Goal: Task Accomplishment & Management: Use online tool/utility

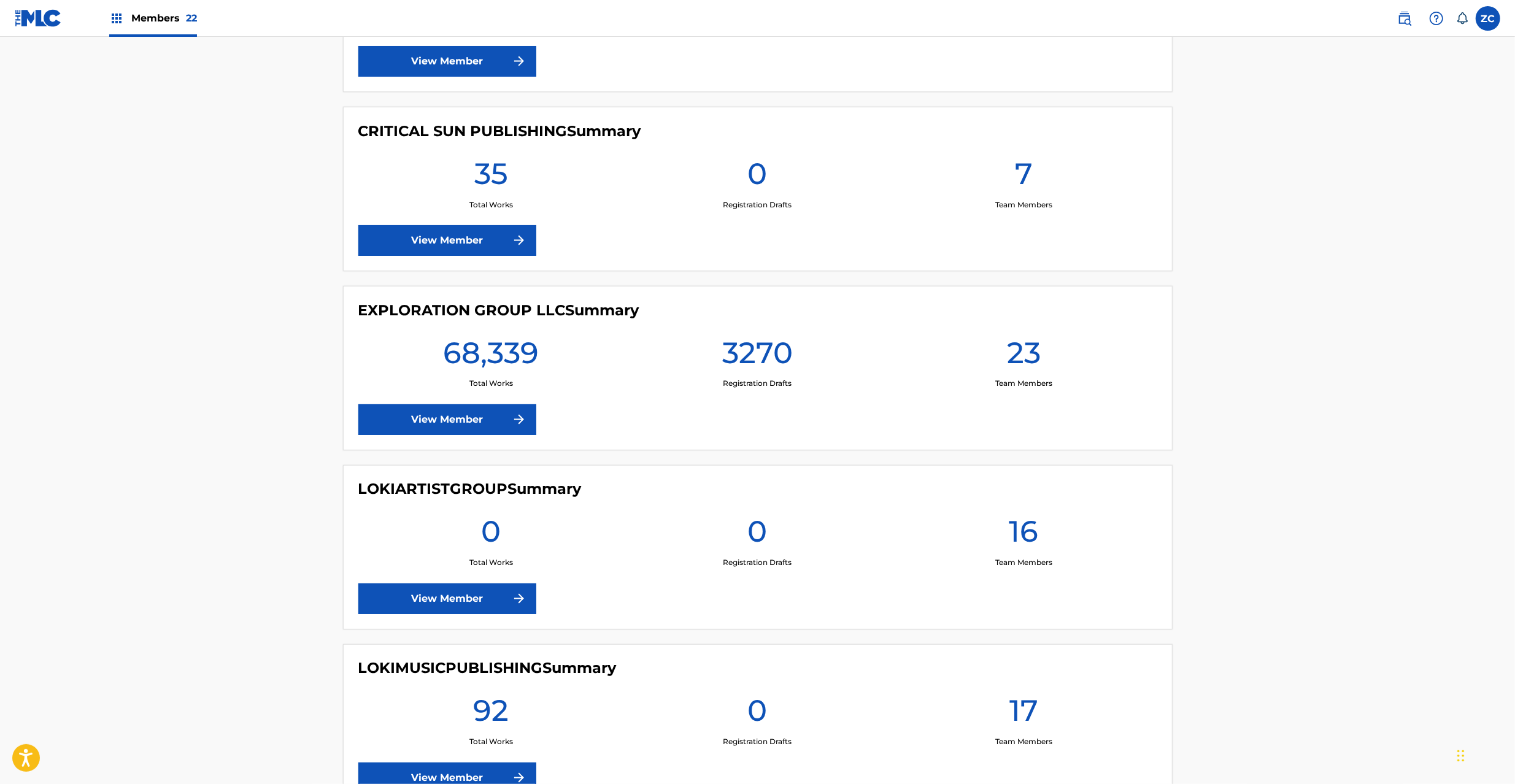
scroll to position [1963, 0]
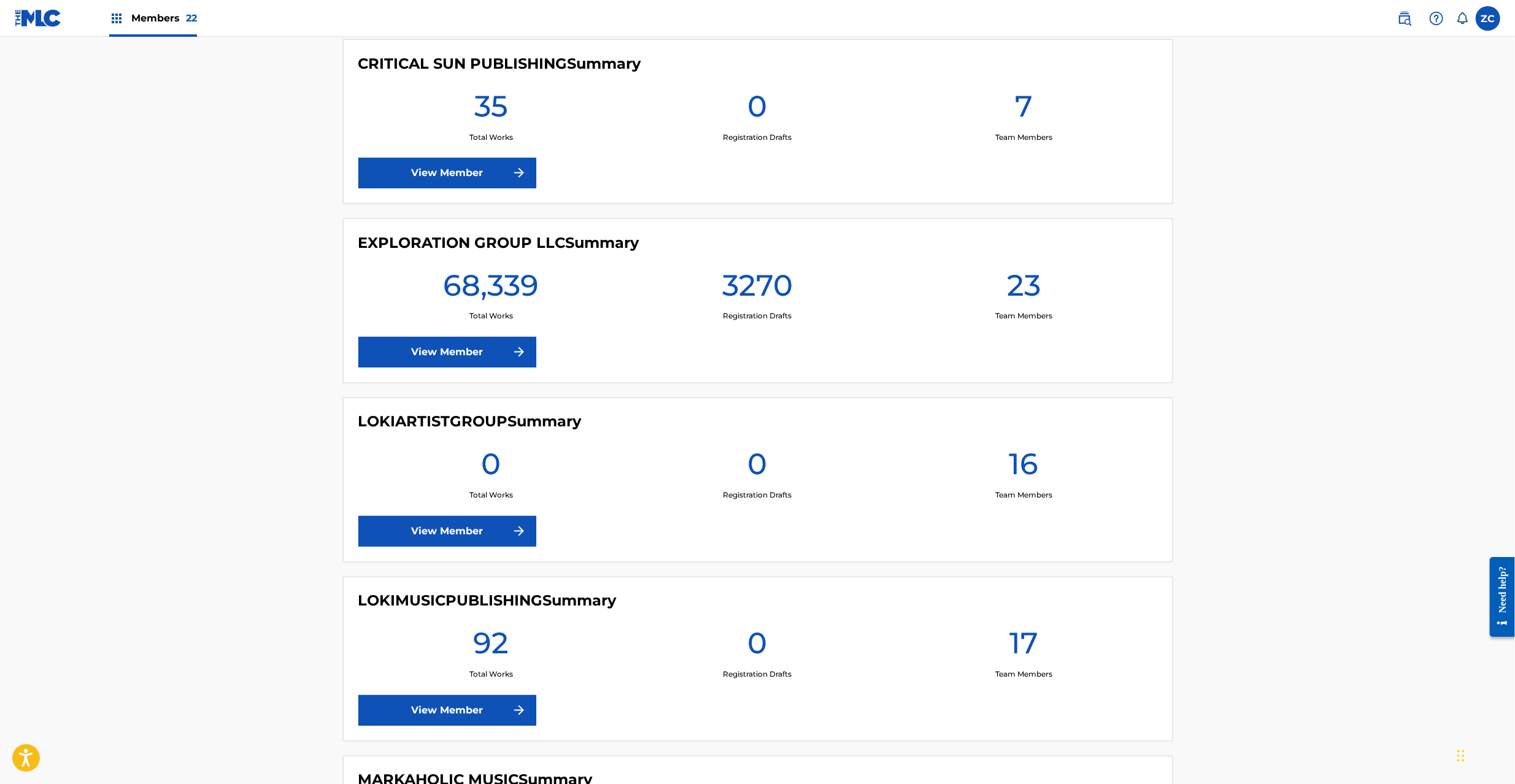
click at [466, 357] on link "View Member" at bounding box center [447, 352] width 178 height 31
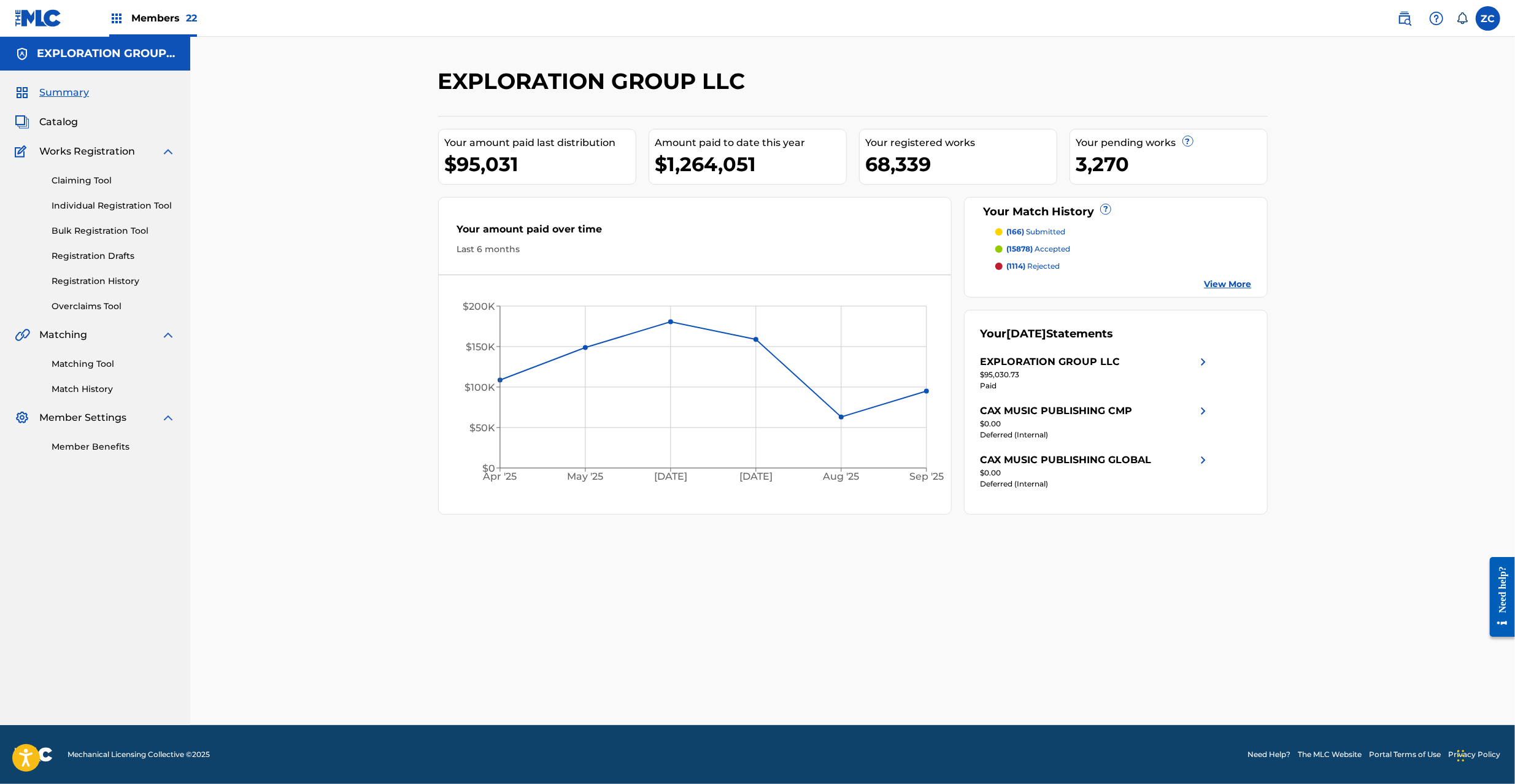
click at [108, 361] on link "Matching Tool" at bounding box center [114, 364] width 124 height 13
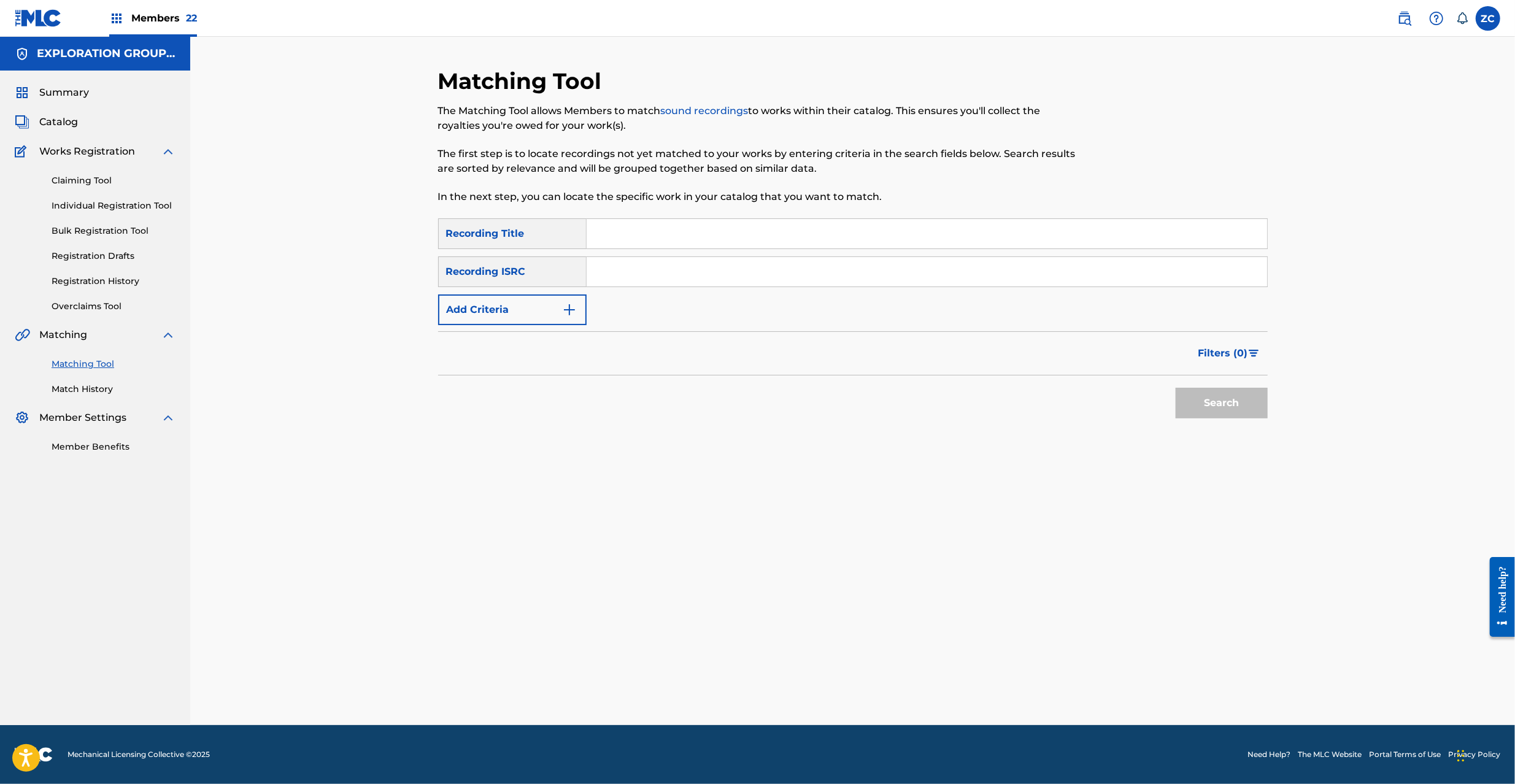
click at [683, 273] on input "Search Form" at bounding box center [927, 272] width 681 height 29
paste input "JPK651366510"
click at [1221, 408] on button "Search" at bounding box center [1222, 403] width 92 height 31
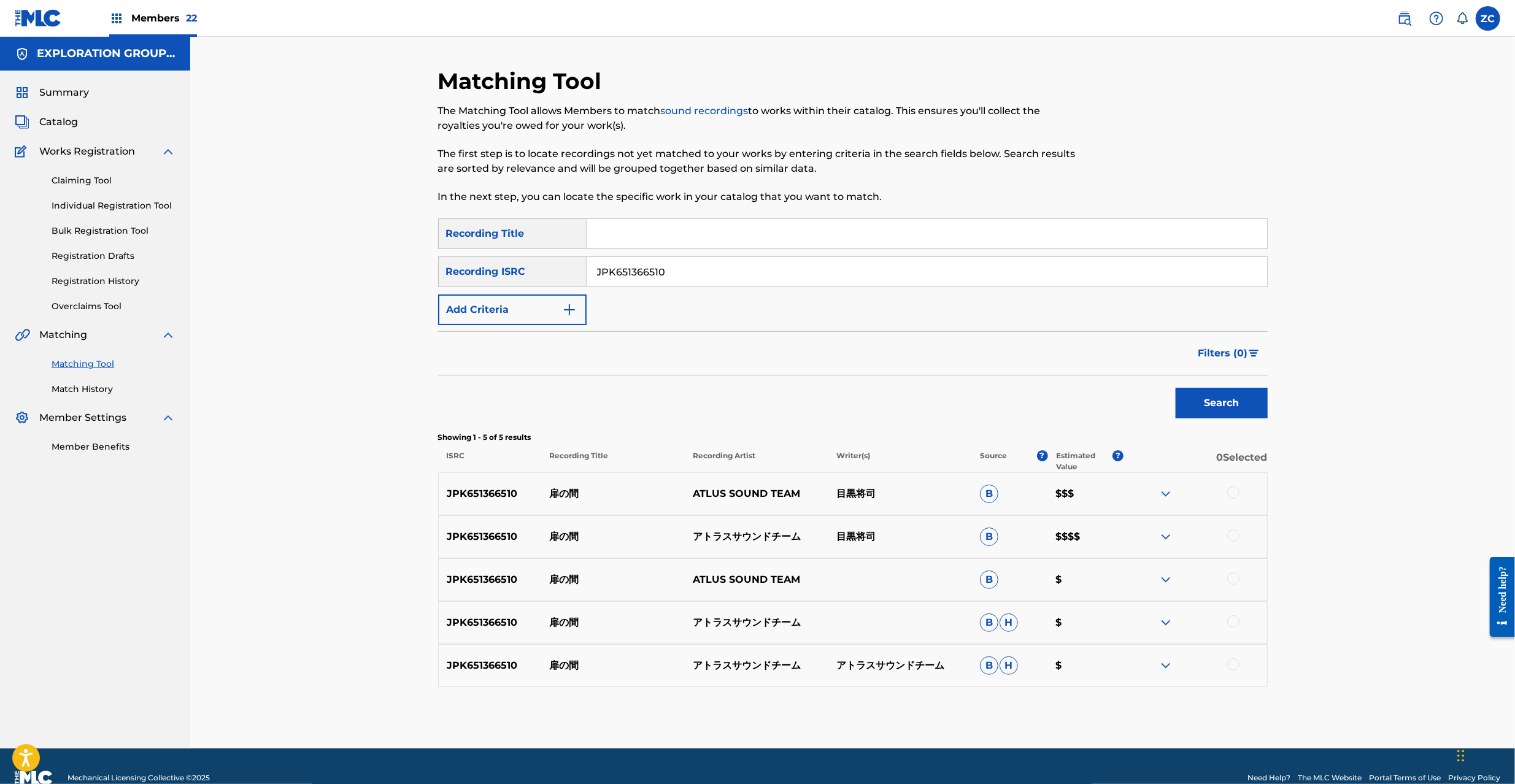
click at [1231, 492] on div at bounding box center [1233, 493] width 12 height 12
click at [1231, 534] on div at bounding box center [1233, 536] width 12 height 12
click at [1231, 587] on div at bounding box center [1195, 580] width 144 height 15
click at [1232, 587] on div at bounding box center [1195, 580] width 144 height 15
click at [1238, 579] on div at bounding box center [1233, 578] width 12 height 12
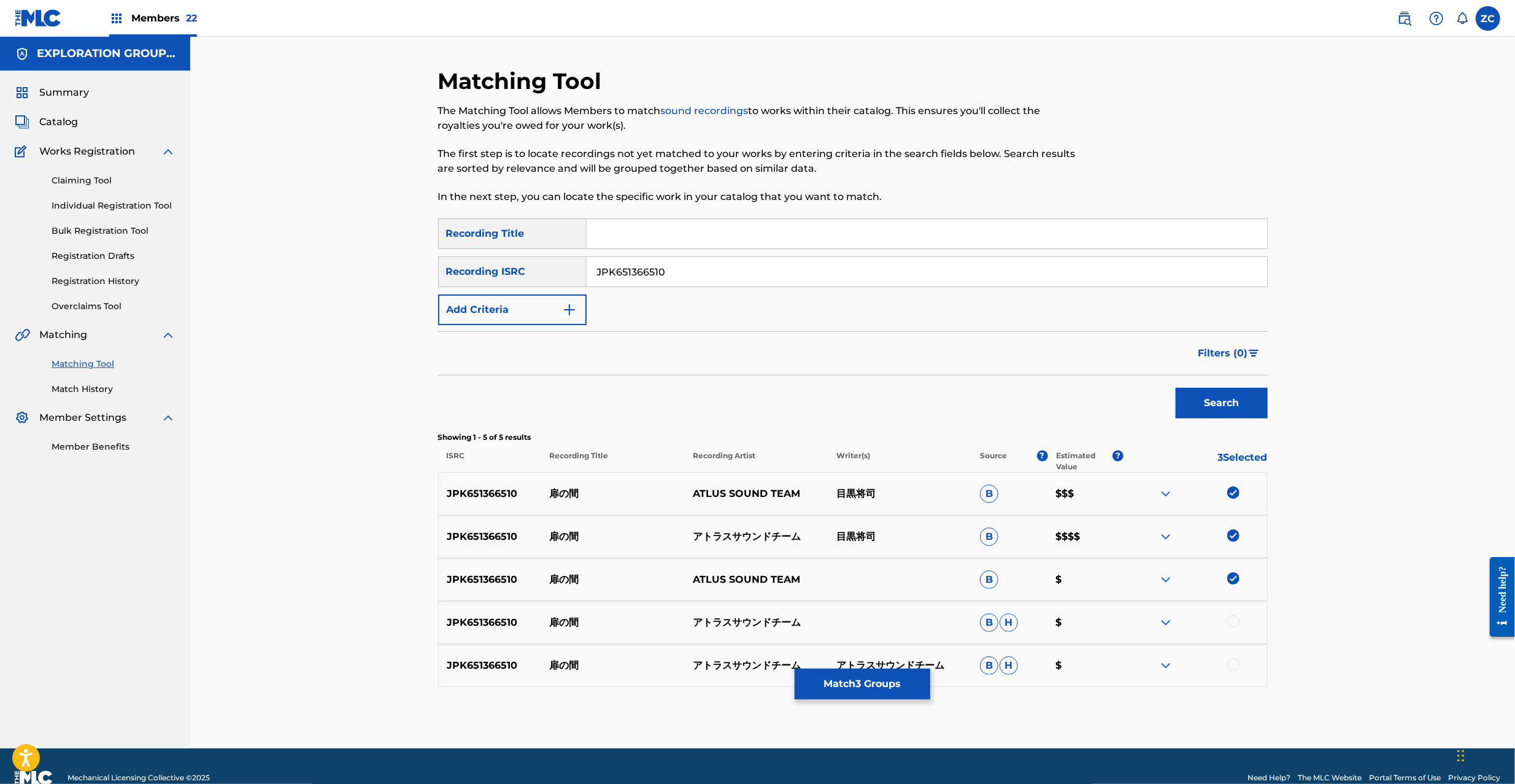
click at [1236, 622] on div at bounding box center [1233, 621] width 12 height 12
click at [1235, 663] on div at bounding box center [1233, 664] width 12 height 12
click at [713, 271] on input "JPK651366510" at bounding box center [927, 272] width 681 height 29
paste input "161727"
click at [1231, 391] on button "Search" at bounding box center [1222, 403] width 92 height 31
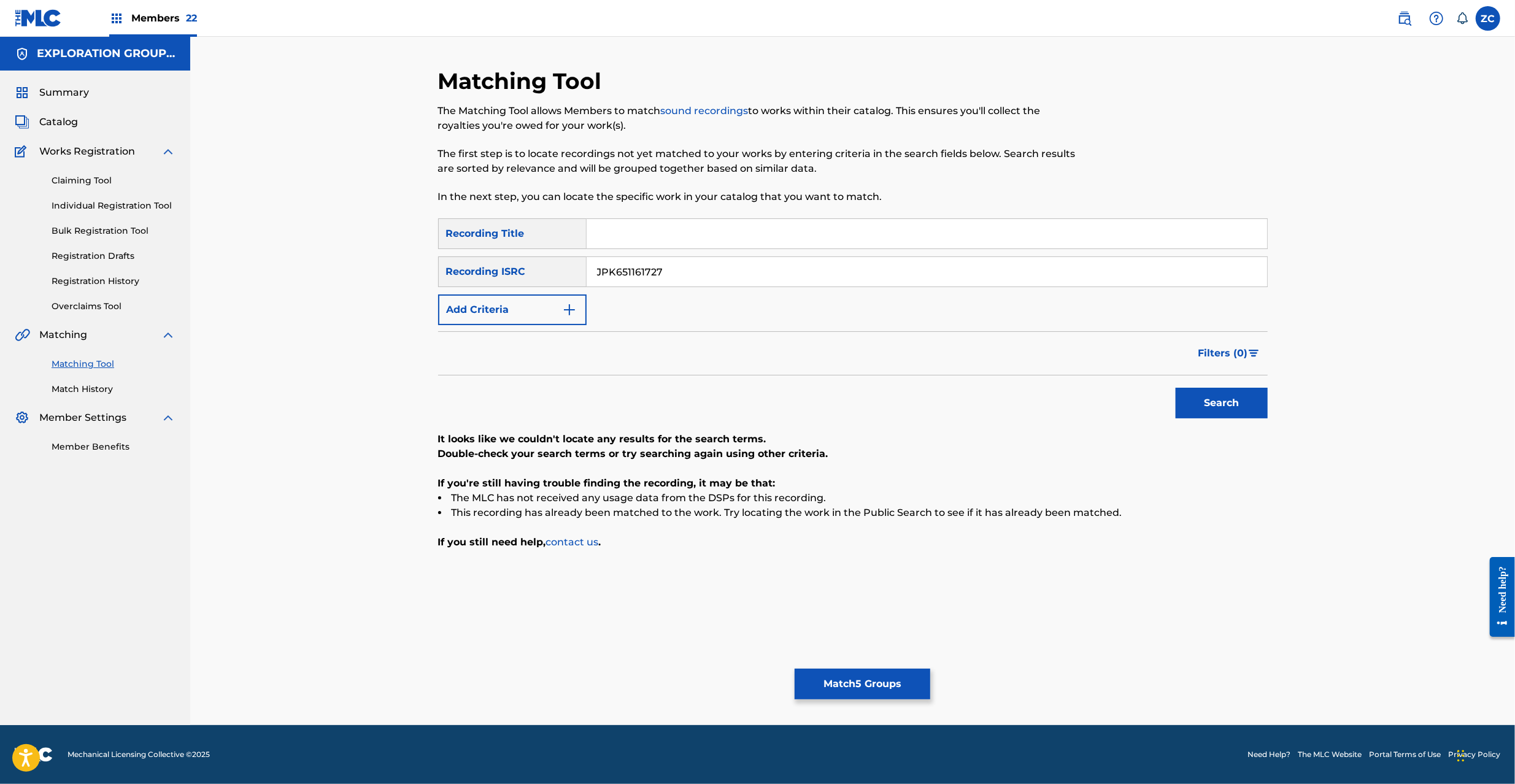
click at [792, 271] on input "JPK651161727" at bounding box center [927, 272] width 681 height 29
paste input "P300700230"
type input "JPP300700230"
click at [1231, 402] on button "Search" at bounding box center [1222, 403] width 92 height 31
click at [877, 676] on button "Match 5 Groups" at bounding box center [862, 684] width 135 height 31
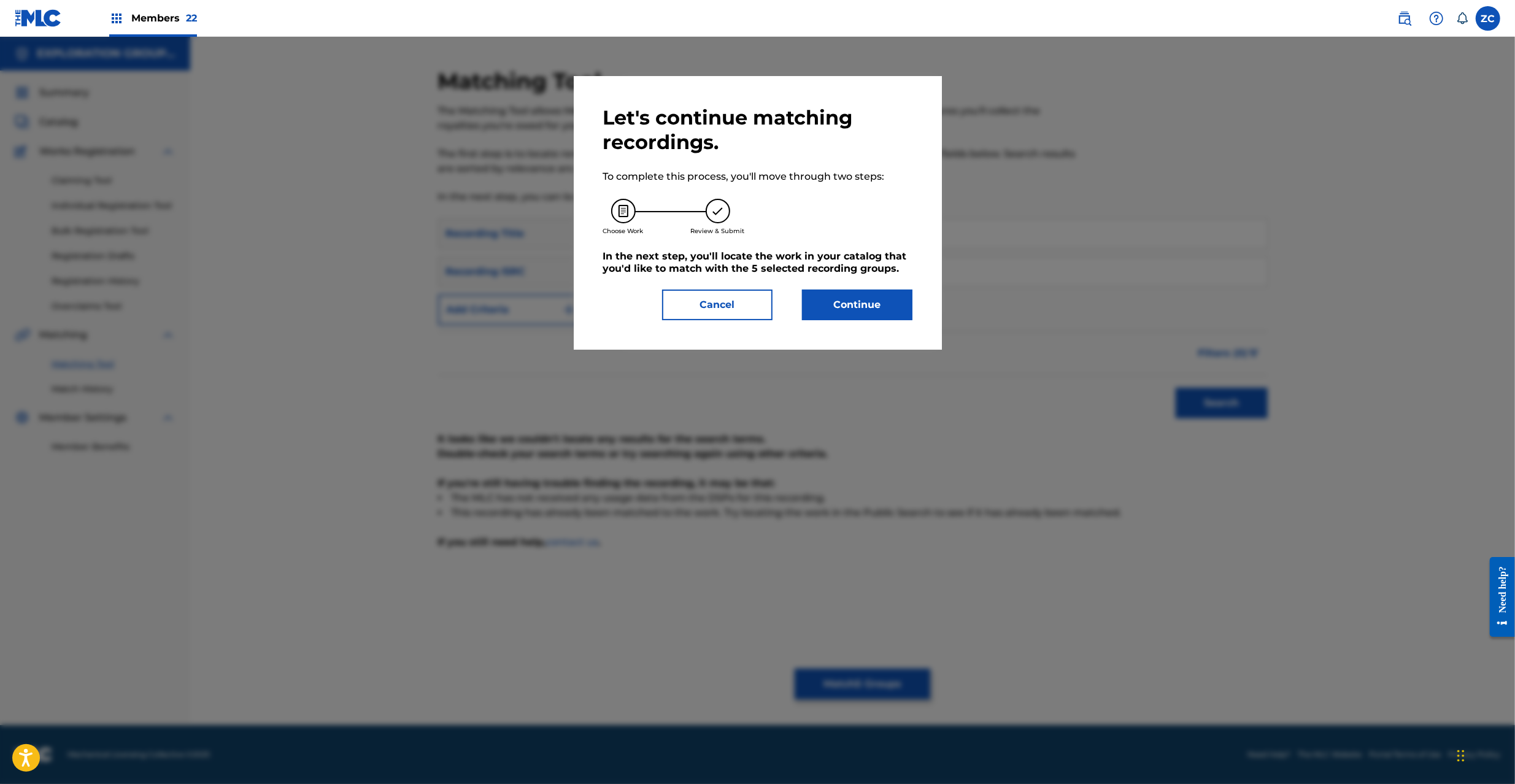
click at [865, 303] on button "Continue" at bounding box center [857, 305] width 110 height 31
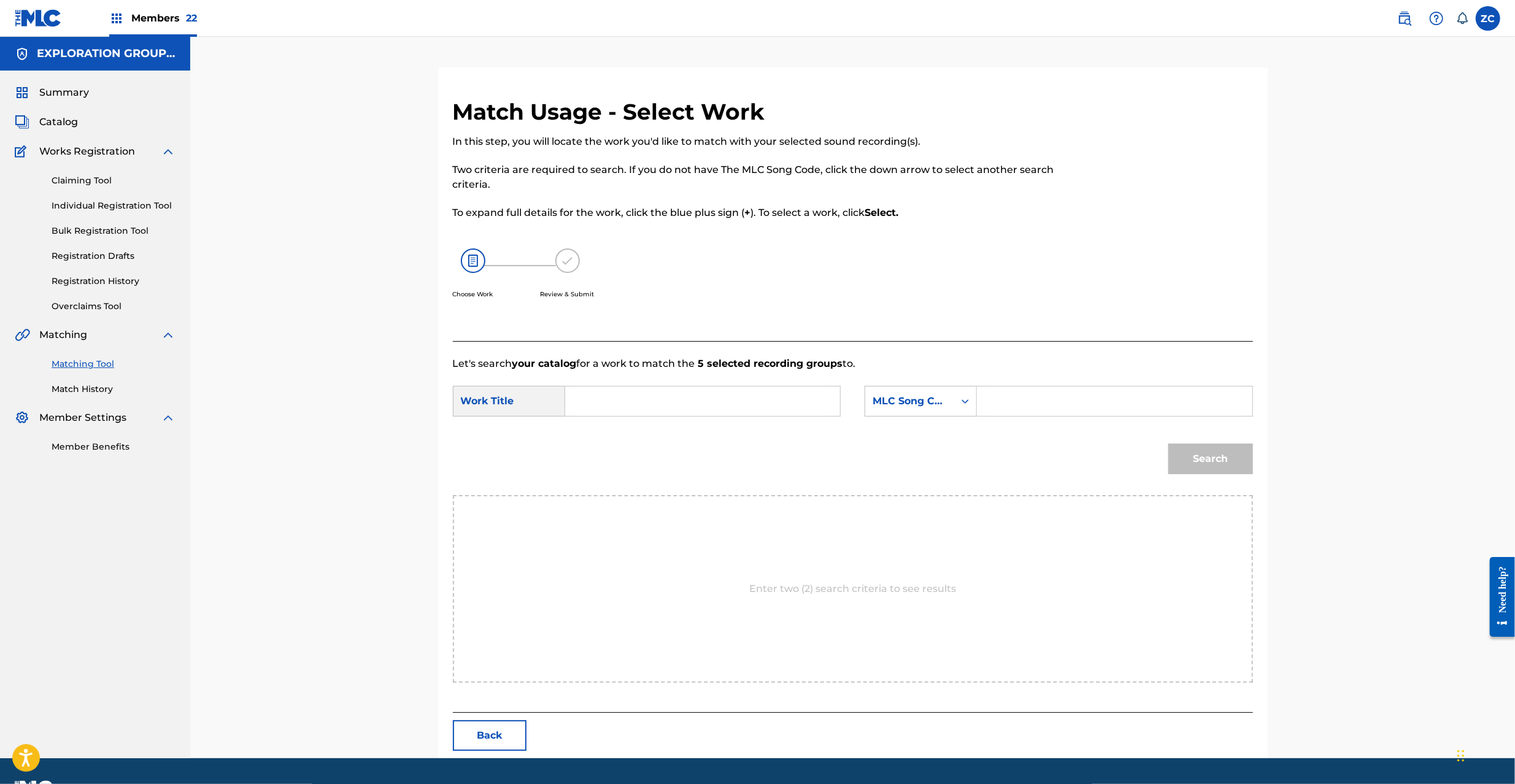
click at [770, 391] on input "Search Form" at bounding box center [702, 401] width 254 height 29
paste input "Tobirano Ma T480ZX"
click at [664, 394] on input "Tobirano Ma T480ZX" at bounding box center [702, 401] width 254 height 29
type input "Tobirano Ma"
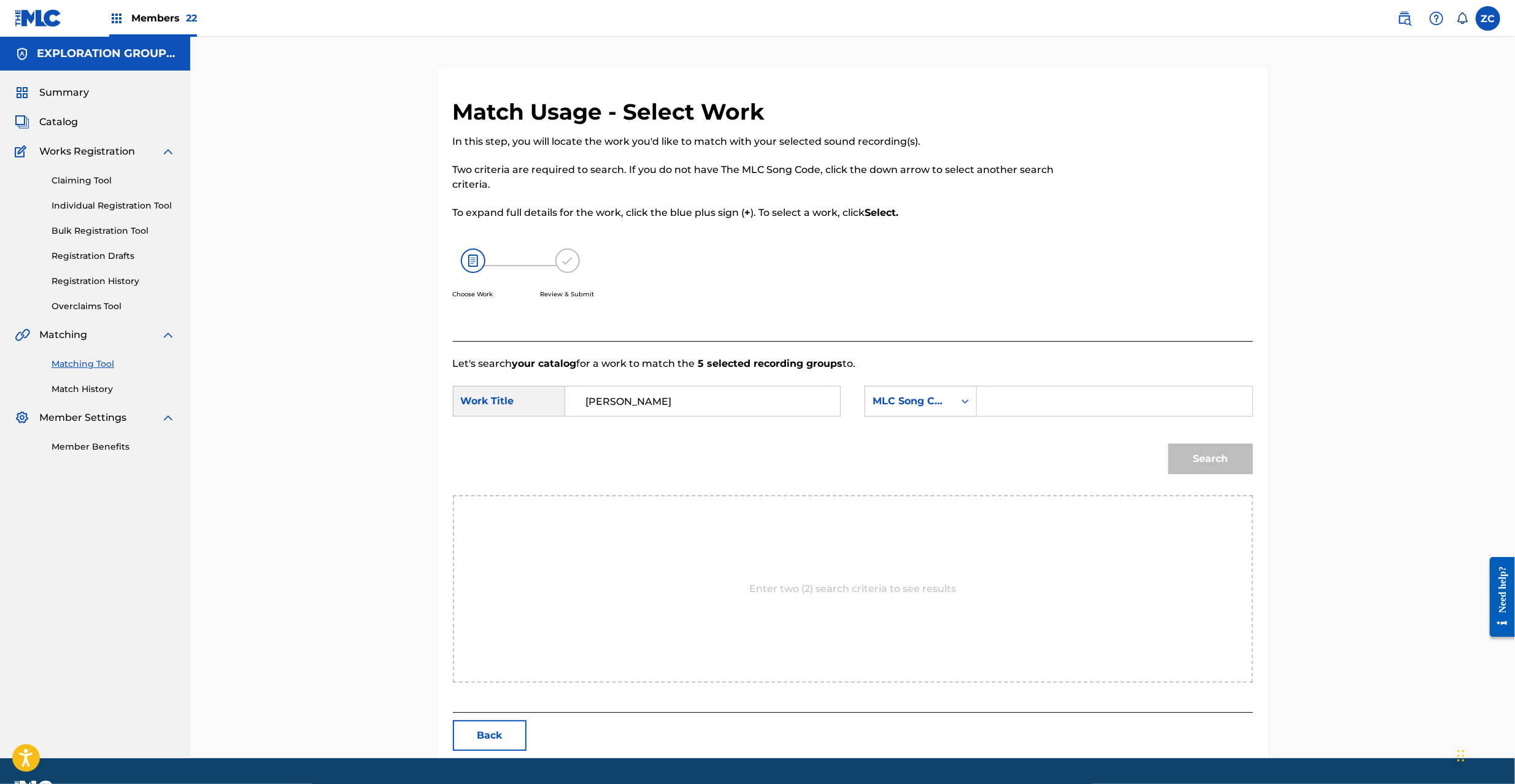
click at [1084, 397] on input "Search Form" at bounding box center [1114, 401] width 254 height 29
paste input "T480ZX"
type input "T480ZX"
click at [1238, 464] on button "Search" at bounding box center [1211, 459] width 84 height 31
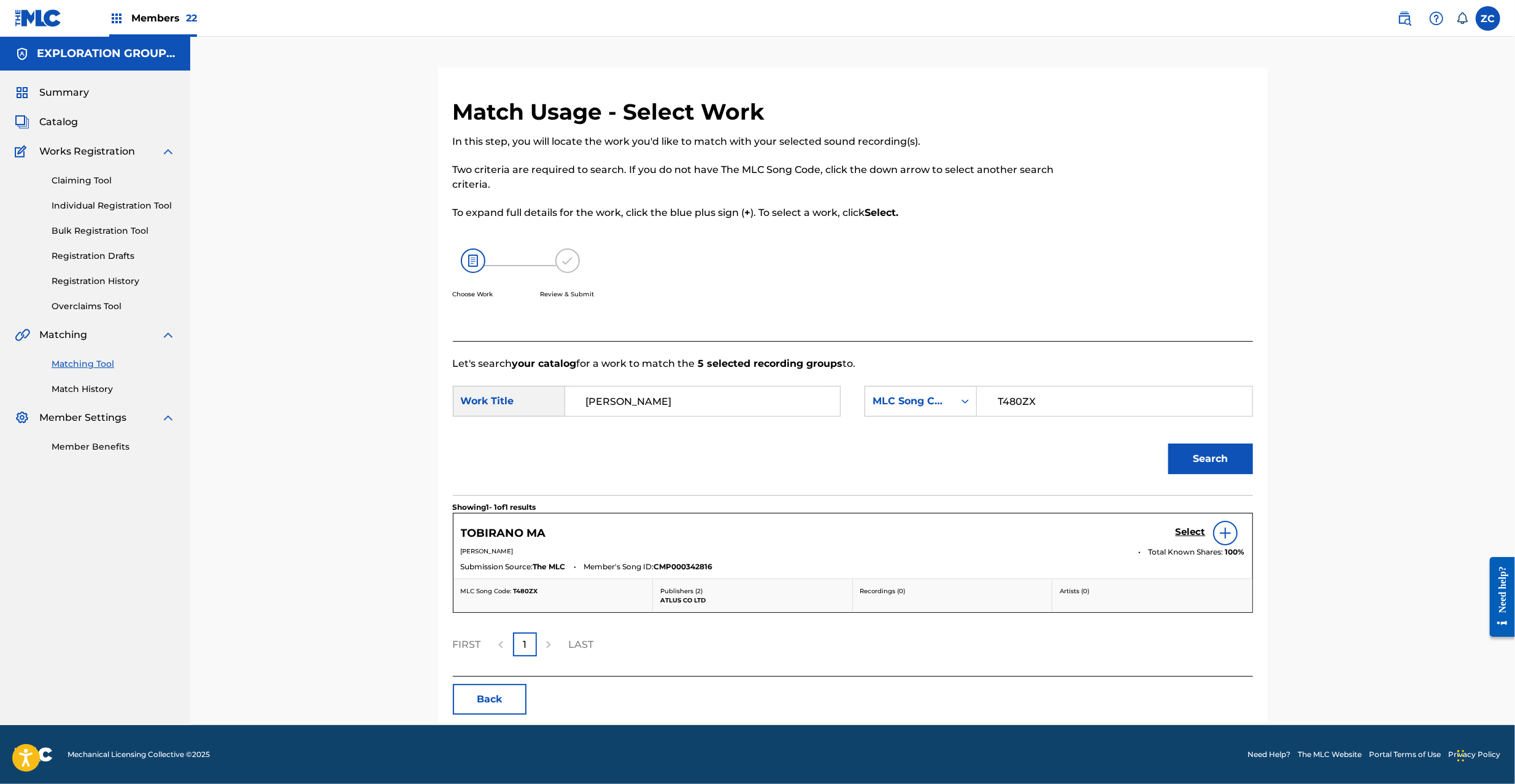
click at [1191, 533] on h5 "Select" at bounding box center [1191, 532] width 30 height 12
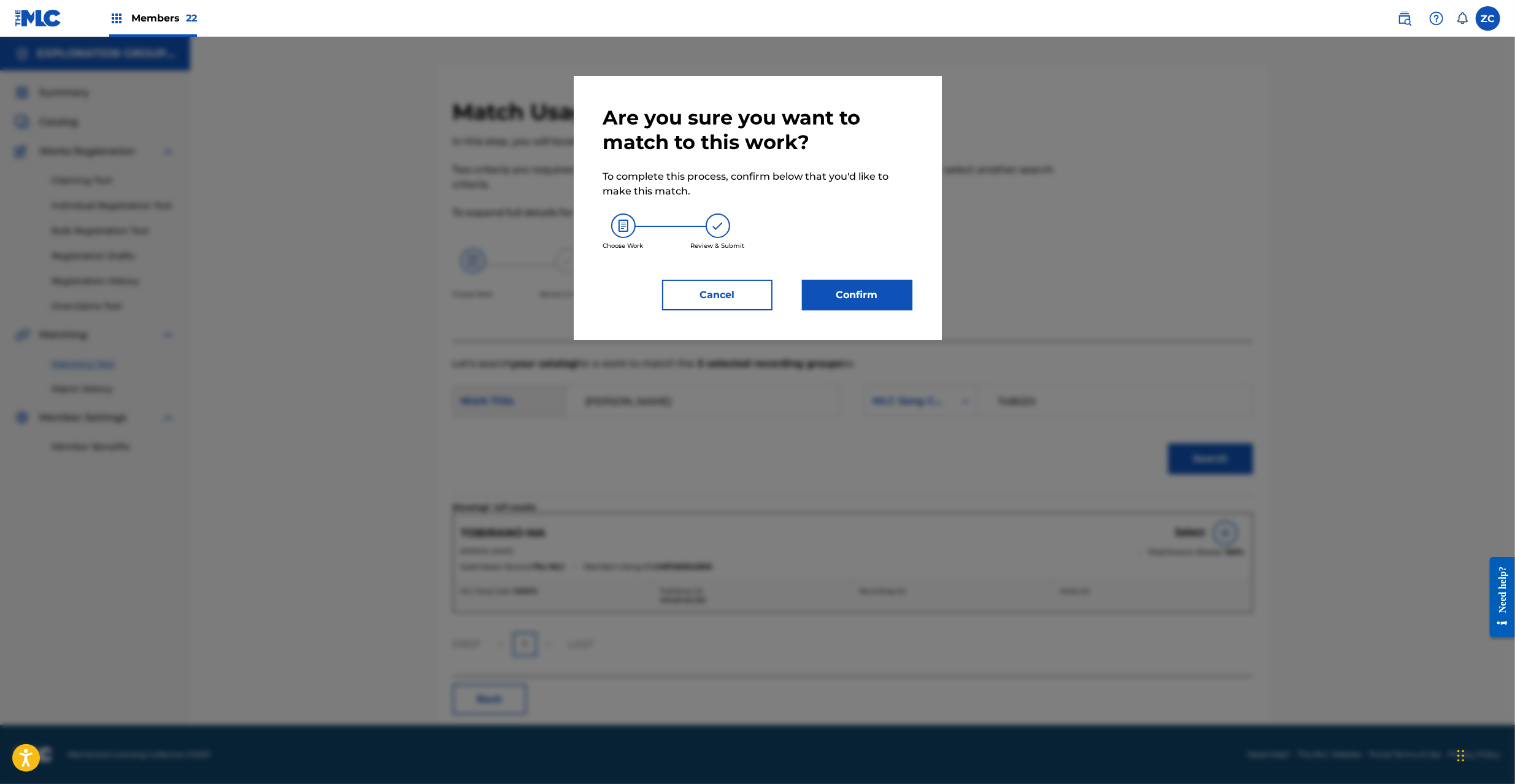
click at [882, 301] on button "Confirm" at bounding box center [857, 295] width 110 height 31
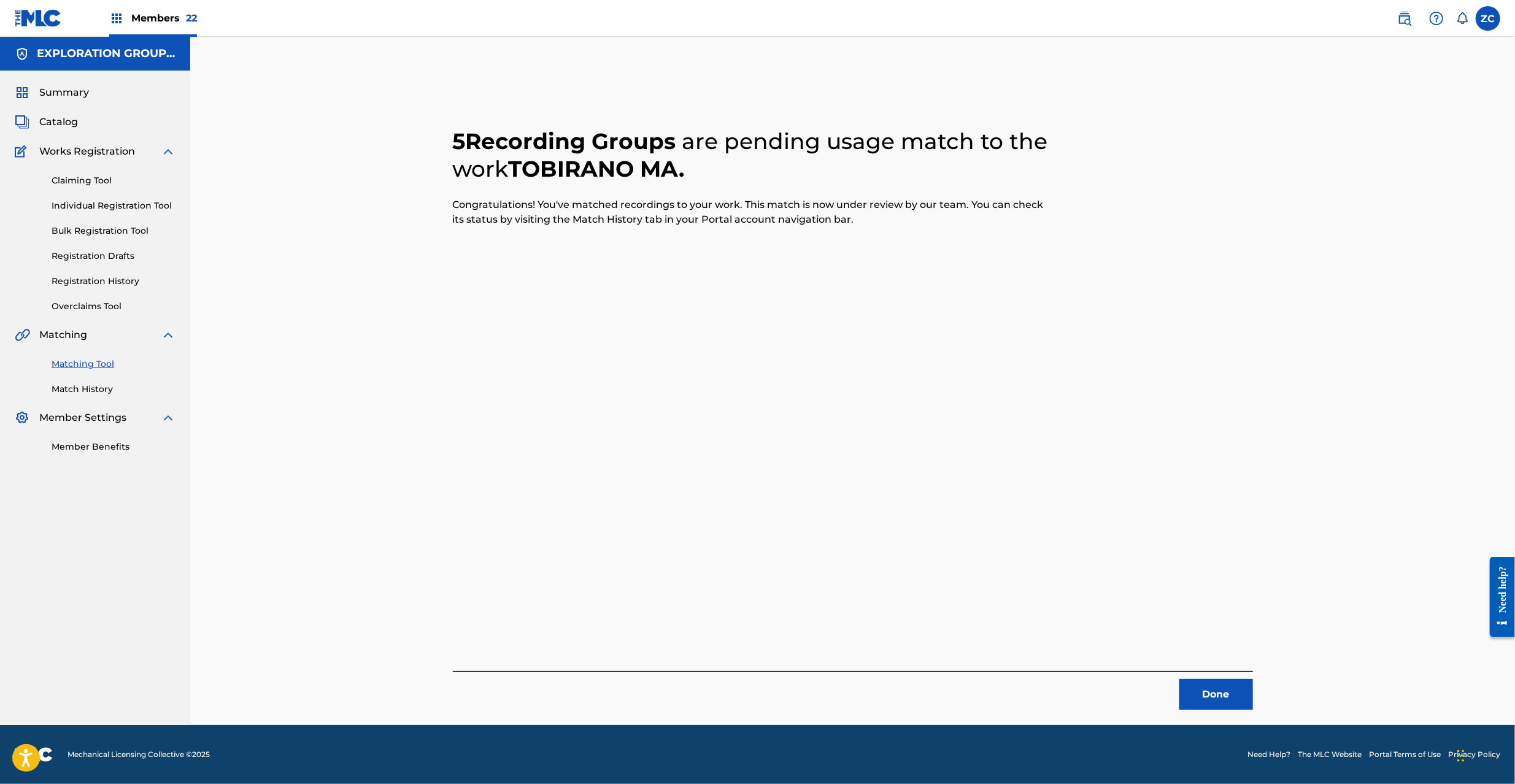
click at [1211, 700] on button "Done" at bounding box center [1216, 694] width 74 height 31
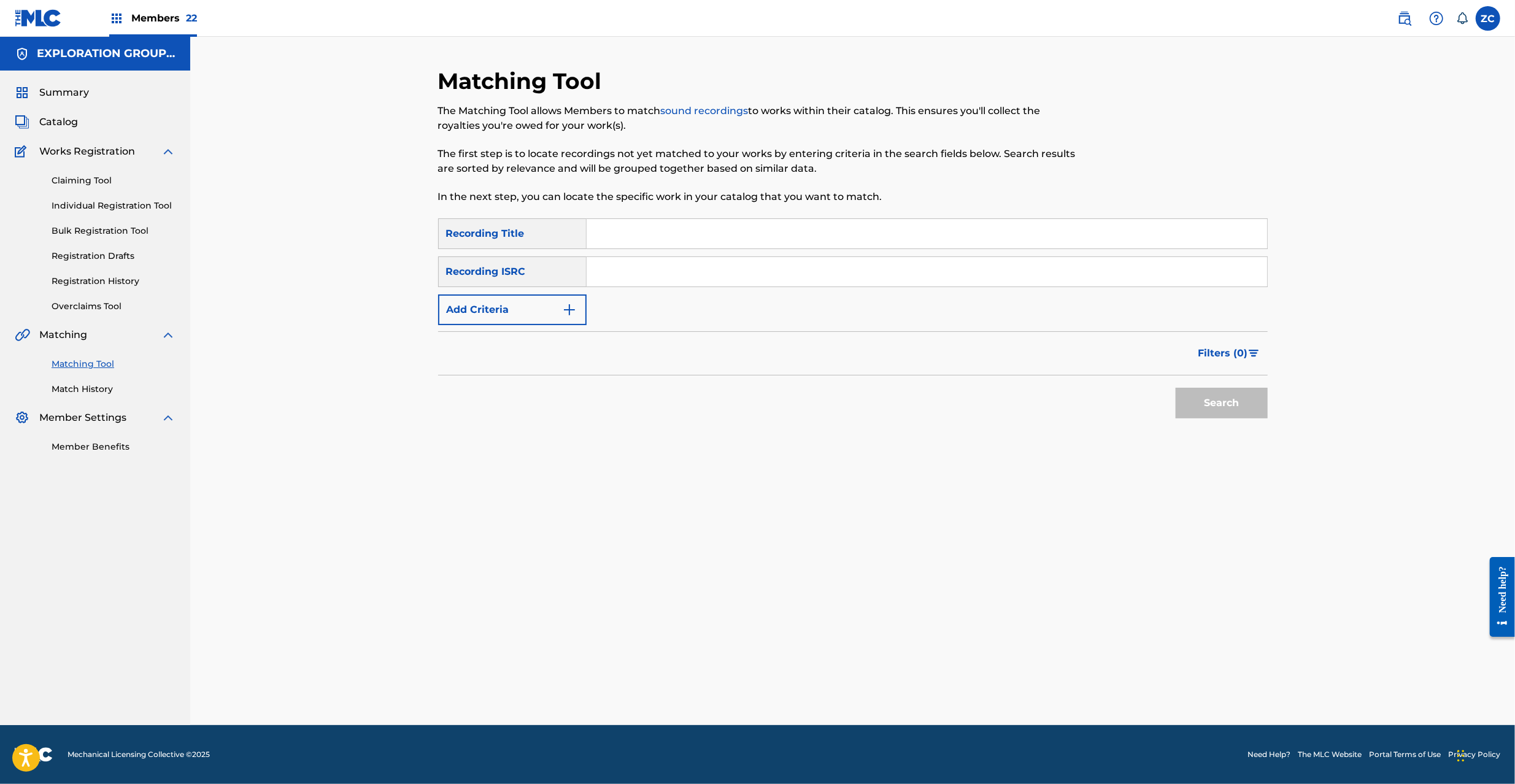
drag, startPoint x: 875, startPoint y: 278, endPoint x: 883, endPoint y: 280, distance: 8.2
click at [875, 278] on input "Search Form" at bounding box center [927, 272] width 681 height 29
paste input "JPP300700231"
click at [1211, 393] on button "Search" at bounding box center [1222, 403] width 92 height 31
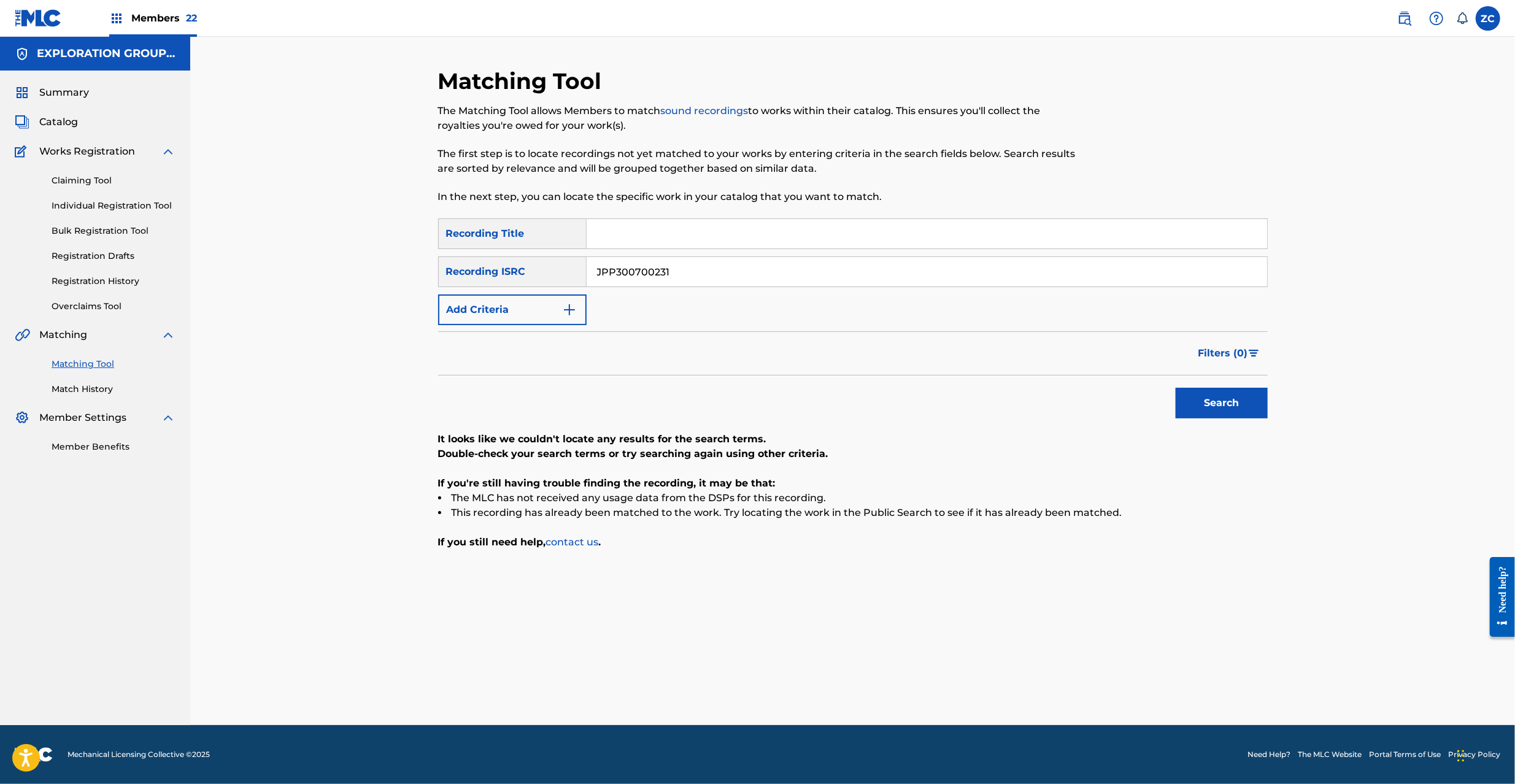
click at [924, 268] on input "JPP300700231" at bounding box center [927, 272] width 681 height 29
paste input "K651163003"
click at [1226, 404] on button "Search" at bounding box center [1222, 403] width 92 height 31
click at [815, 253] on div "SearchWithCriteriaeb7db98d-29aa-4b72-8b5a-1abec37d1d12 Recording Title SearchWi…" at bounding box center [853, 272] width 830 height 107
click at [830, 271] on input "JPK651163003" at bounding box center [927, 272] width 681 height 29
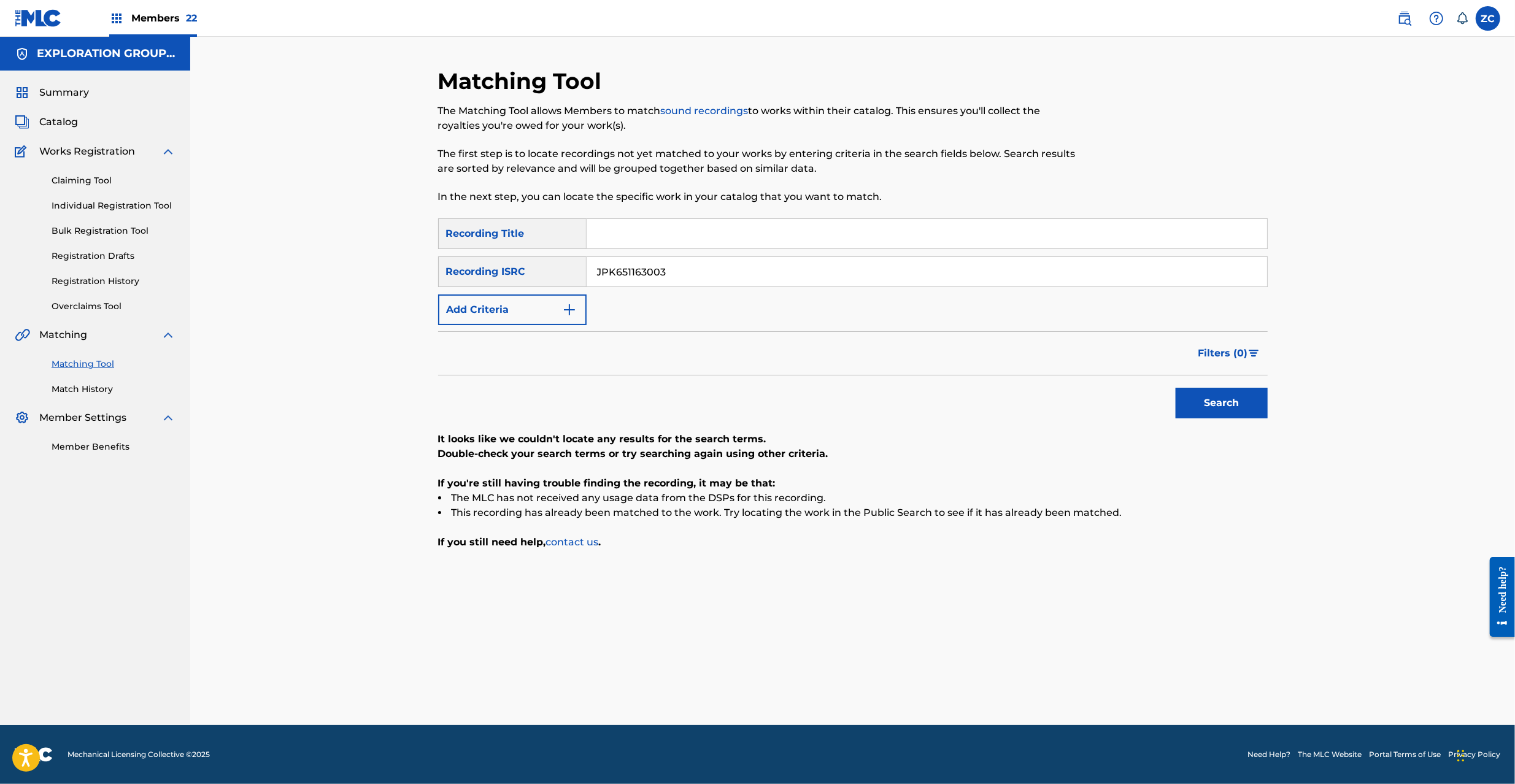
paste input "366511"
type input "JPK651366511"
click at [1243, 406] on button "Search" at bounding box center [1222, 403] width 92 height 31
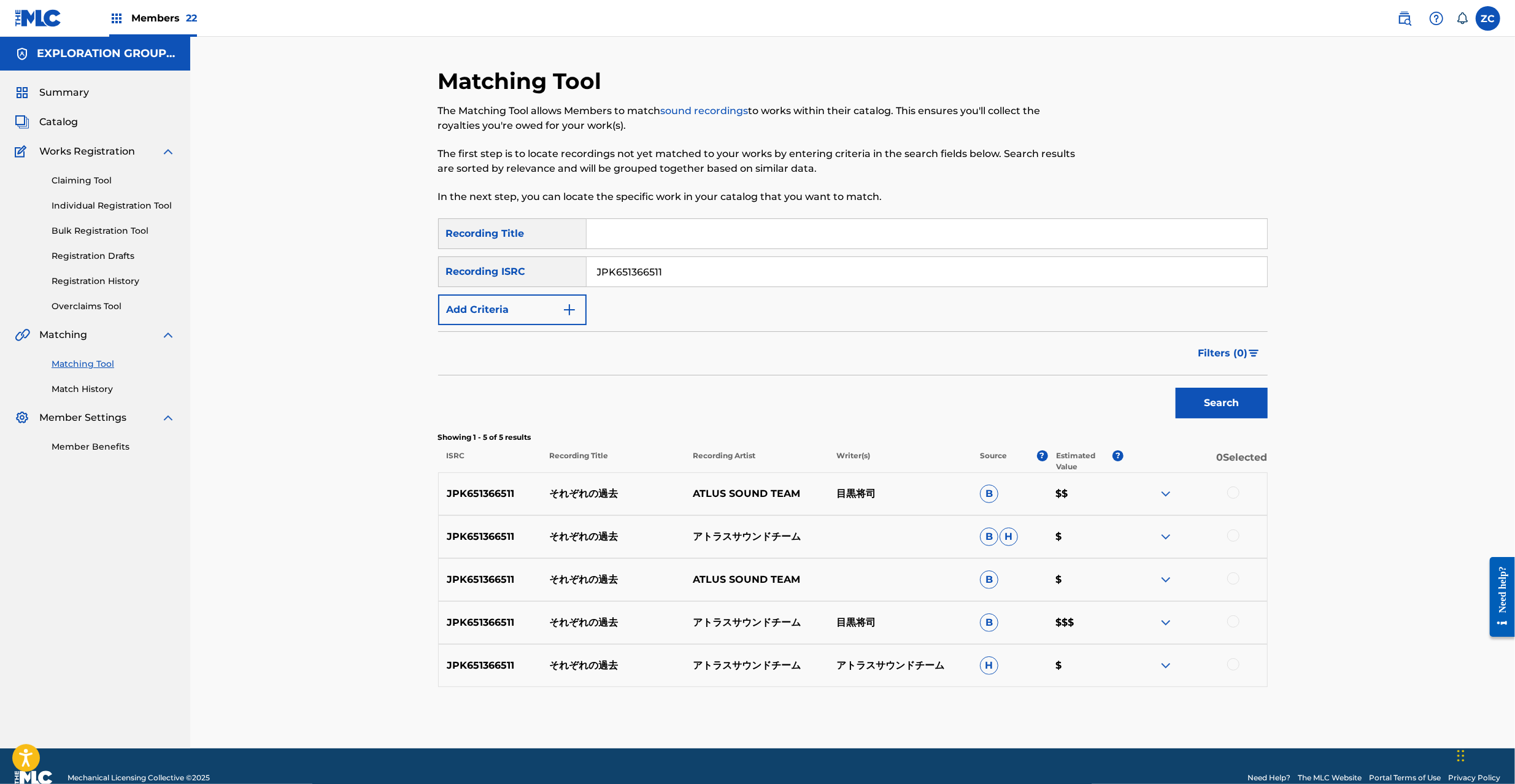
click at [1231, 496] on div at bounding box center [1233, 493] width 12 height 12
click at [1231, 536] on div at bounding box center [1233, 536] width 12 height 12
click at [1233, 578] on div at bounding box center [1233, 578] width 12 height 12
click at [1231, 621] on div at bounding box center [1233, 621] width 12 height 12
click at [1231, 664] on div at bounding box center [1233, 664] width 12 height 12
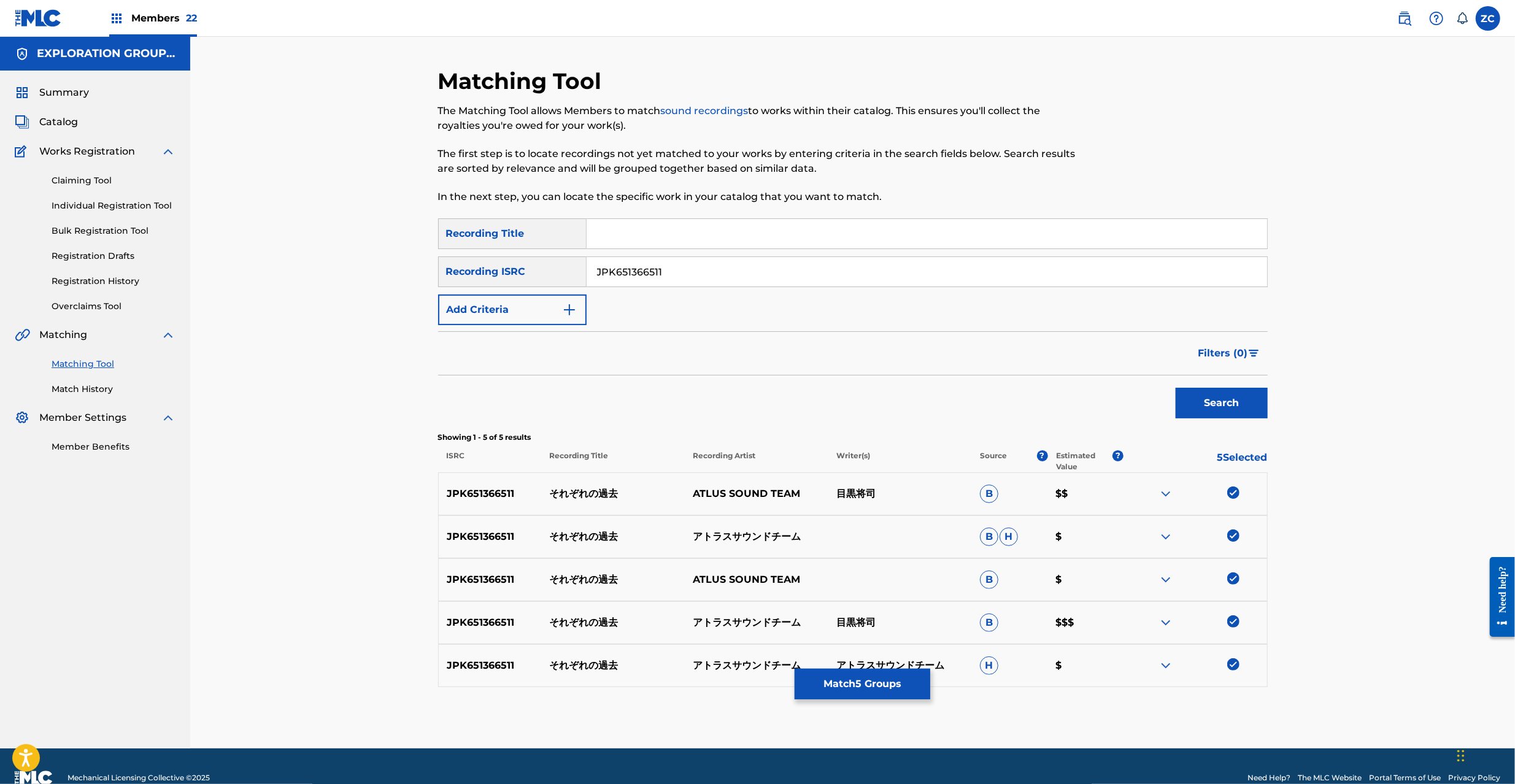
click at [821, 698] on button "Match 5 Groups" at bounding box center [862, 684] width 135 height 31
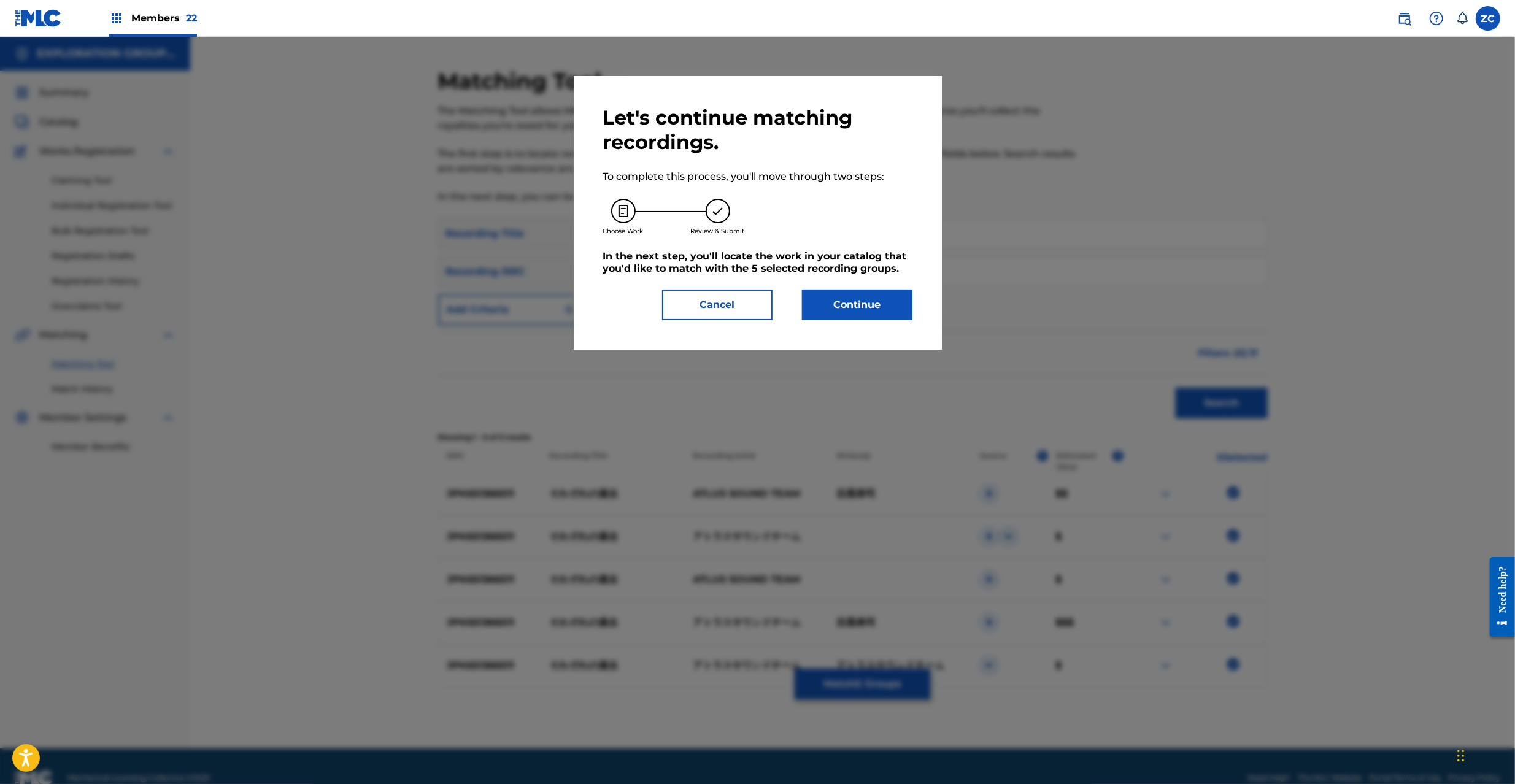
click at [875, 307] on button "Continue" at bounding box center [857, 305] width 110 height 31
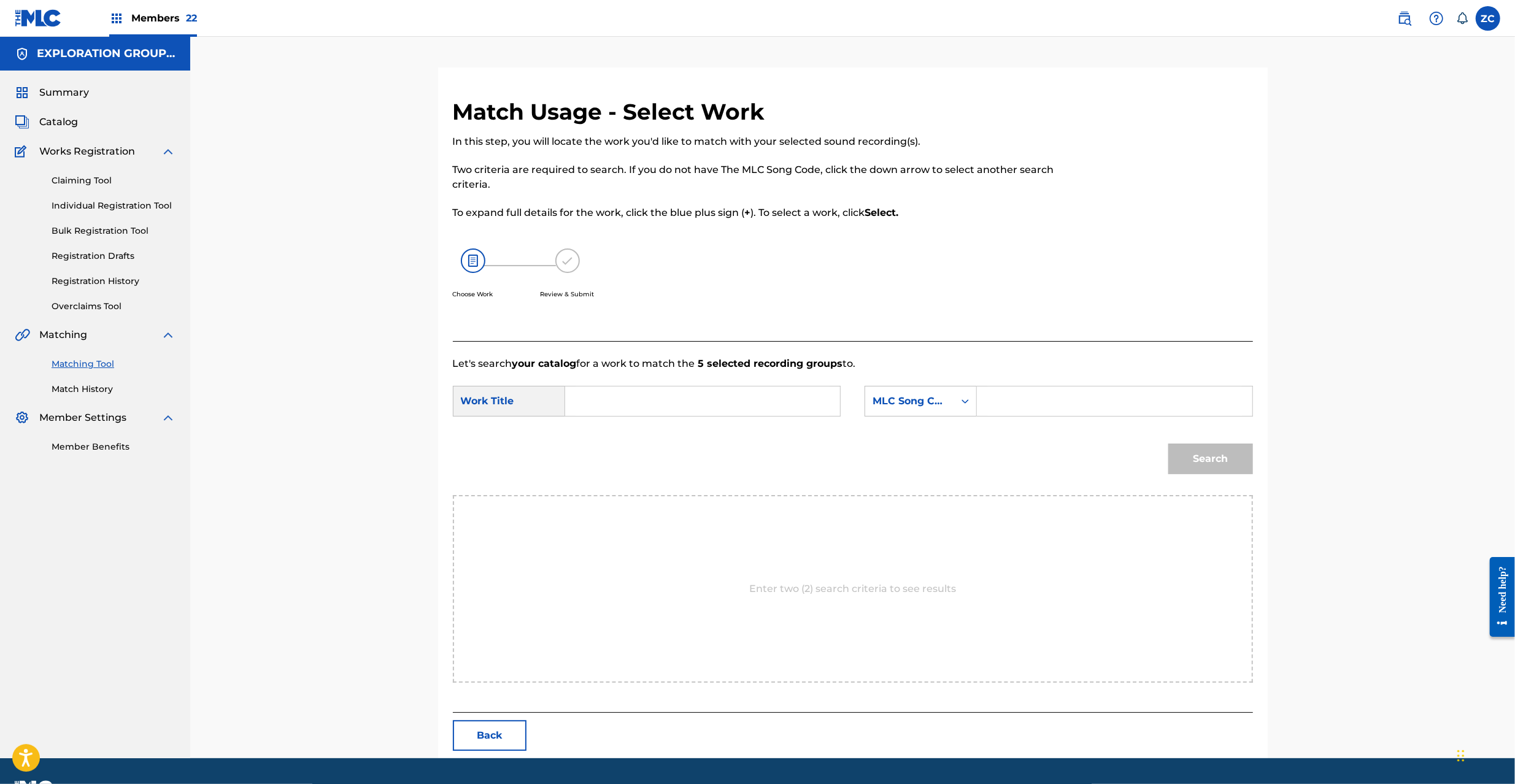
click at [779, 396] on input "Search Form" at bounding box center [702, 401] width 254 height 29
paste input "Sorezoreno Kako S65UOR"
click at [710, 397] on input "Sorezoreno Kako S65UOR" at bounding box center [702, 401] width 254 height 29
type input "Sorezoreno Kako"
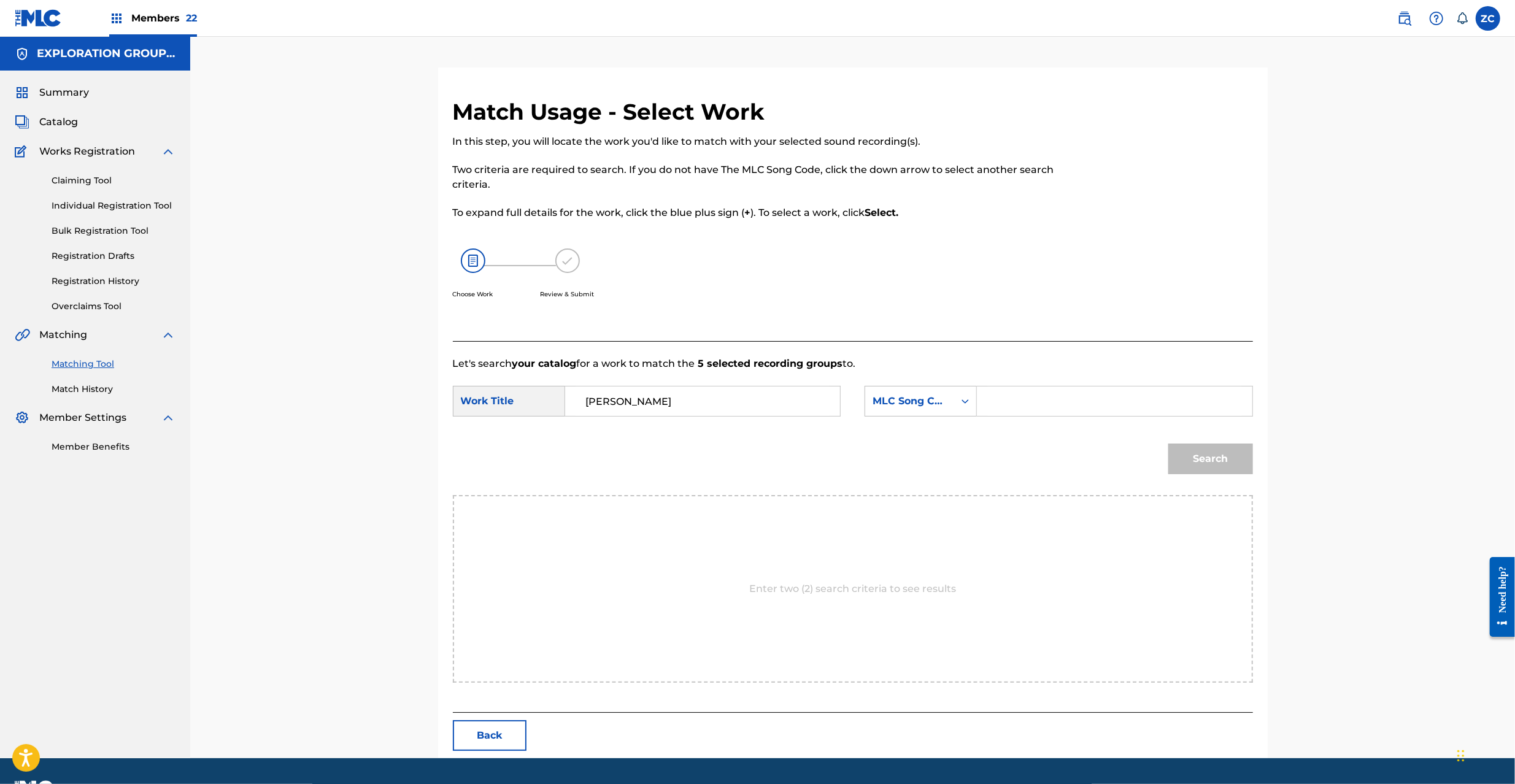
click at [1100, 408] on input "Search Form" at bounding box center [1114, 401] width 254 height 29
paste input "S65UOR"
type input "S65UOR"
click at [1233, 453] on button "Search" at bounding box center [1211, 459] width 84 height 31
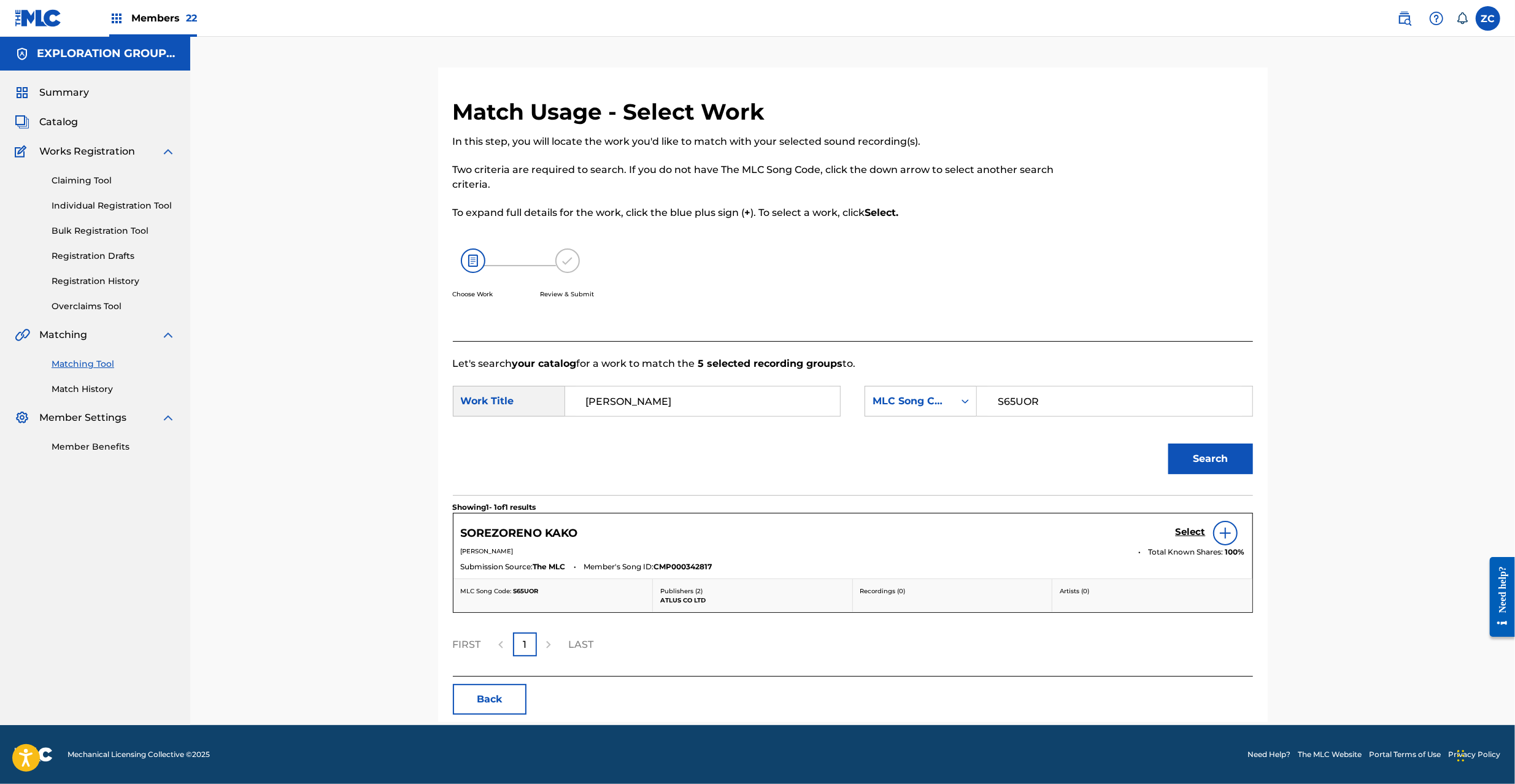
click at [1189, 535] on h5 "Select" at bounding box center [1191, 532] width 30 height 12
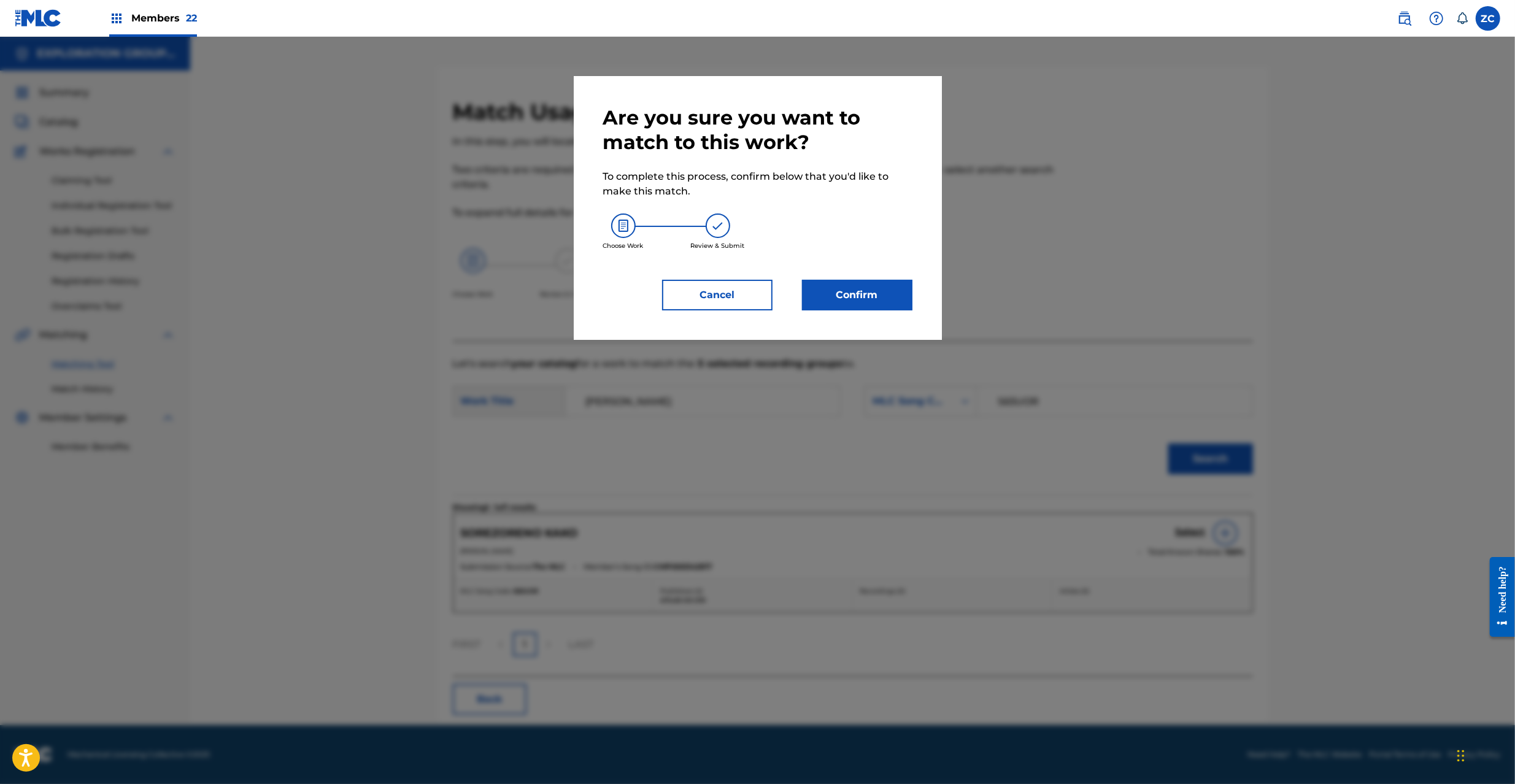
click at [879, 312] on div "Are you sure you want to match to this work? To complete this process, confirm …" at bounding box center [758, 208] width 368 height 264
click at [885, 300] on button "Confirm" at bounding box center [857, 295] width 110 height 31
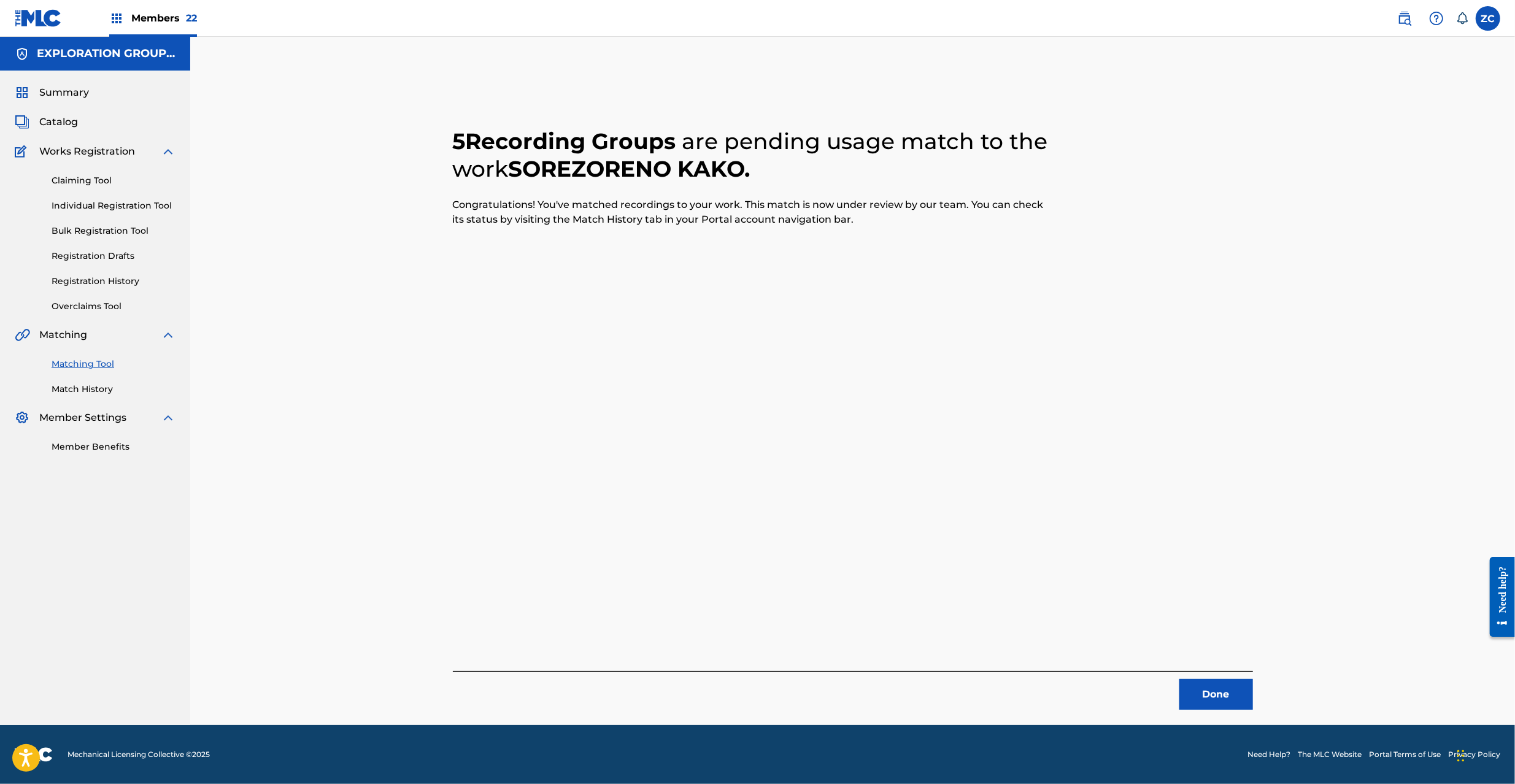
click at [1201, 690] on button "Done" at bounding box center [1216, 694] width 74 height 31
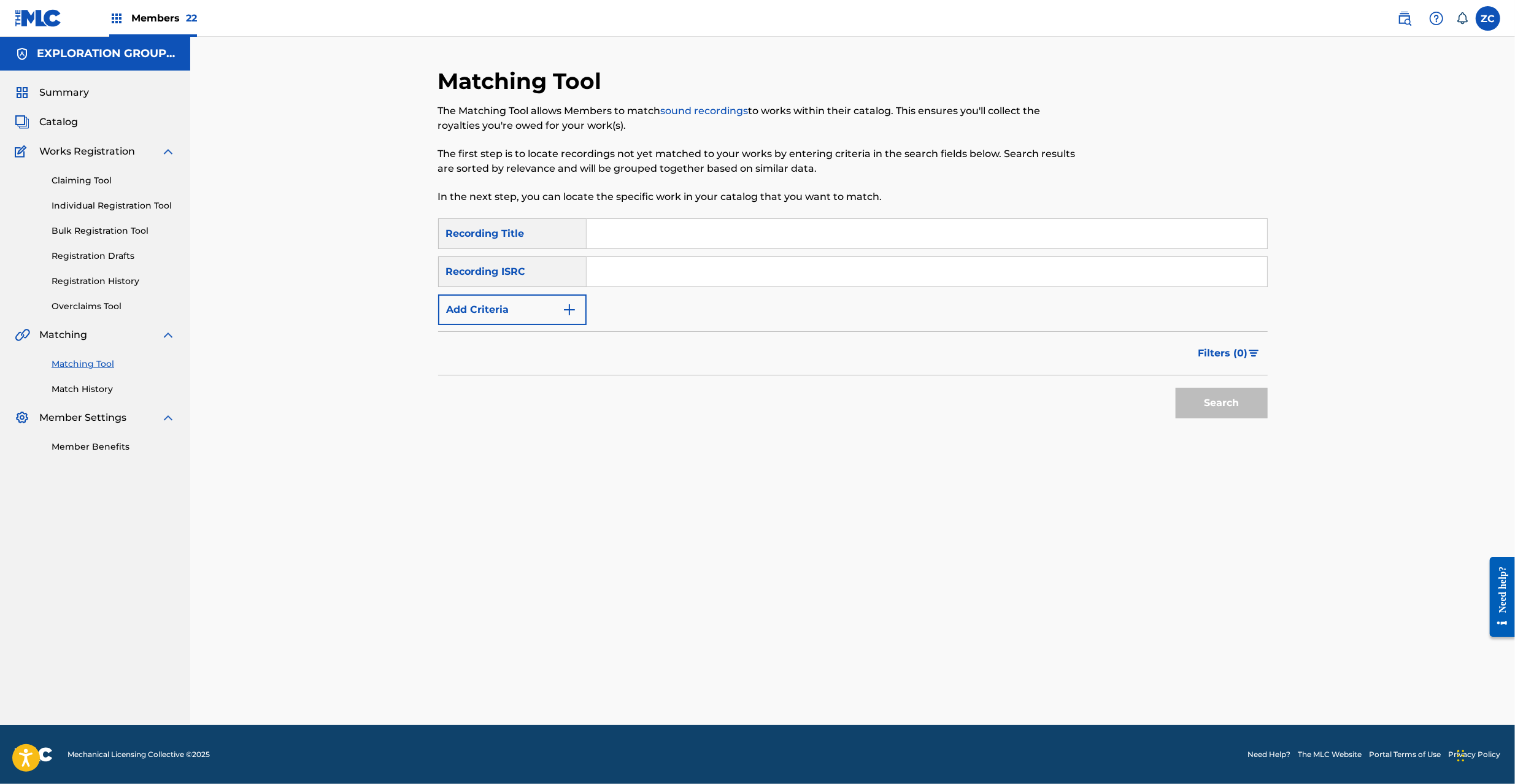
drag, startPoint x: 781, startPoint y: 276, endPoint x: 847, endPoint y: 302, distance: 70.9
click at [781, 276] on input "Search Form" at bounding box center [927, 272] width 681 height 29
paste input "JPVI01903561"
click at [1213, 408] on button "Search" at bounding box center [1222, 403] width 92 height 31
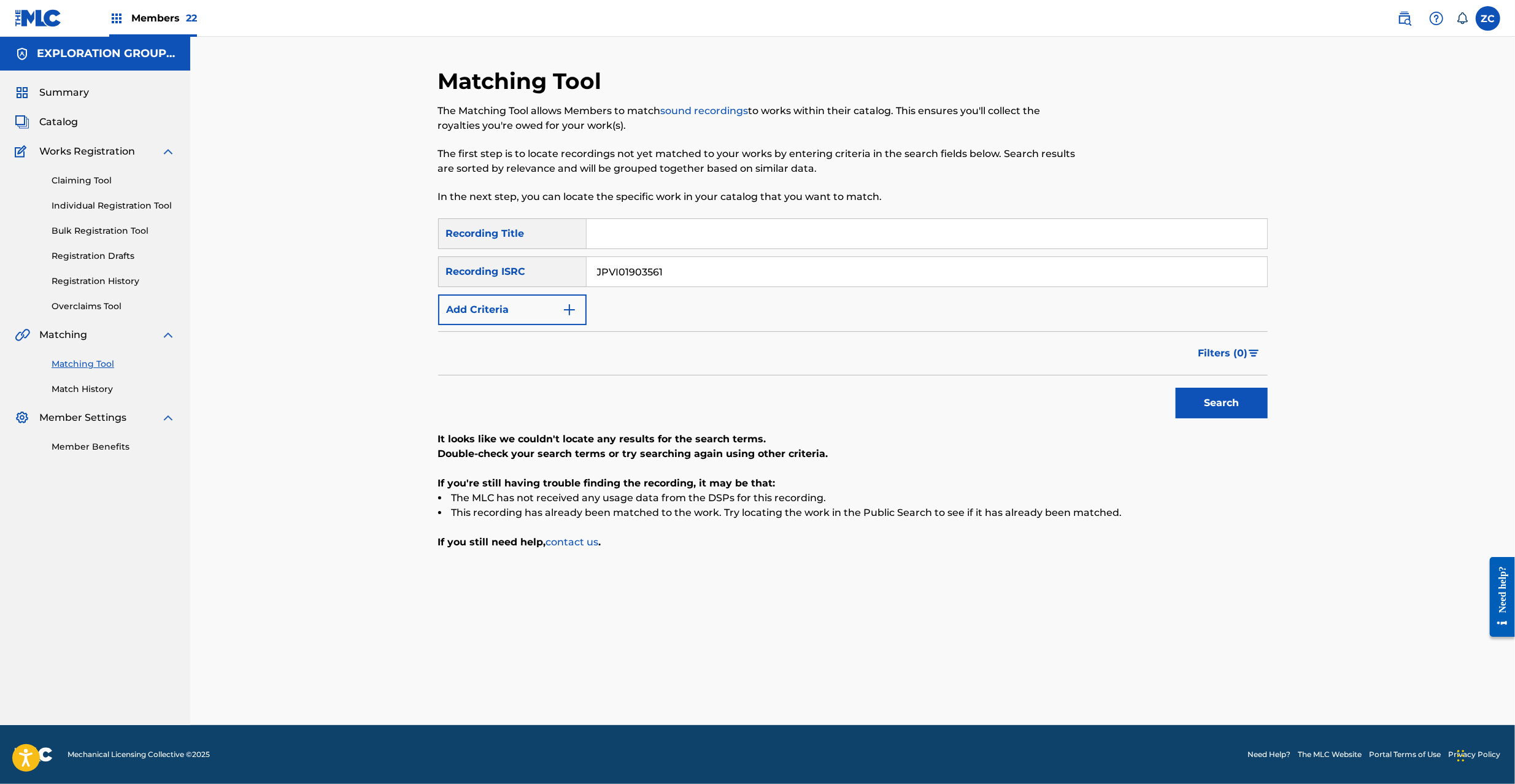
click at [677, 280] on input "JPVI01903561" at bounding box center [927, 272] width 681 height 29
paste input "K651366512"
click at [1242, 406] on button "Search" at bounding box center [1222, 403] width 92 height 31
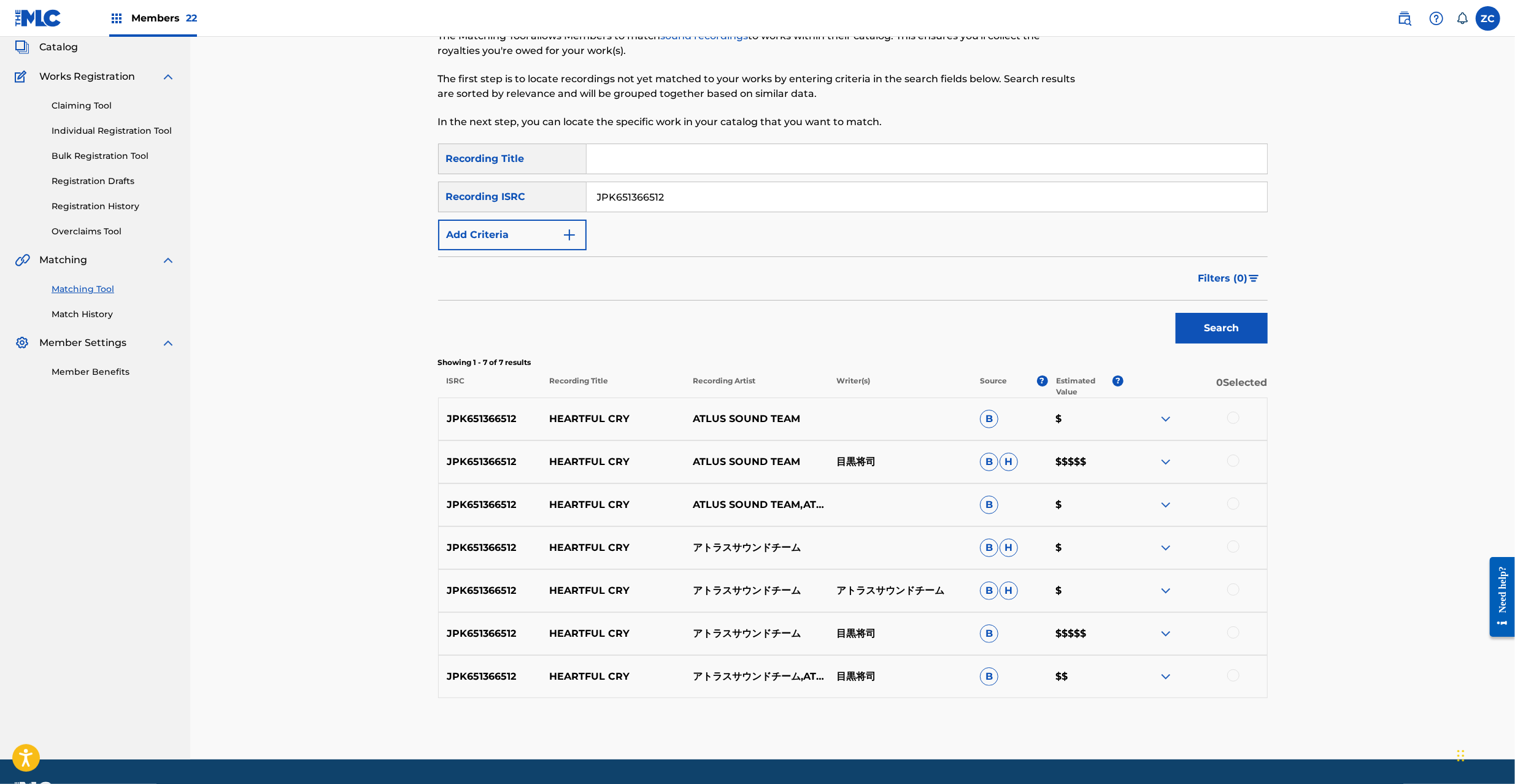
scroll to position [109, 0]
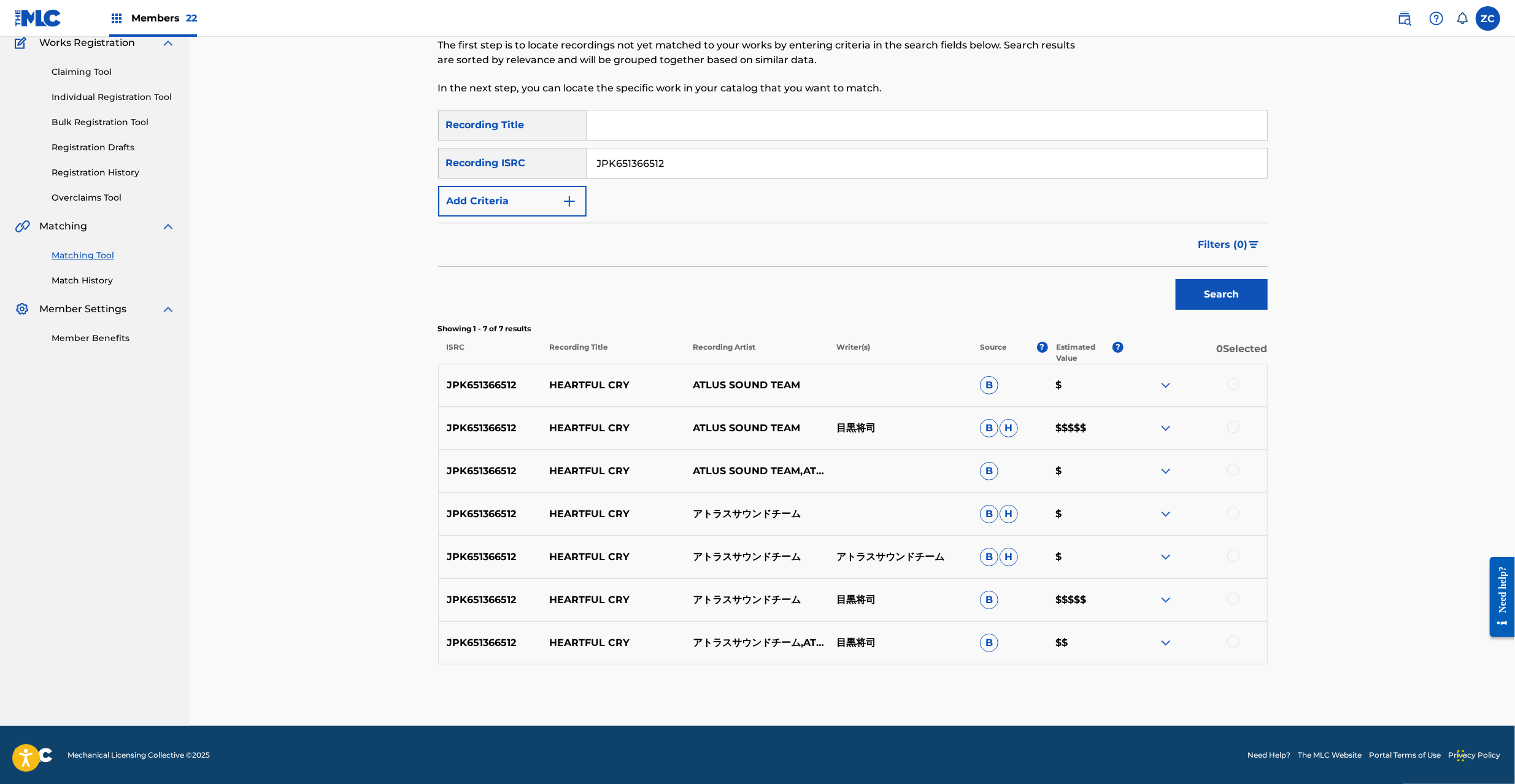
click at [1236, 385] on div at bounding box center [1233, 384] width 12 height 12
click at [1235, 429] on div at bounding box center [1233, 427] width 12 height 12
click at [1236, 470] on div at bounding box center [1233, 470] width 12 height 12
click at [1230, 513] on div at bounding box center [1233, 513] width 12 height 12
click at [1231, 559] on div at bounding box center [1233, 556] width 12 height 12
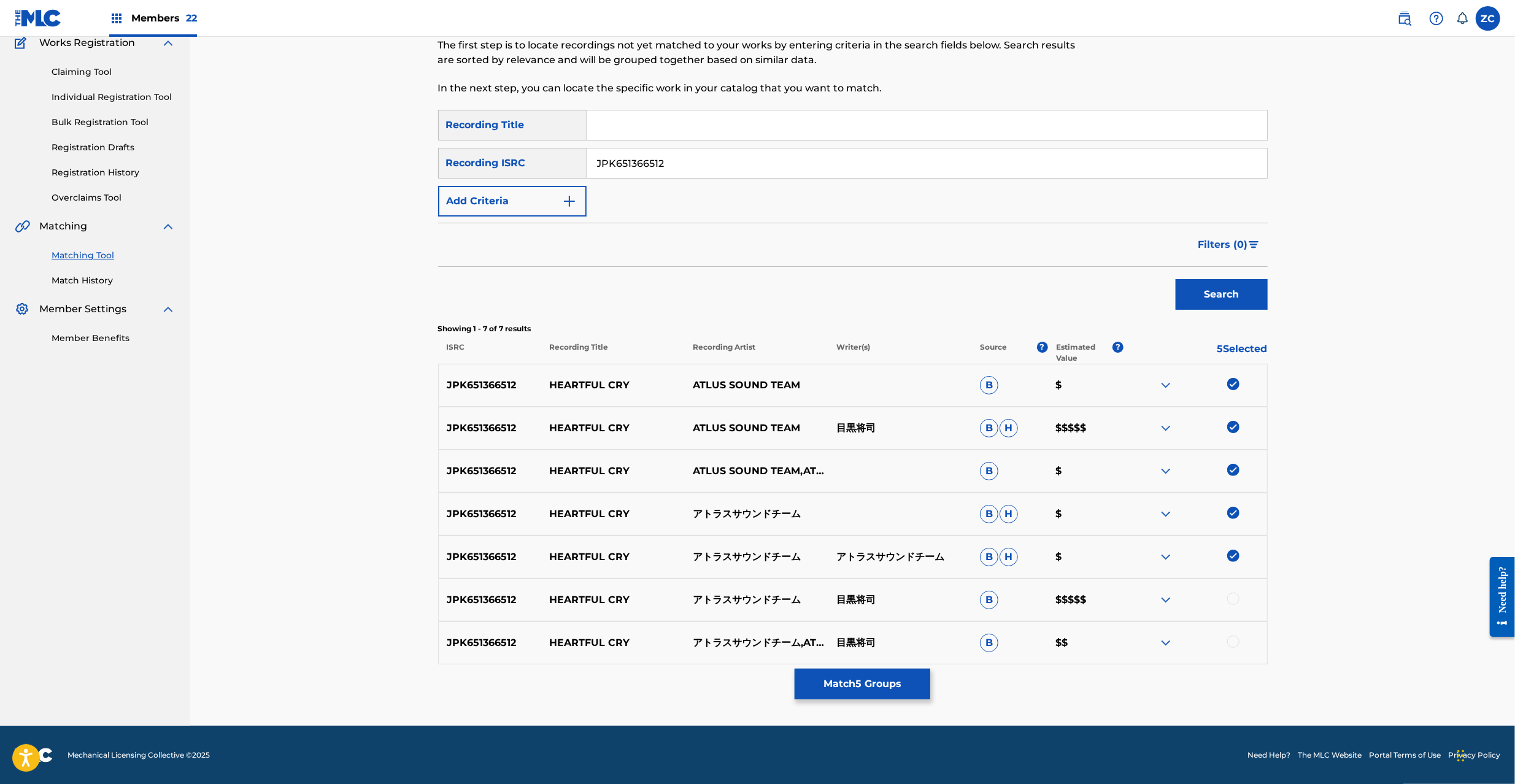
drag, startPoint x: 1237, startPoint y: 597, endPoint x: 1240, endPoint y: 632, distance: 35.1
click at [1237, 600] on div at bounding box center [1233, 599] width 12 height 12
click at [1236, 642] on div at bounding box center [1233, 642] width 12 height 12
click at [883, 159] on input "JPK651366512" at bounding box center [927, 163] width 681 height 29
paste input "265328"
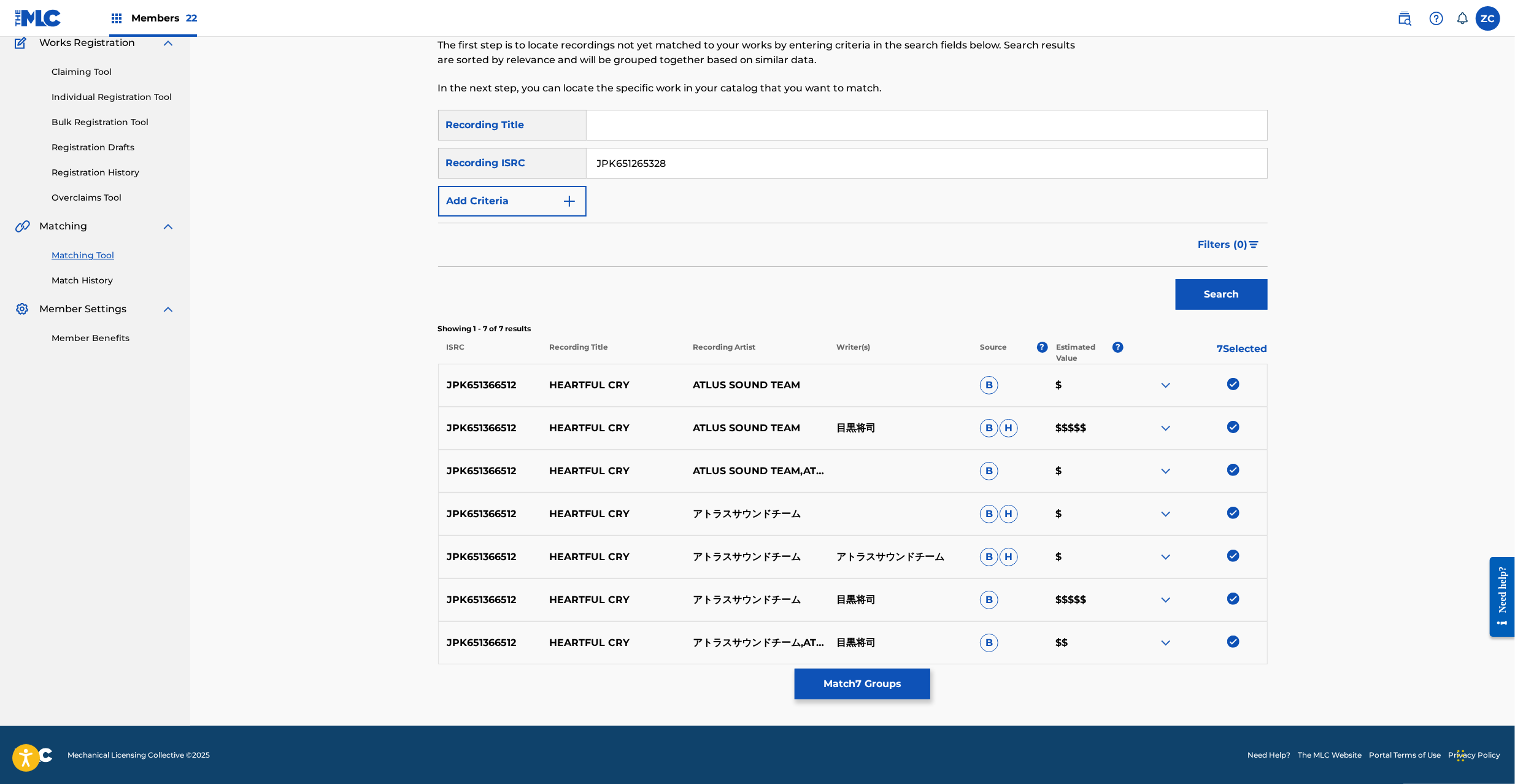
drag, startPoint x: 1218, startPoint y: 291, endPoint x: 1178, endPoint y: 289, distance: 40.0
click at [1218, 290] on button "Search" at bounding box center [1222, 294] width 92 height 31
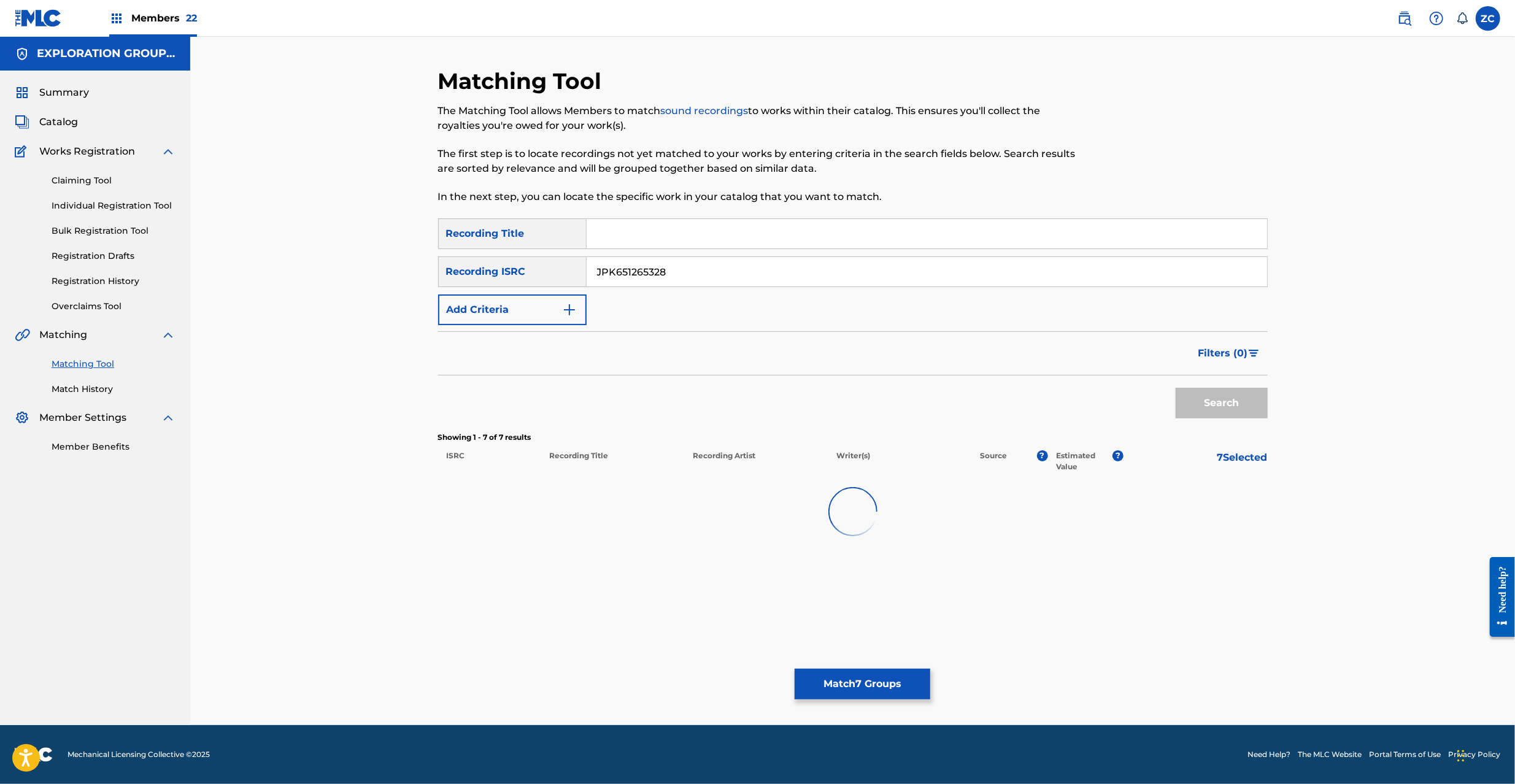
scroll to position [0, 0]
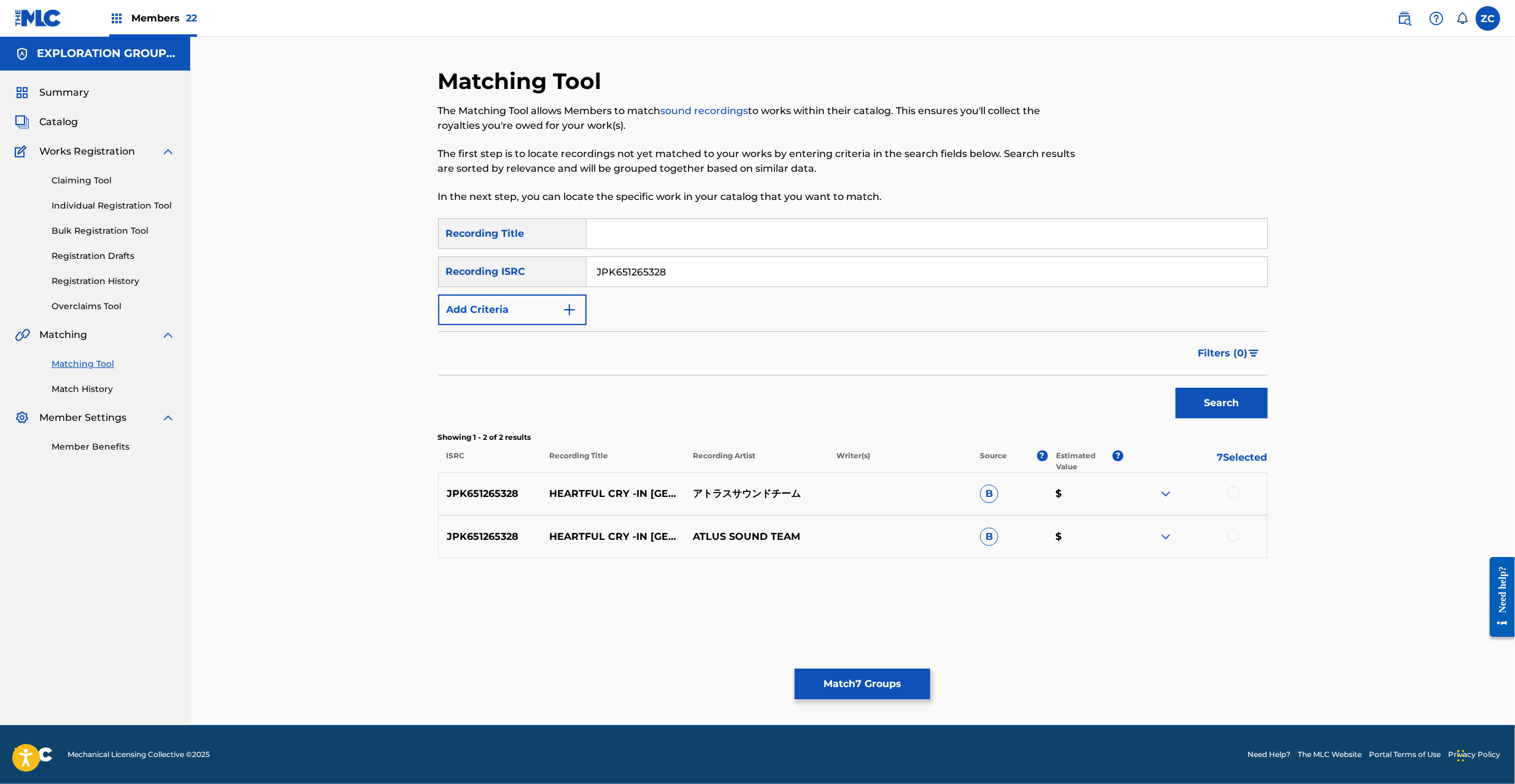
click at [1230, 489] on div at bounding box center [1233, 493] width 12 height 12
click at [1233, 534] on div at bounding box center [1233, 536] width 12 height 12
click at [877, 264] on input "JPK651265328" at bounding box center [927, 272] width 681 height 29
paste input "0"
click at [1239, 415] on button "Search" at bounding box center [1222, 403] width 92 height 31
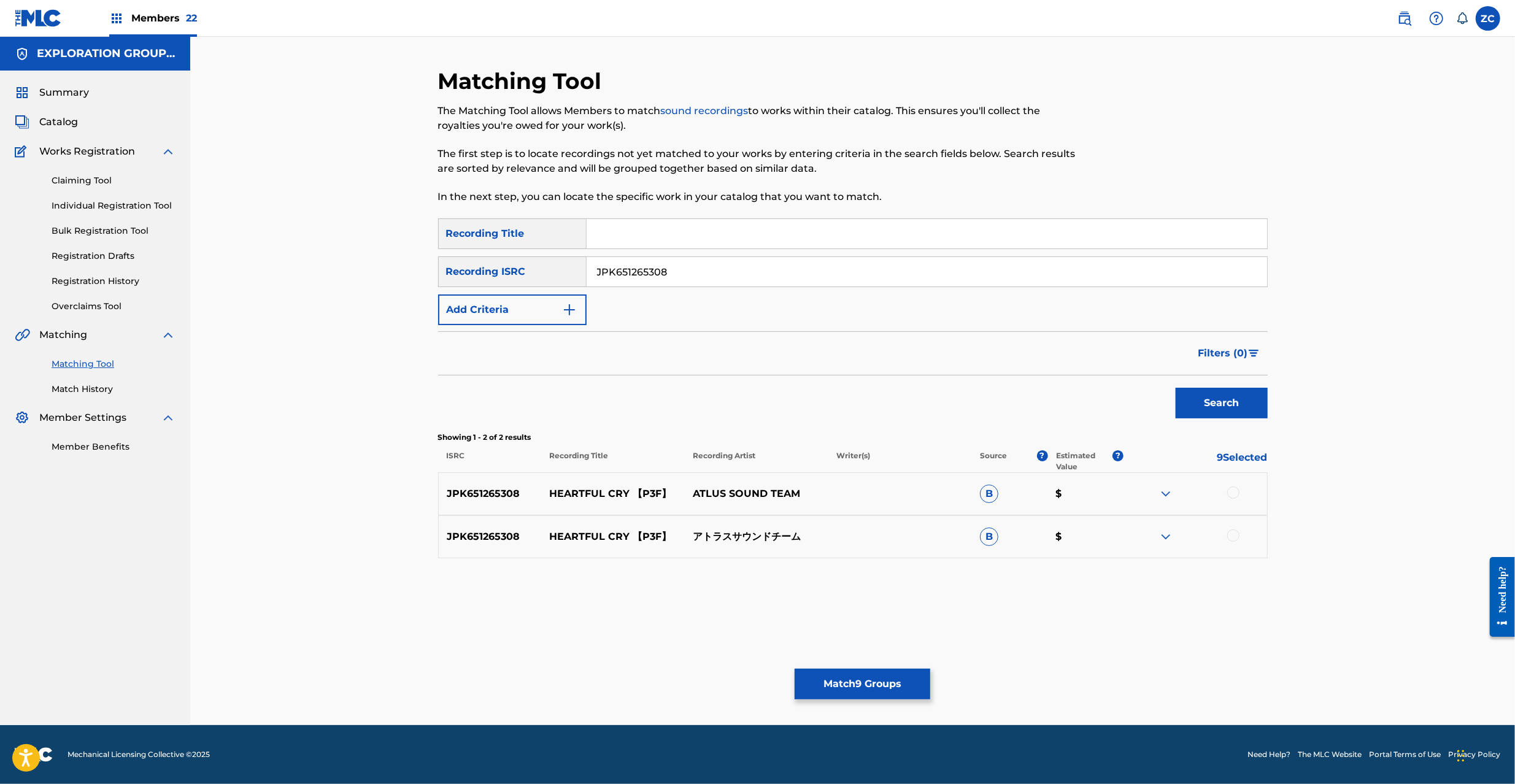
click at [1230, 489] on div at bounding box center [1233, 493] width 12 height 12
click at [1230, 540] on div at bounding box center [1233, 536] width 12 height 12
click at [779, 274] on input "JPK651265308" at bounding box center [927, 272] width 681 height 29
paste input "213"
click at [1190, 399] on button "Search" at bounding box center [1222, 403] width 92 height 31
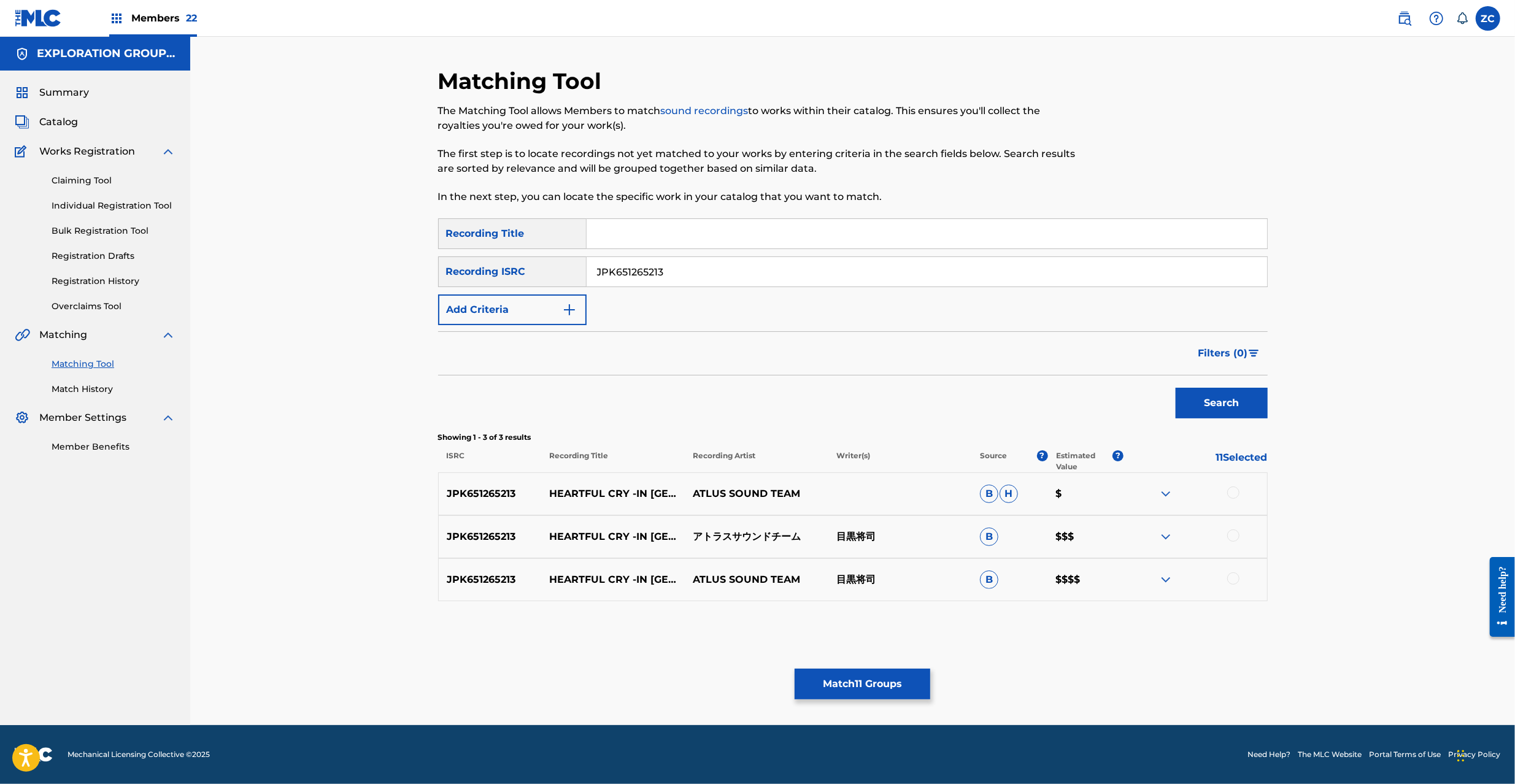
click at [1227, 494] on div at bounding box center [1233, 493] width 12 height 12
click at [1233, 532] on div at bounding box center [1233, 536] width 12 height 12
click at [1235, 577] on div at bounding box center [1233, 578] width 12 height 12
click at [779, 274] on input "JPK651265213" at bounding box center [927, 272] width 681 height 29
paste input "163004"
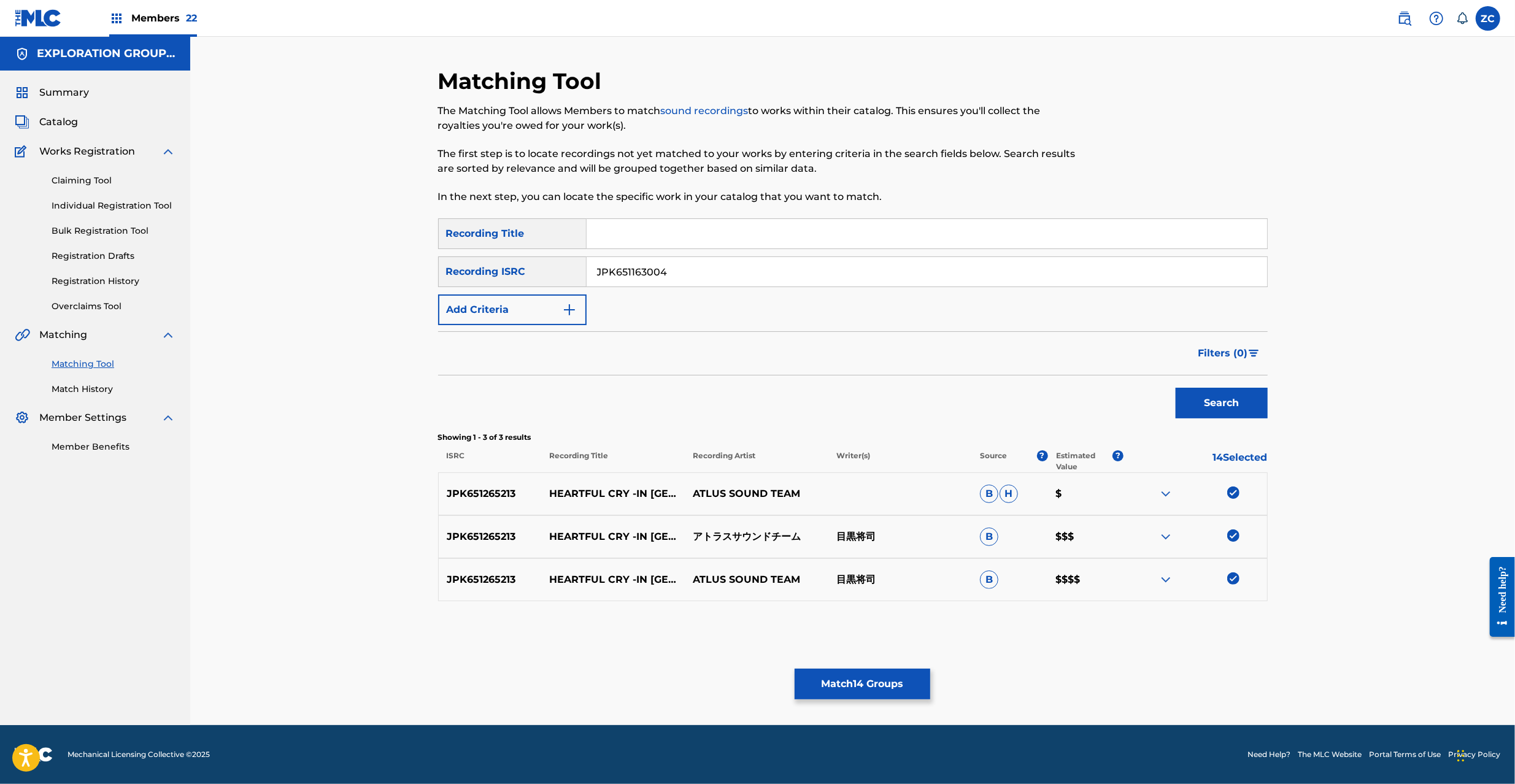
click at [1207, 414] on button "Search" at bounding box center [1222, 403] width 92 height 31
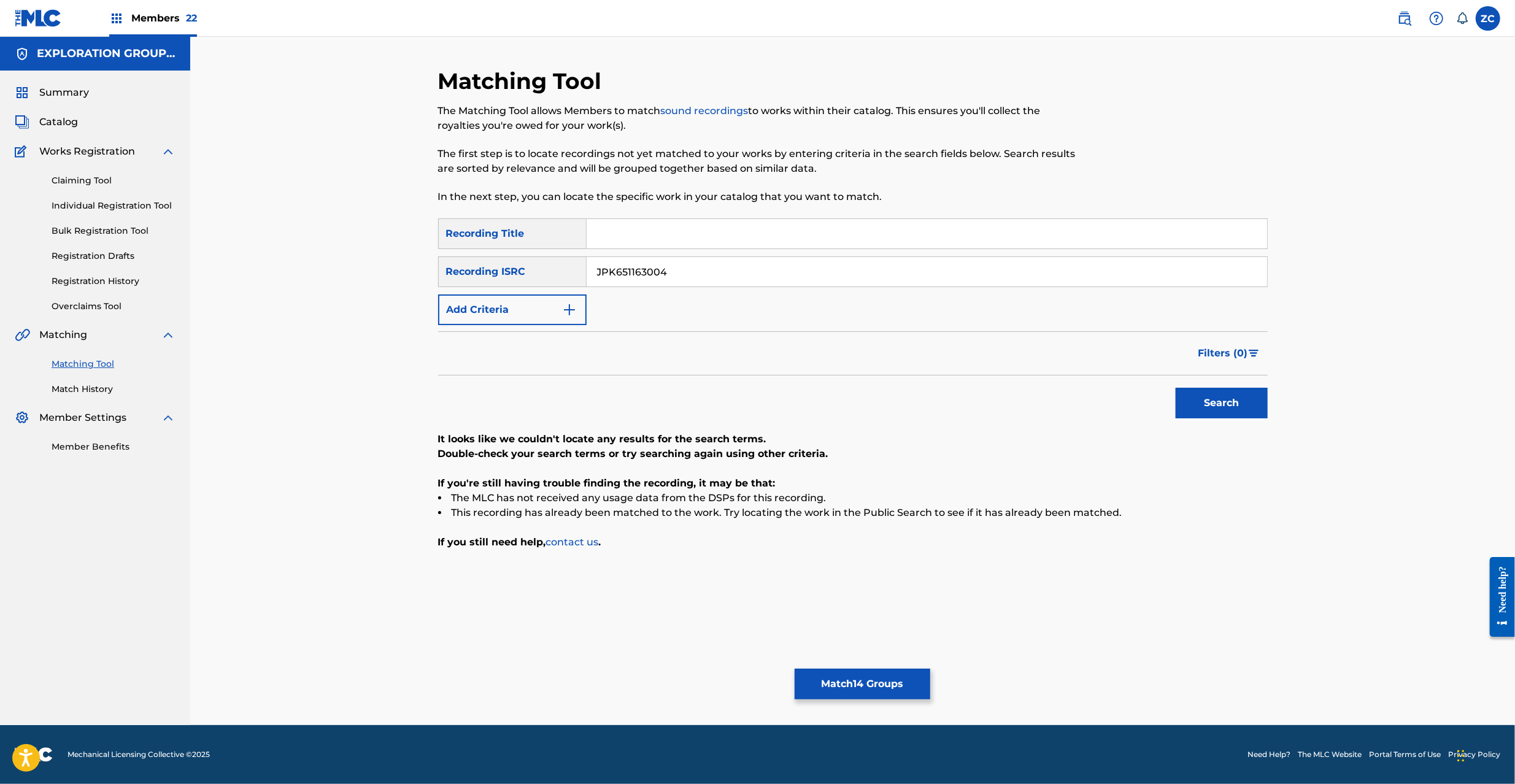
click at [919, 278] on input "JPK651163004" at bounding box center [927, 272] width 681 height 29
paste input "39402"
click at [1260, 410] on button "Search" at bounding box center [1222, 403] width 92 height 31
drag, startPoint x: 847, startPoint y: 268, endPoint x: 885, endPoint y: 284, distance: 41.2
click at [847, 266] on input "JPK651394024" at bounding box center [927, 272] width 681 height 29
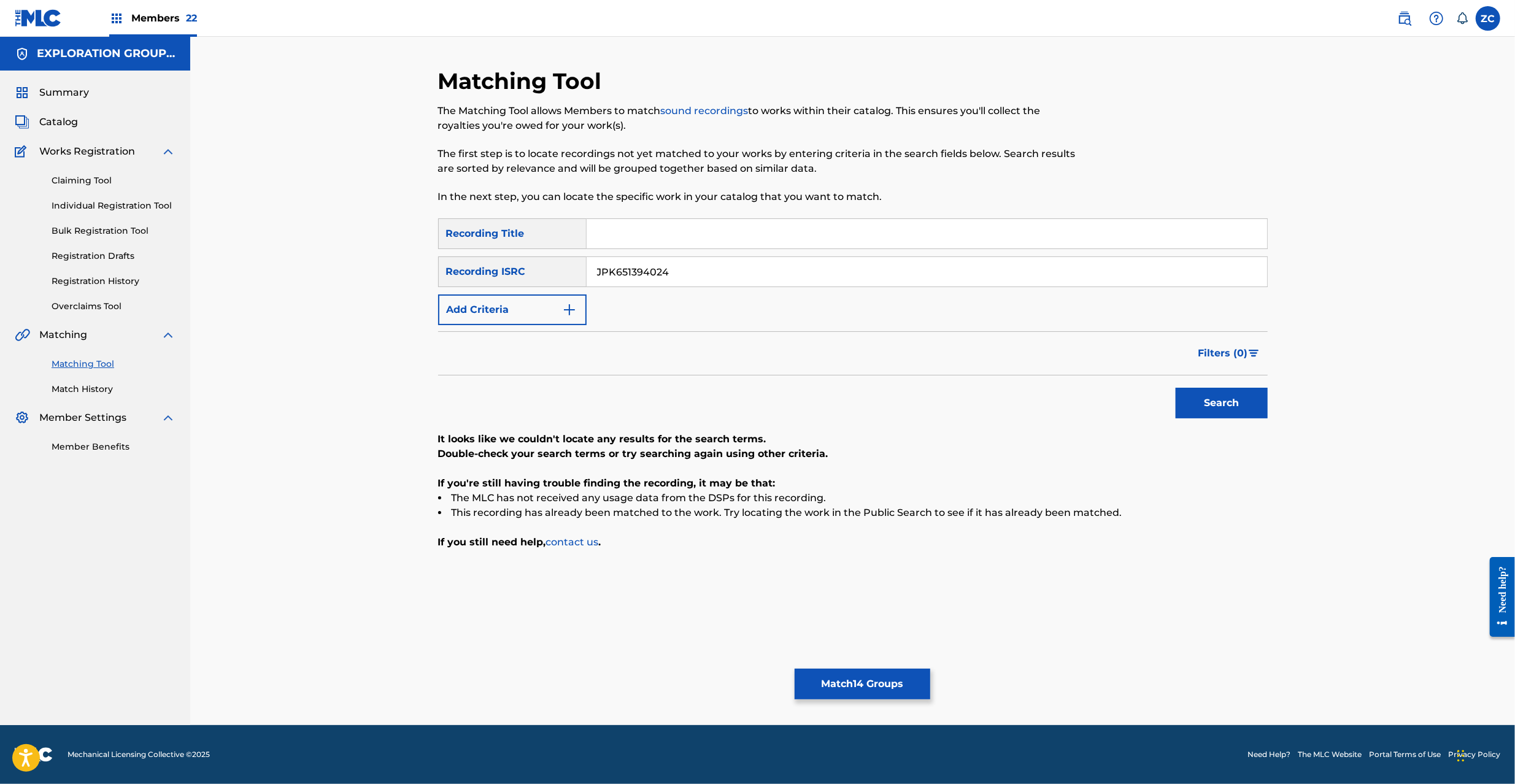
paste input "7027"
click at [1209, 406] on button "Search" at bounding box center [1222, 403] width 92 height 31
click at [930, 268] on input "JPK651397027" at bounding box center [927, 272] width 681 height 29
paste input "4022"
click at [1218, 402] on button "Search" at bounding box center [1222, 403] width 92 height 31
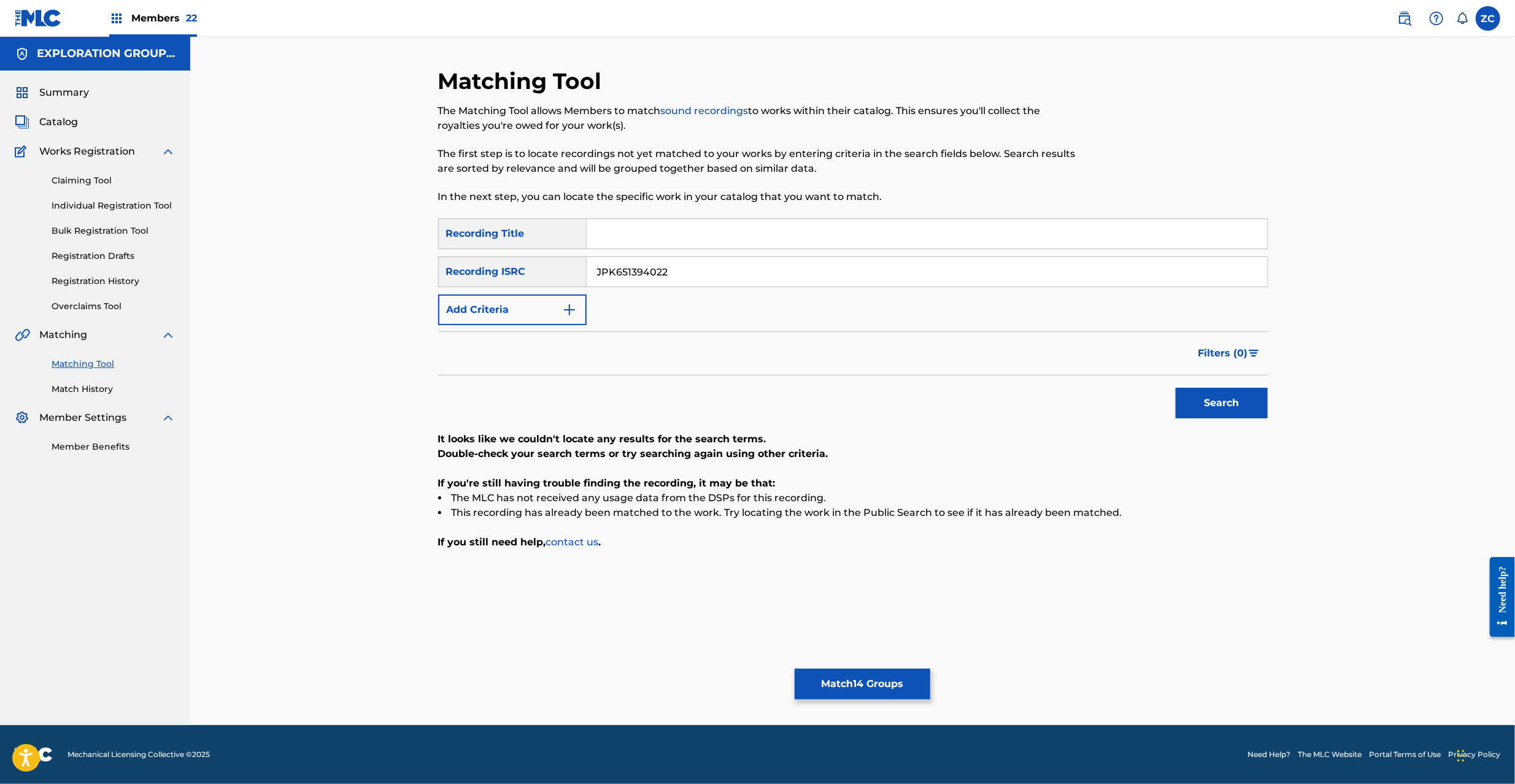
click at [826, 278] on input "JPK651394022" at bounding box center [927, 272] width 681 height 29
paste input "800115"
click at [1233, 411] on button "Search" at bounding box center [1222, 403] width 92 height 31
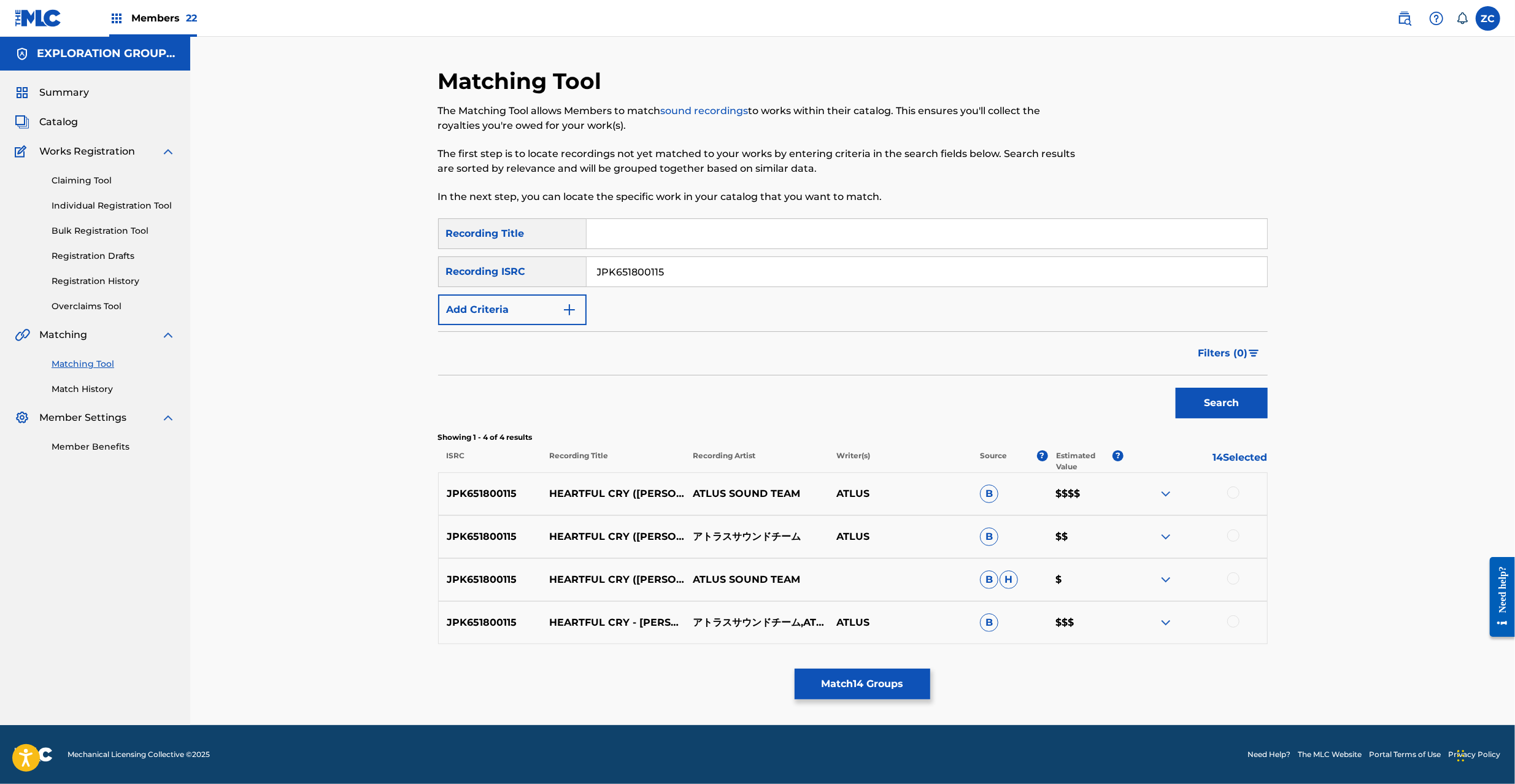
click at [1232, 492] on div at bounding box center [1233, 493] width 12 height 12
click at [1233, 530] on div at bounding box center [1233, 536] width 12 height 12
click at [1233, 572] on div at bounding box center [1233, 578] width 12 height 12
click at [1233, 623] on div at bounding box center [1233, 621] width 12 height 12
drag, startPoint x: 663, startPoint y: 273, endPoint x: 451, endPoint y: 271, distance: 212.0
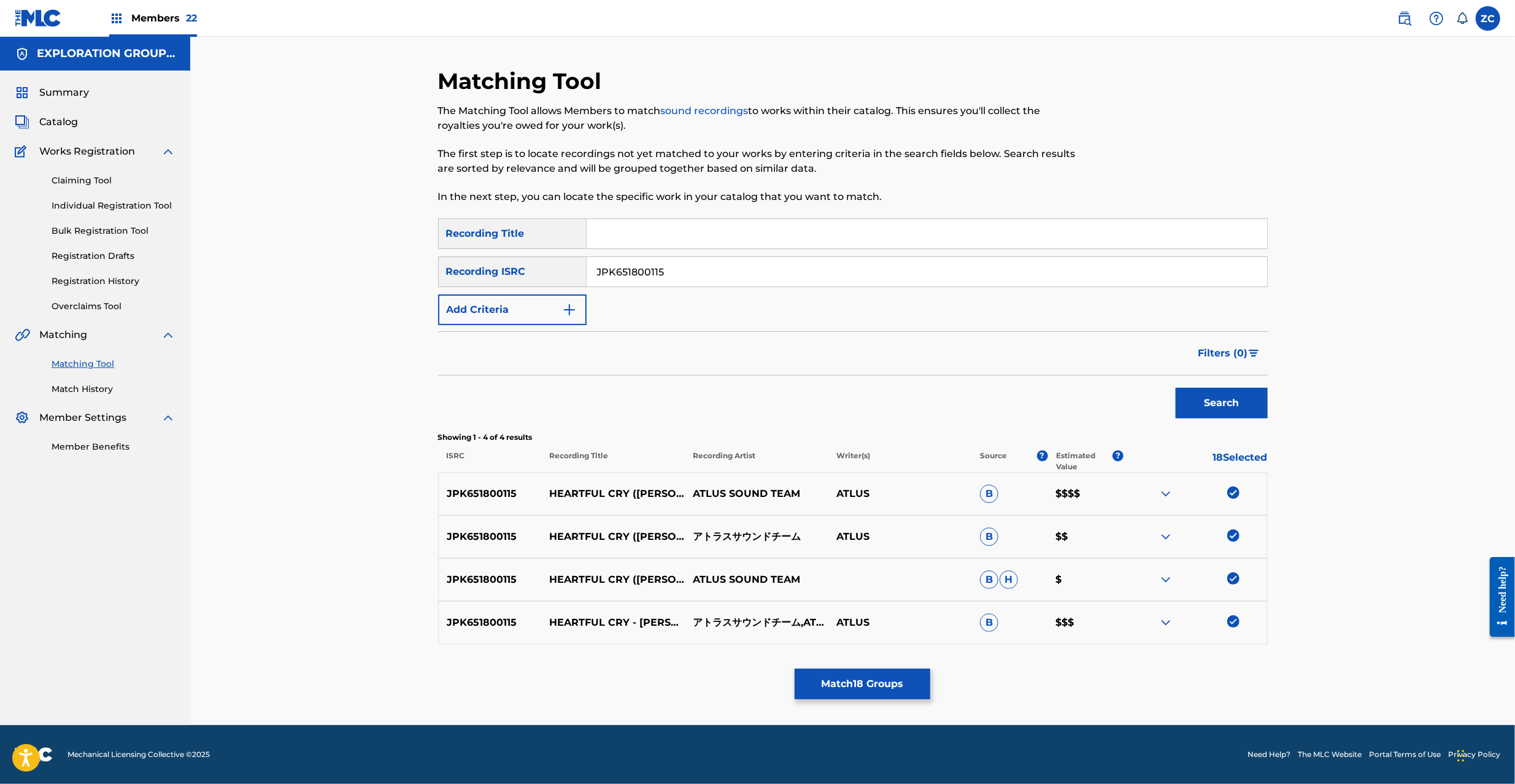
click at [451, 271] on div "SearchWithCriteriaea1a58eb-0951-4f95-8898-fd824a3fc816 Recording ISRC JPK651800…" at bounding box center [853, 272] width 830 height 31
click at [802, 275] on input "JPK651800115" at bounding box center [927, 272] width 681 height 29
paste input "P300700232"
click at [1225, 400] on button "Search" at bounding box center [1222, 403] width 92 height 31
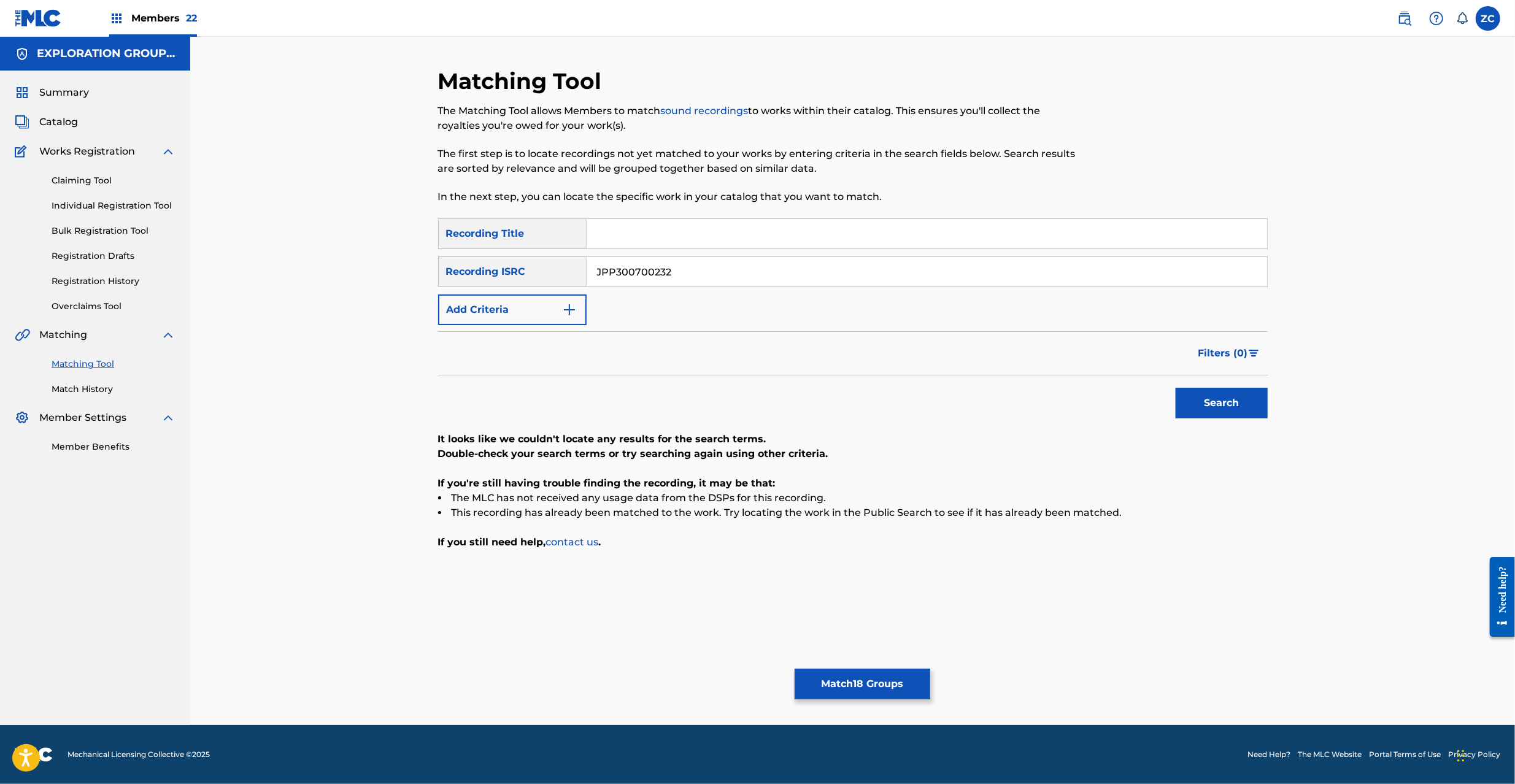
click at [1039, 275] on input "JPP300700232" at bounding box center [927, 272] width 681 height 29
paste input "K651200913"
type input "JPK651200913"
click at [1230, 402] on button "Search" at bounding box center [1222, 403] width 92 height 31
click at [914, 679] on button "Match 18 Groups" at bounding box center [862, 684] width 135 height 31
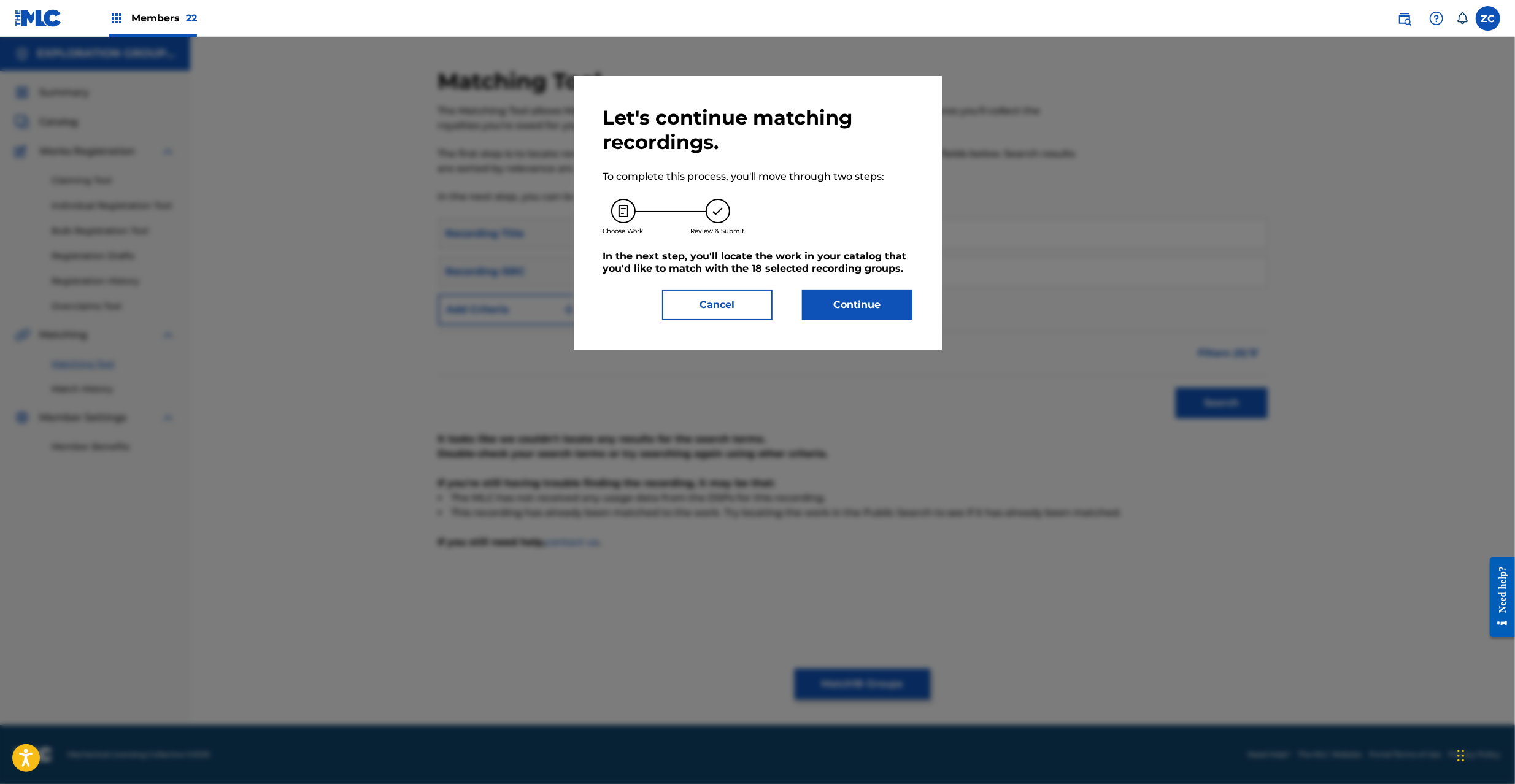
click at [892, 298] on button "Continue" at bounding box center [857, 305] width 110 height 31
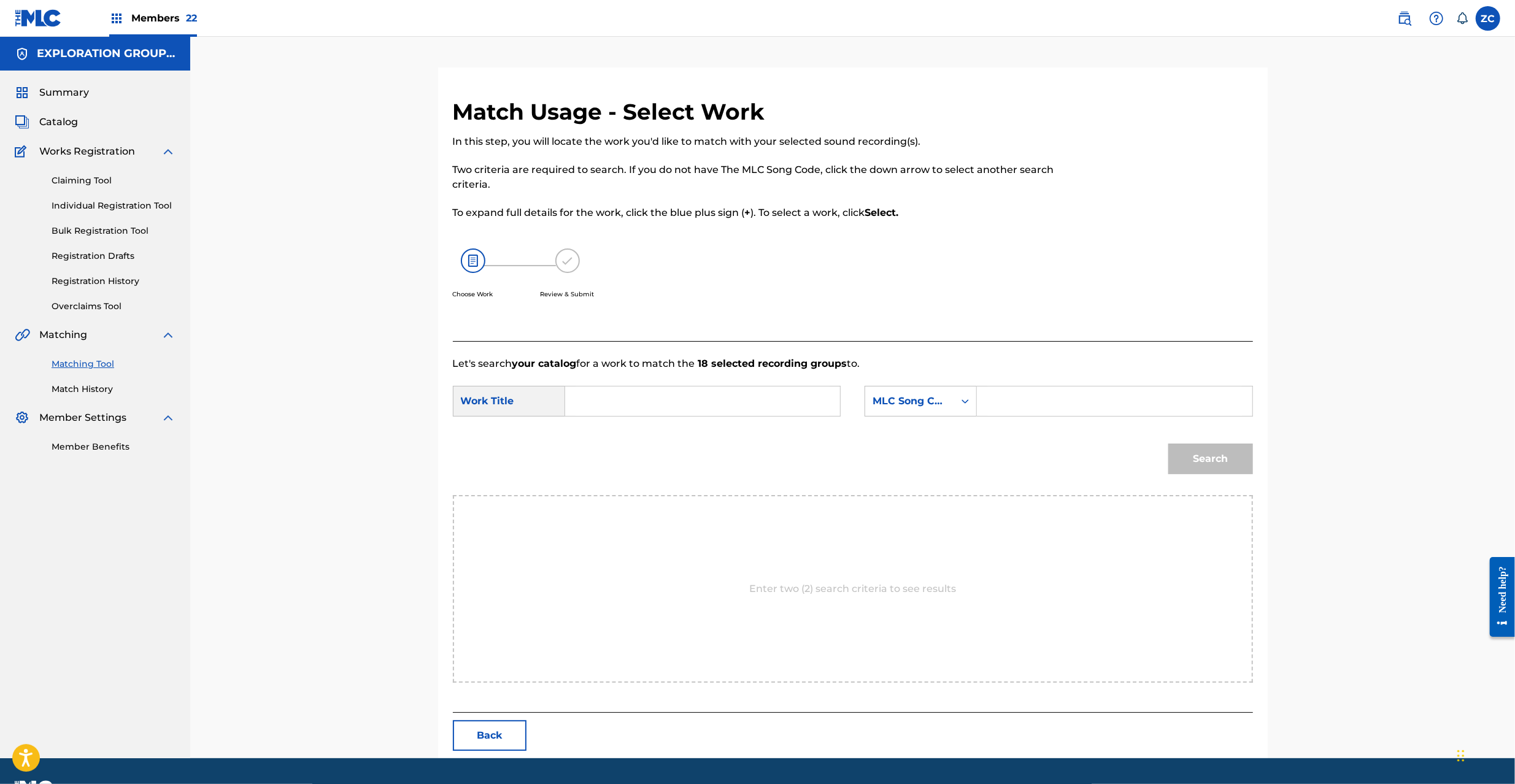
click at [776, 404] on input "Search Form" at bounding box center [702, 401] width 254 height 29
paste input "Heartful Cry HP54ZF"
click at [660, 402] on input "Heartful Cry HP54ZF" at bounding box center [702, 401] width 254 height 29
type input "Heartful Cry"
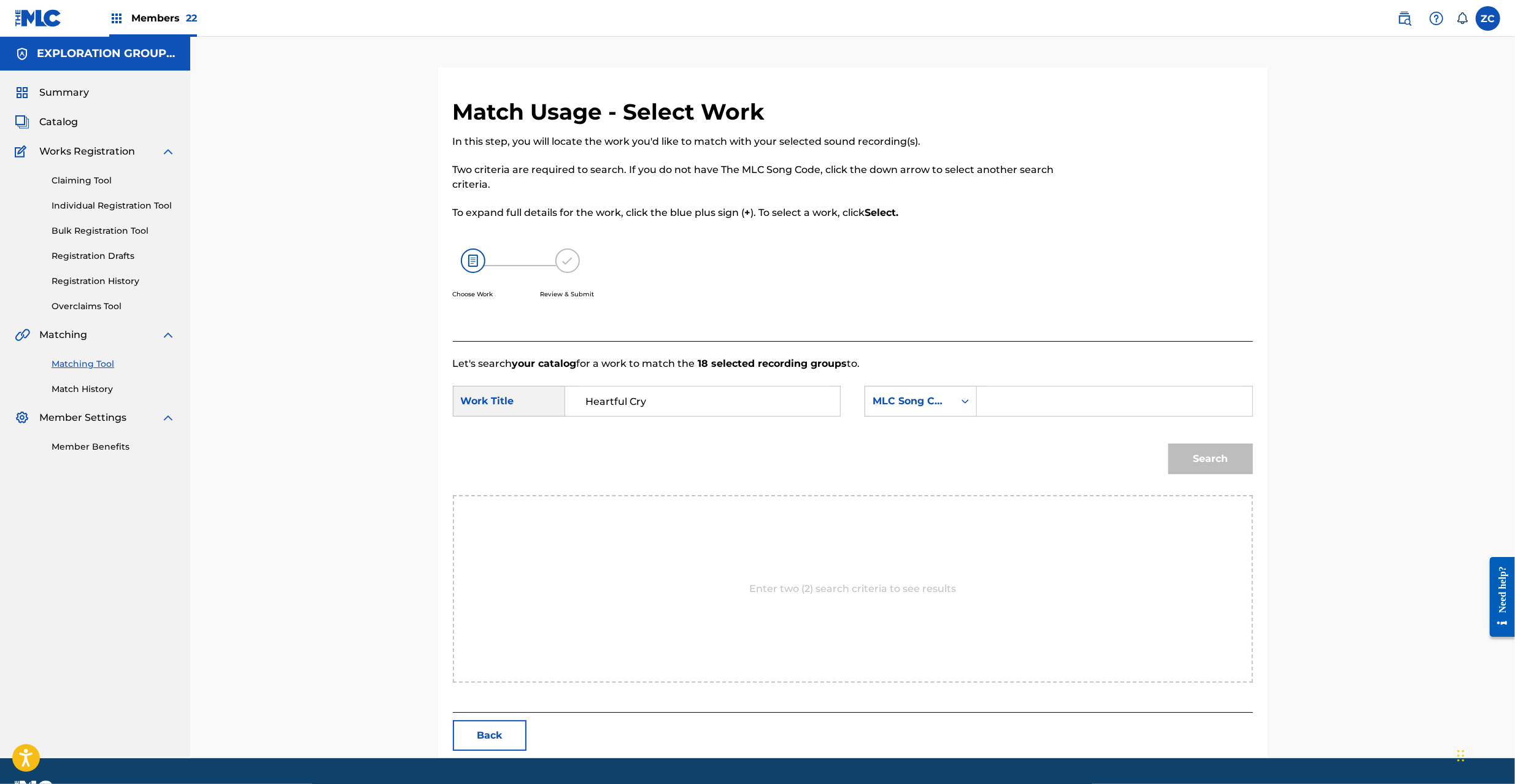
click at [1046, 413] on input "Search Form" at bounding box center [1114, 401] width 254 height 29
paste input "HP54ZF"
type input "HP54ZF"
click at [1228, 465] on button "Search" at bounding box center [1211, 459] width 84 height 31
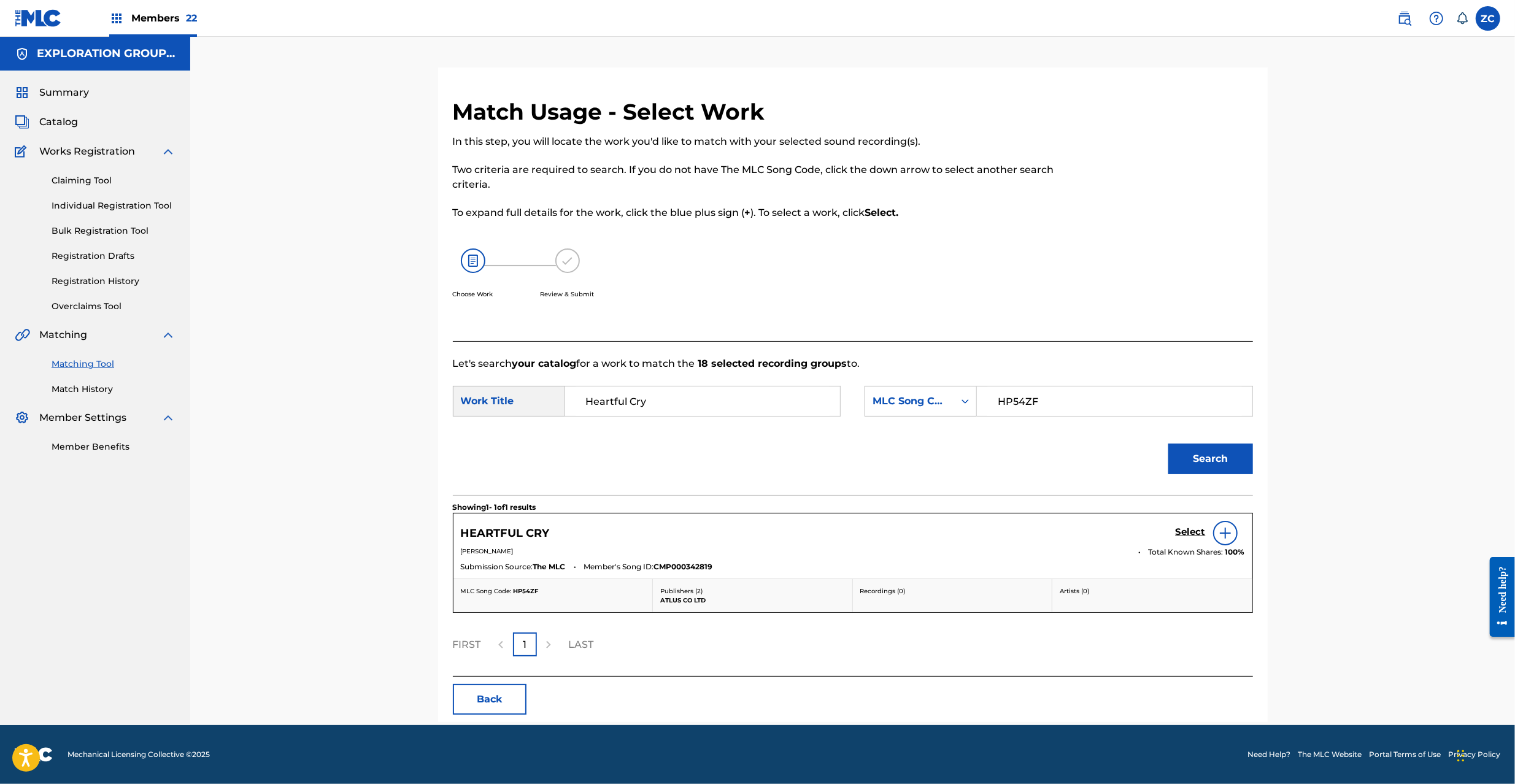
click at [1183, 538] on h5 "Select" at bounding box center [1191, 532] width 30 height 12
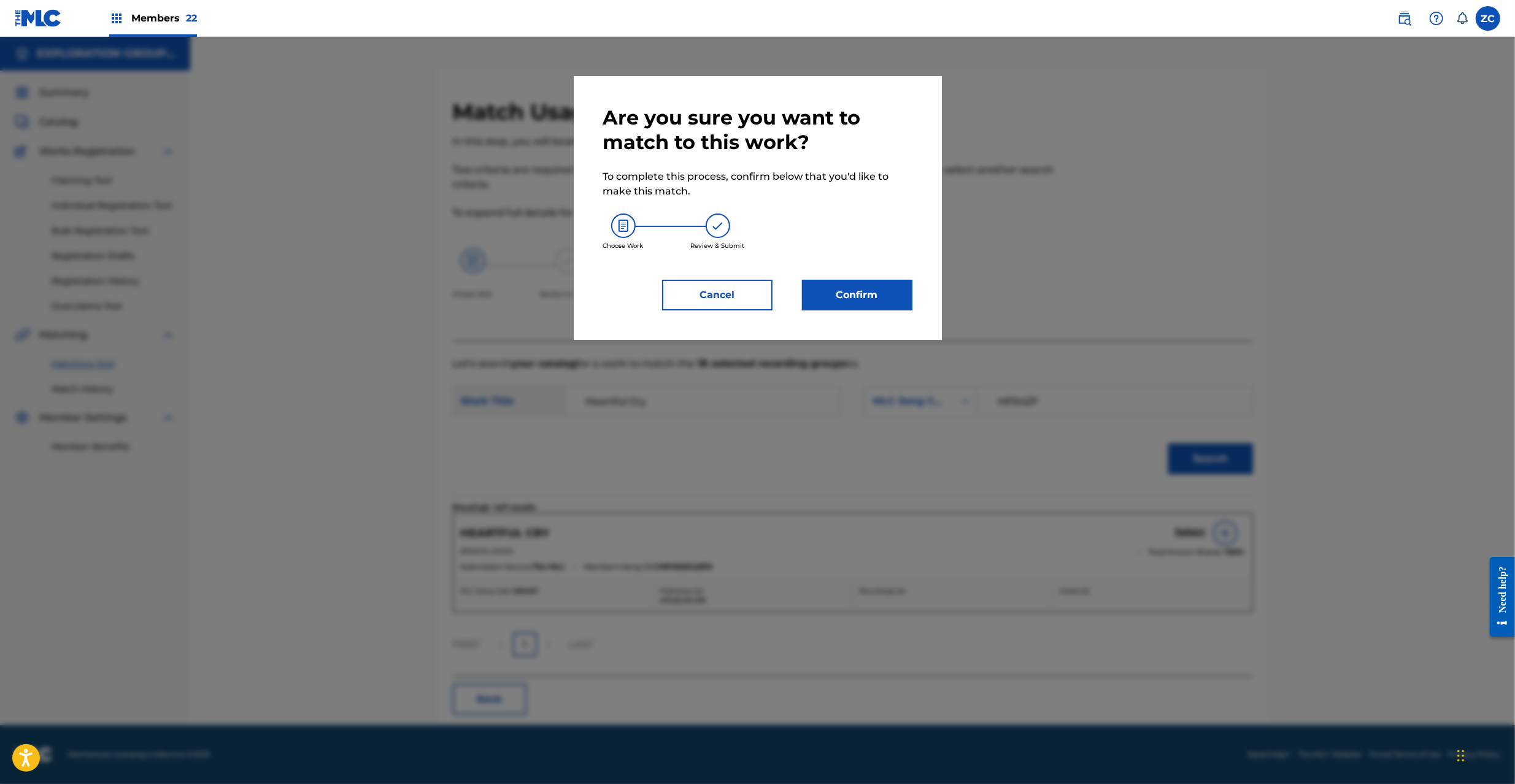
click at [871, 292] on button "Confirm" at bounding box center [857, 295] width 110 height 31
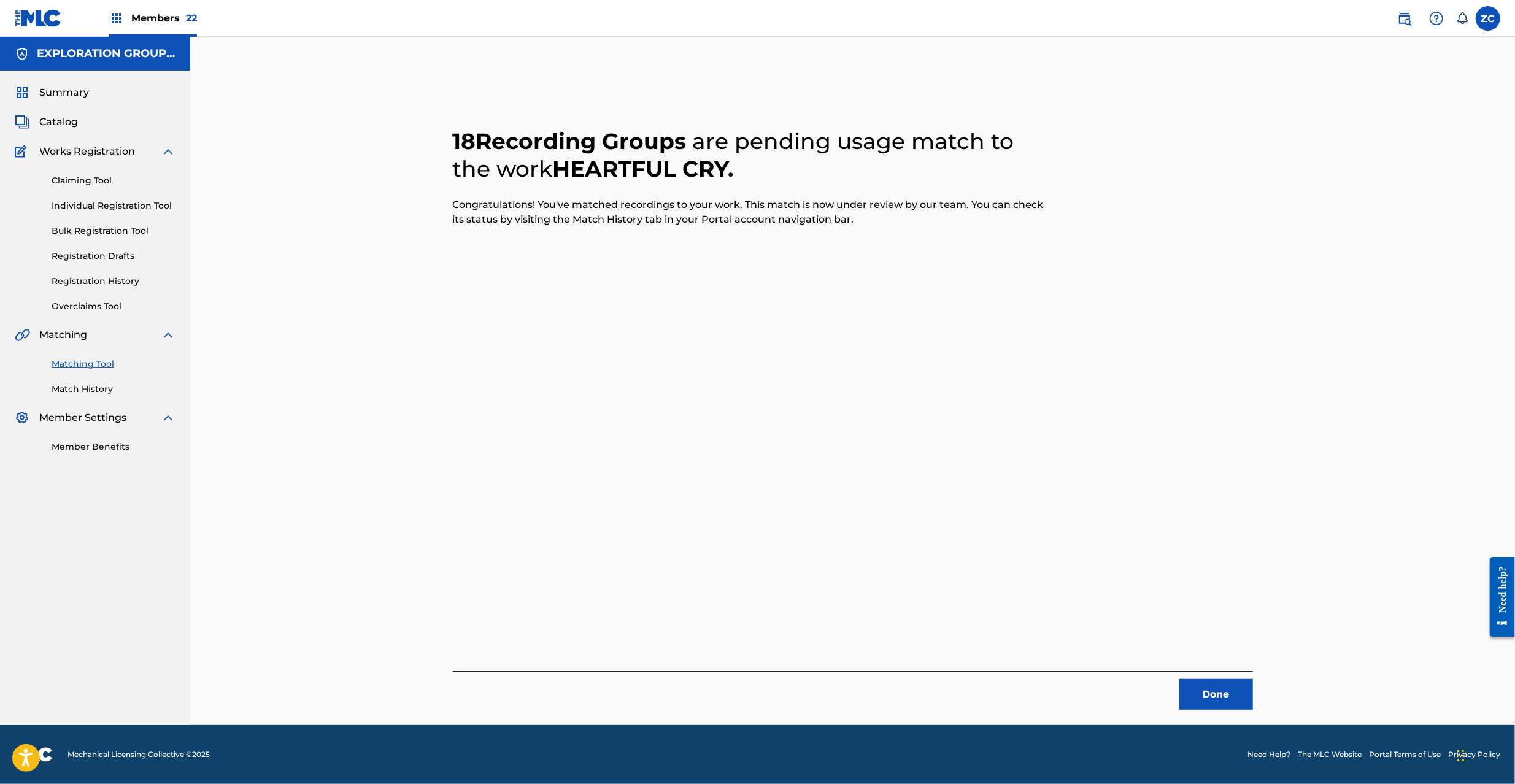
click at [1219, 704] on button "Done" at bounding box center [1216, 694] width 74 height 31
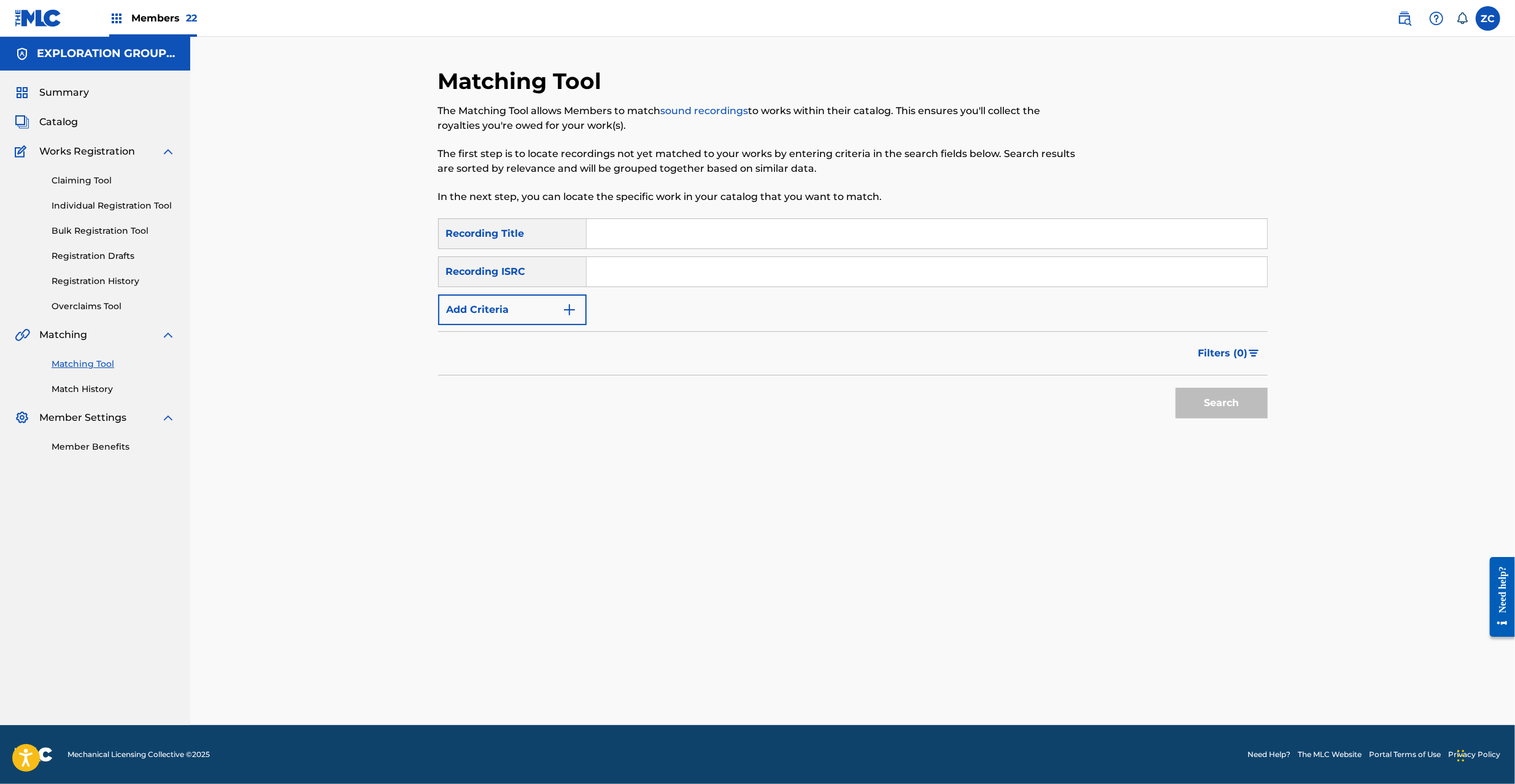
drag, startPoint x: 990, startPoint y: 261, endPoint x: 1001, endPoint y: 265, distance: 11.7
click at [990, 259] on input "Search Form" at bounding box center [927, 272] width 681 height 29
paste input "JPK651394026"
click at [1257, 405] on button "Search" at bounding box center [1222, 403] width 92 height 31
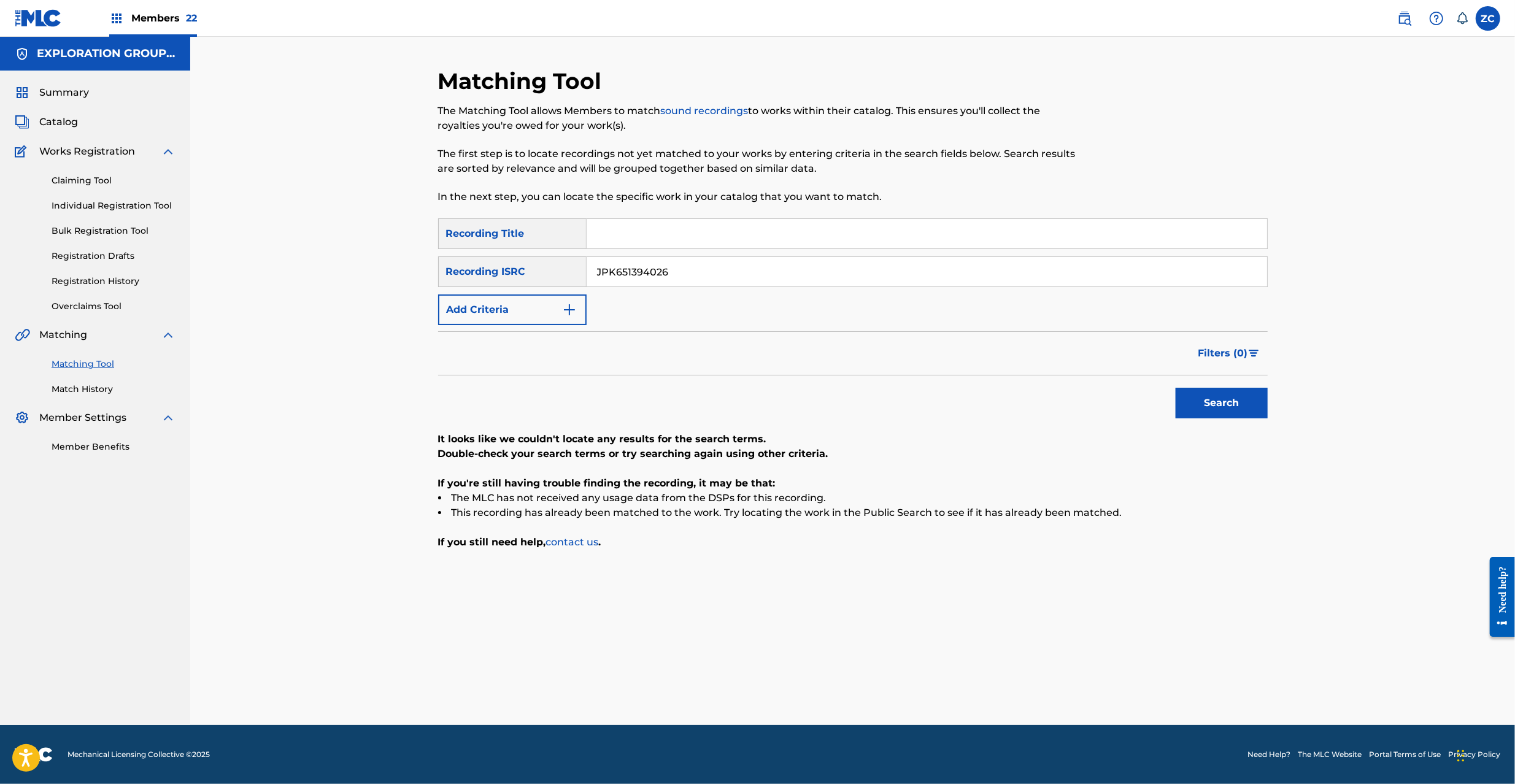
click at [1007, 267] on input "JPK651394026" at bounding box center [927, 272] width 681 height 29
paste input "66513"
click at [1236, 403] on button "Search" at bounding box center [1222, 403] width 92 height 31
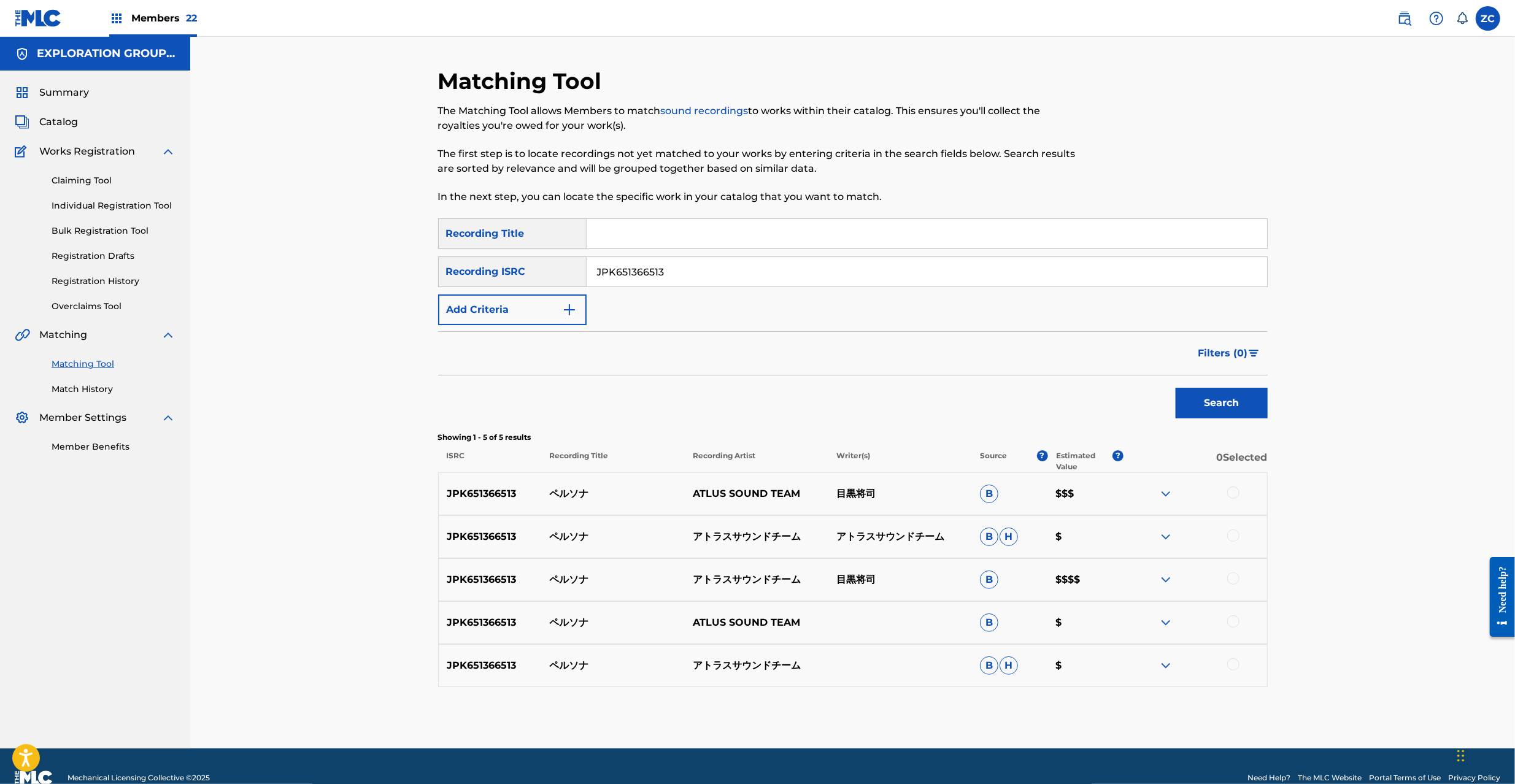
click at [1236, 492] on div at bounding box center [1233, 493] width 12 height 12
click at [1233, 536] on div at bounding box center [1233, 536] width 12 height 12
click at [1233, 574] on div at bounding box center [1233, 578] width 12 height 12
click at [1233, 619] on div at bounding box center [1233, 621] width 12 height 12
click at [1233, 664] on div at bounding box center [1233, 664] width 12 height 12
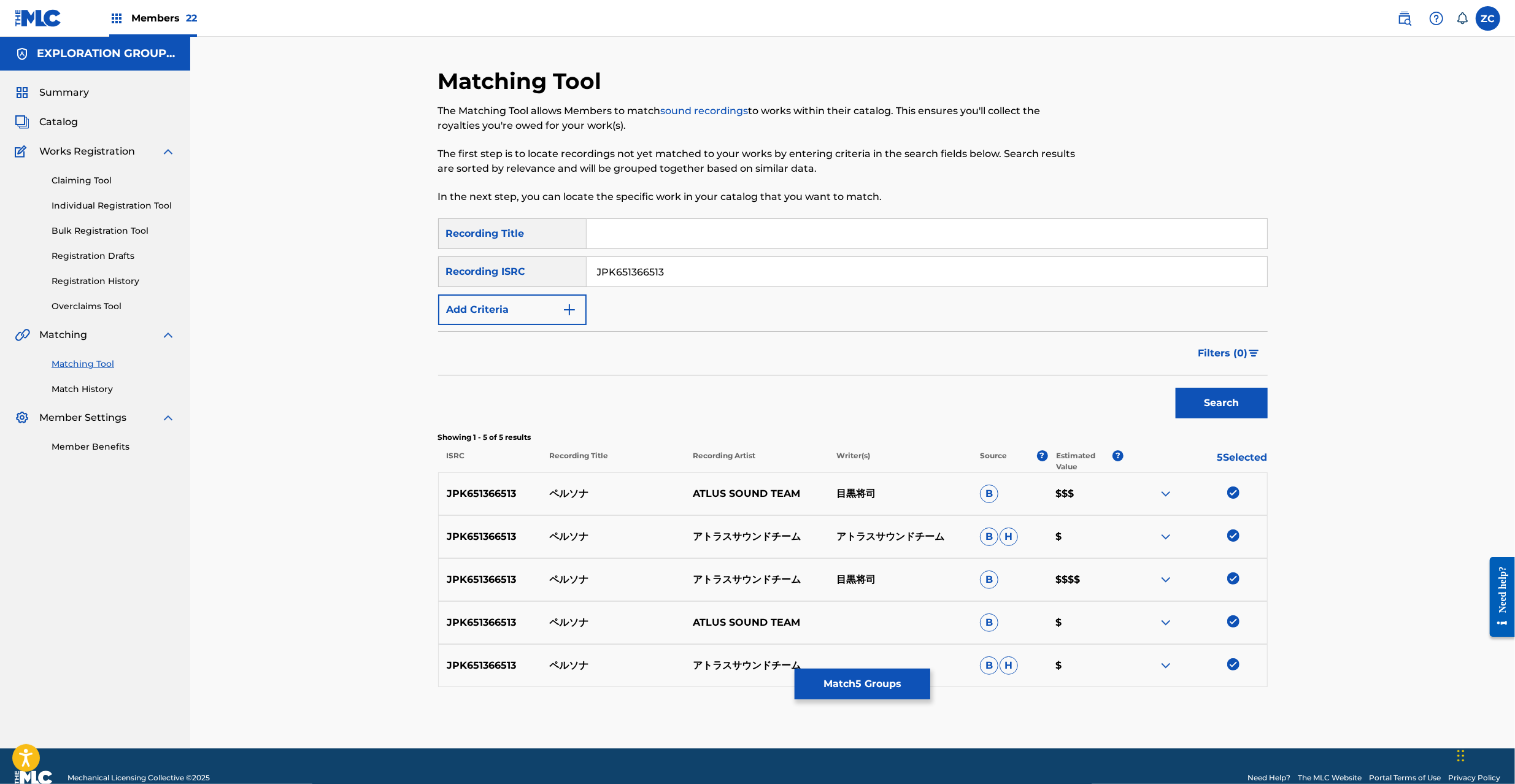
click at [794, 263] on input "JPK651366513" at bounding box center [927, 272] width 681 height 29
paste input "161728"
click at [1240, 410] on button "Search" at bounding box center [1222, 403] width 92 height 31
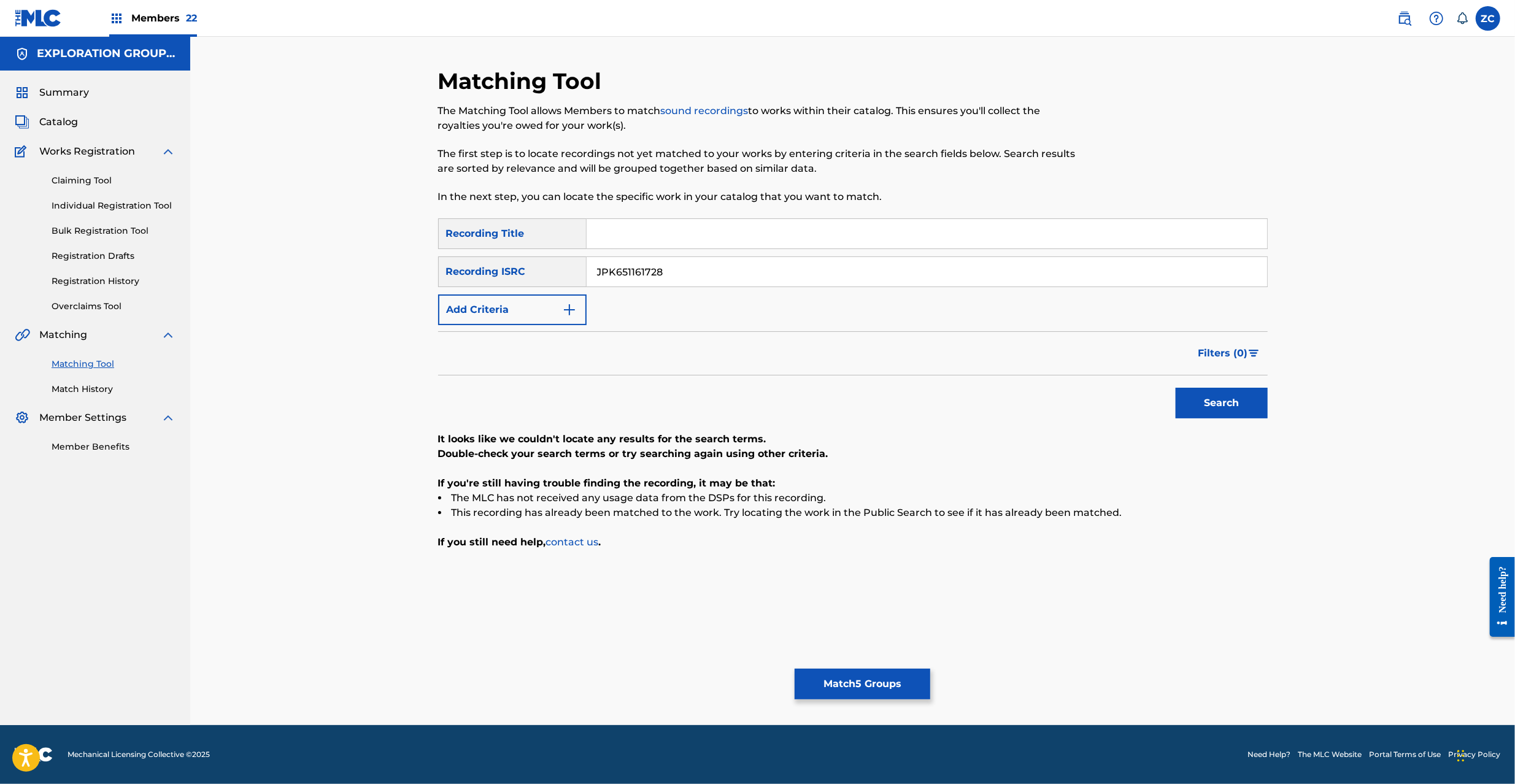
click at [980, 276] on input "JPK651161728" at bounding box center [927, 272] width 681 height 29
paste input "P300700233"
click at [1213, 394] on button "Search" at bounding box center [1222, 403] width 92 height 31
click at [928, 271] on input "JPP300700233" at bounding box center [927, 272] width 681 height 29
paste input "C90970009"
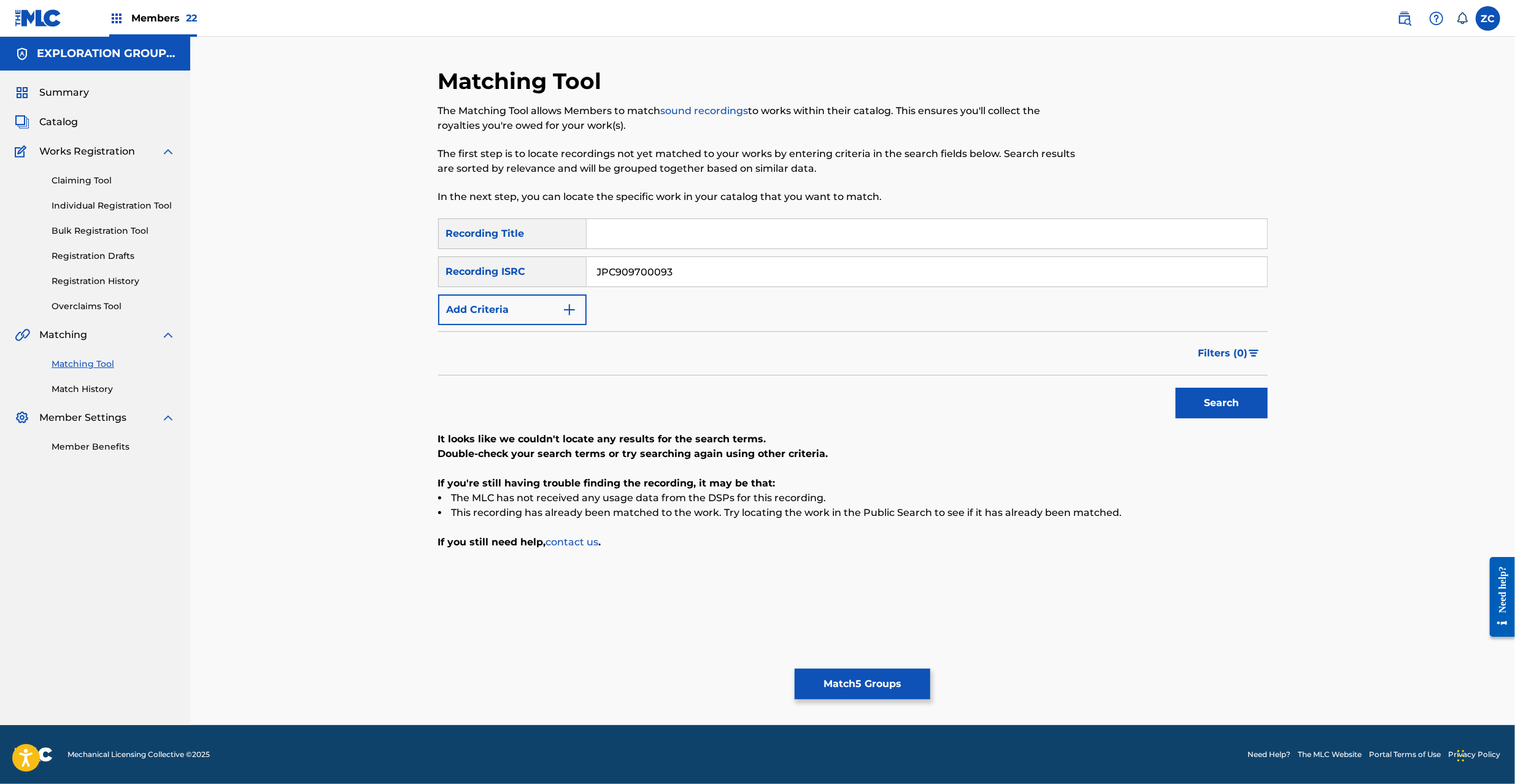
click at [1203, 396] on button "Search" at bounding box center [1222, 403] width 92 height 31
click at [943, 276] on input "JPC909700093" at bounding box center [927, 272] width 681 height 29
paste input "68"
type input "JPC909700068"
drag, startPoint x: 1207, startPoint y: 396, endPoint x: 1183, endPoint y: 387, distance: 25.6
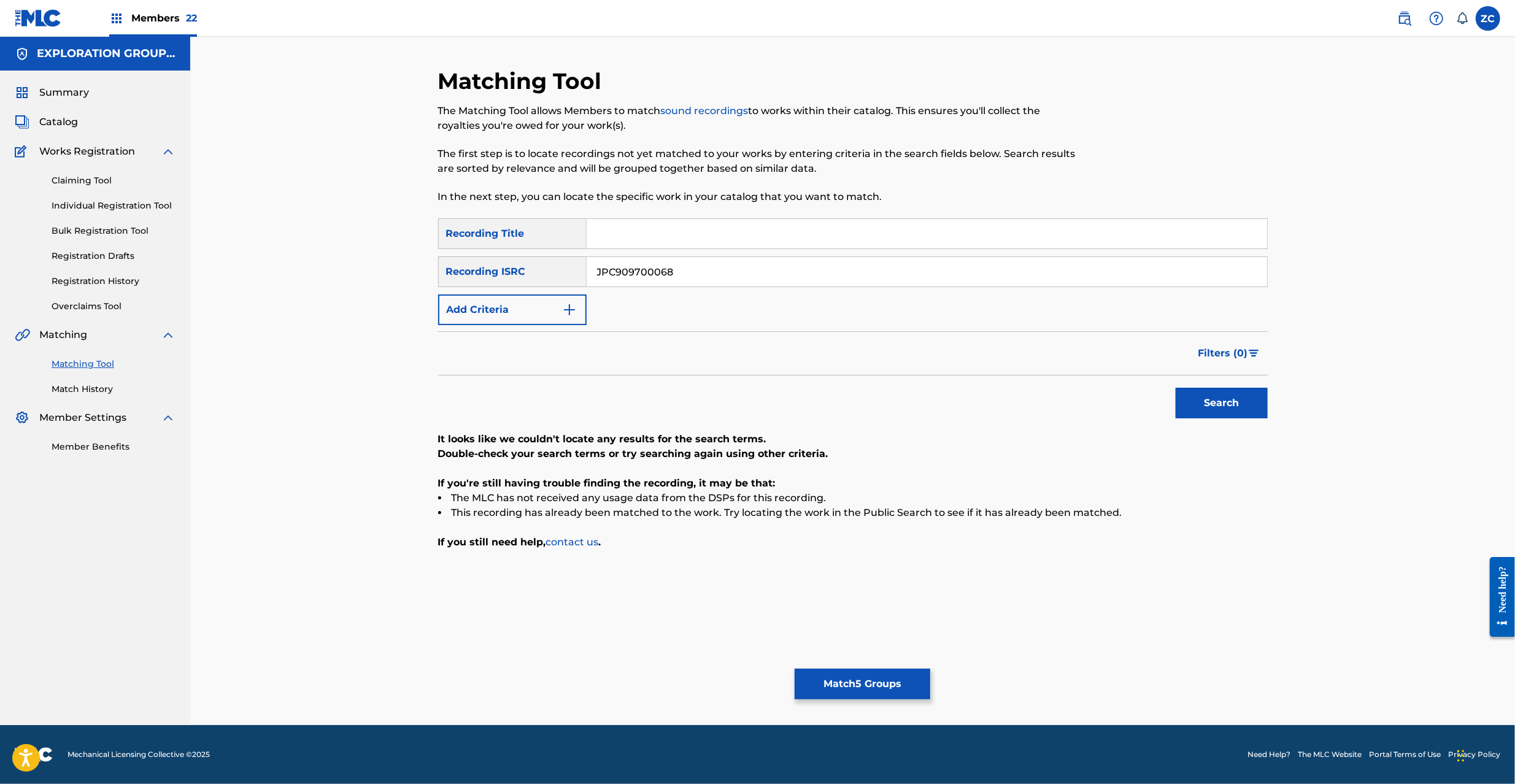
click at [1208, 396] on button "Search" at bounding box center [1222, 403] width 92 height 31
click at [860, 691] on button "Match 5 Groups" at bounding box center [862, 684] width 135 height 31
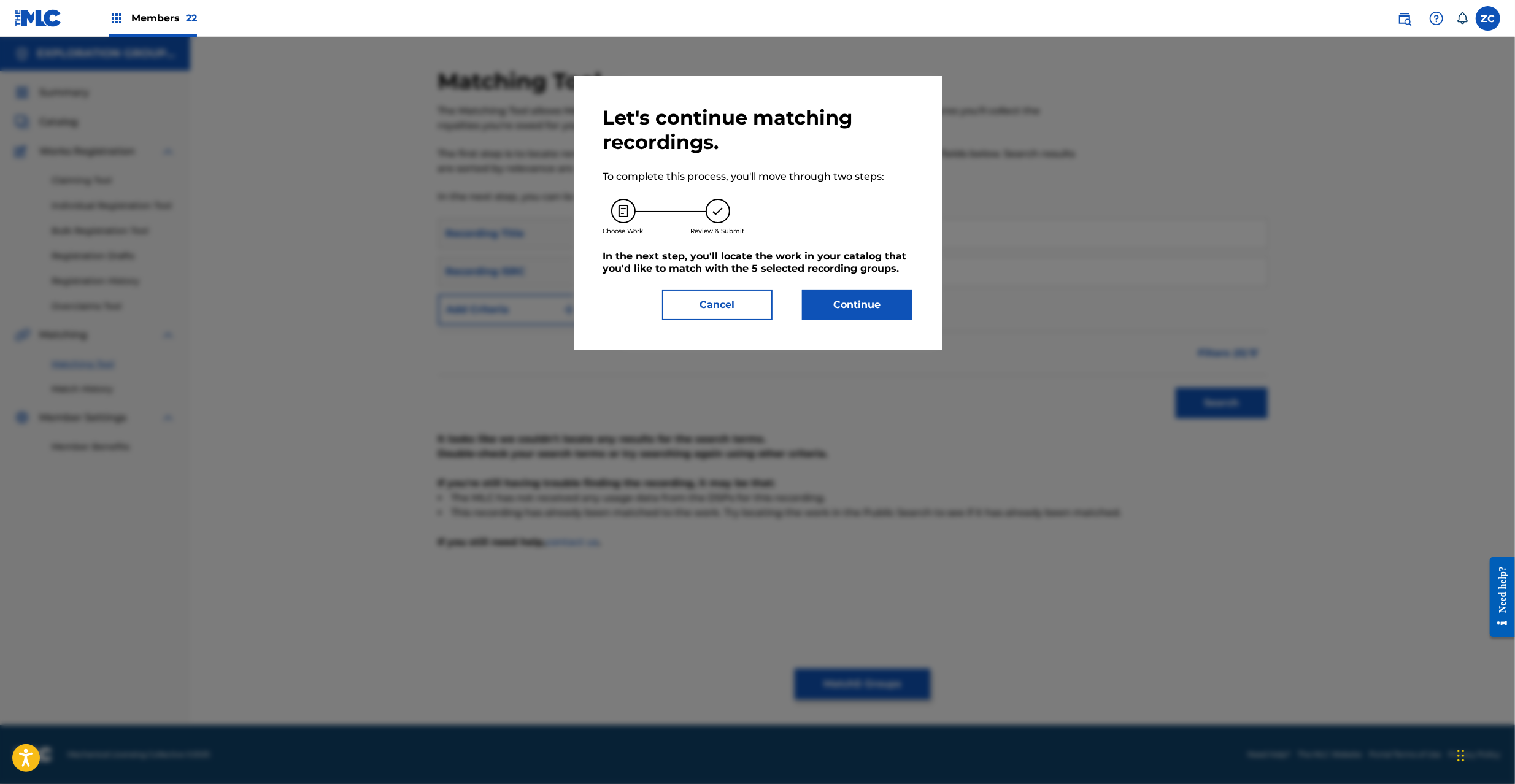
click at [884, 297] on button "Continue" at bounding box center [857, 305] width 110 height 31
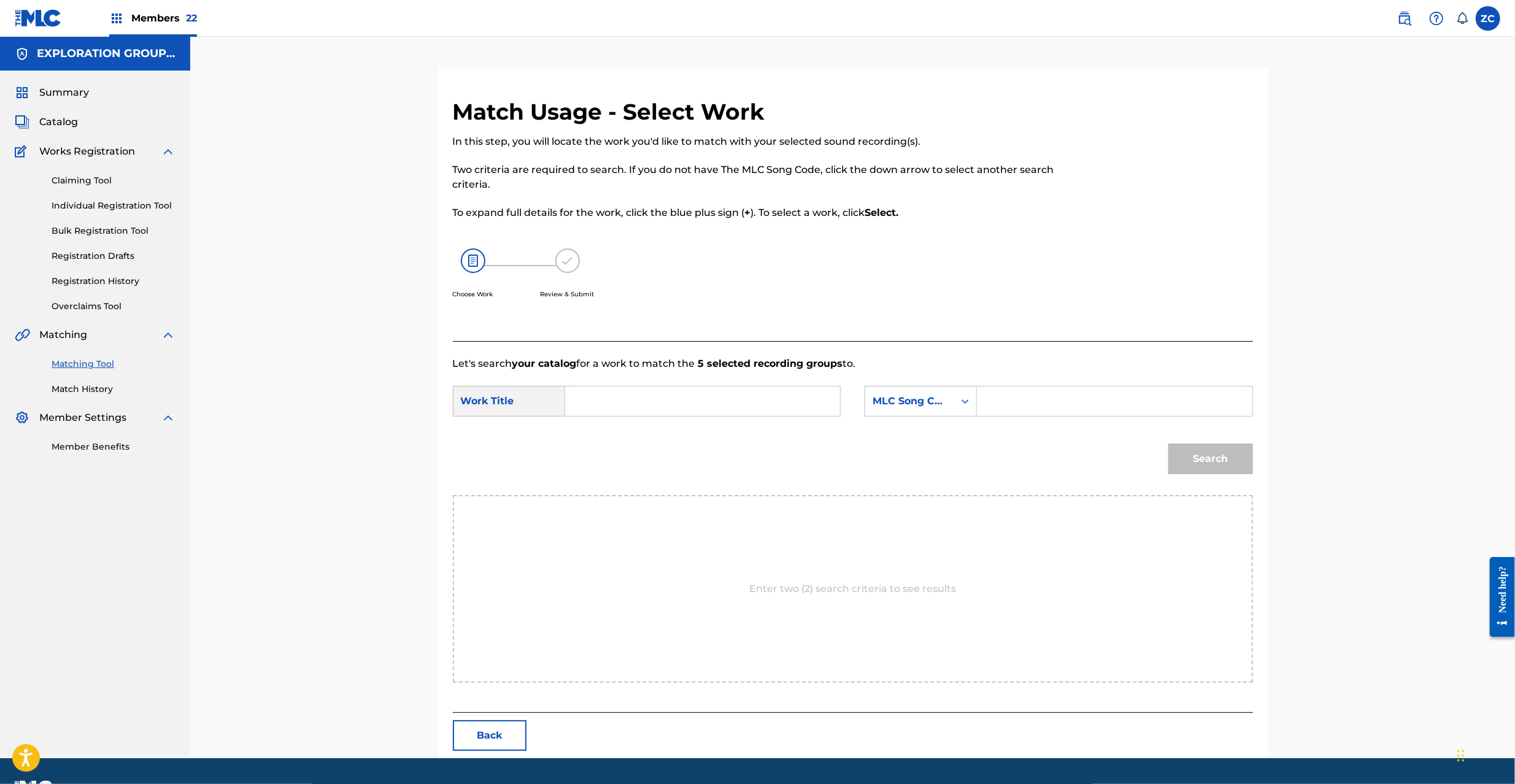
paste input "Perusona PO3LLL"
click at [778, 406] on input "Search Form" at bounding box center [702, 401] width 254 height 29
click at [675, 405] on input "Perusona PO3LLL" at bounding box center [702, 401] width 254 height 29
click at [675, 405] on input "Perusona" at bounding box center [702, 401] width 254 height 29
type input "Perusona"
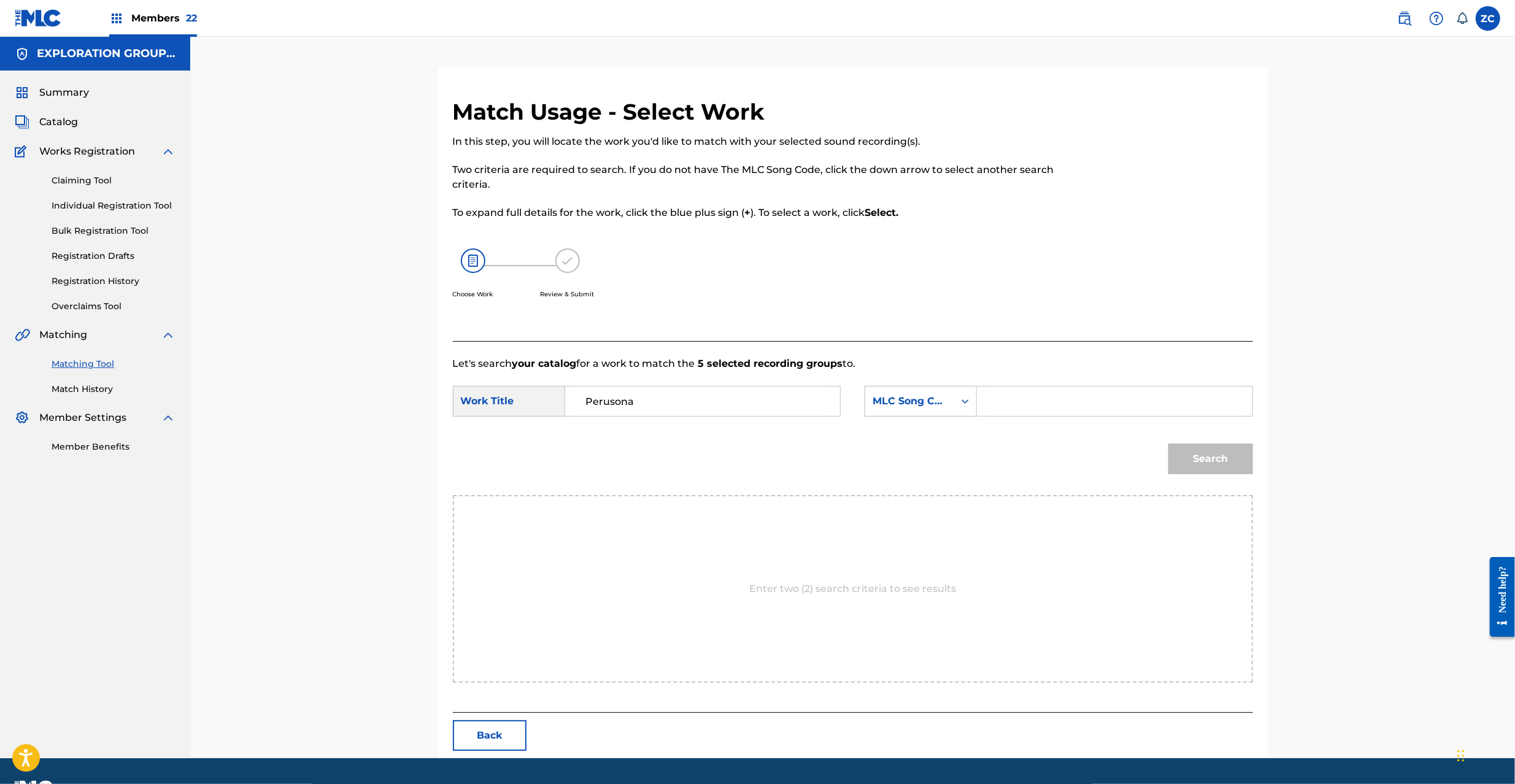
click at [1115, 408] on input "Search Form" at bounding box center [1114, 401] width 254 height 29
paste input "PO3LLL"
type input "PO3LLL"
click at [1247, 470] on button "Search" at bounding box center [1211, 459] width 84 height 31
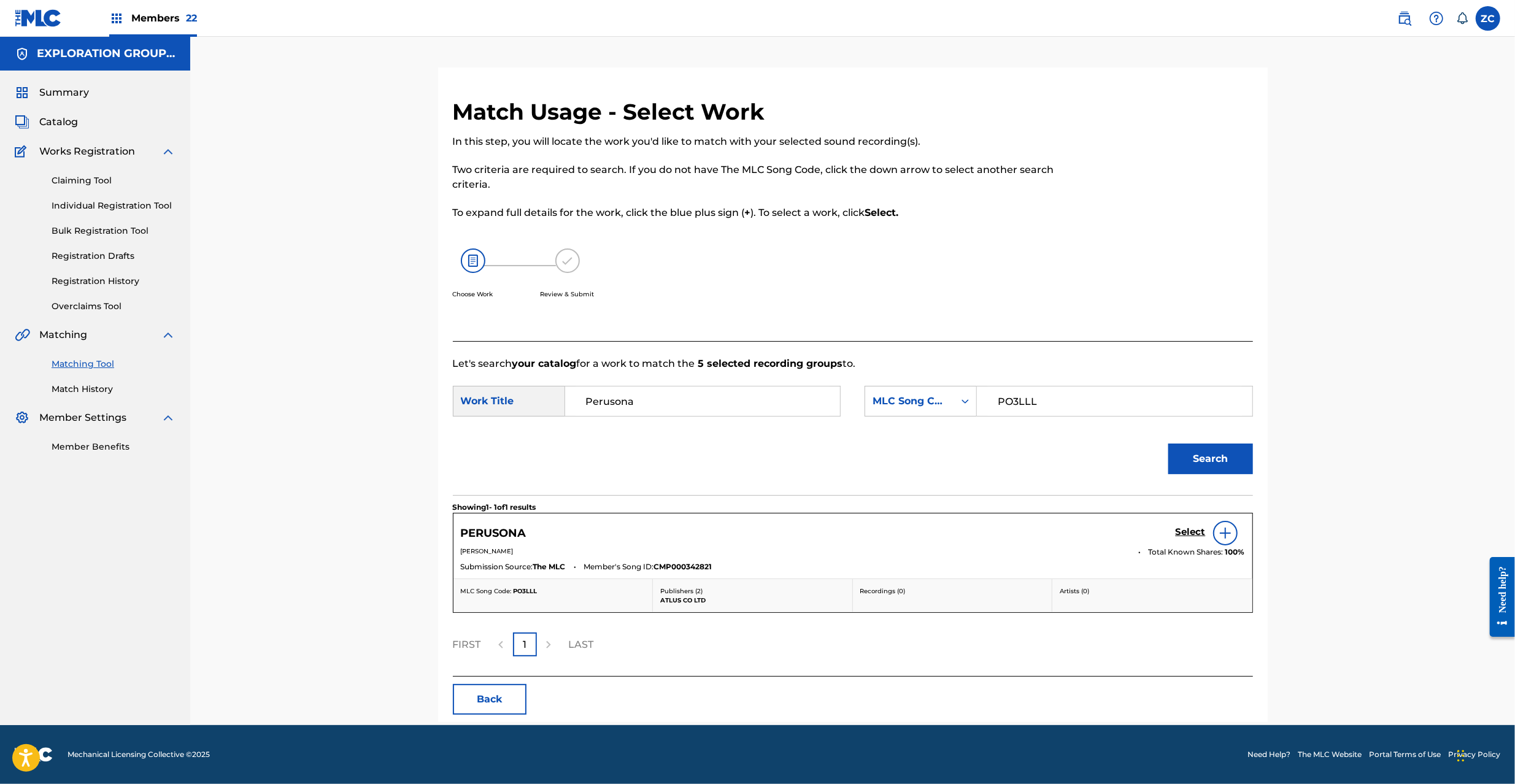
click at [1192, 534] on h5 "Select" at bounding box center [1191, 532] width 30 height 12
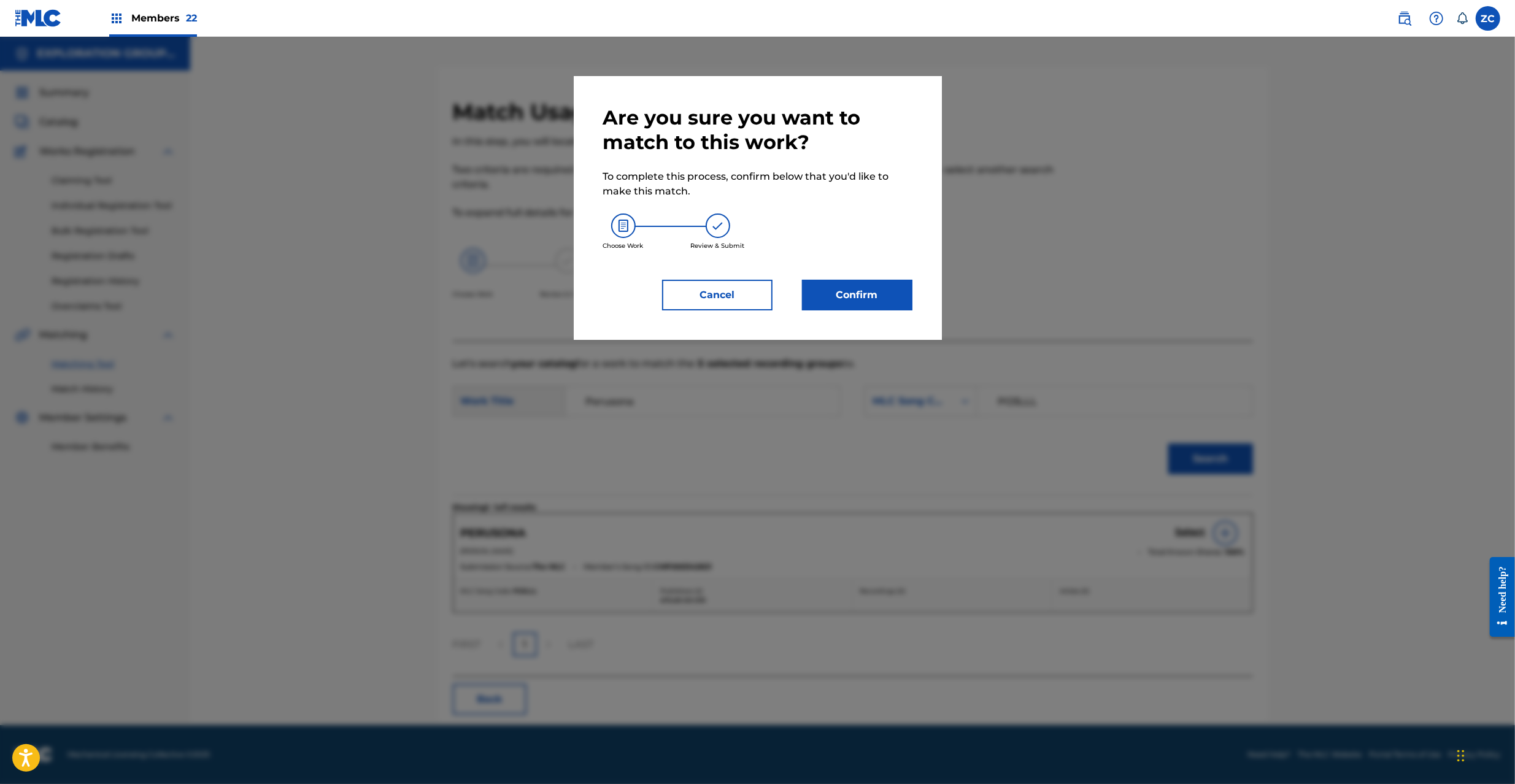
click at [872, 301] on button "Confirm" at bounding box center [857, 295] width 110 height 31
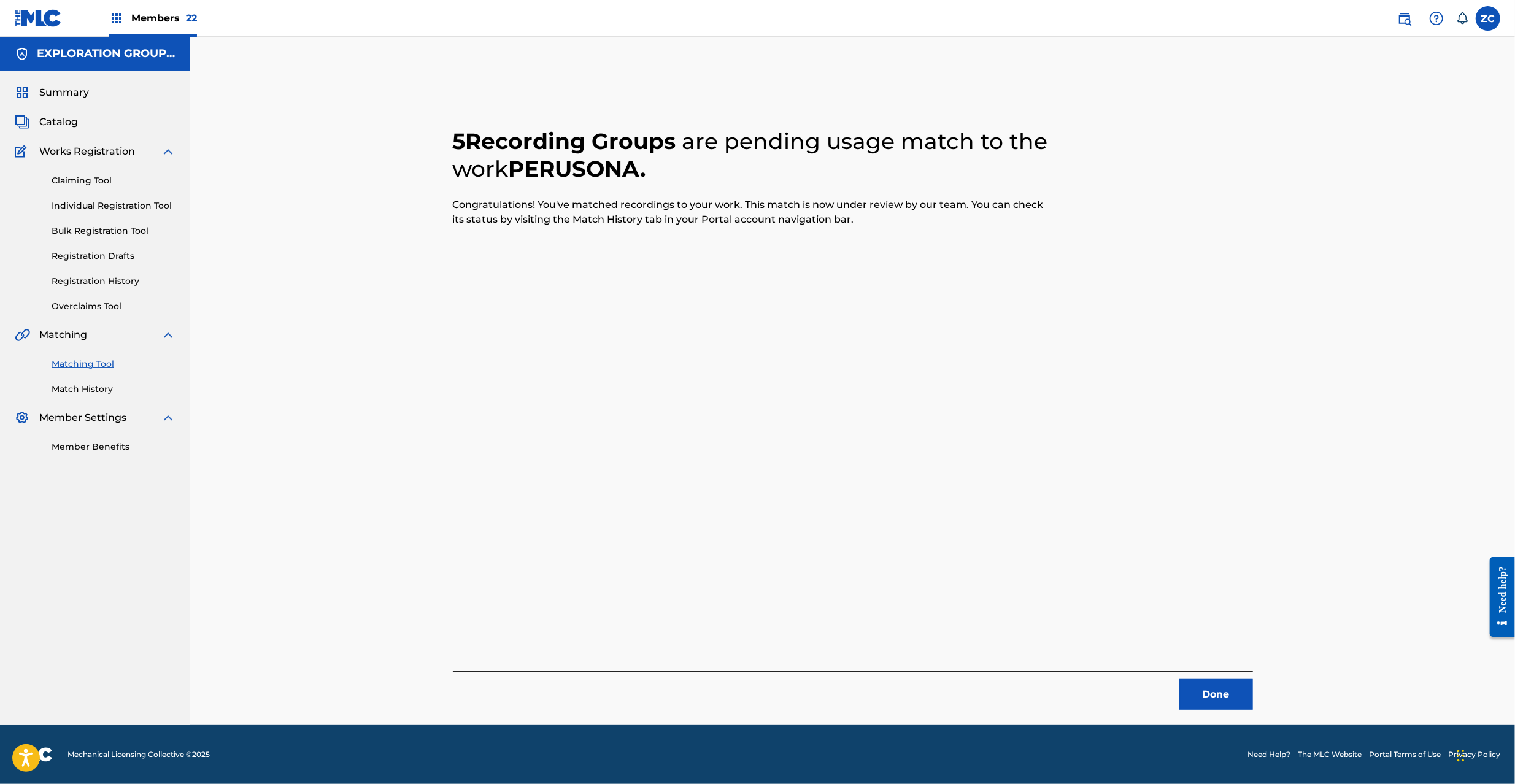
click at [1231, 690] on button "Done" at bounding box center [1216, 694] width 74 height 31
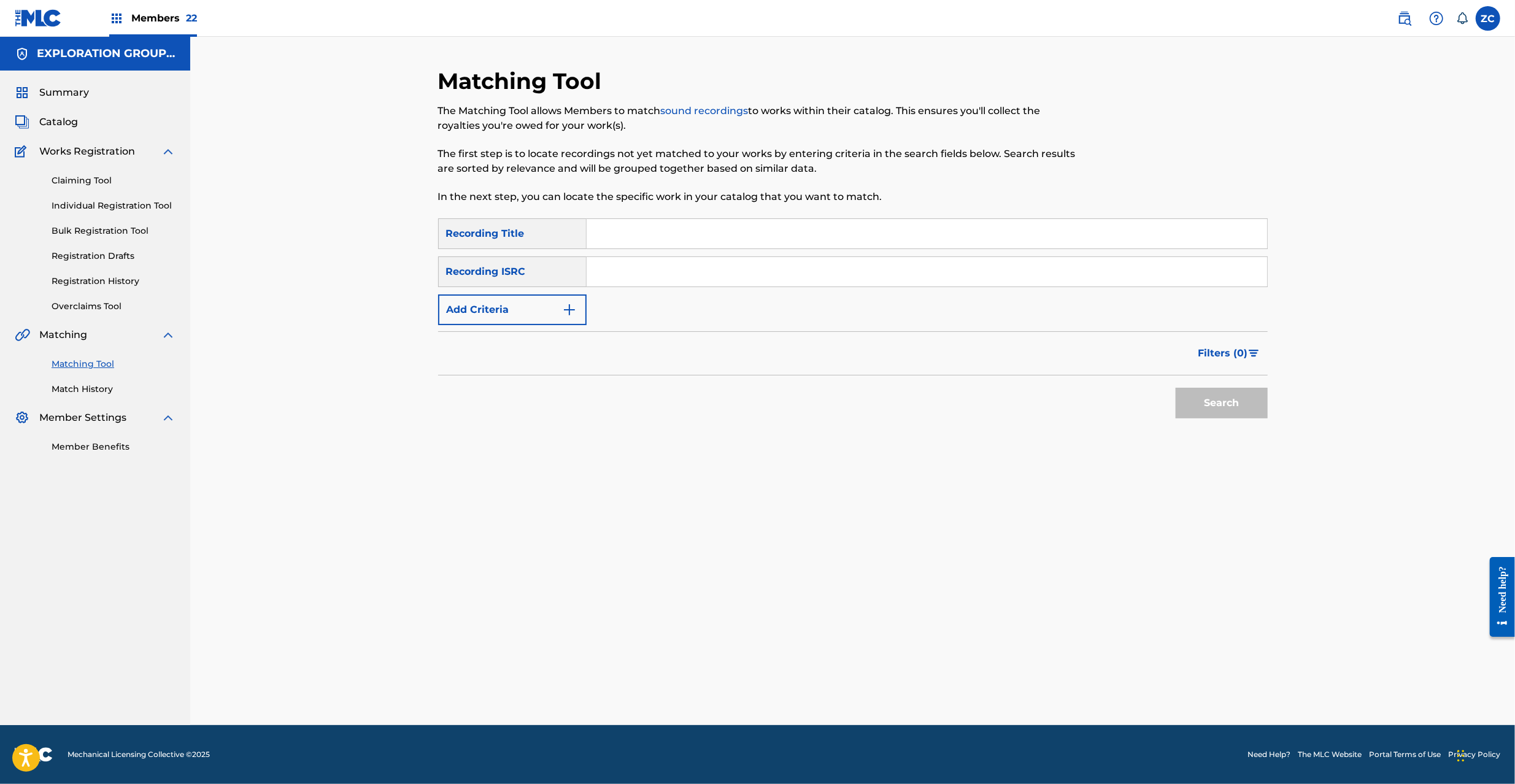
click at [1027, 266] on input "Search Form" at bounding box center [927, 272] width 681 height 29
paste input "JPK651366515"
click at [1176, 388] on button "Search" at bounding box center [1222, 403] width 92 height 31
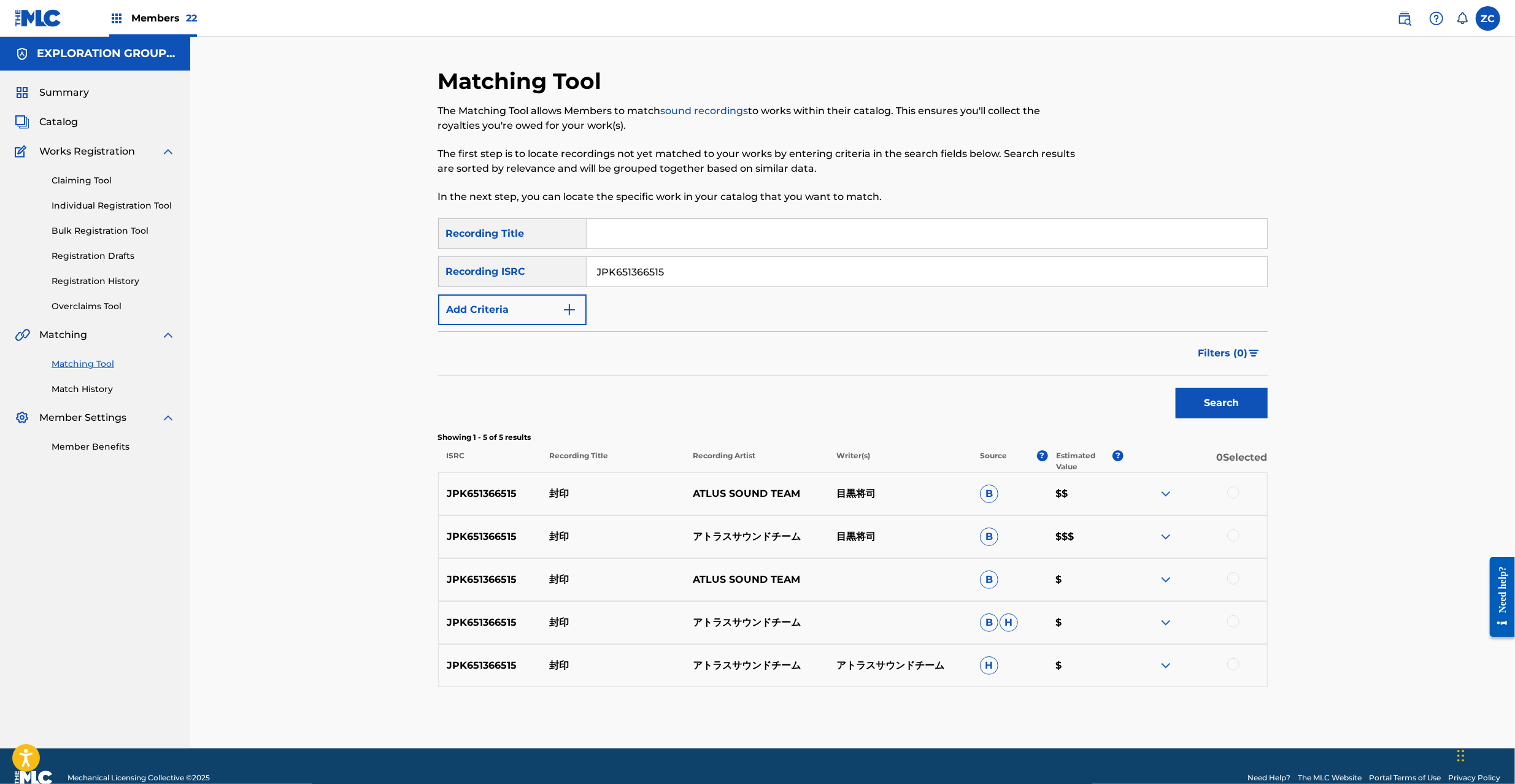
click at [1226, 496] on div at bounding box center [1195, 494] width 144 height 15
drag, startPoint x: 1233, startPoint y: 496, endPoint x: 1228, endPoint y: 545, distance: 49.3
click at [1233, 496] on div at bounding box center [1233, 493] width 12 height 12
click at [1233, 534] on div at bounding box center [1233, 536] width 12 height 12
click at [1228, 572] on div at bounding box center [1195, 580] width 144 height 15
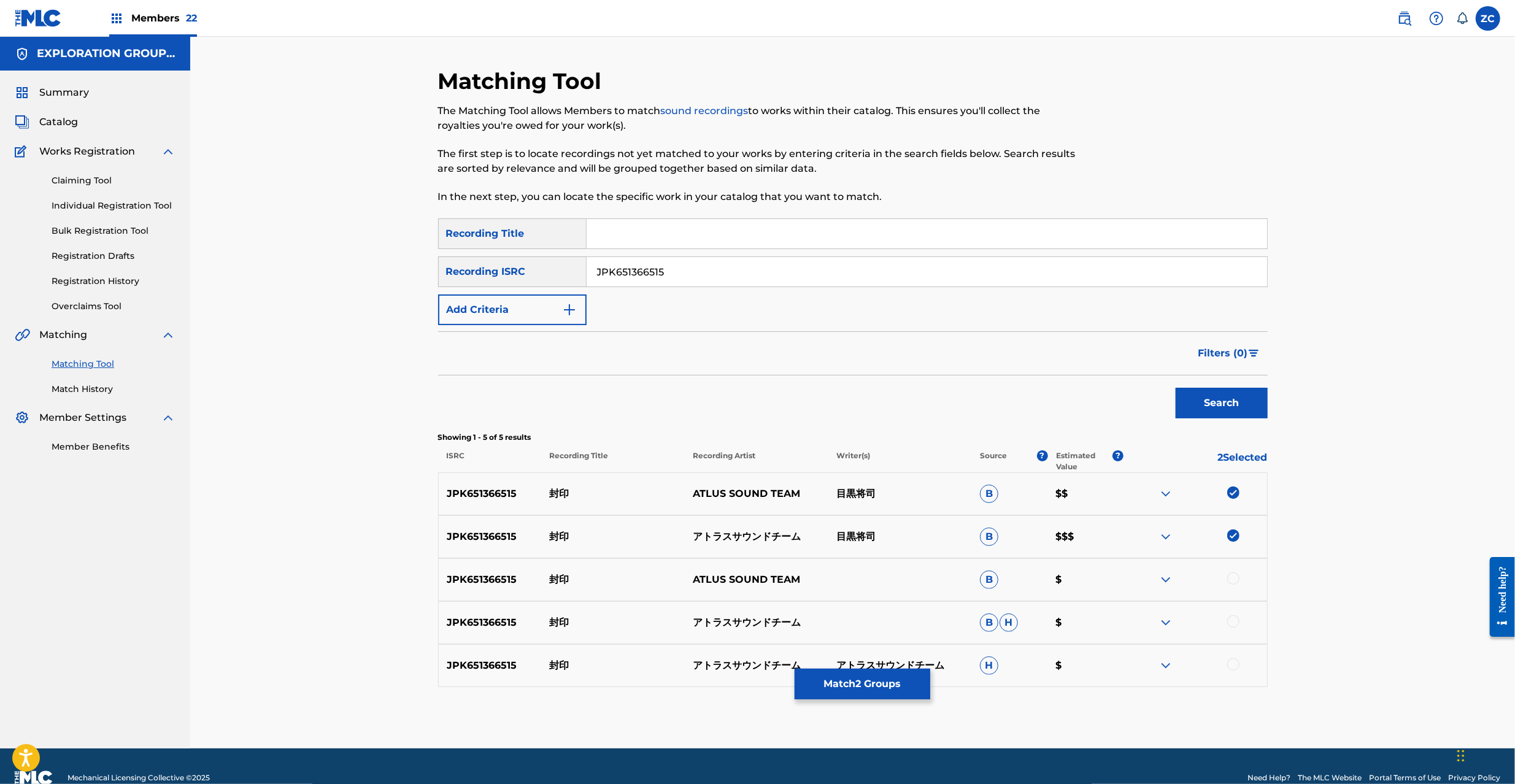
click at [1235, 579] on div at bounding box center [1233, 578] width 12 height 12
drag, startPoint x: 1235, startPoint y: 619, endPoint x: 1237, endPoint y: 676, distance: 57.0
click at [1235, 623] on div at bounding box center [1233, 621] width 12 height 12
click at [1232, 664] on div at bounding box center [1233, 664] width 12 height 12
click at [794, 283] on input "JPK651366515" at bounding box center [927, 272] width 681 height 29
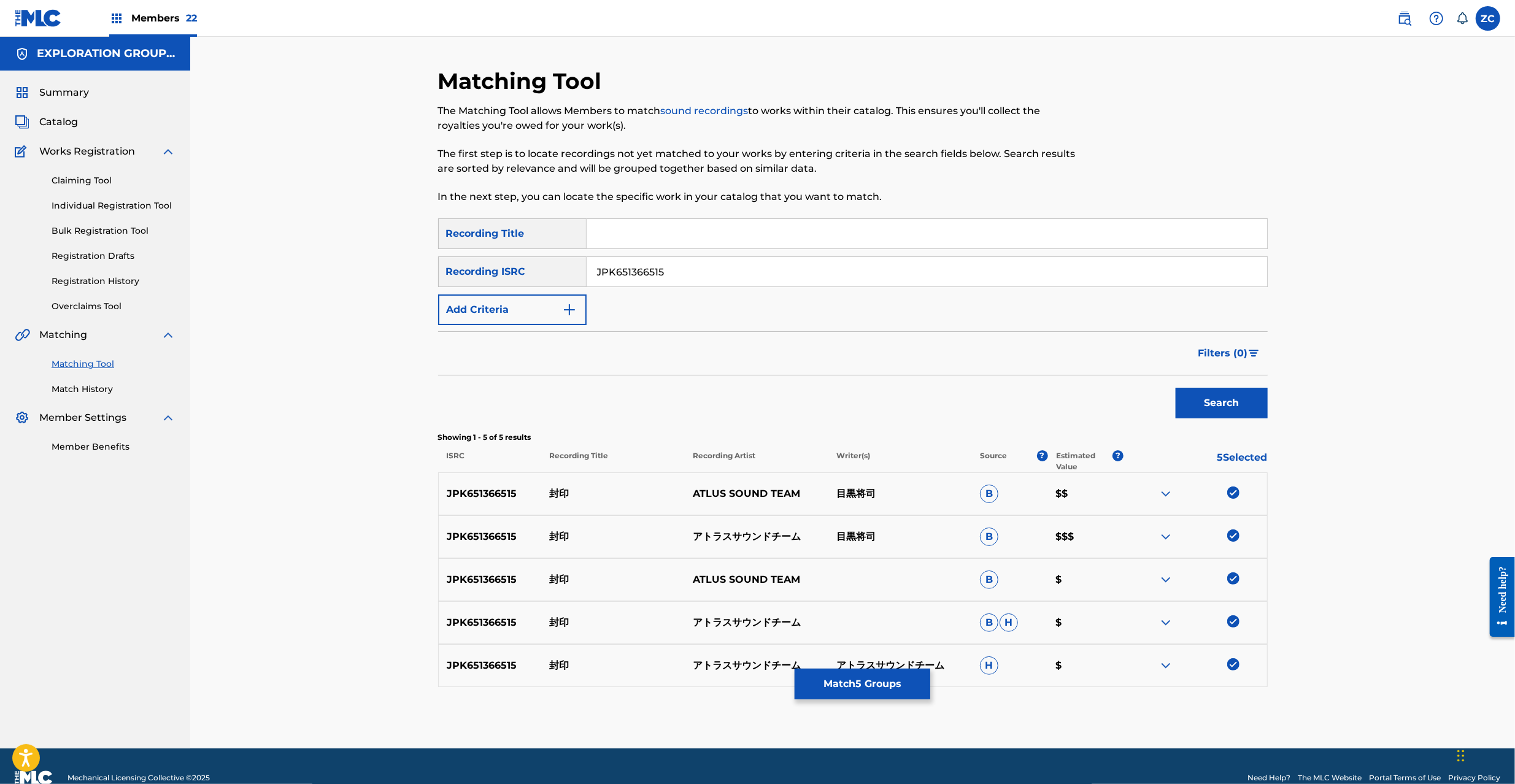
paste input "16300"
click at [1176, 388] on button "Search" at bounding box center [1222, 403] width 92 height 31
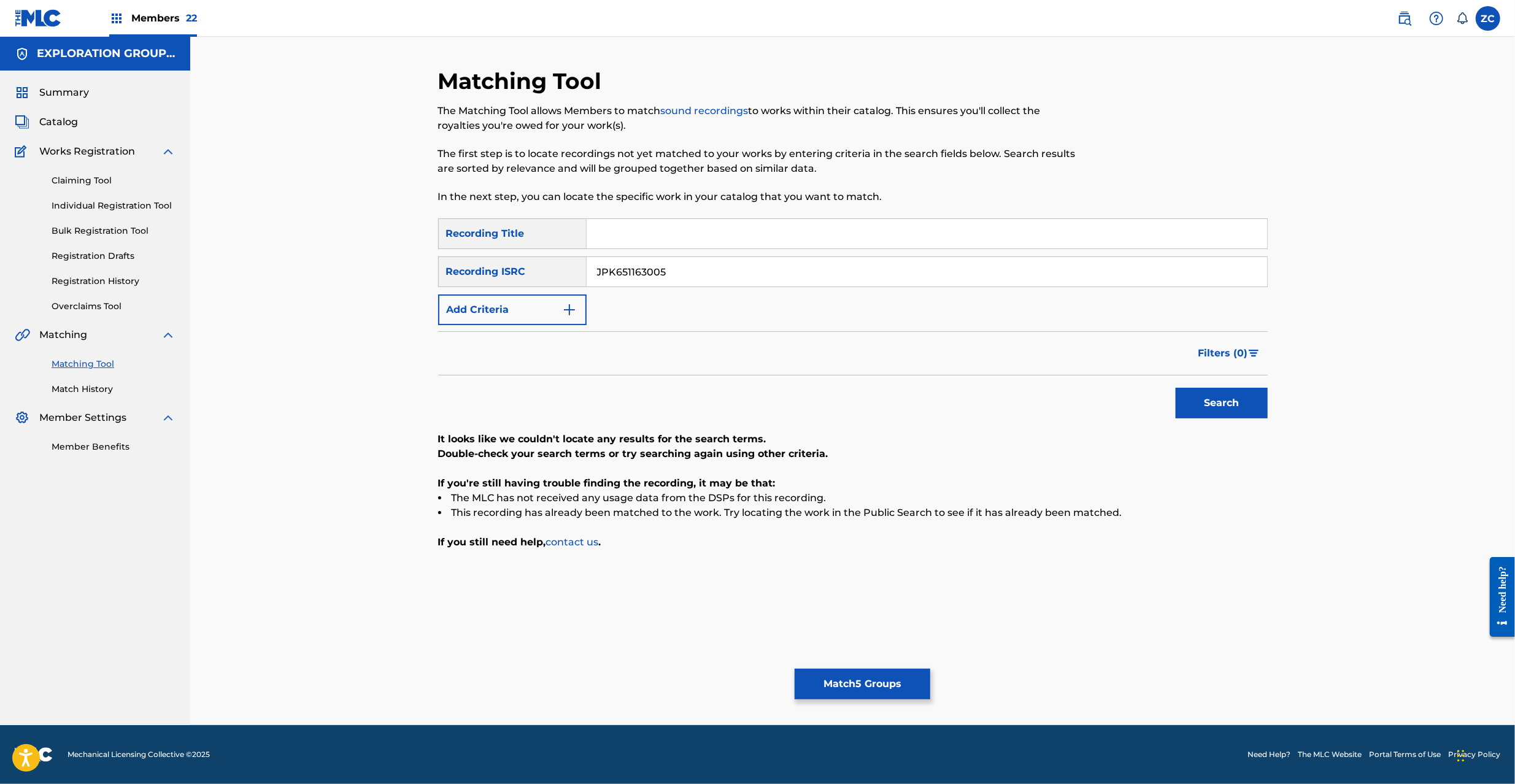
click at [899, 270] on input "JPK651163005" at bounding box center [927, 272] width 681 height 29
paste input "P30070023"
type input "JPP300700235"
click at [1203, 402] on button "Search" at bounding box center [1222, 403] width 92 height 31
click at [860, 683] on button "Match 5 Groups" at bounding box center [862, 684] width 135 height 31
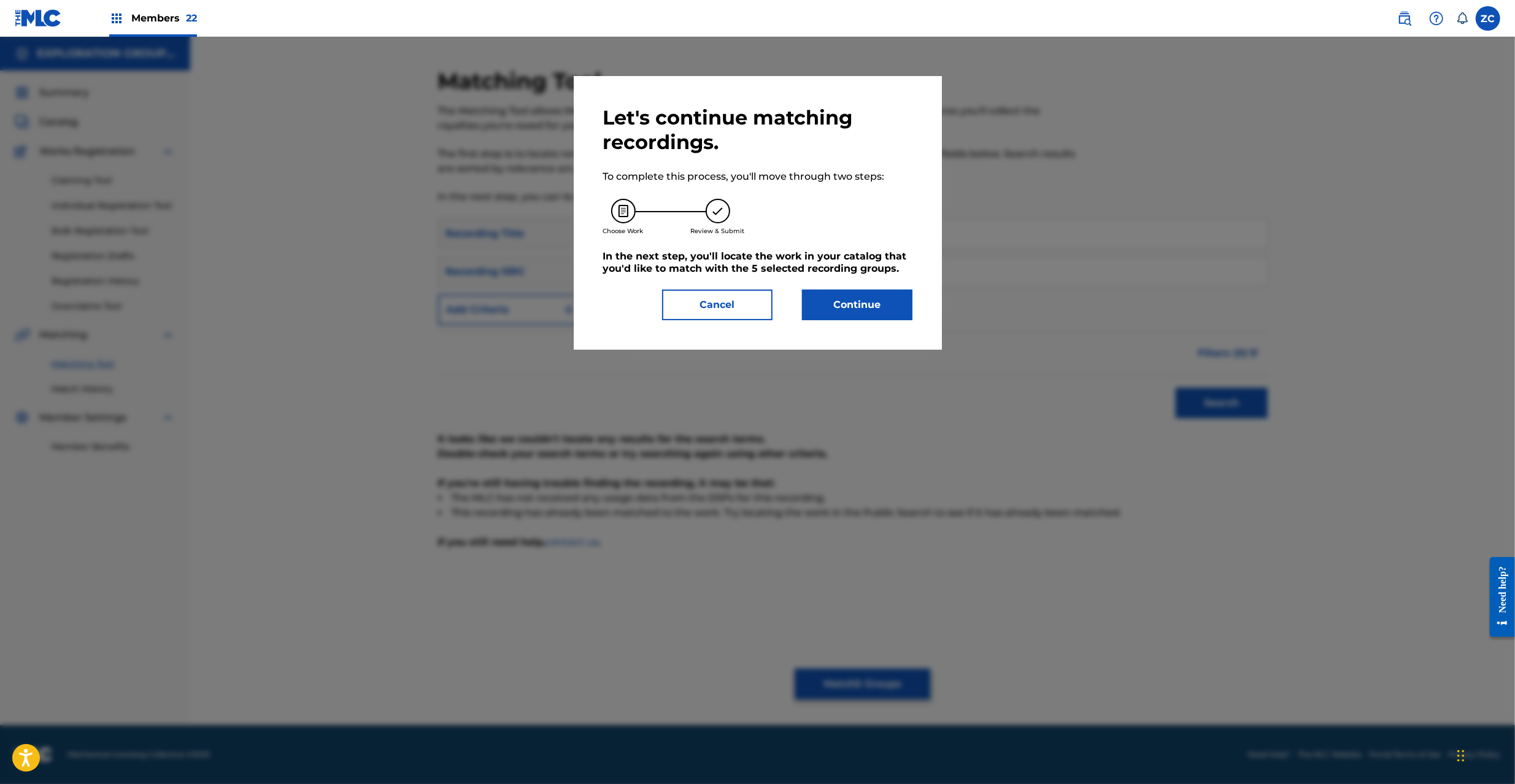
click at [877, 307] on button "Continue" at bounding box center [857, 305] width 110 height 31
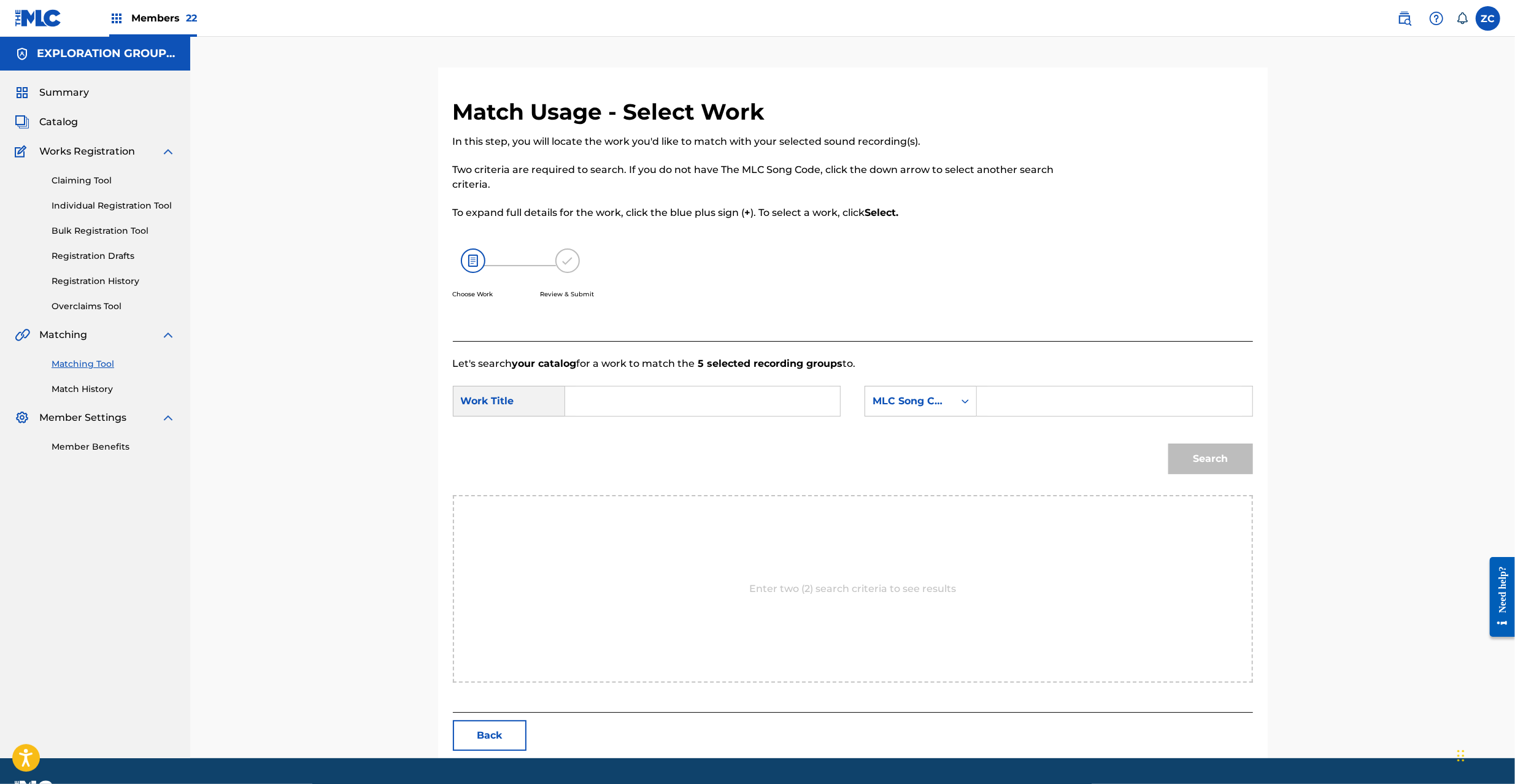
paste input "Fuuin FC0BC0"
click at [723, 406] on input "Search Form" at bounding box center [702, 401] width 254 height 29
click at [653, 406] on input "Fuuin FC0BC0" at bounding box center [702, 401] width 254 height 29
type input "Fuuin"
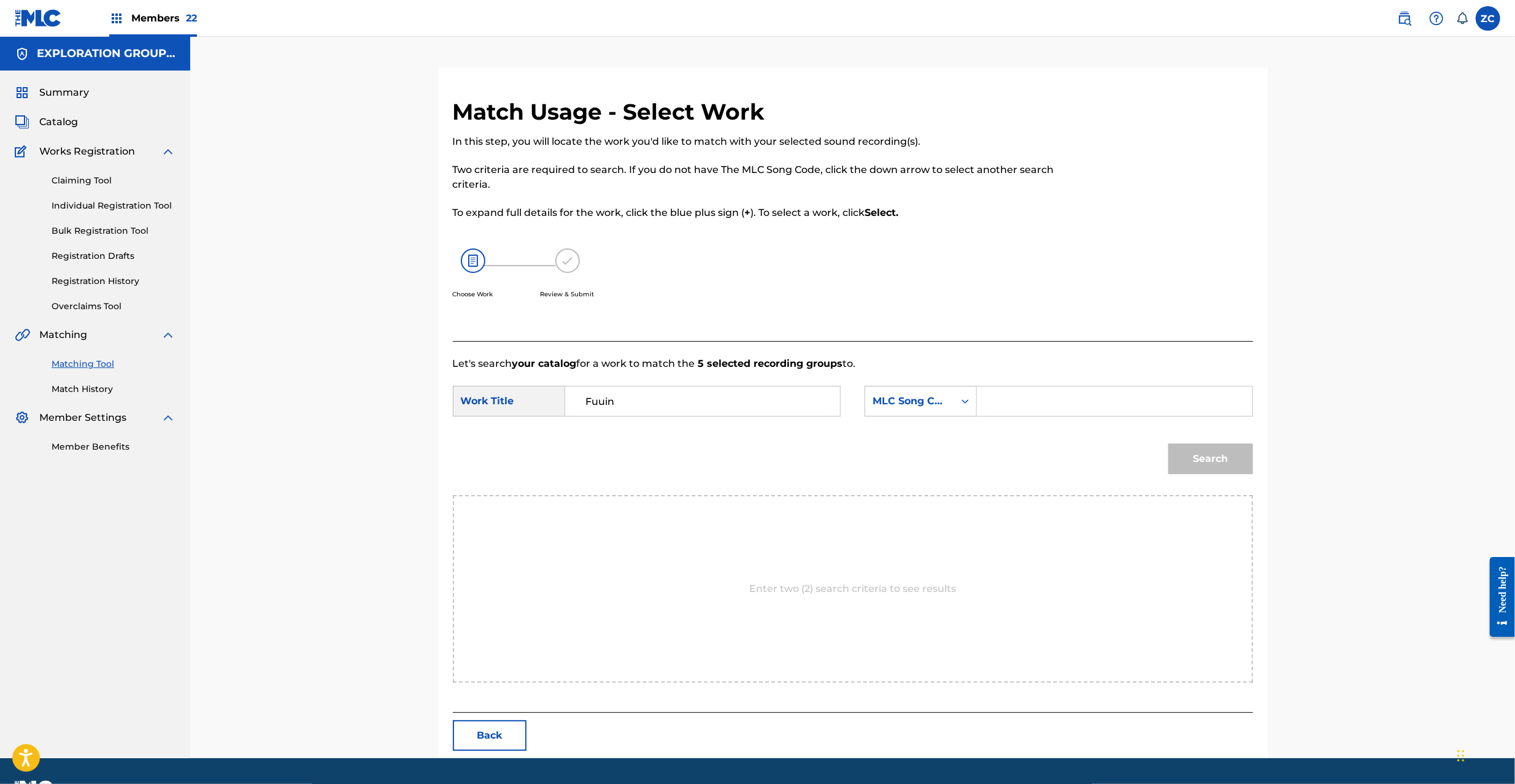
paste input "FC0BC0"
click at [1108, 410] on input "FC0BC0" at bounding box center [1114, 401] width 254 height 29
type input "FC0BC0"
click at [1207, 457] on button "Search" at bounding box center [1211, 459] width 84 height 31
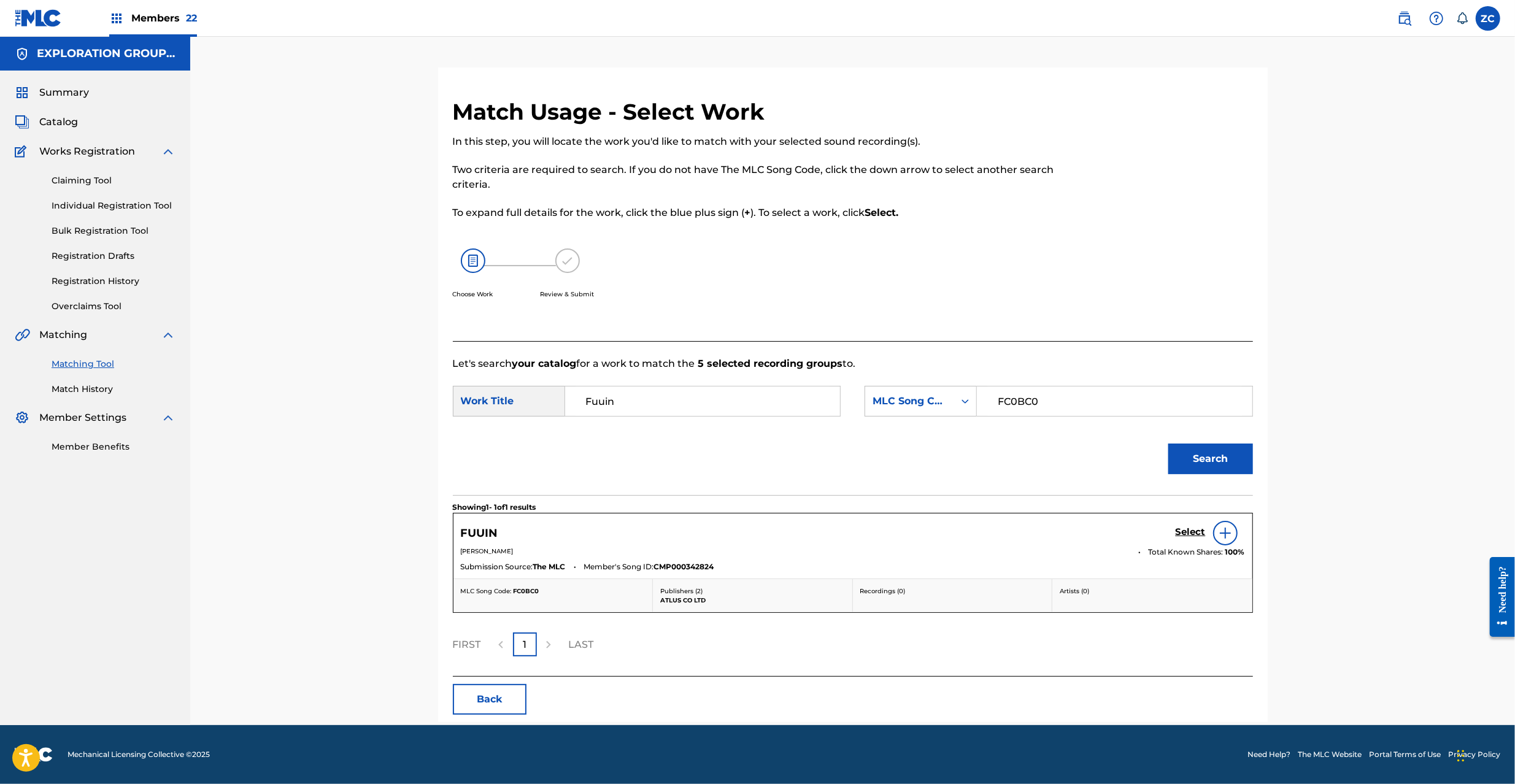
click at [1184, 534] on h5 "Select" at bounding box center [1191, 532] width 30 height 12
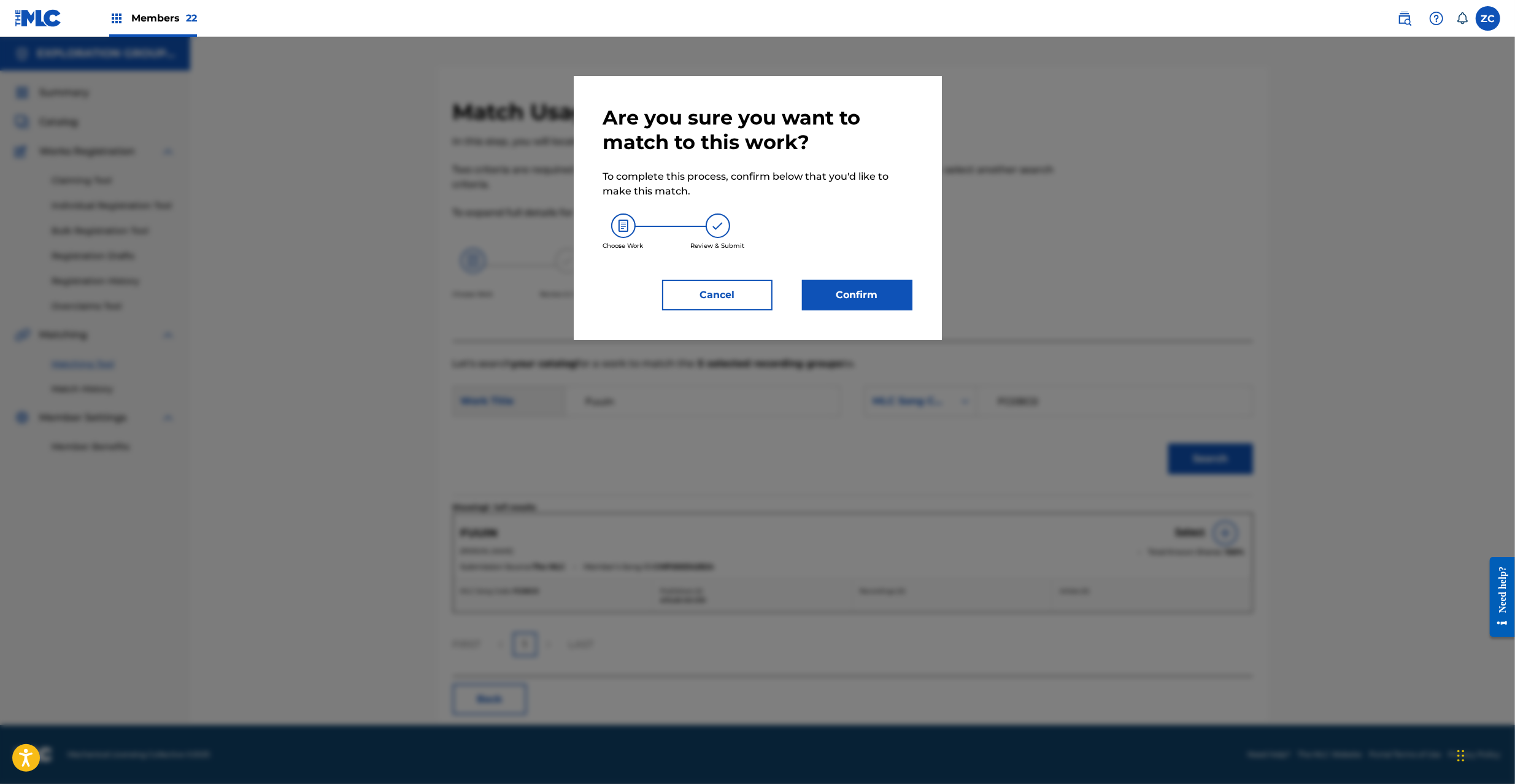
click at [862, 308] on button "Confirm" at bounding box center [857, 295] width 110 height 31
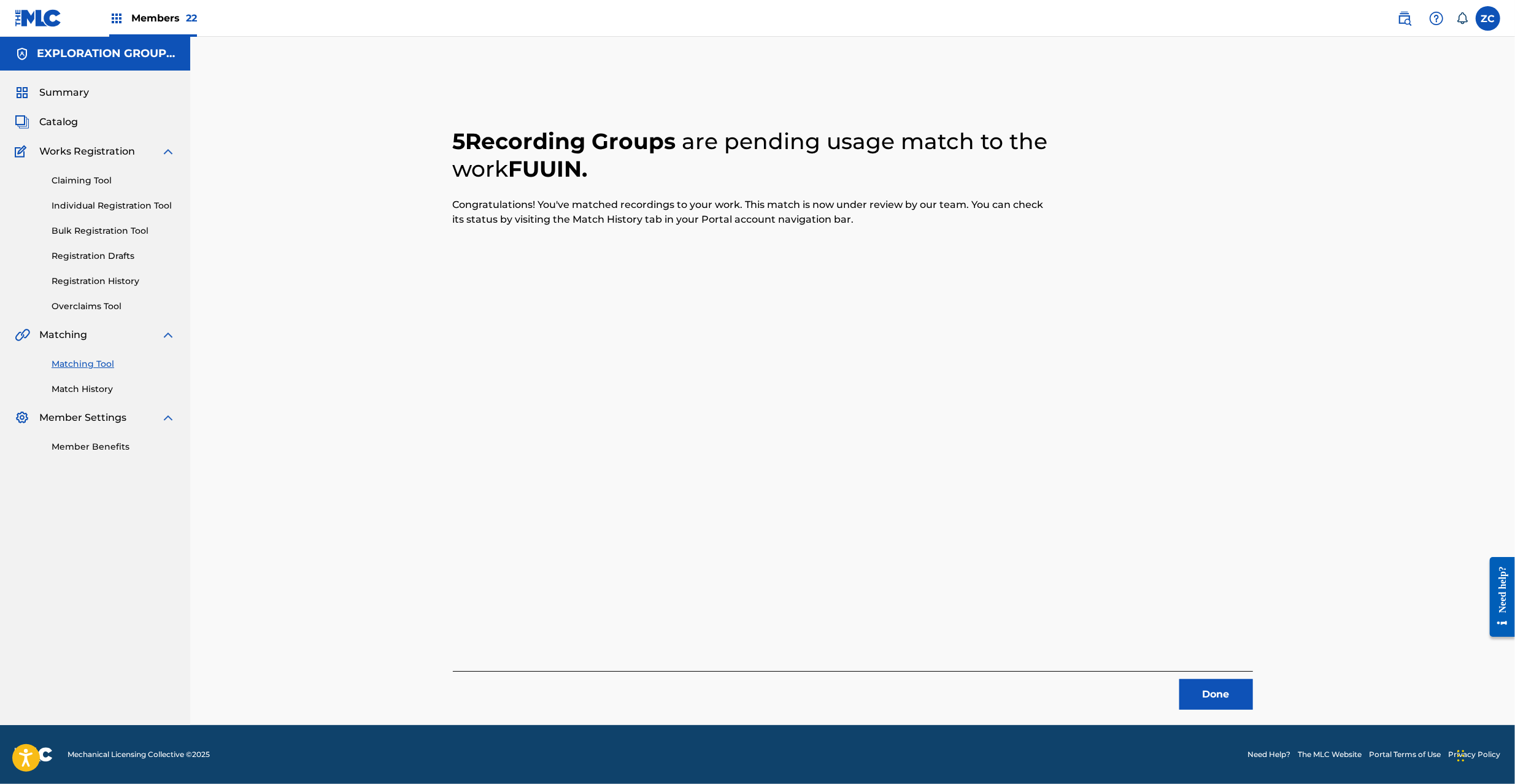
click at [1227, 681] on button "Done" at bounding box center [1216, 694] width 74 height 31
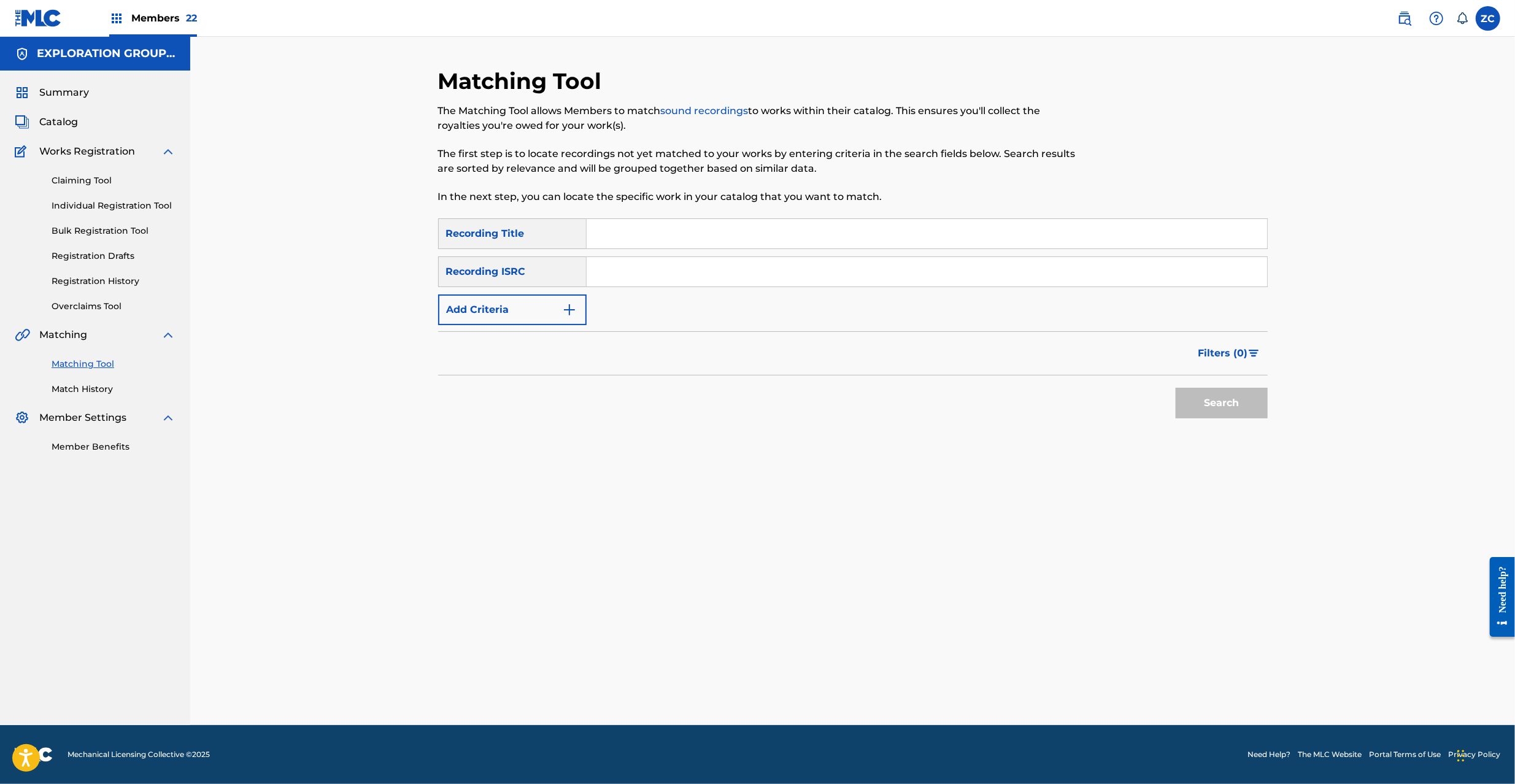
click at [993, 269] on input "Search Form" at bounding box center [927, 272] width 681 height 29
paste input "JPK651163006"
click at [1188, 388] on button "Search" at bounding box center [1222, 403] width 92 height 31
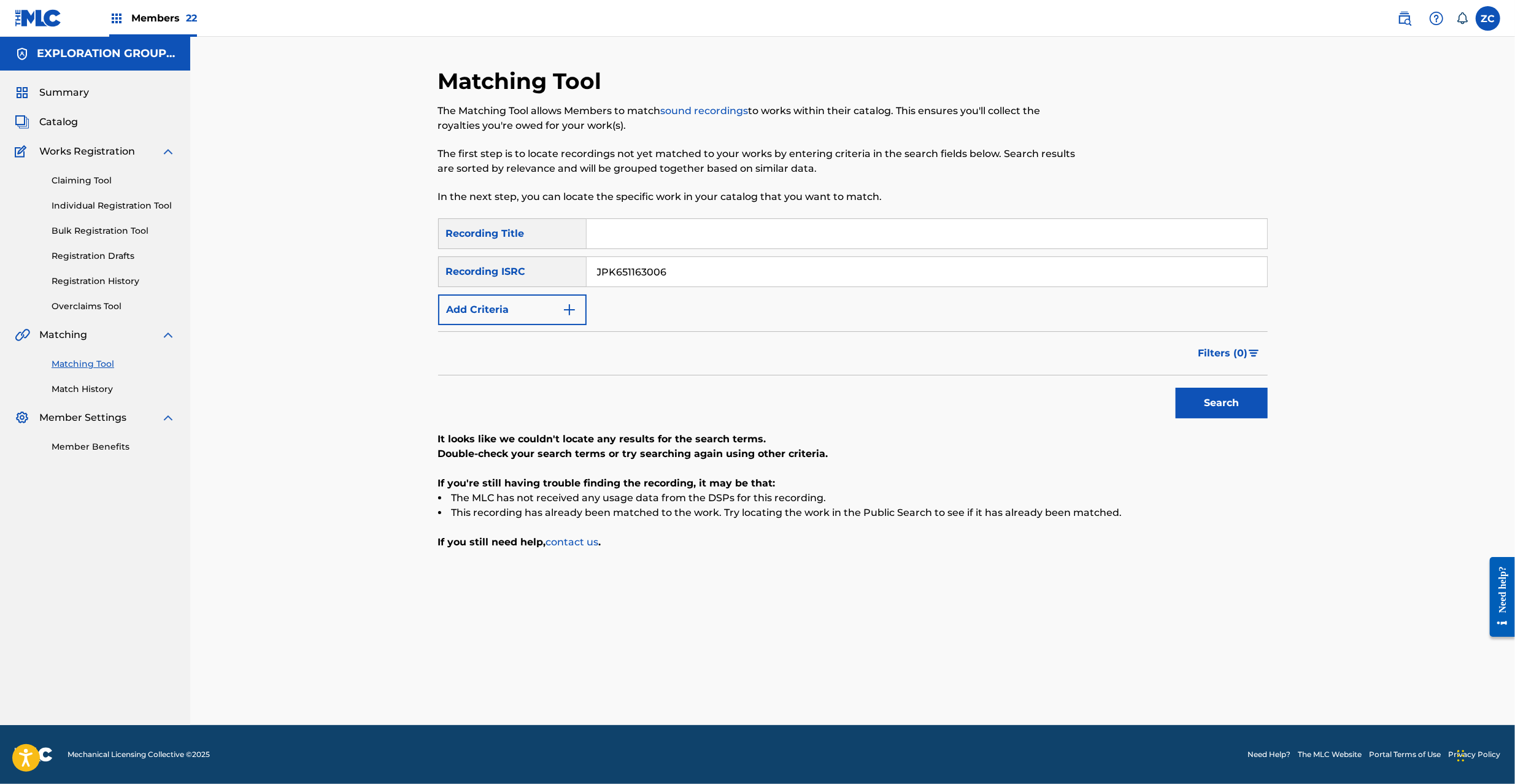
drag, startPoint x: 960, startPoint y: 255, endPoint x: 968, endPoint y: 273, distance: 19.7
click at [960, 259] on div "SearchWithCriteriaeb7db98d-29aa-4b72-8b5a-1abec37d1d12 Recording Title SearchWi…" at bounding box center [853, 272] width 830 height 107
click at [968, 273] on input "JPK651163006" at bounding box center [927, 272] width 681 height 29
paste input "36651"
click at [1222, 401] on button "Search" at bounding box center [1222, 403] width 92 height 31
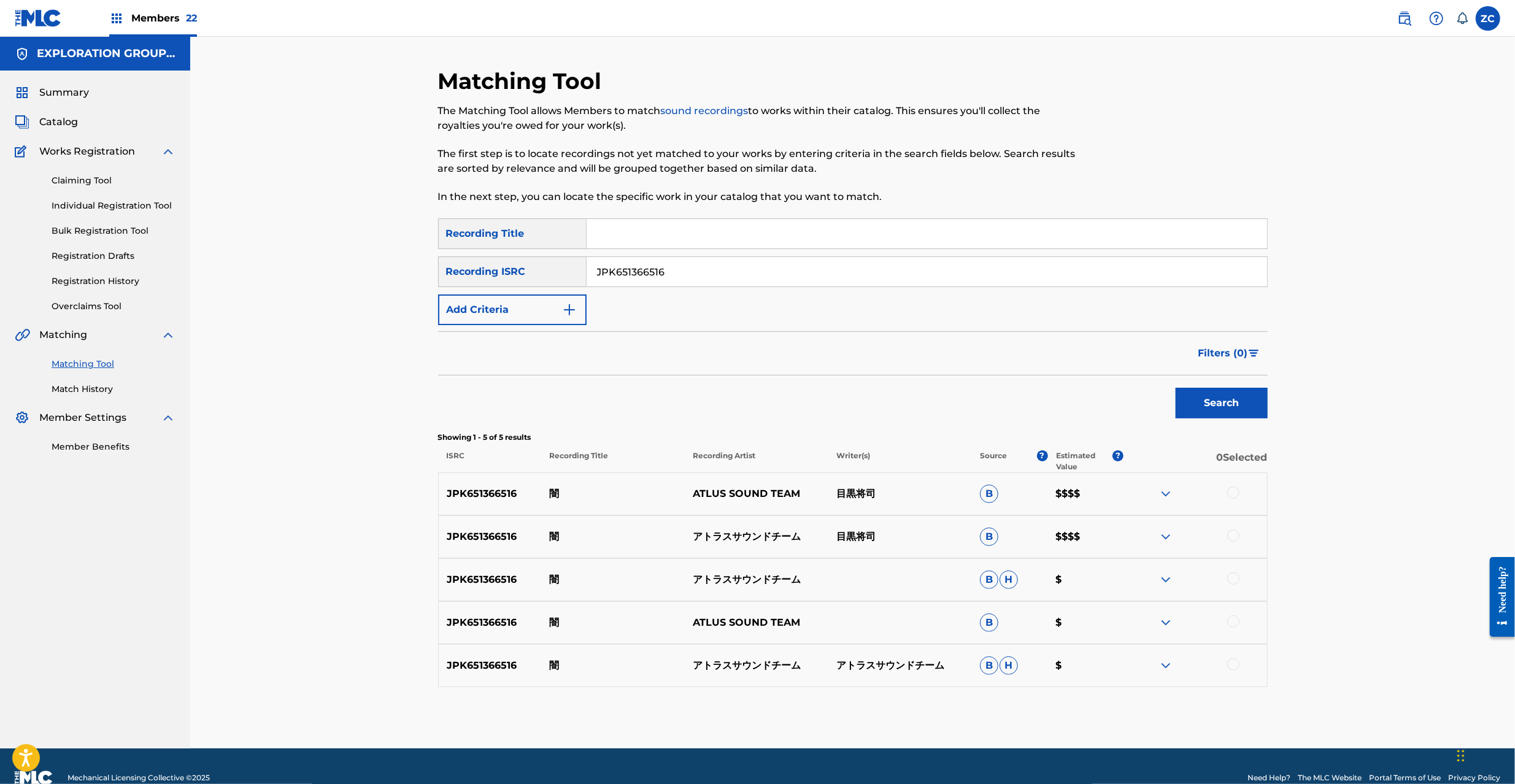
click at [1237, 491] on div at bounding box center [1233, 493] width 12 height 12
click at [1227, 533] on div at bounding box center [1233, 536] width 12 height 12
drag, startPoint x: 1233, startPoint y: 577, endPoint x: 1233, endPoint y: 604, distance: 27.0
click at [1233, 579] on div at bounding box center [1233, 578] width 12 height 12
click at [1232, 621] on div at bounding box center [1233, 621] width 12 height 12
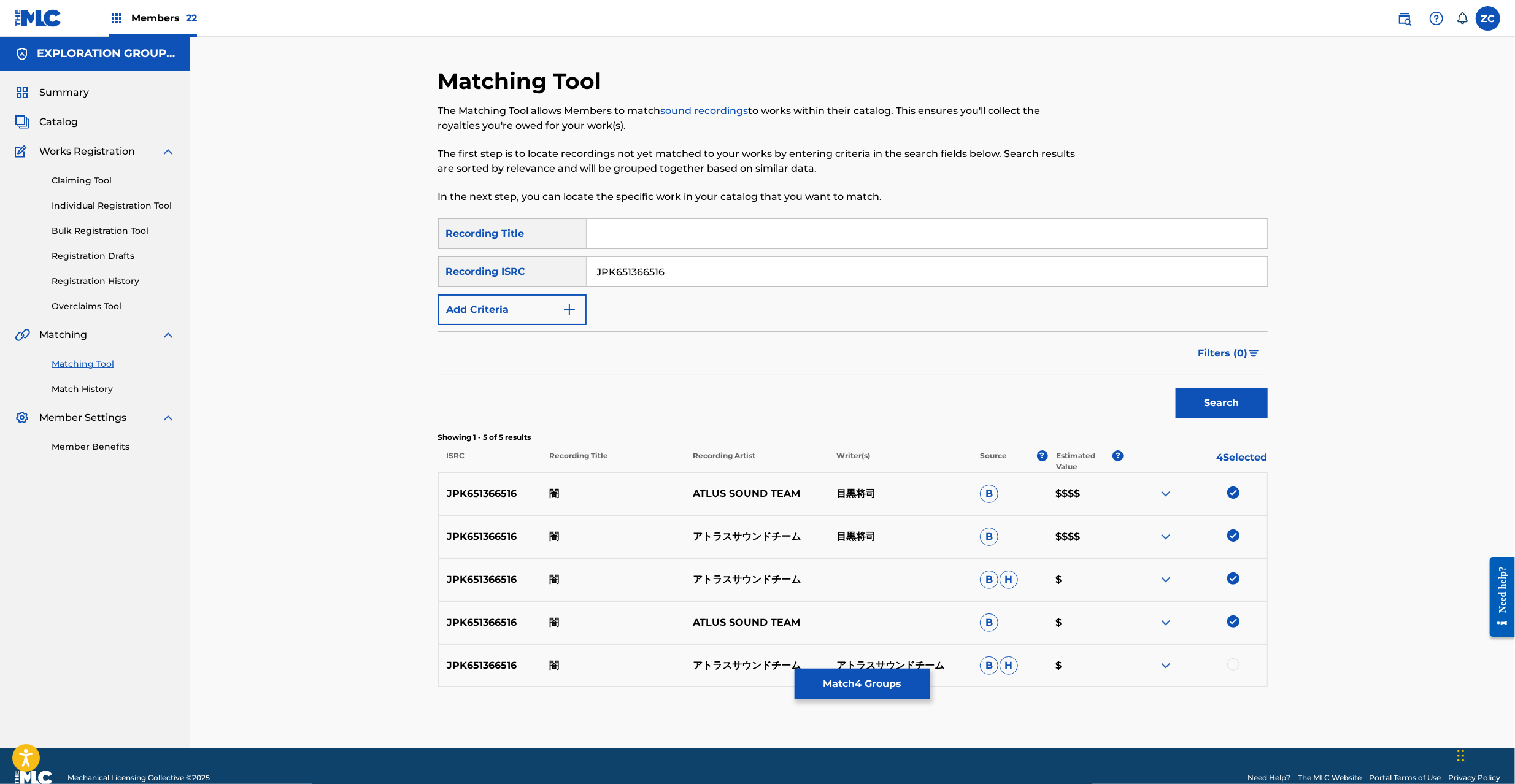
click at [1235, 664] on div at bounding box center [1233, 664] width 12 height 12
click at [933, 267] on input "JPK651366516" at bounding box center [927, 272] width 681 height 29
paste input "265309"
click at [1213, 415] on button "Search" at bounding box center [1222, 403] width 92 height 31
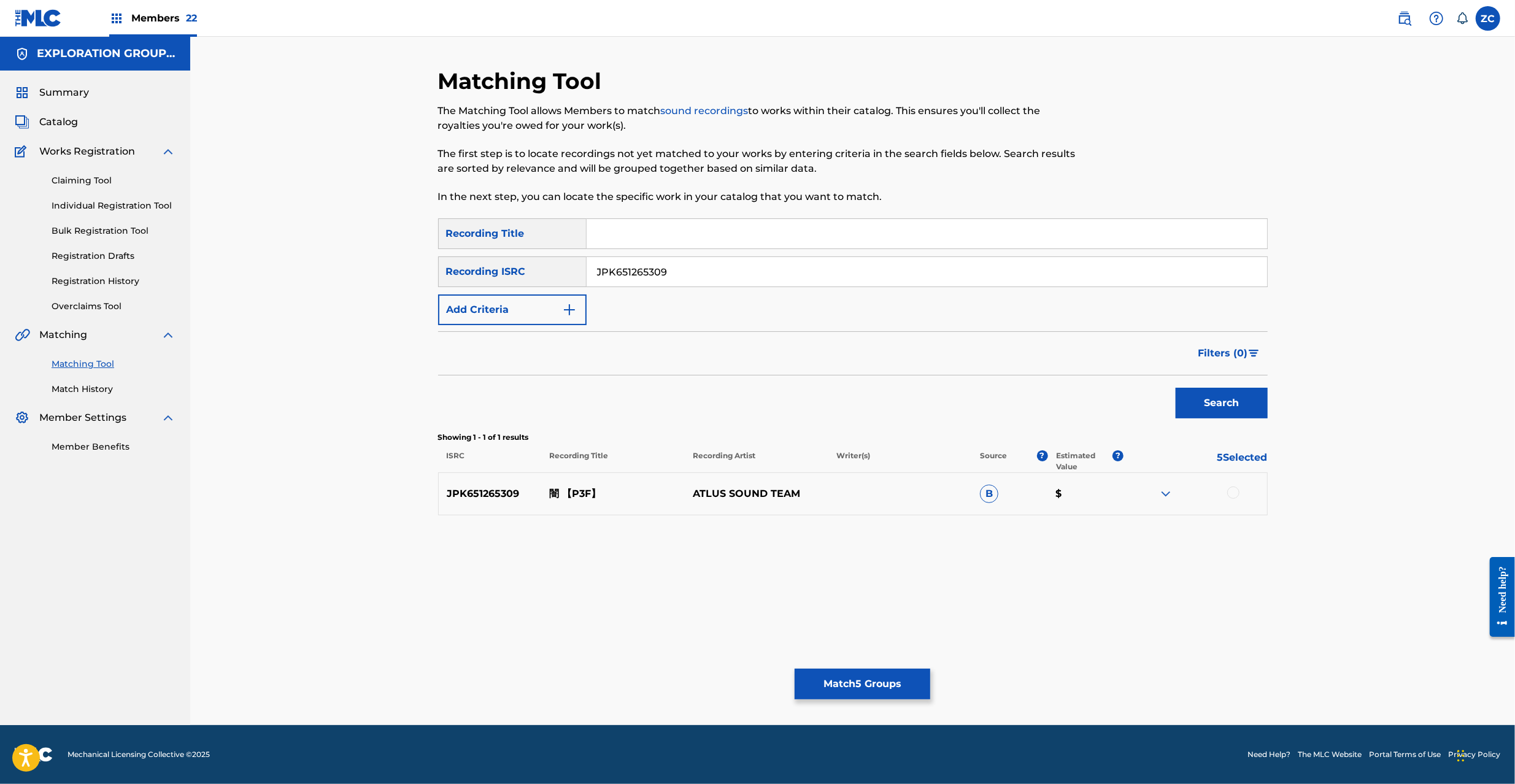
click at [1232, 489] on div at bounding box center [1233, 493] width 12 height 12
click at [1064, 263] on input "JPK651265309" at bounding box center [927, 272] width 681 height 29
paste input "P300700281"
type input "JPP300700281"
click at [1231, 404] on button "Search" at bounding box center [1222, 403] width 92 height 31
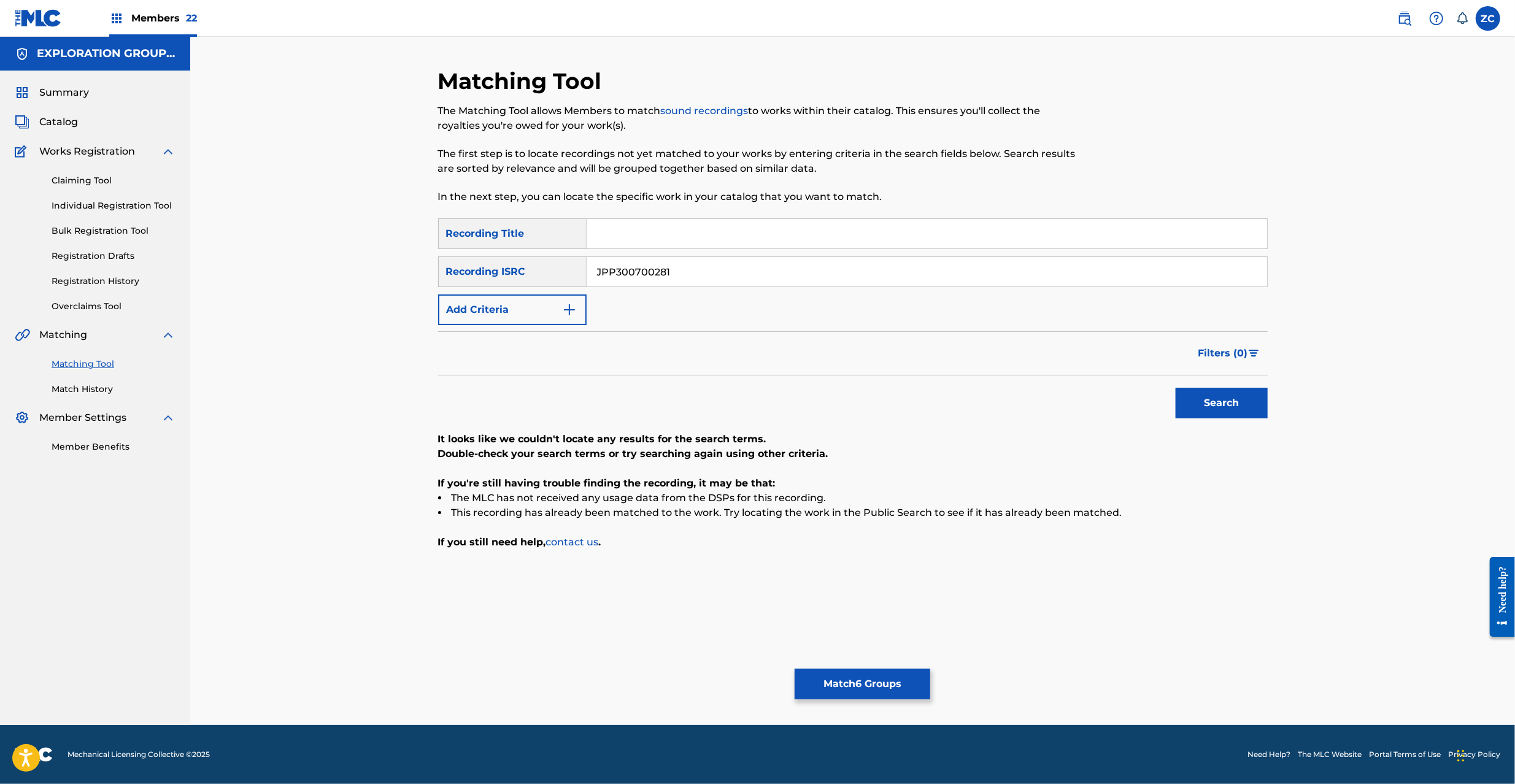
click at [911, 683] on button "Match 6 Groups" at bounding box center [862, 684] width 135 height 31
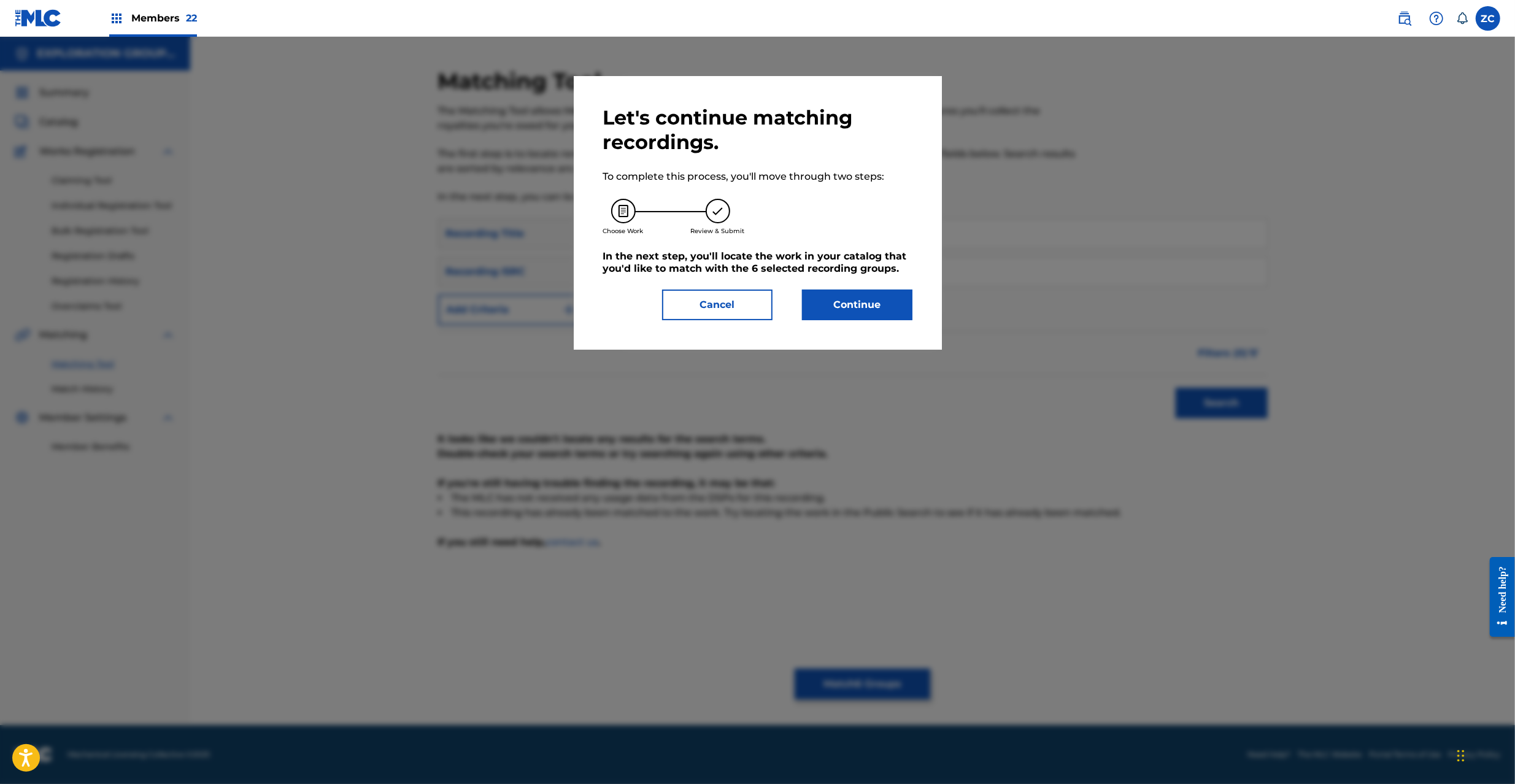
click at [858, 313] on button "Continue" at bounding box center [857, 305] width 110 height 31
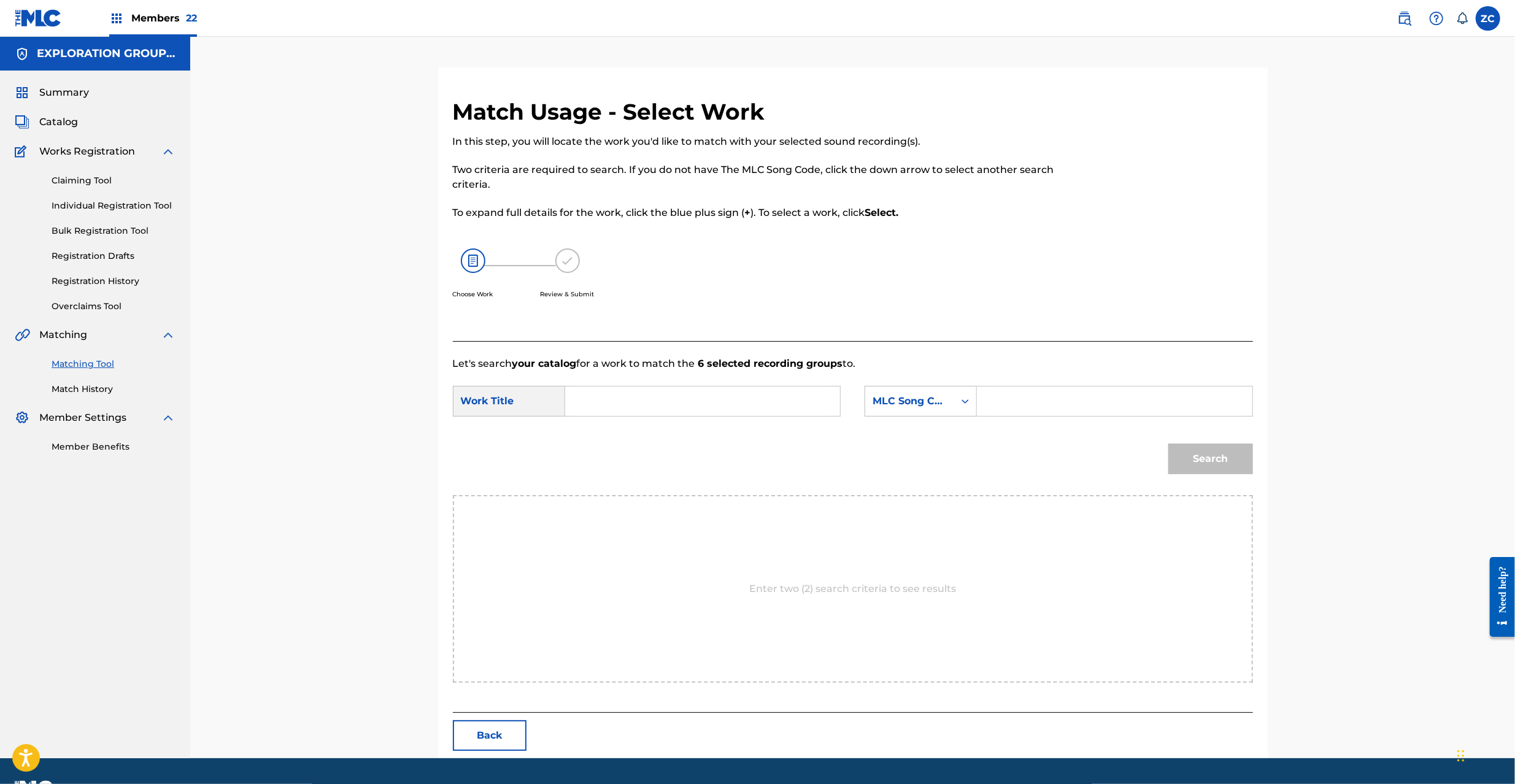
click at [723, 402] on input "Search Form" at bounding box center [702, 401] width 254 height 29
paste input "Yami YP0W00"
click at [647, 402] on input "Yami YP0W00" at bounding box center [702, 401] width 254 height 29
type input "Yami"
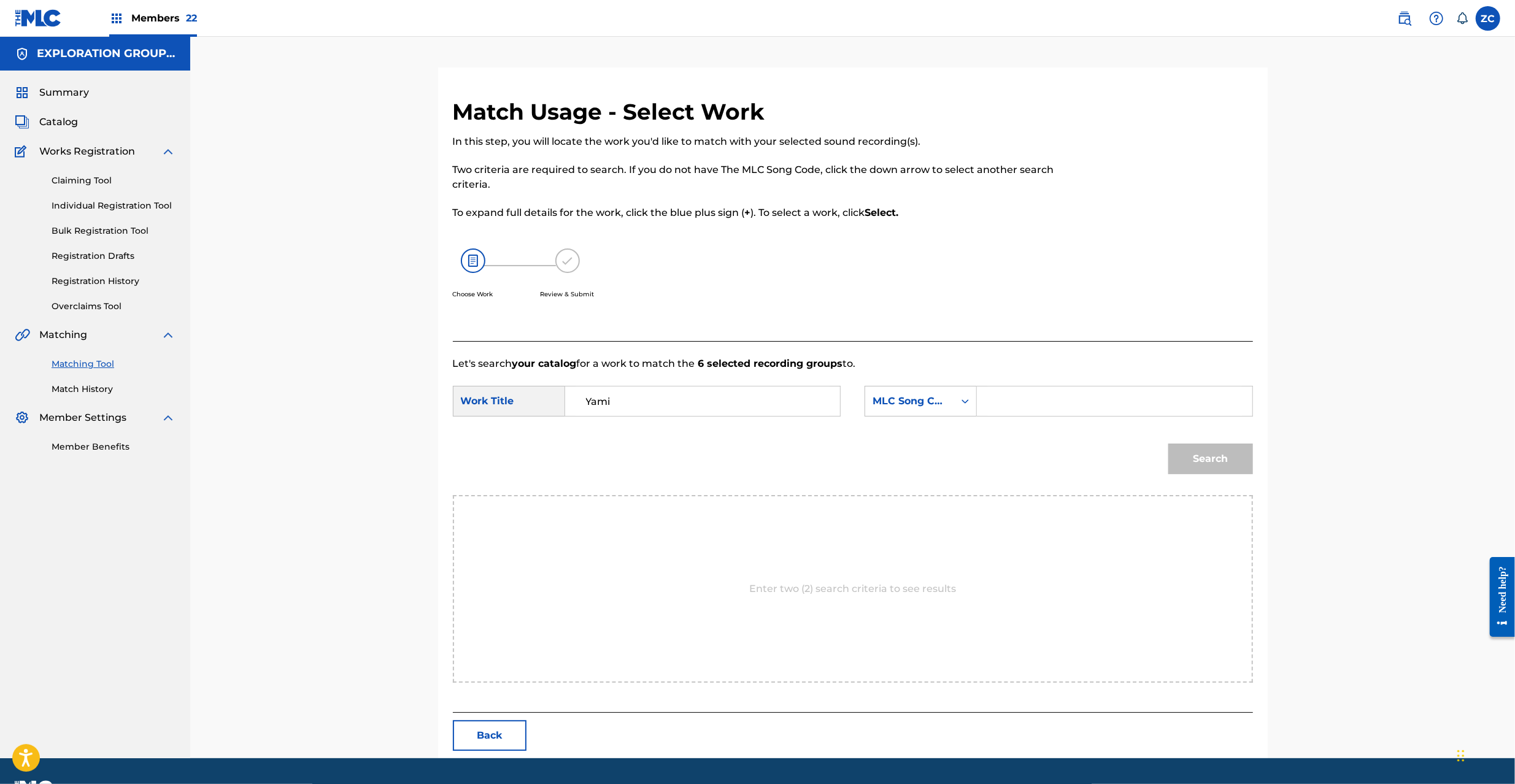
click at [1073, 408] on input "Search Form" at bounding box center [1114, 401] width 254 height 29
paste input "YP0W00"
type input "YP0W00"
click at [1209, 447] on button "Search" at bounding box center [1211, 459] width 84 height 31
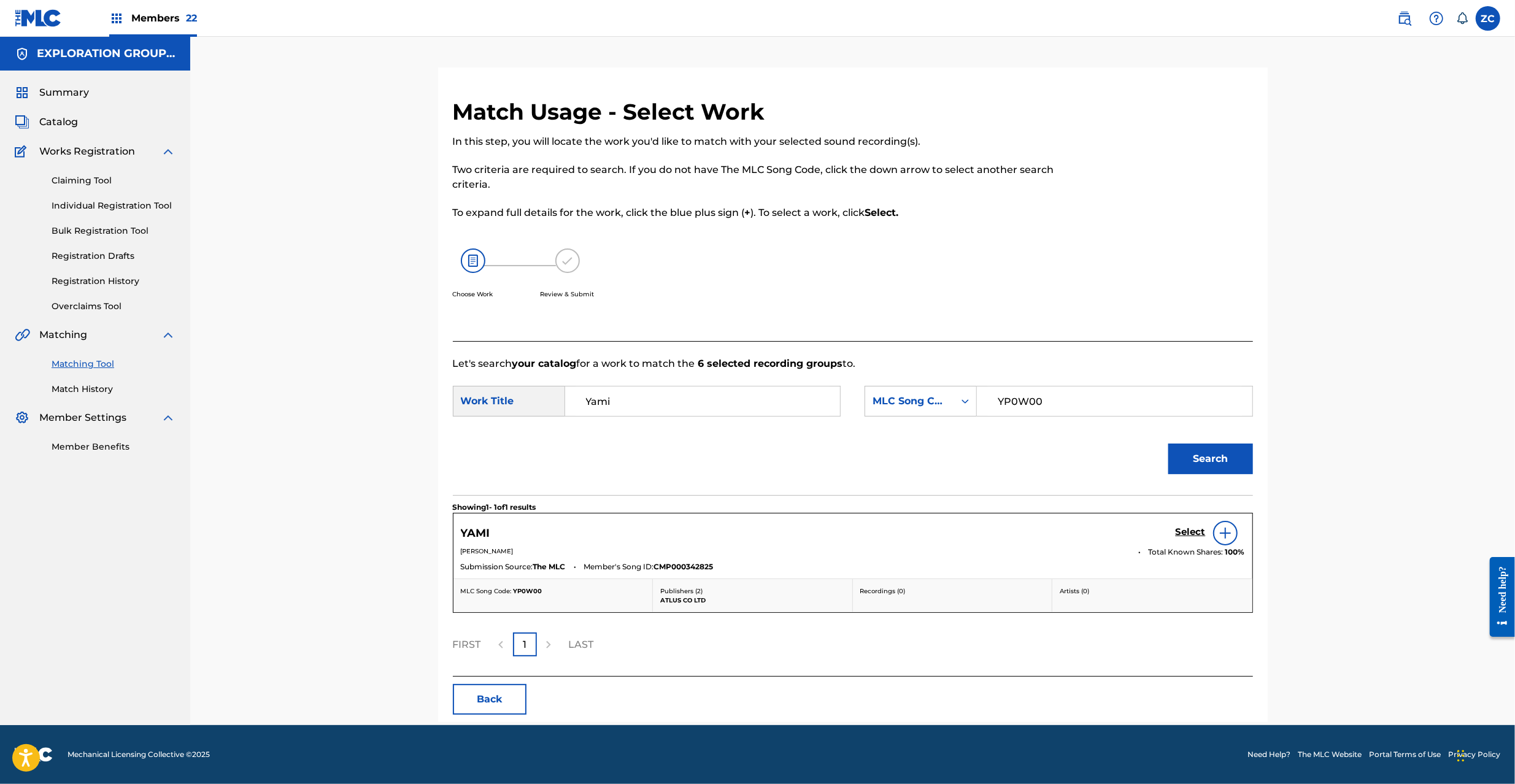
click at [1187, 538] on h5 "Select" at bounding box center [1191, 532] width 30 height 12
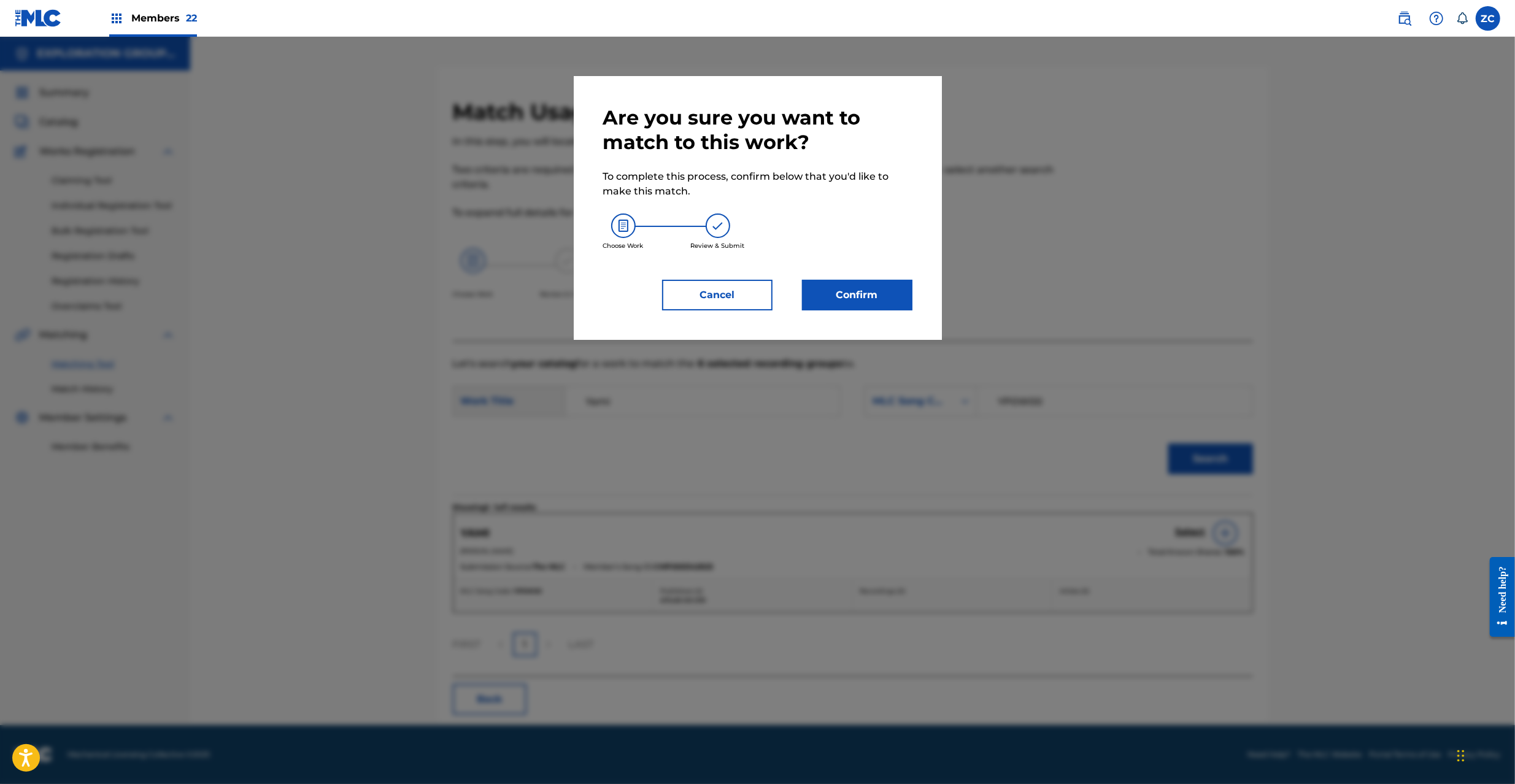
click at [862, 296] on button "Confirm" at bounding box center [857, 295] width 110 height 31
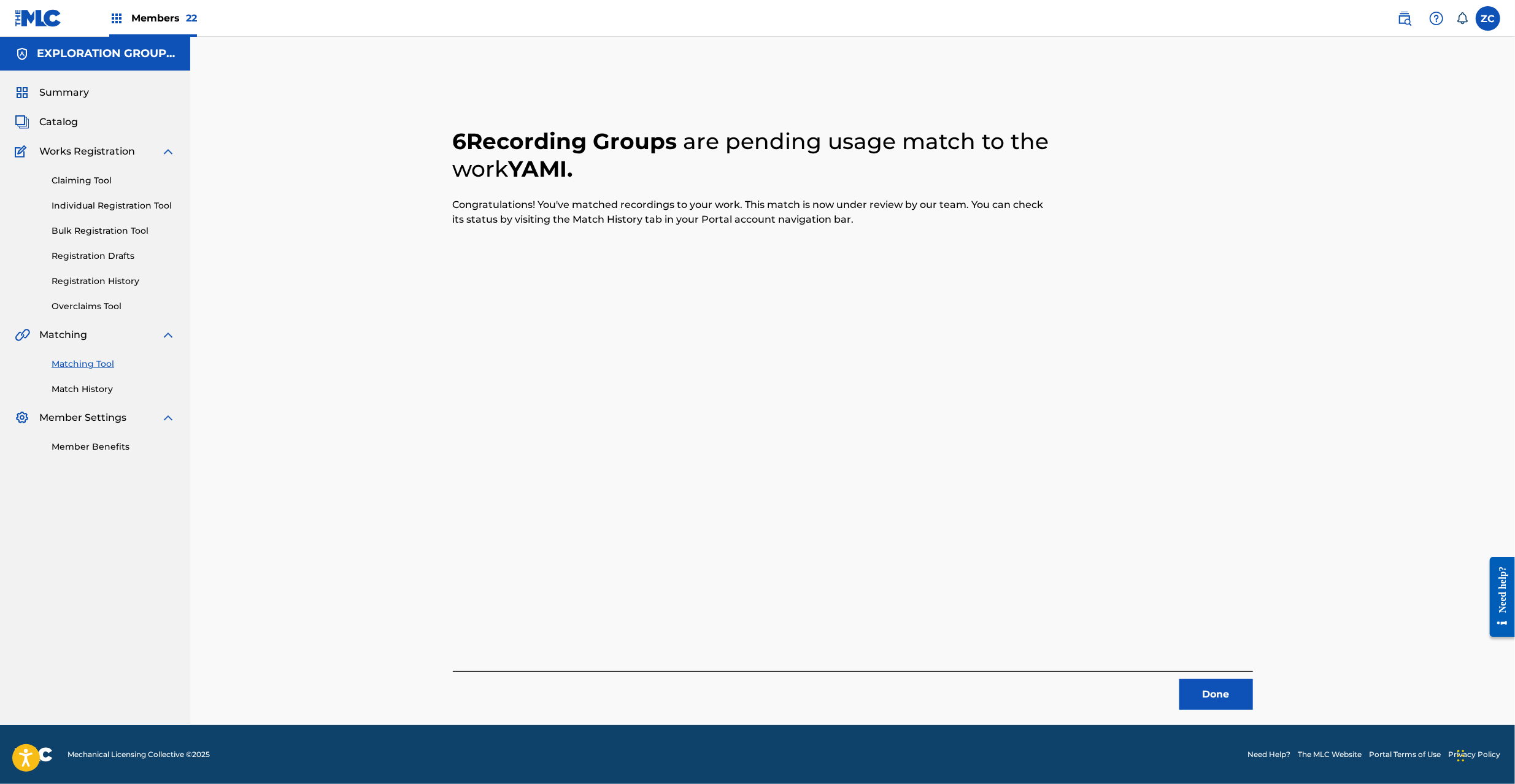
click at [1204, 698] on button "Done" at bounding box center [1216, 694] width 74 height 31
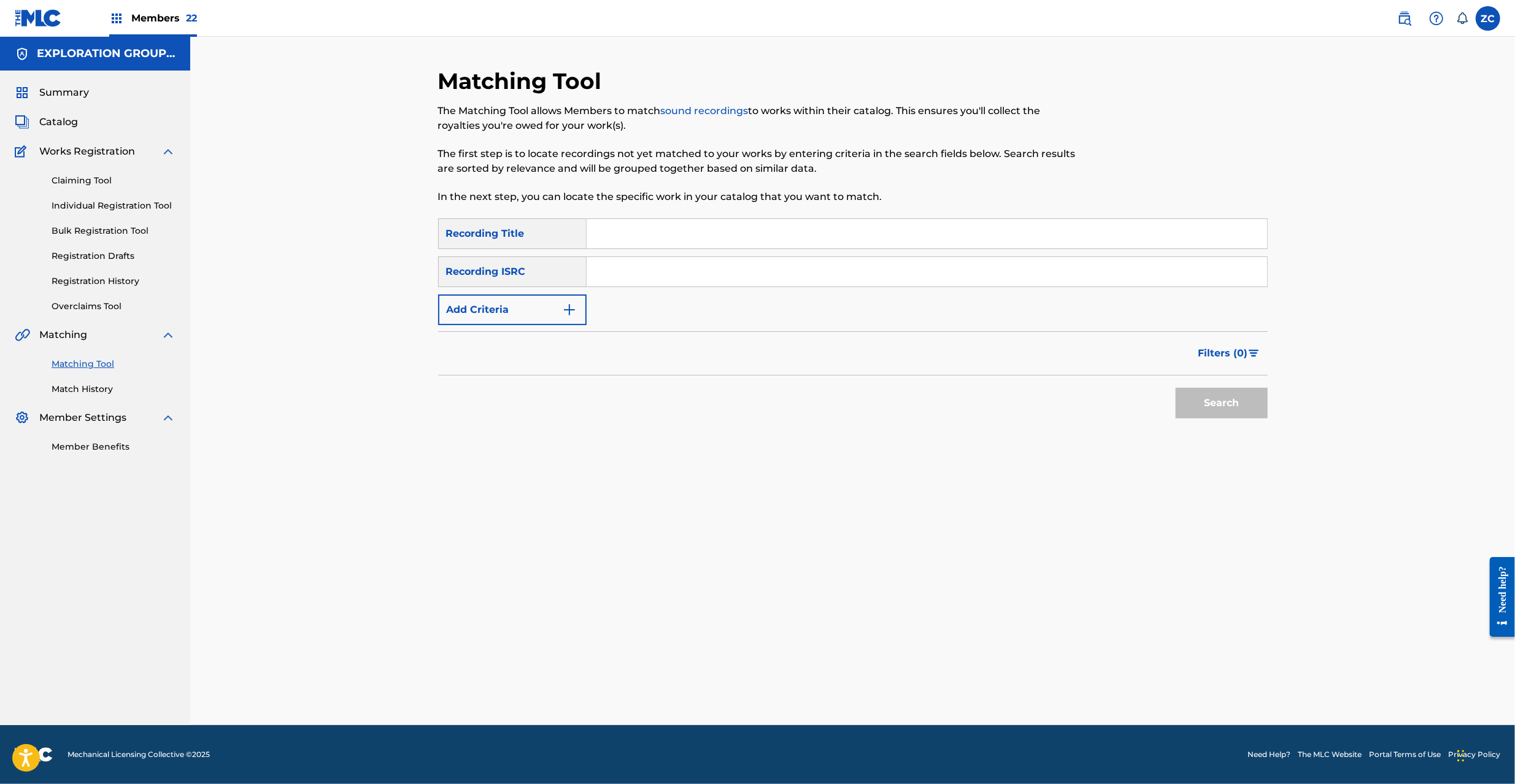
click at [961, 276] on input "Search Form" at bounding box center [927, 272] width 681 height 29
paste input "JPK651163002"
drag, startPoint x: 1220, startPoint y: 399, endPoint x: 1179, endPoint y: 393, distance: 41.4
click at [1222, 399] on button "Search" at bounding box center [1222, 403] width 92 height 31
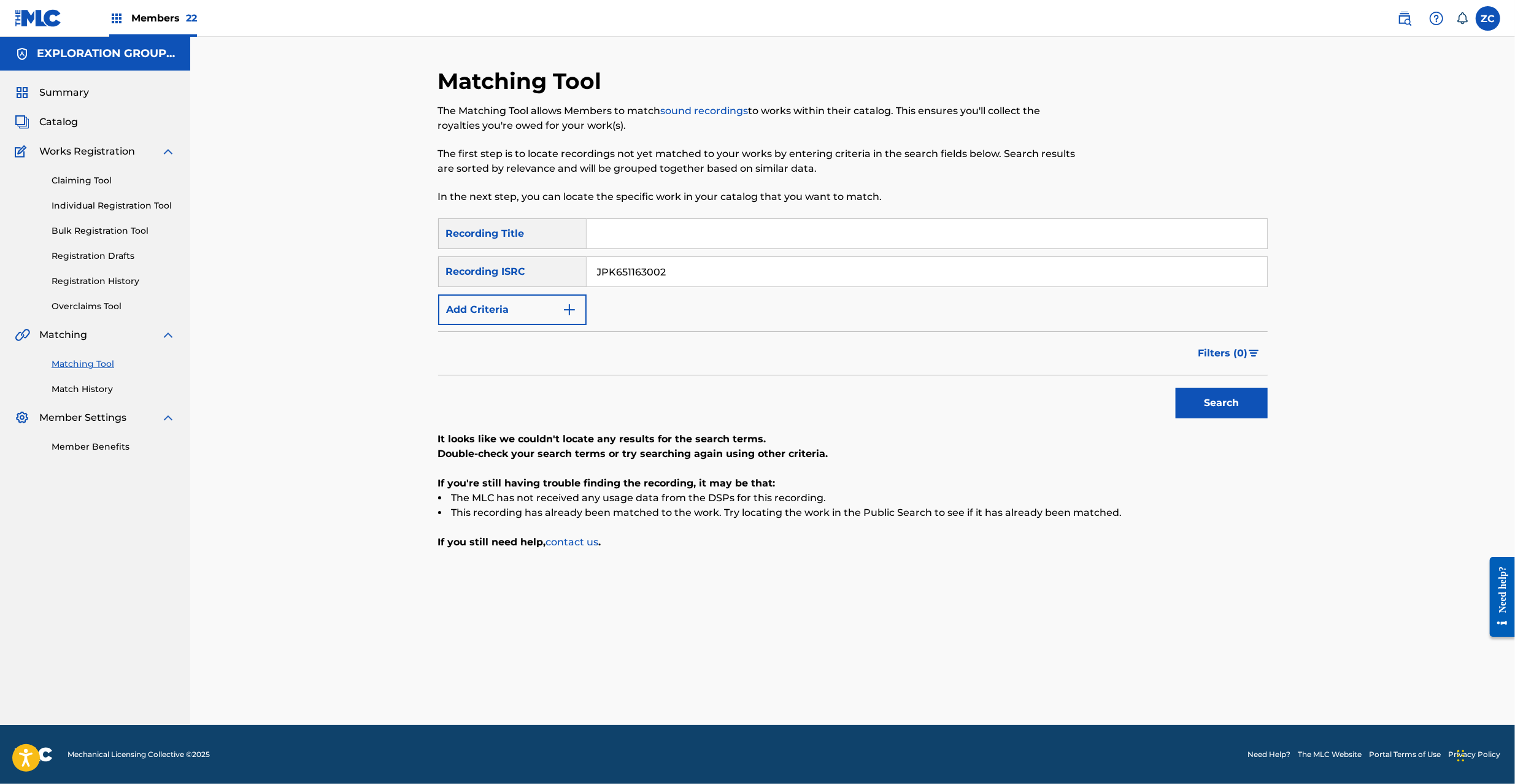
click at [776, 276] on input "JPK651163002" at bounding box center [927, 272] width 681 height 29
paste input "7"
click at [1176, 388] on button "Search" at bounding box center [1222, 403] width 92 height 31
paste input "2000502"
click at [1176, 388] on button "Search" at bounding box center [1222, 403] width 92 height 31
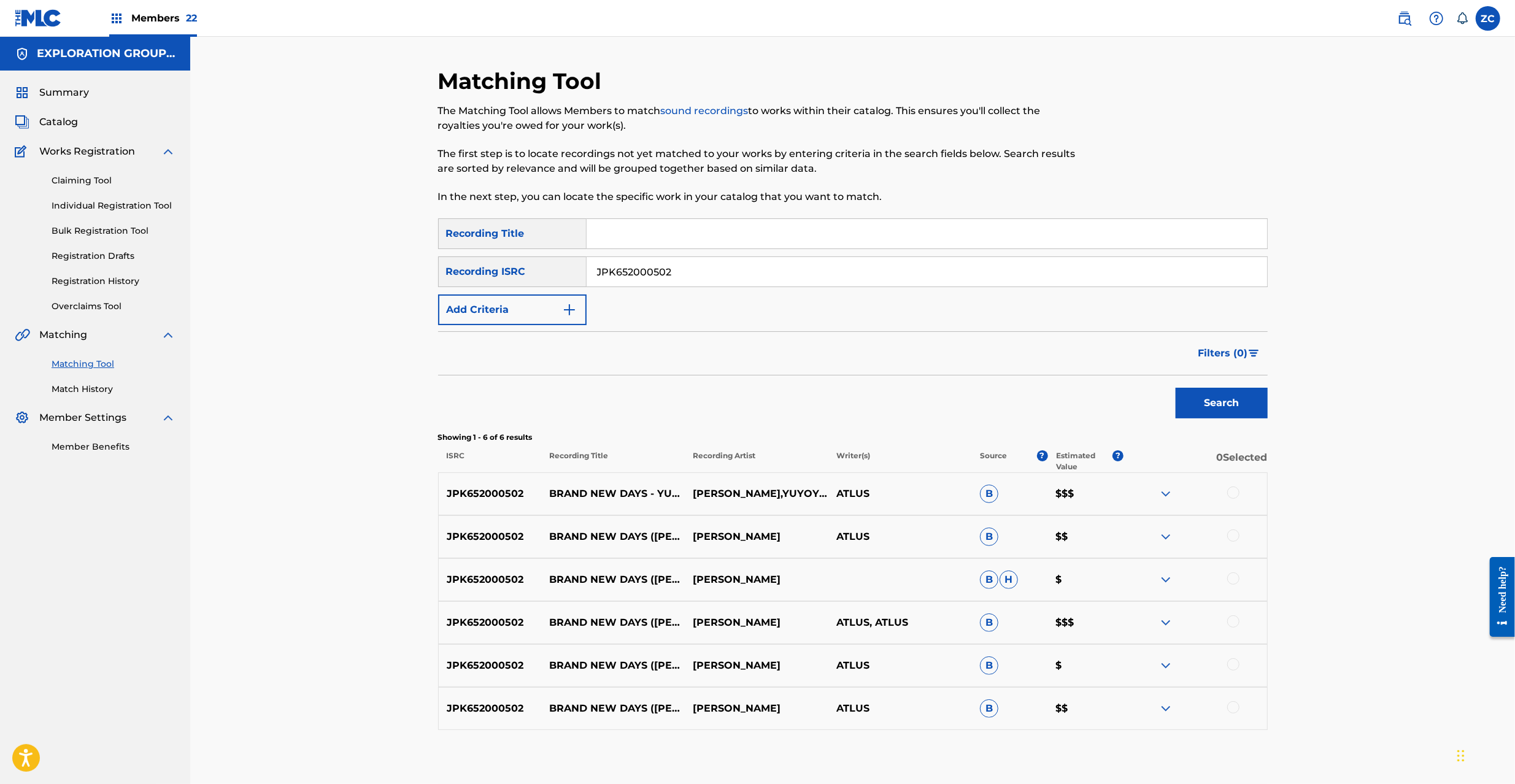
click at [1232, 493] on div at bounding box center [1233, 493] width 12 height 12
click at [1236, 538] on div at bounding box center [1233, 536] width 12 height 12
click at [1233, 577] on div at bounding box center [1233, 578] width 12 height 12
click at [1228, 624] on div at bounding box center [1233, 621] width 12 height 12
click at [1231, 664] on div at bounding box center [1233, 664] width 12 height 12
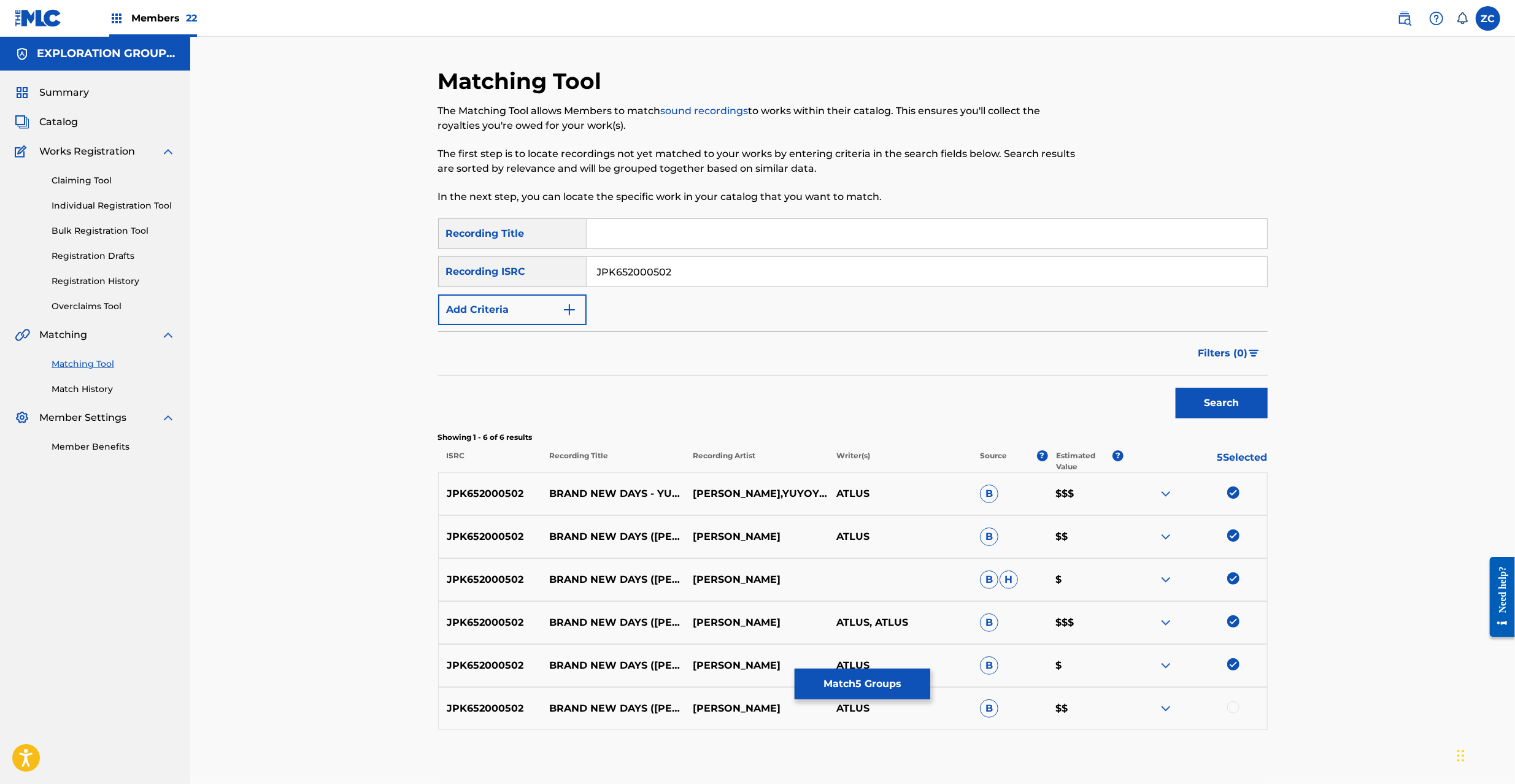
click at [1231, 706] on div at bounding box center [1233, 708] width 12 height 12
click at [877, 271] on input "JPK652000502" at bounding box center [927, 272] width 681 height 29
paste input "VI82002041"
click at [1241, 415] on button "Search" at bounding box center [1222, 403] width 92 height 31
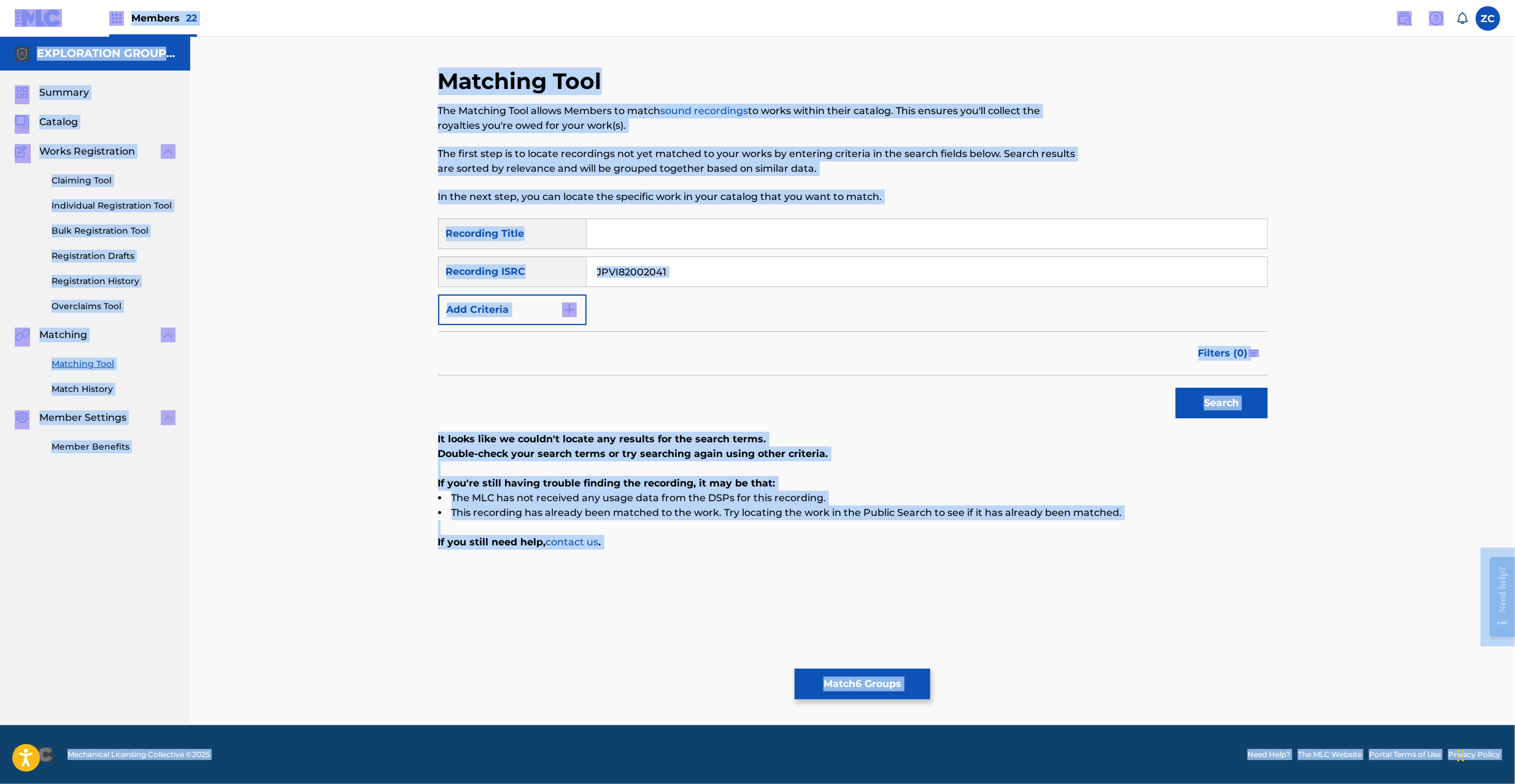
click at [845, 275] on input "JPVI82002041" at bounding box center [927, 272] width 681 height 29
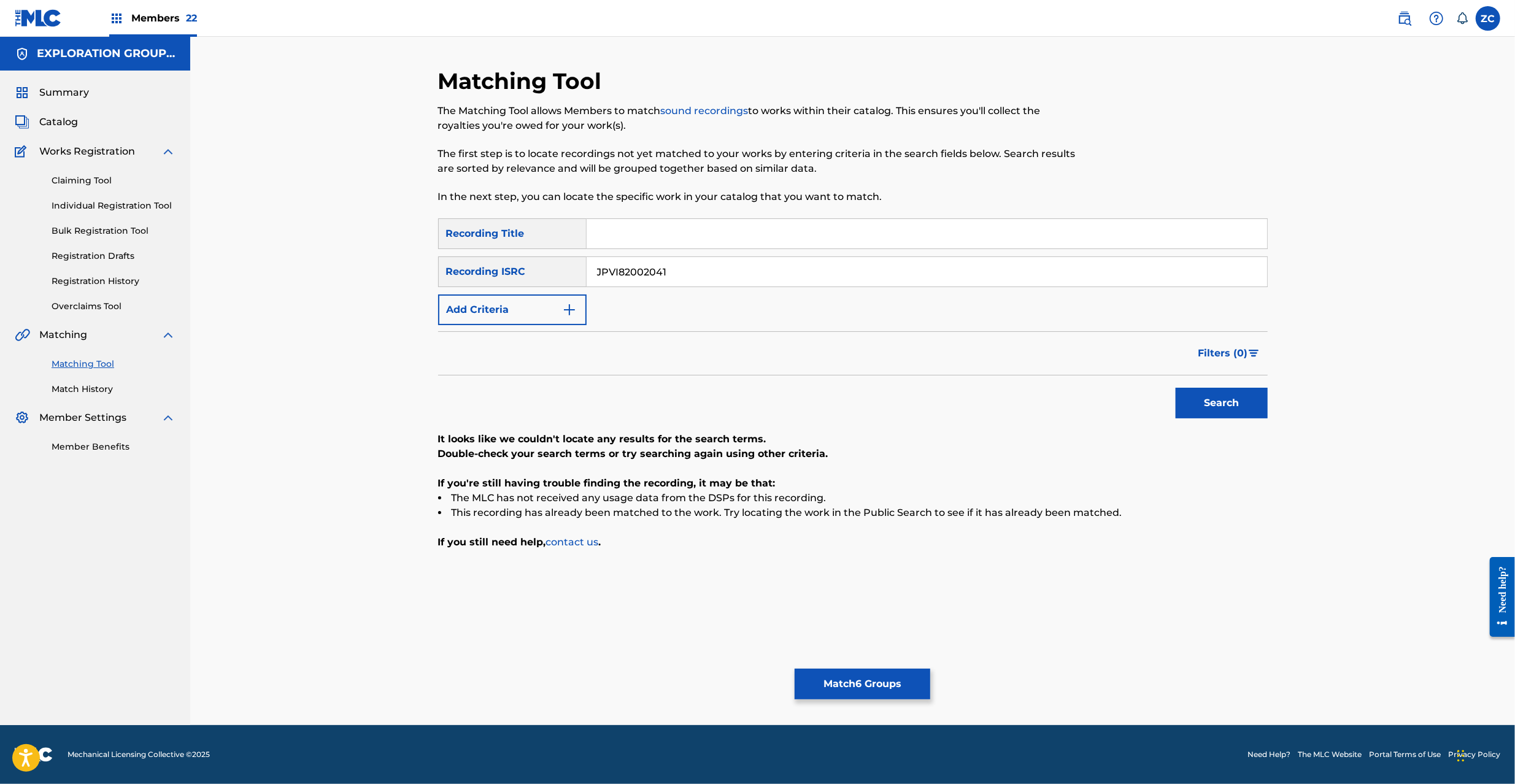
paste input "K651800207"
click at [1176, 388] on button "Search" at bounding box center [1222, 403] width 92 height 31
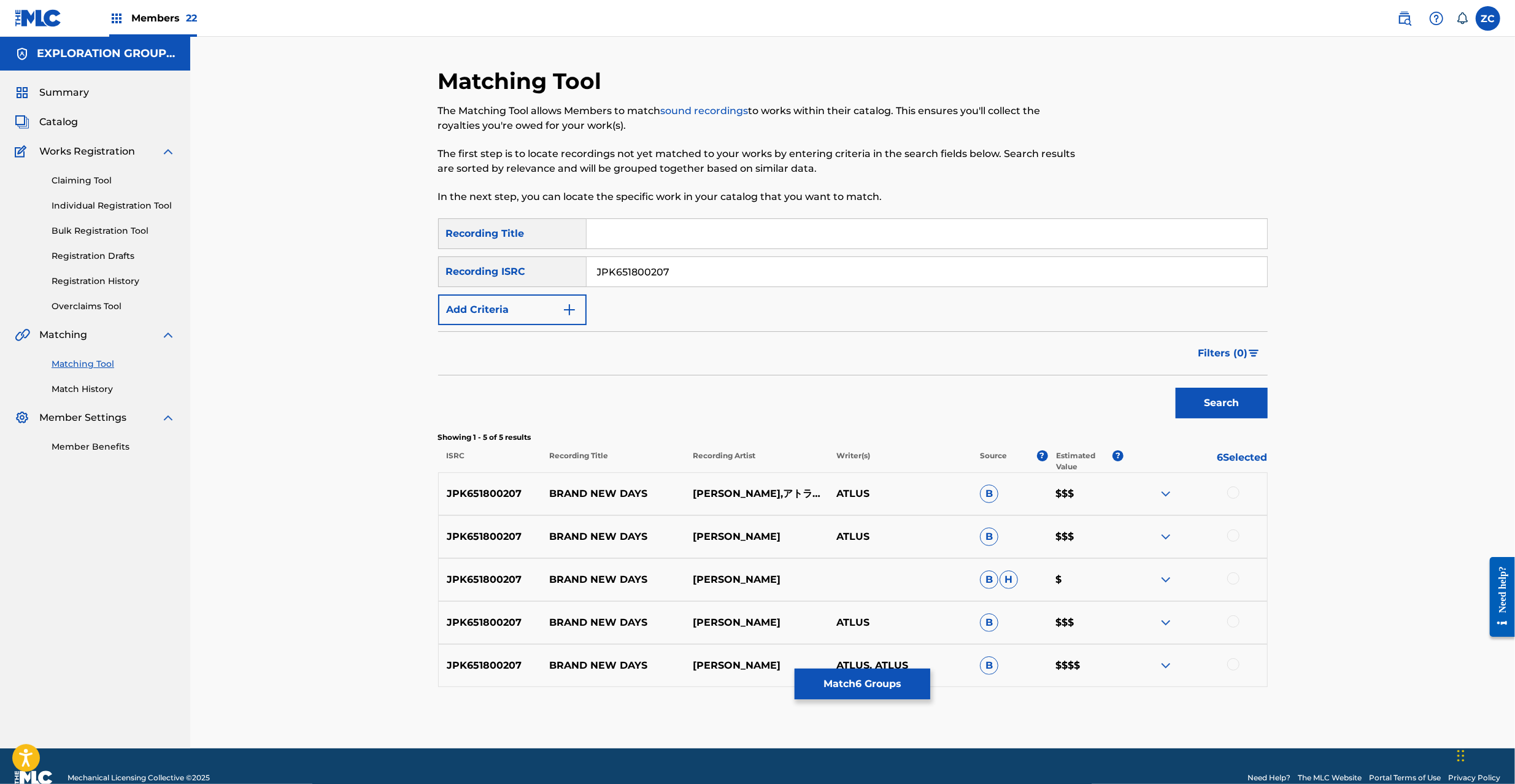
click at [1231, 494] on div at bounding box center [1233, 493] width 12 height 12
click at [1231, 540] on div at bounding box center [1233, 536] width 12 height 12
click at [1233, 581] on div at bounding box center [1233, 578] width 12 height 12
click at [1235, 621] on div at bounding box center [1233, 621] width 12 height 12
click at [1236, 664] on div at bounding box center [1233, 664] width 12 height 12
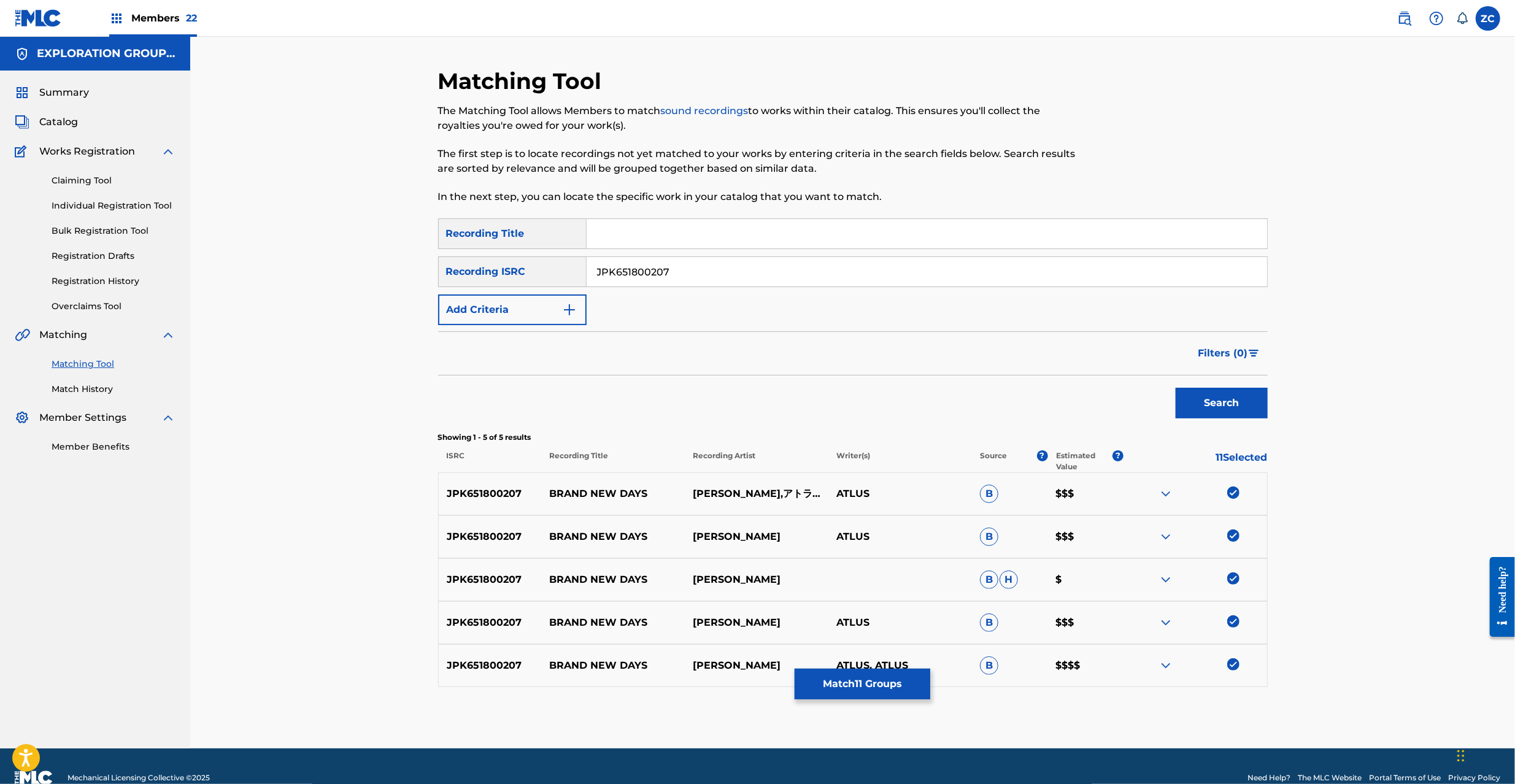
click at [943, 282] on input "JPK651800207" at bounding box center [927, 272] width 681 height 29
paste input "102"
click at [1176, 388] on button "Search" at bounding box center [1222, 403] width 92 height 31
click at [1231, 495] on div at bounding box center [1233, 493] width 12 height 12
click at [1231, 534] on div at bounding box center [1233, 536] width 12 height 12
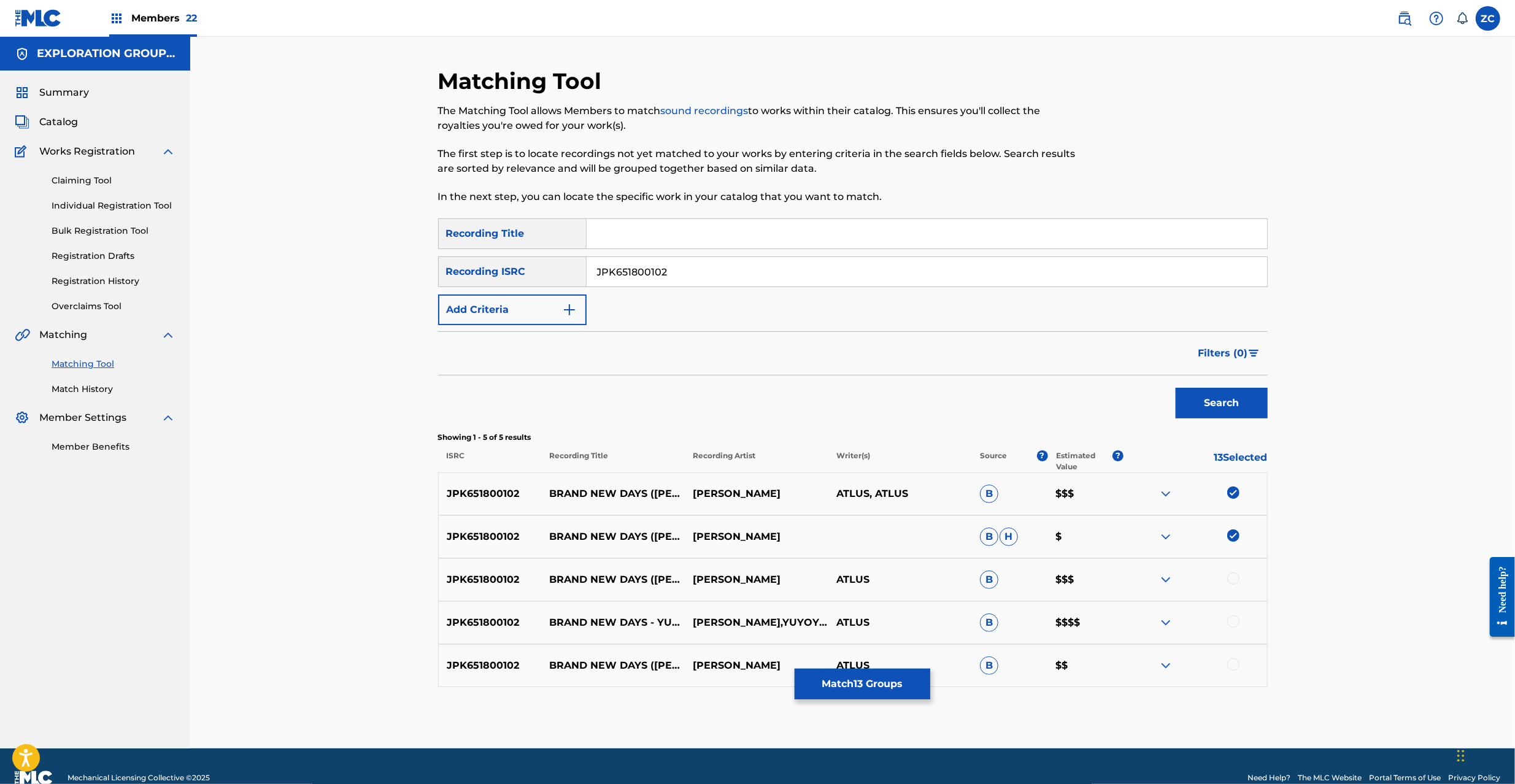
click at [1235, 576] on div at bounding box center [1233, 578] width 12 height 12
click at [1230, 622] on div at bounding box center [1233, 621] width 12 height 12
click at [1235, 666] on div at bounding box center [1233, 664] width 12 height 12
click at [922, 288] on div "SearchWithCriteriaeb7db98d-29aa-4b72-8b5a-1abec37d1d12 Recording Title SearchWi…" at bounding box center [853, 272] width 830 height 107
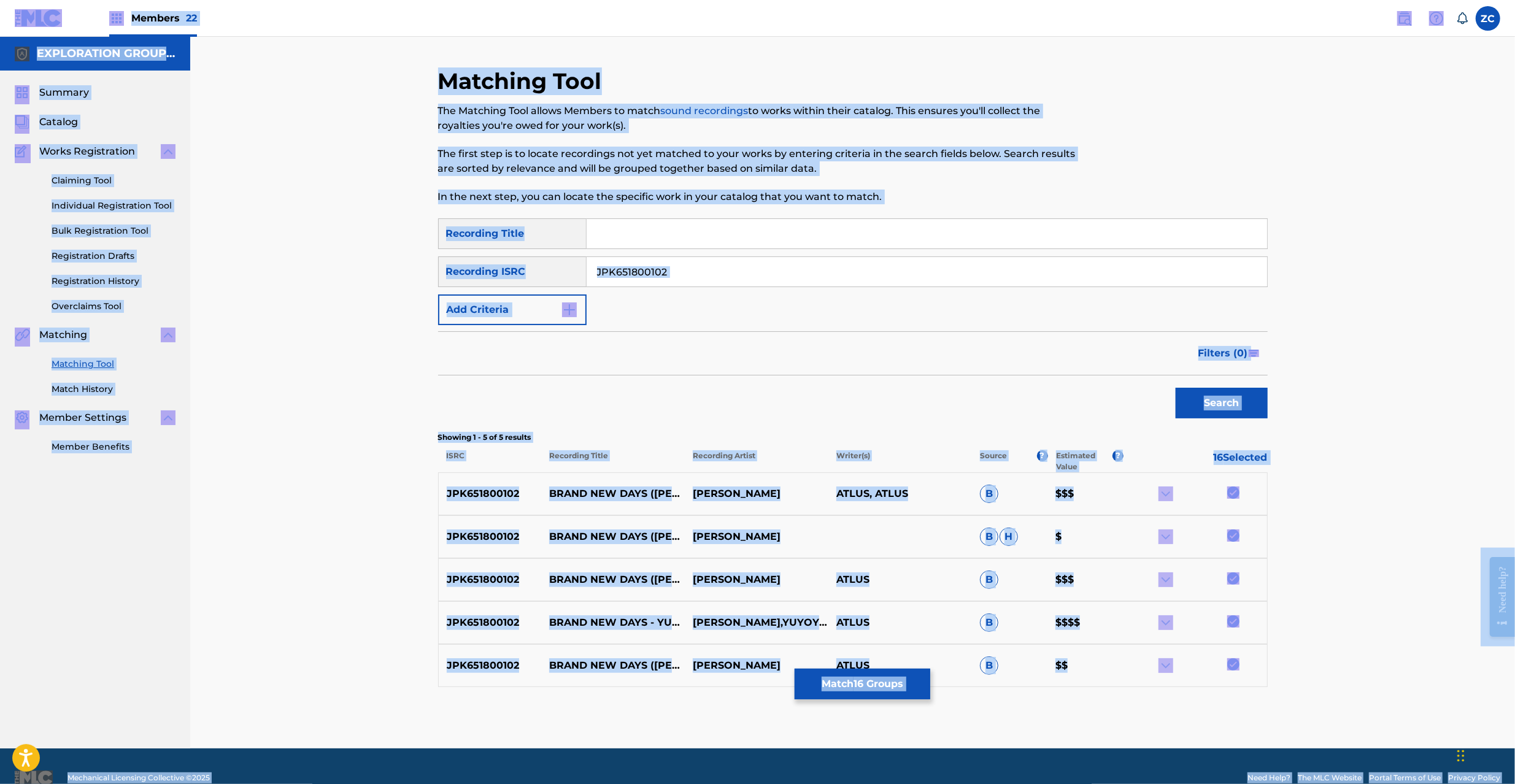
click at [924, 280] on input "JPK651800102" at bounding box center [927, 272] width 681 height 29
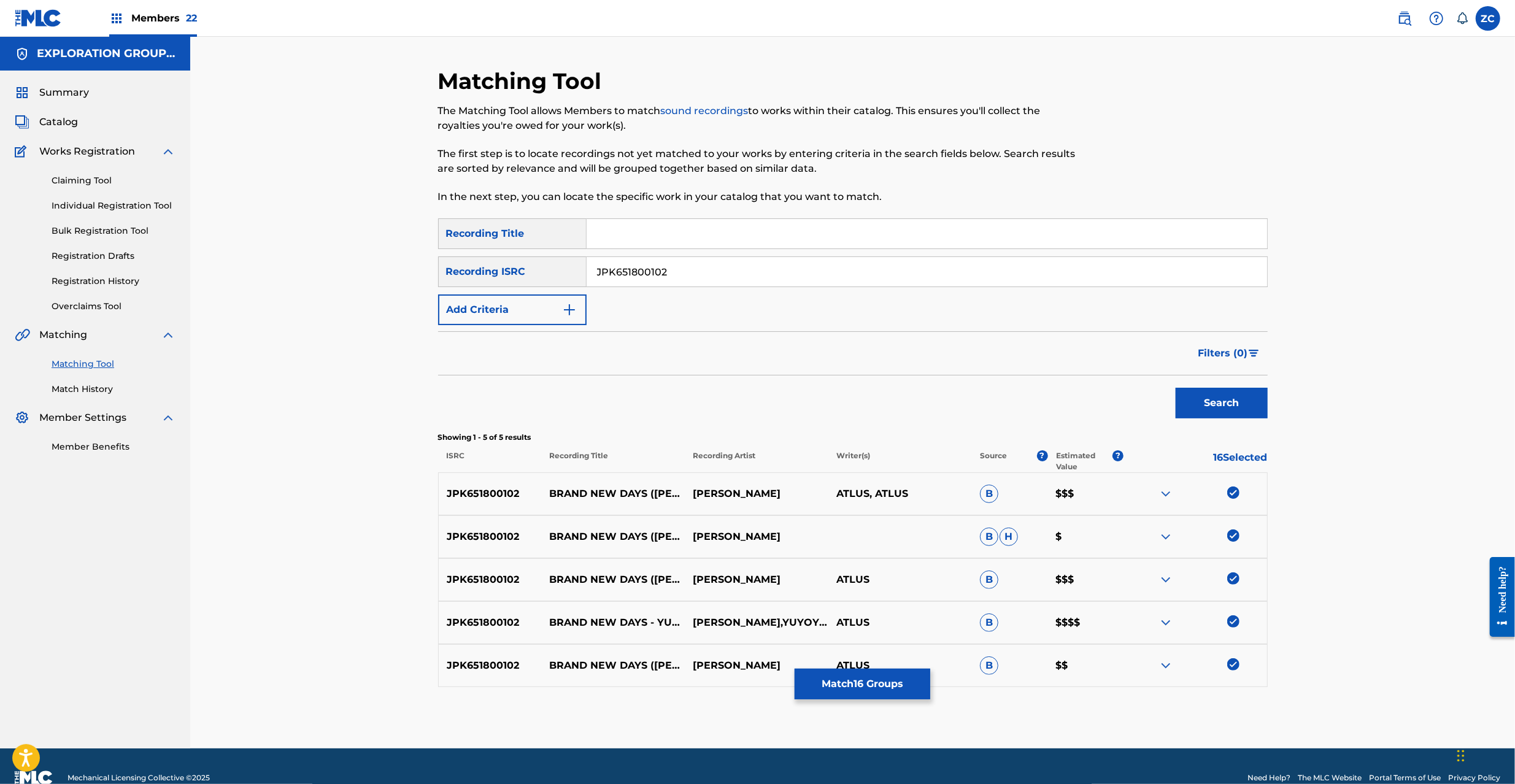
paste input "VI02001253"
click at [1176, 388] on button "Search" at bounding box center [1222, 403] width 92 height 31
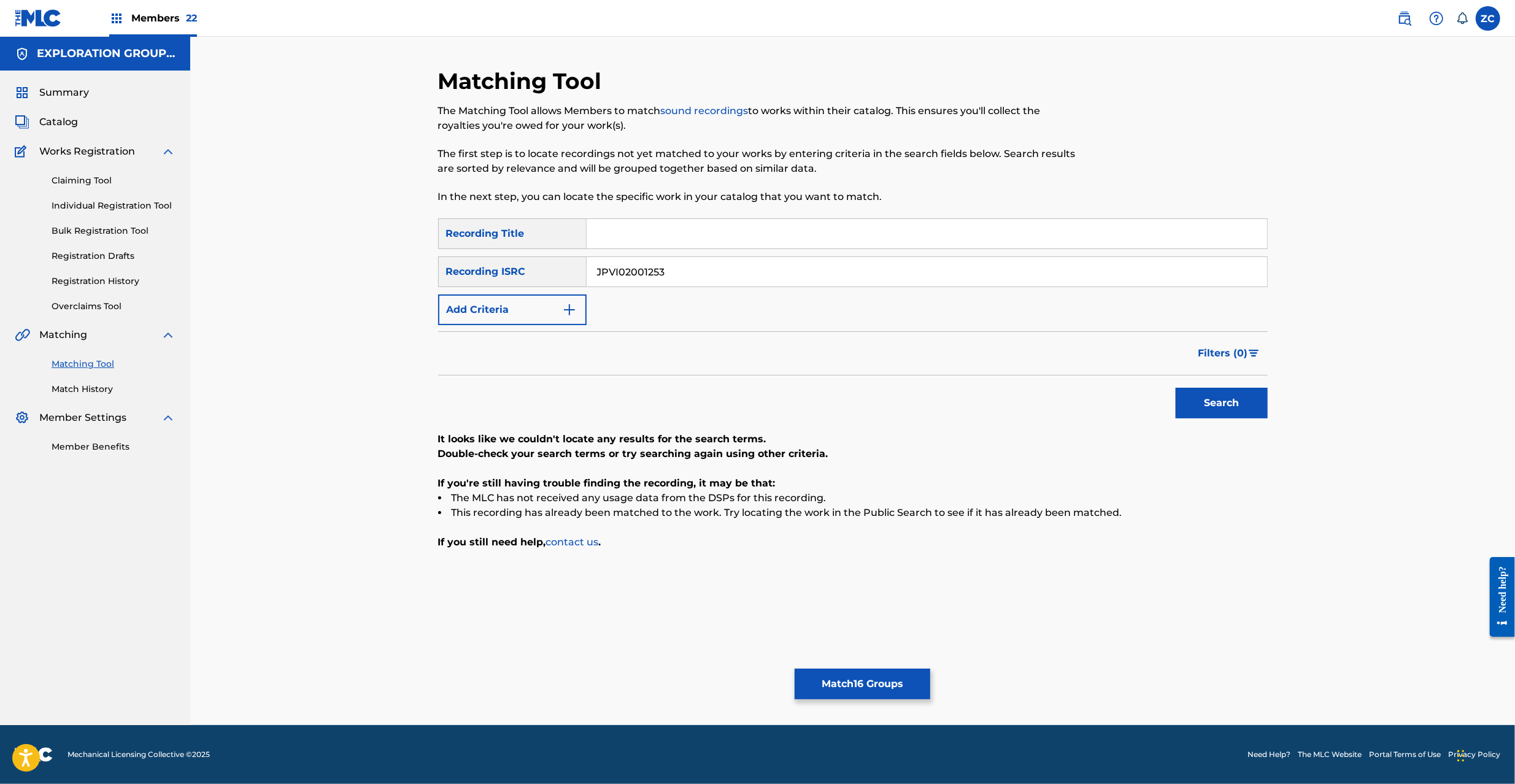
paste input "1903719"
click at [1176, 388] on button "Search" at bounding box center [1222, 403] width 92 height 31
paste input "P300700236"
click at [1176, 388] on button "Search" at bounding box center [1222, 403] width 92 height 31
paste input "K651394035"
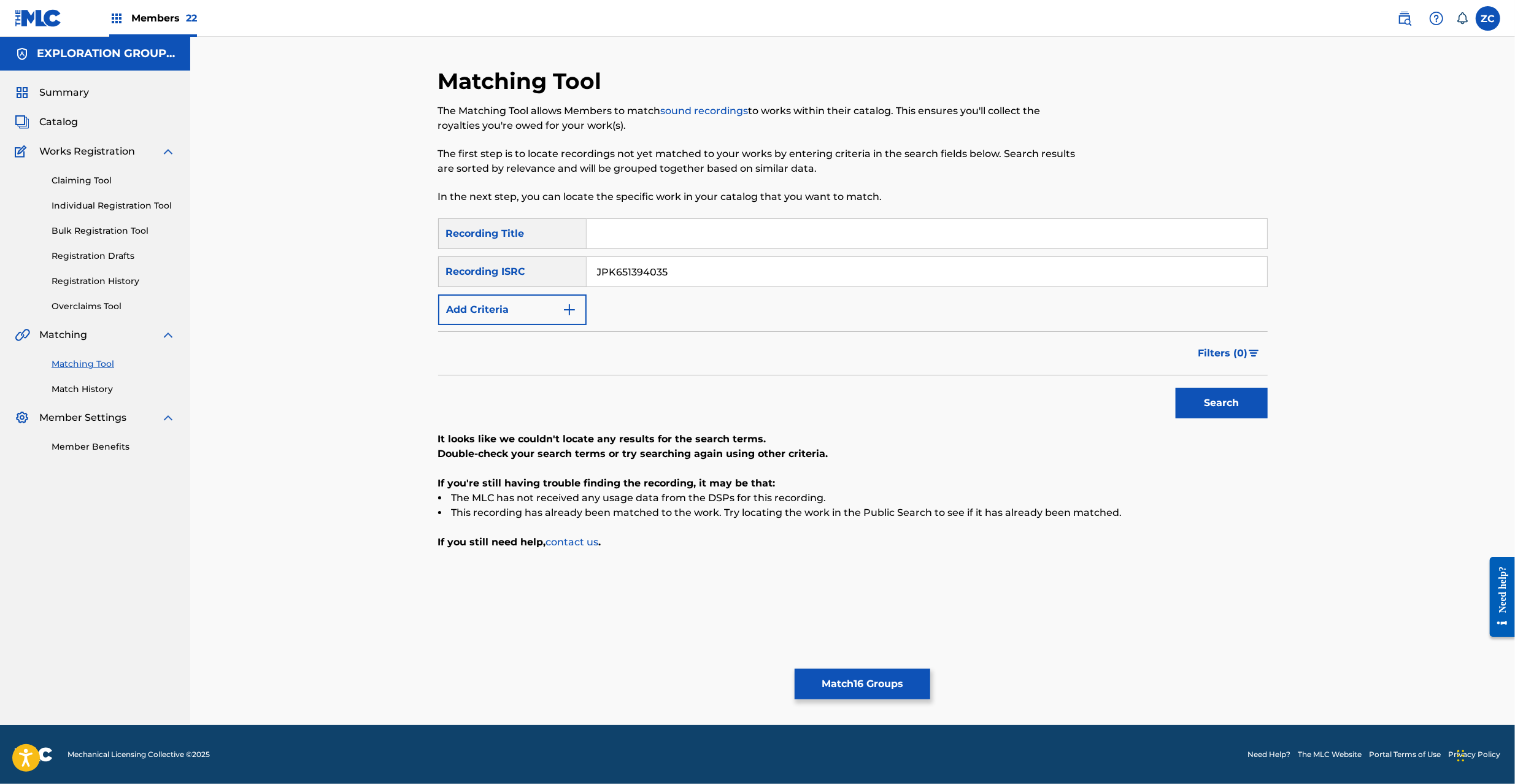
click at [1176, 388] on button "Search" at bounding box center [1222, 403] width 92 height 31
paste input "03"
click at [1176, 388] on button "Search" at bounding box center [1222, 403] width 92 height 31
paste input "32"
click at [1176, 388] on button "Search" at bounding box center [1222, 403] width 92 height 31
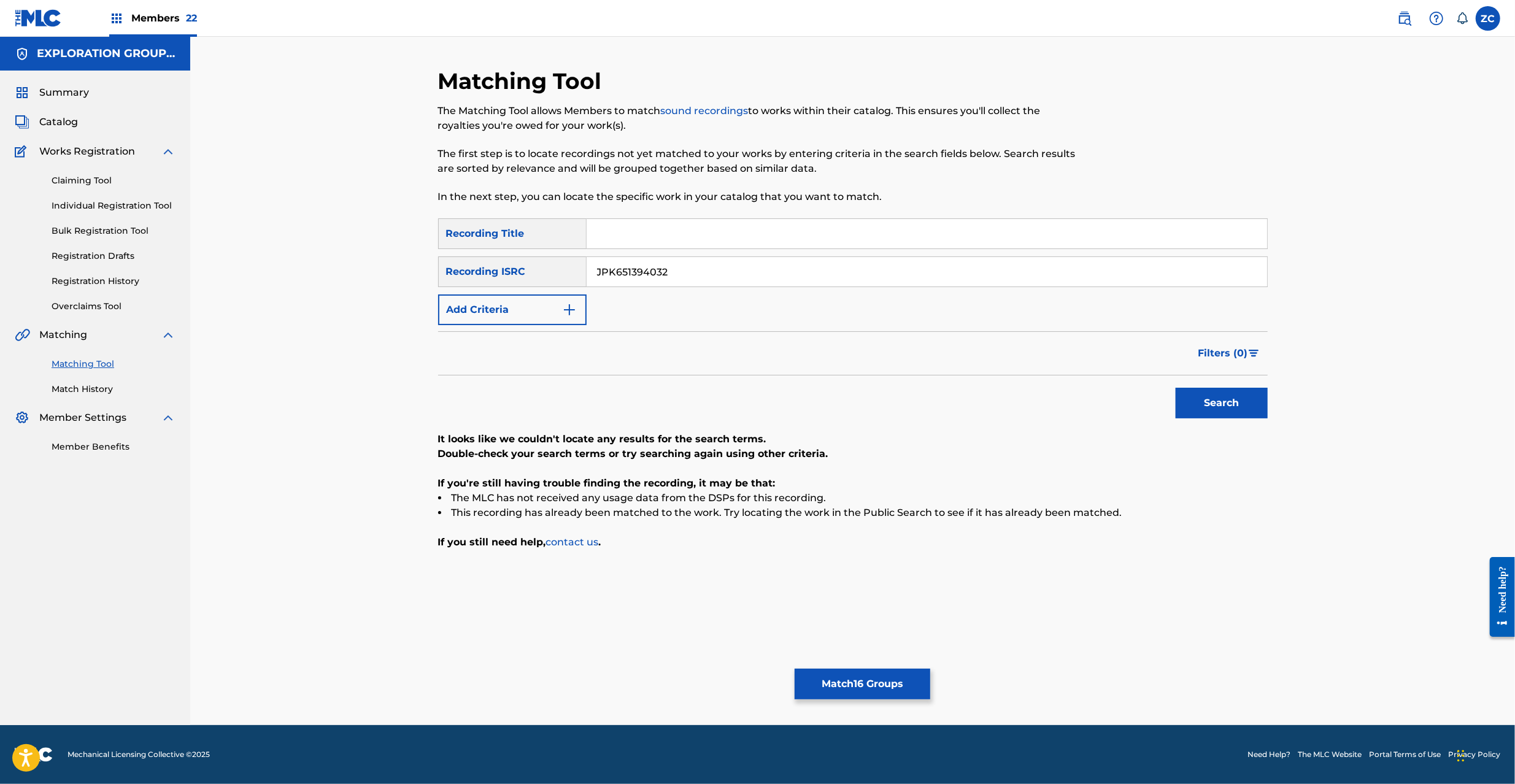
paste input "6"
click at [1176, 388] on button "Search" at bounding box center [1222, 403] width 92 height 31
paste input "669003"
click at [1176, 388] on button "Search" at bounding box center [1222, 403] width 92 height 31
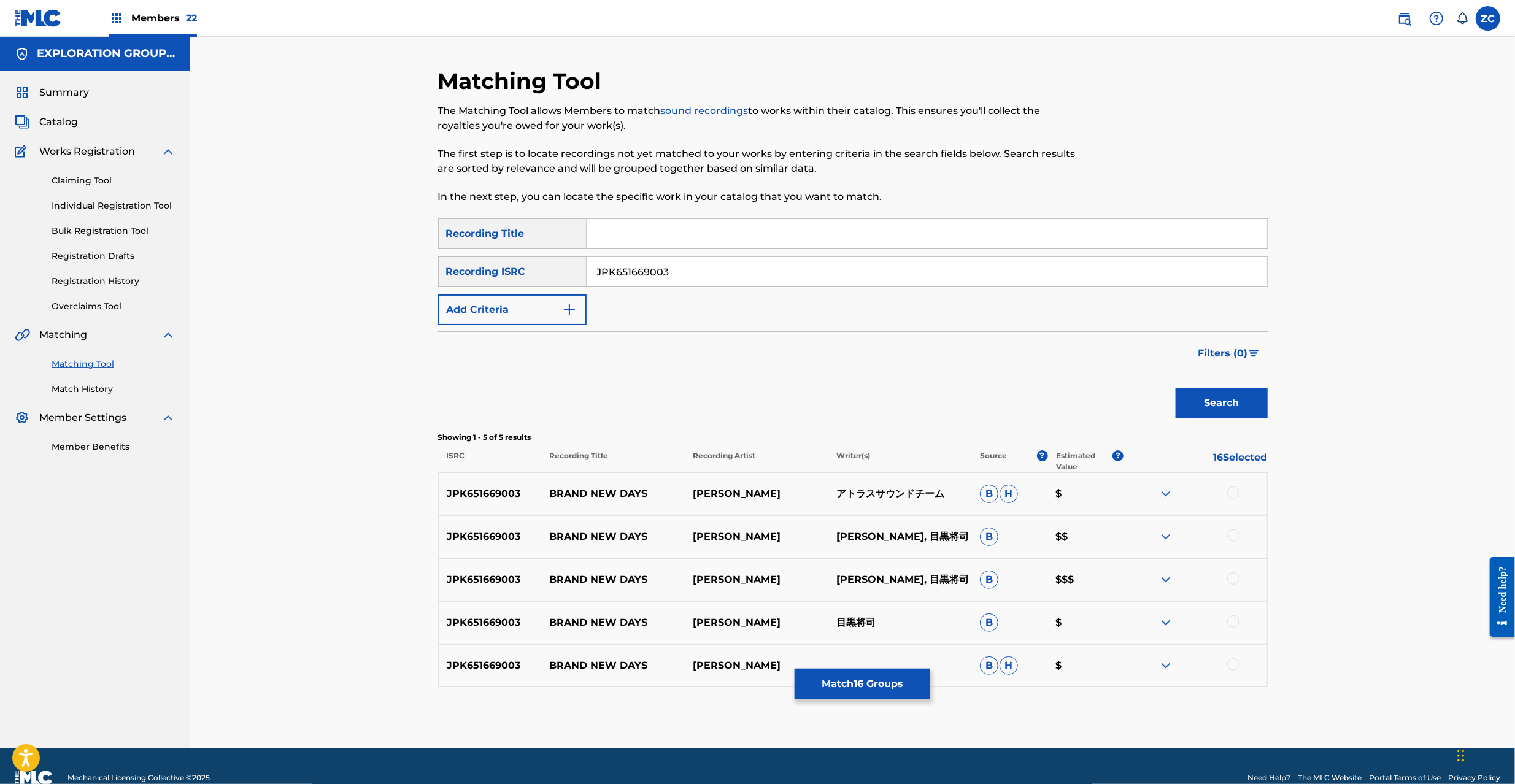
click at [1238, 493] on div at bounding box center [1233, 493] width 12 height 12
click at [1233, 539] on div at bounding box center [1233, 536] width 12 height 12
click at [1233, 576] on div at bounding box center [1233, 578] width 12 height 12
click at [1232, 620] on div at bounding box center [1233, 621] width 12 height 12
click at [1235, 664] on div at bounding box center [1233, 664] width 12 height 12
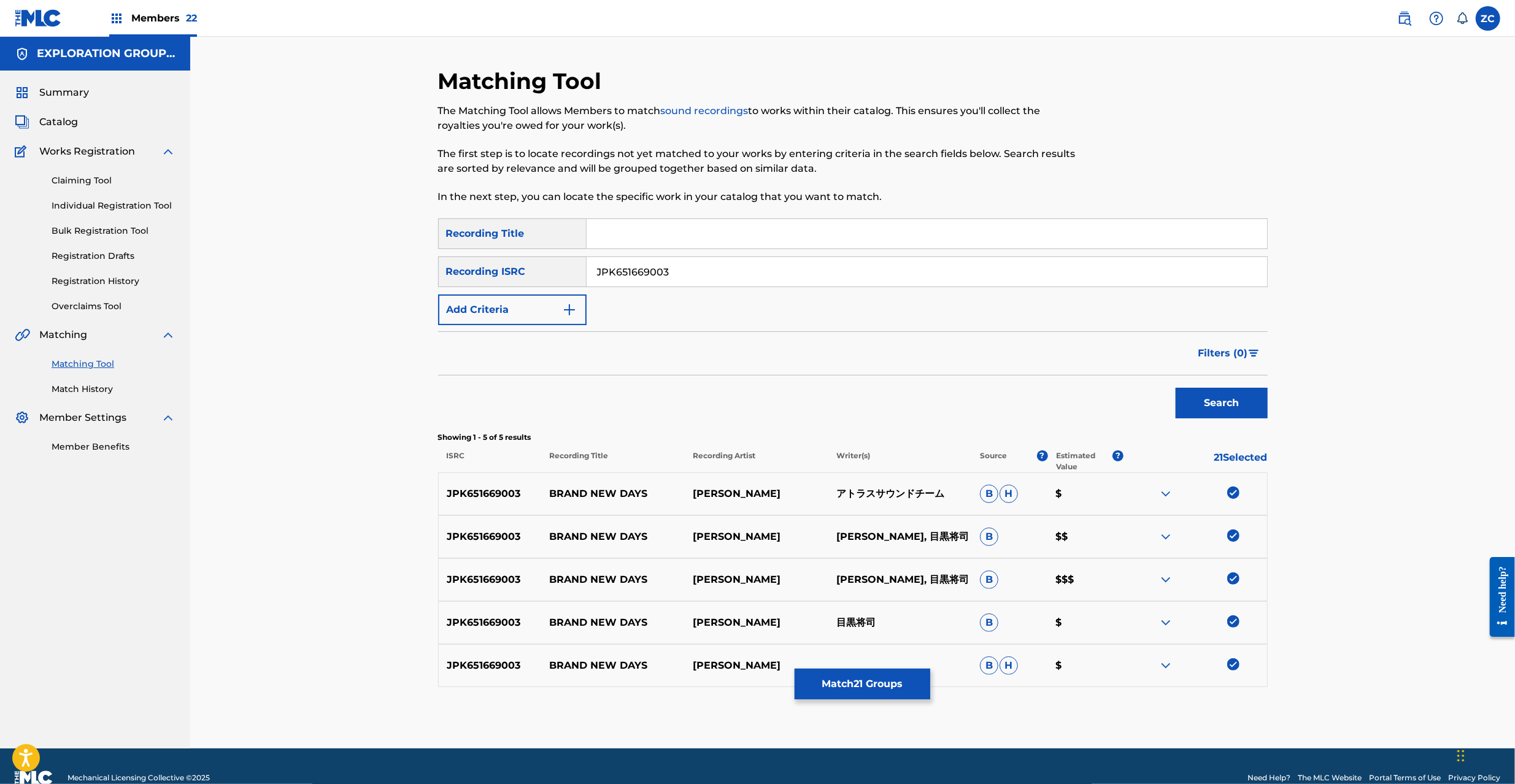
click at [857, 301] on div "SearchWithCriteriaeb7db98d-29aa-4b72-8b5a-1abec37d1d12 Recording Title SearchWi…" at bounding box center [853, 272] width 830 height 107
click at [862, 286] on div "JPK651669003" at bounding box center [927, 272] width 681 height 31
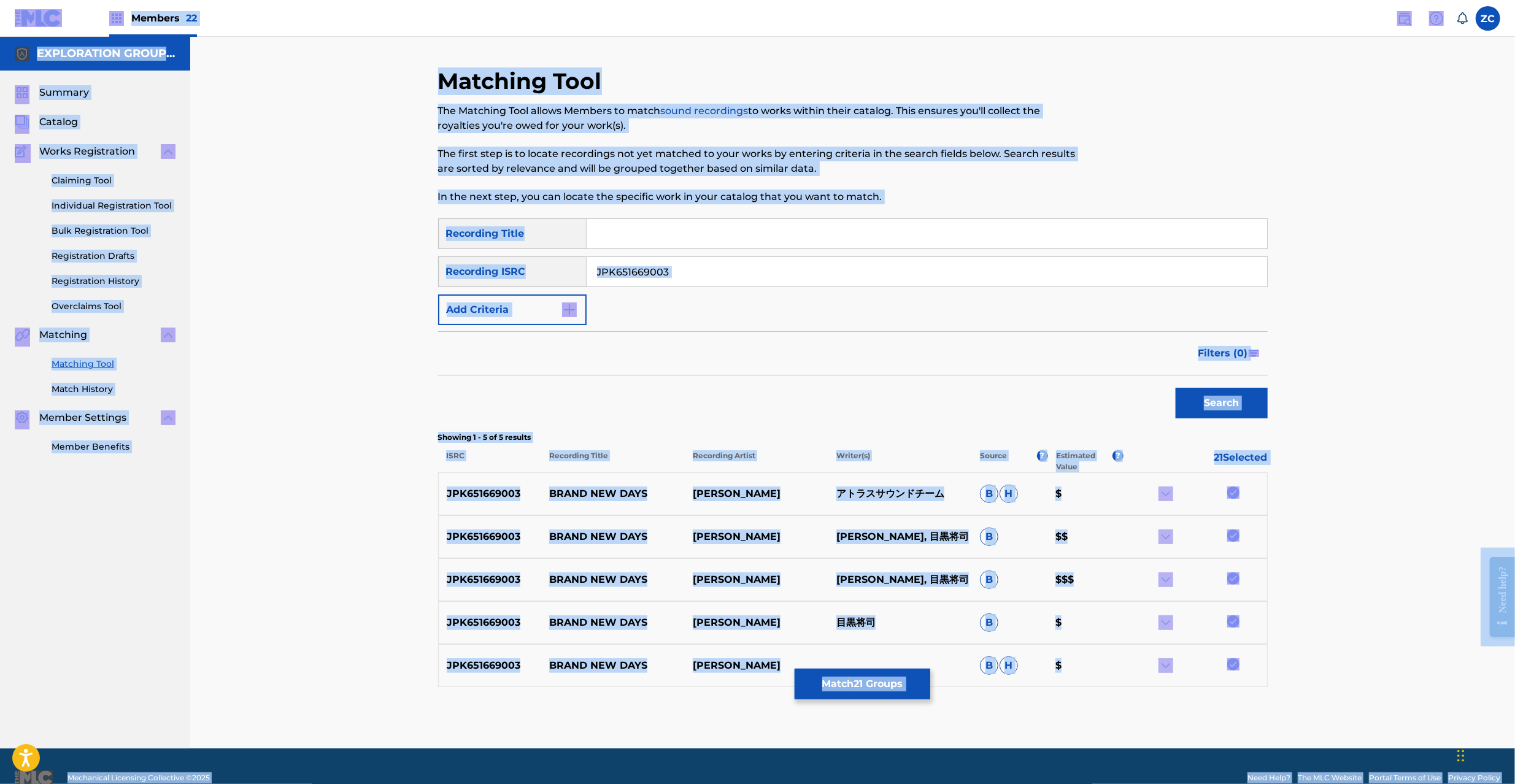
click at [863, 282] on input "JPK651669003" at bounding box center [927, 272] width 681 height 29
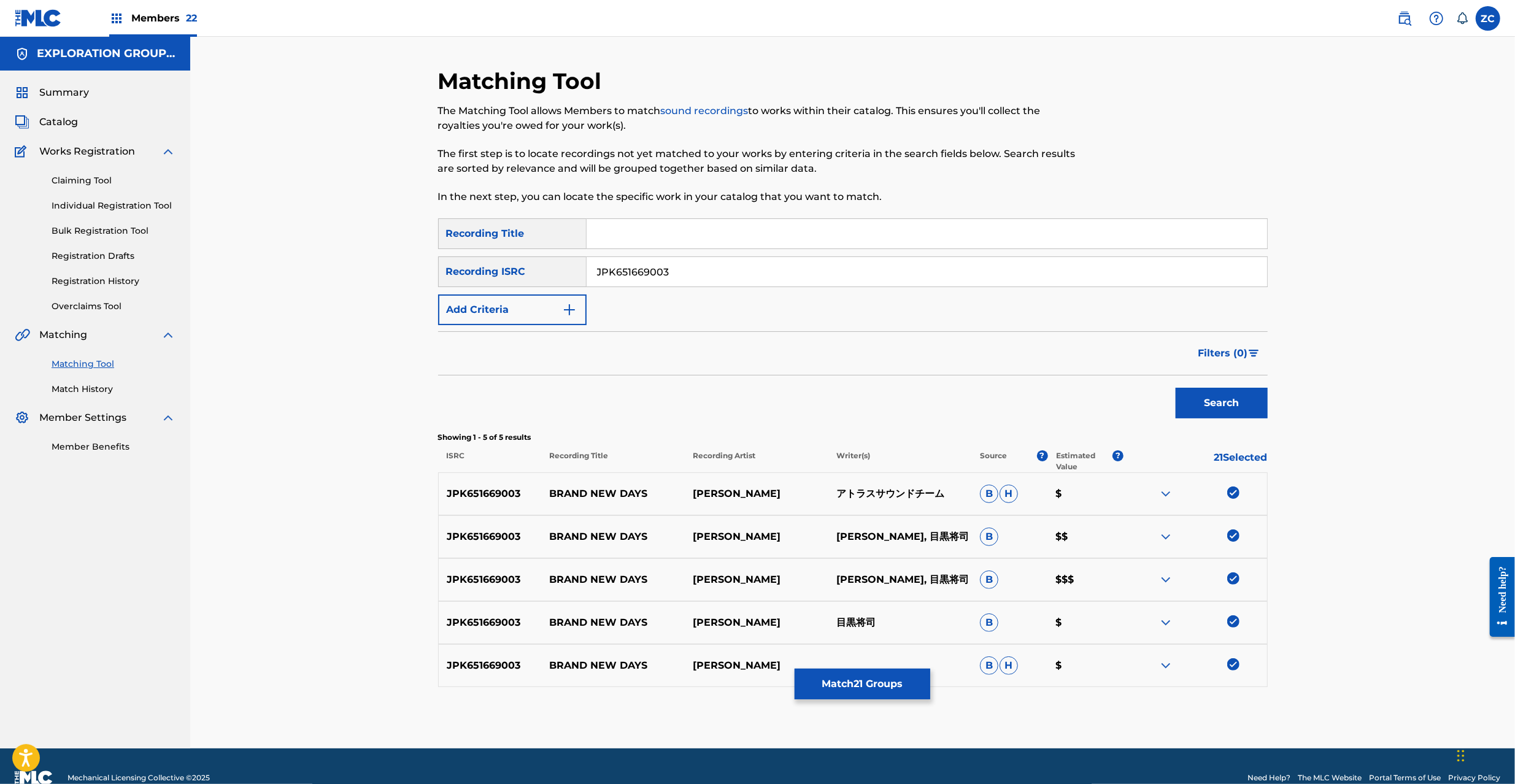
paste input "366517"
click at [1176, 388] on button "Search" at bounding box center [1222, 403] width 92 height 31
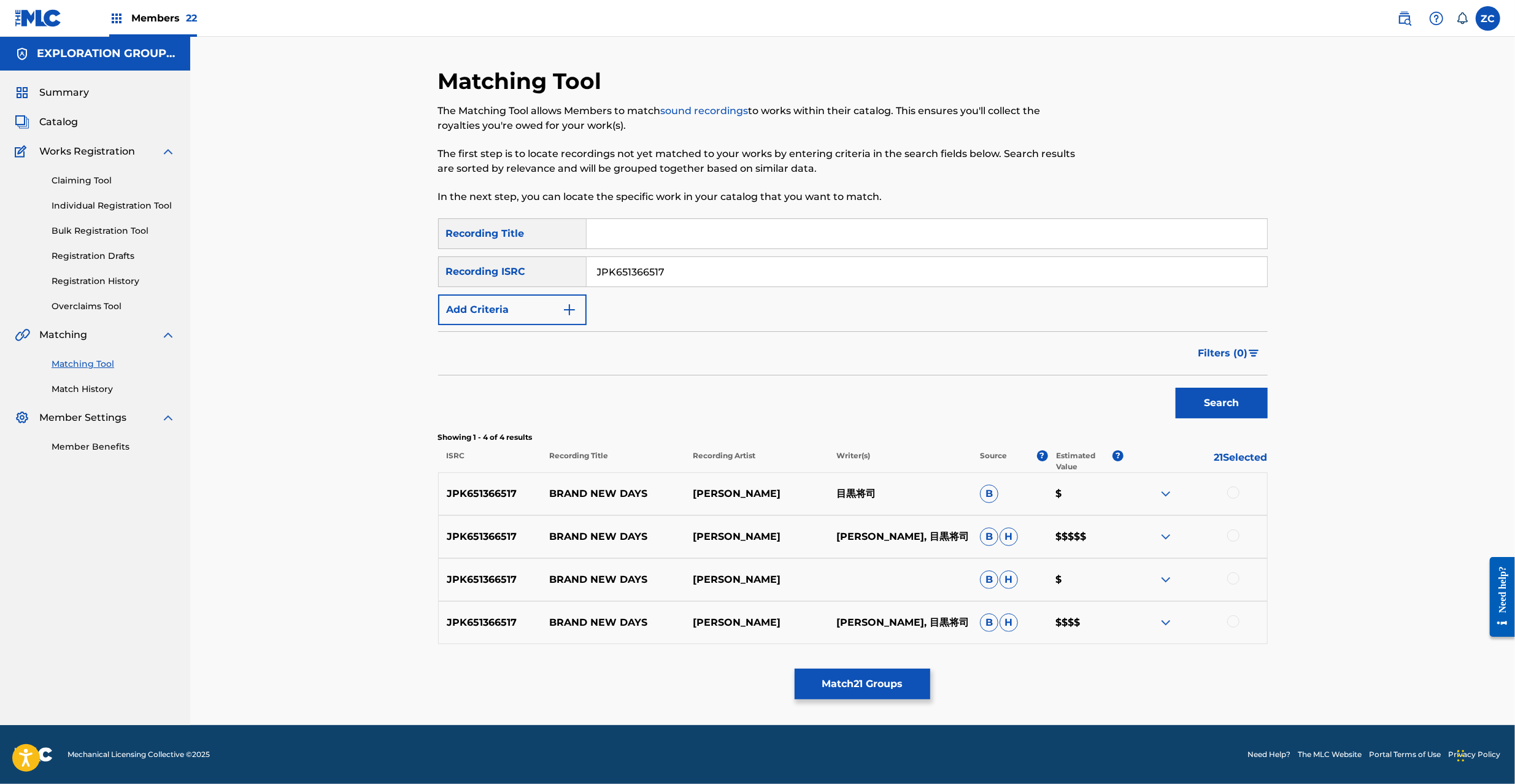
click at [1235, 491] on div at bounding box center [1233, 493] width 12 height 12
click at [1235, 538] on div at bounding box center [1233, 536] width 12 height 12
click at [1231, 577] on div at bounding box center [1233, 578] width 12 height 12
click at [1235, 621] on div at bounding box center [1233, 621] width 12 height 12
click at [985, 274] on input "JPK651366517" at bounding box center [927, 272] width 681 height 29
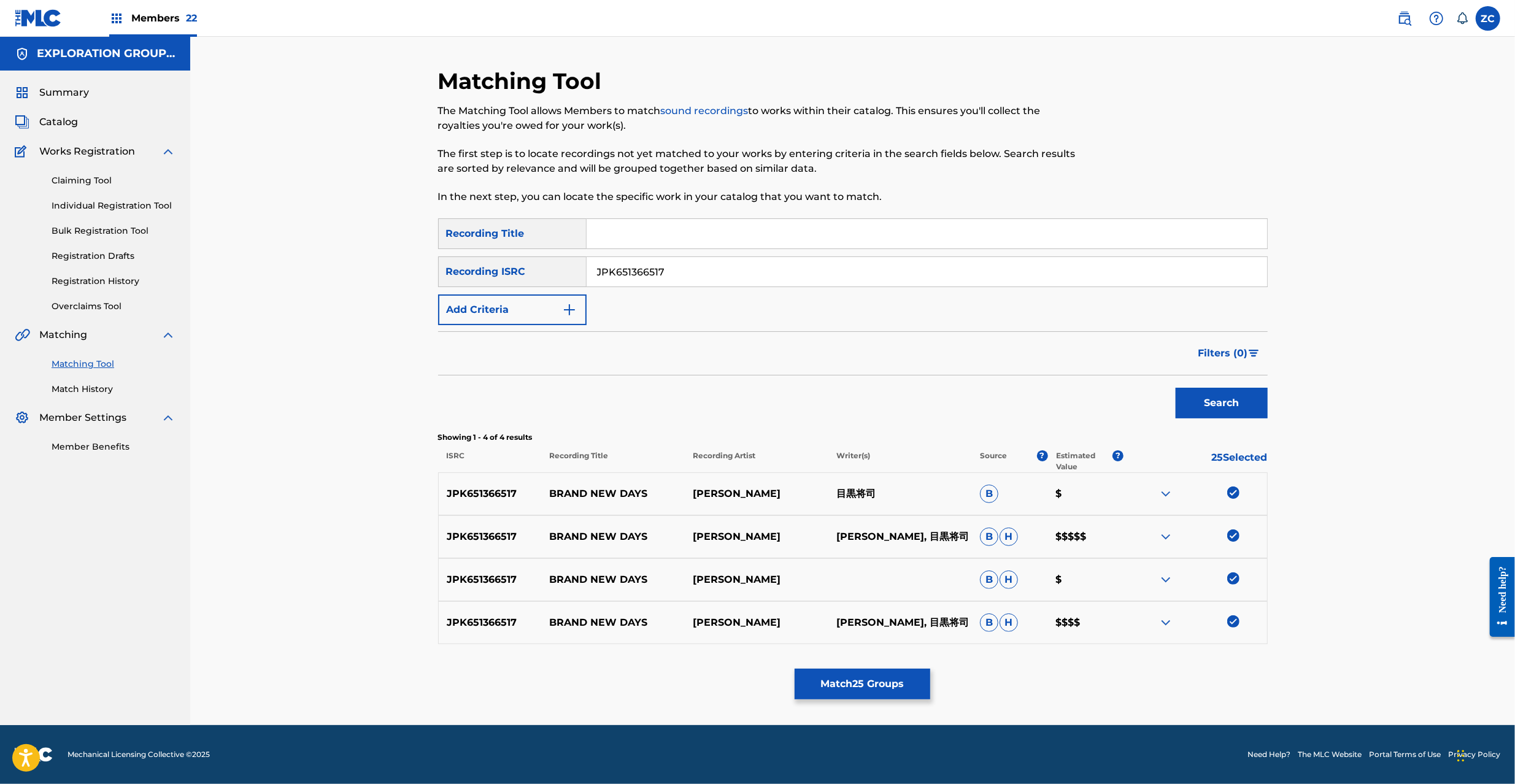
paste input "02"
click at [1176, 388] on button "Search" at bounding box center [1222, 403] width 92 height 31
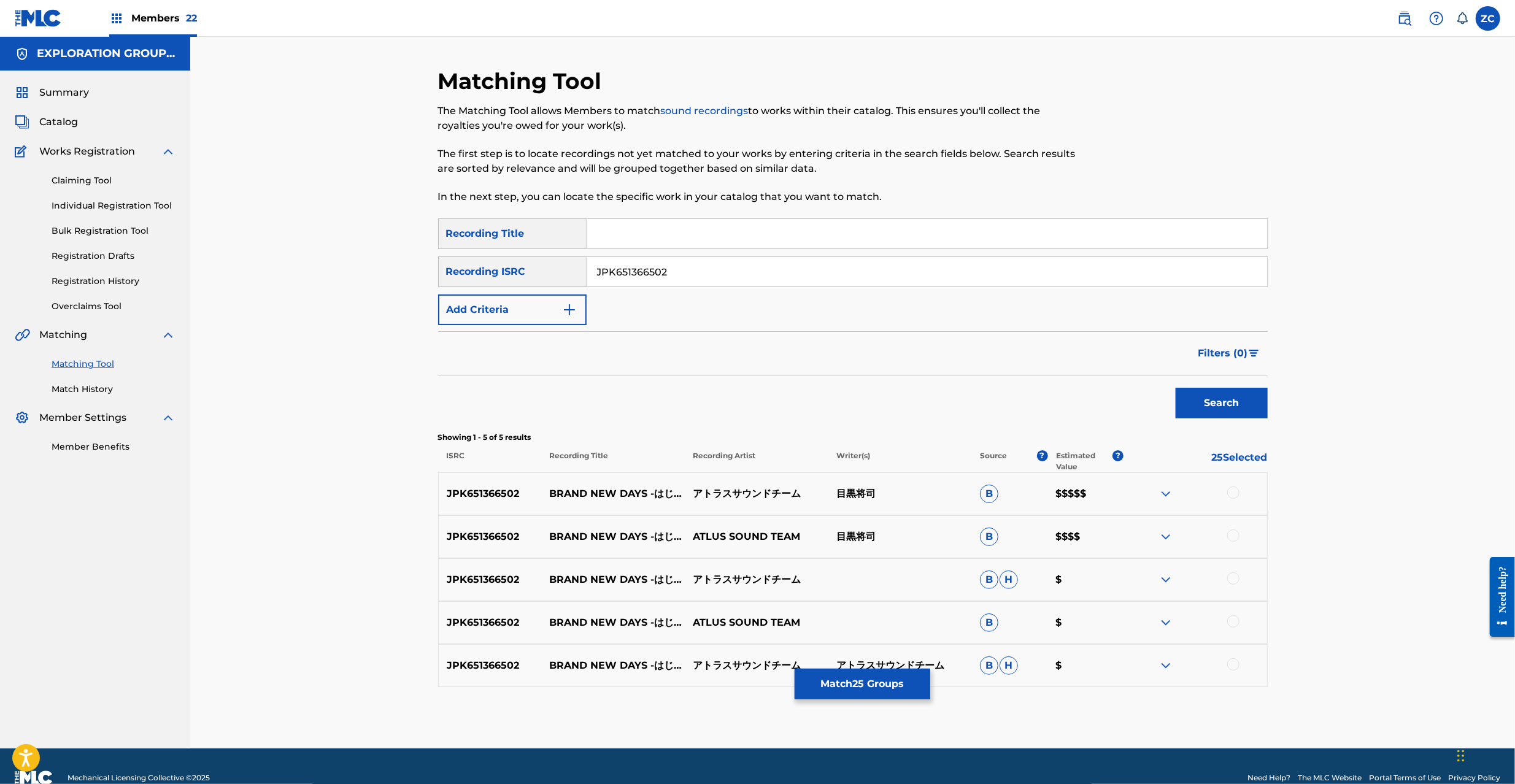
click at [1232, 489] on div at bounding box center [1233, 493] width 12 height 12
click at [1233, 541] on div at bounding box center [1233, 536] width 12 height 12
click at [1233, 579] on div at bounding box center [1233, 578] width 12 height 12
click at [1233, 624] on div at bounding box center [1233, 621] width 12 height 12
click at [1233, 664] on div at bounding box center [1233, 664] width 12 height 12
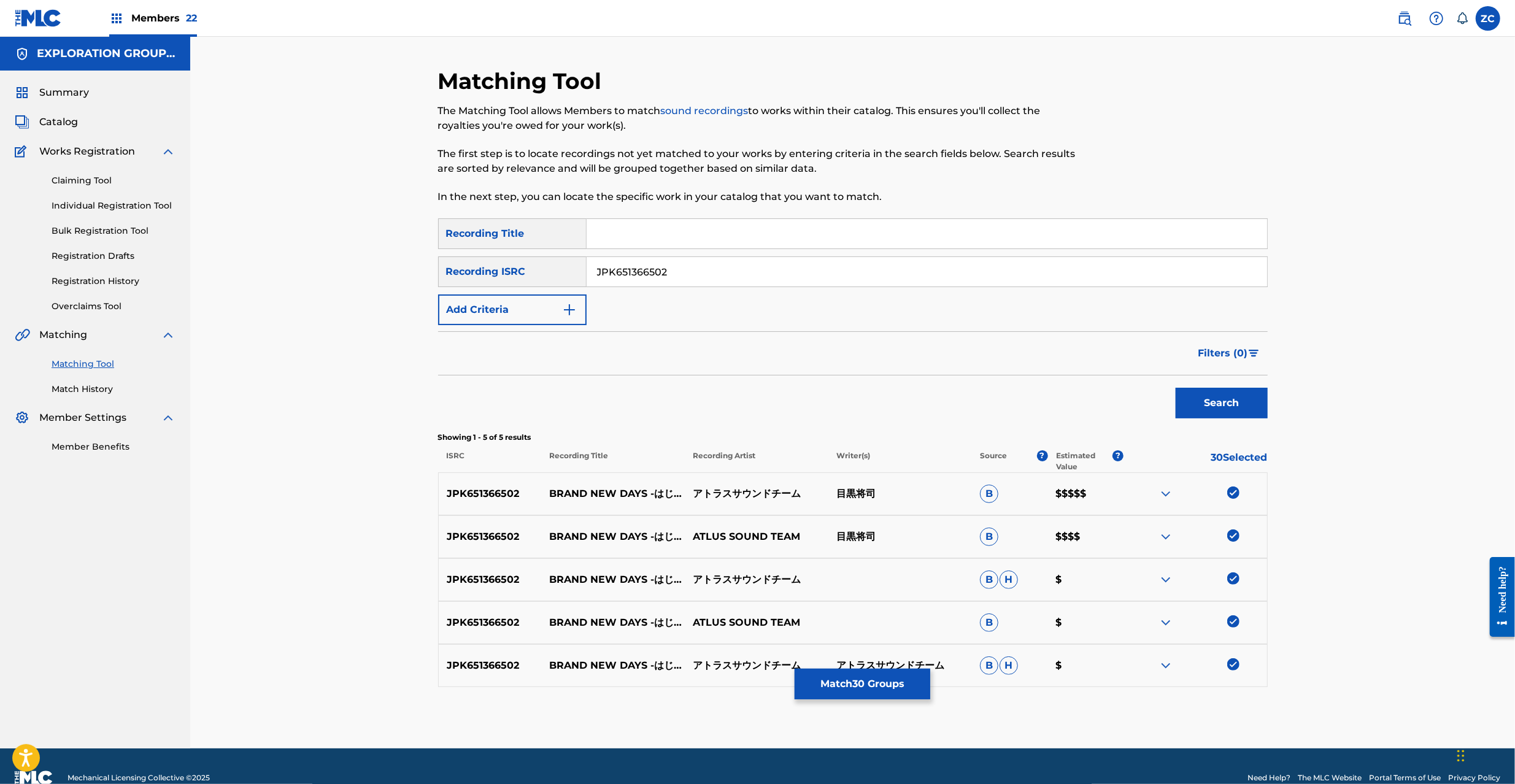
click at [1039, 278] on input "JPK651366502" at bounding box center [927, 272] width 681 height 29
paste input "265411"
type input "JPK651265411"
click at [1176, 388] on button "Search" at bounding box center [1222, 403] width 92 height 31
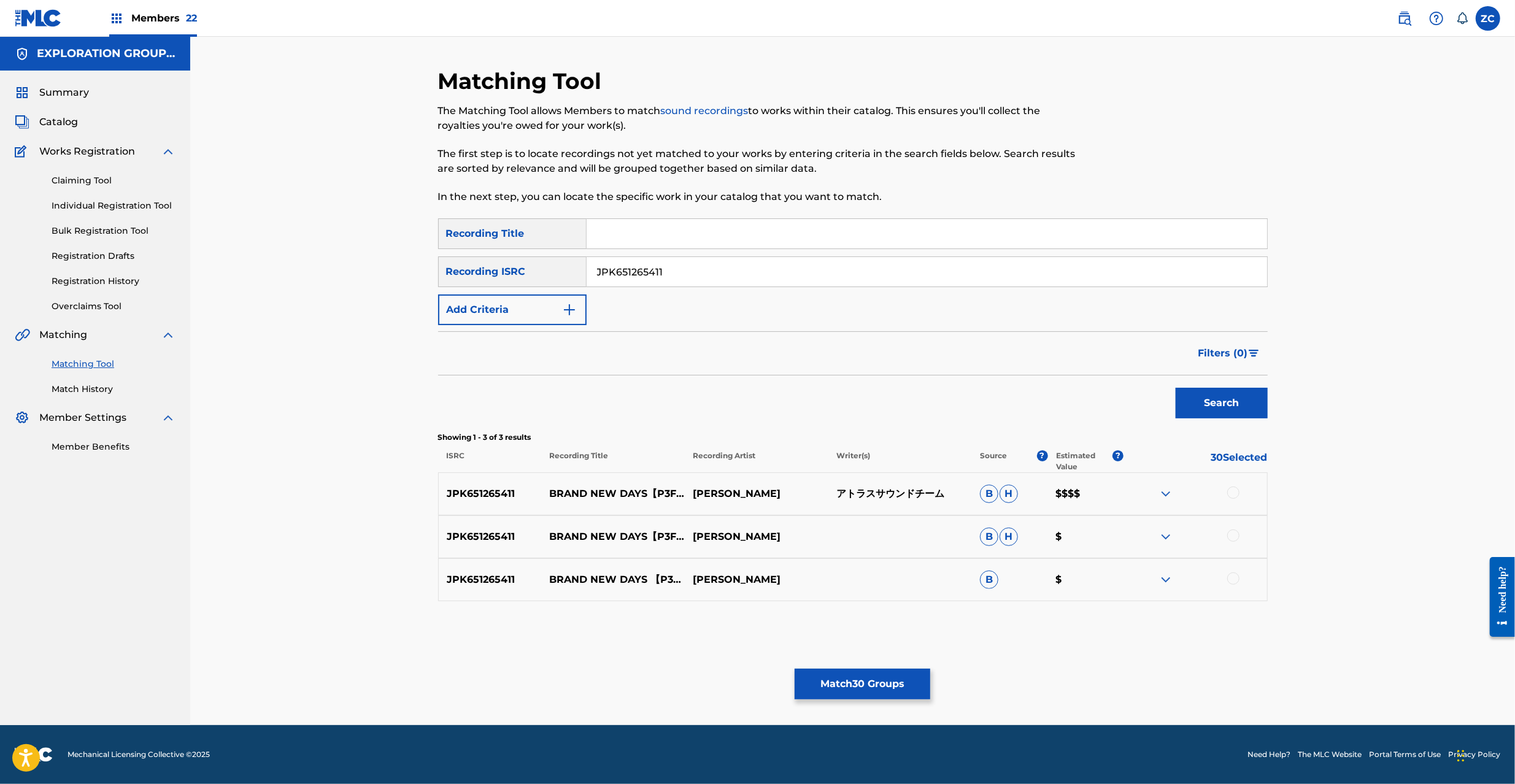
click at [1236, 492] on div at bounding box center [1233, 493] width 12 height 12
click at [1235, 532] on div at bounding box center [1233, 536] width 12 height 12
click at [1233, 577] on div at bounding box center [1233, 578] width 12 height 12
click at [901, 689] on button "Match 33 Groups" at bounding box center [862, 684] width 135 height 31
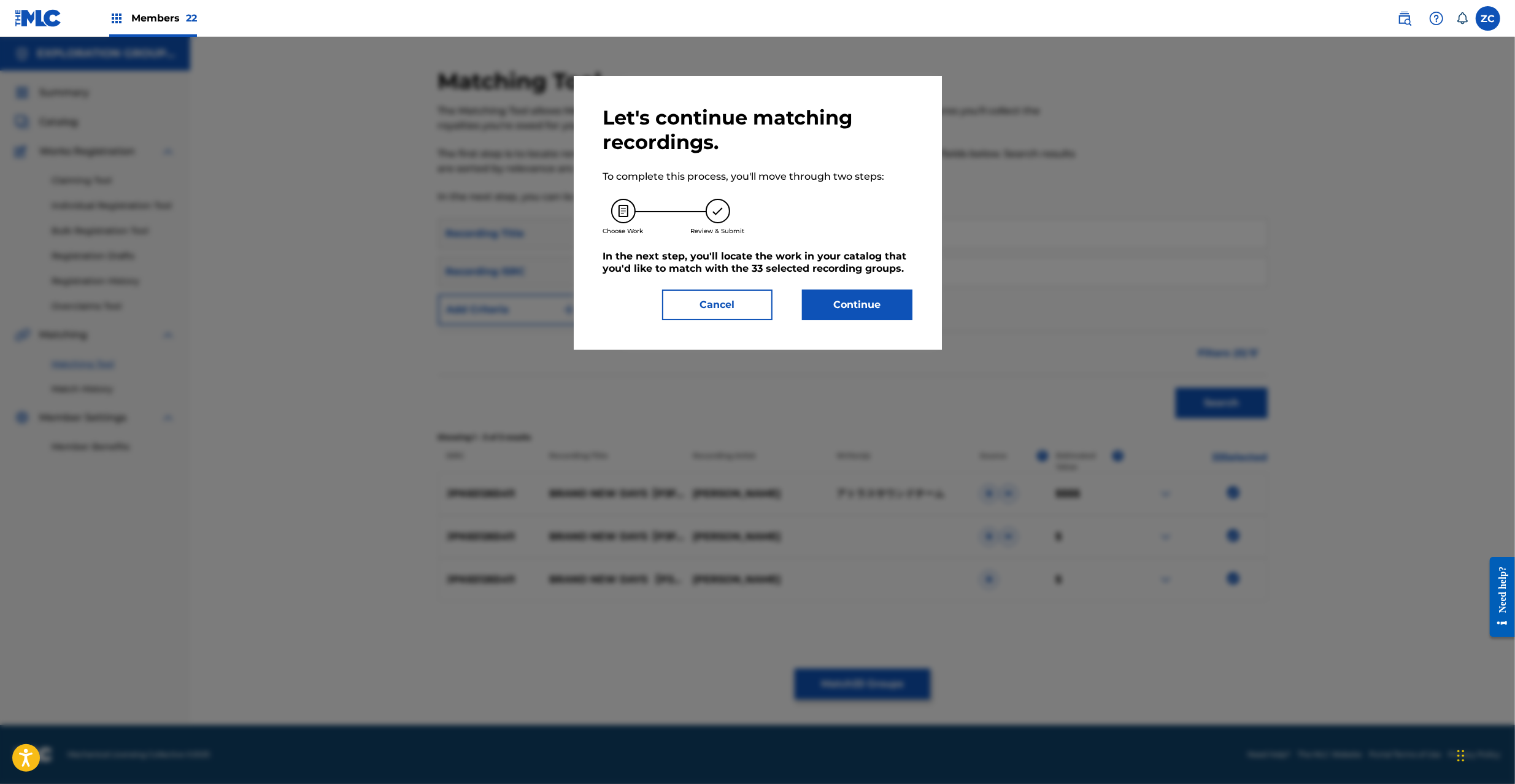
click at [877, 315] on button "Continue" at bounding box center [857, 305] width 110 height 31
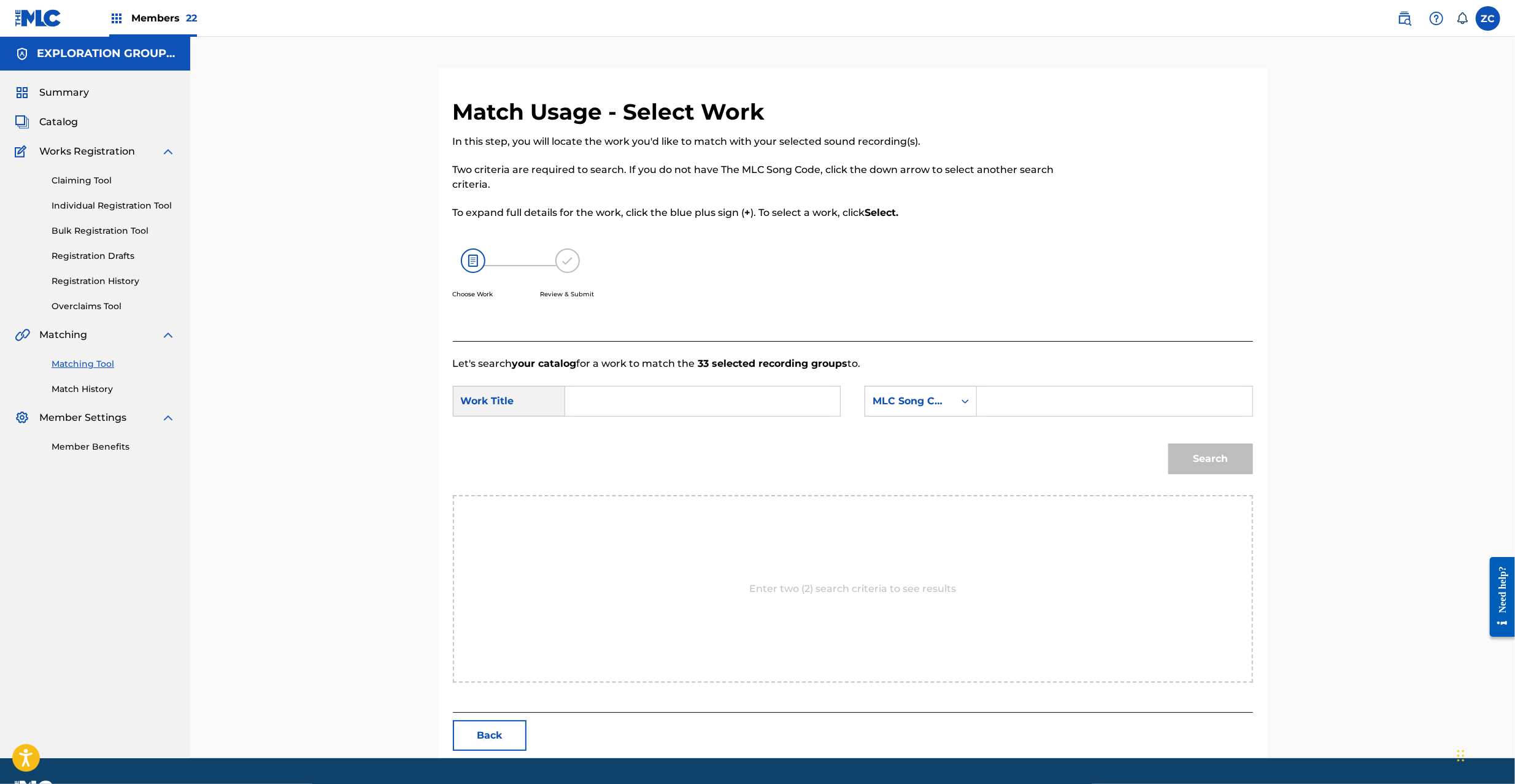
click at [694, 406] on input "Search Form" at bounding box center [702, 401] width 254 height 29
paste input "Brand New Days BD9RJK"
click at [692, 406] on input "Brand New Days BD9RJK" at bounding box center [702, 401] width 254 height 29
type input "Brand New Days"
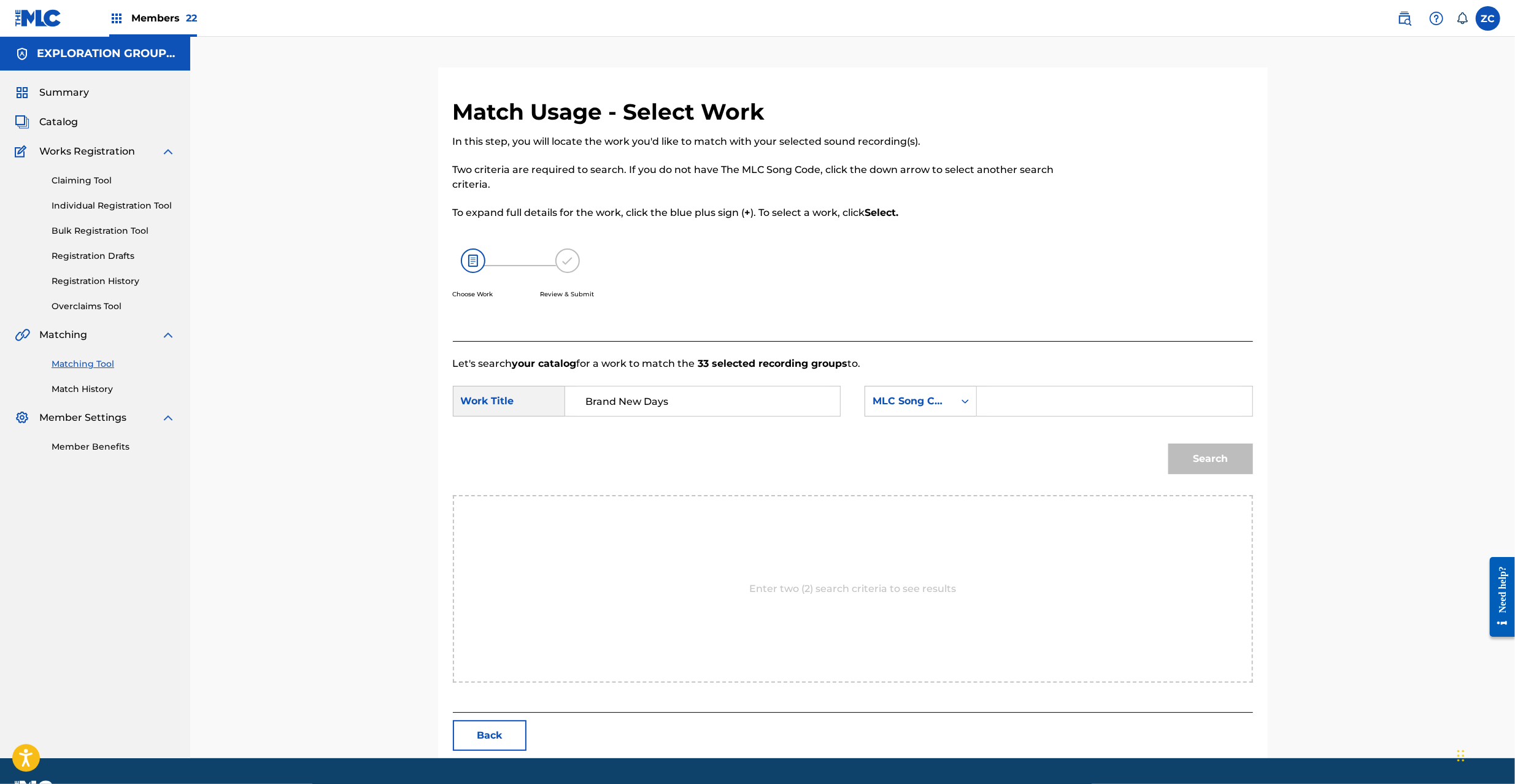
click at [1064, 406] on input "Search Form" at bounding box center [1114, 401] width 254 height 29
paste input "BD9RJK"
type input "BD9RJK"
click at [1240, 455] on button "Search" at bounding box center [1211, 459] width 84 height 31
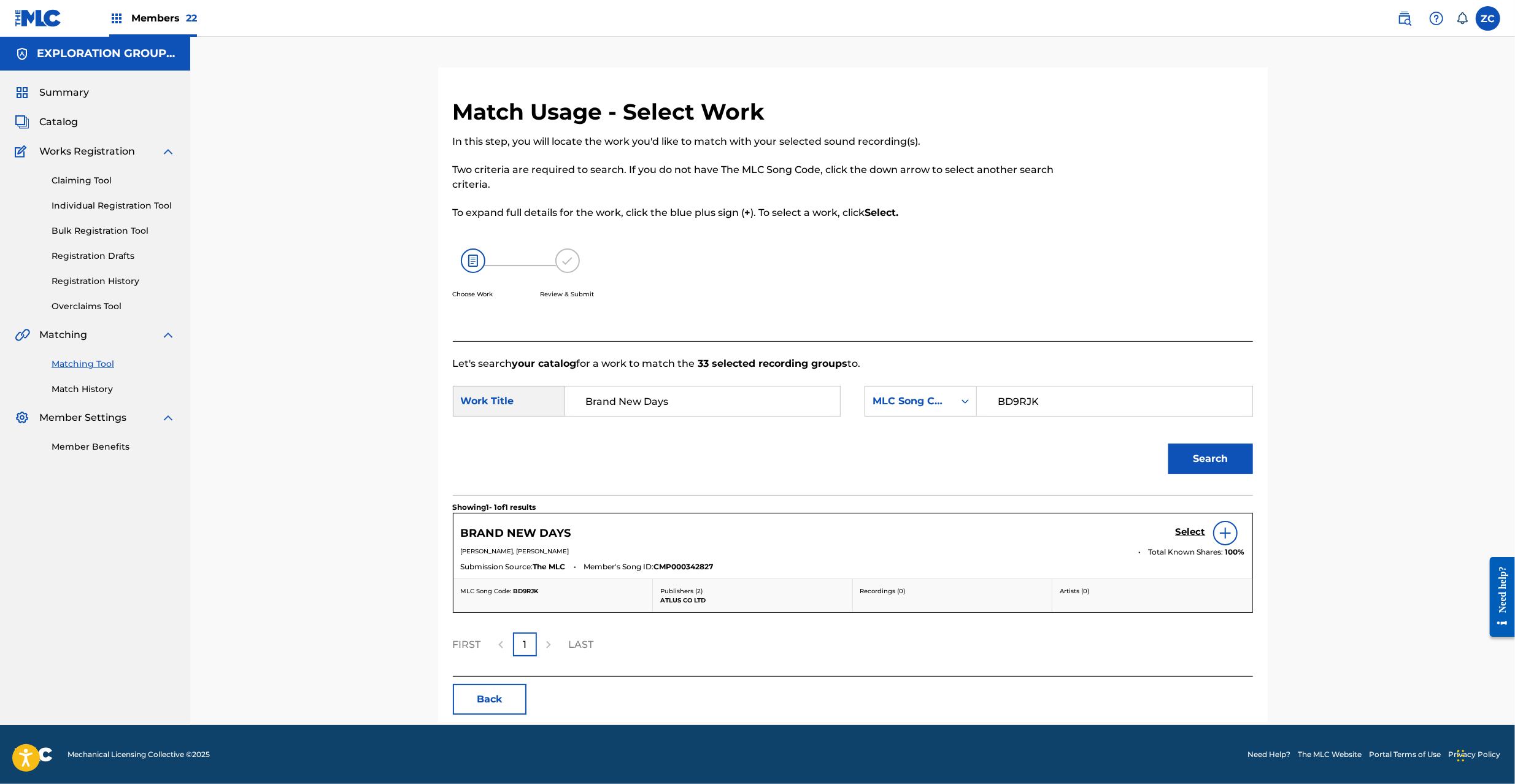
click at [1189, 527] on h5 "Select" at bounding box center [1191, 532] width 30 height 12
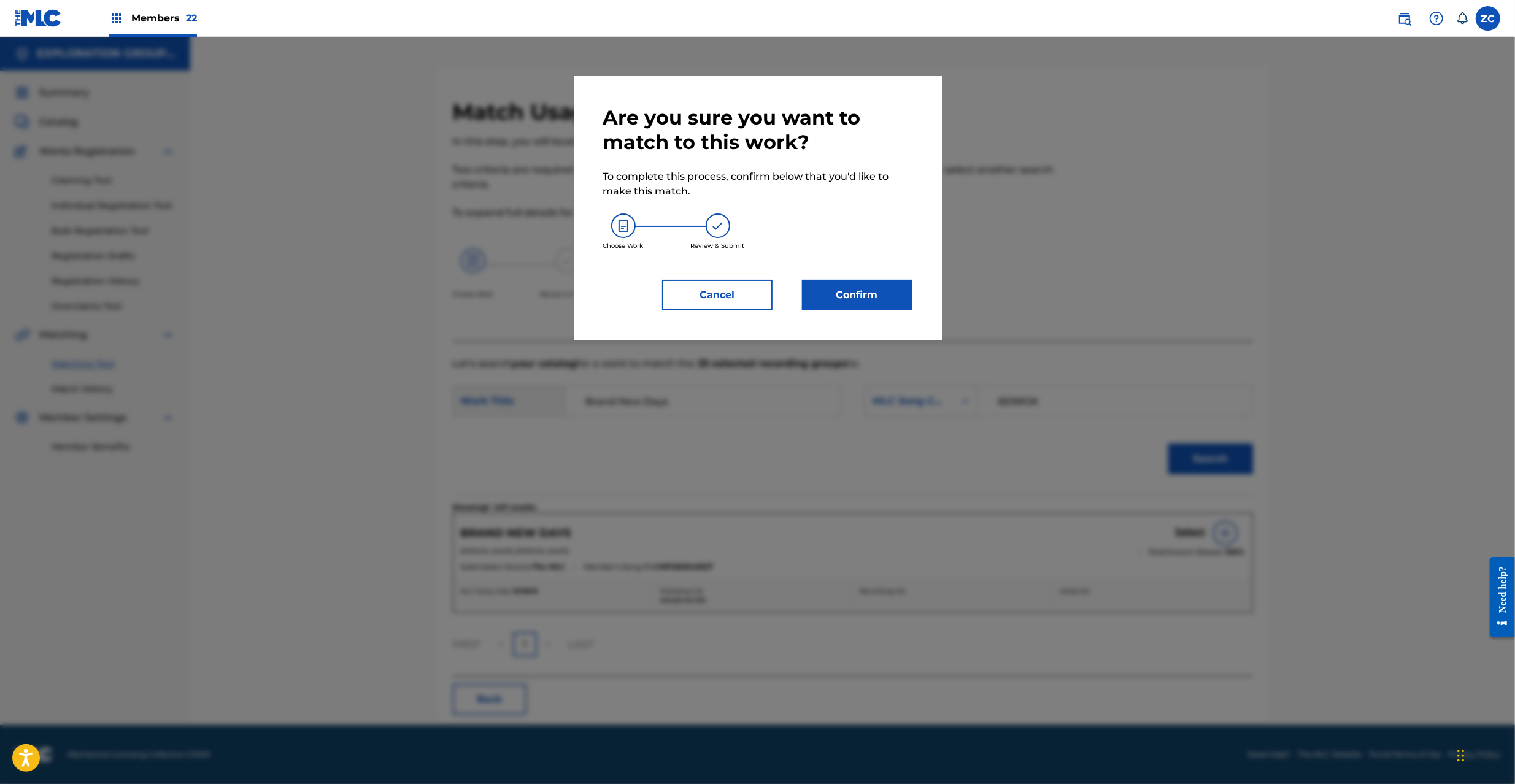
click at [905, 299] on button "Confirm" at bounding box center [857, 295] width 110 height 31
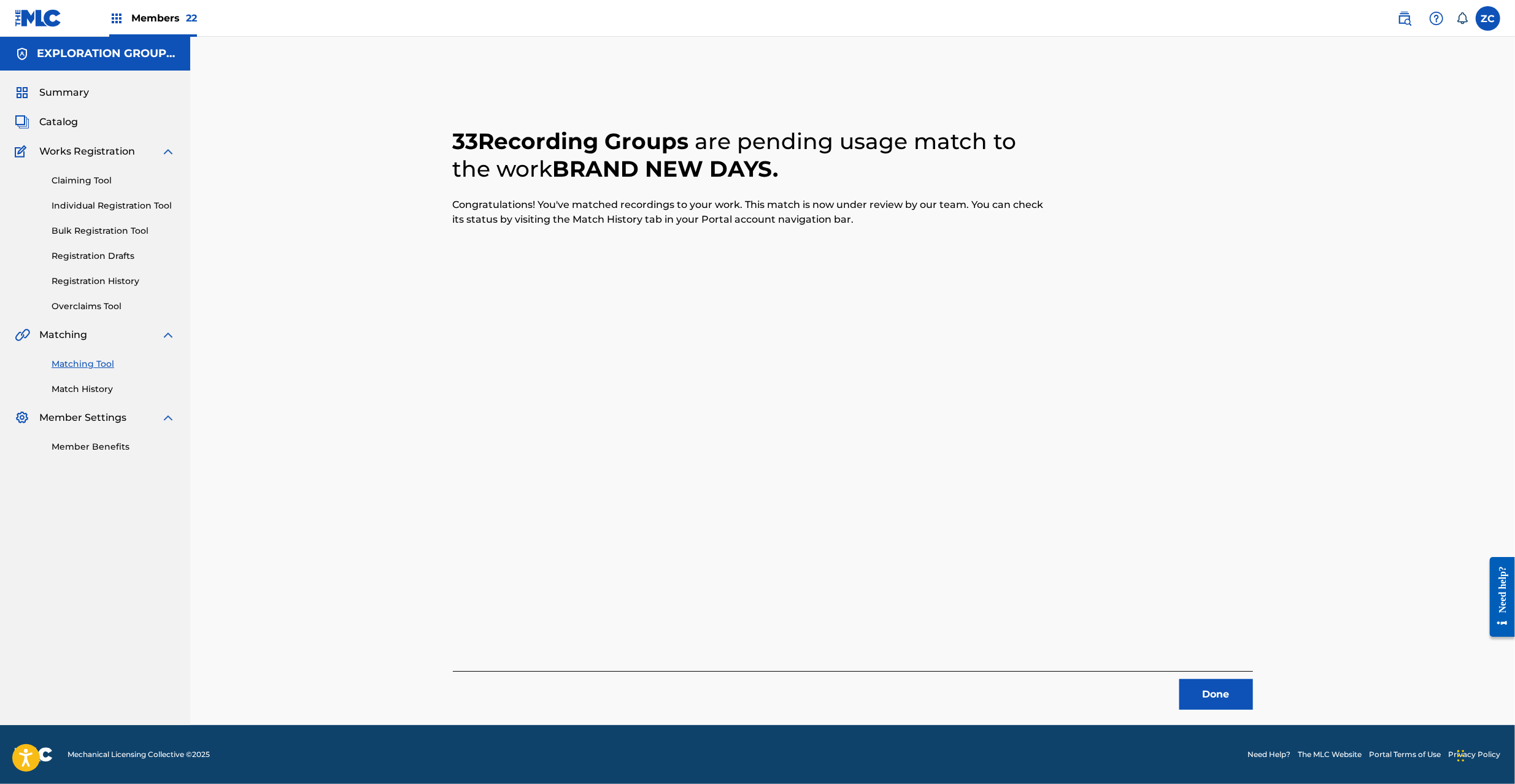
click at [1203, 693] on button "Done" at bounding box center [1216, 694] width 74 height 31
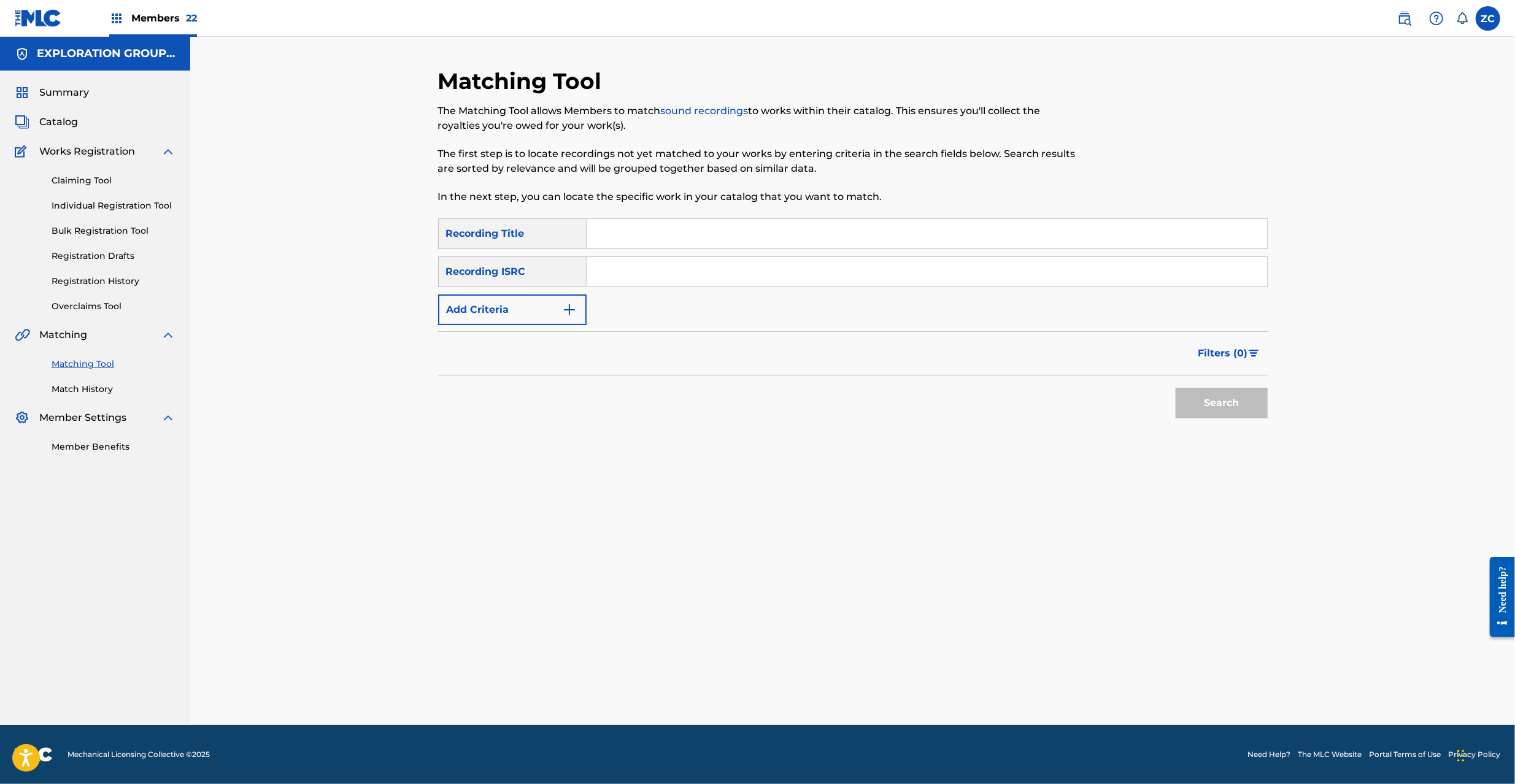
click at [964, 285] on input "Search Form" at bounding box center [927, 272] width 681 height 29
paste input "JPK651050223"
click at [1205, 406] on button "Search" at bounding box center [1222, 403] width 92 height 31
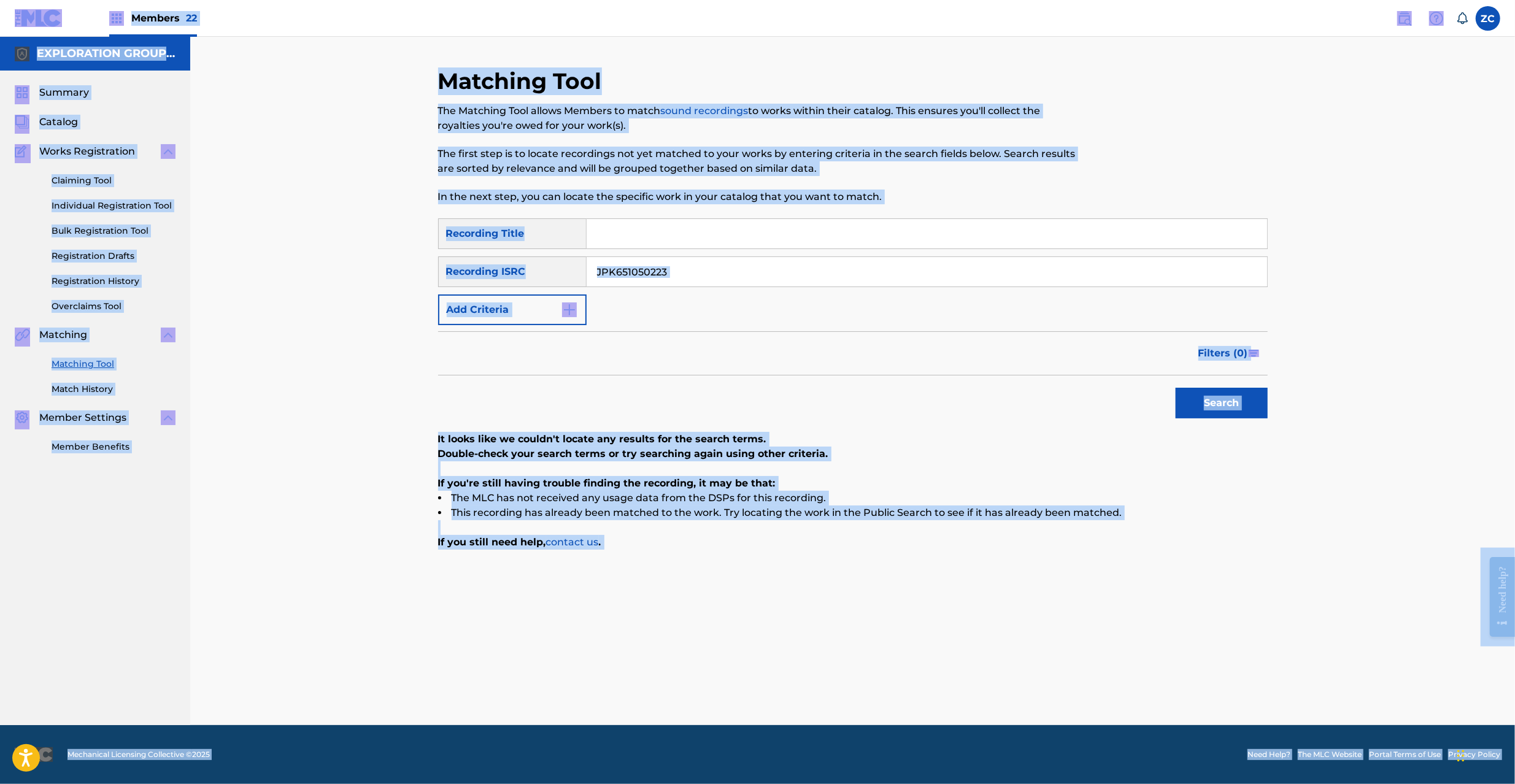
click at [943, 273] on input "JPK651050223" at bounding box center [927, 272] width 681 height 29
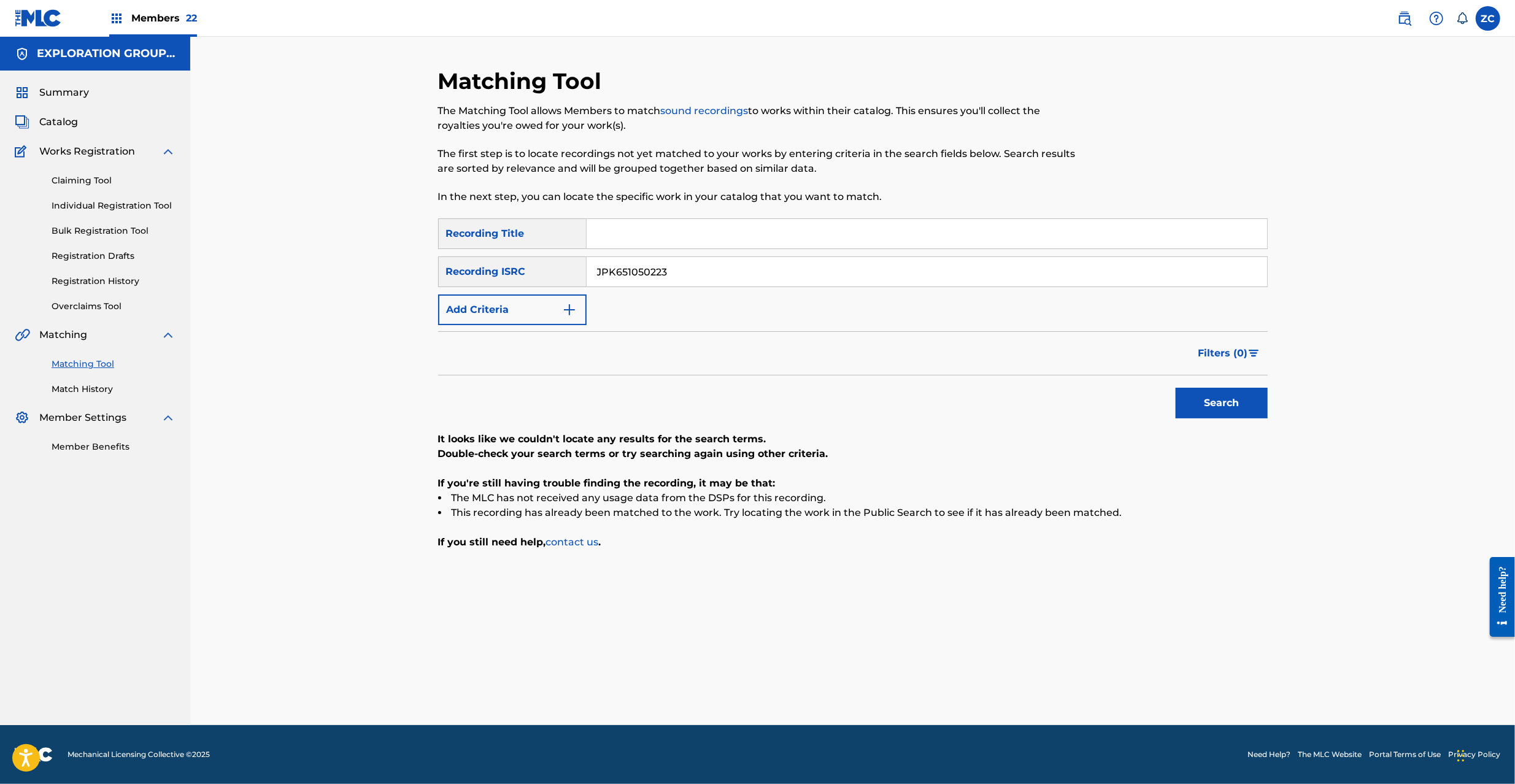
paste input "366807"
click at [1176, 388] on button "Search" at bounding box center [1222, 403] width 92 height 31
paste input "160328"
click at [1176, 388] on button "Search" at bounding box center [1222, 403] width 92 height 31
paste input "669223"
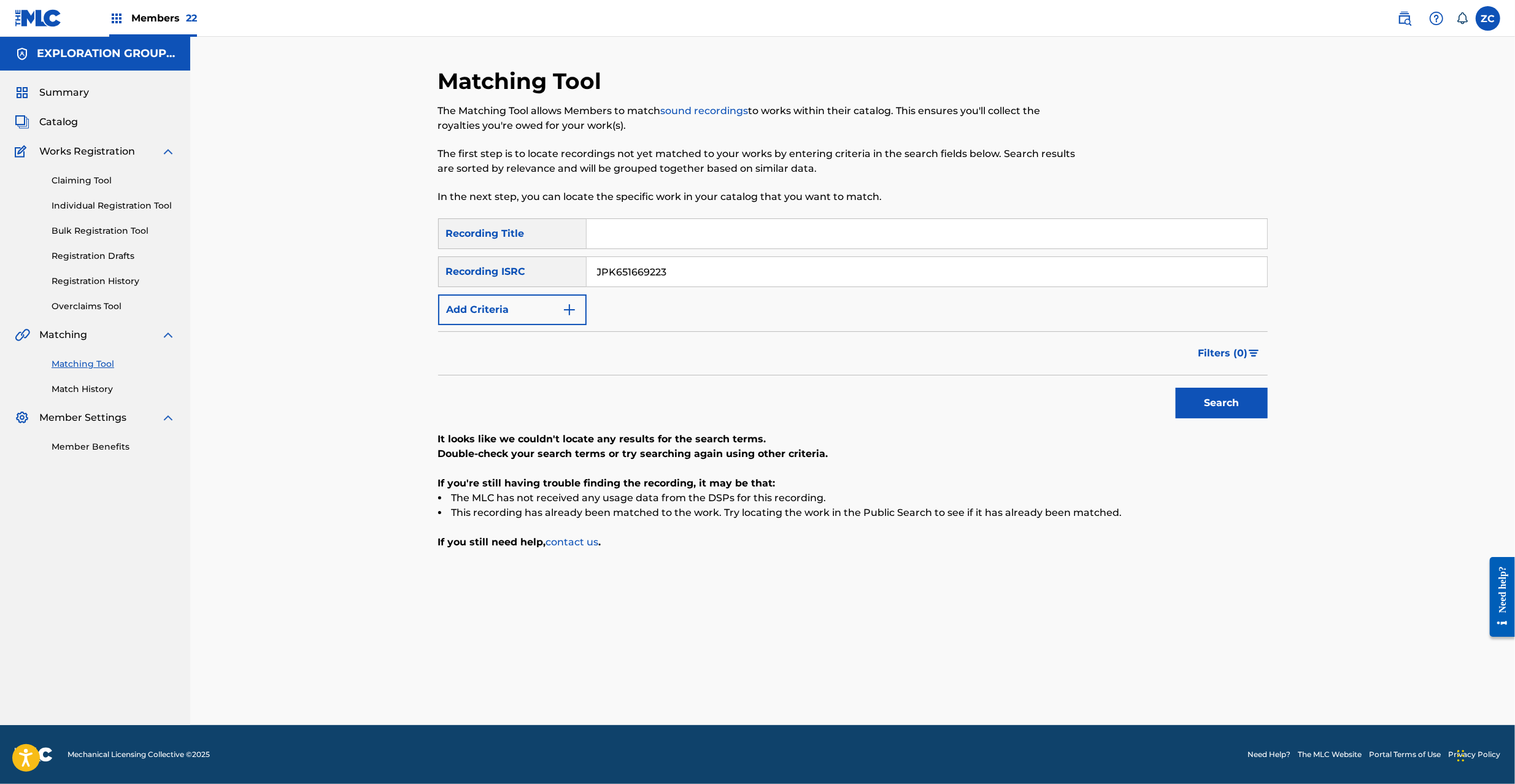
click at [1176, 388] on button "Search" at bounding box center [1222, 403] width 92 height 31
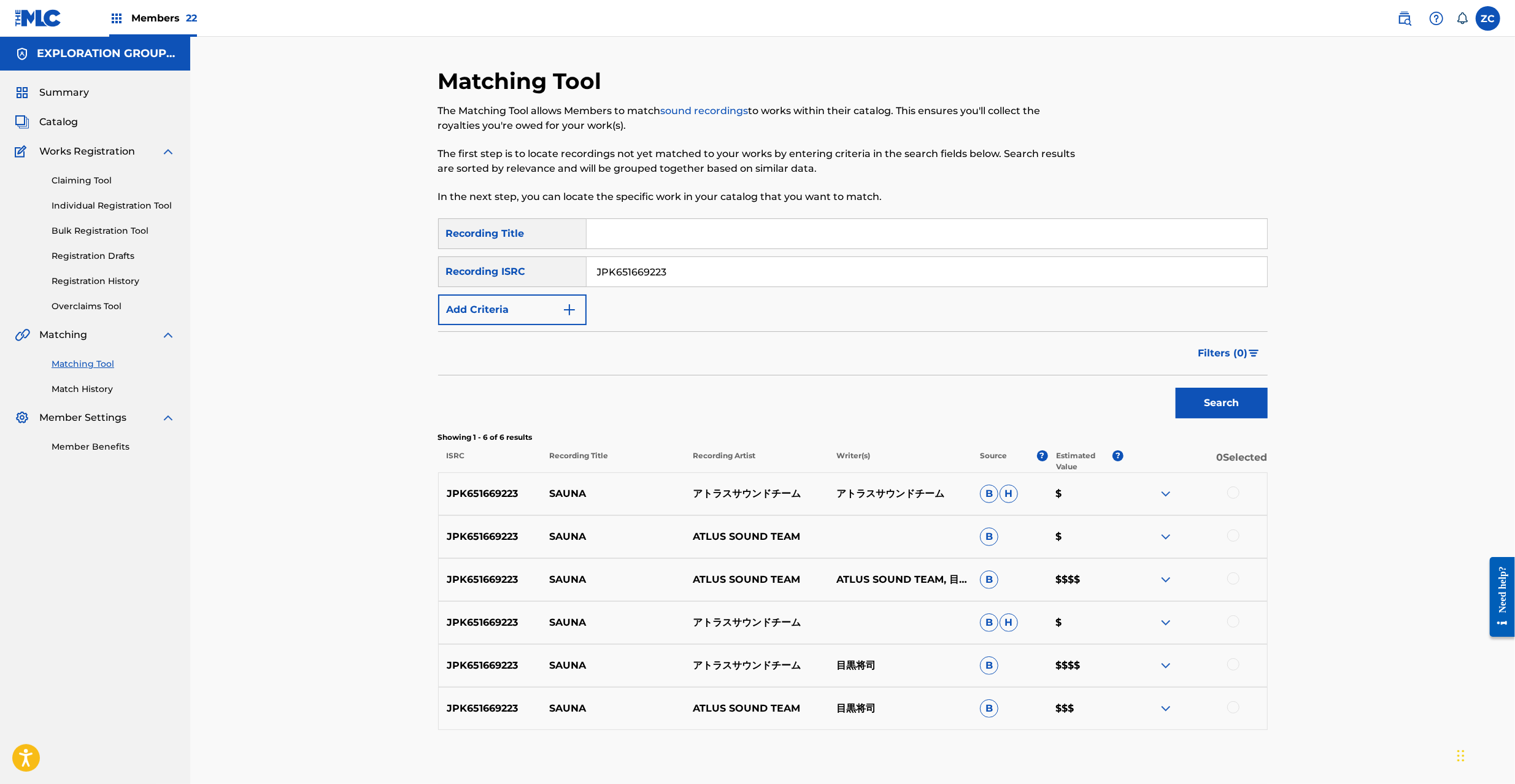
click at [1235, 491] on div at bounding box center [1233, 493] width 12 height 12
click at [1235, 538] on div at bounding box center [1233, 536] width 12 height 12
click at [1235, 585] on div at bounding box center [1195, 580] width 144 height 15
click at [1236, 577] on div at bounding box center [1233, 578] width 12 height 12
click at [1231, 621] on div at bounding box center [1233, 621] width 12 height 12
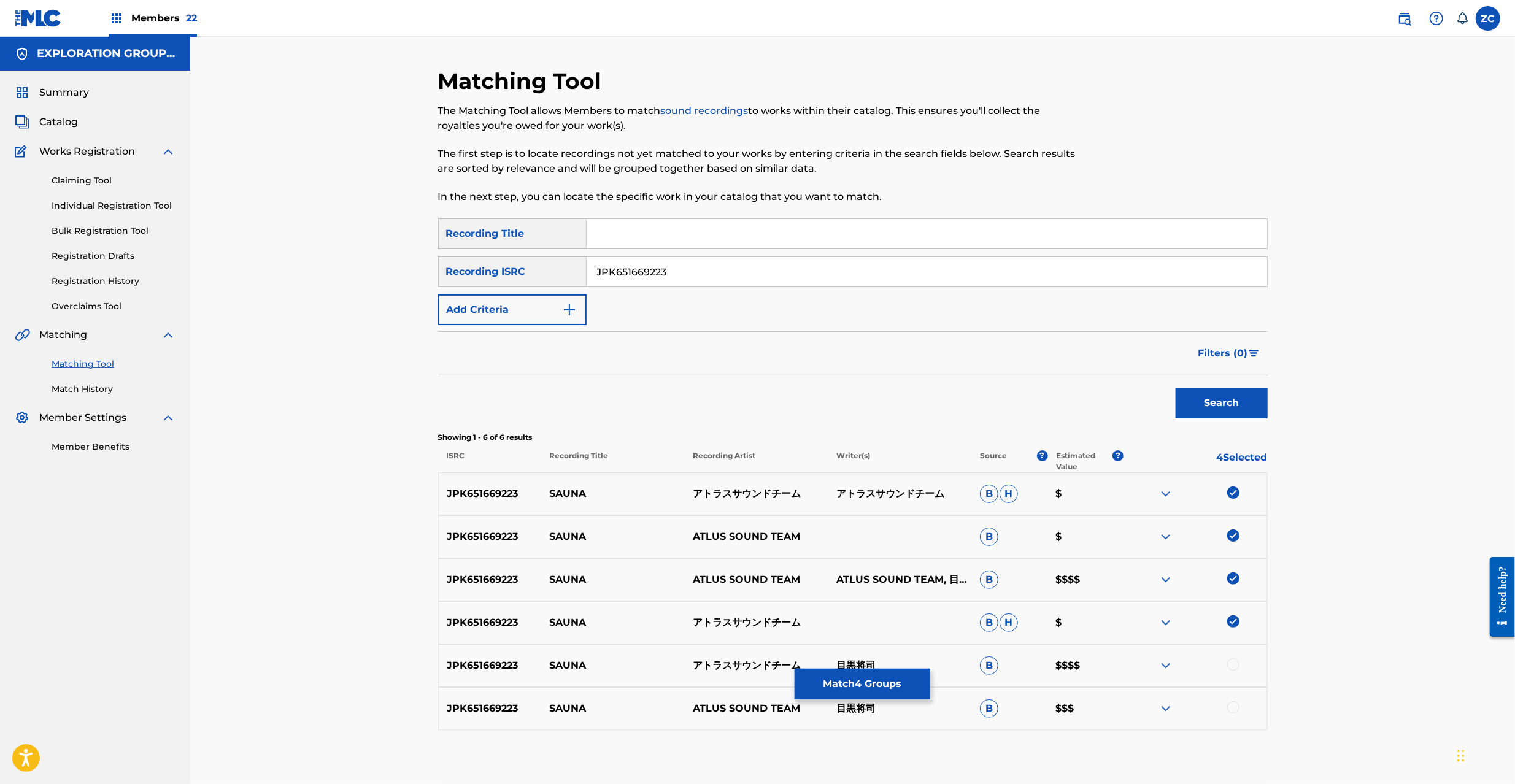
click at [1235, 664] on div at bounding box center [1233, 664] width 12 height 12
click at [1233, 703] on div at bounding box center [1233, 708] width 12 height 12
click at [956, 276] on input "JPK651669223" at bounding box center [927, 272] width 681 height 29
paste input "P300800542"
type input "JPP300800542"
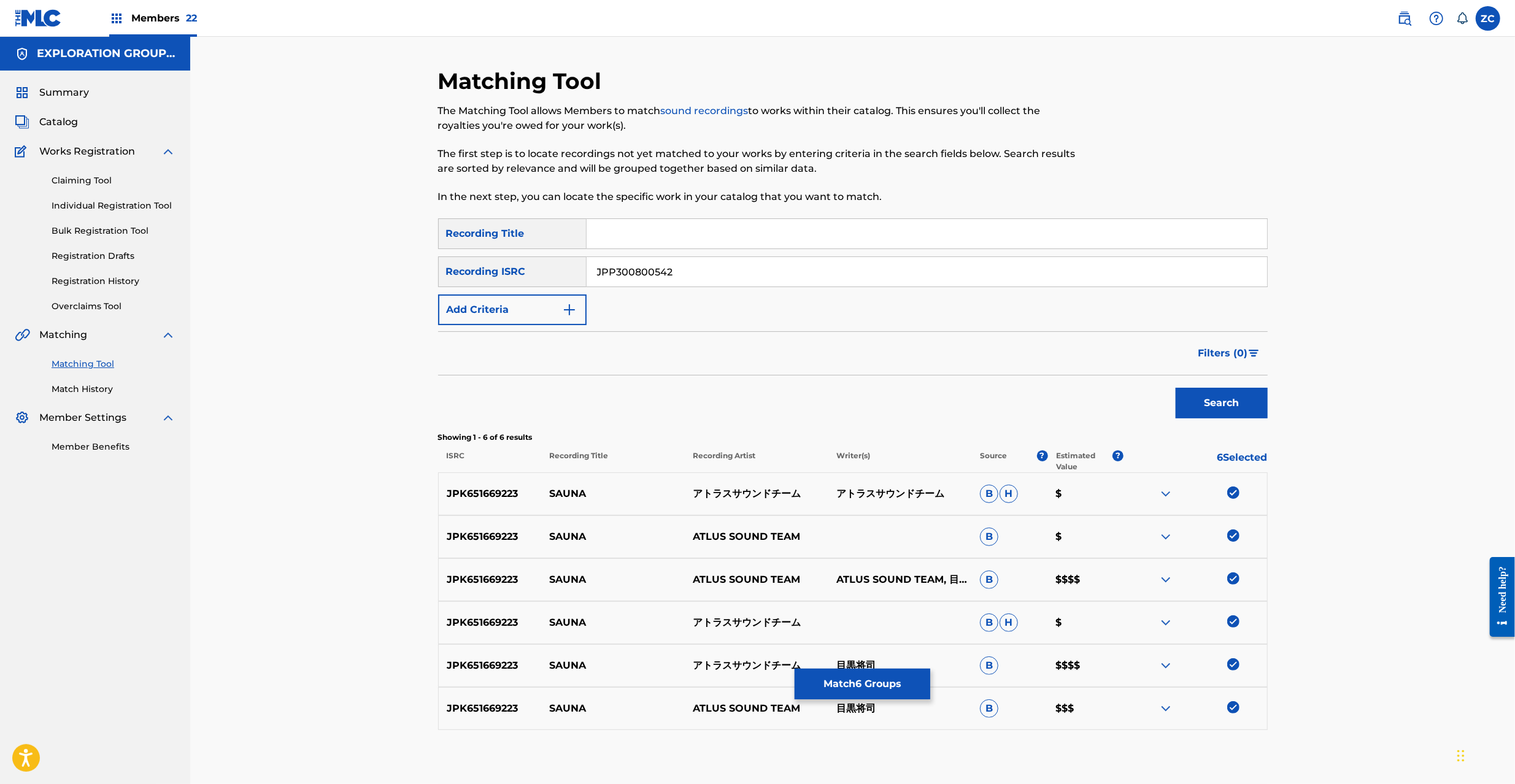
click at [1176, 388] on button "Search" at bounding box center [1222, 403] width 92 height 31
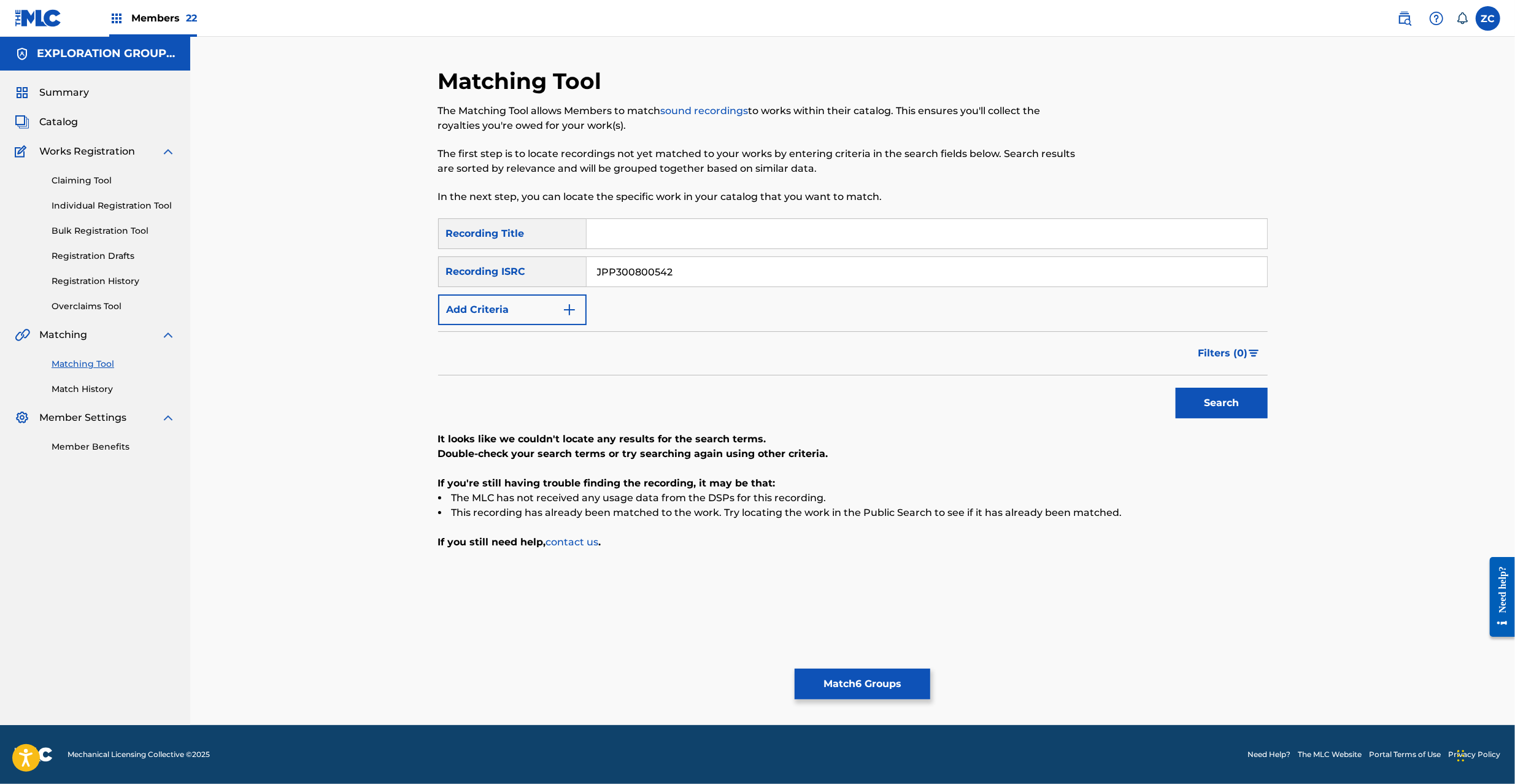
click at [841, 689] on button "Match 6 Groups" at bounding box center [862, 684] width 135 height 31
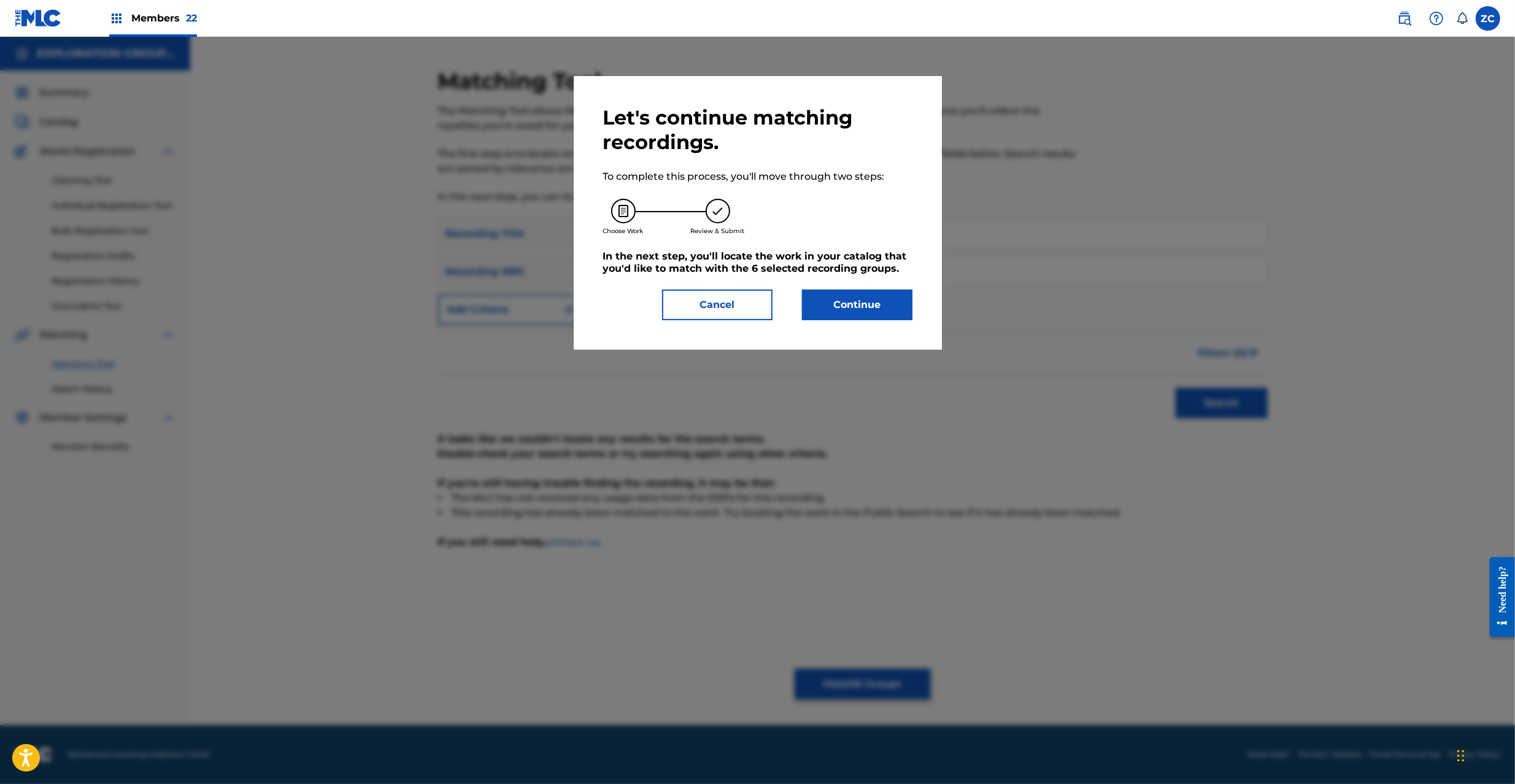
click at [887, 297] on button "Continue" at bounding box center [857, 305] width 110 height 31
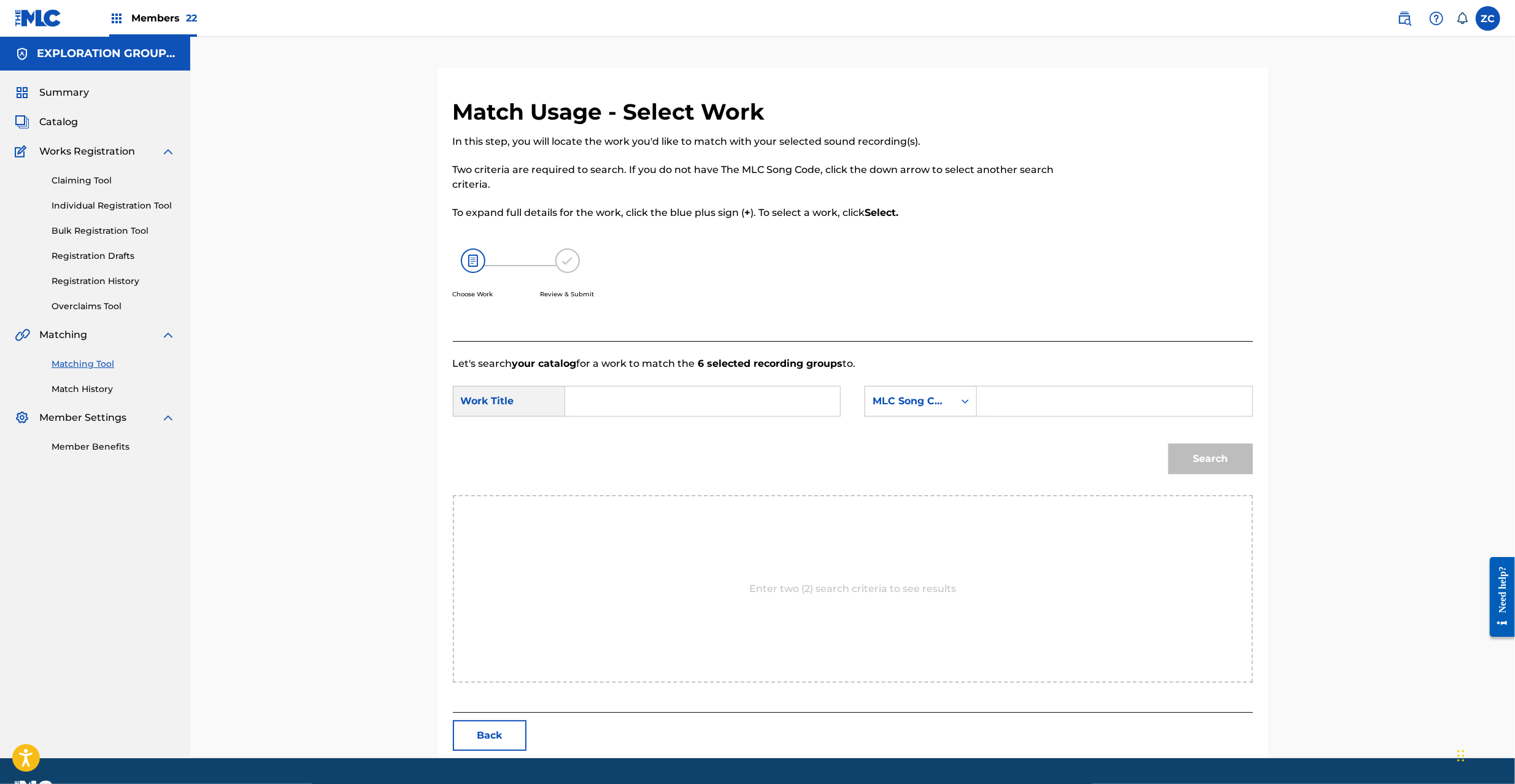
click at [802, 408] on input "Search Form" at bounding box center [702, 401] width 254 height 29
paste input "Sauna S65UUQ"
click at [649, 402] on input "Sauna S65UUQ" at bounding box center [702, 401] width 254 height 29
type input "Sauna"
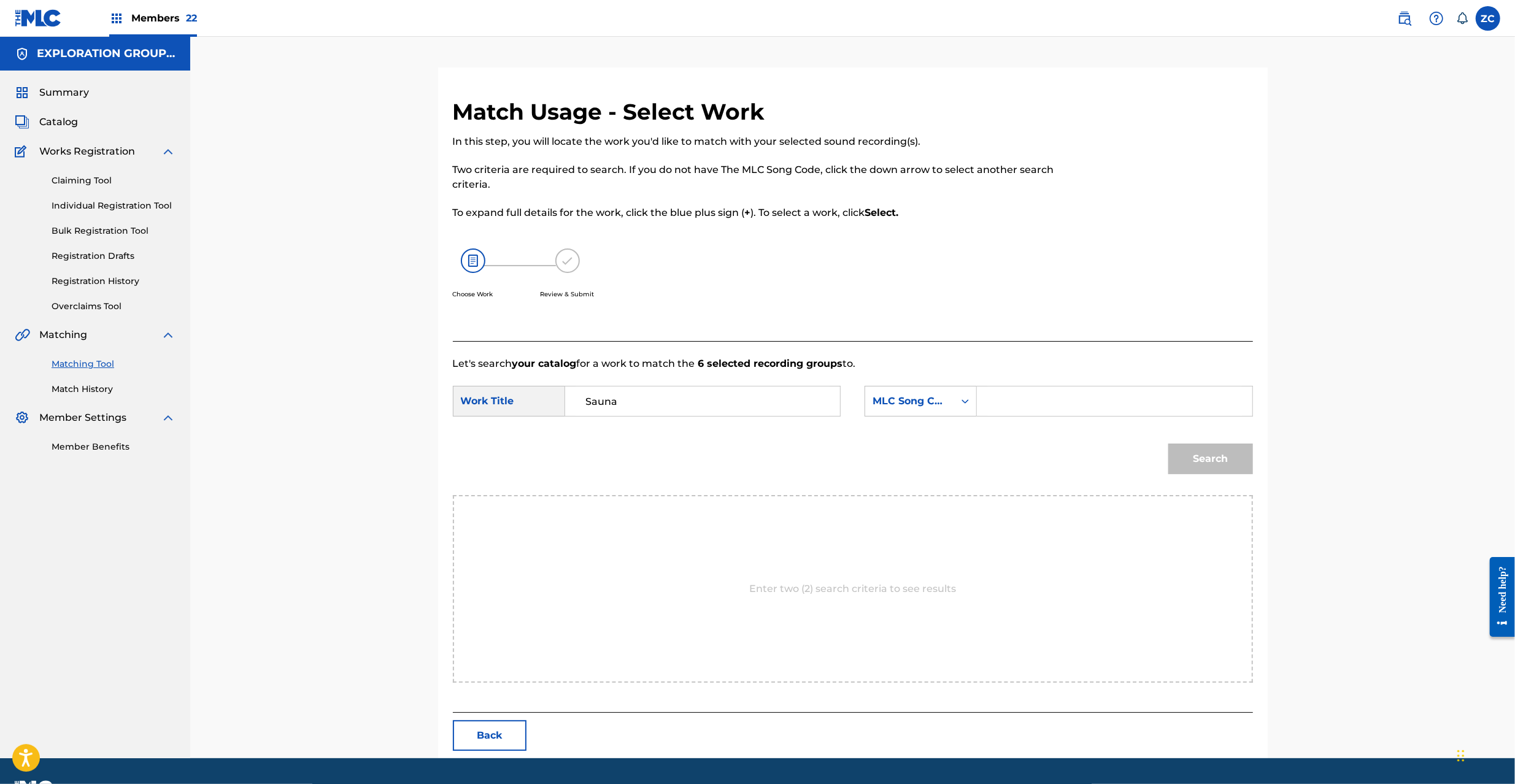
click at [1076, 401] on input "Search Form" at bounding box center [1114, 401] width 254 height 29
paste input "S65UUQ"
type input "S65UUQ"
click at [1213, 455] on button "Search" at bounding box center [1211, 459] width 84 height 31
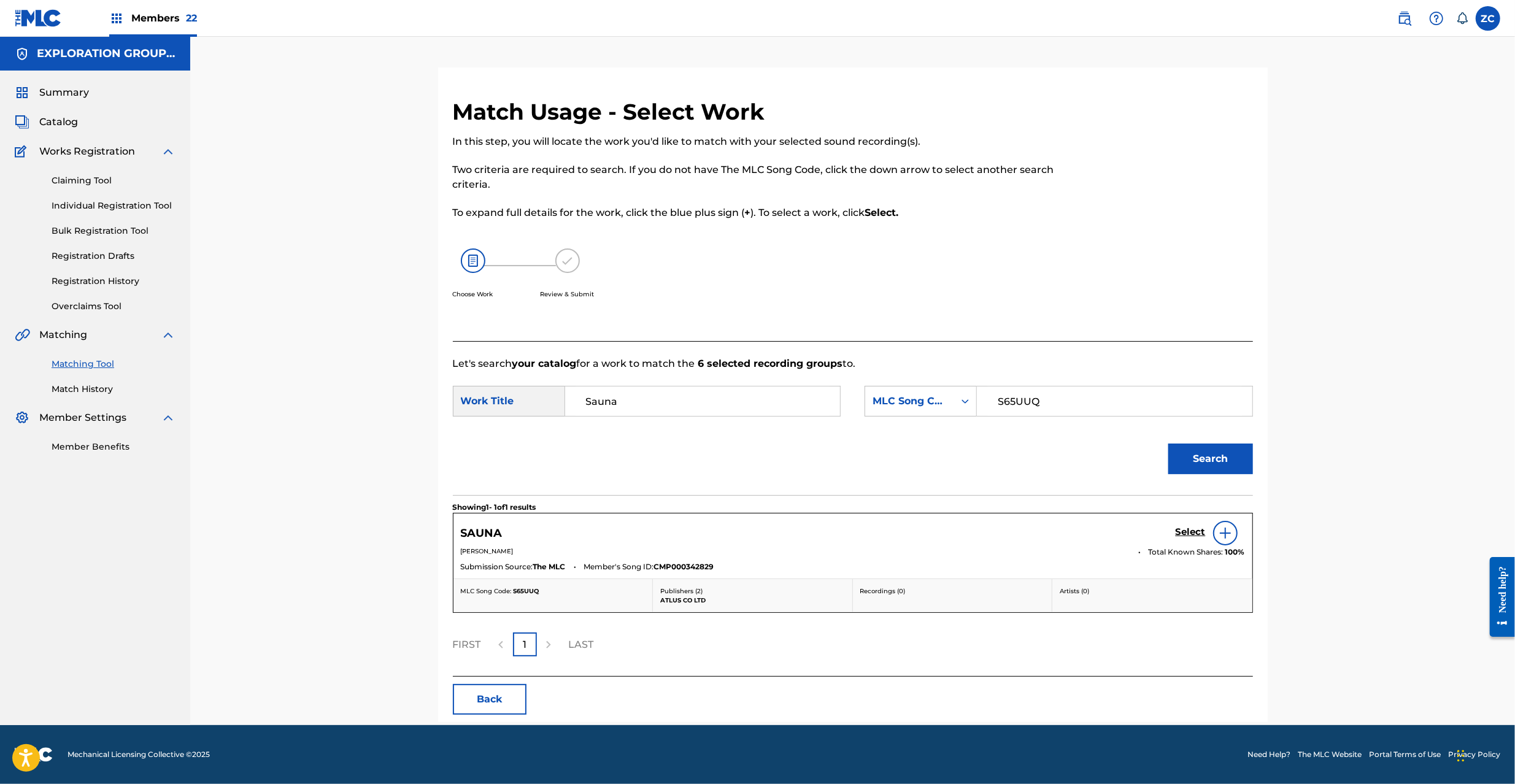
drag, startPoint x: 1476, startPoint y: 465, endPoint x: 1518, endPoint y: 260, distance: 209.3
click at [1476, 448] on div "Match Usage - Select Work In this step, you will locate the work you'd like to …" at bounding box center [853, 381] width 1325 height 689
drag, startPoint x: 1420, startPoint y: 296, endPoint x: 1320, endPoint y: 332, distance: 106.3
click at [1415, 298] on div "Match Usage - Select Work In this step, you will locate the work you'd like to …" at bounding box center [853, 381] width 1325 height 689
click at [1194, 532] on h5 "Select" at bounding box center [1191, 532] width 30 height 12
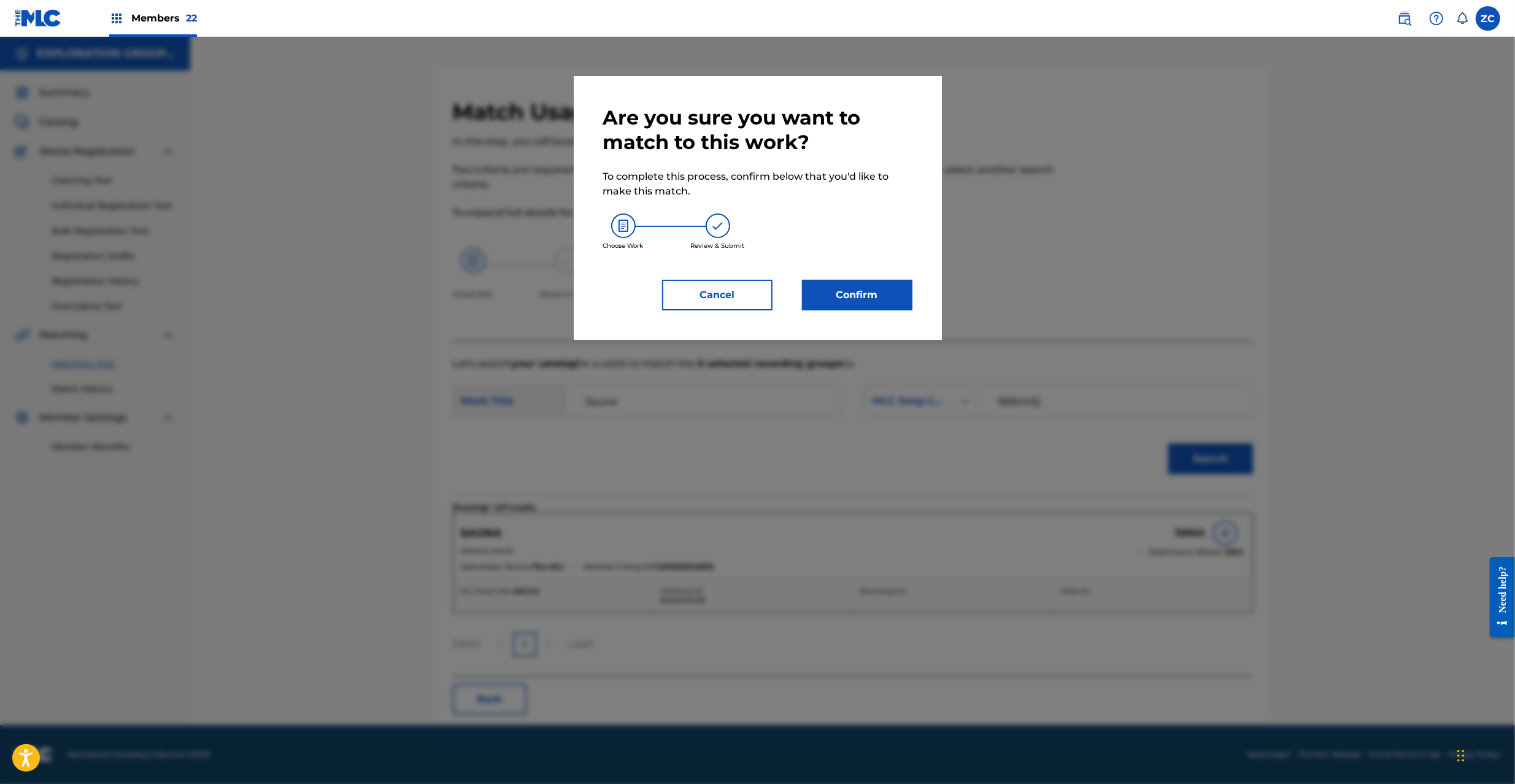
click at [862, 296] on button "Confirm" at bounding box center [857, 295] width 110 height 31
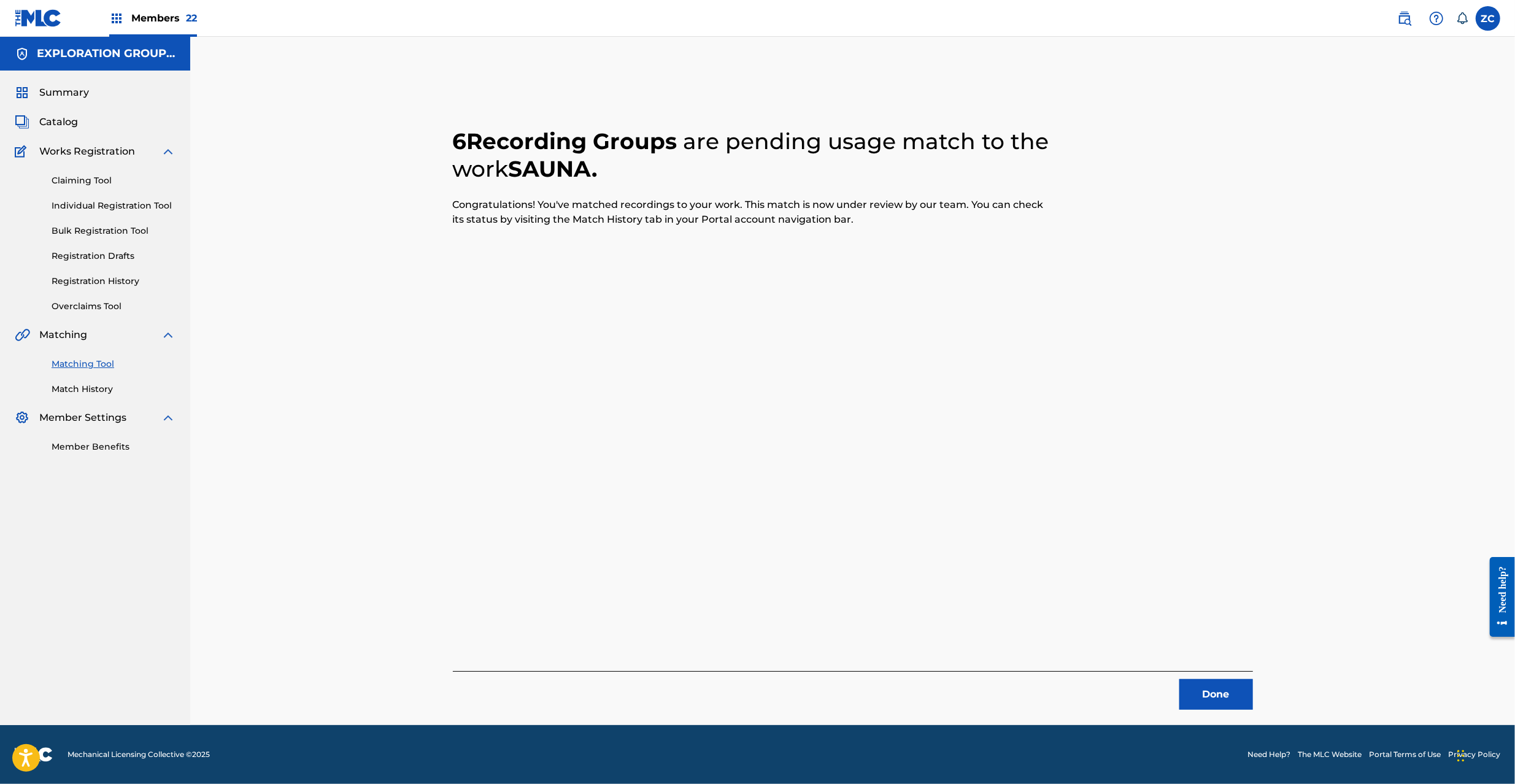
click at [1225, 693] on button "Done" at bounding box center [1216, 694] width 74 height 31
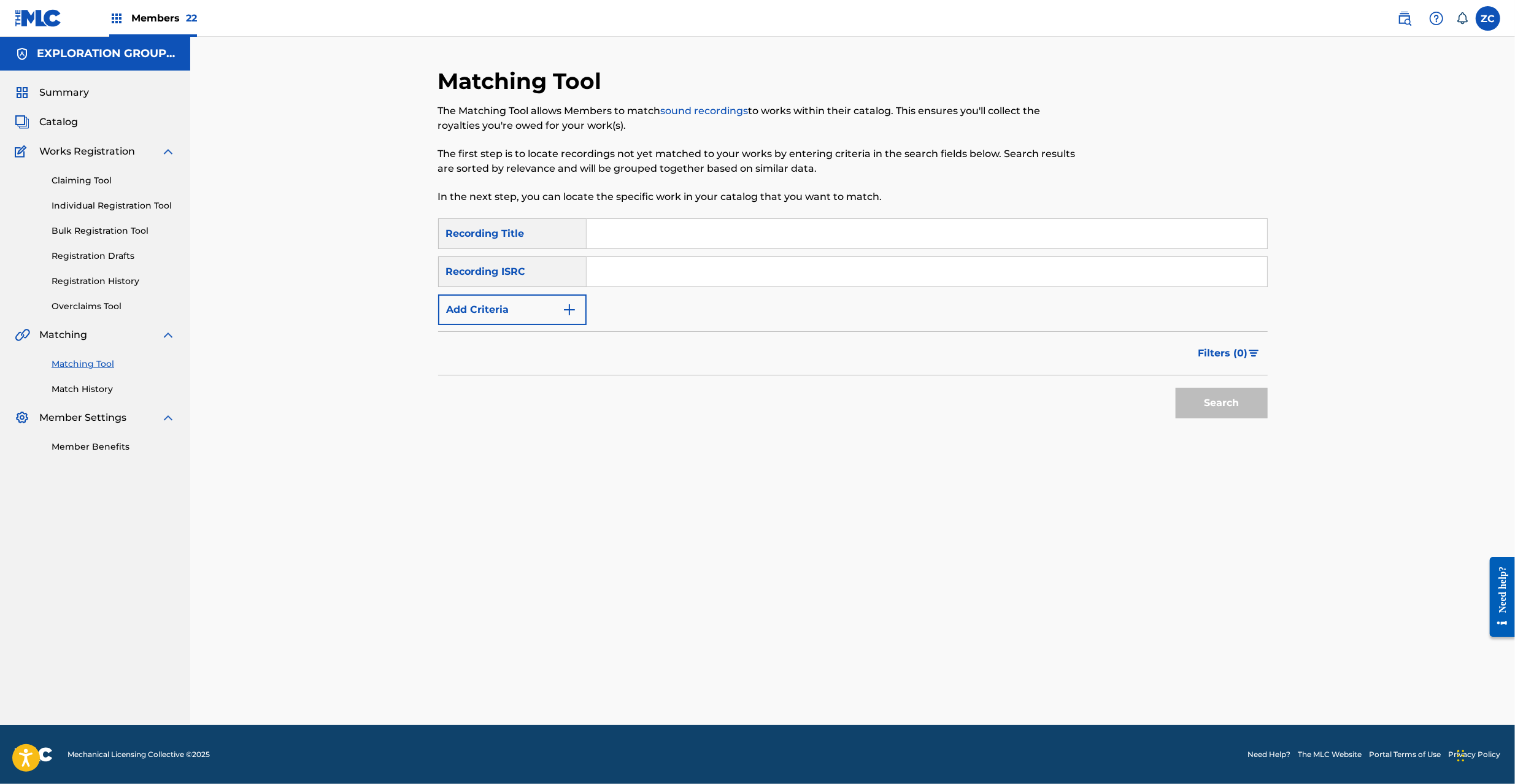
drag, startPoint x: 830, startPoint y: 275, endPoint x: 860, endPoint y: 293, distance: 35.0
click at [830, 275] on input "Search Form" at bounding box center [927, 272] width 681 height 29
paste input "JPK651366509"
click at [1233, 415] on button "Search" at bounding box center [1222, 403] width 92 height 31
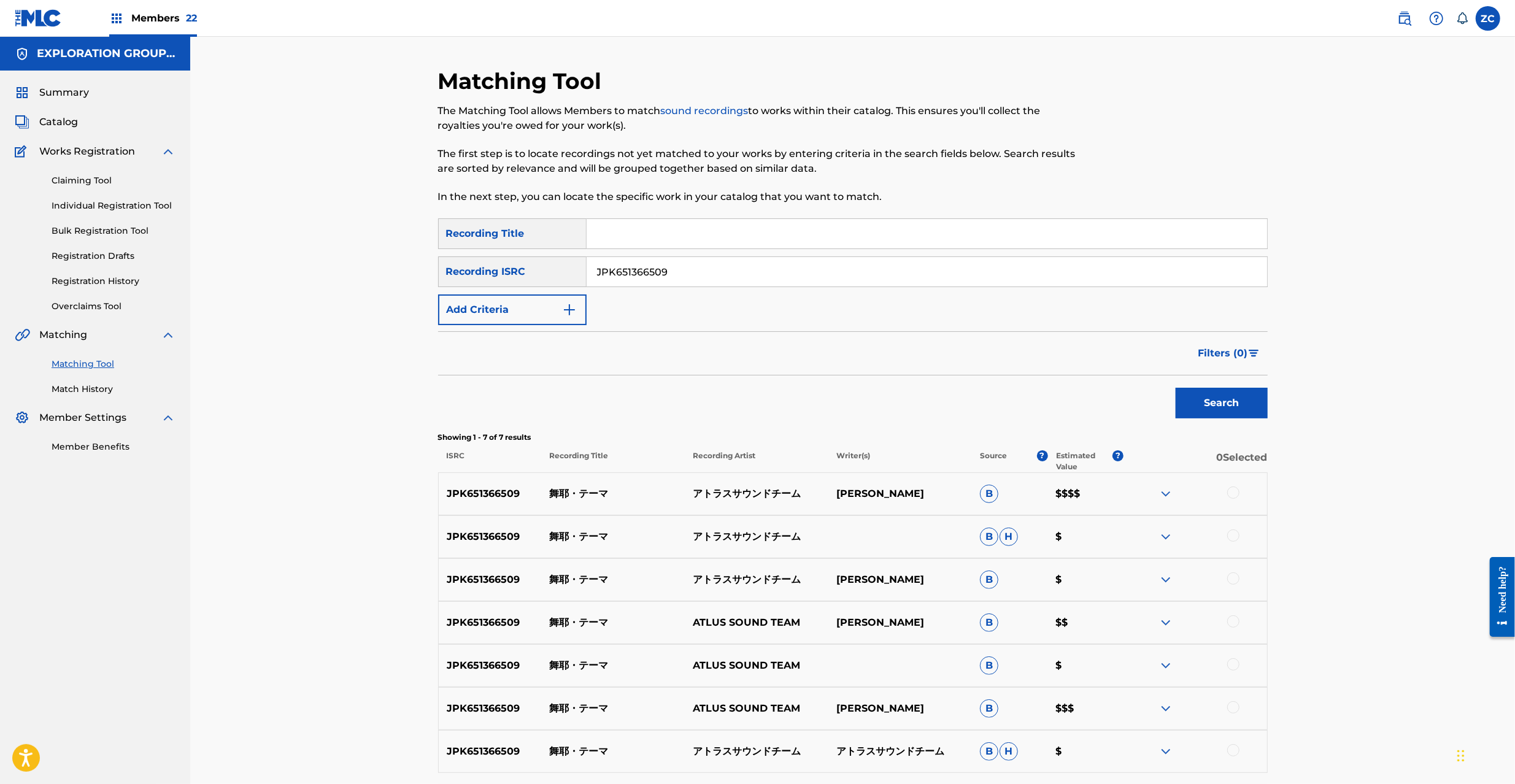
click at [1233, 493] on div at bounding box center [1233, 493] width 12 height 12
drag, startPoint x: 1232, startPoint y: 538, endPoint x: 1232, endPoint y: 578, distance: 40.0
click at [1232, 539] on div at bounding box center [1233, 536] width 12 height 12
click at [1232, 578] on div at bounding box center [1233, 578] width 12 height 12
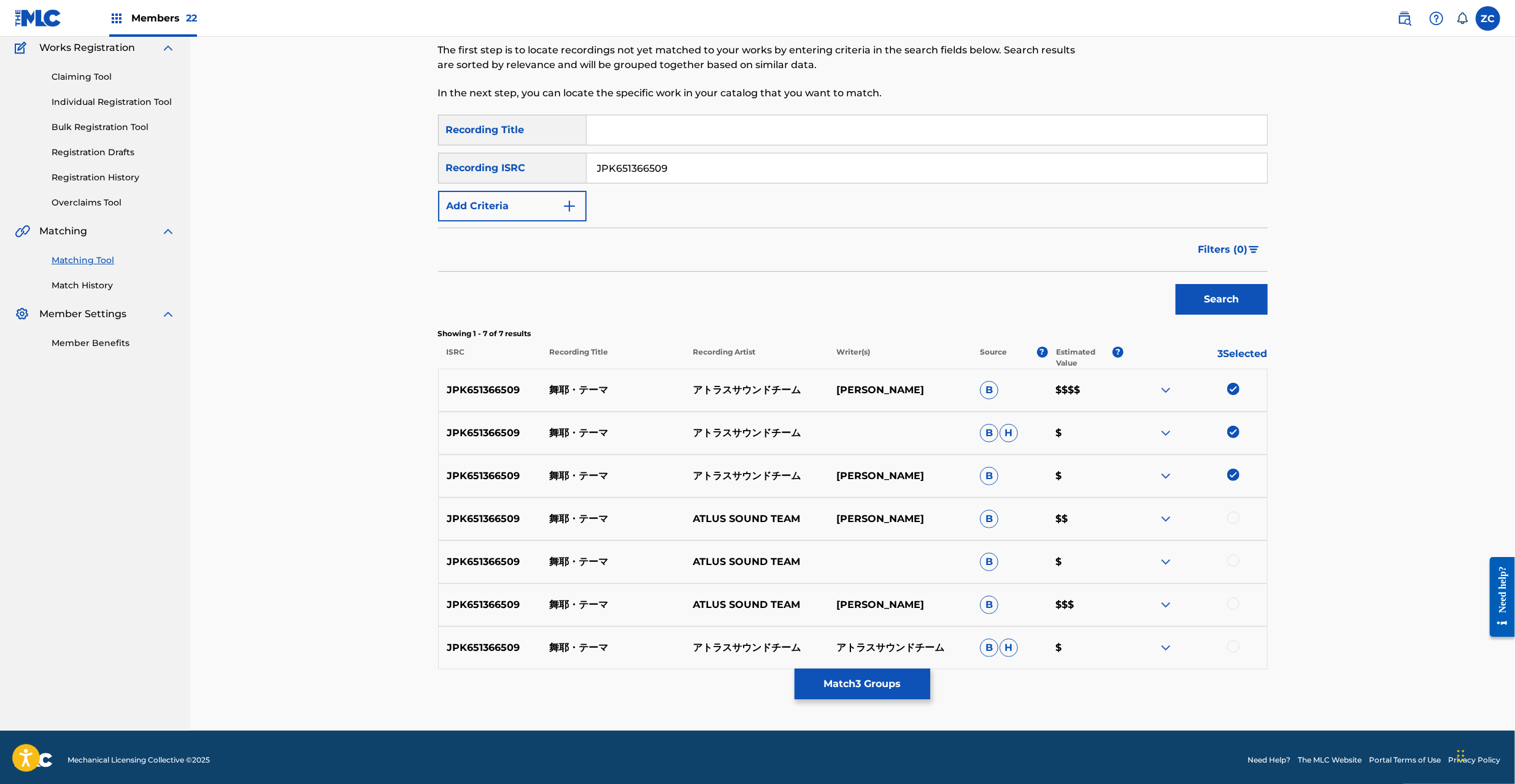
scroll to position [109, 0]
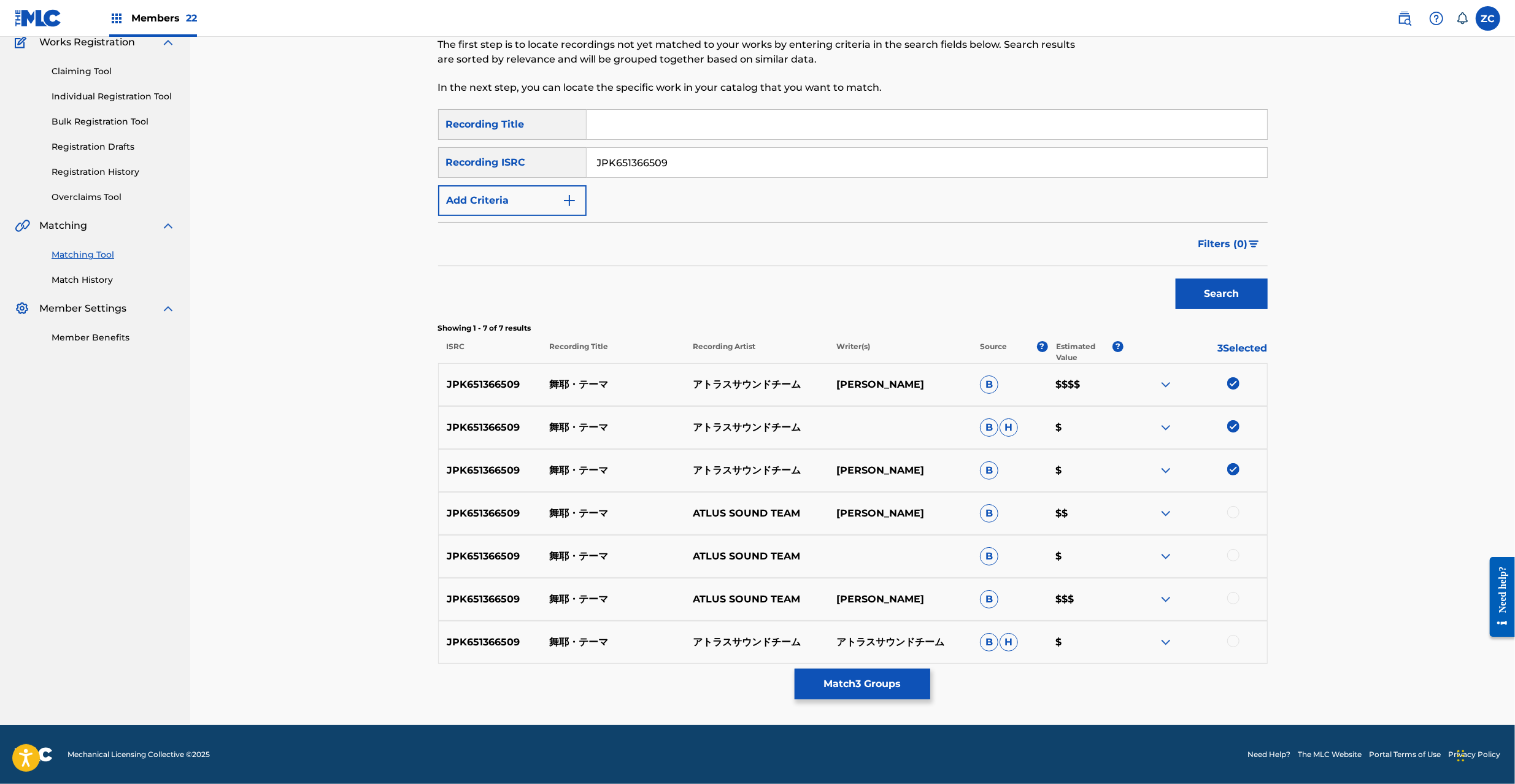
click at [1233, 508] on div at bounding box center [1233, 512] width 12 height 12
click at [1236, 556] on div at bounding box center [1233, 555] width 12 height 12
click at [1237, 599] on div at bounding box center [1233, 598] width 12 height 12
click at [1228, 640] on div at bounding box center [1233, 641] width 12 height 12
click at [802, 156] on input "JPK651366509" at bounding box center [927, 162] width 681 height 29
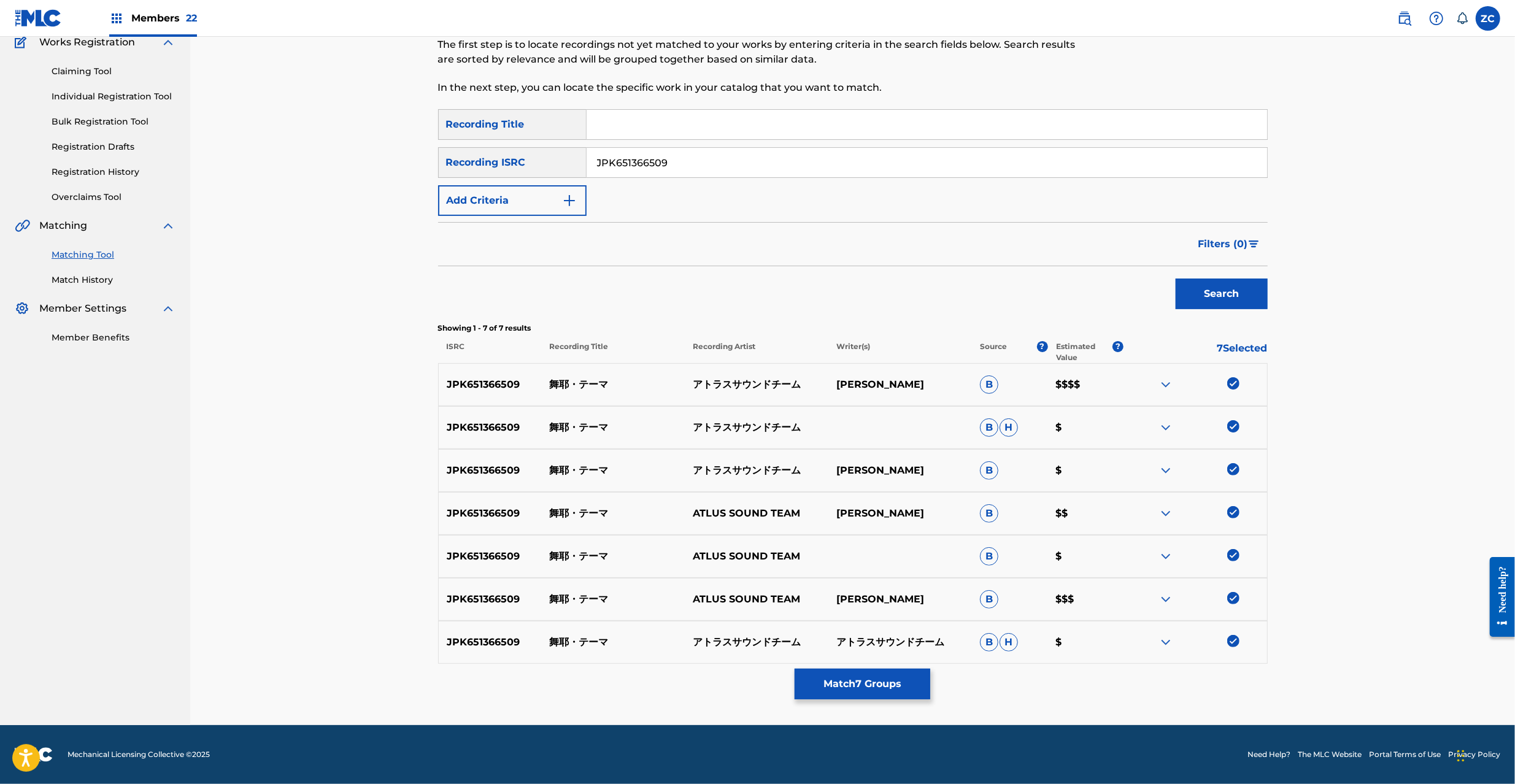
paste input "162705"
click at [1176, 278] on button "Search" at bounding box center [1222, 293] width 92 height 31
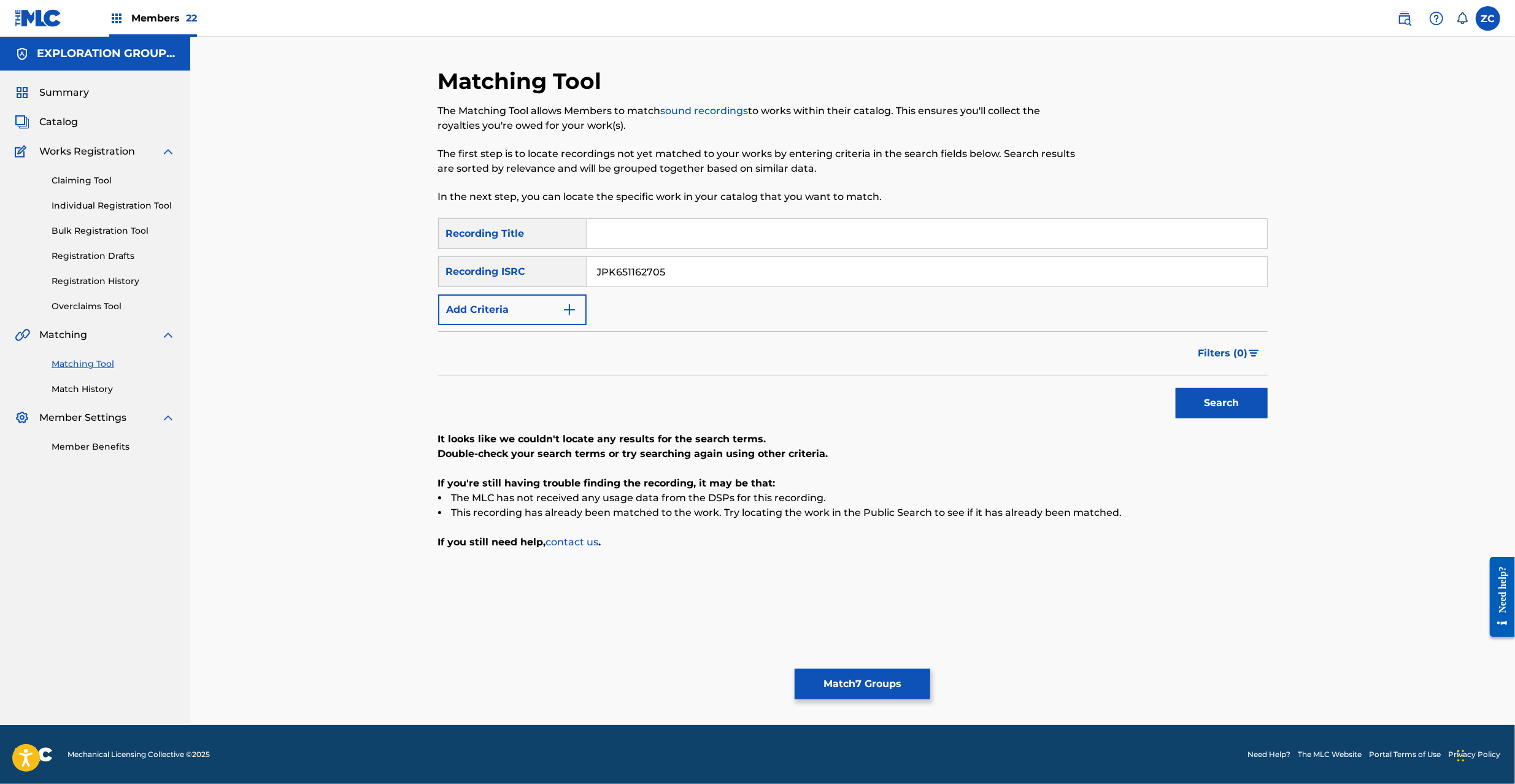
click at [909, 266] on input "JPK651162705" at bounding box center [927, 272] width 681 height 29
paste input "P300700229"
type input "JPP300700229"
click at [1231, 405] on button "Search" at bounding box center [1222, 403] width 92 height 31
click at [877, 683] on button "Match 7 Groups" at bounding box center [862, 684] width 135 height 31
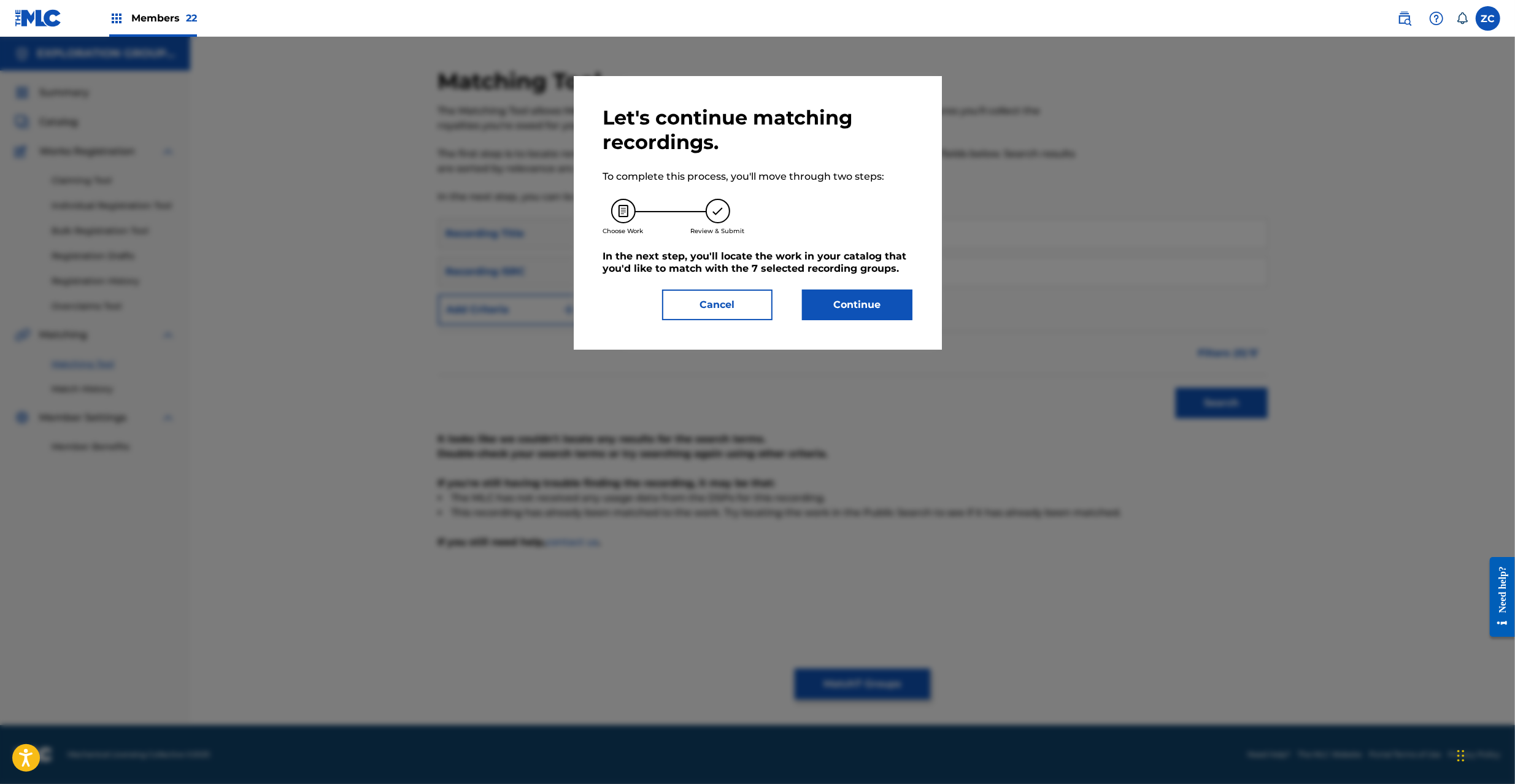
click at [858, 306] on button "Continue" at bounding box center [857, 305] width 110 height 31
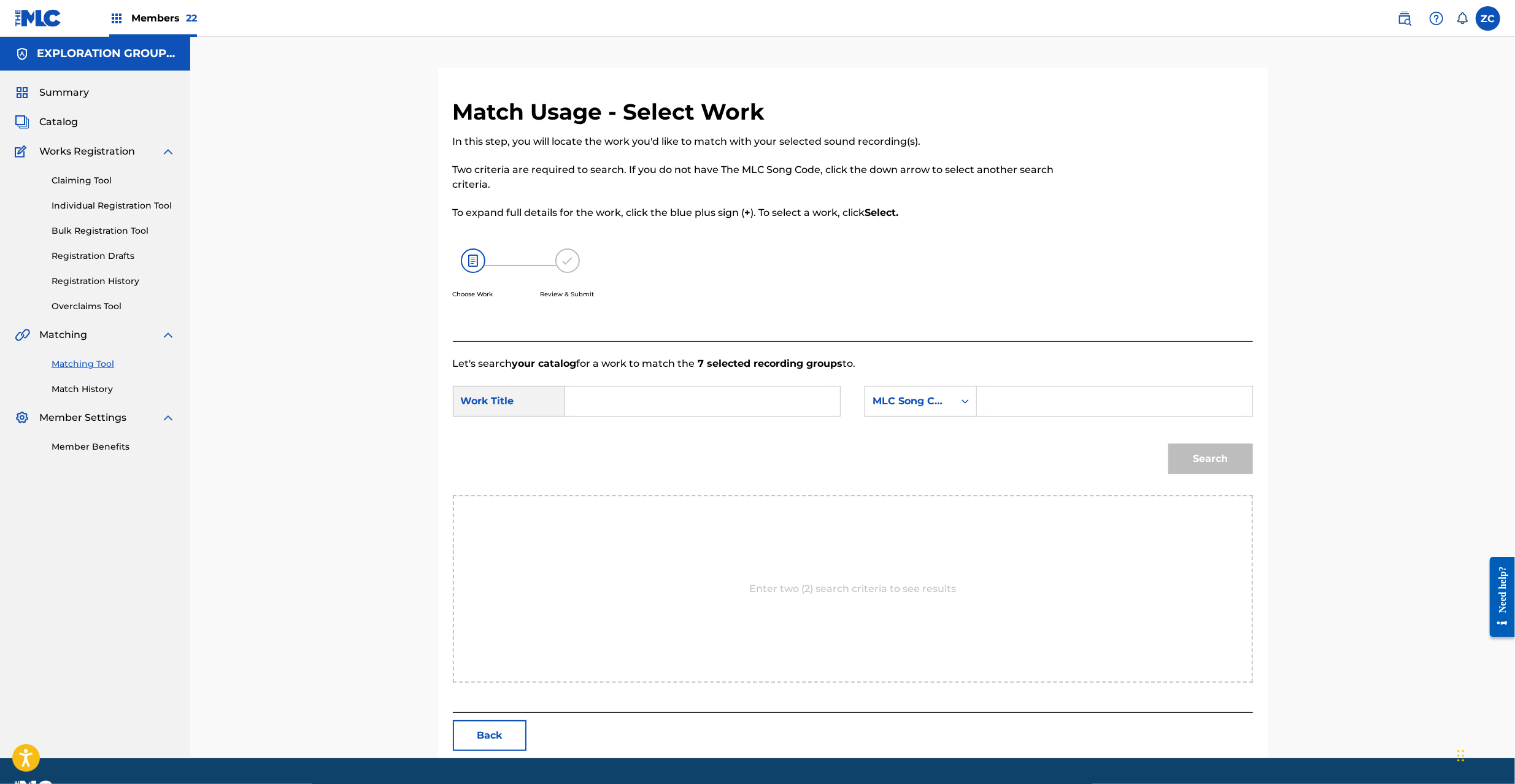
click at [810, 403] on input "Search Form" at bounding box center [702, 401] width 254 height 29
paste input "Mayano Teema MV17J7"
click at [691, 405] on input "Mayano Teema MV17J7" at bounding box center [702, 401] width 254 height 29
type input "Mayano Teema"
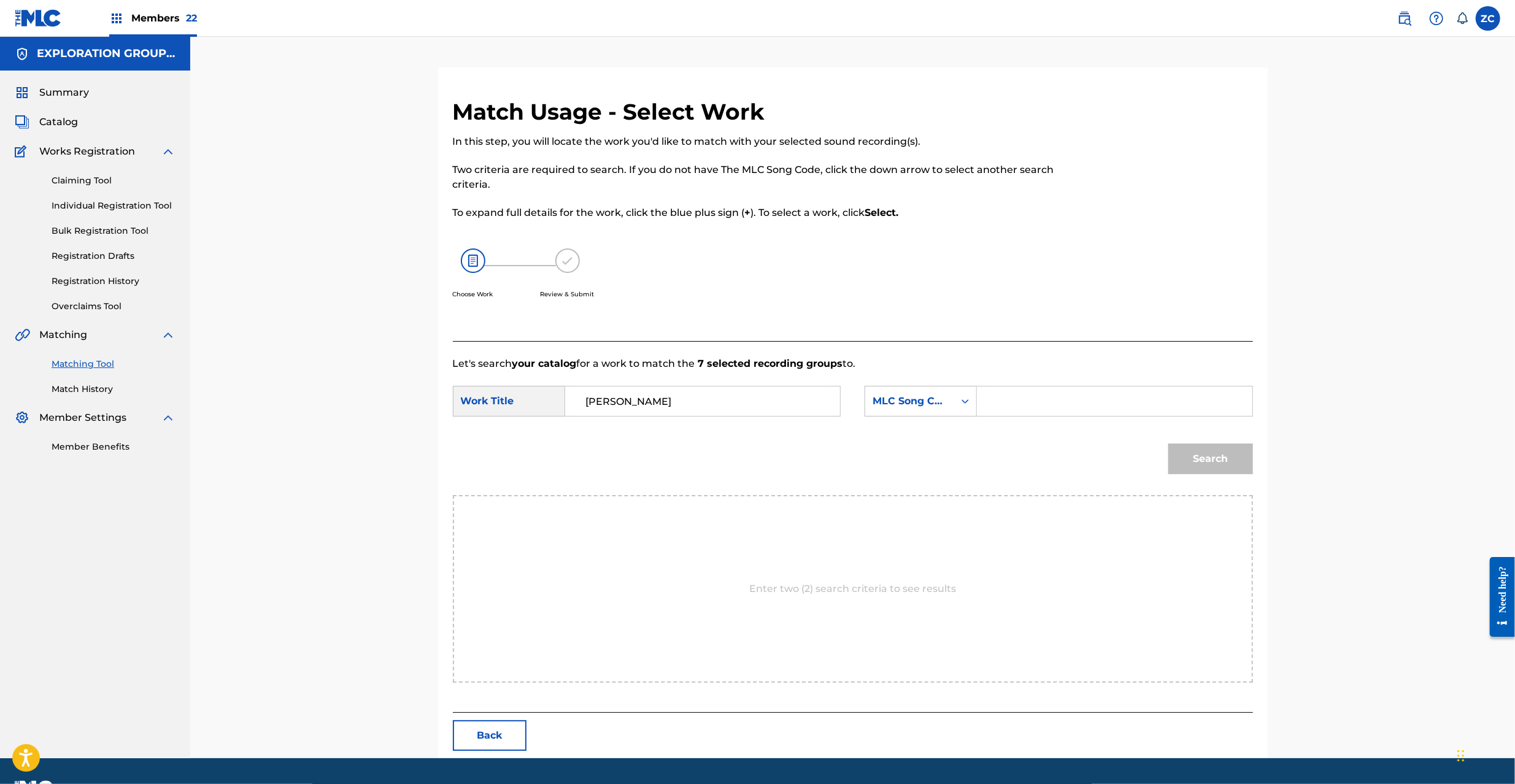
click at [1083, 408] on input "Search Form" at bounding box center [1114, 401] width 254 height 29
paste input "MV17J7"
type input "MV17J7"
click at [1218, 457] on button "Search" at bounding box center [1211, 459] width 84 height 31
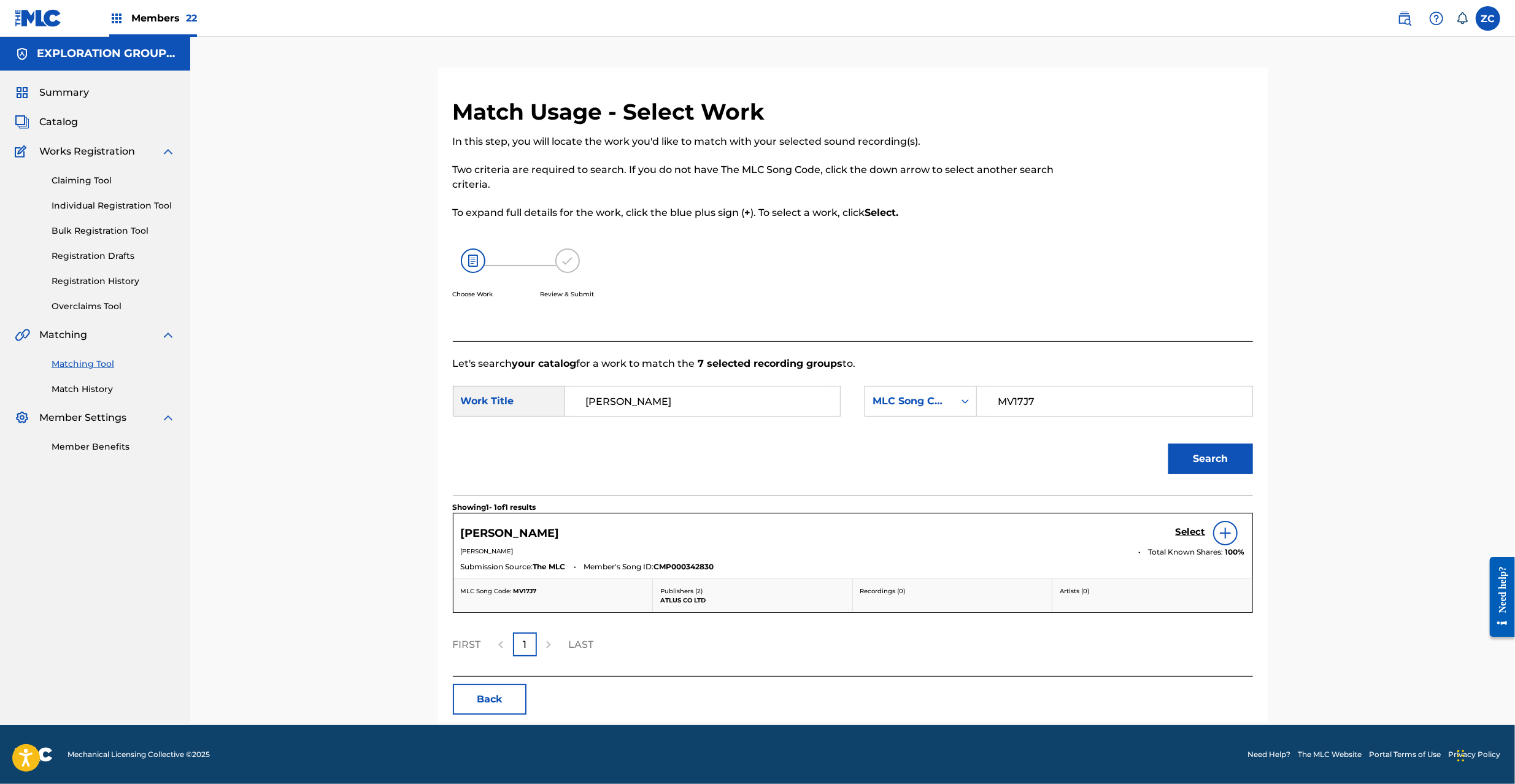
click at [1186, 534] on h5 "Select" at bounding box center [1191, 532] width 30 height 12
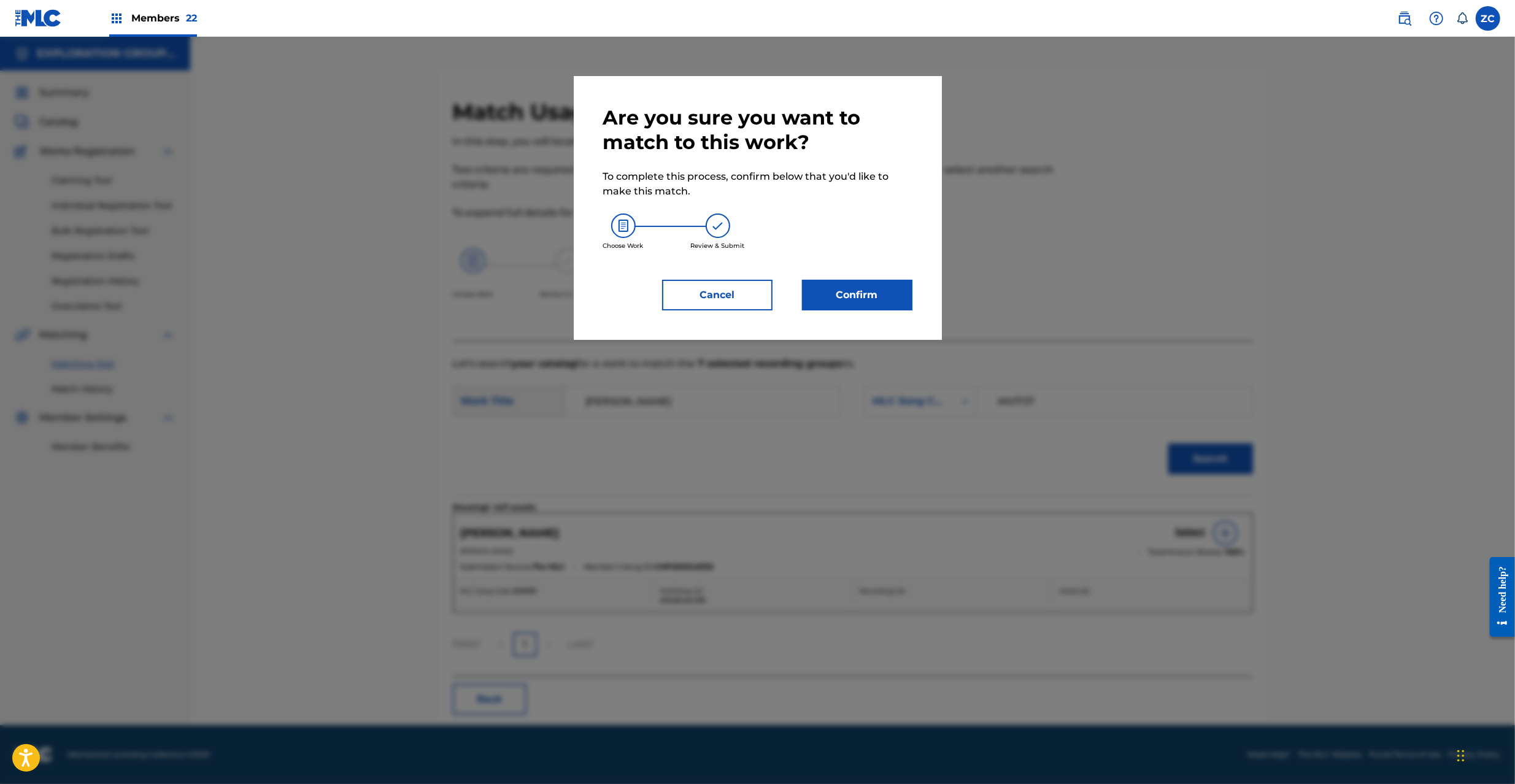
click at [884, 298] on button "Confirm" at bounding box center [857, 295] width 110 height 31
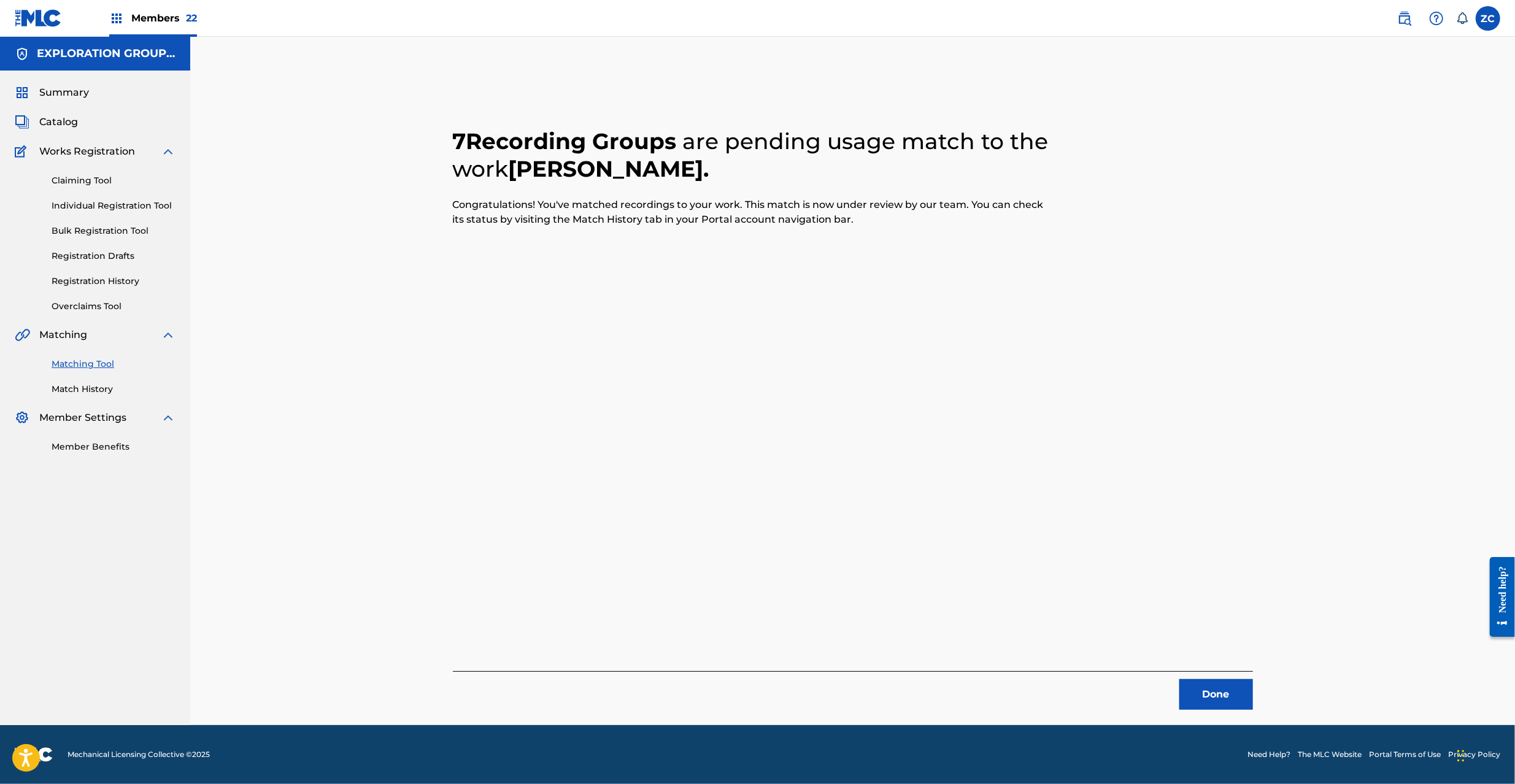
click at [1186, 695] on button "Done" at bounding box center [1216, 694] width 74 height 31
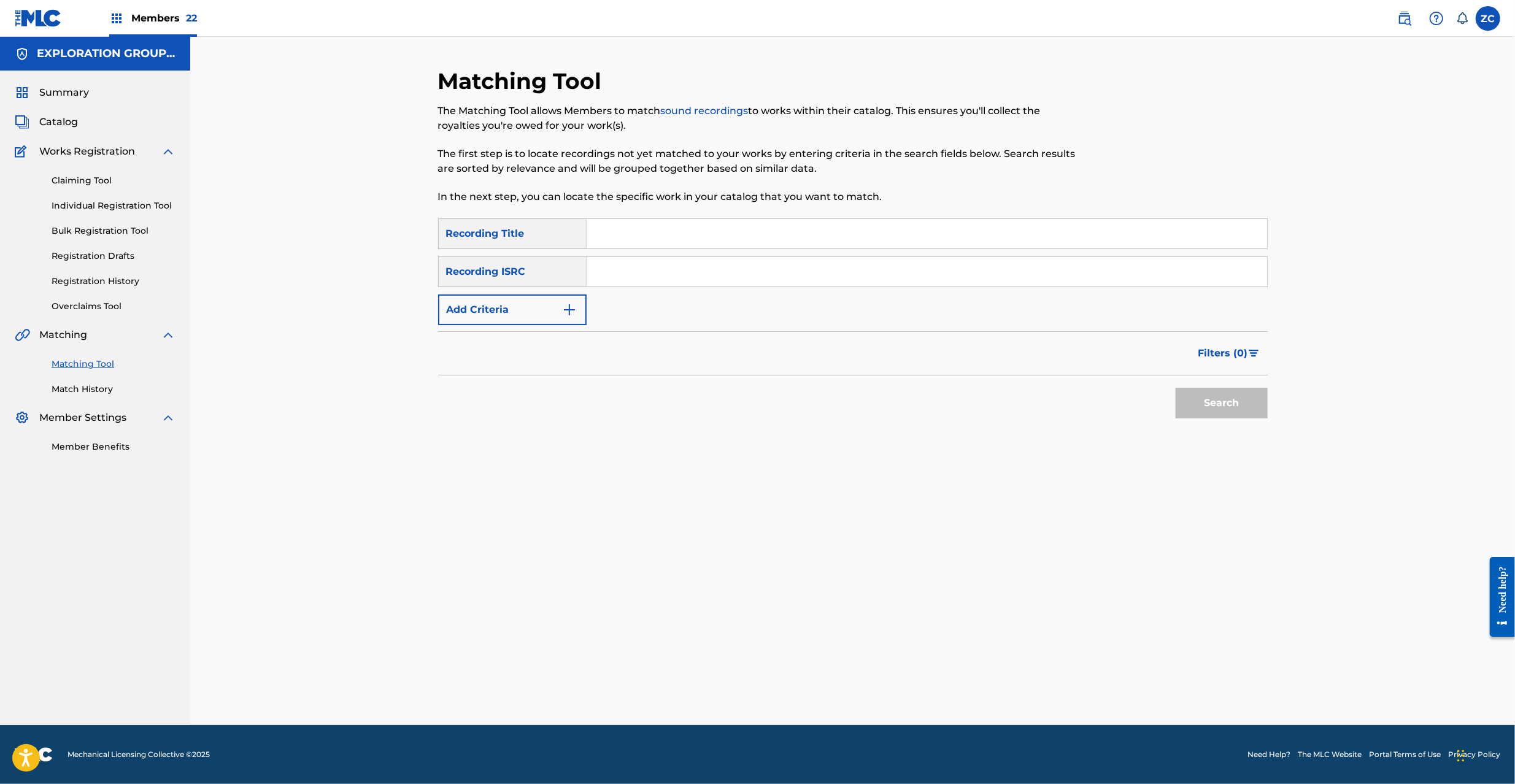
click at [899, 278] on input "Search Form" at bounding box center [927, 272] width 681 height 29
paste input "JPK651669152"
click at [1194, 406] on button "Search" at bounding box center [1222, 403] width 92 height 31
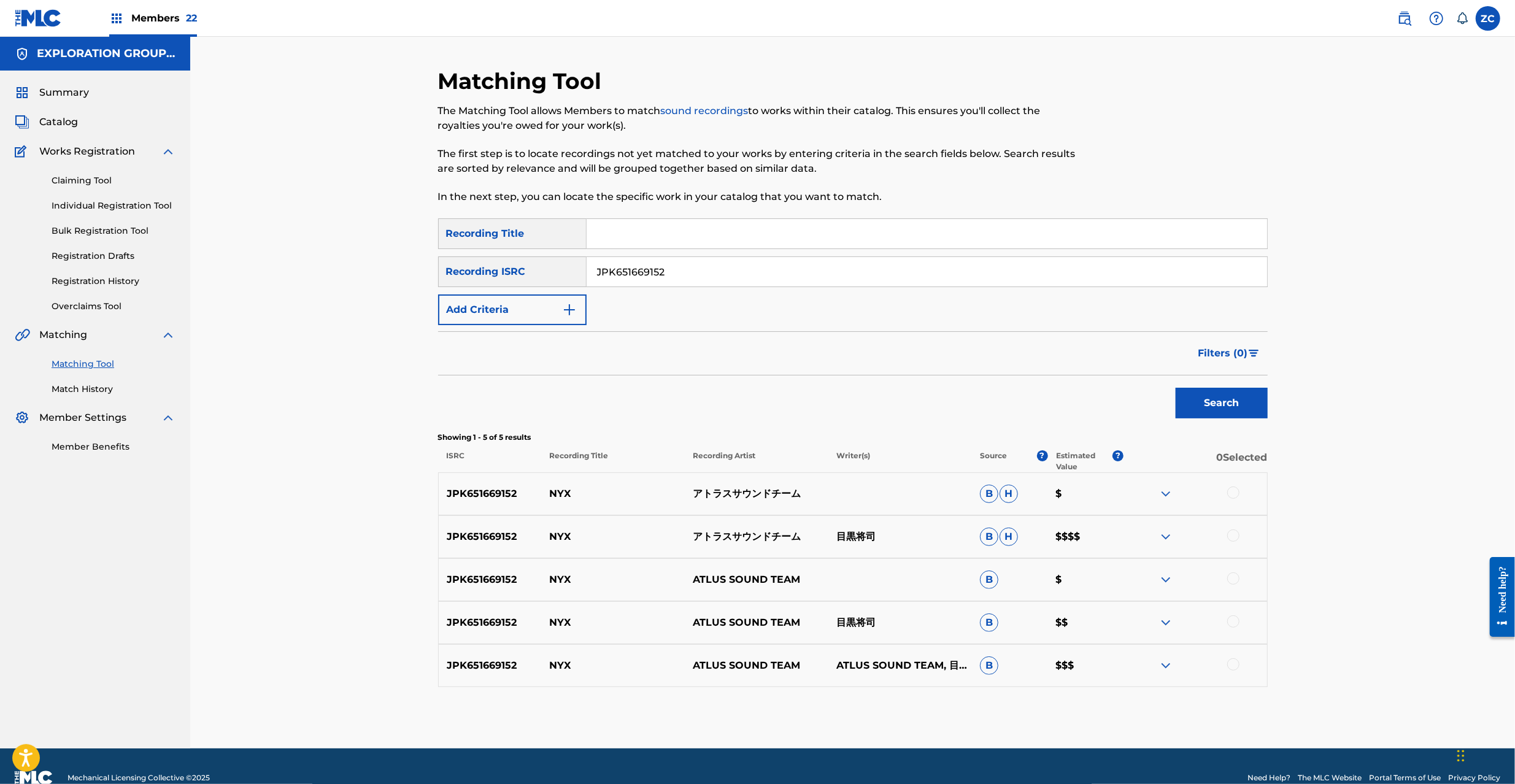
click at [1236, 494] on div at bounding box center [1233, 493] width 12 height 12
click at [1237, 538] on div at bounding box center [1233, 536] width 12 height 12
click at [1237, 576] on div at bounding box center [1233, 578] width 12 height 12
click at [1232, 621] on div at bounding box center [1233, 621] width 12 height 12
click at [1231, 664] on div at bounding box center [1233, 664] width 12 height 12
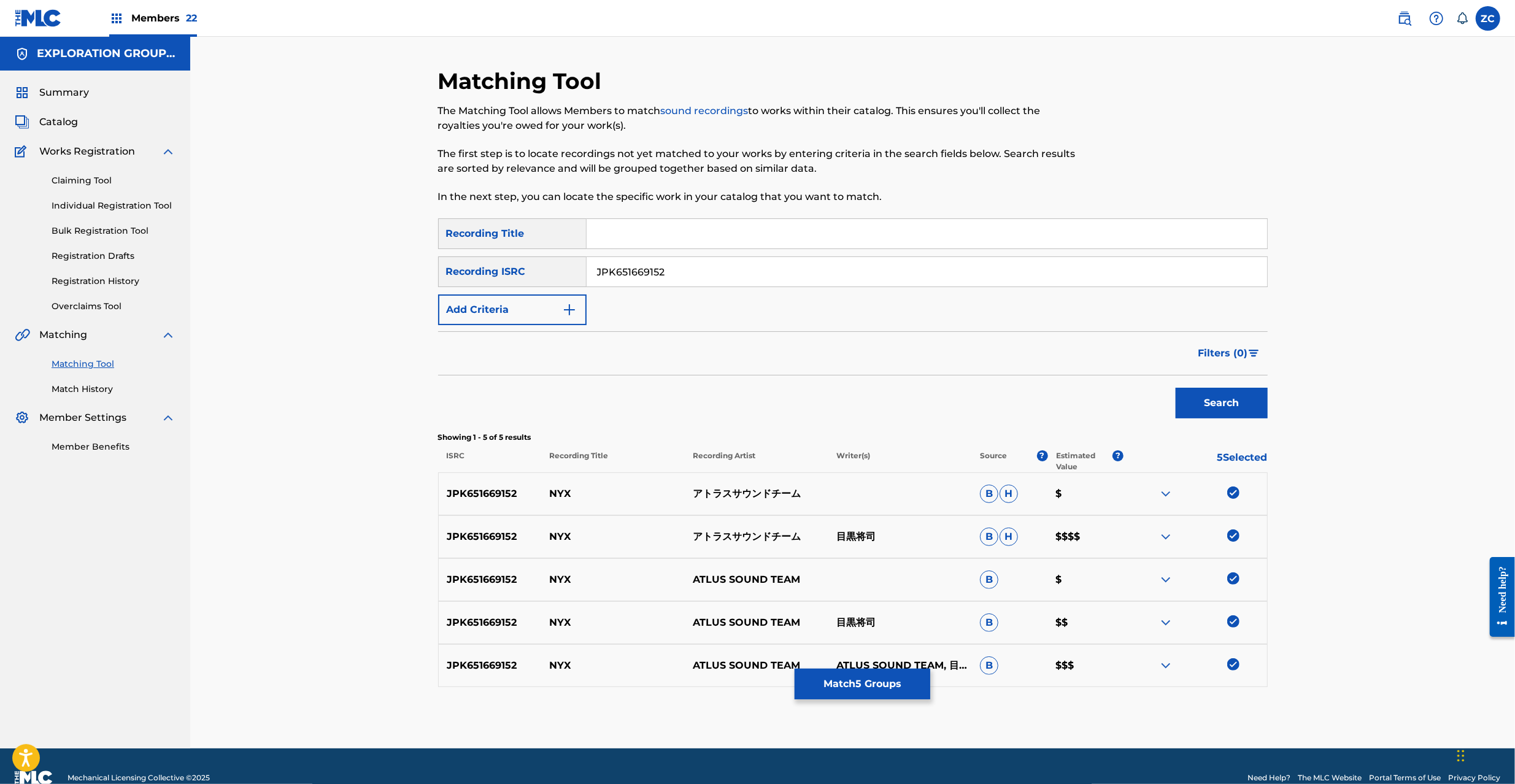
click at [874, 265] on input "JPK651669152" at bounding box center [927, 272] width 681 height 29
paste input "367023"
click at [1228, 397] on button "Search" at bounding box center [1222, 403] width 92 height 31
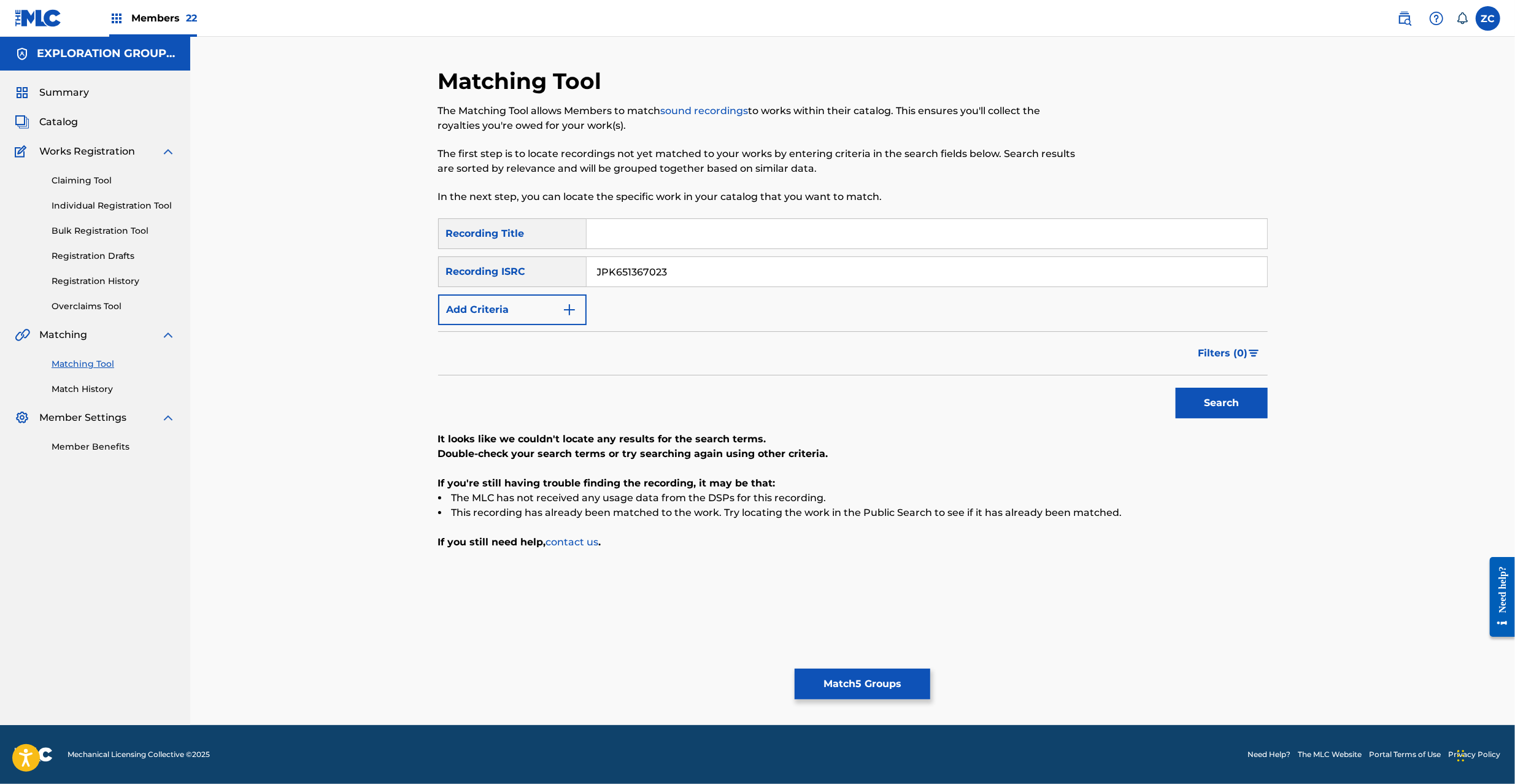
click at [897, 276] on input "JPK651367023" at bounding box center [927, 272] width 681 height 29
paste input "163028"
click at [1230, 403] on button "Search" at bounding box center [1222, 403] width 92 height 31
click at [836, 280] on input "JPK651163028" at bounding box center [927, 272] width 681 height 29
paste input "P300600451"
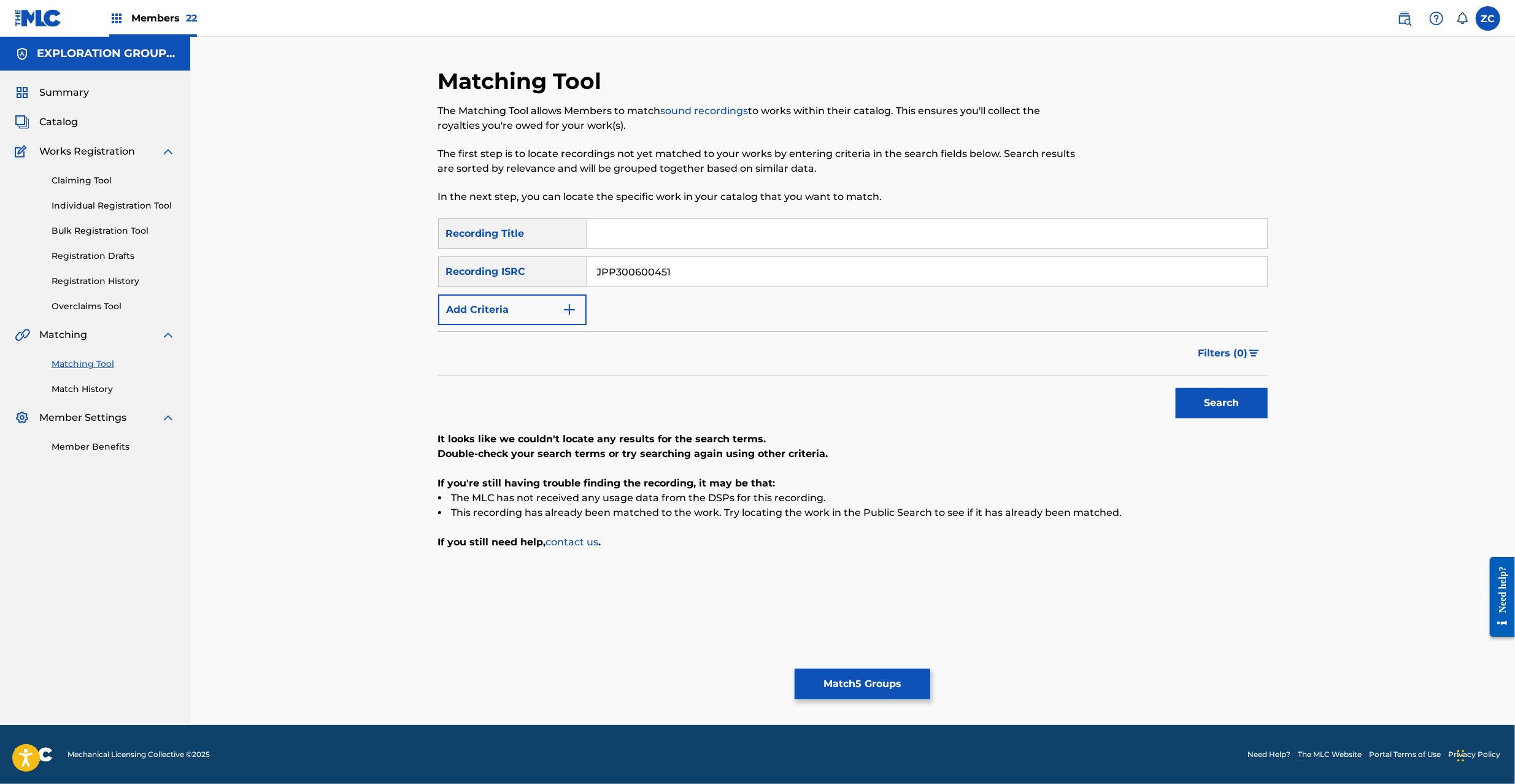
type input "JPP300600451"
click at [1220, 394] on button "Search" at bounding box center [1222, 403] width 92 height 31
click at [894, 683] on button "Match 5 Groups" at bounding box center [862, 684] width 135 height 31
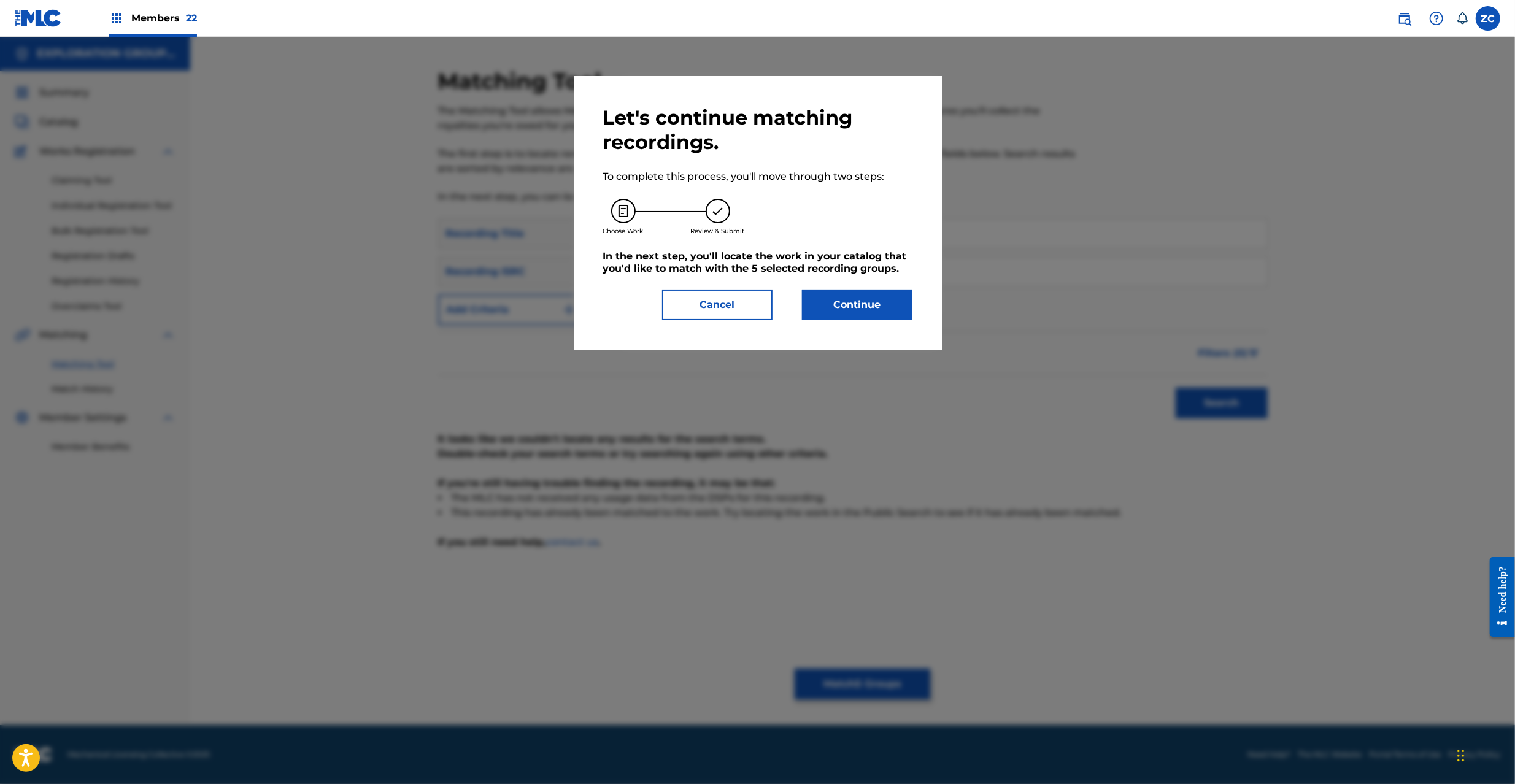
click at [883, 315] on button "Continue" at bounding box center [857, 305] width 110 height 31
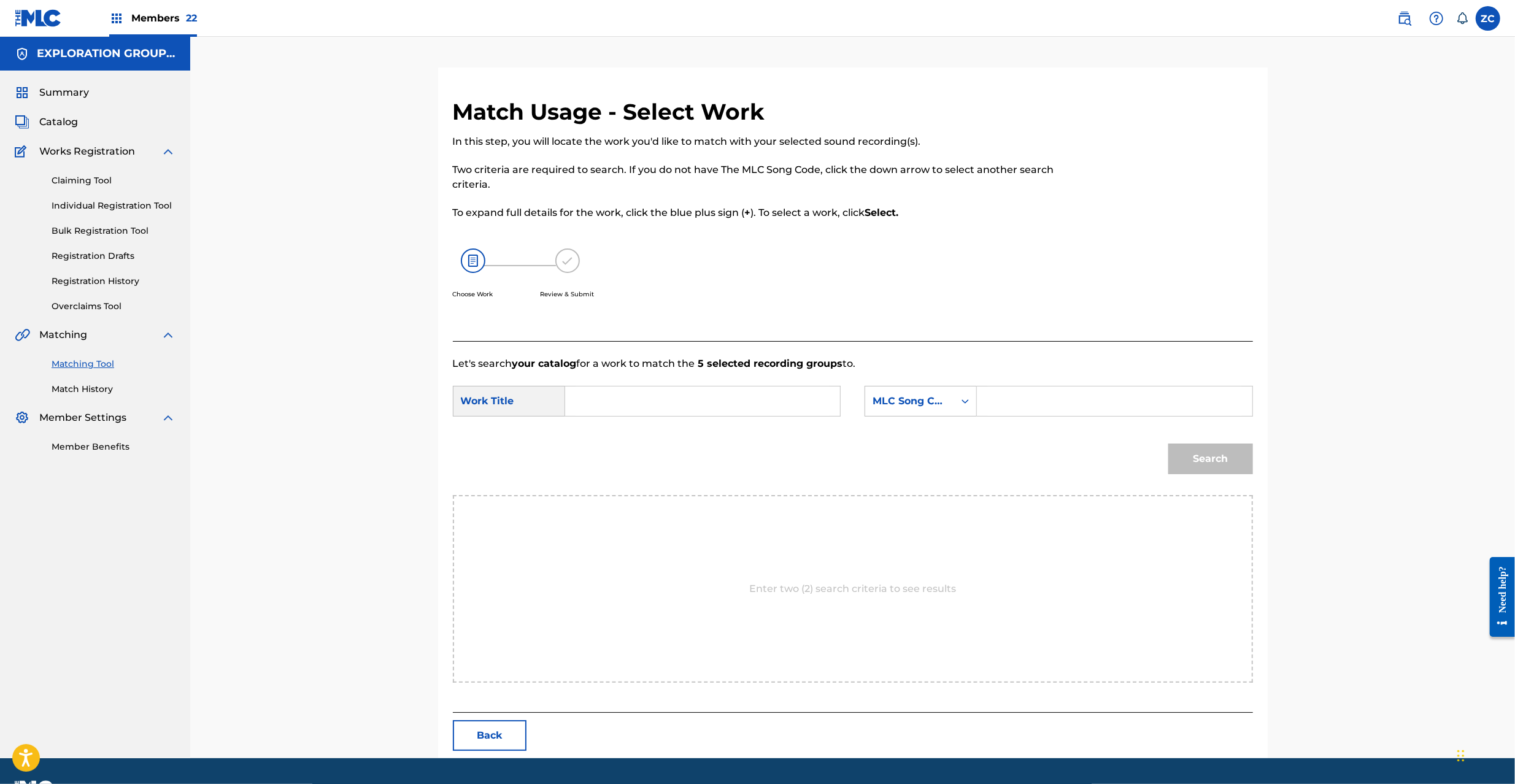
click at [754, 402] on input "Search Form" at bounding box center [702, 401] width 254 height 29
paste input "Nyx N98BGF"
click at [632, 397] on input "Nyx N98BGF" at bounding box center [702, 401] width 254 height 29
type input "Nyx"
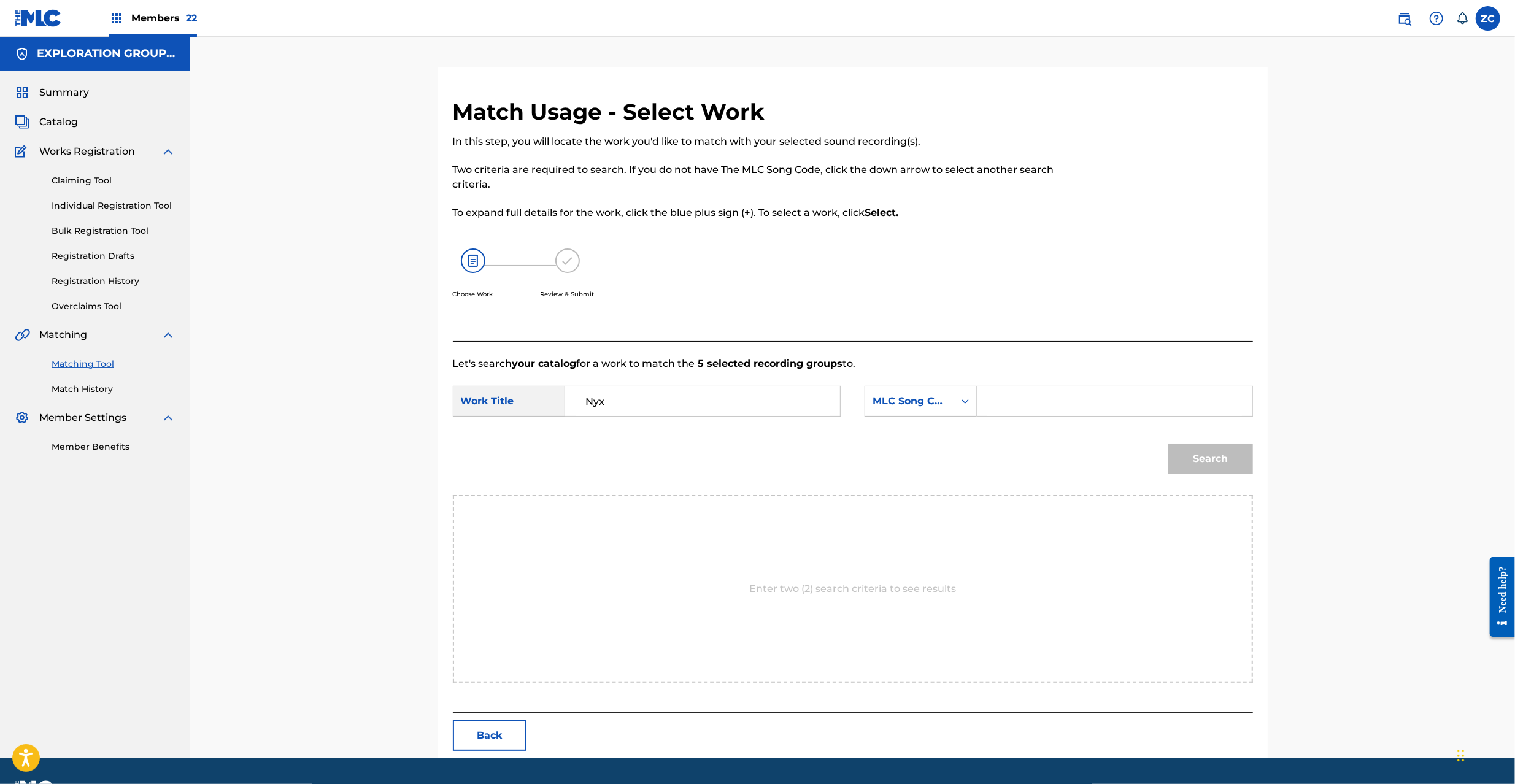
click at [1082, 403] on input "Search Form" at bounding box center [1114, 401] width 254 height 29
paste input "N98BGF"
type input "N98BGF"
click at [1231, 461] on button "Search" at bounding box center [1211, 459] width 84 height 31
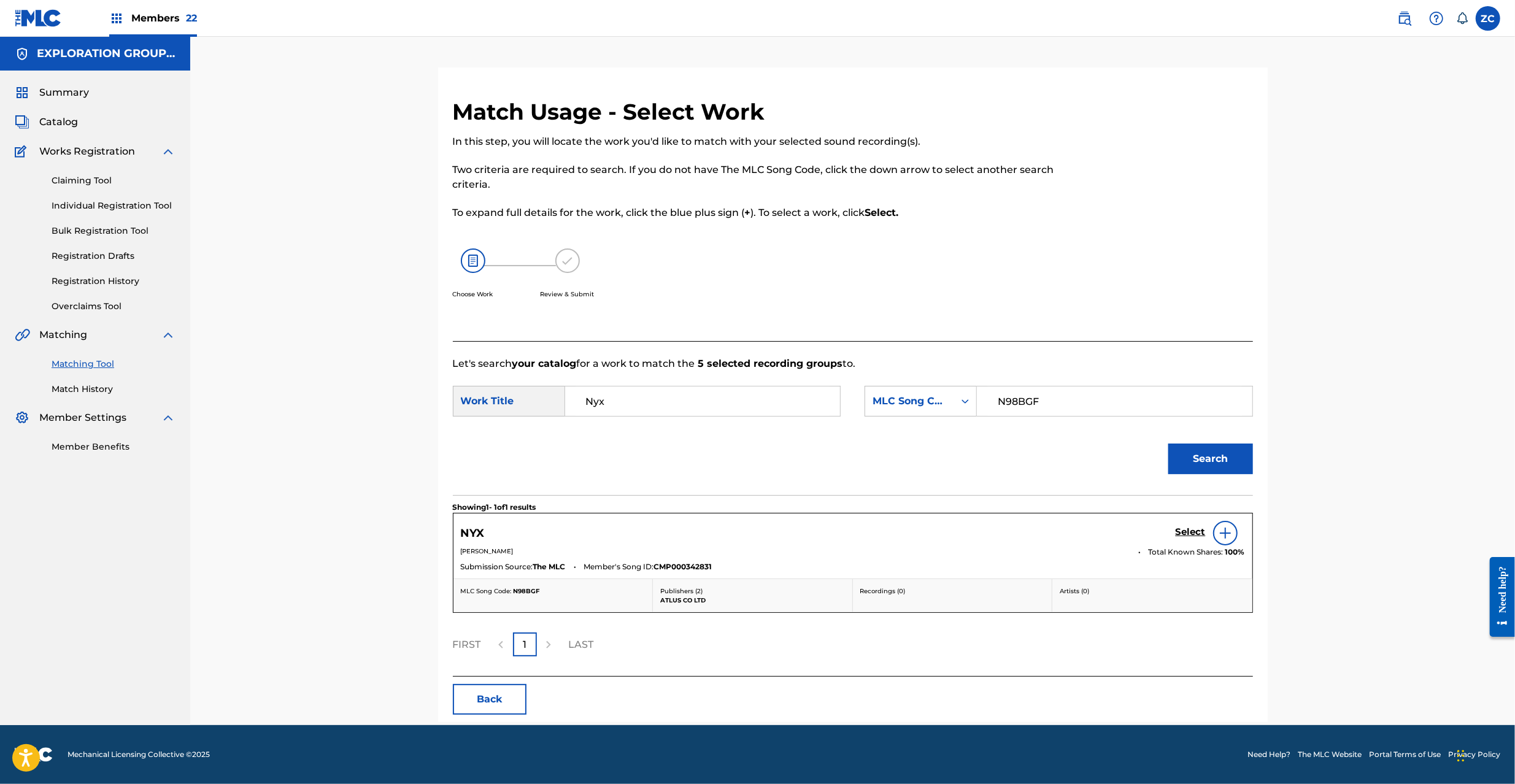
click at [1182, 533] on h5 "Select" at bounding box center [1191, 532] width 30 height 12
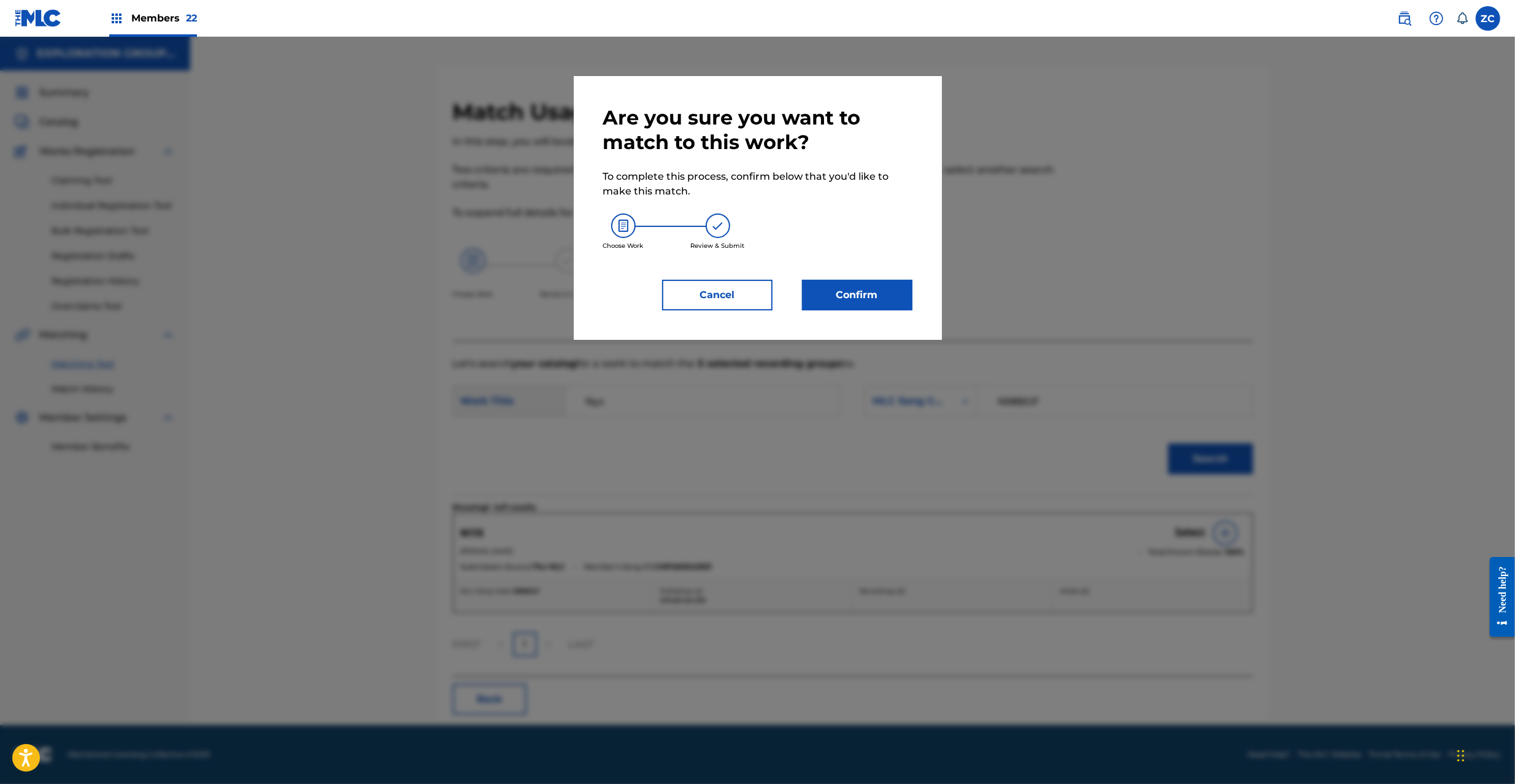
click at [900, 306] on button "Confirm" at bounding box center [857, 295] width 110 height 31
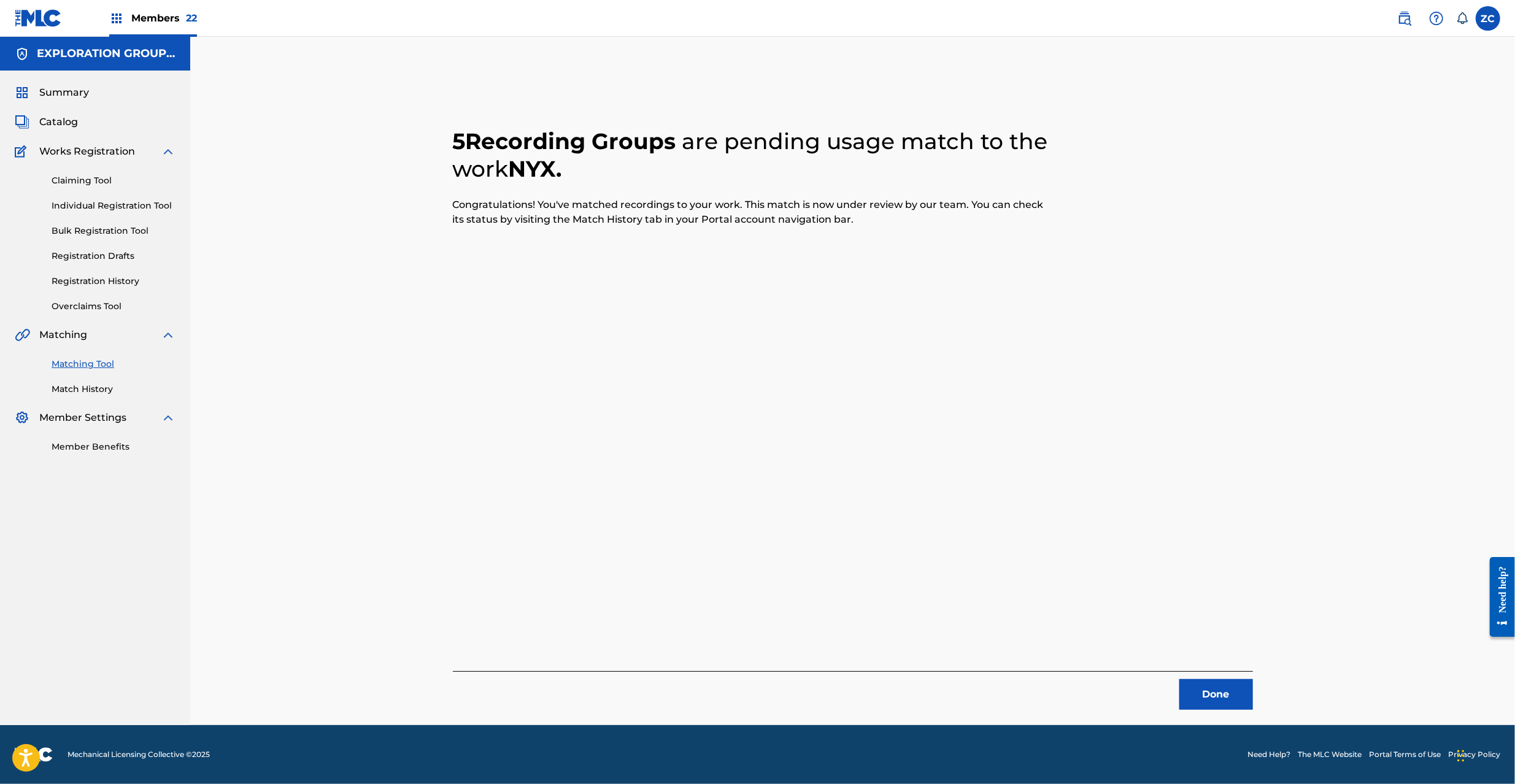
click at [1198, 693] on button "Done" at bounding box center [1216, 694] width 74 height 31
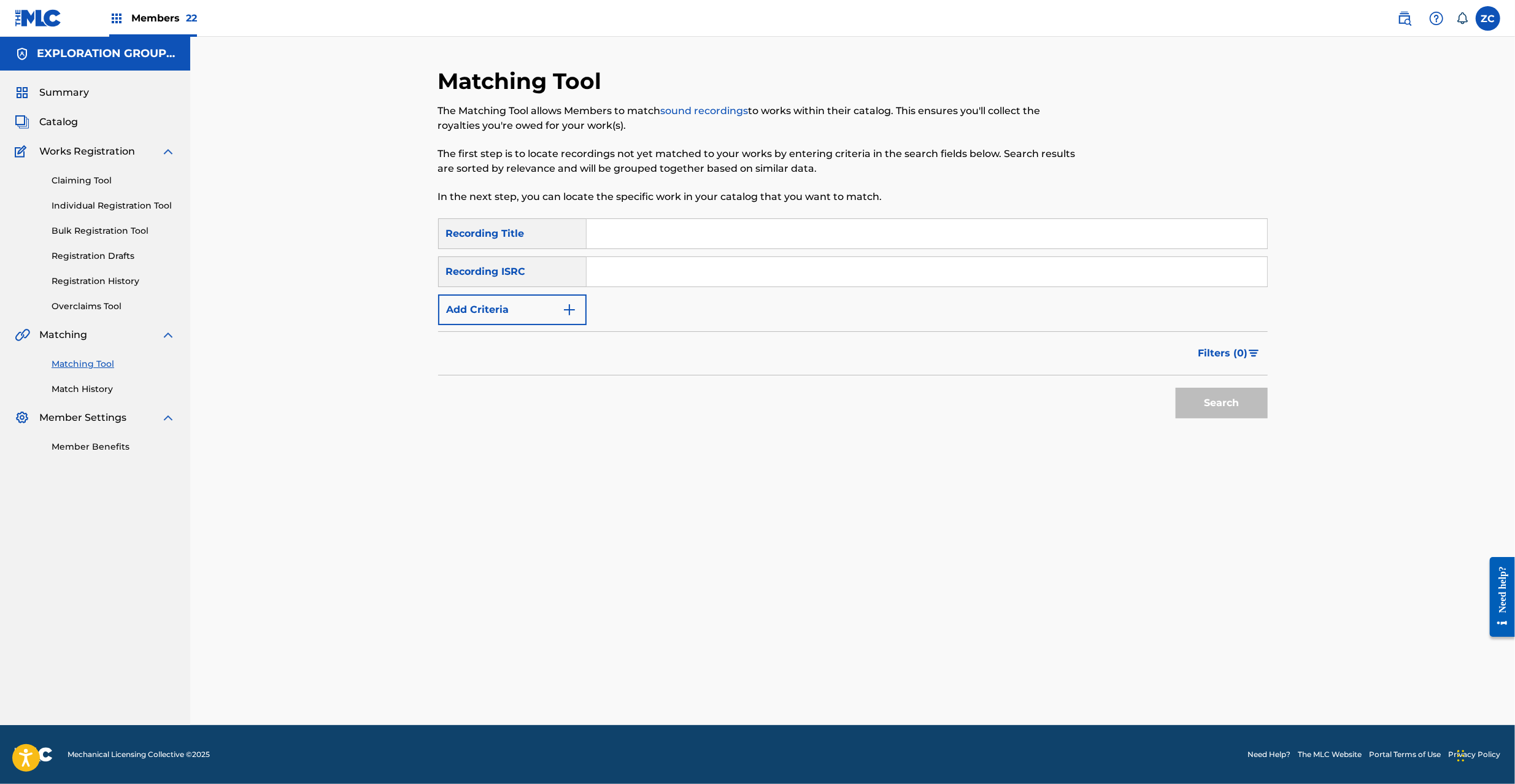
drag, startPoint x: 962, startPoint y: 276, endPoint x: 988, endPoint y: 303, distance: 37.5
click at [962, 276] on input "Search Form" at bounding box center [927, 272] width 681 height 29
paste input "JPP300600449"
click at [1199, 408] on button "Search" at bounding box center [1222, 403] width 92 height 31
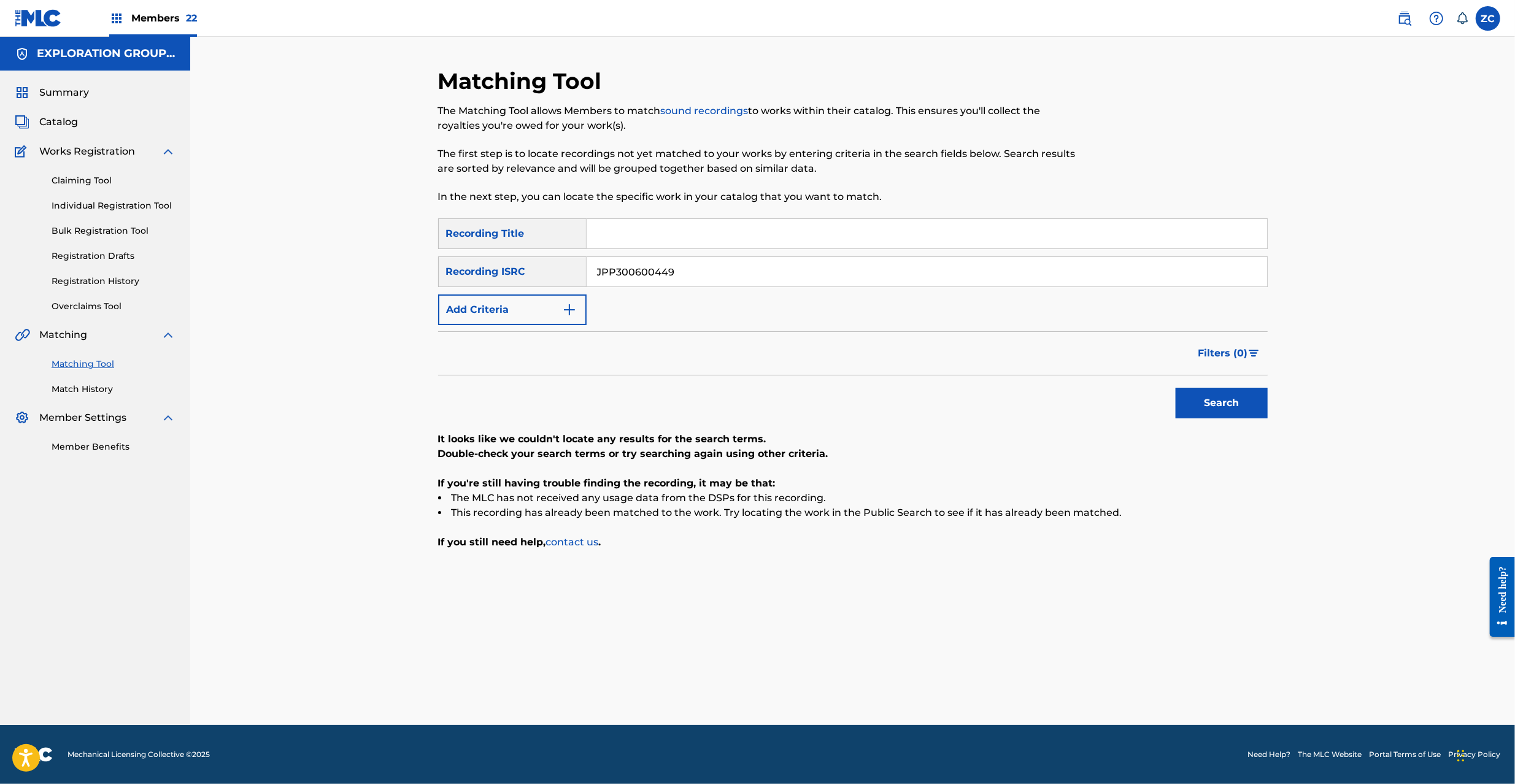
click at [843, 265] on input "JPP300600449" at bounding box center [927, 272] width 681 height 29
paste input "K651163027"
drag, startPoint x: 1209, startPoint y: 403, endPoint x: 1147, endPoint y: 402, distance: 62.0
click at [1209, 402] on button "Search" at bounding box center [1222, 403] width 92 height 31
click at [880, 272] on input "JPK651163027" at bounding box center [927, 272] width 681 height 29
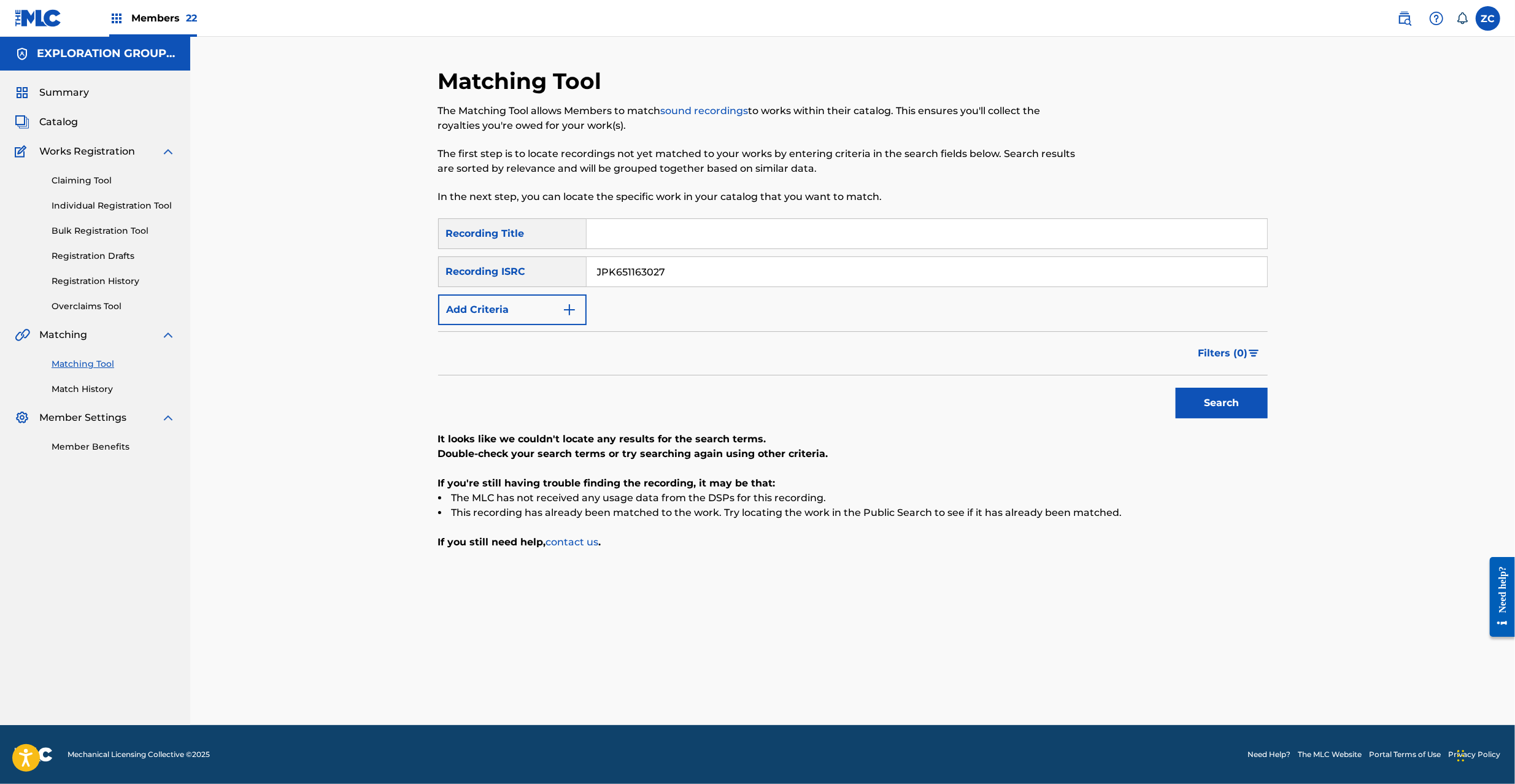
paste input "367021"
drag, startPoint x: 1206, startPoint y: 403, endPoint x: 1080, endPoint y: 403, distance: 126.0
click at [1206, 402] on button "Search" at bounding box center [1222, 403] width 92 height 31
click at [833, 272] on input "JPK651367021" at bounding box center [927, 272] width 681 height 29
paste input "669150"
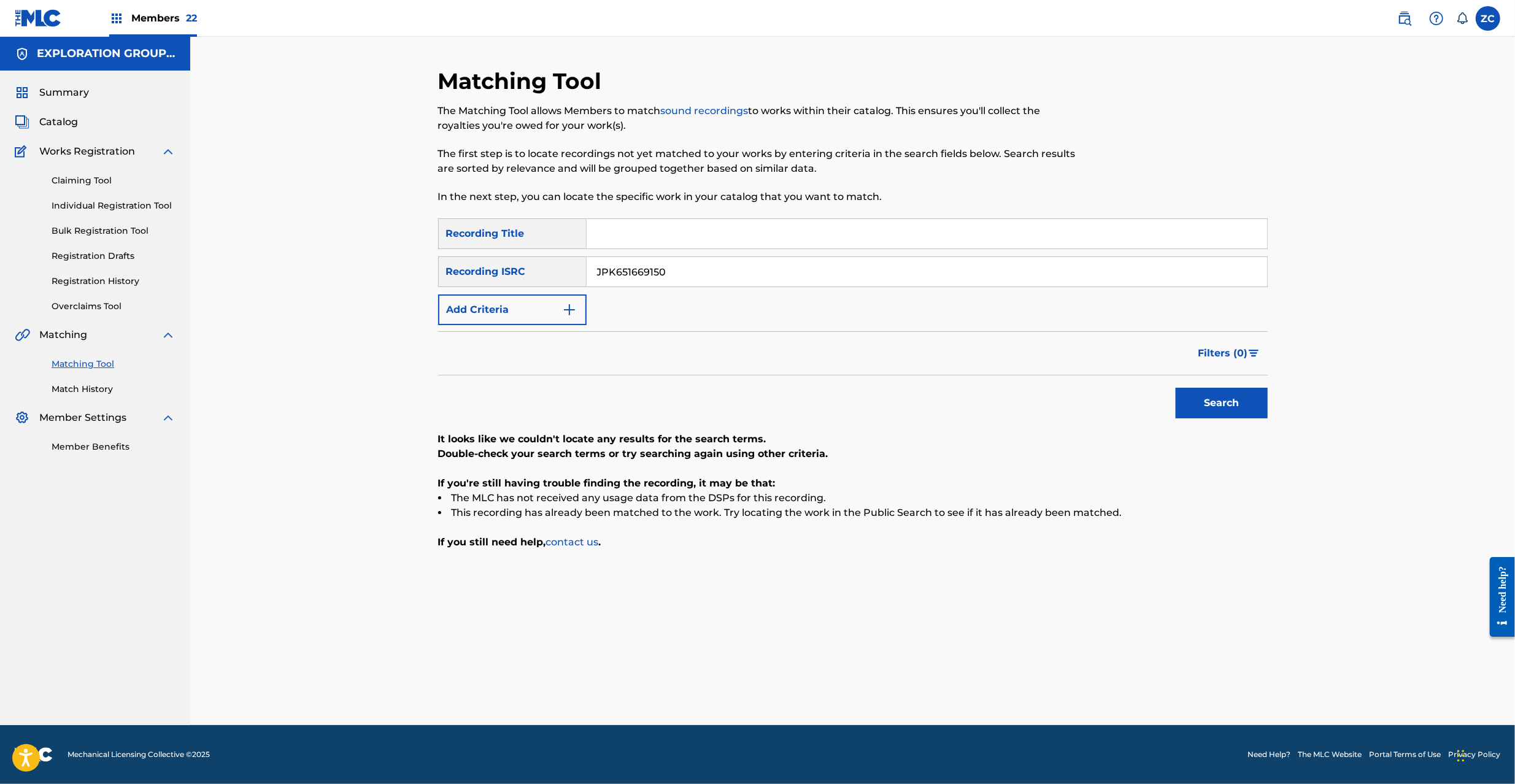
type input "JPK651669150"
click at [1201, 405] on button "Search" at bounding box center [1222, 403] width 92 height 31
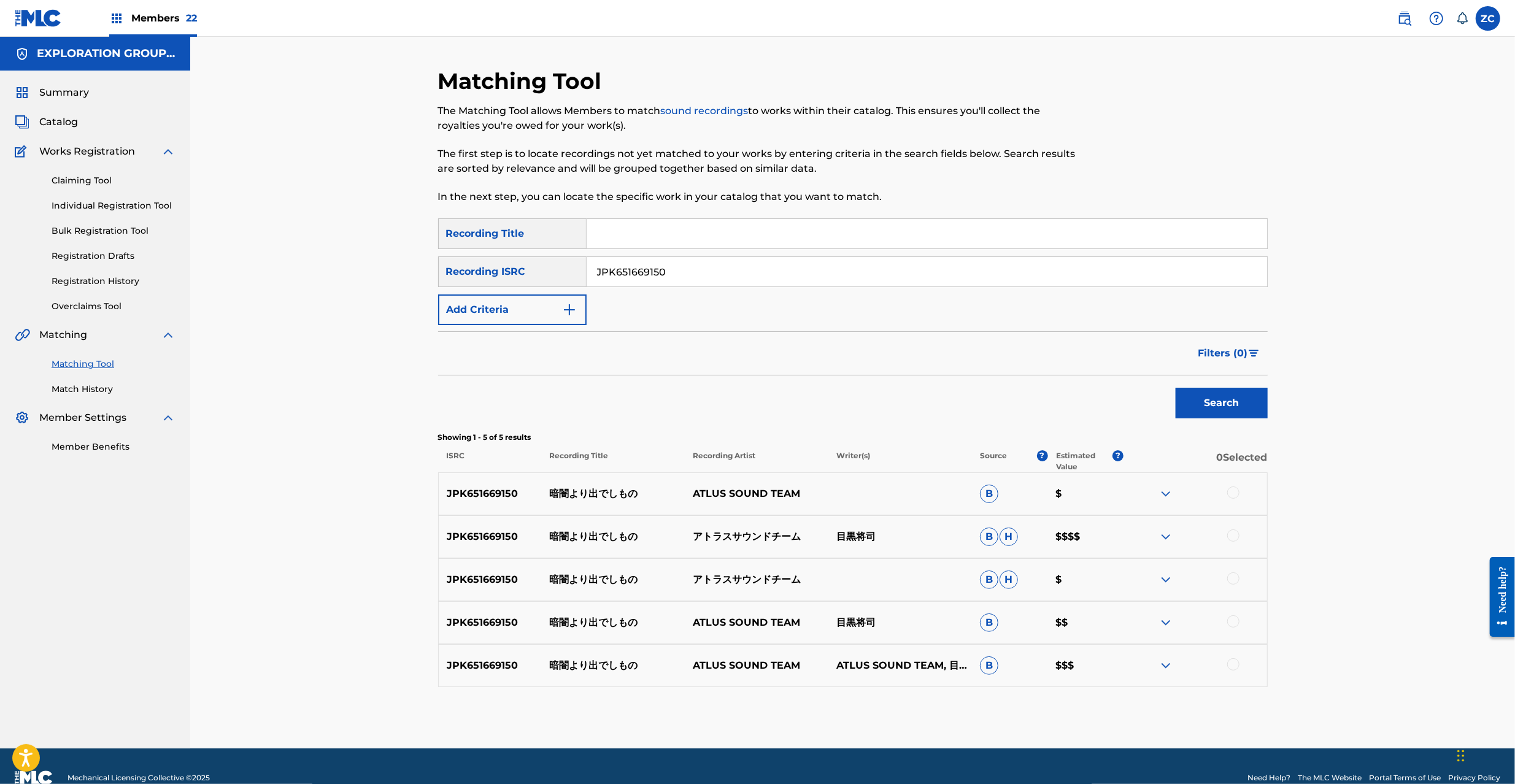
click at [1231, 491] on div at bounding box center [1233, 493] width 12 height 12
click at [1235, 538] on div at bounding box center [1233, 536] width 12 height 12
click at [1235, 576] on div at bounding box center [1233, 578] width 12 height 12
click at [1235, 621] on div at bounding box center [1233, 621] width 12 height 12
click at [1233, 662] on div at bounding box center [1233, 664] width 12 height 12
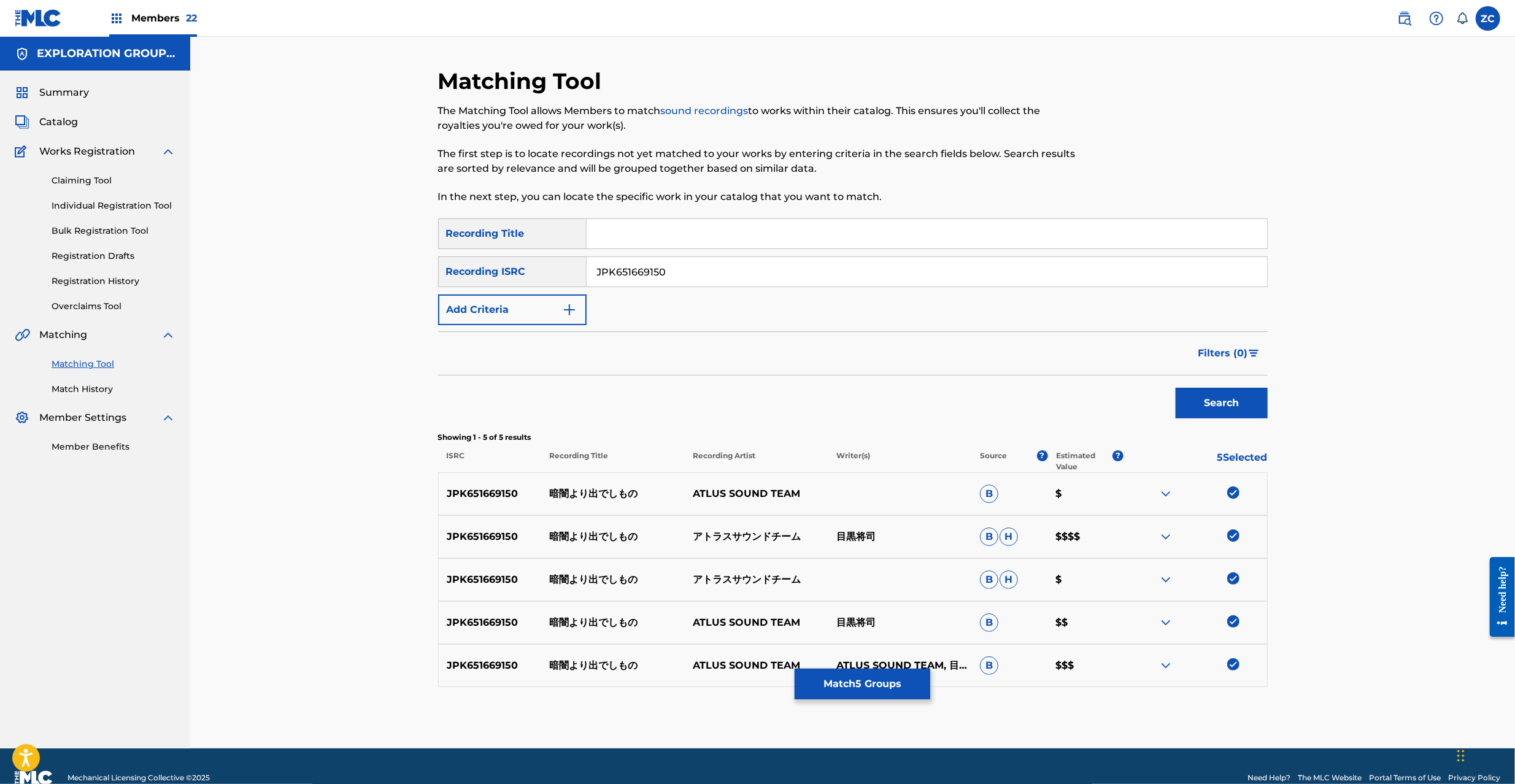
click at [891, 700] on div "Matching Tool The Matching Tool allows Members to match sound recordings to wor…" at bounding box center [853, 408] width 830 height 681
click at [900, 688] on button "Match 5 Groups" at bounding box center [862, 684] width 135 height 31
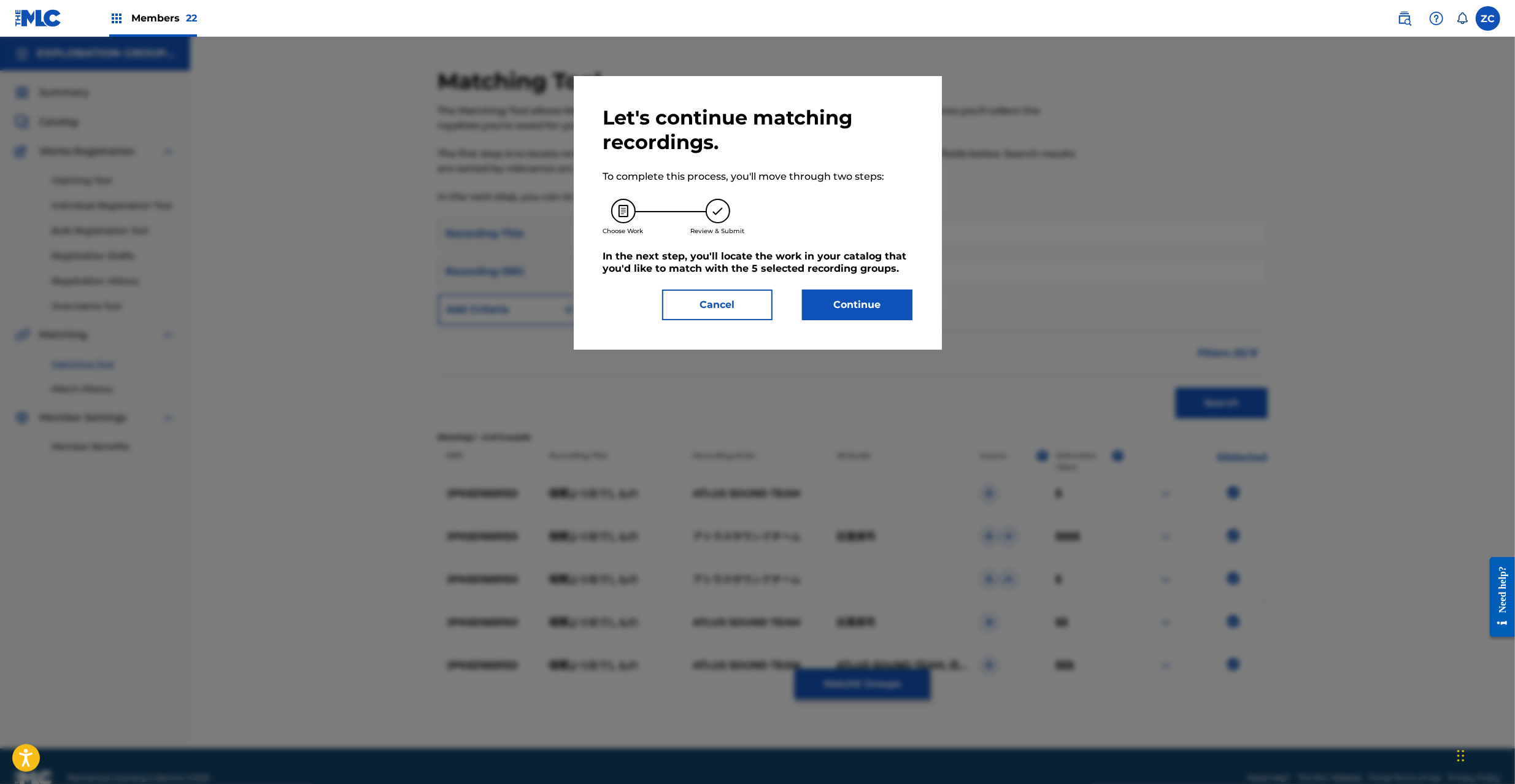
click at [855, 299] on button "Continue" at bounding box center [857, 305] width 110 height 31
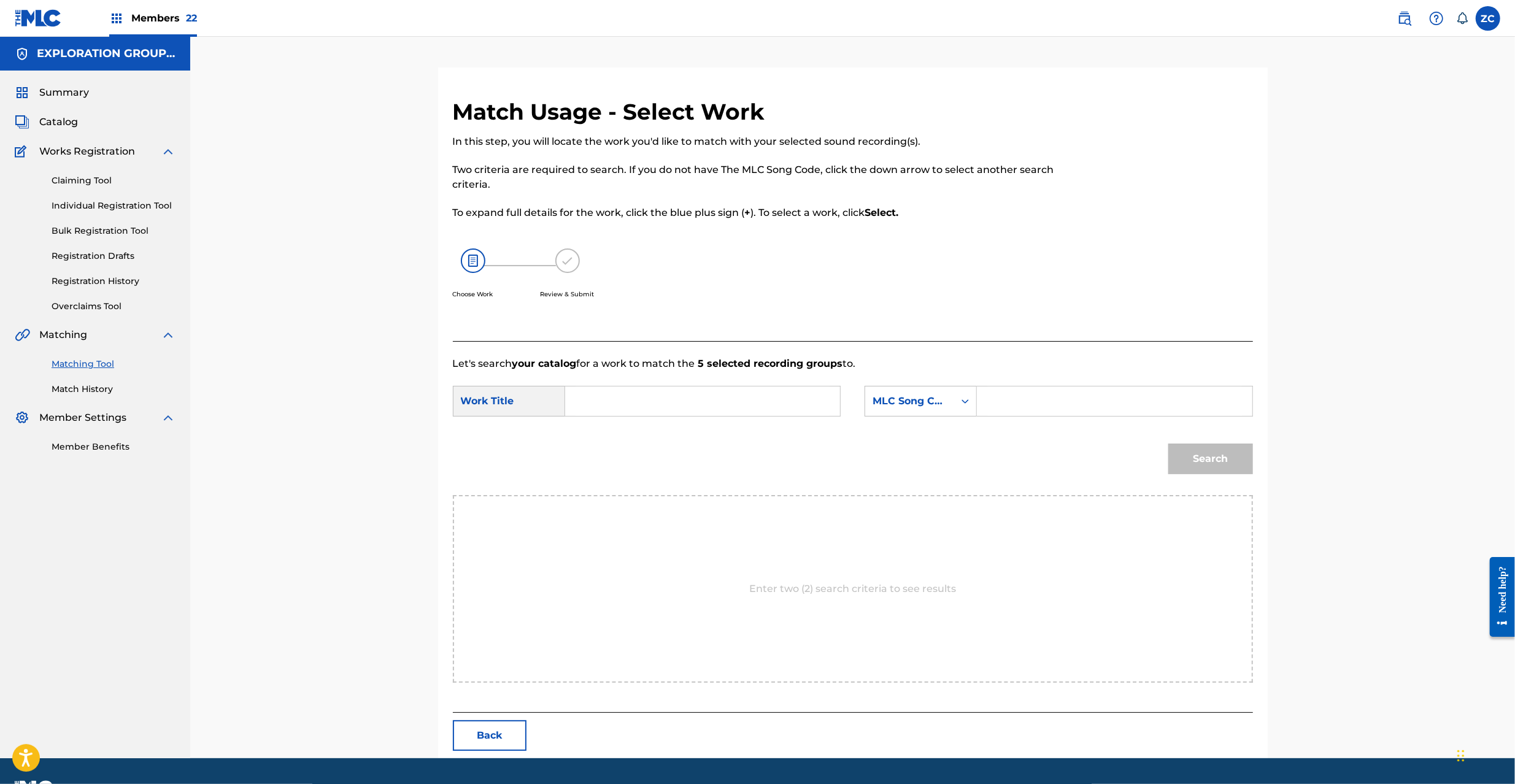
click at [734, 406] on input "Search Form" at bounding box center [702, 401] width 254 height 29
paste input "Kurayamiyori Ideshi Mono KC66SI"
click at [751, 408] on input "Kurayamiyori Ideshi Mono KC66SI" at bounding box center [702, 401] width 254 height 29
type input "Kurayamiyori Ideshi Mono"
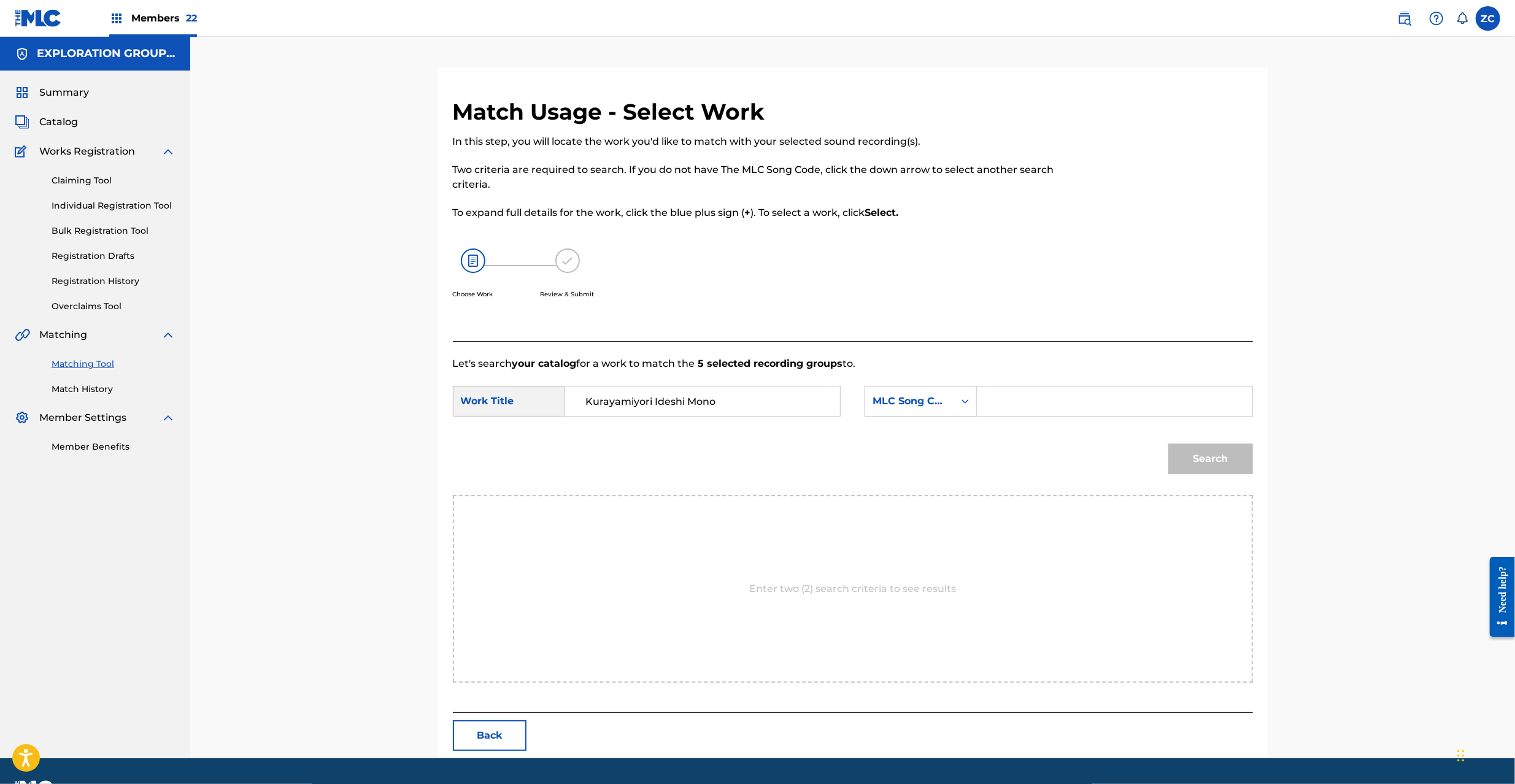
click at [1066, 413] on input "Search Form" at bounding box center [1114, 401] width 254 height 29
paste input "KC66SI"
type input "KC66SI"
click at [1225, 462] on button "Search" at bounding box center [1211, 459] width 84 height 31
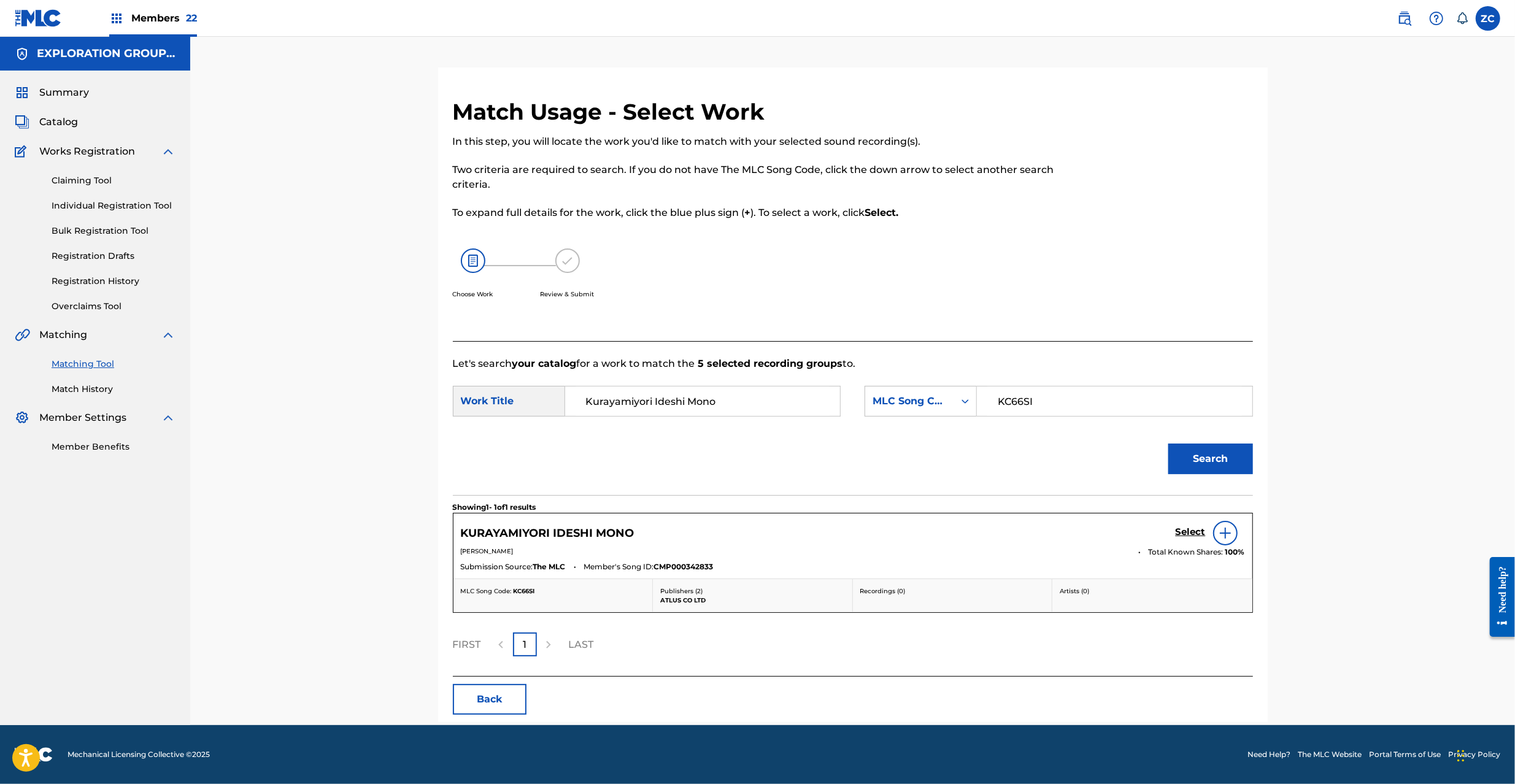
click at [1191, 532] on h5 "Select" at bounding box center [1191, 532] width 30 height 12
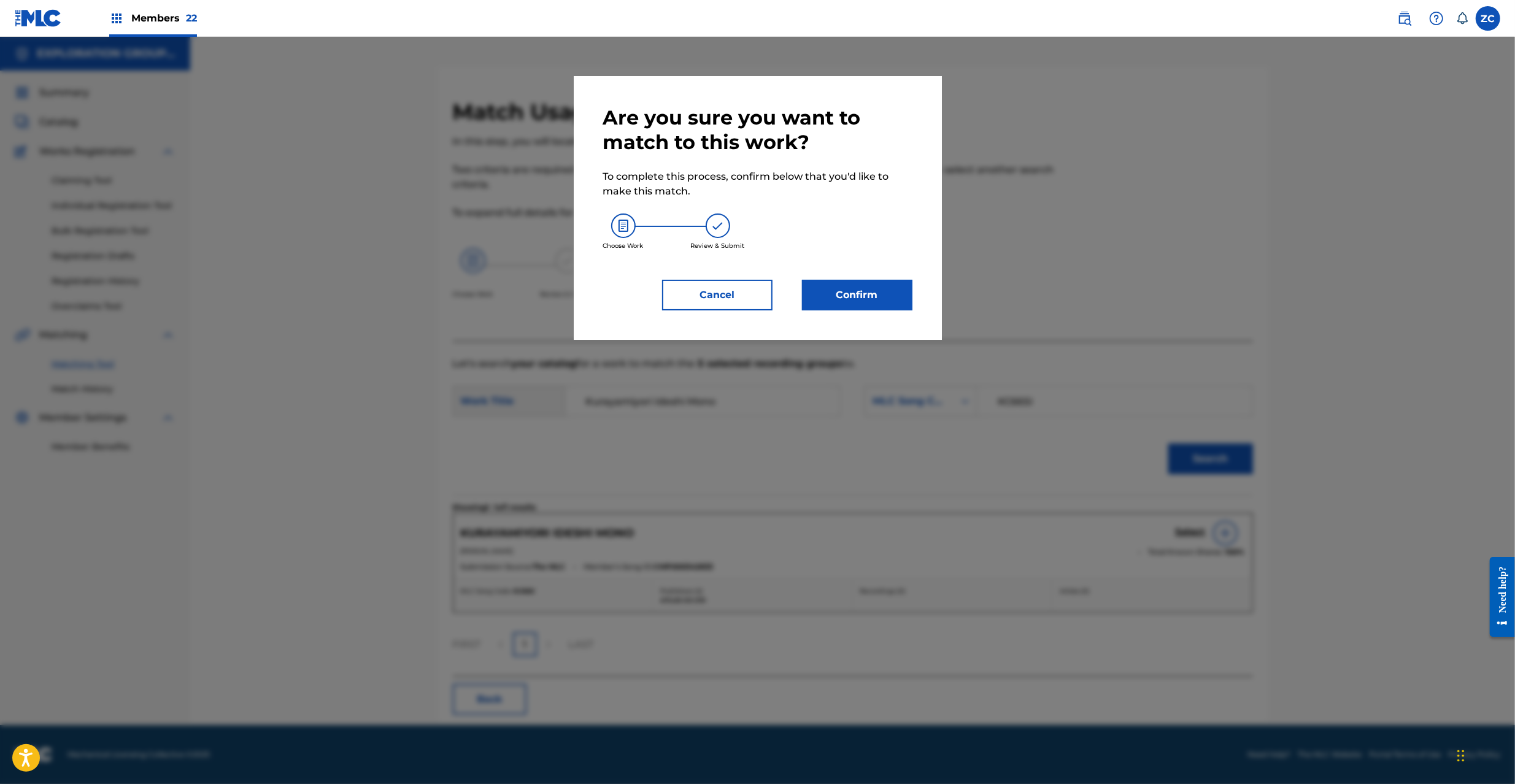
click at [862, 284] on button "Confirm" at bounding box center [857, 295] width 110 height 31
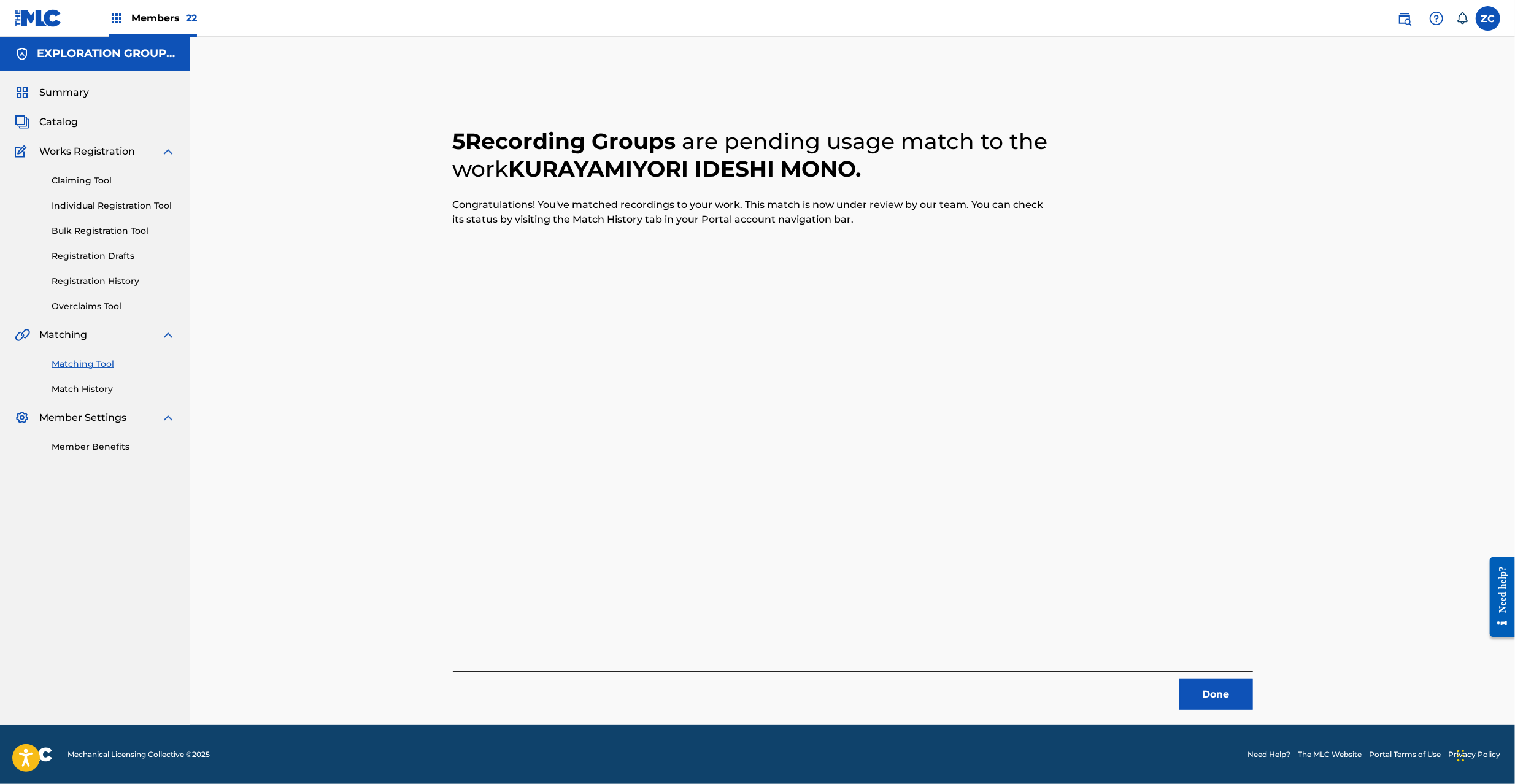
click at [1208, 704] on button "Done" at bounding box center [1216, 694] width 74 height 31
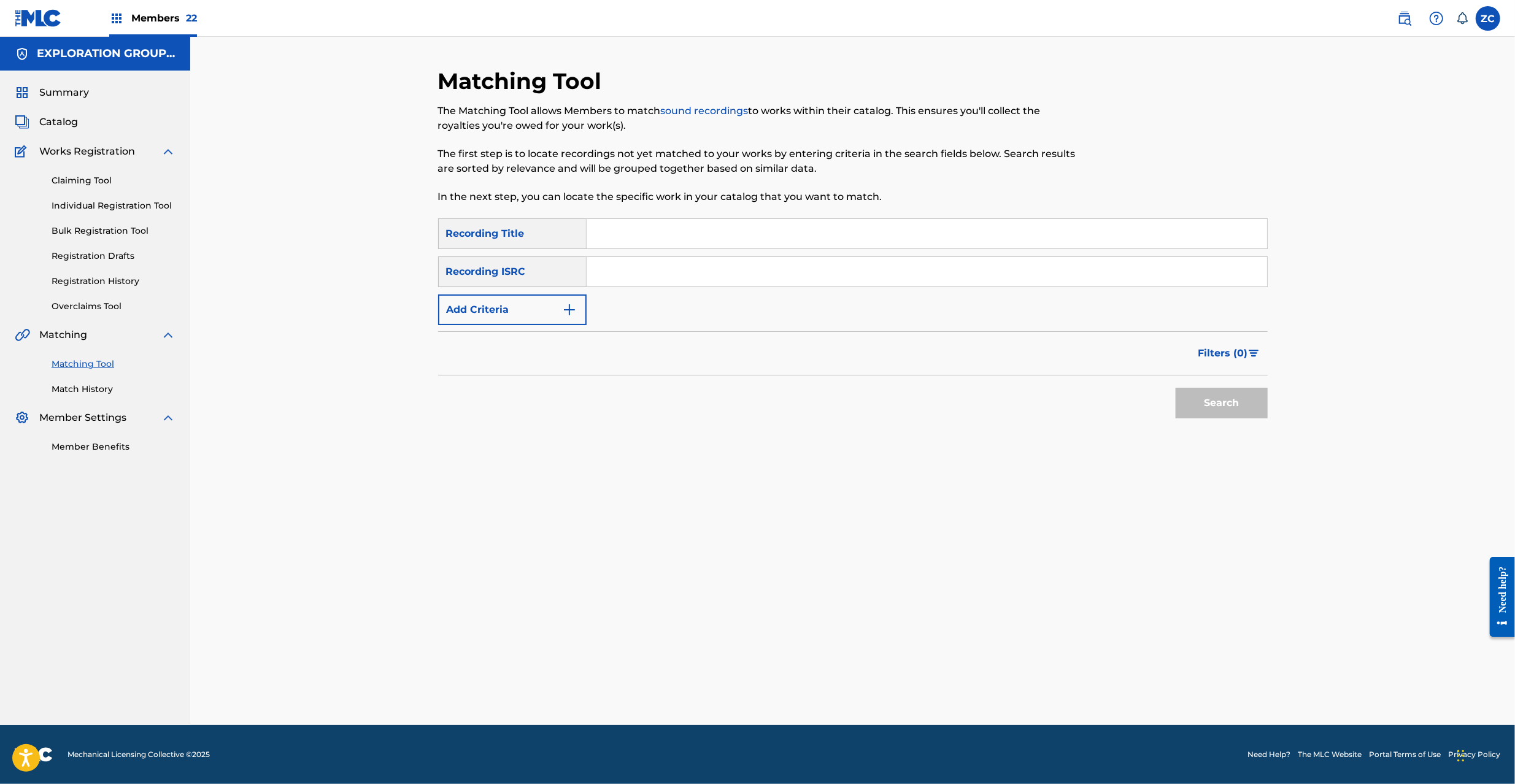
click at [798, 278] on input "Search Form" at bounding box center [927, 272] width 681 height 29
paste input "JPK651669149"
click at [1176, 388] on button "Search" at bounding box center [1222, 403] width 92 height 31
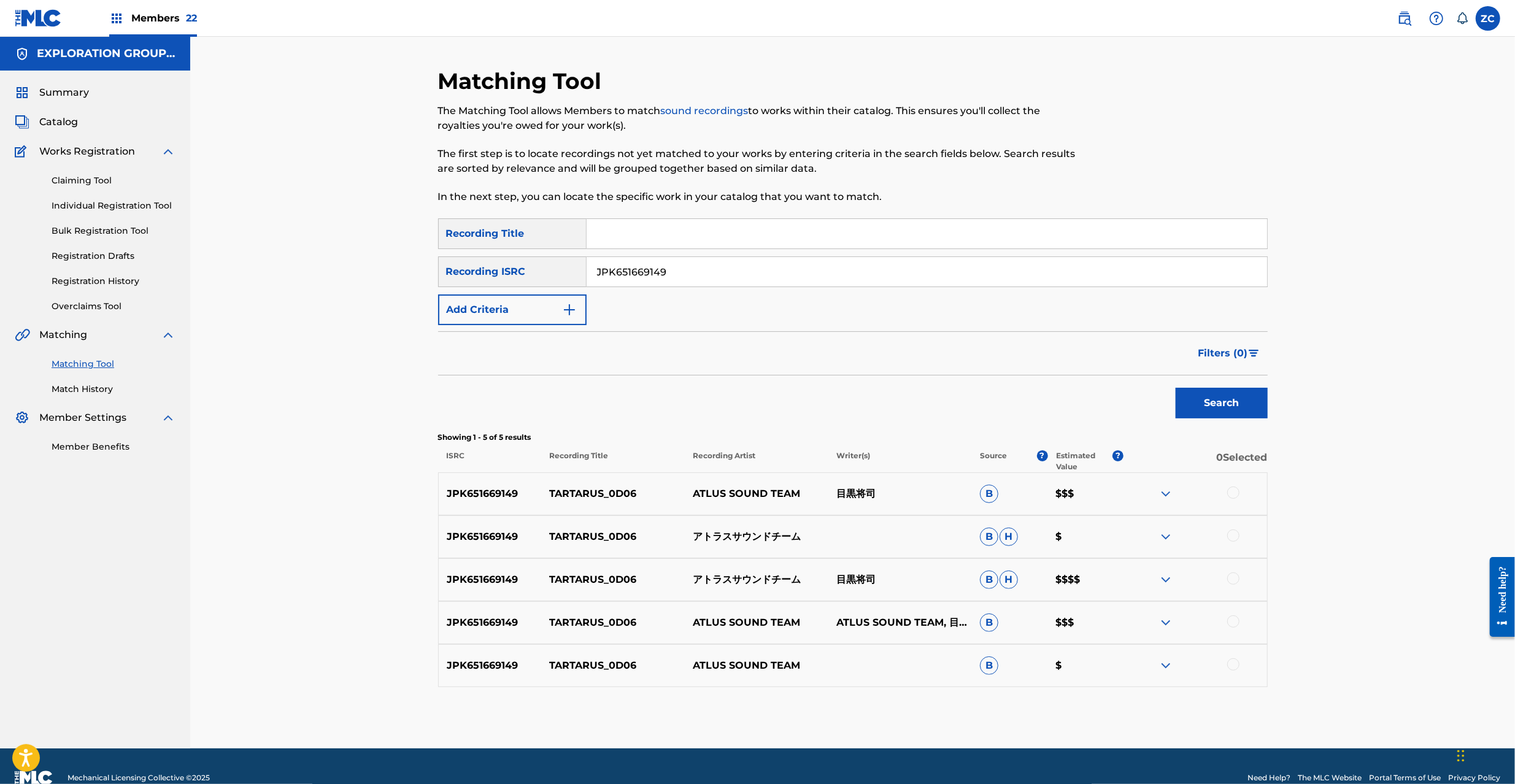
click at [1233, 489] on div at bounding box center [1233, 493] width 12 height 12
click at [1235, 534] on div at bounding box center [1233, 536] width 12 height 12
click at [1235, 577] on div at bounding box center [1233, 578] width 12 height 12
click at [1235, 617] on div at bounding box center [1233, 621] width 12 height 12
click at [1233, 670] on div at bounding box center [1233, 664] width 12 height 12
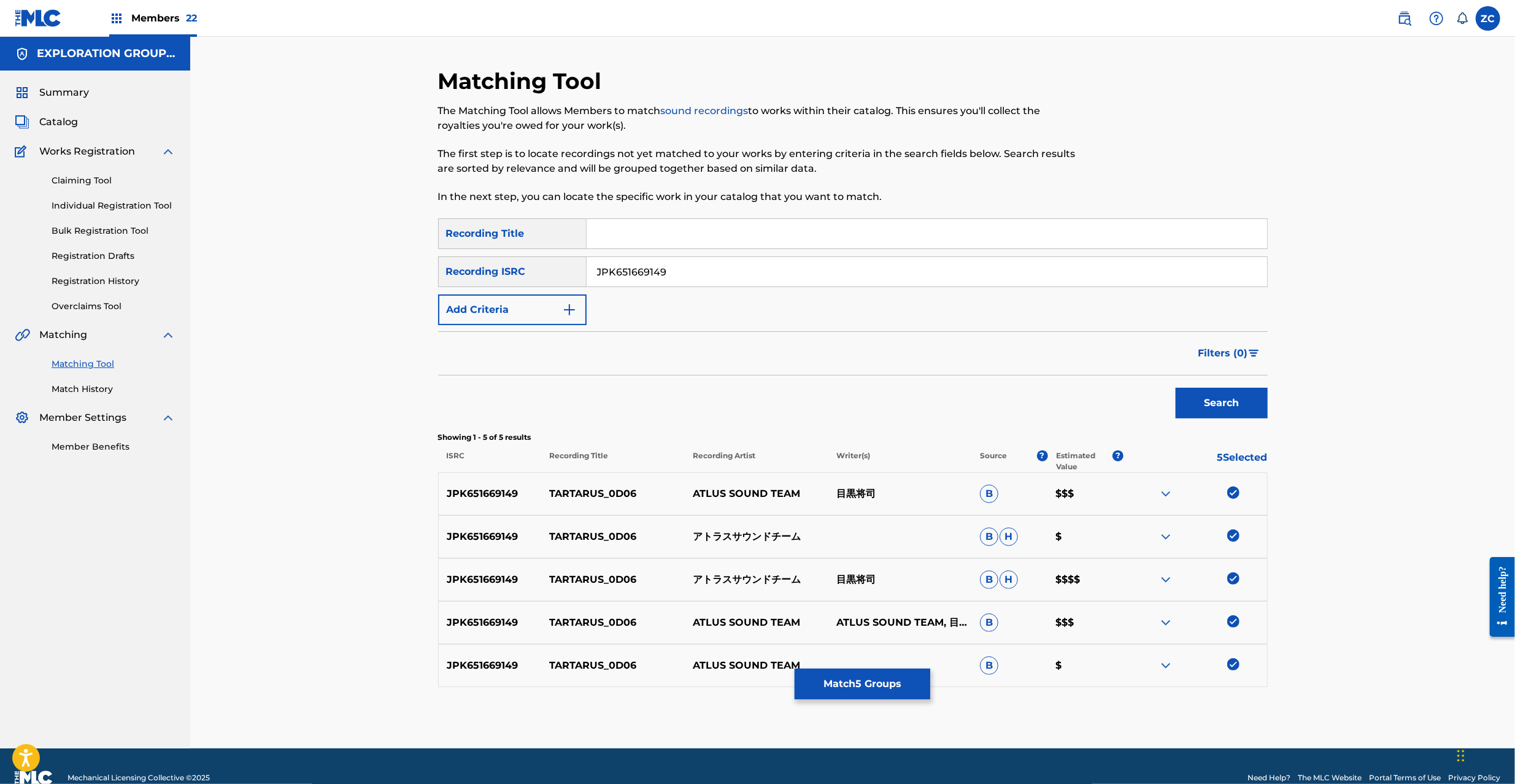
click at [869, 269] on input "JPK651669149" at bounding box center [927, 272] width 681 height 29
paste input "367010"
click at [1176, 388] on button "Search" at bounding box center [1222, 403] width 92 height 31
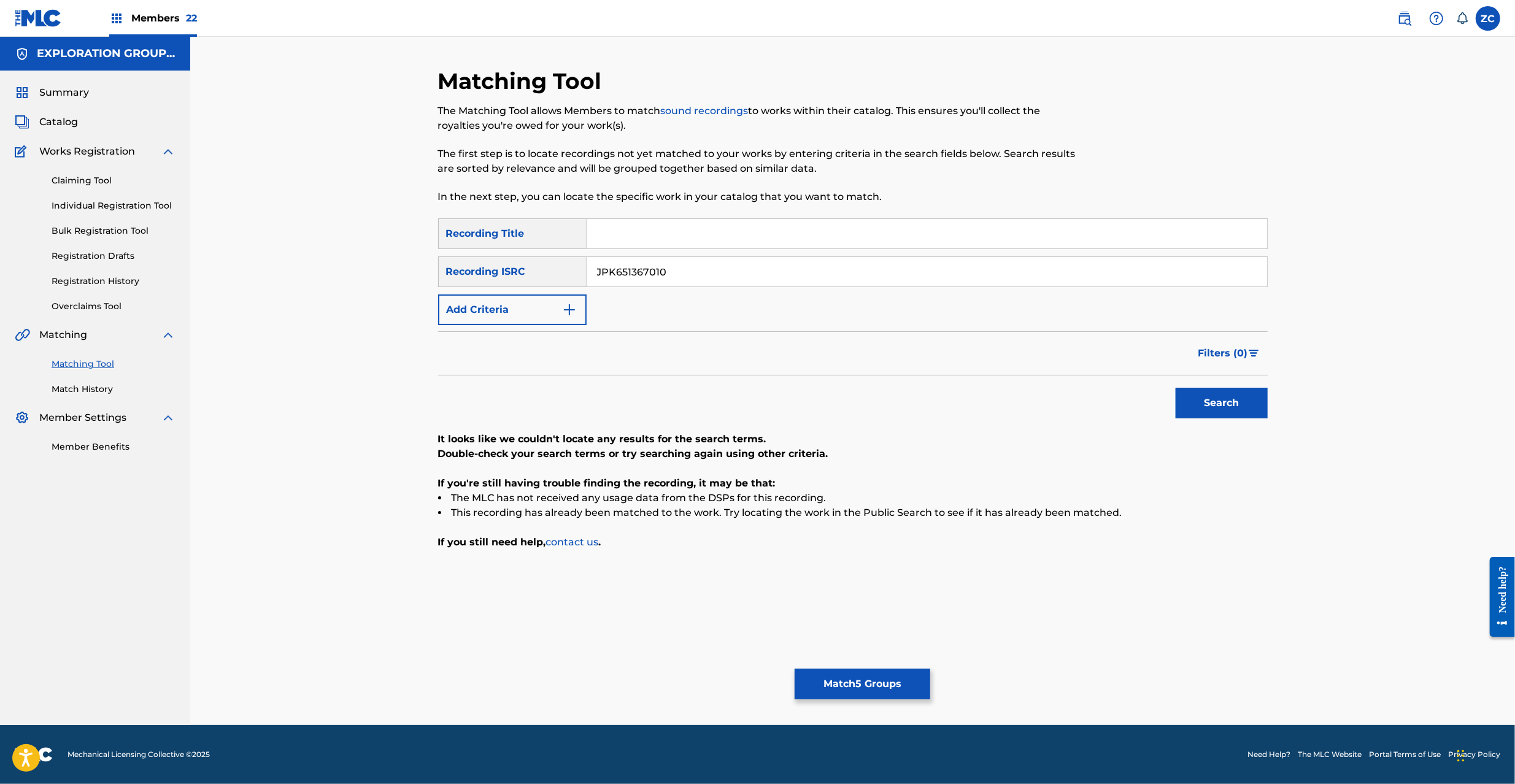
paste input "163026"
click at [1176, 388] on button "Search" at bounding box center [1222, 403] width 92 height 31
paste input "P300600448"
type input "JPP300600448"
click at [1176, 388] on button "Search" at bounding box center [1222, 403] width 92 height 31
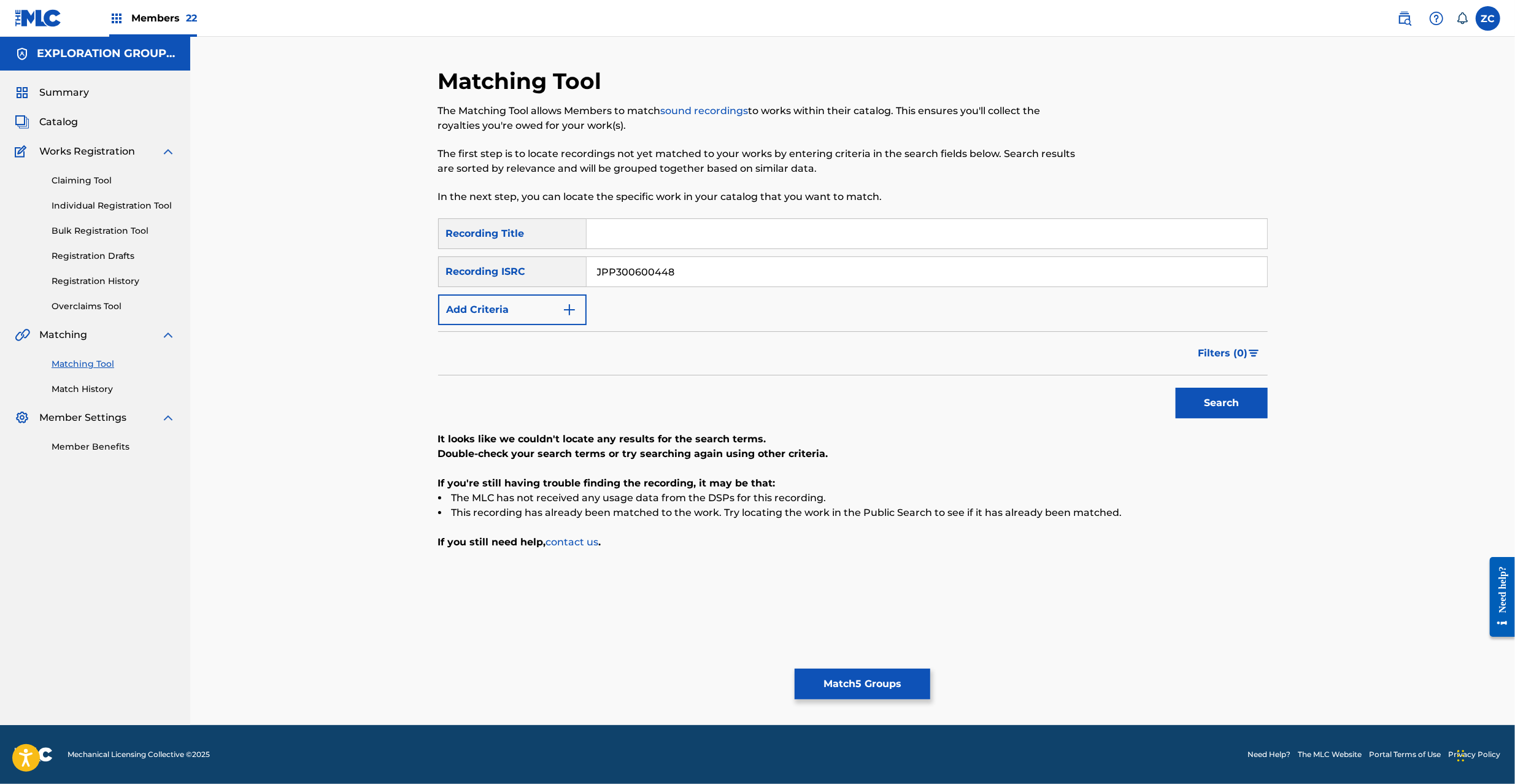
click at [882, 683] on button "Match 5 Groups" at bounding box center [862, 684] width 135 height 31
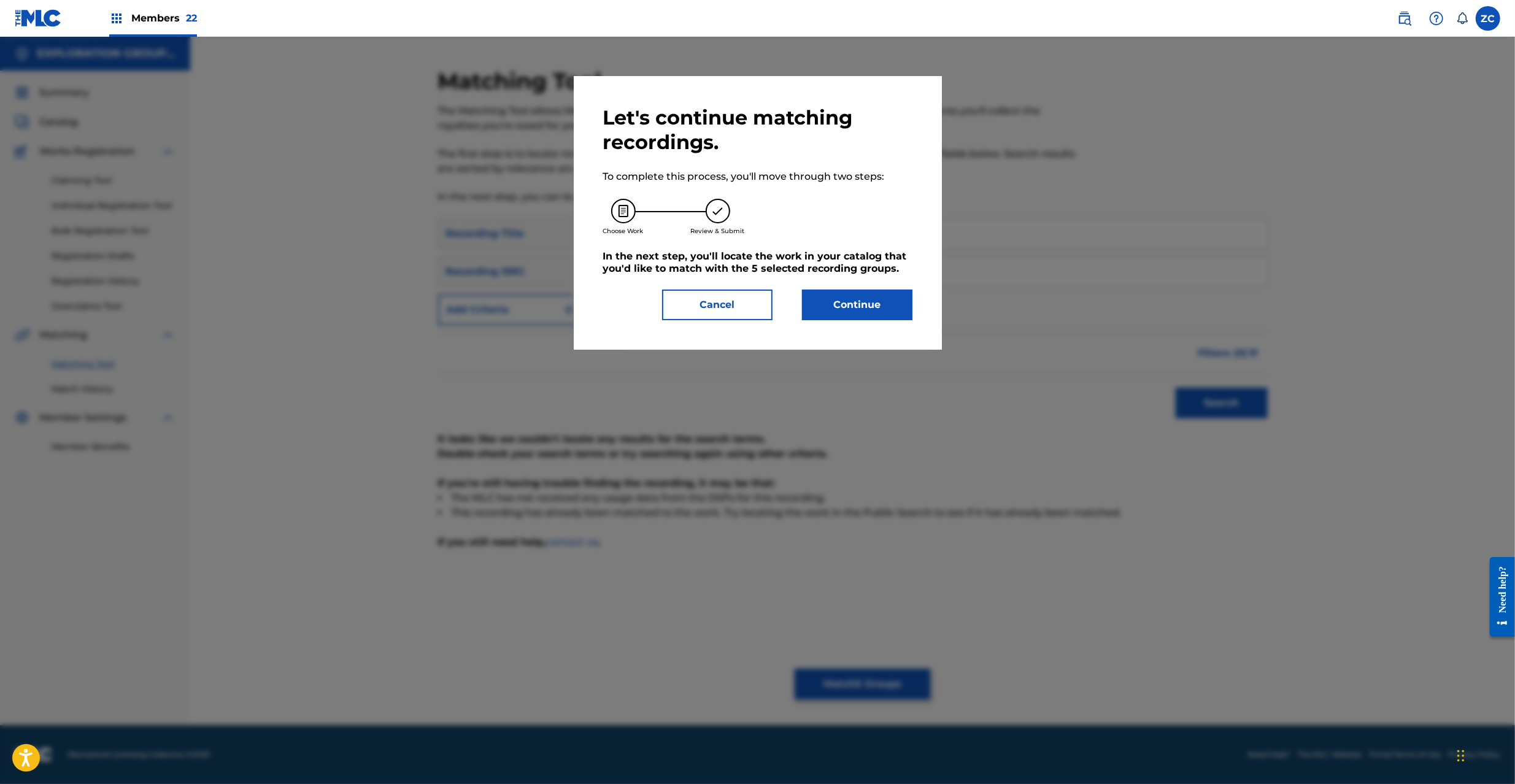
click at [862, 314] on button "Continue" at bounding box center [857, 305] width 110 height 31
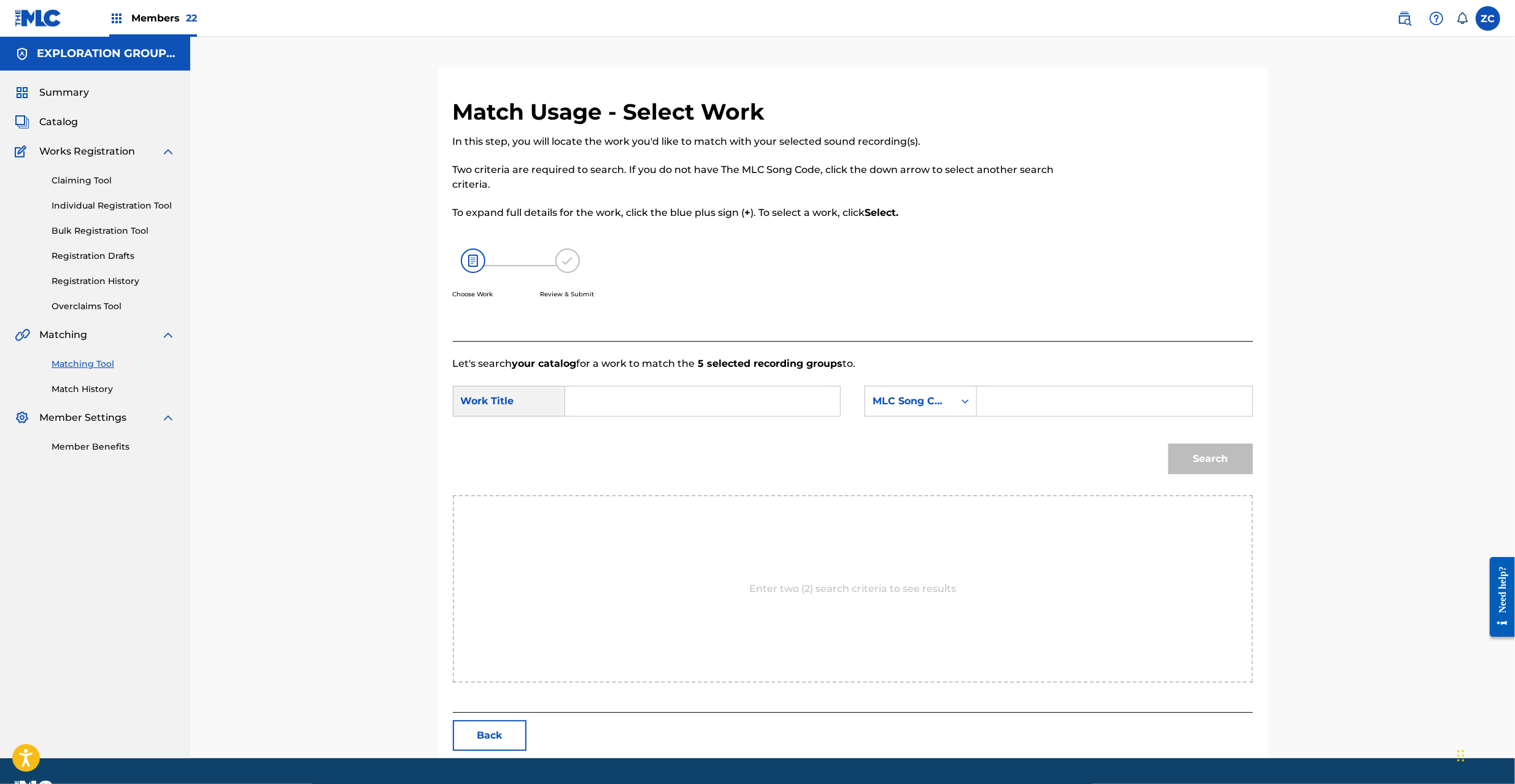
click at [787, 395] on input "Search Form" at bounding box center [702, 401] width 254 height 29
paste input "Tartarus_0D06 T481BL"
click at [688, 399] on input "Tartarus_0D06 T481BL" at bounding box center [702, 401] width 254 height 29
type input "Tartarus_0D06"
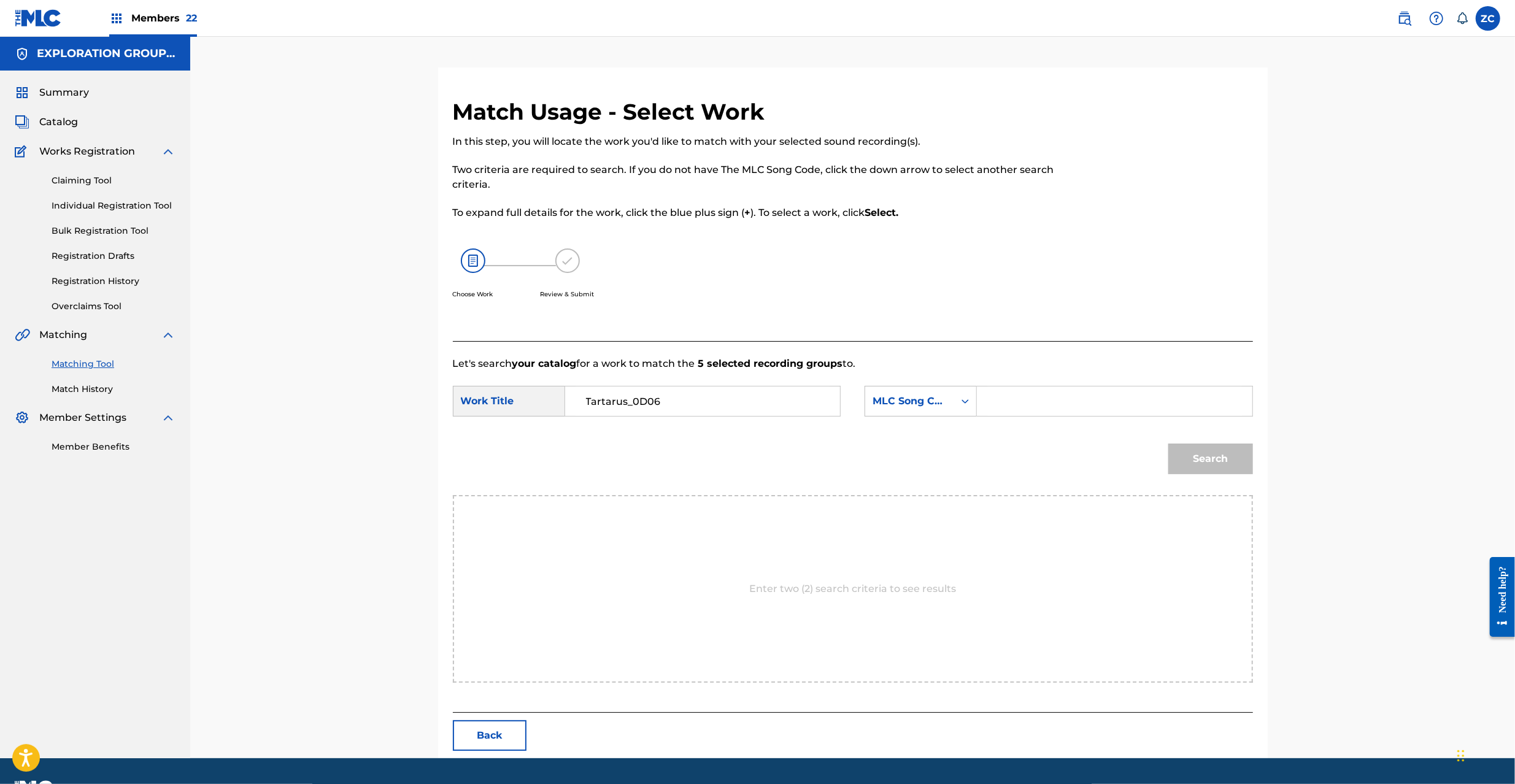
click at [1098, 410] on input "Search Form" at bounding box center [1114, 401] width 254 height 29
paste input "T481BL"
type input "T481BL"
click at [1226, 467] on button "Search" at bounding box center [1211, 459] width 84 height 31
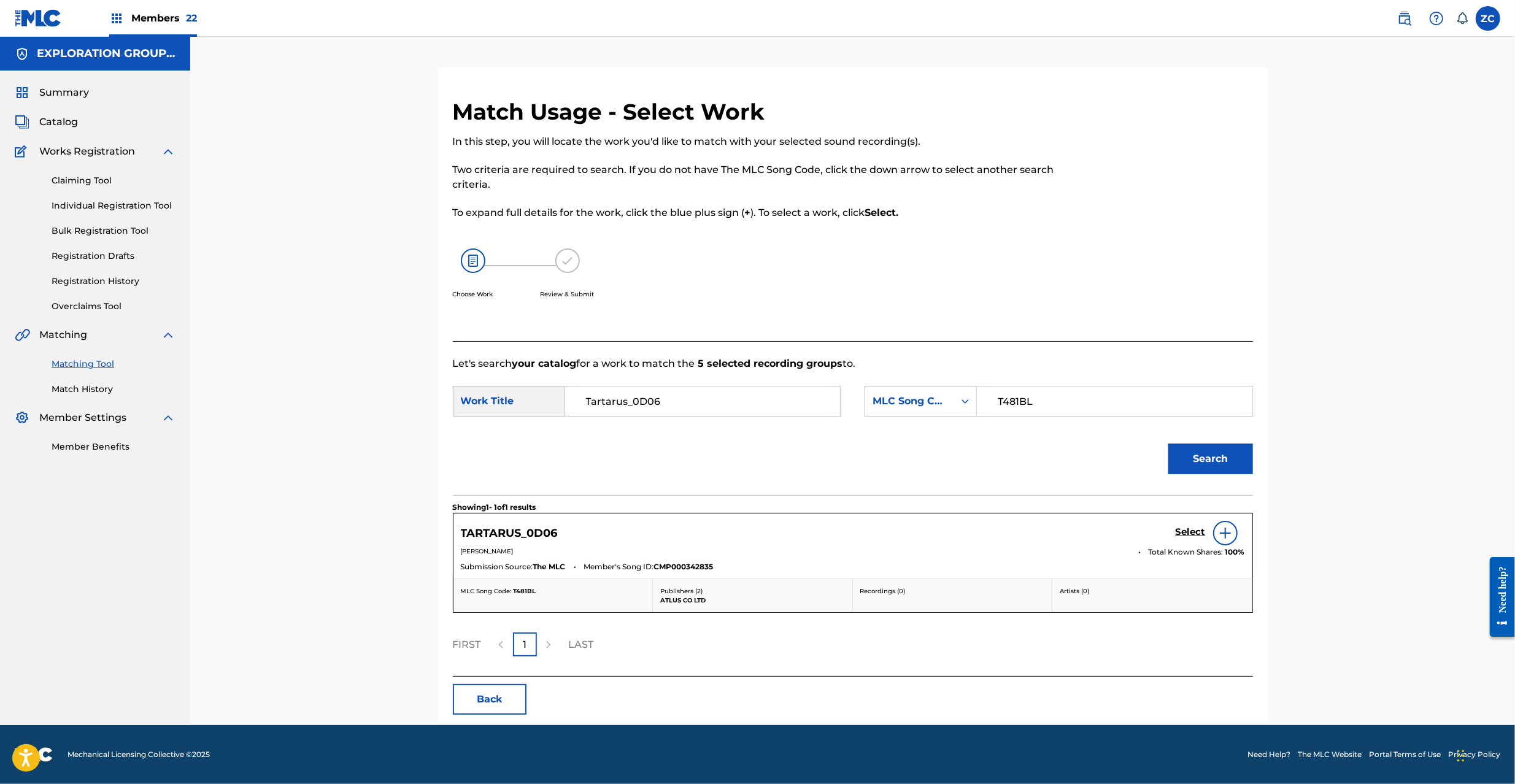
click at [1191, 527] on h5 "Select" at bounding box center [1191, 532] width 30 height 12
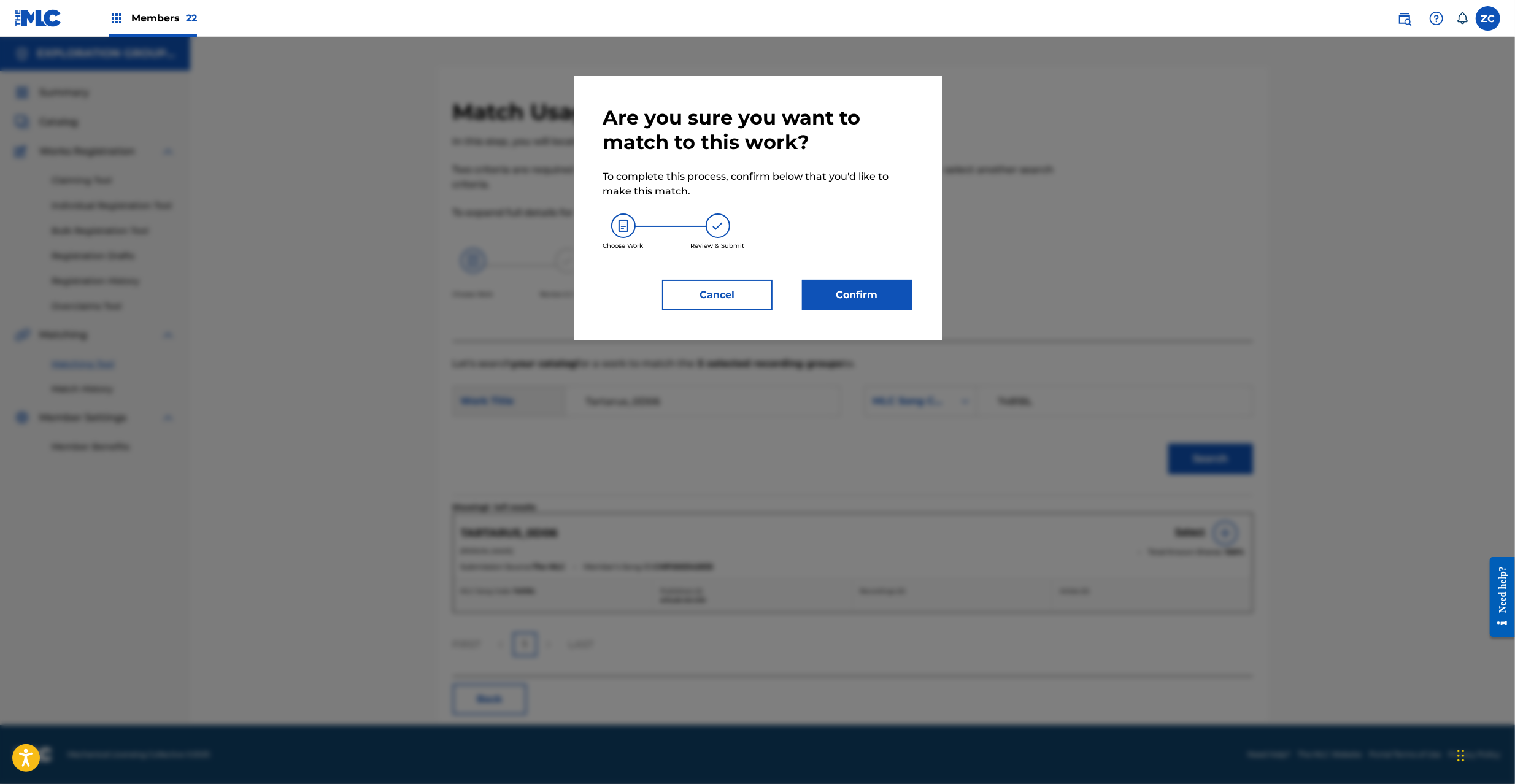
click at [1191, 528] on div at bounding box center [758, 429] width 1515 height 784
click at [899, 290] on button "Confirm" at bounding box center [857, 295] width 110 height 31
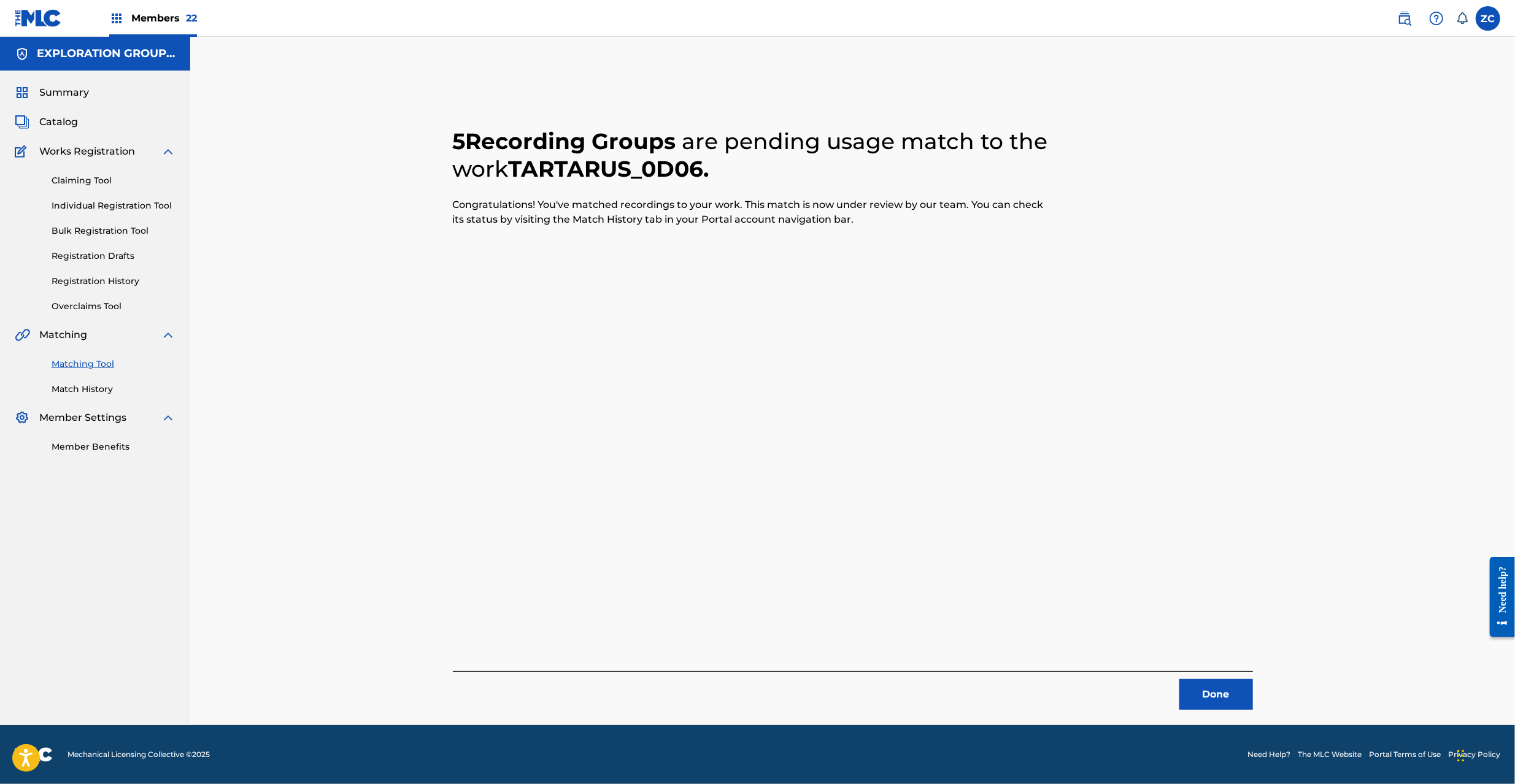
click at [1210, 685] on button "Done" at bounding box center [1216, 694] width 74 height 31
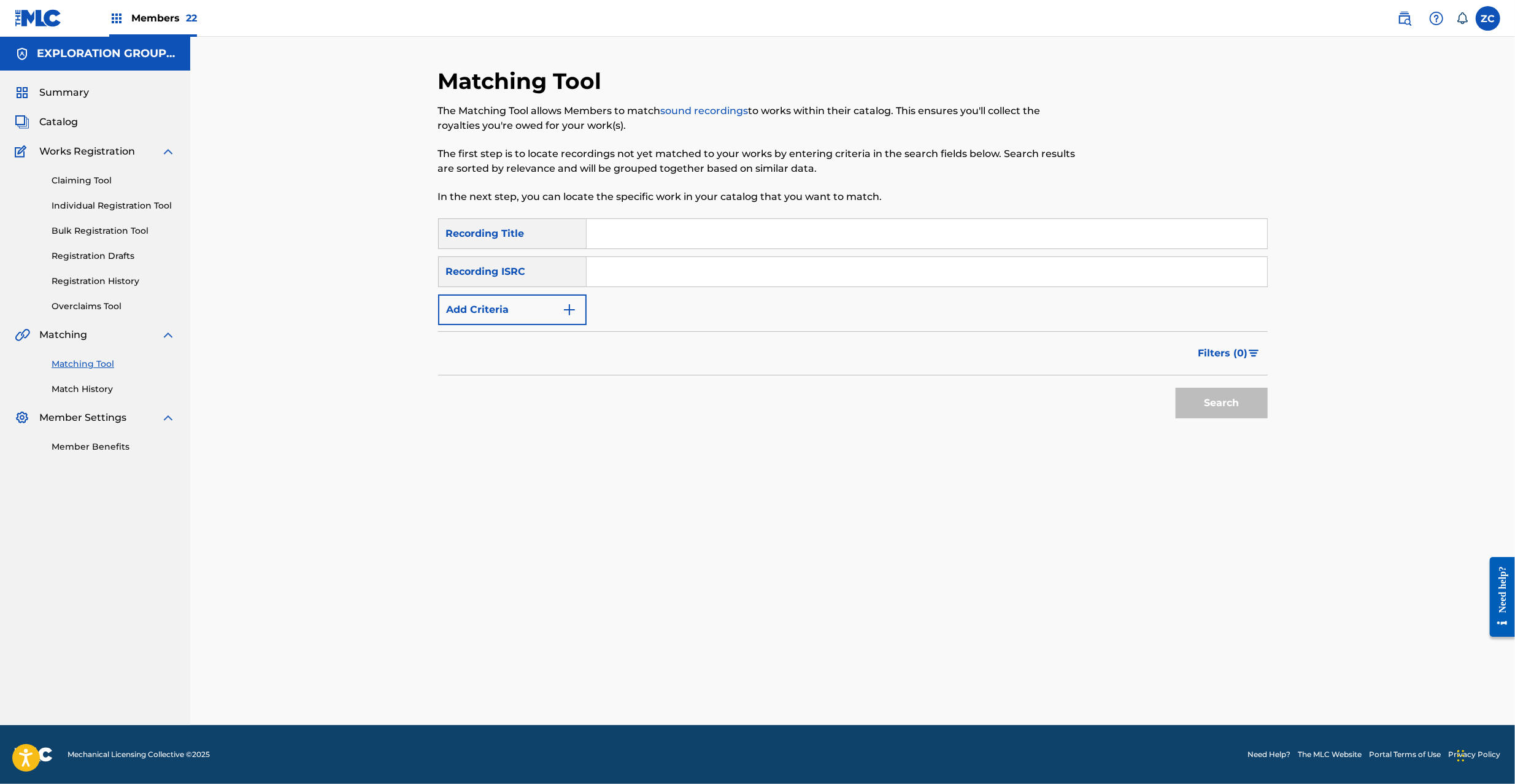
click at [1094, 265] on input "Search Form" at bounding box center [927, 272] width 681 height 29
paste input "JPK651669125"
click at [1176, 388] on button "Search" at bounding box center [1222, 403] width 92 height 31
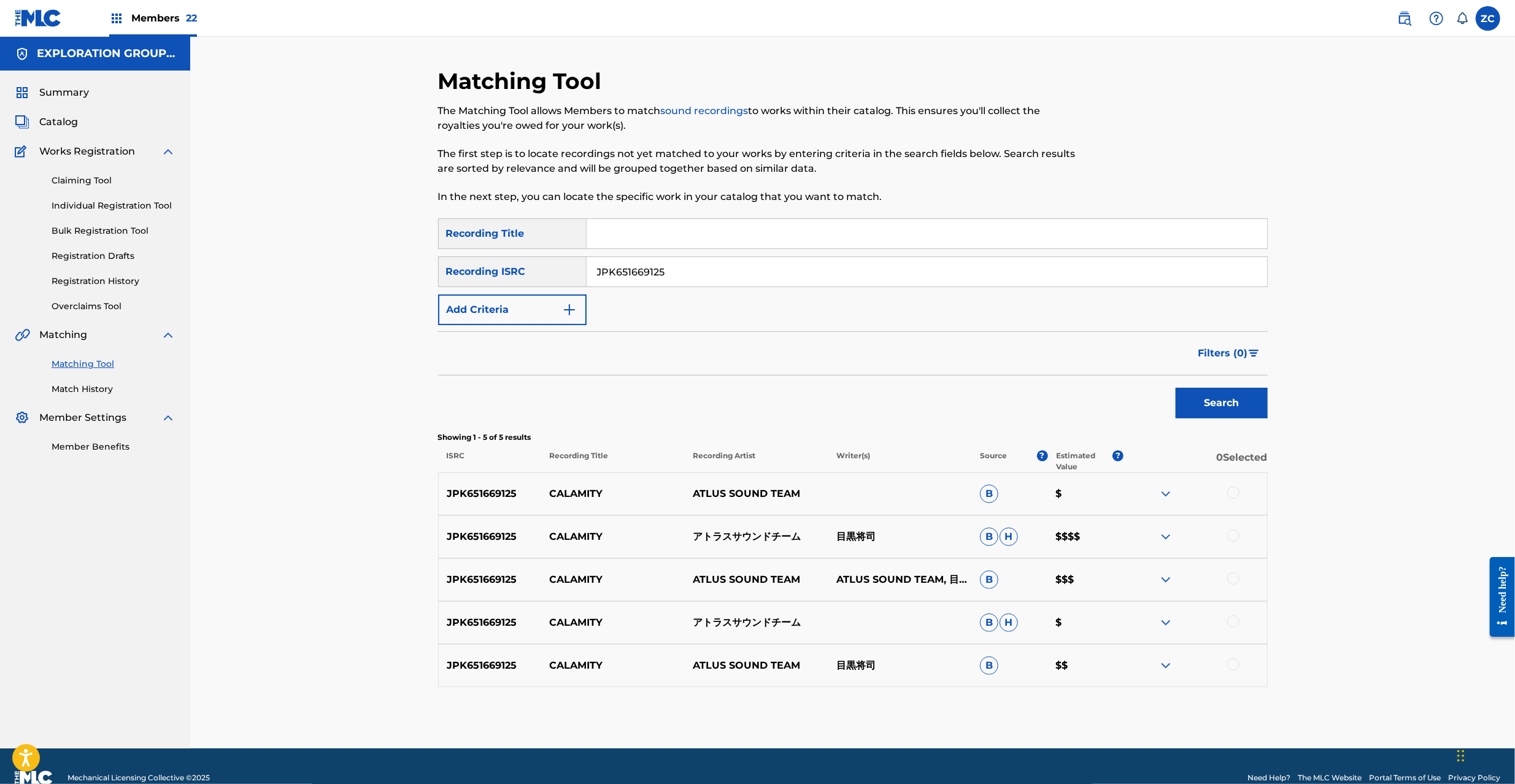
click at [1233, 496] on div at bounding box center [1233, 493] width 12 height 12
click at [1235, 538] on div at bounding box center [1233, 536] width 12 height 12
drag, startPoint x: 1233, startPoint y: 575, endPoint x: 1236, endPoint y: 607, distance: 32.1
click at [1233, 574] on div at bounding box center [1233, 578] width 12 height 12
click at [1235, 619] on div at bounding box center [1233, 621] width 12 height 12
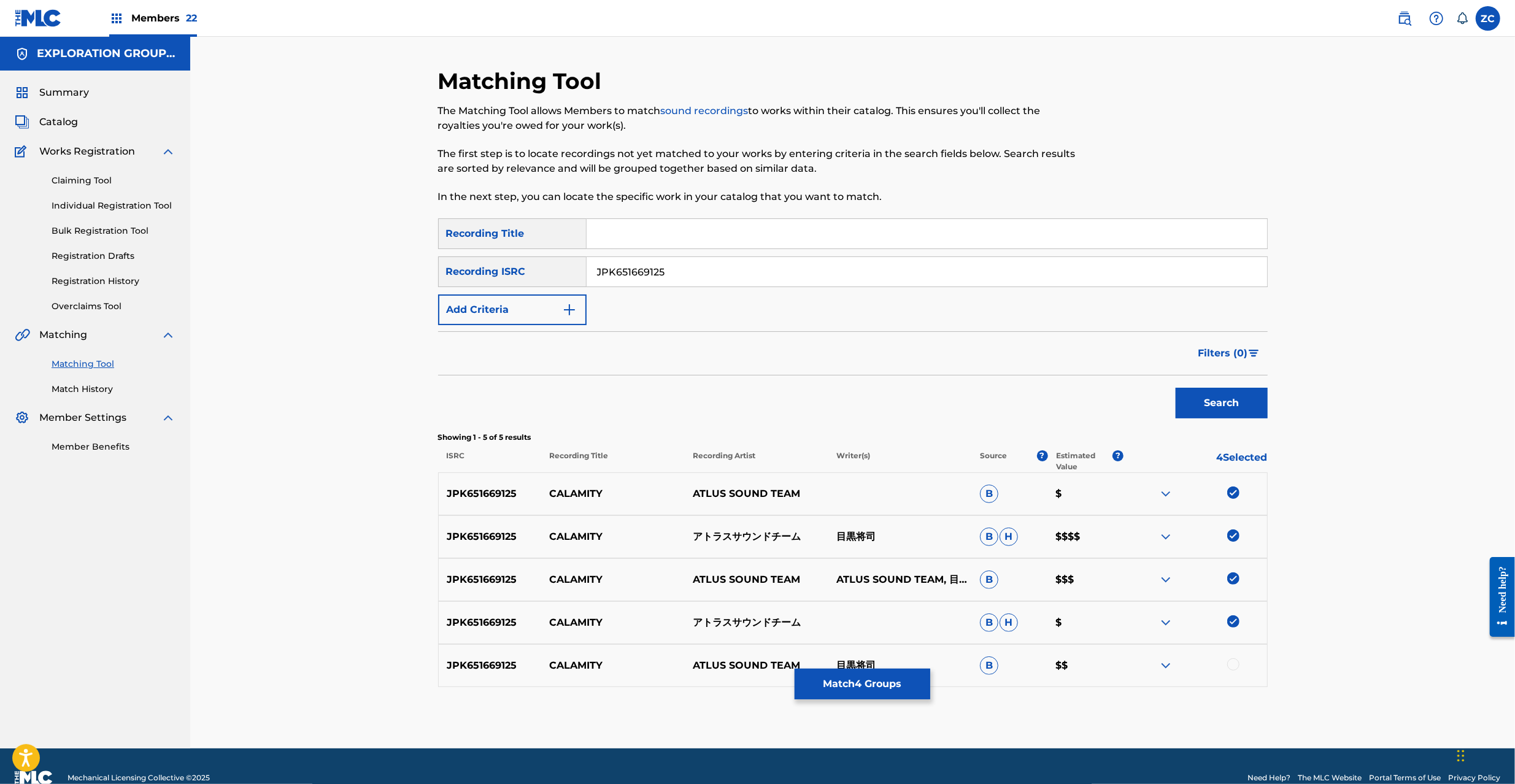
click at [1236, 664] on div at bounding box center [1233, 664] width 12 height 12
click at [920, 281] on input "JPK651669125" at bounding box center [927, 272] width 681 height 29
paste input "162713"
click at [1176, 388] on button "Search" at bounding box center [1222, 403] width 92 height 31
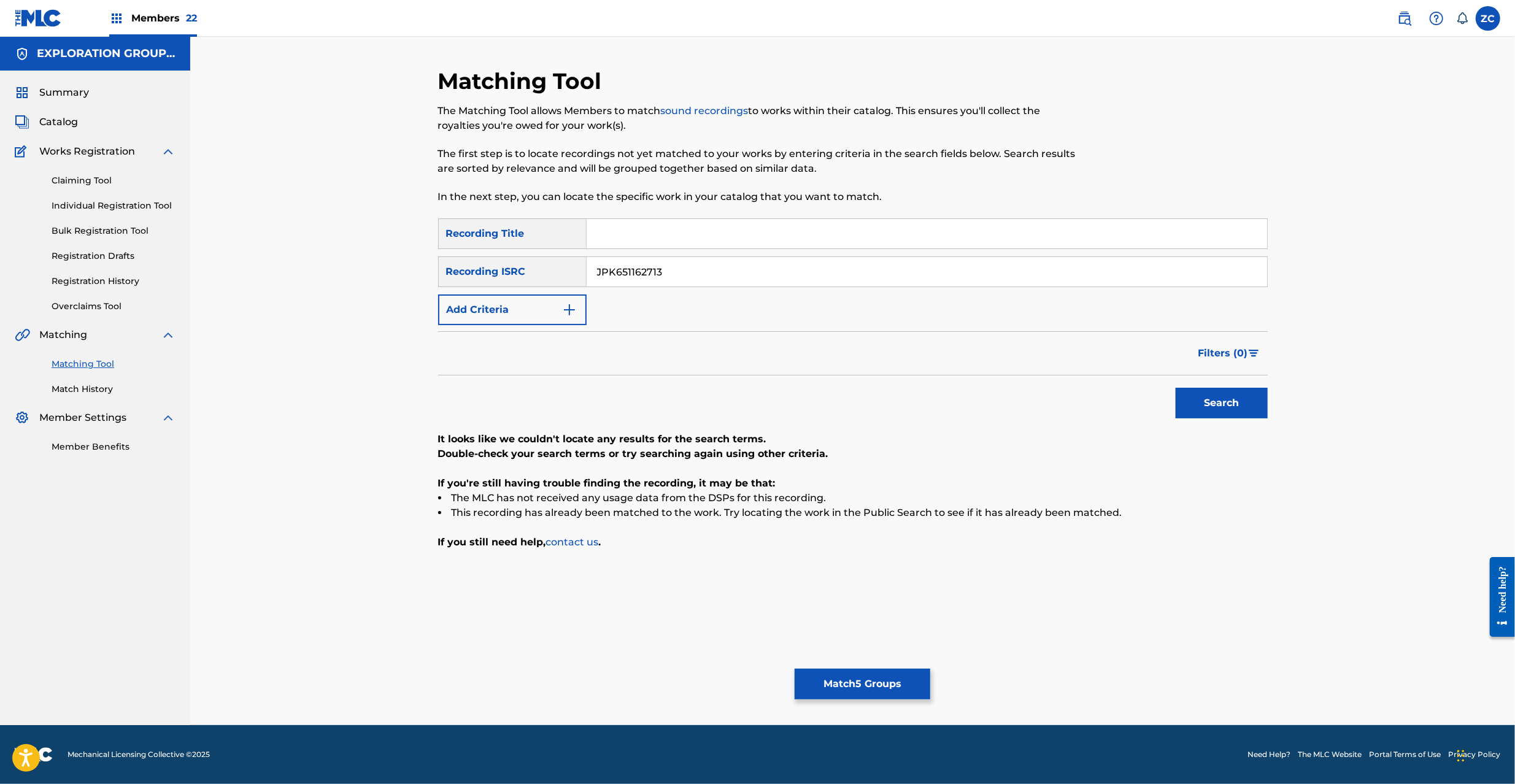
paste input "366918"
click at [1176, 388] on button "Search" at bounding box center [1222, 403] width 92 height 31
paste input "P300600425"
type input "JPP300600425"
click at [1176, 388] on button "Search" at bounding box center [1222, 403] width 92 height 31
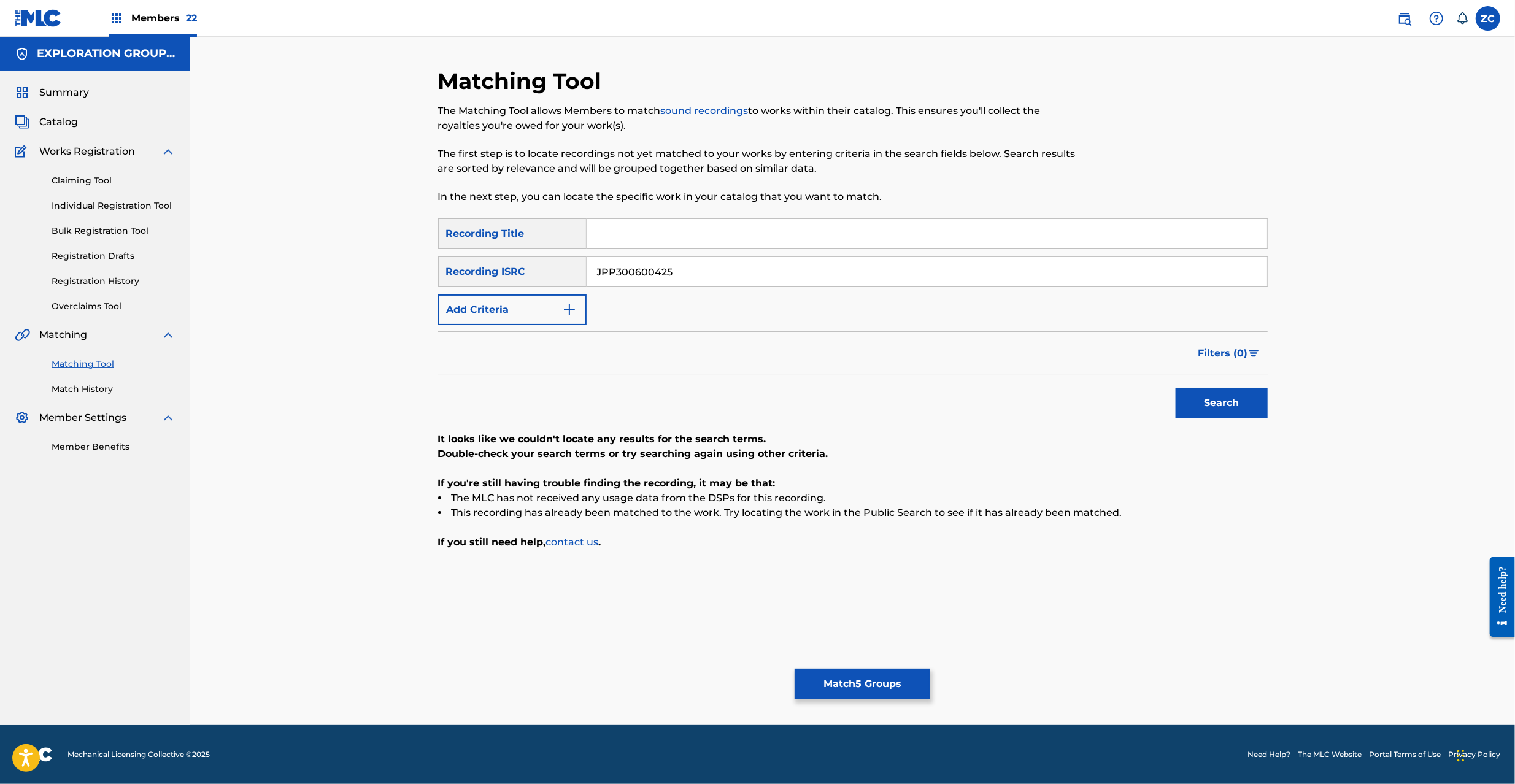
click at [873, 683] on button "Match 5 Groups" at bounding box center [862, 684] width 135 height 31
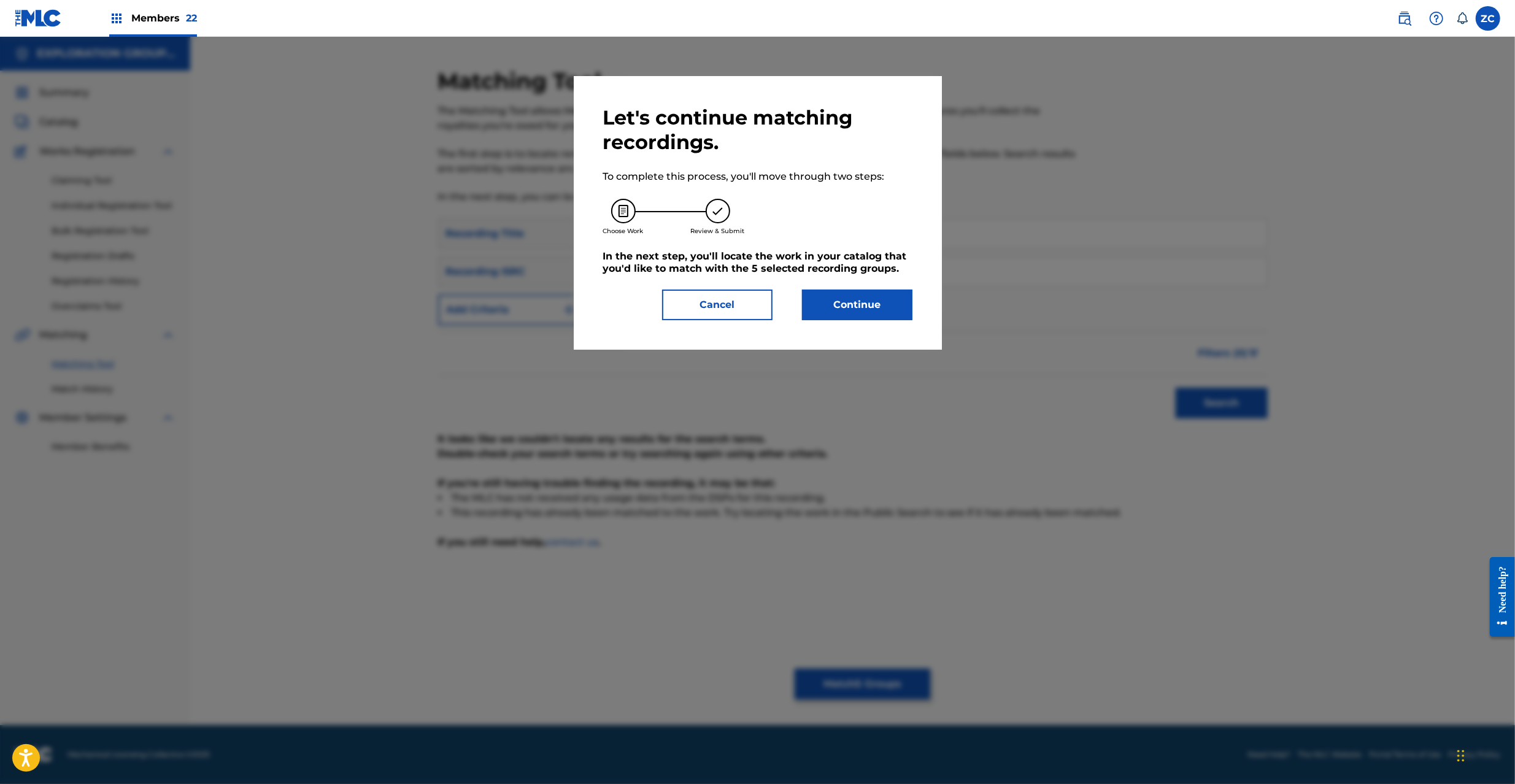
click at [885, 318] on button "Continue" at bounding box center [857, 305] width 110 height 31
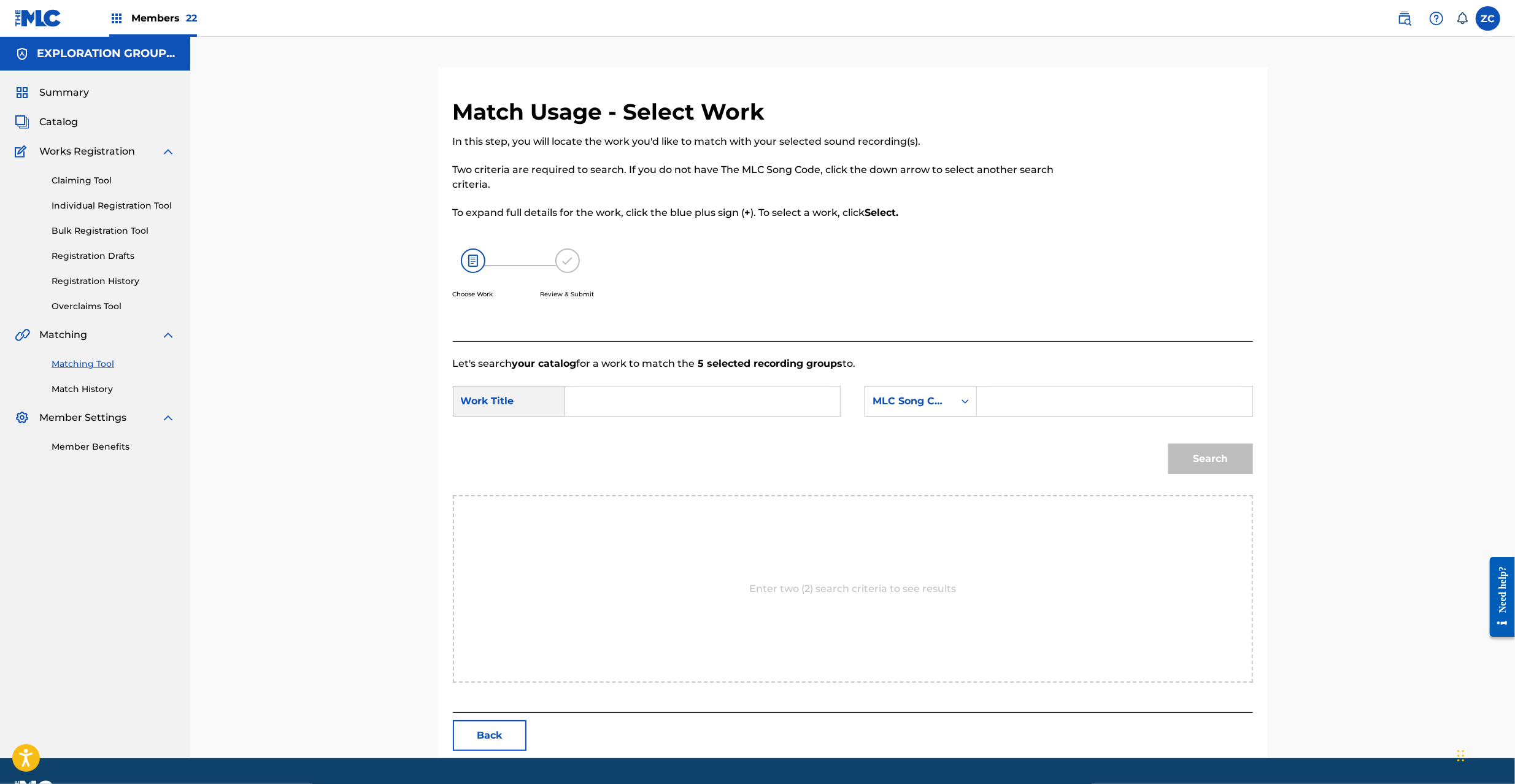
click at [700, 399] on input "Search Form" at bounding box center [702, 401] width 254 height 29
paste input "Calamity CL1AG0"
click at [670, 399] on input "Calamity CL1AG0" at bounding box center [702, 401] width 254 height 29
type input "Calamity"
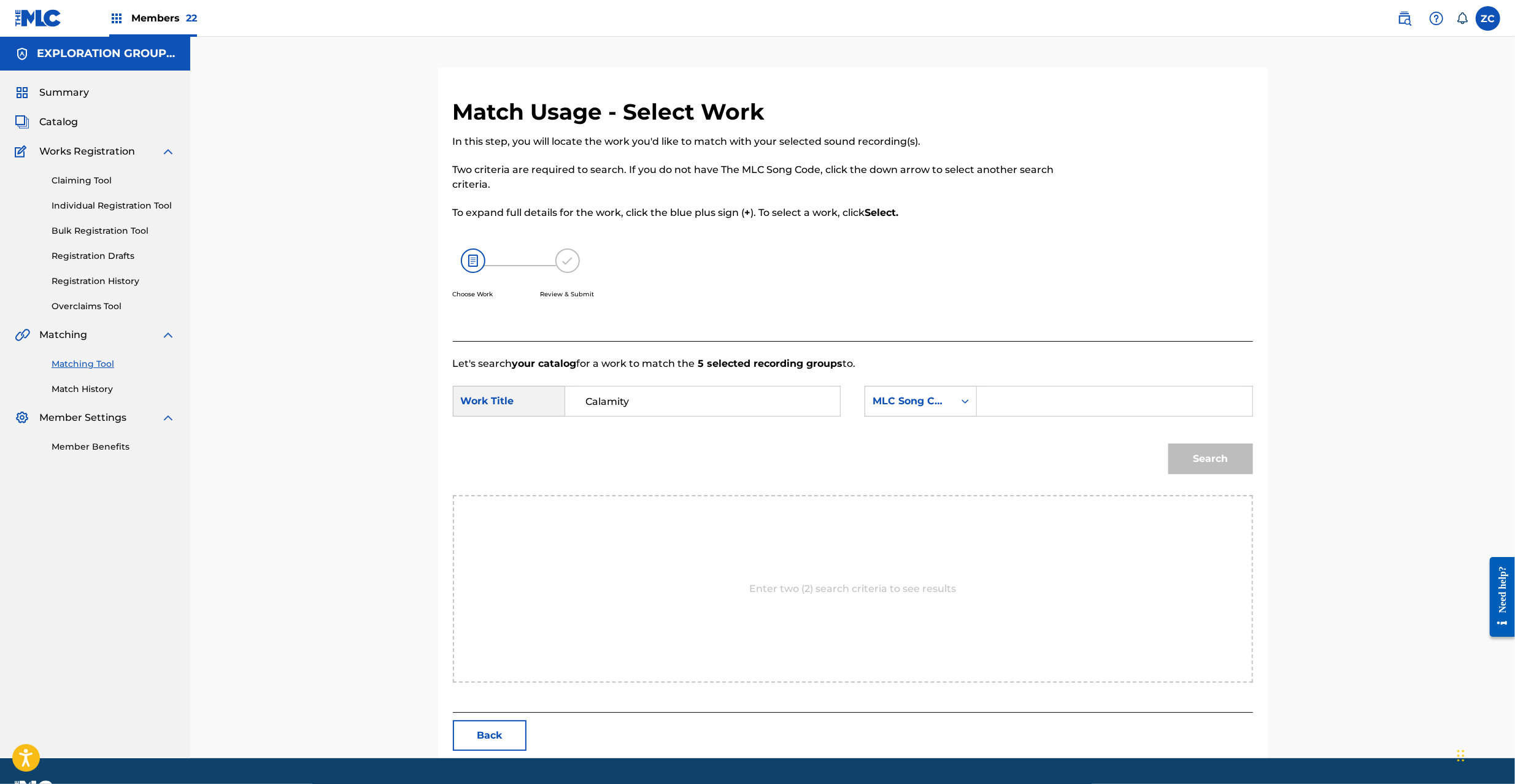
click at [1045, 410] on input "Search Form" at bounding box center [1114, 401] width 254 height 29
paste input "CL1AG0"
type input "CL1AG0"
click at [1231, 458] on button "Search" at bounding box center [1211, 459] width 84 height 31
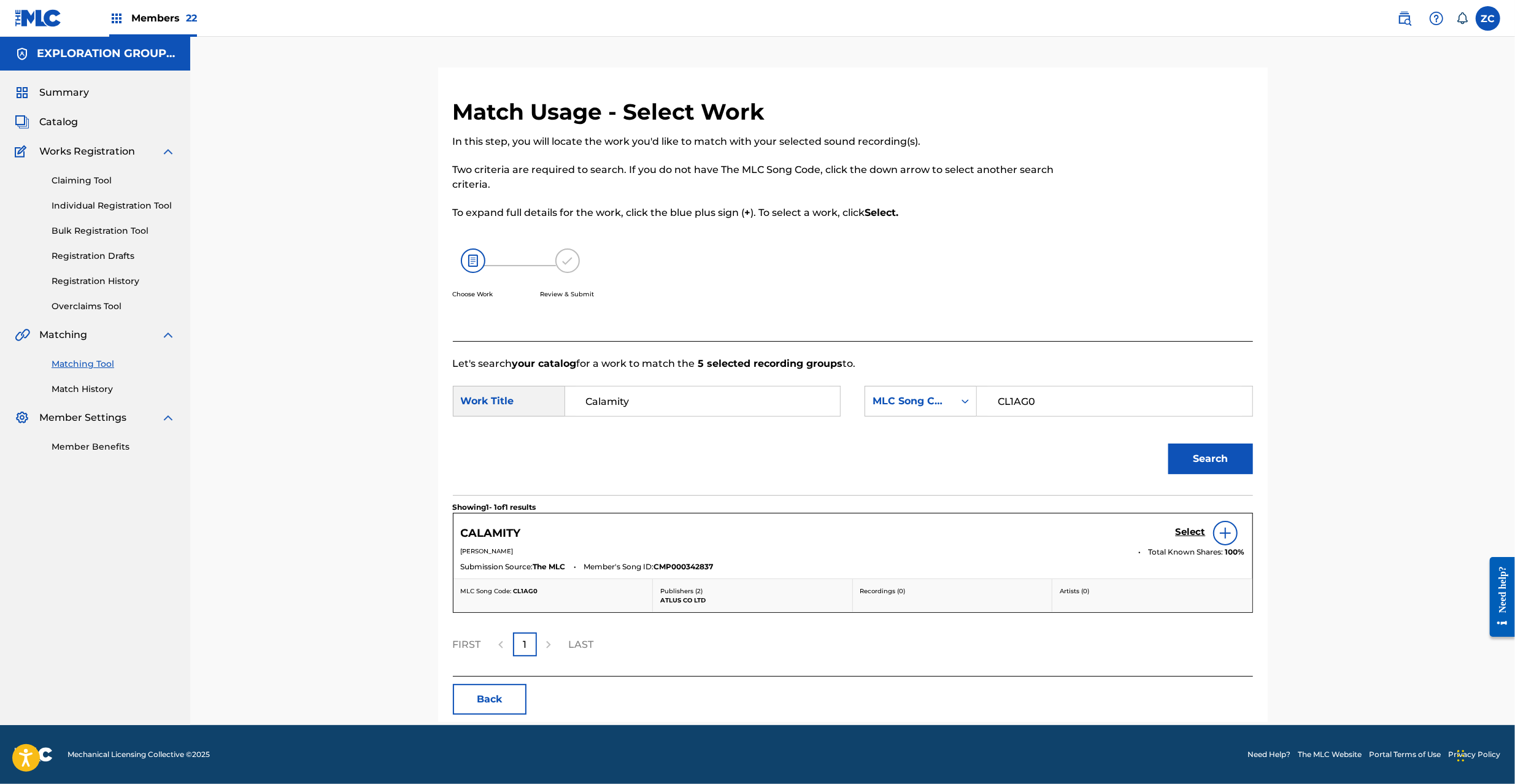
click at [1187, 528] on h5 "Select" at bounding box center [1191, 532] width 30 height 12
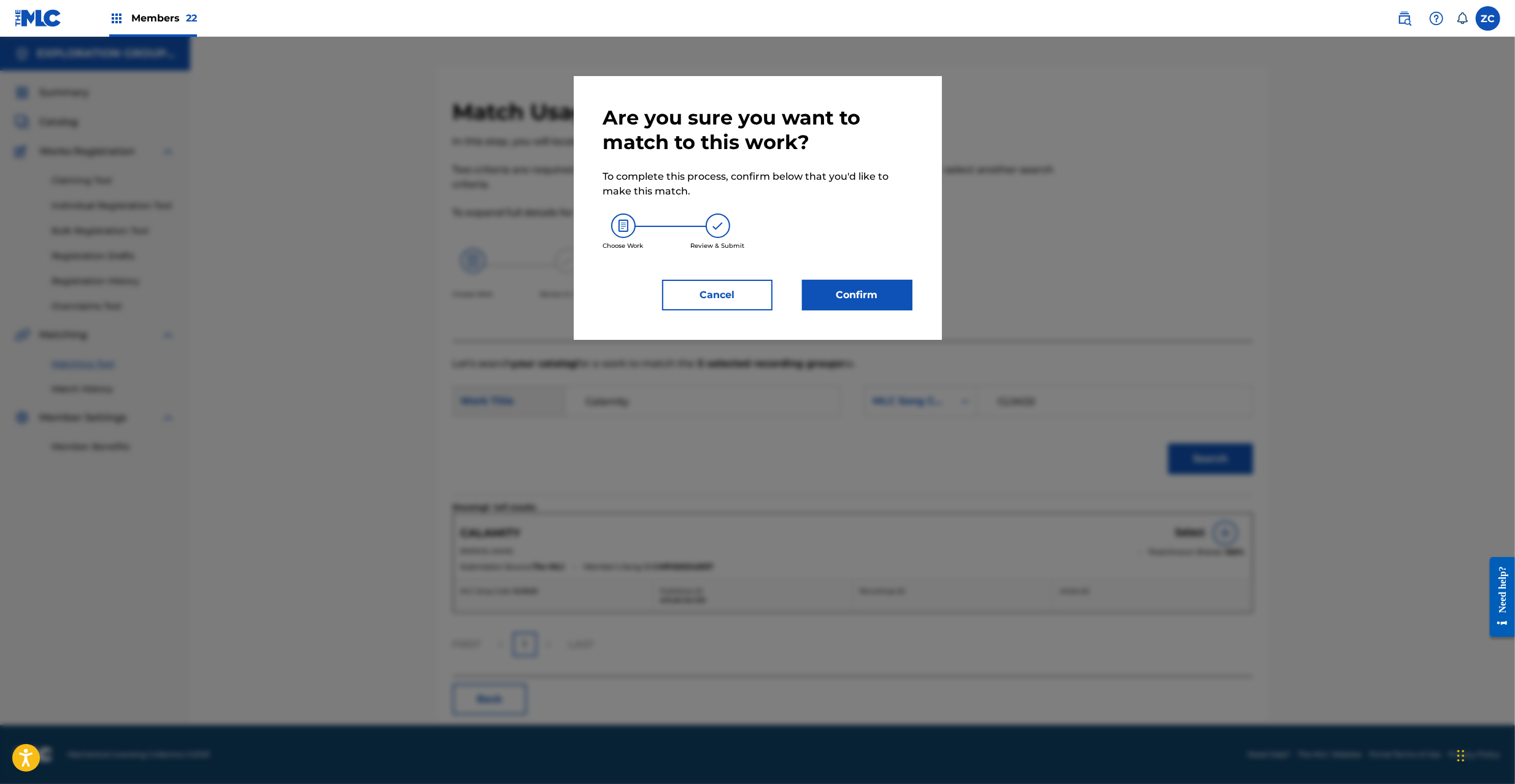
click at [895, 303] on button "Confirm" at bounding box center [857, 295] width 110 height 31
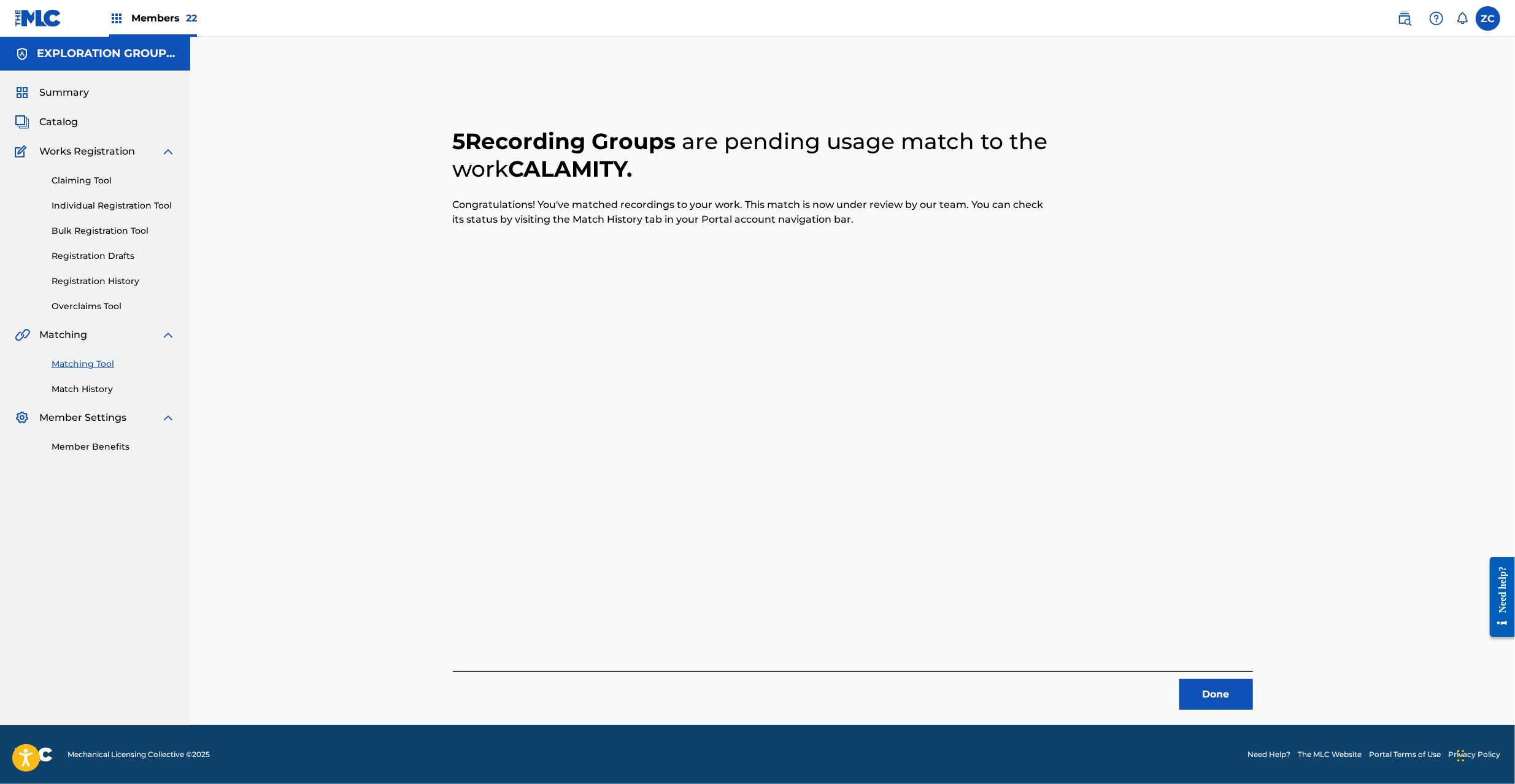
click at [1213, 700] on button "Done" at bounding box center [1216, 694] width 74 height 31
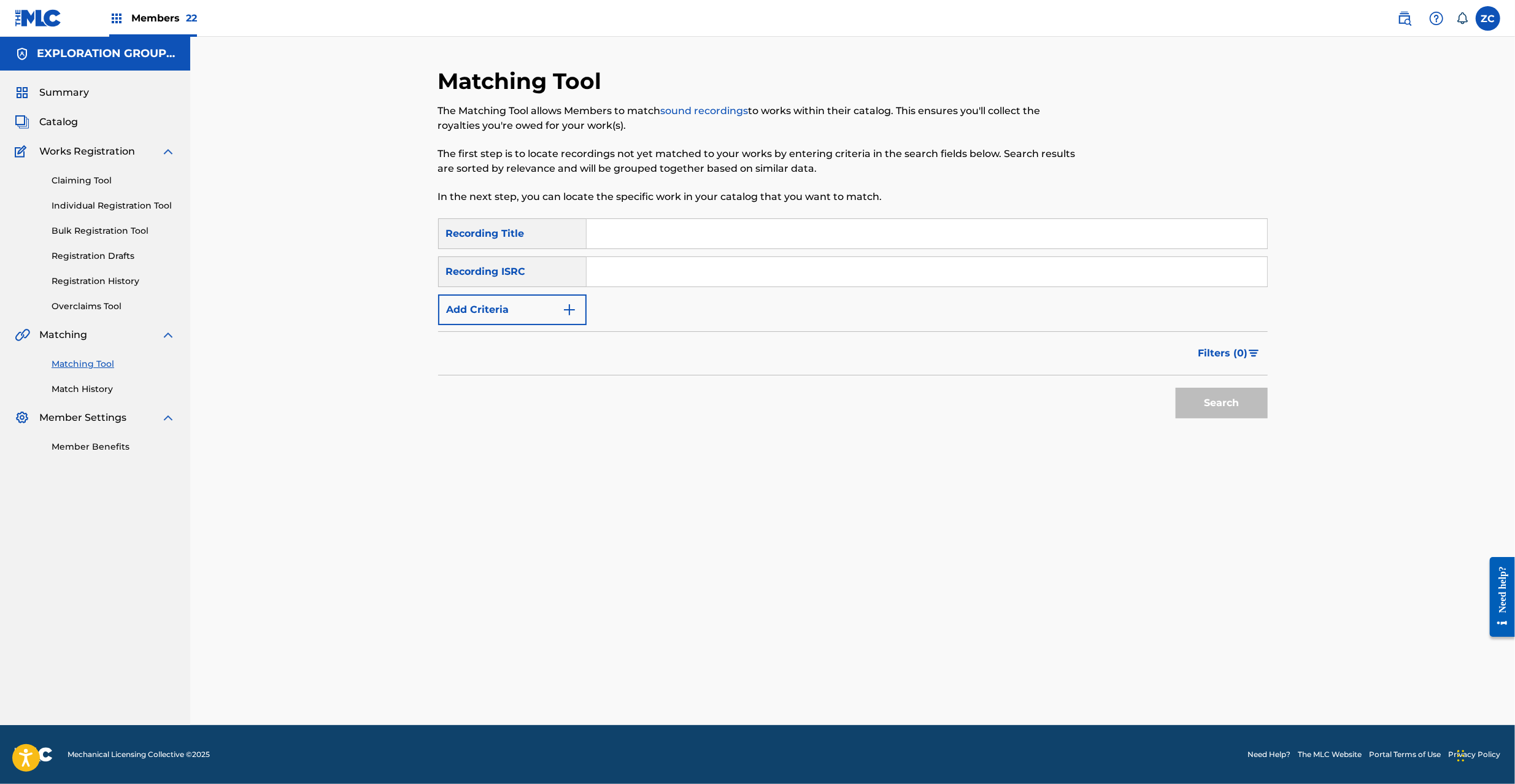
click at [926, 270] on input "Search Form" at bounding box center [927, 272] width 681 height 29
paste input "JPP300600427"
click at [1203, 395] on button "Search" at bounding box center [1222, 403] width 92 height 31
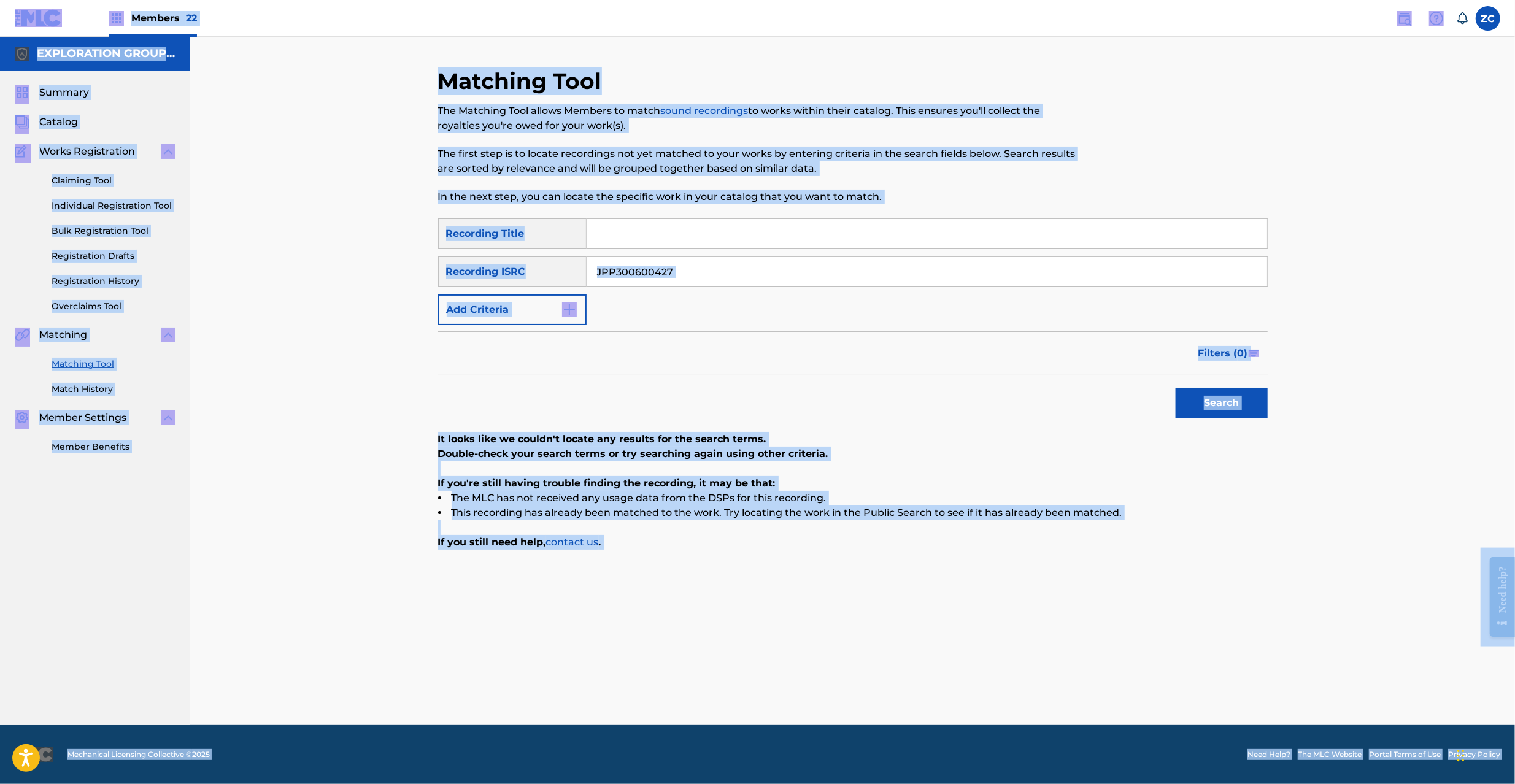
click at [928, 282] on input "JPP300600427" at bounding box center [927, 272] width 681 height 29
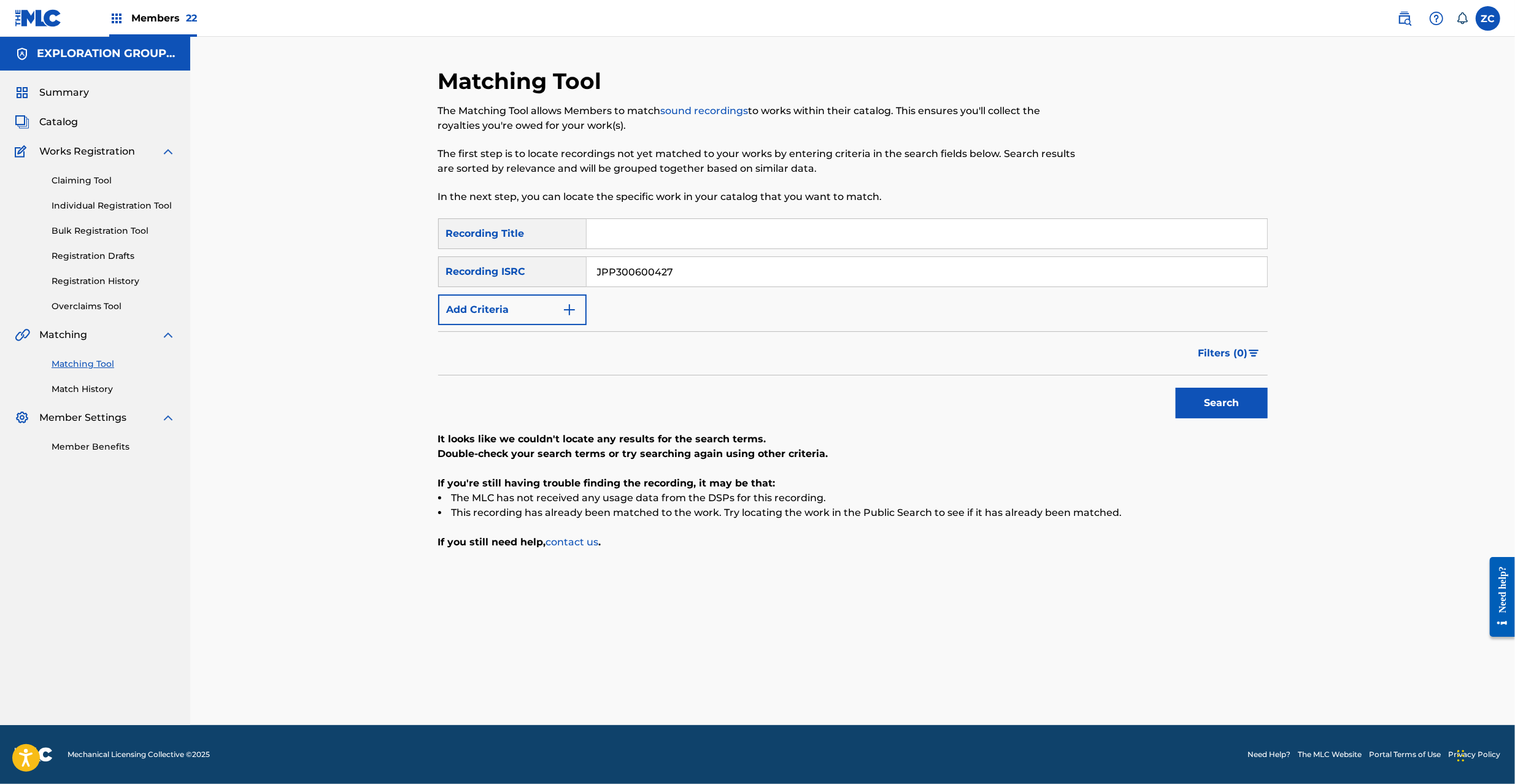
paste input "K651367006"
click at [1176, 388] on button "Search" at bounding box center [1222, 403] width 92 height 31
paste
type input "JPK651669127"
click at [1176, 388] on button "Search" at bounding box center [1222, 403] width 92 height 31
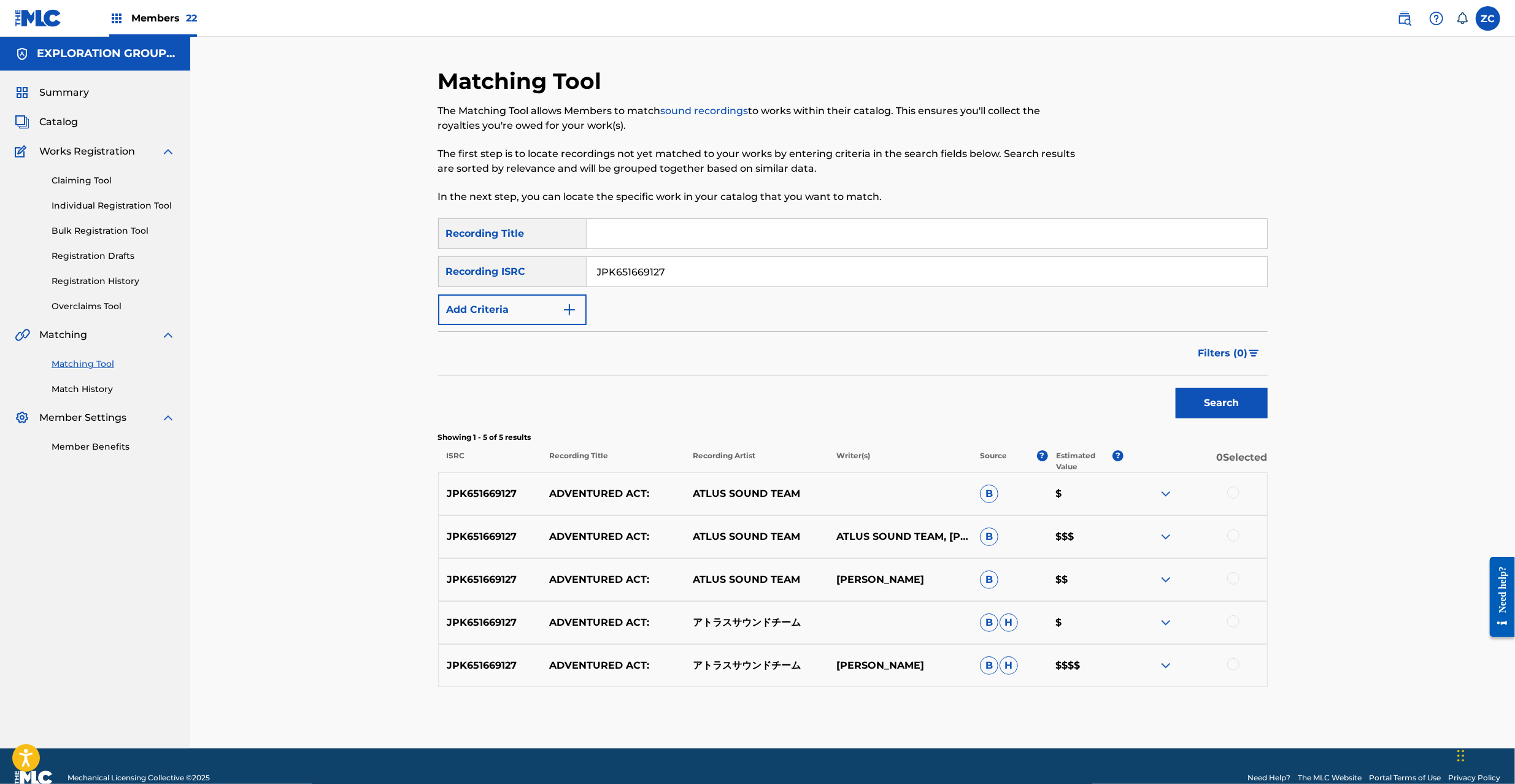
click at [1235, 489] on div at bounding box center [1233, 493] width 12 height 12
click at [1232, 536] on div at bounding box center [1233, 536] width 12 height 12
click at [1231, 578] on div at bounding box center [1233, 578] width 12 height 12
click at [1235, 623] on div at bounding box center [1233, 621] width 12 height 12
click at [1233, 666] on div at bounding box center [1233, 664] width 12 height 12
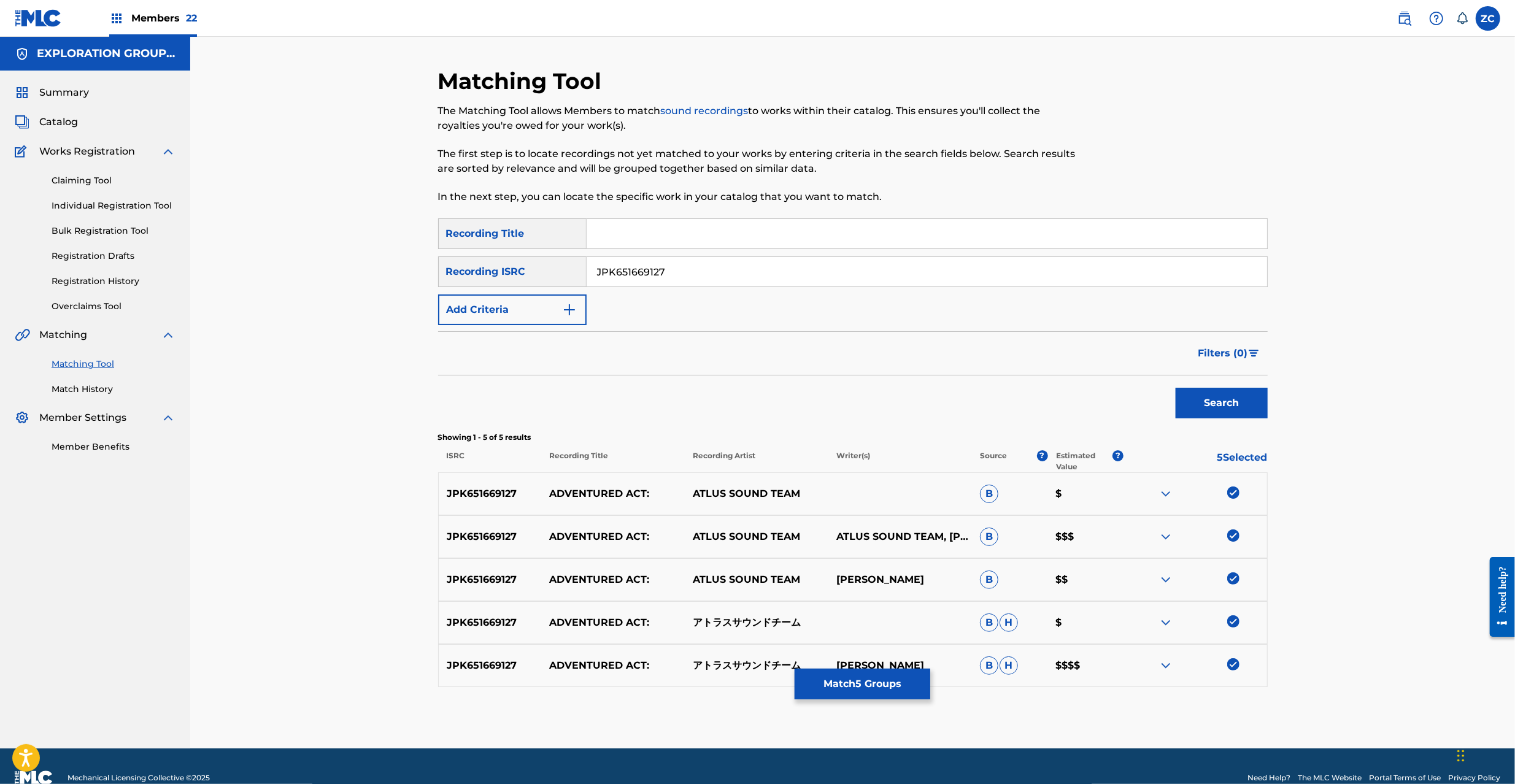
click at [907, 691] on button "Match 5 Groups" at bounding box center [862, 684] width 135 height 31
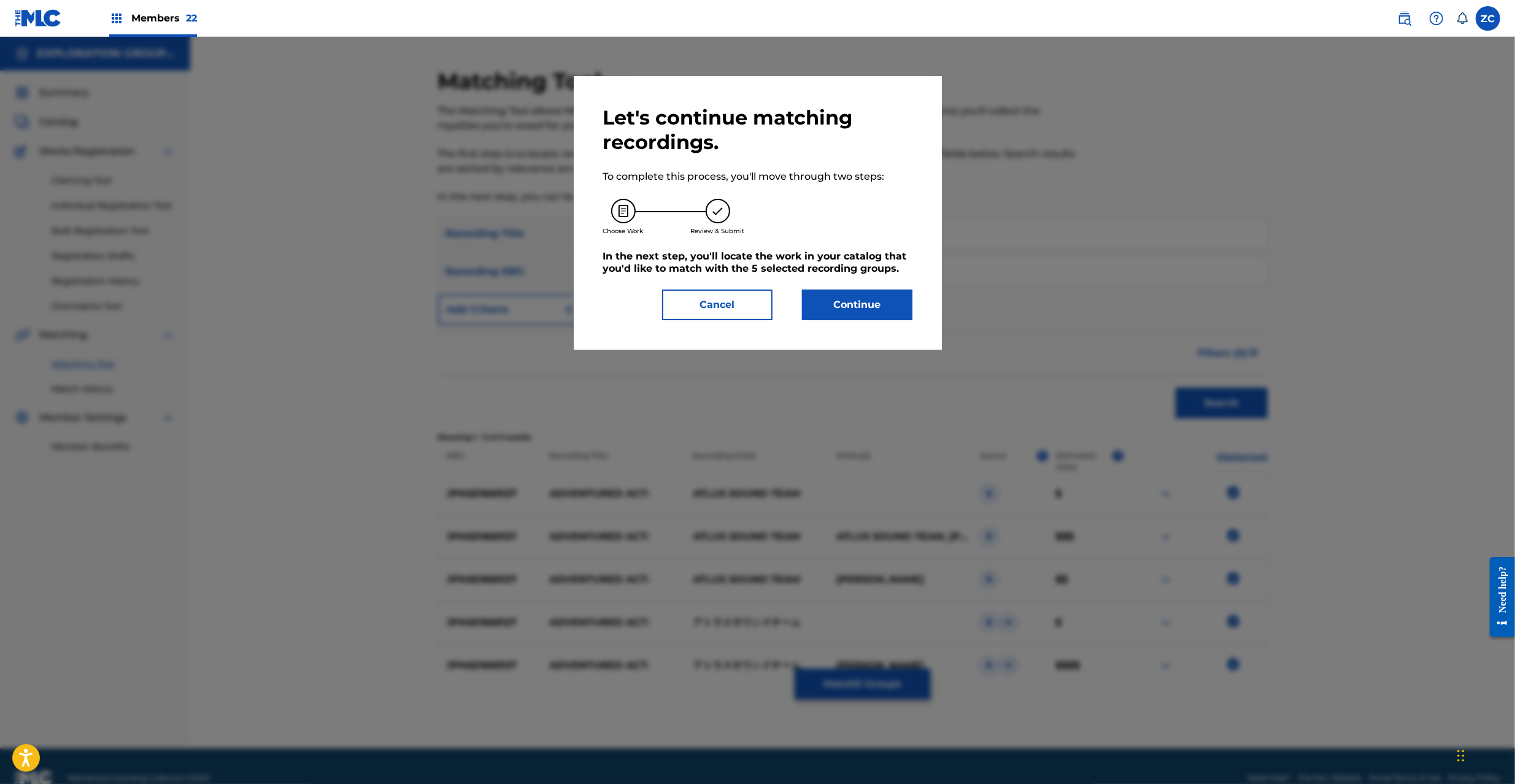
click at [847, 303] on button "Continue" at bounding box center [857, 305] width 110 height 31
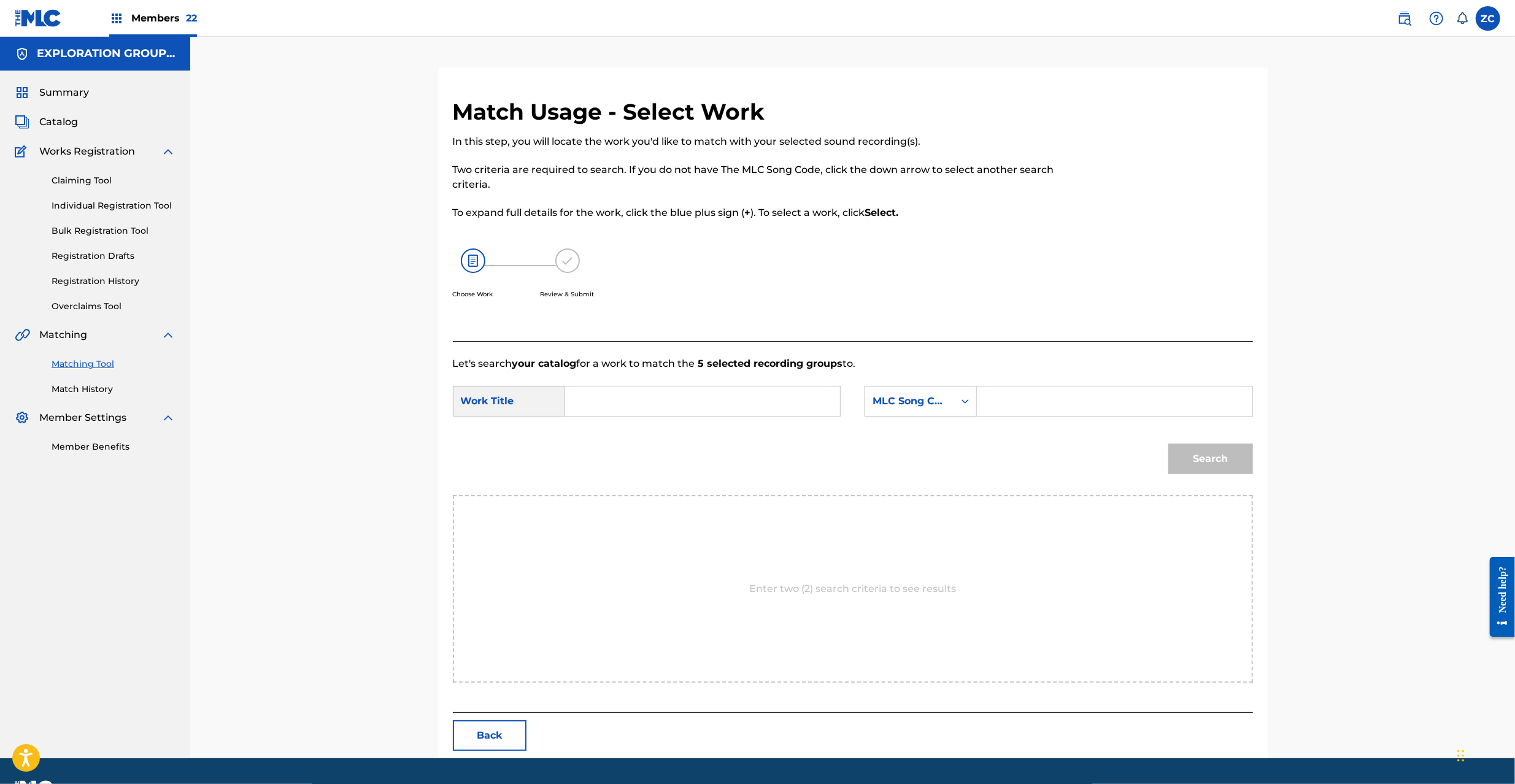
click at [710, 411] on input "Search Form" at bounding box center [702, 401] width 254 height 29
click at [708, 396] on input "Adventured Act: AY83EA" at bounding box center [702, 401] width 254 height 29
type input "Adventured Act:"
click at [1047, 405] on input "Search Form" at bounding box center [1114, 401] width 254 height 29
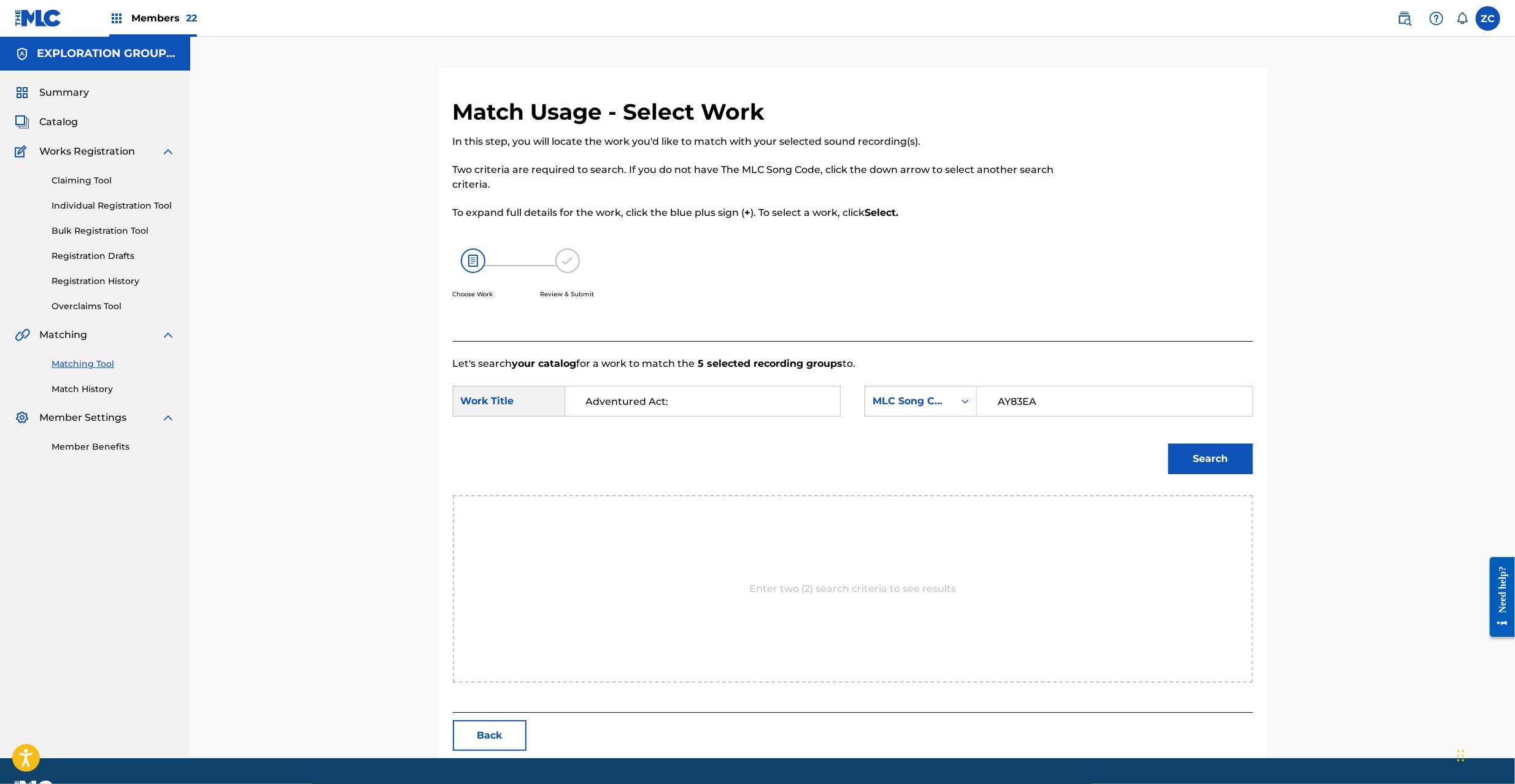
type input "AY83EA"
click at [1221, 454] on button "Search" at bounding box center [1211, 459] width 84 height 31
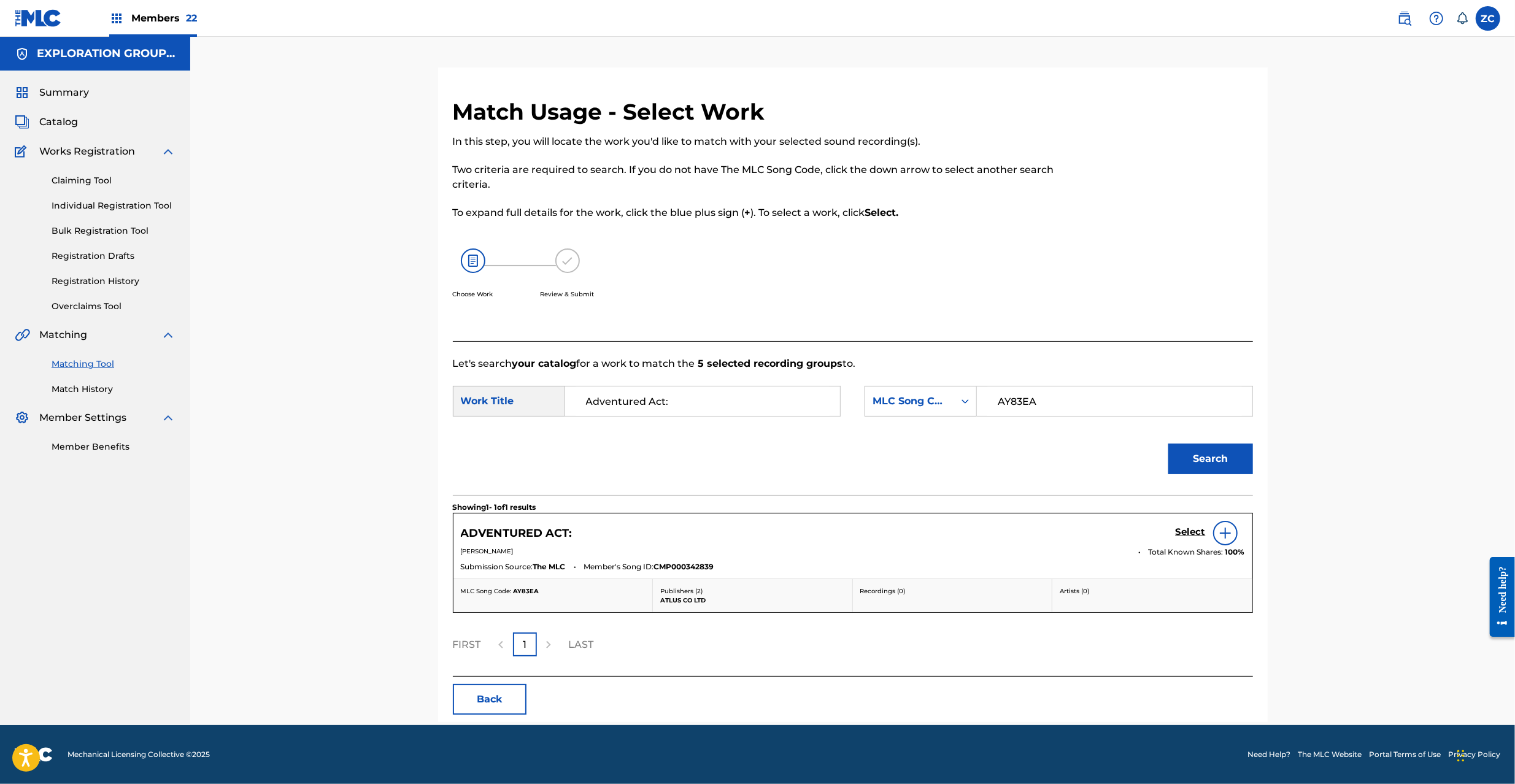
click at [1181, 538] on h5 "Select" at bounding box center [1191, 532] width 30 height 12
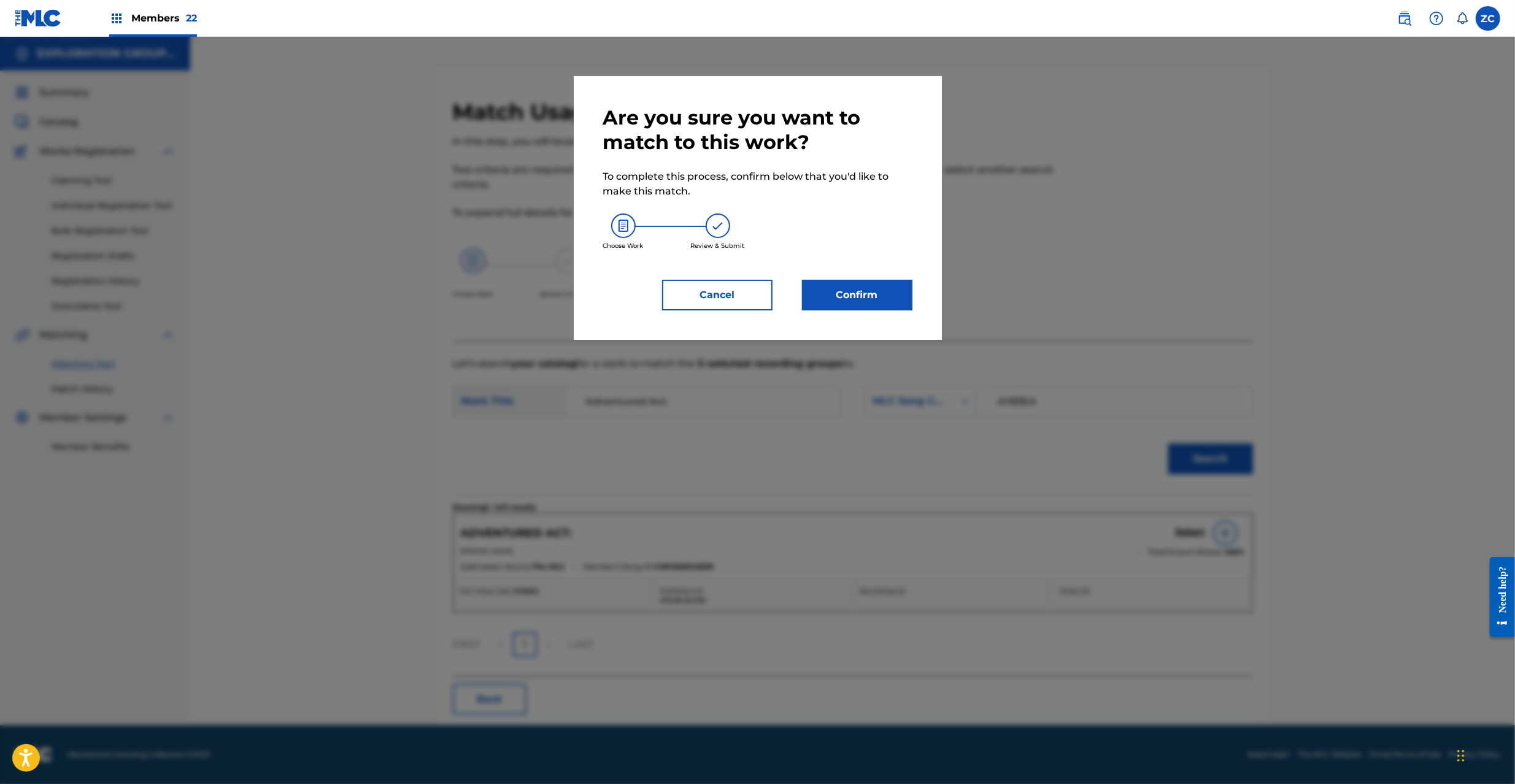
click at [858, 258] on div "Choose Work Review & Submit" at bounding box center [758, 231] width 309 height 66
click at [860, 297] on button "Confirm" at bounding box center [857, 295] width 110 height 31
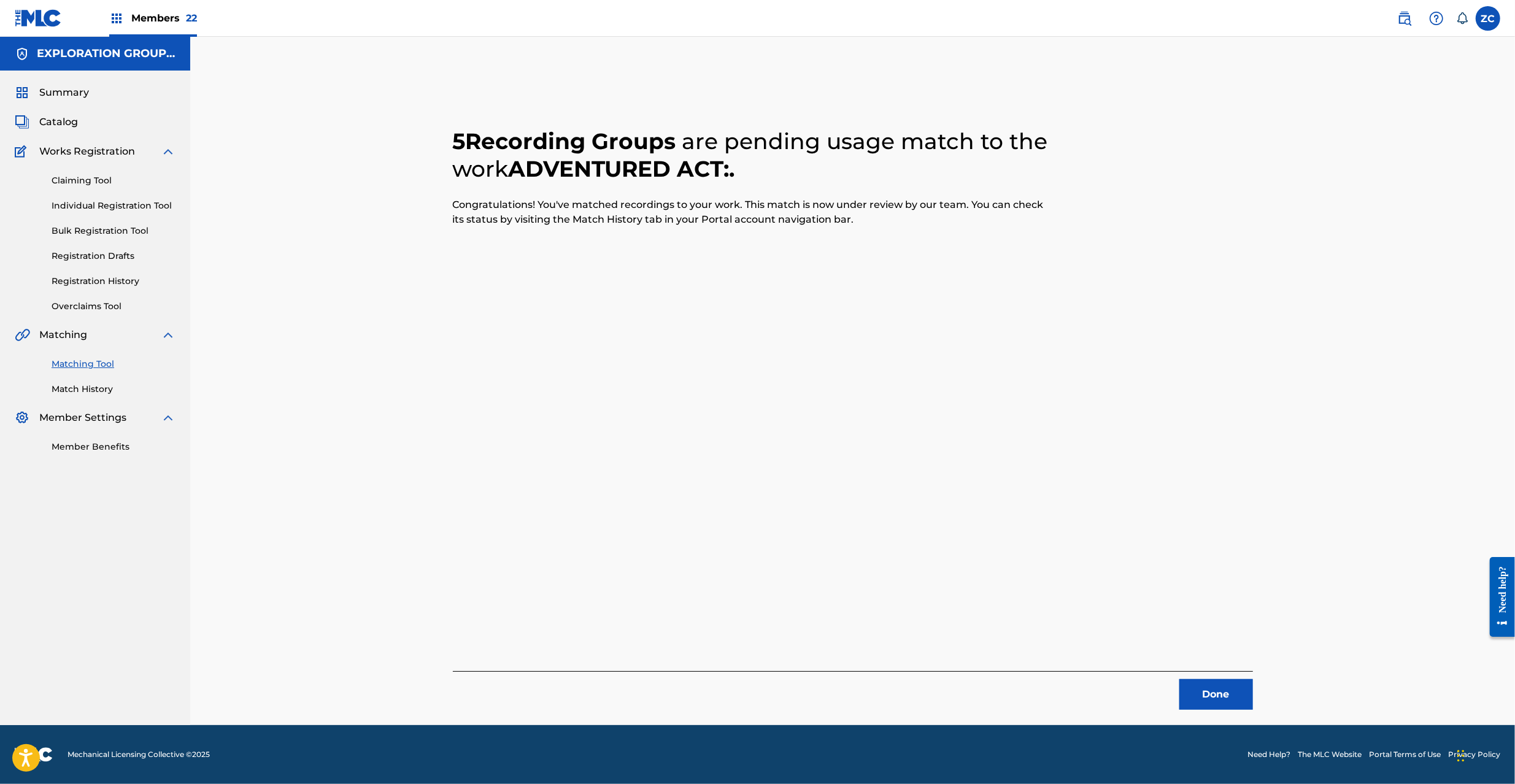
click at [1216, 698] on button "Done" at bounding box center [1216, 694] width 74 height 31
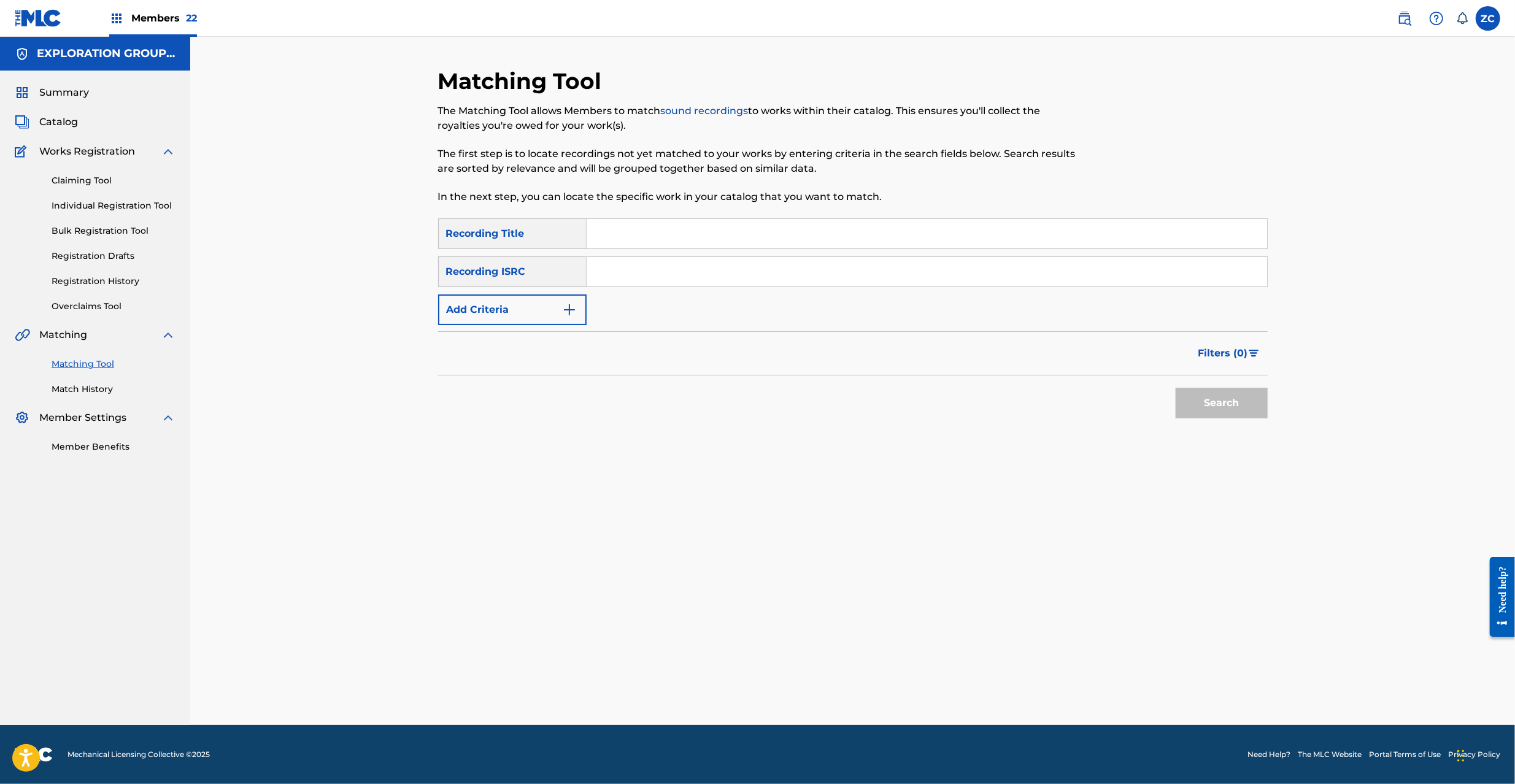
click at [894, 271] on input "Search Form" at bounding box center [927, 272] width 681 height 29
click at [1189, 402] on button "Search" at bounding box center [1222, 403] width 92 height 31
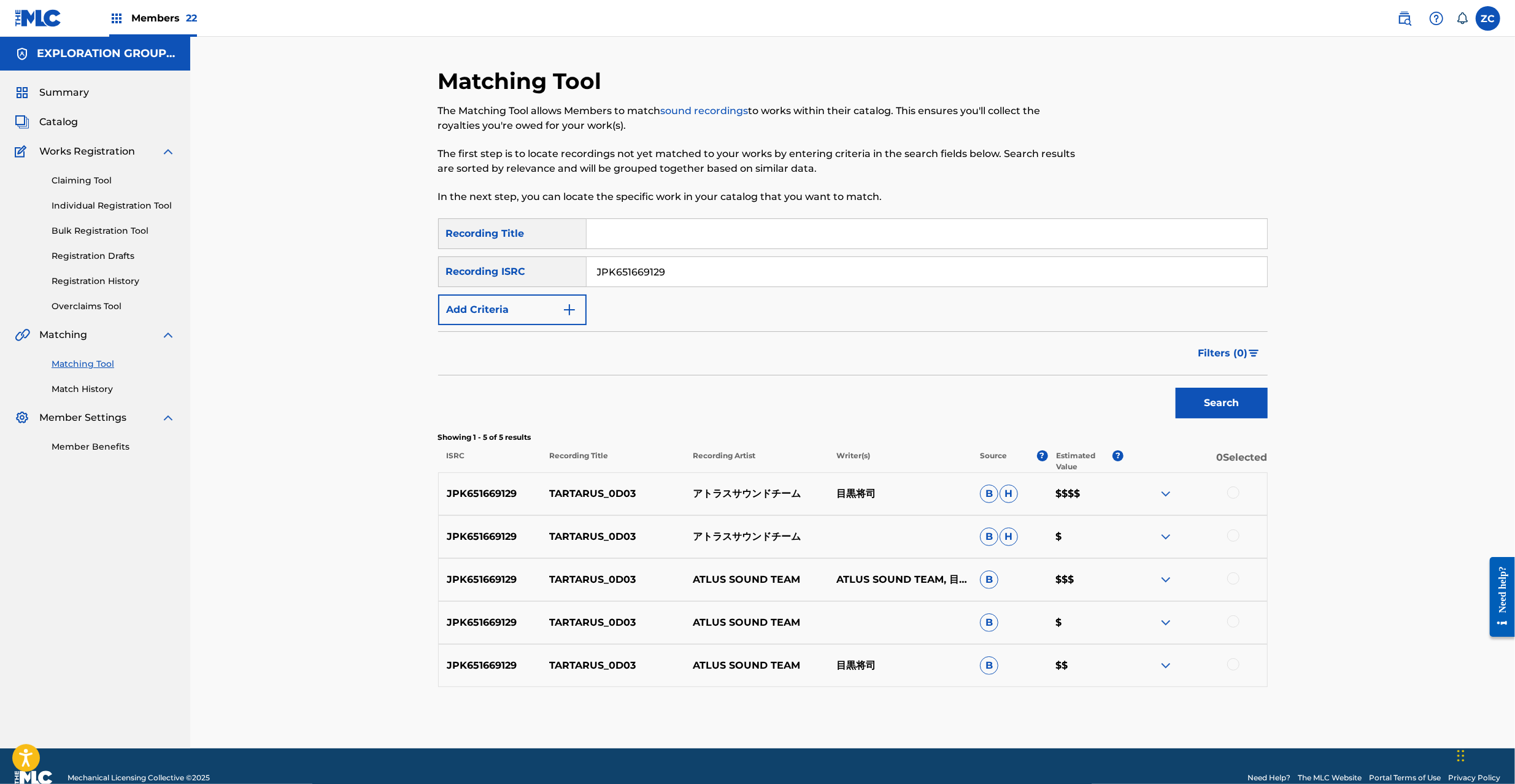
click at [1232, 489] on div at bounding box center [1233, 493] width 12 height 12
click at [1233, 536] on div at bounding box center [1233, 536] width 12 height 12
click at [1233, 583] on div at bounding box center [1233, 578] width 12 height 12
click at [1233, 624] on div at bounding box center [1233, 621] width 12 height 12
click at [1235, 666] on div at bounding box center [1233, 664] width 12 height 12
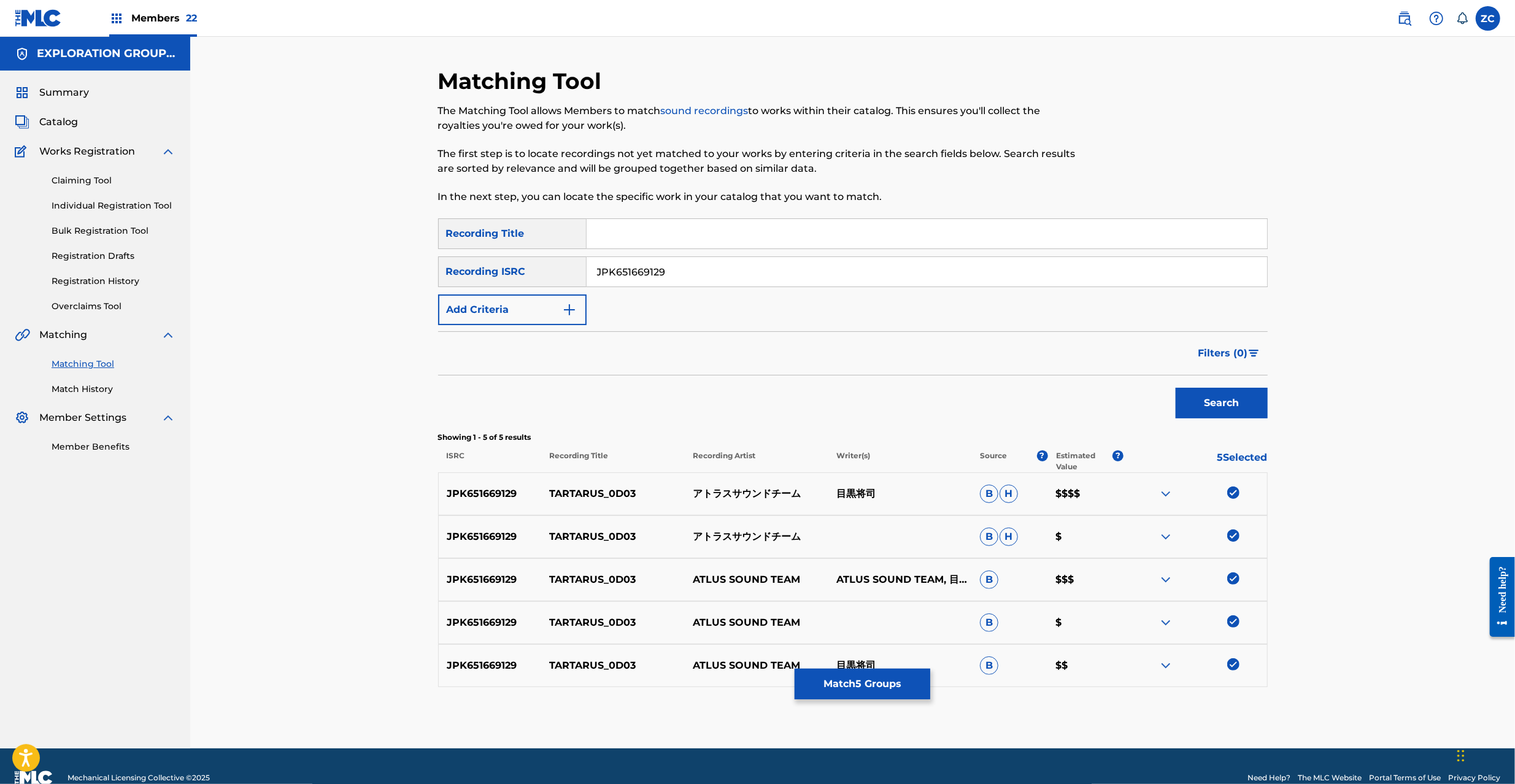
click at [911, 248] on div "Search Form" at bounding box center [927, 233] width 681 height 31
click at [918, 267] on input "JPK651669129" at bounding box center [927, 272] width 681 height 29
click at [1242, 400] on button "Search" at bounding box center [1222, 403] width 92 height 31
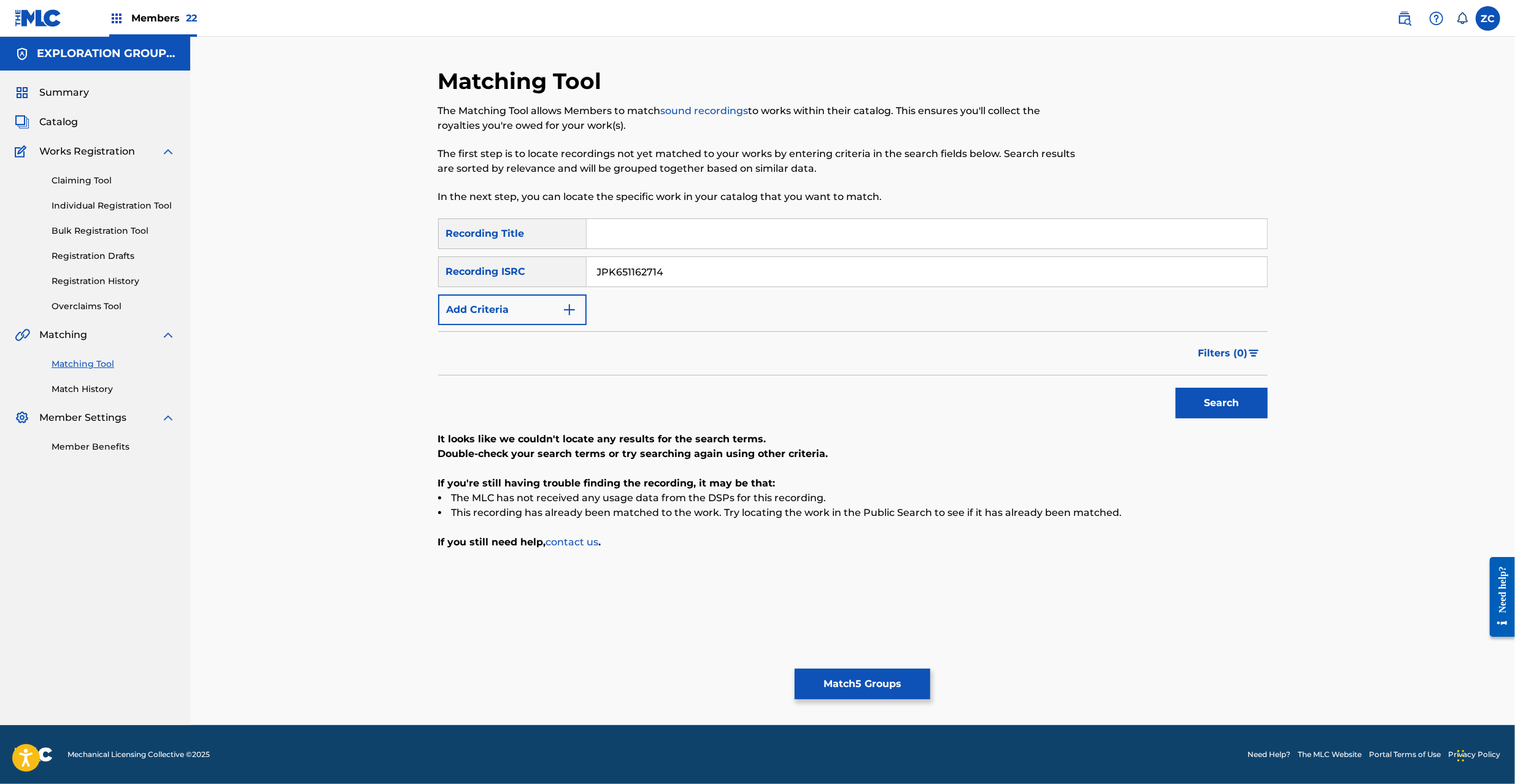
click at [875, 258] on input "JPK651162714" at bounding box center [927, 272] width 681 height 29
click at [1209, 410] on button "Search" at bounding box center [1222, 403] width 92 height 31
drag, startPoint x: 920, startPoint y: 281, endPoint x: 993, endPoint y: 315, distance: 80.5
click at [920, 280] on input "JPK651366921" at bounding box center [927, 272] width 681 height 29
type input "JPP300600429"
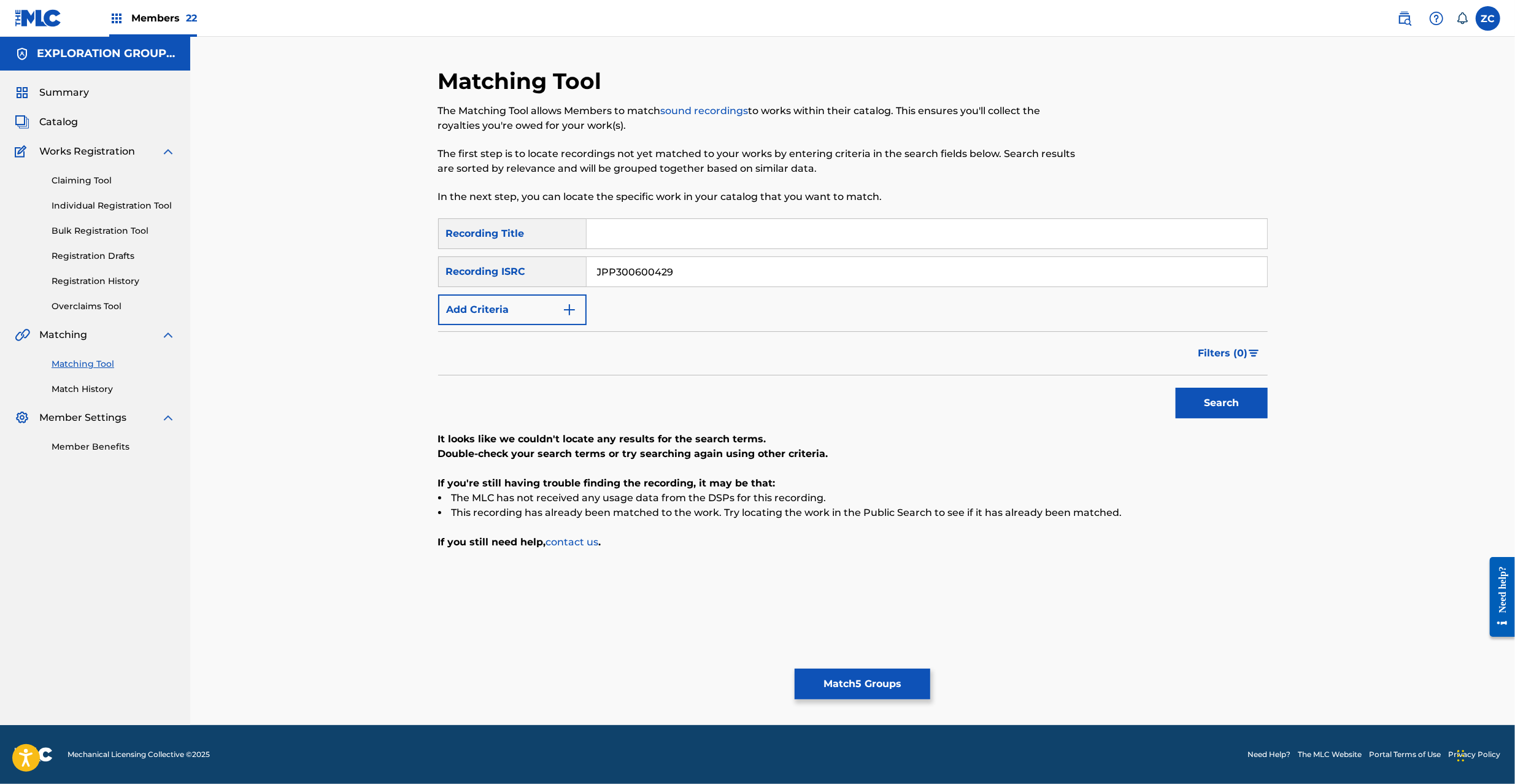
click at [1232, 397] on button "Search" at bounding box center [1222, 403] width 92 height 31
click at [881, 670] on button "Match 5 Groups" at bounding box center [862, 684] width 135 height 31
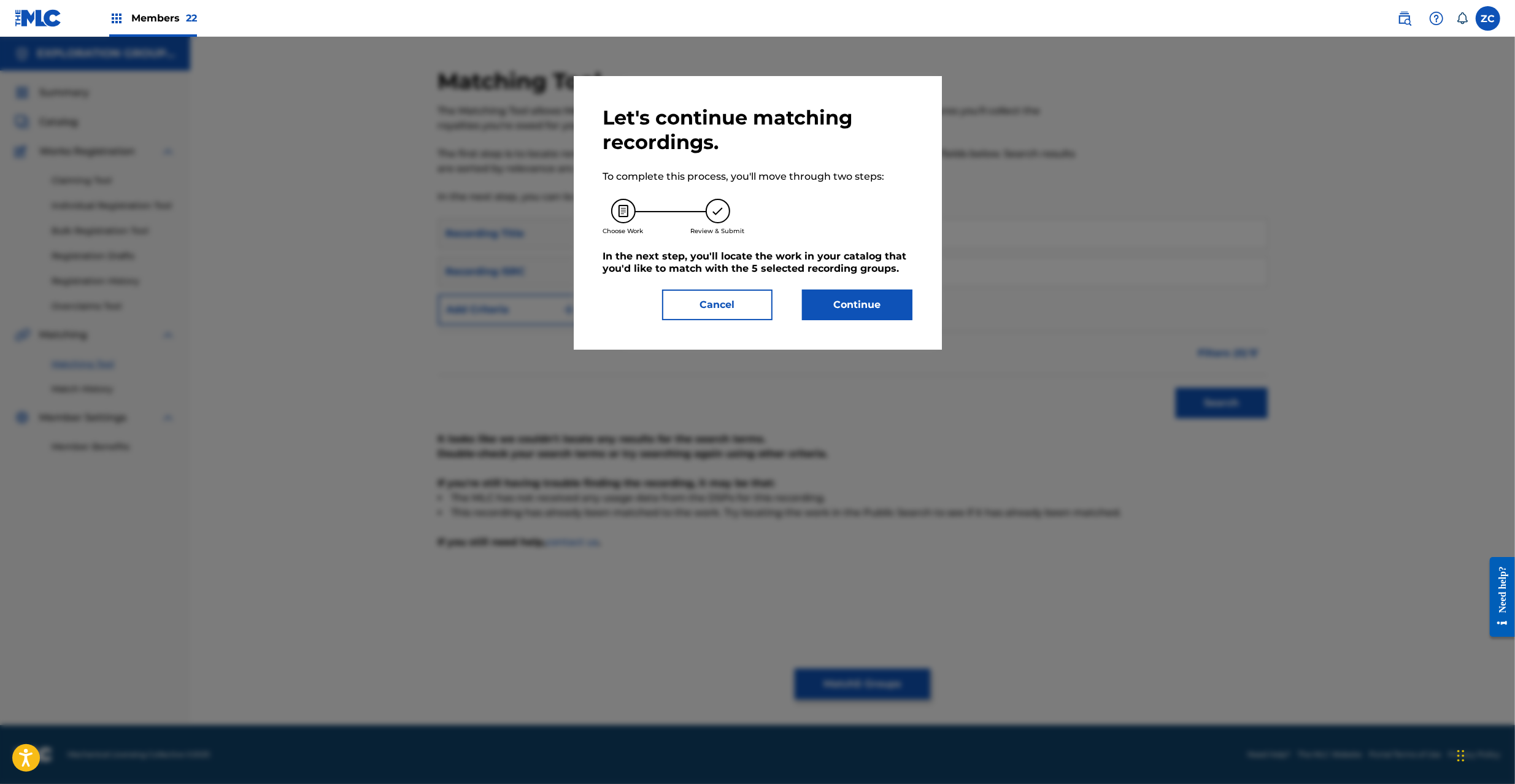
drag, startPoint x: 880, startPoint y: 281, endPoint x: 879, endPoint y: 305, distance: 24.0
click at [879, 283] on div "Let's continue matching recordings. To complete this process, you'll move throu…" at bounding box center [758, 213] width 309 height 215
click at [879, 305] on button "Continue" at bounding box center [857, 305] width 110 height 31
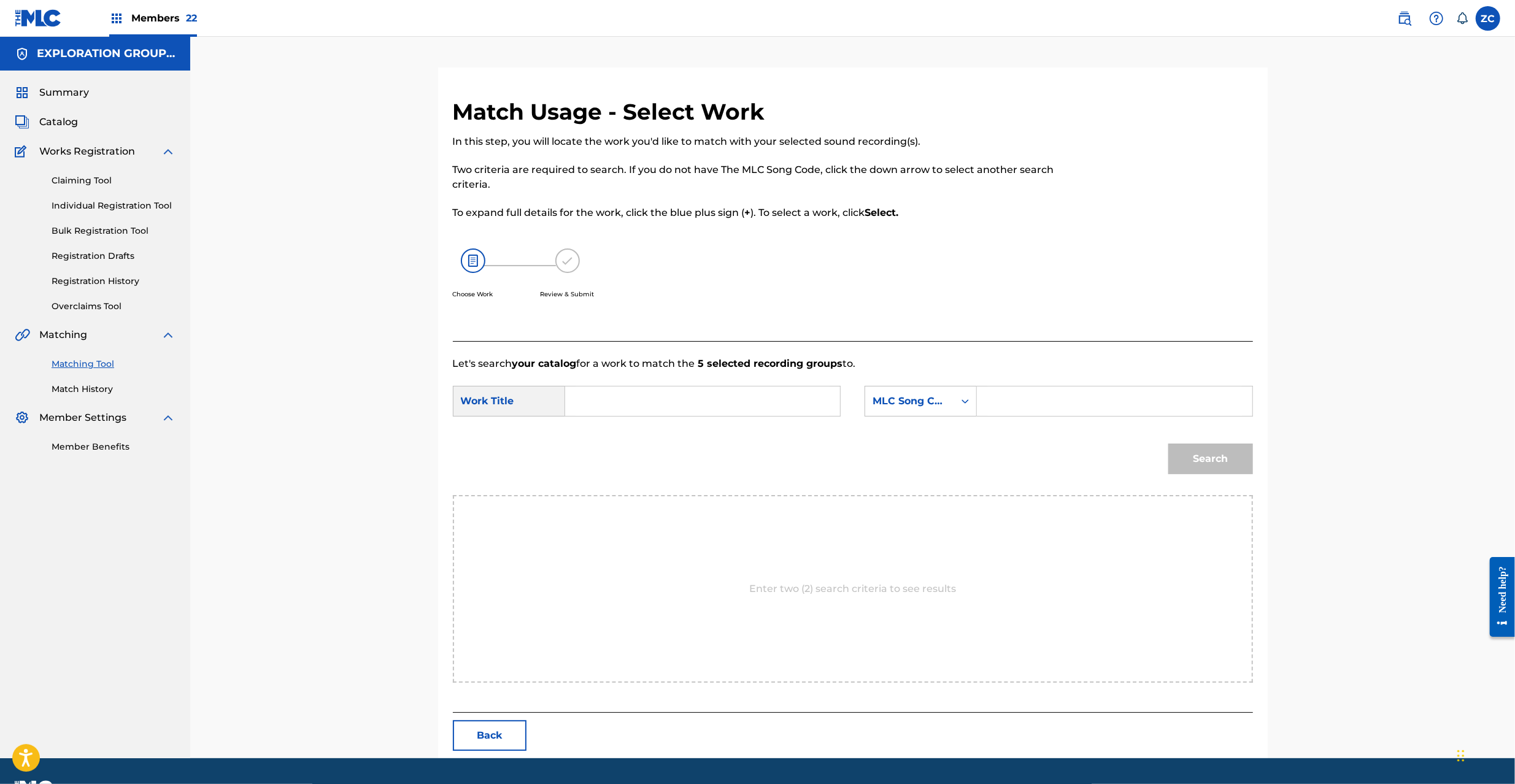
click at [732, 397] on input "Search Form" at bounding box center [702, 401] width 254 height 29
click at [685, 401] on input "Tartarus_0D03 T480ZE" at bounding box center [702, 401] width 254 height 29
click at [685, 401] on input "Tartarus_0D03" at bounding box center [702, 401] width 254 height 29
type input "Tartarus_0D03"
click at [1032, 408] on input "Search Form" at bounding box center [1114, 401] width 254 height 29
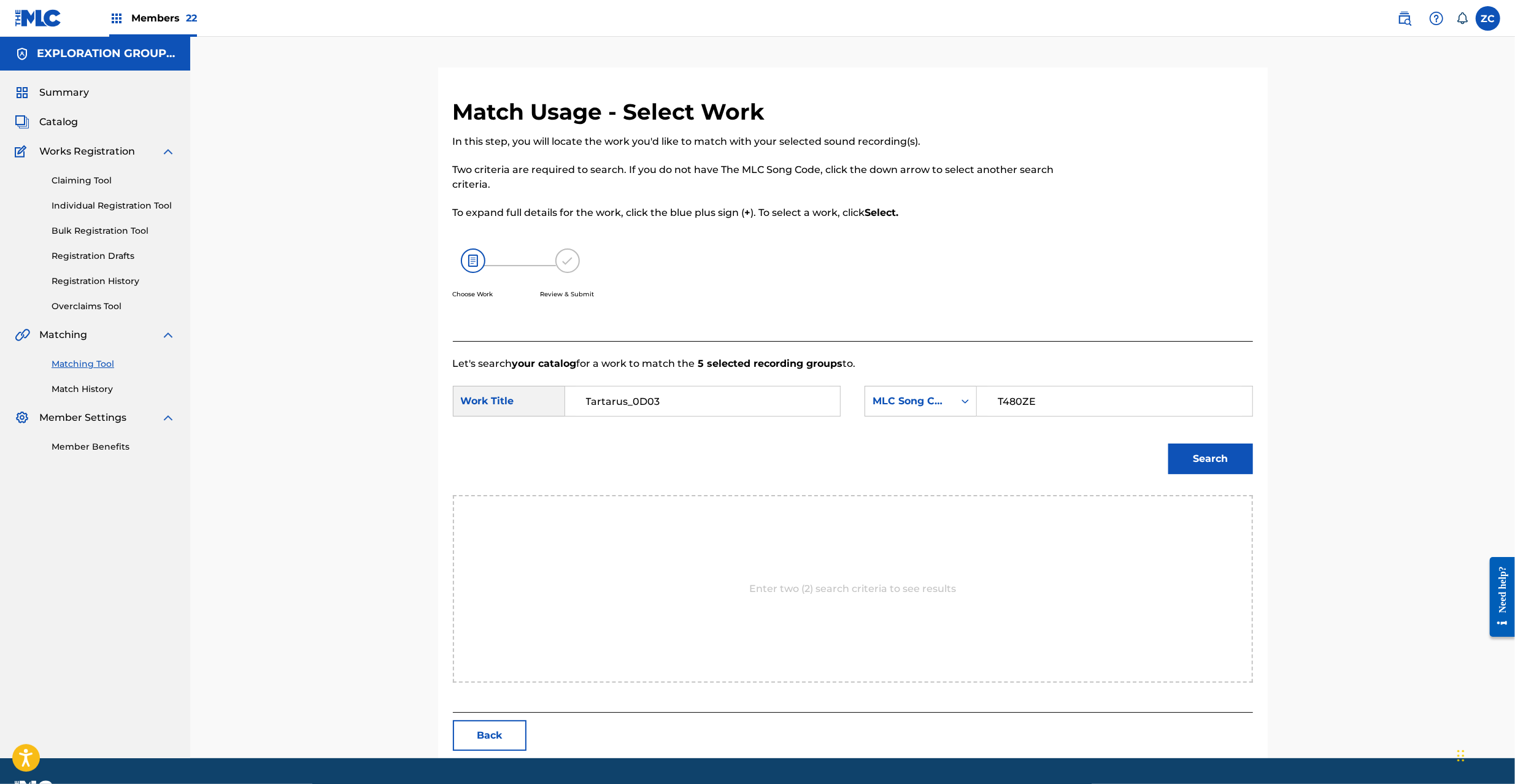
type input "T480ZE"
click at [1176, 464] on button "Search" at bounding box center [1211, 459] width 84 height 31
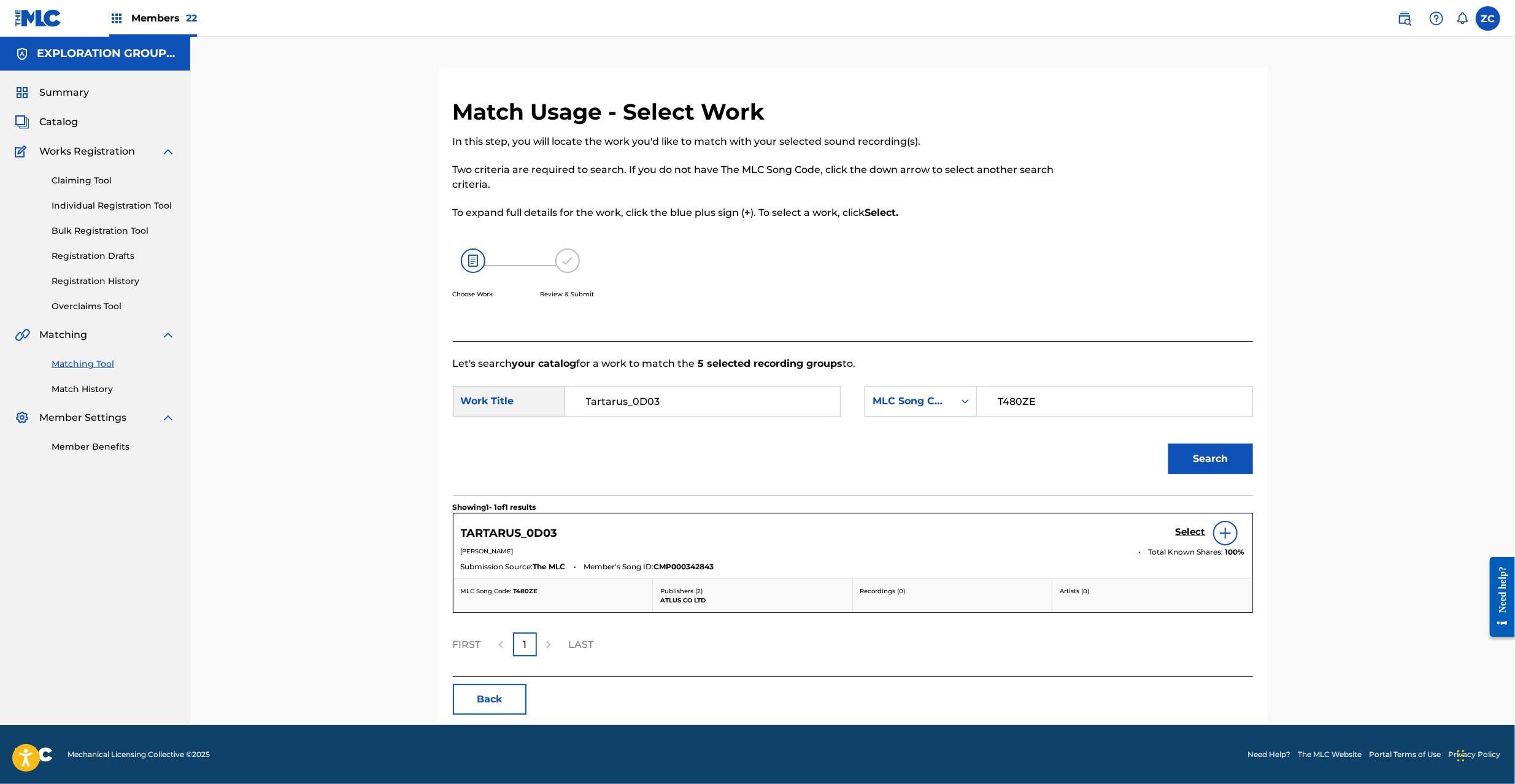
click at [1194, 530] on h5 "Select" at bounding box center [1191, 532] width 30 height 12
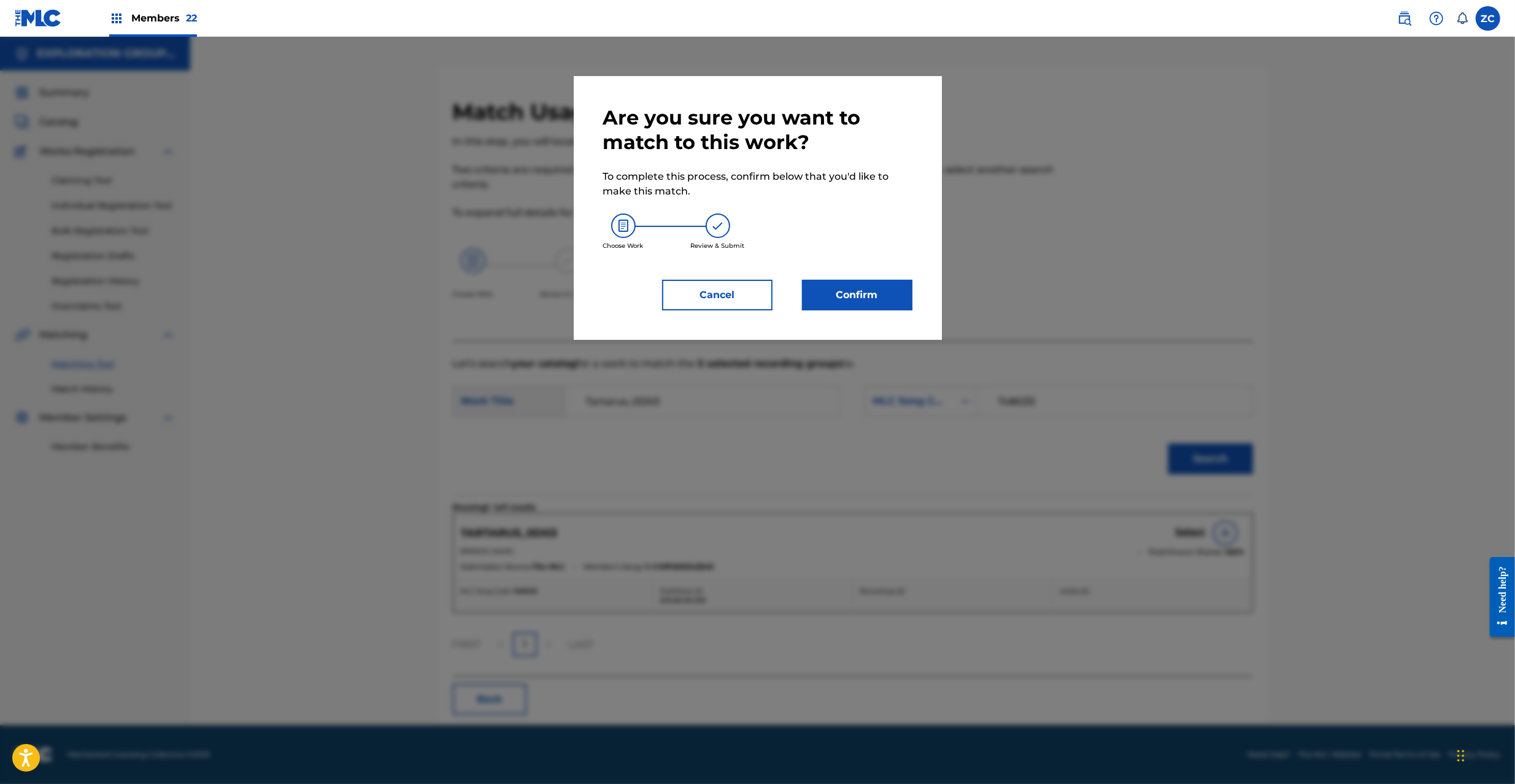
click at [894, 298] on button "Confirm" at bounding box center [857, 295] width 110 height 31
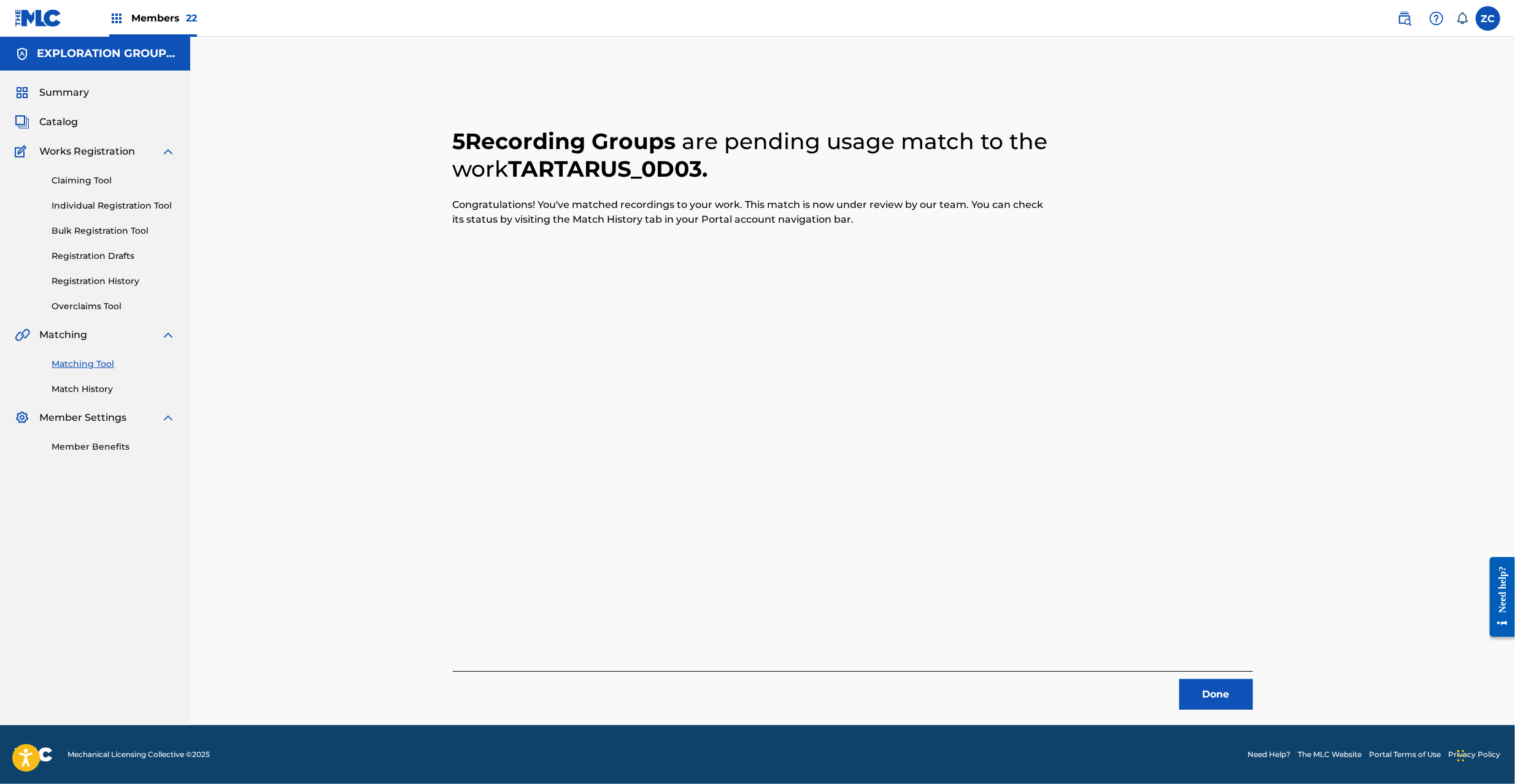
click at [1196, 697] on button "Done" at bounding box center [1216, 694] width 74 height 31
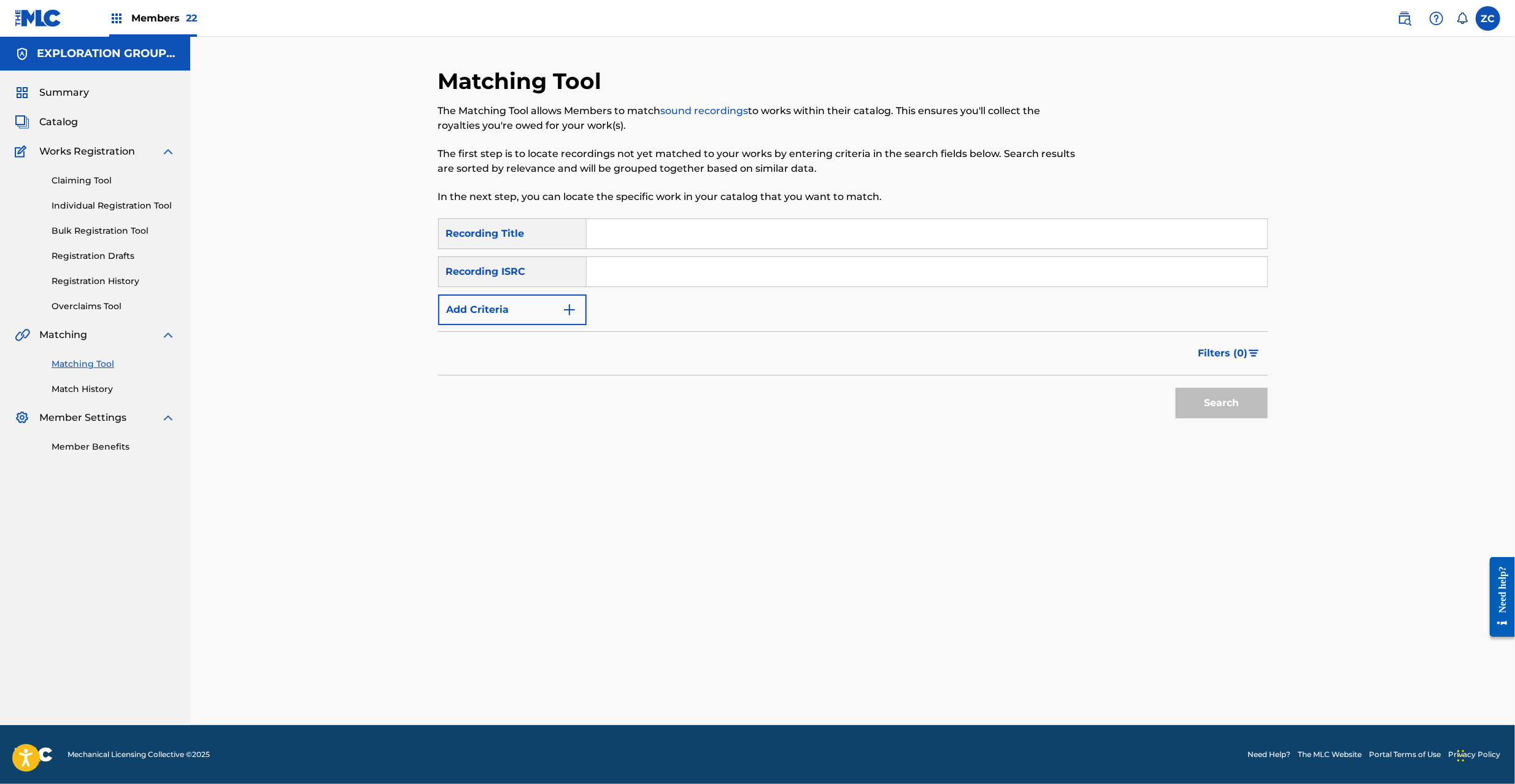
drag, startPoint x: 939, startPoint y: 268, endPoint x: 949, endPoint y: 278, distance: 14.1
click at [939, 268] on input "Search Form" at bounding box center [927, 272] width 681 height 29
click at [1221, 408] on button "Search" at bounding box center [1222, 403] width 92 height 31
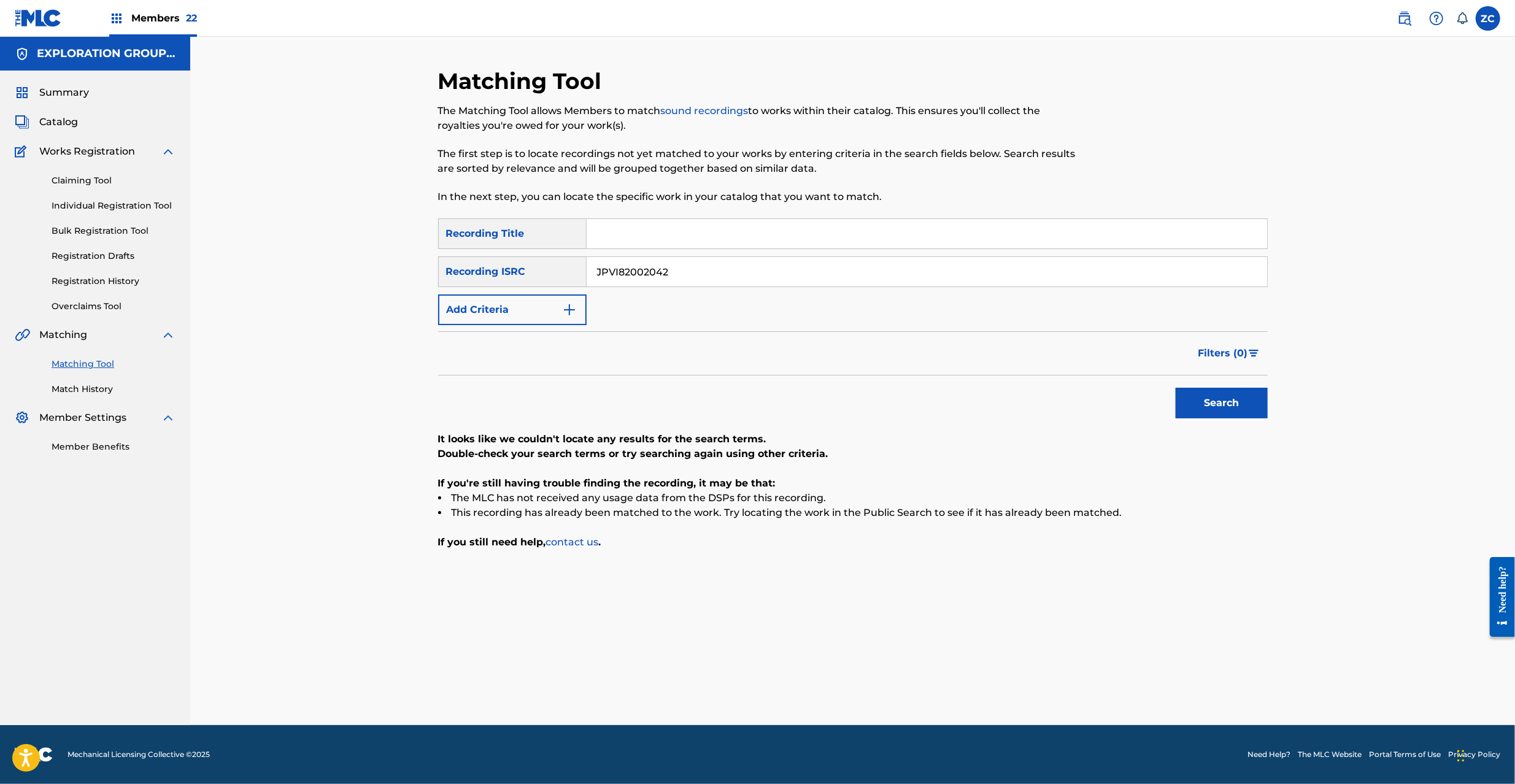
click at [960, 278] on input "JPVI82002042" at bounding box center [927, 272] width 681 height 29
click at [1211, 399] on button "Search" at bounding box center [1222, 403] width 92 height 31
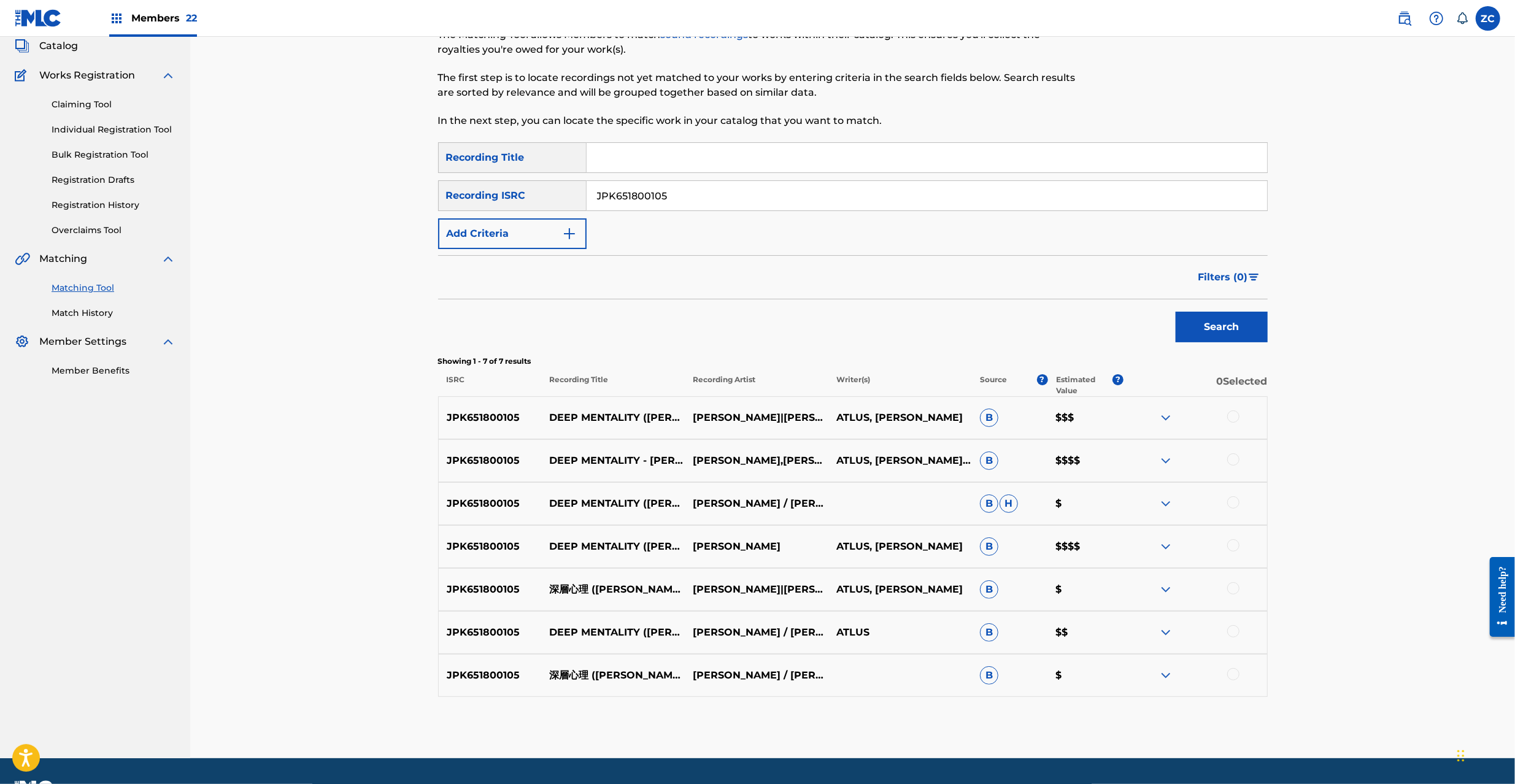
scroll to position [109, 0]
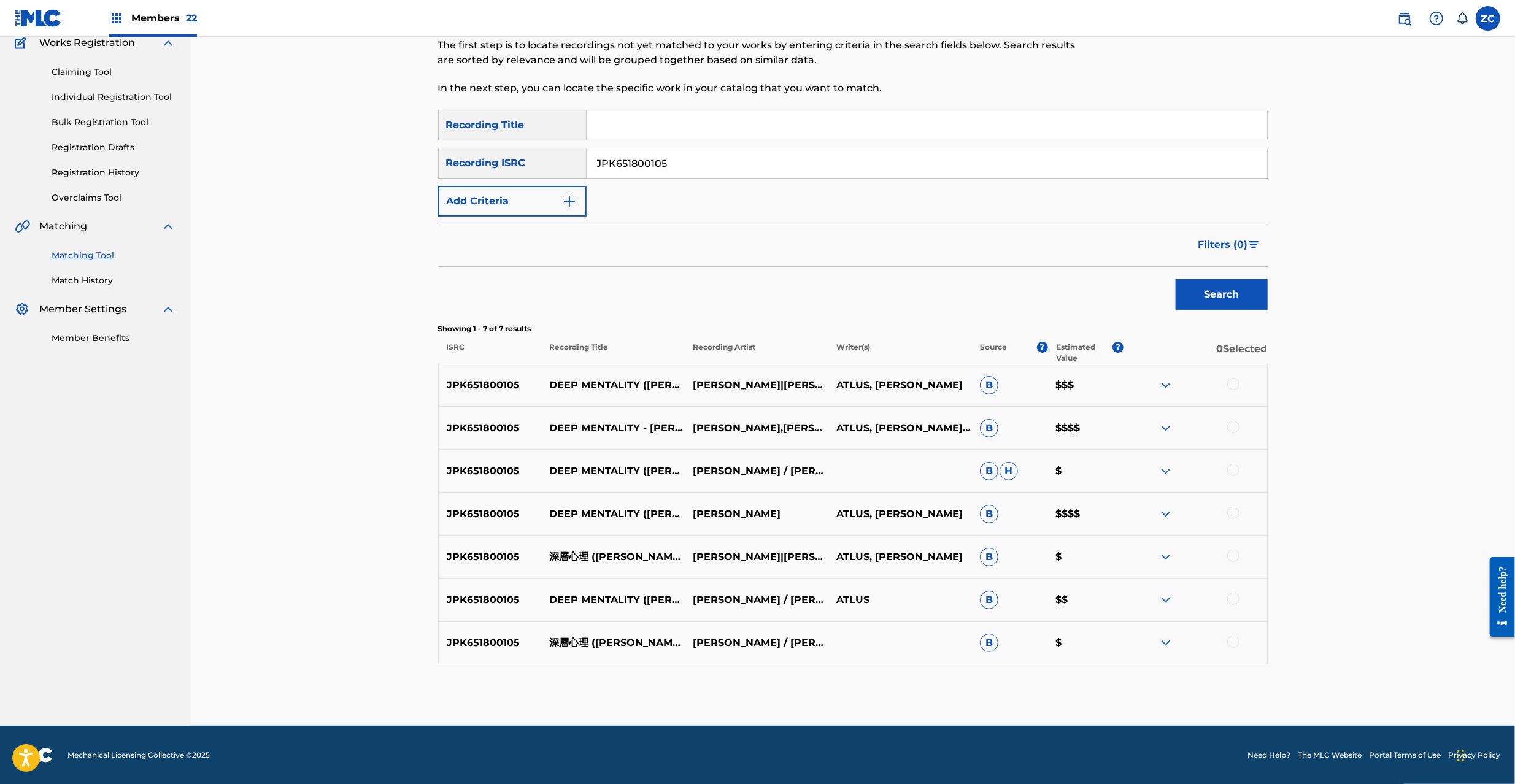
click at [1235, 383] on div at bounding box center [1233, 384] width 12 height 12
click at [1238, 430] on div at bounding box center [1233, 427] width 12 height 12
click at [1233, 475] on div at bounding box center [1233, 470] width 12 height 12
click at [1237, 512] on div at bounding box center [1233, 513] width 12 height 12
click at [1235, 553] on div at bounding box center [1233, 556] width 12 height 12
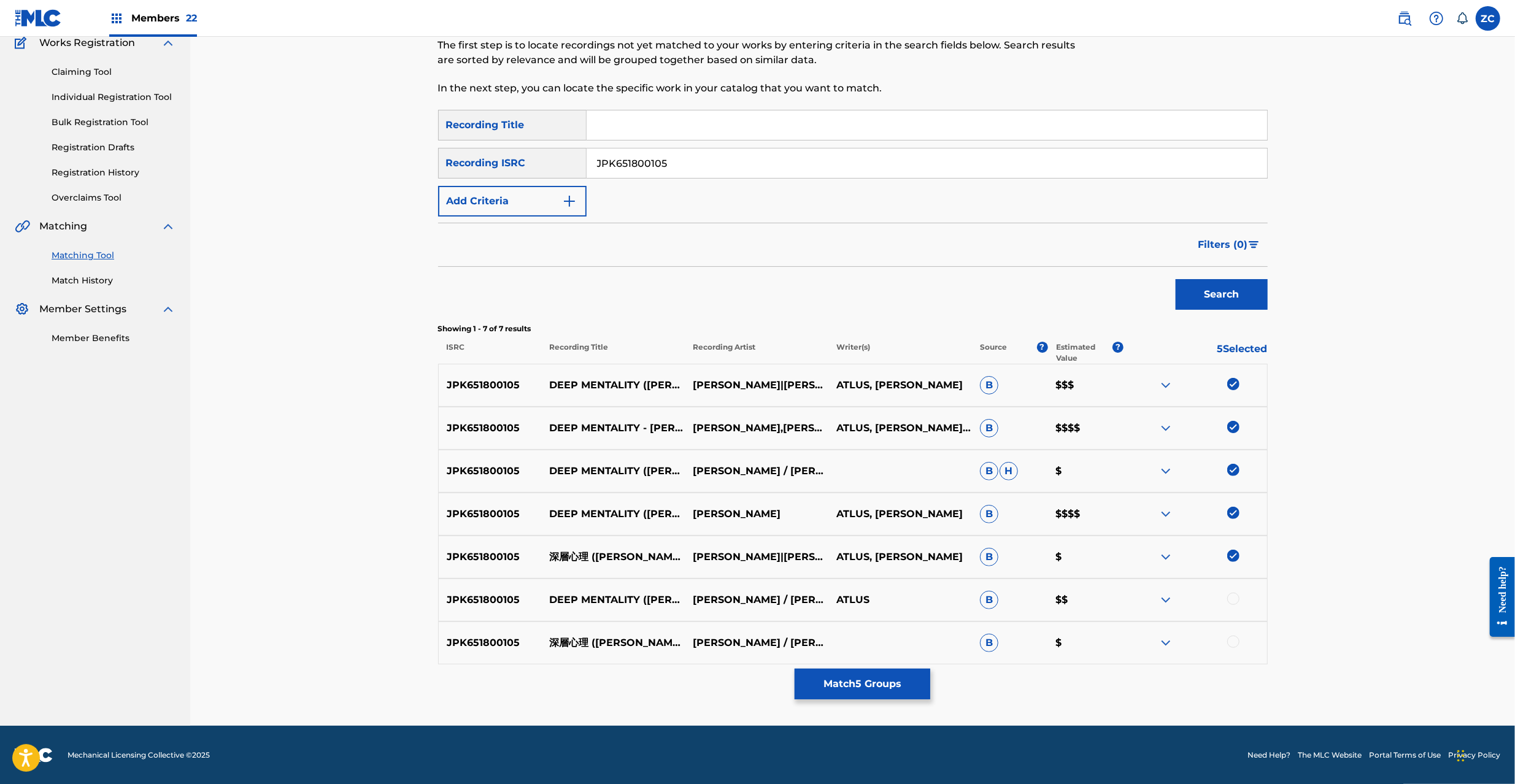
click at [1235, 596] on div at bounding box center [1233, 599] width 12 height 12
click at [1233, 646] on div at bounding box center [1233, 642] width 12 height 12
drag, startPoint x: 666, startPoint y: 158, endPoint x: 440, endPoint y: 155, distance: 226.0
click at [440, 155] on div "SearchWithCriteriaea1a58eb-0951-4f95-8898-fd824a3fc816 Recording ISRC JPK651800…" at bounding box center [853, 162] width 830 height 31
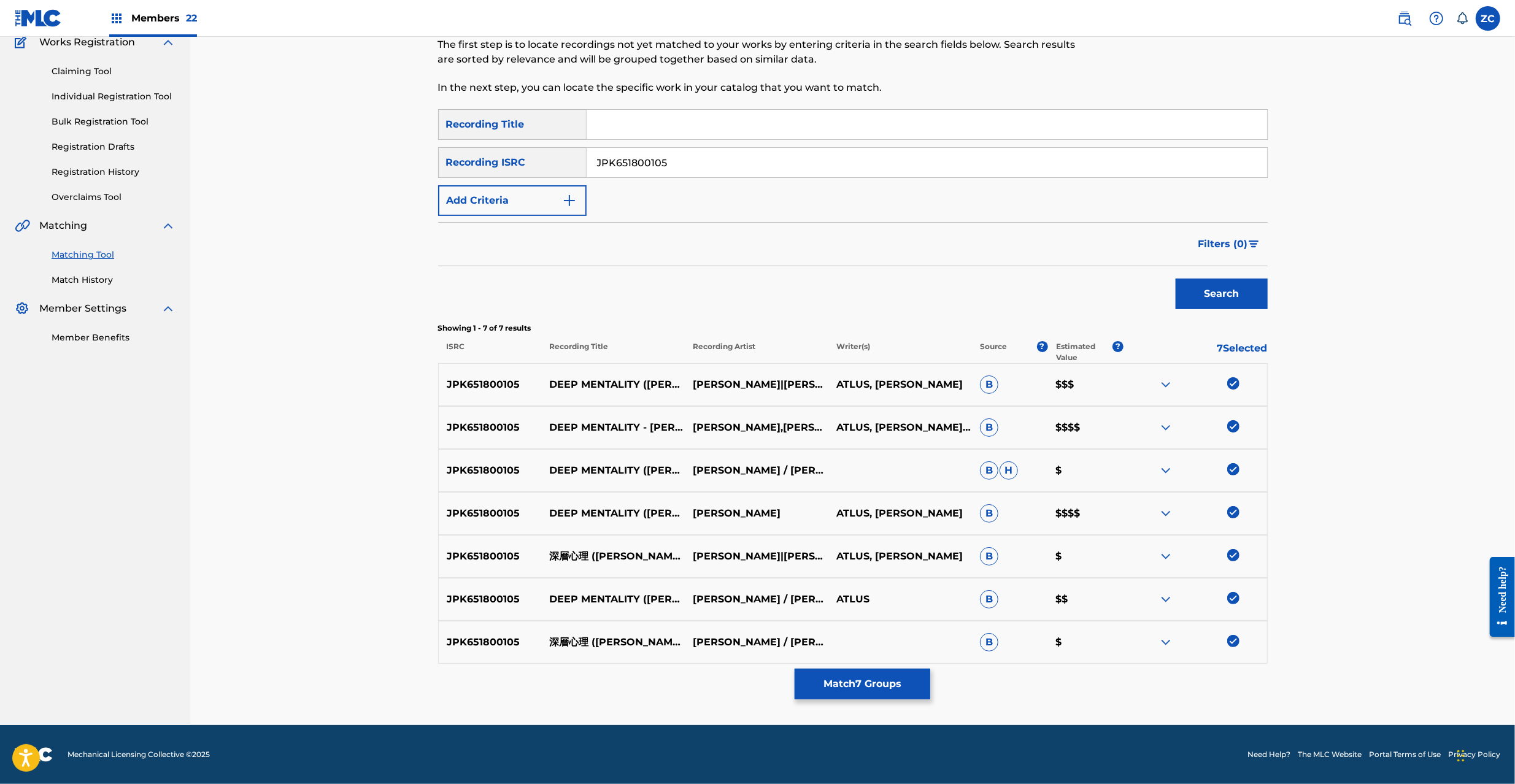
click at [695, 160] on input "JPK651800105" at bounding box center [927, 162] width 681 height 29
click at [1247, 301] on button "Search" at bounding box center [1222, 293] width 92 height 31
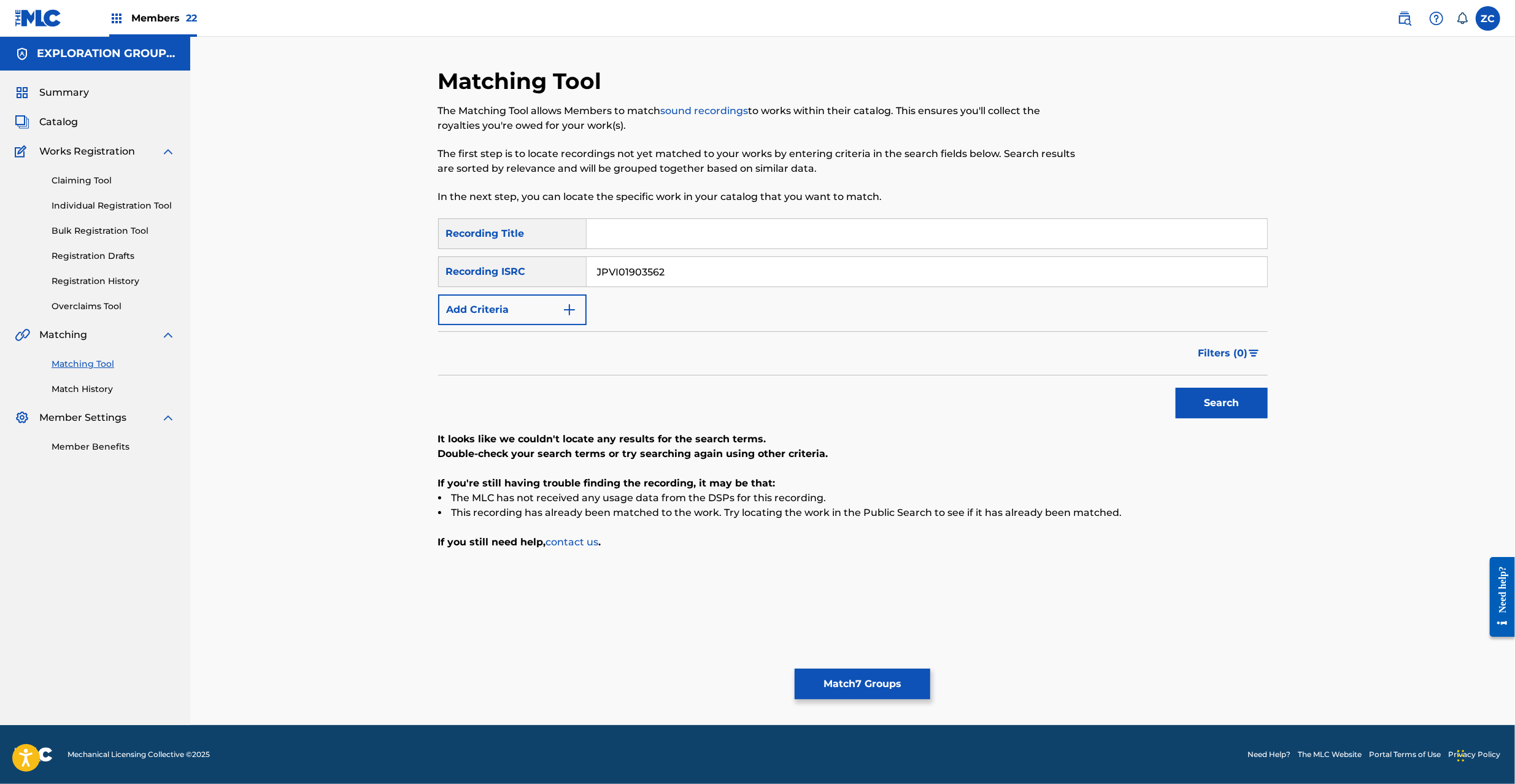
click at [769, 269] on input "JPVI01903562" at bounding box center [927, 272] width 681 height 29
click at [1203, 410] on button "Search" at bounding box center [1222, 403] width 92 height 31
click at [890, 273] on input "JPP300600461" at bounding box center [927, 272] width 681 height 29
drag, startPoint x: 1208, startPoint y: 396, endPoint x: 1058, endPoint y: 427, distance: 153.2
click at [1205, 395] on button "Search" at bounding box center [1222, 403] width 92 height 31
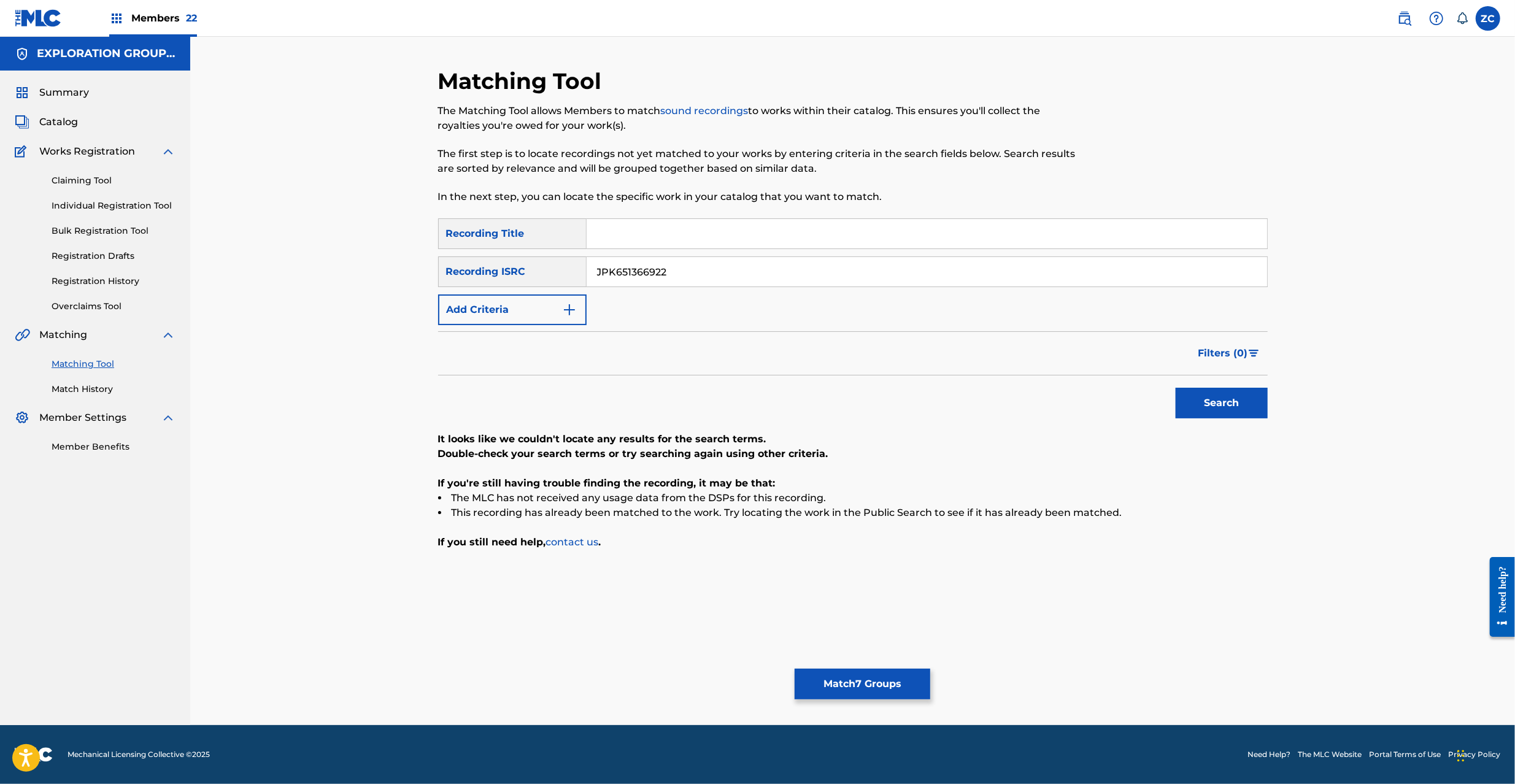
click at [781, 280] on input "JPK651366922" at bounding box center [927, 272] width 681 height 29
click at [1210, 406] on button "Search" at bounding box center [1222, 403] width 92 height 31
click at [749, 272] on input "JPK651161722" at bounding box center [927, 272] width 681 height 29
type input "JPK651669130"
click at [1233, 413] on button "Search" at bounding box center [1222, 403] width 92 height 31
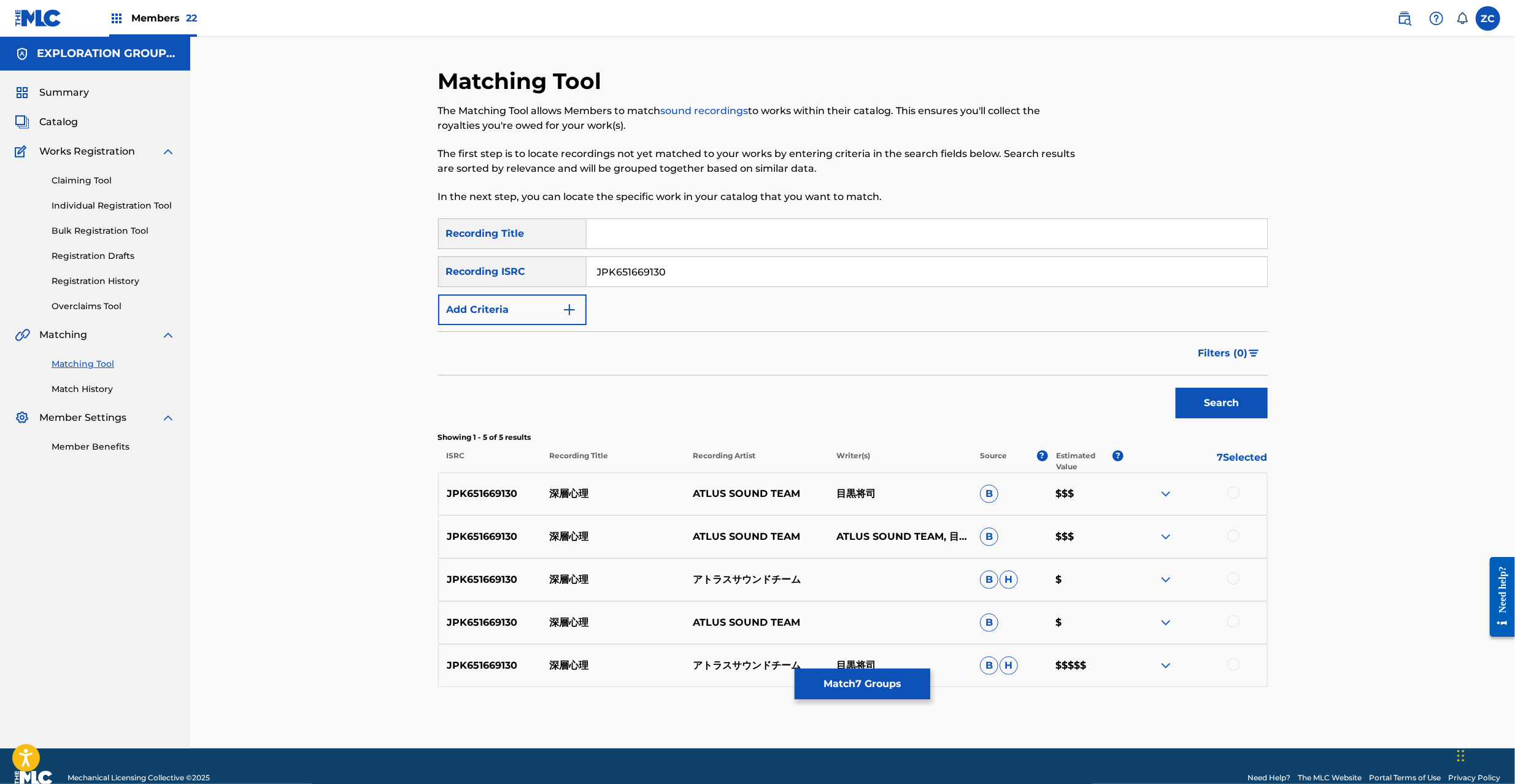
click at [1233, 494] on div at bounding box center [1233, 493] width 12 height 12
click at [1233, 534] on div at bounding box center [1233, 536] width 12 height 12
click at [1235, 580] on div at bounding box center [1233, 578] width 12 height 12
click at [1237, 621] on div at bounding box center [1233, 621] width 12 height 12
click at [1236, 666] on div at bounding box center [1233, 664] width 12 height 12
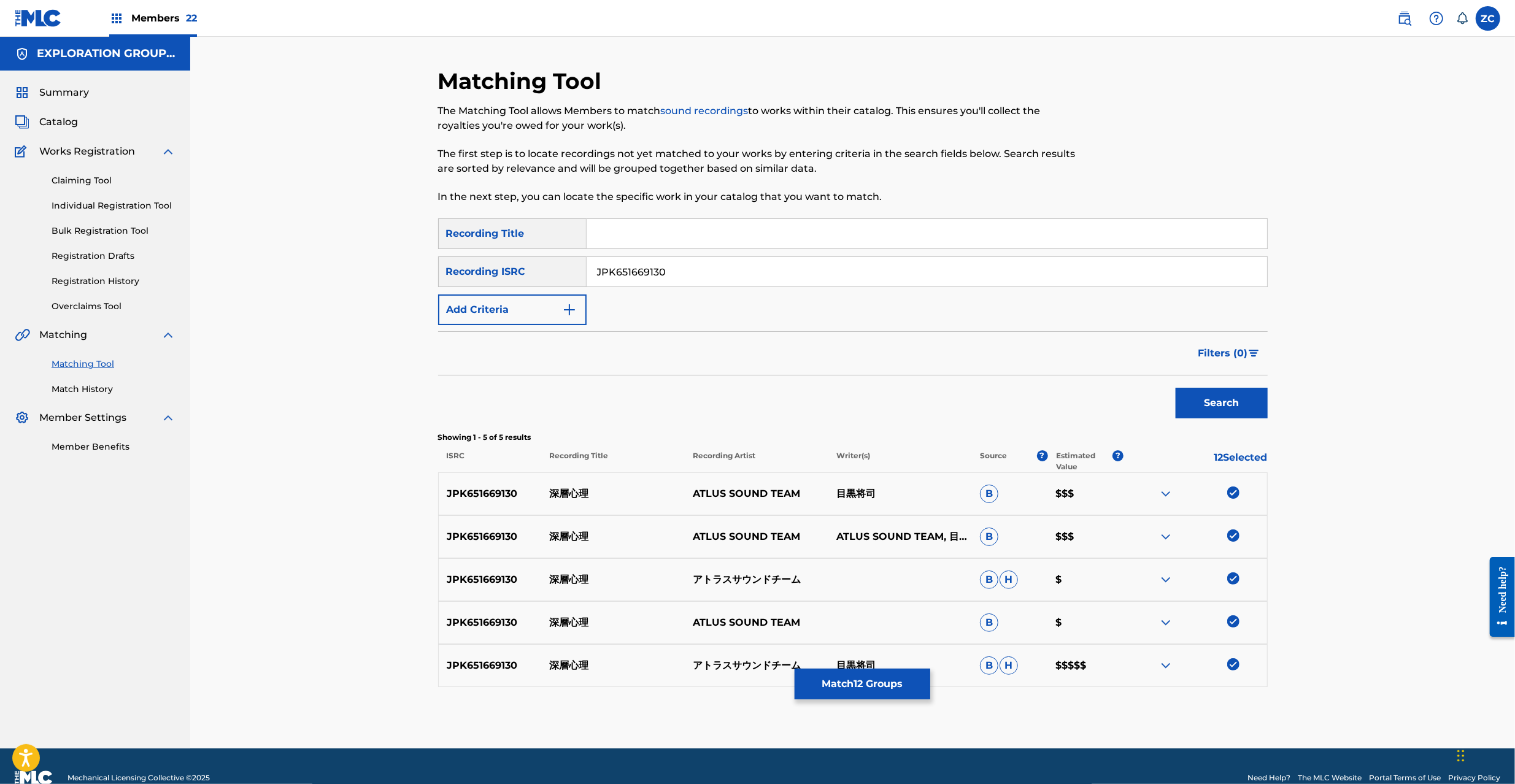
click at [1389, 565] on div "Matching Tool The Matching Tool allows Members to match sound recordings to wor…" at bounding box center [853, 393] width 1325 height 712
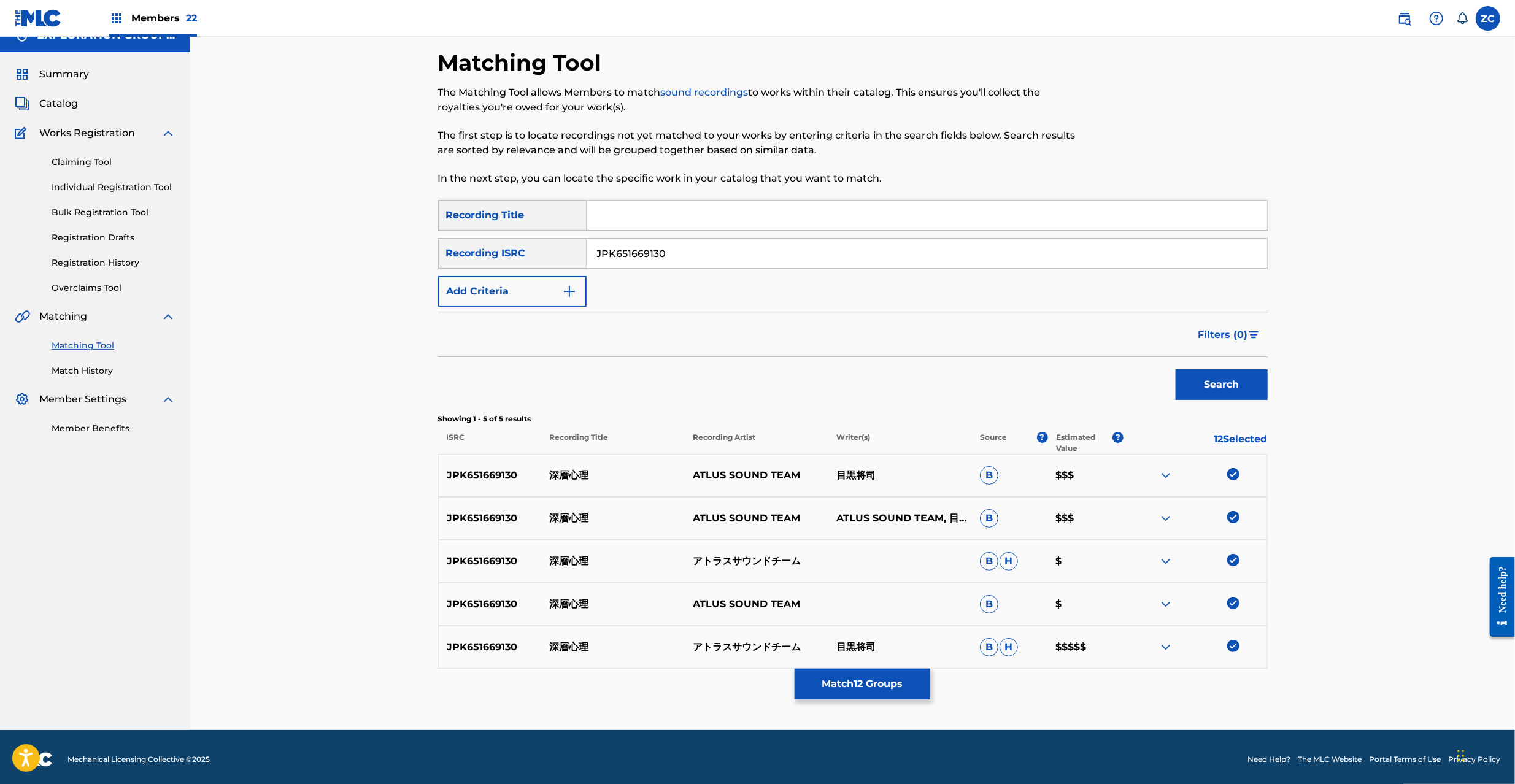
scroll to position [23, 0]
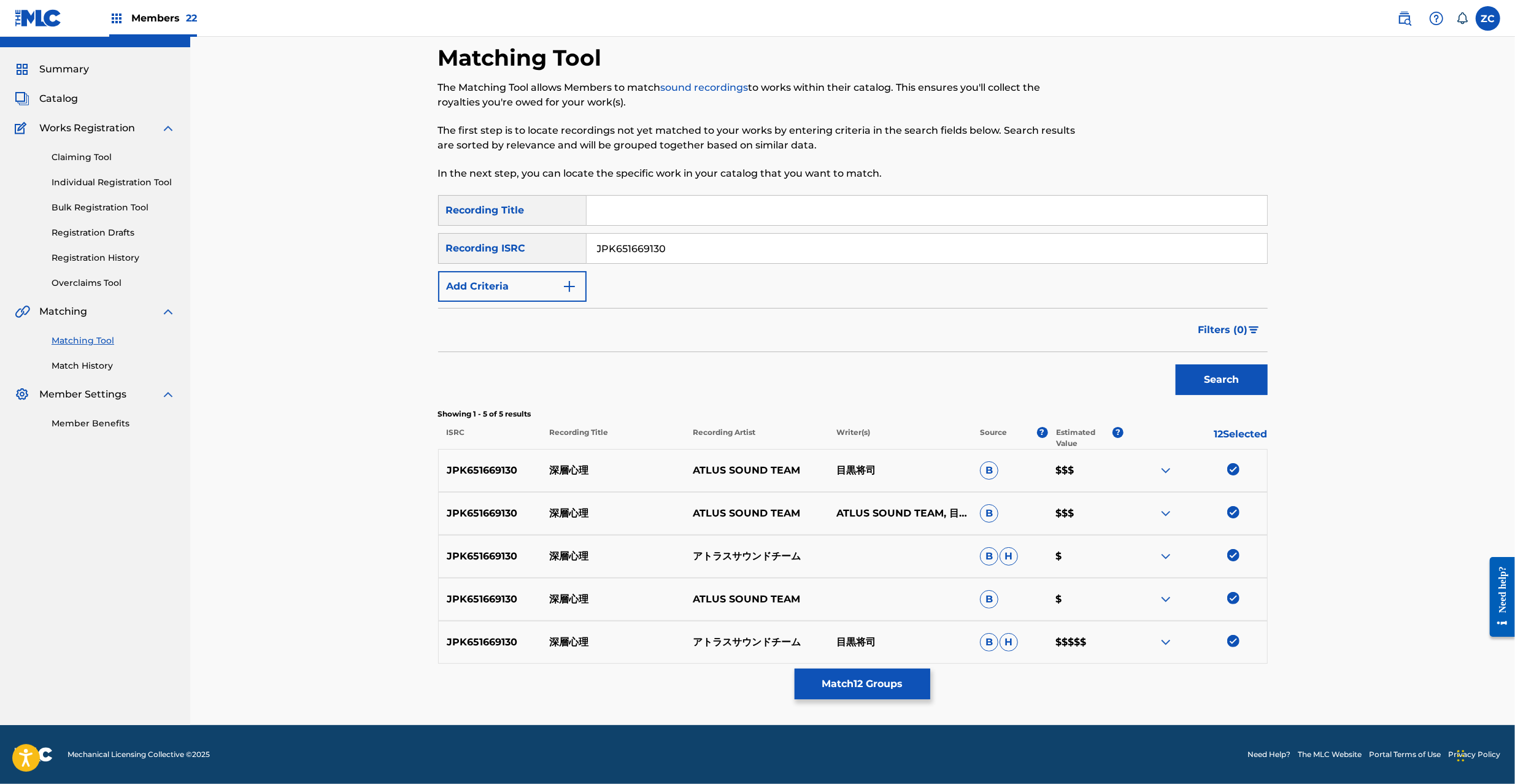
click at [843, 683] on button "Match 12 Groups" at bounding box center [862, 684] width 135 height 31
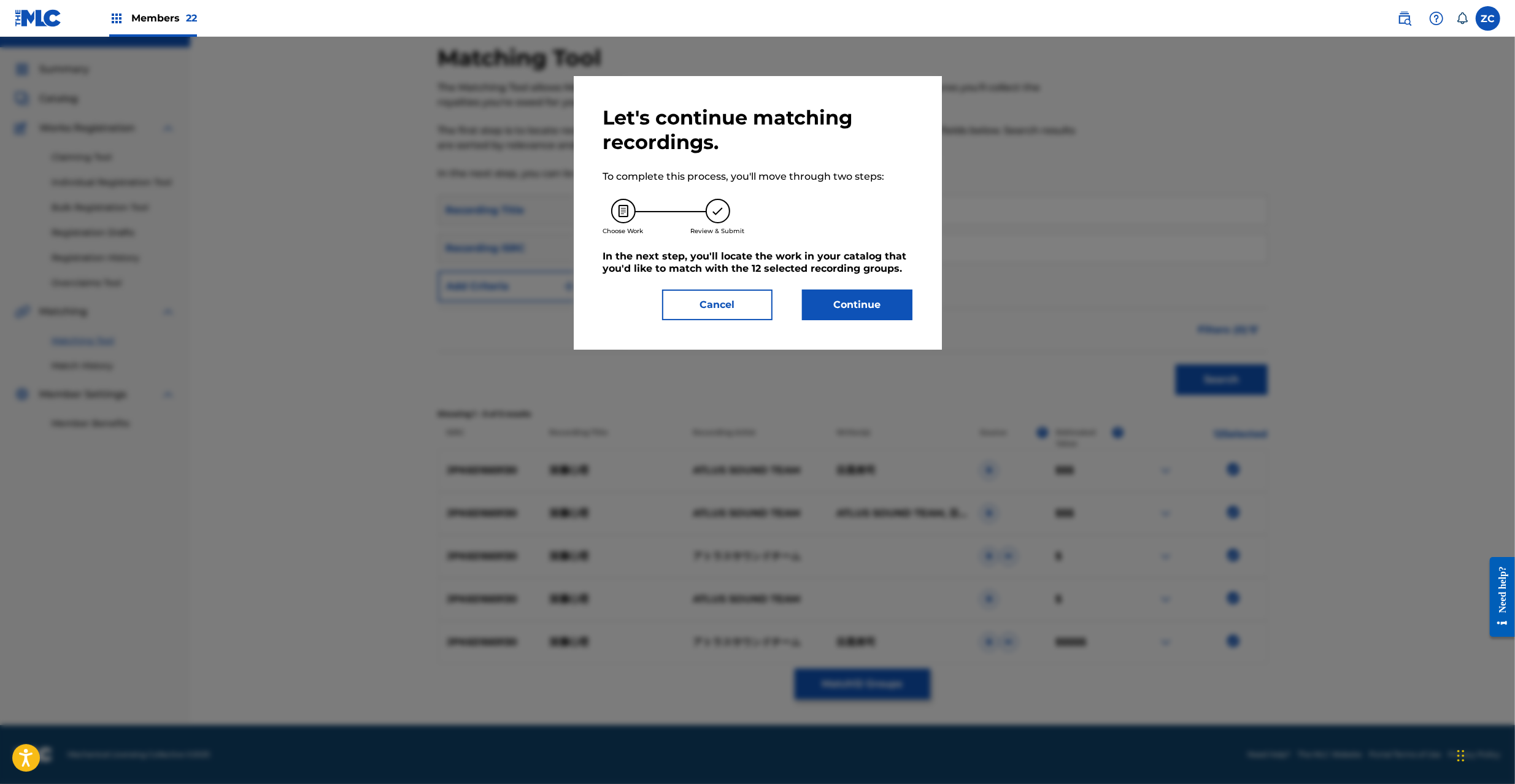
click at [879, 303] on button "Continue" at bounding box center [857, 305] width 110 height 31
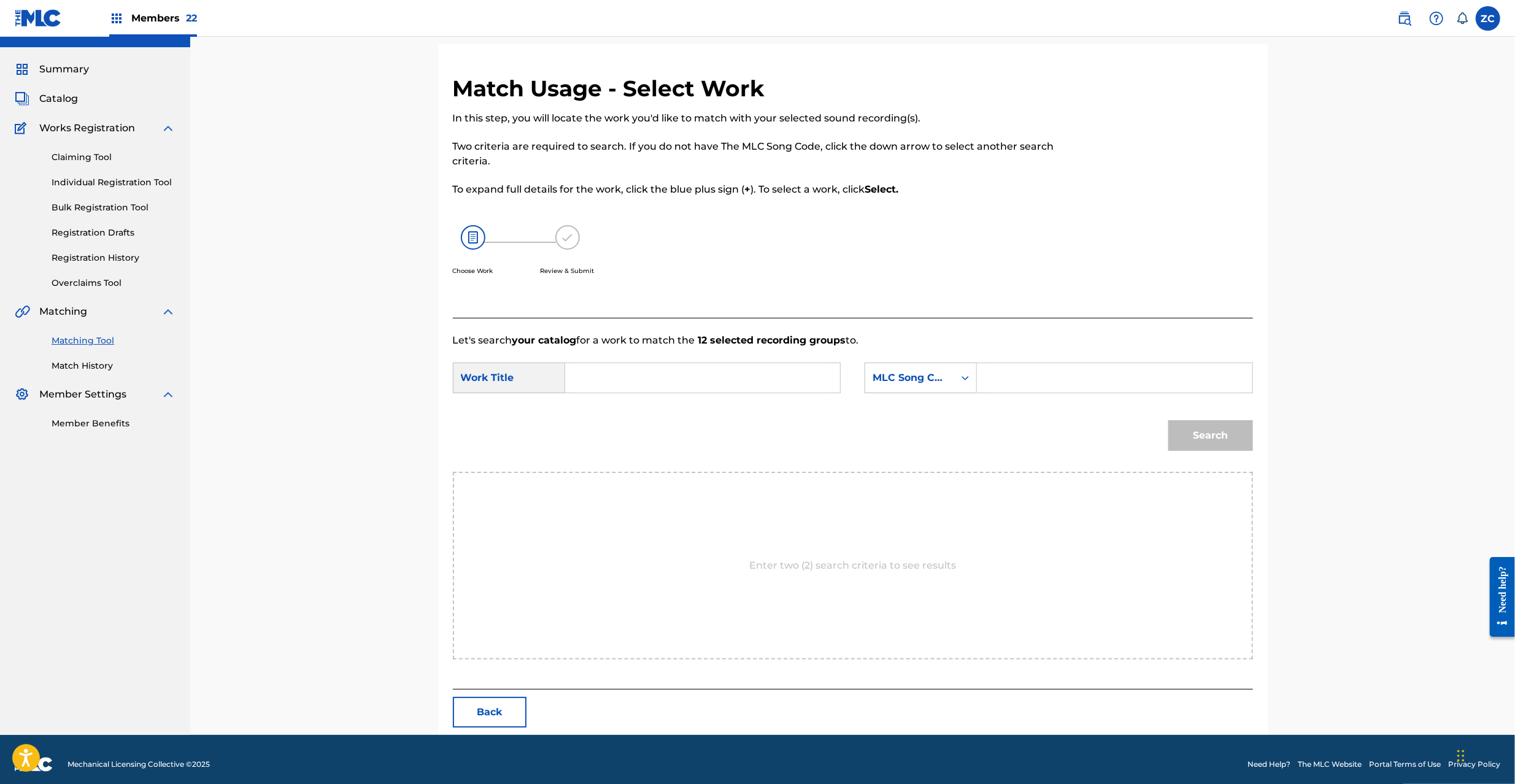
scroll to position [0, 0]
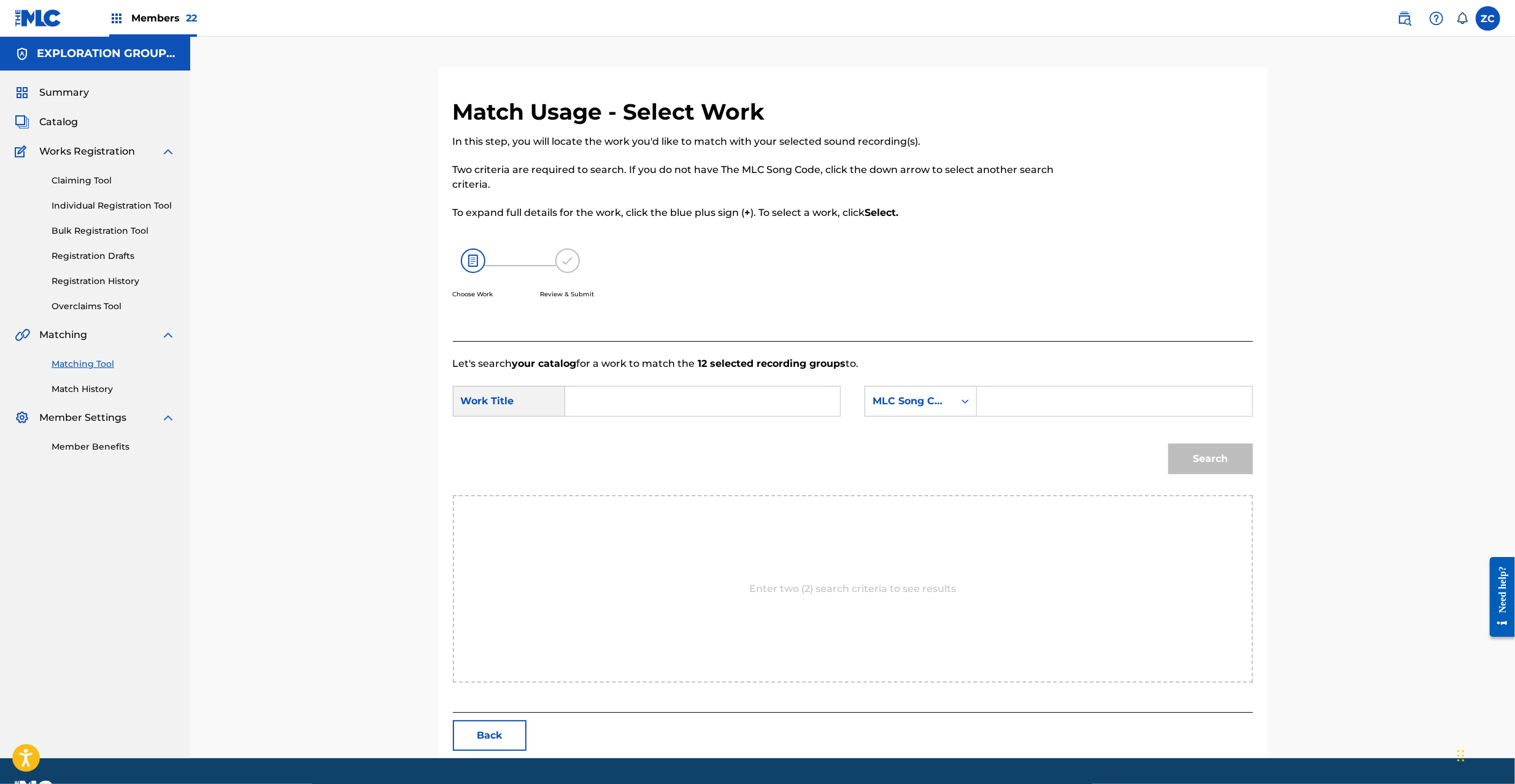
click at [769, 394] on input "Search Form" at bounding box center [702, 401] width 254 height 29
click at [685, 405] on input "Shinsou Shinri S65UP3" at bounding box center [702, 401] width 254 height 29
type input "Shinsou Shinri"
click at [1082, 396] on input "Search Form" at bounding box center [1114, 401] width 254 height 29
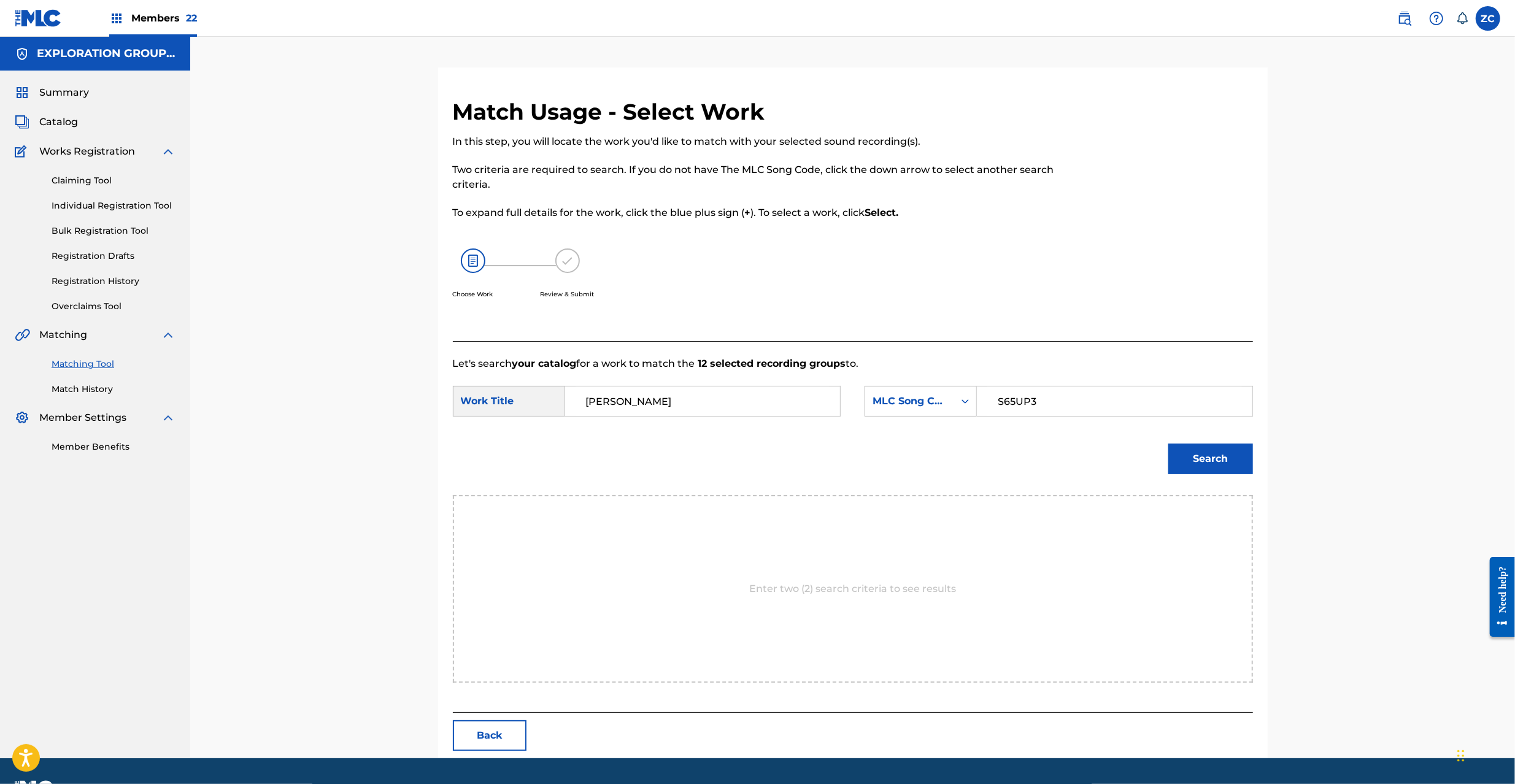
type input "S65UP3"
click at [1206, 457] on button "Search" at bounding box center [1211, 459] width 84 height 31
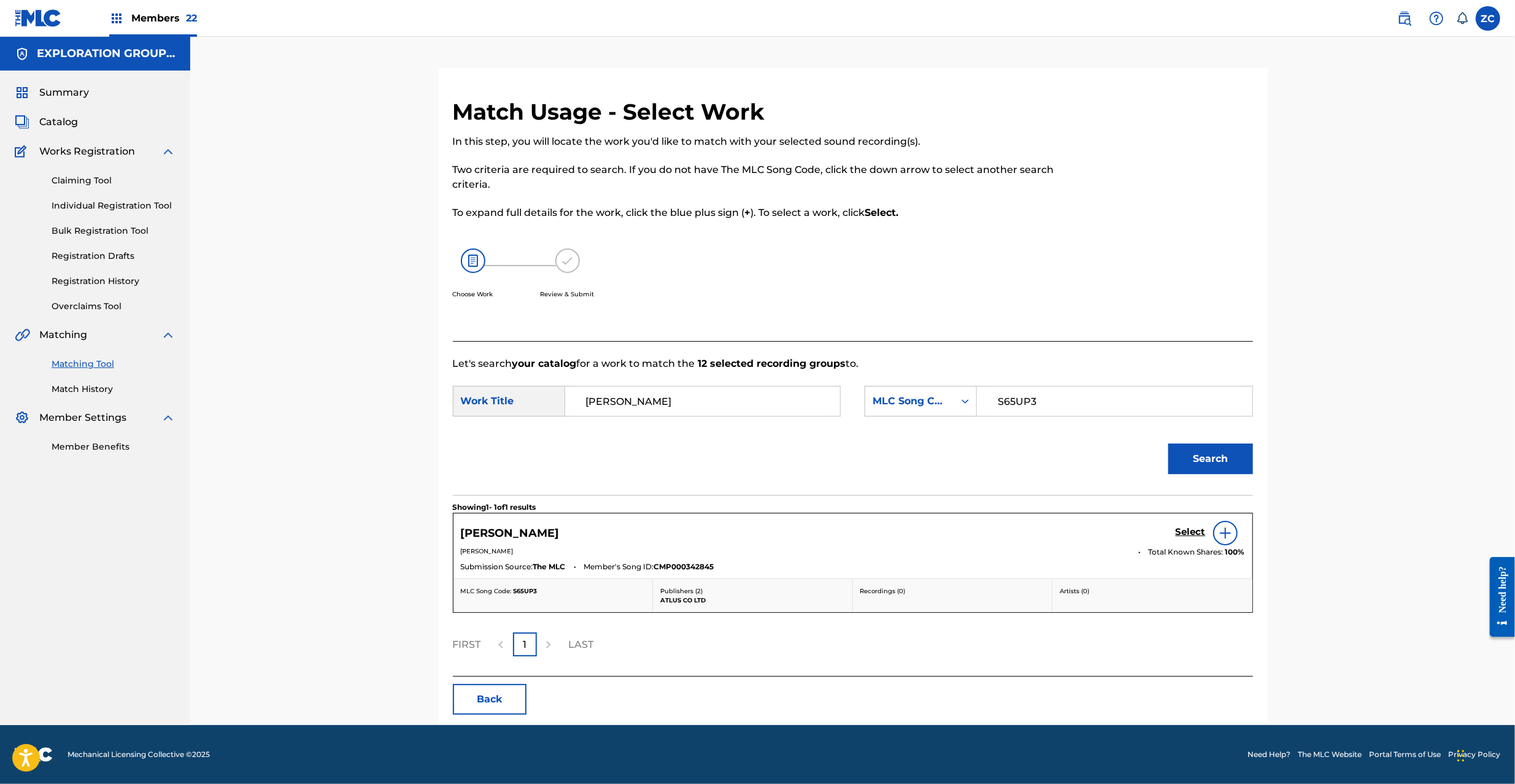
click at [1184, 532] on h5 "Select" at bounding box center [1191, 532] width 30 height 12
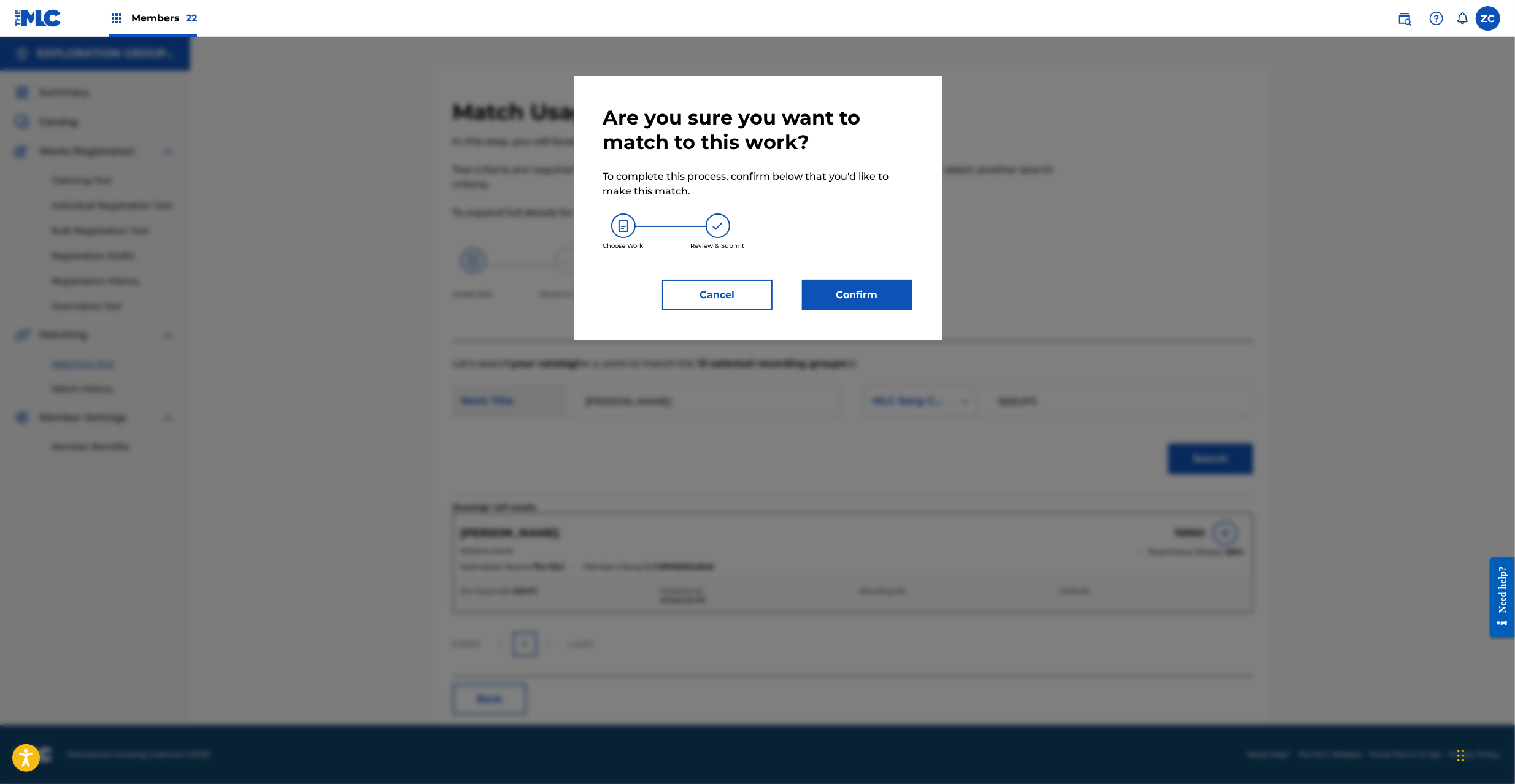
click at [843, 300] on button "Confirm" at bounding box center [857, 295] width 110 height 31
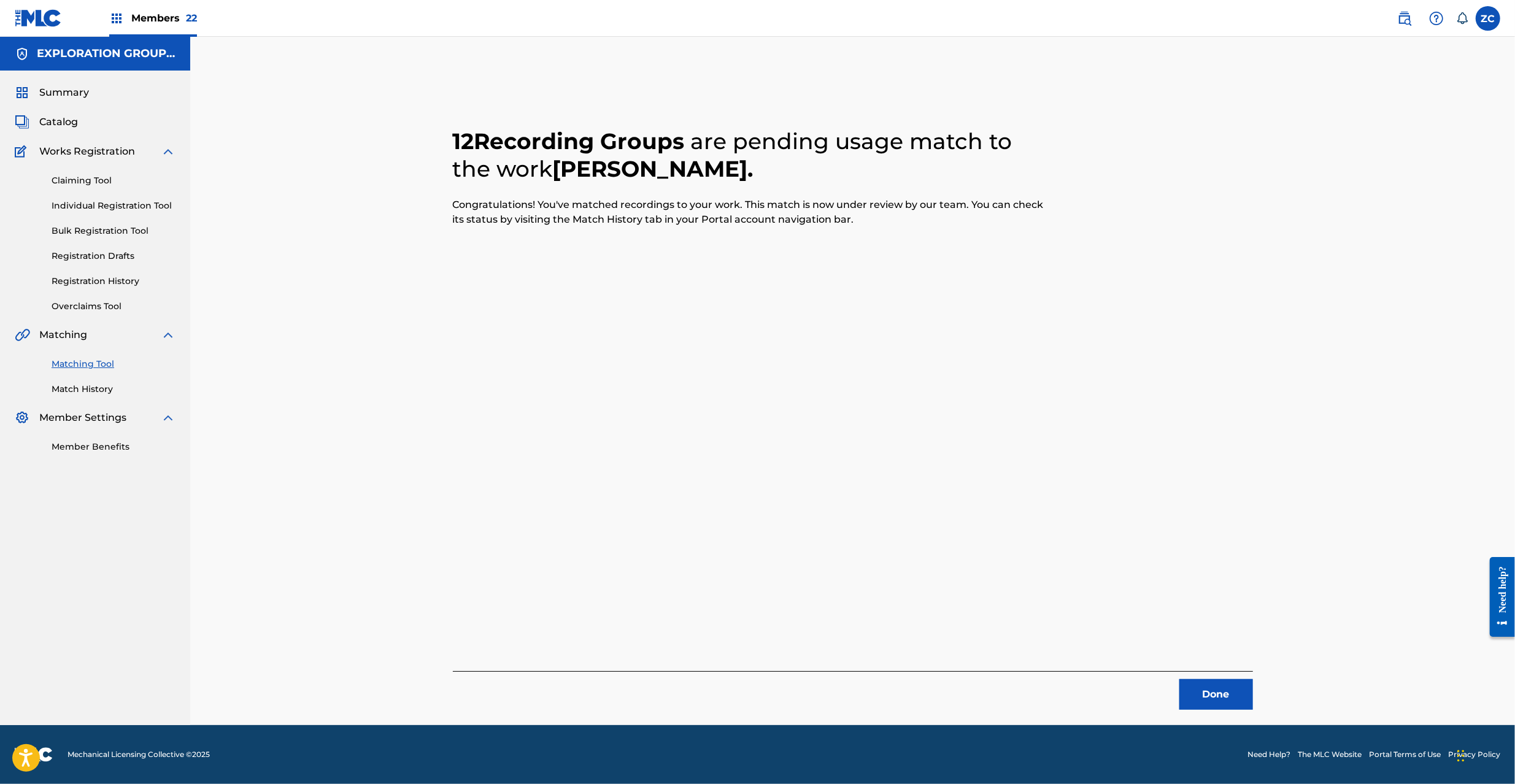
click at [1205, 708] on button "Done" at bounding box center [1216, 694] width 74 height 31
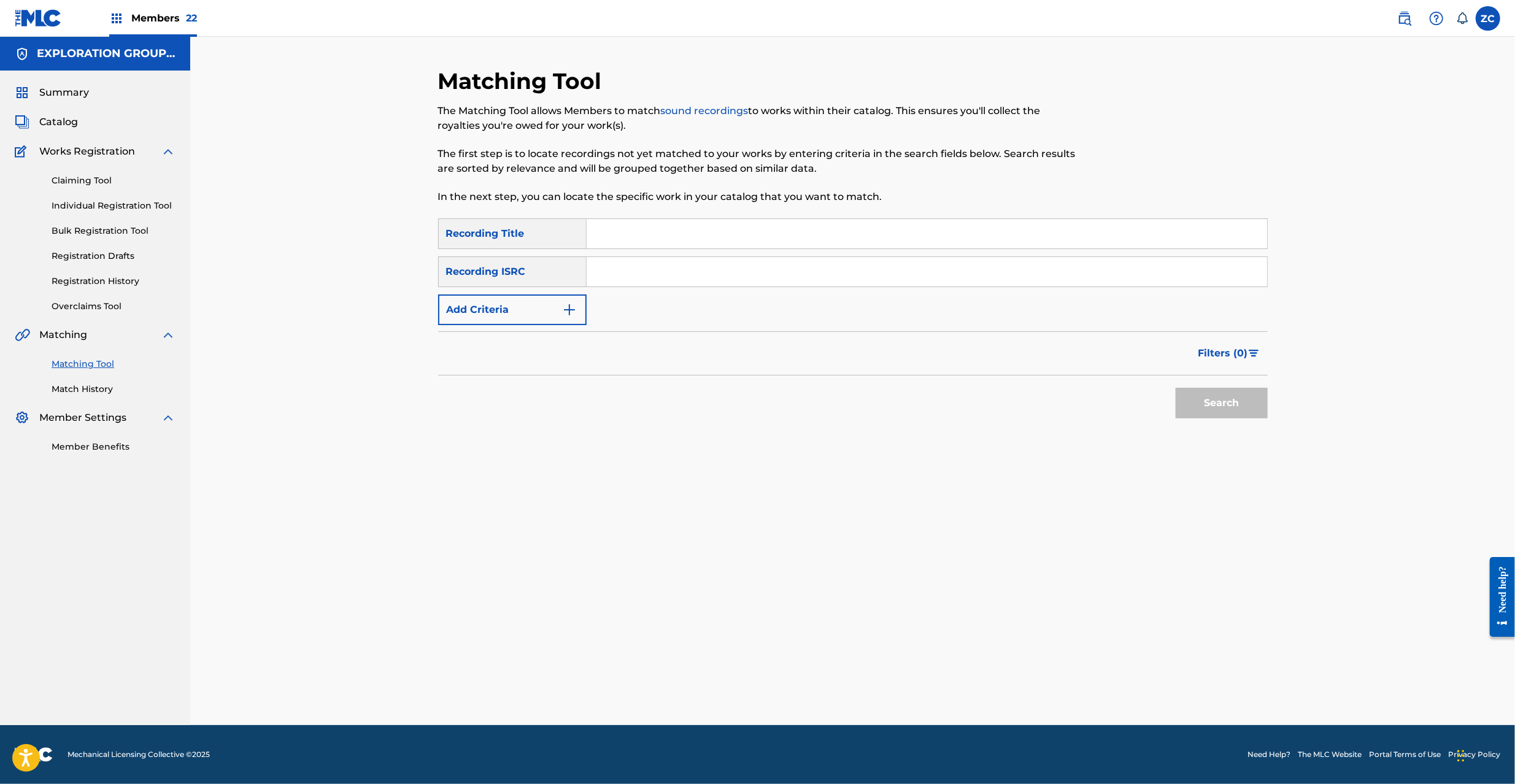
drag, startPoint x: 899, startPoint y: 269, endPoint x: 911, endPoint y: 278, distance: 15.0
click at [899, 269] on input "Search Form" at bounding box center [927, 272] width 681 height 29
click at [1231, 397] on button "Search" at bounding box center [1222, 403] width 92 height 31
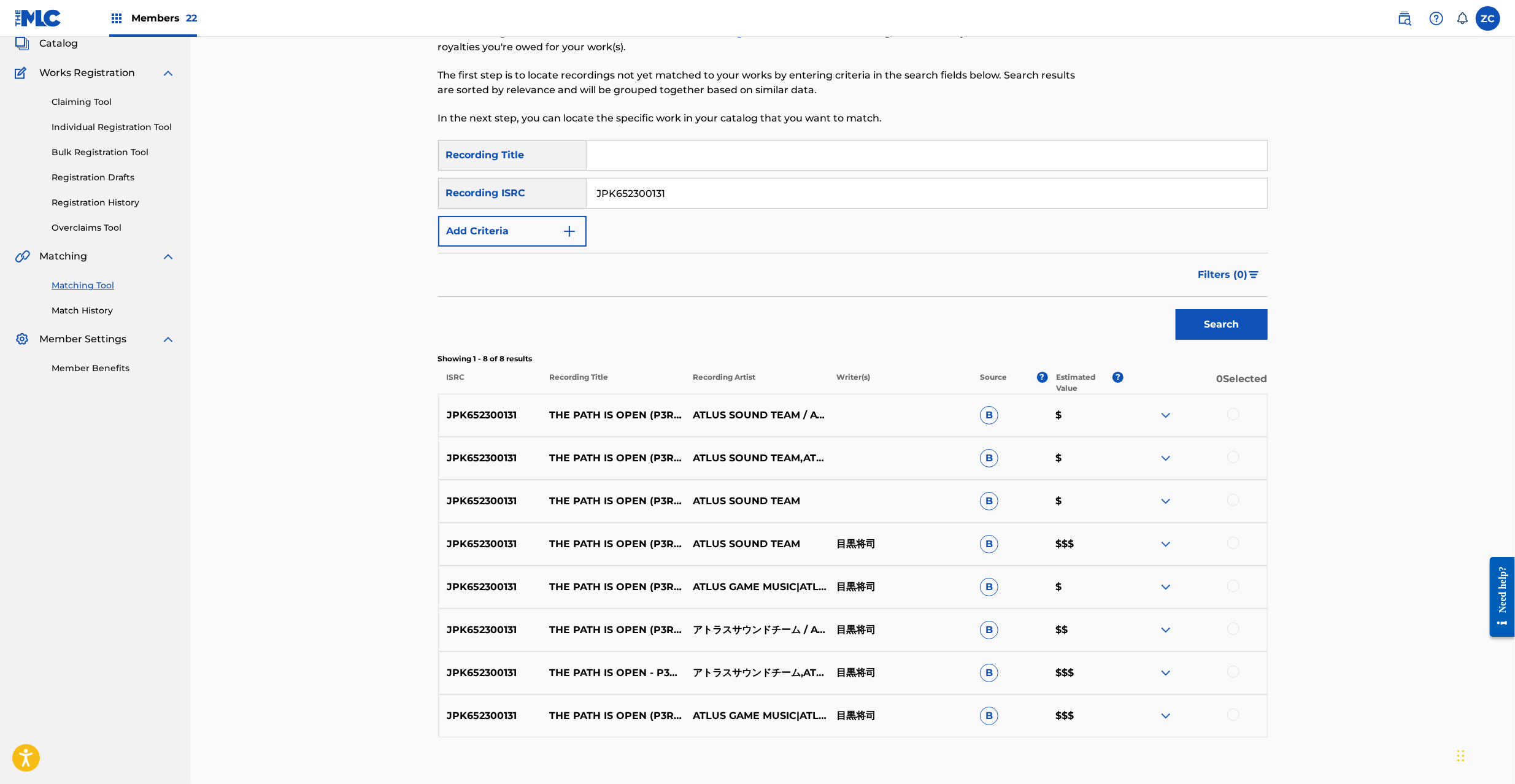
scroll to position [109, 0]
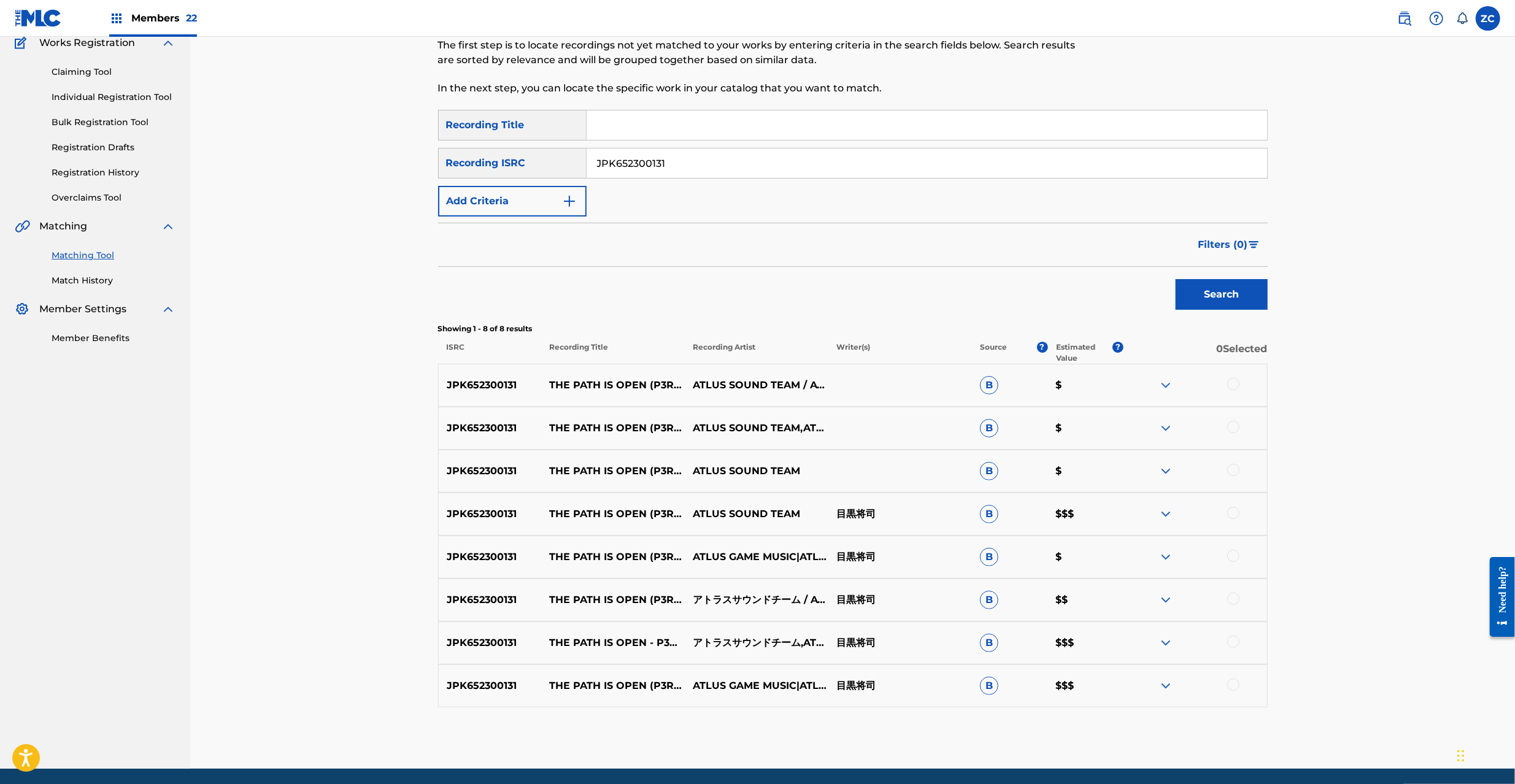
click at [1235, 385] on div at bounding box center [1233, 384] width 12 height 12
click at [1235, 423] on div at bounding box center [1233, 427] width 12 height 12
click at [1235, 467] on div at bounding box center [1233, 470] width 12 height 12
click at [1233, 512] on div at bounding box center [1233, 513] width 12 height 12
click at [1235, 551] on div at bounding box center [1233, 556] width 12 height 12
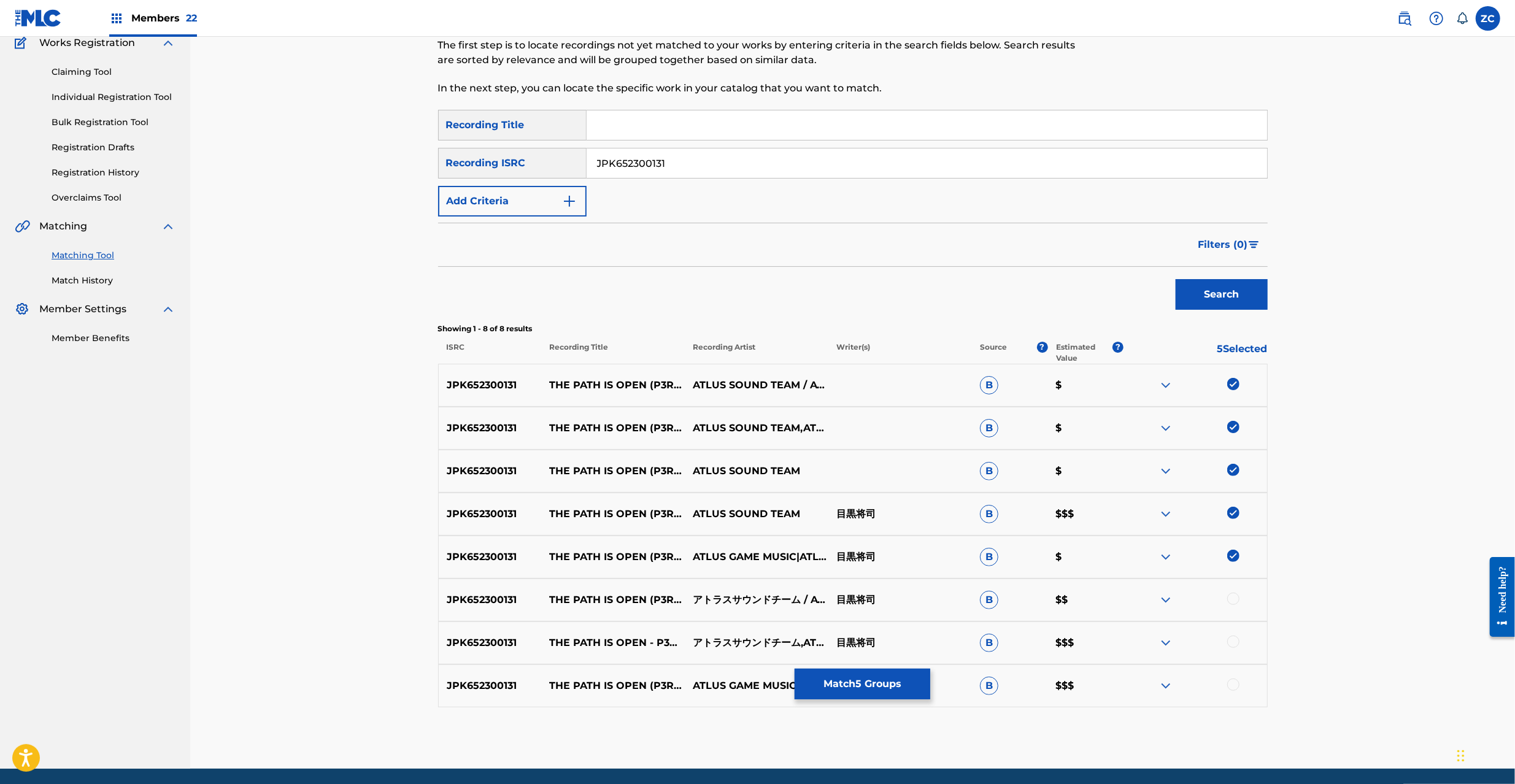
click at [1235, 600] on div at bounding box center [1233, 599] width 12 height 12
click at [1232, 639] on div at bounding box center [1233, 642] width 12 height 12
click at [1232, 681] on div at bounding box center [1233, 685] width 12 height 12
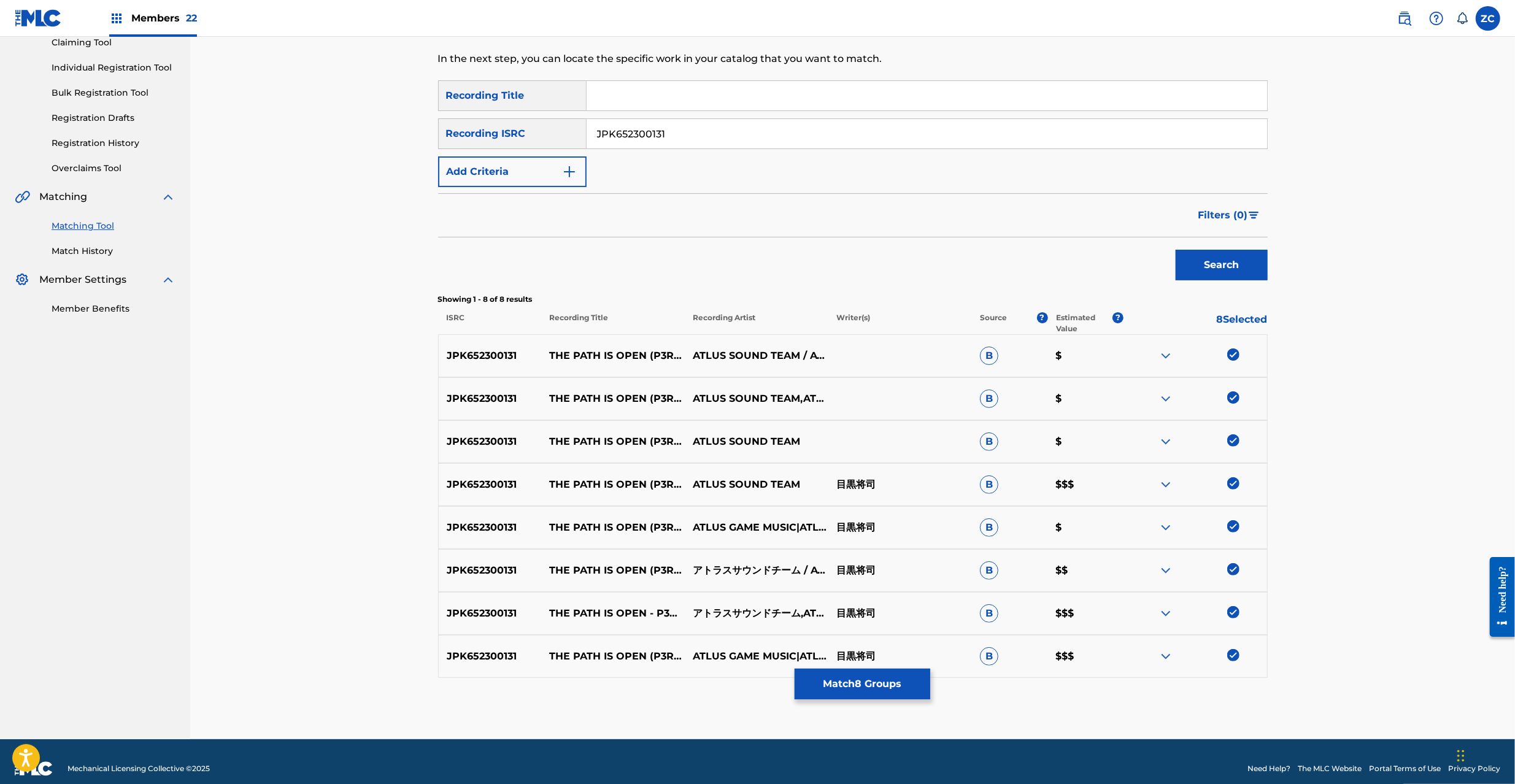
scroll to position [152, 0]
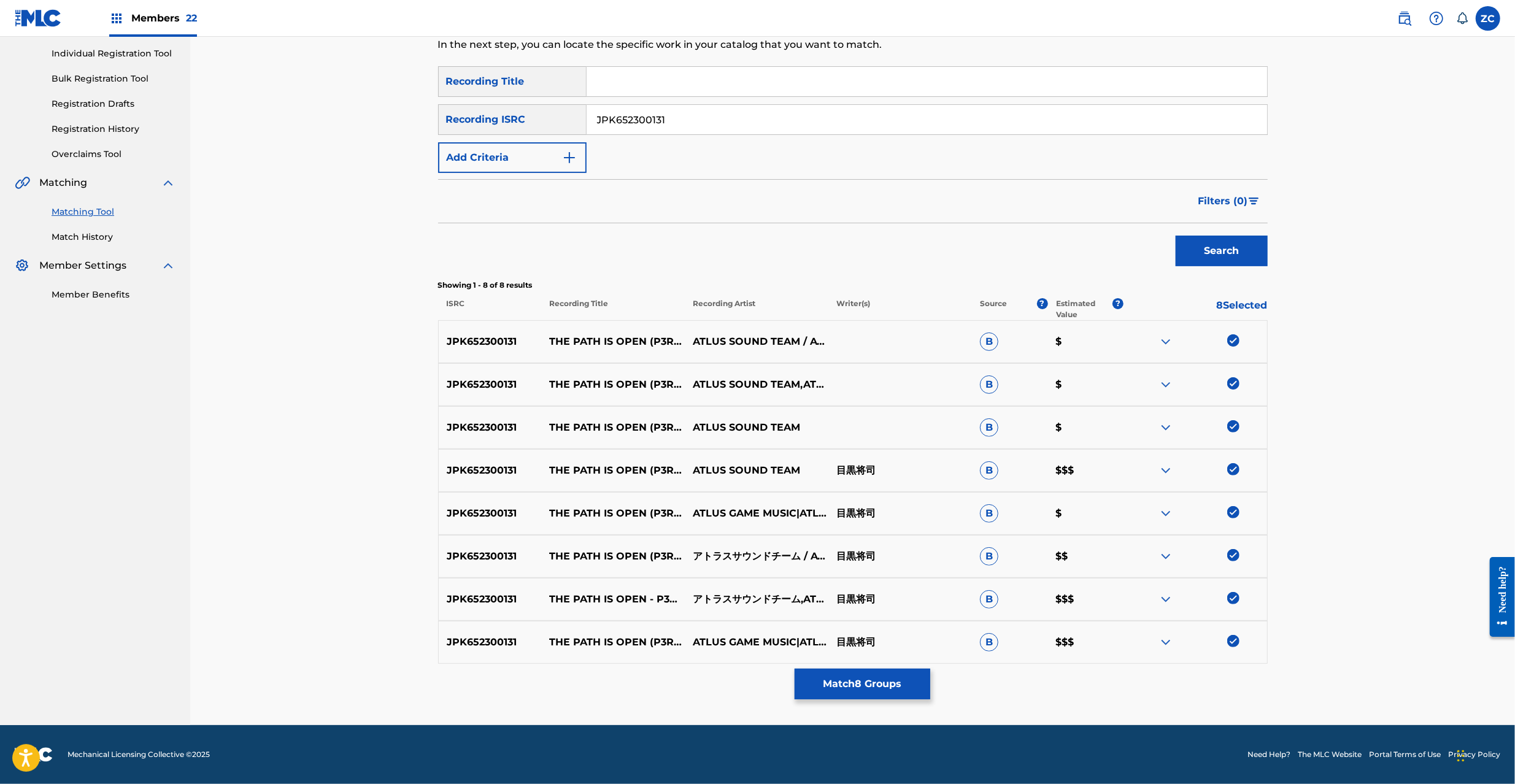
click at [898, 135] on div "SearchWithCriteriaeb7db98d-29aa-4b72-8b5a-1abec37d1d12 Recording Title SearchWi…" at bounding box center [853, 119] width 830 height 107
click at [905, 118] on input "JPK652300131" at bounding box center [927, 119] width 681 height 29
click at [1231, 234] on div "Search" at bounding box center [1219, 248] width 98 height 49
click at [1230, 265] on button "Search" at bounding box center [1222, 250] width 92 height 31
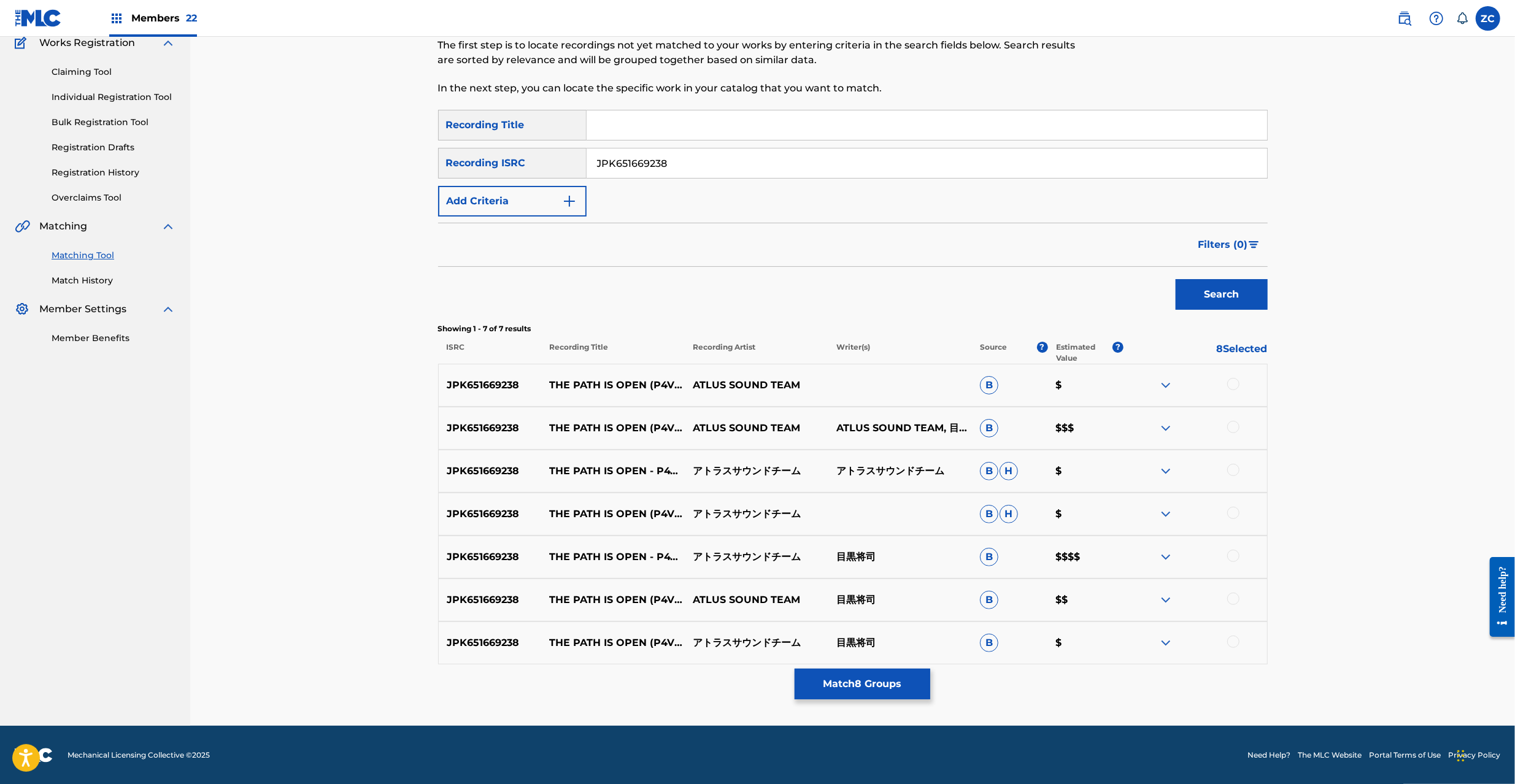
scroll to position [109, 0]
click at [1233, 380] on div at bounding box center [1233, 384] width 12 height 12
click at [1231, 425] on div at bounding box center [1233, 427] width 12 height 12
click at [1233, 466] on div at bounding box center [1233, 470] width 12 height 12
click at [1233, 512] on div at bounding box center [1233, 512] width 12 height 12
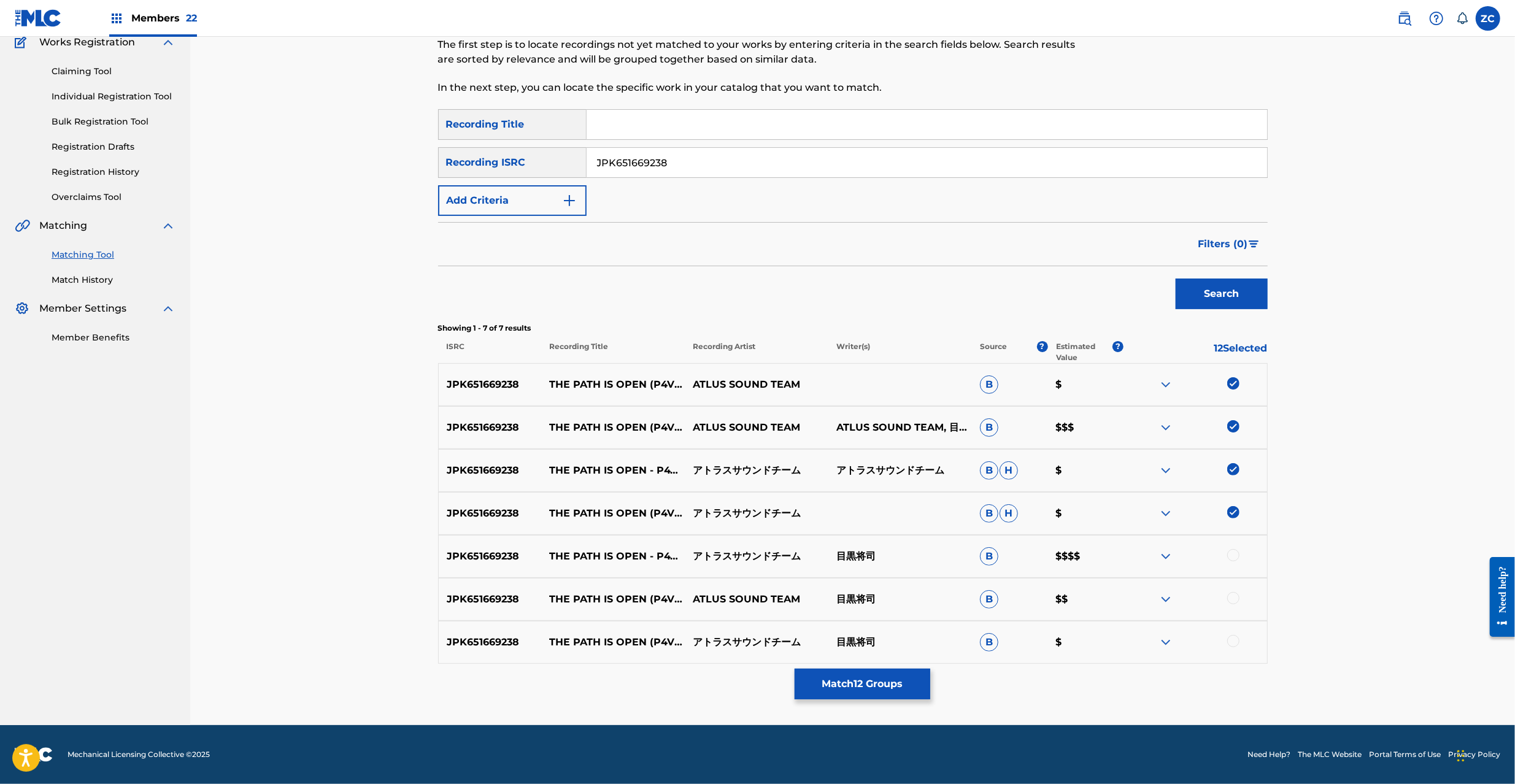
click at [1235, 559] on div at bounding box center [1233, 555] width 12 height 12
click at [1233, 600] on div at bounding box center [1233, 598] width 12 height 12
click at [1235, 636] on div at bounding box center [1233, 641] width 12 height 12
click at [964, 172] on input "JPK651669238" at bounding box center [927, 162] width 681 height 29
drag, startPoint x: 1189, startPoint y: 285, endPoint x: 1032, endPoint y: 300, distance: 157.7
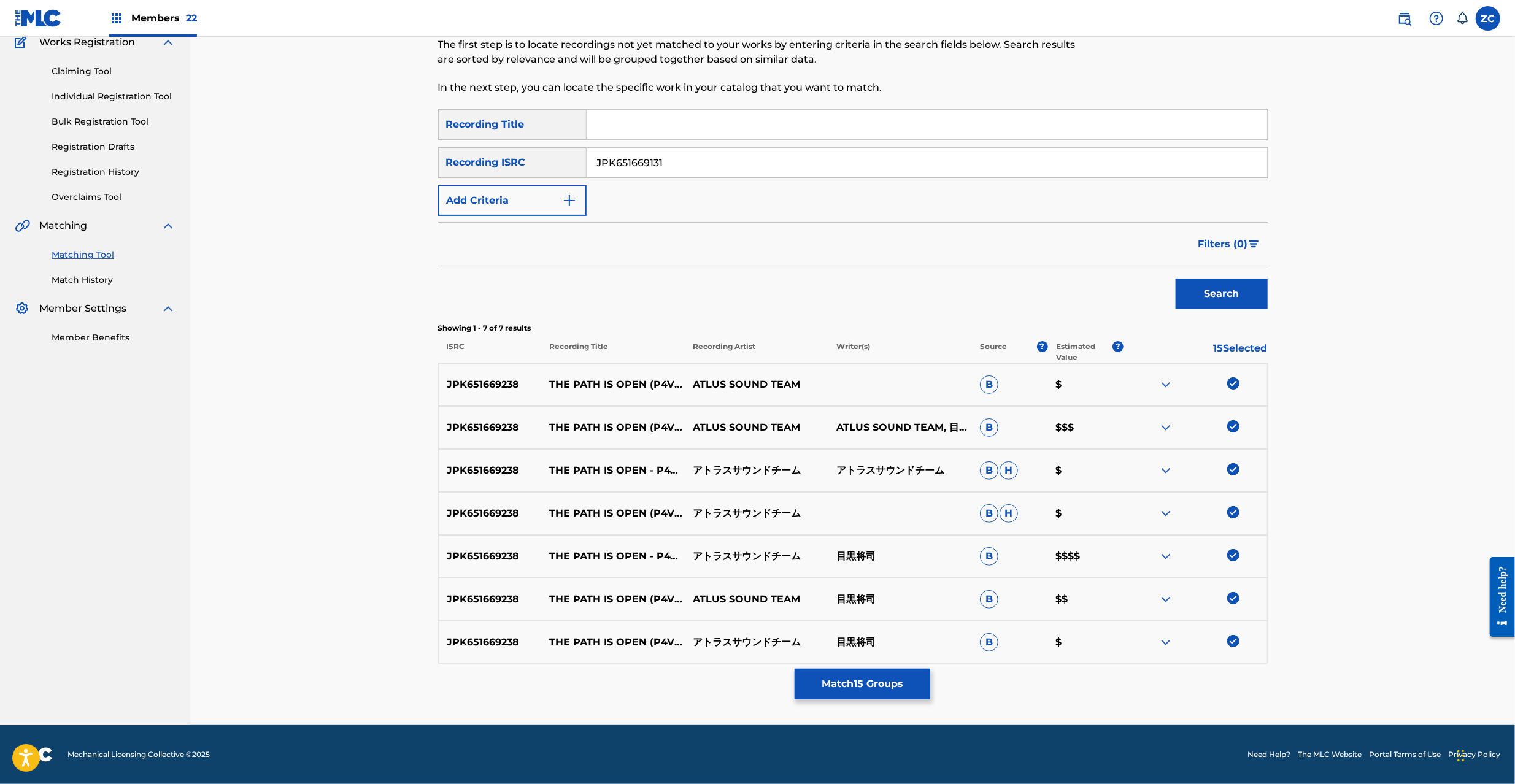
click at [1190, 284] on button "Search" at bounding box center [1222, 293] width 92 height 31
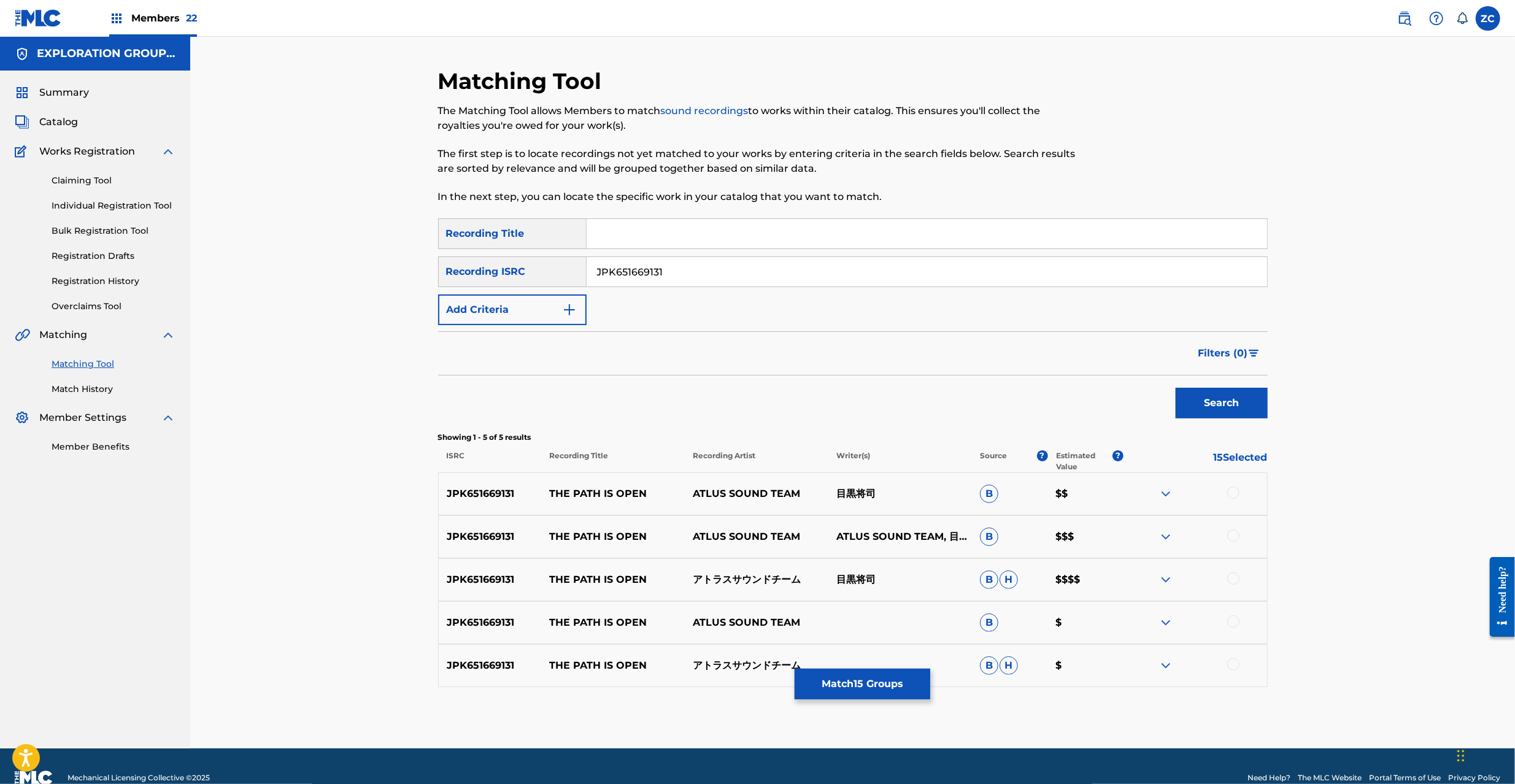
click at [1235, 492] on div at bounding box center [1233, 493] width 12 height 12
click at [1238, 536] on div at bounding box center [1233, 536] width 12 height 12
click at [1232, 577] on div at bounding box center [1233, 578] width 12 height 12
click at [1235, 625] on div at bounding box center [1233, 621] width 12 height 12
click at [1235, 661] on div at bounding box center [1233, 664] width 12 height 12
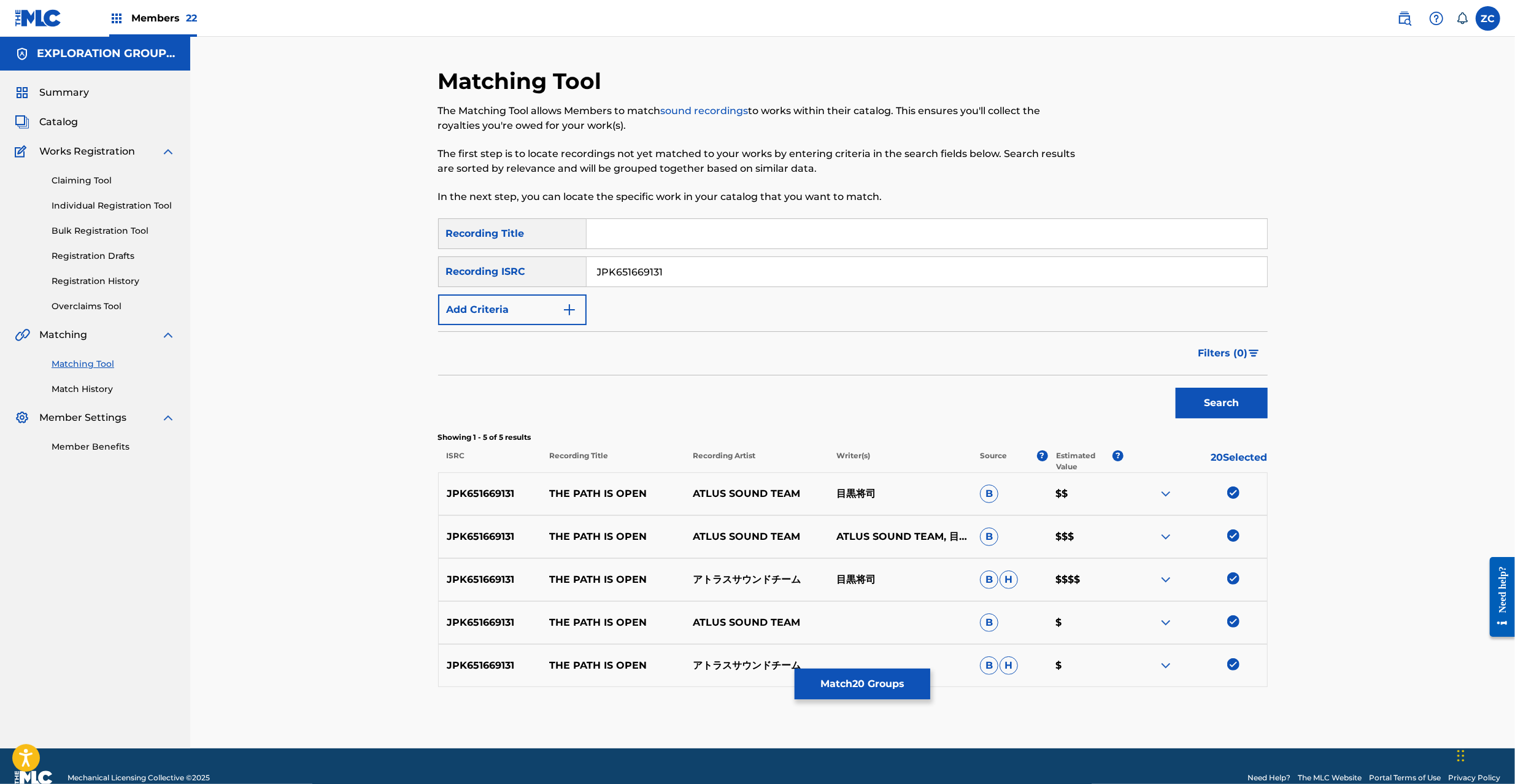
click at [920, 263] on input "JPK651669131" at bounding box center [927, 272] width 681 height 29
click at [1226, 400] on button "Search" at bounding box center [1222, 403] width 92 height 31
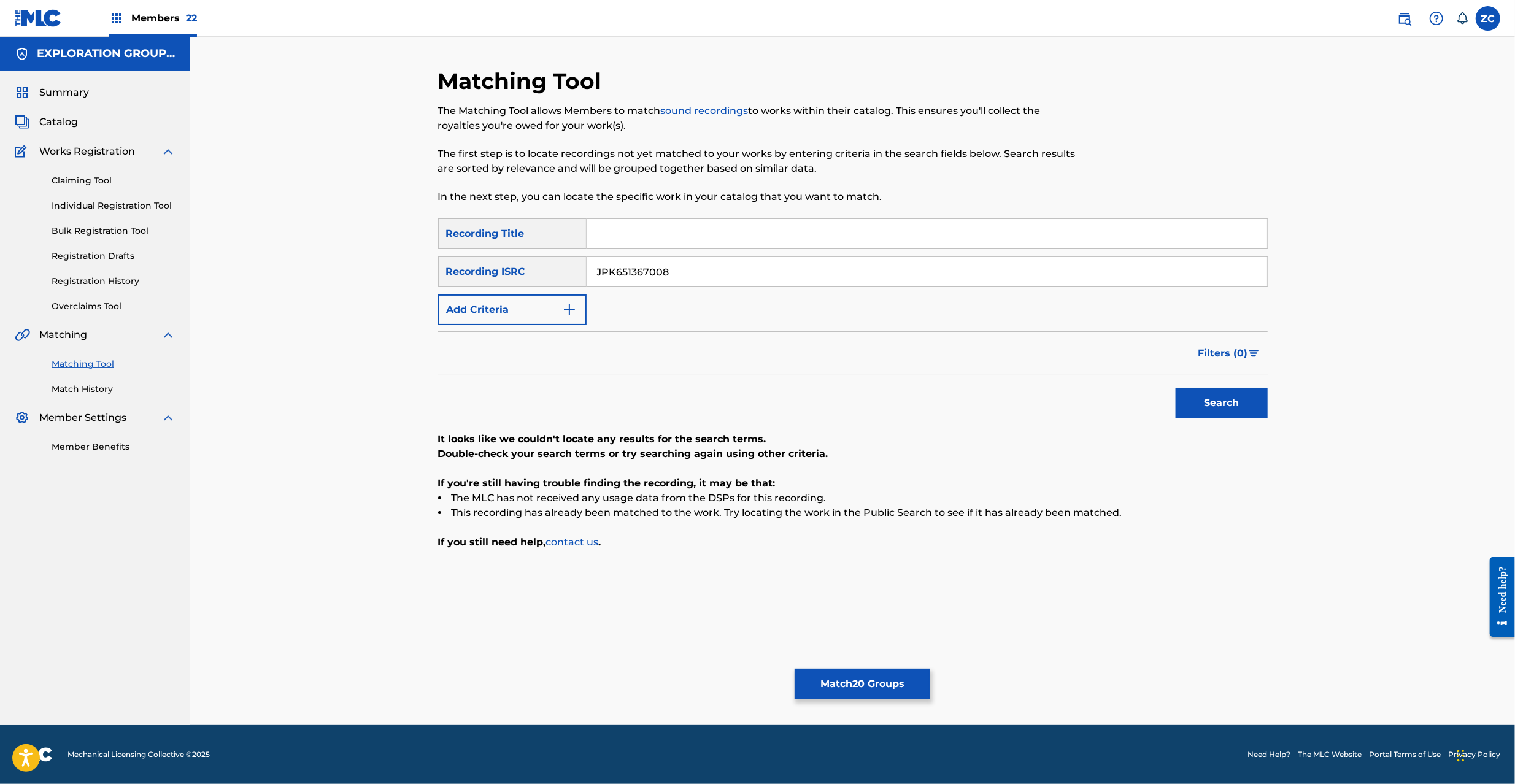
click at [1175, 280] on input "JPK651367008" at bounding box center [927, 272] width 681 height 29
click at [1176, 388] on button "Search" at bounding box center [1222, 403] width 92 height 31
type input "JPP300600430"
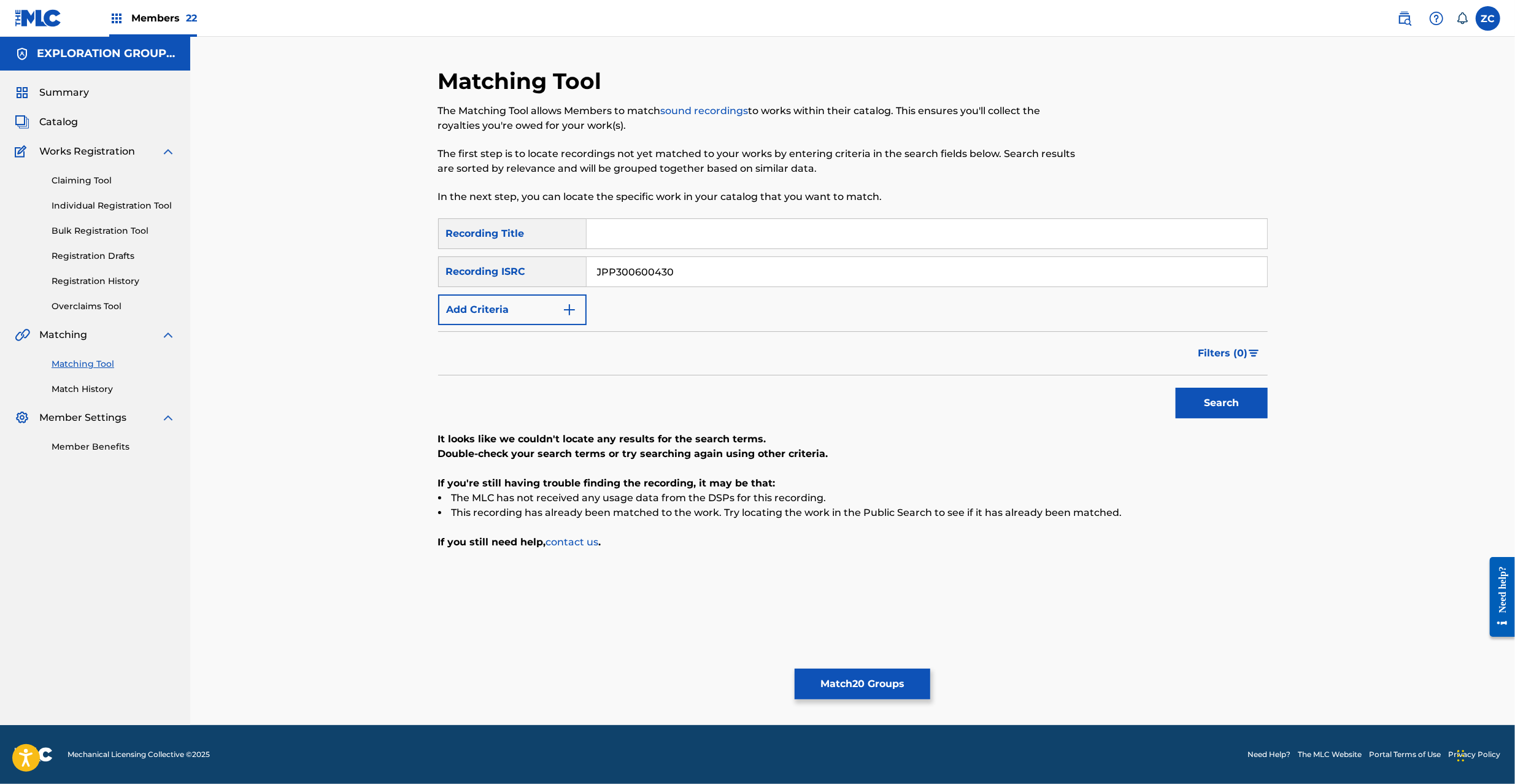
click at [1176, 388] on button "Search" at bounding box center [1222, 403] width 92 height 31
click at [871, 678] on button "Match 20 Groups" at bounding box center [862, 684] width 135 height 31
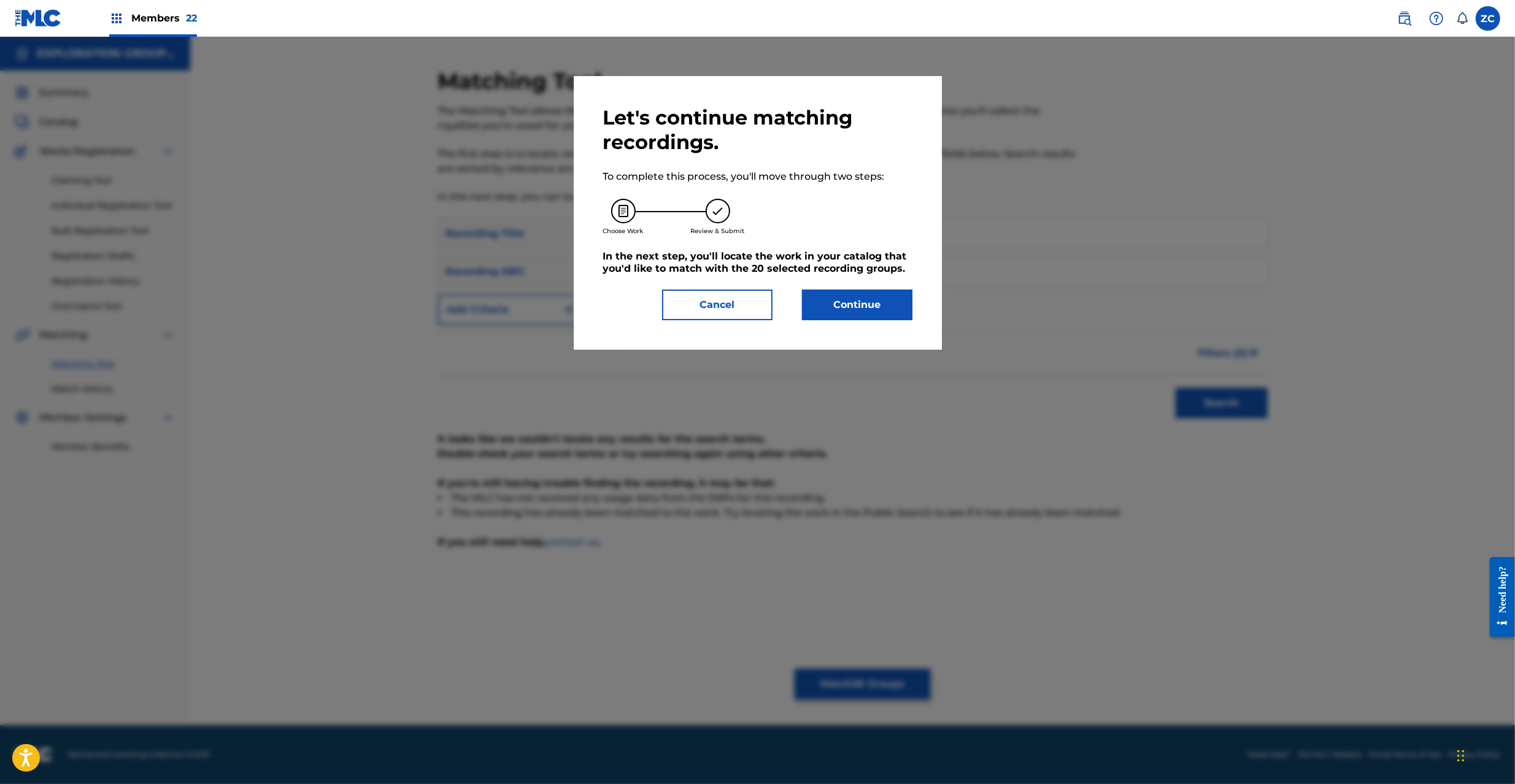
click at [874, 308] on button "Continue" at bounding box center [857, 305] width 110 height 31
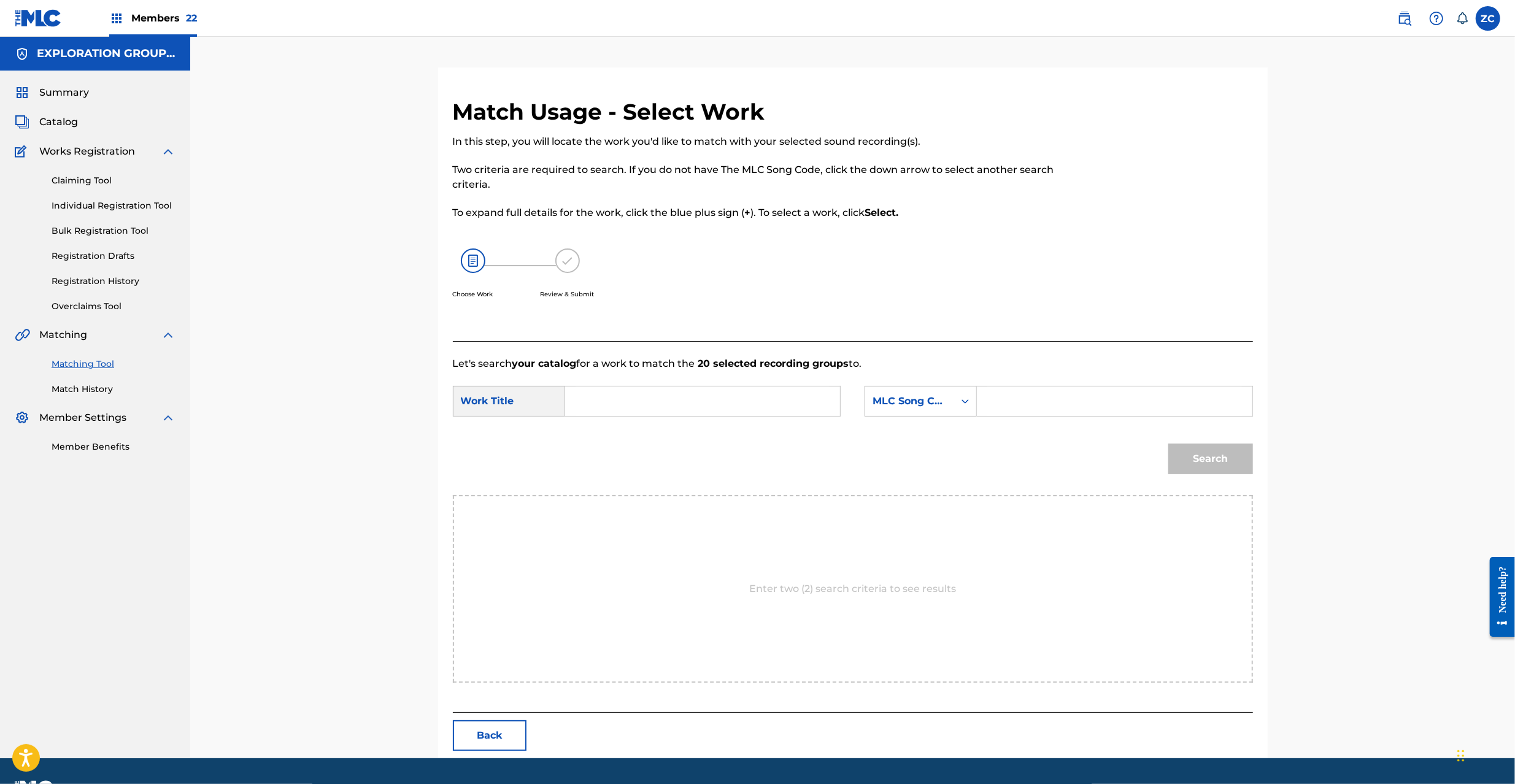
click at [696, 402] on input "Search Form" at bounding box center [702, 401] width 254 height 29
click at [727, 404] on input "Path Is Open The PO3LKN" at bounding box center [702, 401] width 254 height 29
type input "Path Is Open The"
click at [1086, 408] on input "Search Form" at bounding box center [1114, 401] width 254 height 29
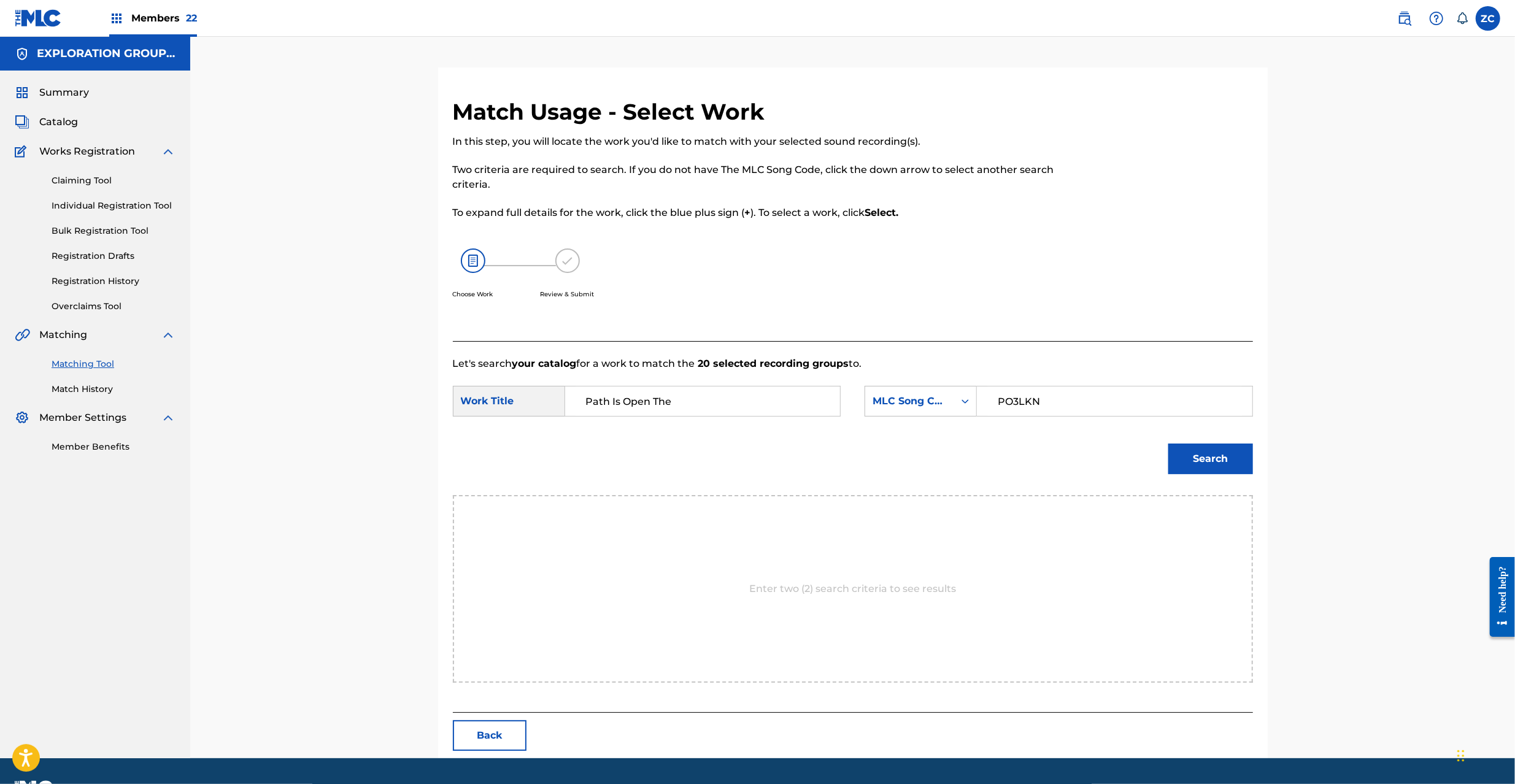
type input "PO3LKN"
click at [1218, 461] on button "Search" at bounding box center [1211, 459] width 84 height 31
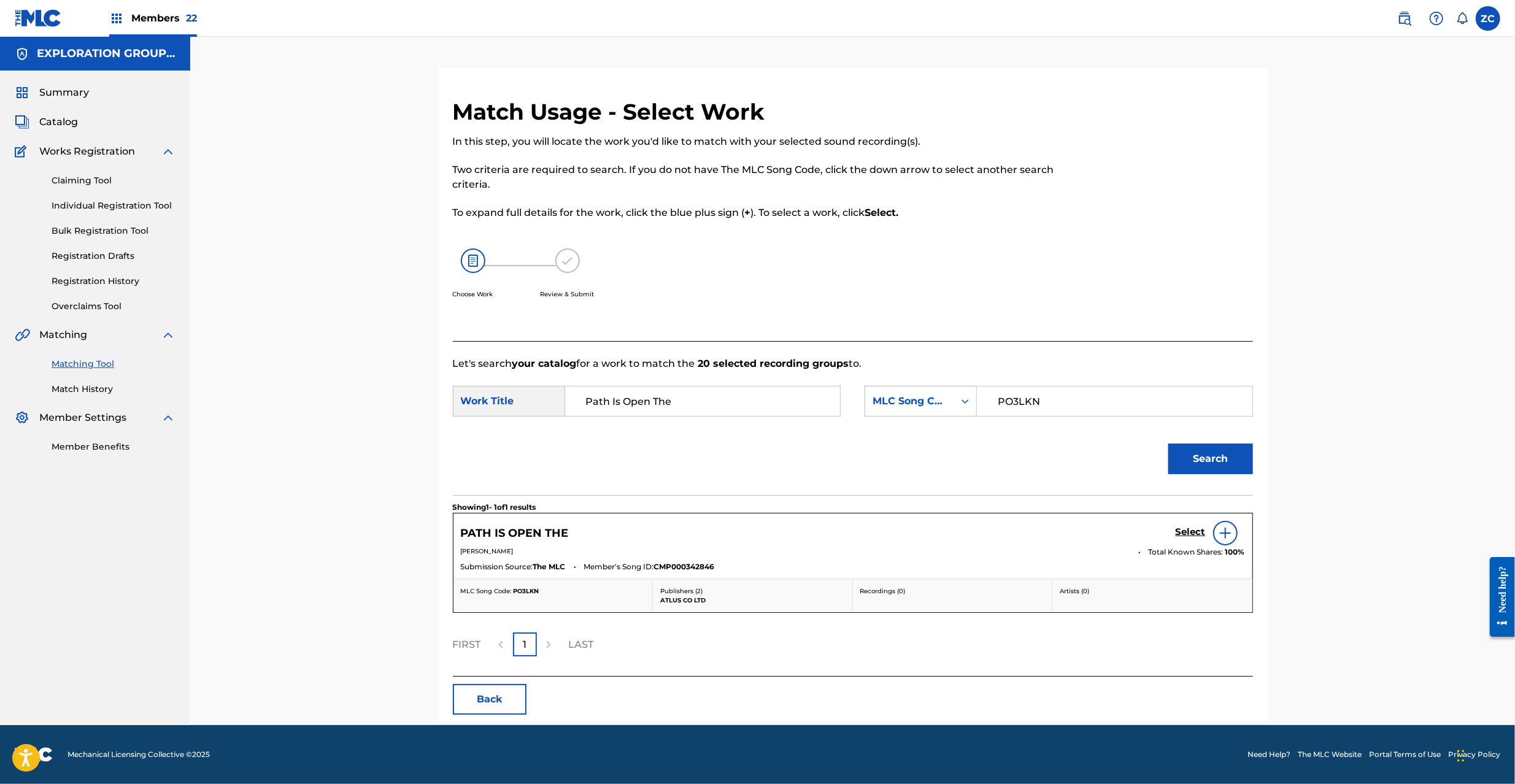
click at [1188, 534] on h5 "Select" at bounding box center [1191, 532] width 30 height 12
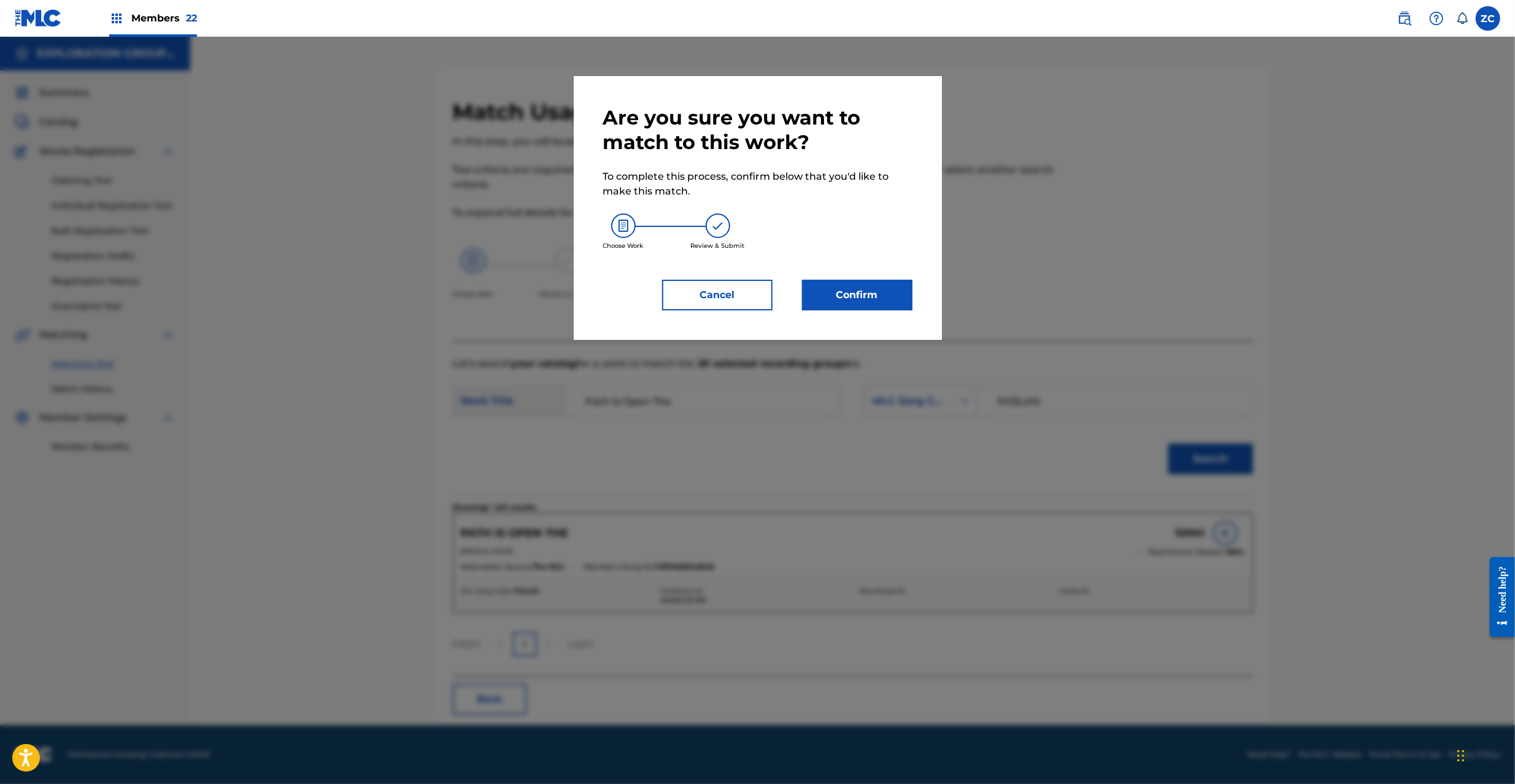
click at [857, 295] on button "Confirm" at bounding box center [857, 295] width 110 height 31
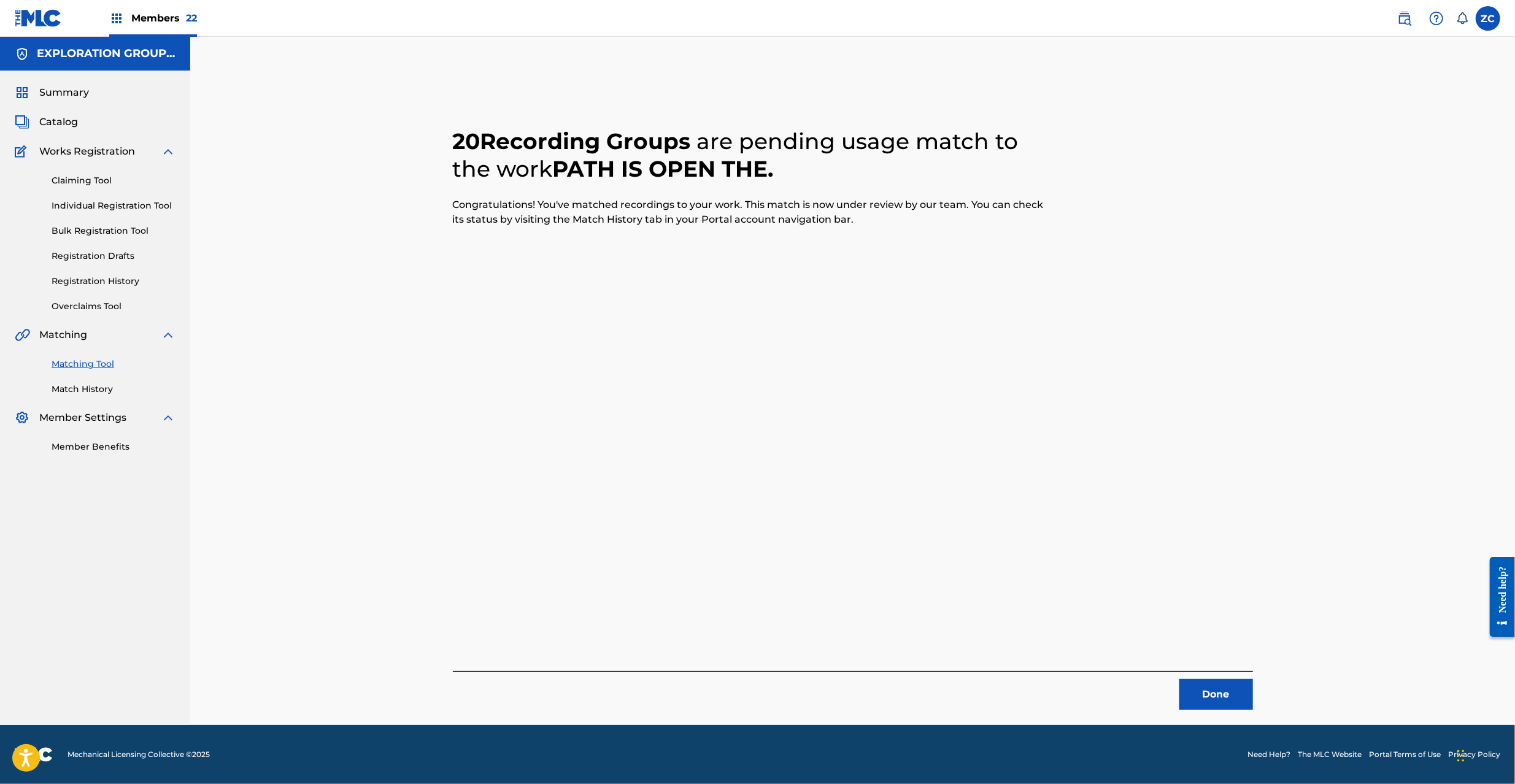
click at [1236, 698] on button "Done" at bounding box center [1216, 694] width 74 height 31
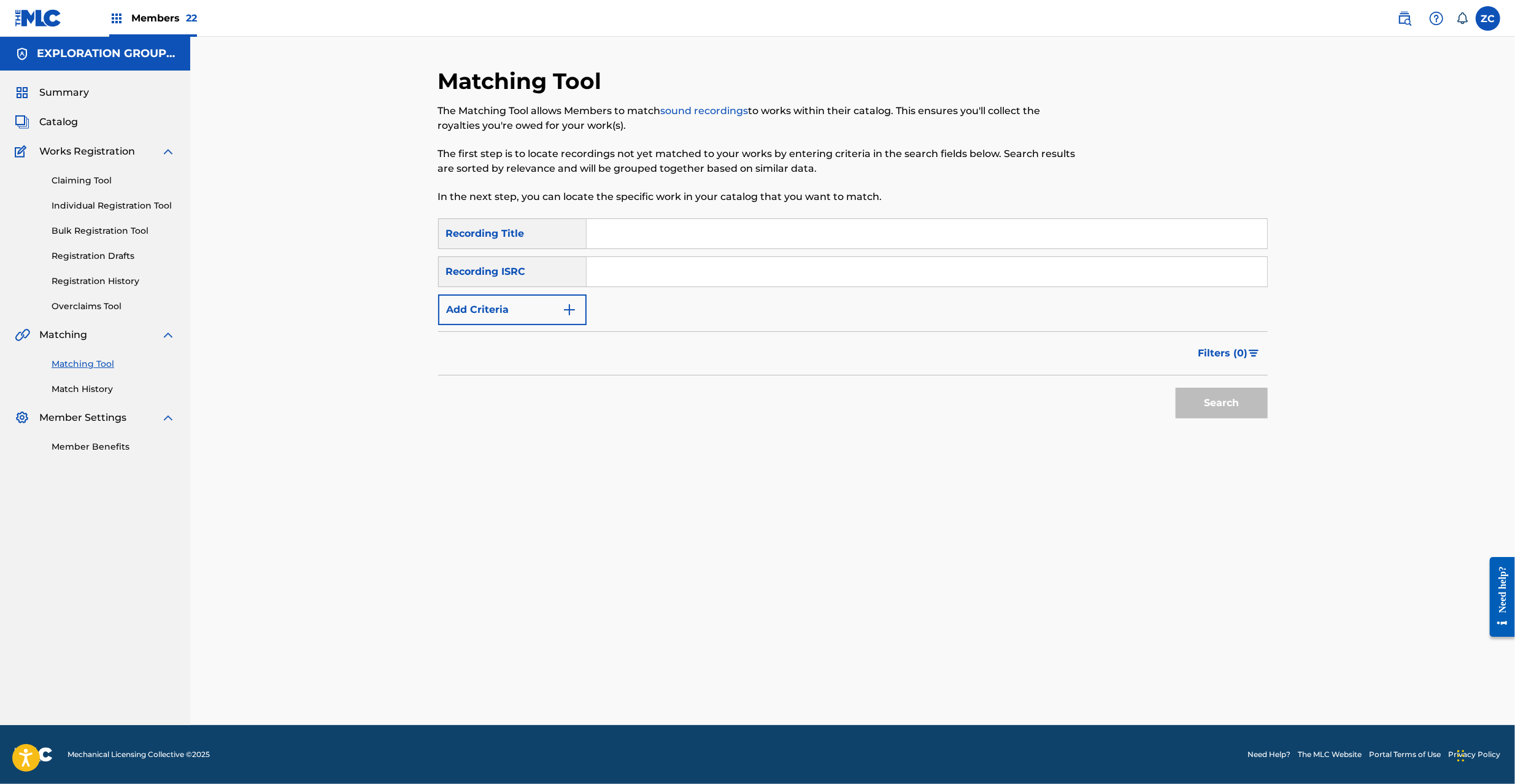
click at [995, 263] on input "Search Form" at bounding box center [927, 272] width 681 height 29
click at [1218, 410] on button "Search" at bounding box center [1222, 403] width 92 height 31
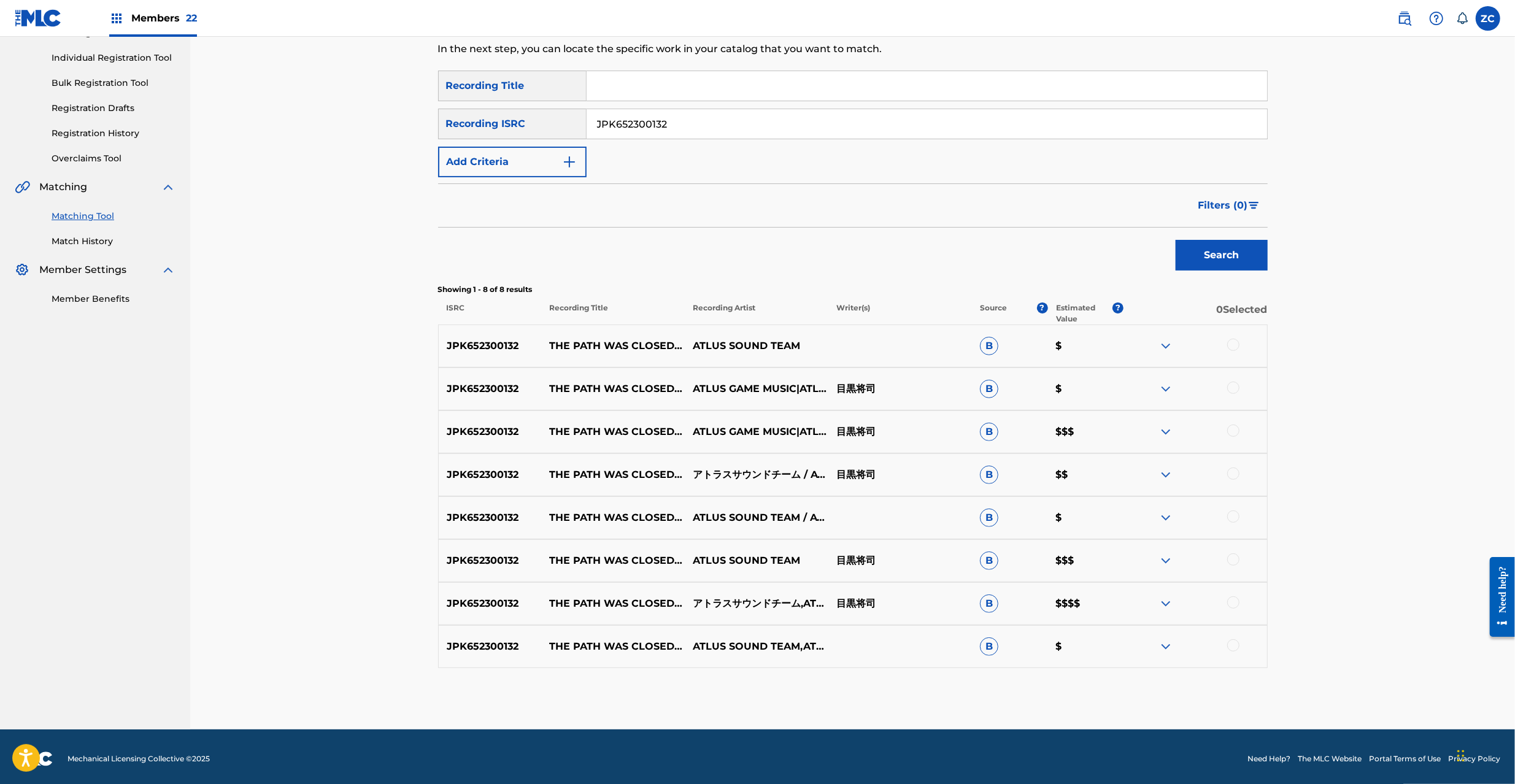
scroll to position [152, 0]
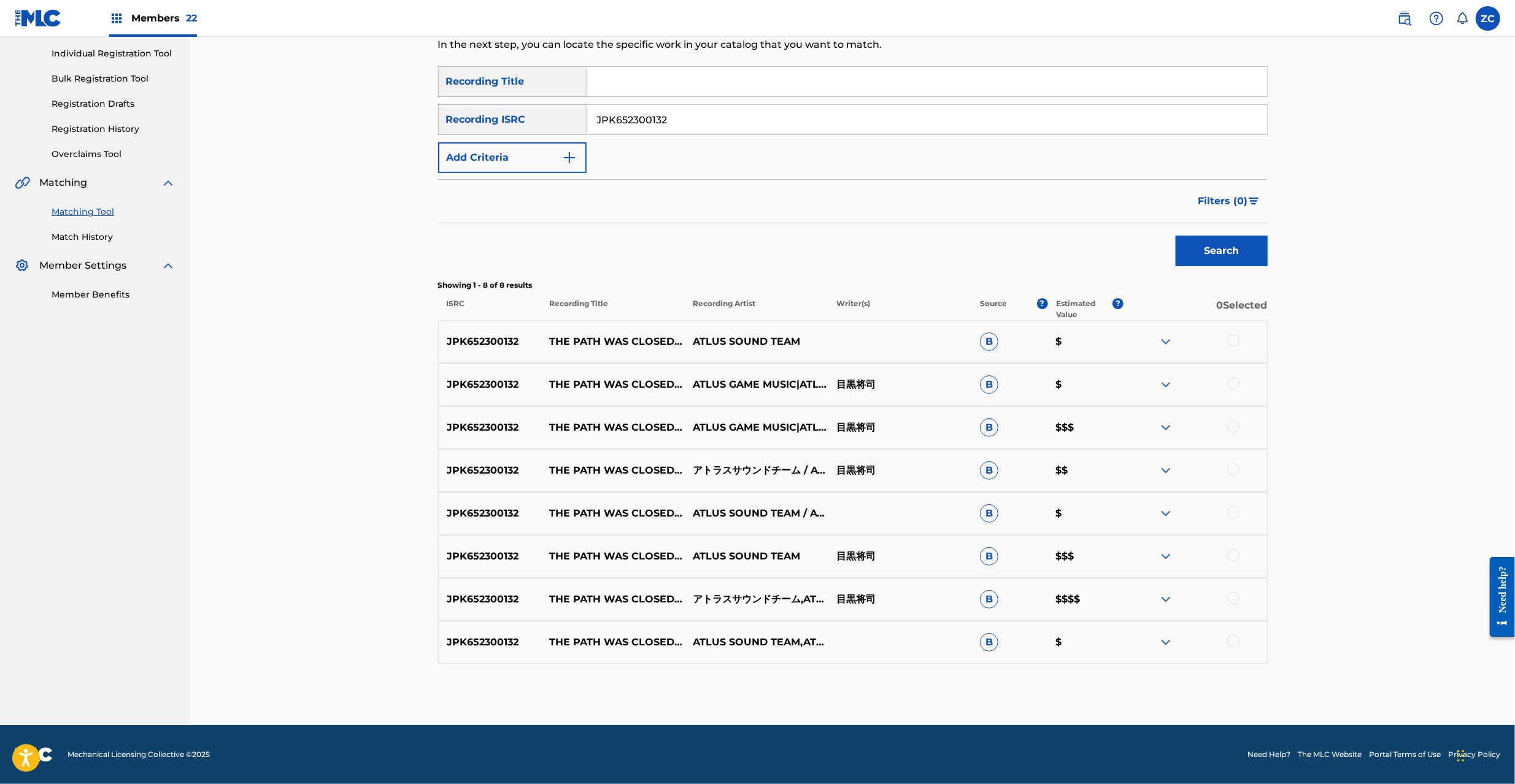
click at [1235, 340] on div at bounding box center [1233, 340] width 12 height 12
click at [1231, 386] on div at bounding box center [1233, 384] width 12 height 12
click at [1231, 426] on div at bounding box center [1233, 427] width 12 height 12
click at [1231, 468] on div at bounding box center [1233, 470] width 12 height 12
drag, startPoint x: 1233, startPoint y: 514, endPoint x: 1235, endPoint y: 561, distance: 47.0
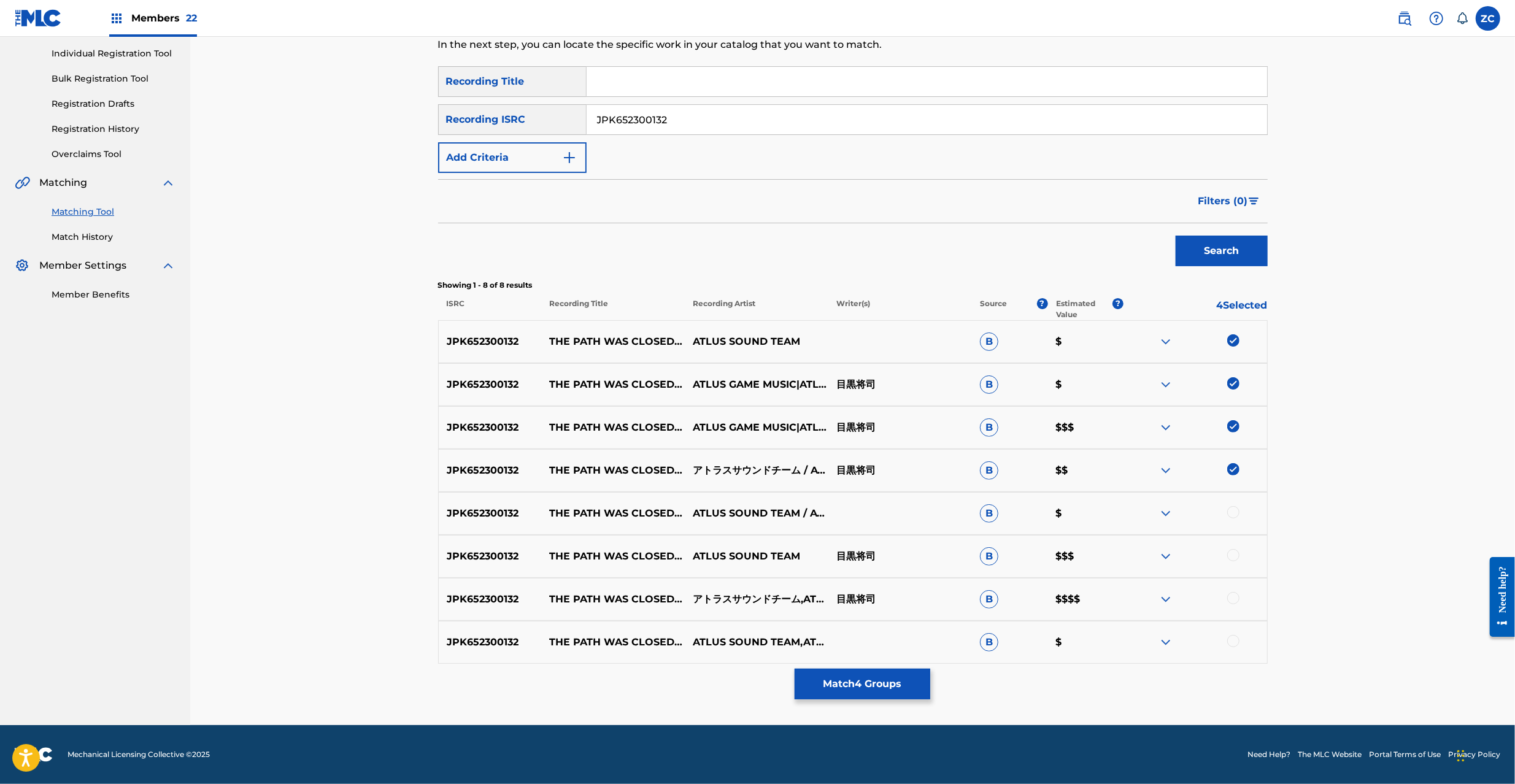
click at [1233, 515] on div at bounding box center [1233, 512] width 12 height 12
click at [1233, 557] on div at bounding box center [1233, 555] width 12 height 12
click at [1233, 595] on div at bounding box center [1233, 598] width 12 height 12
click at [1231, 641] on div at bounding box center [1233, 641] width 12 height 12
click at [939, 112] on input "JPK652300132" at bounding box center [927, 119] width 681 height 29
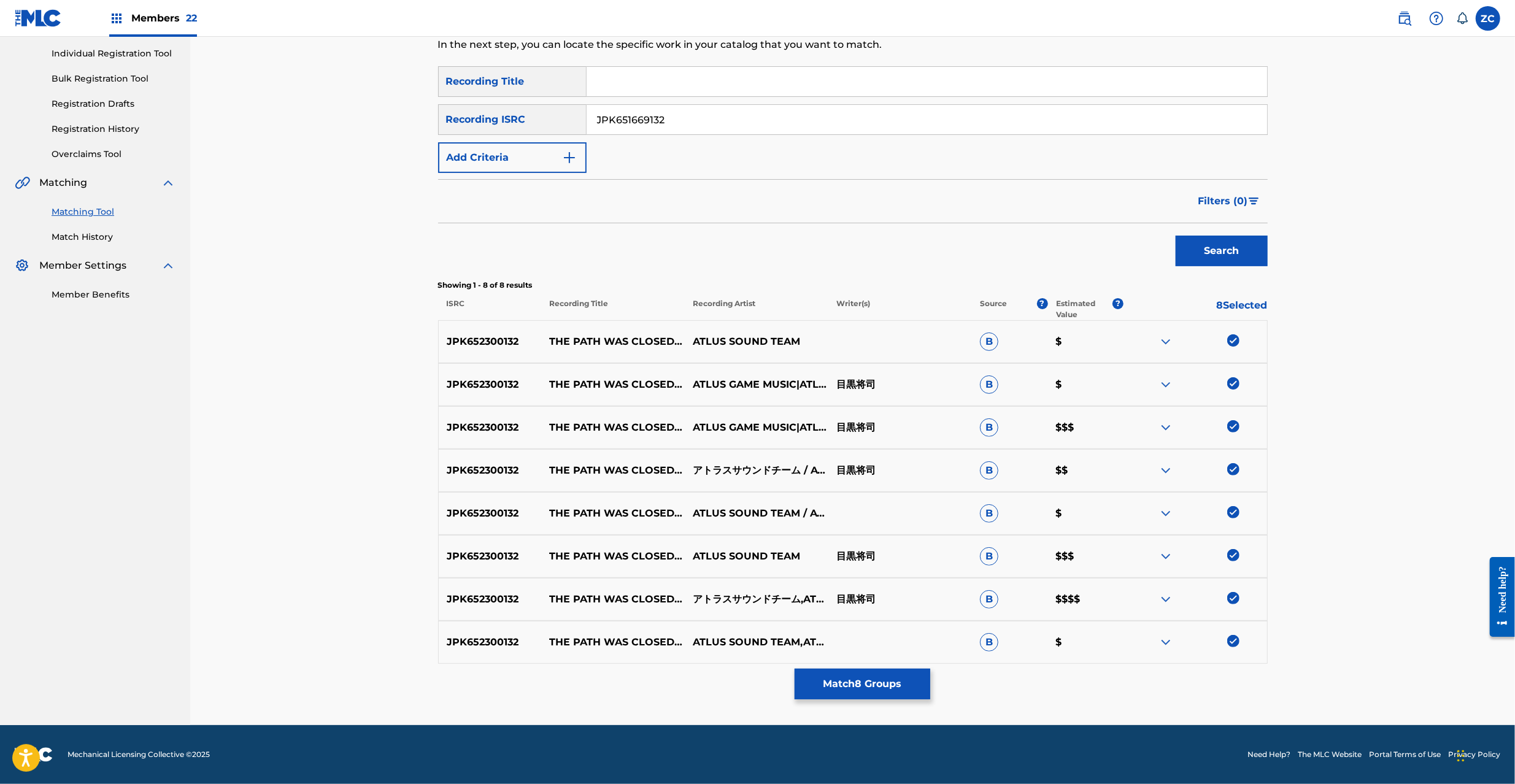
drag, startPoint x: 1211, startPoint y: 236, endPoint x: 1154, endPoint y: 212, distance: 61.8
click at [1211, 236] on button "Search" at bounding box center [1222, 250] width 92 height 31
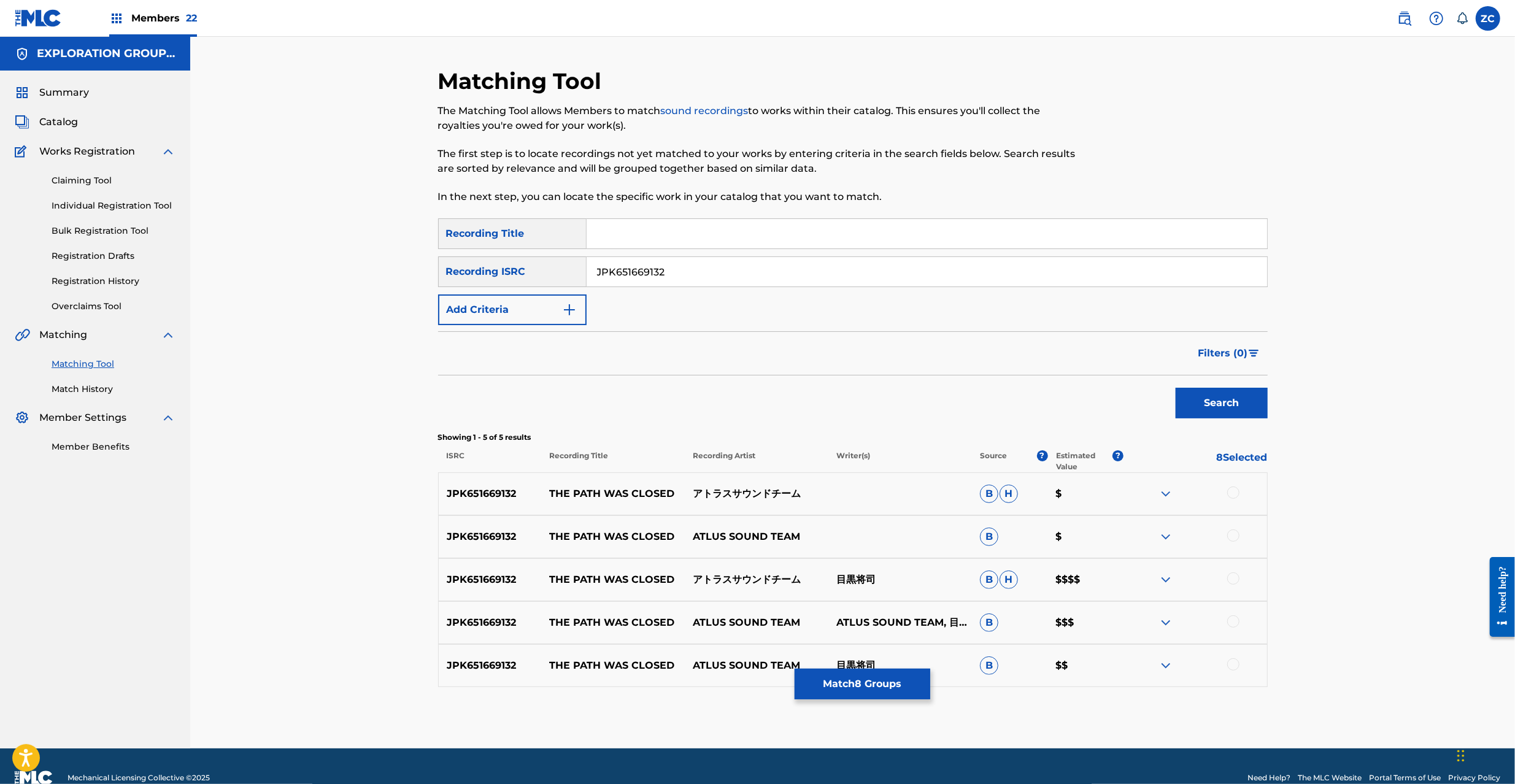
click at [1236, 491] on div at bounding box center [1233, 493] width 12 height 12
click at [1235, 534] on div at bounding box center [1233, 536] width 12 height 12
click at [1233, 579] on div at bounding box center [1233, 578] width 12 height 12
click at [1233, 625] on div at bounding box center [1233, 621] width 12 height 12
click at [1233, 663] on div at bounding box center [1233, 664] width 12 height 12
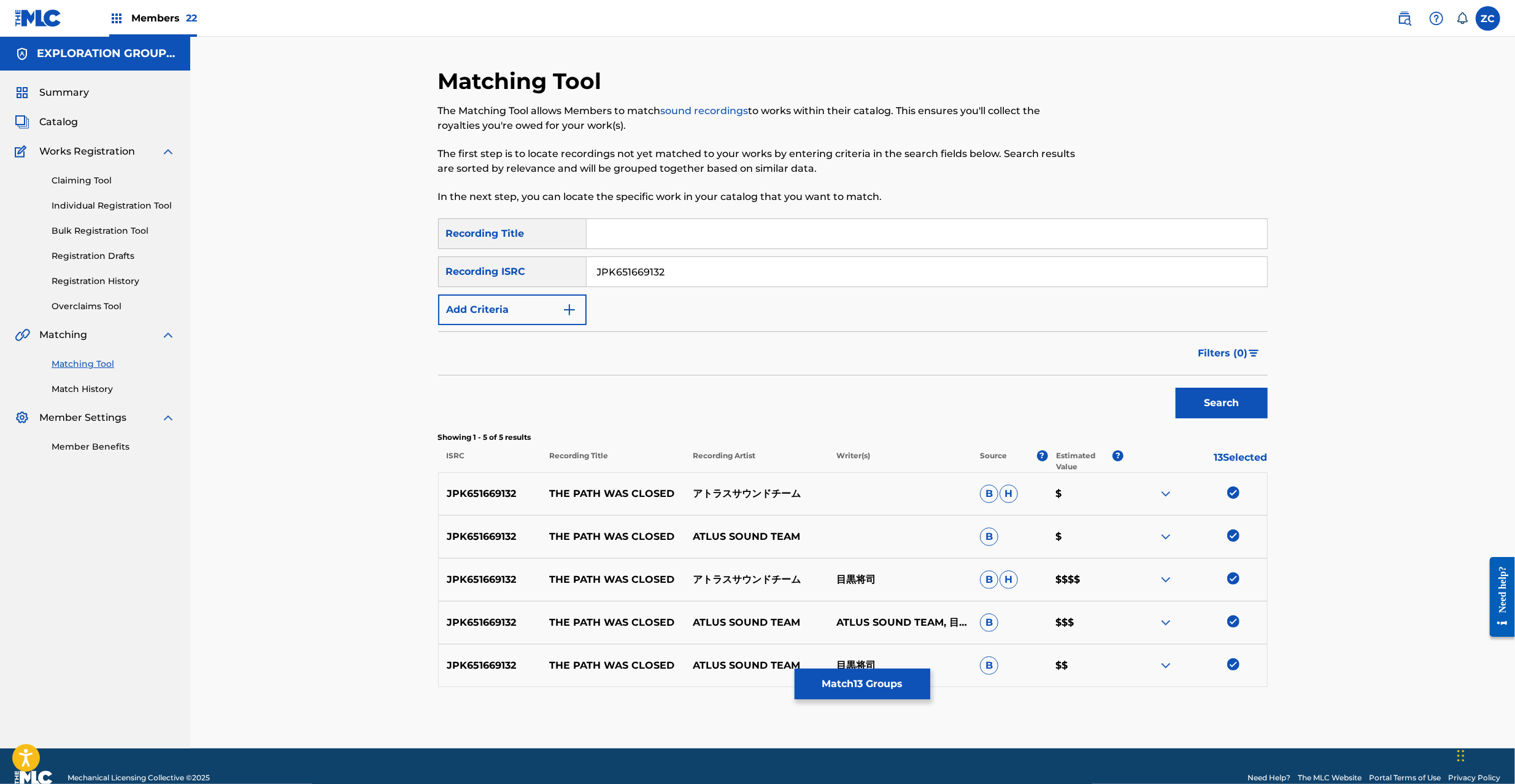
click at [900, 269] on input "JPK651669132" at bounding box center [927, 272] width 681 height 29
click at [1240, 402] on button "Search" at bounding box center [1222, 403] width 92 height 31
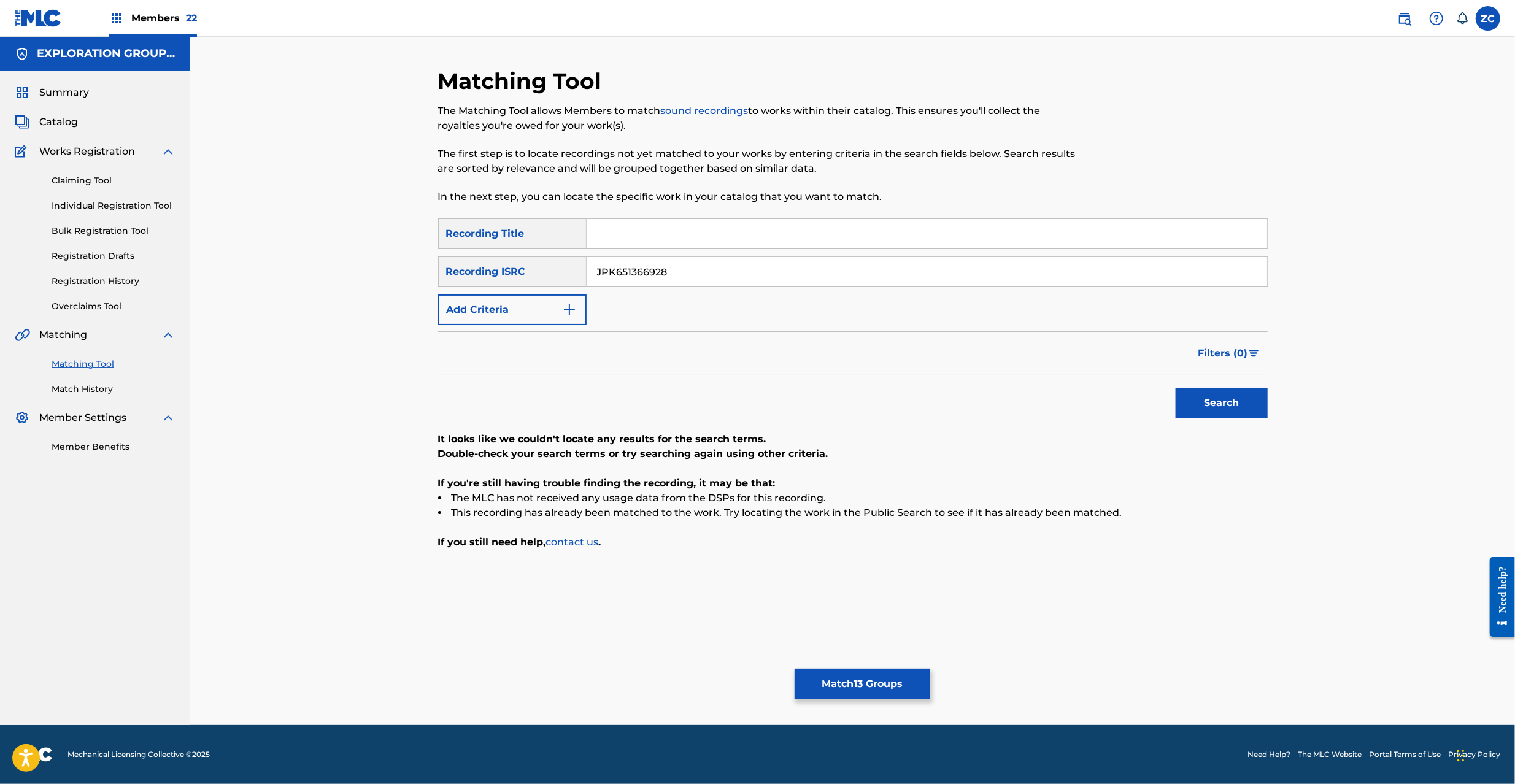
click at [789, 283] on input "JPK651366928" at bounding box center [927, 272] width 681 height 29
click at [1239, 408] on button "Search" at bounding box center [1222, 403] width 92 height 31
click at [770, 282] on input "JPK651161725" at bounding box center [927, 272] width 681 height 29
type input "JPP300600431"
click at [1213, 402] on button "Search" at bounding box center [1222, 403] width 92 height 31
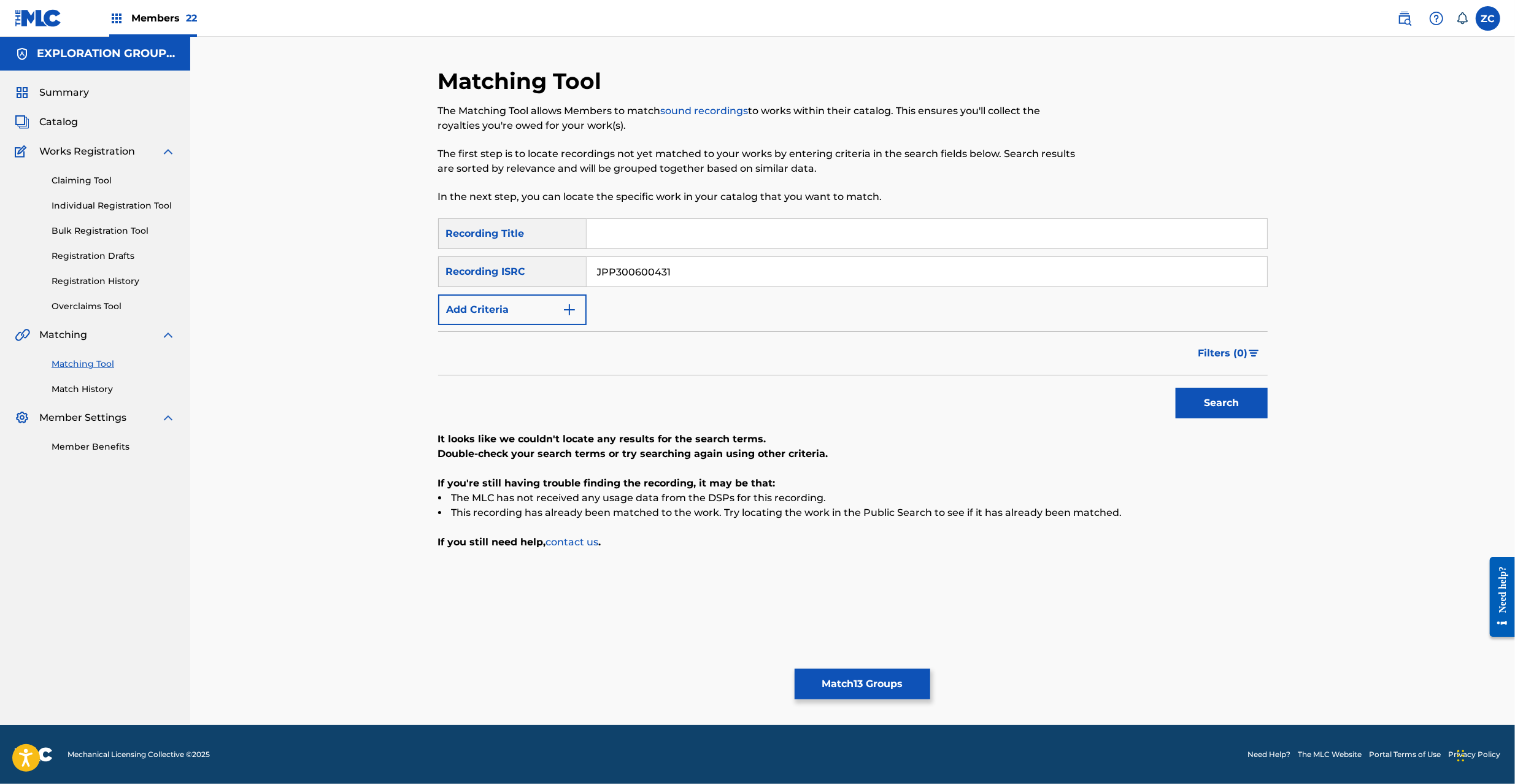
click at [864, 677] on button "Match 13 Groups" at bounding box center [862, 684] width 135 height 31
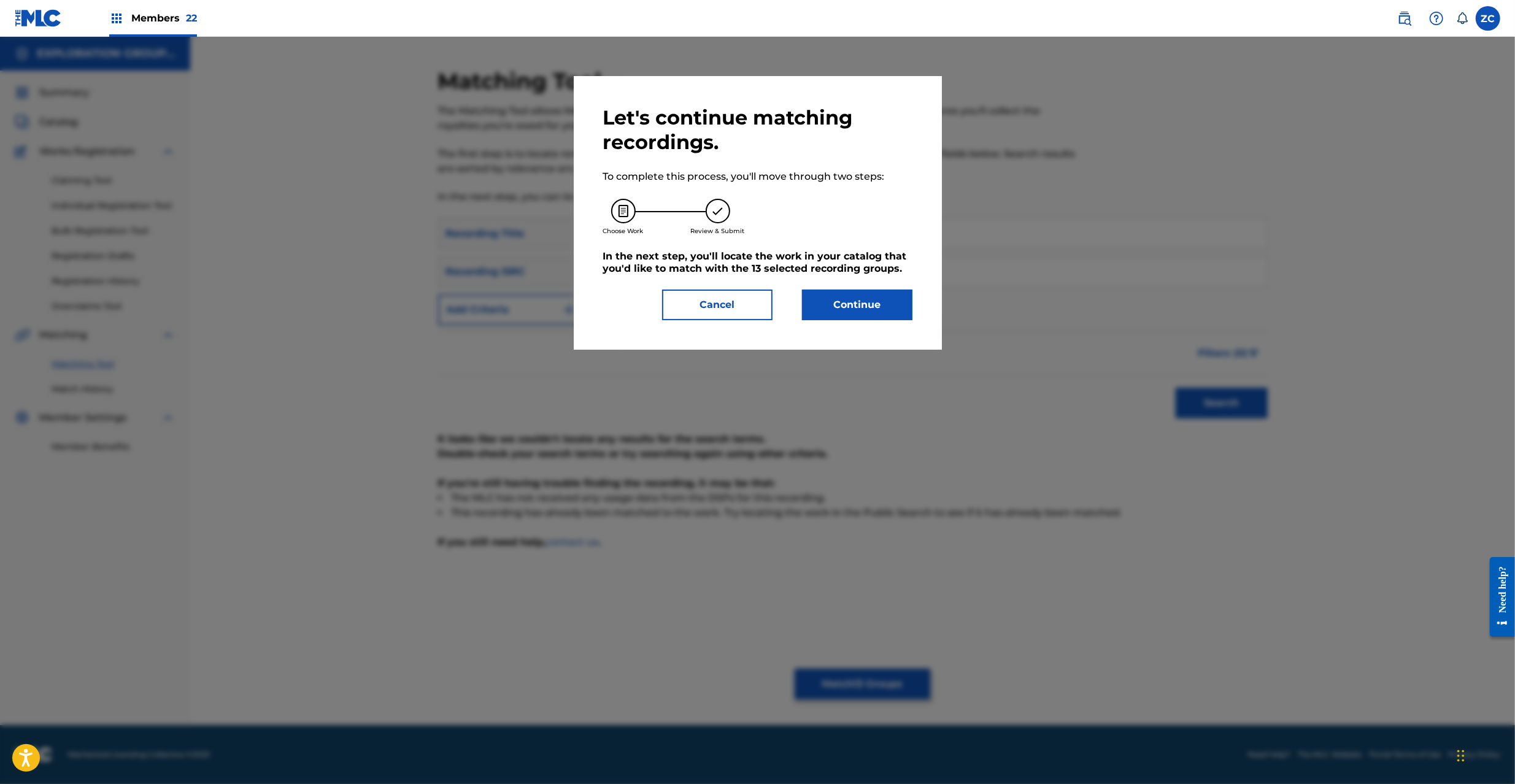
click at [883, 302] on button "Continue" at bounding box center [857, 305] width 110 height 31
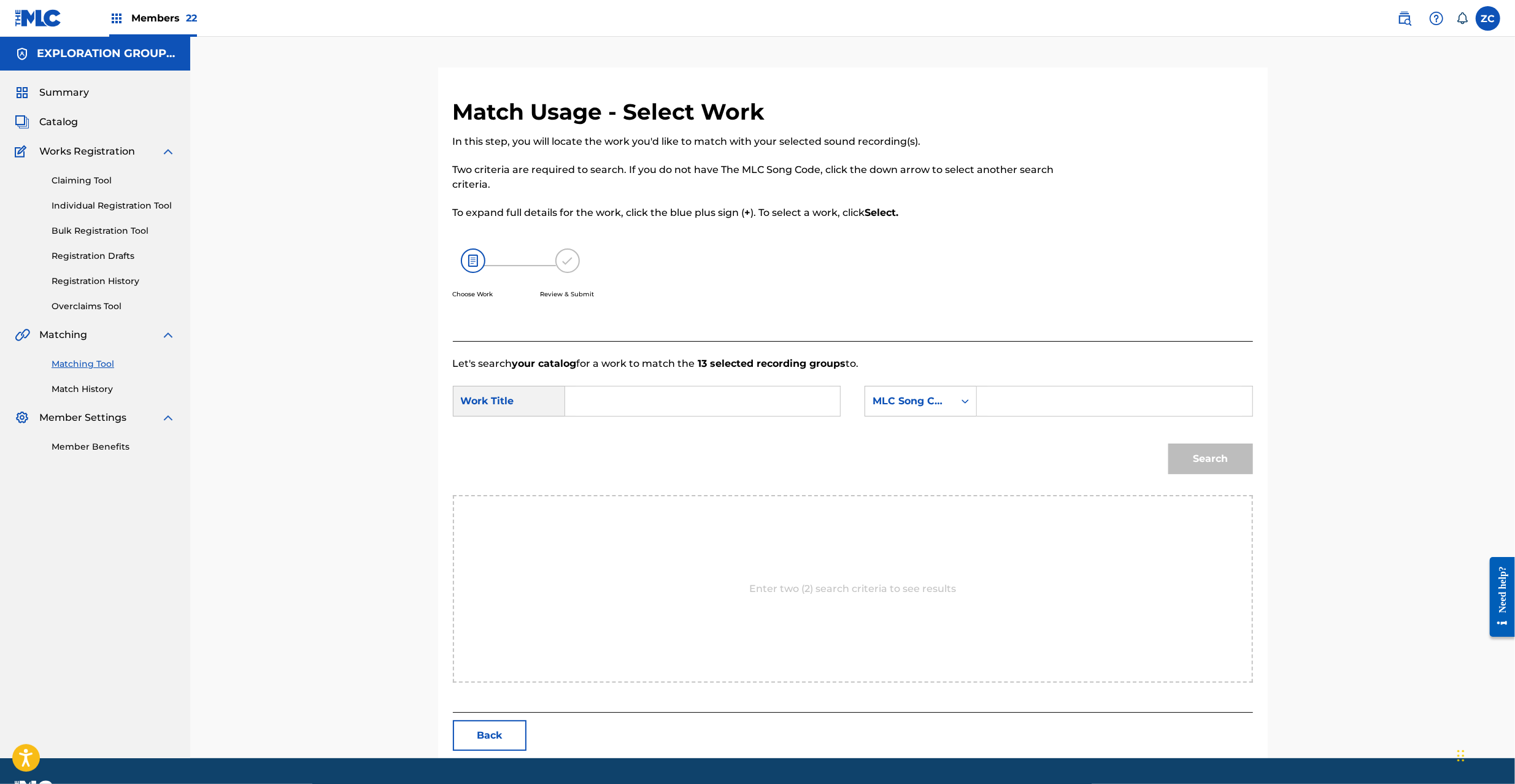
click at [755, 408] on input "Search Form" at bounding box center [702, 401] width 254 height 29
click at [730, 403] on input "Path Was Closed The PO3LI8" at bounding box center [702, 401] width 254 height 29
type input "Path Was Closed The"
click at [1090, 403] on input "Search Form" at bounding box center [1114, 401] width 254 height 29
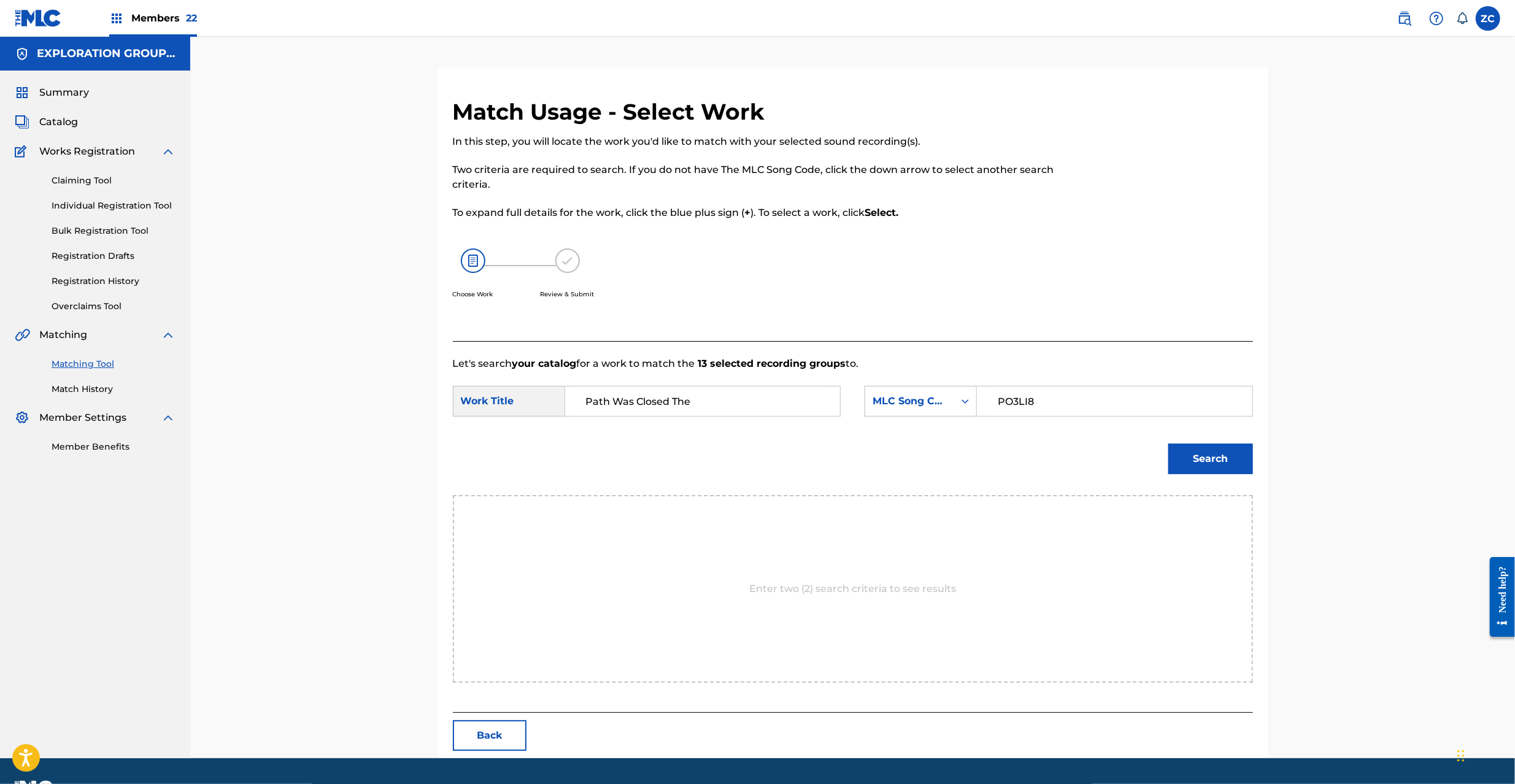
type input "PO3LI8"
click at [1207, 461] on button "Search" at bounding box center [1211, 459] width 84 height 31
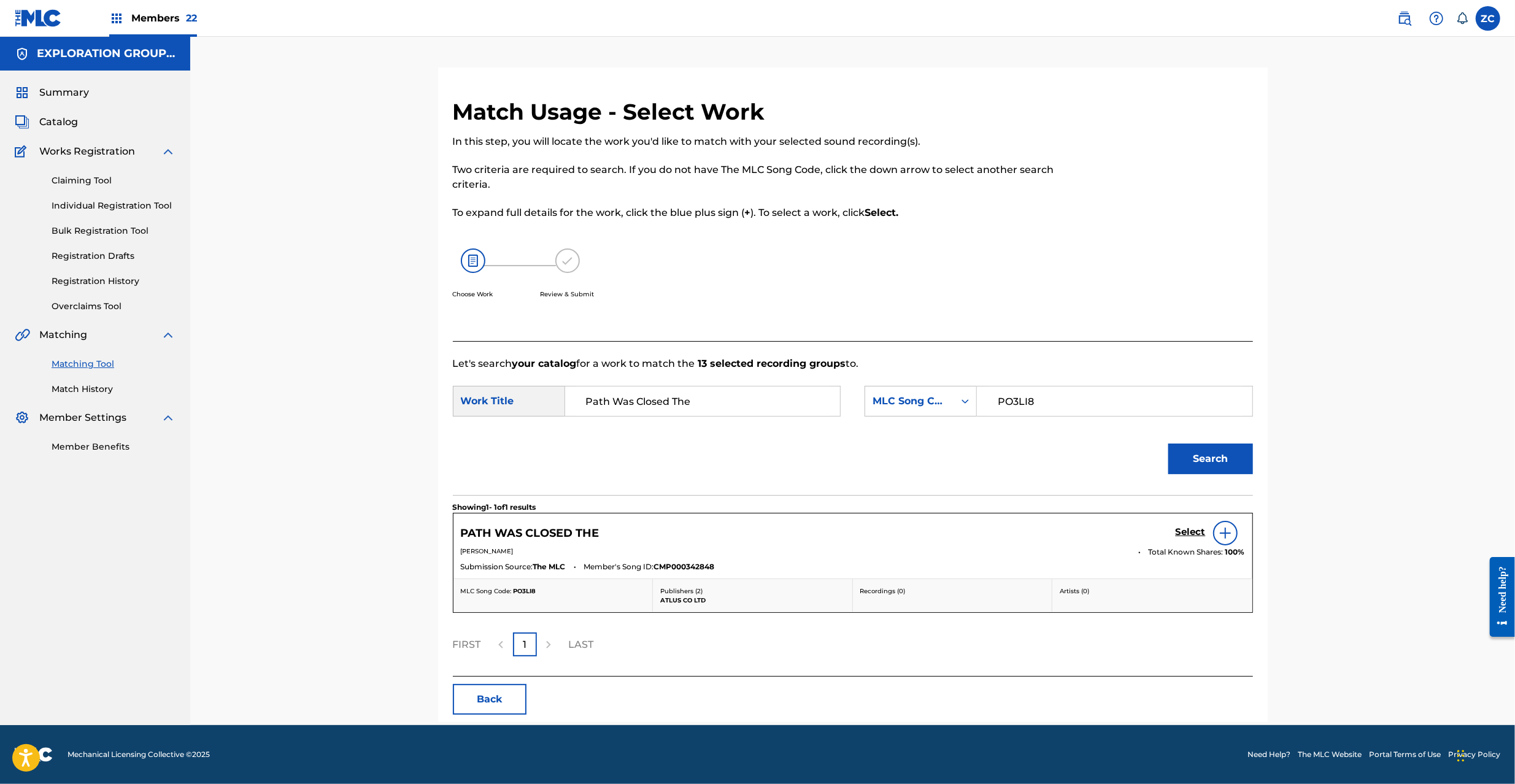
click at [1193, 533] on h5 "Select" at bounding box center [1191, 532] width 30 height 12
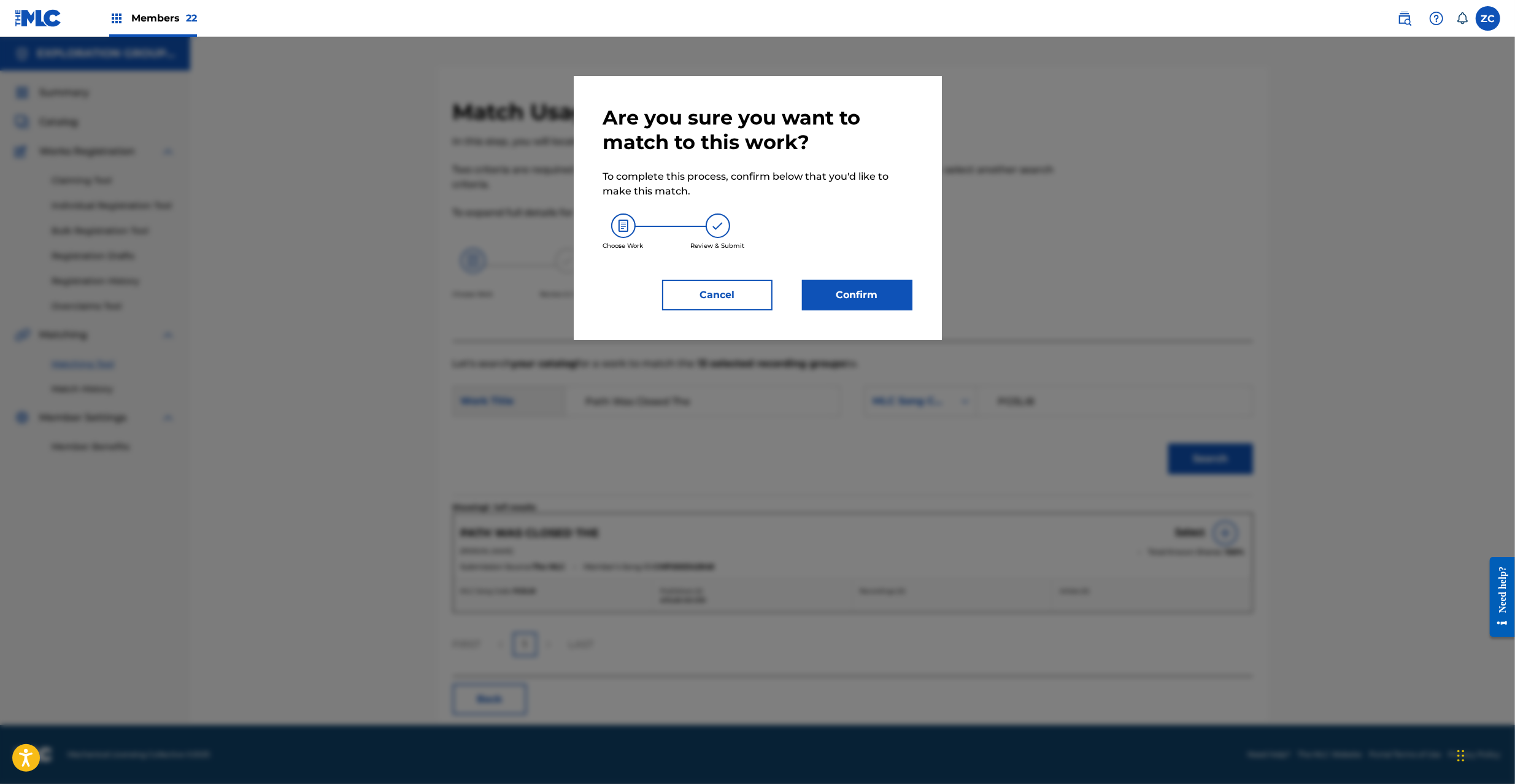
click at [867, 296] on button "Confirm" at bounding box center [857, 295] width 110 height 31
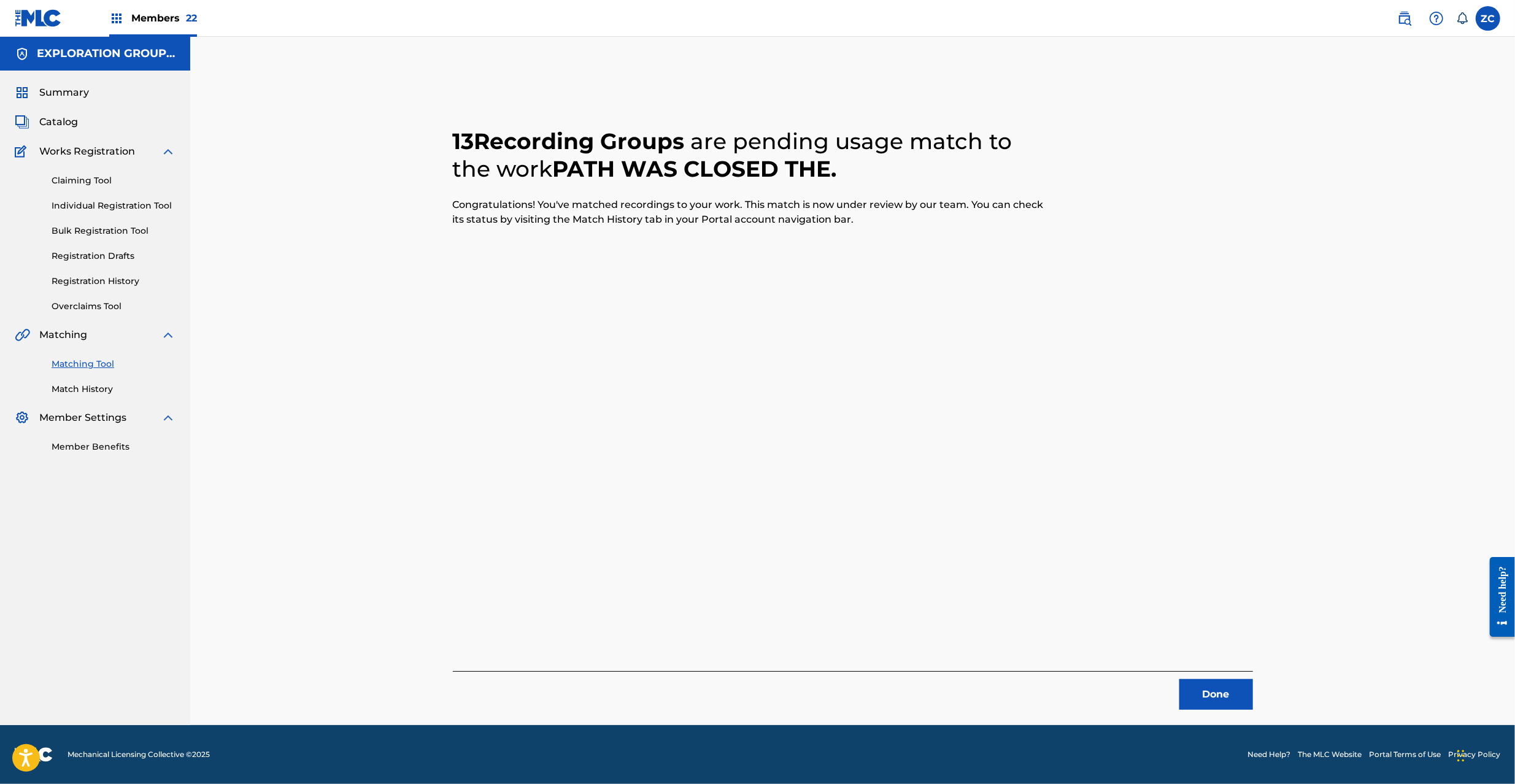
click at [1195, 701] on button "Done" at bounding box center [1216, 694] width 74 height 31
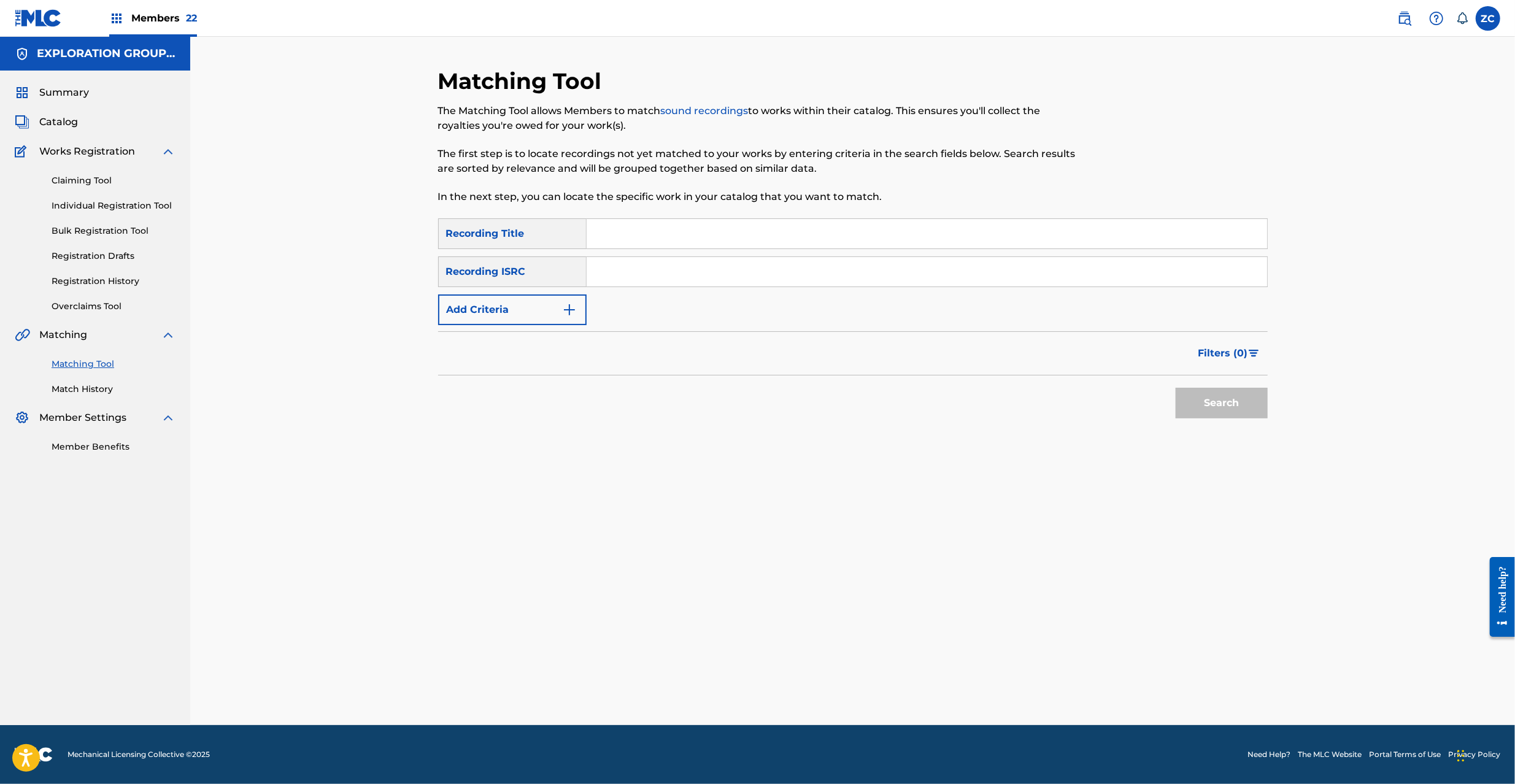
drag, startPoint x: 928, startPoint y: 267, endPoint x: 936, endPoint y: 274, distance: 10.6
click at [928, 266] on input "Search Form" at bounding box center [927, 272] width 681 height 29
click at [1239, 410] on button "Search" at bounding box center [1222, 403] width 92 height 31
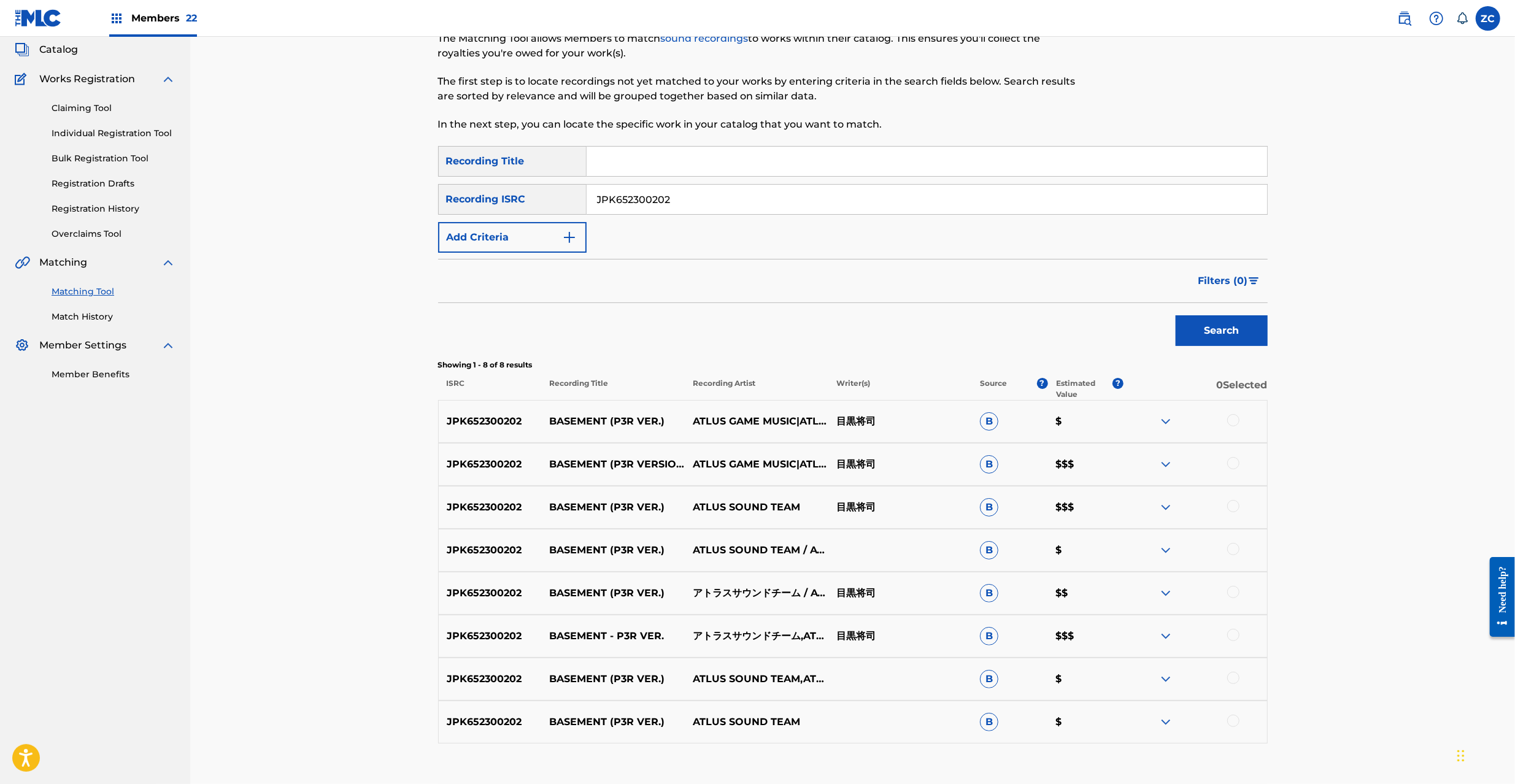
scroll to position [152, 0]
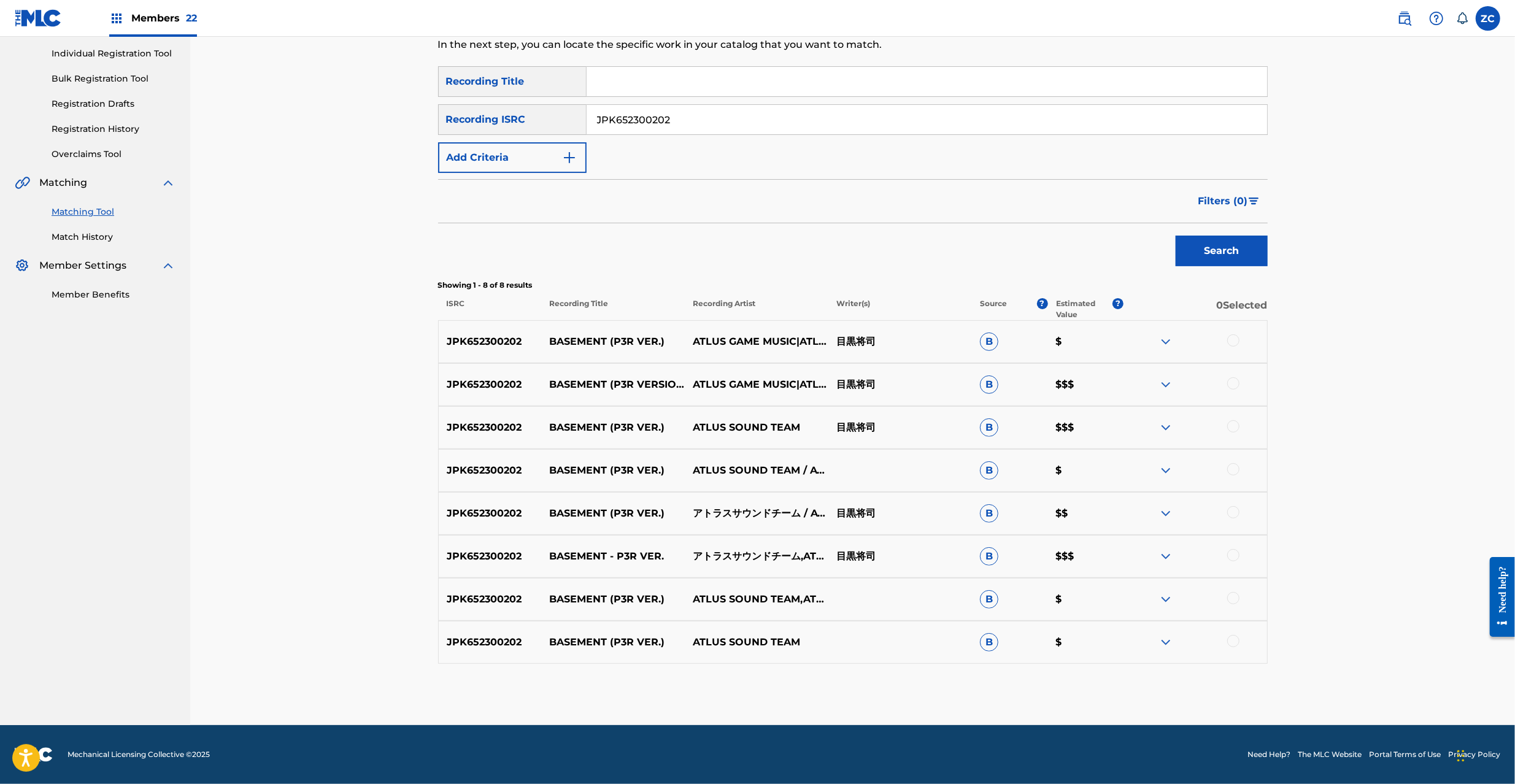
click at [1232, 340] on div at bounding box center [1233, 340] width 12 height 12
click at [1232, 382] on div at bounding box center [1233, 384] width 12 height 12
click at [1235, 429] on div at bounding box center [1233, 427] width 12 height 12
click at [1235, 470] on div at bounding box center [1233, 470] width 12 height 12
click at [1233, 510] on div at bounding box center [1233, 512] width 12 height 12
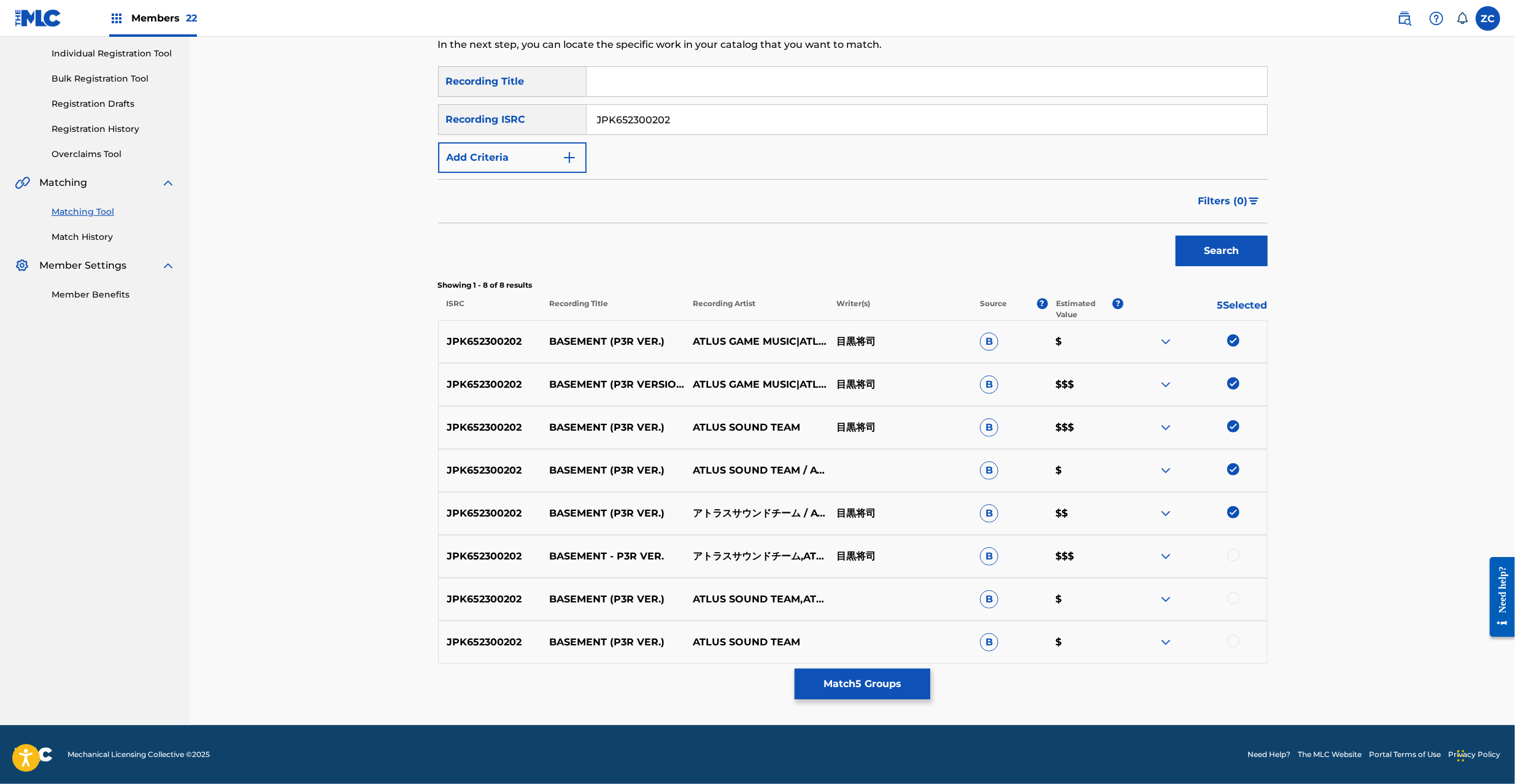
click at [1233, 556] on div at bounding box center [1233, 555] width 12 height 12
click at [1236, 596] on div at bounding box center [1233, 598] width 12 height 12
click at [1235, 638] on div at bounding box center [1233, 641] width 12 height 12
click at [856, 120] on input "JPK652300202" at bounding box center [927, 119] width 681 height 29
click at [1225, 253] on button "Search" at bounding box center [1222, 250] width 92 height 31
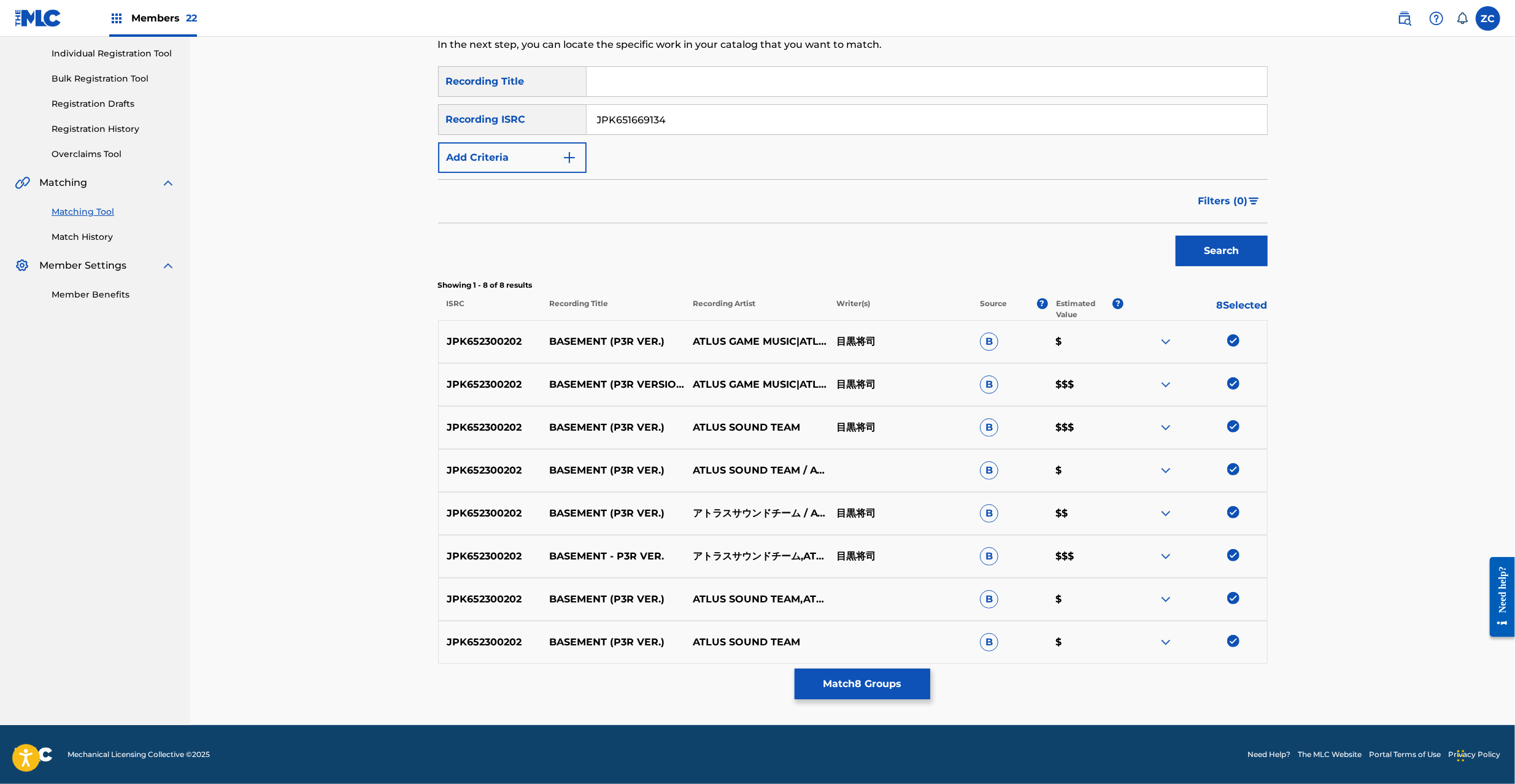
scroll to position [0, 0]
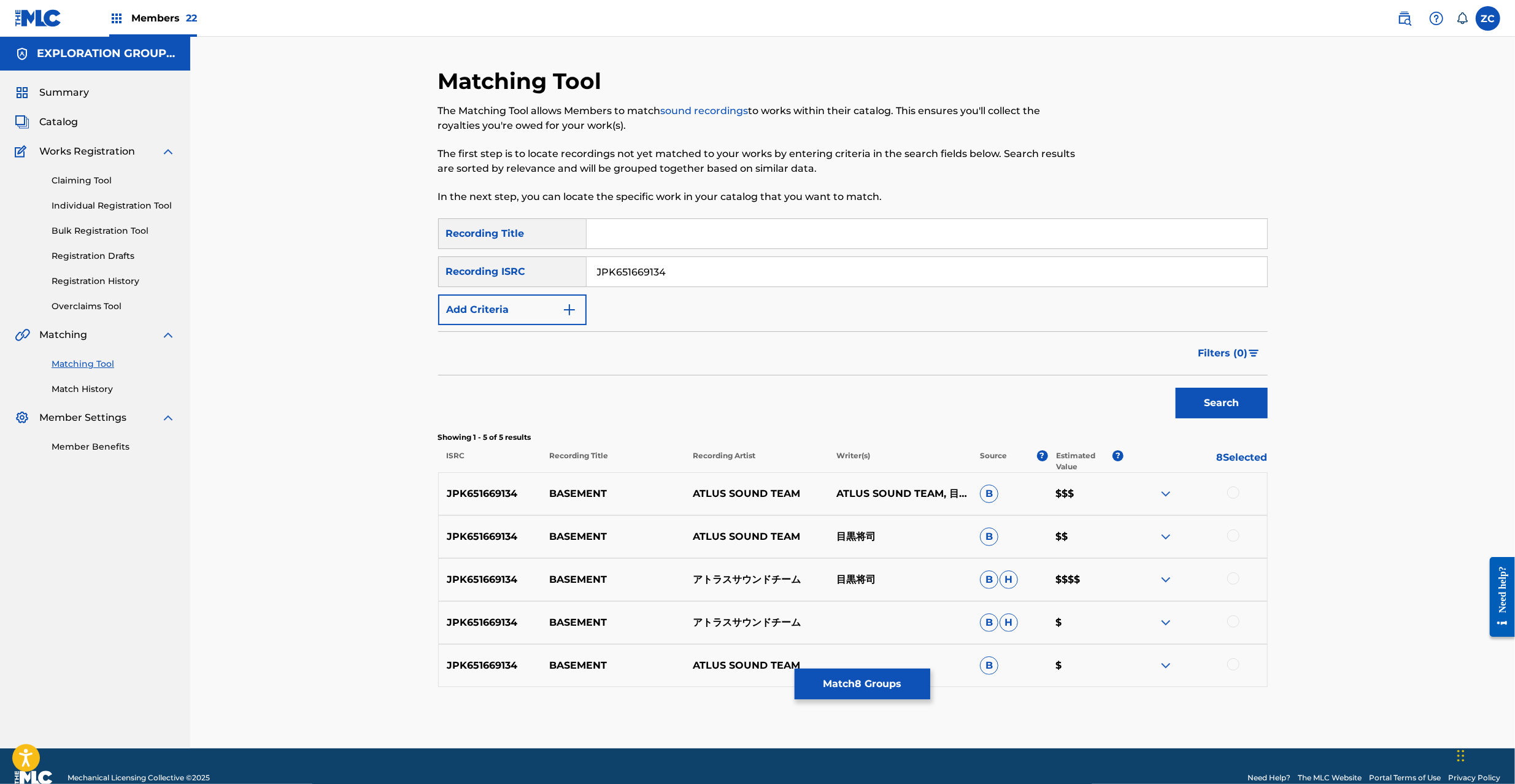
click at [1235, 496] on div at bounding box center [1233, 493] width 12 height 12
click at [1232, 539] on div at bounding box center [1233, 536] width 12 height 12
click at [1233, 572] on div at bounding box center [1233, 578] width 12 height 12
click at [1235, 621] on div at bounding box center [1233, 621] width 12 height 12
click at [1235, 663] on div at bounding box center [1233, 664] width 12 height 12
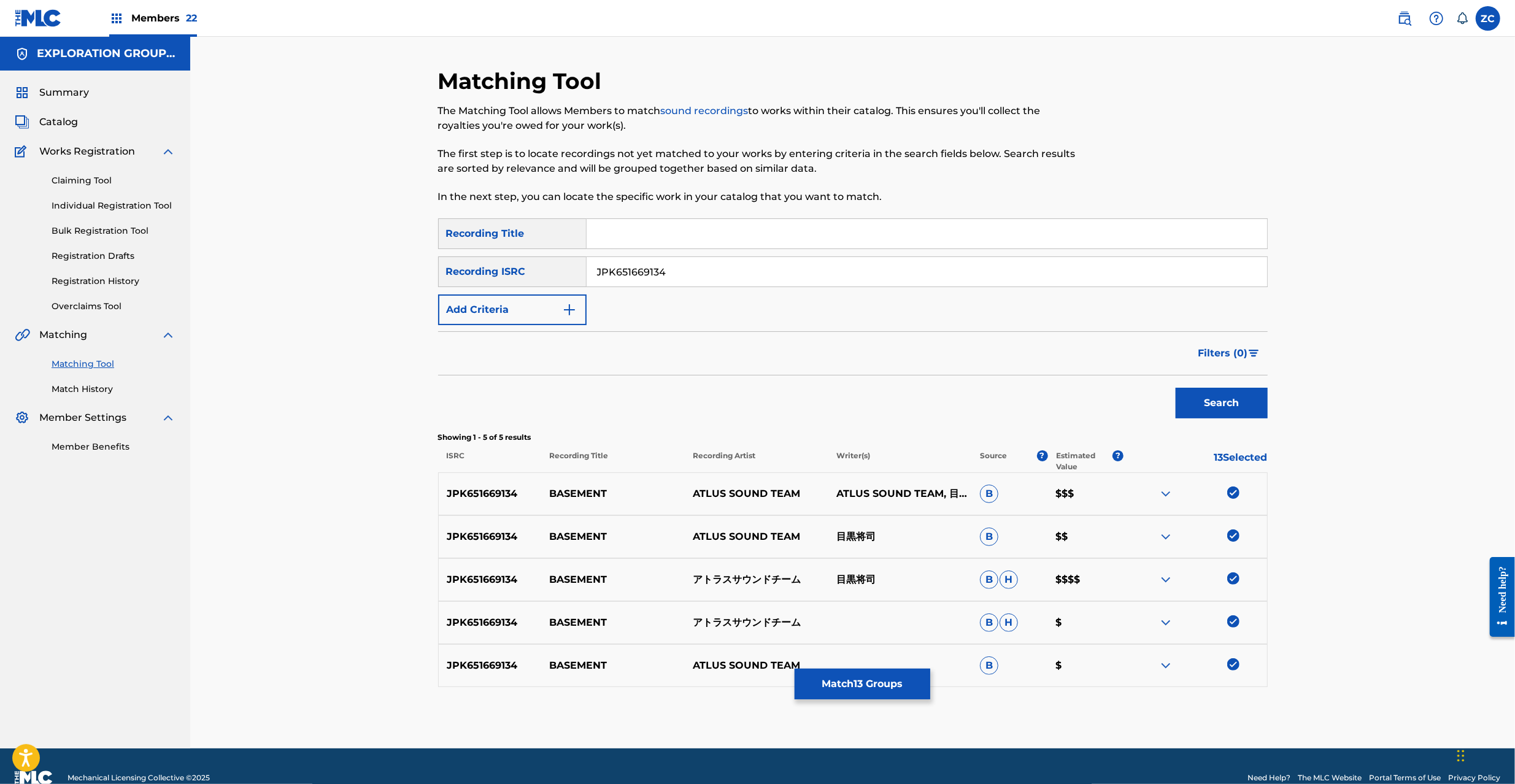
click at [690, 278] on input "JPK651669134" at bounding box center [927, 272] width 681 height 29
click at [1220, 401] on button "Search" at bounding box center [1222, 403] width 92 height 31
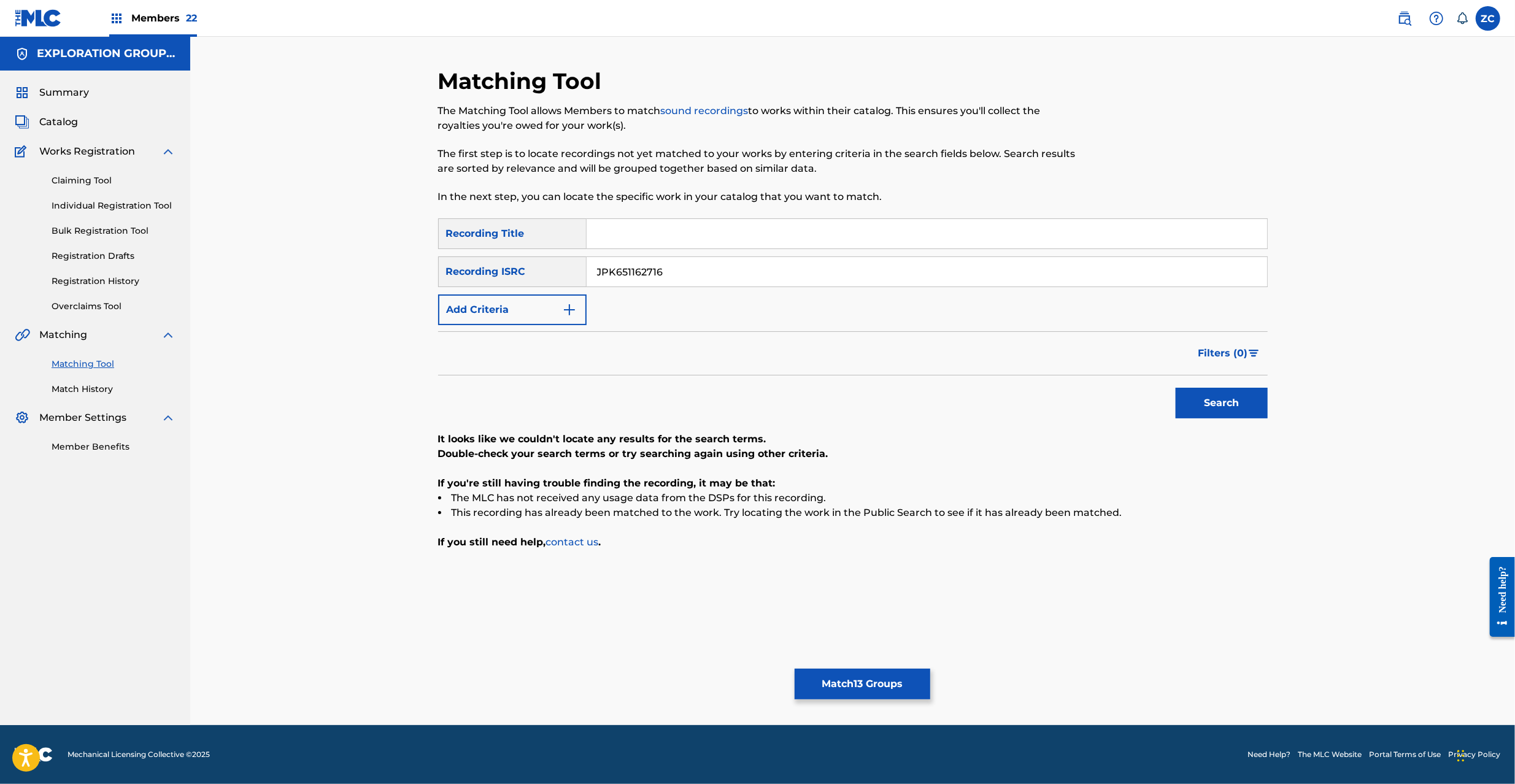
click at [1005, 278] on input "JPK651162716" at bounding box center [927, 272] width 681 height 29
click at [1211, 408] on button "Search" at bounding box center [1222, 403] width 92 height 31
click at [971, 274] on input "JPK651366923" at bounding box center [927, 272] width 681 height 29
type input "JPP300600433"
click at [1230, 406] on button "Search" at bounding box center [1222, 403] width 92 height 31
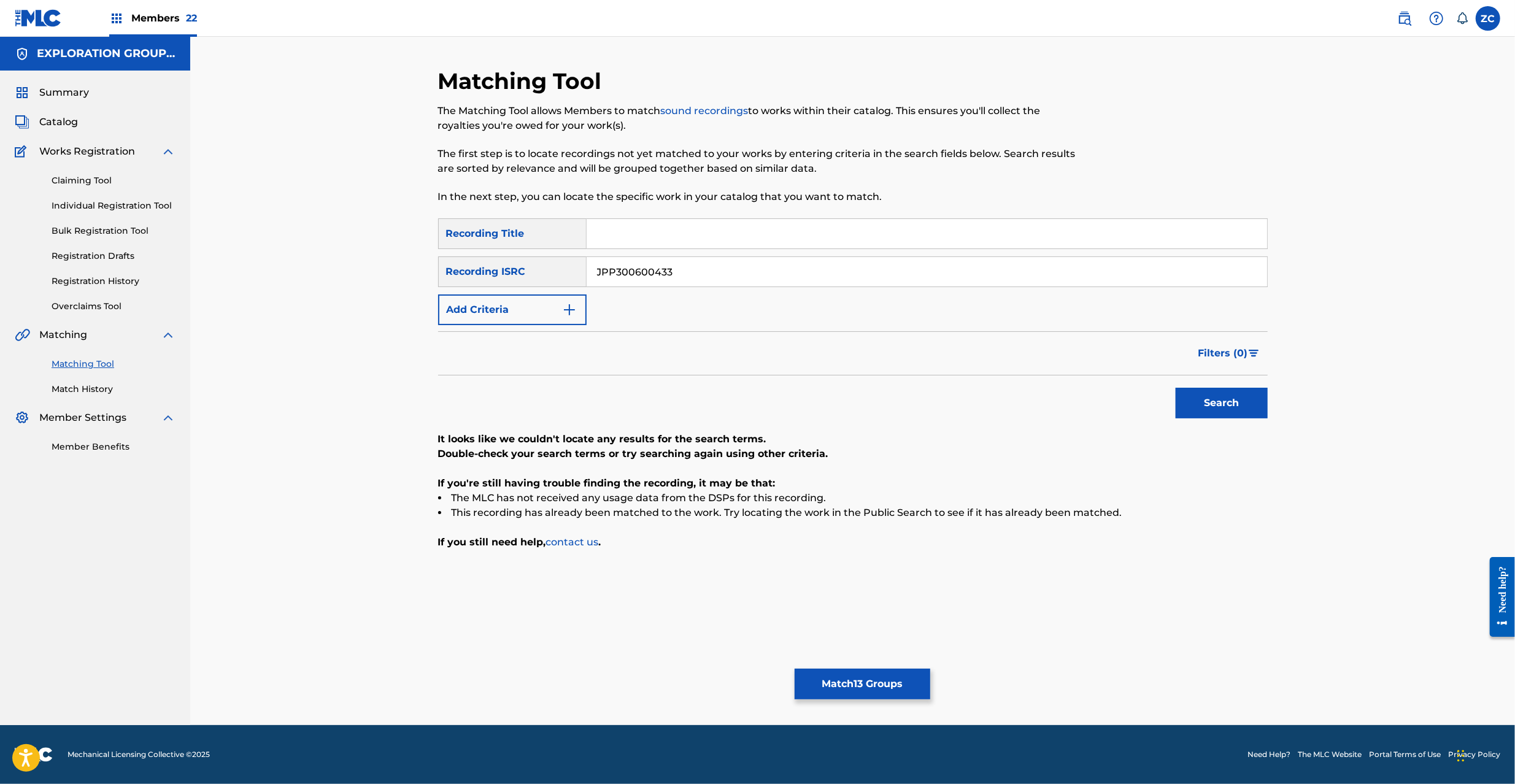
click at [851, 680] on button "Match 13 Groups" at bounding box center [862, 684] width 135 height 31
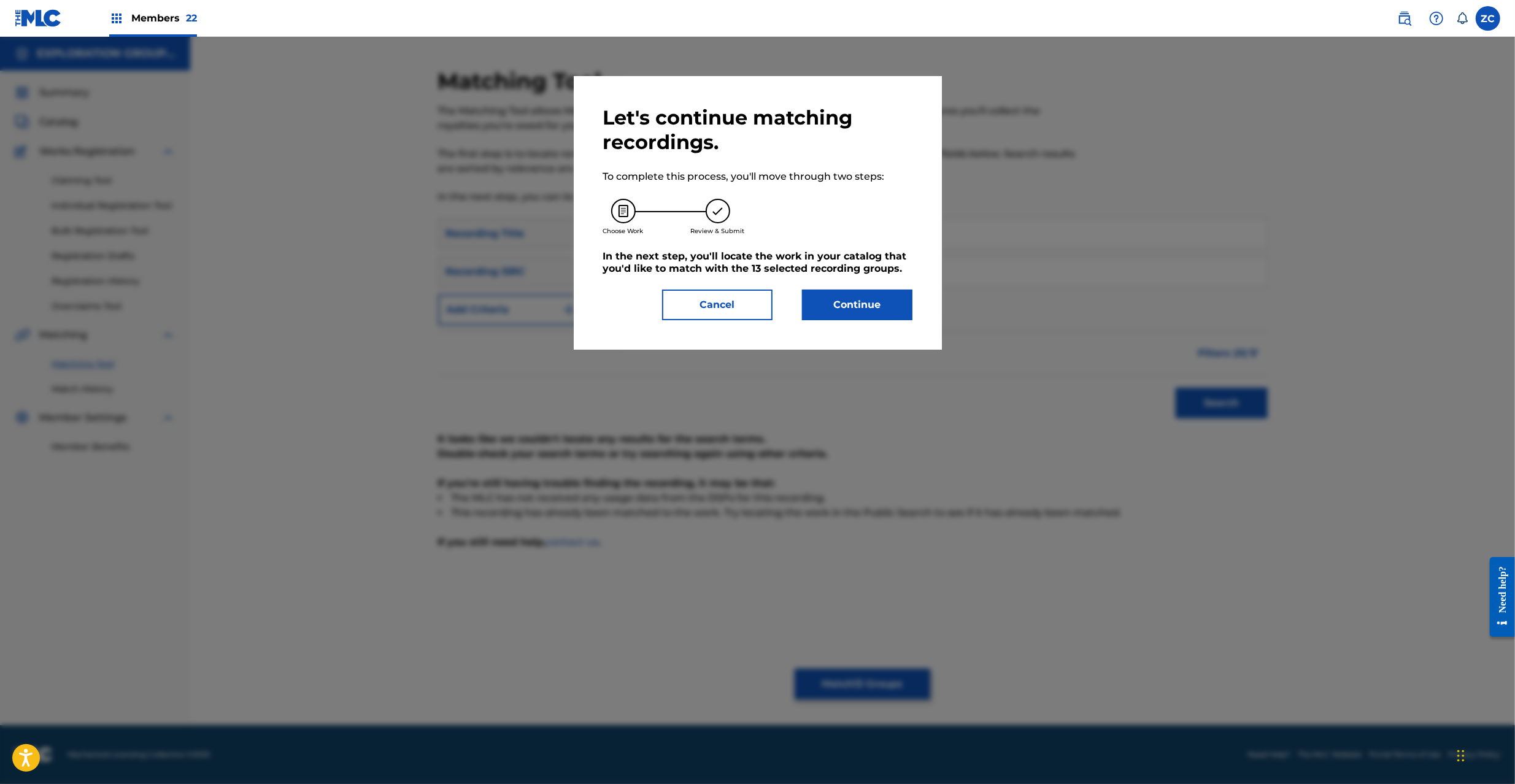
click at [863, 309] on button "Continue" at bounding box center [857, 305] width 110 height 31
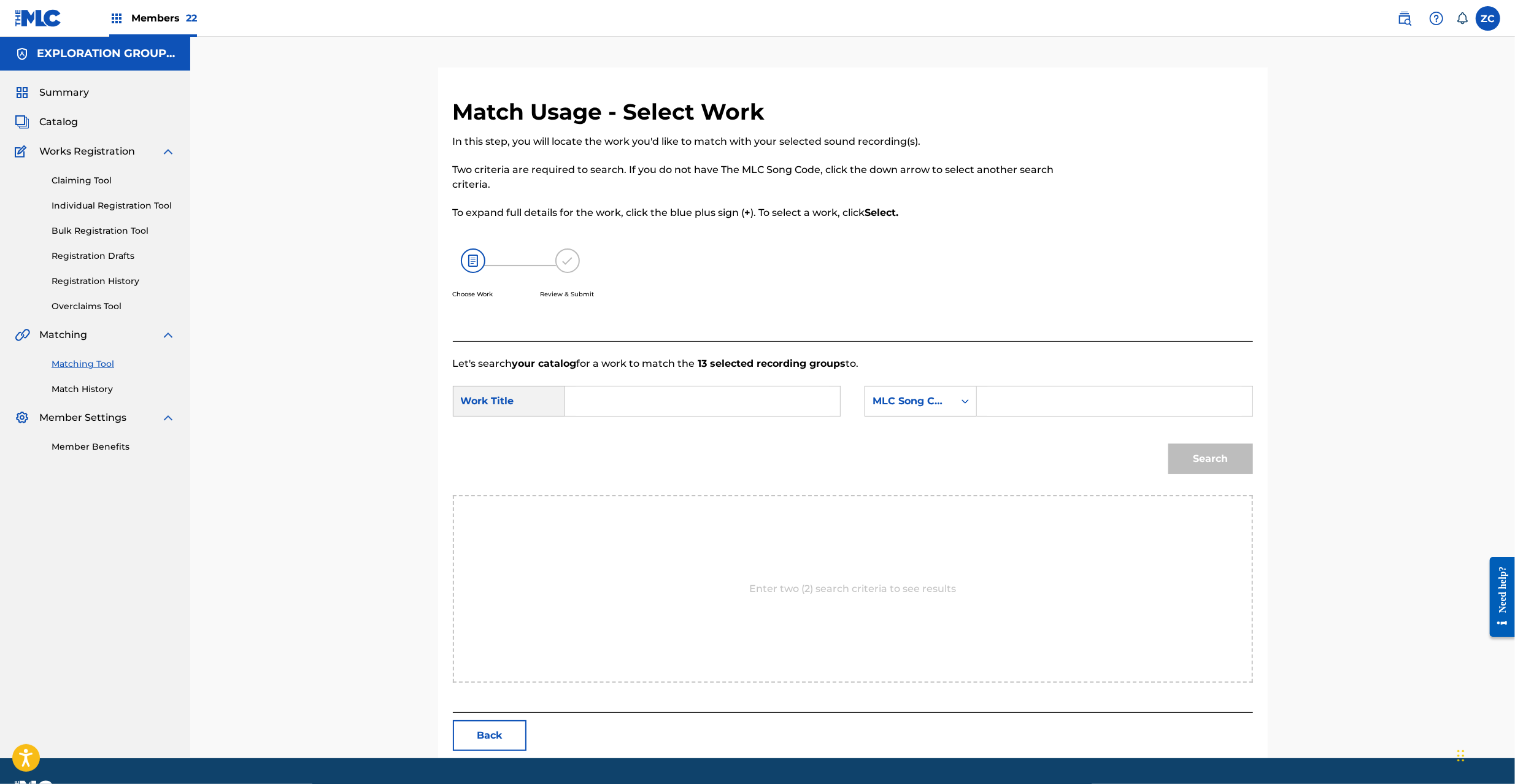
click at [799, 402] on input "Search Form" at bounding box center [702, 401] width 254 height 29
click at [666, 402] on input "Basement BD9RHY" at bounding box center [702, 401] width 254 height 29
type input "Basement"
click at [1047, 408] on input "Search Form" at bounding box center [1114, 401] width 254 height 29
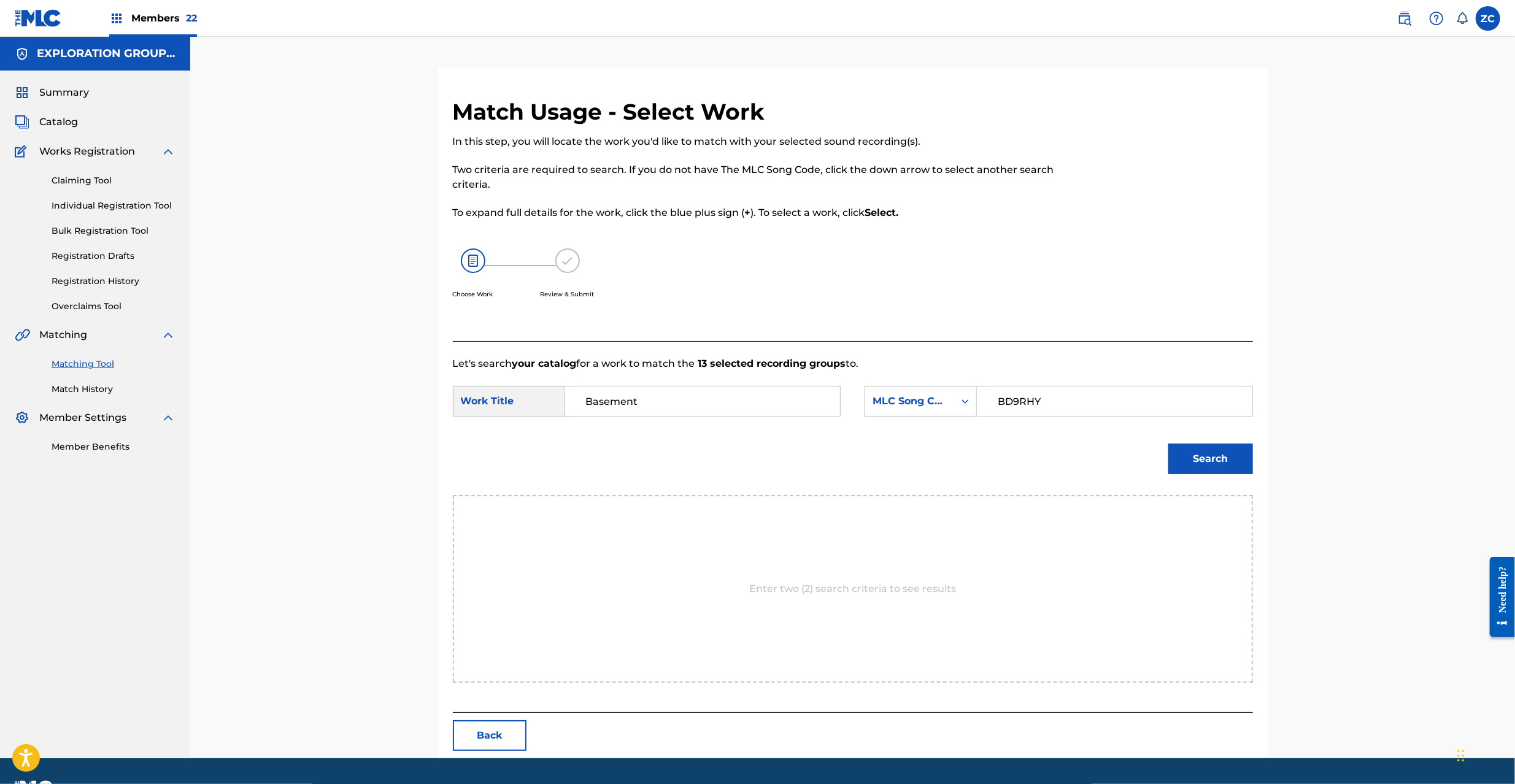
type input "BD9RHY"
click at [1189, 457] on button "Search" at bounding box center [1211, 459] width 84 height 31
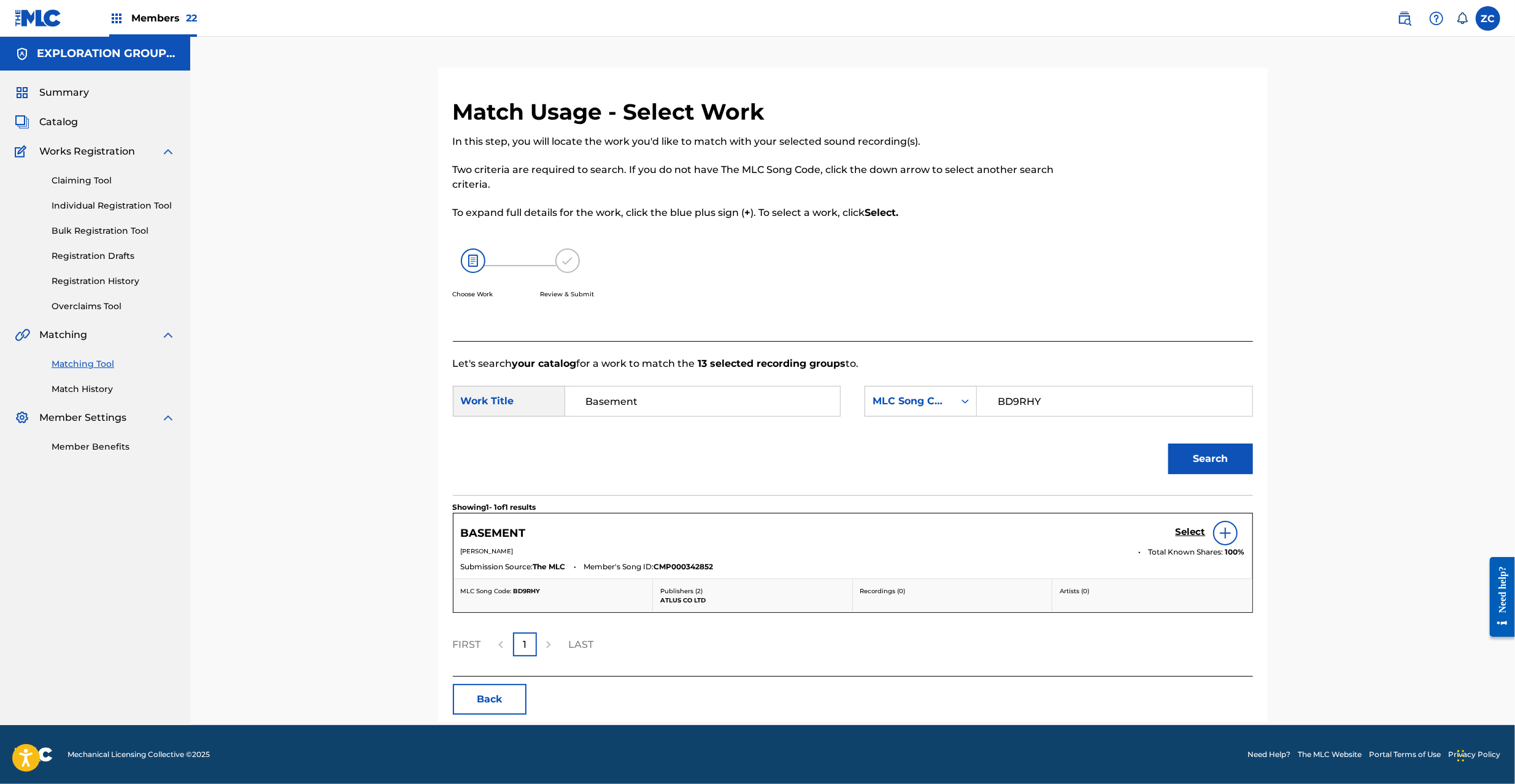
click at [1199, 529] on h5 "Select" at bounding box center [1191, 532] width 30 height 12
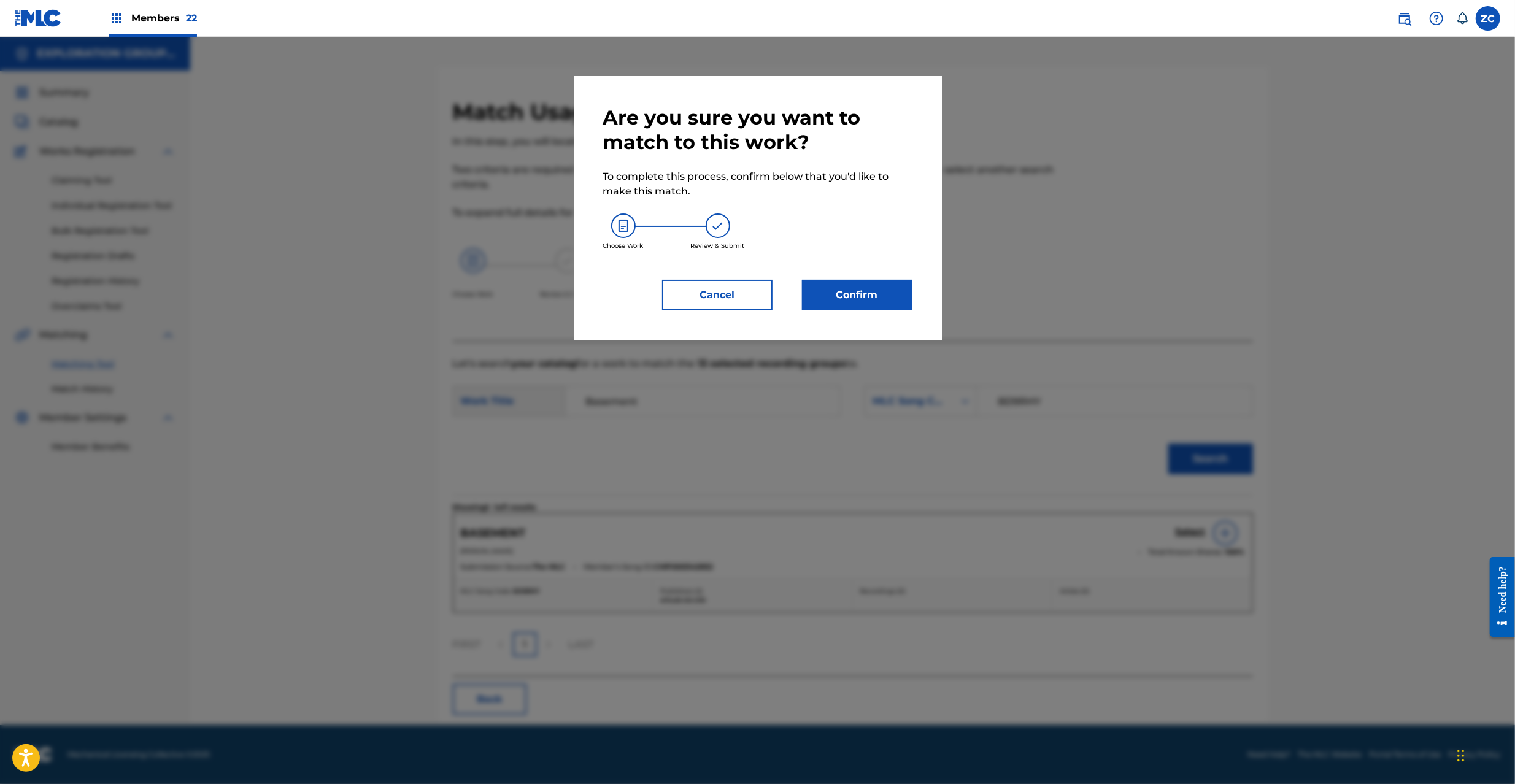
click at [886, 299] on button "Confirm" at bounding box center [857, 295] width 110 height 31
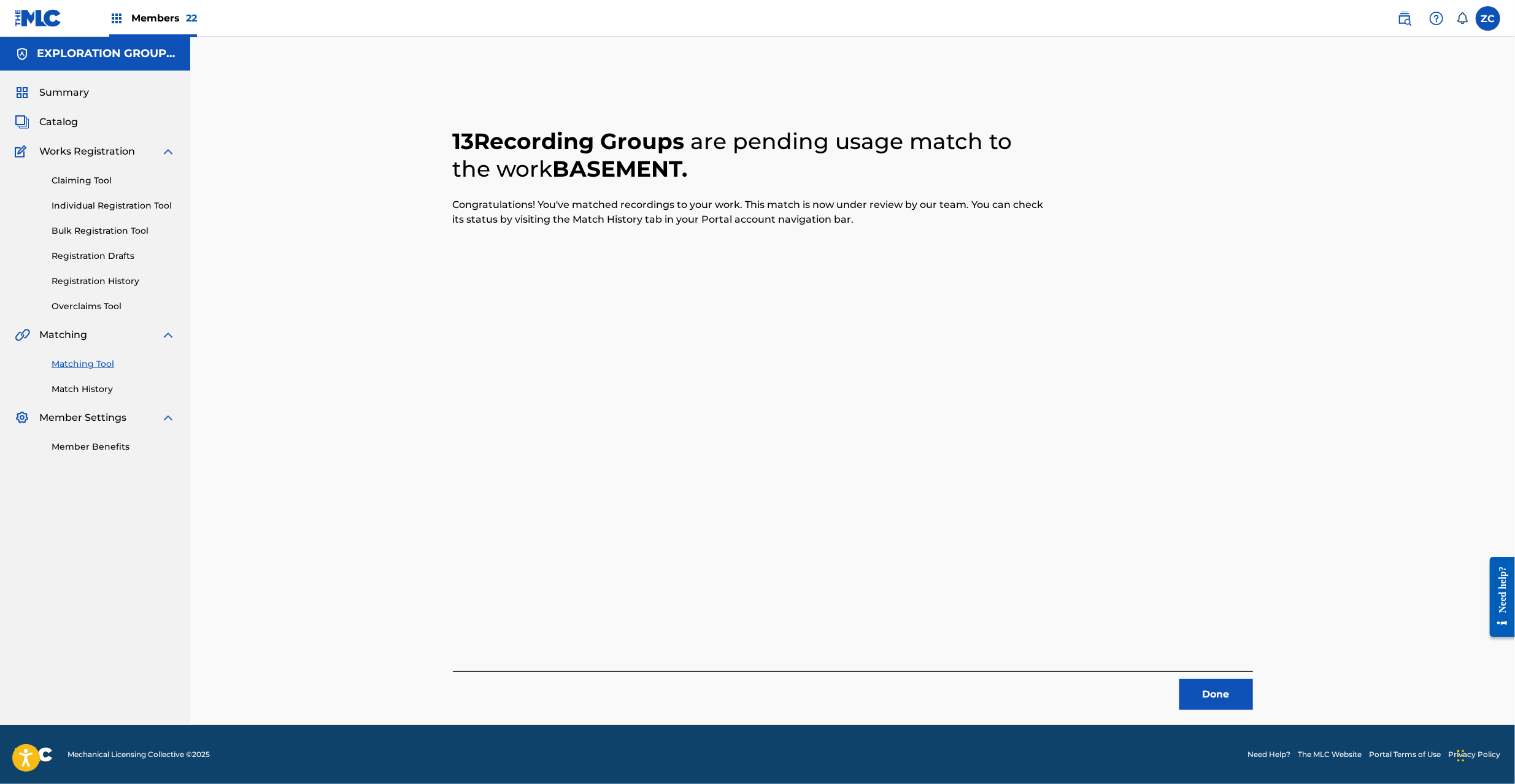
click at [1213, 702] on button "Done" at bounding box center [1216, 694] width 74 height 31
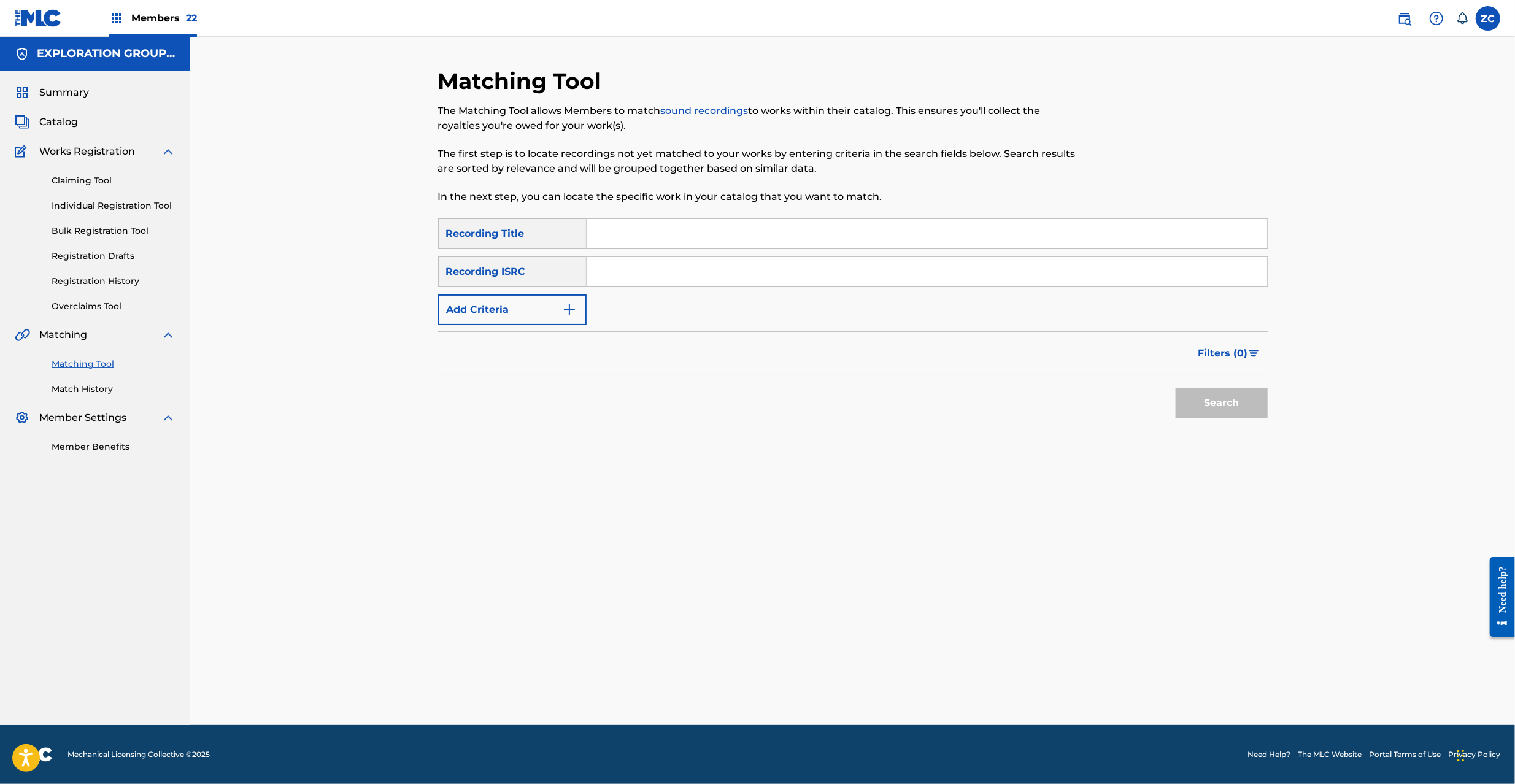
click at [936, 261] on input "Search Form" at bounding box center [927, 272] width 681 height 29
click at [1207, 415] on button "Search" at bounding box center [1222, 403] width 92 height 31
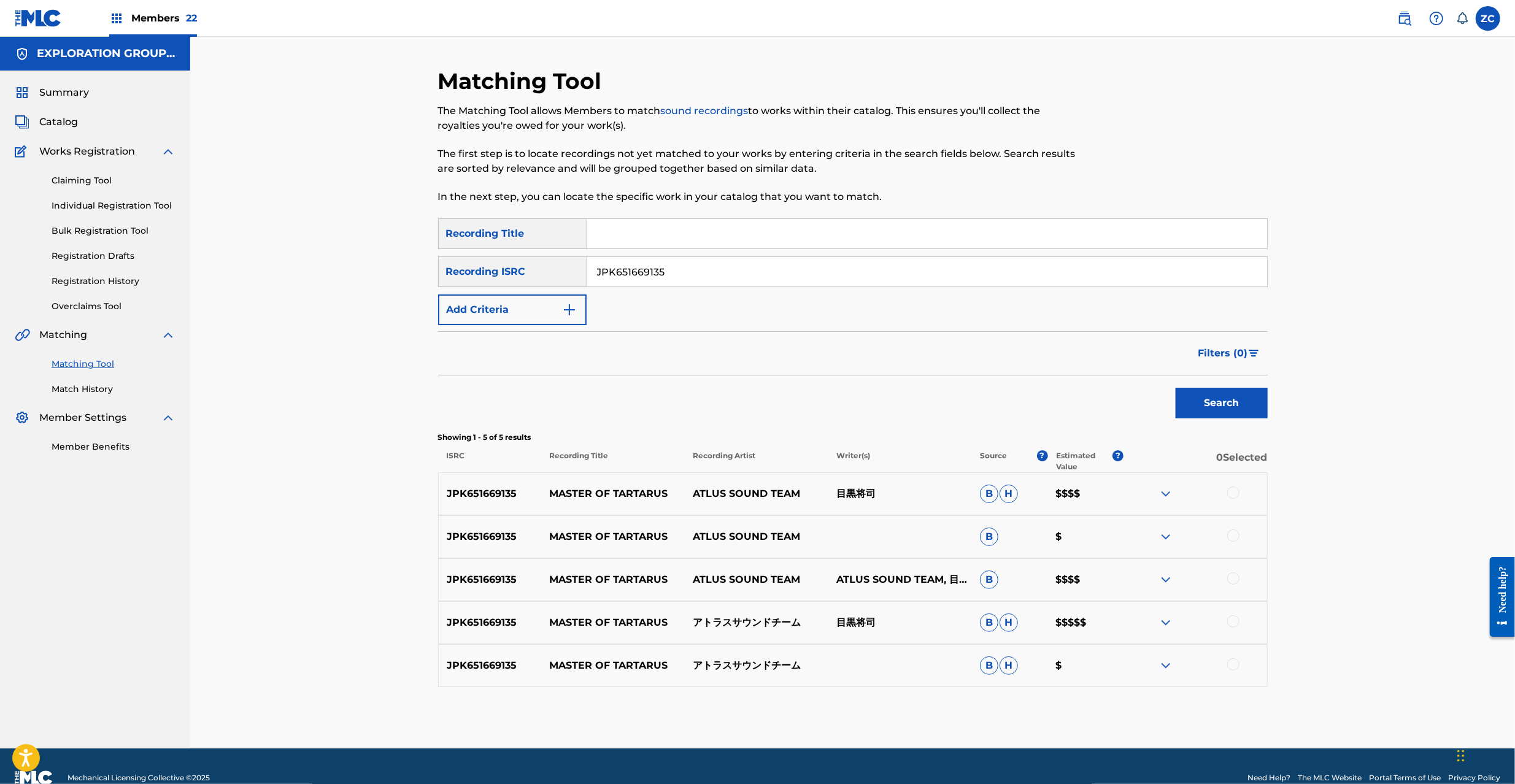
click at [1235, 493] on div at bounding box center [1233, 493] width 12 height 12
click at [1238, 534] on div at bounding box center [1233, 536] width 12 height 12
click at [1238, 579] on div at bounding box center [1233, 578] width 12 height 12
click at [1236, 619] on div at bounding box center [1233, 621] width 12 height 12
click at [1233, 666] on div at bounding box center [1233, 664] width 12 height 12
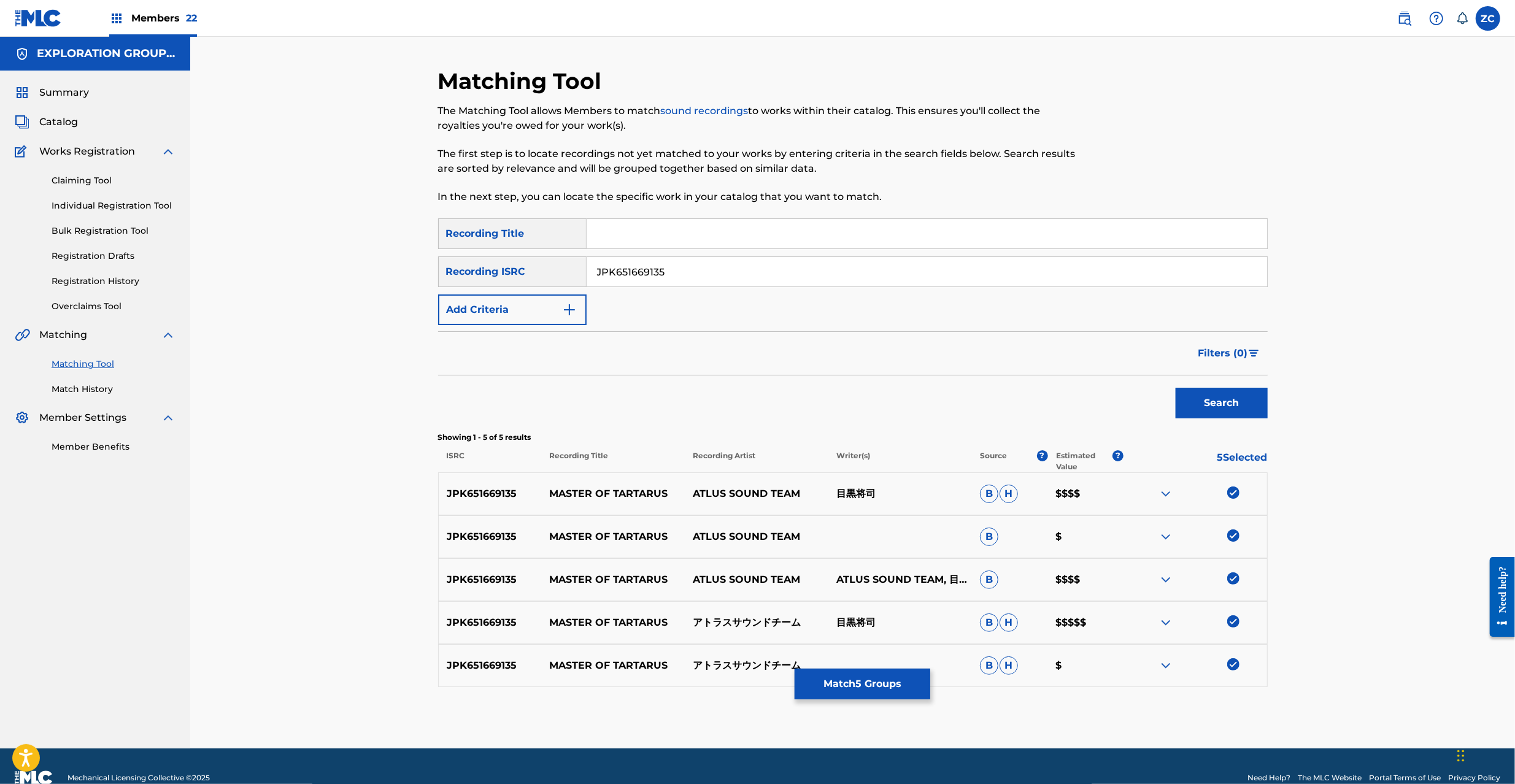
click at [856, 258] on input "JPK651669135" at bounding box center [927, 272] width 681 height 29
click at [1231, 413] on button "Search" at bounding box center [1222, 403] width 92 height 31
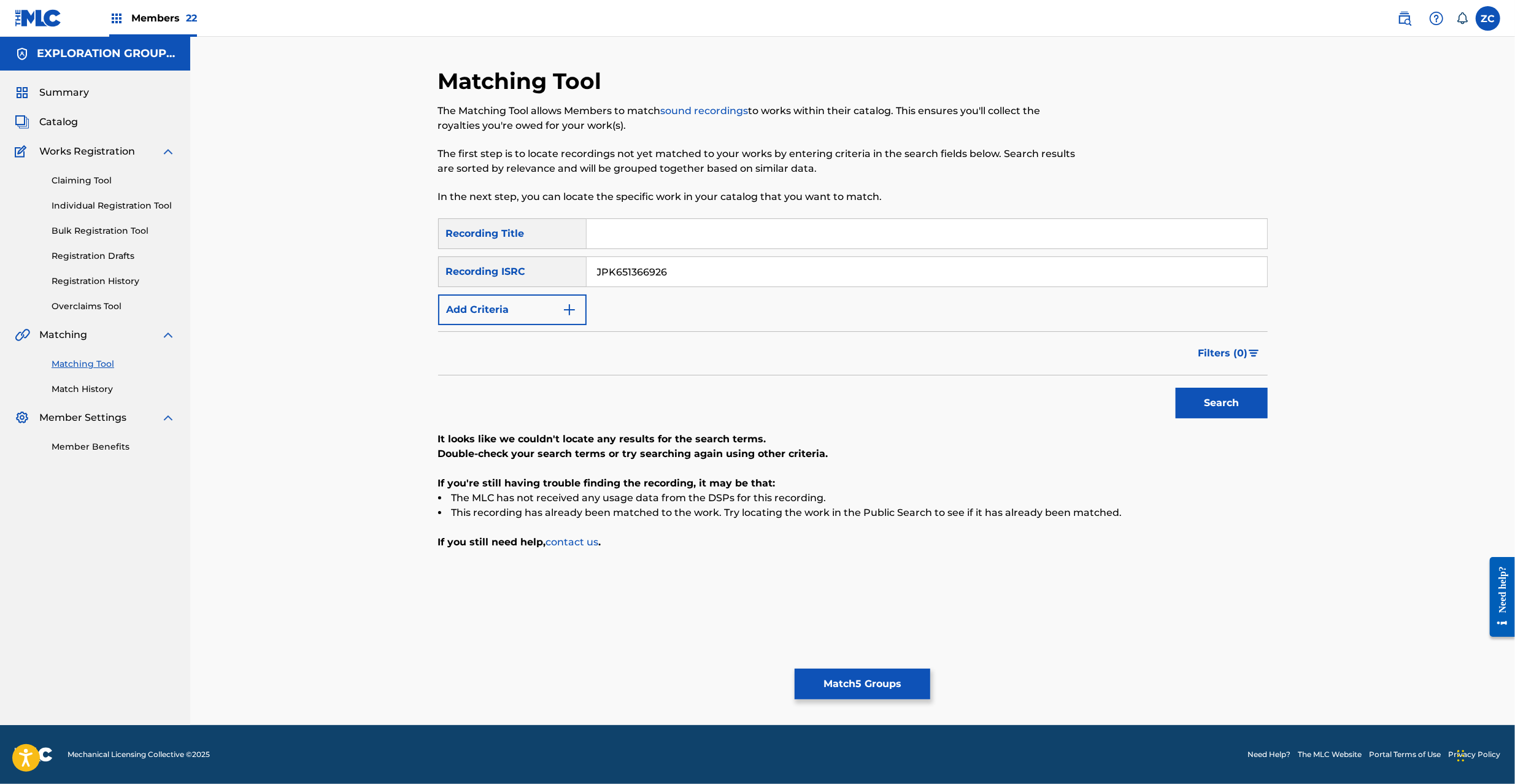
click at [968, 280] on input "JPK651366926" at bounding box center [927, 272] width 681 height 29
click at [1176, 388] on button "Search" at bounding box center [1222, 403] width 92 height 31
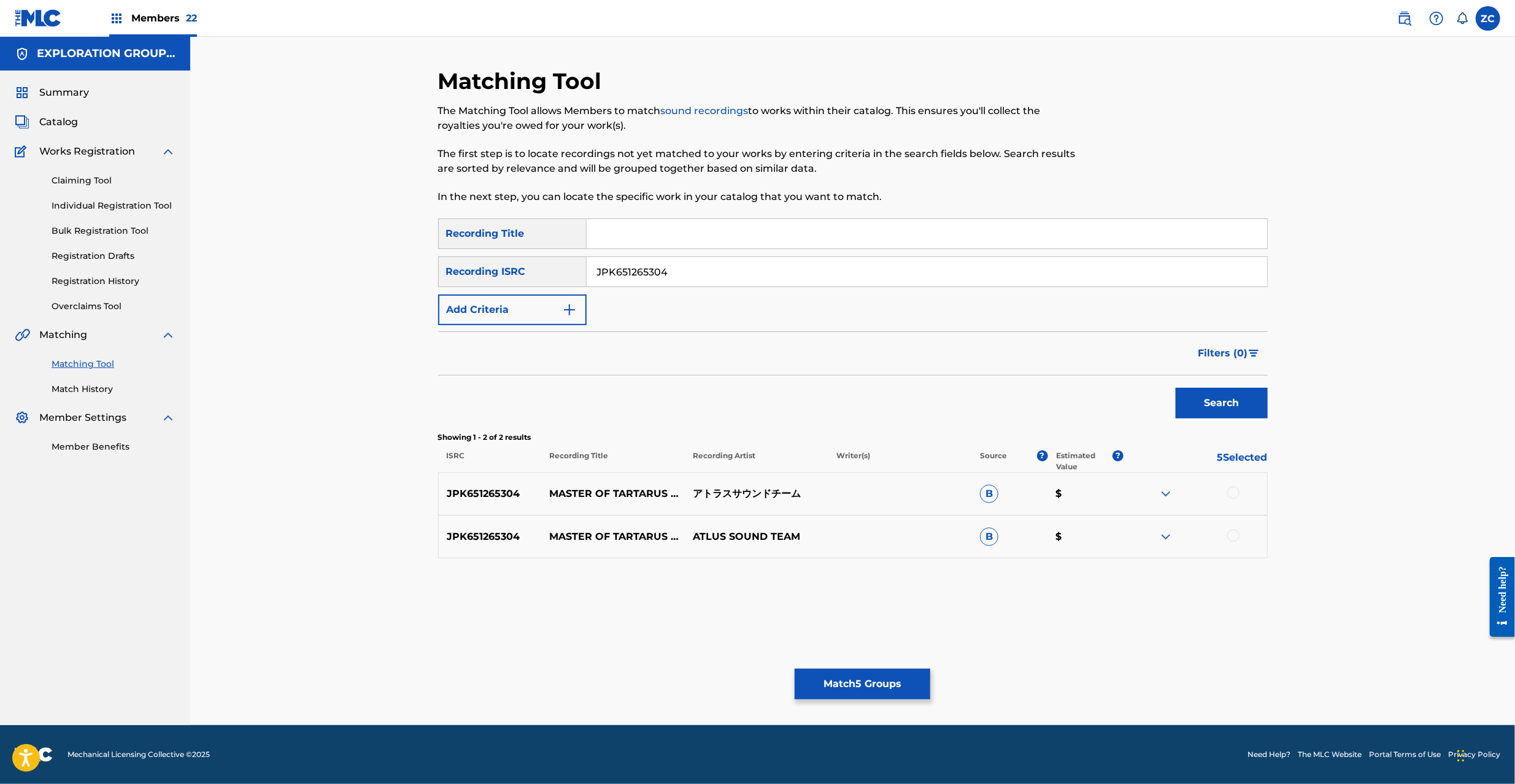
click at [1240, 496] on div at bounding box center [1195, 494] width 144 height 15
click at [1231, 494] on div at bounding box center [1233, 493] width 12 height 12
click at [1231, 540] on div at bounding box center [1233, 536] width 12 height 12
click at [828, 265] on input "JPK651265304" at bounding box center [927, 272] width 681 height 29
type input "JPK651162717"
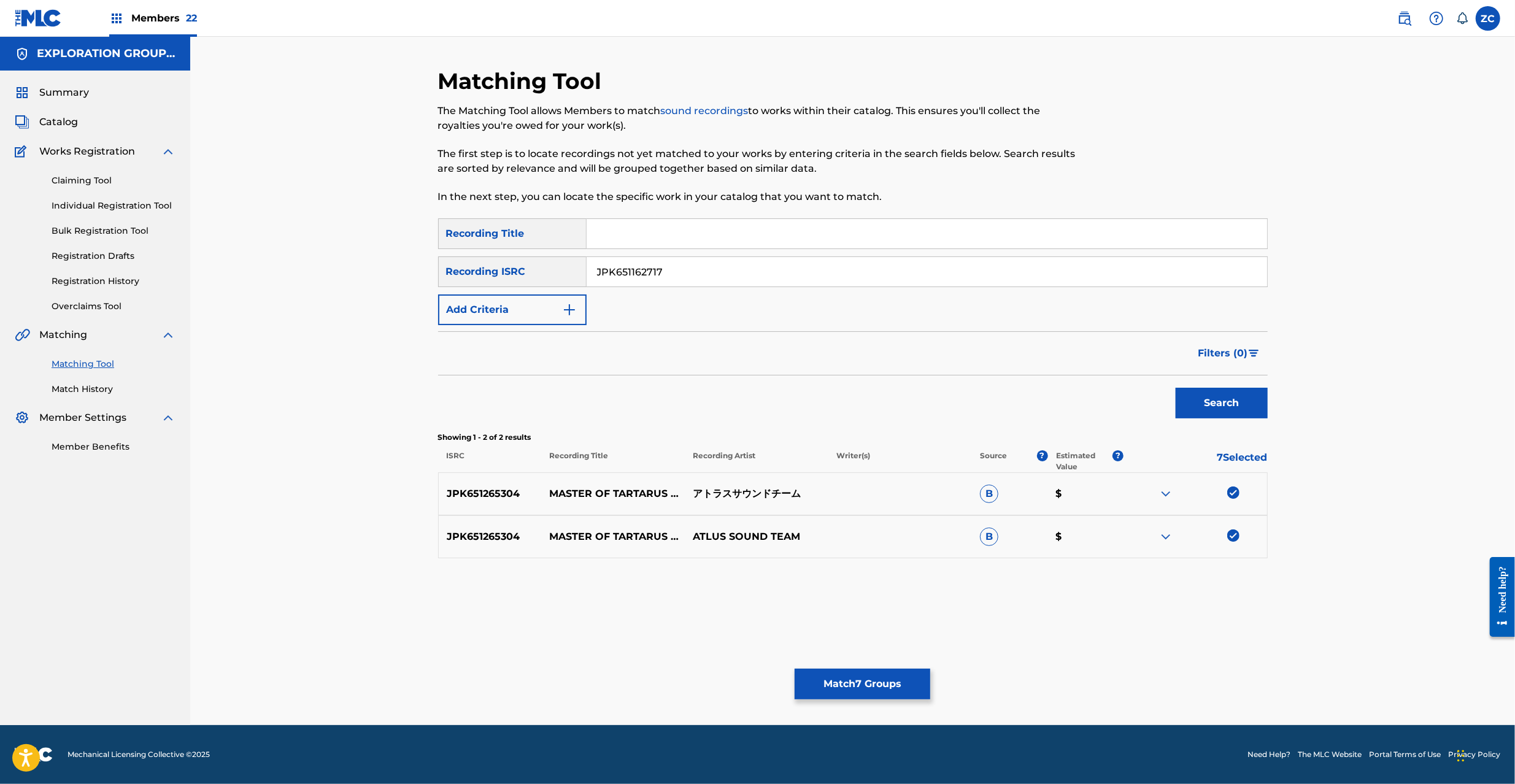
click at [1241, 406] on button "Search" at bounding box center [1222, 403] width 92 height 31
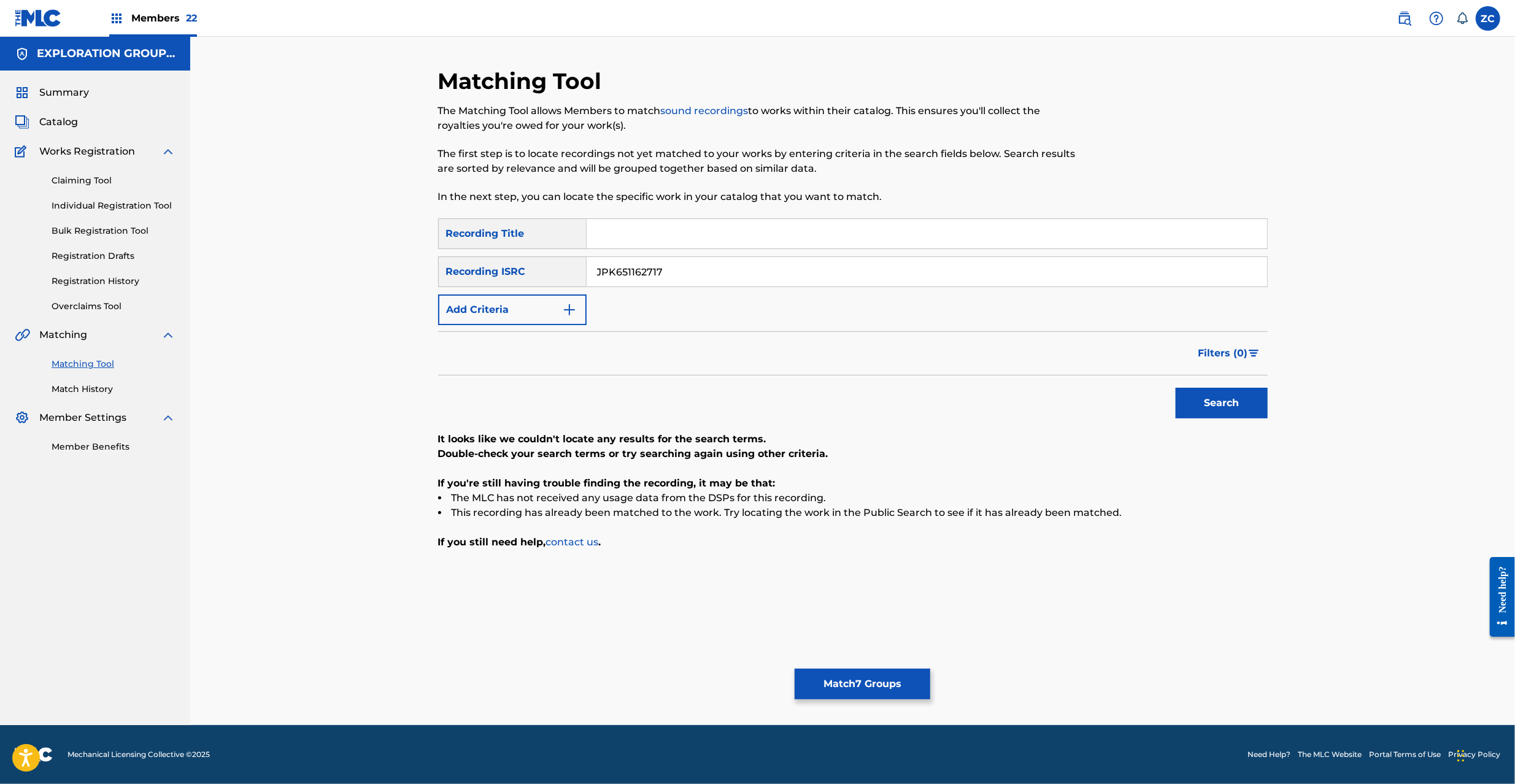
click at [809, 274] on input "JPK651162717" at bounding box center [927, 272] width 681 height 29
type input "JPP300600434"
click at [1232, 396] on button "Search" at bounding box center [1222, 403] width 92 height 31
click at [921, 673] on button "Match 7 Groups" at bounding box center [862, 684] width 135 height 31
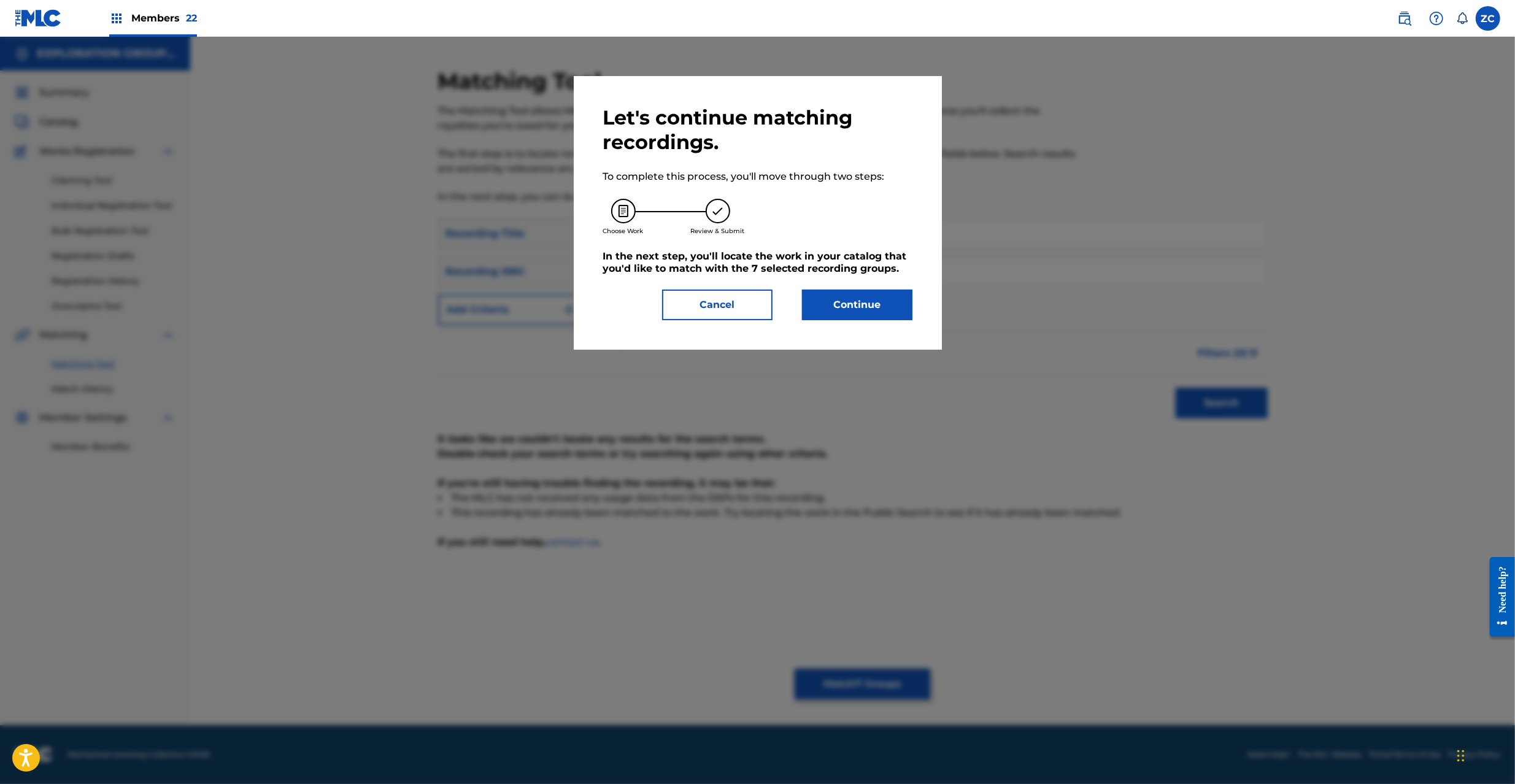
click at [889, 322] on div "Let's continue matching recordings. To complete this process, you'll move throu…" at bounding box center [758, 213] width 368 height 274
click at [903, 302] on button "Continue" at bounding box center [857, 305] width 110 height 31
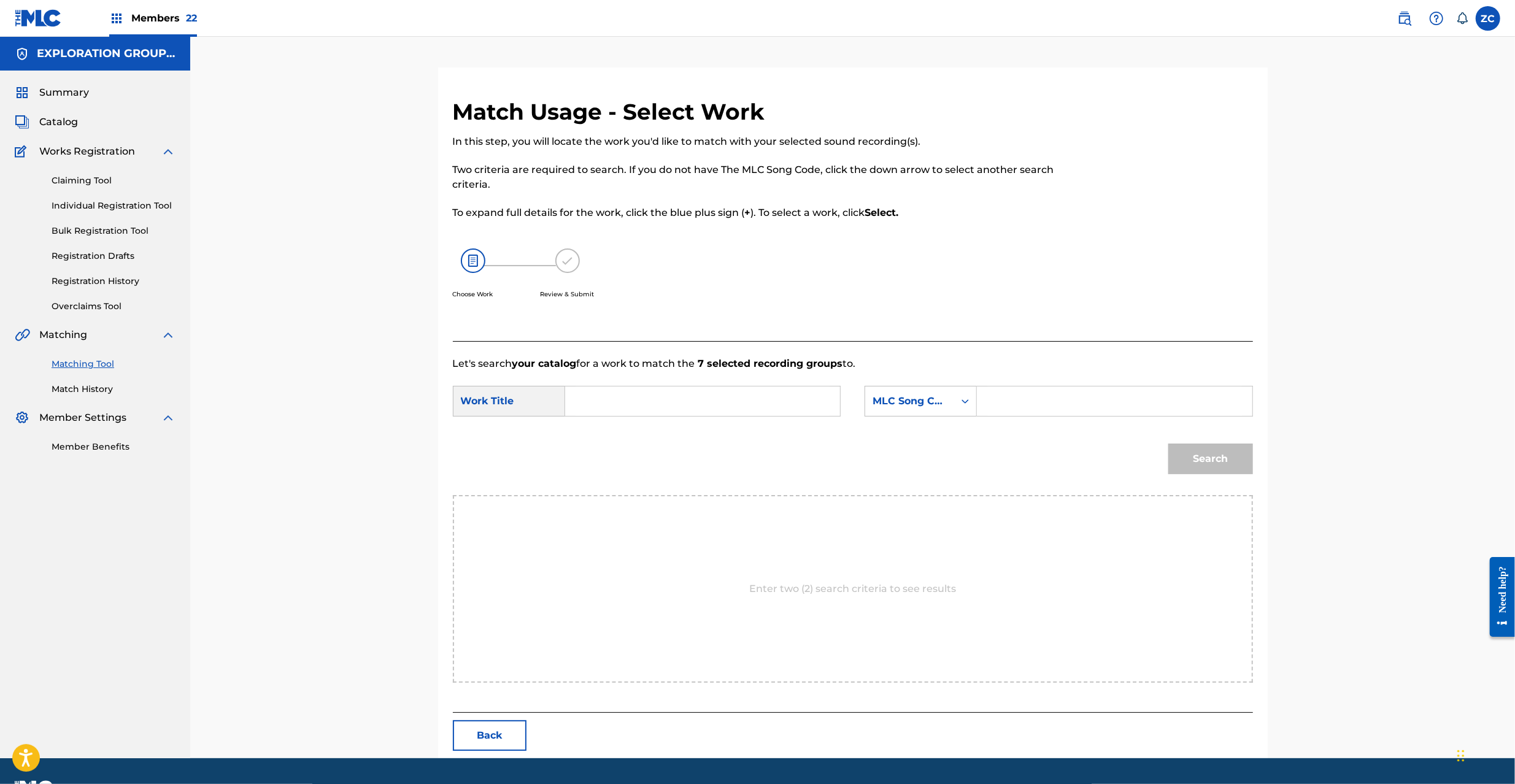
drag, startPoint x: 732, startPoint y: 406, endPoint x: 721, endPoint y: 406, distance: 11.0
click at [730, 406] on input "Search Form" at bounding box center [702, 401] width 254 height 29
click at [713, 406] on input "Master Of Tartarus MV10FT" at bounding box center [702, 401] width 254 height 29
type input "Master Of Tartarus"
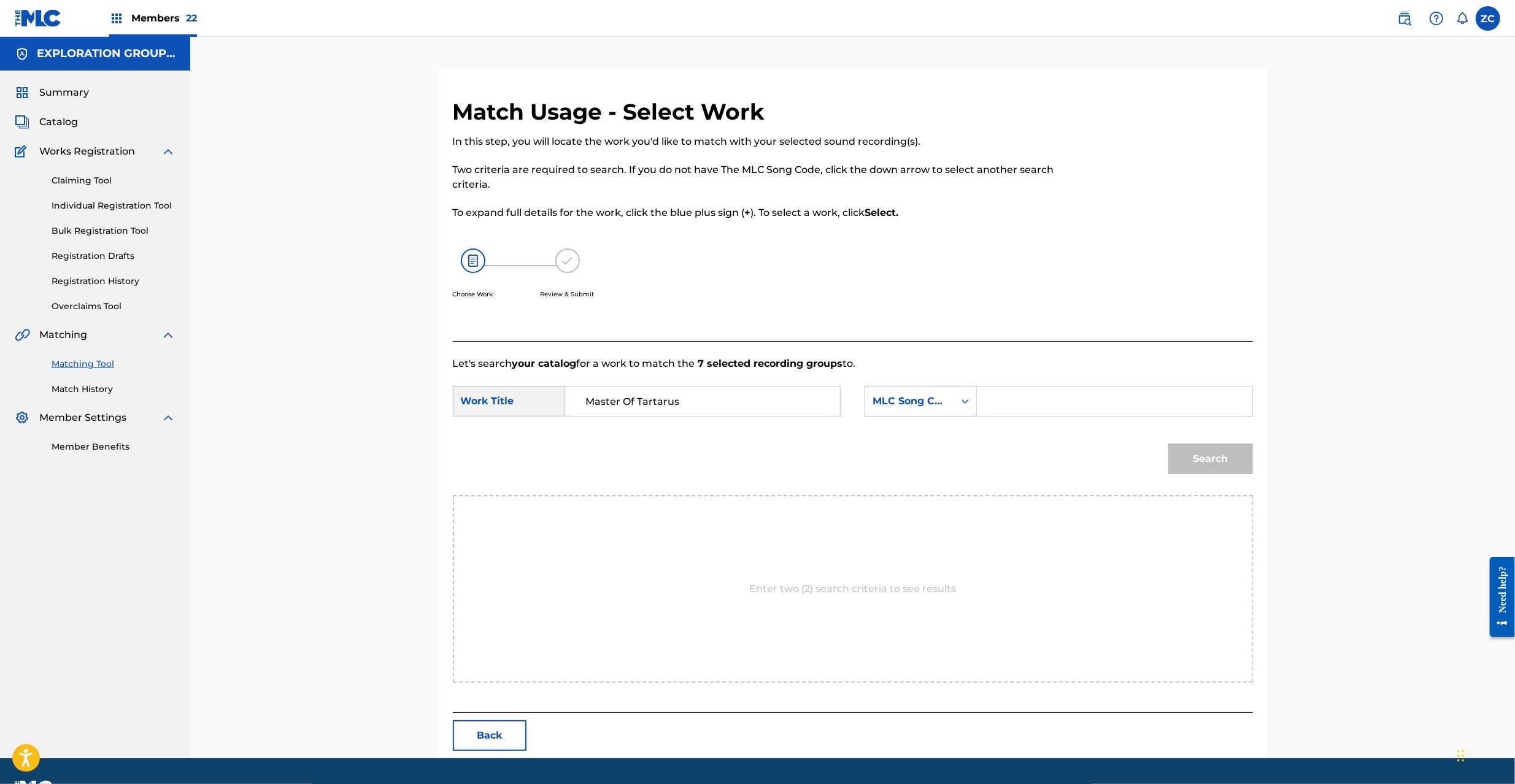
click at [1025, 405] on input "Search Form" at bounding box center [1114, 401] width 254 height 29
type input "MV10FT"
click at [1222, 459] on button "Search" at bounding box center [1211, 459] width 84 height 31
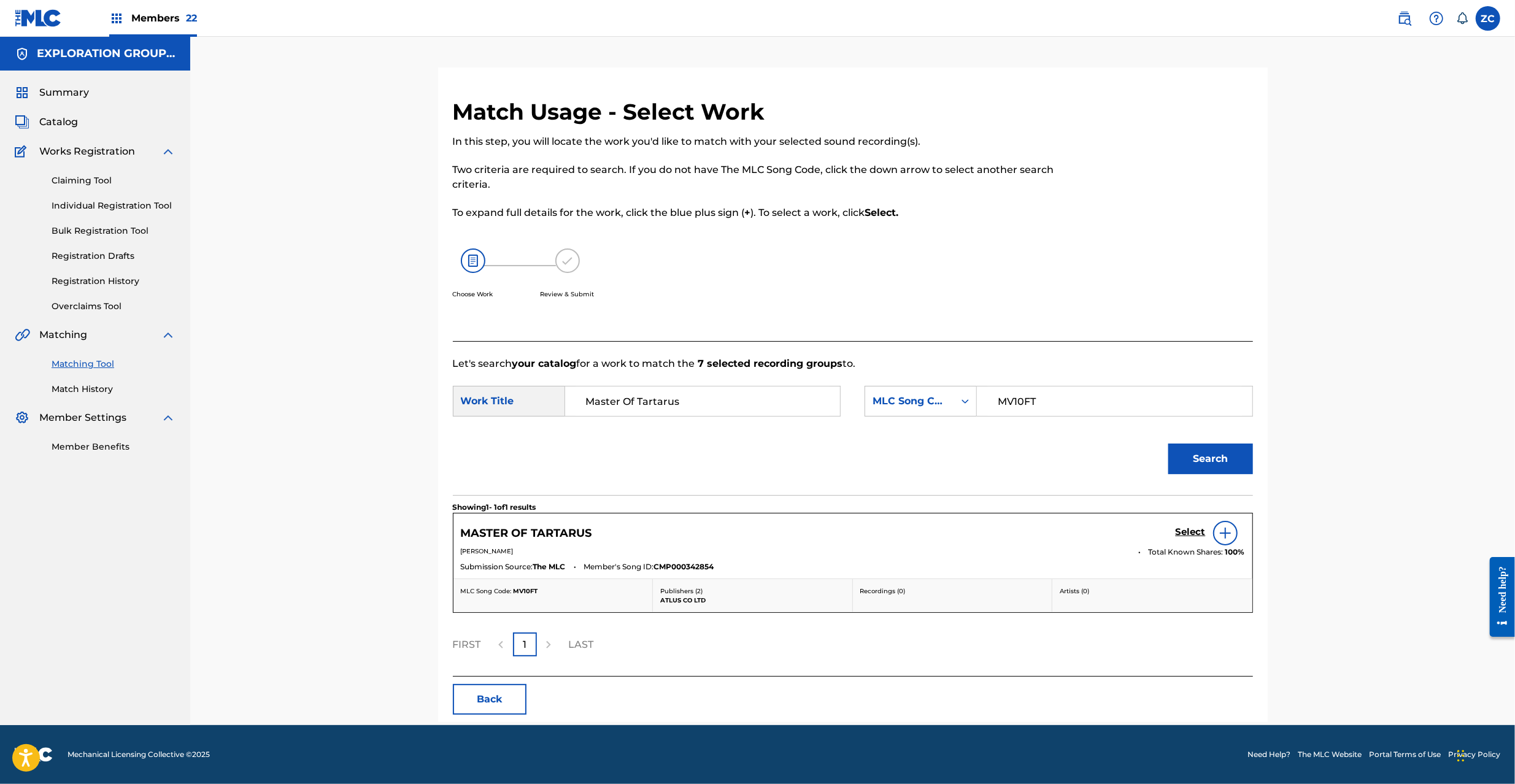
click at [1182, 536] on h5 "Select" at bounding box center [1191, 532] width 30 height 12
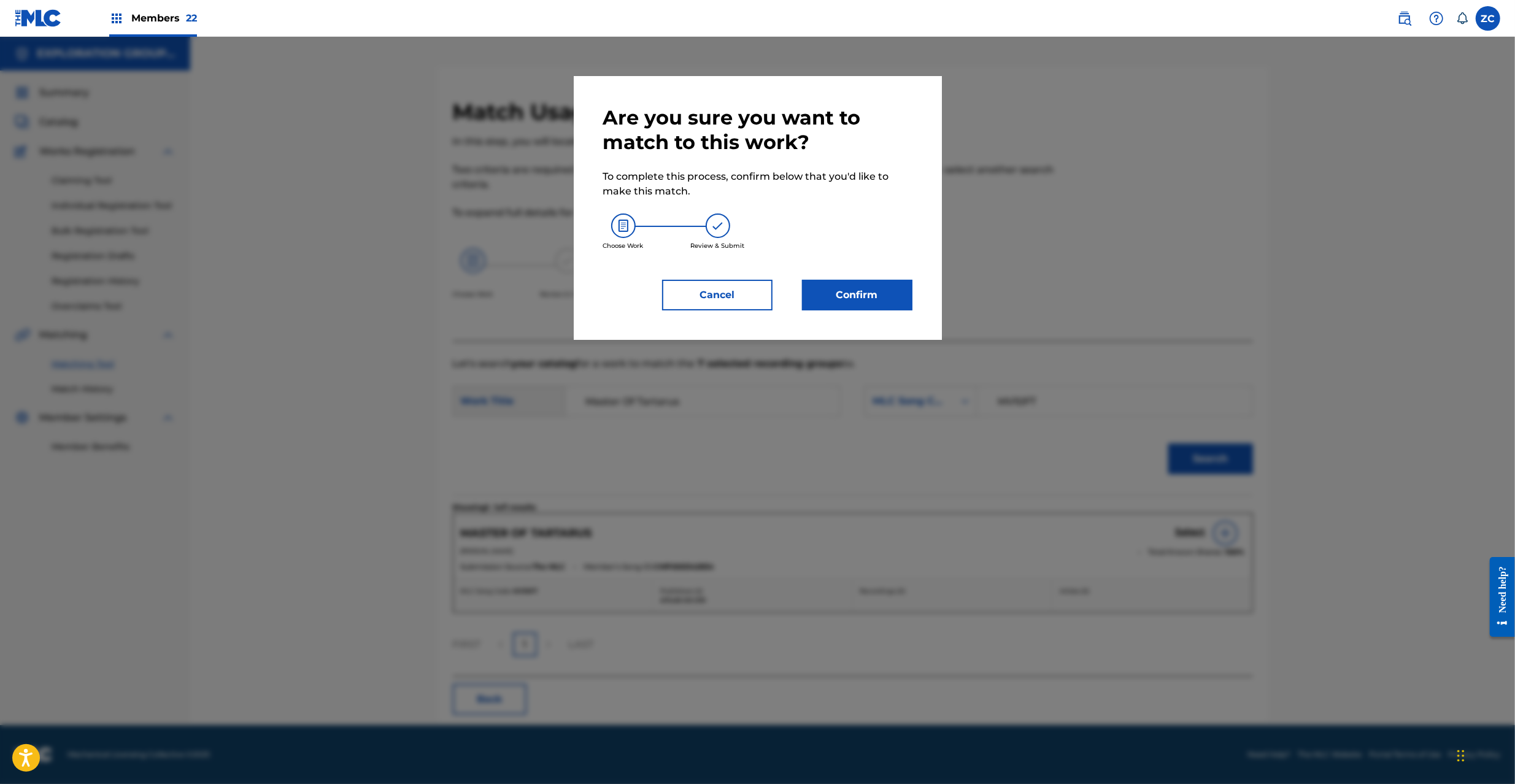
click at [900, 285] on button "Confirm" at bounding box center [857, 295] width 110 height 31
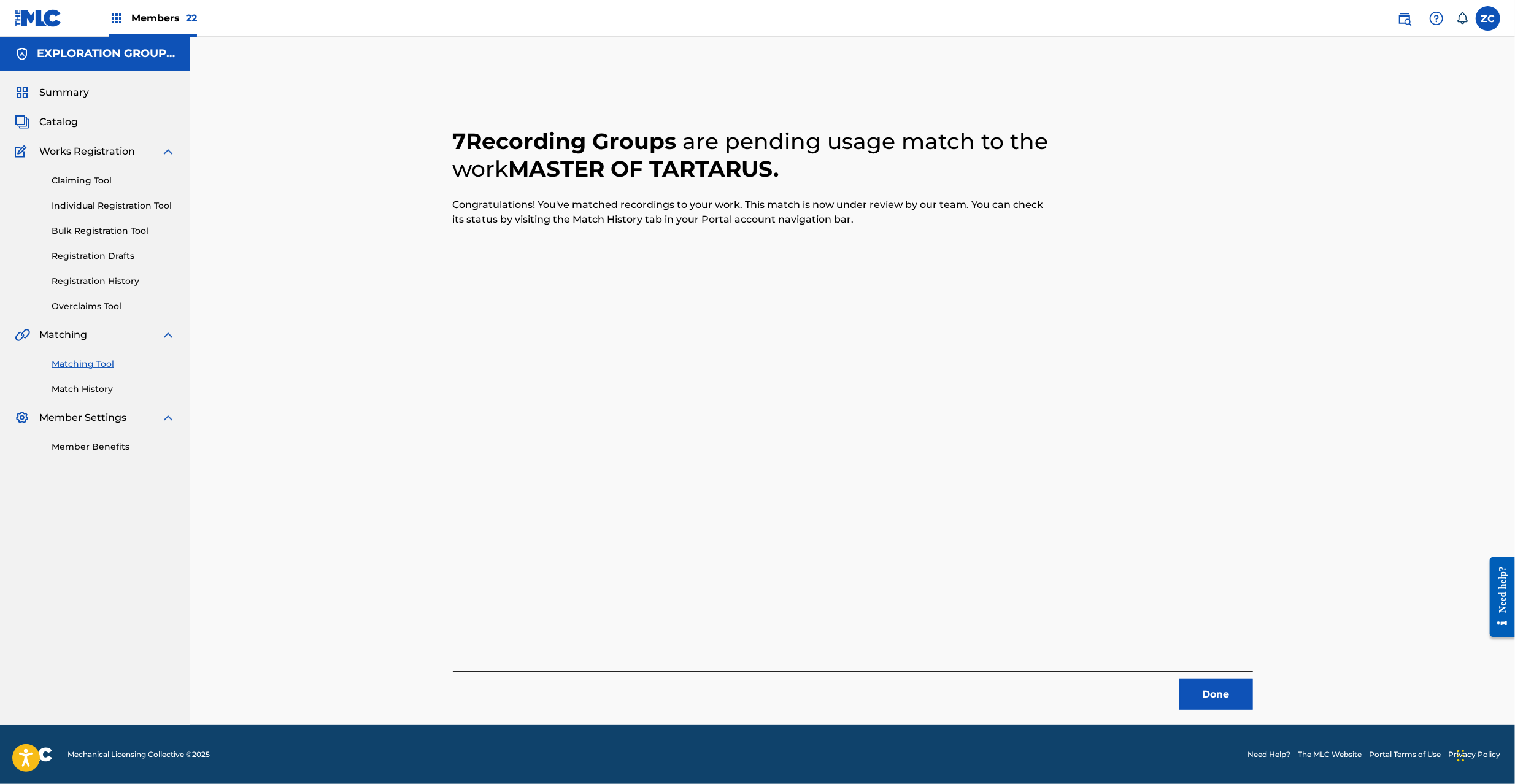
click at [1201, 689] on button "Done" at bounding box center [1216, 694] width 74 height 31
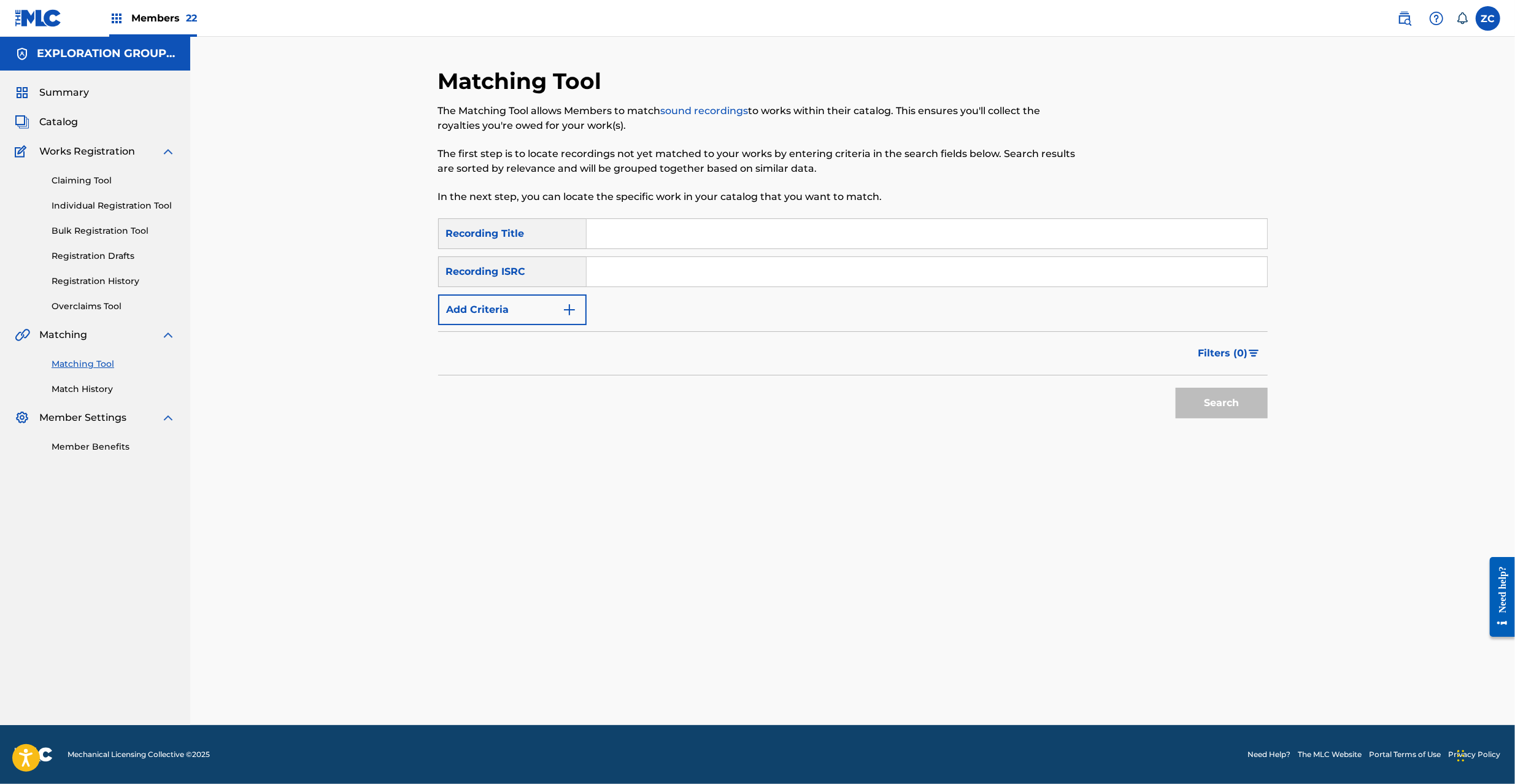
click at [990, 266] on input "Search Form" at bounding box center [927, 272] width 681 height 29
click at [1201, 408] on button "Search" at bounding box center [1222, 403] width 92 height 31
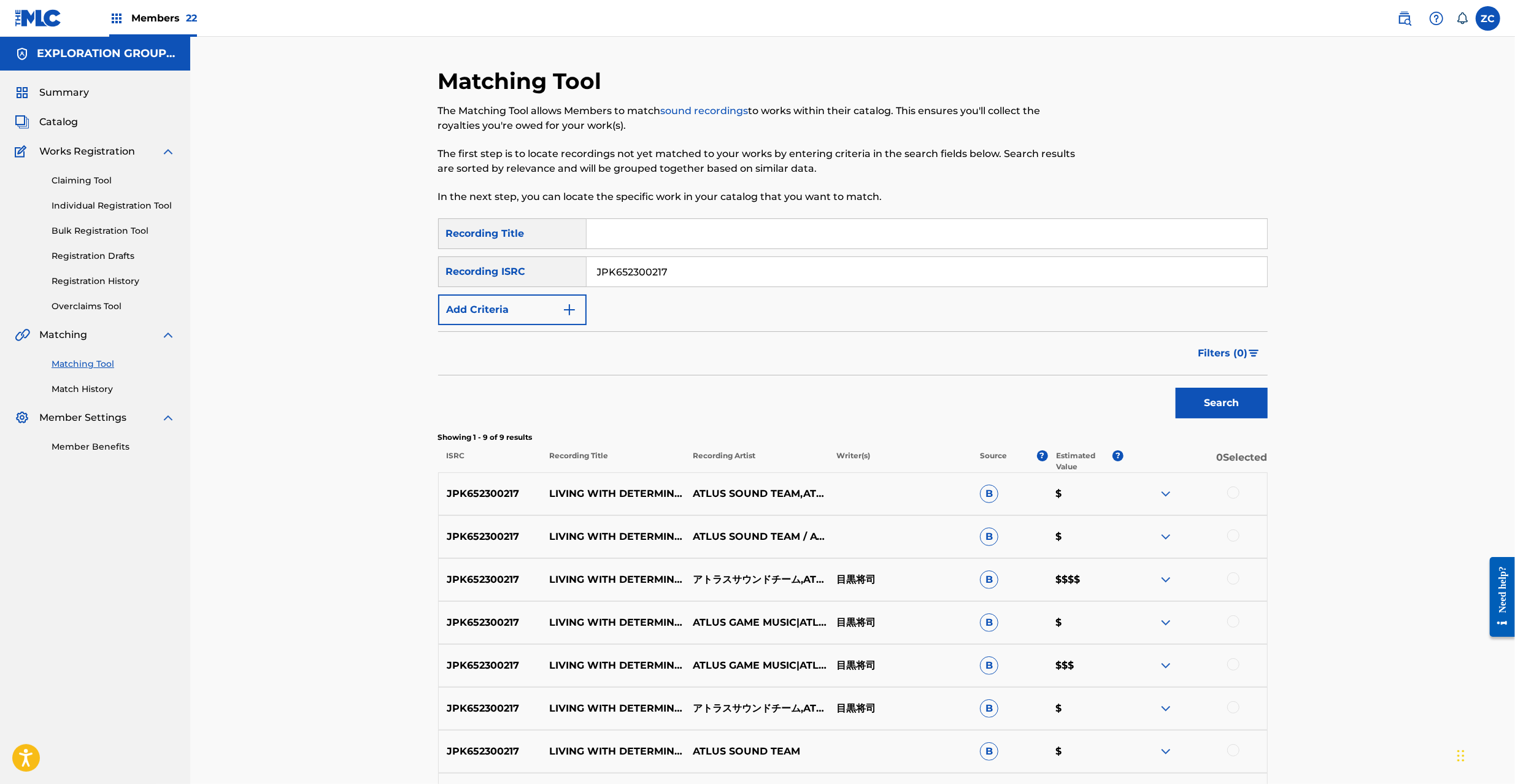
click at [1228, 494] on div at bounding box center [1233, 493] width 12 height 12
click at [1236, 533] on div at bounding box center [1233, 536] width 12 height 12
click at [1233, 574] on div at bounding box center [1233, 578] width 12 height 12
click at [1231, 625] on div at bounding box center [1233, 621] width 12 height 12
drag, startPoint x: 1233, startPoint y: 660, endPoint x: 1132, endPoint y: 568, distance: 136.6
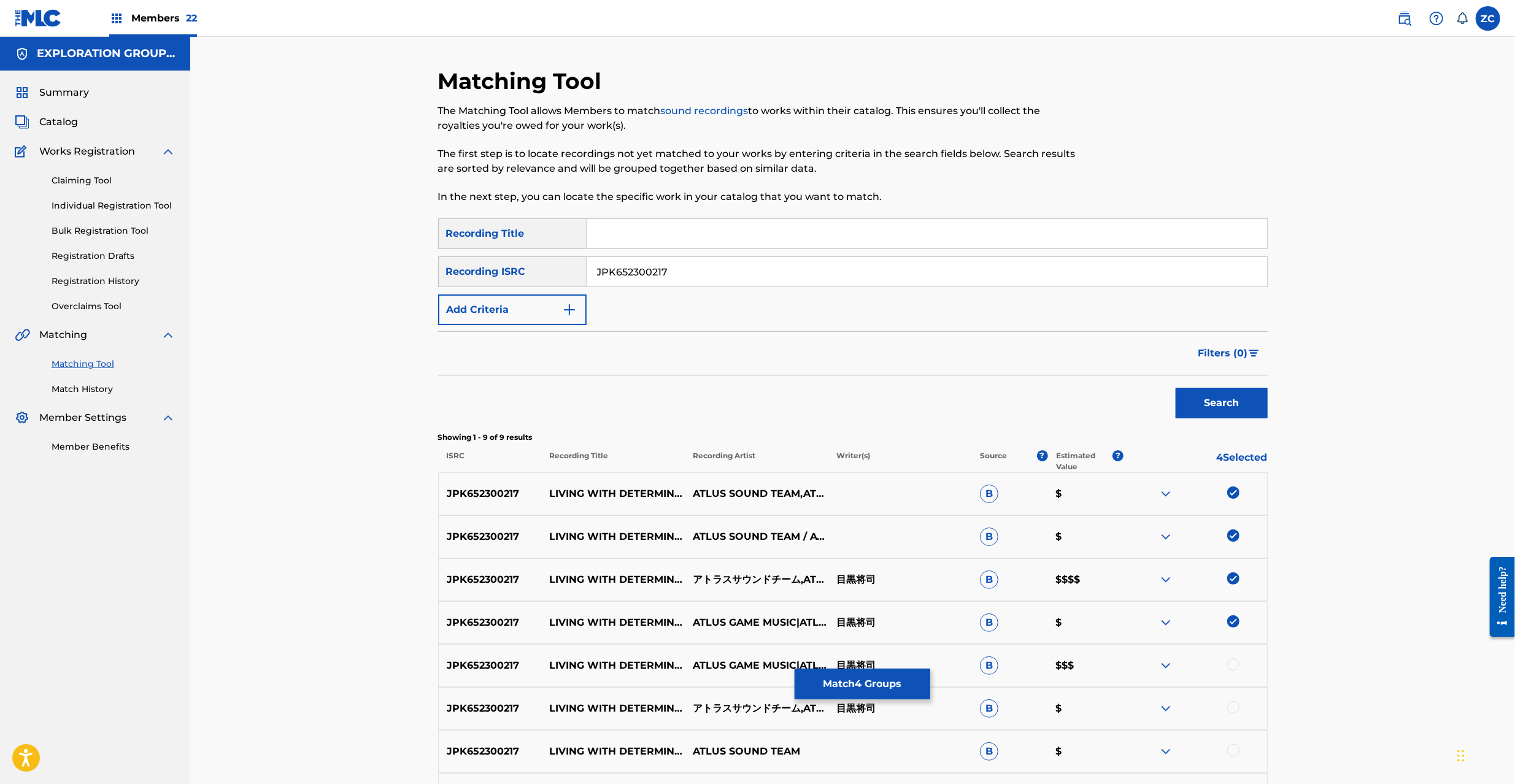
click at [1233, 658] on div "JPK652300217 LIVING WITH DETERMINATION -IWATODAI DORM ARRANGEMENT- (P3R VERSION…" at bounding box center [853, 666] width 830 height 43
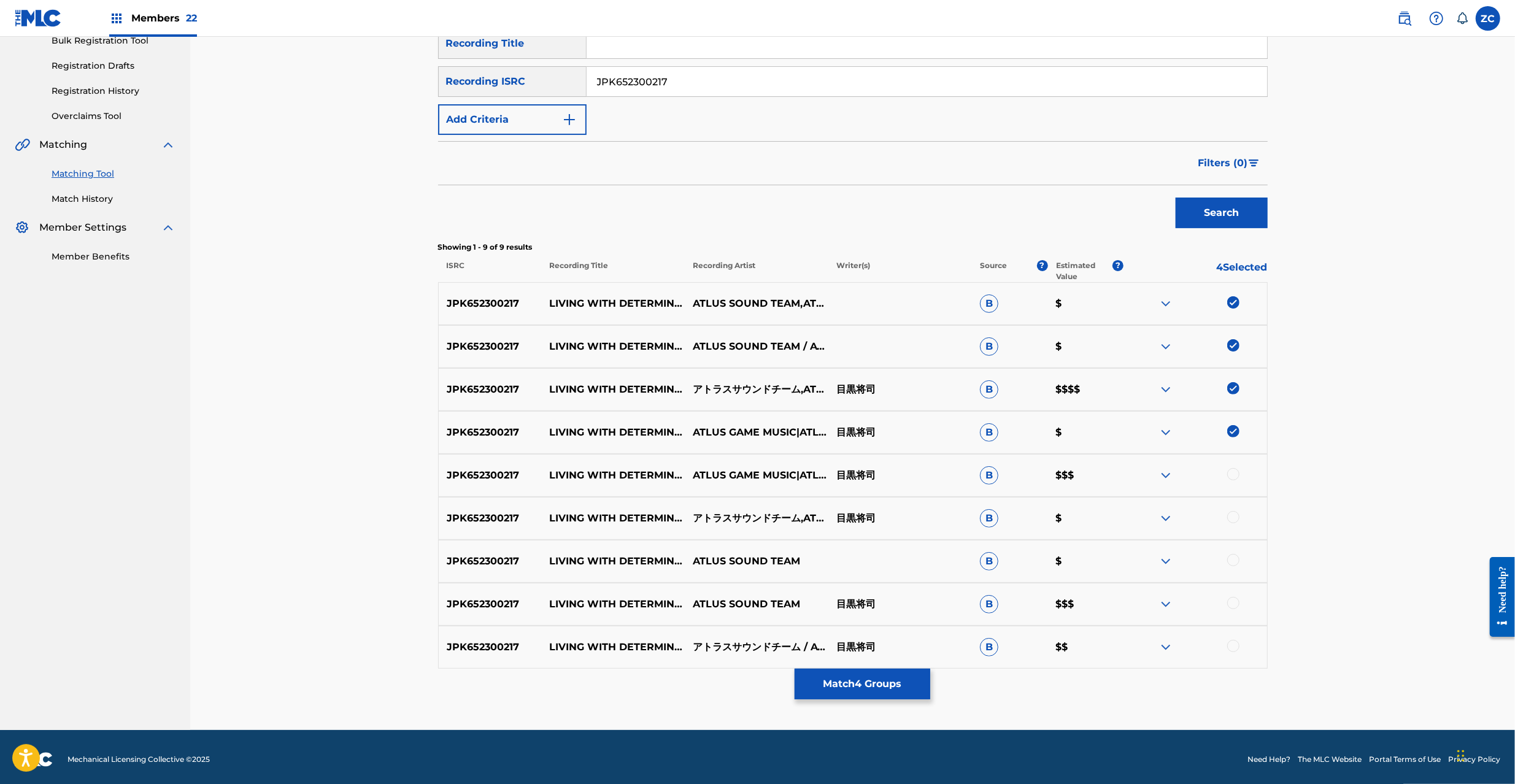
scroll to position [195, 0]
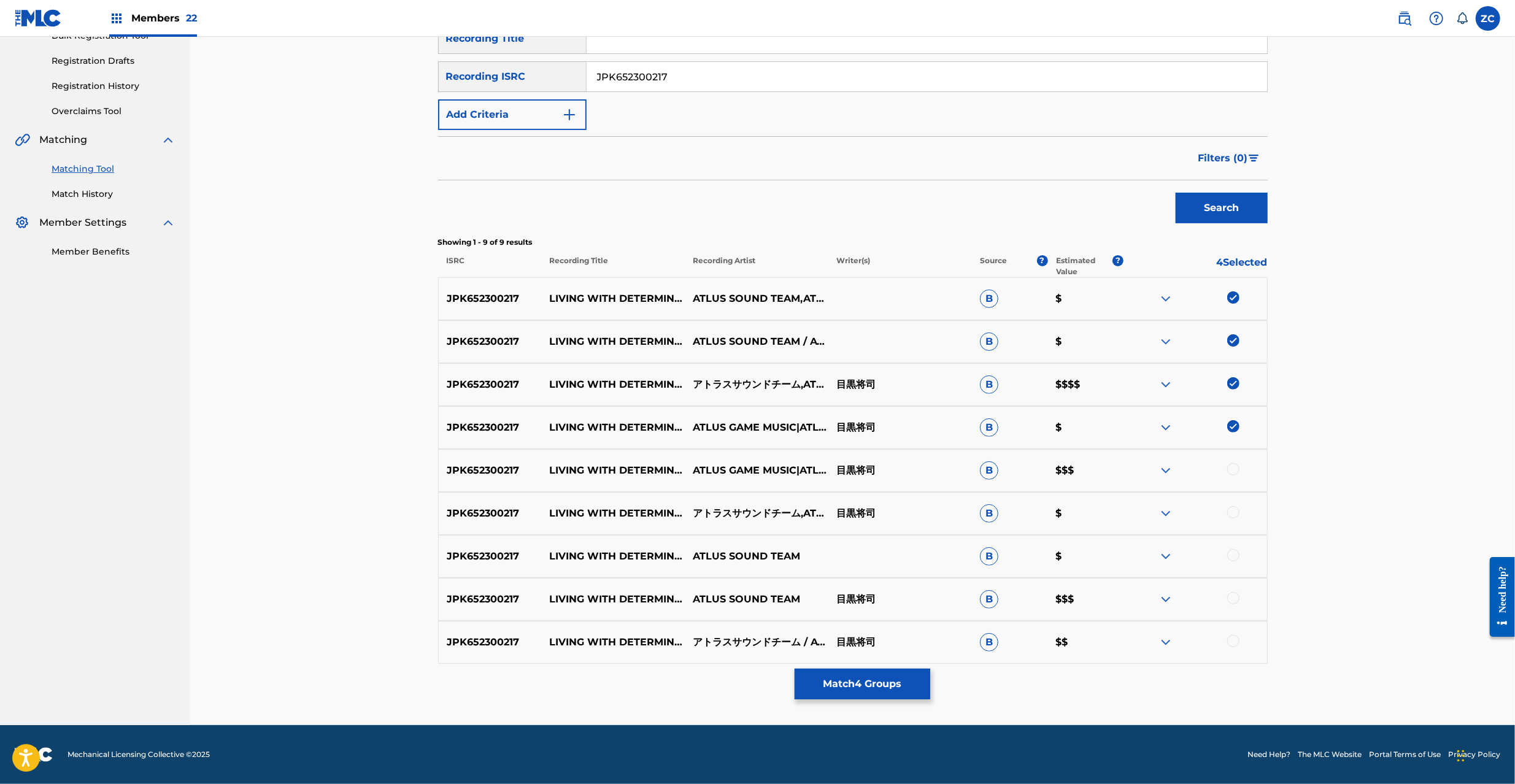
click at [1235, 470] on div at bounding box center [1233, 470] width 12 height 12
click at [1235, 514] on div at bounding box center [1233, 512] width 12 height 12
click at [1231, 555] on div at bounding box center [1233, 555] width 12 height 12
click at [1233, 599] on div at bounding box center [1233, 598] width 12 height 12
click at [1232, 636] on div at bounding box center [1233, 641] width 12 height 12
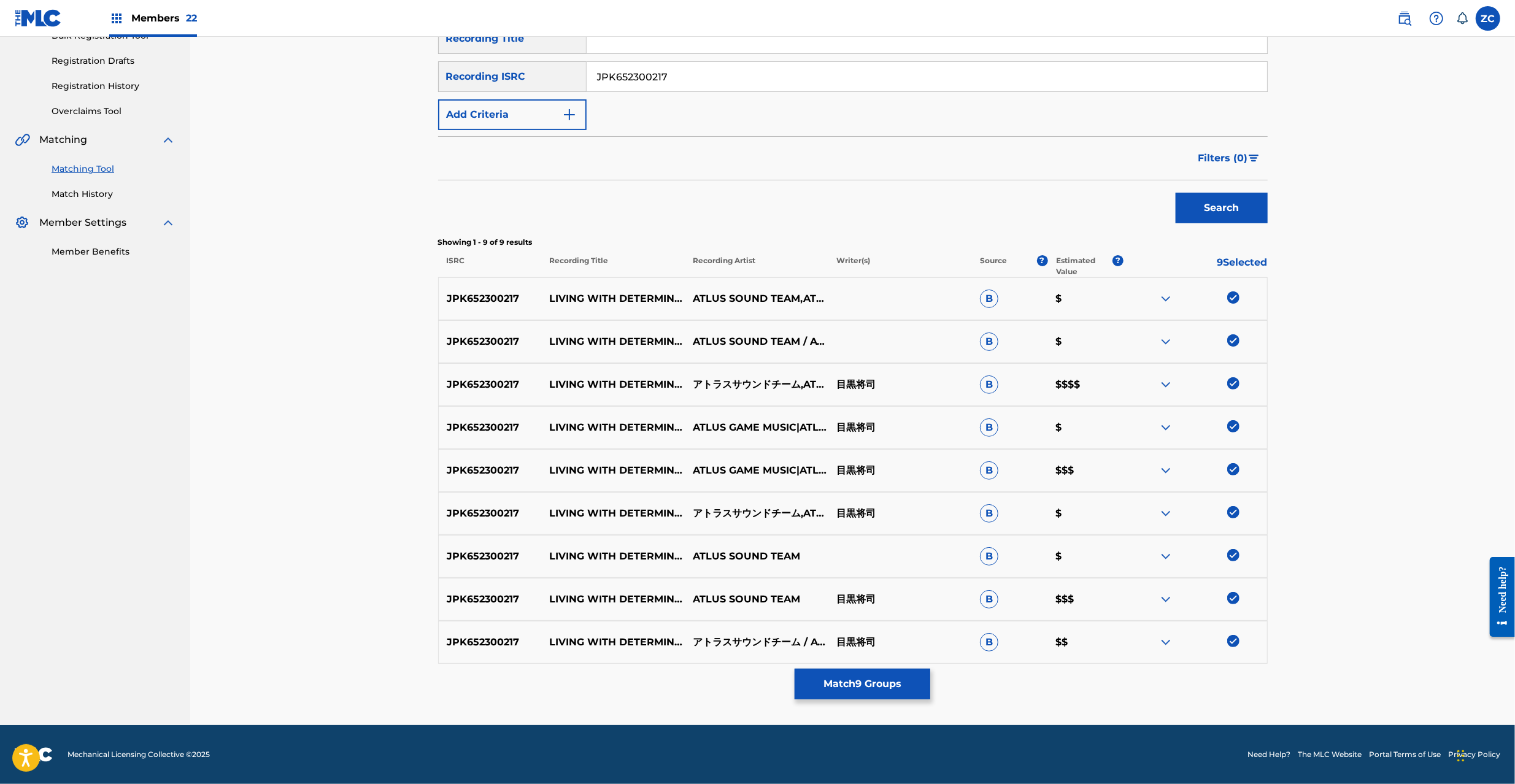
click at [823, 78] on input "JPK652300217" at bounding box center [927, 76] width 681 height 29
click at [1258, 211] on button "Search" at bounding box center [1222, 208] width 92 height 31
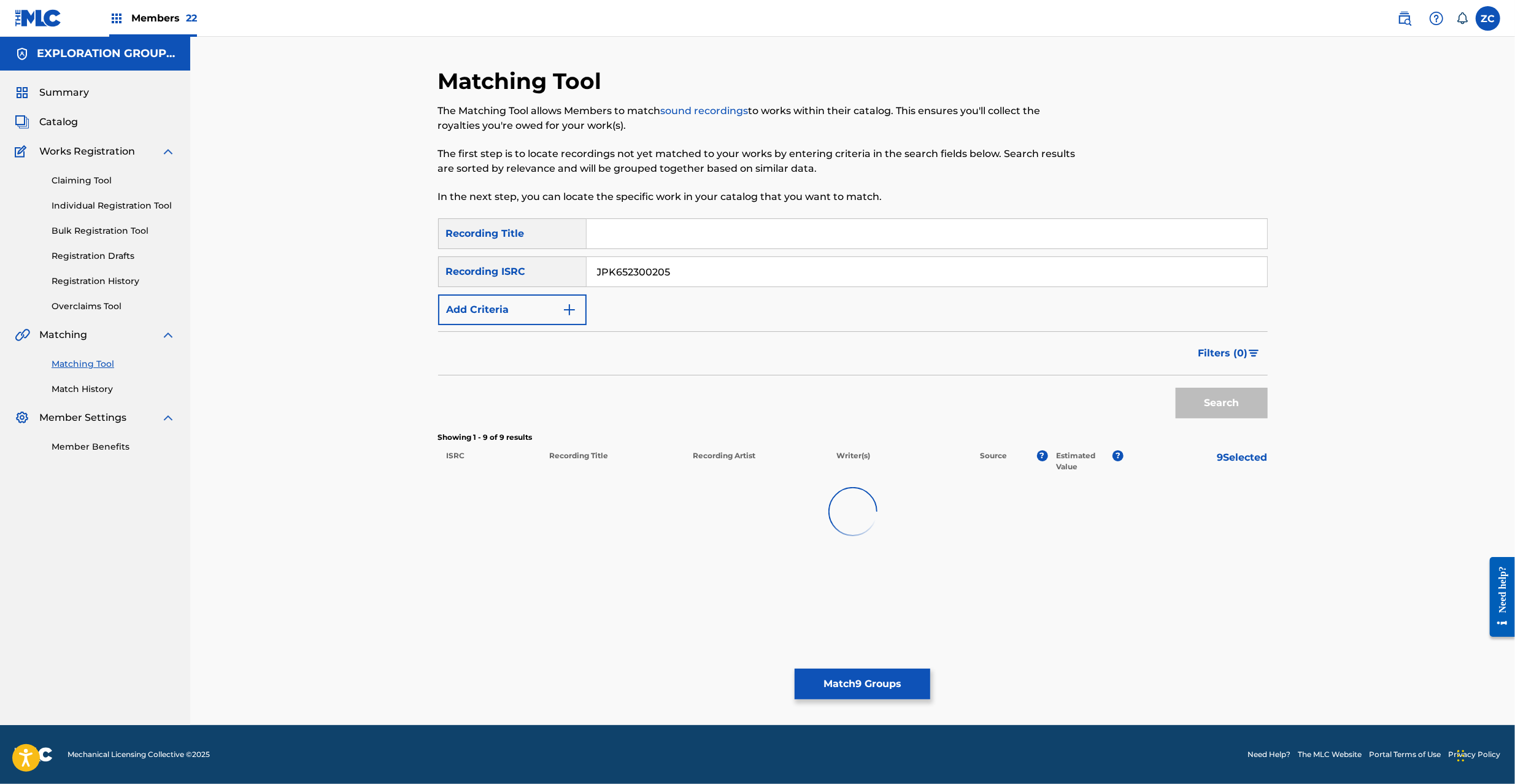
scroll to position [0, 0]
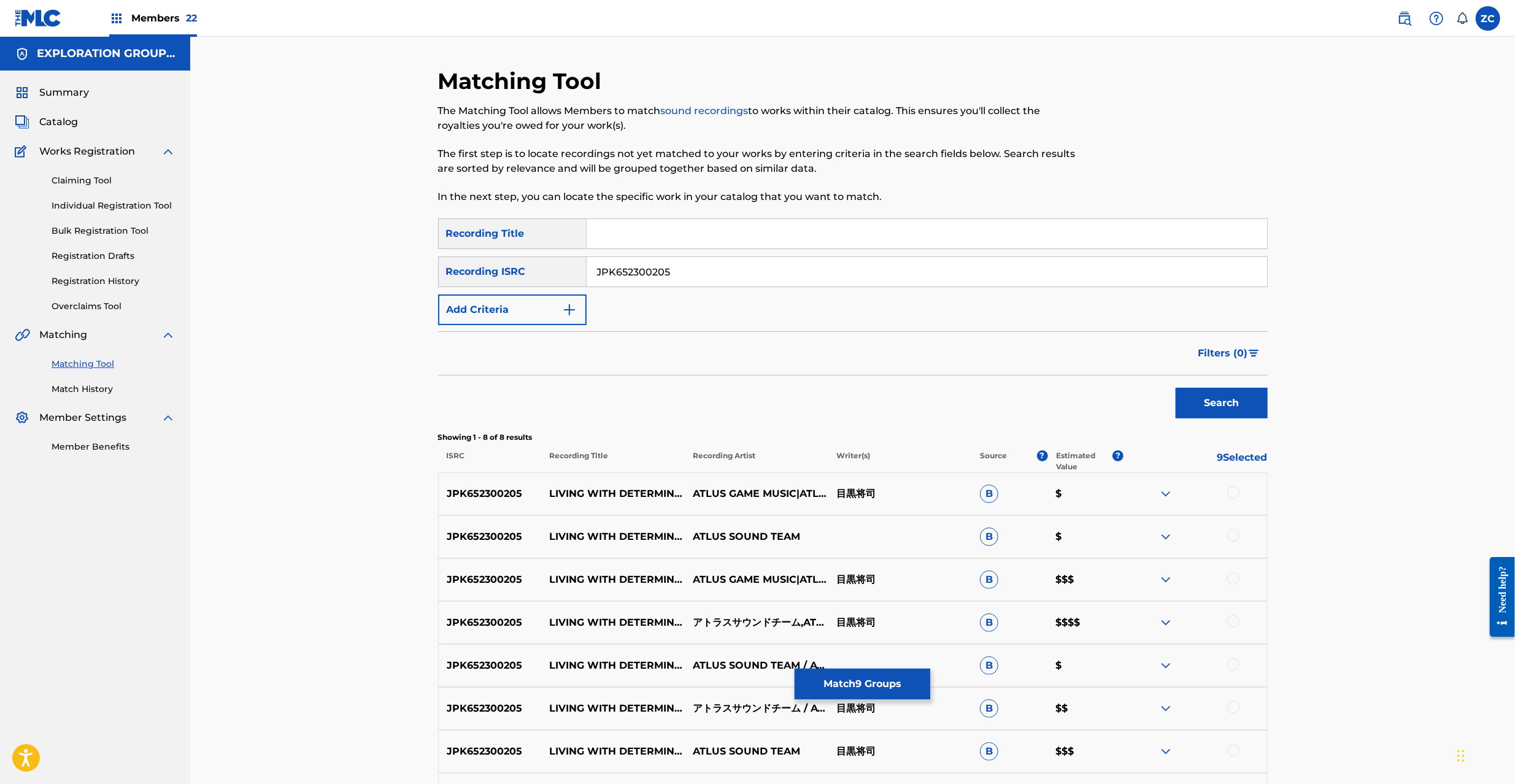
click at [1233, 496] on div at bounding box center [1233, 493] width 12 height 12
drag, startPoint x: 1235, startPoint y: 538, endPoint x: 1235, endPoint y: 573, distance: 35.0
click at [1235, 538] on div at bounding box center [1233, 536] width 12 height 12
click at [1235, 582] on div at bounding box center [1233, 578] width 12 height 12
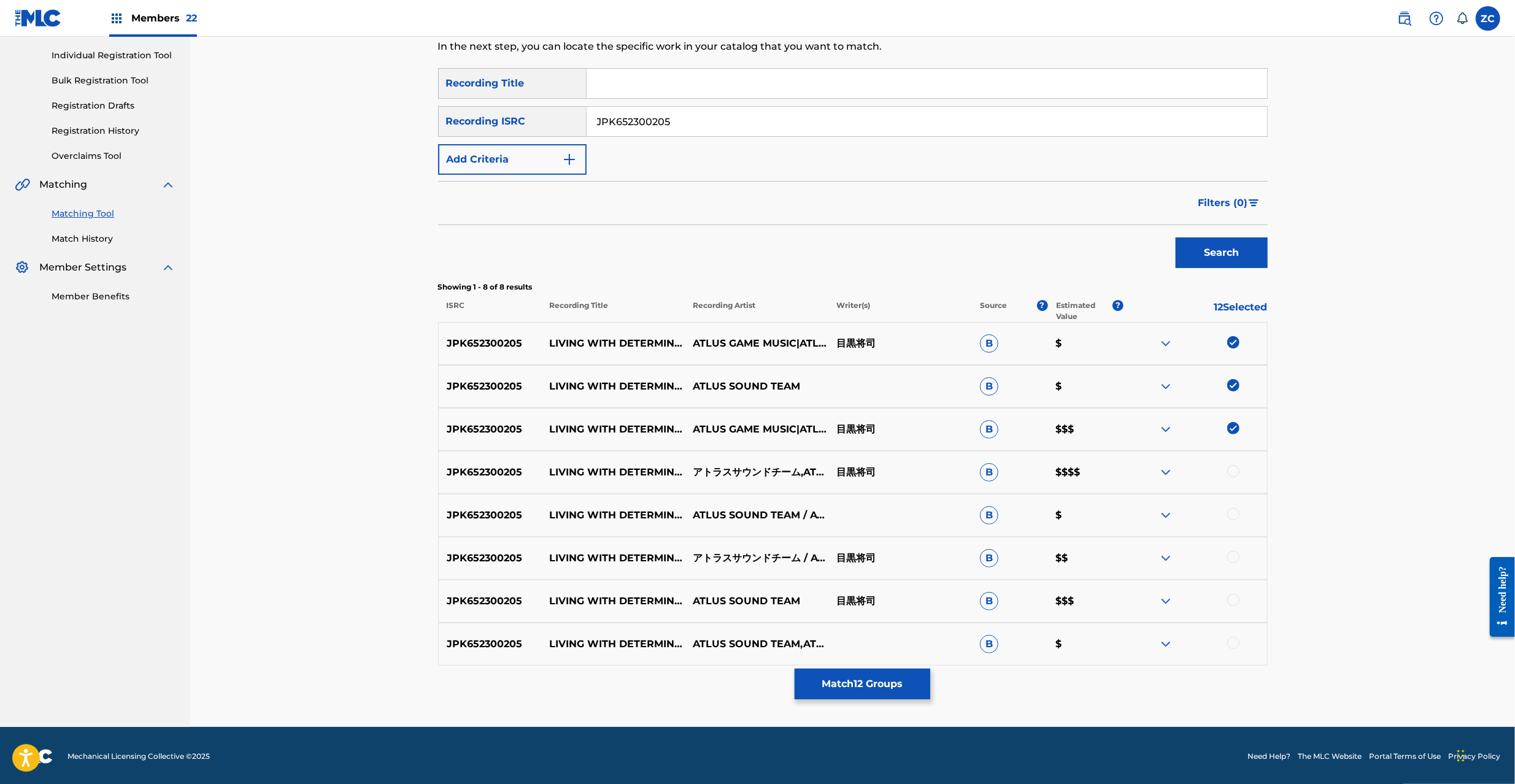
scroll to position [152, 0]
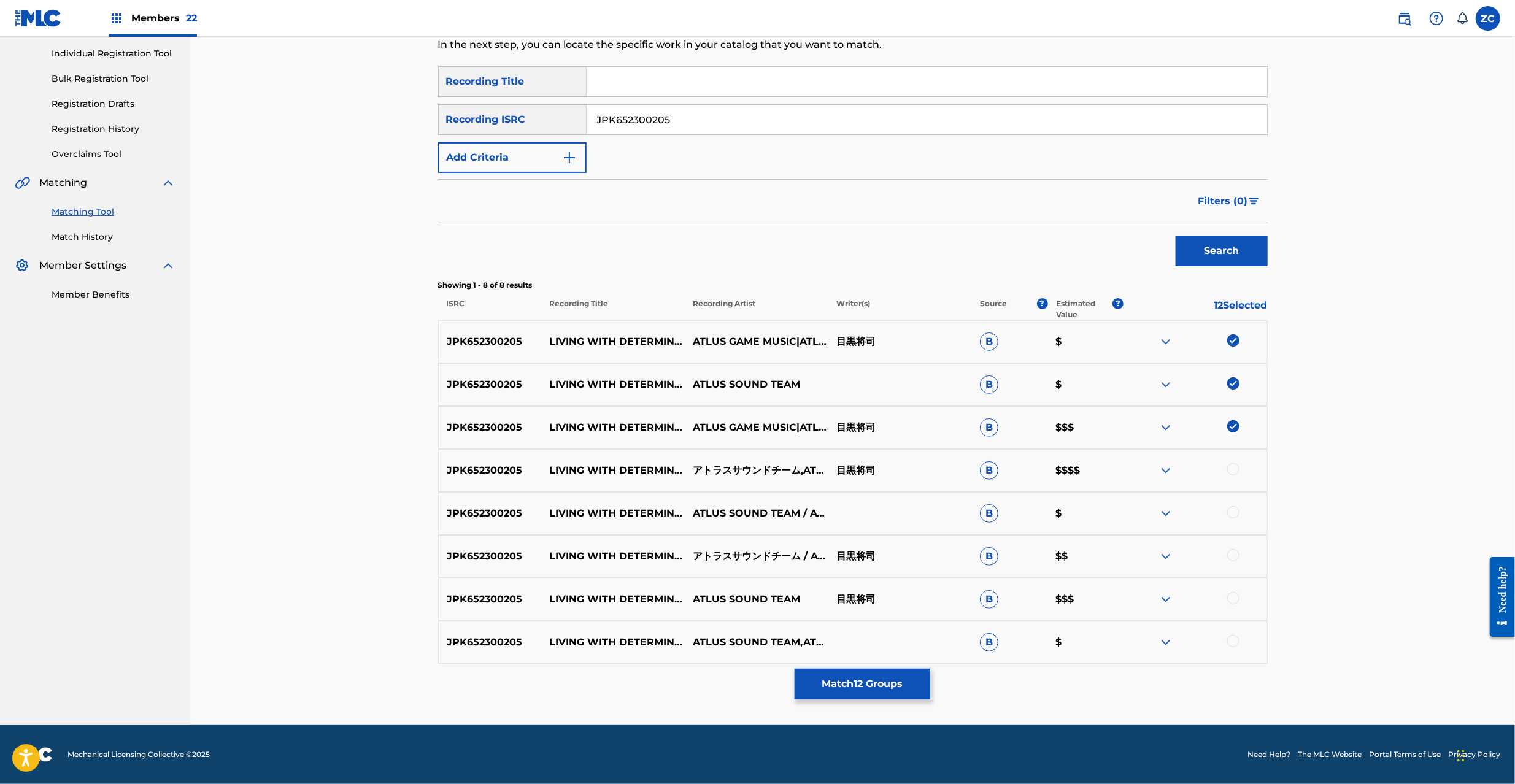
click at [1233, 474] on div at bounding box center [1233, 470] width 12 height 12
click at [1233, 511] on div at bounding box center [1233, 512] width 12 height 12
click at [1235, 557] on div at bounding box center [1233, 555] width 12 height 12
click at [1233, 597] on div at bounding box center [1233, 598] width 12 height 12
click at [1235, 643] on div at bounding box center [1233, 641] width 12 height 12
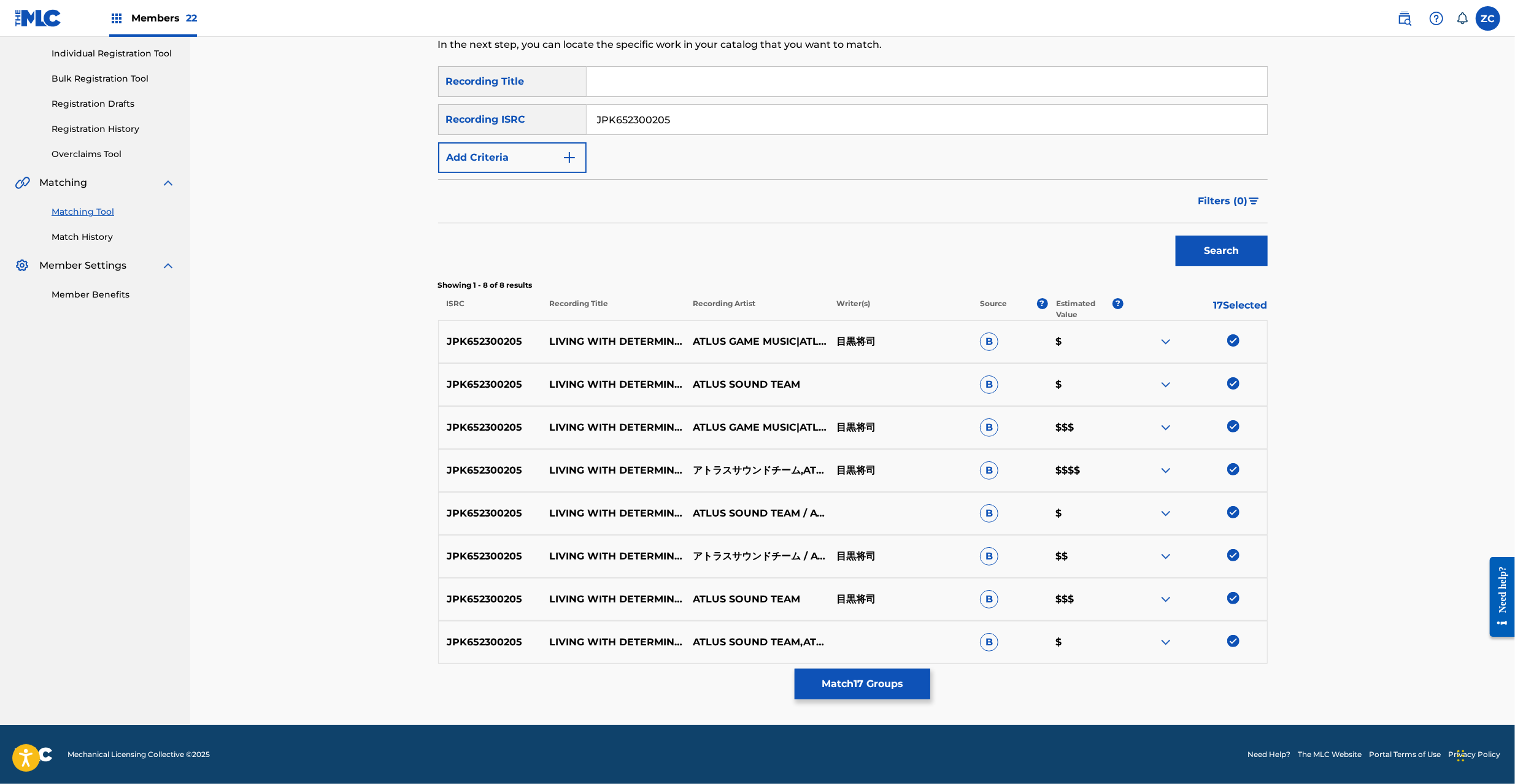
click at [914, 110] on input "JPK652300205" at bounding box center [927, 119] width 681 height 29
click at [1213, 246] on button "Search" at bounding box center [1222, 250] width 92 height 31
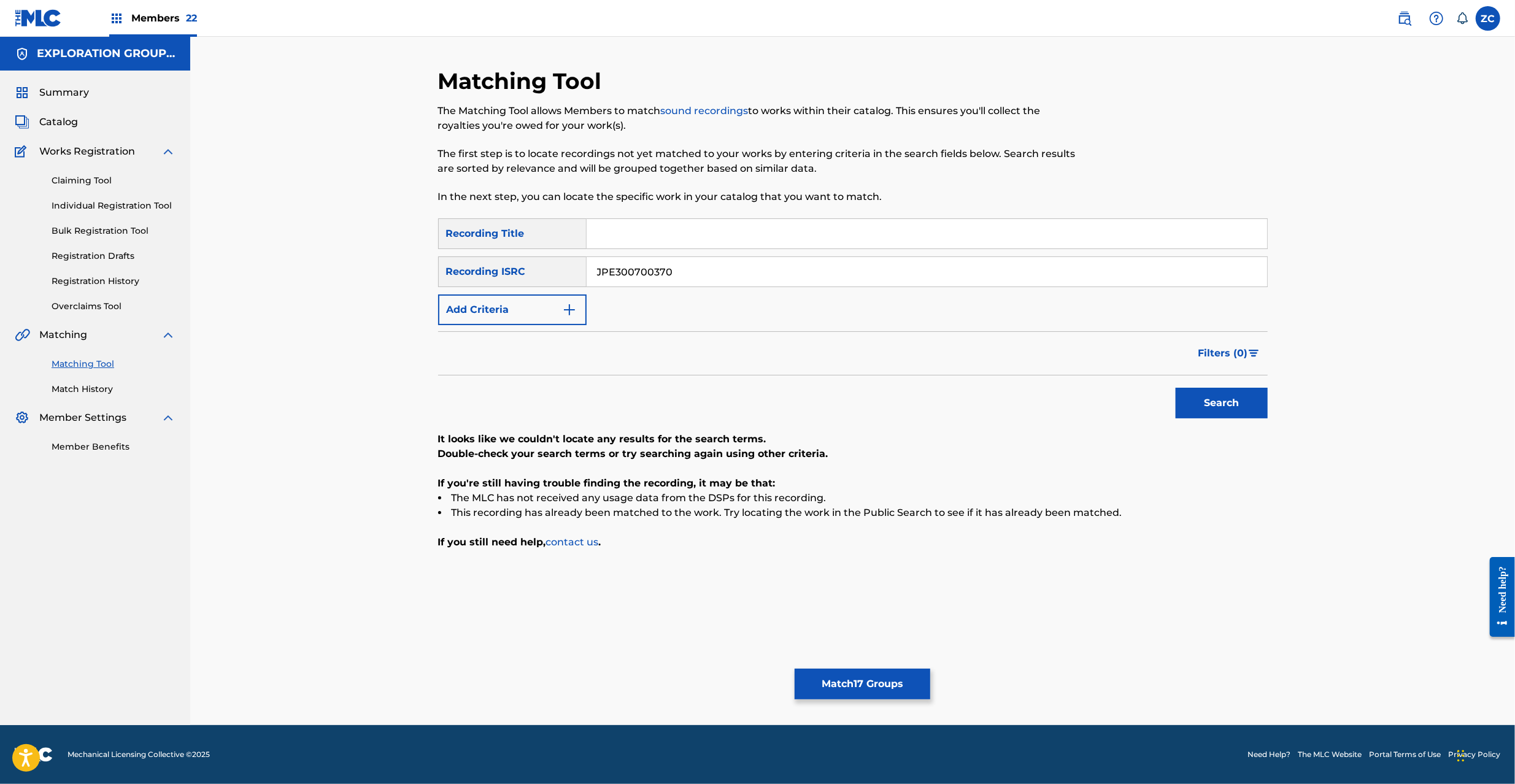
click at [845, 269] on input "JPE300700370" at bounding box center [927, 272] width 681 height 29
click at [1176, 388] on button "Search" at bounding box center [1222, 403] width 92 height 31
click at [845, 271] on input "JPP300600447" at bounding box center [927, 272] width 681 height 29
click at [1176, 388] on button "Search" at bounding box center [1222, 403] width 92 height 31
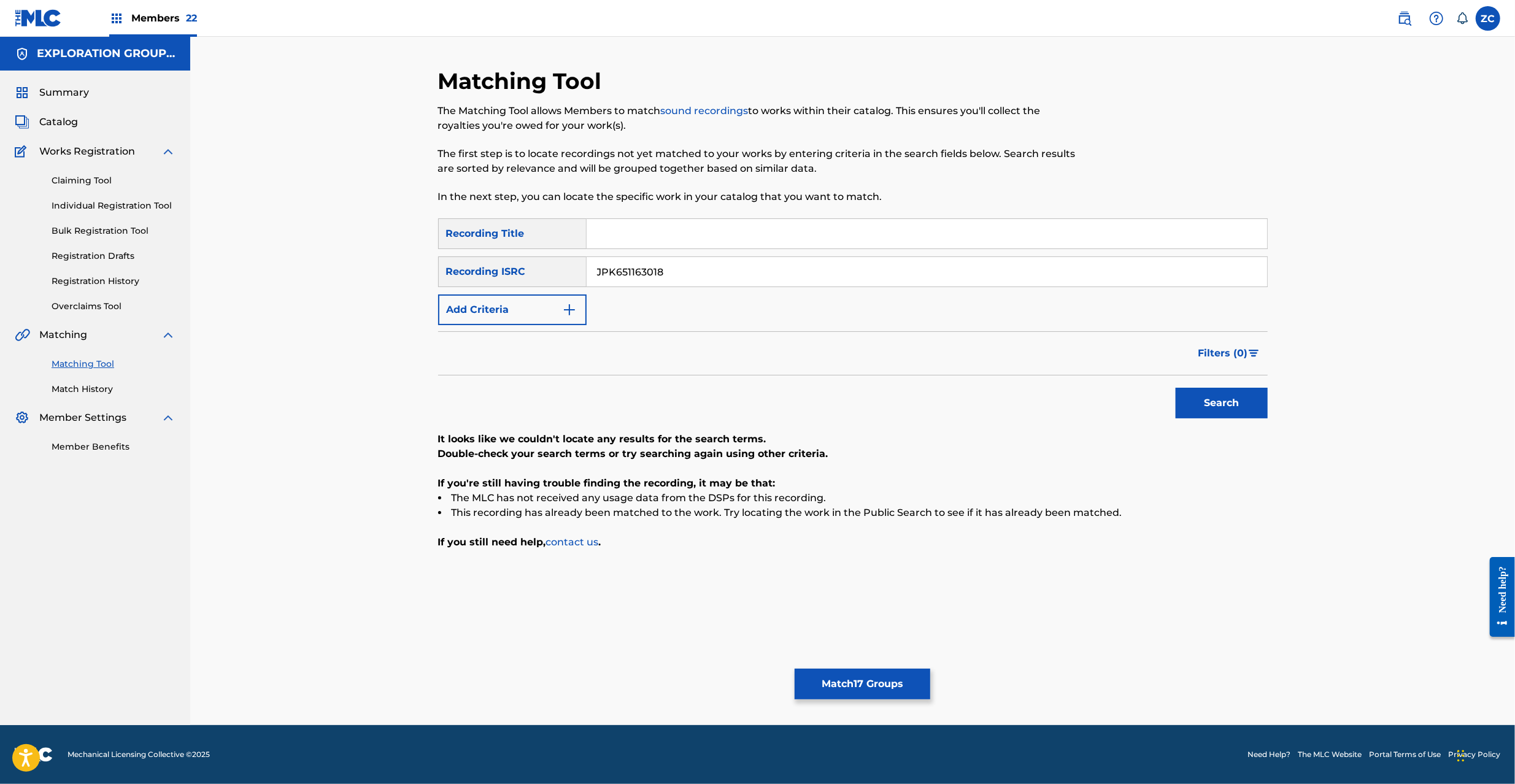
click at [1176, 388] on button "Search" at bounding box center [1222, 403] width 92 height 31
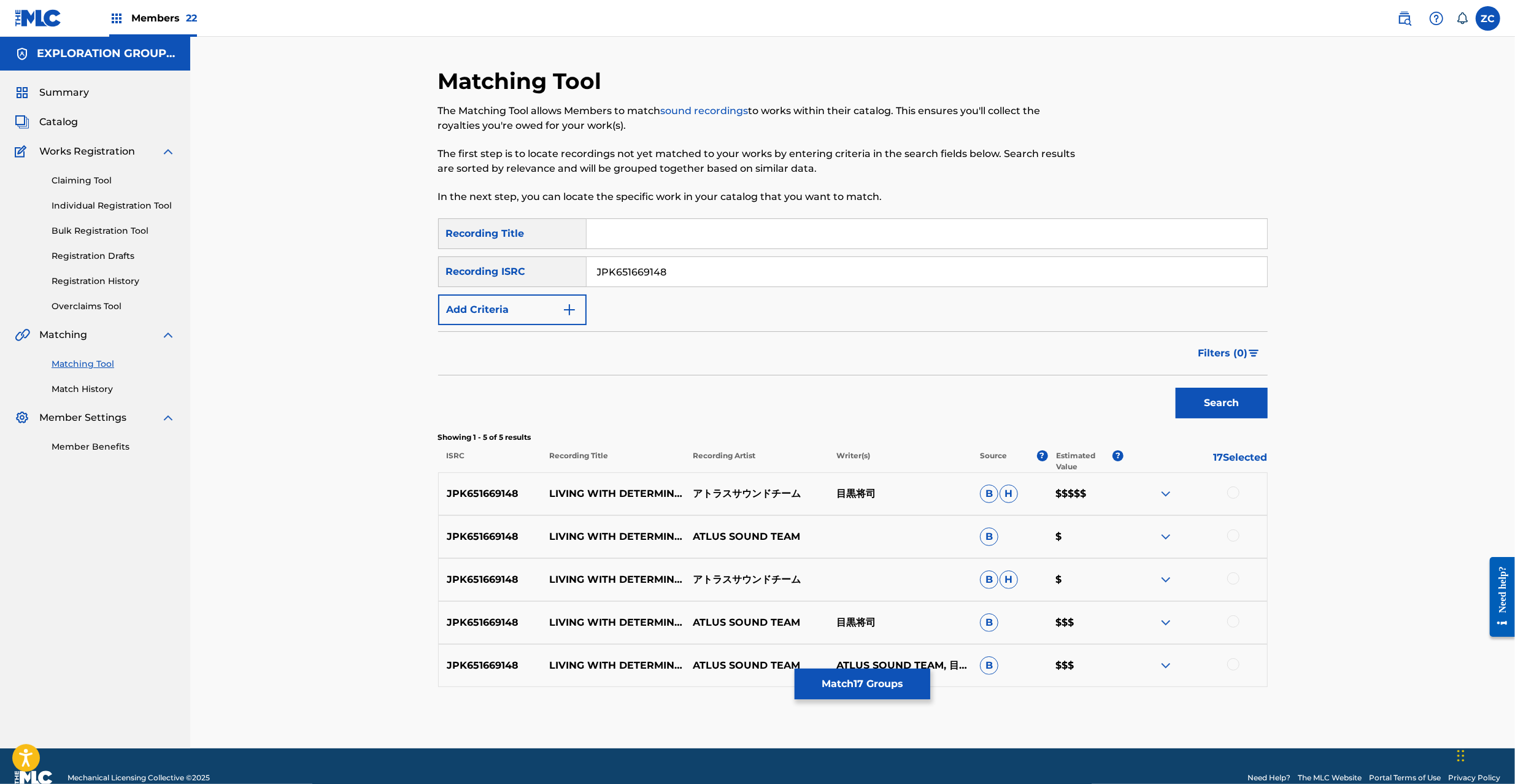
click at [1233, 494] on div at bounding box center [1233, 493] width 12 height 12
click at [1235, 536] on div at bounding box center [1233, 536] width 12 height 12
click at [1233, 577] on div at bounding box center [1233, 578] width 12 height 12
click at [1233, 625] on div at bounding box center [1233, 621] width 12 height 12
click at [1233, 658] on div at bounding box center [1233, 664] width 12 height 12
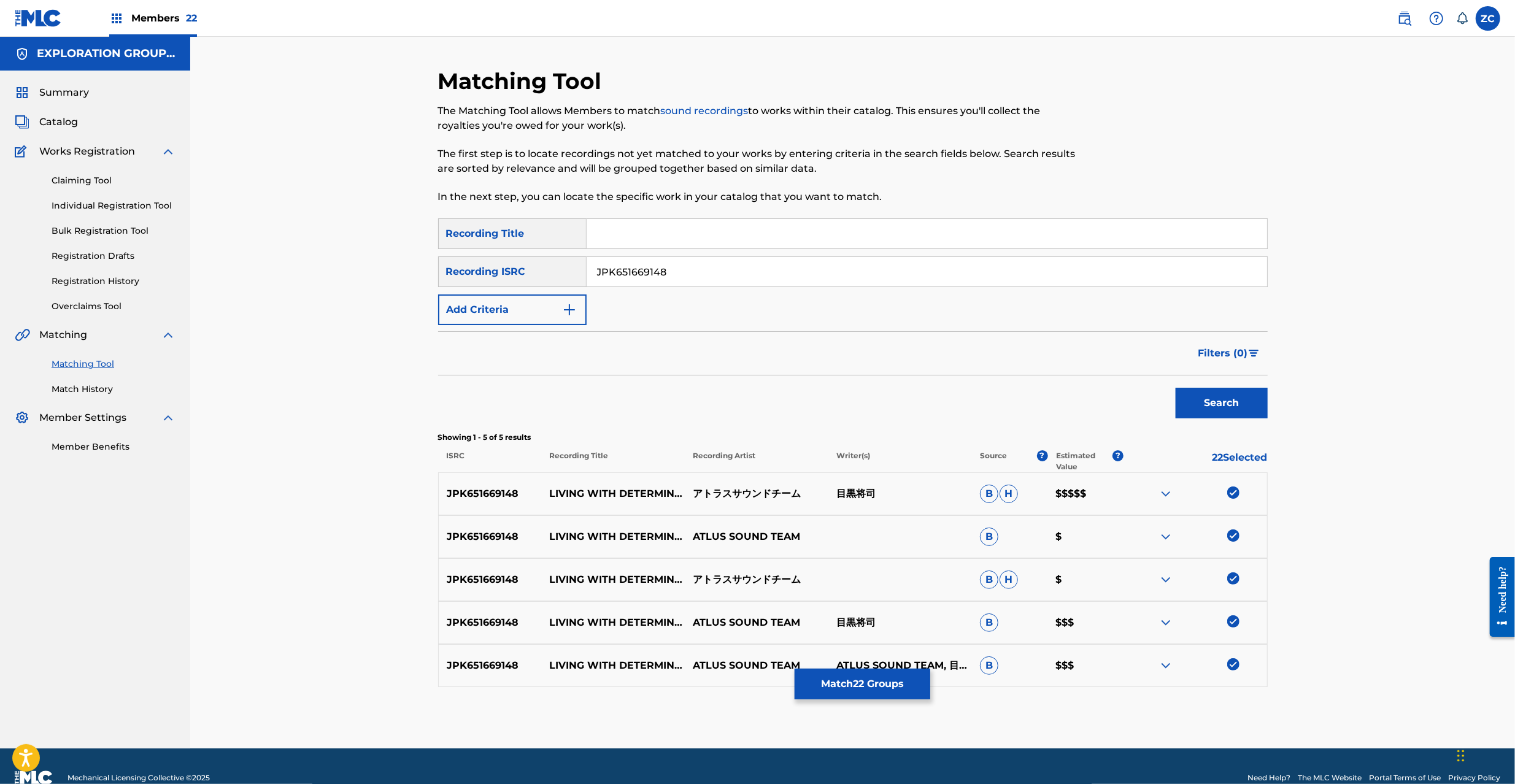
click at [949, 281] on input "JPK651669148" at bounding box center [927, 272] width 681 height 29
type input "JPK651669137"
drag, startPoint x: 1227, startPoint y: 402, endPoint x: 1221, endPoint y: 397, distance: 7.8
click at [1227, 401] on button "Search" at bounding box center [1222, 403] width 92 height 31
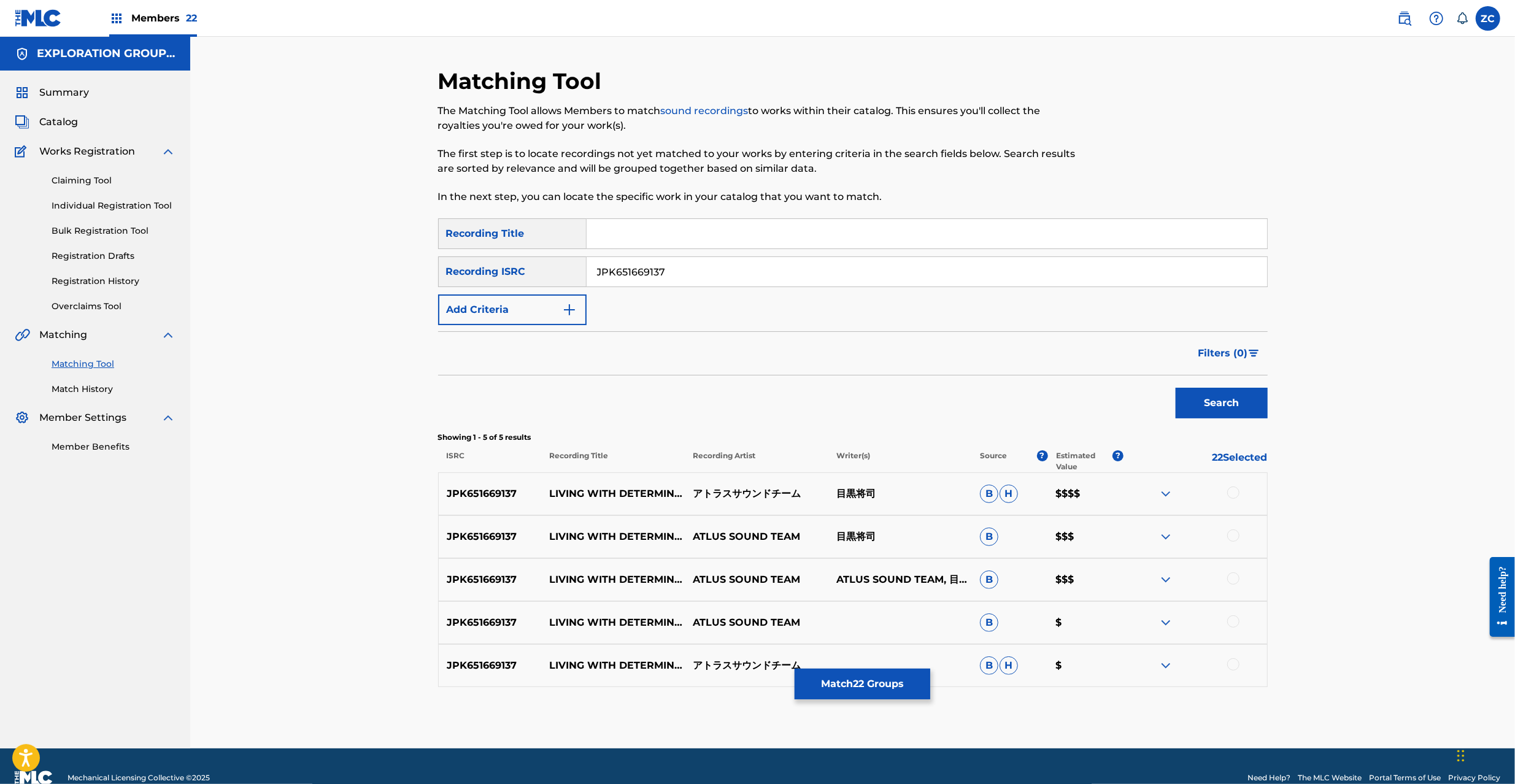
click at [1233, 494] on div at bounding box center [1233, 493] width 12 height 12
click at [1232, 536] on div at bounding box center [1233, 536] width 12 height 12
click at [1233, 577] on div at bounding box center [1233, 578] width 12 height 12
click at [1233, 619] on div at bounding box center [1233, 621] width 12 height 12
click at [1231, 666] on div at bounding box center [1233, 664] width 12 height 12
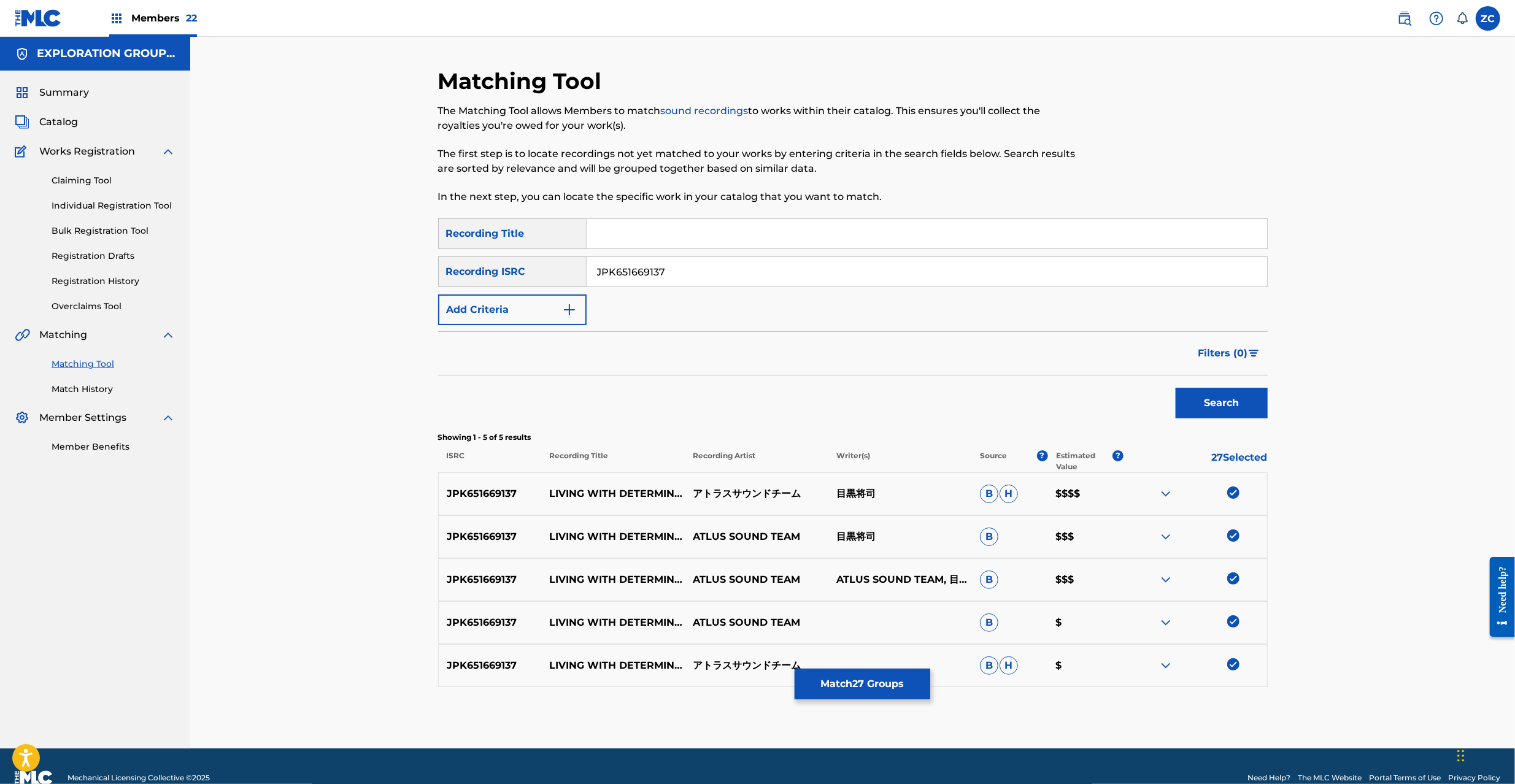
click at [889, 683] on button "Match 27 Groups" at bounding box center [862, 684] width 135 height 31
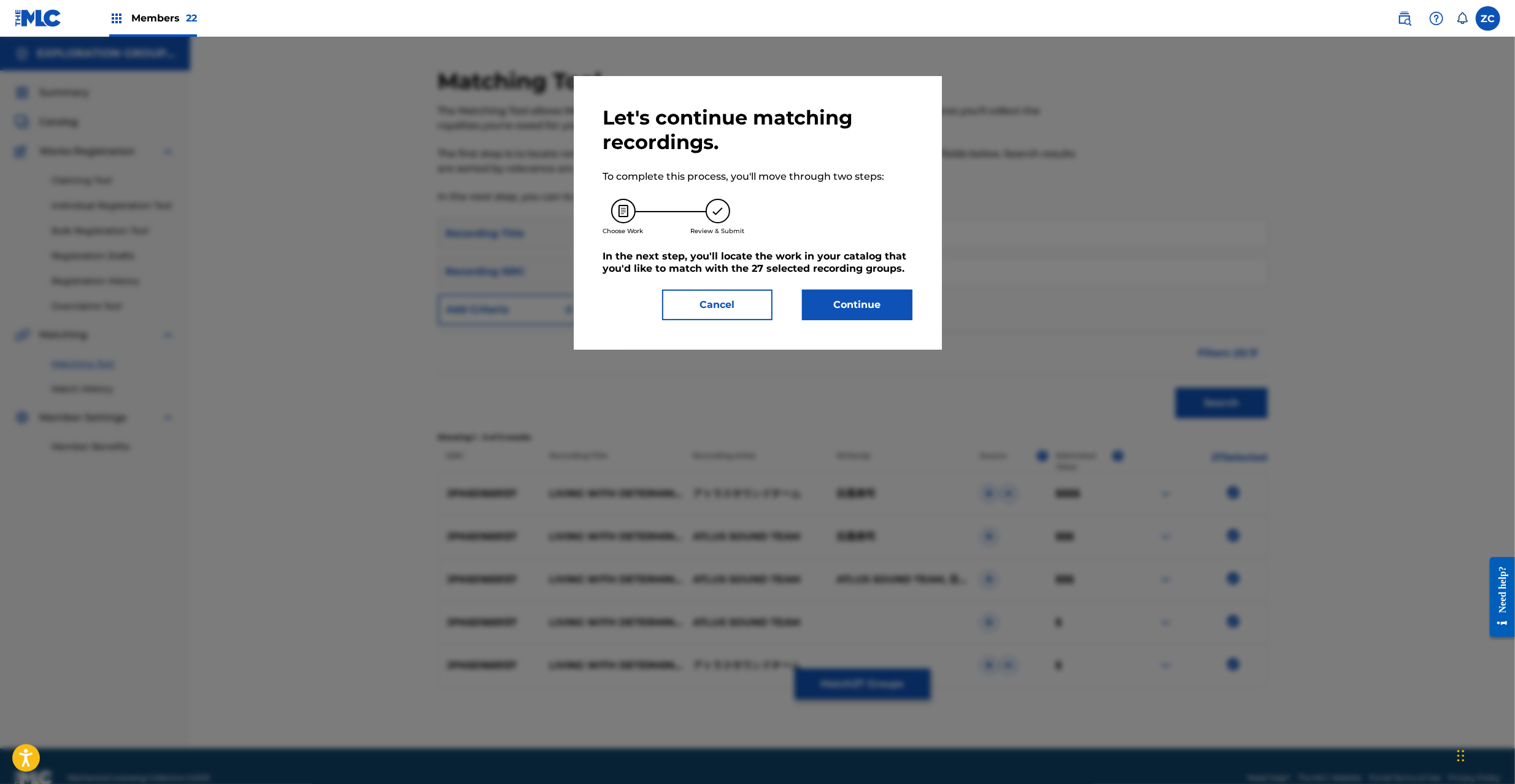
click at [862, 310] on button "Continue" at bounding box center [857, 305] width 110 height 31
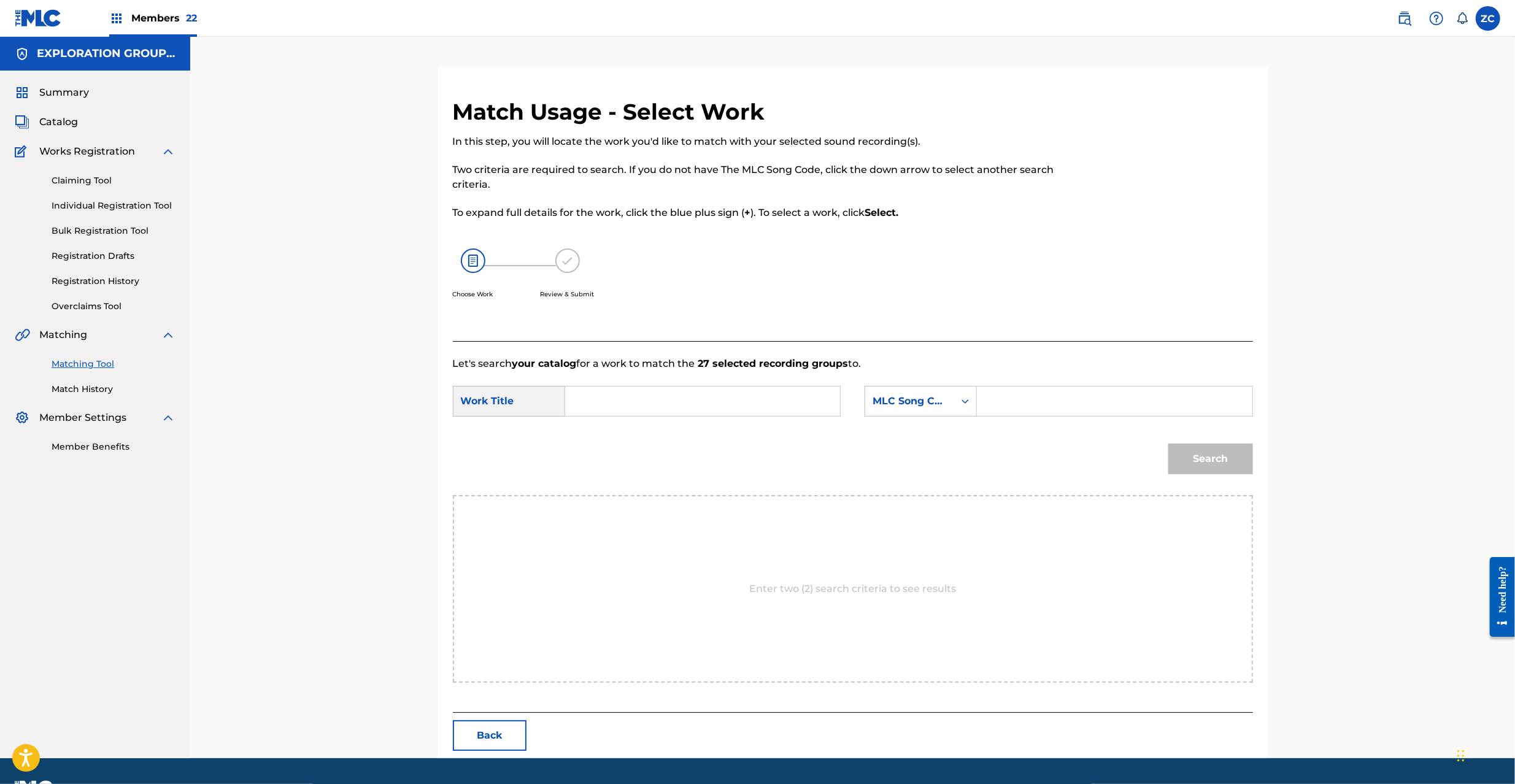
click at [752, 408] on input "Search Form" at bounding box center [702, 401] width 254 height 29
click at [759, 406] on input "Living With Determination LT1D3W" at bounding box center [702, 401] width 254 height 29
type input "Living With Determination"
click at [1076, 399] on input "Search Form" at bounding box center [1114, 401] width 254 height 29
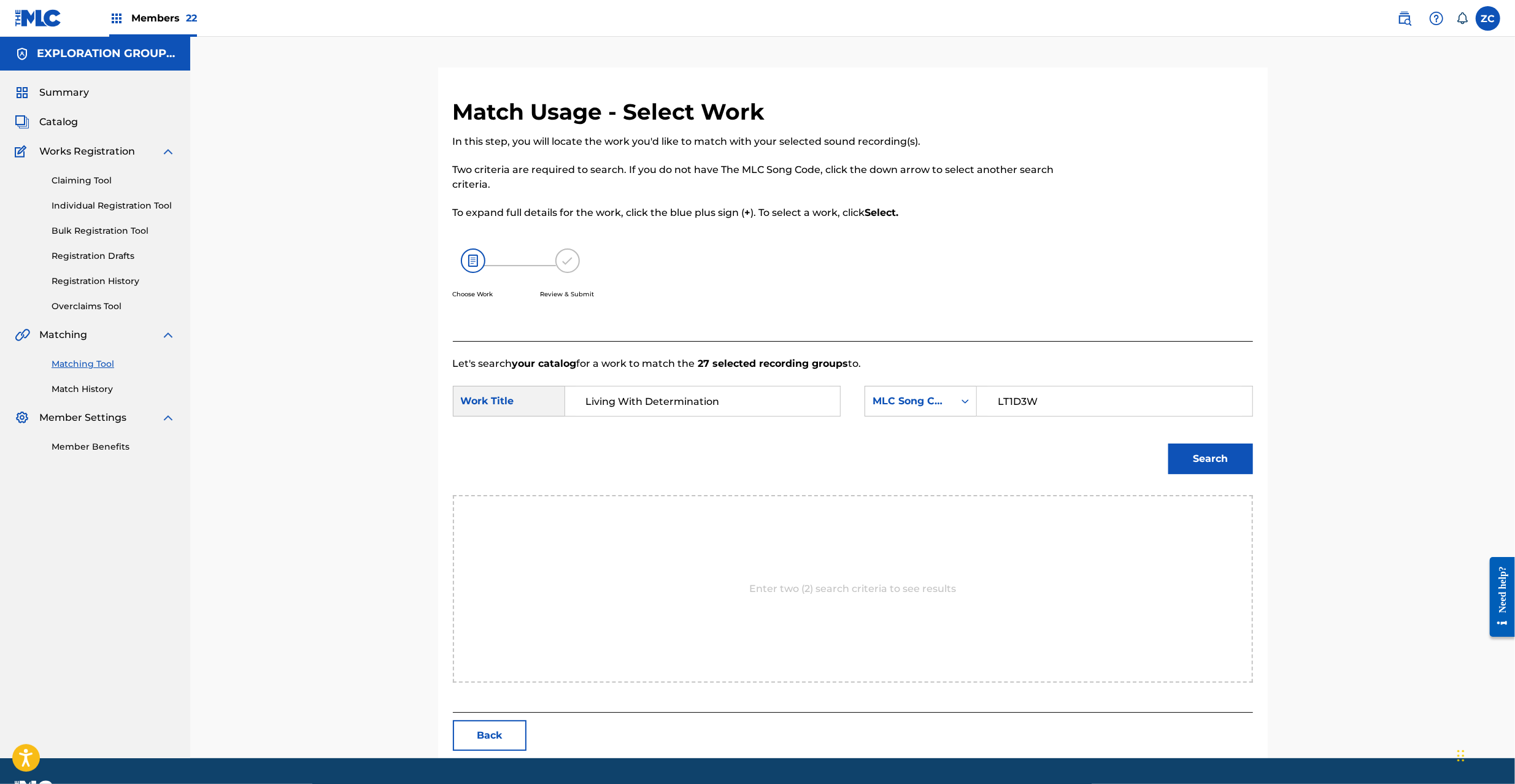
type input "LT1D3W"
click at [1224, 455] on button "Search" at bounding box center [1211, 459] width 84 height 31
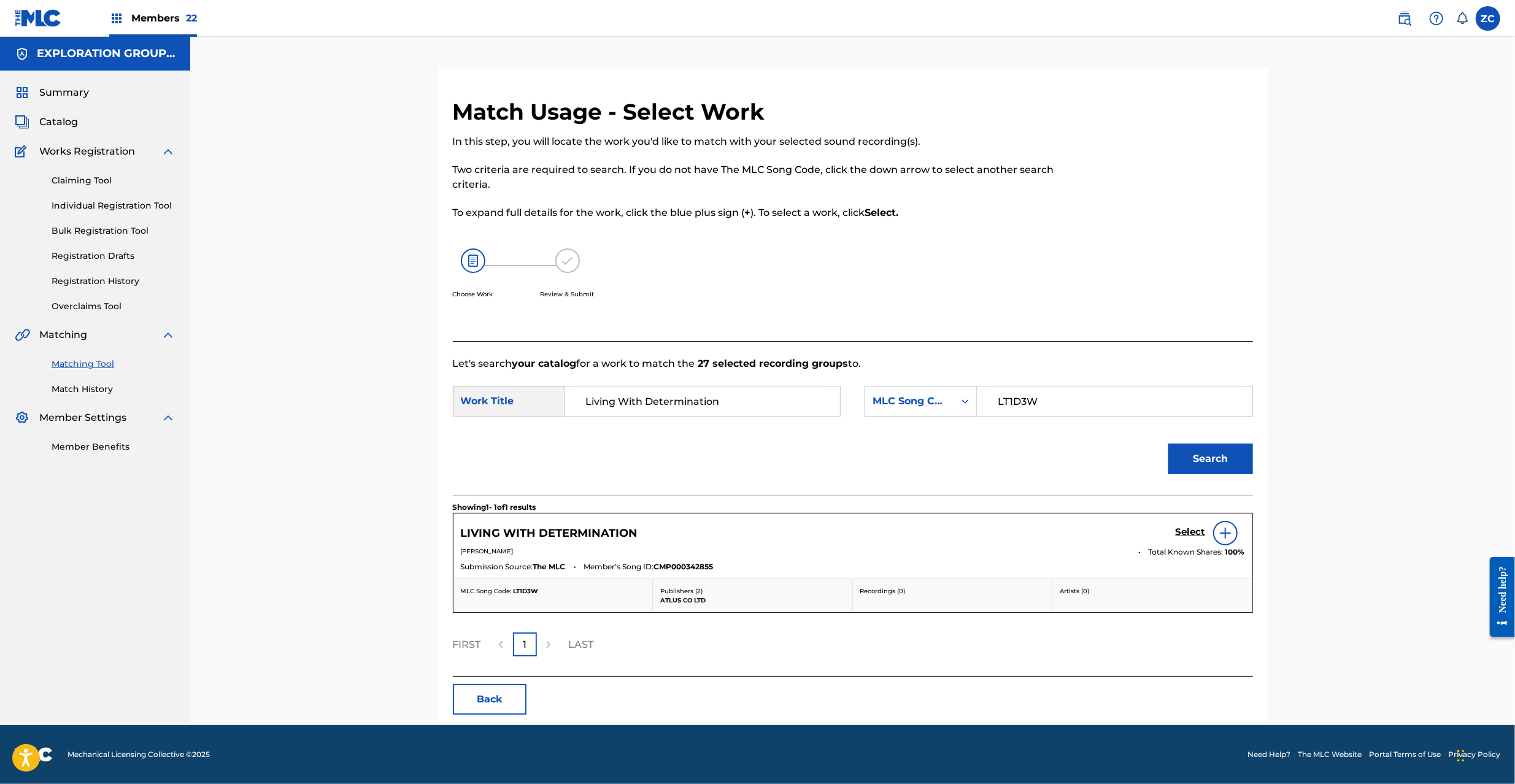
click at [1193, 529] on h5 "Select" at bounding box center [1191, 532] width 30 height 12
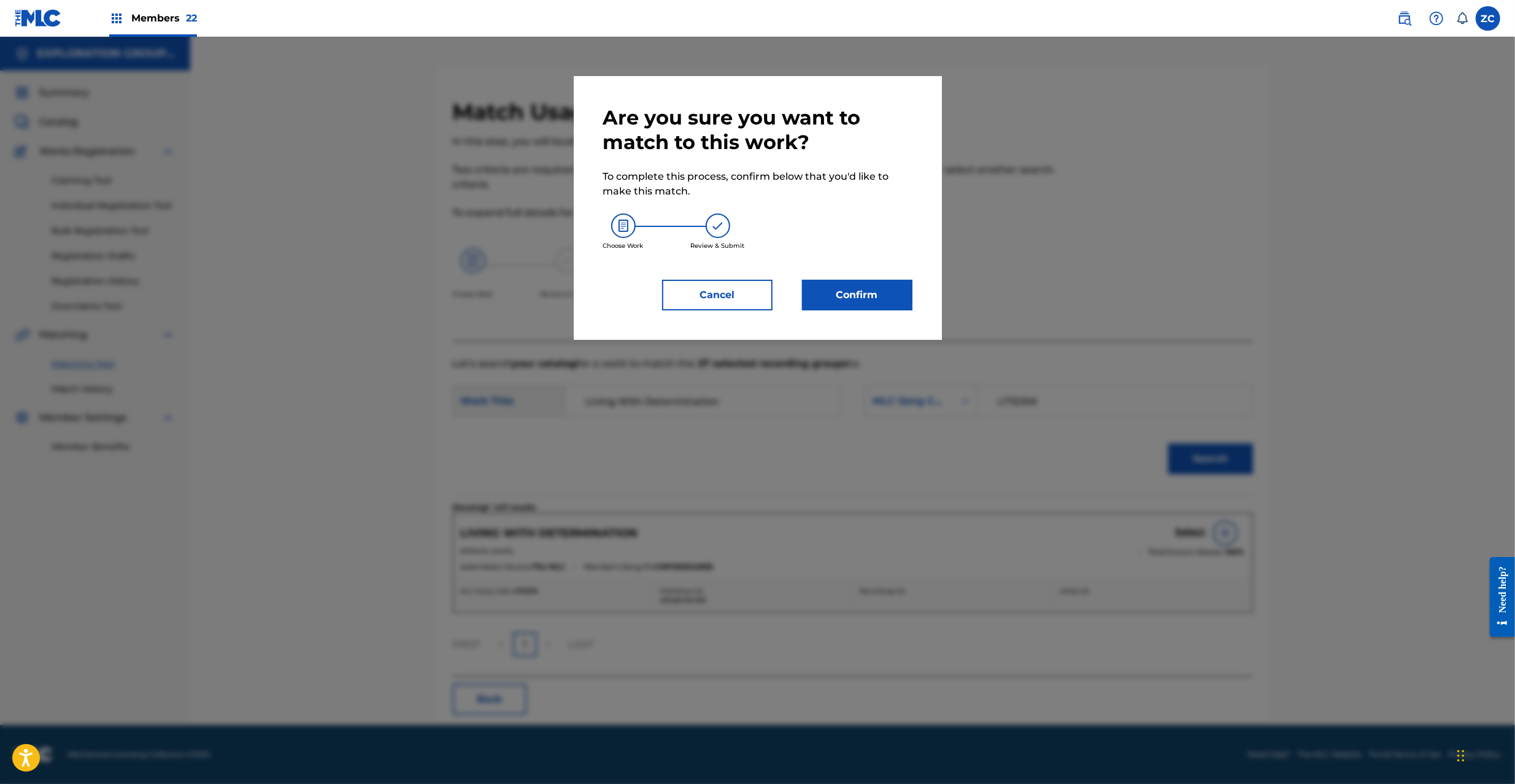
click at [875, 301] on button "Confirm" at bounding box center [857, 295] width 110 height 31
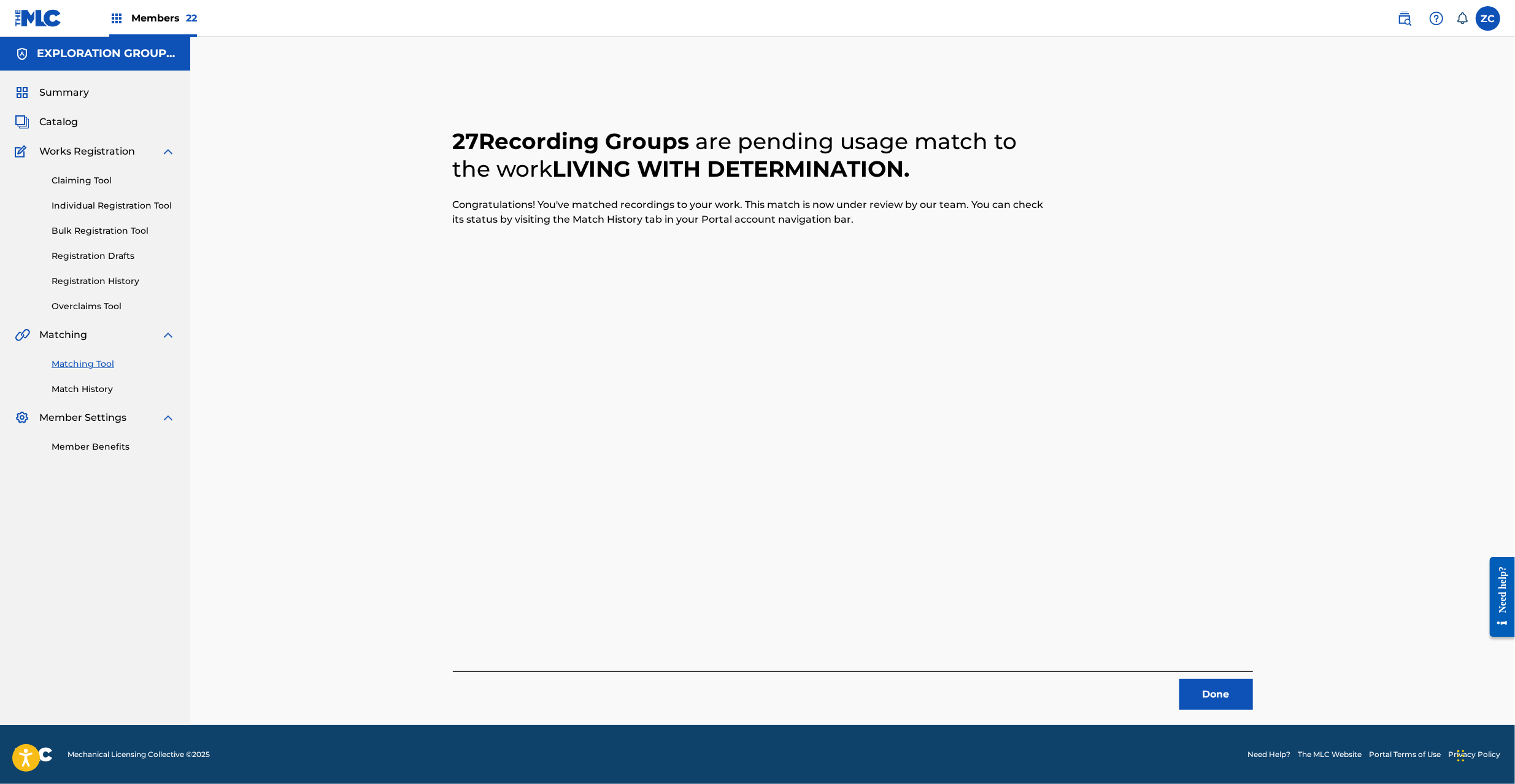
click at [1240, 697] on button "Done" at bounding box center [1216, 694] width 74 height 31
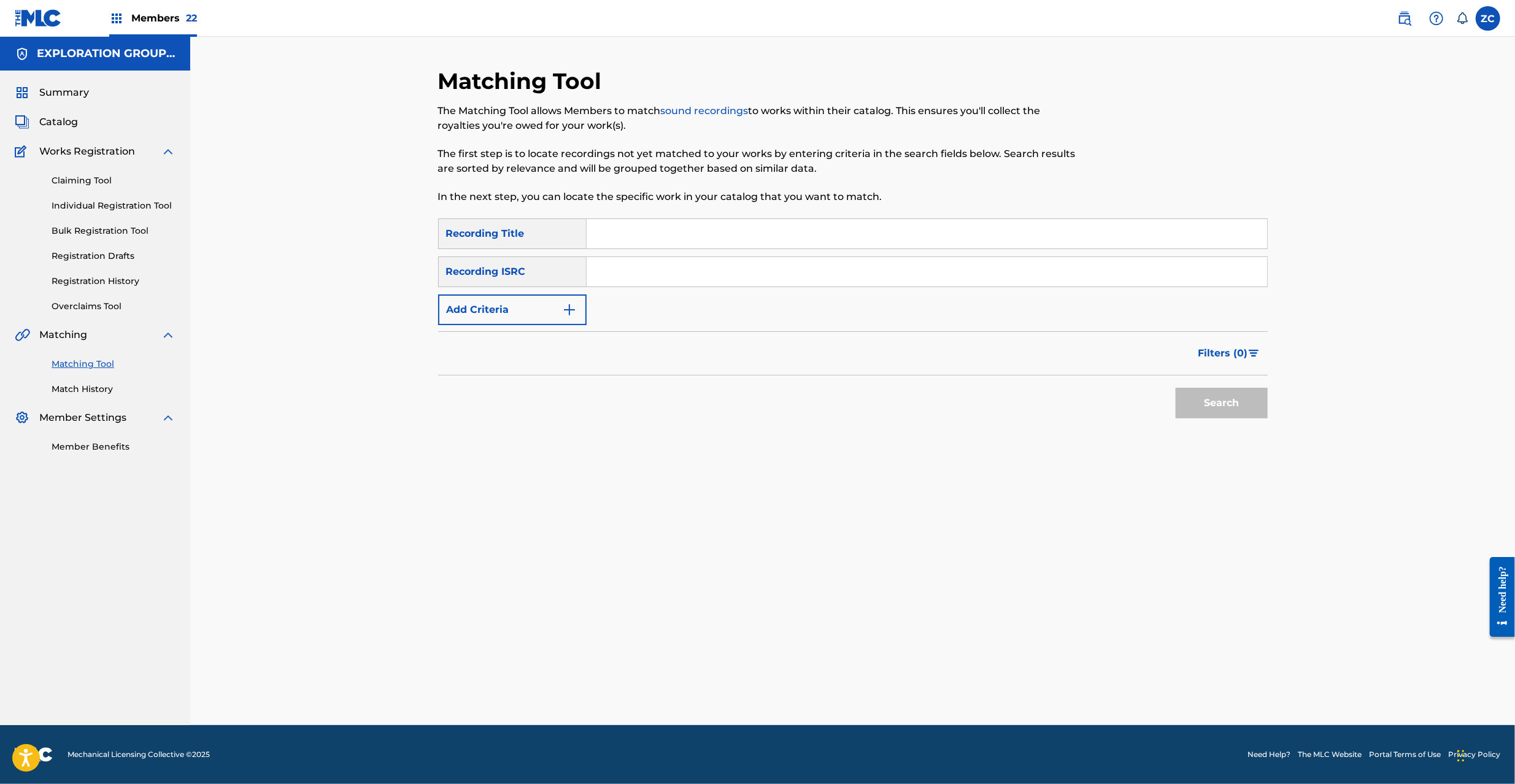
drag, startPoint x: 865, startPoint y: 284, endPoint x: 873, endPoint y: 272, distance: 14.4
click at [865, 284] on input "Search Form" at bounding box center [927, 272] width 681 height 29
drag, startPoint x: 879, startPoint y: 265, endPoint x: 931, endPoint y: 288, distance: 56.9
click at [879, 266] on input "Search Form" at bounding box center [927, 272] width 681 height 29
click at [1233, 406] on button "Search" at bounding box center [1222, 403] width 92 height 31
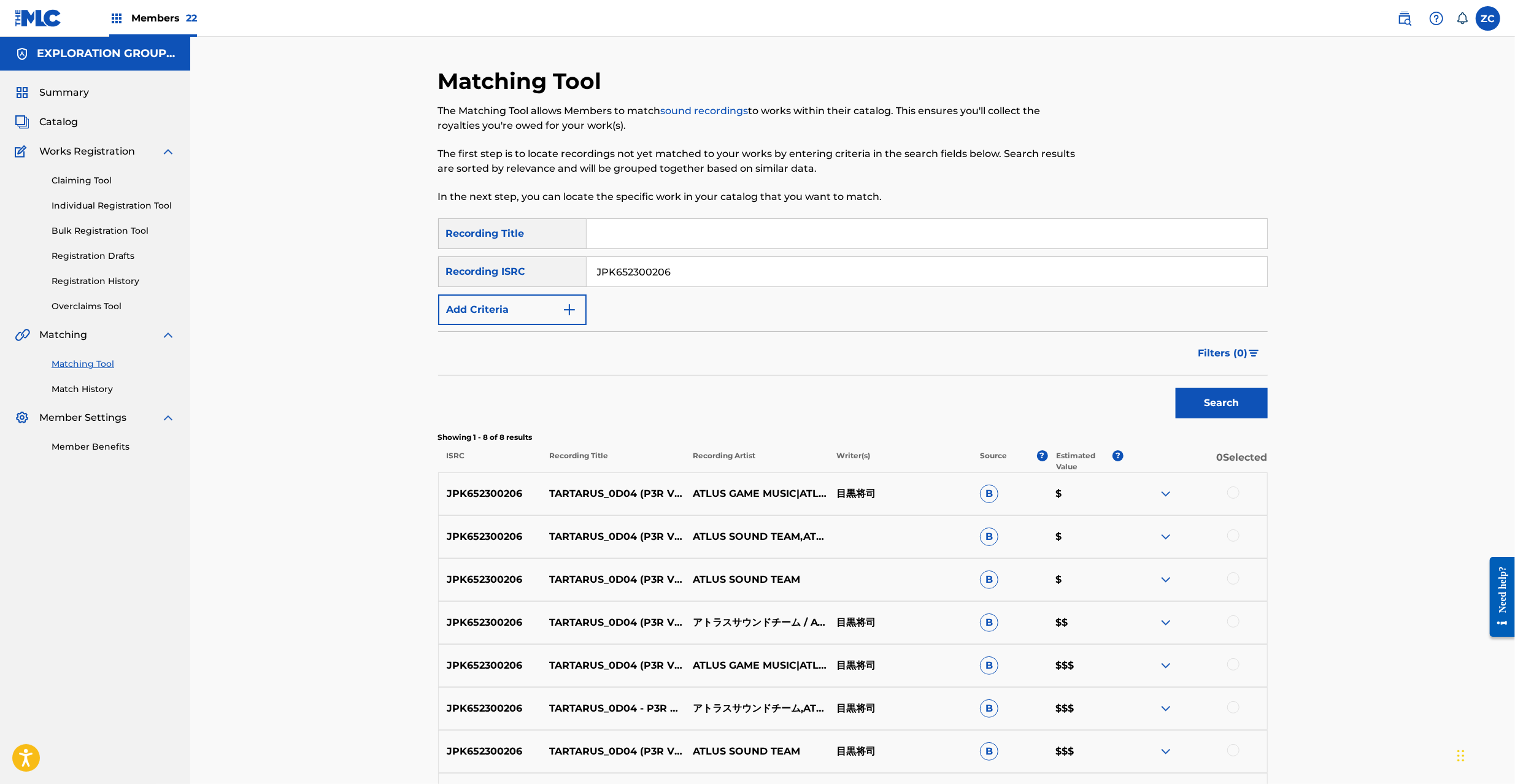
click at [1237, 492] on div at bounding box center [1233, 493] width 12 height 12
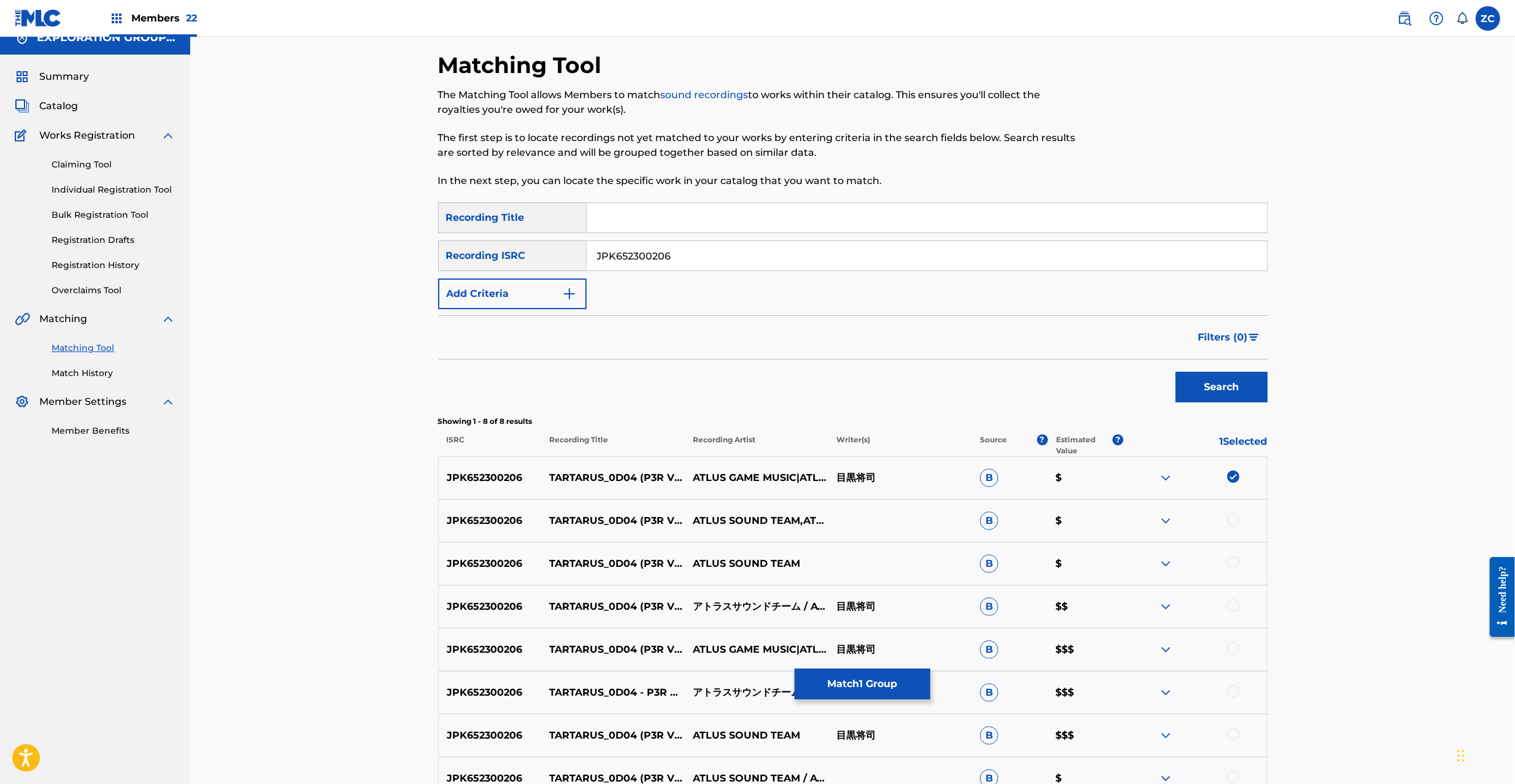
scroll to position [152, 0]
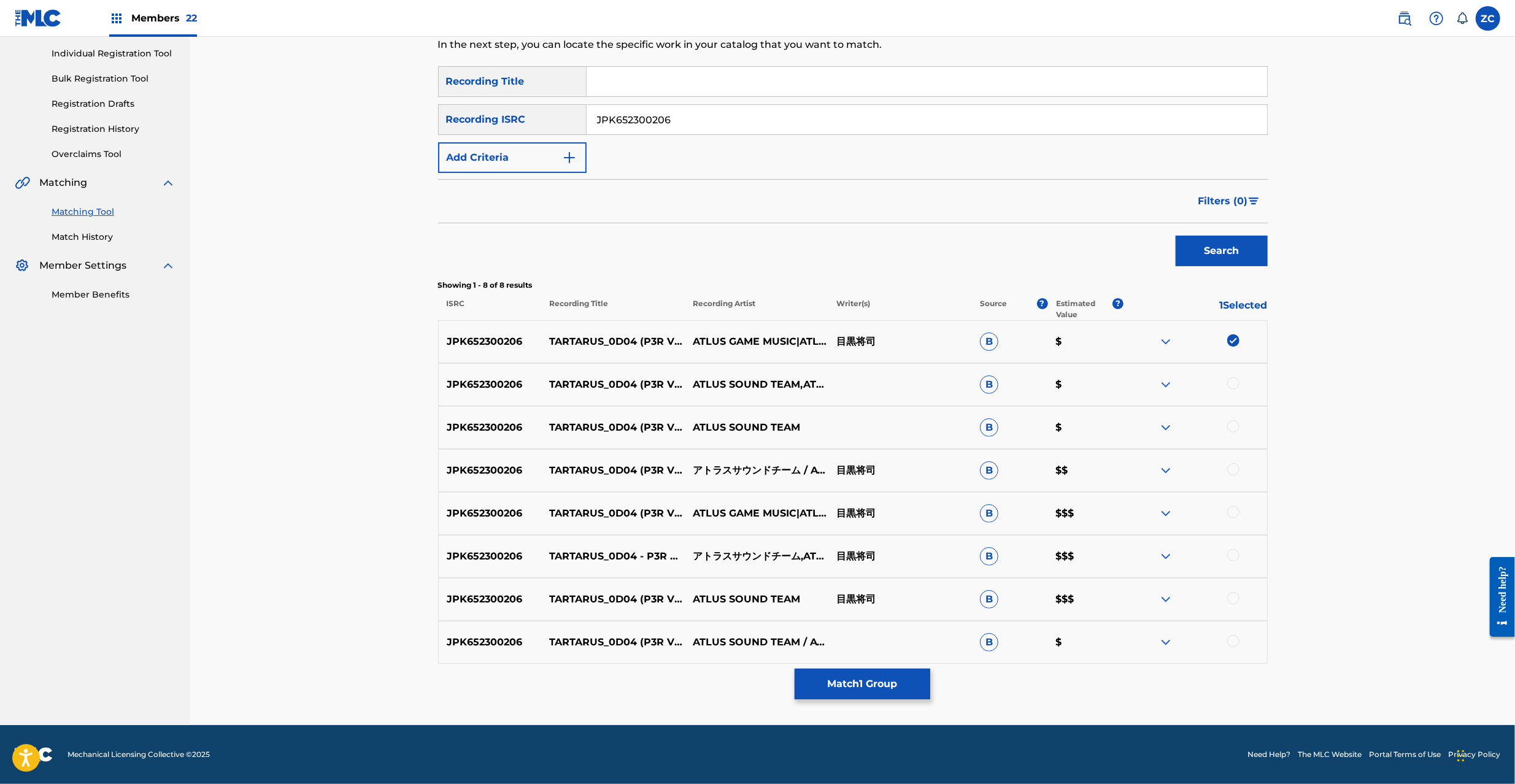
drag, startPoint x: 1235, startPoint y: 378, endPoint x: 1239, endPoint y: 422, distance: 44.2
click at [1235, 381] on div at bounding box center [1233, 384] width 12 height 12
click at [1235, 427] on div at bounding box center [1233, 427] width 12 height 12
click at [1235, 470] on div at bounding box center [1233, 470] width 12 height 12
drag, startPoint x: 1235, startPoint y: 508, endPoint x: 1235, endPoint y: 521, distance: 13.0
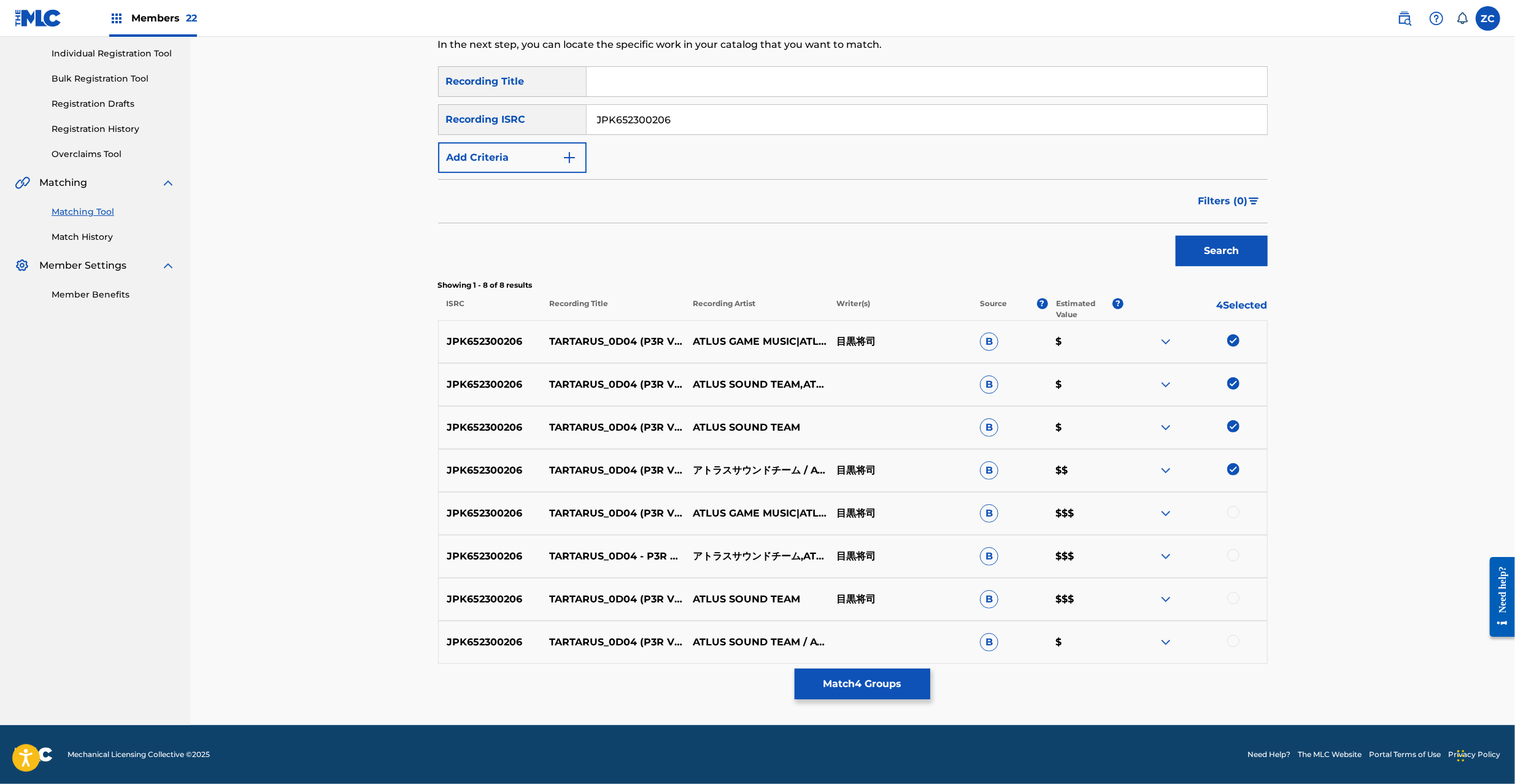
click at [1235, 516] on div at bounding box center [1233, 512] width 12 height 12
click at [1233, 558] on div at bounding box center [1233, 555] width 12 height 12
click at [1232, 596] on div at bounding box center [1233, 598] width 12 height 12
click at [1232, 640] on div at bounding box center [1233, 641] width 12 height 12
click at [992, 120] on input "JPK652300206" at bounding box center [927, 119] width 681 height 29
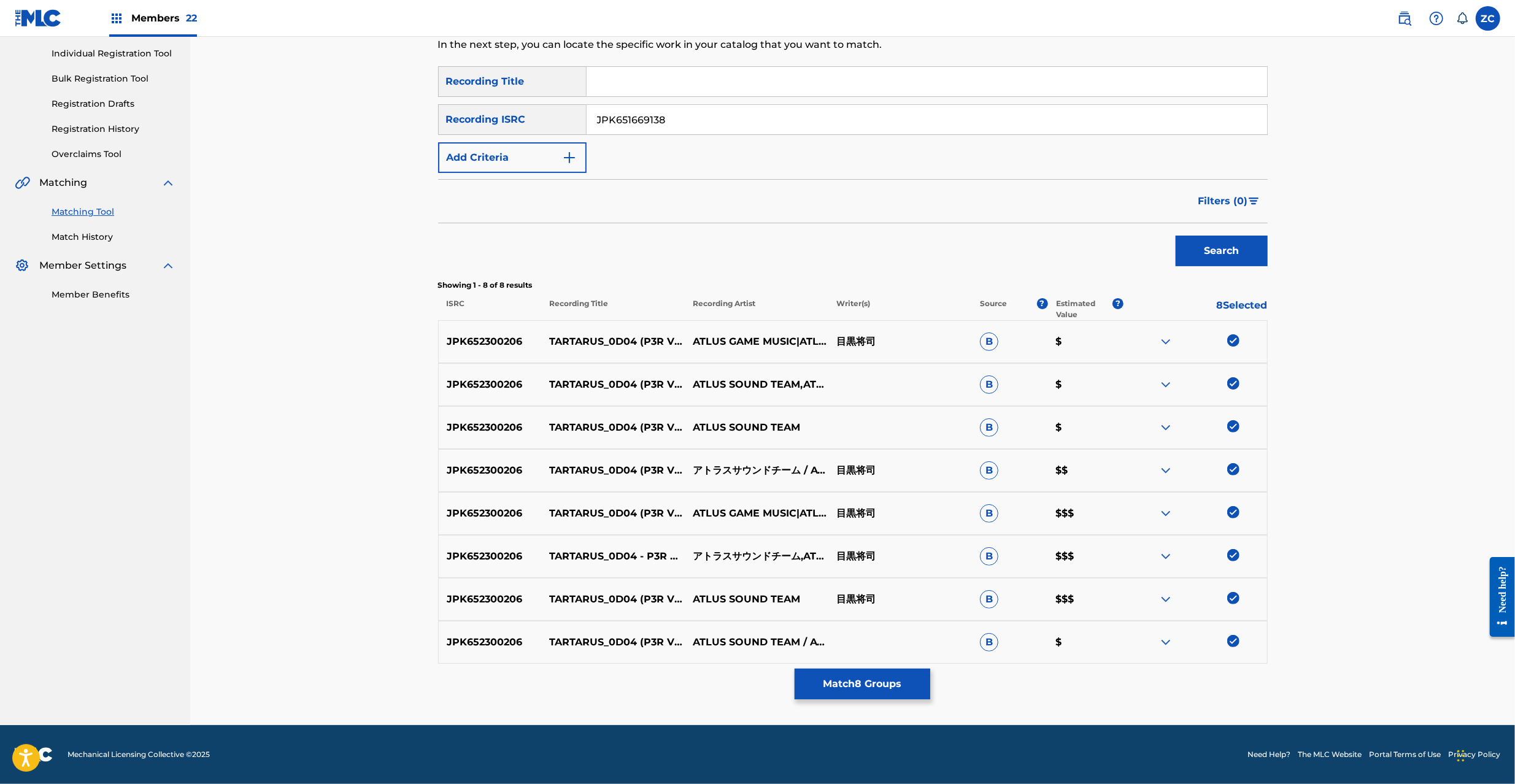
click at [1213, 244] on button "Search" at bounding box center [1222, 250] width 92 height 31
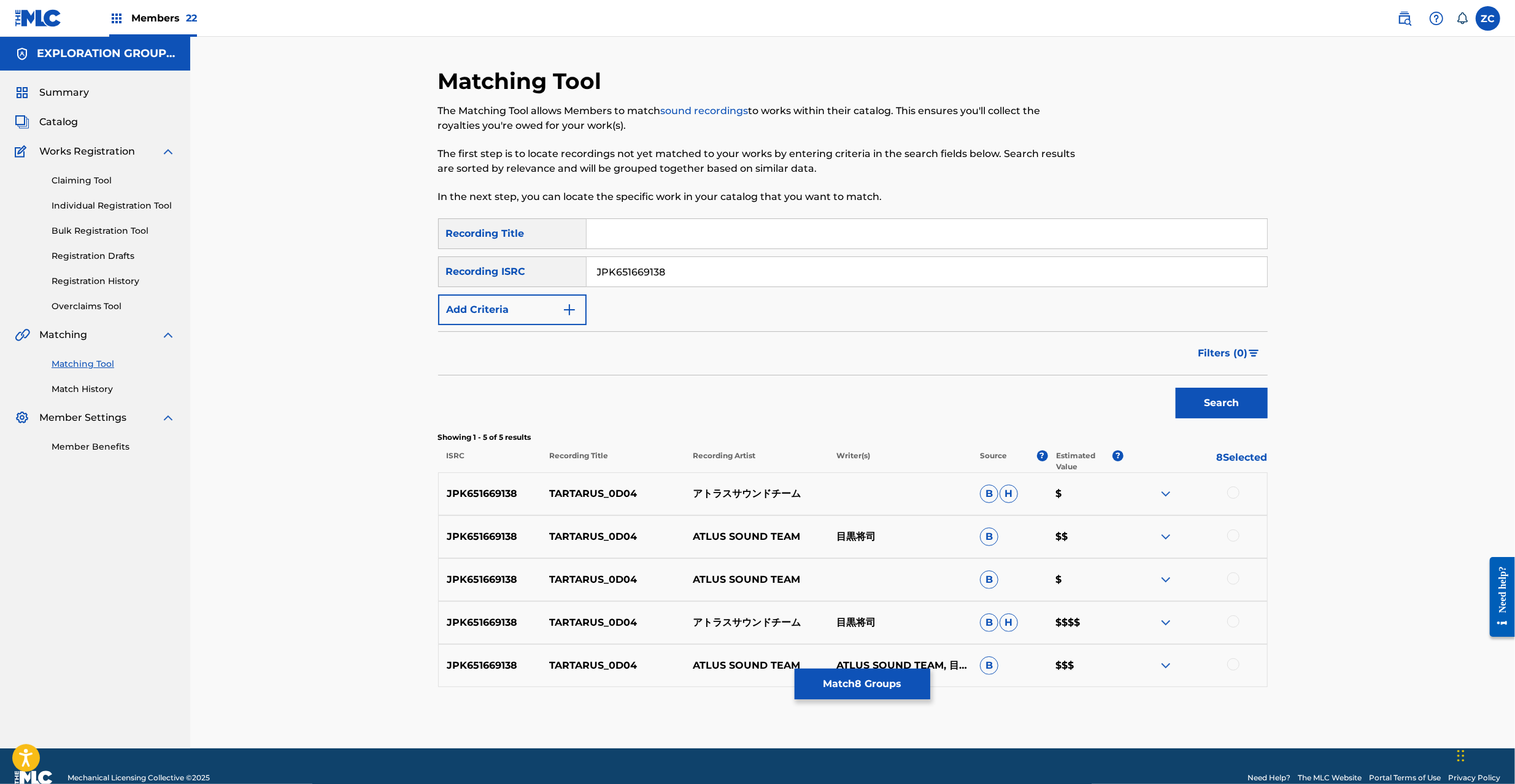
click at [1231, 489] on div at bounding box center [1233, 493] width 12 height 12
click at [1238, 539] on div at bounding box center [1233, 536] width 12 height 12
click at [1235, 580] on div at bounding box center [1233, 578] width 12 height 12
click at [1233, 623] on div at bounding box center [1233, 621] width 12 height 12
click at [1231, 664] on div at bounding box center [1233, 664] width 12 height 12
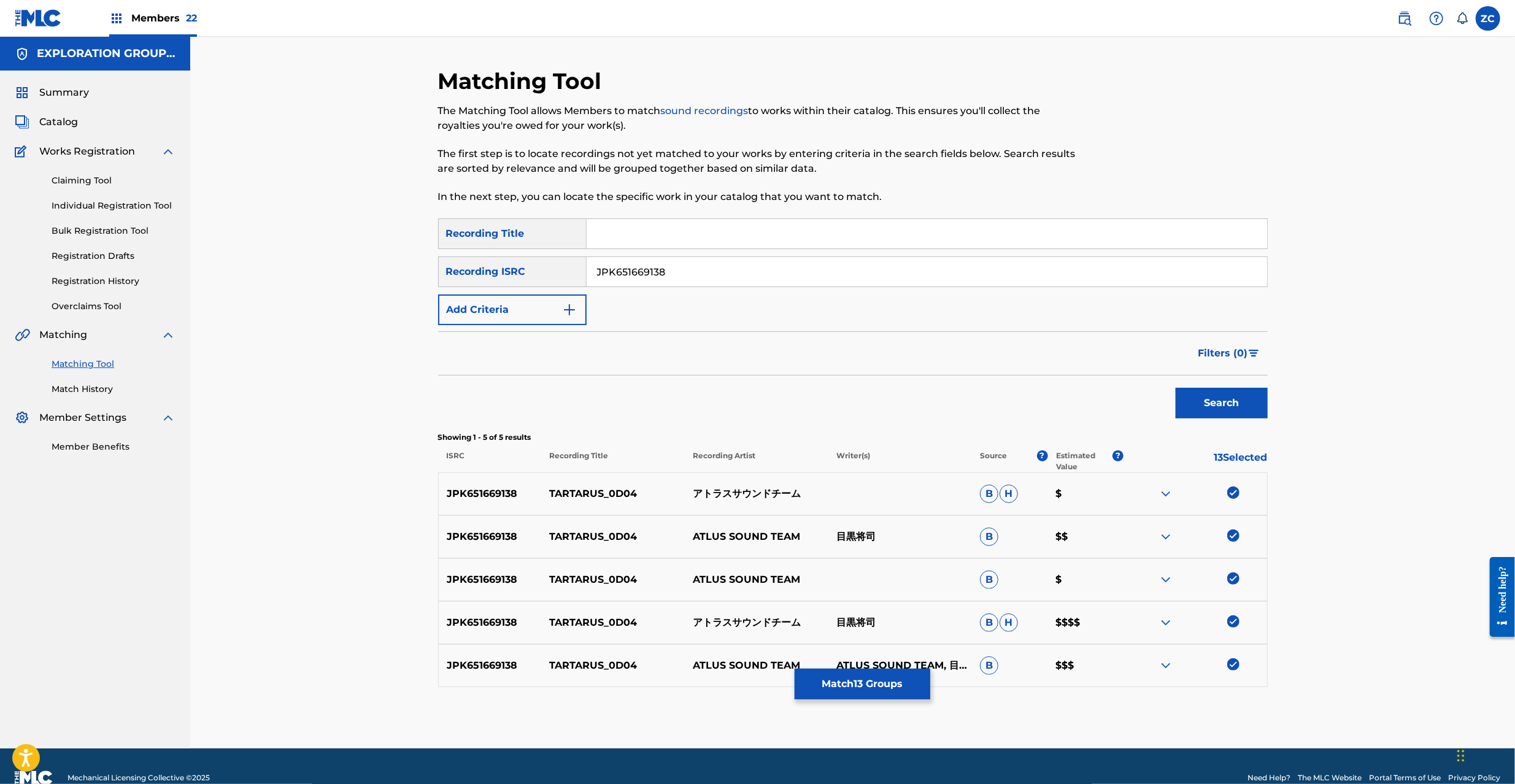
click at [1069, 268] on input "JPK651669138" at bounding box center [927, 272] width 681 height 29
click at [1223, 402] on button "Search" at bounding box center [1222, 403] width 92 height 31
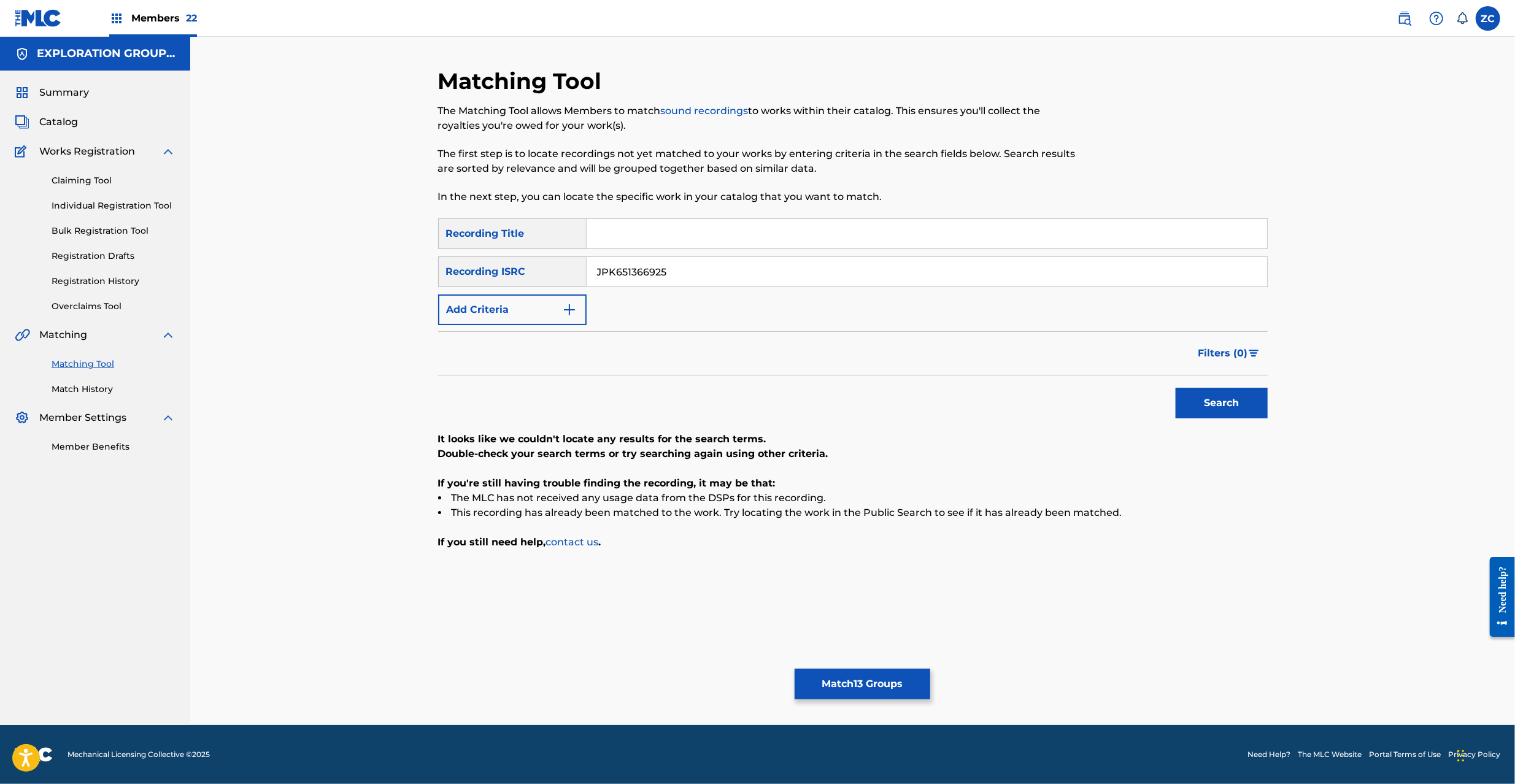
click at [1093, 276] on input "JPK651366925" at bounding box center [927, 272] width 681 height 29
click at [1176, 388] on button "Search" at bounding box center [1222, 403] width 92 height 31
click at [1093, 276] on input "JPK651163019" at bounding box center [927, 272] width 681 height 29
type input "JPP300600437"
click at [1176, 388] on button "Search" at bounding box center [1222, 403] width 92 height 31
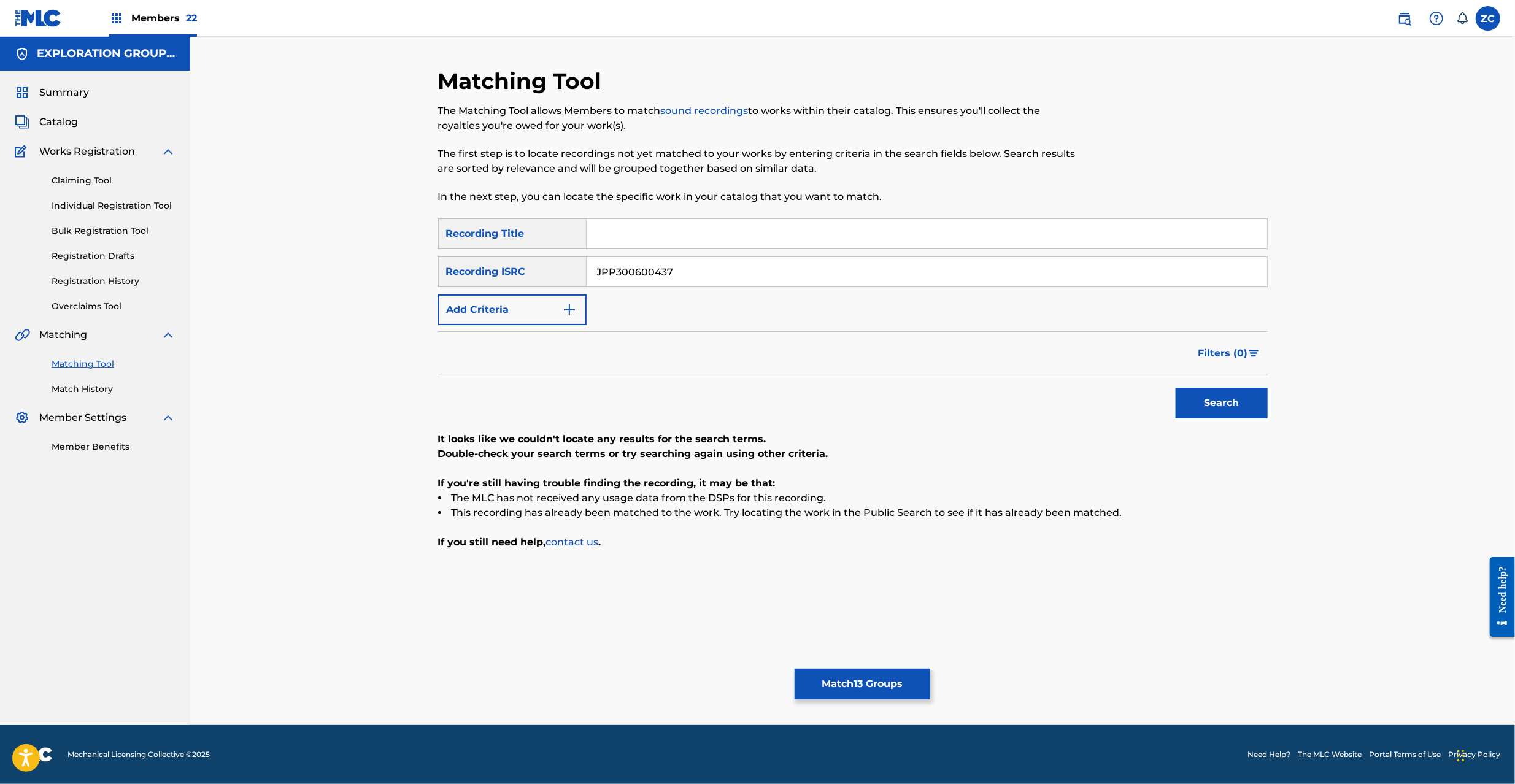
click at [864, 683] on button "Match 13 Groups" at bounding box center [862, 684] width 135 height 31
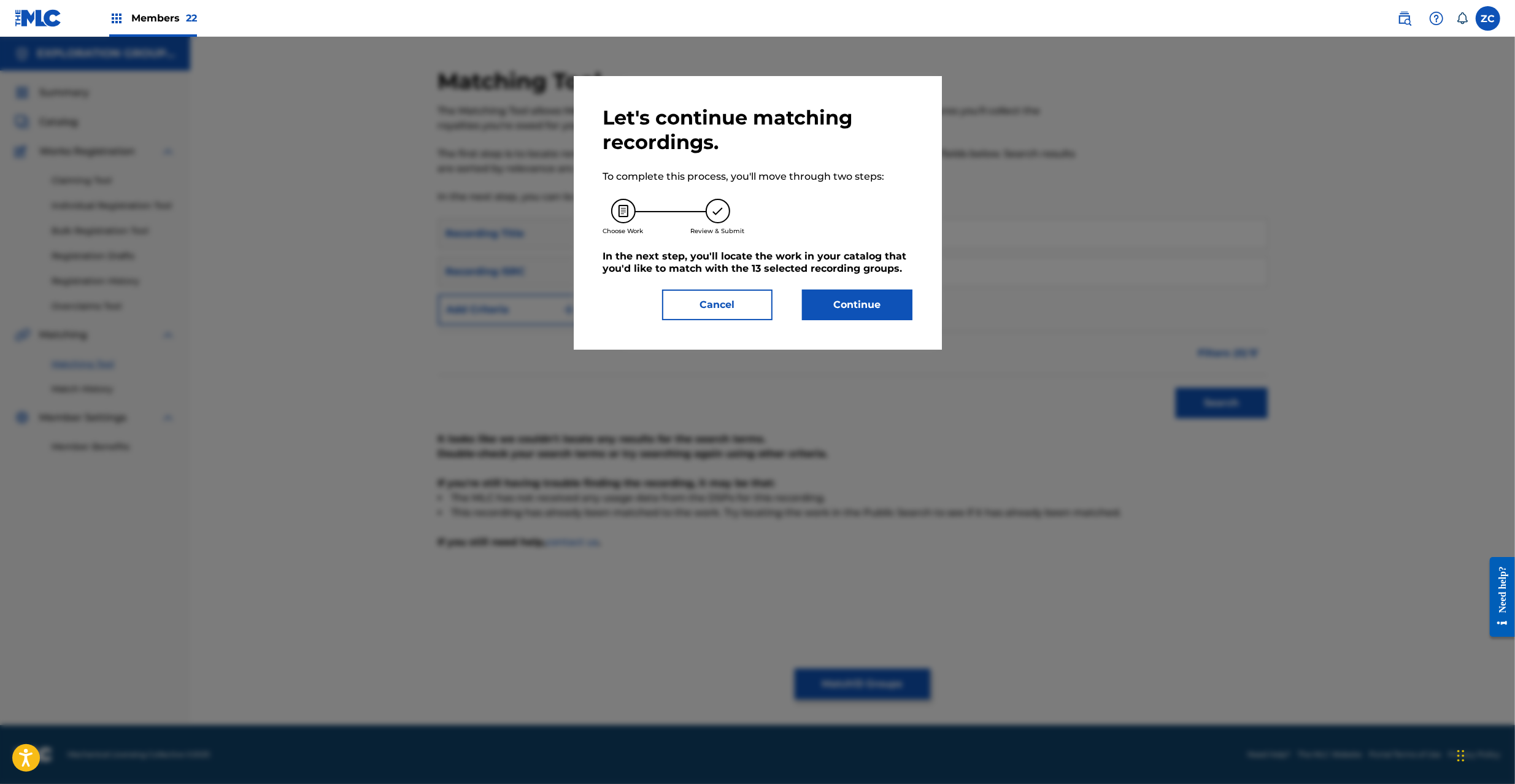
click at [885, 314] on button "Continue" at bounding box center [857, 305] width 110 height 31
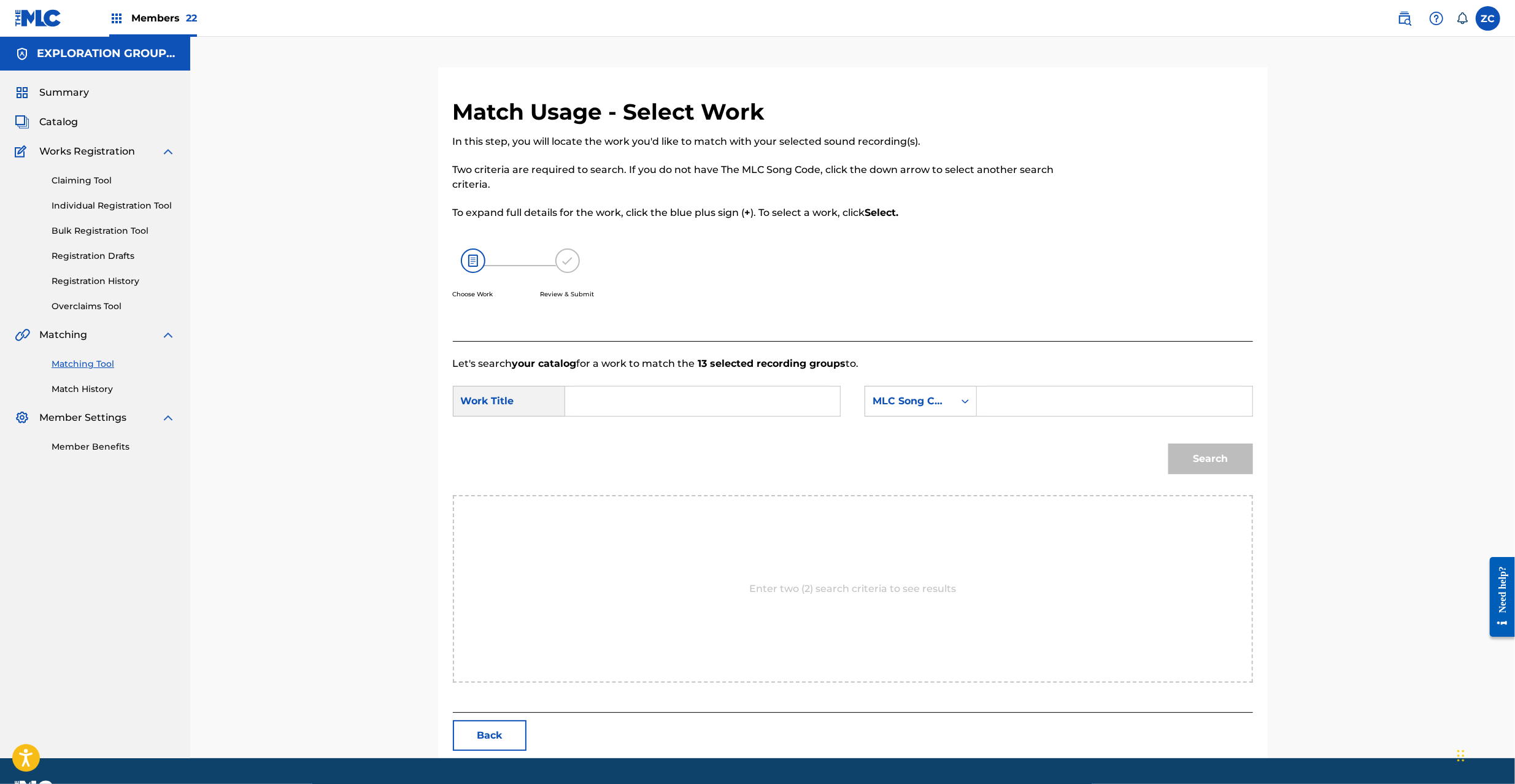
click at [702, 408] on input "Search Form" at bounding box center [702, 401] width 254 height 29
click at [685, 402] on input "Tartarus_0D04 T481AU" at bounding box center [702, 401] width 254 height 29
type input "Tartarus_0D04"
click at [1086, 399] on input "Search Form" at bounding box center [1114, 401] width 254 height 29
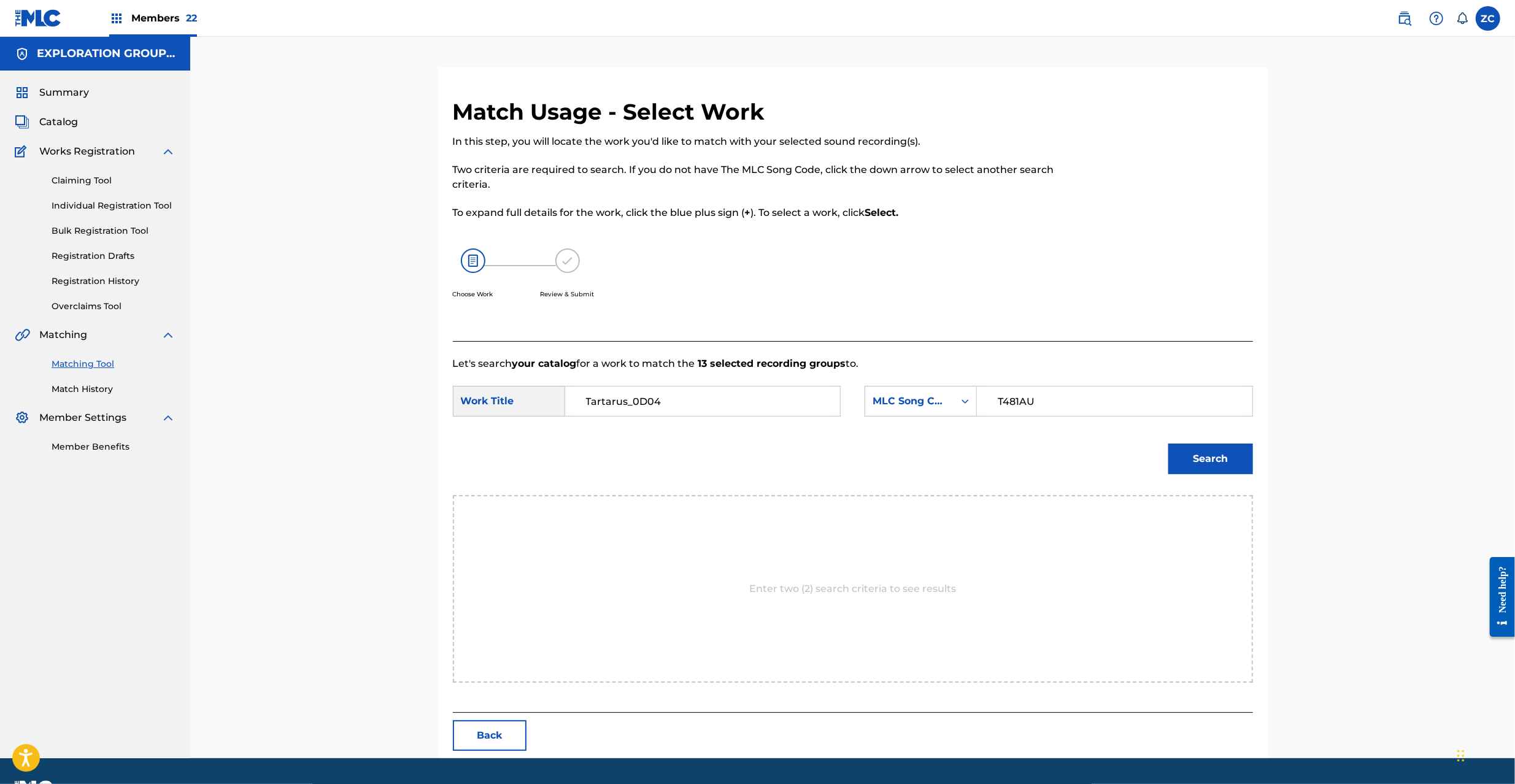
type input "T481AU"
click at [1227, 453] on button "Search" at bounding box center [1211, 459] width 84 height 31
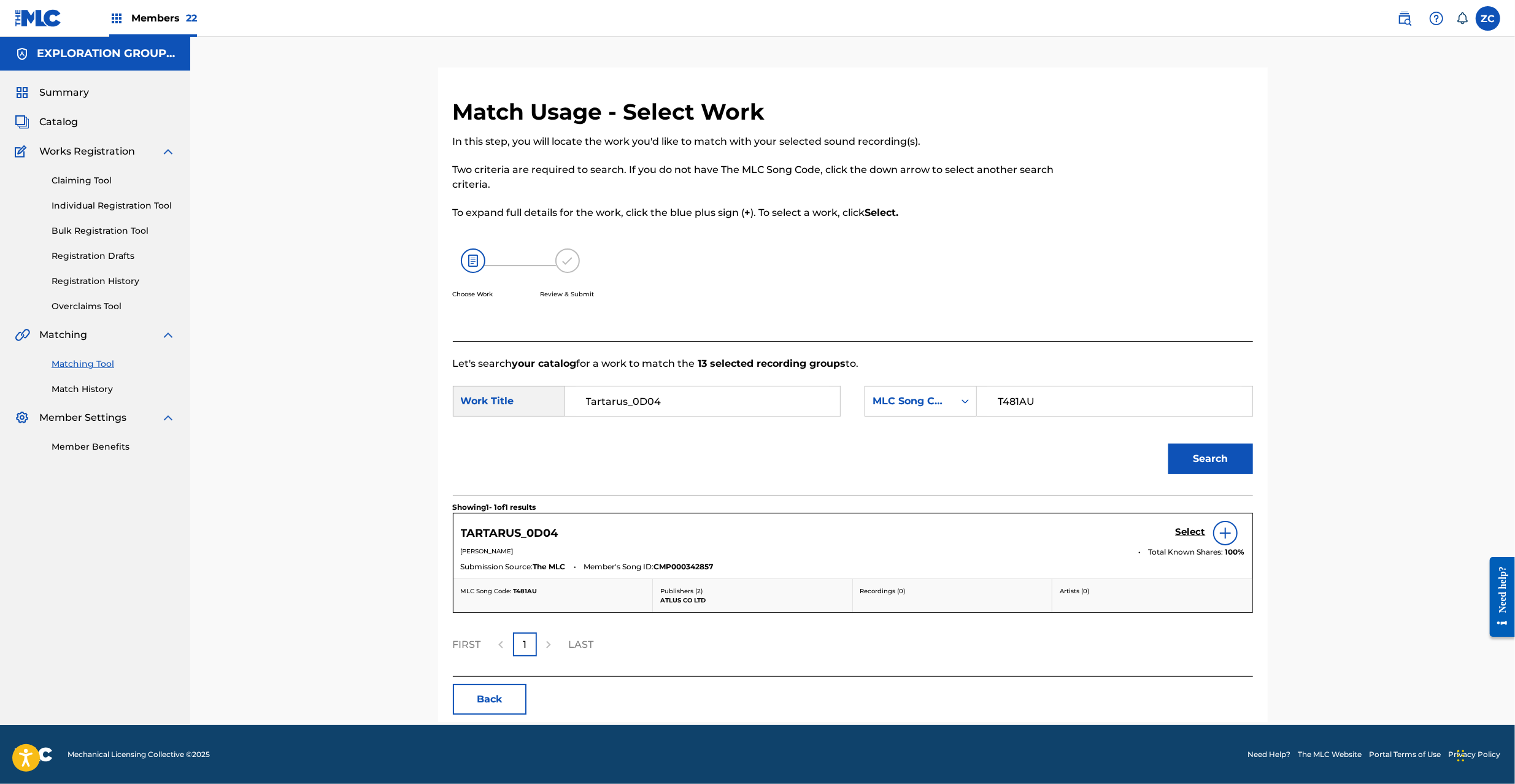
click at [1190, 533] on h5 "Select" at bounding box center [1191, 532] width 30 height 12
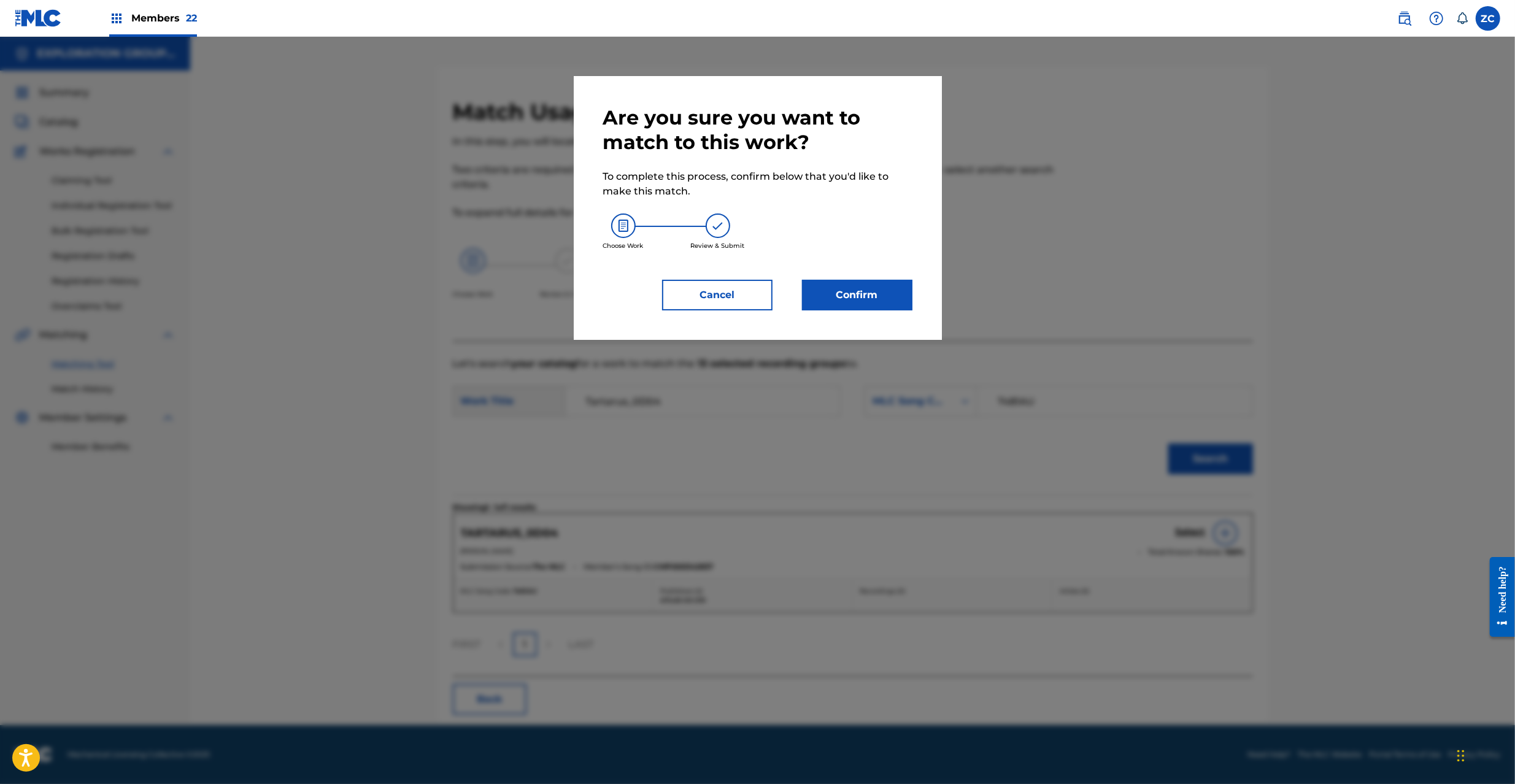
click at [887, 299] on button "Confirm" at bounding box center [857, 295] width 110 height 31
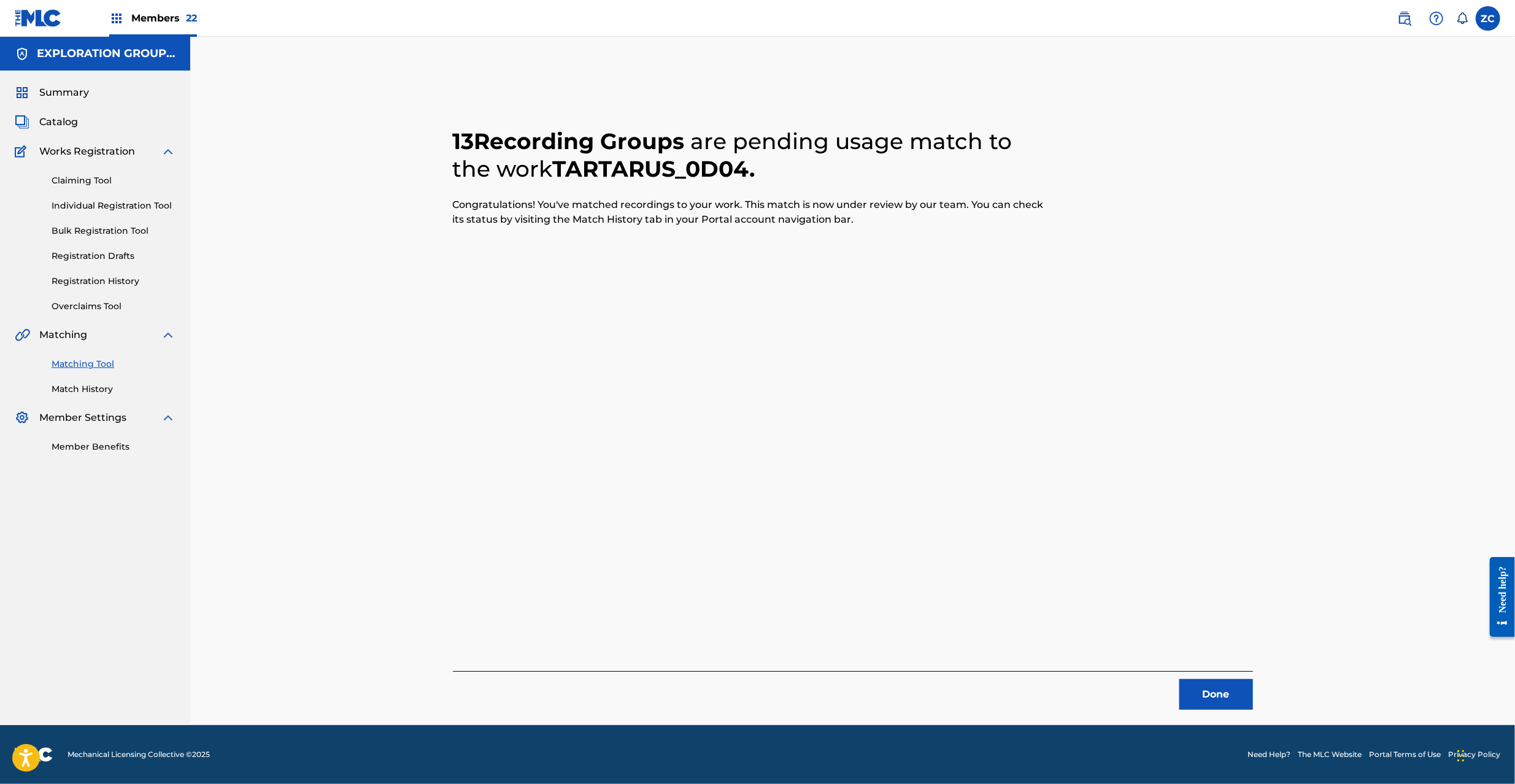
click at [1215, 698] on button "Done" at bounding box center [1216, 694] width 74 height 31
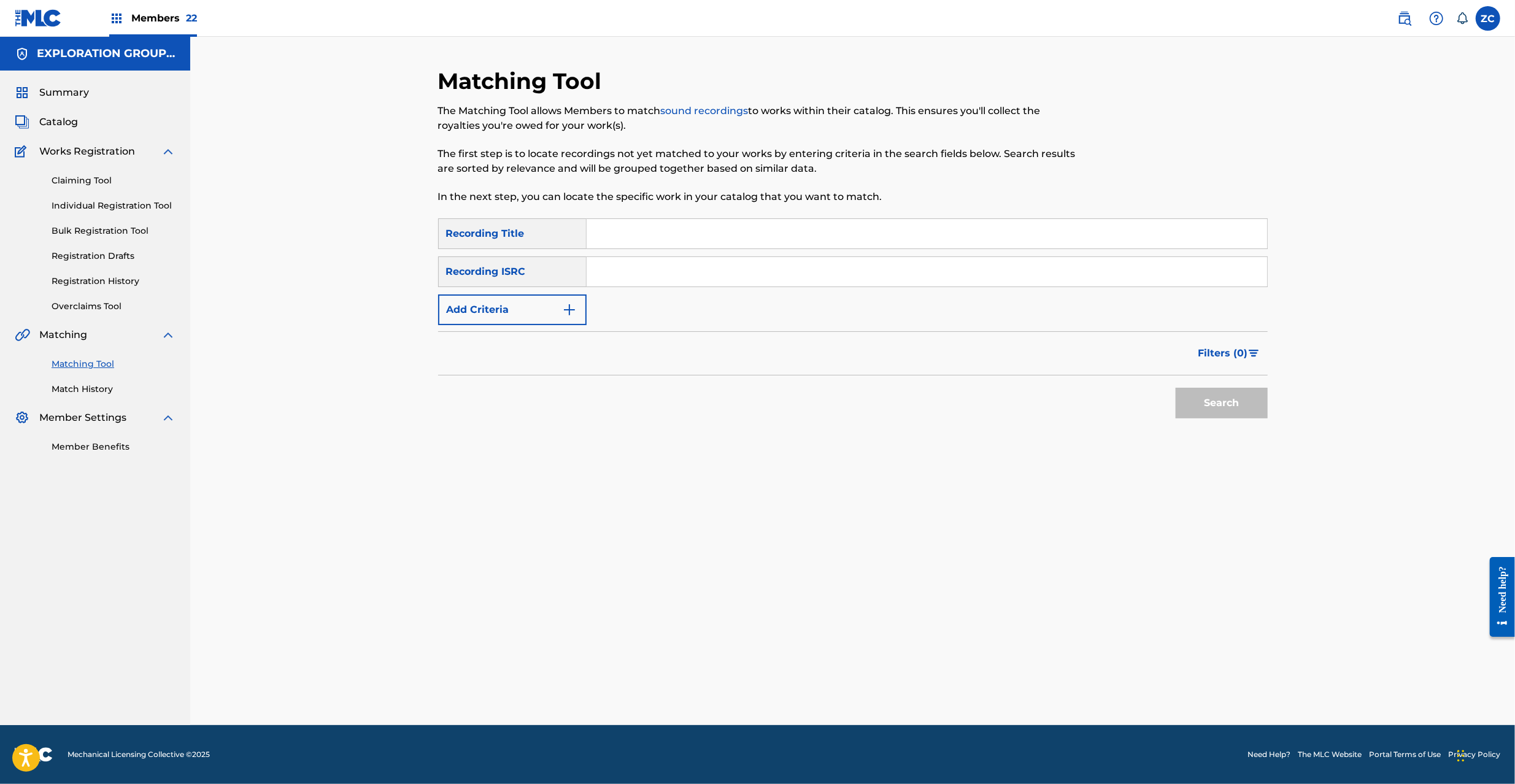
click at [941, 278] on input "Search Form" at bounding box center [927, 272] width 681 height 29
click at [1204, 406] on button "Search" at bounding box center [1222, 403] width 92 height 31
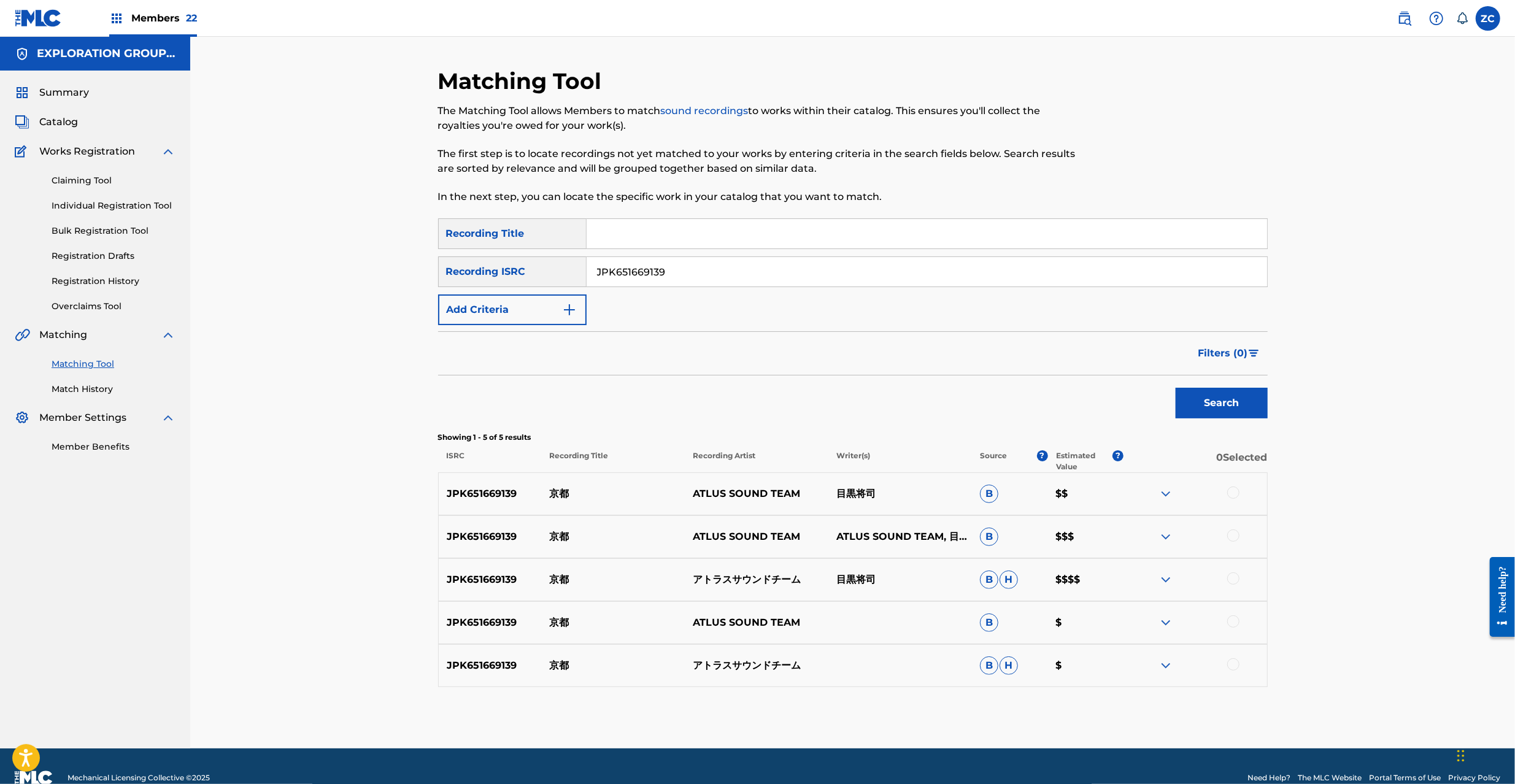
click at [1236, 496] on div at bounding box center [1233, 493] width 12 height 12
click at [1233, 540] on div at bounding box center [1233, 536] width 12 height 12
click at [1233, 579] on div at bounding box center [1233, 578] width 12 height 12
click at [1235, 621] on div at bounding box center [1233, 621] width 12 height 12
click at [1236, 661] on div at bounding box center [1233, 664] width 12 height 12
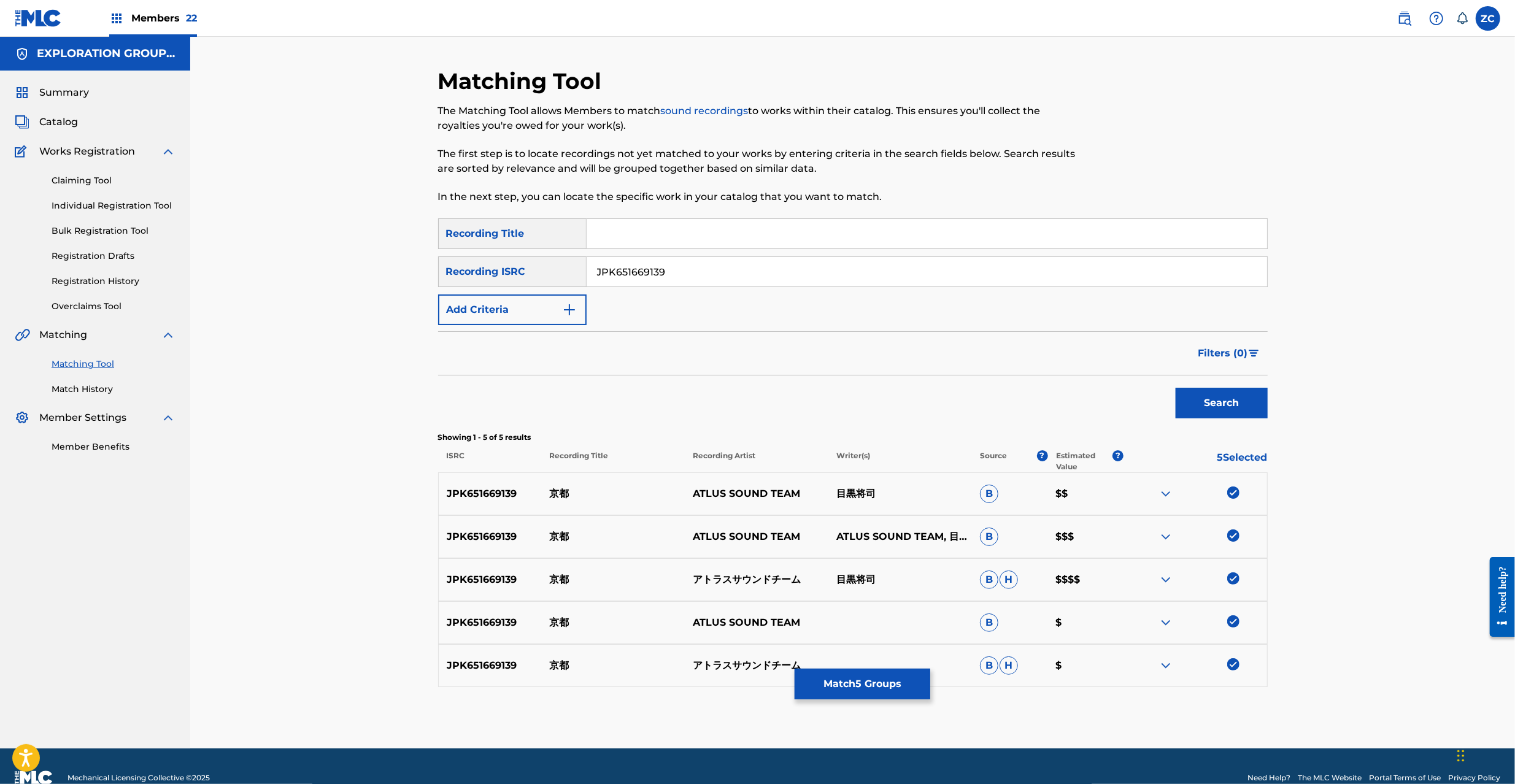
click at [877, 261] on input "JPK651669139" at bounding box center [927, 272] width 681 height 29
click at [1220, 401] on button "Search" at bounding box center [1222, 403] width 92 height 31
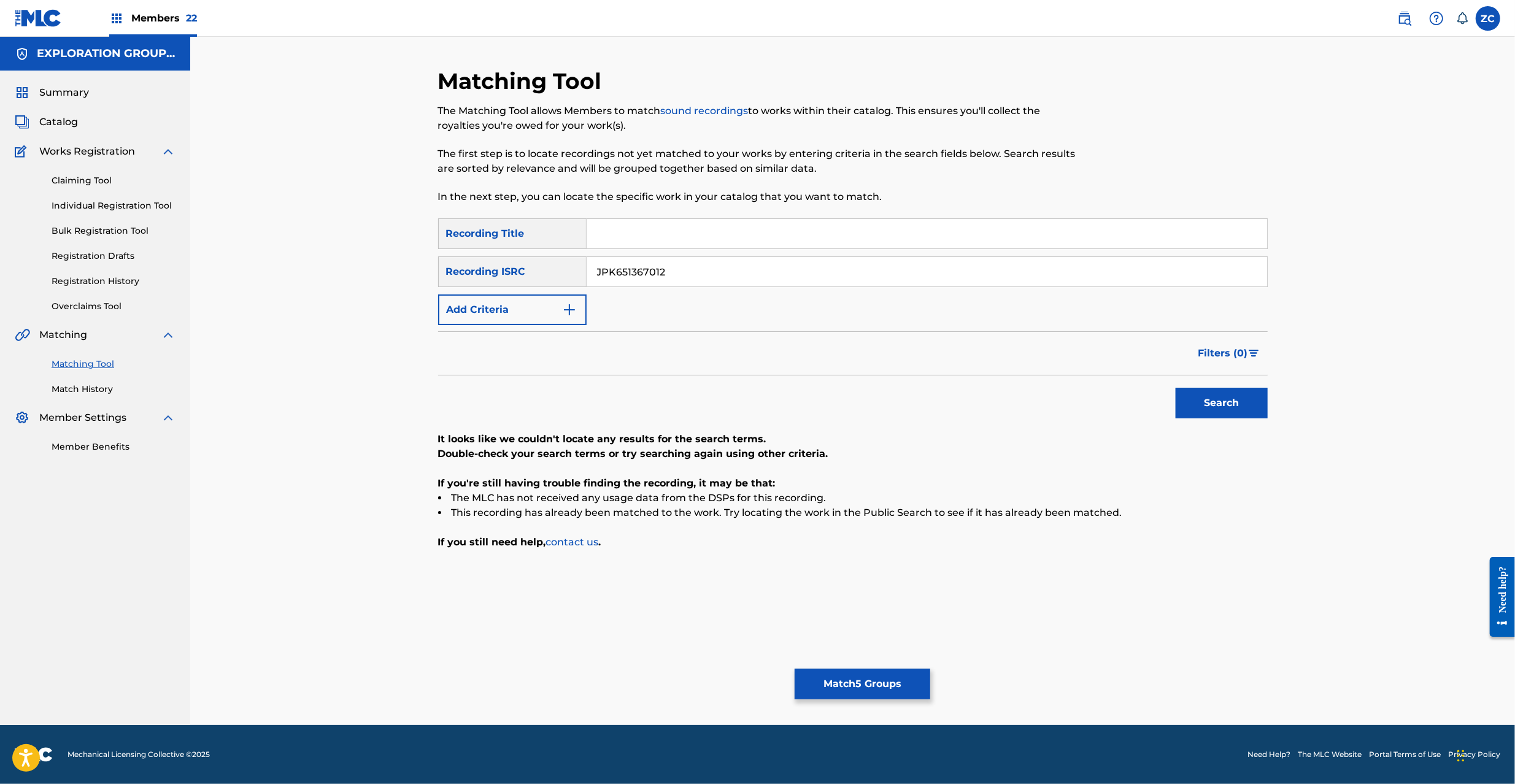
click at [1176, 272] on input "JPK651367012" at bounding box center [927, 272] width 681 height 29
type input "JPP300600438"
click at [1231, 402] on button "Search" at bounding box center [1222, 403] width 92 height 31
click at [865, 683] on button "Match 5 Groups" at bounding box center [862, 684] width 135 height 31
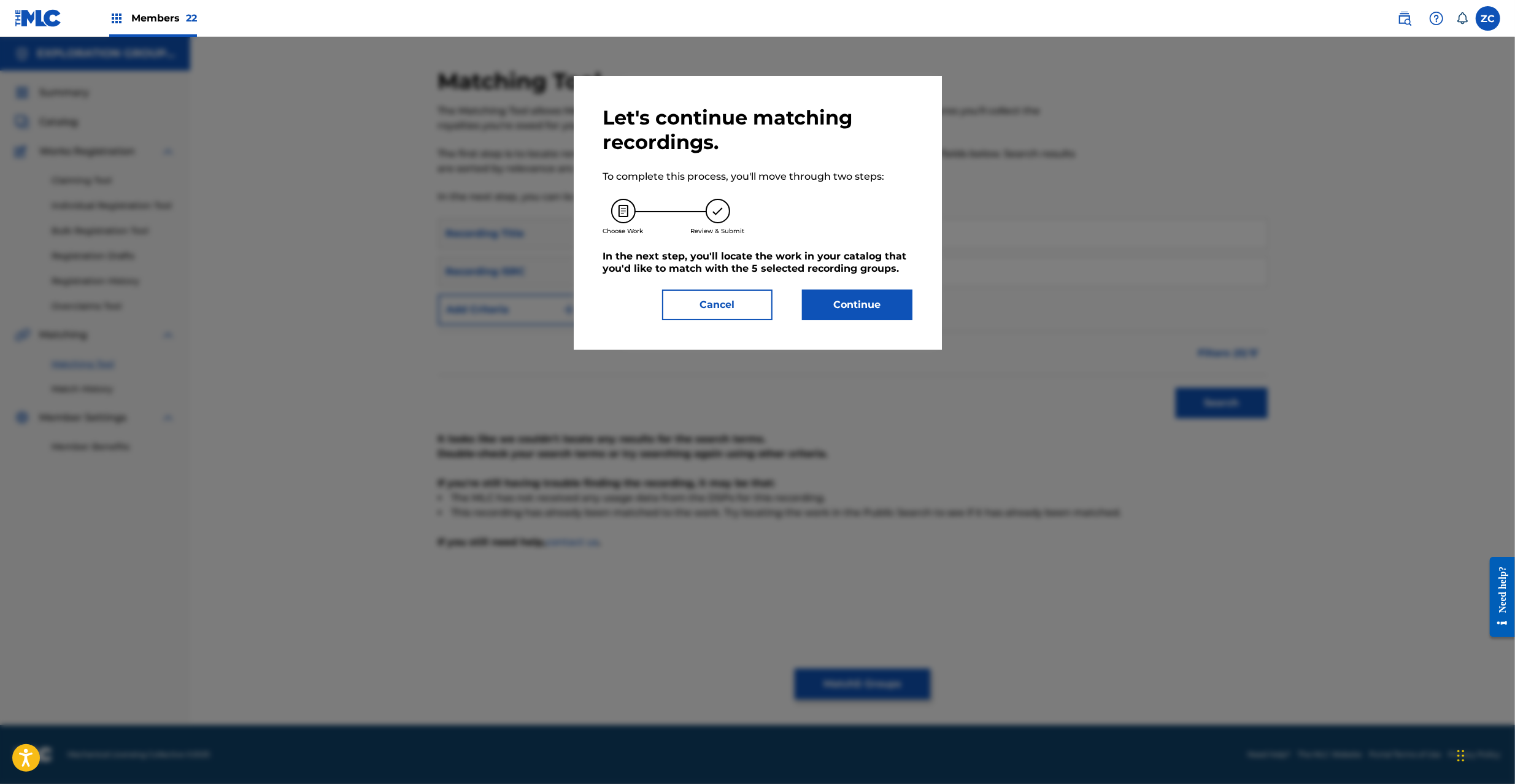
click at [892, 303] on button "Continue" at bounding box center [857, 305] width 110 height 31
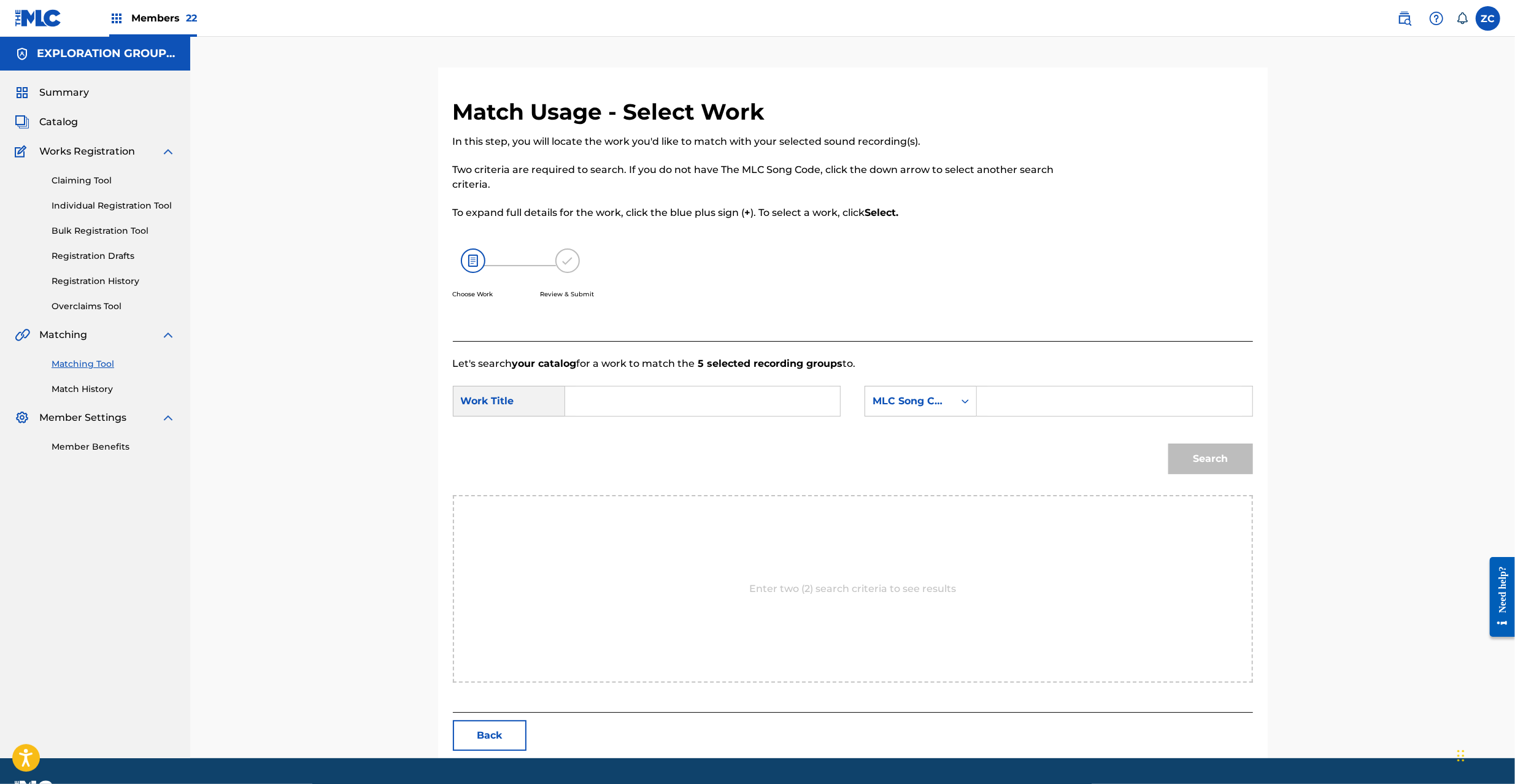
click at [728, 389] on input "Search Form" at bounding box center [702, 401] width 254 height 29
click at [651, 402] on input "Kyouto KC6ZN2" at bounding box center [702, 401] width 254 height 29
type input "Kyouto"
click at [1054, 410] on input "Search Form" at bounding box center [1114, 401] width 254 height 29
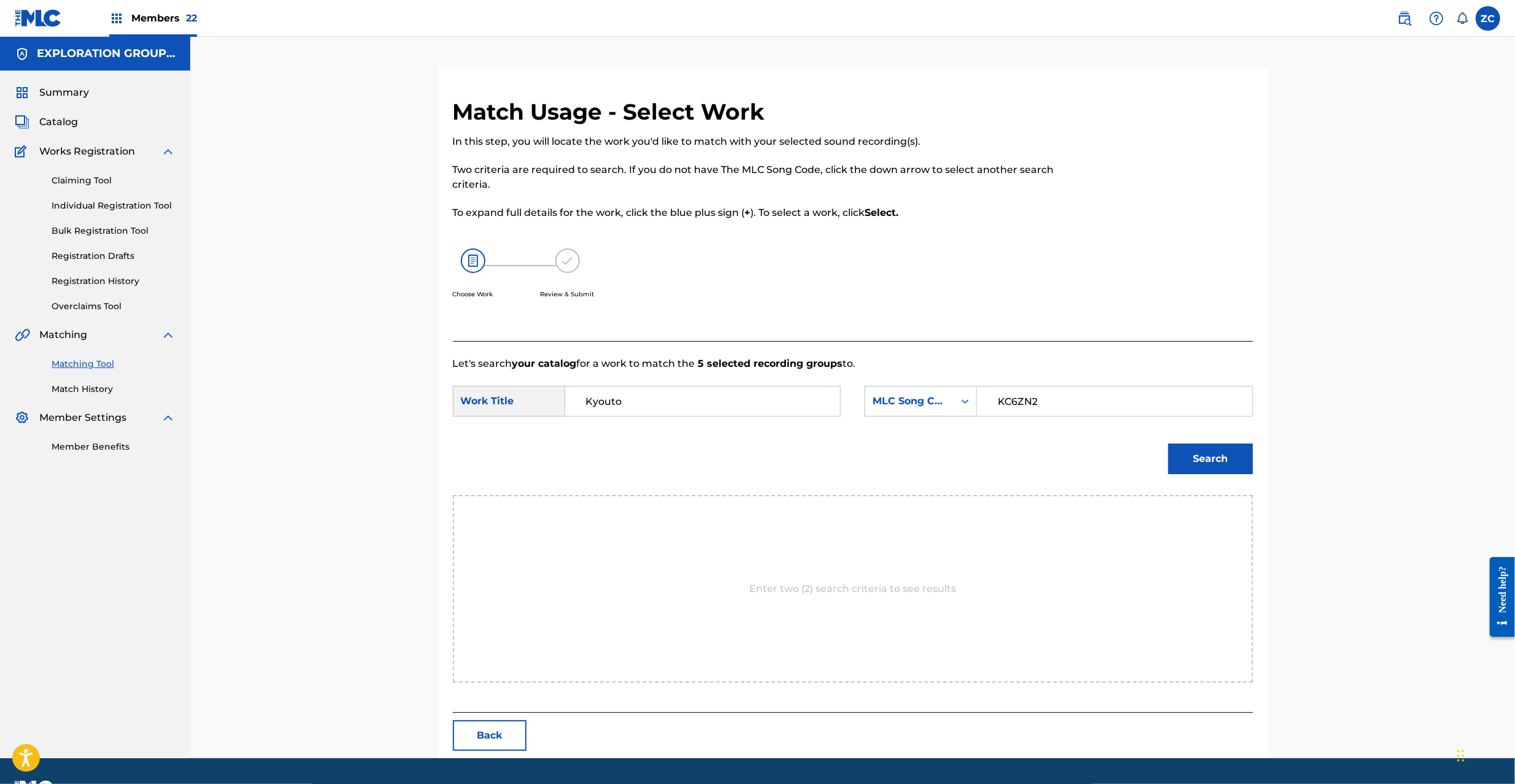
type input "KC6ZN2"
click at [1206, 455] on button "Search" at bounding box center [1211, 459] width 84 height 31
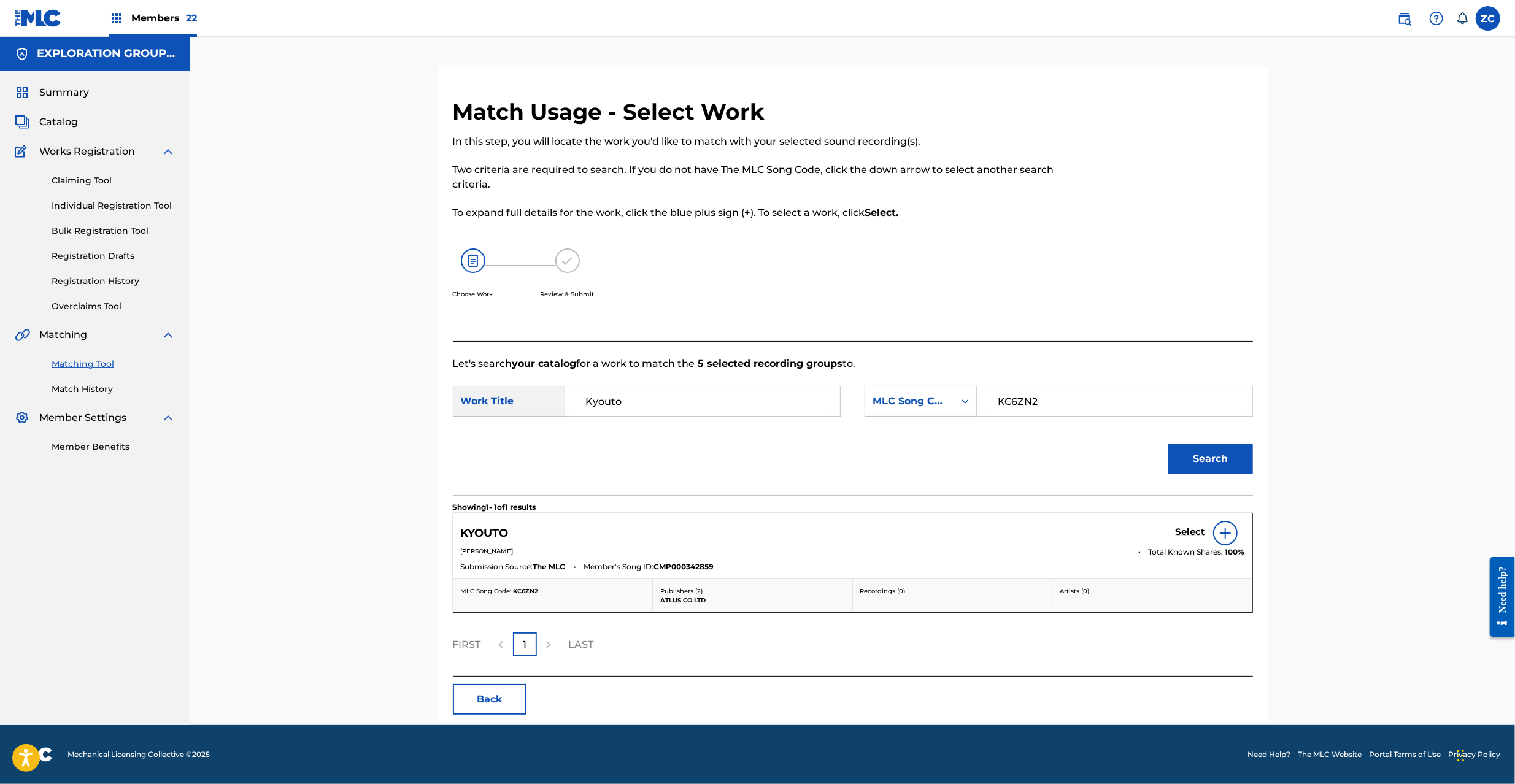
click at [1194, 527] on h5 "Select" at bounding box center [1191, 532] width 30 height 12
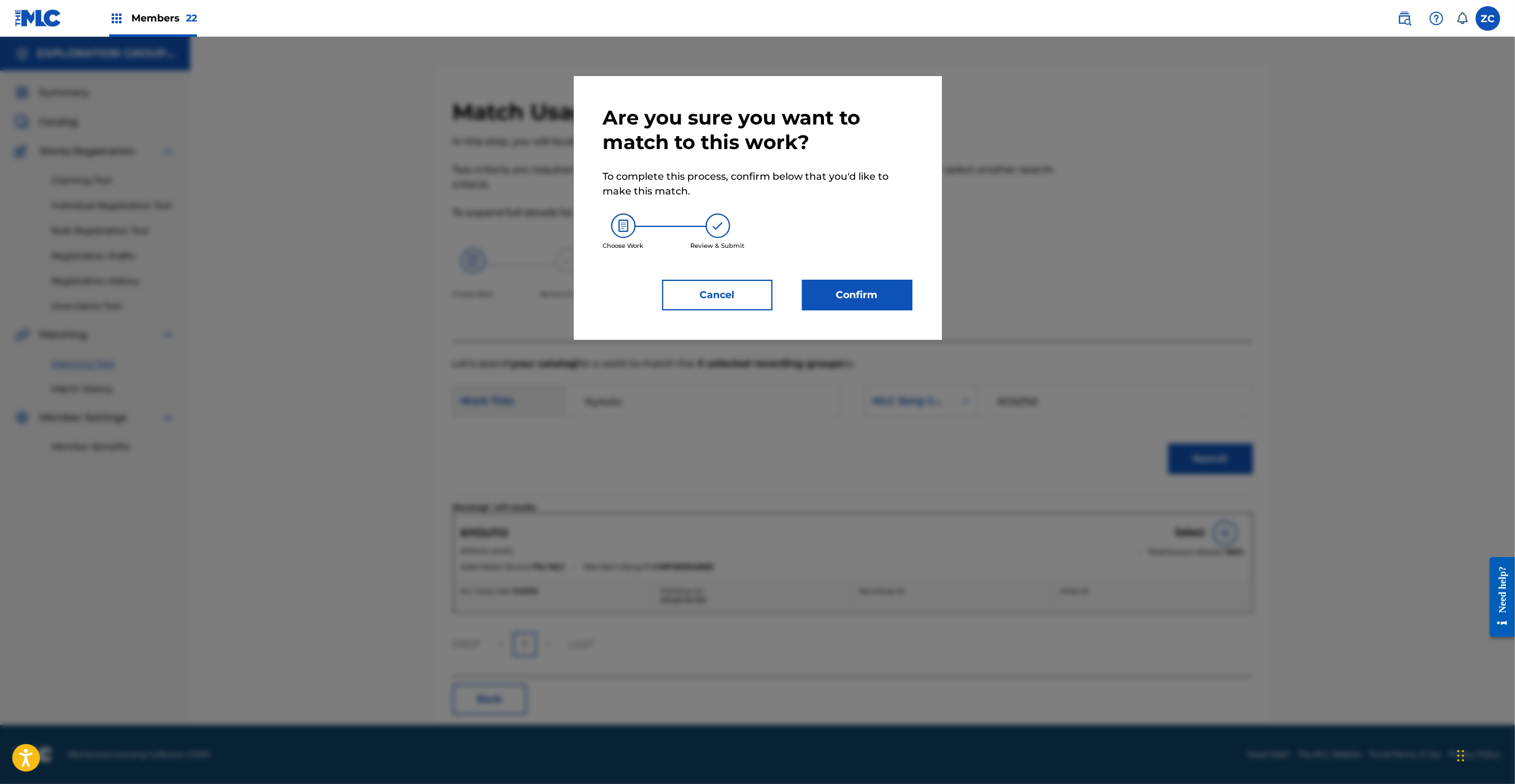
click at [1194, 530] on div at bounding box center [758, 429] width 1515 height 784
click at [882, 298] on button "Confirm" at bounding box center [857, 295] width 110 height 31
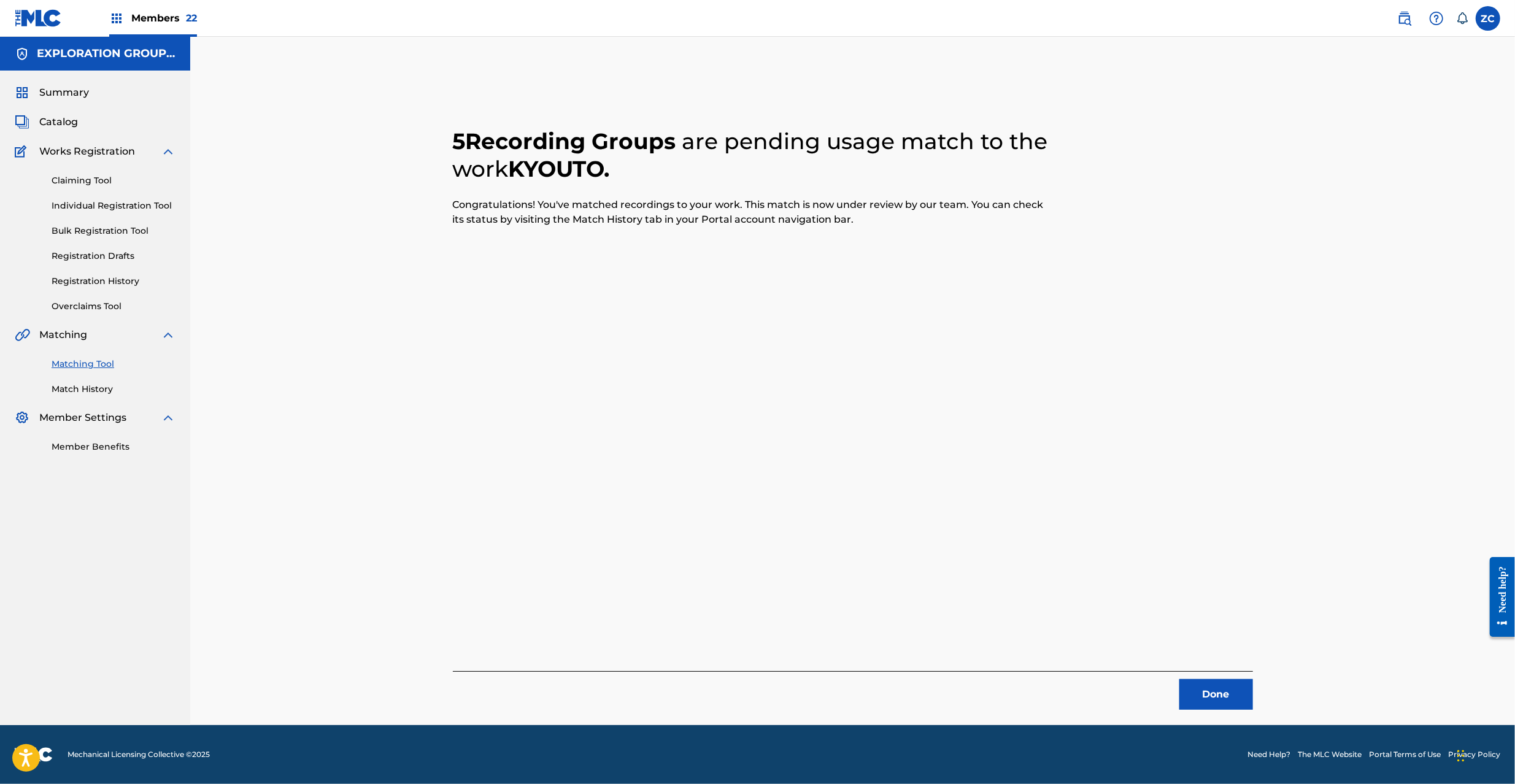
click at [1235, 695] on button "Done" at bounding box center [1216, 694] width 74 height 31
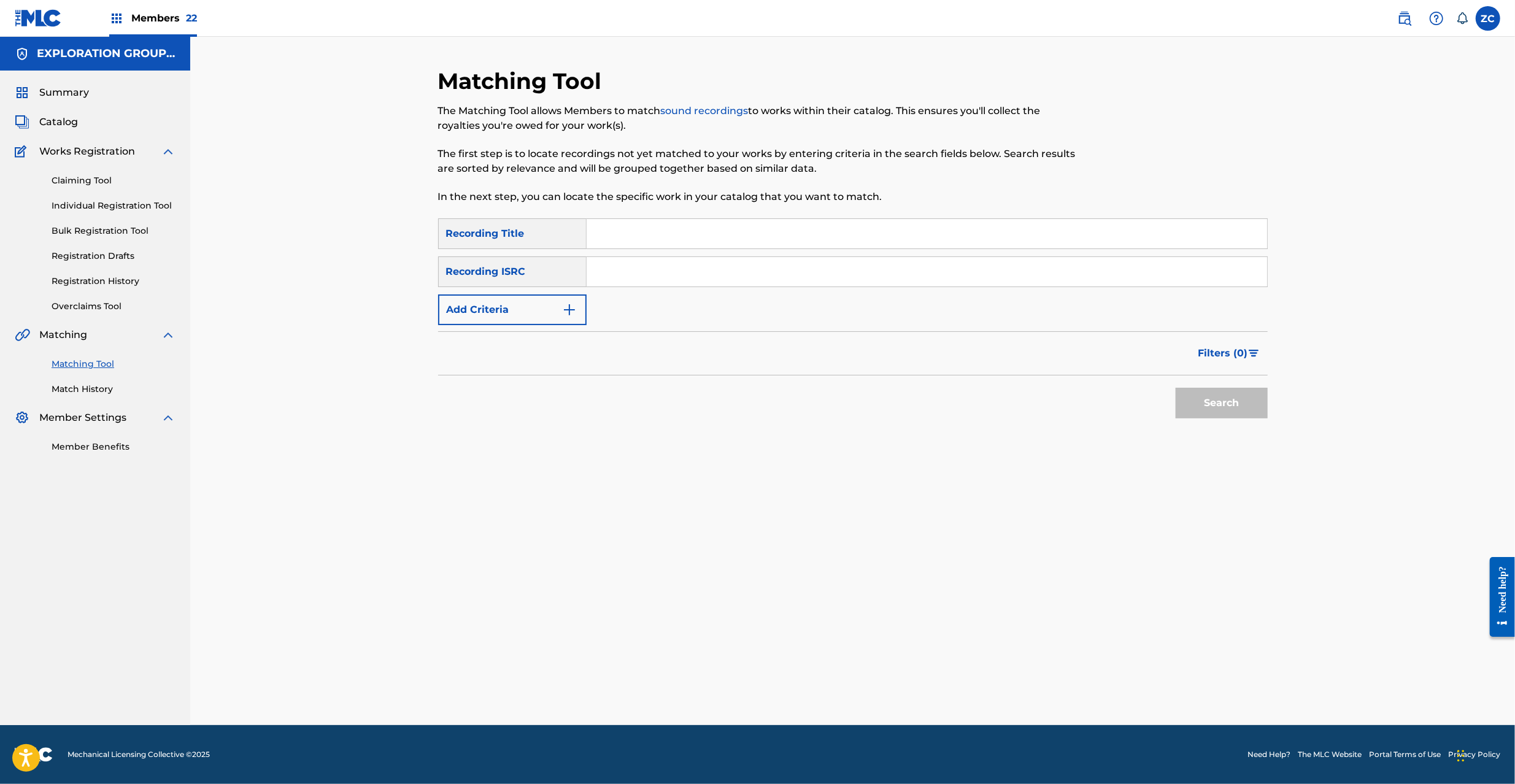
drag, startPoint x: 848, startPoint y: 270, endPoint x: 882, endPoint y: 290, distance: 39.4
click at [848, 270] on input "Search Form" at bounding box center [927, 272] width 681 height 29
click at [1213, 410] on button "Search" at bounding box center [1222, 403] width 92 height 31
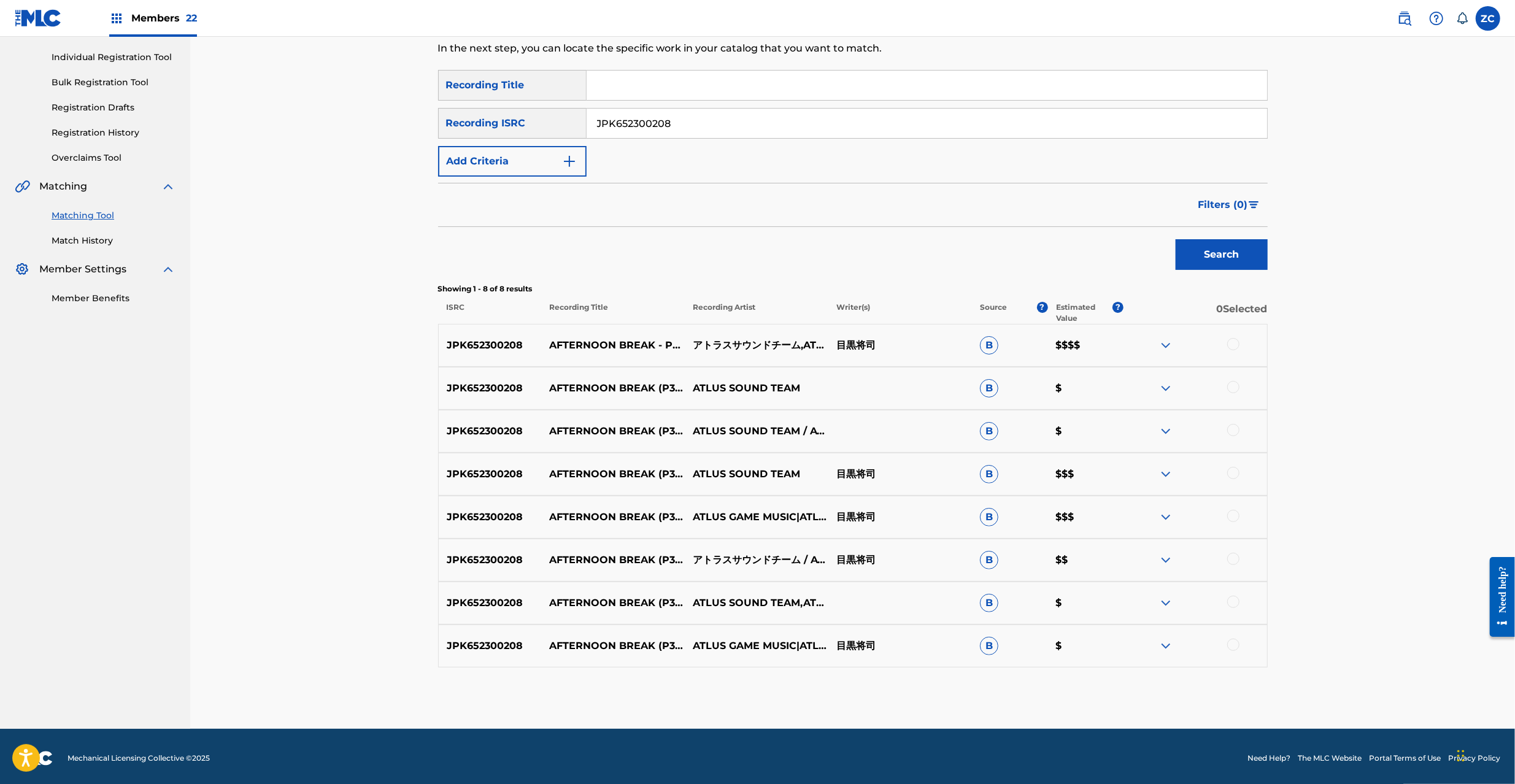
scroll to position [152, 0]
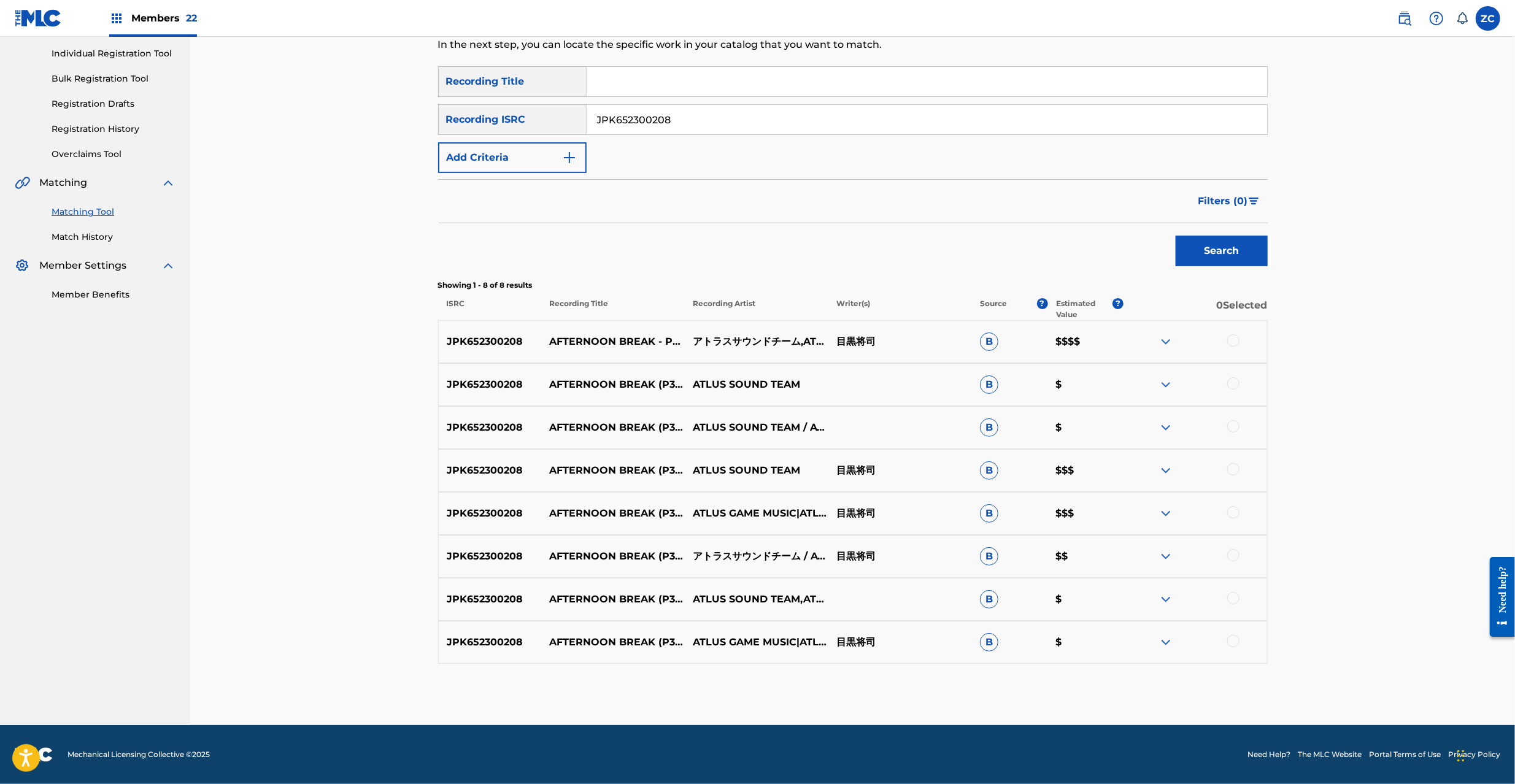
click at [1233, 341] on div at bounding box center [1233, 340] width 12 height 12
click at [1237, 390] on div at bounding box center [1195, 385] width 144 height 15
click at [1233, 385] on div at bounding box center [1233, 384] width 12 height 12
click at [1231, 427] on div at bounding box center [1233, 427] width 12 height 12
click at [1233, 469] on div at bounding box center [1233, 470] width 12 height 12
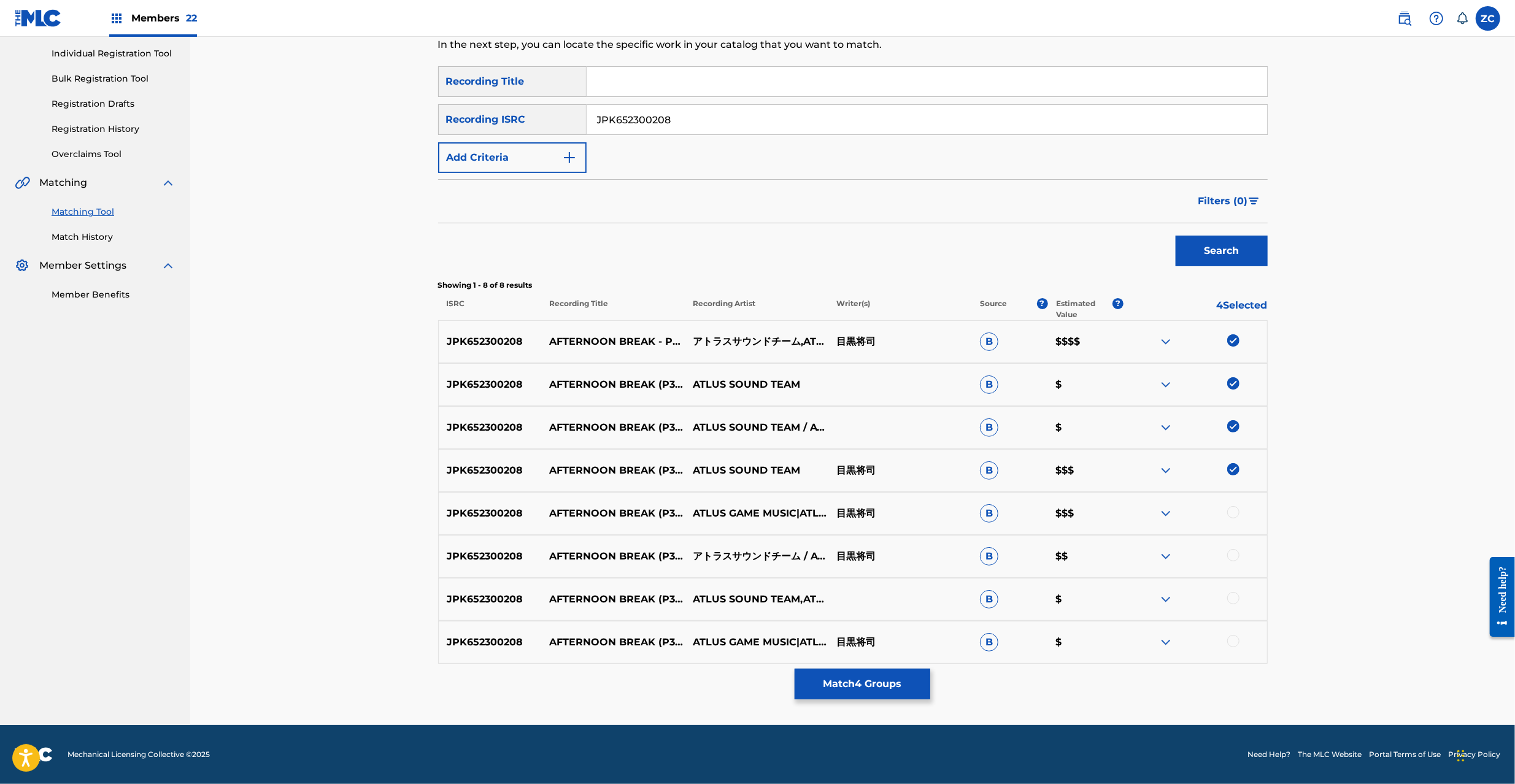
click at [1232, 514] on div at bounding box center [1233, 512] width 12 height 12
click at [1231, 558] on div at bounding box center [1233, 555] width 12 height 12
click at [1231, 600] on div at bounding box center [1233, 598] width 12 height 12
click at [1238, 643] on div at bounding box center [1233, 641] width 12 height 12
click at [926, 129] on input "JPK652300208" at bounding box center [927, 119] width 681 height 29
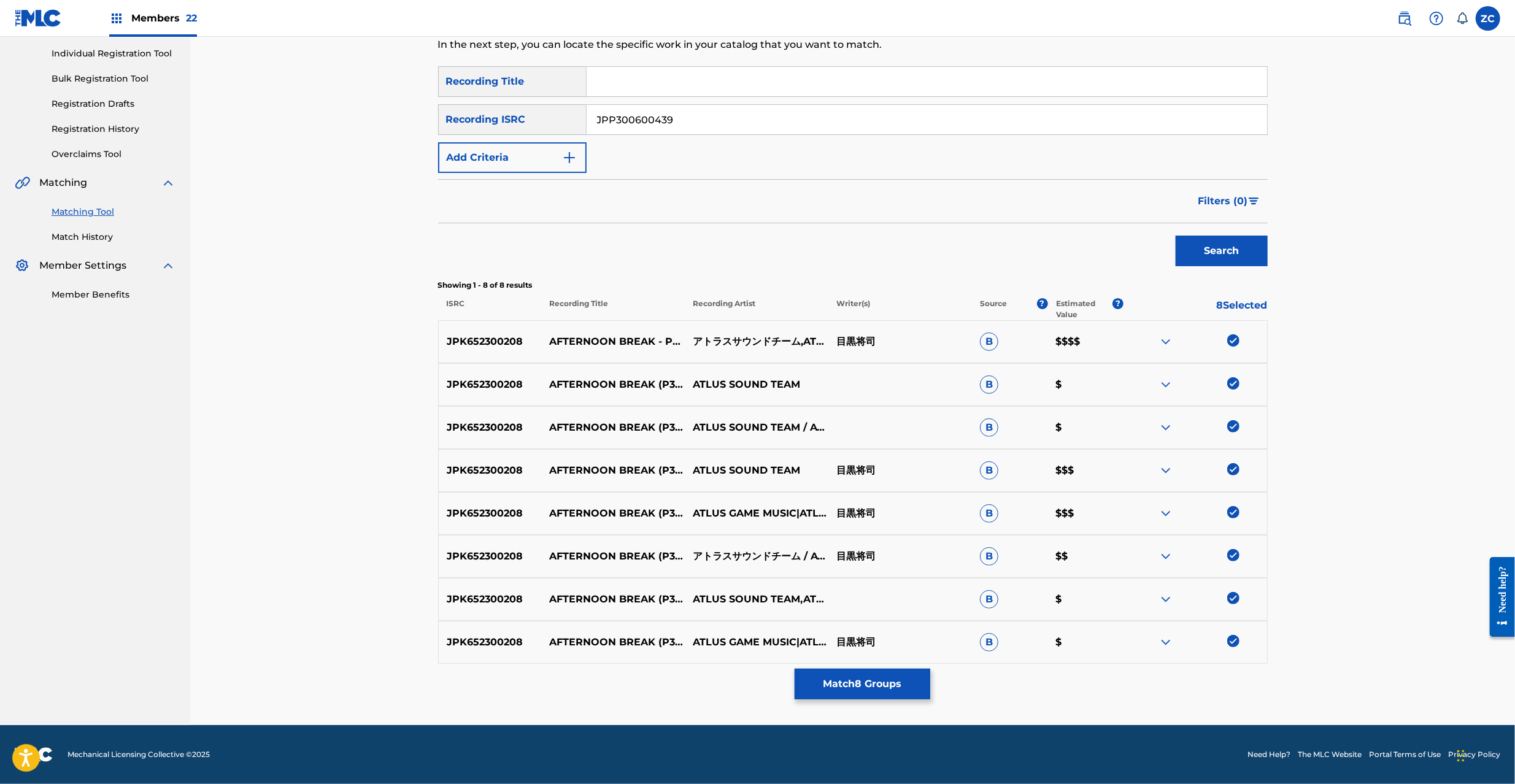
click at [1215, 252] on button "Search" at bounding box center [1222, 250] width 92 height 31
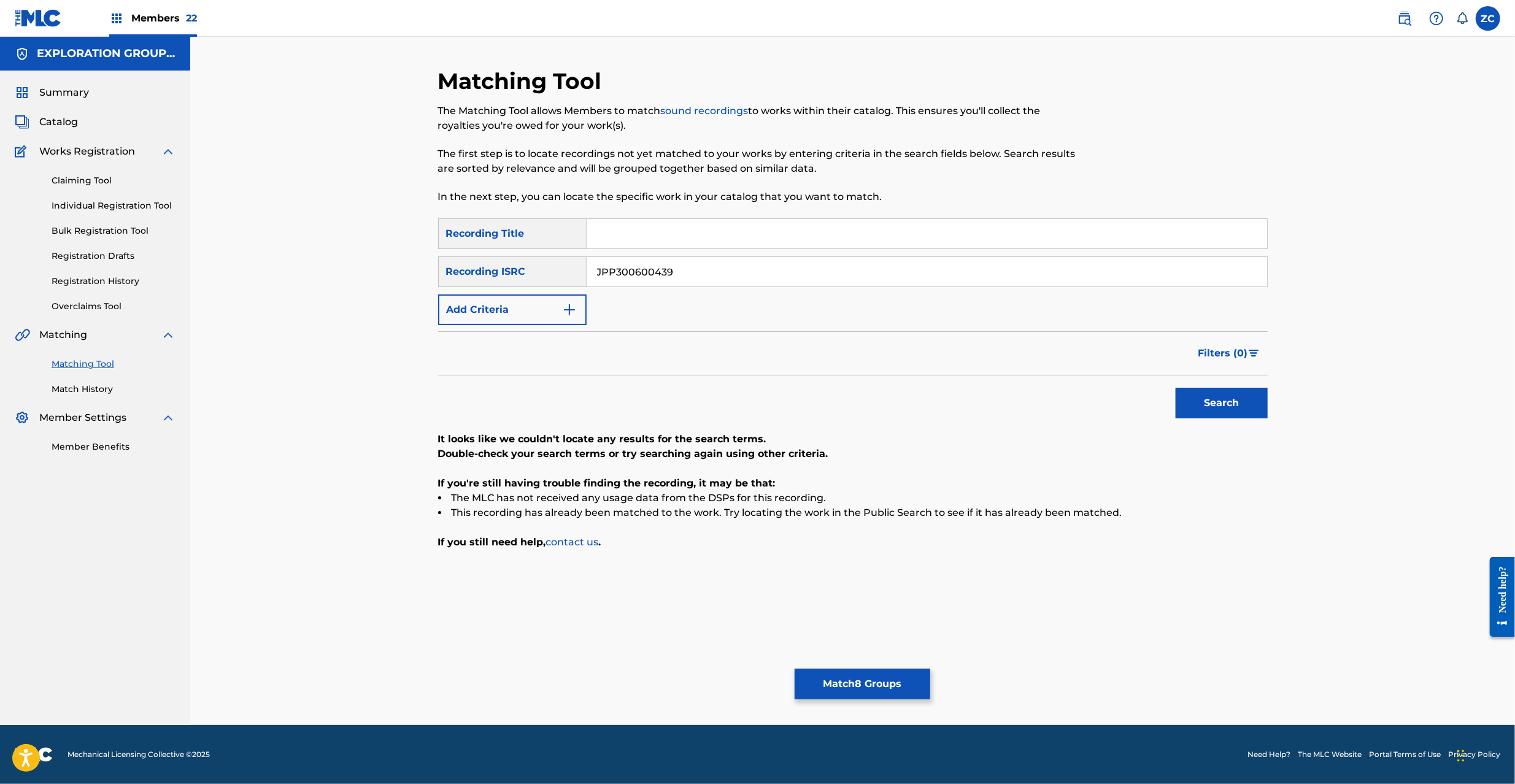
click at [915, 274] on input "JPP300600439" at bounding box center [927, 272] width 681 height 29
click at [1176, 388] on button "Search" at bounding box center [1222, 403] width 92 height 31
type input "JPK651669140"
click at [1176, 388] on button "Search" at bounding box center [1222, 403] width 92 height 31
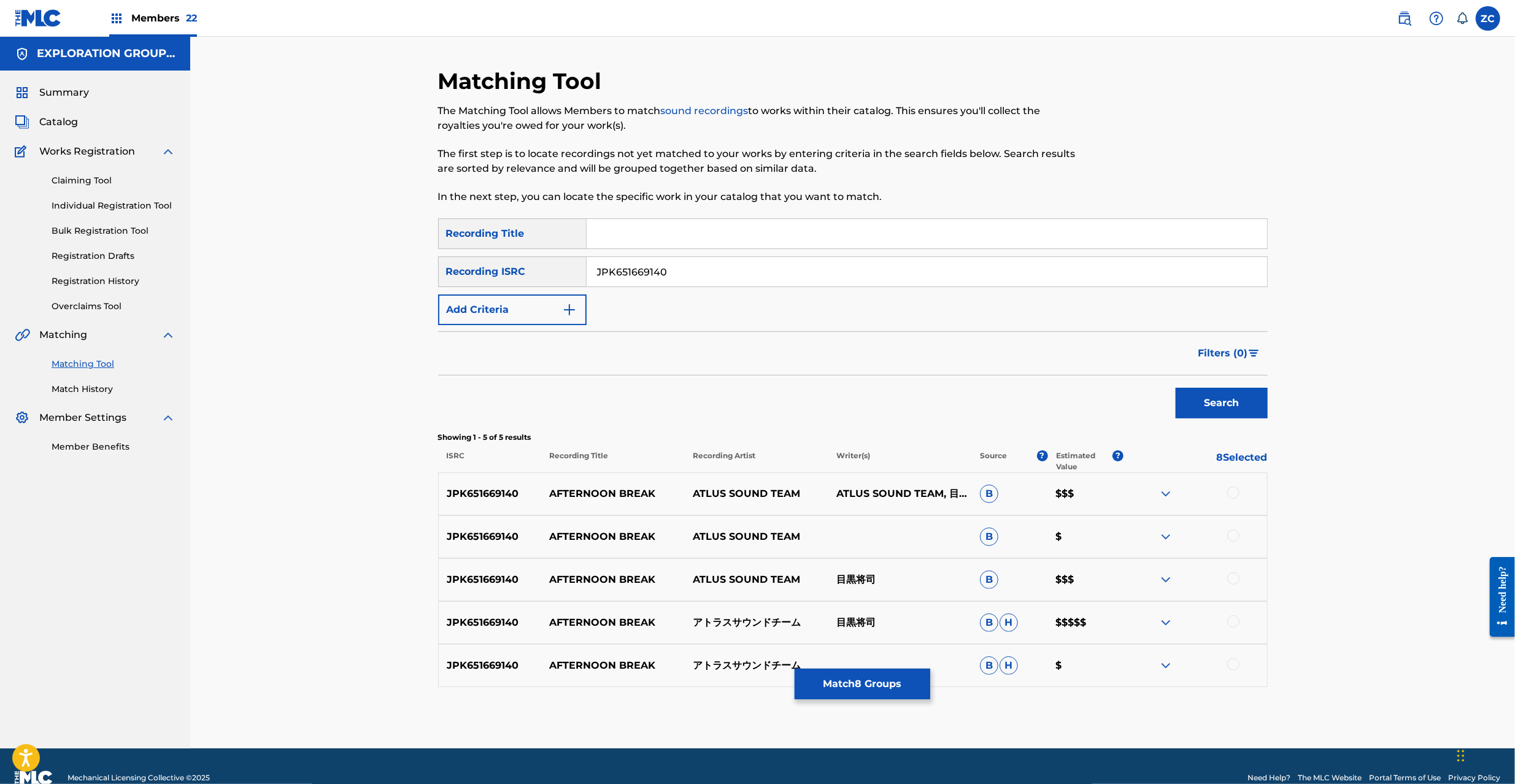
click at [1235, 495] on div at bounding box center [1233, 493] width 12 height 12
click at [1235, 538] on div at bounding box center [1233, 536] width 12 height 12
click at [1233, 580] on div at bounding box center [1233, 578] width 12 height 12
click at [1233, 622] on div at bounding box center [1233, 621] width 12 height 12
click at [1235, 662] on div at bounding box center [1233, 664] width 12 height 12
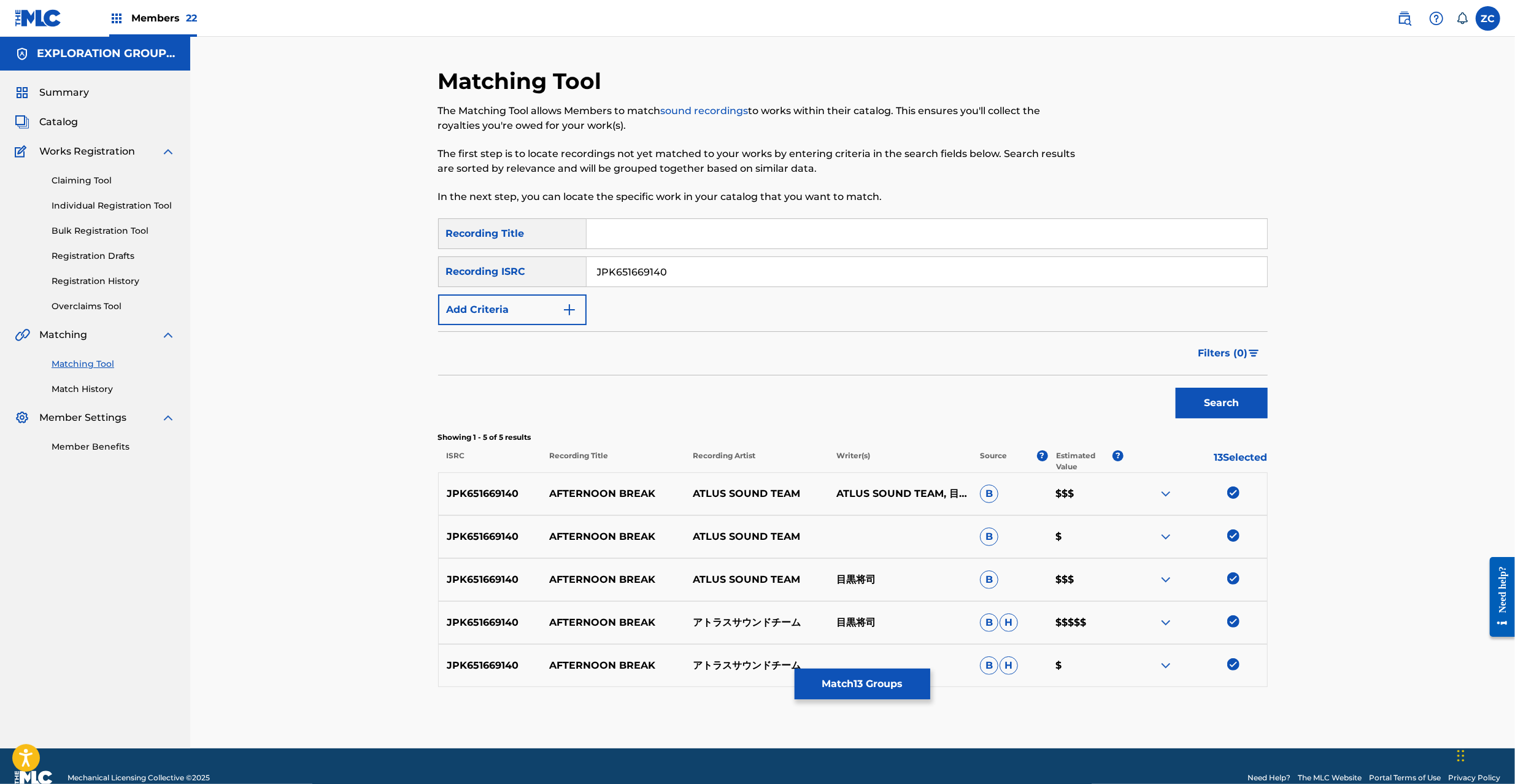
click at [843, 681] on button "Match 13 Groups" at bounding box center [862, 684] width 135 height 31
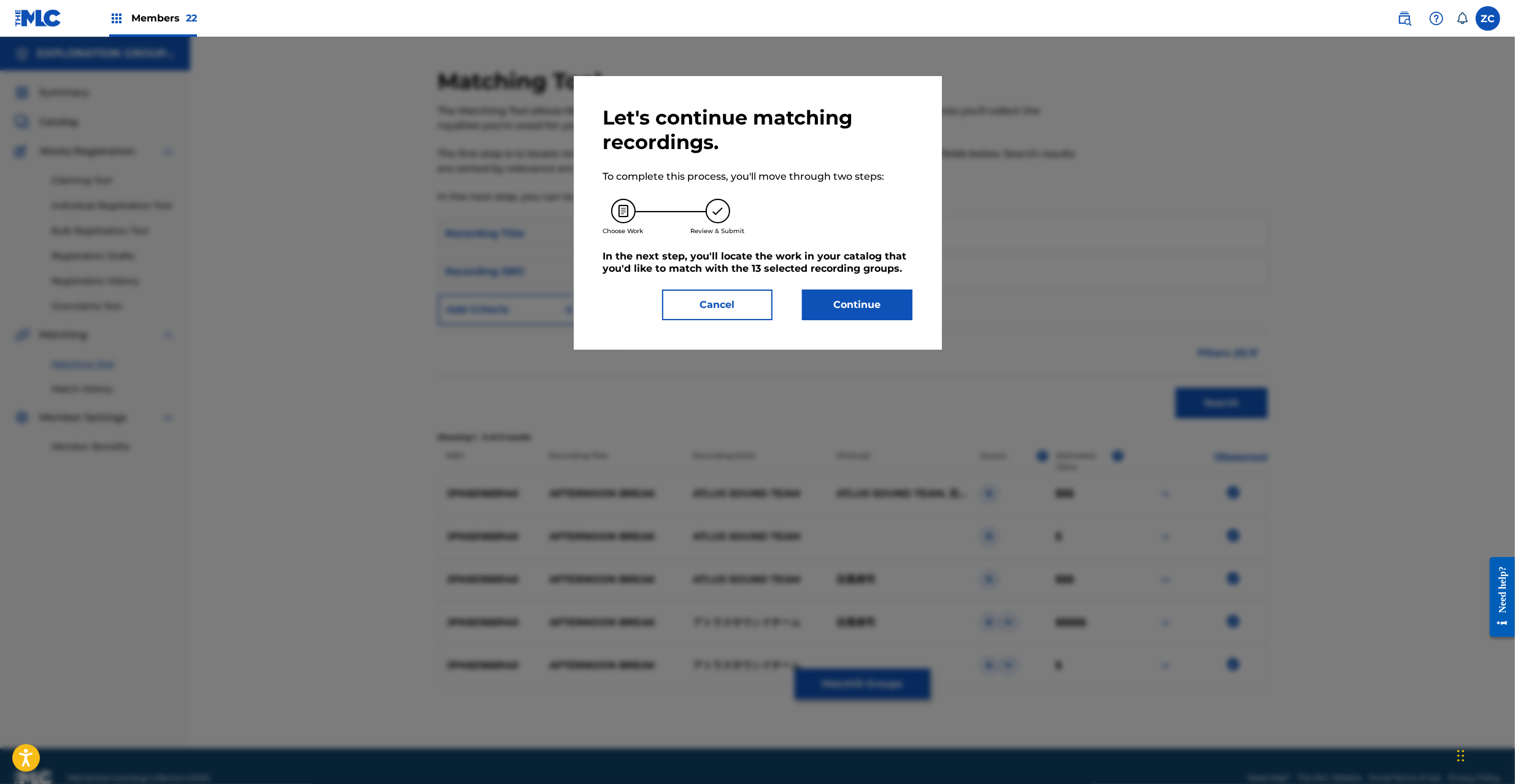
click at [842, 312] on button "Continue" at bounding box center [857, 305] width 110 height 31
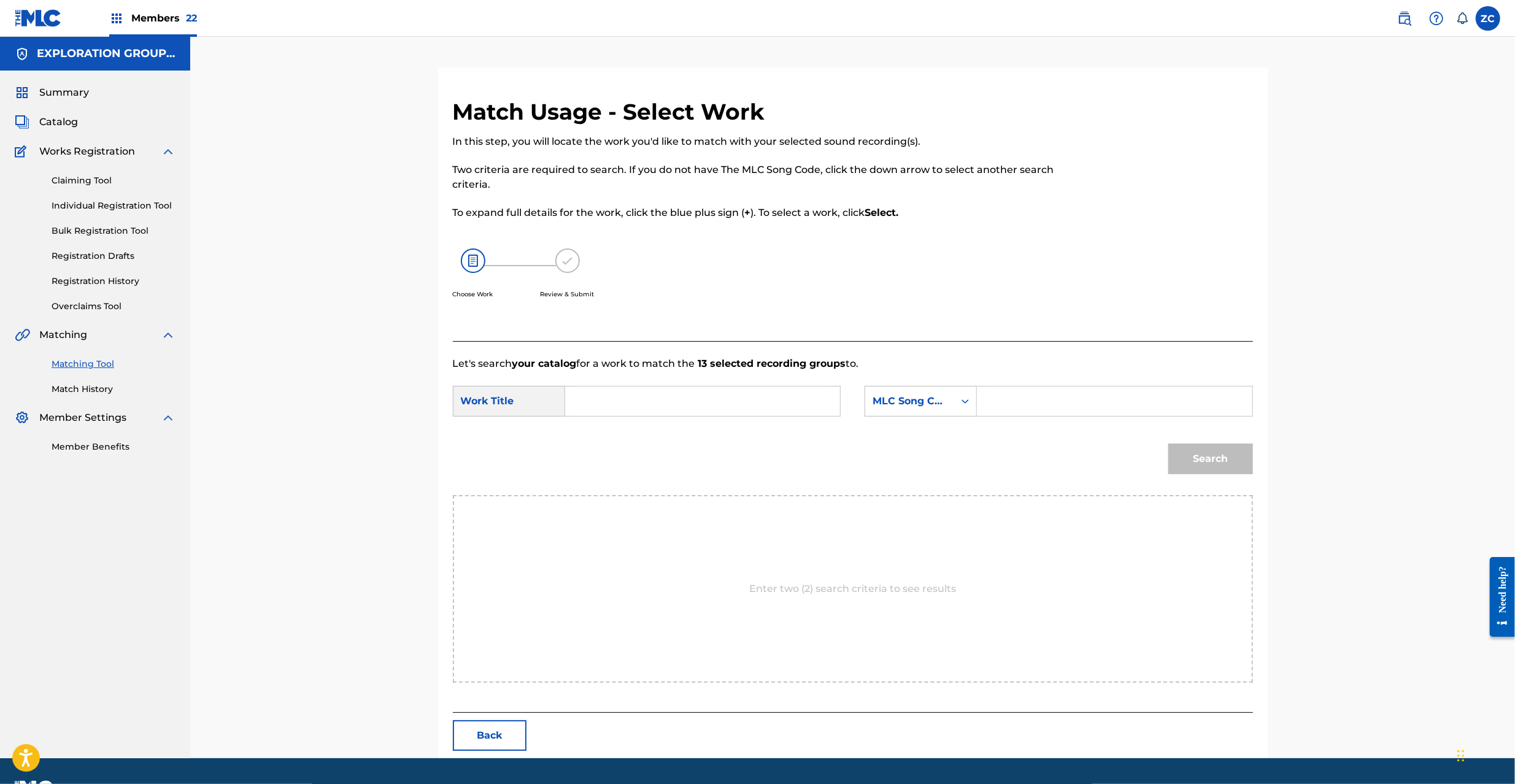
click at [747, 417] on div "SearchWithCriteria69194def-8ce3-40a1-8b17-4c477ff6d62f Work Title SearchWithCri…" at bounding box center [853, 405] width 800 height 38
click at [671, 406] on input "Search Form" at bounding box center [702, 401] width 254 height 29
click at [690, 401] on input "Afternoon Break AY83C1" at bounding box center [702, 401] width 254 height 29
type input "Afternoon Break"
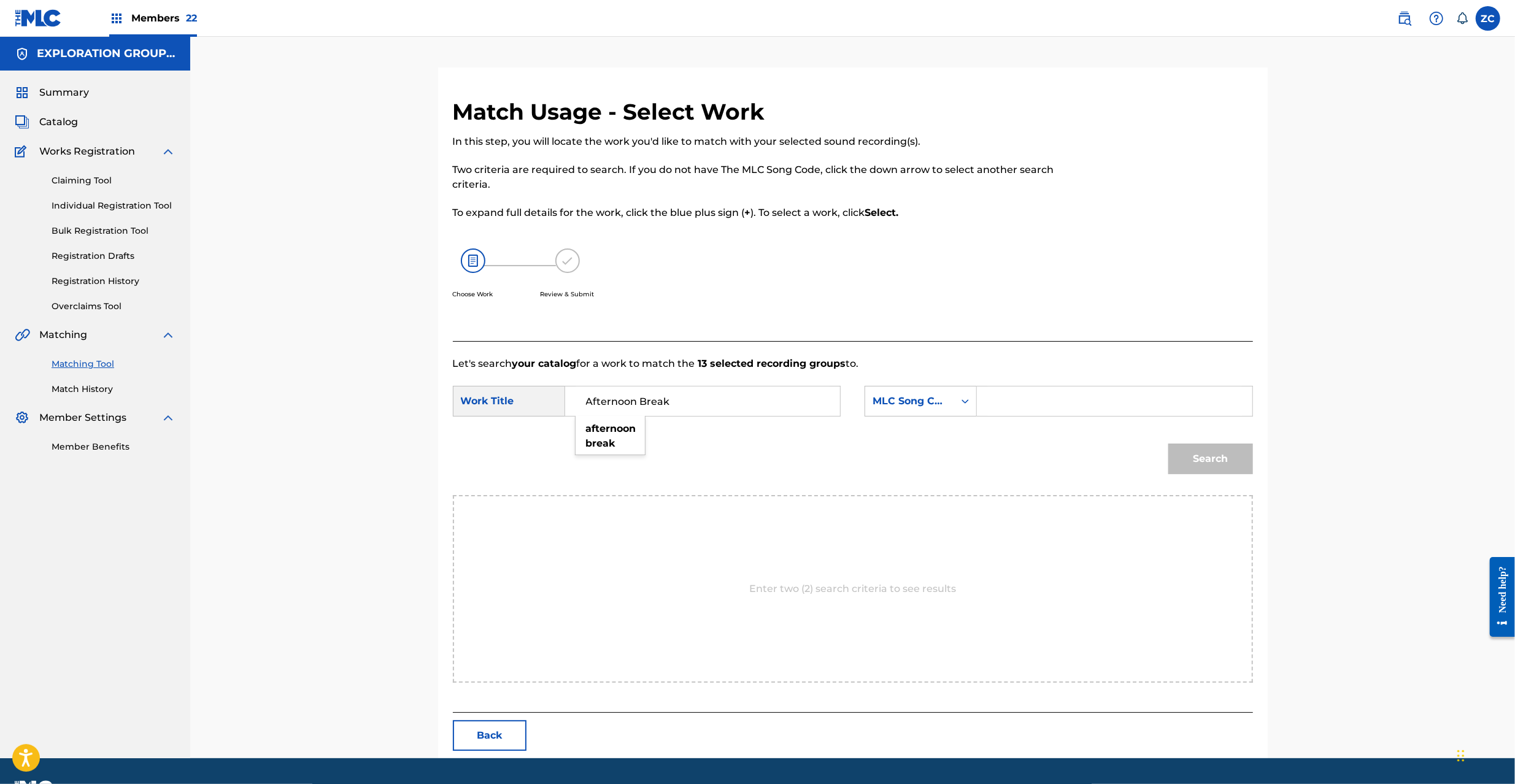
drag, startPoint x: 1101, startPoint y: 404, endPoint x: 1113, endPoint y: 411, distance: 13.9
click at [1101, 404] on input "Search Form" at bounding box center [1114, 401] width 254 height 29
type input "AY83C1"
click at [1209, 459] on button "Search" at bounding box center [1211, 459] width 84 height 31
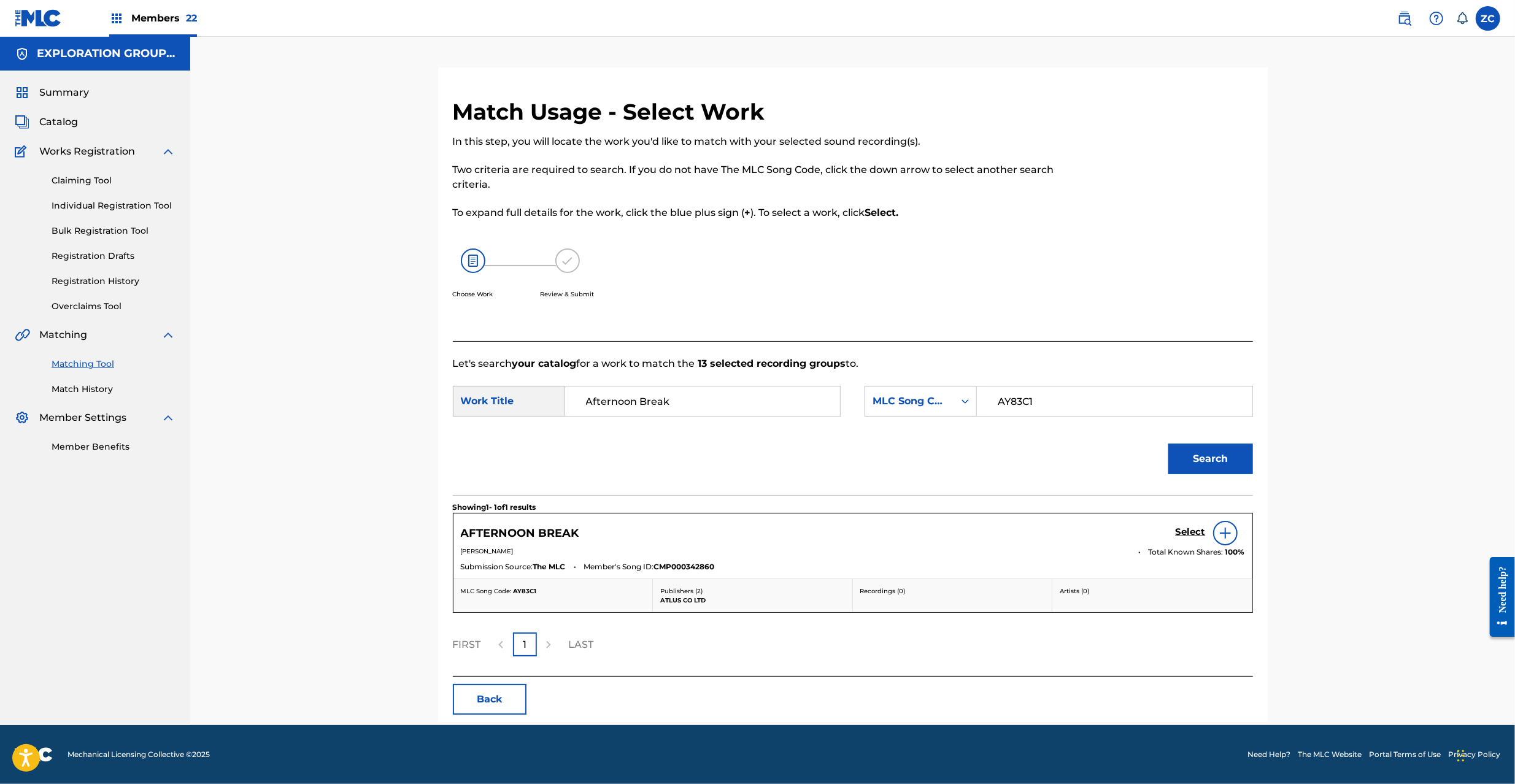
click at [1198, 530] on h5 "Select" at bounding box center [1191, 532] width 30 height 12
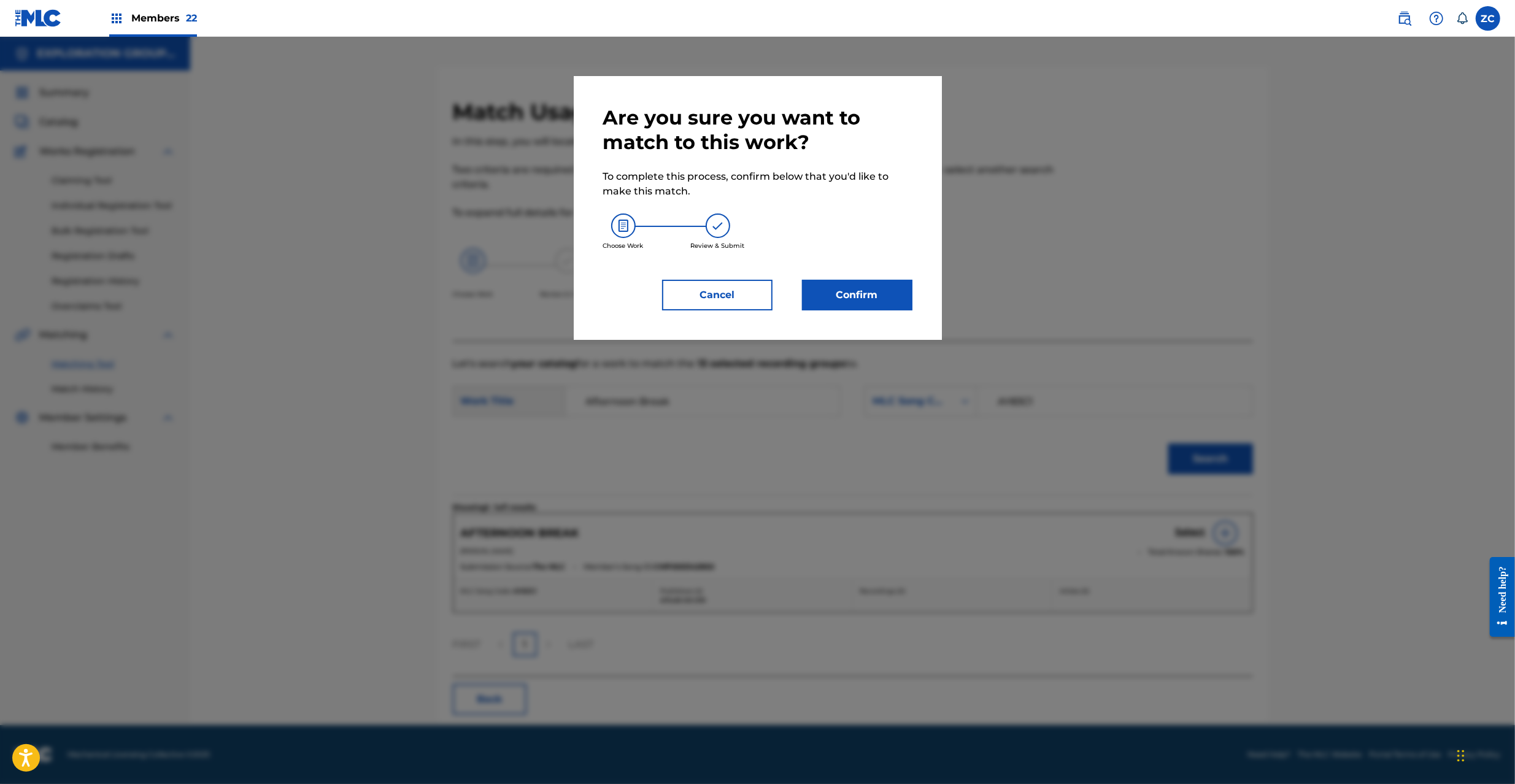
click at [889, 310] on button "Confirm" at bounding box center [857, 295] width 110 height 31
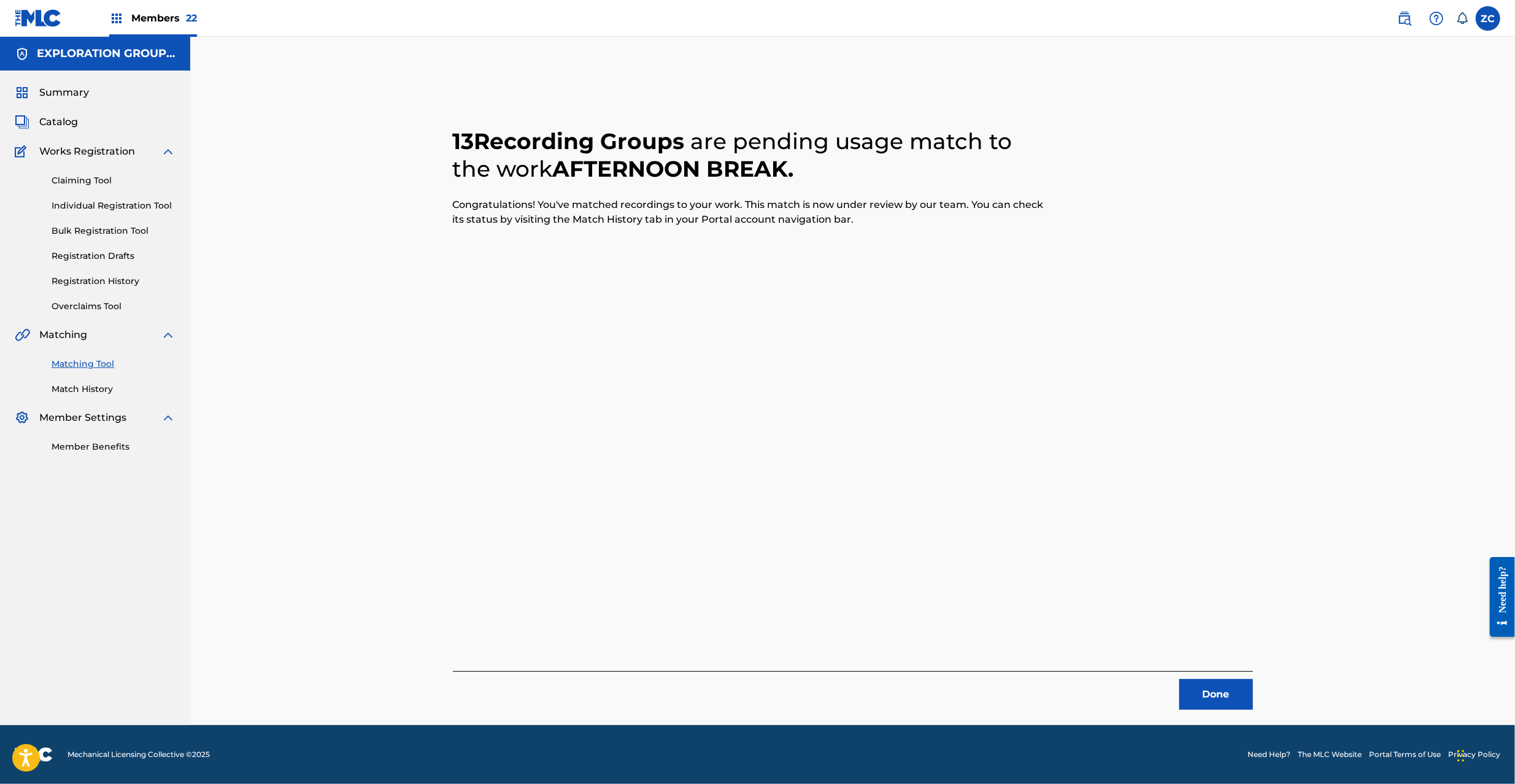
click at [1225, 698] on button "Done" at bounding box center [1216, 694] width 74 height 31
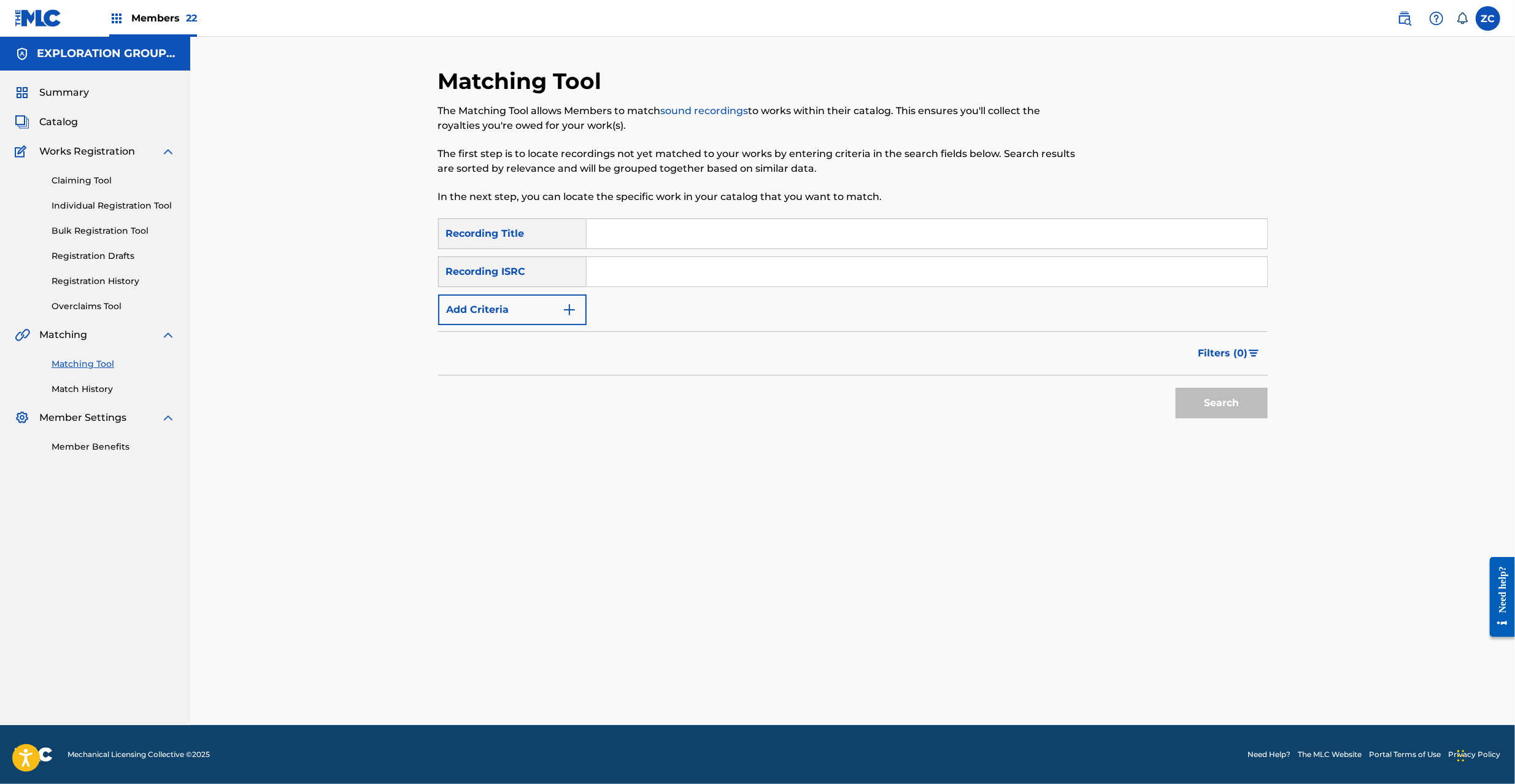
click at [899, 273] on input "Search Form" at bounding box center [927, 272] width 681 height 29
click at [1213, 408] on button "Search" at bounding box center [1222, 403] width 92 height 31
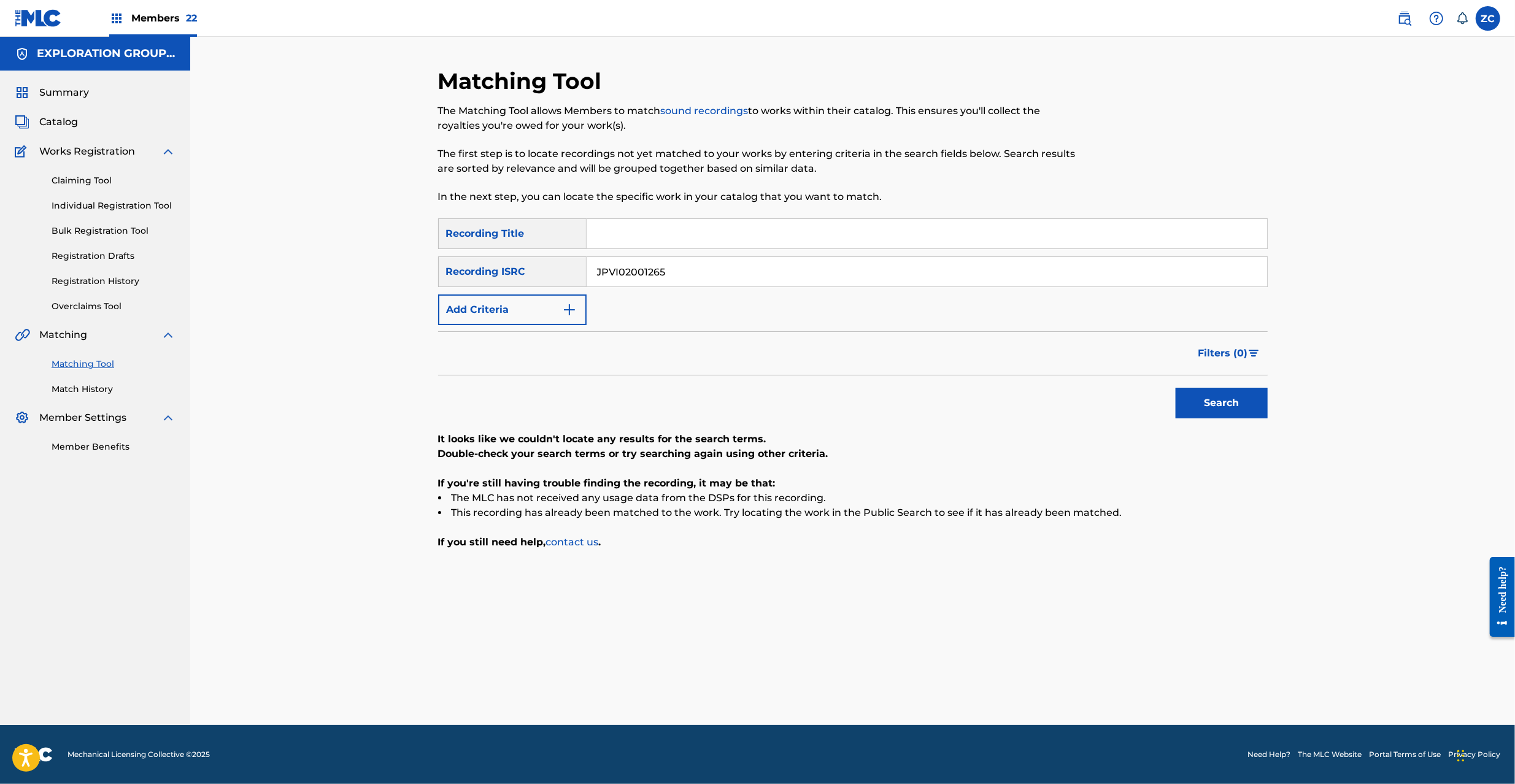
click at [1054, 270] on input "JPVI02001265" at bounding box center [927, 272] width 681 height 29
click at [1176, 388] on button "Search" at bounding box center [1222, 403] width 92 height 31
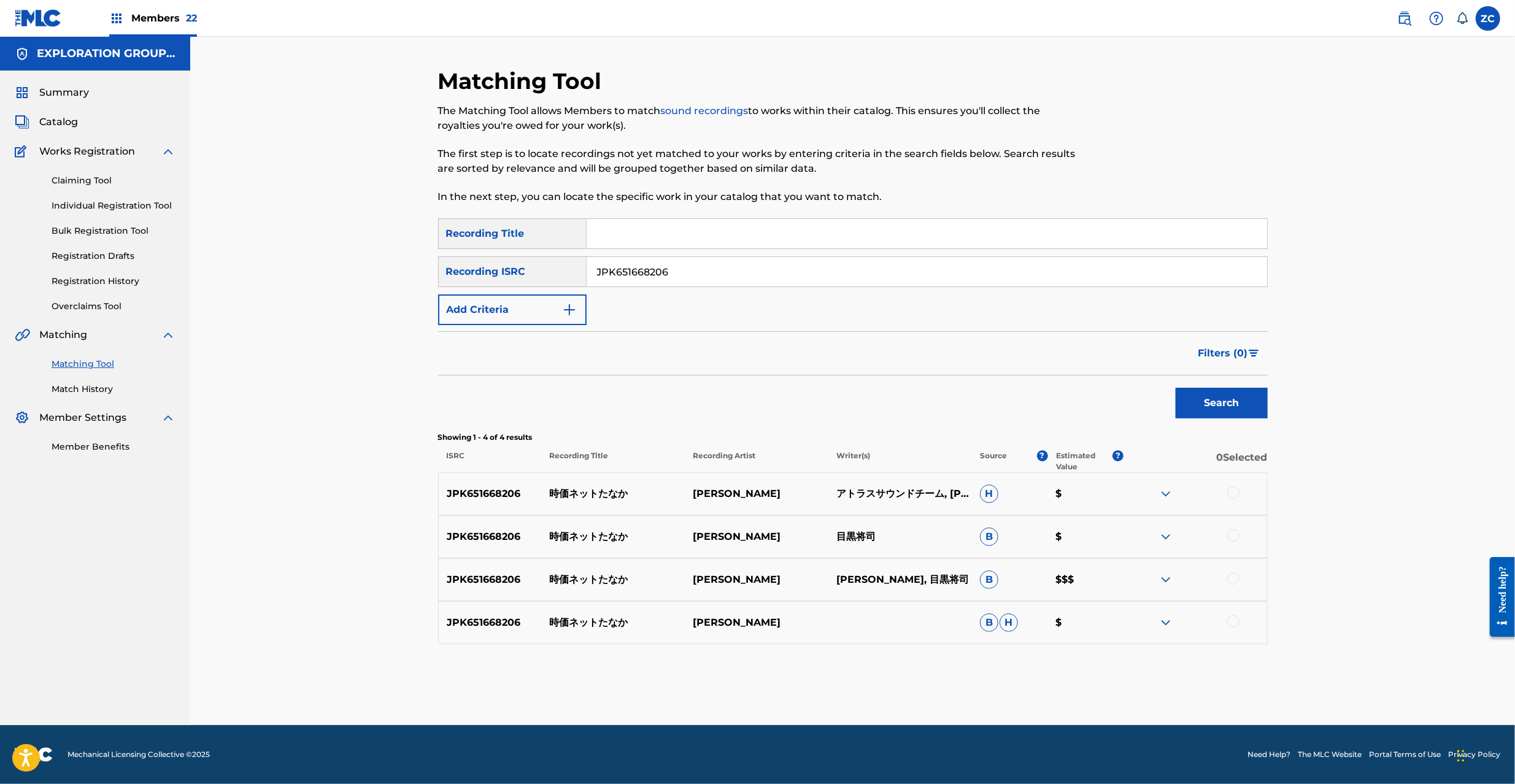
click at [1228, 496] on div at bounding box center [1233, 493] width 12 height 12
click at [1231, 538] on div at bounding box center [1233, 536] width 12 height 12
click at [1235, 577] on div at bounding box center [1233, 578] width 12 height 12
drag, startPoint x: 1233, startPoint y: 623, endPoint x: 1255, endPoint y: 628, distance: 22.6
click at [1233, 621] on div at bounding box center [1233, 621] width 12 height 12
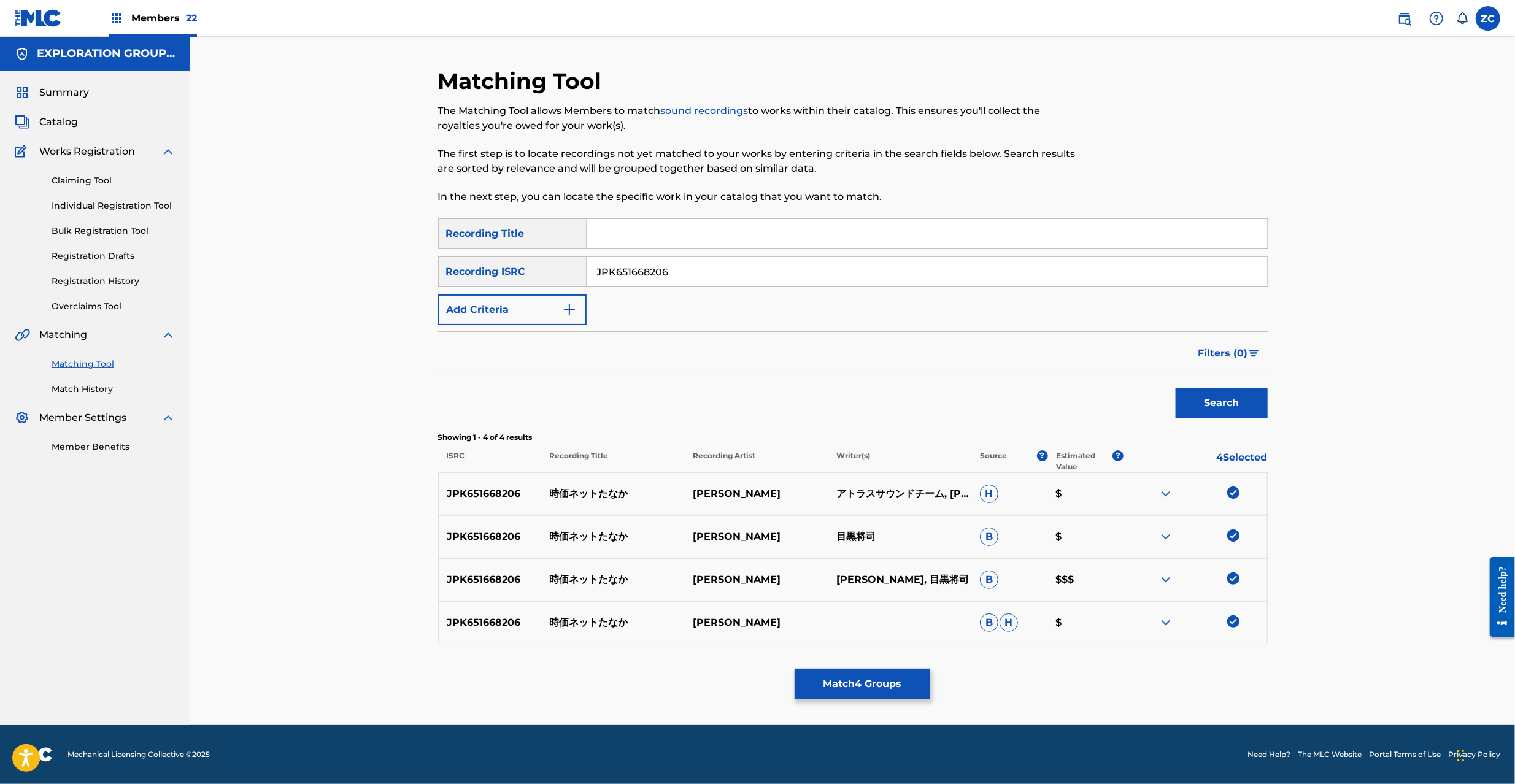
click at [967, 268] on input "JPK651668206" at bounding box center [927, 272] width 681 height 29
click at [1176, 388] on button "Search" at bounding box center [1222, 403] width 92 height 31
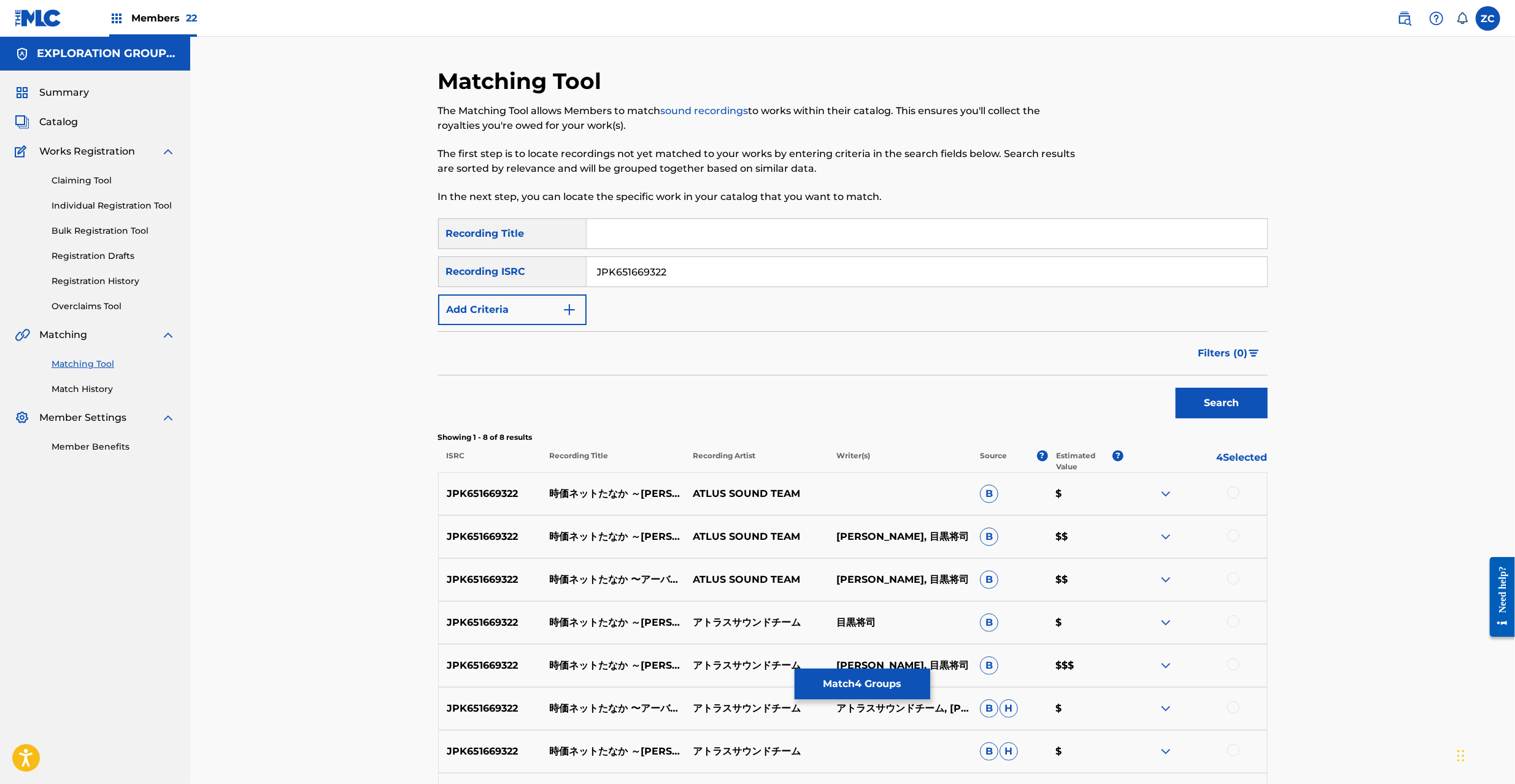
click at [1232, 492] on div at bounding box center [1233, 493] width 12 height 12
click at [1230, 534] on div at bounding box center [1233, 536] width 12 height 12
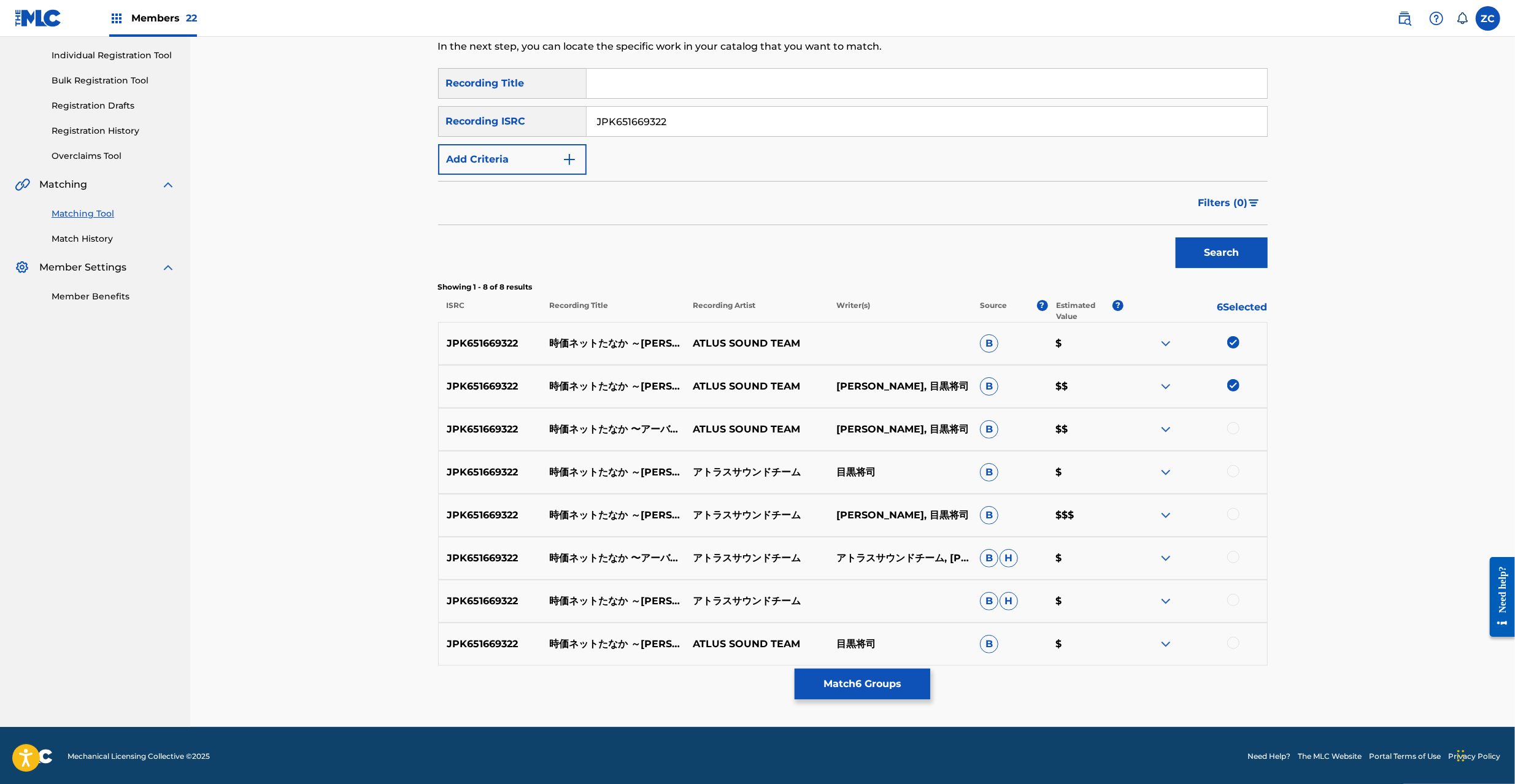
scroll to position [152, 0]
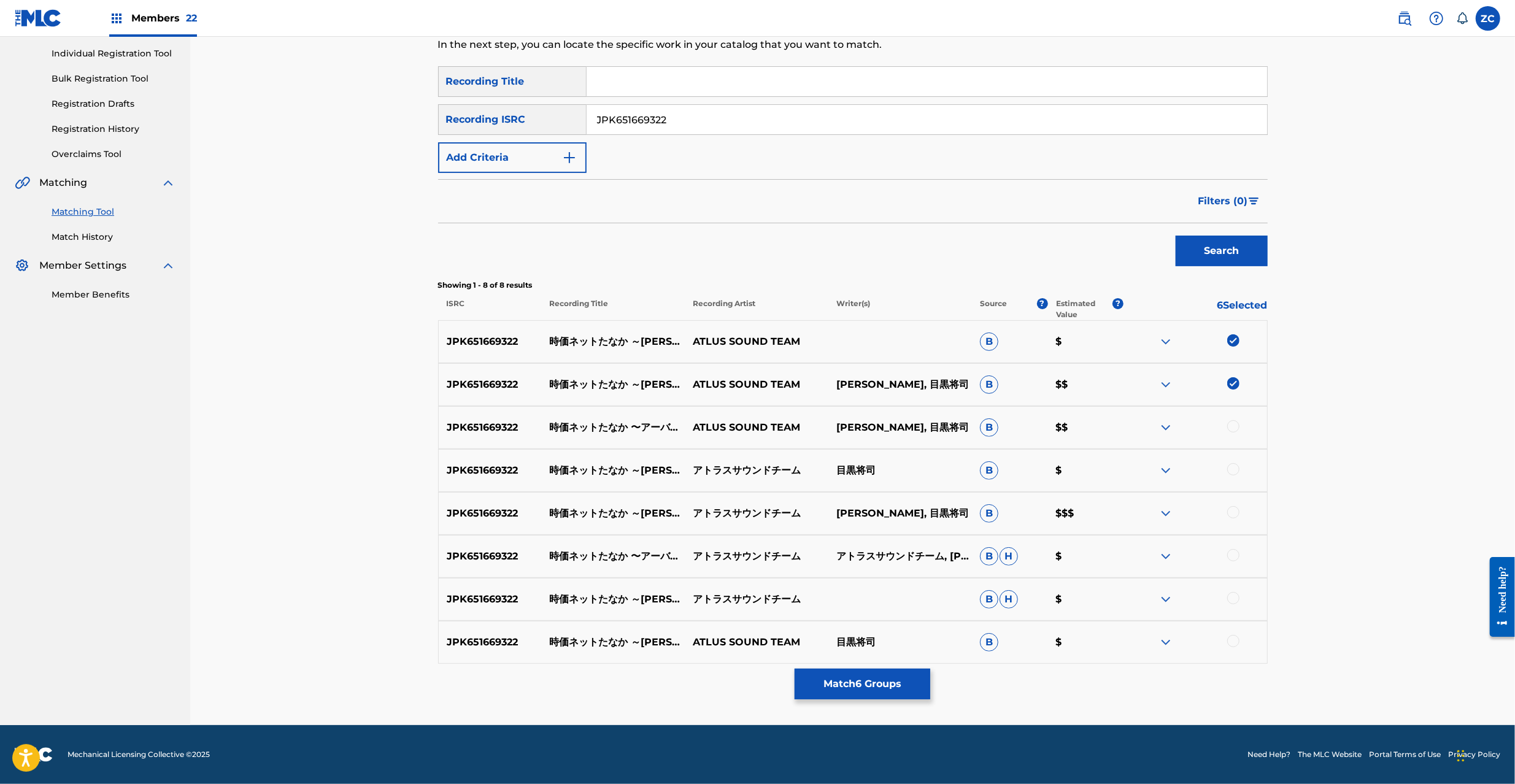
click at [1235, 423] on div at bounding box center [1233, 427] width 12 height 12
click at [1231, 472] on div at bounding box center [1233, 470] width 12 height 12
click at [1237, 513] on div at bounding box center [1233, 512] width 12 height 12
click at [1233, 558] on div at bounding box center [1233, 555] width 12 height 12
click at [1233, 595] on div at bounding box center [1233, 598] width 12 height 12
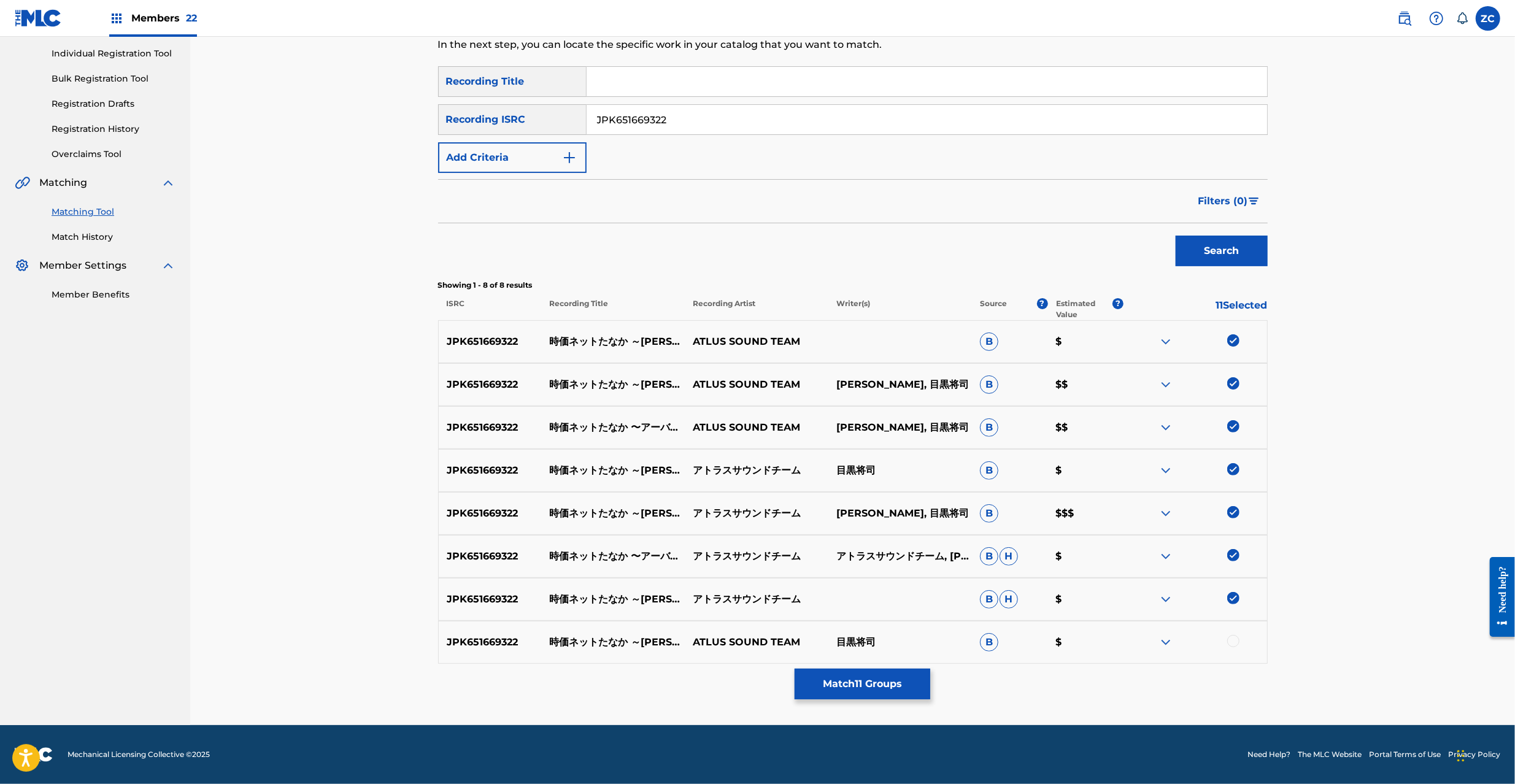
click at [1238, 640] on div at bounding box center [1233, 641] width 12 height 12
click at [922, 120] on input "JPK651669322" at bounding box center [927, 119] width 681 height 29
click at [1228, 253] on button "Search" at bounding box center [1222, 250] width 92 height 31
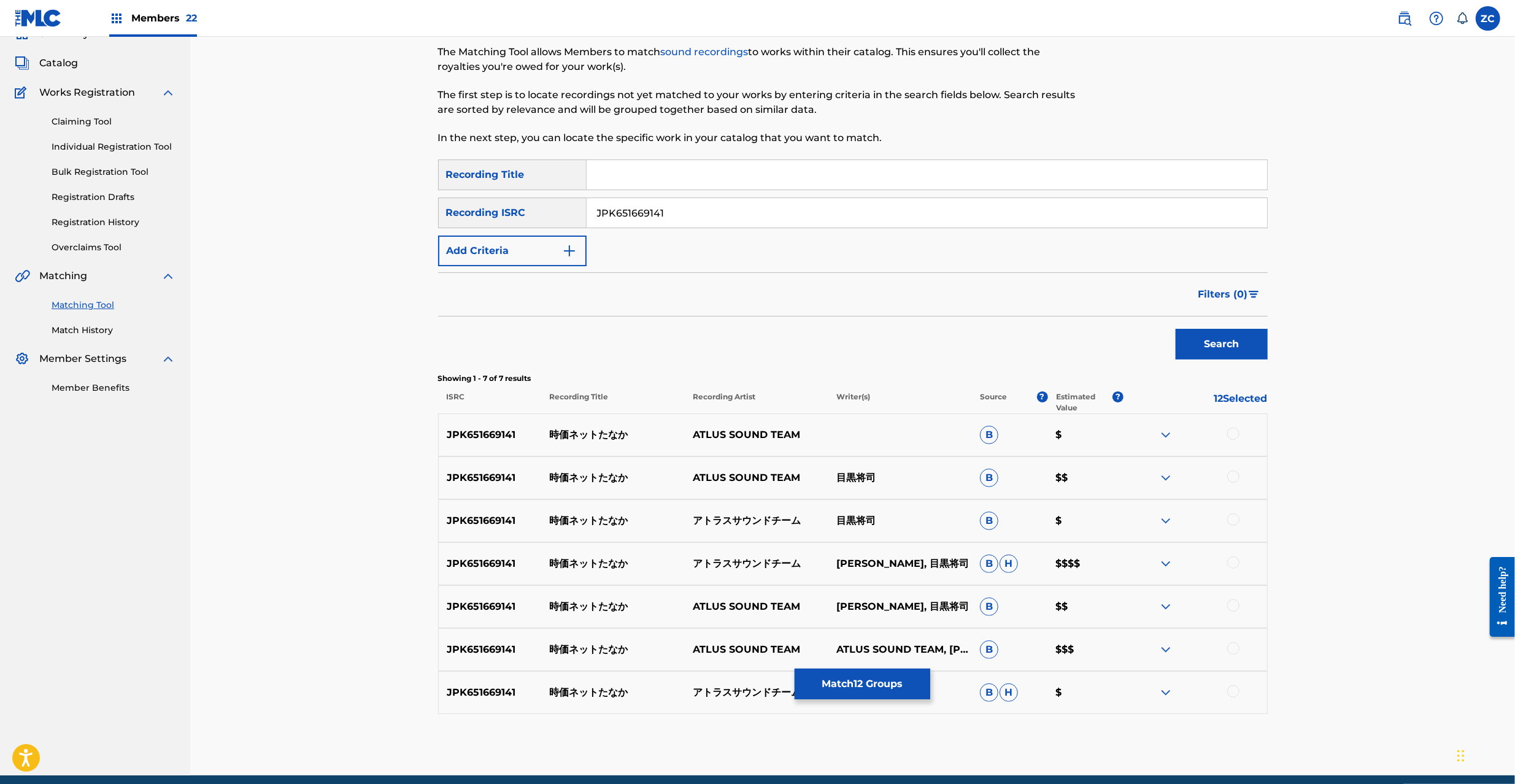
scroll to position [109, 0]
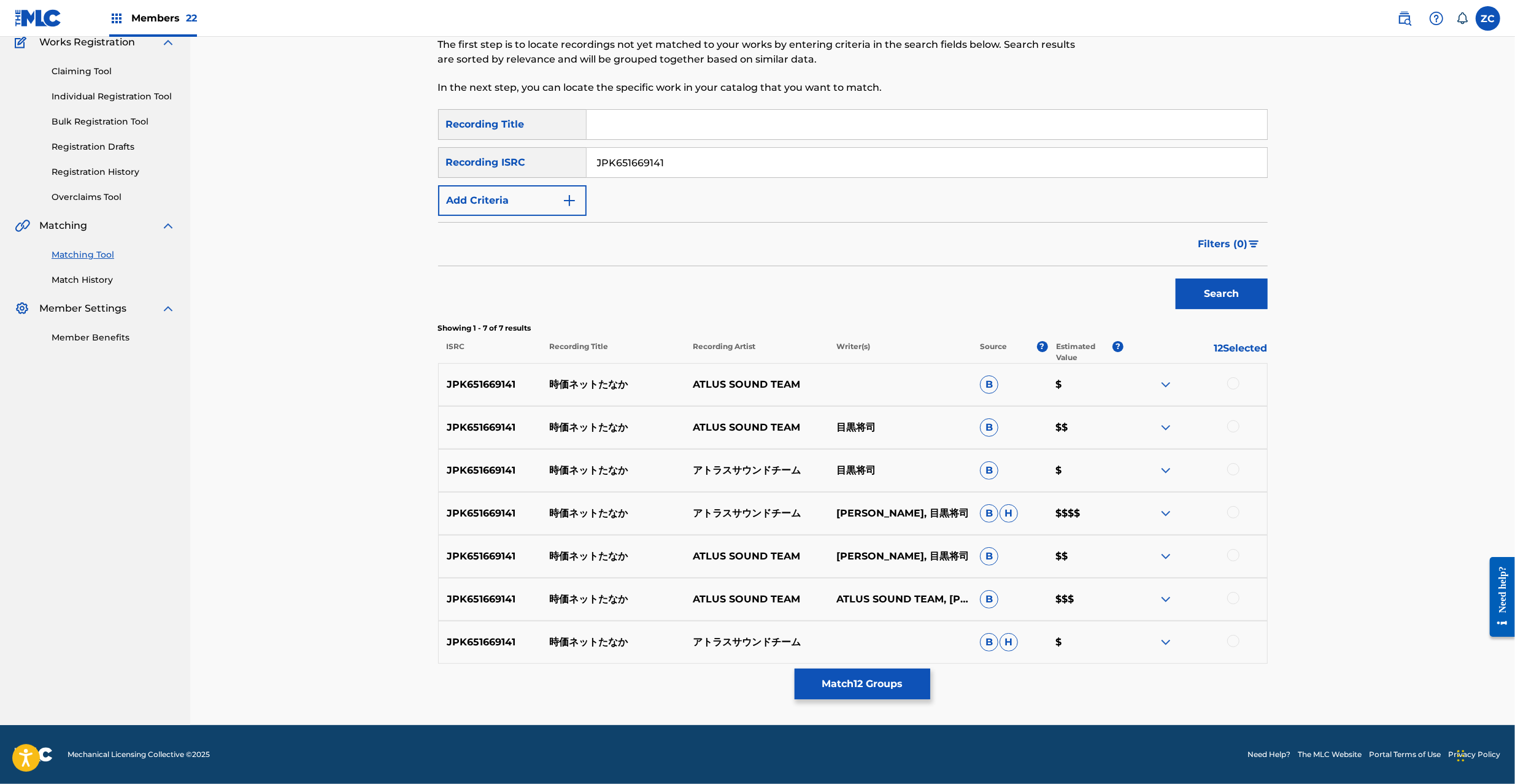
click at [1231, 385] on div at bounding box center [1233, 384] width 12 height 12
click at [1238, 425] on div at bounding box center [1233, 427] width 12 height 12
drag, startPoint x: 1236, startPoint y: 468, endPoint x: 1236, endPoint y: 476, distance: 8.0
click at [1236, 467] on div at bounding box center [1233, 470] width 12 height 12
click at [1238, 511] on div at bounding box center [1233, 512] width 12 height 12
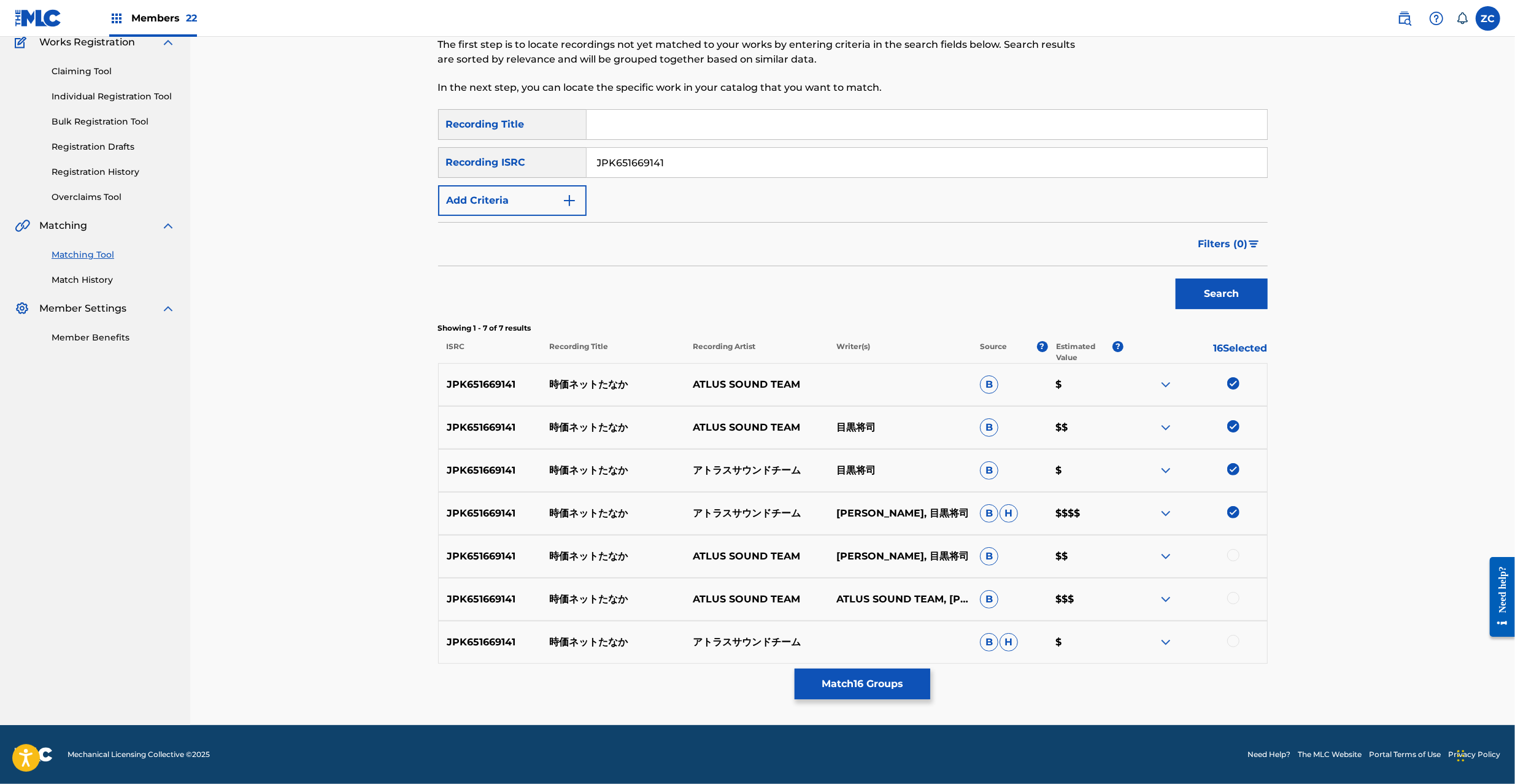
click at [1237, 552] on div at bounding box center [1233, 555] width 12 height 12
click at [1237, 596] on div at bounding box center [1233, 598] width 12 height 12
click at [1233, 640] on div at bounding box center [1233, 641] width 12 height 12
click at [899, 163] on input "JPK651669141" at bounding box center [927, 162] width 681 height 29
click at [1218, 305] on button "Search" at bounding box center [1222, 293] width 92 height 31
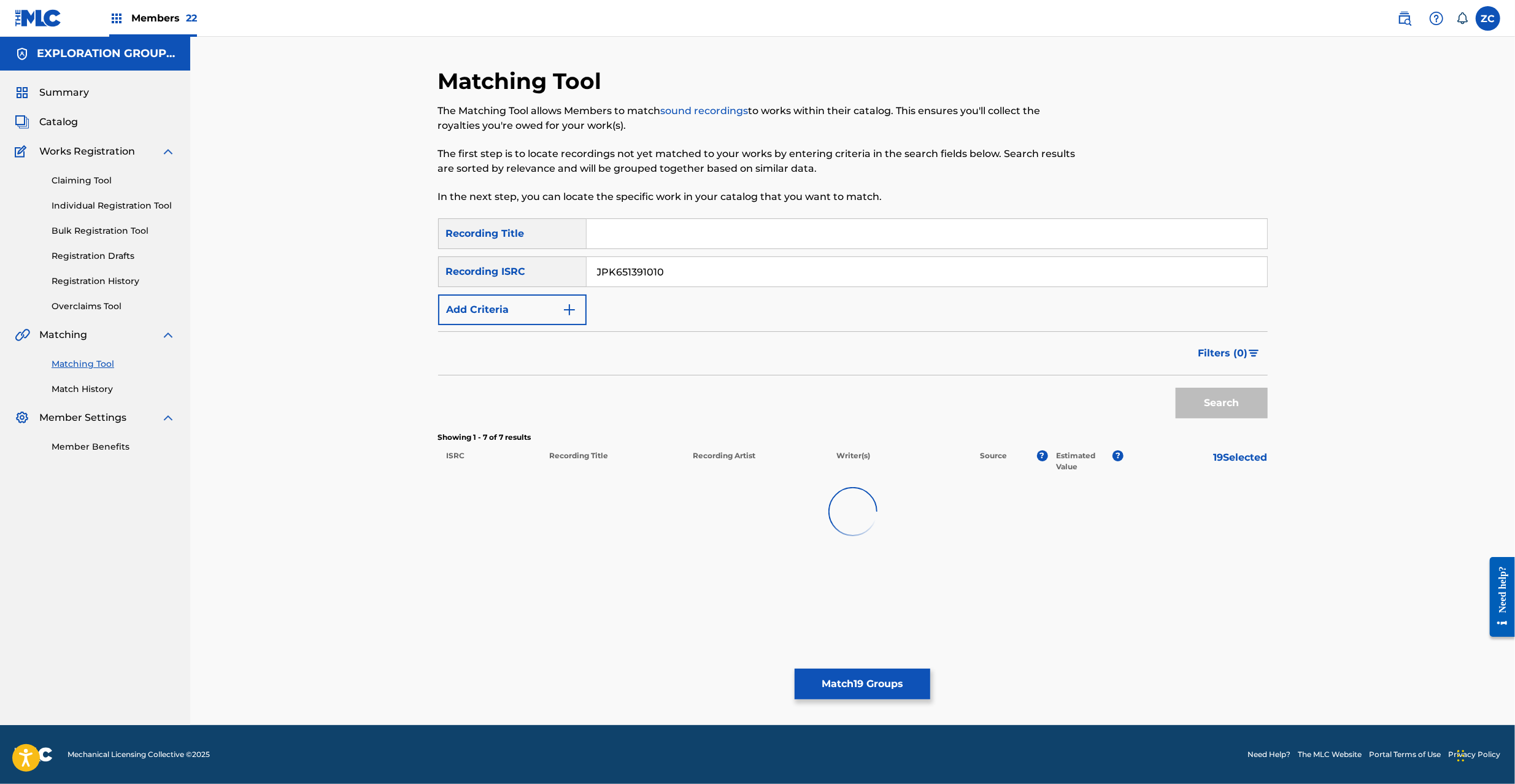
scroll to position [0, 0]
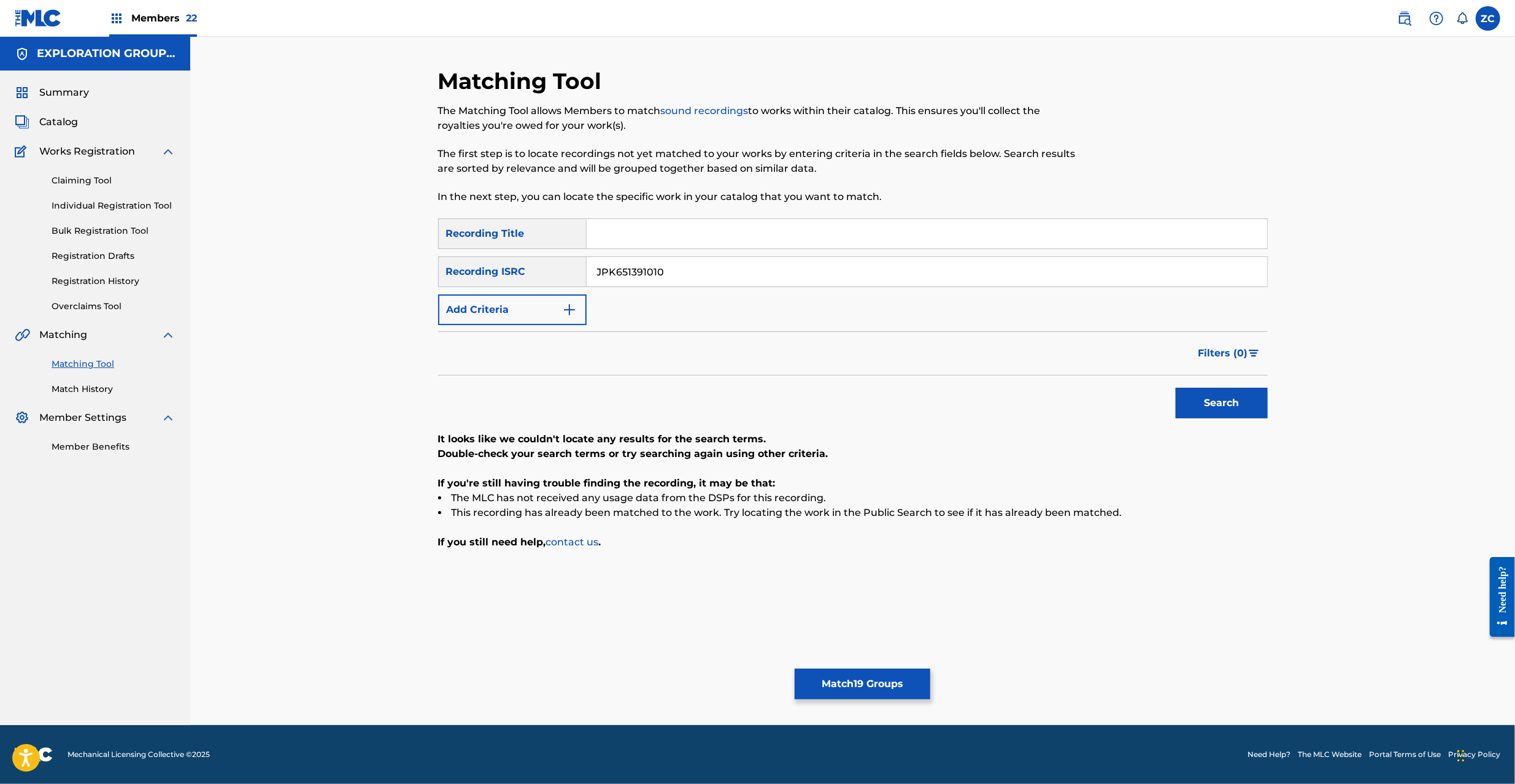
click at [772, 276] on input "JPK651391010" at bounding box center [927, 272] width 681 height 29
click at [1176, 388] on button "Search" at bounding box center [1222, 403] width 92 height 31
click at [996, 274] on input "JPK651367014" at bounding box center [927, 272] width 681 height 29
click at [1176, 388] on button "Search" at bounding box center [1222, 403] width 92 height 31
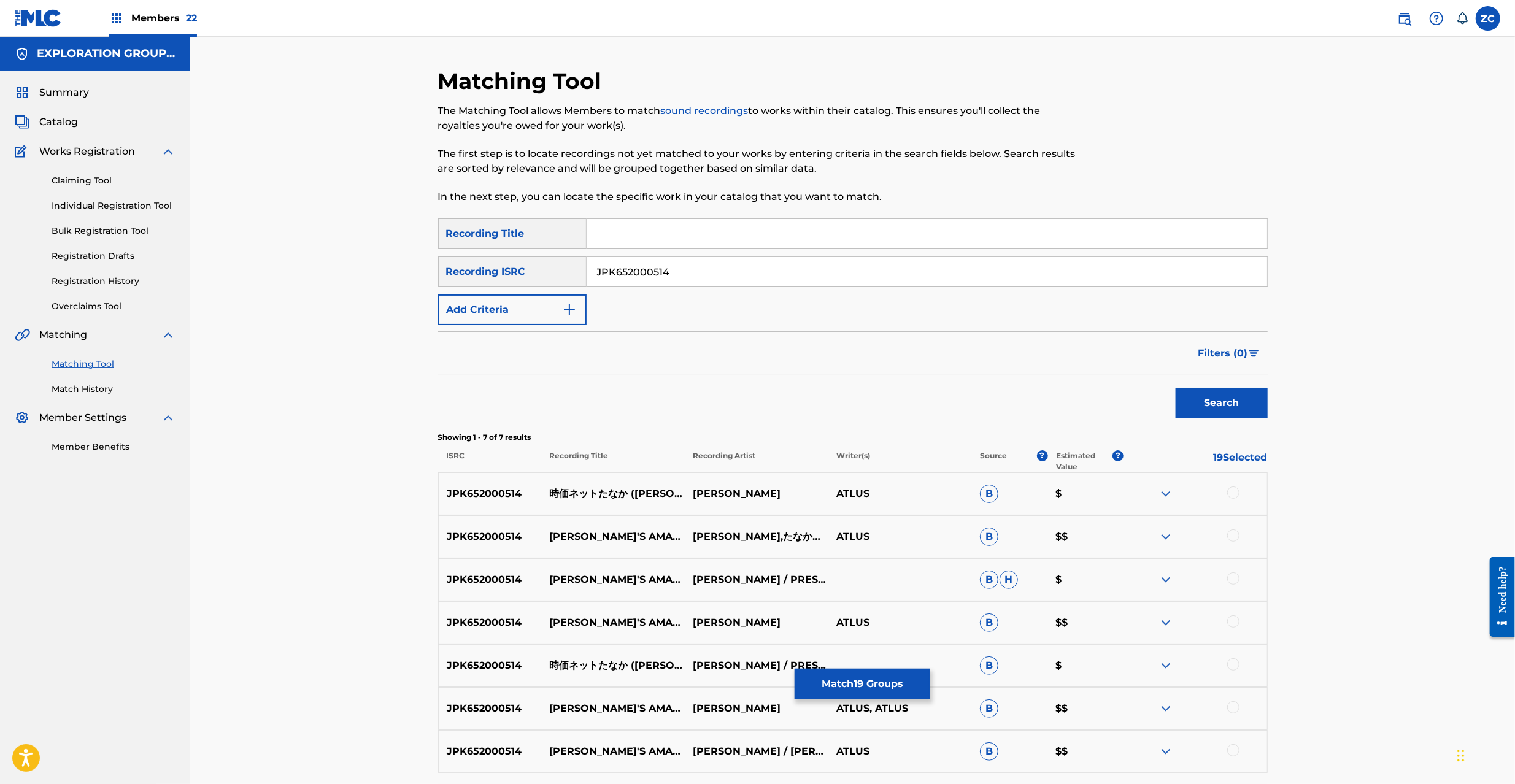
drag, startPoint x: 1232, startPoint y: 496, endPoint x: 1232, endPoint y: 531, distance: 35.0
click at [1232, 495] on div at bounding box center [1233, 493] width 12 height 12
click at [1235, 534] on div at bounding box center [1233, 536] width 12 height 12
drag, startPoint x: 1237, startPoint y: 580, endPoint x: 1282, endPoint y: 373, distance: 211.8
click at [1237, 579] on div at bounding box center [1233, 578] width 12 height 12
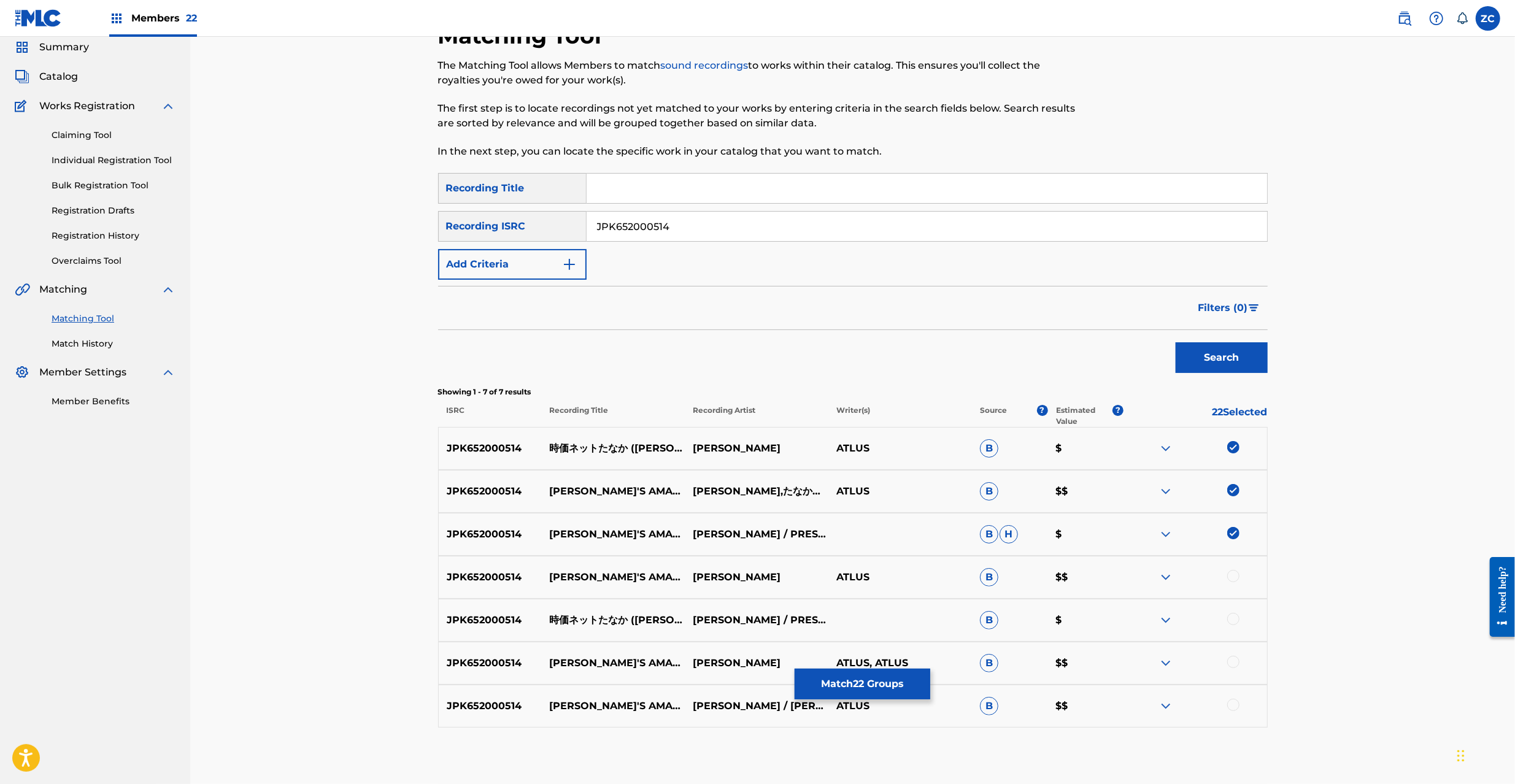
scroll to position [109, 0]
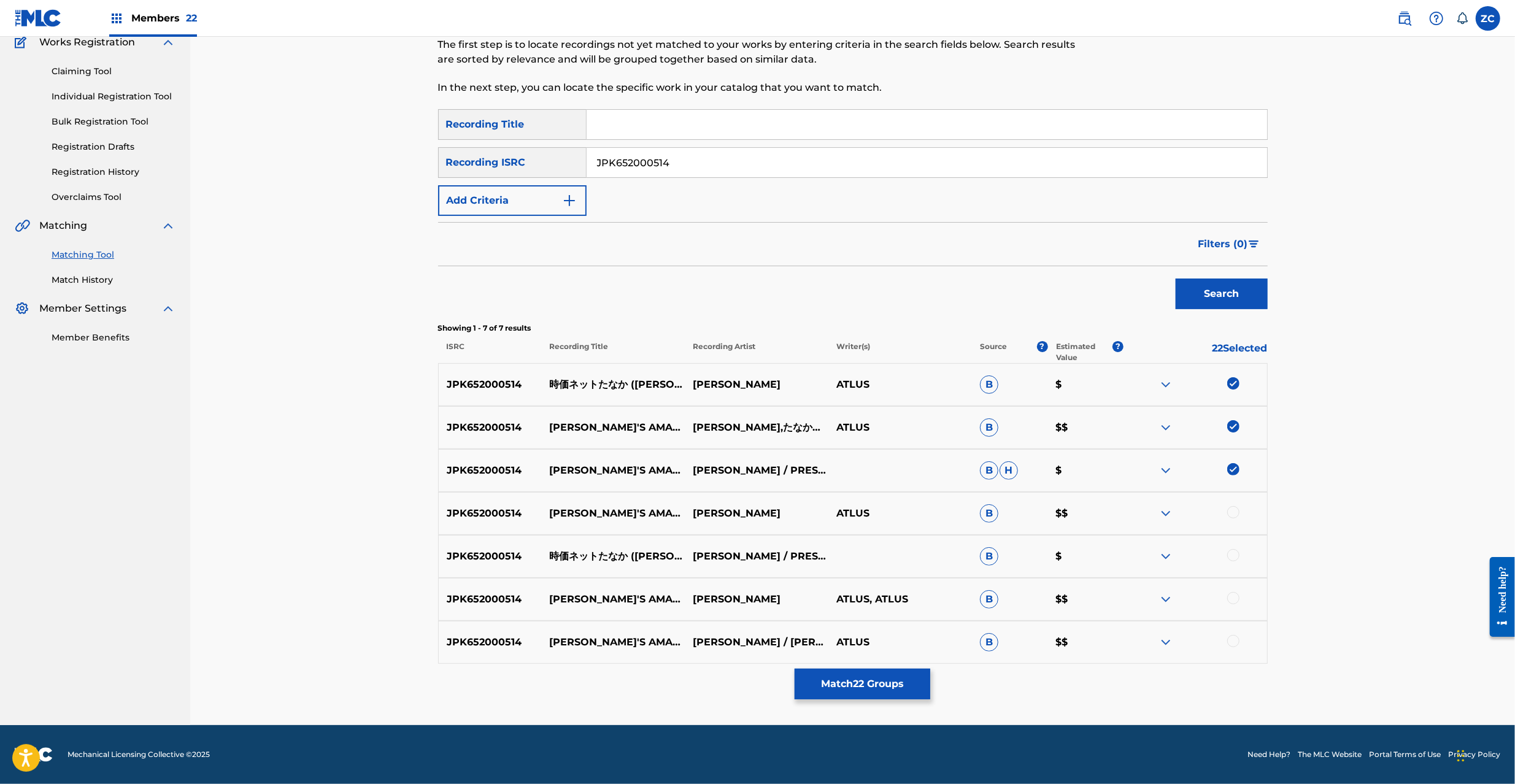
click at [1233, 516] on div at bounding box center [1233, 512] width 12 height 12
click at [1235, 555] on div at bounding box center [1233, 555] width 12 height 12
drag, startPoint x: 1235, startPoint y: 598, endPoint x: 1237, endPoint y: 662, distance: 64.0
click at [1235, 600] on div at bounding box center [1233, 598] width 12 height 12
click at [1237, 641] on div at bounding box center [1233, 641] width 12 height 12
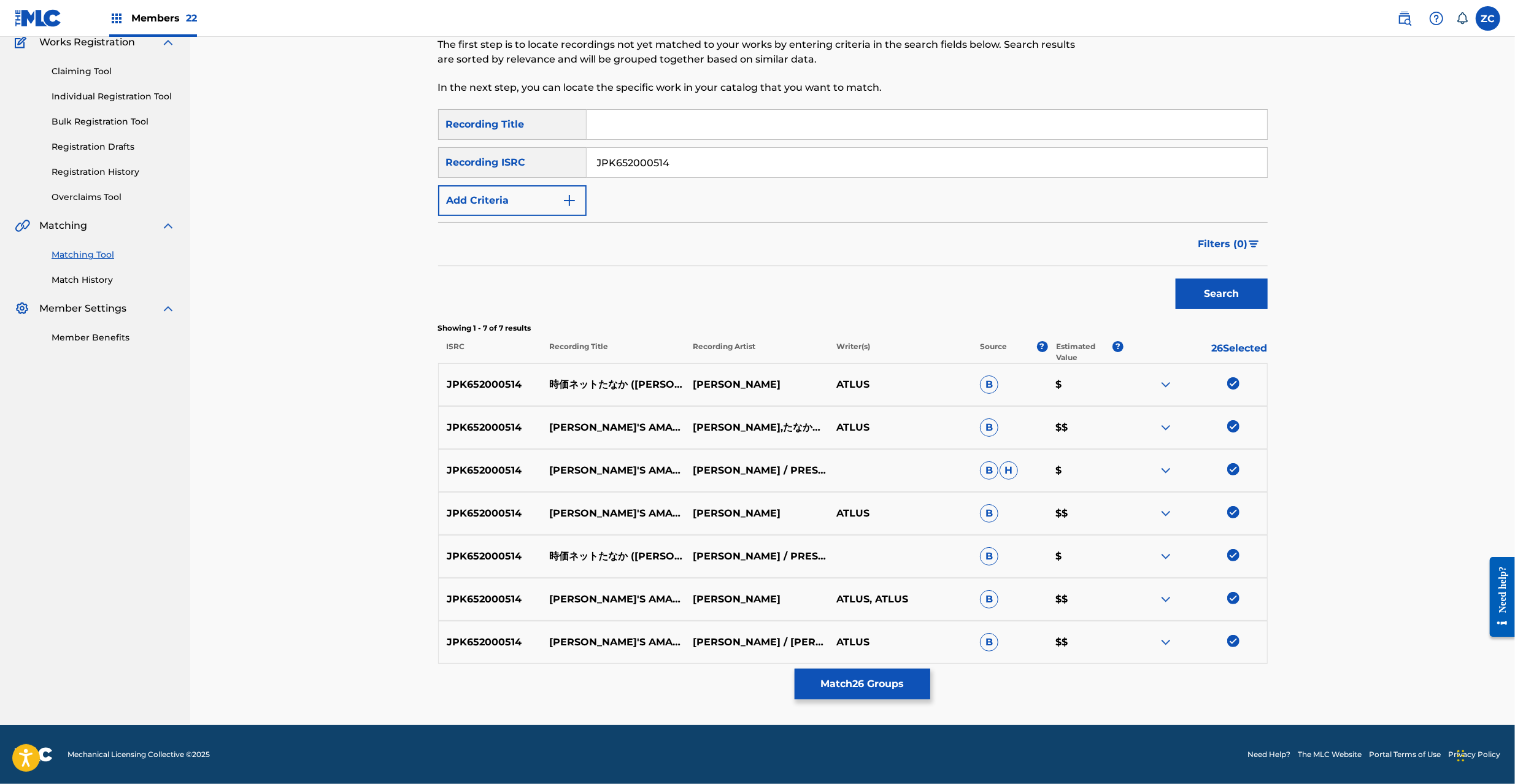
click at [936, 160] on input "JPK652000514" at bounding box center [927, 162] width 681 height 29
type input "JPP300600440"
click at [1245, 290] on button "Search" at bounding box center [1222, 293] width 92 height 31
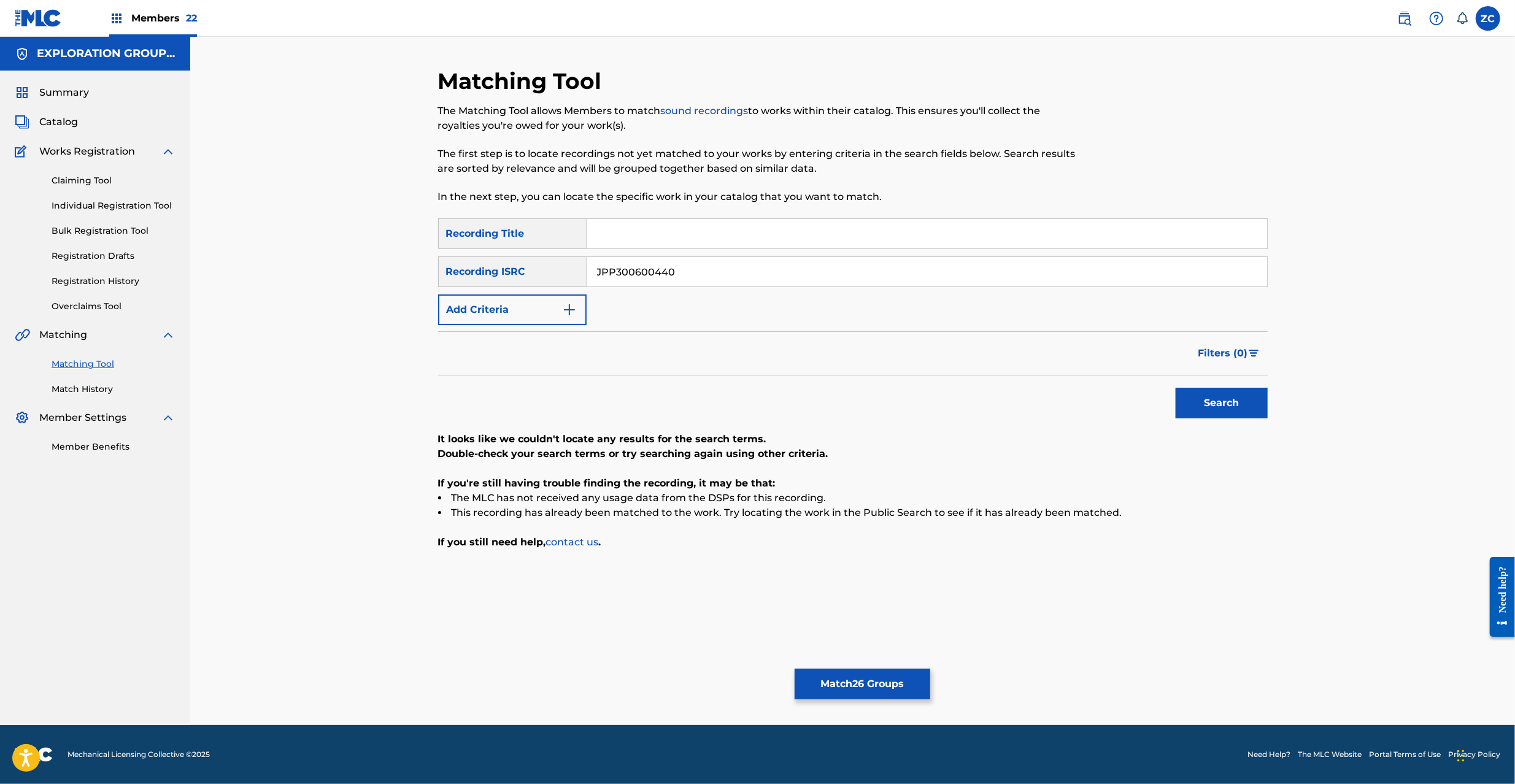
click at [895, 689] on button "Match 26 Groups" at bounding box center [862, 684] width 135 height 31
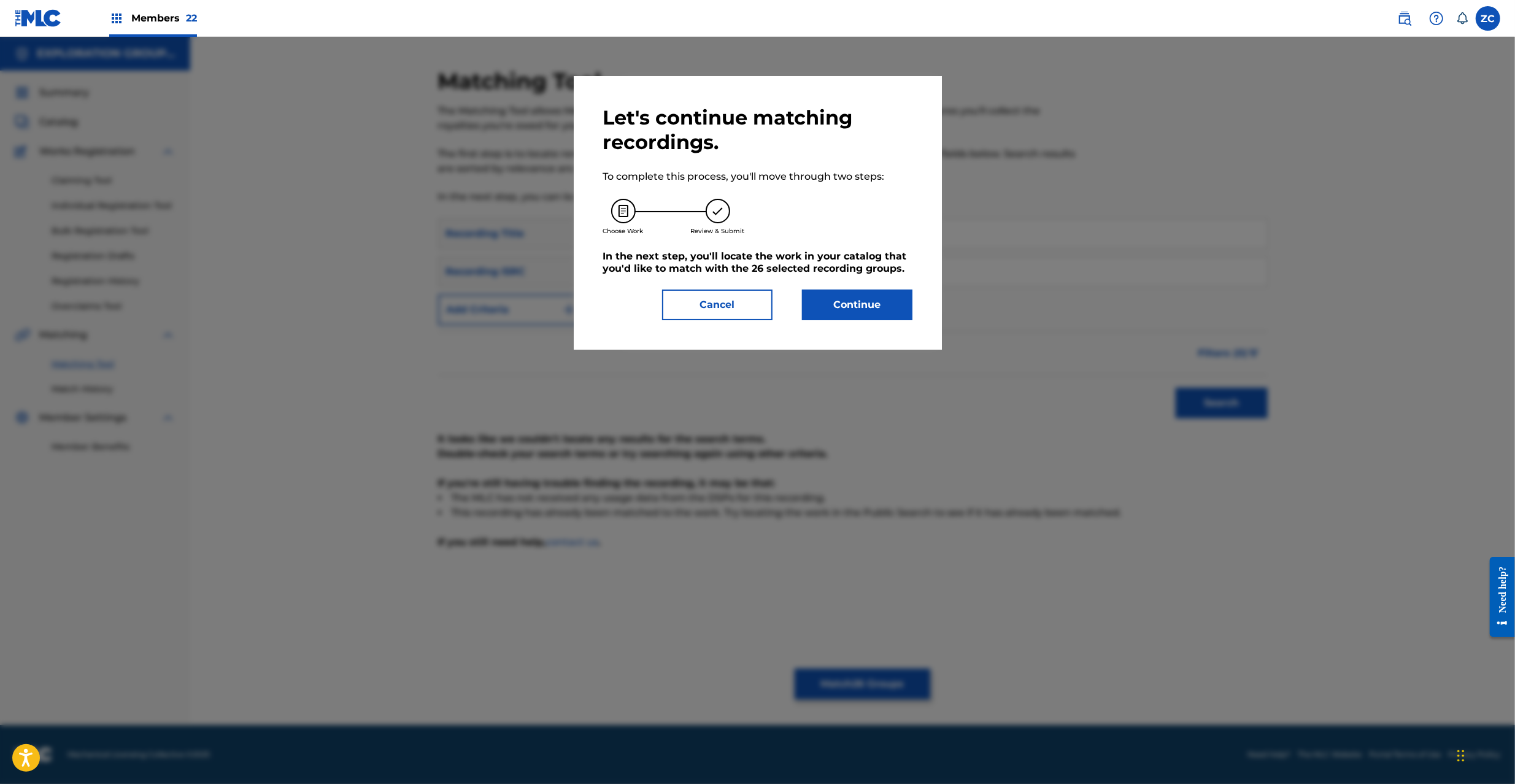
click at [881, 293] on button "Continue" at bounding box center [857, 305] width 110 height 31
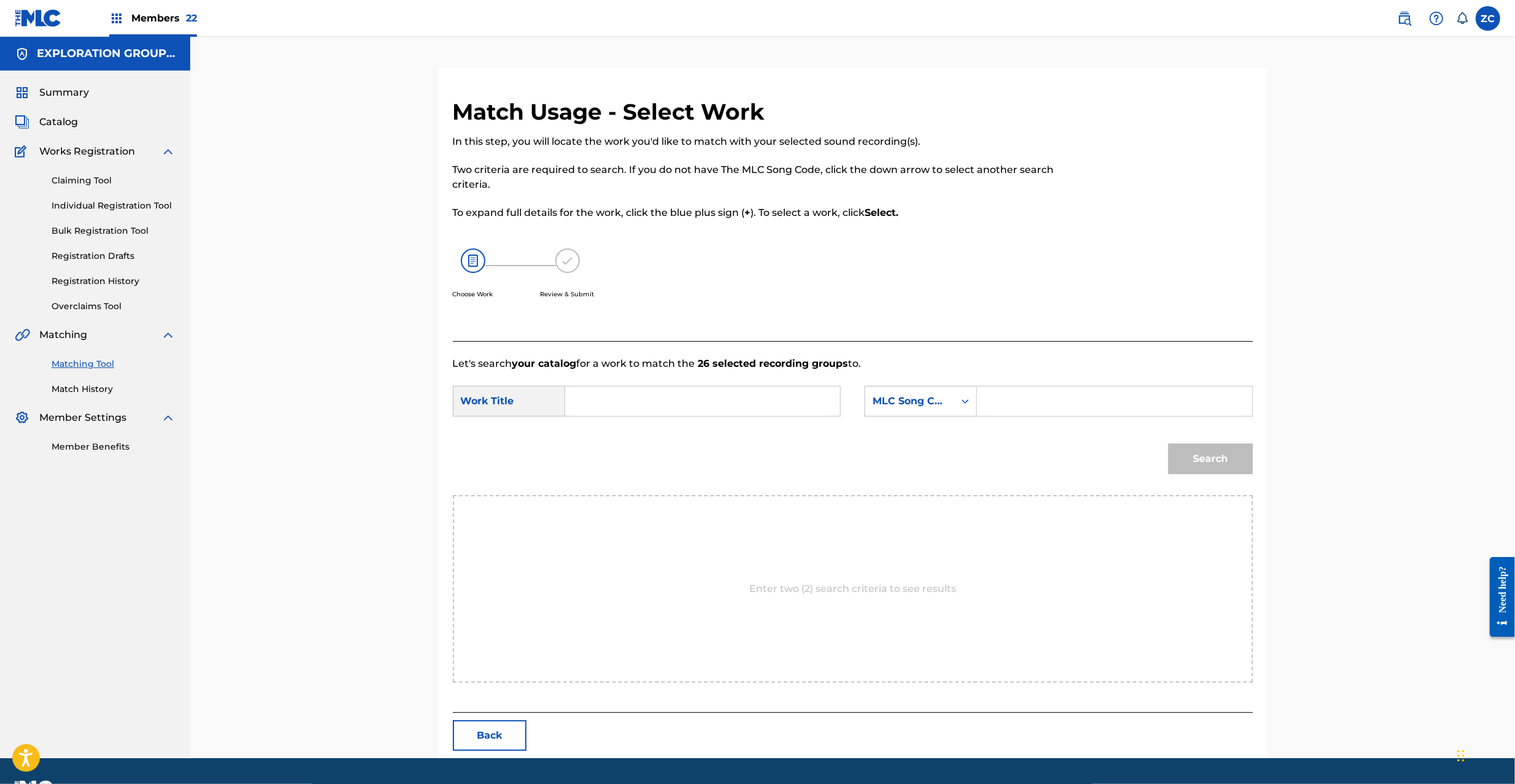
click at [683, 408] on input "Search Form" at bounding box center [702, 401] width 254 height 29
click at [717, 396] on input "Jika Netto Tanaka J536V3" at bounding box center [702, 401] width 254 height 29
type input "Jika Netto Tanaka"
click at [1020, 398] on input "Search Form" at bounding box center [1114, 401] width 254 height 29
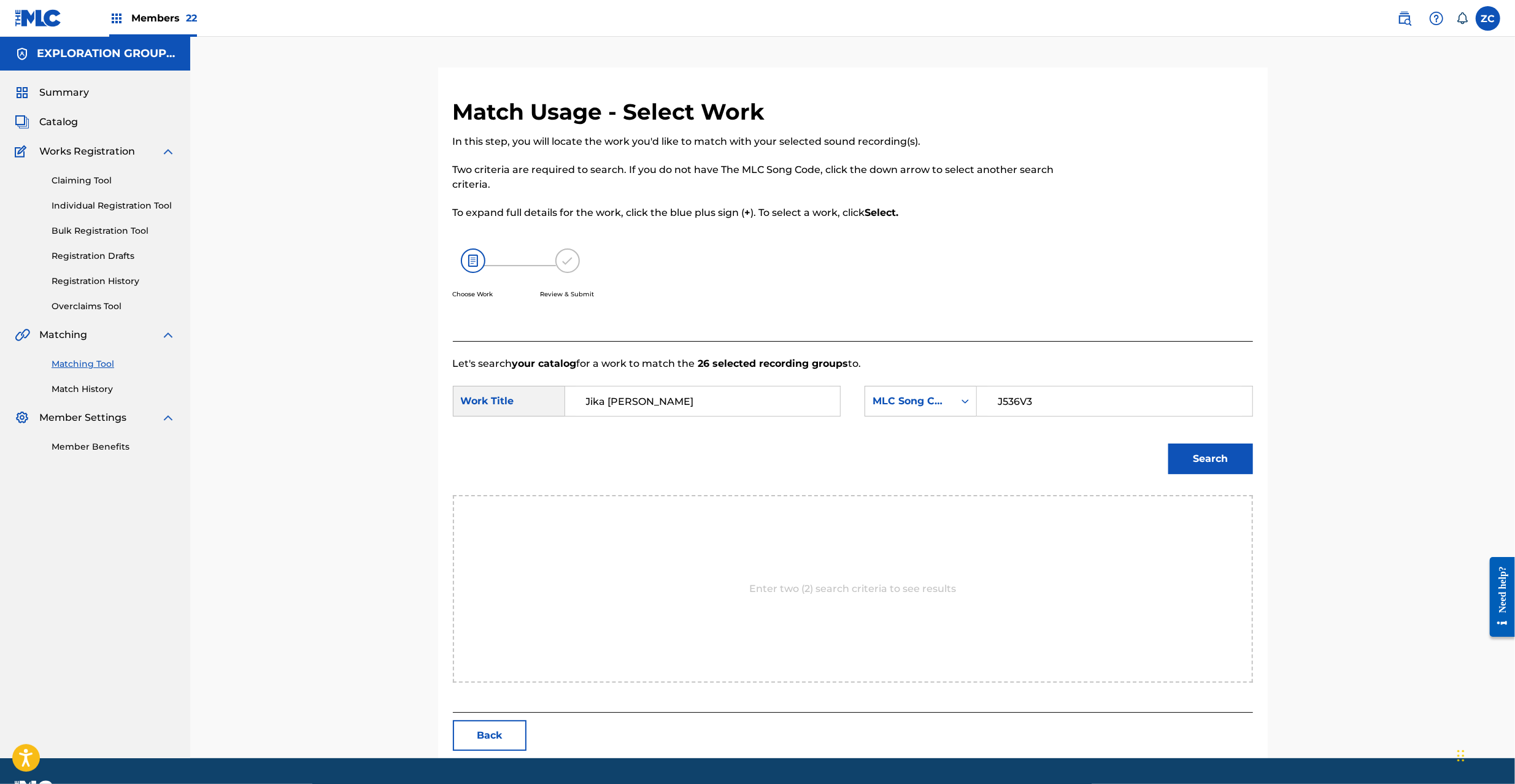
type input "J536V3"
click at [1210, 465] on button "Search" at bounding box center [1211, 459] width 84 height 31
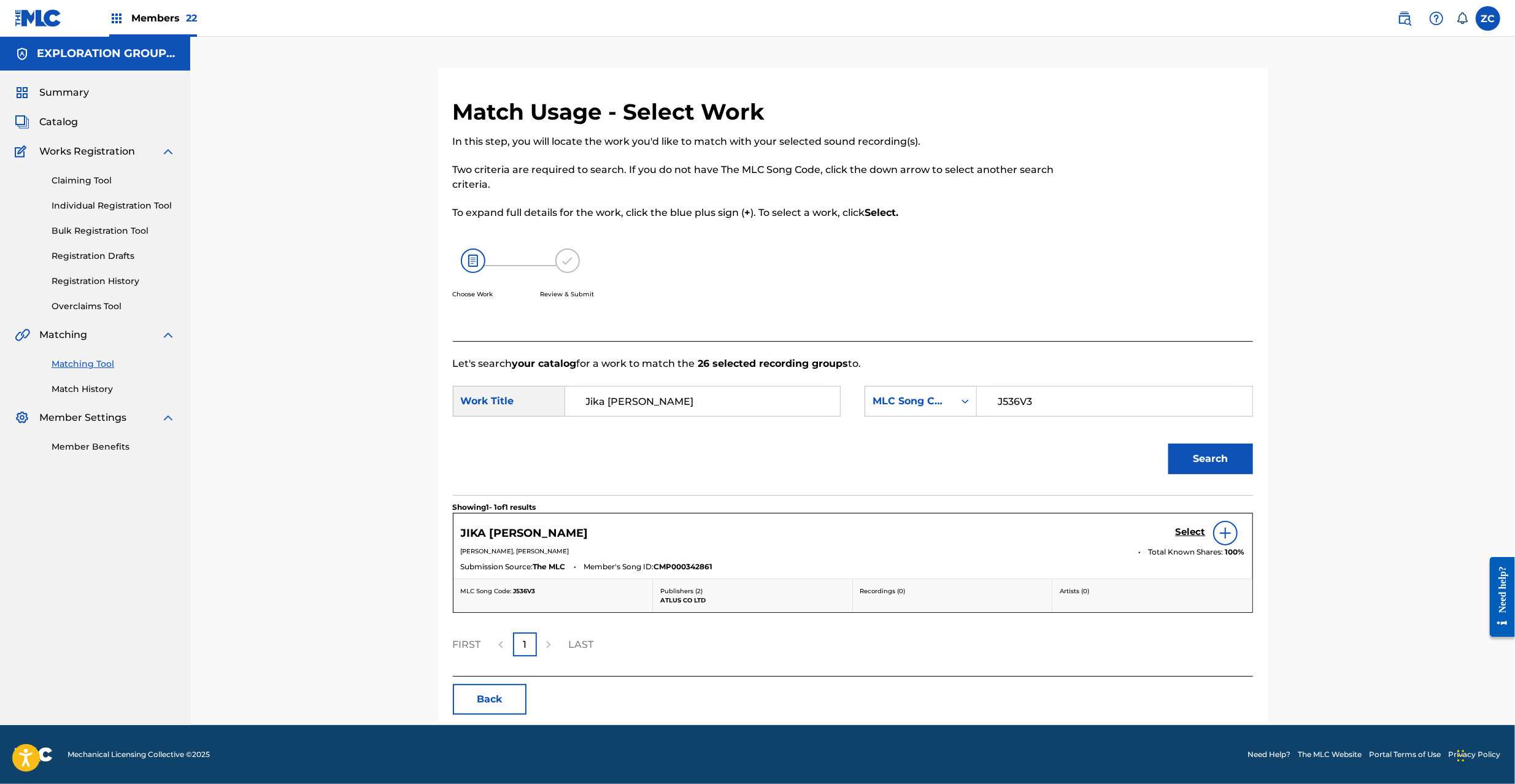
click at [1195, 540] on link "Select" at bounding box center [1191, 534] width 30 height 14
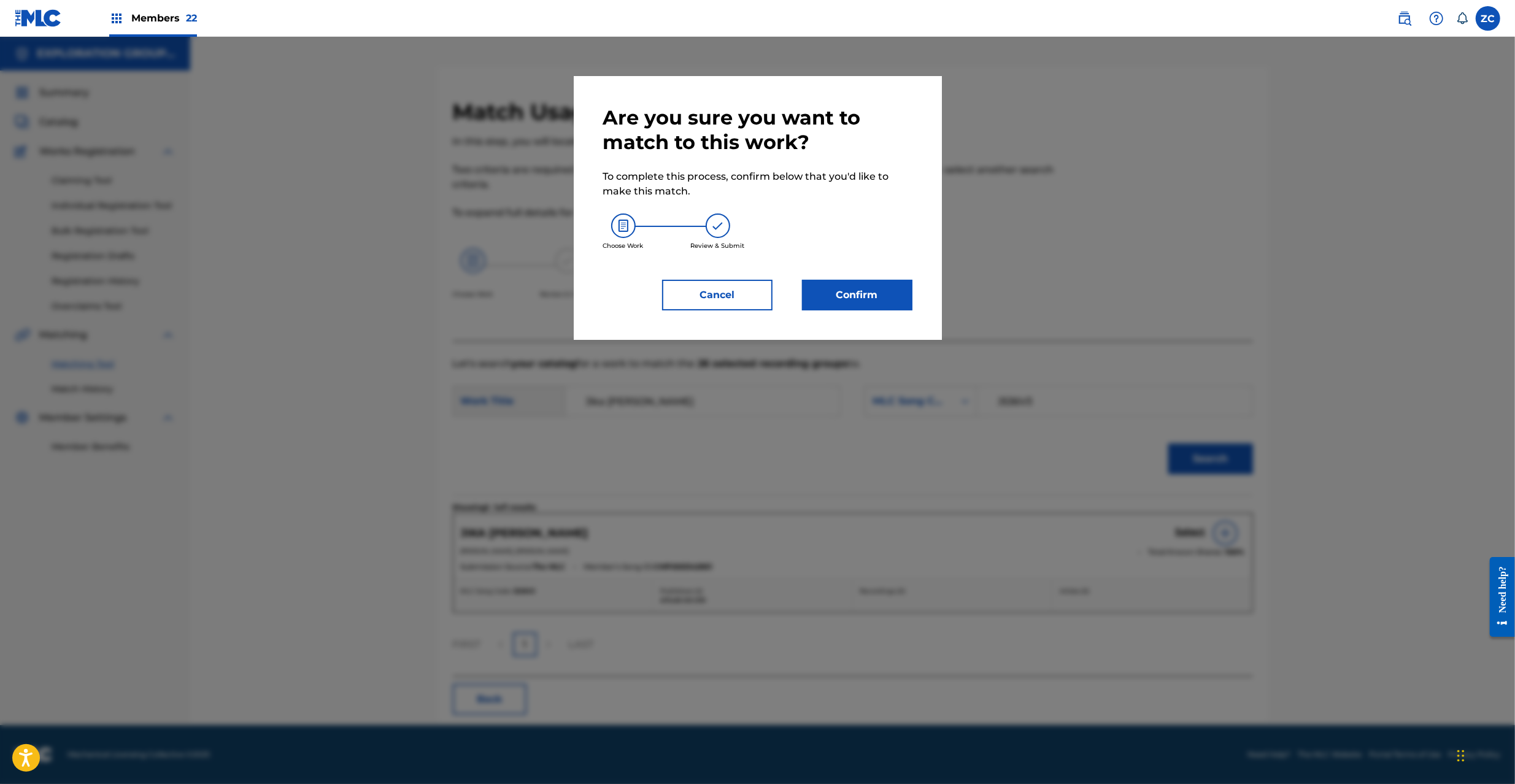
click at [892, 287] on button "Confirm" at bounding box center [857, 295] width 110 height 31
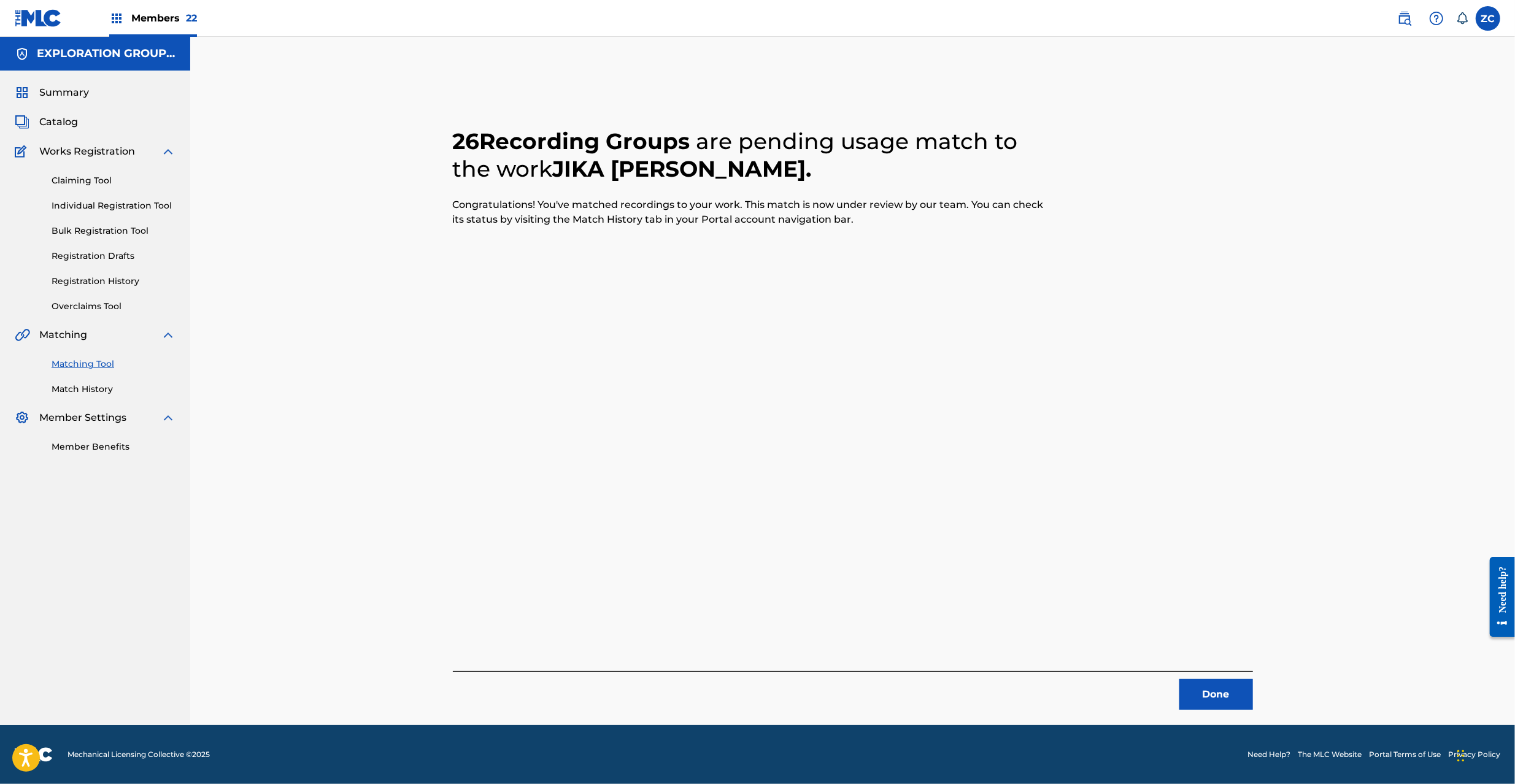
click at [1216, 695] on button "Done" at bounding box center [1216, 694] width 74 height 31
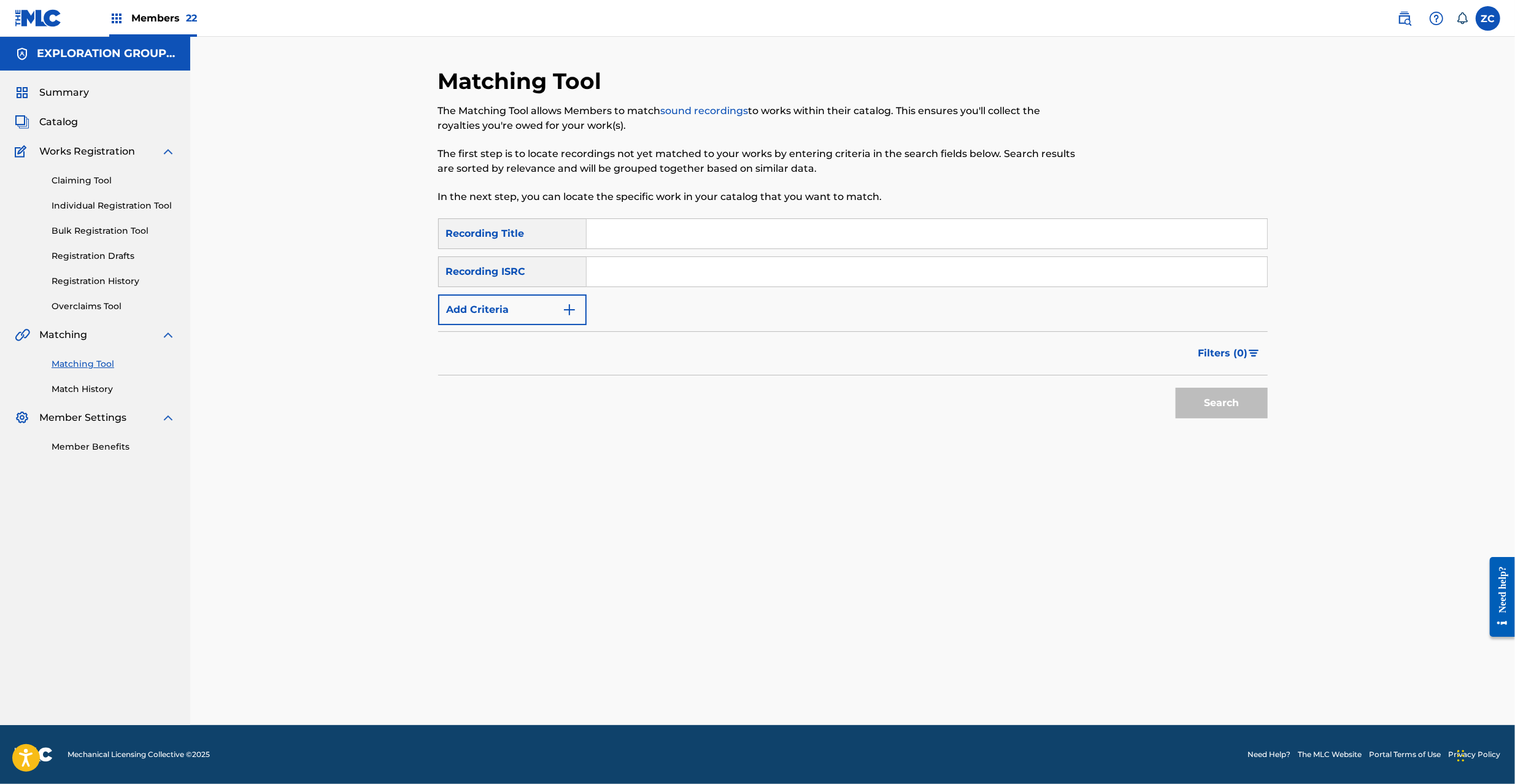
click at [879, 267] on input "Search Form" at bounding box center [927, 272] width 681 height 29
click at [1176, 388] on button "Search" at bounding box center [1222, 403] width 92 height 31
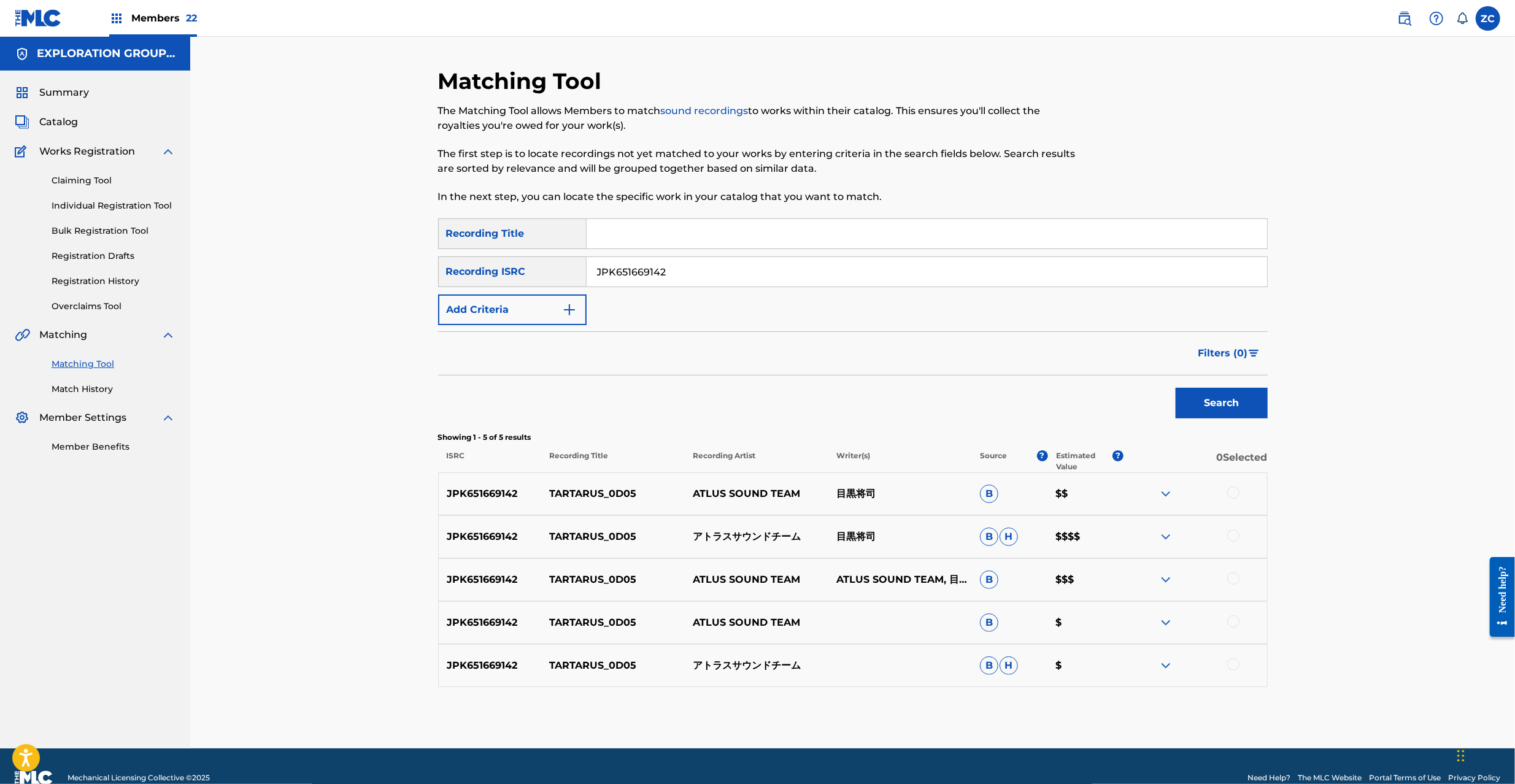
click at [1233, 494] on div at bounding box center [1233, 493] width 12 height 12
click at [1235, 541] on div at bounding box center [1233, 536] width 12 height 12
click at [1233, 577] on div at bounding box center [1233, 578] width 12 height 12
click at [1235, 619] on div at bounding box center [1233, 621] width 12 height 12
click at [1235, 664] on div at bounding box center [1233, 664] width 12 height 12
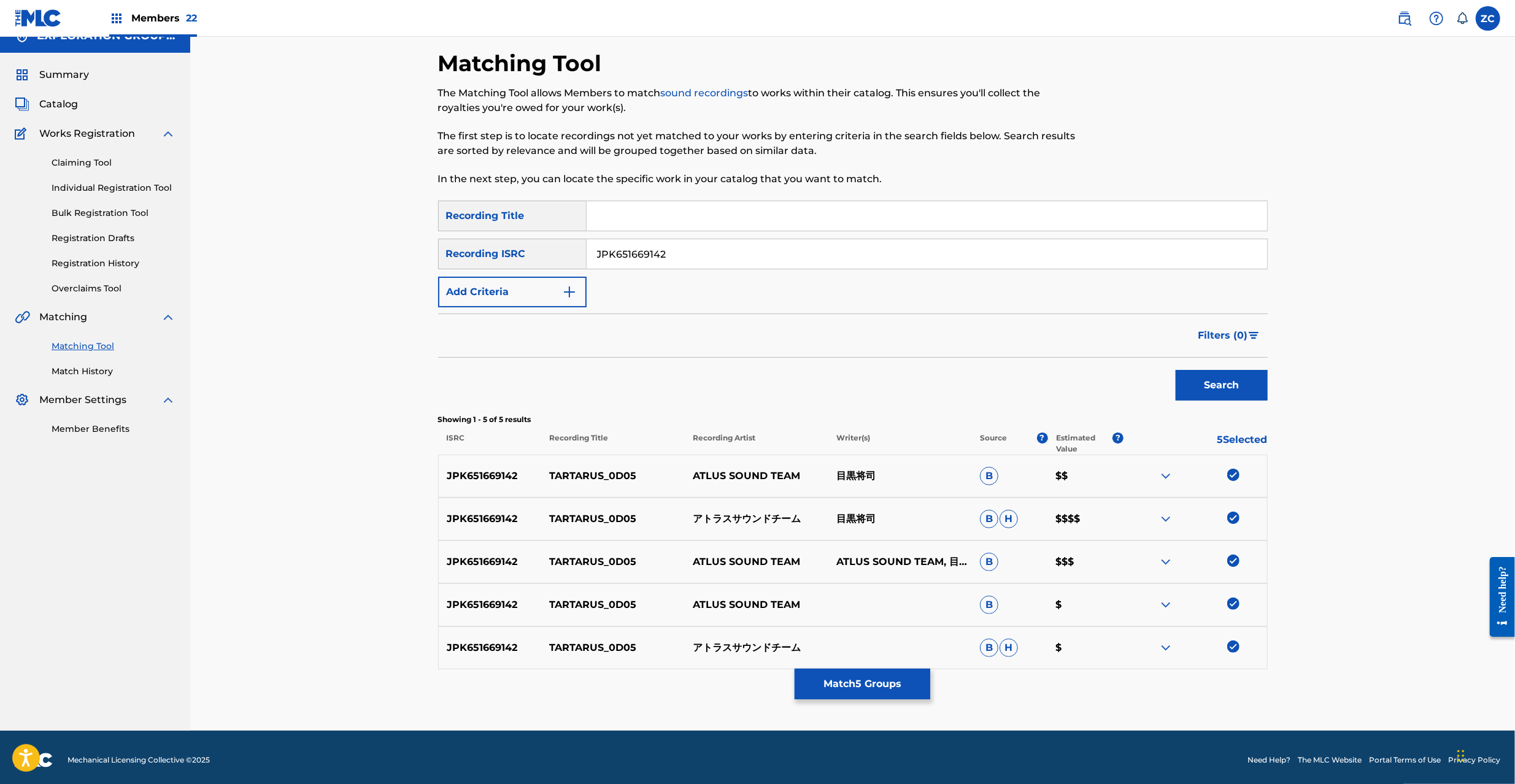
scroll to position [23, 0]
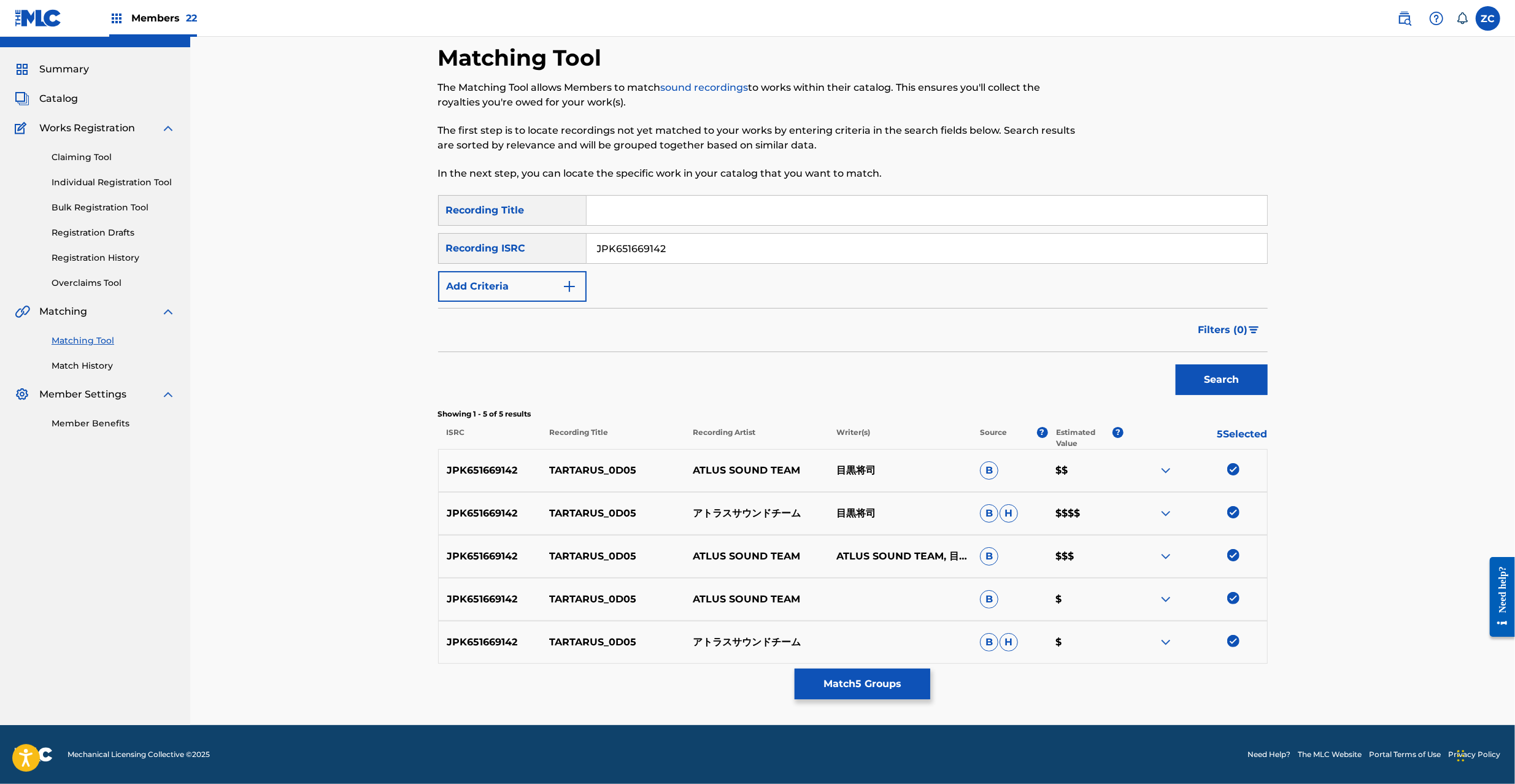
click at [1352, 579] on div "Matching Tool The Matching Tool allows Members to match sound recordings to wor…" at bounding box center [853, 370] width 1325 height 712
click at [766, 255] on input "JPK651669142" at bounding box center [927, 248] width 681 height 29
click at [1211, 383] on button "Search" at bounding box center [1222, 380] width 92 height 31
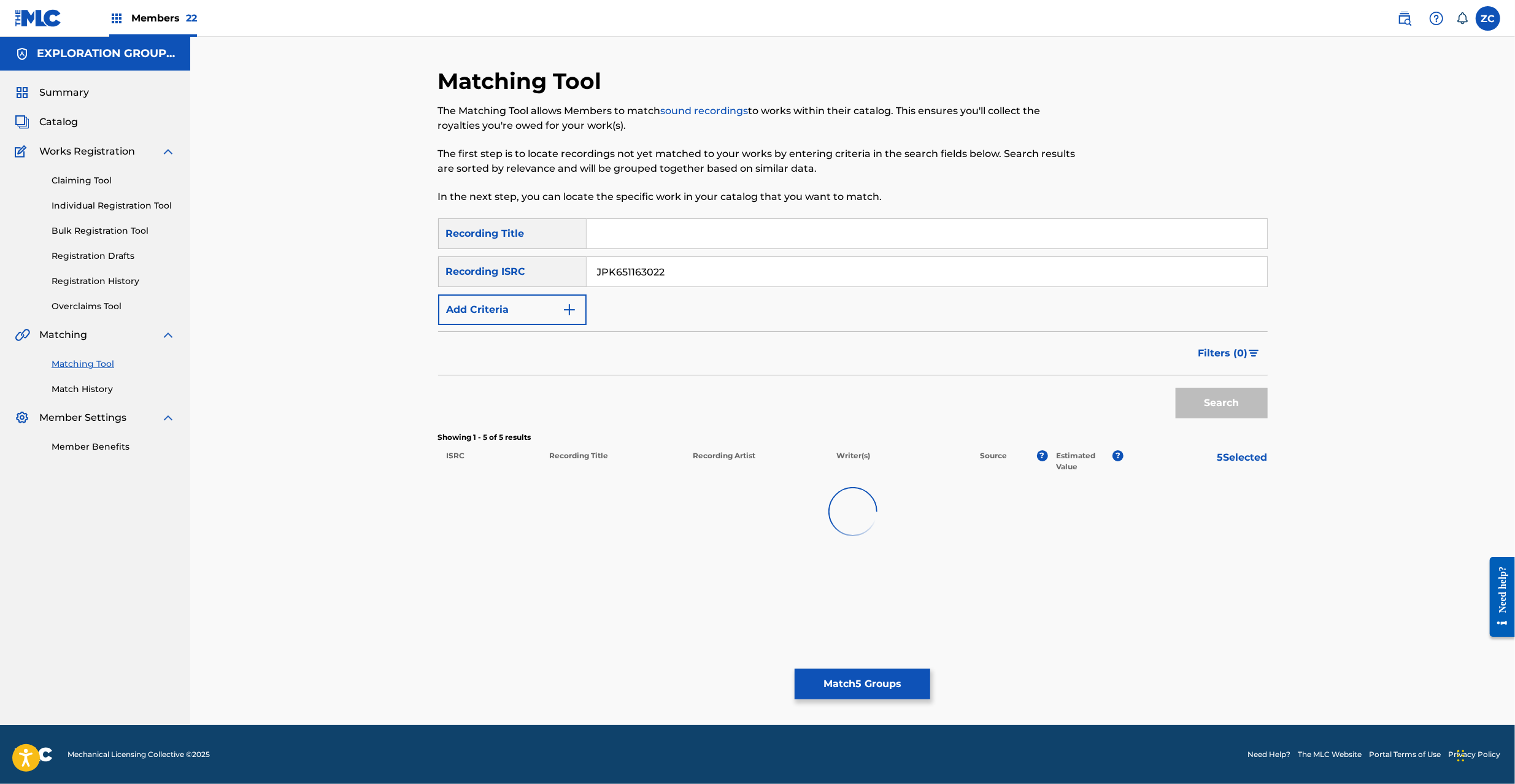
scroll to position [0, 0]
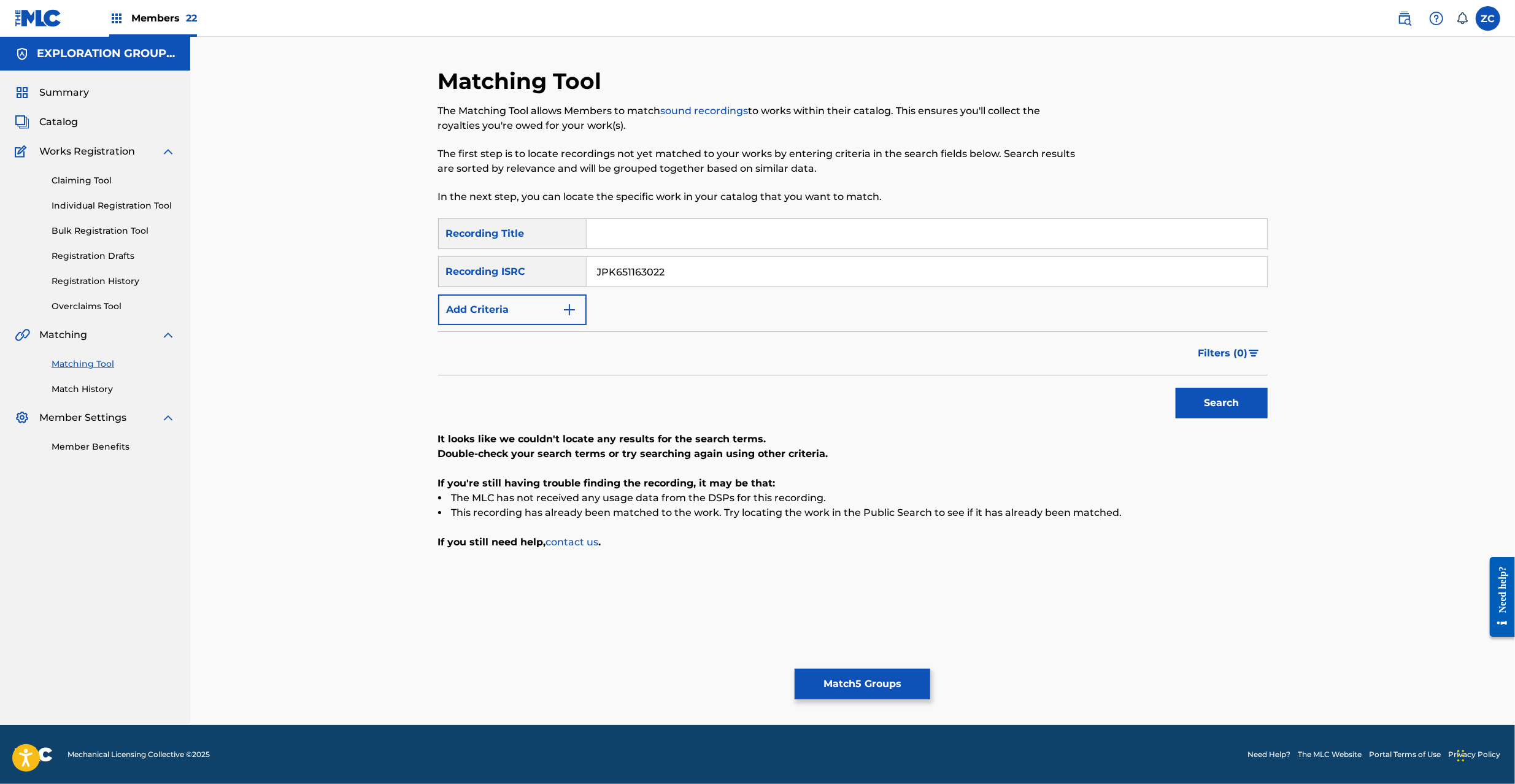
click at [1022, 271] on input "JPK651163022" at bounding box center [927, 272] width 681 height 29
click at [1176, 388] on button "Search" at bounding box center [1222, 403] width 92 height 31
click at [1027, 270] on input "JPK651366927" at bounding box center [927, 272] width 681 height 29
type input "JPP300600441"
click at [1176, 388] on button "Search" at bounding box center [1222, 403] width 92 height 31
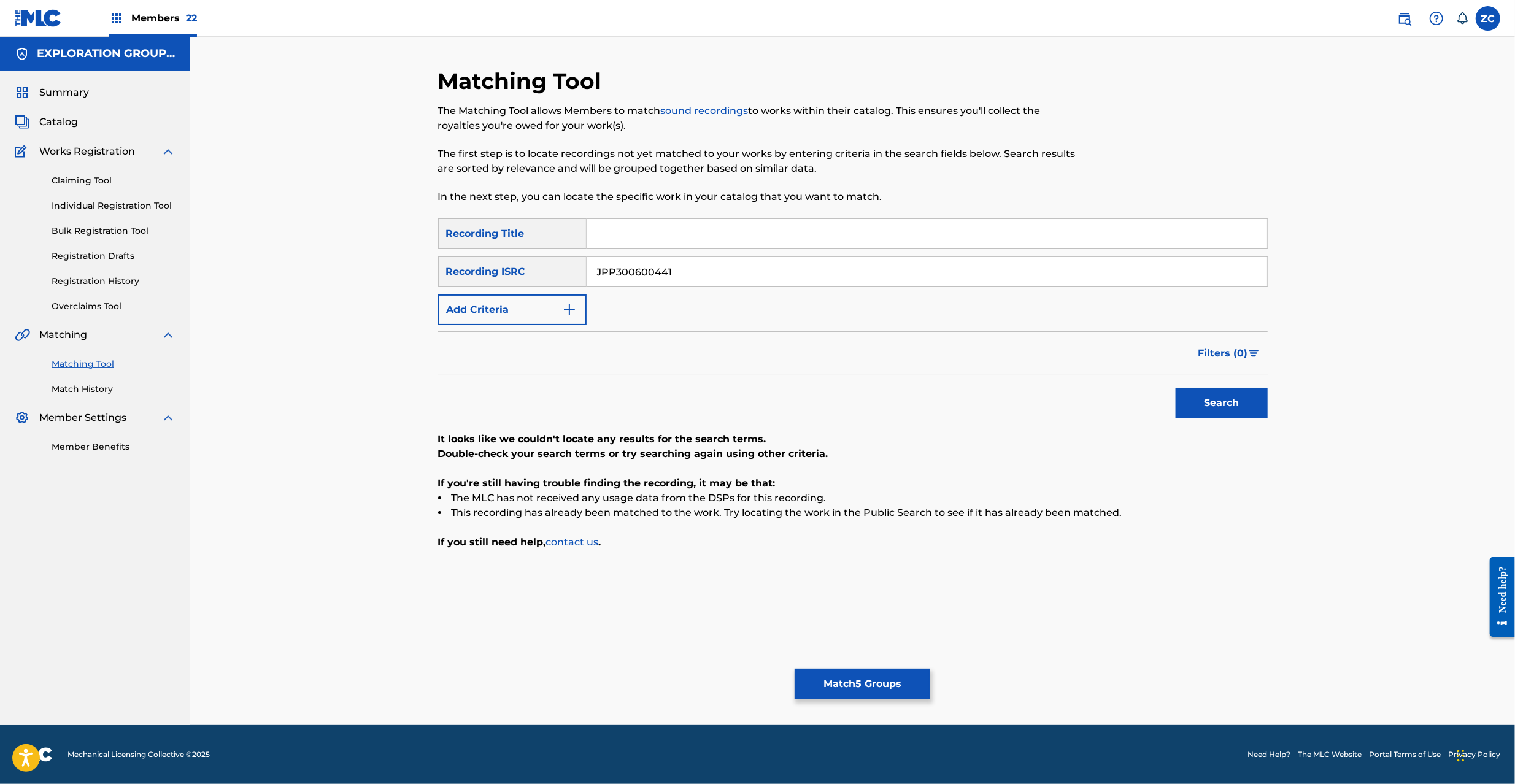
click at [877, 689] on button "Match 5 Groups" at bounding box center [862, 684] width 135 height 31
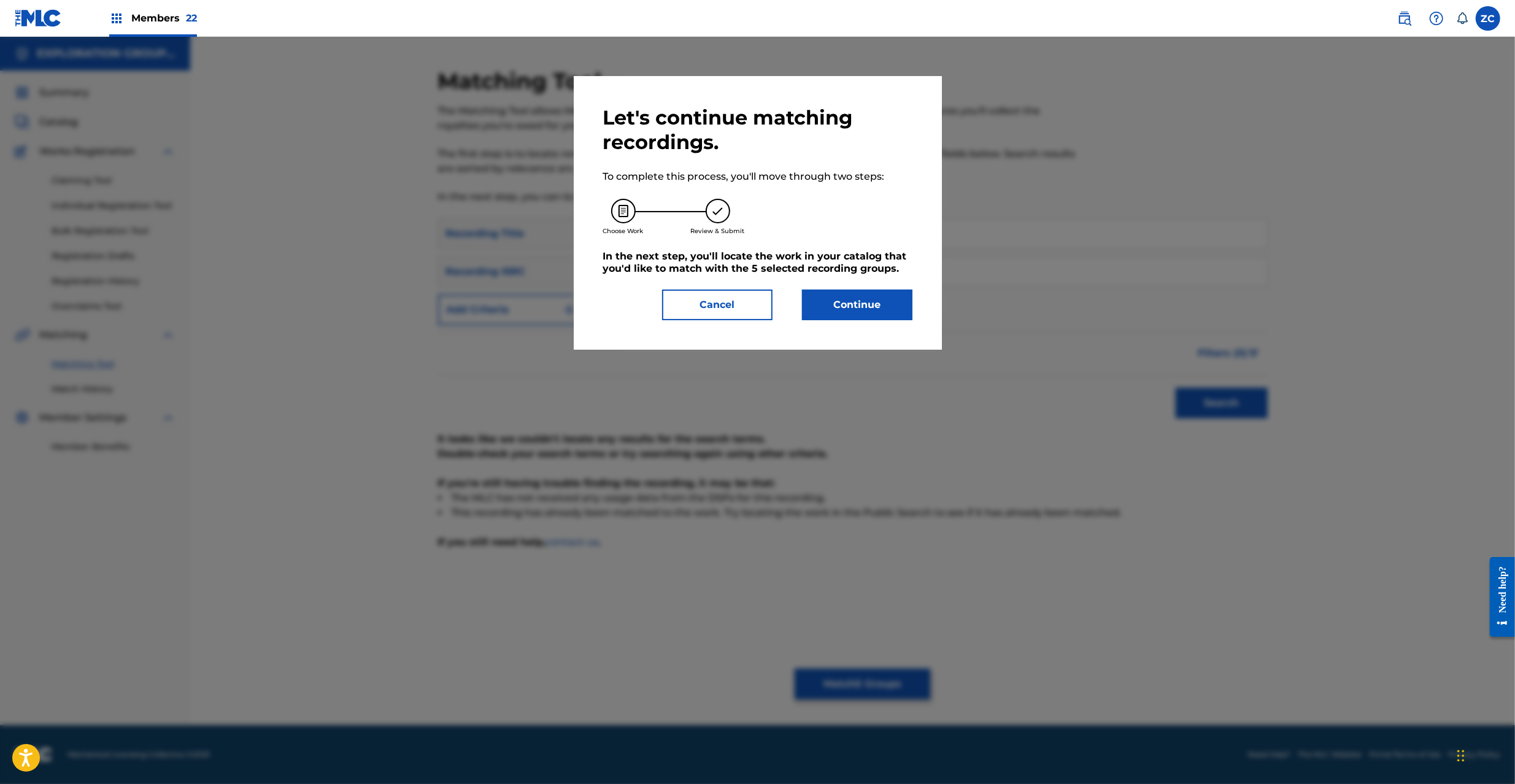
click at [857, 303] on button "Continue" at bounding box center [857, 305] width 110 height 31
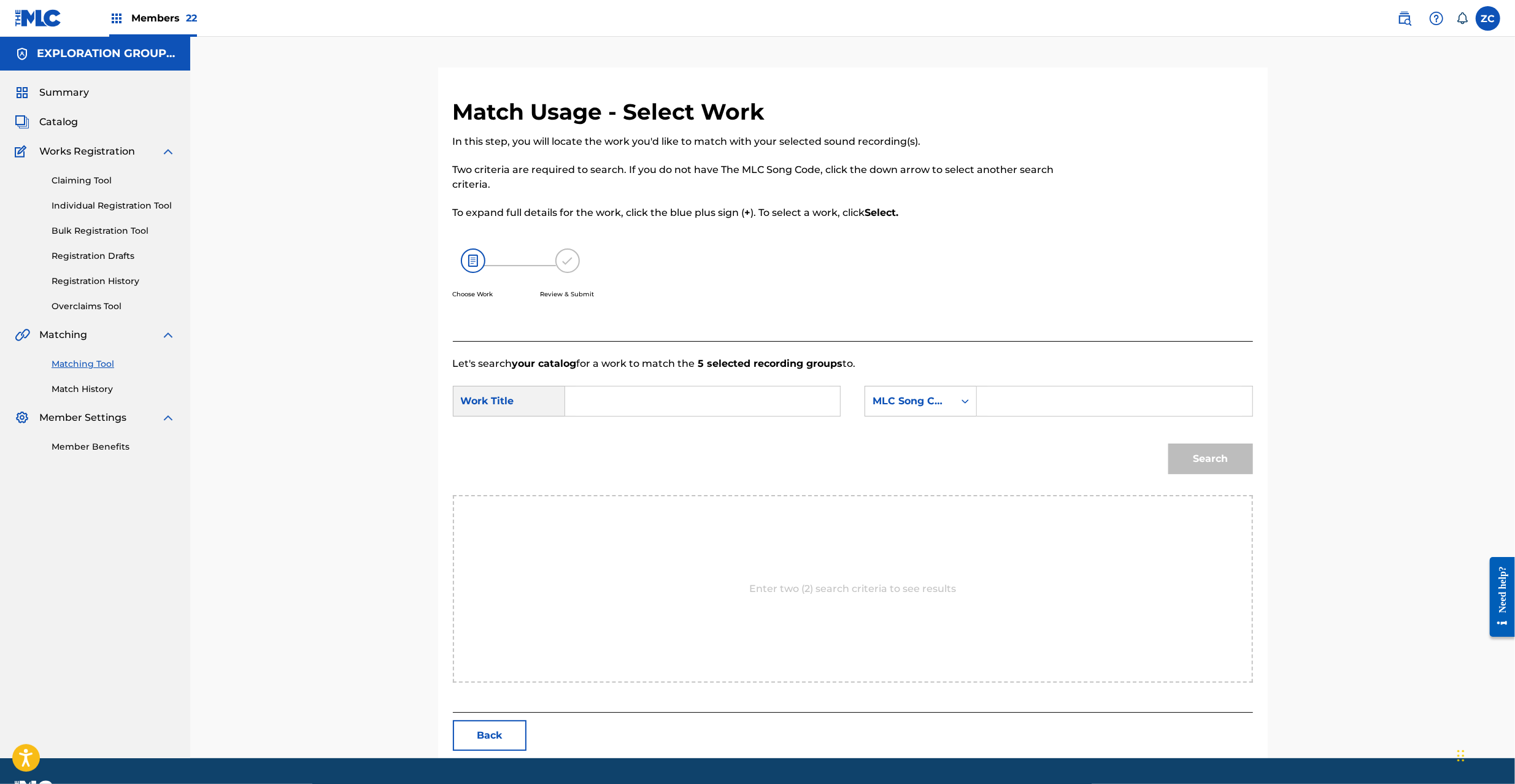
click at [666, 410] on input "Search Form" at bounding box center [702, 401] width 254 height 29
click at [696, 401] on input "Tartarus_0D05 T480ZF" at bounding box center [702, 401] width 254 height 29
type input "Tartarus_0D05"
click at [1057, 391] on input "Search Form" at bounding box center [1114, 401] width 254 height 29
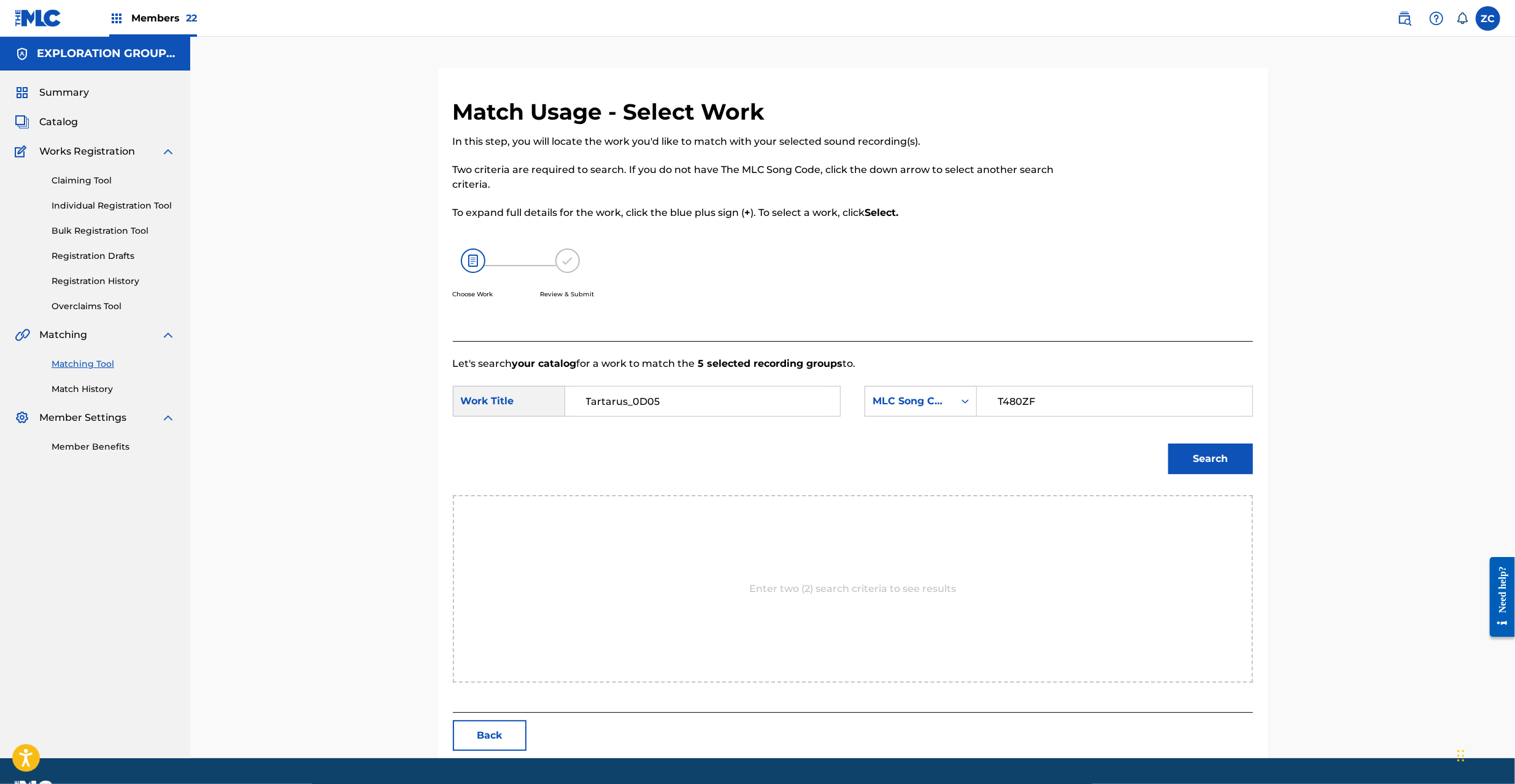
type input "T480ZF"
click at [1213, 458] on button "Search" at bounding box center [1211, 459] width 84 height 31
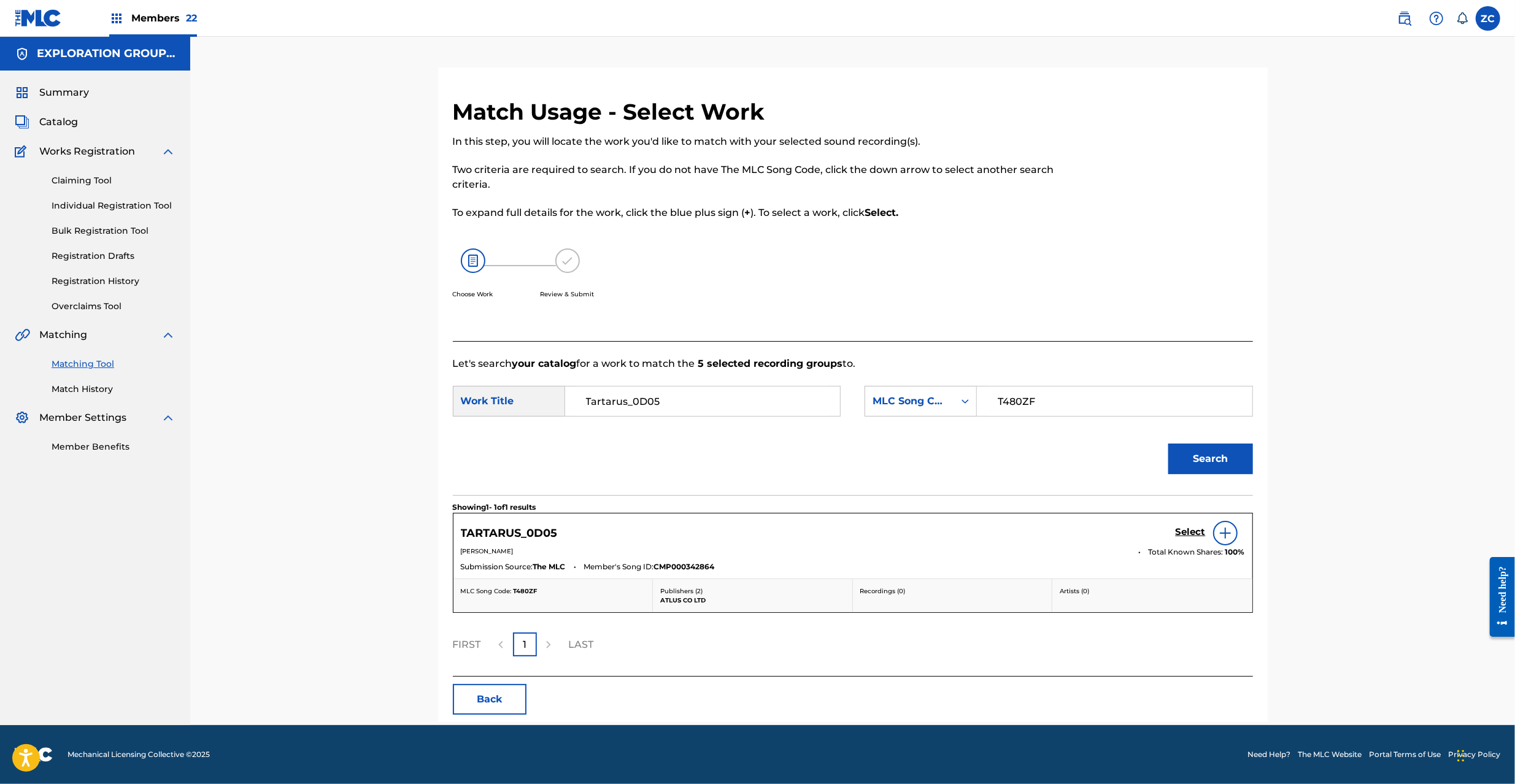
click at [1192, 535] on h5 "Select" at bounding box center [1191, 532] width 30 height 12
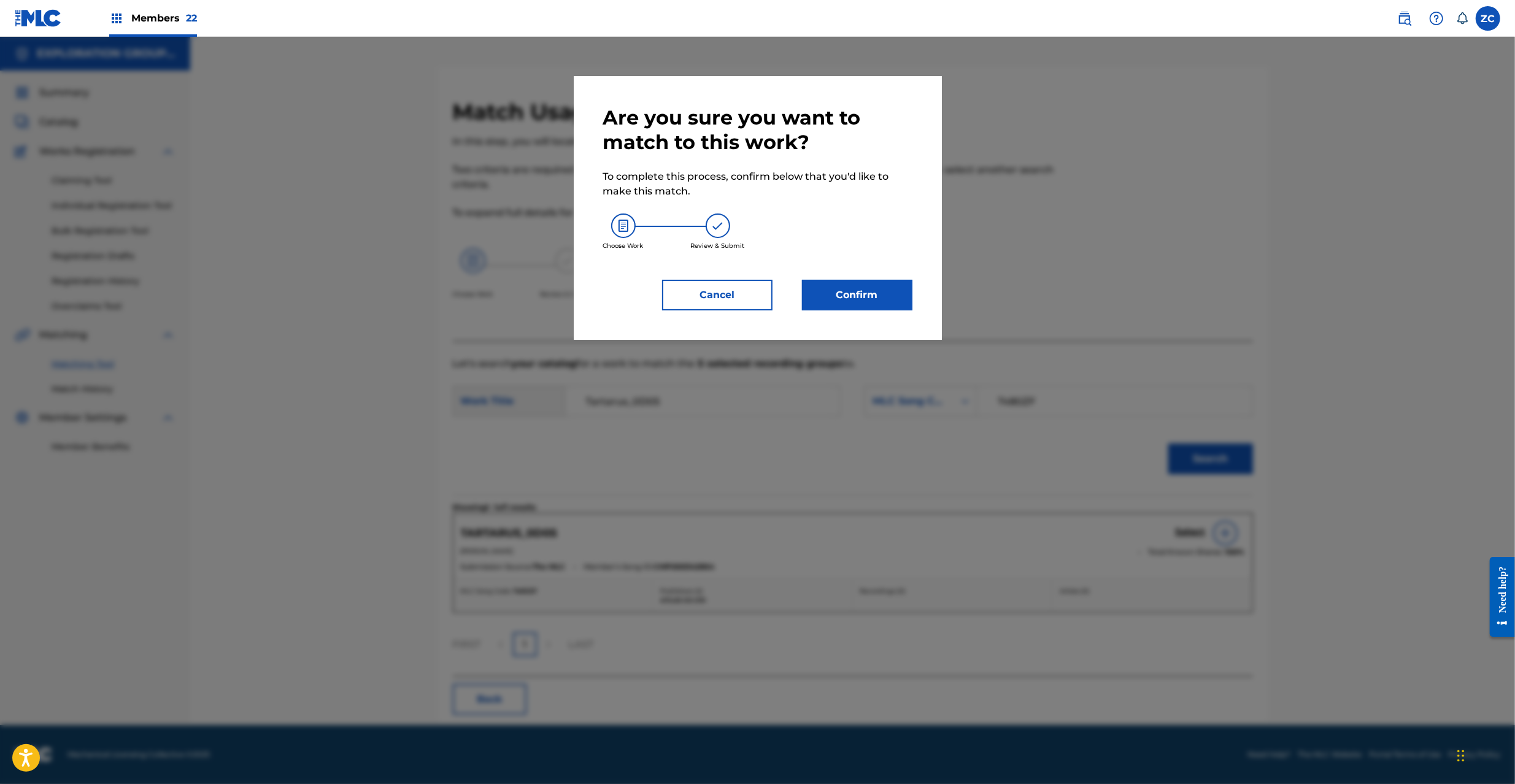
click at [851, 295] on button "Confirm" at bounding box center [857, 295] width 110 height 31
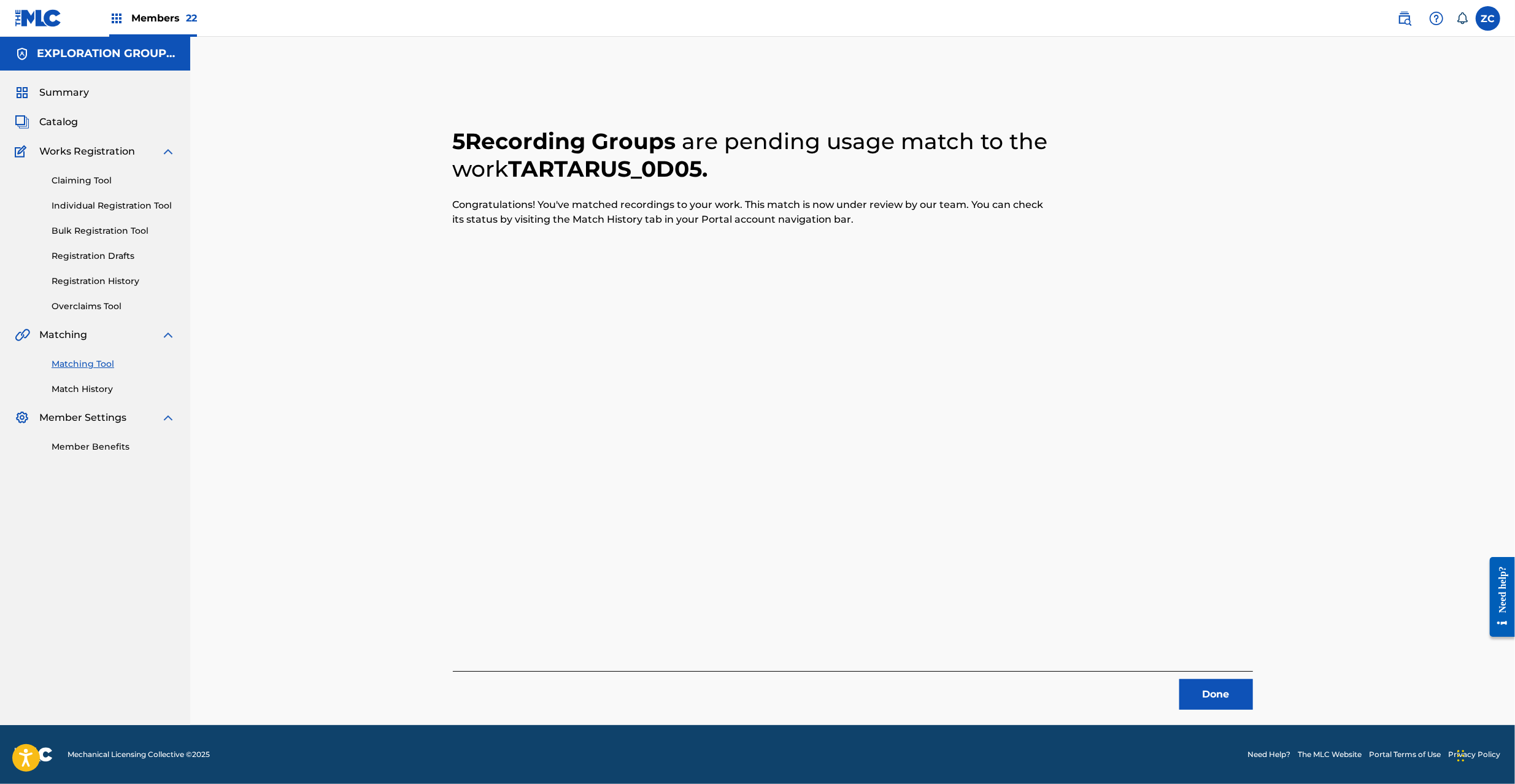
click at [1231, 698] on button "Done" at bounding box center [1216, 694] width 74 height 31
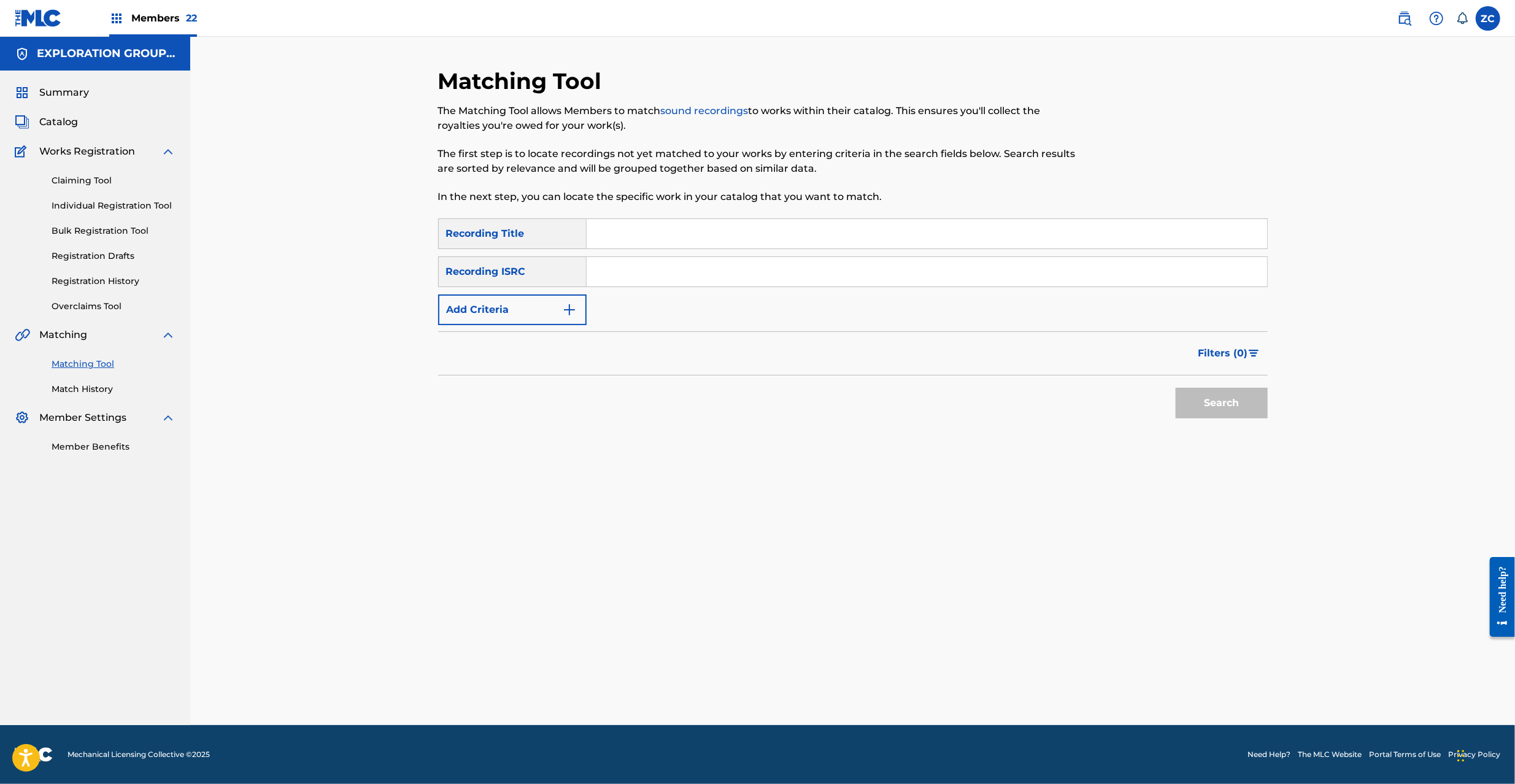
click at [879, 269] on input "Search Form" at bounding box center [927, 272] width 681 height 29
drag, startPoint x: 1210, startPoint y: 408, endPoint x: 1199, endPoint y: 406, distance: 11.2
click at [1210, 406] on button "Search" at bounding box center [1222, 403] width 92 height 31
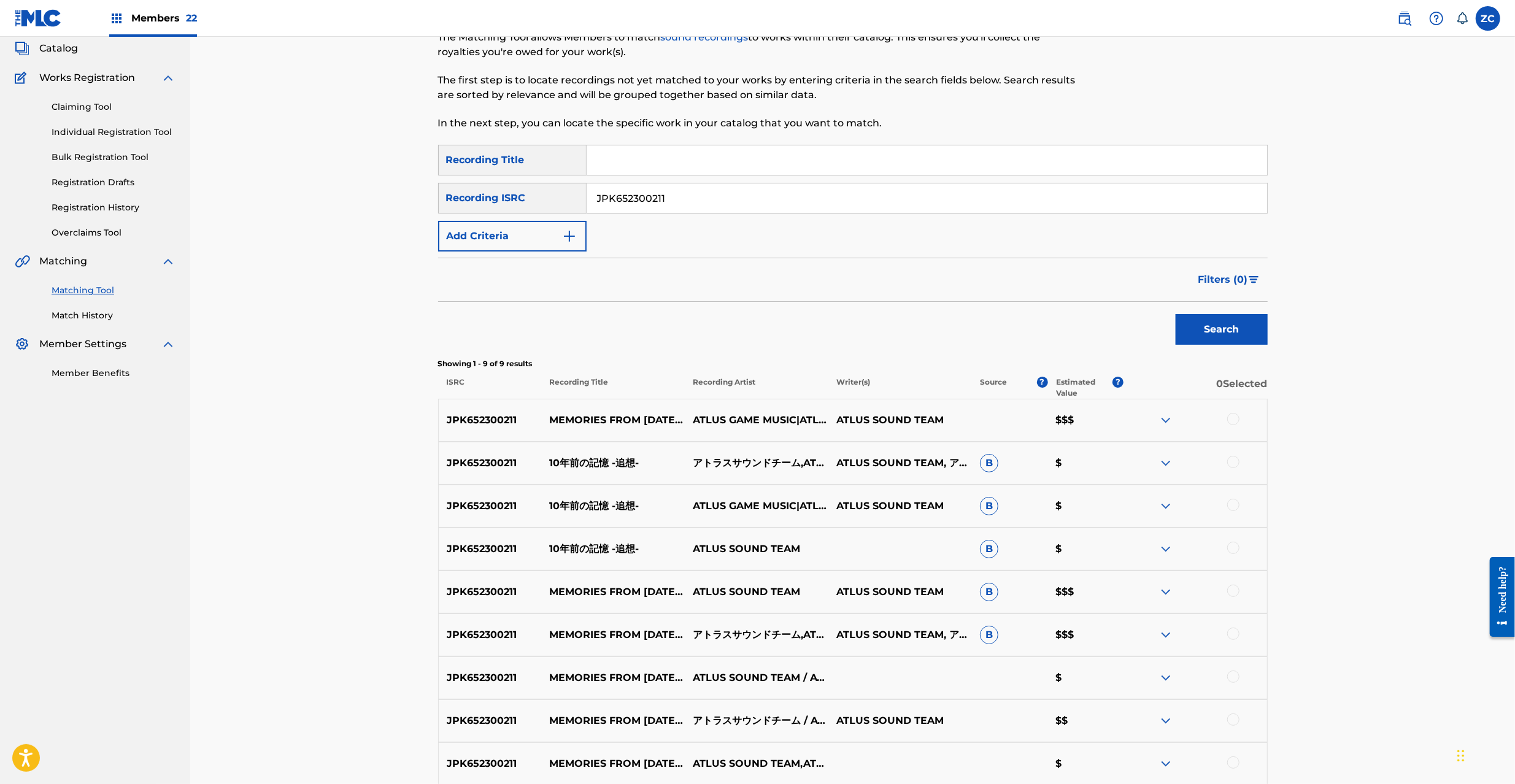
scroll to position [109, 0]
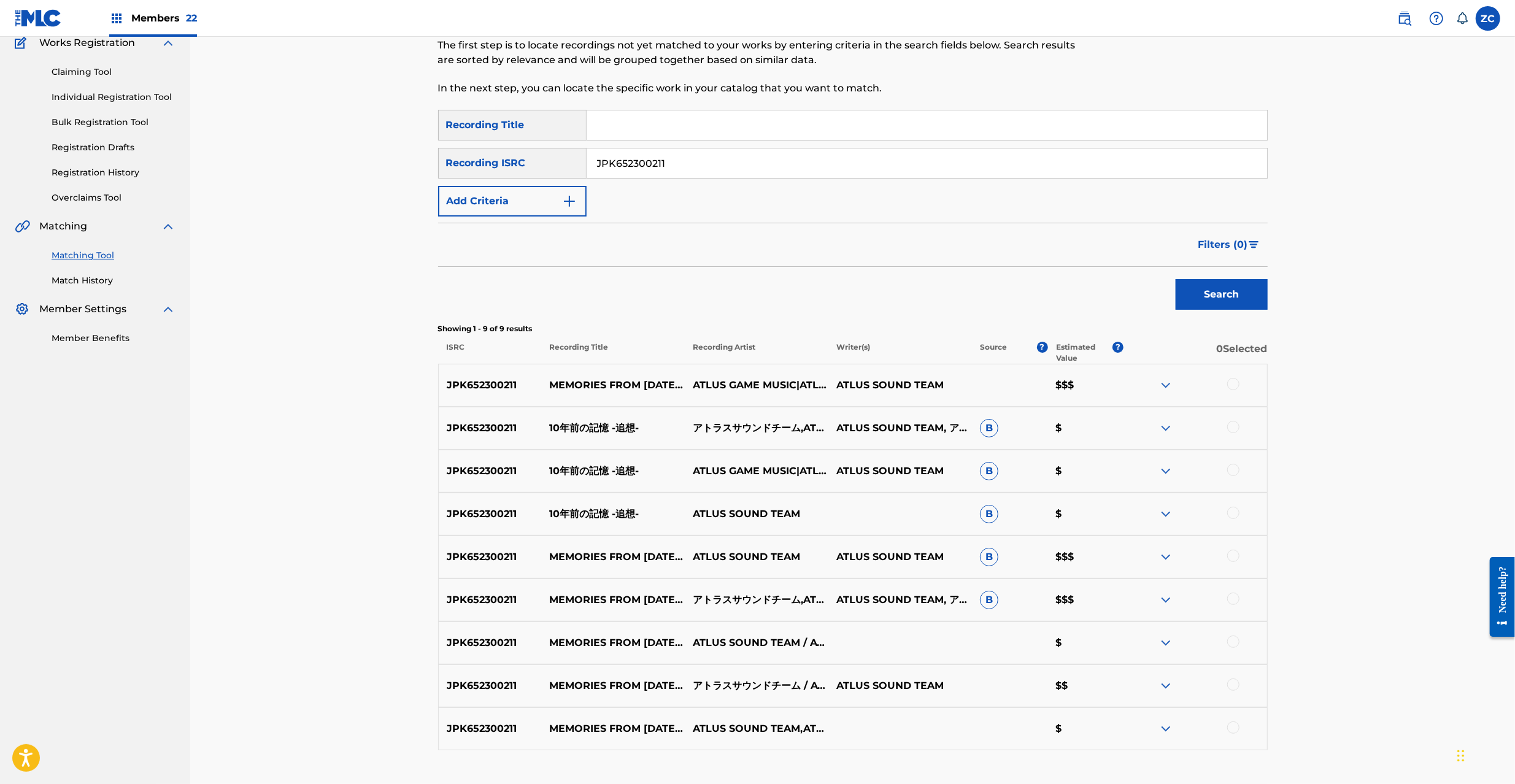
click at [1233, 382] on div at bounding box center [1233, 384] width 12 height 12
click at [1233, 429] on div at bounding box center [1233, 427] width 12 height 12
click at [1235, 460] on div "JPK652300211 10年前の記憶 -追想- ATLUS GAME MUSIC|ATLUS SOUND TEAM ATLUS SOUND TEAM B $" at bounding box center [853, 471] width 830 height 43
click at [1233, 466] on div at bounding box center [1233, 470] width 12 height 12
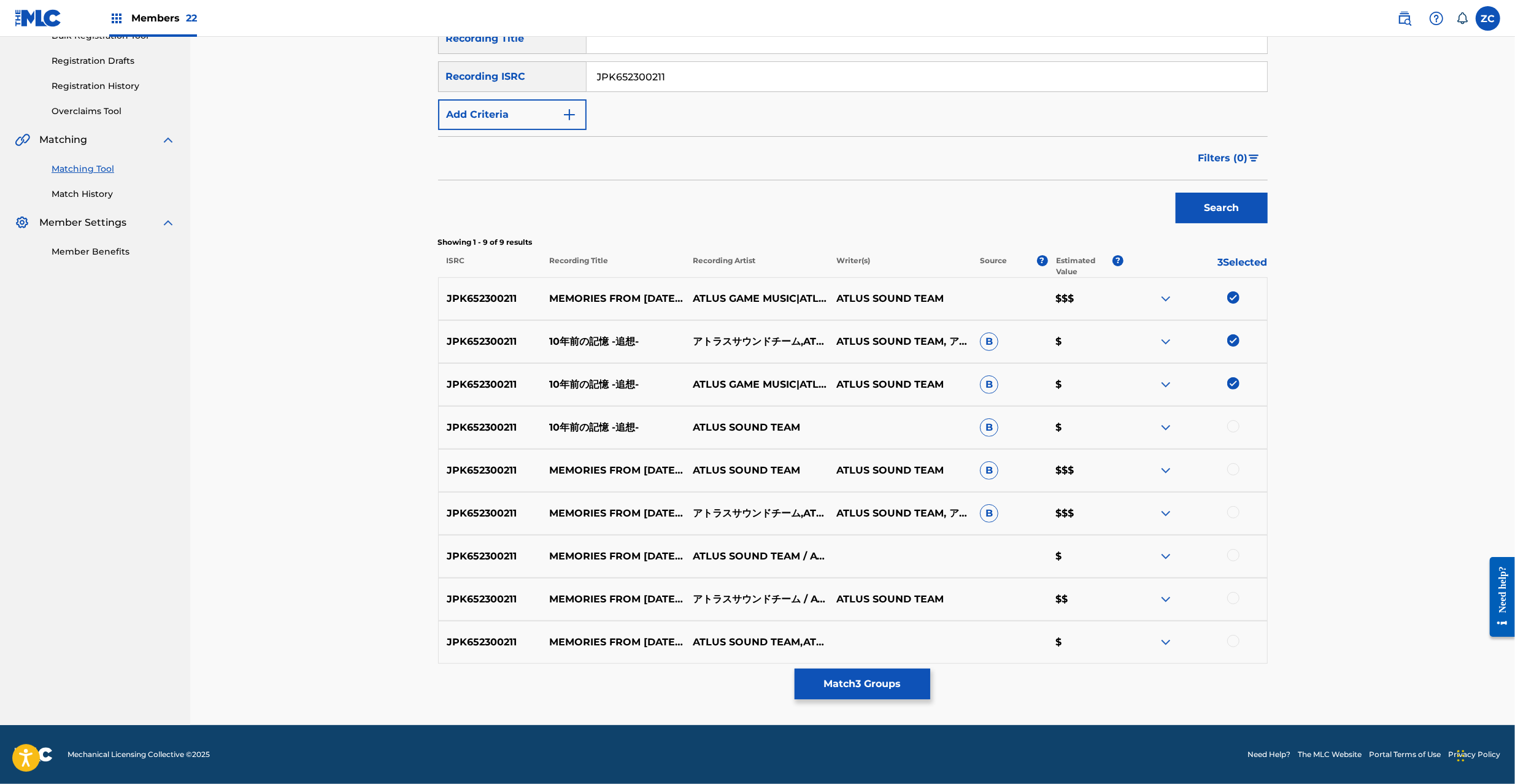
click at [1233, 425] on div at bounding box center [1233, 427] width 12 height 12
click at [1235, 474] on div at bounding box center [1233, 470] width 12 height 12
click at [1238, 511] on div at bounding box center [1233, 512] width 12 height 12
click at [1233, 550] on div at bounding box center [1233, 555] width 12 height 12
click at [1232, 599] on div at bounding box center [1233, 598] width 12 height 12
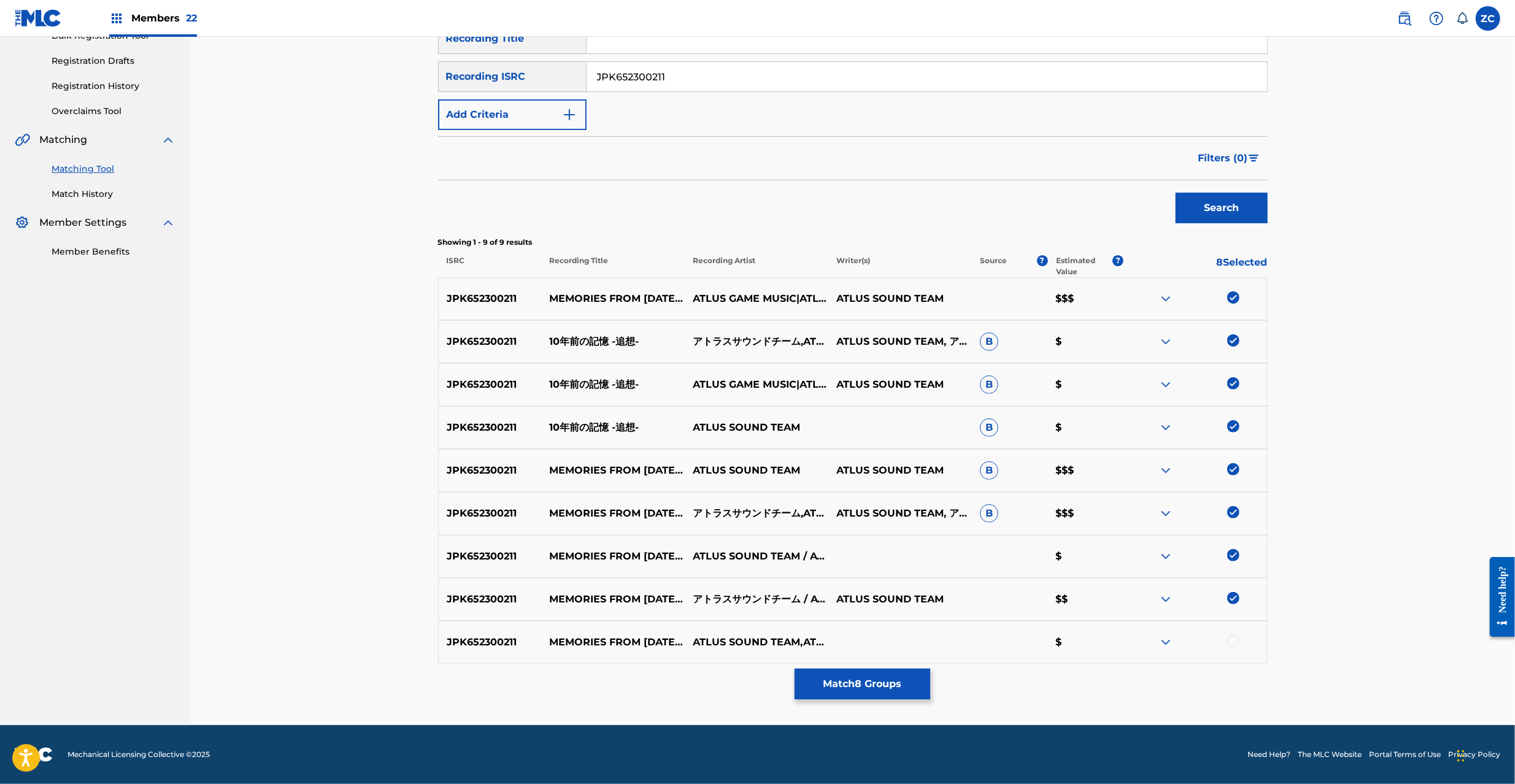
click at [1233, 638] on div at bounding box center [1233, 641] width 12 height 12
click at [810, 74] on input "JPK652300211" at bounding box center [927, 76] width 681 height 29
click at [1176, 193] on button "Search" at bounding box center [1222, 208] width 92 height 31
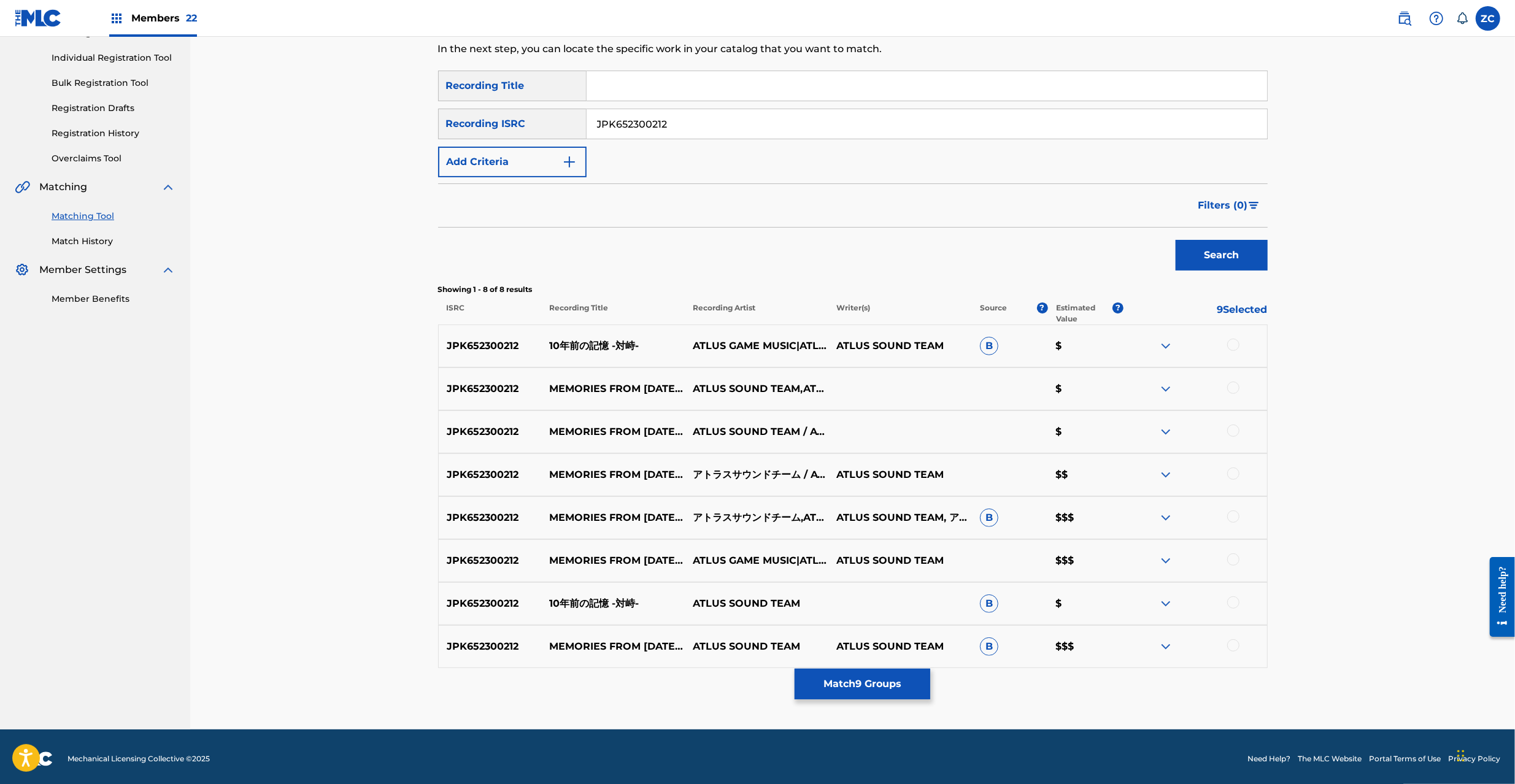
scroll to position [152, 0]
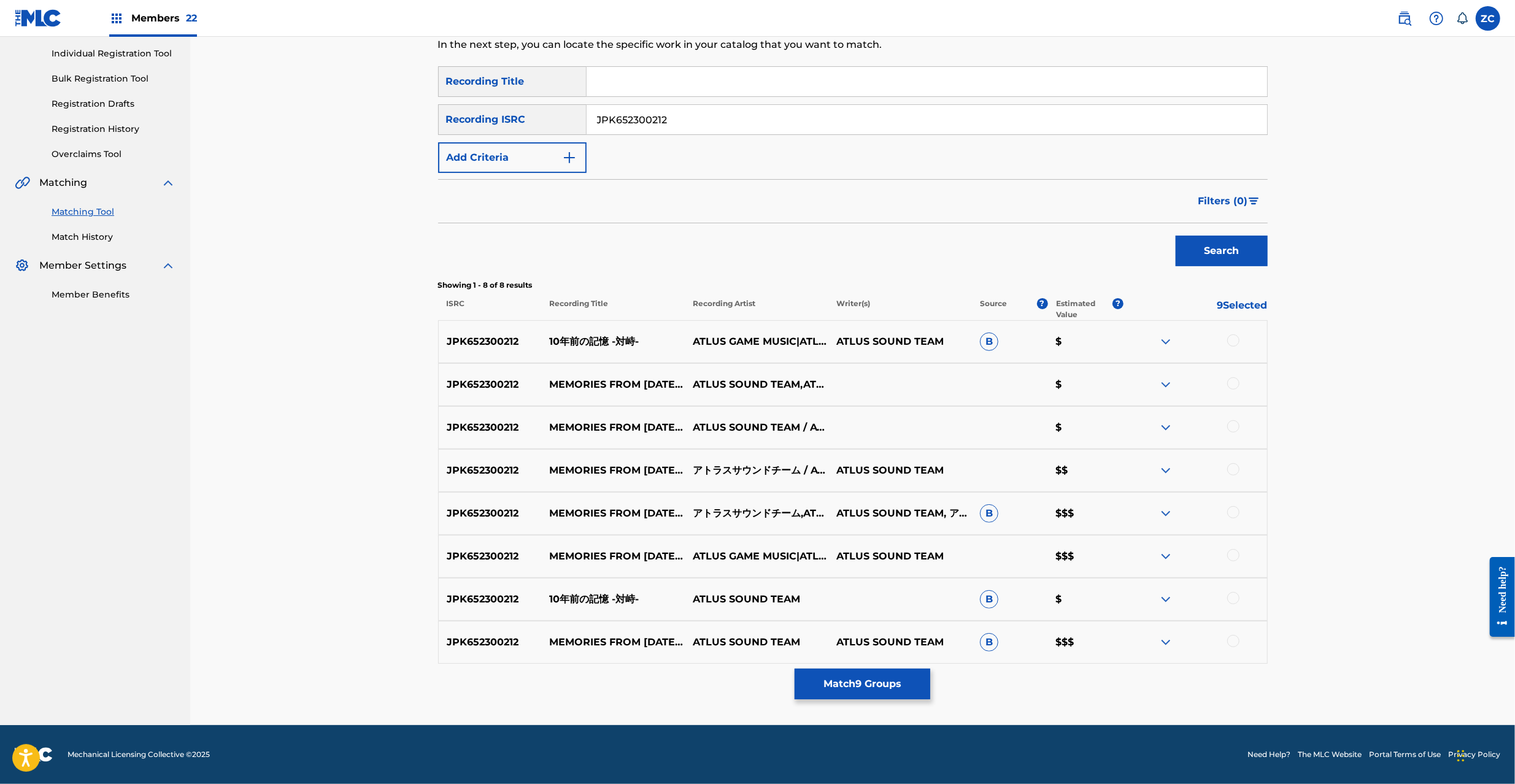
click at [1233, 340] on div at bounding box center [1233, 340] width 12 height 12
click at [1232, 383] on div at bounding box center [1233, 384] width 12 height 12
click at [1232, 427] on div at bounding box center [1233, 427] width 12 height 12
drag, startPoint x: 1236, startPoint y: 472, endPoint x: 1236, endPoint y: 486, distance: 14.0
click at [1236, 471] on div at bounding box center [1233, 470] width 12 height 12
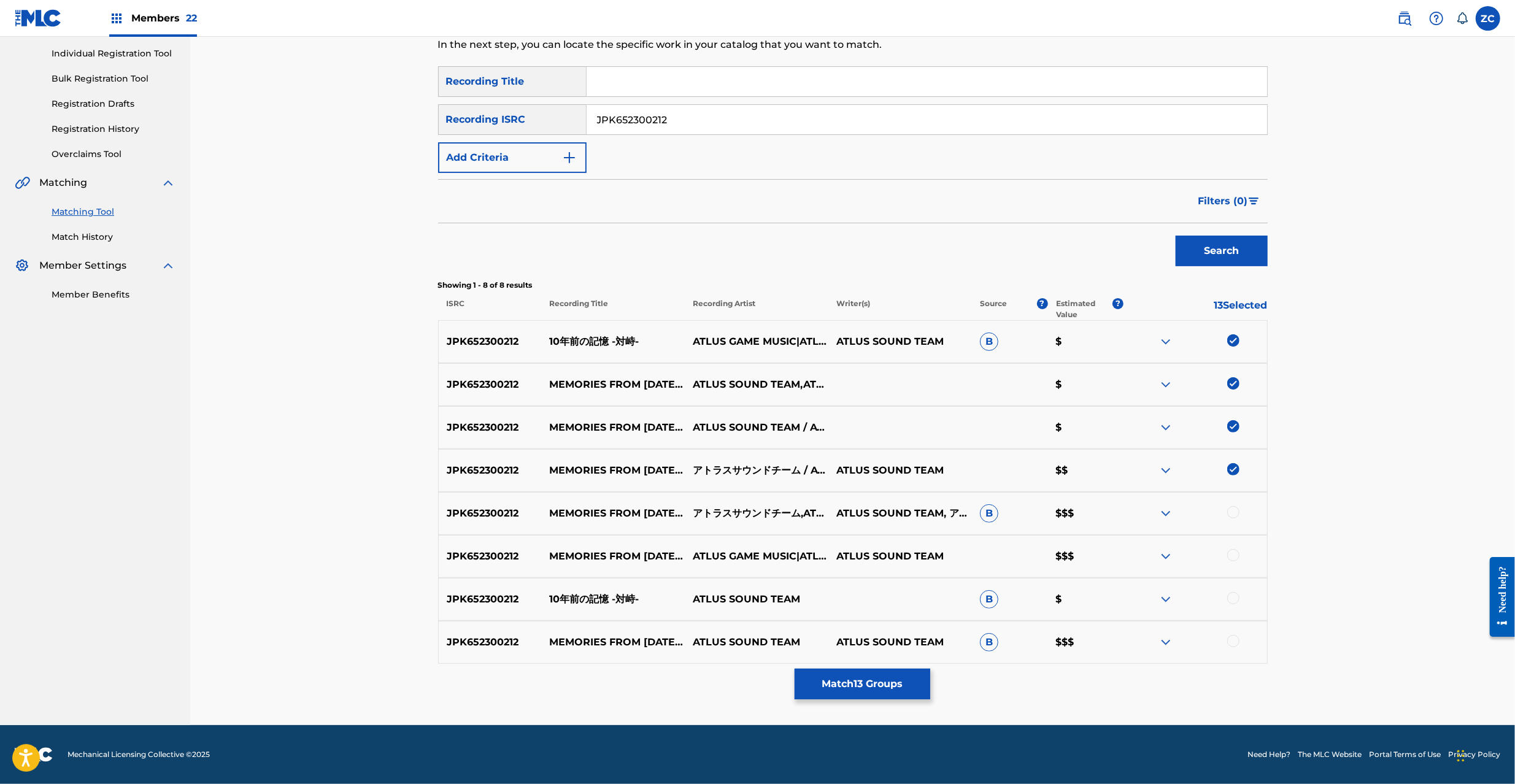
click at [1236, 514] on div at bounding box center [1233, 512] width 12 height 12
click at [1237, 556] on div at bounding box center [1233, 555] width 12 height 12
click at [1236, 602] on div at bounding box center [1233, 598] width 12 height 12
click at [1233, 641] on div at bounding box center [1233, 641] width 12 height 12
click at [858, 116] on input "JPK652300212" at bounding box center [927, 119] width 681 height 29
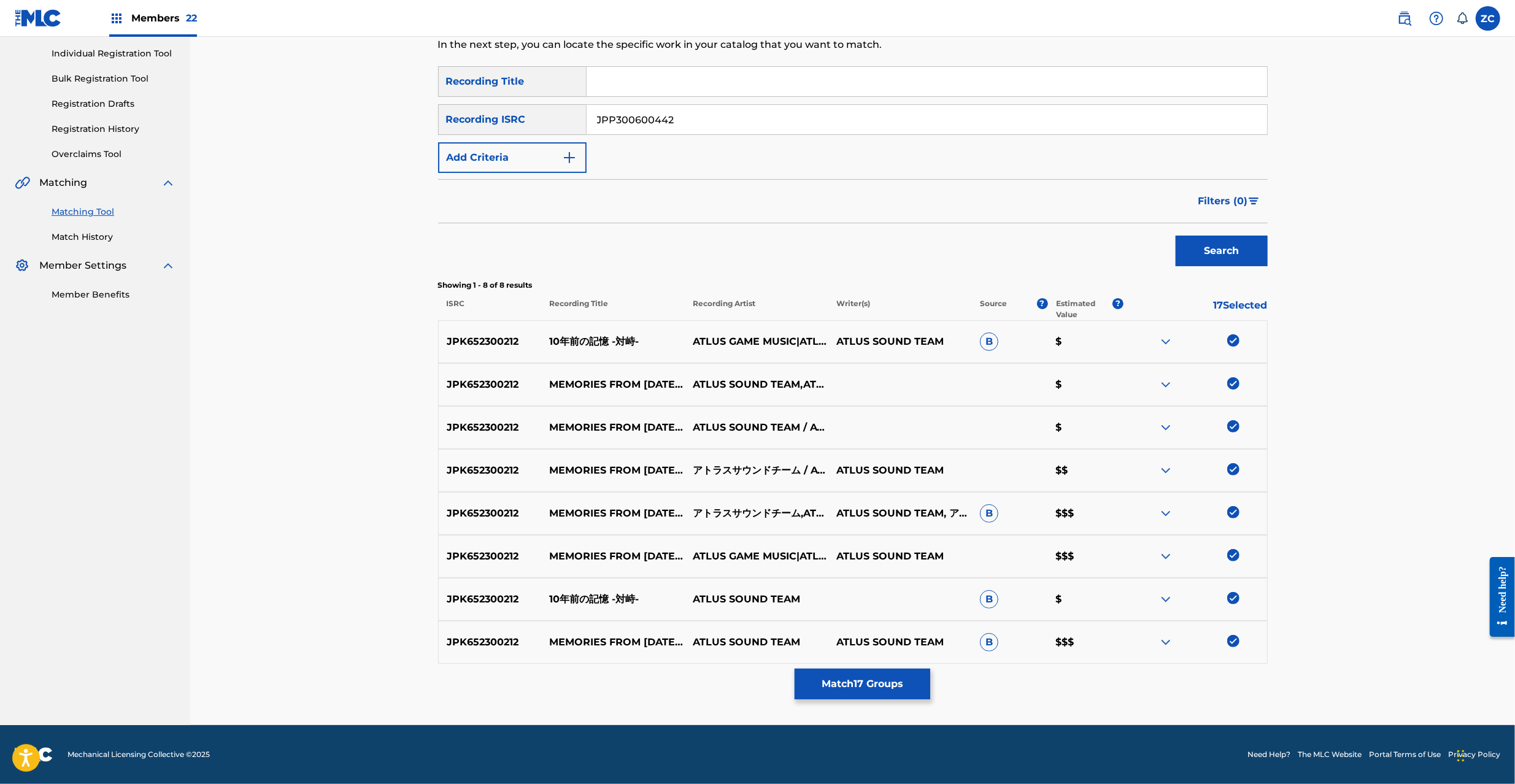
click at [1176, 235] on button "Search" at bounding box center [1222, 250] width 92 height 31
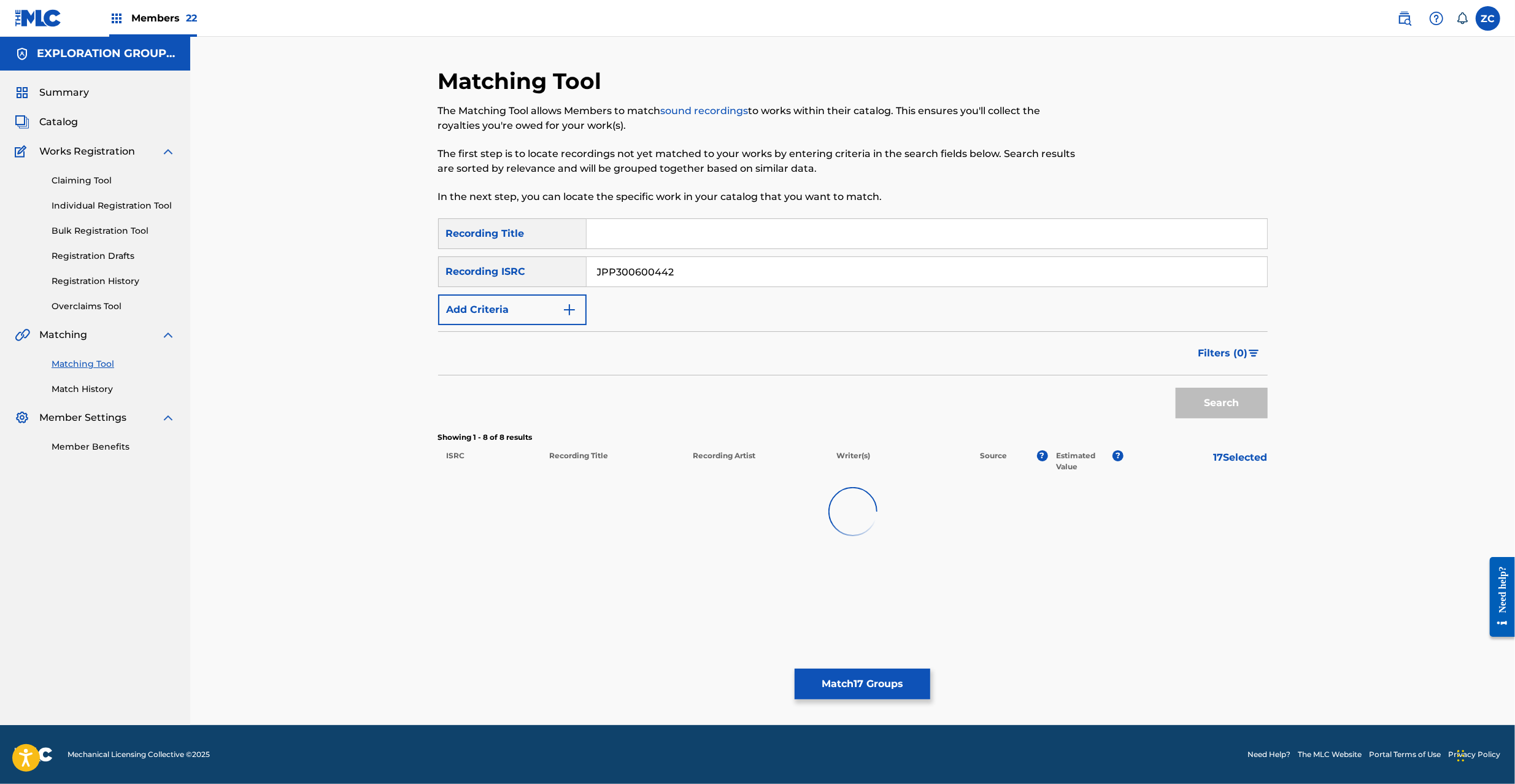
scroll to position [0, 0]
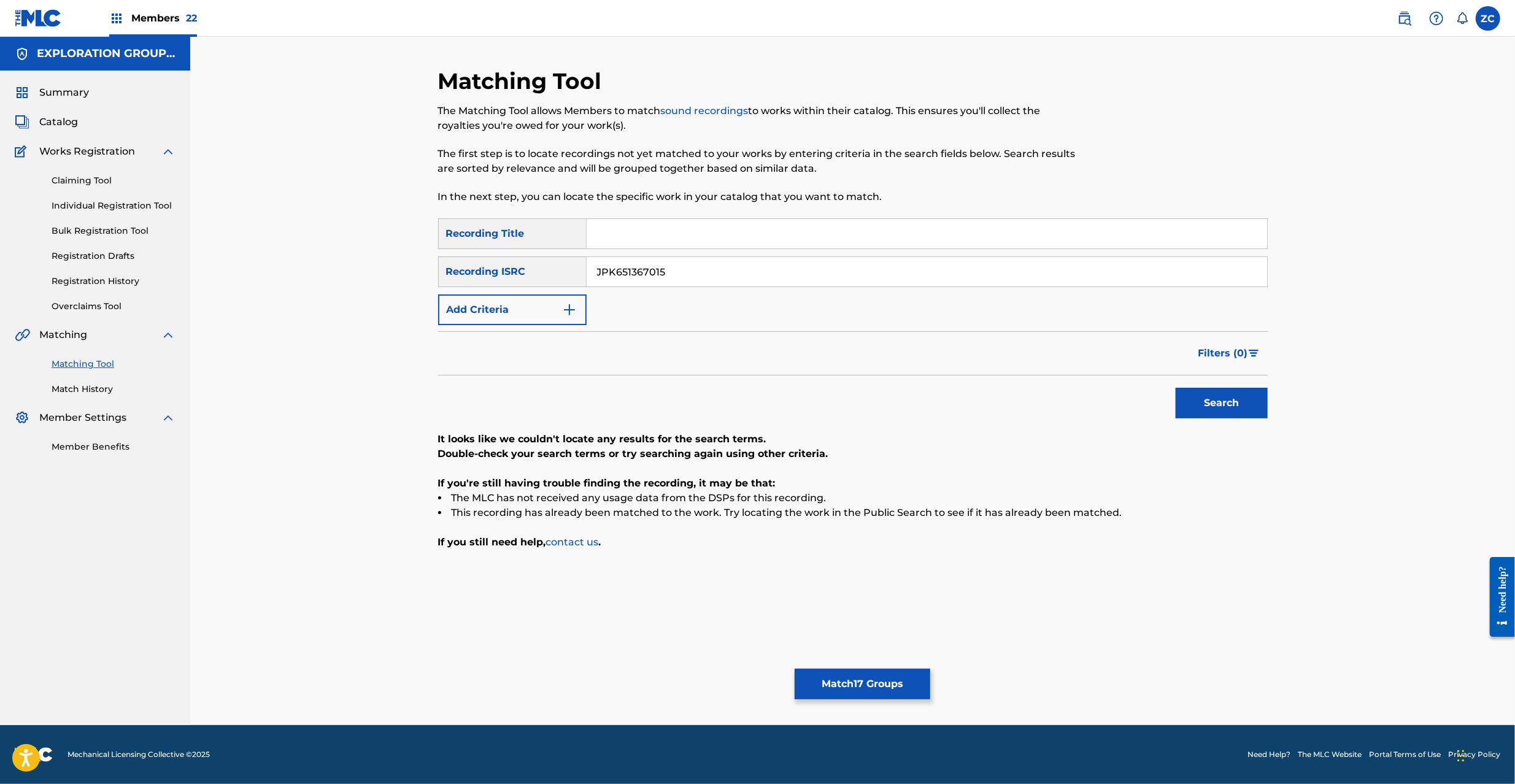
click at [1176, 388] on button "Search" at bounding box center [1222, 403] width 92 height 31
type input "JPK651669143"
click at [1176, 388] on button "Search" at bounding box center [1222, 403] width 92 height 31
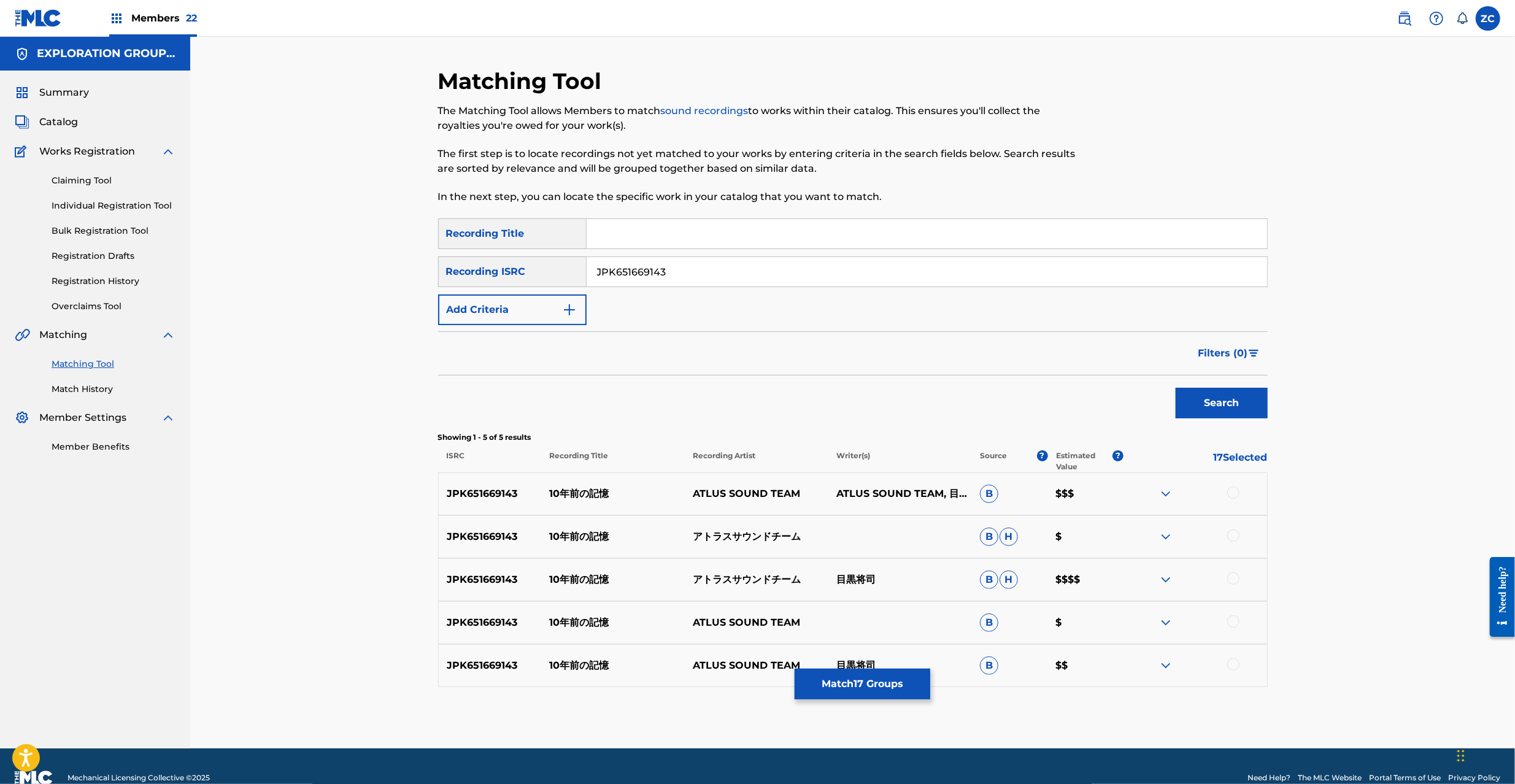
click at [1231, 492] on div at bounding box center [1233, 493] width 12 height 12
click at [1233, 534] on div at bounding box center [1233, 536] width 12 height 12
click at [1235, 582] on div at bounding box center [1233, 578] width 12 height 12
click at [1232, 627] on div at bounding box center [1233, 621] width 12 height 12
click at [1232, 660] on div at bounding box center [1233, 664] width 12 height 12
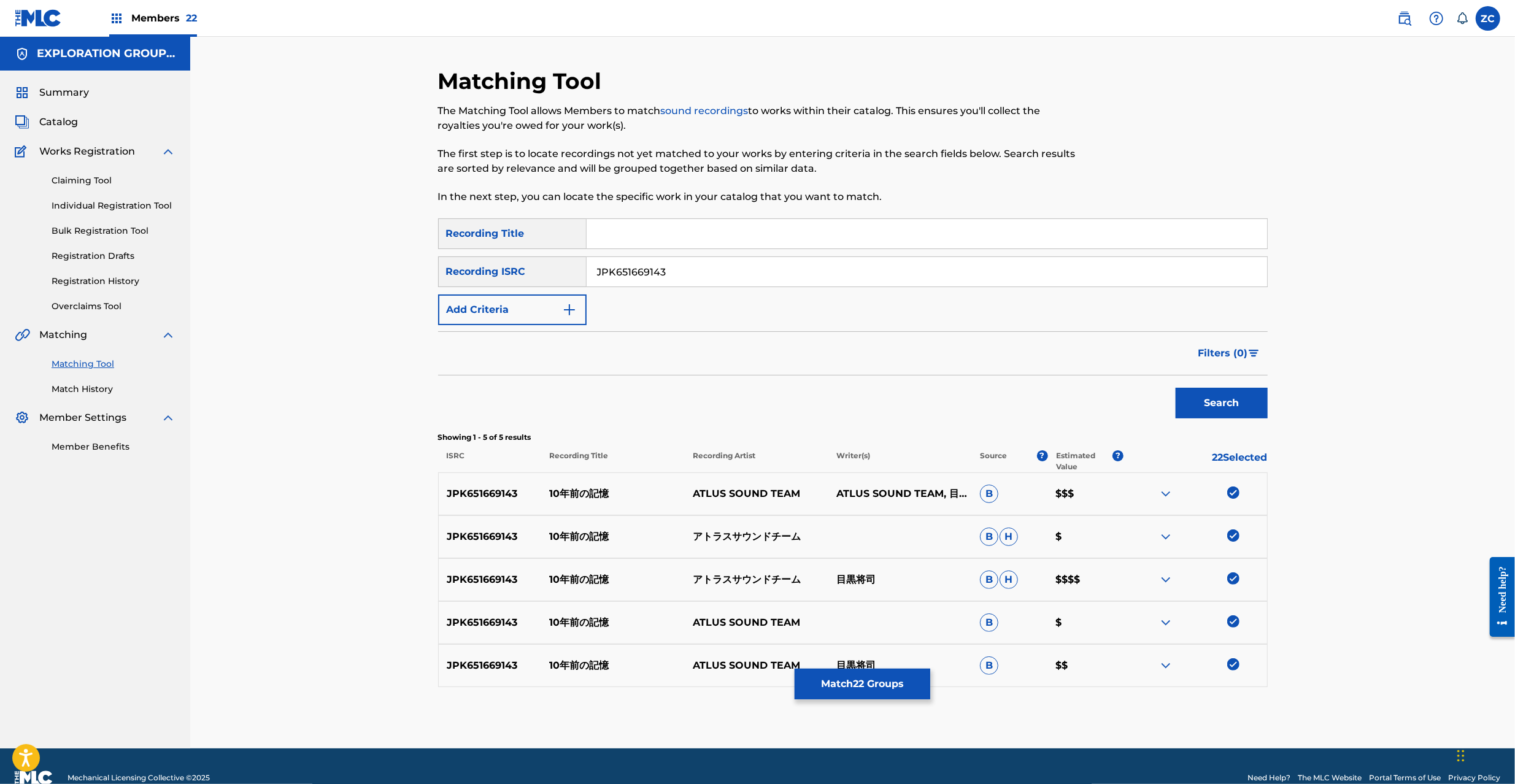
click at [886, 685] on button "Match 22 Groups" at bounding box center [862, 684] width 135 height 31
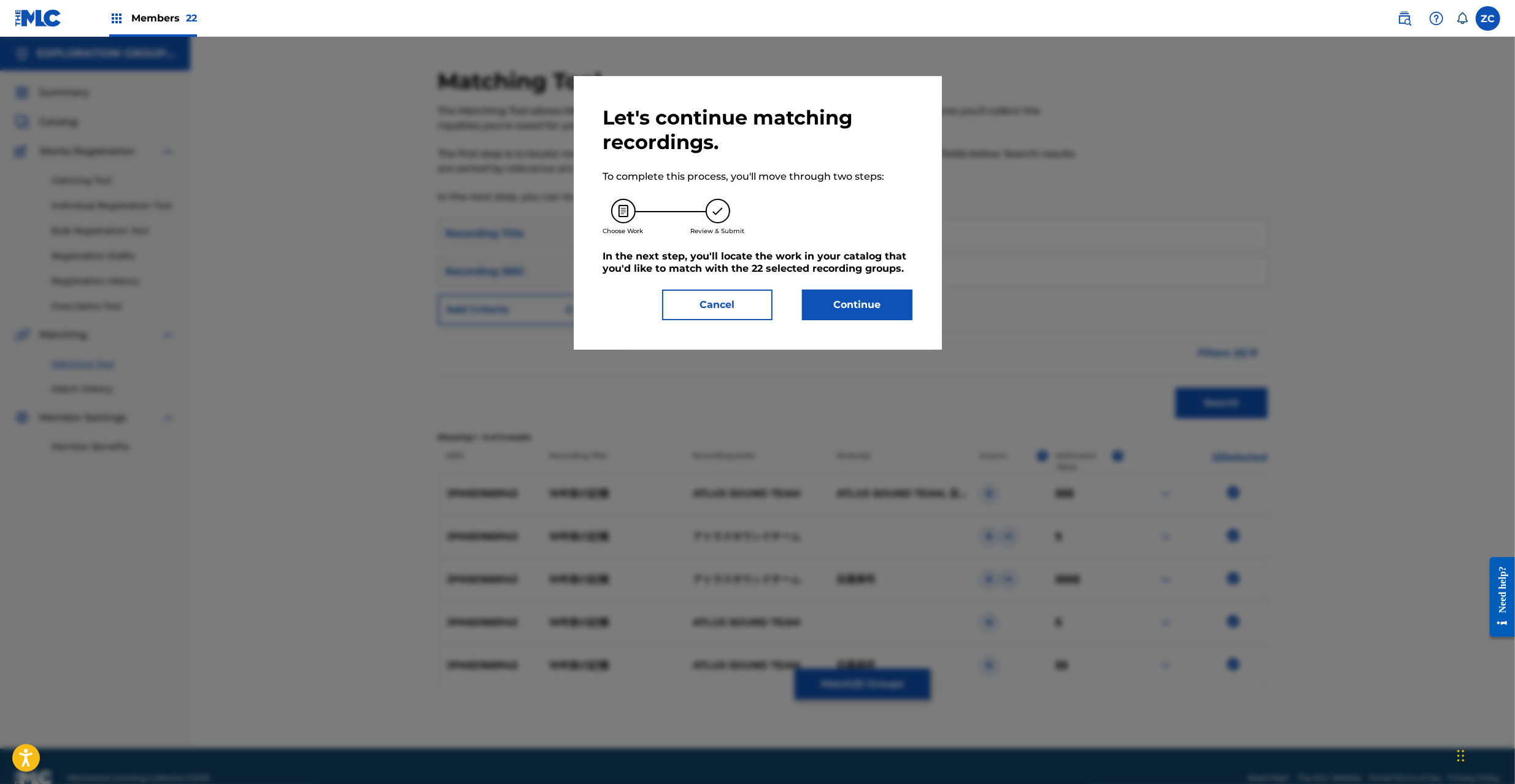
click at [869, 301] on button "Continue" at bounding box center [857, 305] width 110 height 31
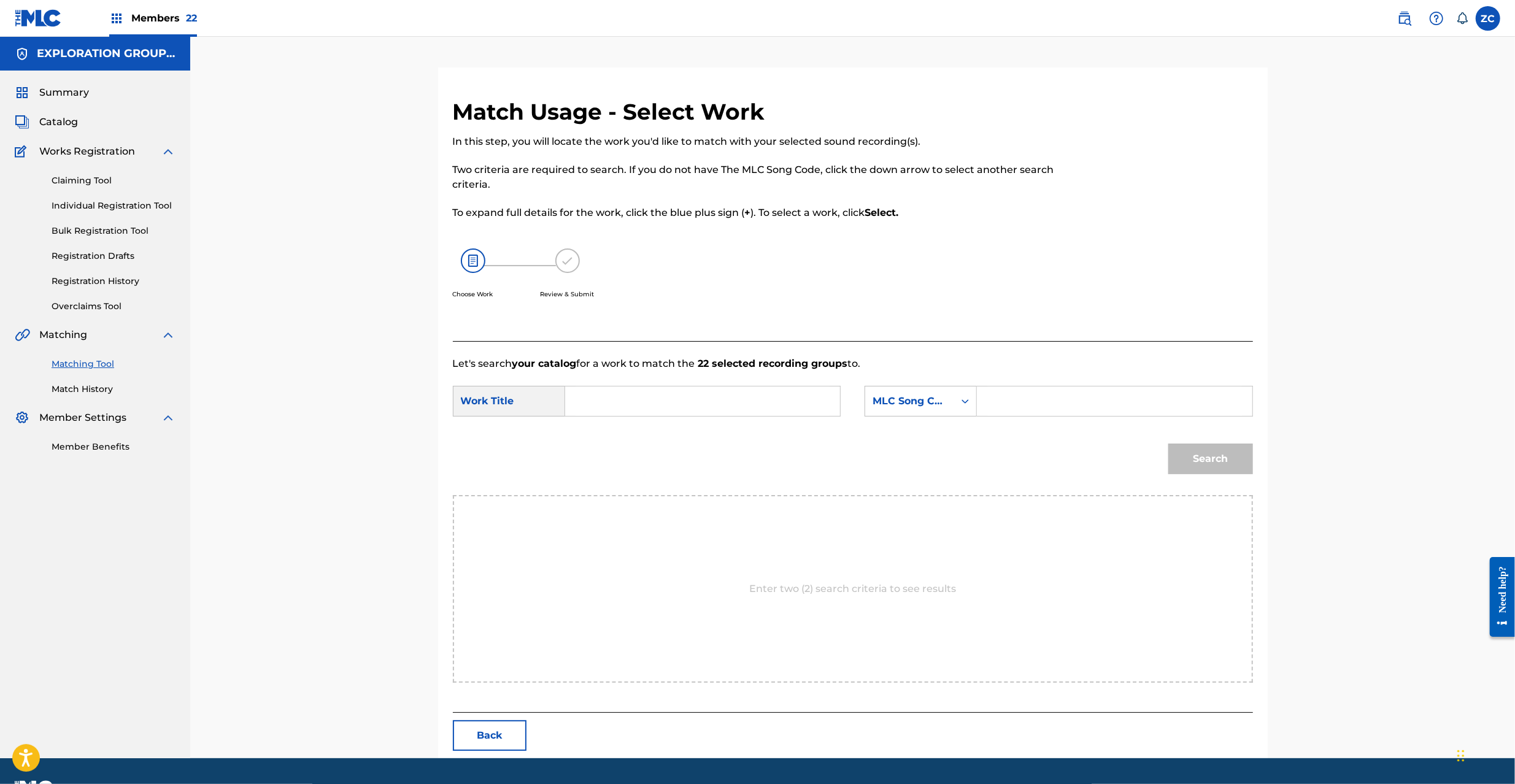
click at [698, 410] on input "Search Form" at bounding box center [702, 401] width 254 height 29
click at [695, 397] on input "Juunenmaeno Kioku J536XB" at bounding box center [702, 401] width 254 height 29
type input "Juunenmaeno Kioku"
click at [973, 410] on div "Search Form" at bounding box center [965, 401] width 22 height 22
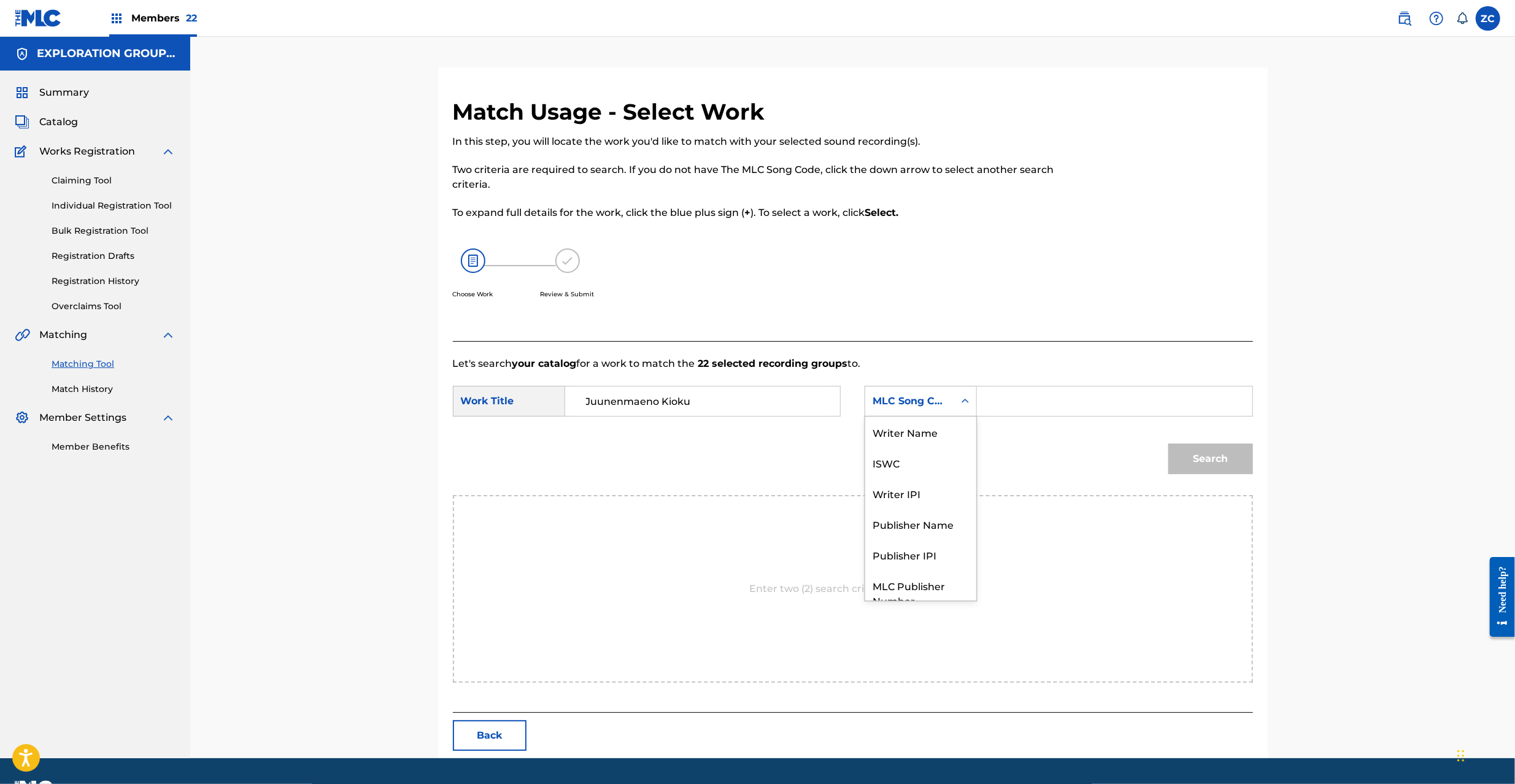
scroll to position [46, 0]
click at [1014, 406] on input "Search Form" at bounding box center [1114, 401] width 254 height 29
type input "J536XB"
click at [1207, 469] on button "Search" at bounding box center [1211, 459] width 84 height 31
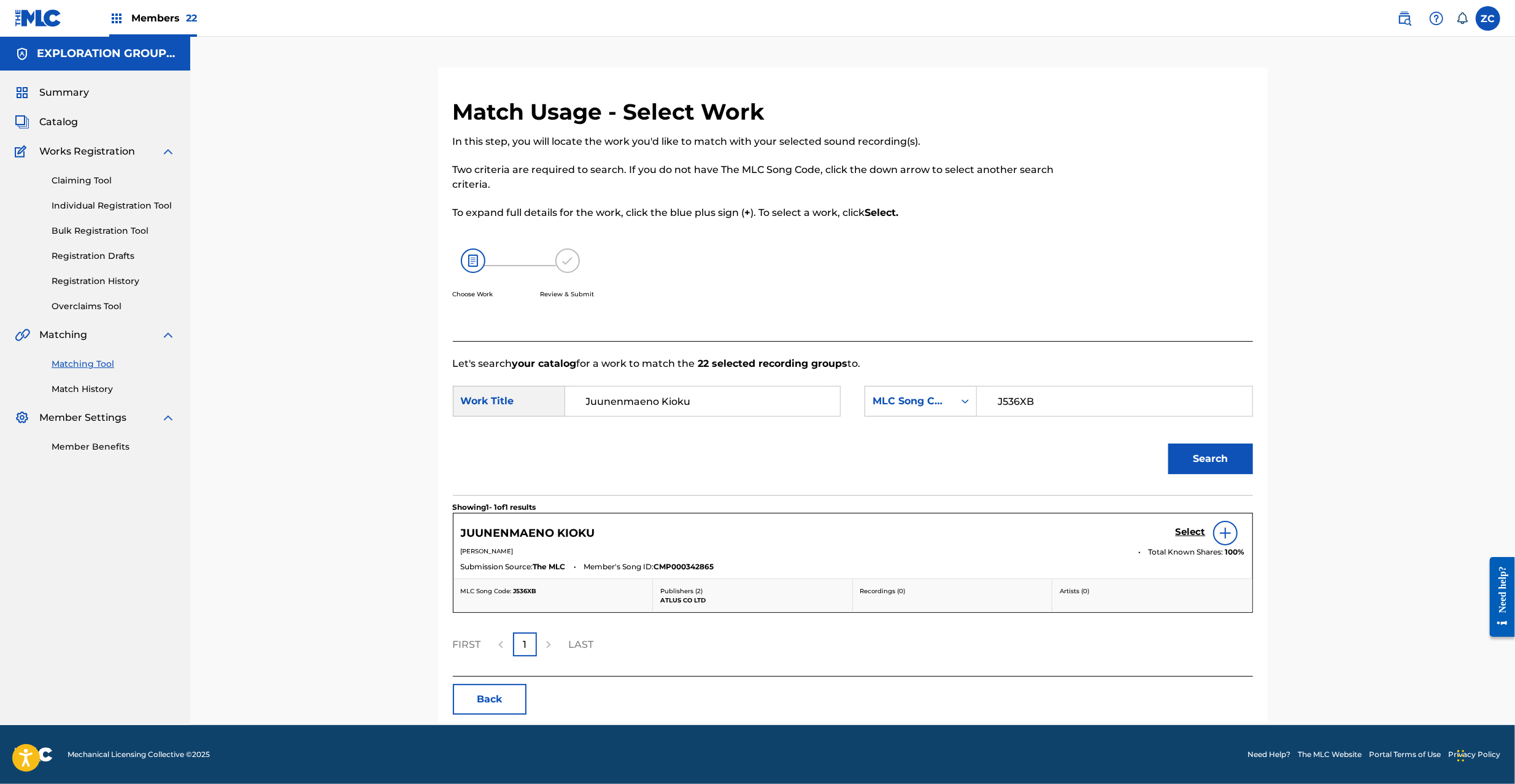
click at [1188, 531] on h5 "Select" at bounding box center [1191, 532] width 30 height 12
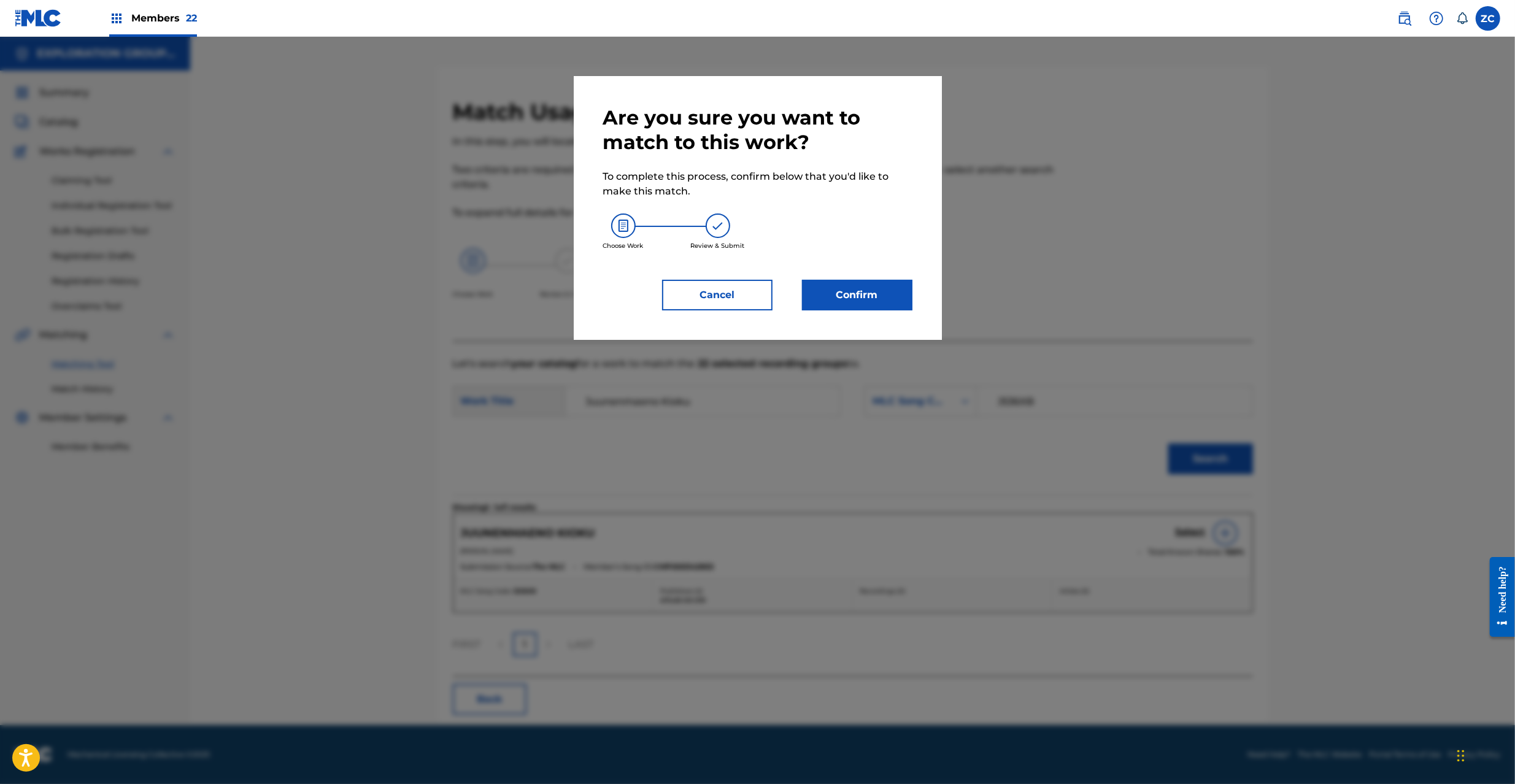
click at [882, 308] on button "Confirm" at bounding box center [857, 295] width 110 height 31
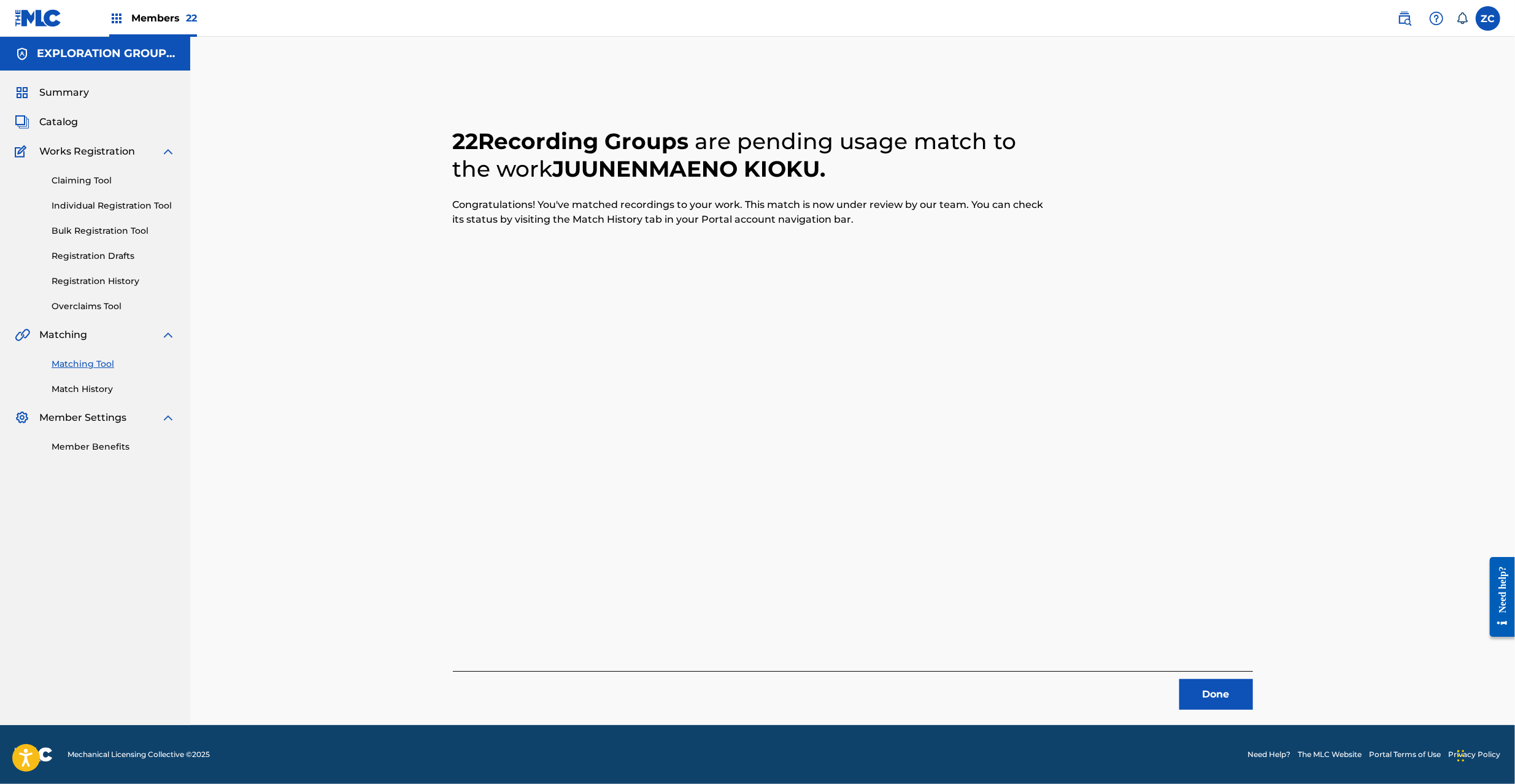
click at [1226, 689] on button "Done" at bounding box center [1216, 694] width 74 height 31
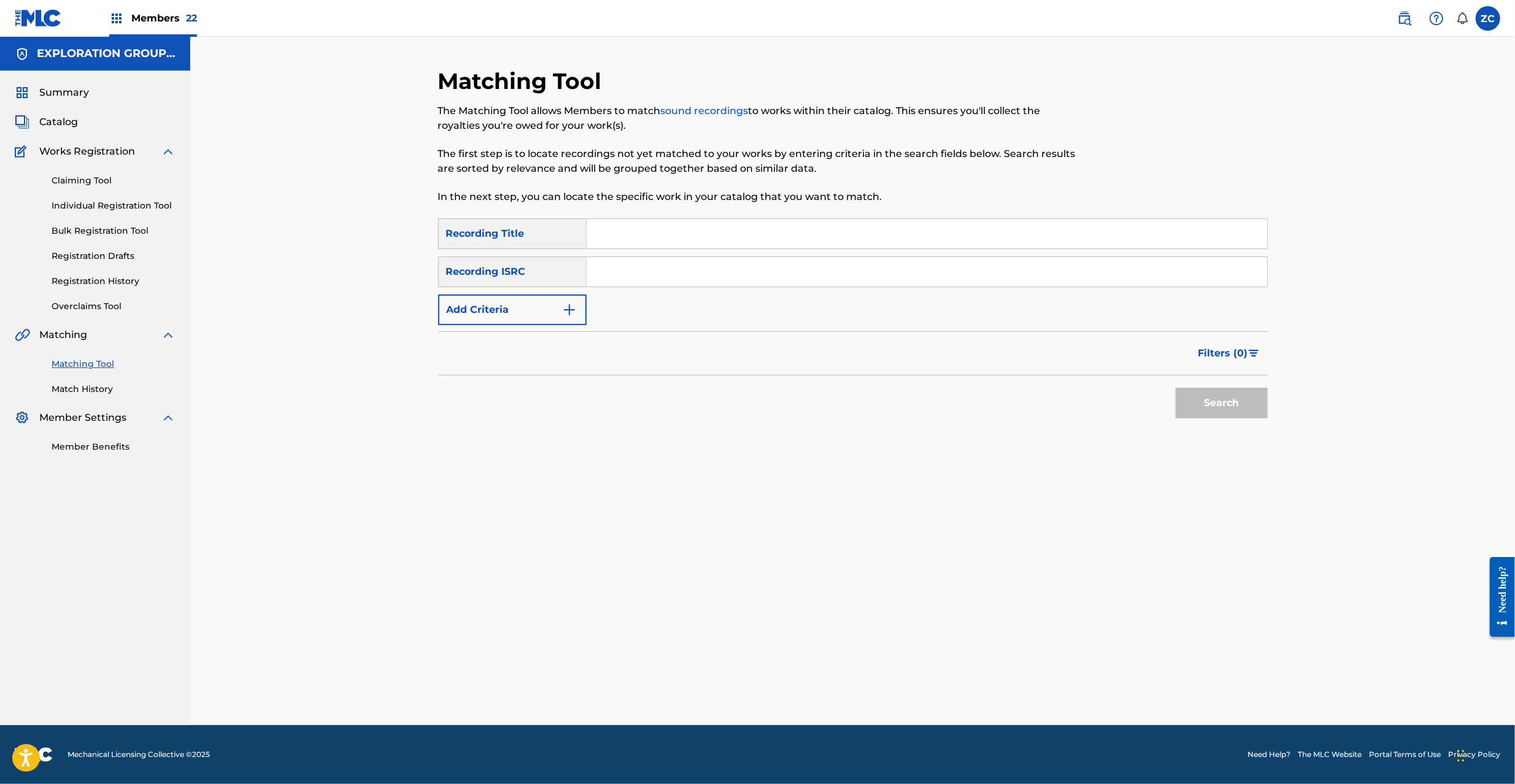
drag, startPoint x: 923, startPoint y: 269, endPoint x: 939, endPoint y: 281, distance: 20.0
click at [923, 269] on input "Search Form" at bounding box center [927, 272] width 681 height 29
click at [1188, 403] on button "Search" at bounding box center [1222, 403] width 92 height 31
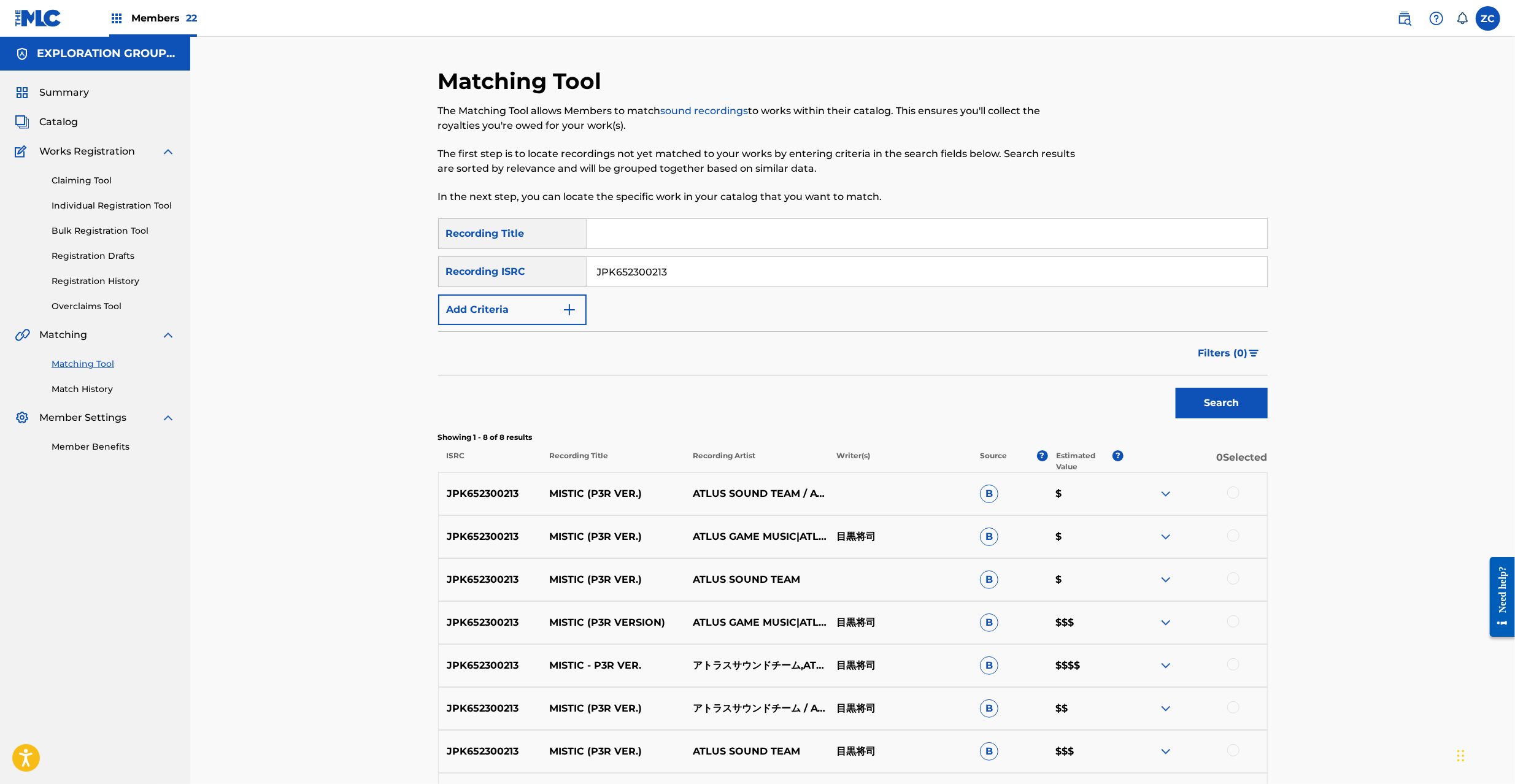
scroll to position [109, 0]
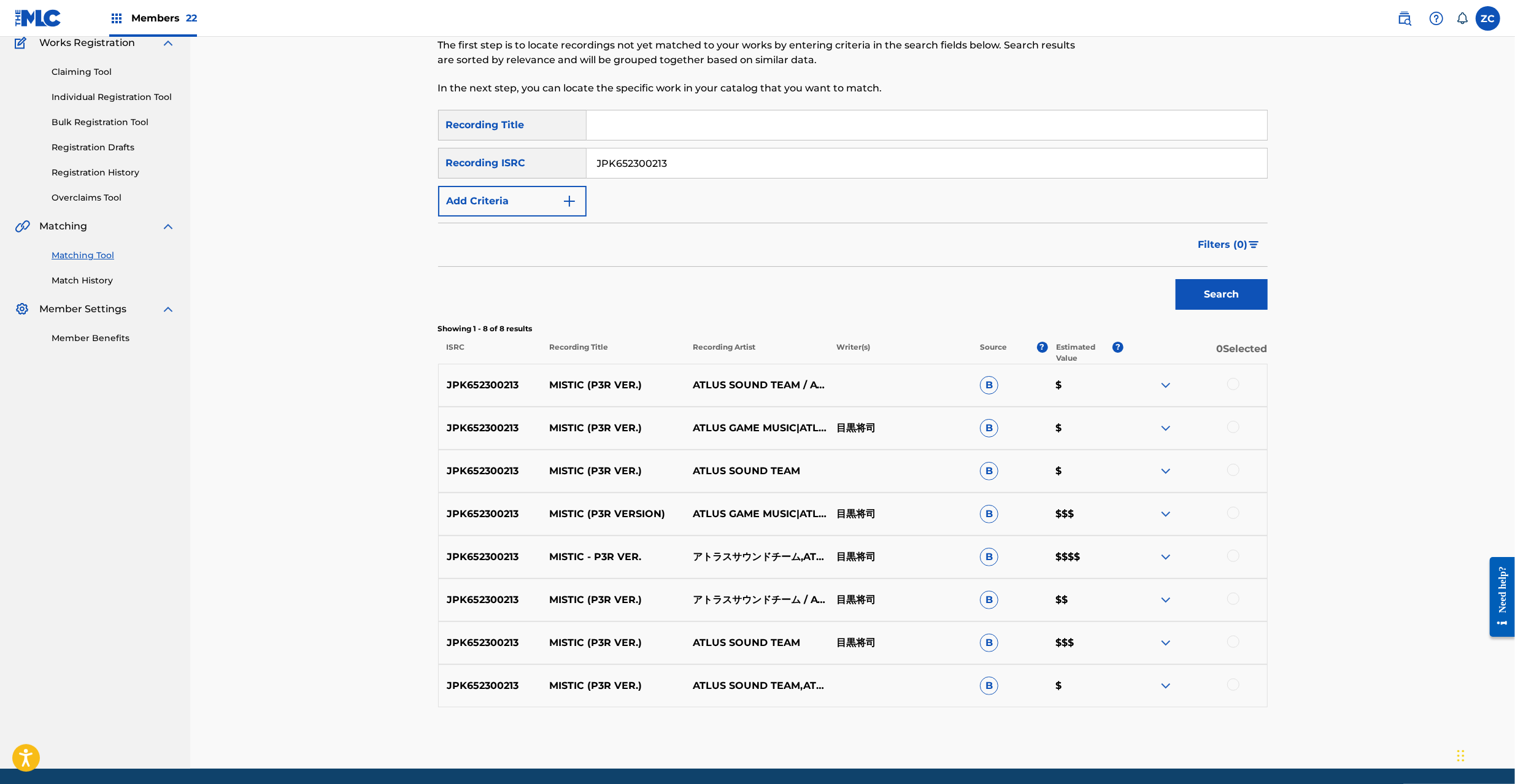
drag, startPoint x: 1232, startPoint y: 386, endPoint x: 1233, endPoint y: 426, distance: 40.0
click at [1232, 387] on div at bounding box center [1233, 384] width 12 height 12
click at [1233, 432] on div at bounding box center [1233, 427] width 12 height 12
click at [1235, 470] on div at bounding box center [1233, 470] width 12 height 12
click at [1235, 511] on div at bounding box center [1233, 513] width 12 height 12
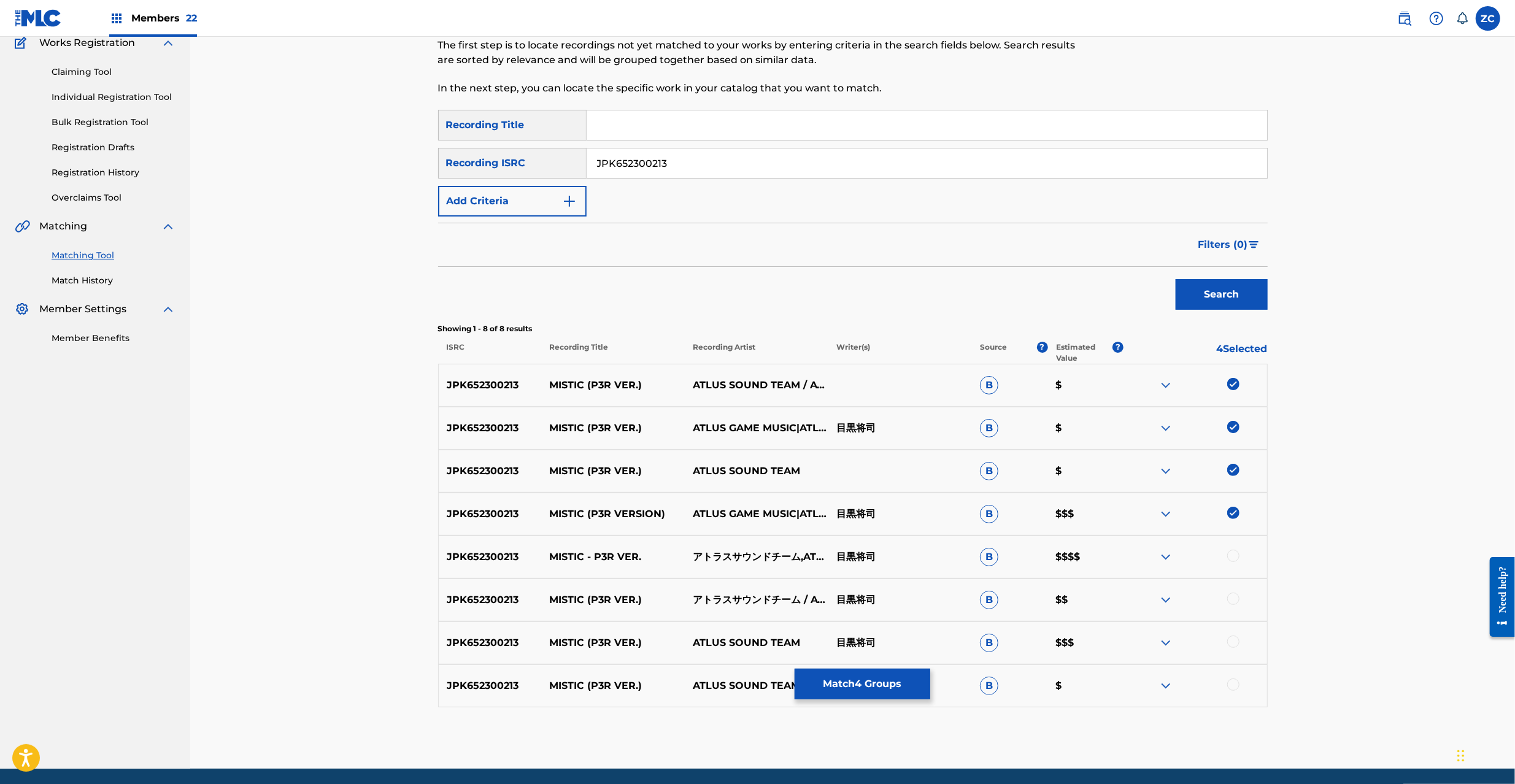
click at [1237, 553] on div at bounding box center [1233, 556] width 12 height 12
click at [1233, 602] on div at bounding box center [1233, 599] width 12 height 12
click at [1231, 641] on div at bounding box center [1233, 642] width 12 height 12
click at [1231, 686] on div at bounding box center [1233, 685] width 12 height 12
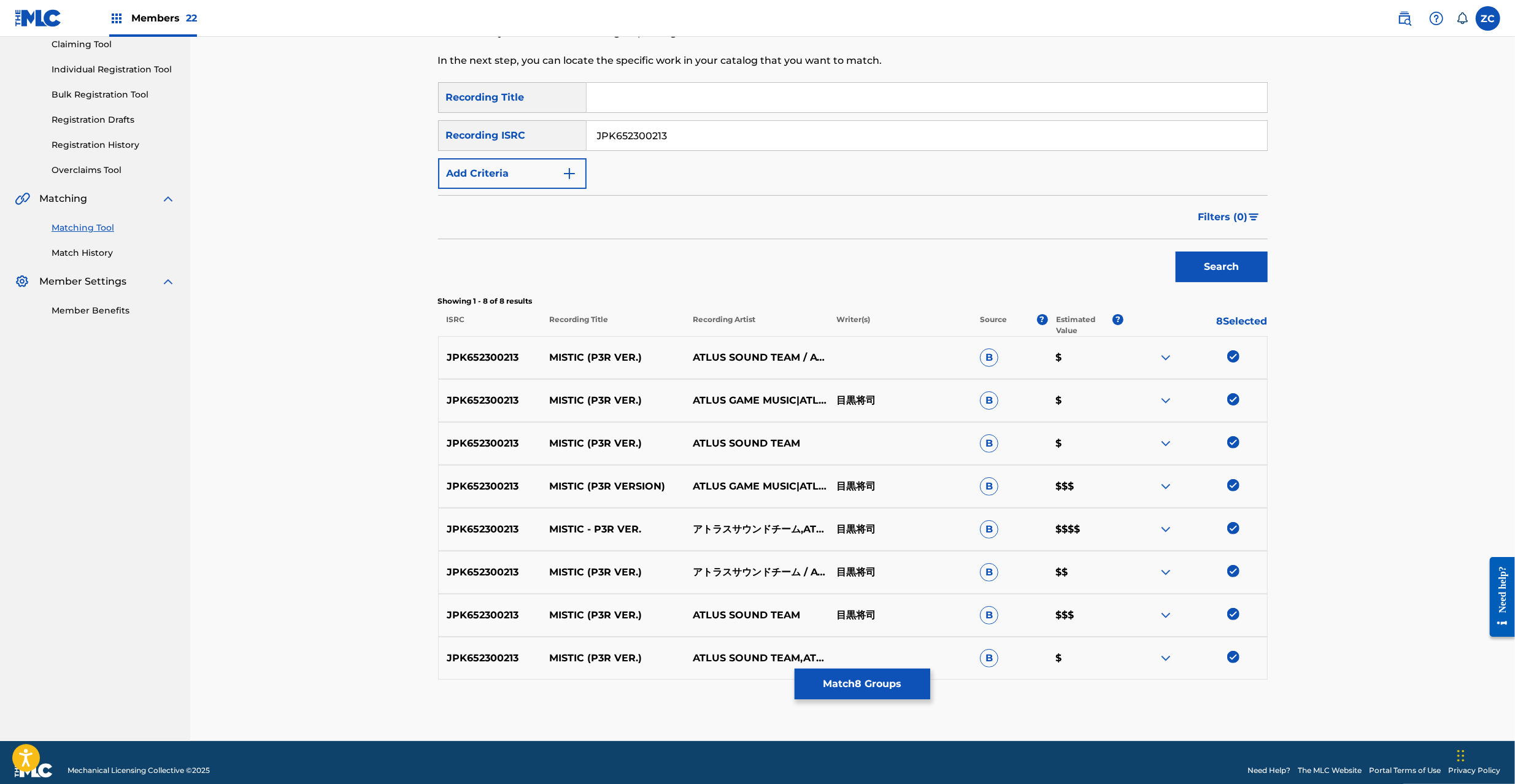
scroll to position [152, 0]
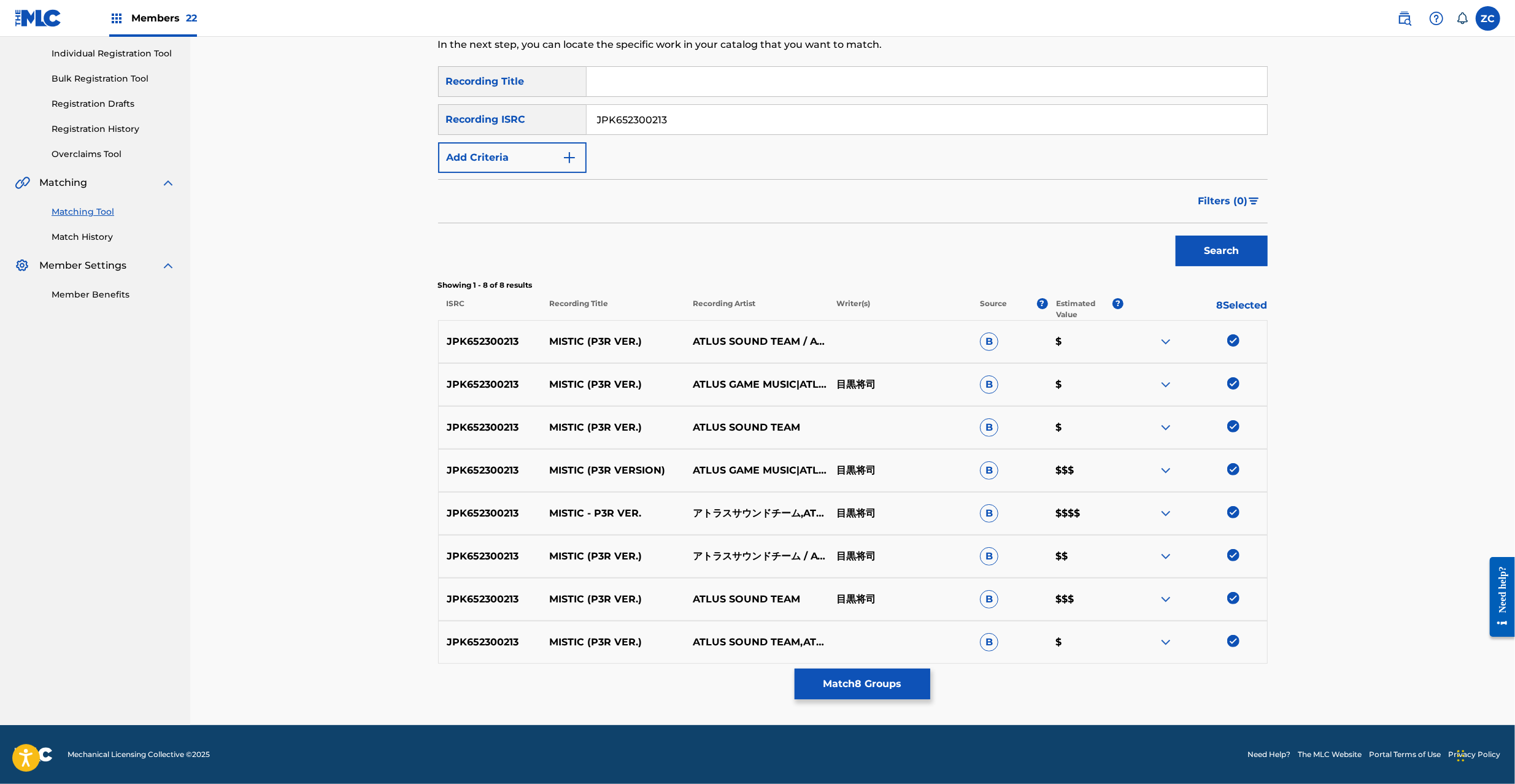
click at [975, 118] on input "JPK652300213" at bounding box center [927, 119] width 681 height 29
drag, startPoint x: 1240, startPoint y: 248, endPoint x: 1198, endPoint y: 248, distance: 42.0
click at [1237, 248] on button "Search" at bounding box center [1222, 250] width 92 height 31
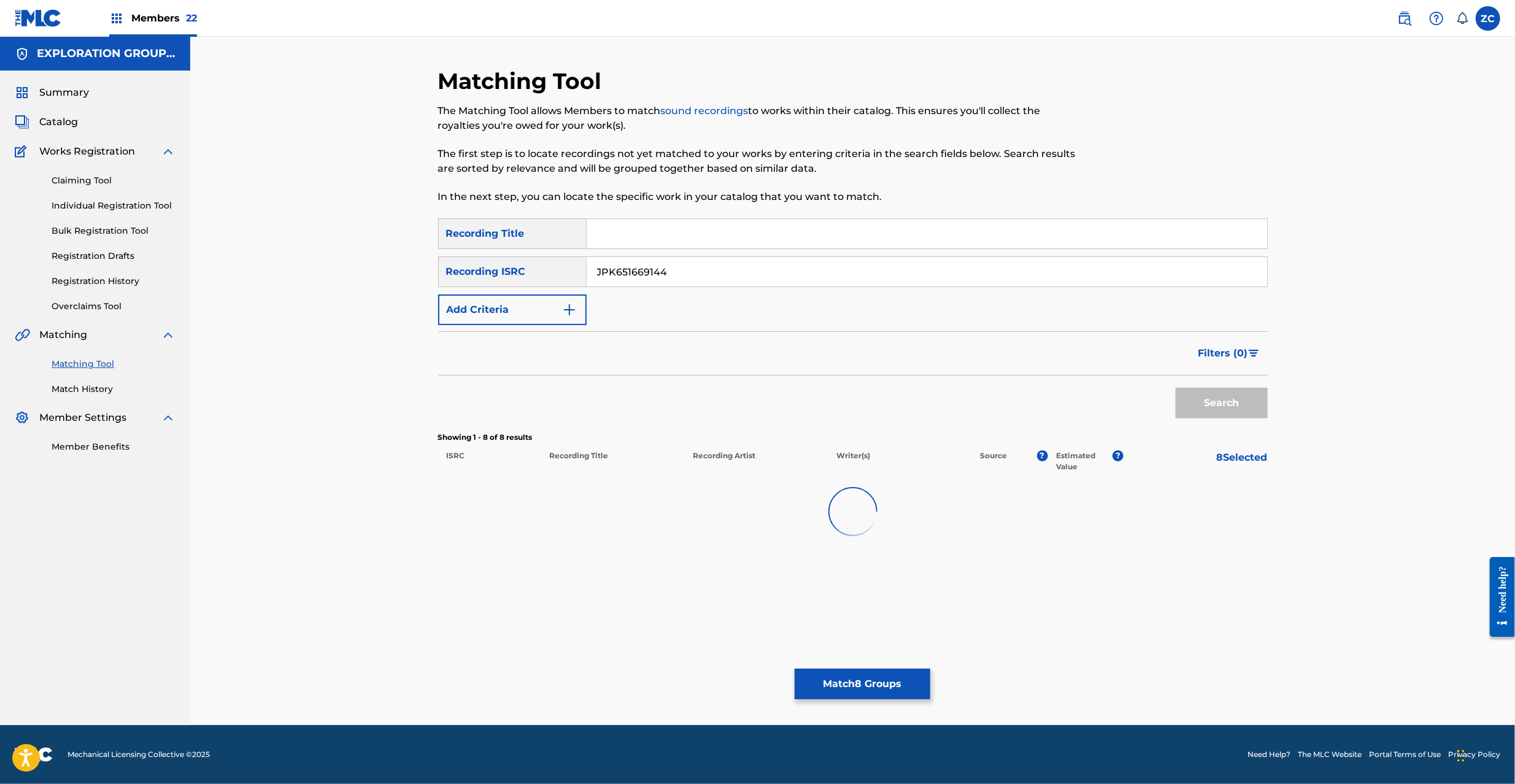
scroll to position [0, 0]
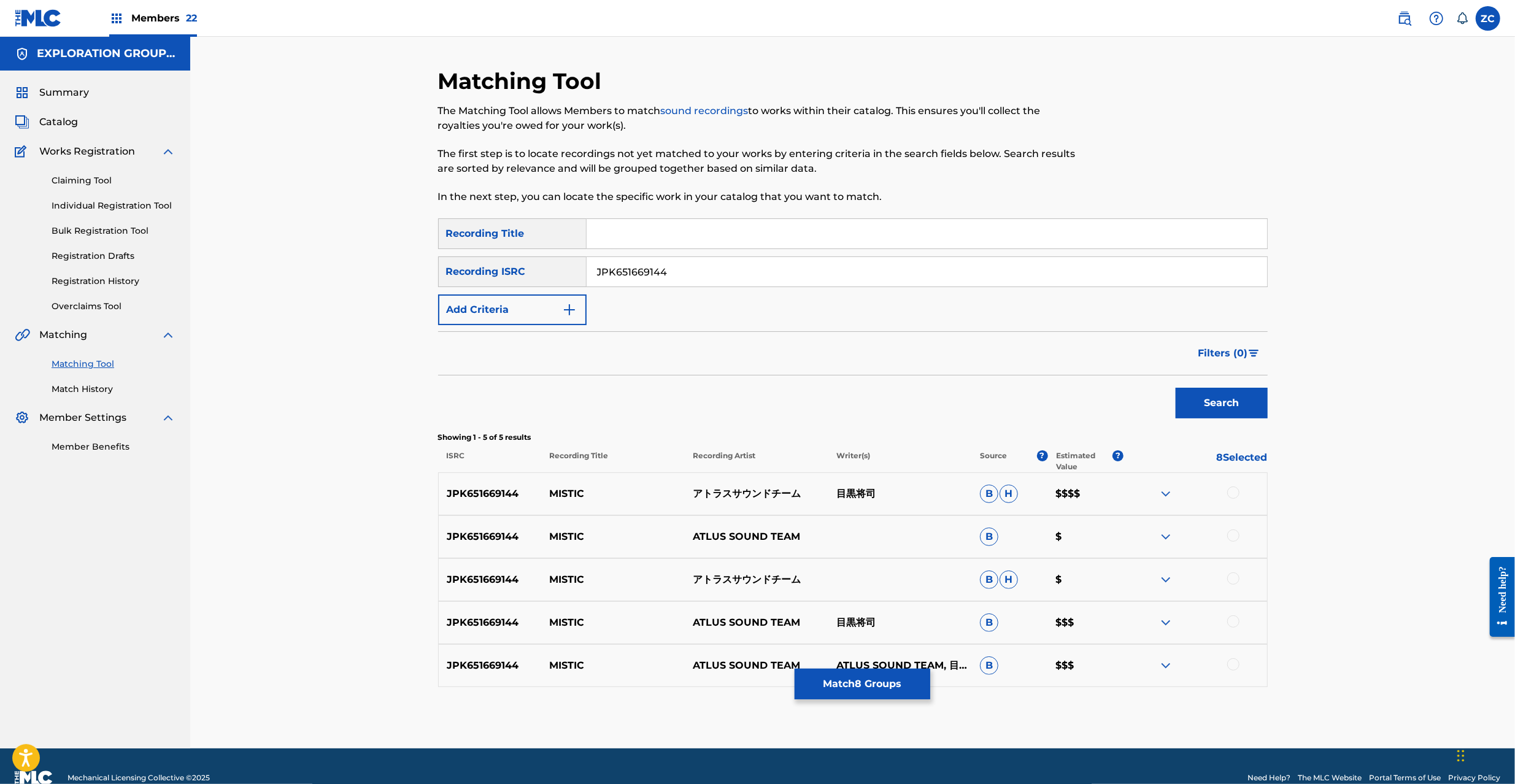
click at [1237, 489] on div at bounding box center [1233, 493] width 12 height 12
click at [1235, 538] on div at bounding box center [1233, 536] width 12 height 12
click at [1235, 578] on div at bounding box center [1233, 578] width 12 height 12
click at [1235, 621] on div at bounding box center [1233, 621] width 12 height 12
click at [1233, 664] on div at bounding box center [1233, 664] width 12 height 12
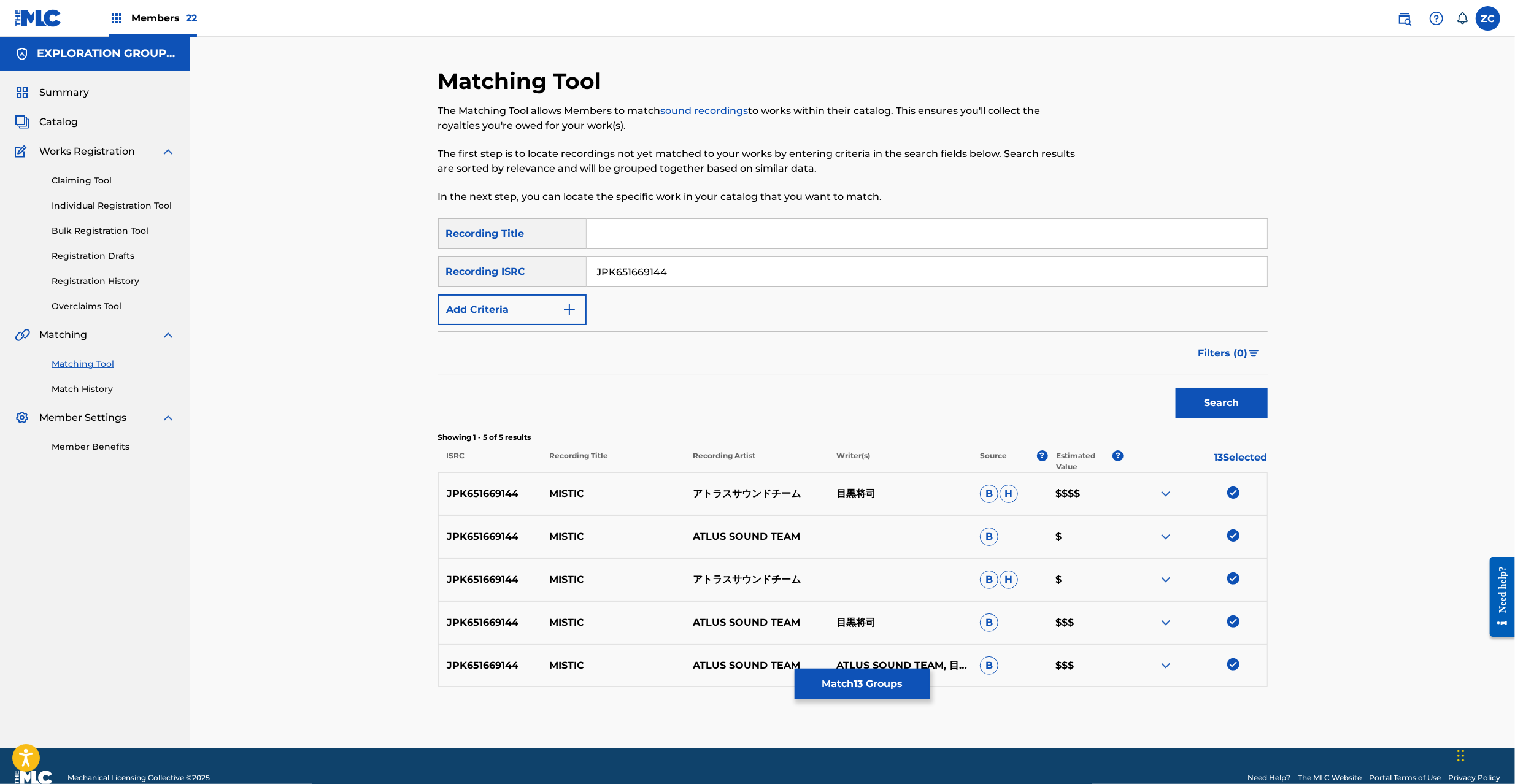
click at [954, 272] on input "JPK651669144" at bounding box center [927, 272] width 681 height 29
drag, startPoint x: 1239, startPoint y: 393, endPoint x: 1228, endPoint y: 383, distance: 14.9
click at [1238, 393] on button "Search" at bounding box center [1222, 403] width 92 height 31
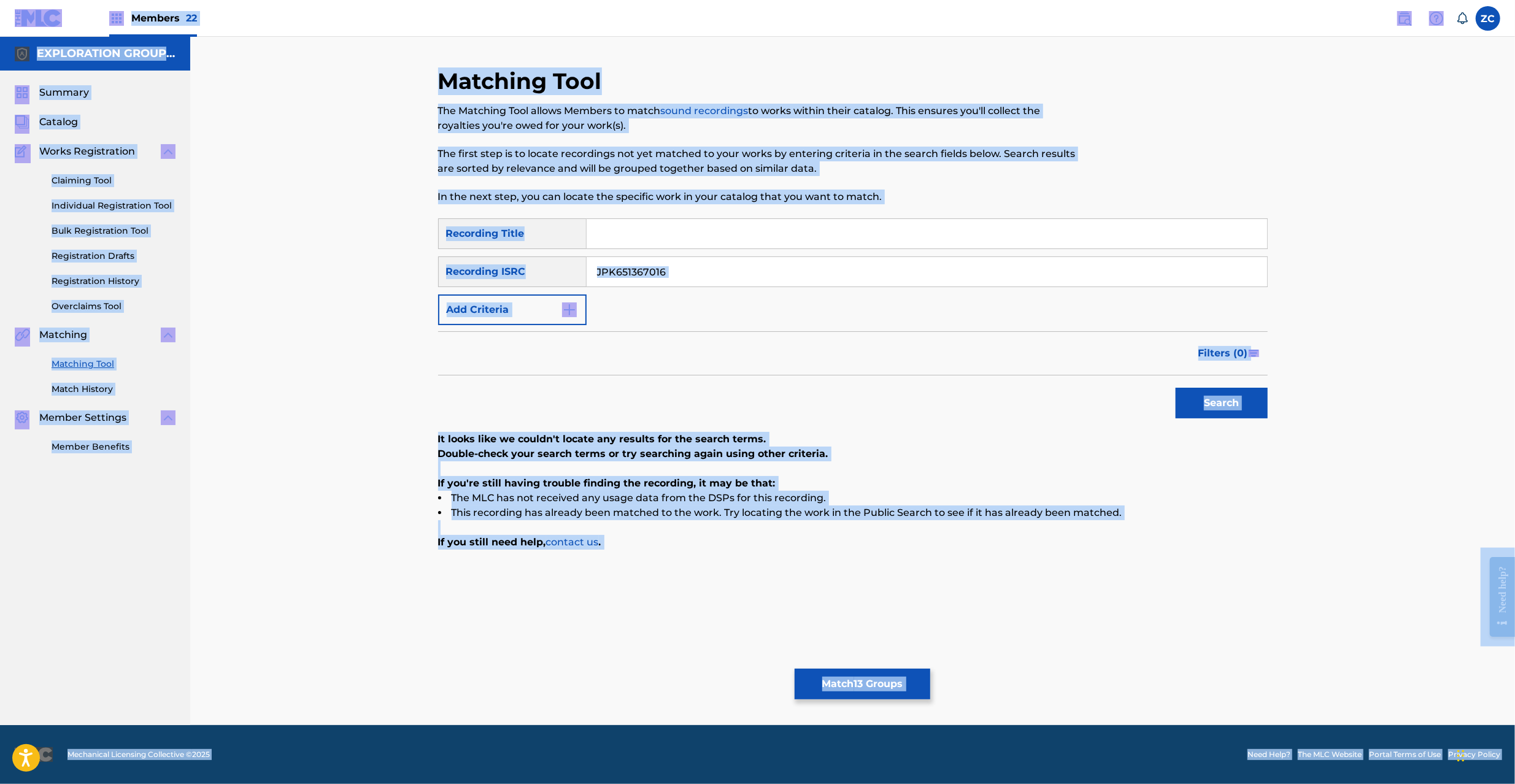
click at [702, 269] on input "JPK651367016" at bounding box center [927, 272] width 681 height 29
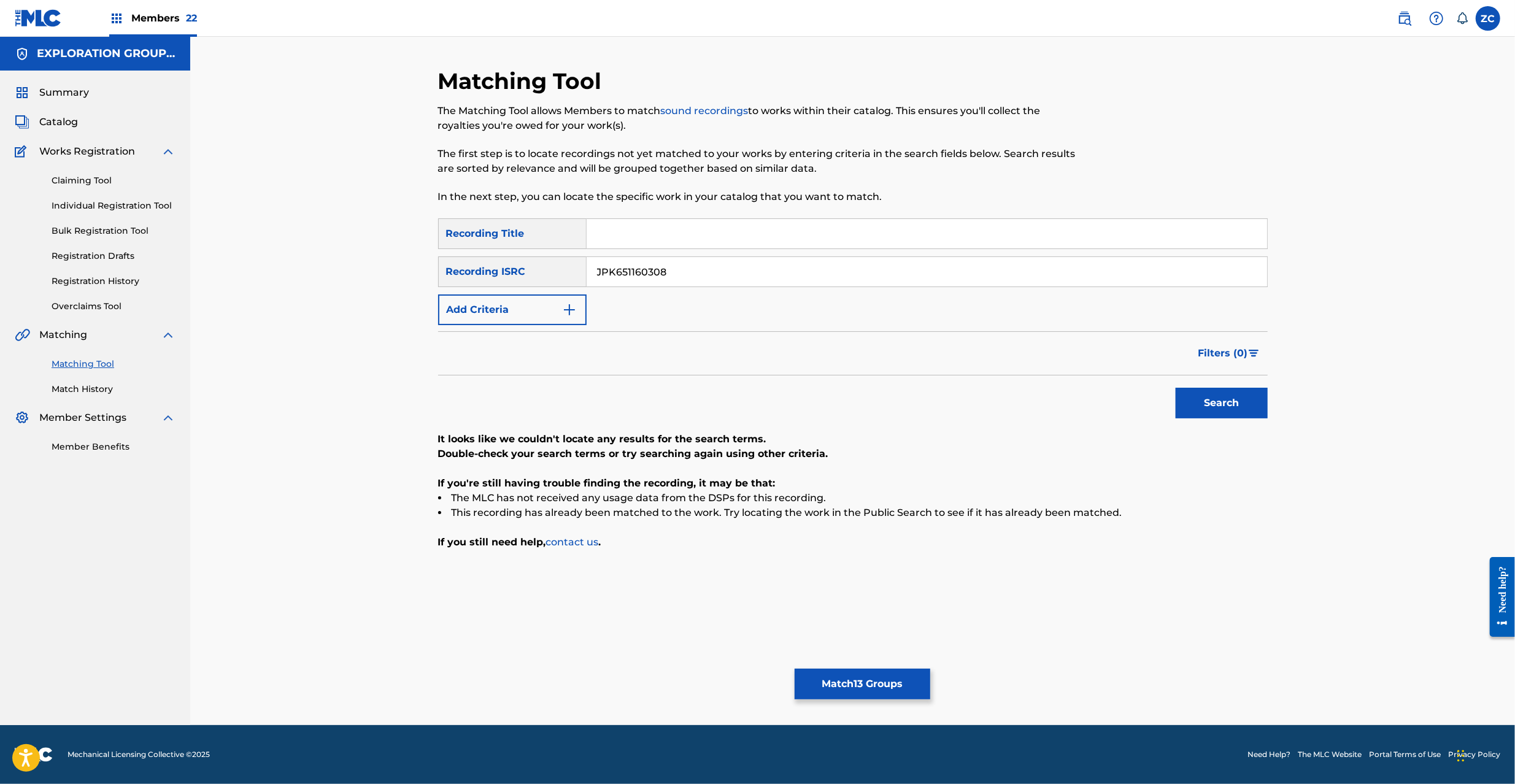
click at [1176, 388] on button "Search" at bounding box center [1222, 403] width 92 height 31
type input "JPP300600443"
click at [1176, 388] on button "Search" at bounding box center [1222, 403] width 92 height 31
click at [868, 693] on button "Match 13 Groups" at bounding box center [862, 684] width 135 height 31
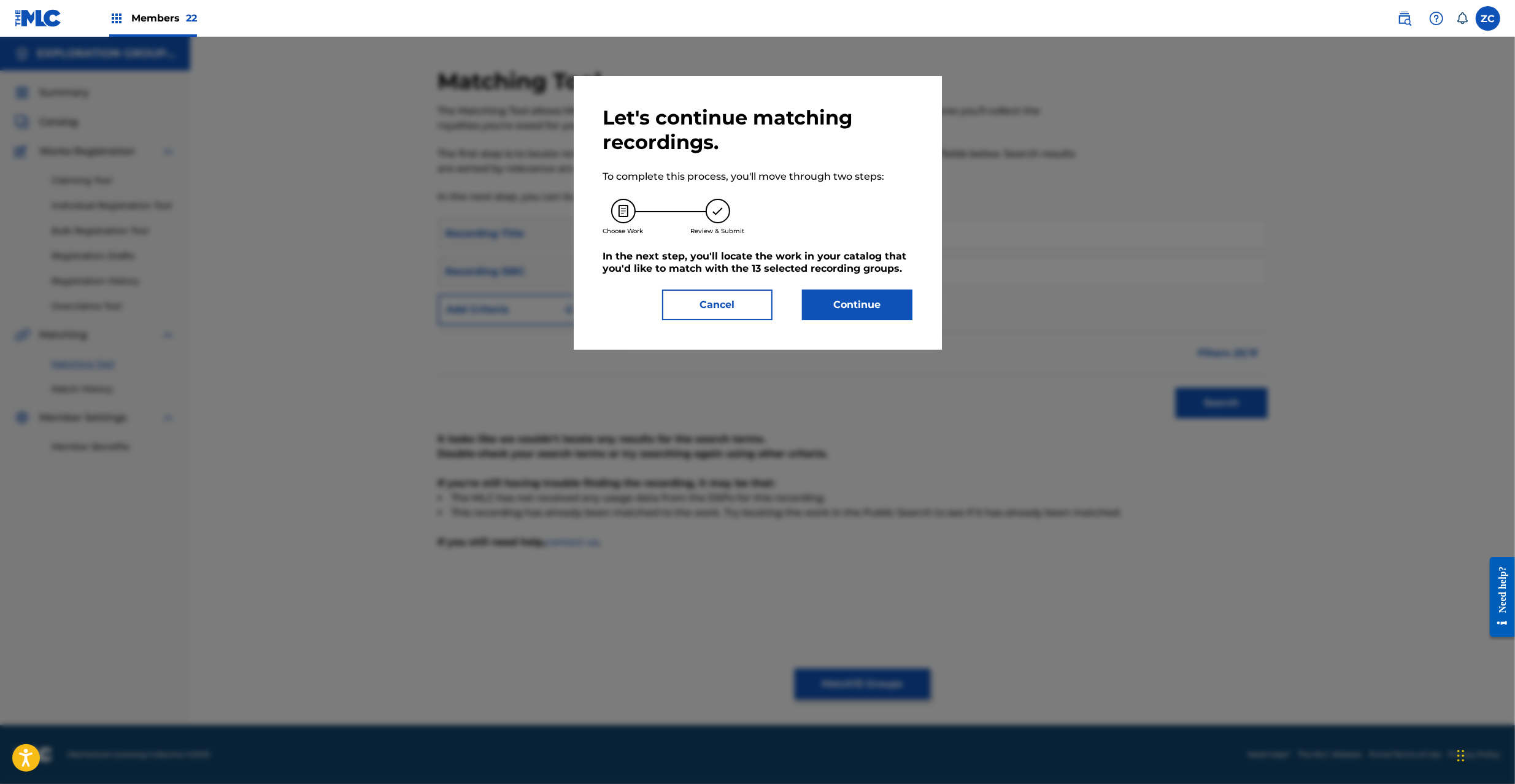
click at [865, 312] on button "Continue" at bounding box center [857, 305] width 110 height 31
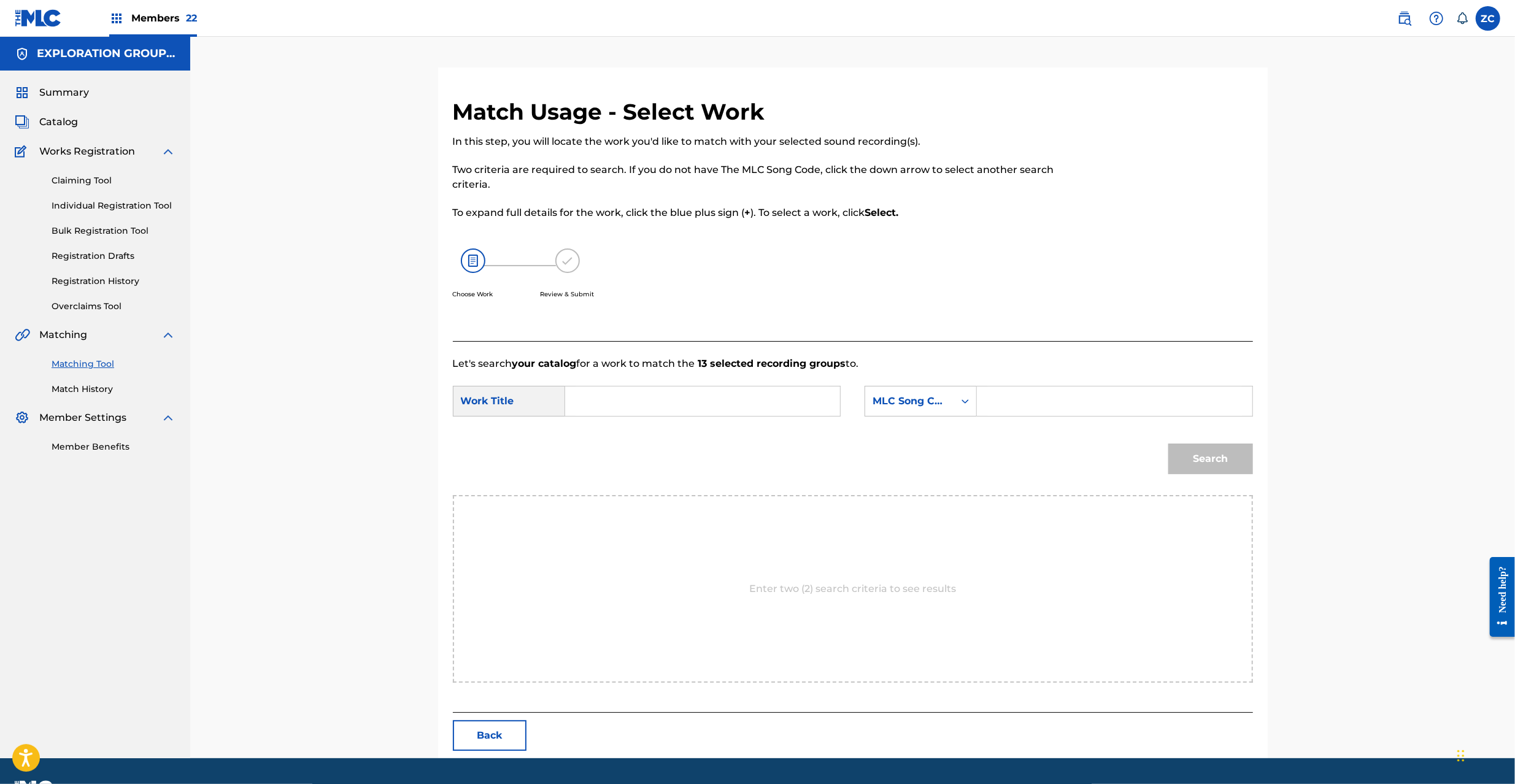
click at [701, 408] on input "Search Form" at bounding box center [702, 401] width 254 height 29
click at [646, 402] on input "Mistic MV10IP" at bounding box center [702, 401] width 254 height 29
type input "Mistic"
click at [1115, 402] on input "Search Form" at bounding box center [1114, 401] width 254 height 29
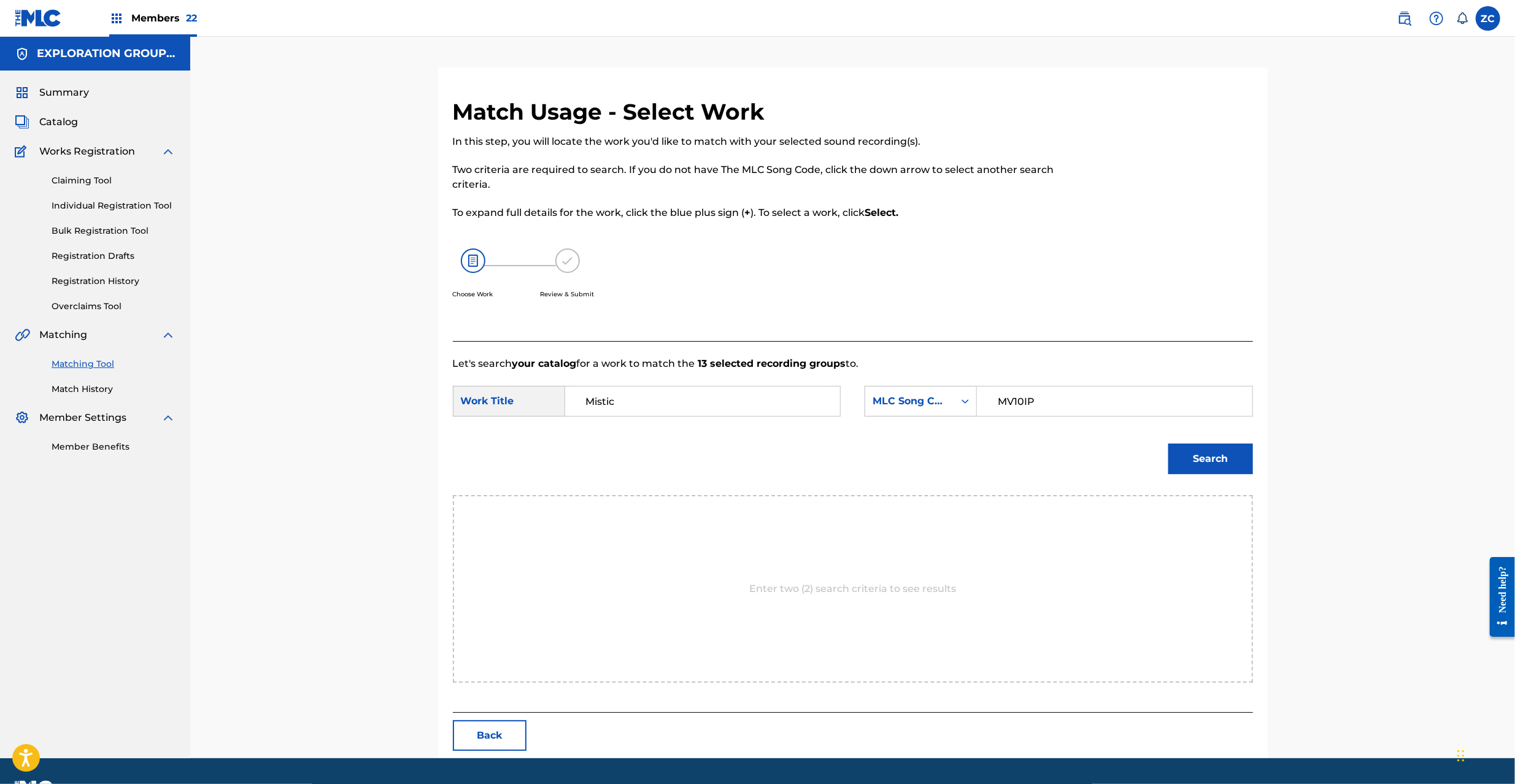
type input "MV10IP"
click at [1226, 459] on button "Search" at bounding box center [1211, 459] width 84 height 31
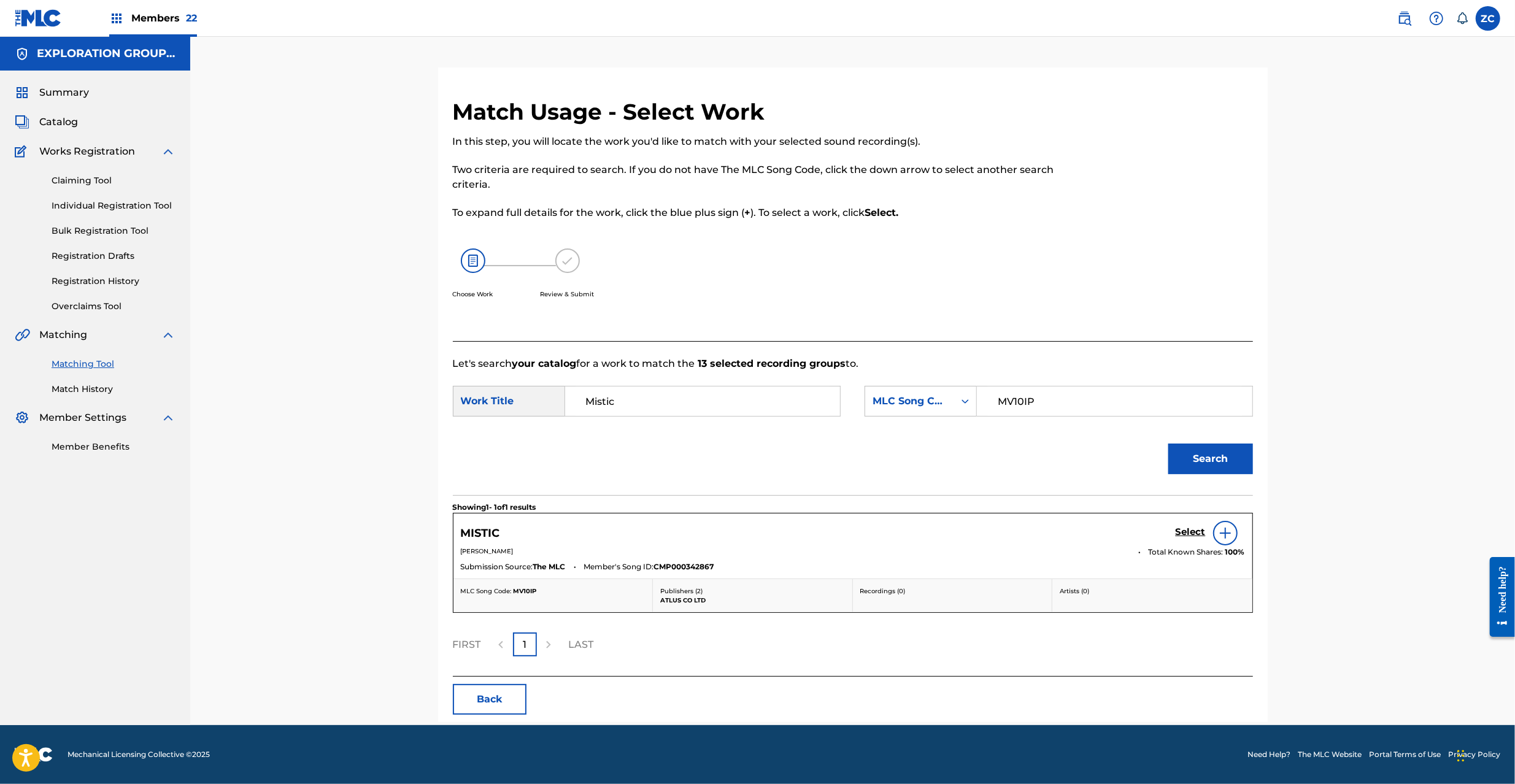
click at [1191, 530] on h5 "Select" at bounding box center [1191, 532] width 30 height 12
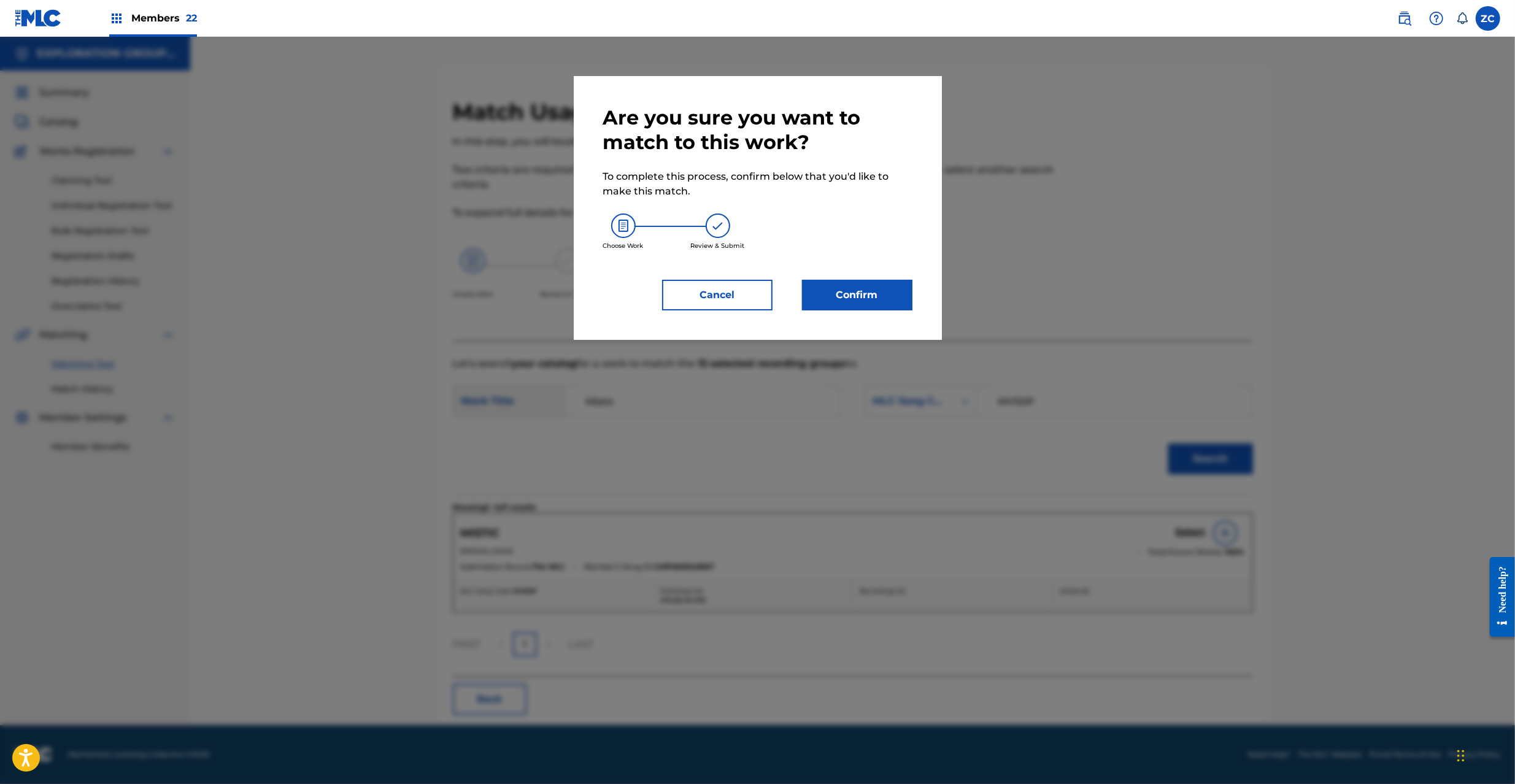
click at [897, 300] on button "Confirm" at bounding box center [857, 295] width 110 height 31
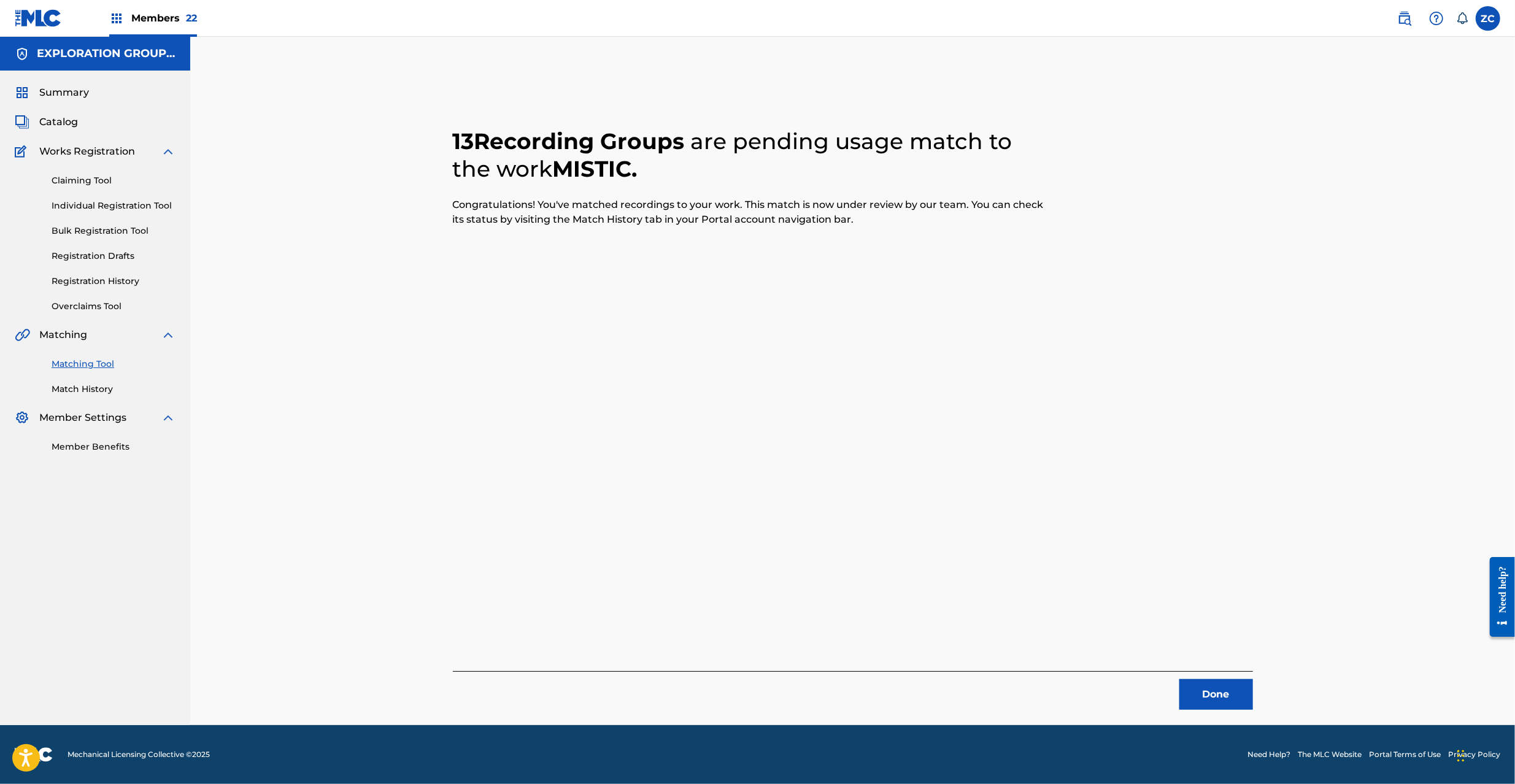
click at [1218, 700] on button "Done" at bounding box center [1216, 694] width 74 height 31
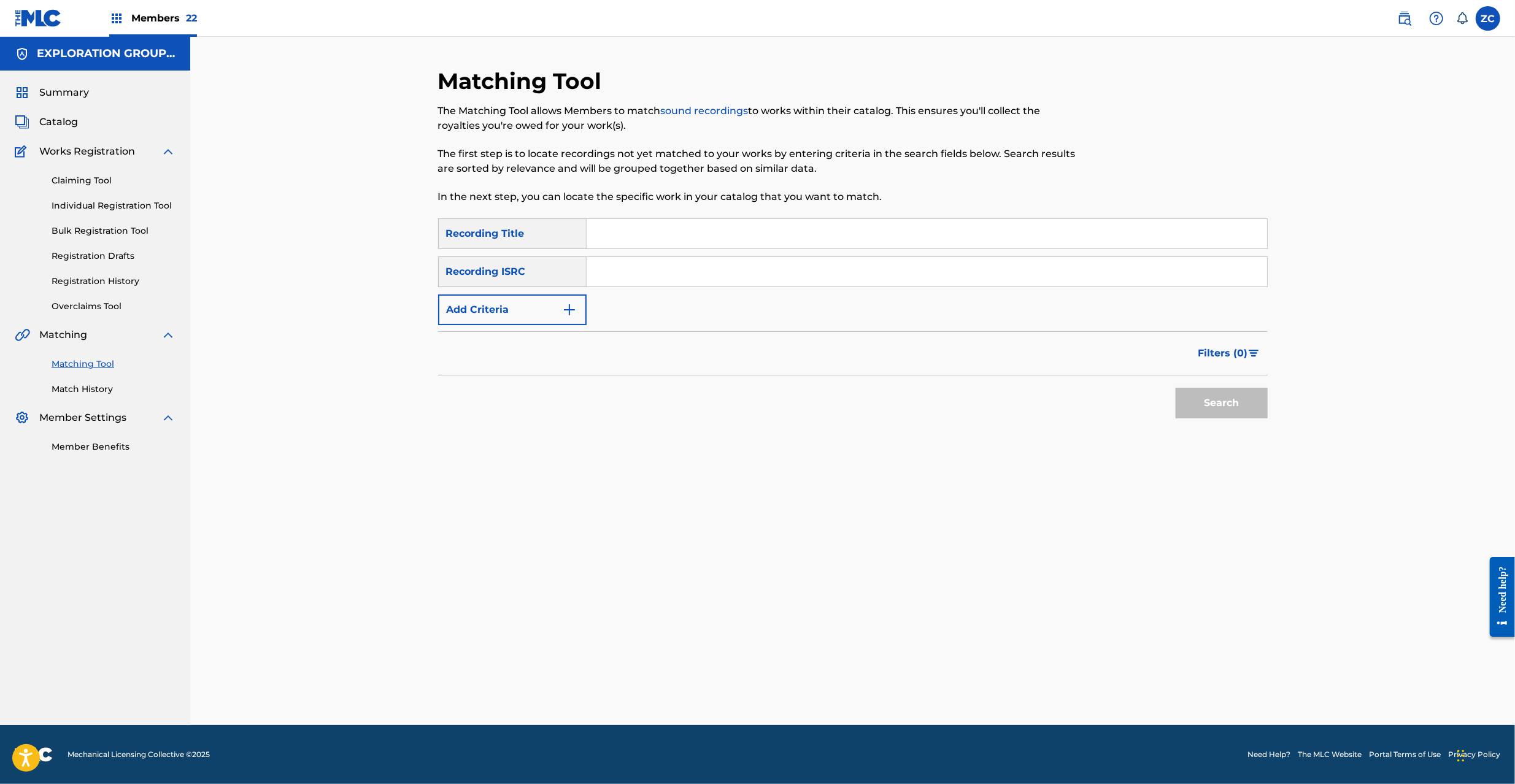
click at [660, 272] on input "Search Form" at bounding box center [927, 272] width 681 height 29
type input "JPD100700124"
click at [1196, 404] on button "Search" at bounding box center [1222, 403] width 92 height 31
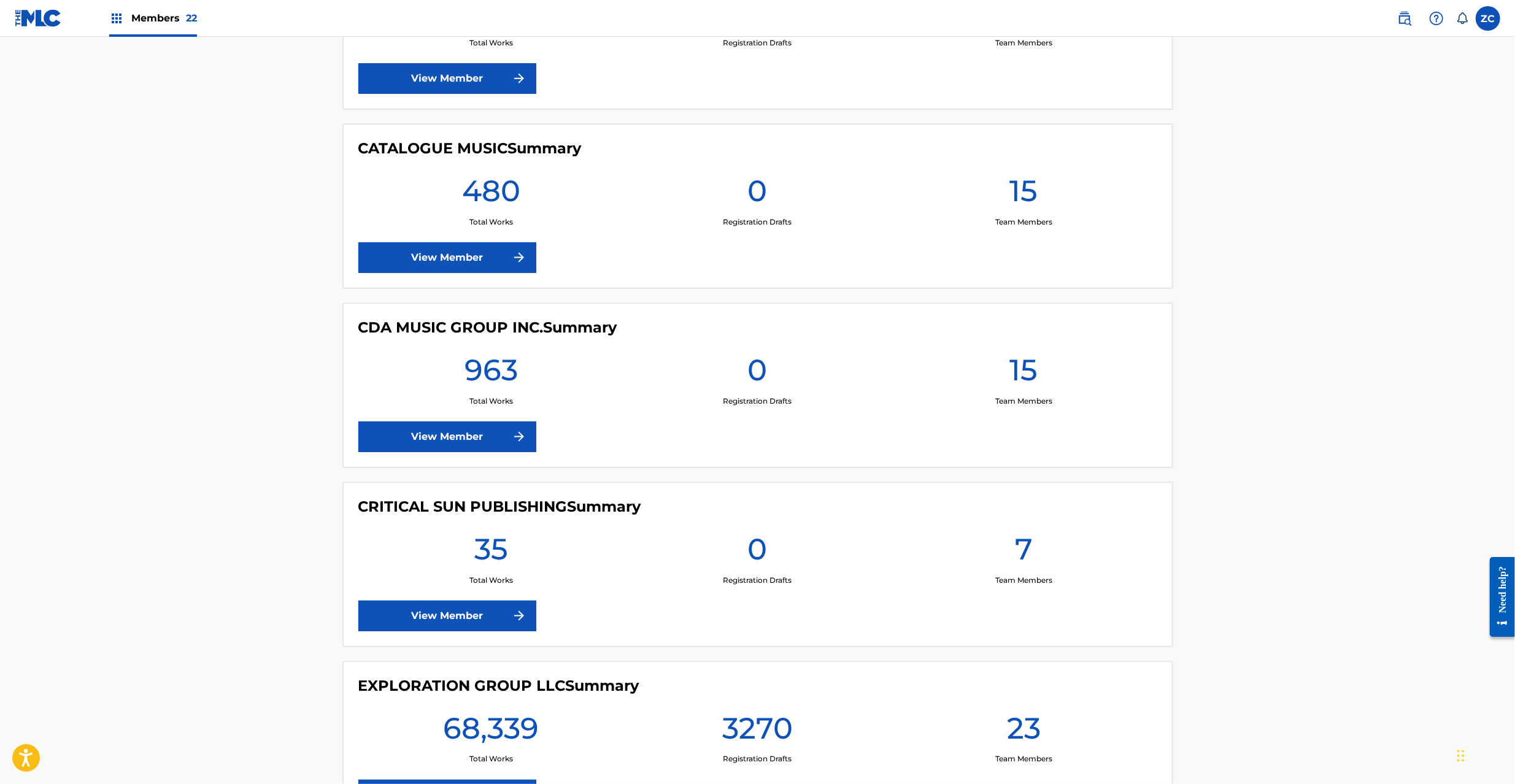
scroll to position [1636, 0]
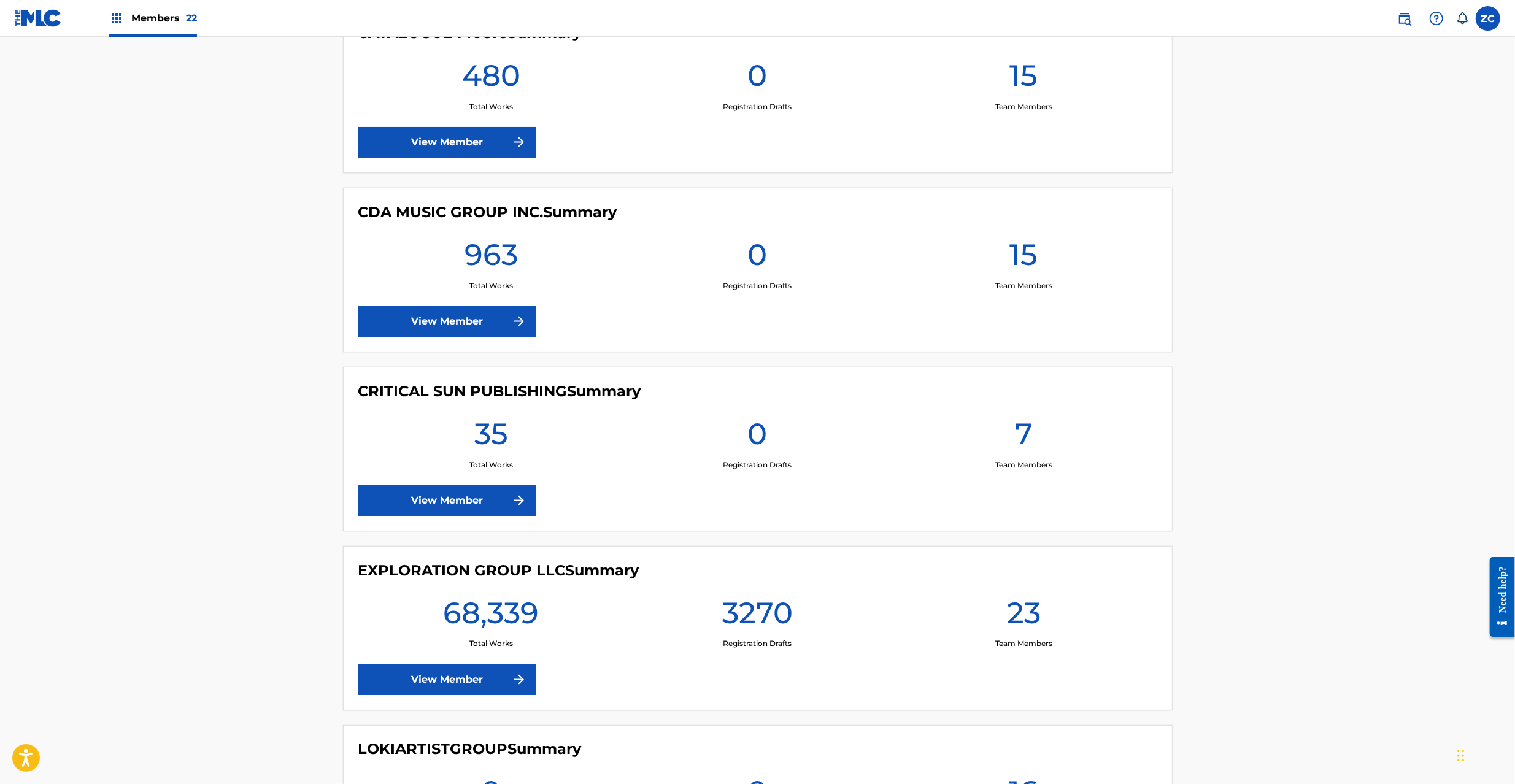
click at [428, 689] on link "View Member" at bounding box center [447, 679] width 178 height 31
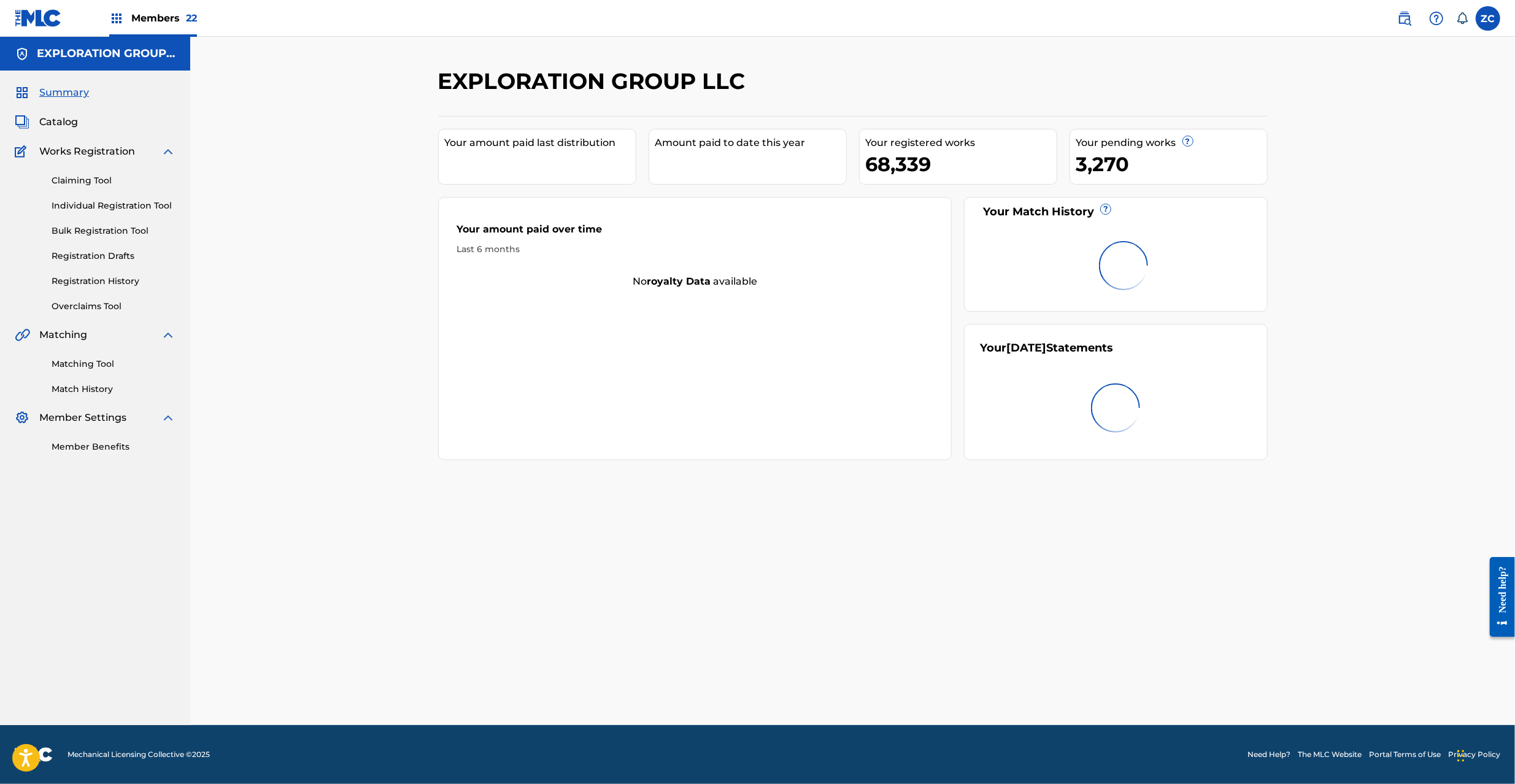
click at [70, 116] on span "Catalog" at bounding box center [59, 122] width 39 height 15
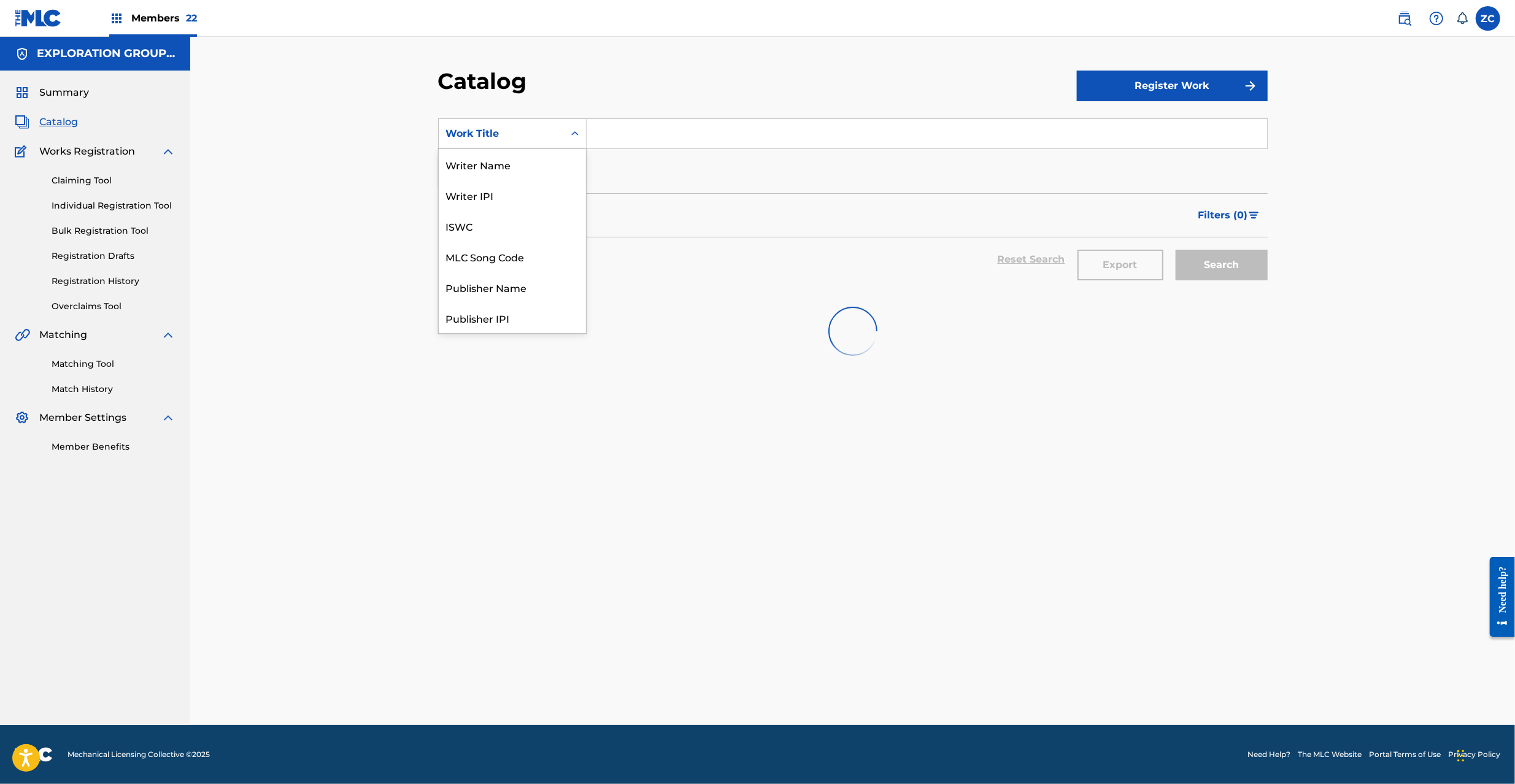
click at [534, 129] on div "Work Title" at bounding box center [501, 134] width 110 height 15
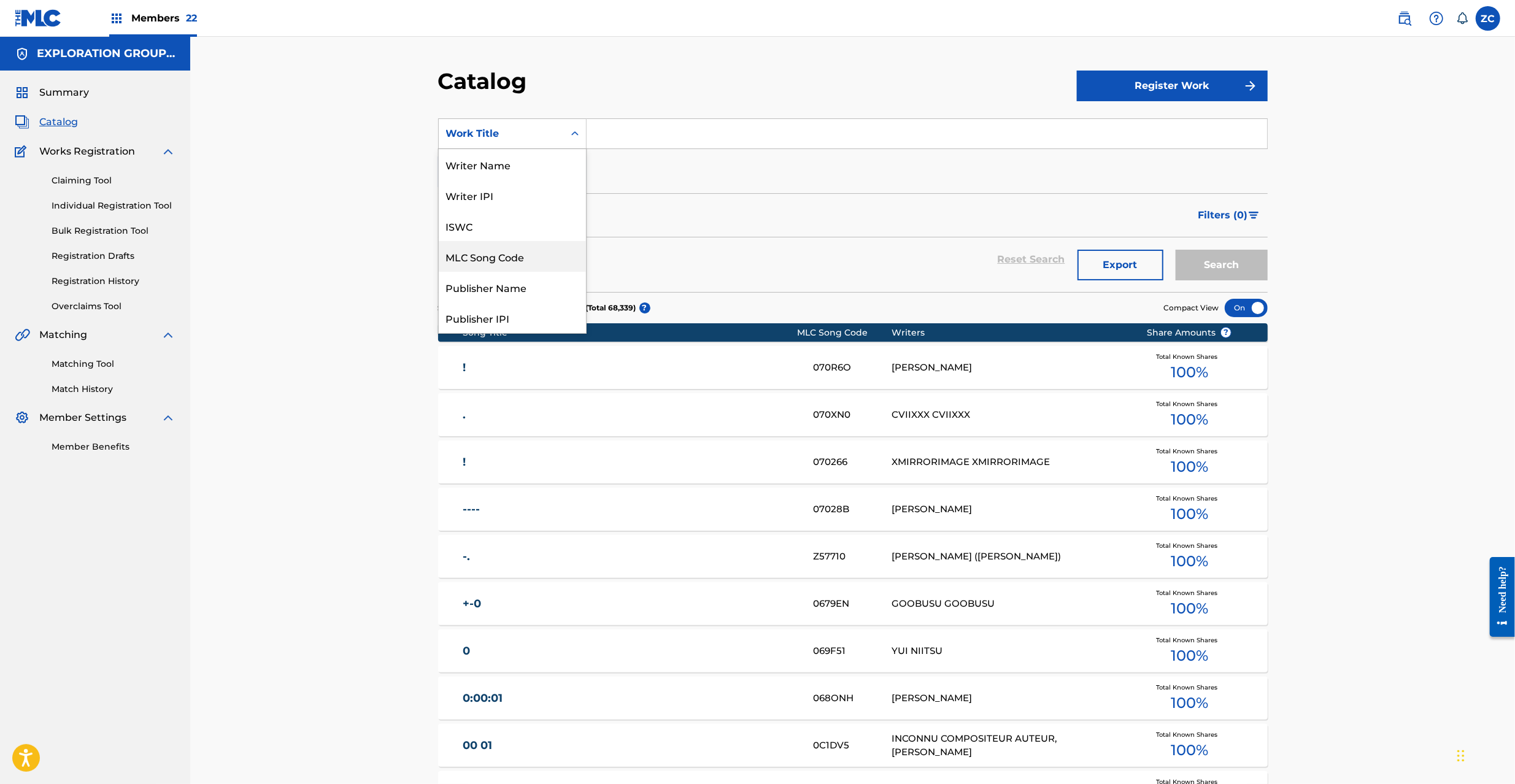
click at [492, 255] on div "MLC Song Code" at bounding box center [512, 256] width 147 height 31
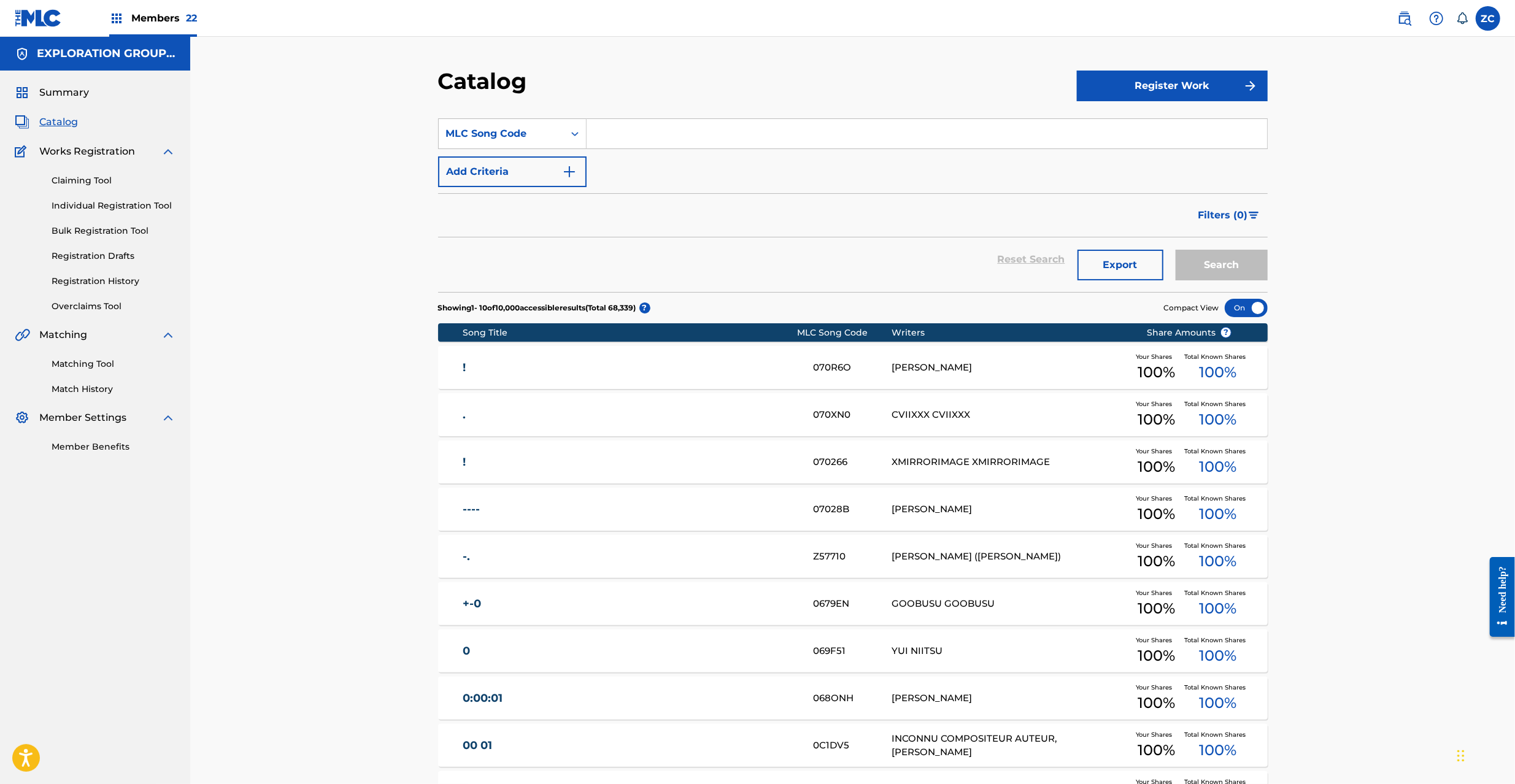
click at [703, 121] on input "Search Form" at bounding box center [927, 133] width 681 height 29
paste input "JC9A6O"
type input "JC9A6O"
click at [1242, 258] on button "Search" at bounding box center [1222, 265] width 92 height 31
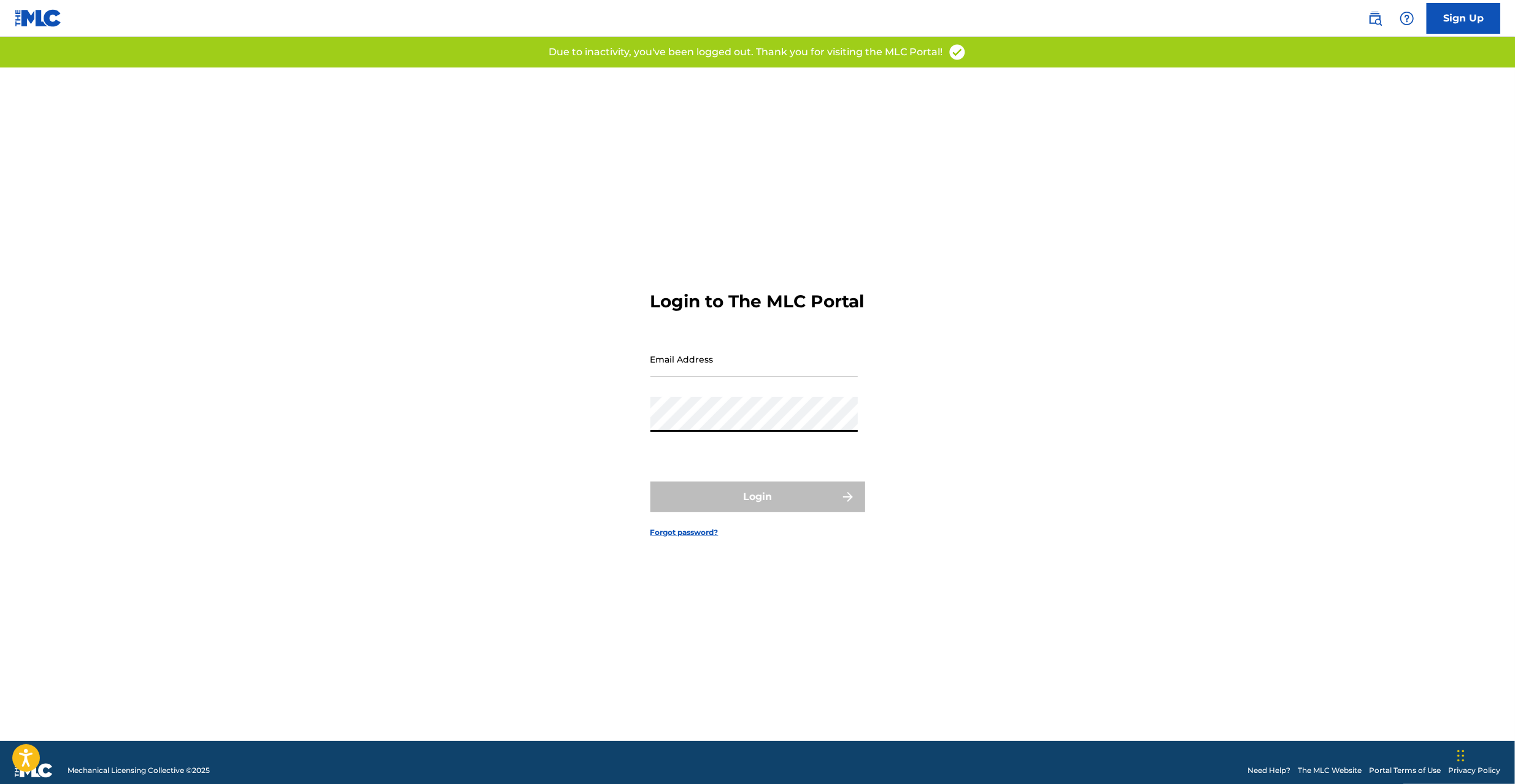
type input "[PERSON_NAME][EMAIL_ADDRESS][PERSON_NAME][DOMAIN_NAME]"
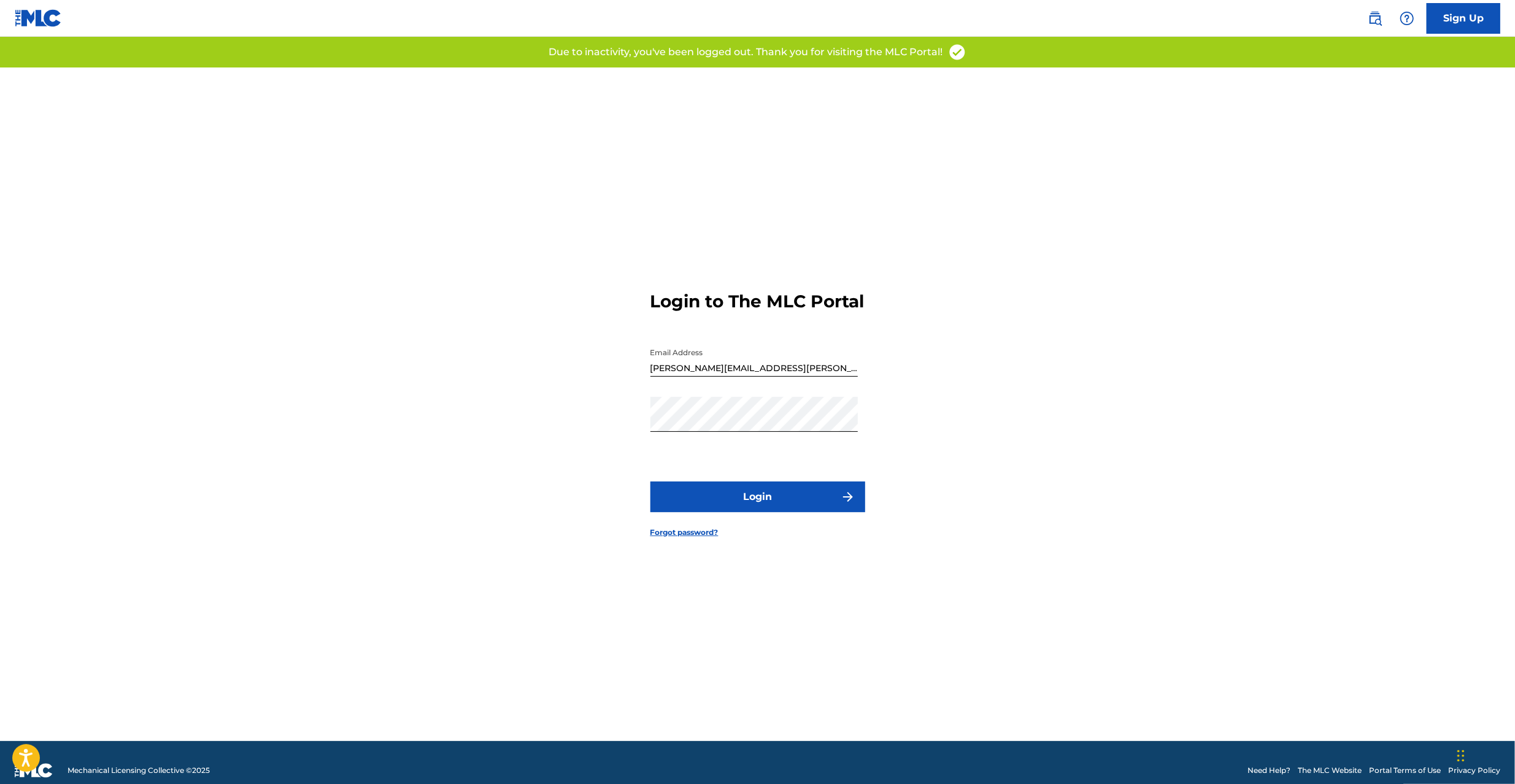
click at [743, 512] on button "Login" at bounding box center [758, 497] width 215 height 31
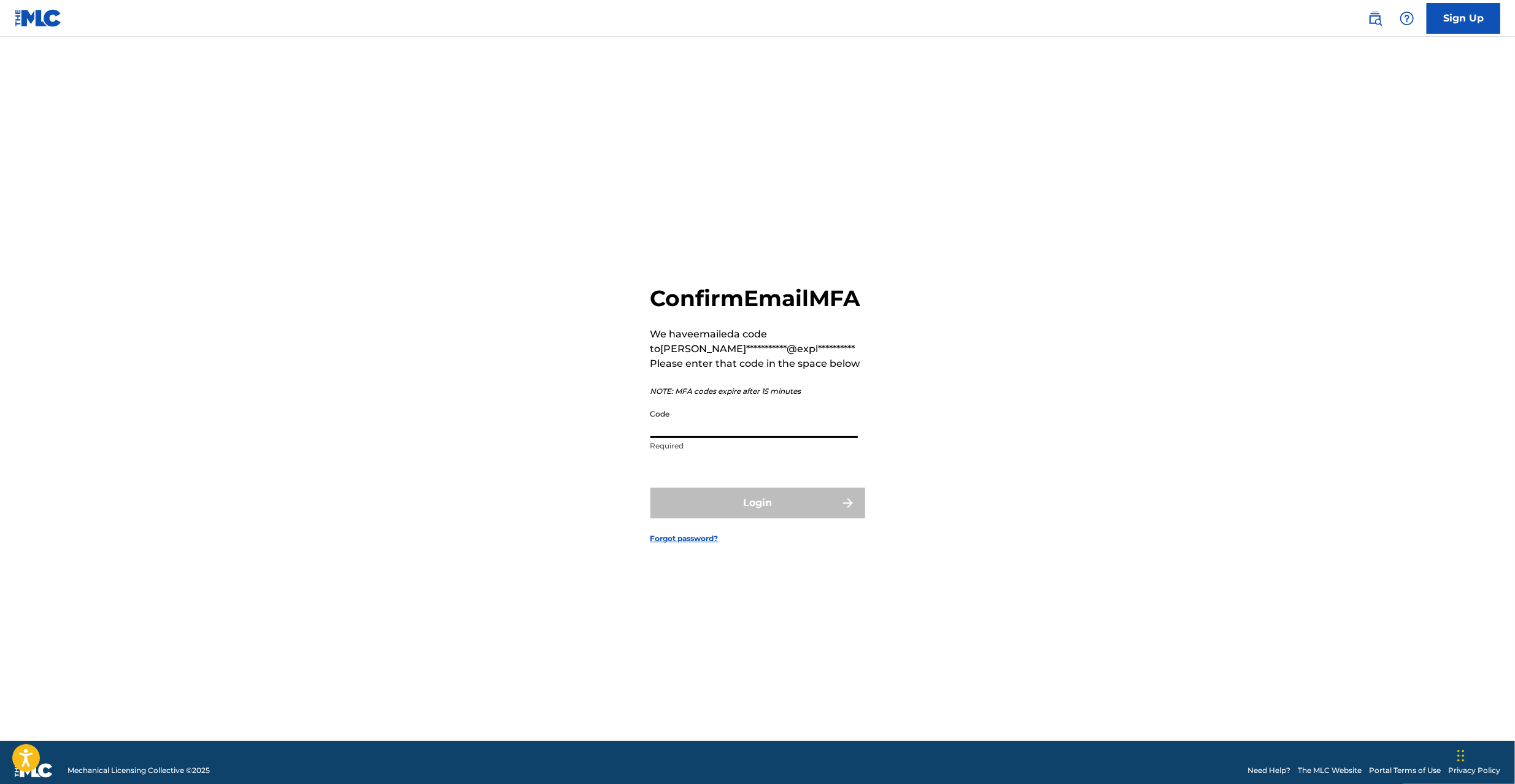
click at [668, 438] on input "Code" at bounding box center [754, 420] width 208 height 35
click at [743, 436] on input "Code" at bounding box center [754, 420] width 208 height 35
paste input "232065"
type input "232065"
click at [759, 518] on button "Login" at bounding box center [758, 503] width 215 height 31
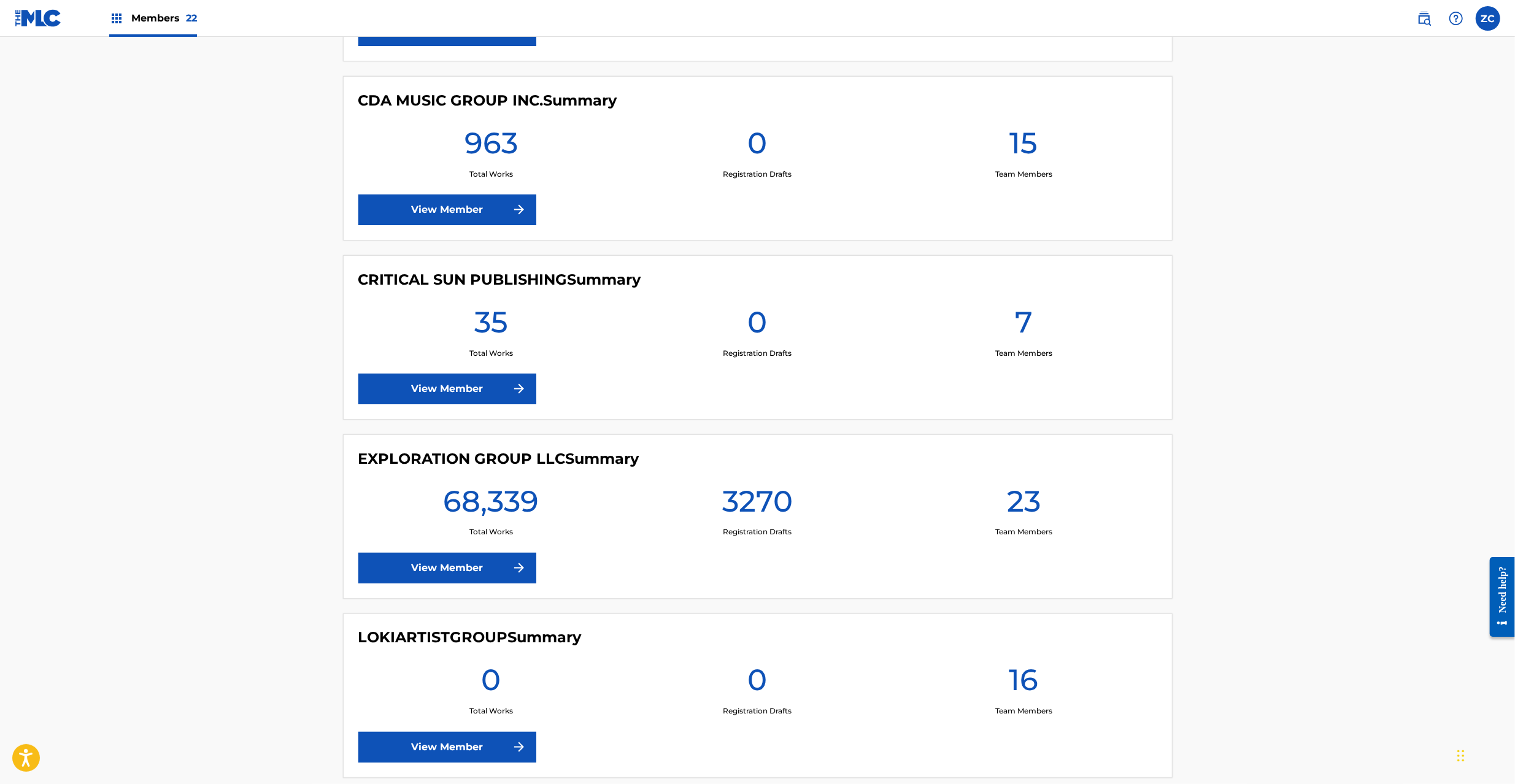
scroll to position [1855, 0]
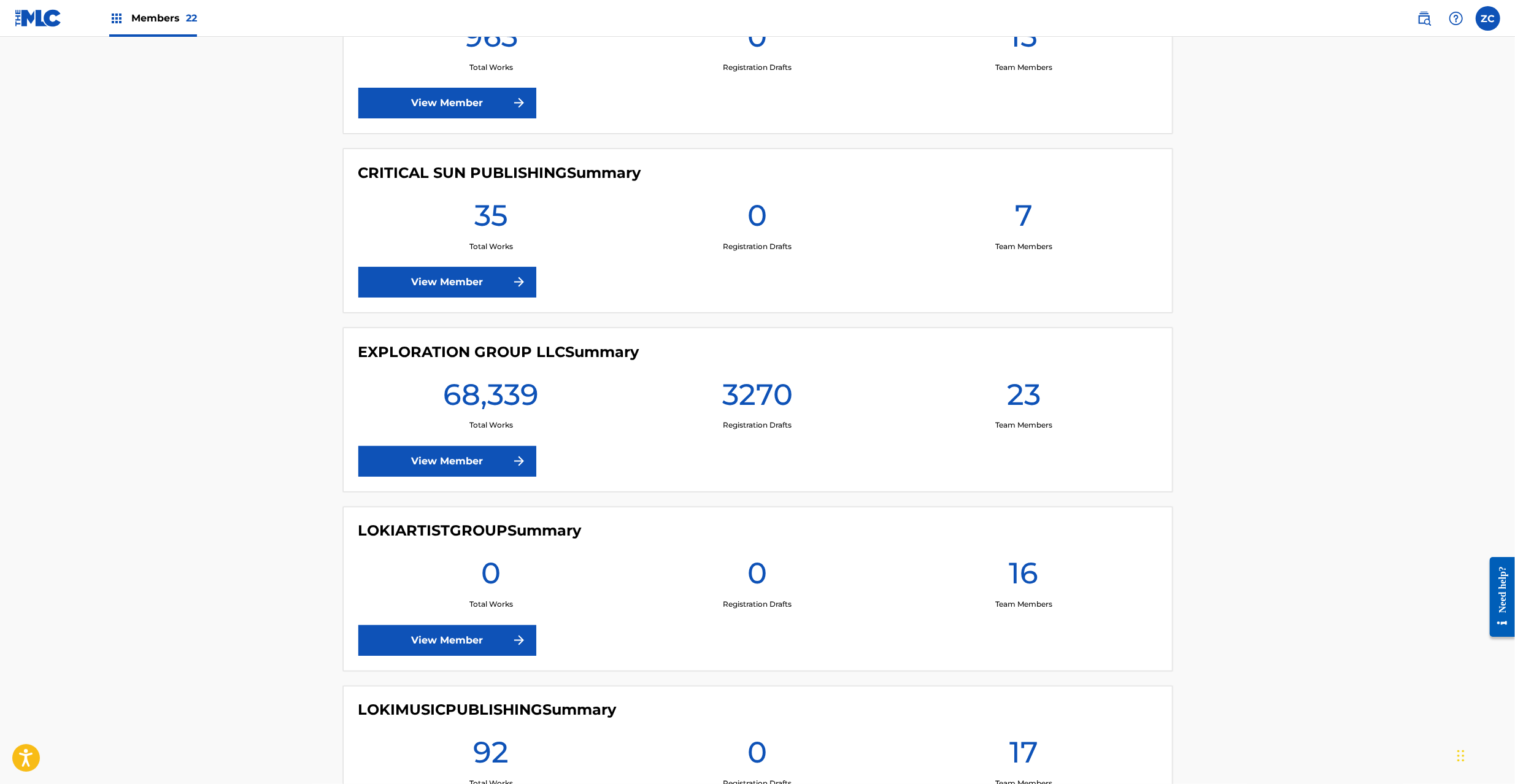
click at [470, 475] on link "View Member" at bounding box center [447, 461] width 178 height 31
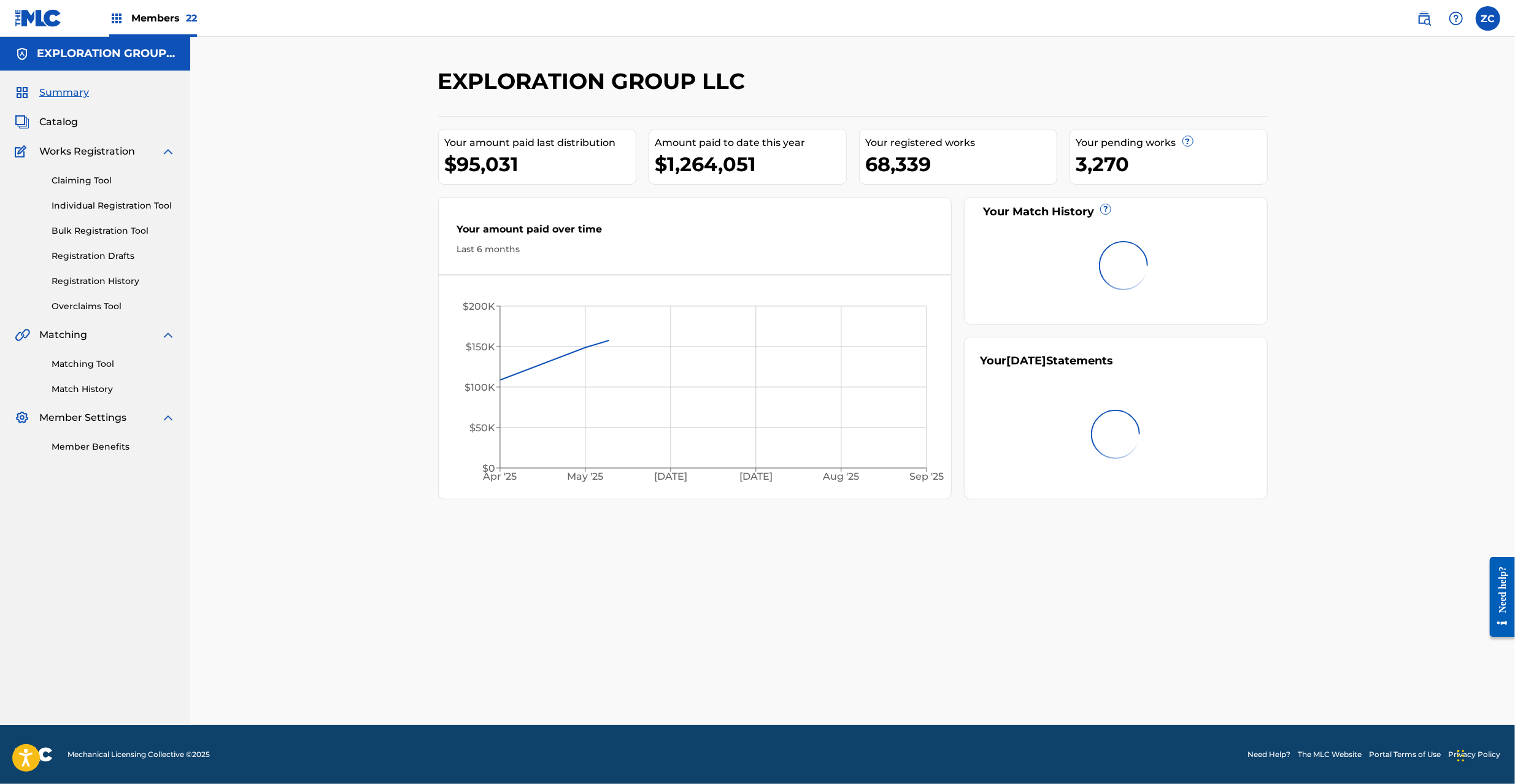
click at [106, 371] on div "Matching Tool Match History" at bounding box center [95, 369] width 161 height 53
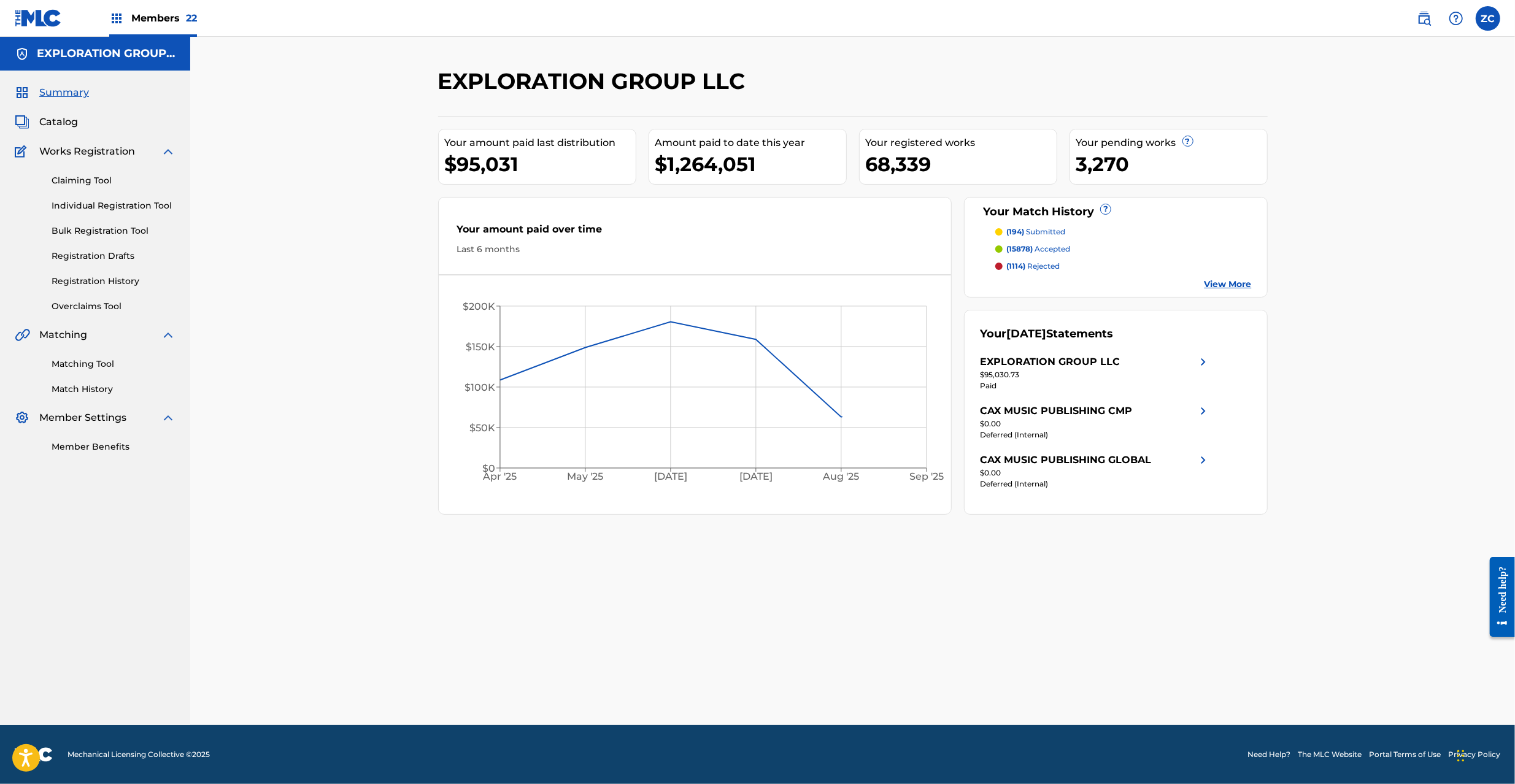
click at [105, 369] on link "Matching Tool" at bounding box center [114, 364] width 124 height 13
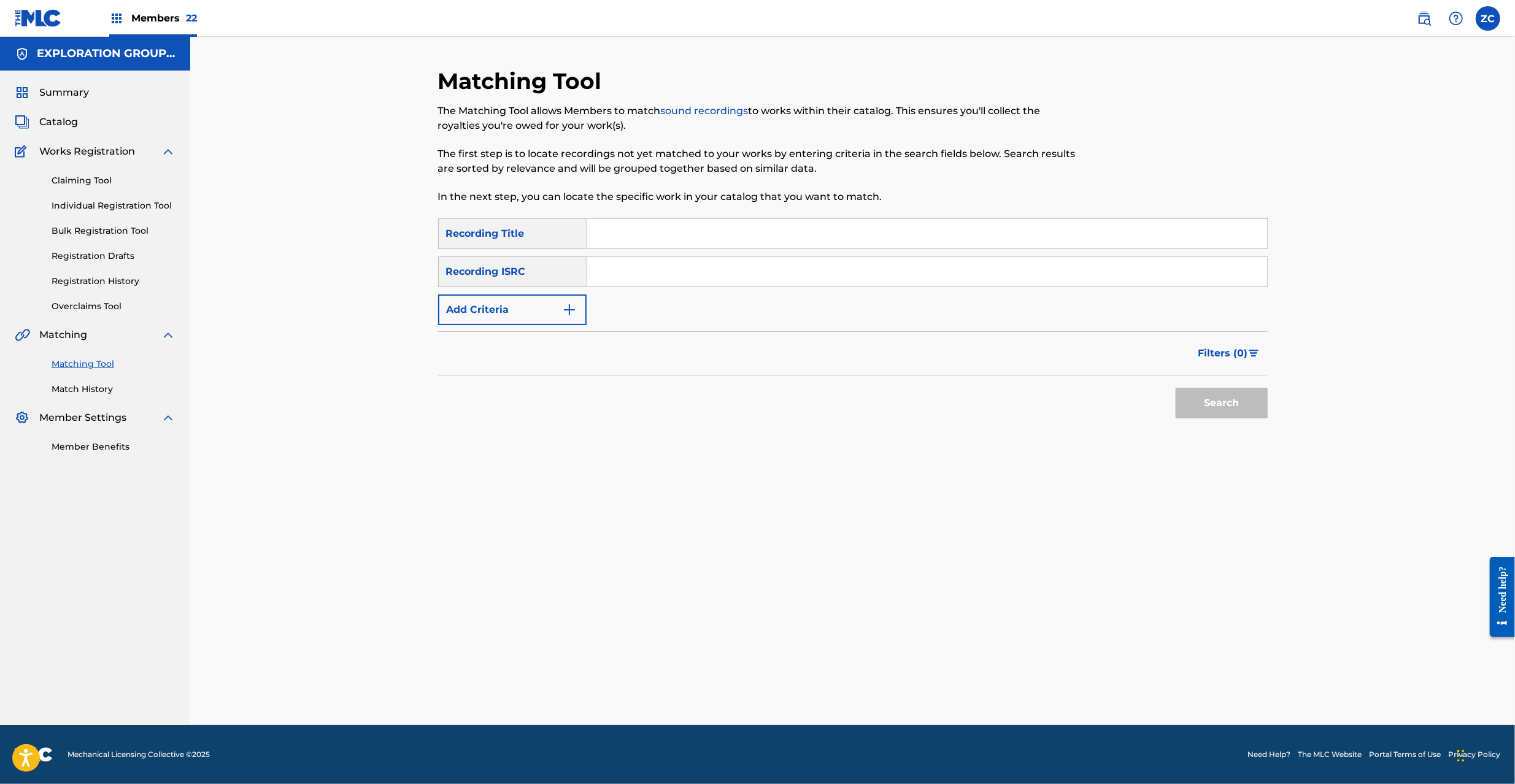
click at [692, 283] on input "Search Form" at bounding box center [927, 272] width 681 height 29
paste input "JPD100700124"
click at [1220, 399] on button "Search" at bounding box center [1222, 403] width 92 height 31
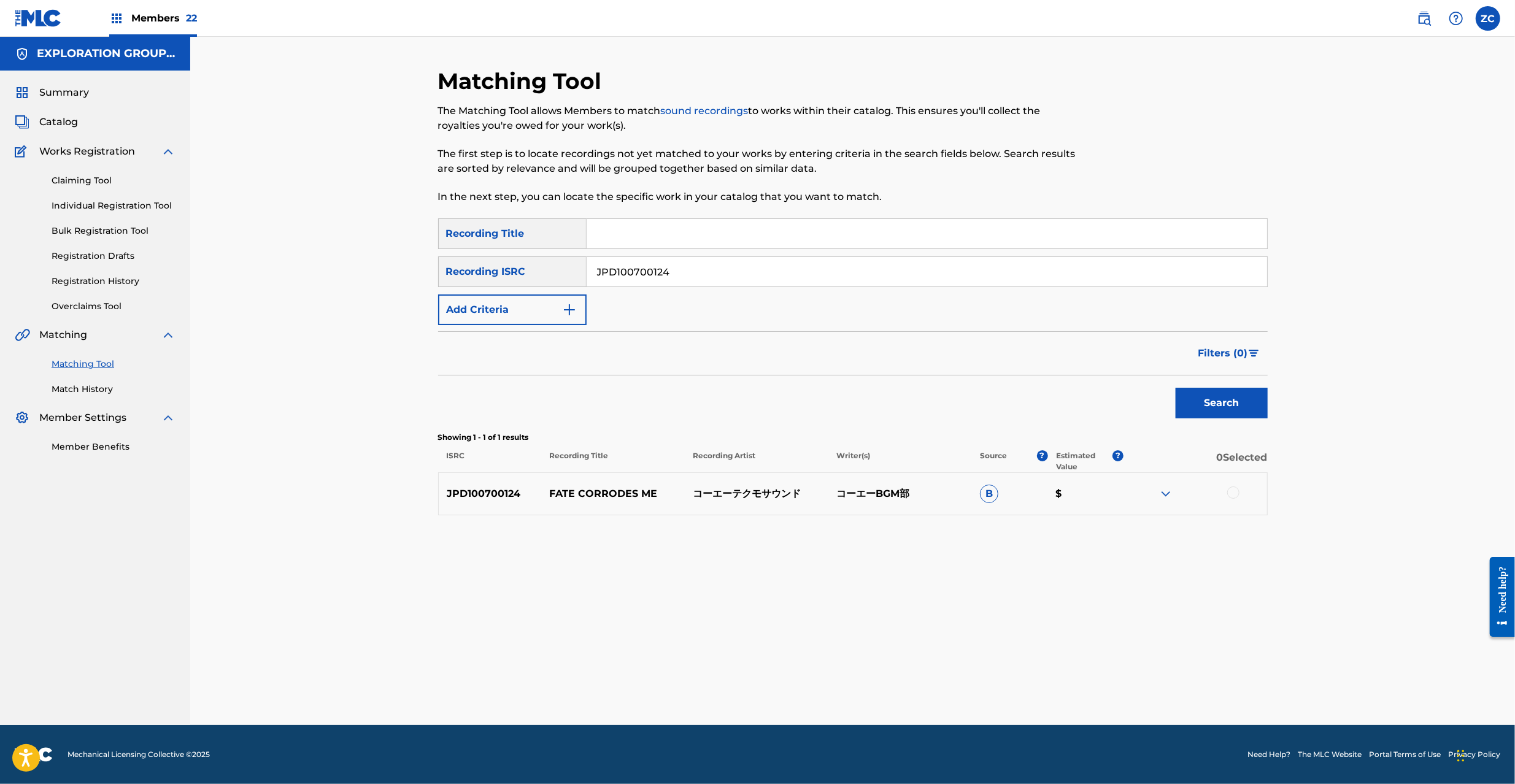
click at [725, 270] on input "JPD100700124" at bounding box center [927, 272] width 681 height 29
paste input "400393"
click at [1203, 391] on button "Search" at bounding box center [1222, 403] width 92 height 31
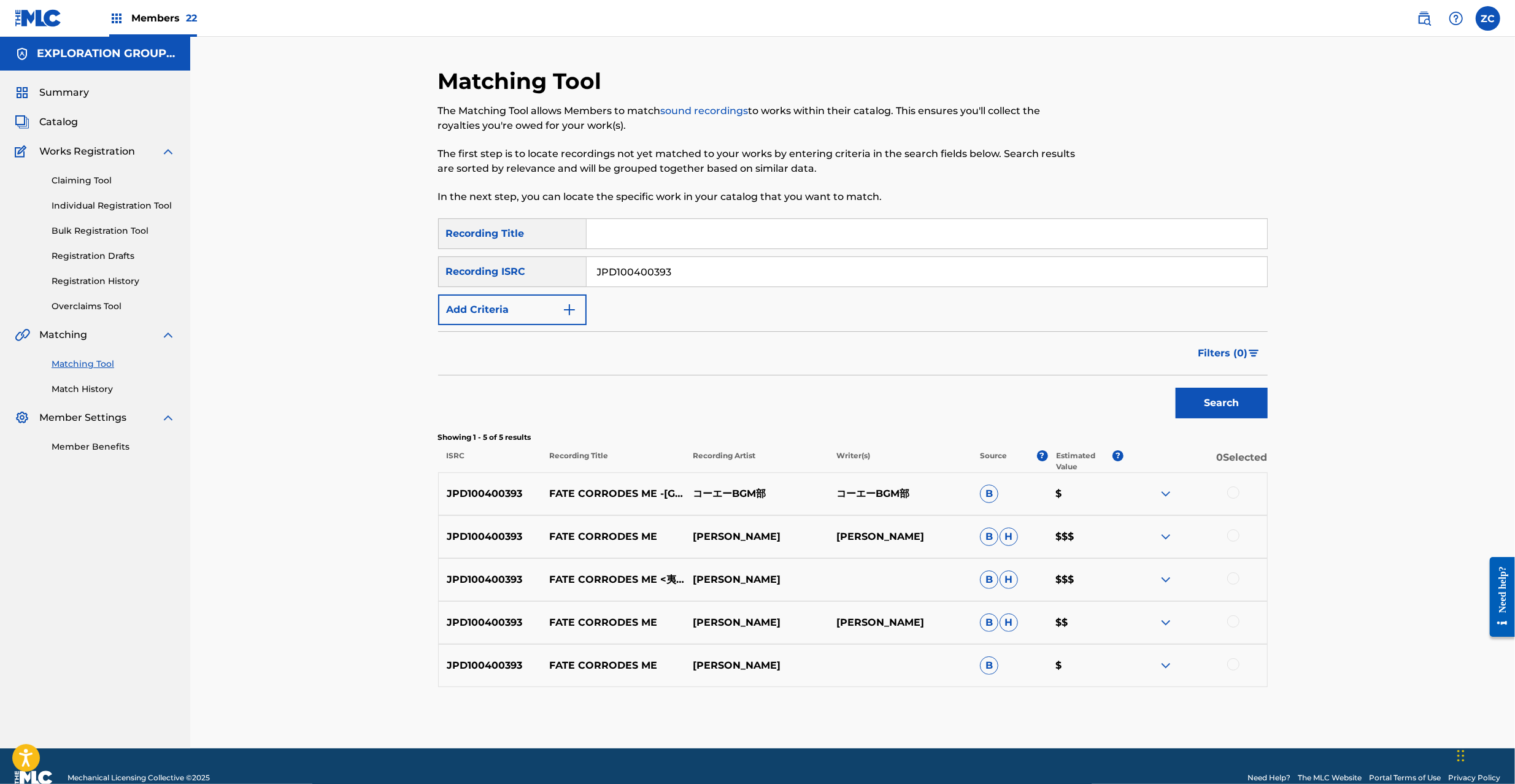
drag, startPoint x: 671, startPoint y: 270, endPoint x: 446, endPoint y: 288, distance: 225.7
click at [442, 287] on div "SearchWithCriteriade16418a-5afc-4d9d-aab5-b01eb2a45d76 Recording Title SearchWi…" at bounding box center [853, 272] width 830 height 107
click at [1231, 493] on div at bounding box center [1233, 493] width 12 height 12
click at [1231, 527] on div "JPD100400393 FATE CORRODES ME 三澤 康広 三澤 康広 B H $$$" at bounding box center [853, 536] width 830 height 43
click at [1231, 536] on div at bounding box center [1233, 536] width 12 height 12
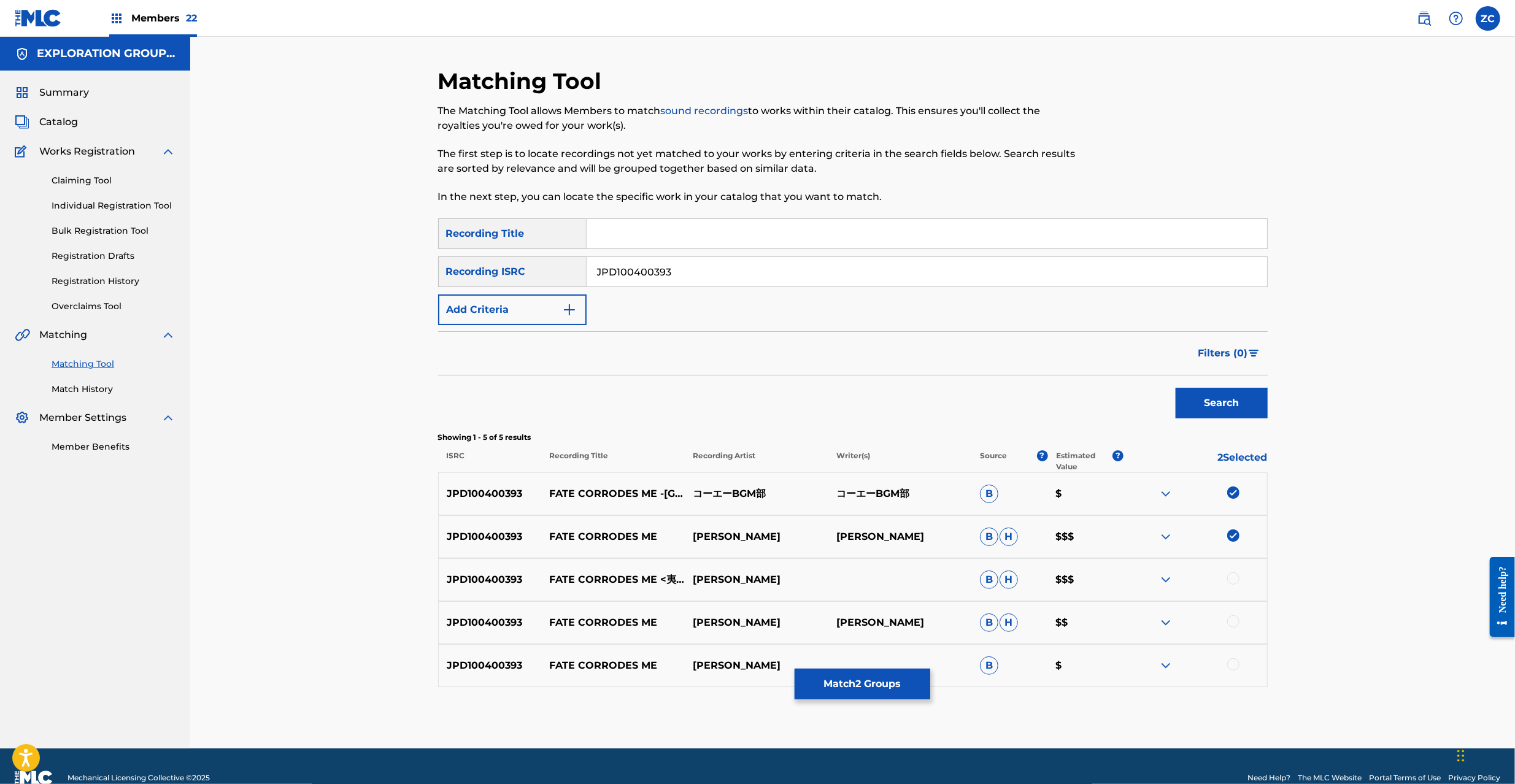
click at [1232, 577] on div at bounding box center [1233, 578] width 12 height 12
click at [1236, 620] on div at bounding box center [1233, 621] width 12 height 12
click at [1233, 666] on div at bounding box center [1233, 664] width 12 height 12
click at [860, 679] on button "Match 5 Groups" at bounding box center [862, 684] width 135 height 31
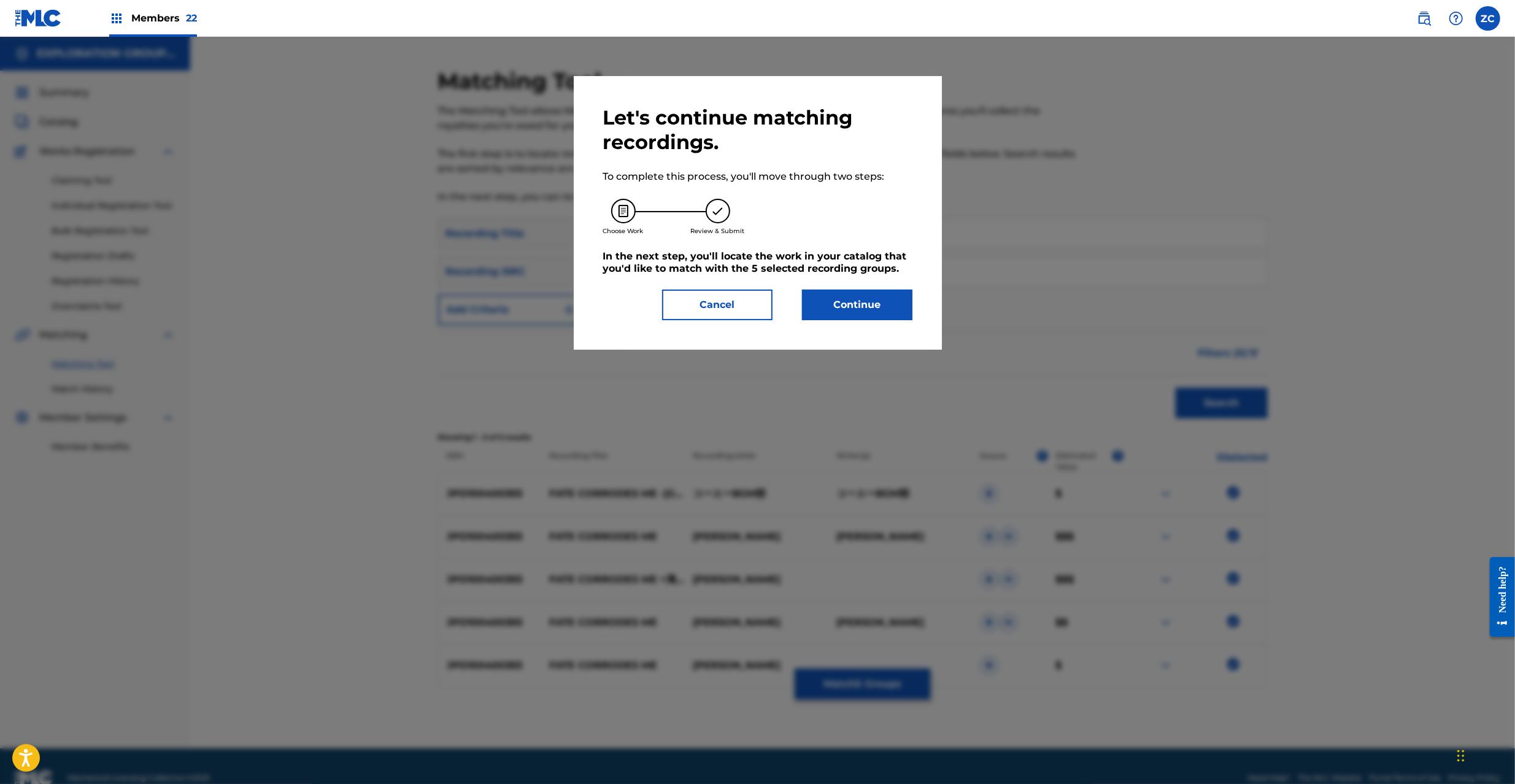
click at [733, 307] on button "Cancel" at bounding box center [717, 305] width 110 height 31
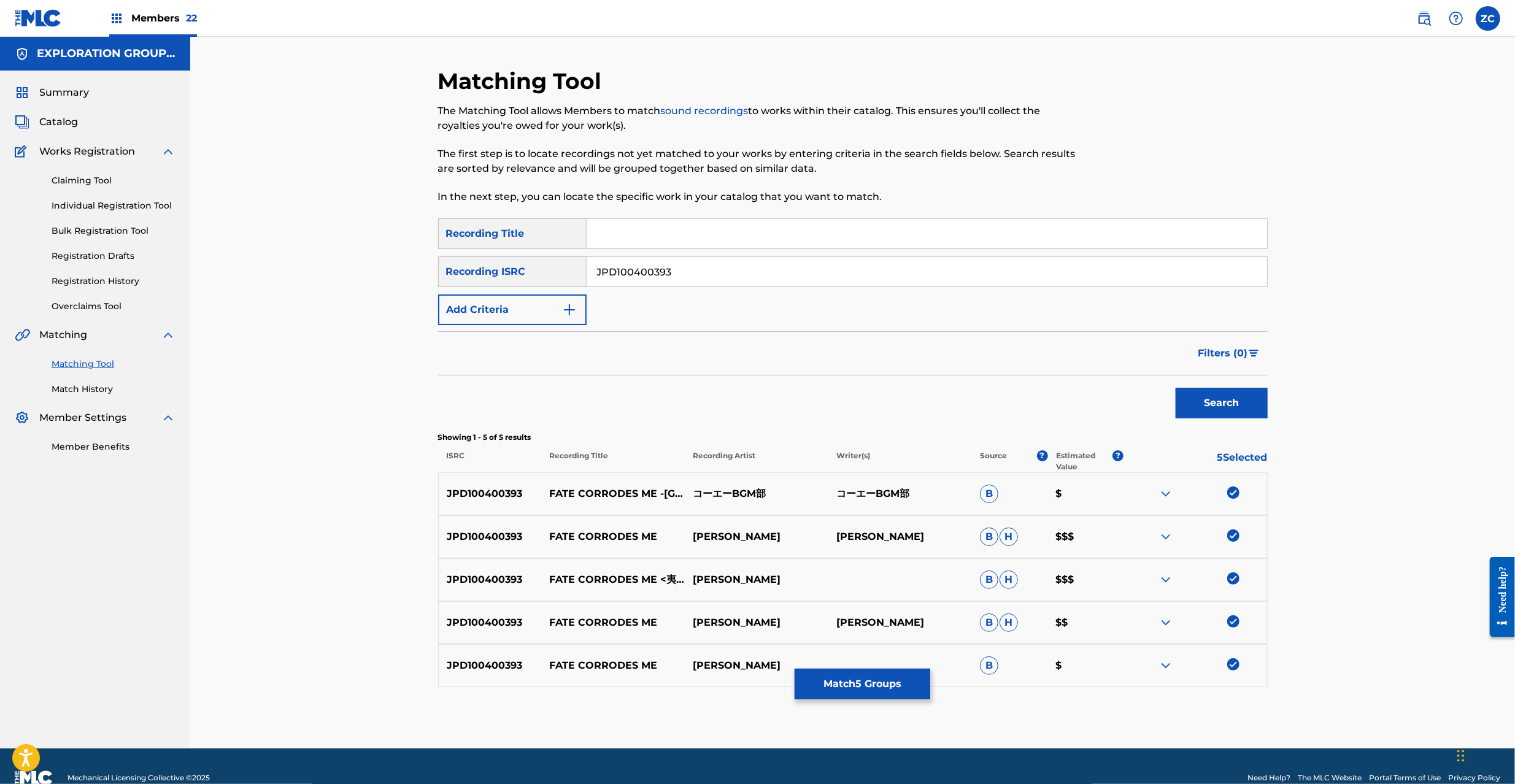
click at [753, 264] on input "JPD100400393" at bounding box center [927, 272] width 681 height 29
paste input "700124"
type input "JPD100700124"
click at [1207, 402] on button "Search" at bounding box center [1222, 403] width 92 height 31
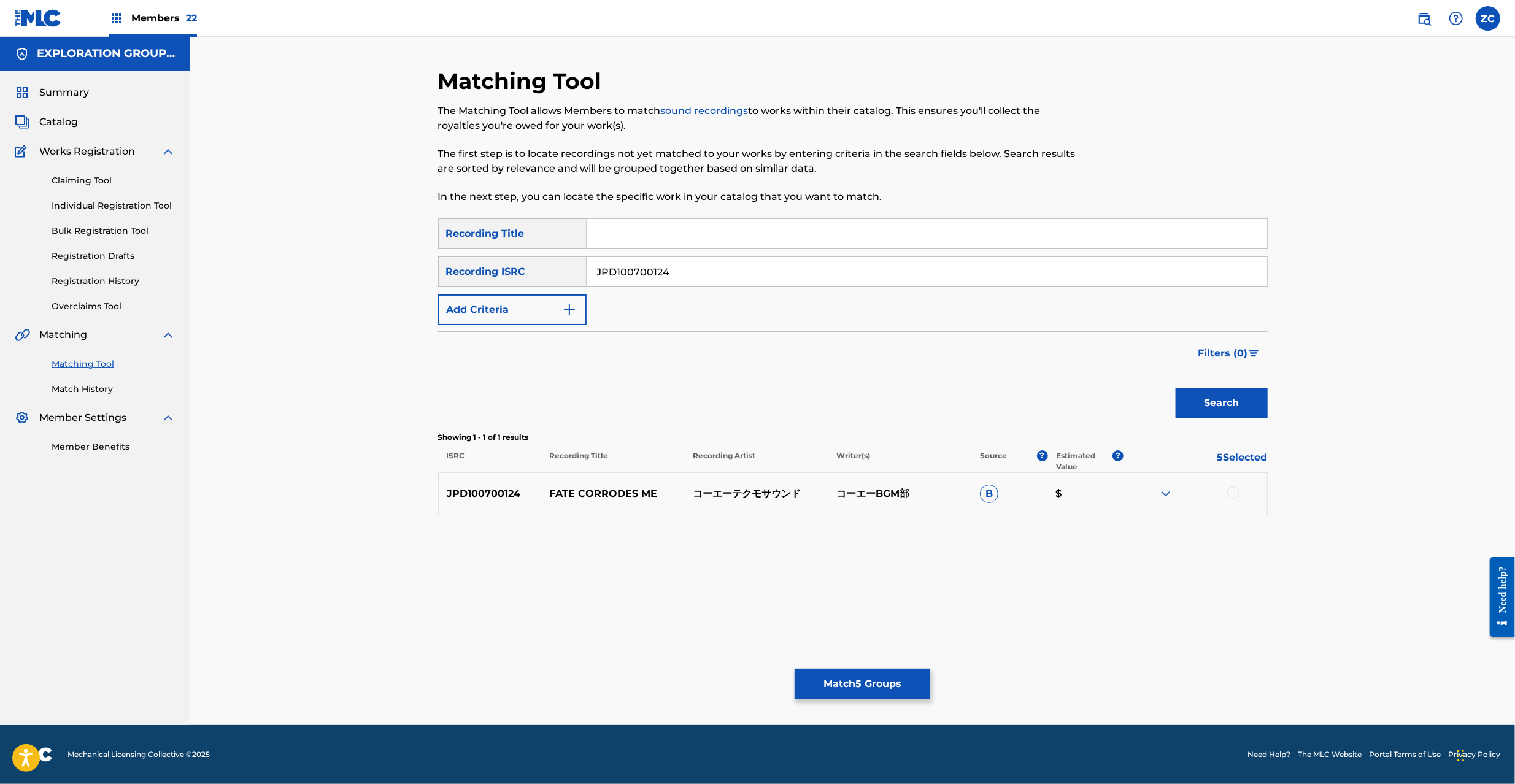
click at [1238, 495] on div at bounding box center [1233, 493] width 12 height 12
click at [901, 671] on button "Match 6 Groups" at bounding box center [862, 684] width 135 height 31
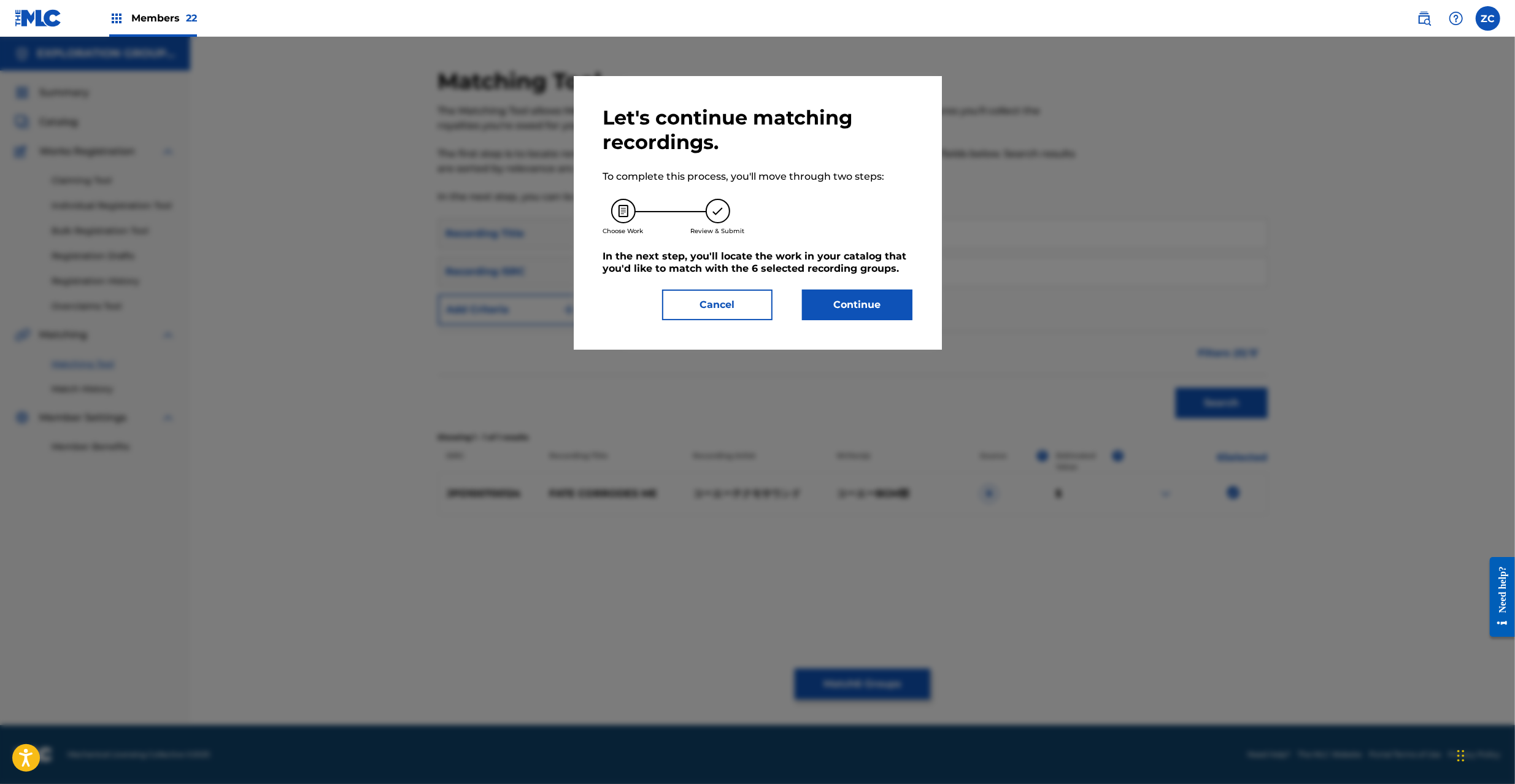
click at [836, 295] on button "Continue" at bounding box center [857, 305] width 110 height 31
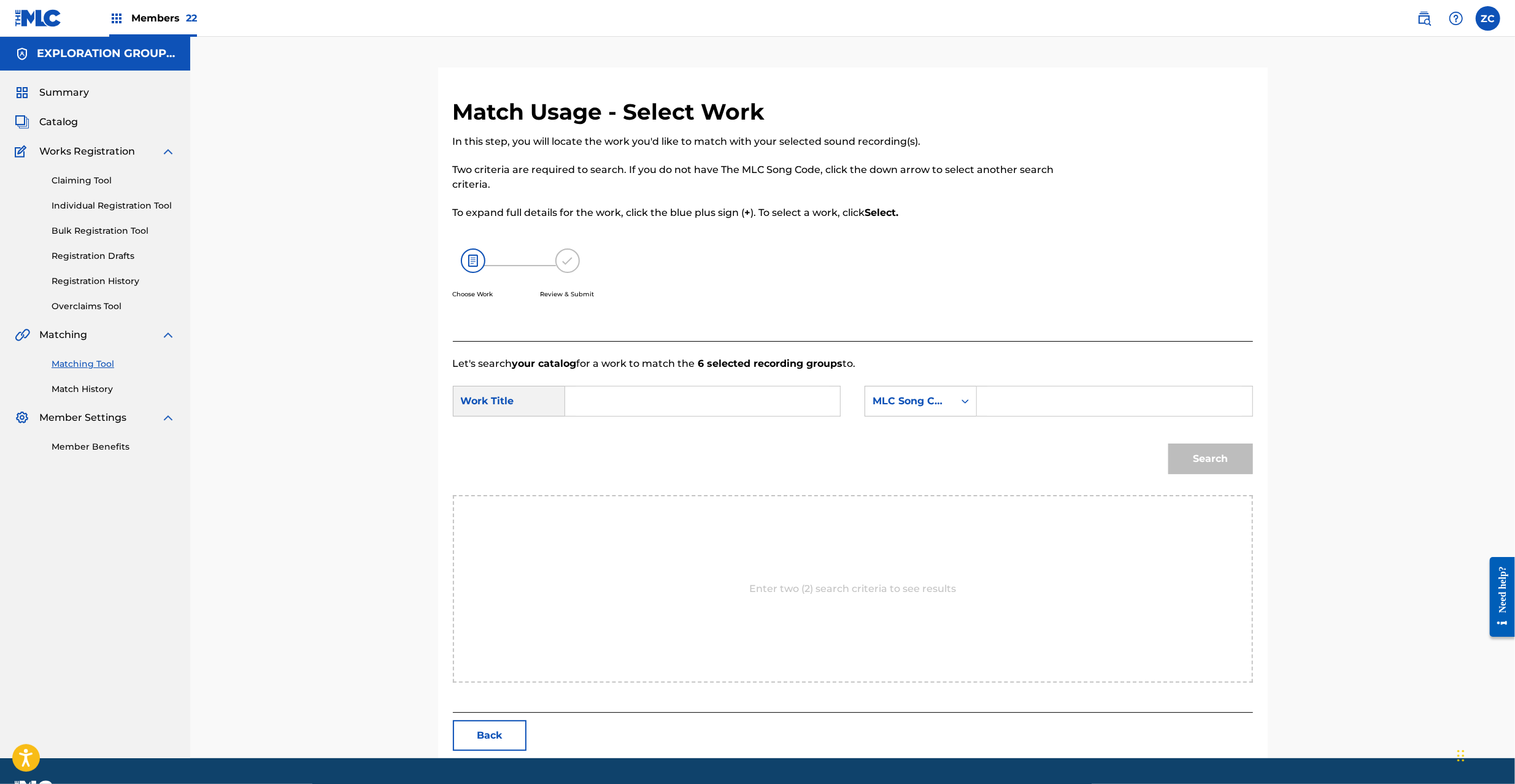
click at [758, 403] on input "Search Form" at bounding box center [702, 401] width 254 height 29
paste input "Fate Corrodes Me FE277G"
click at [683, 403] on input "Fate Corrodes Me FE277G" at bounding box center [702, 401] width 254 height 29
type input "Fate Corrodes Me"
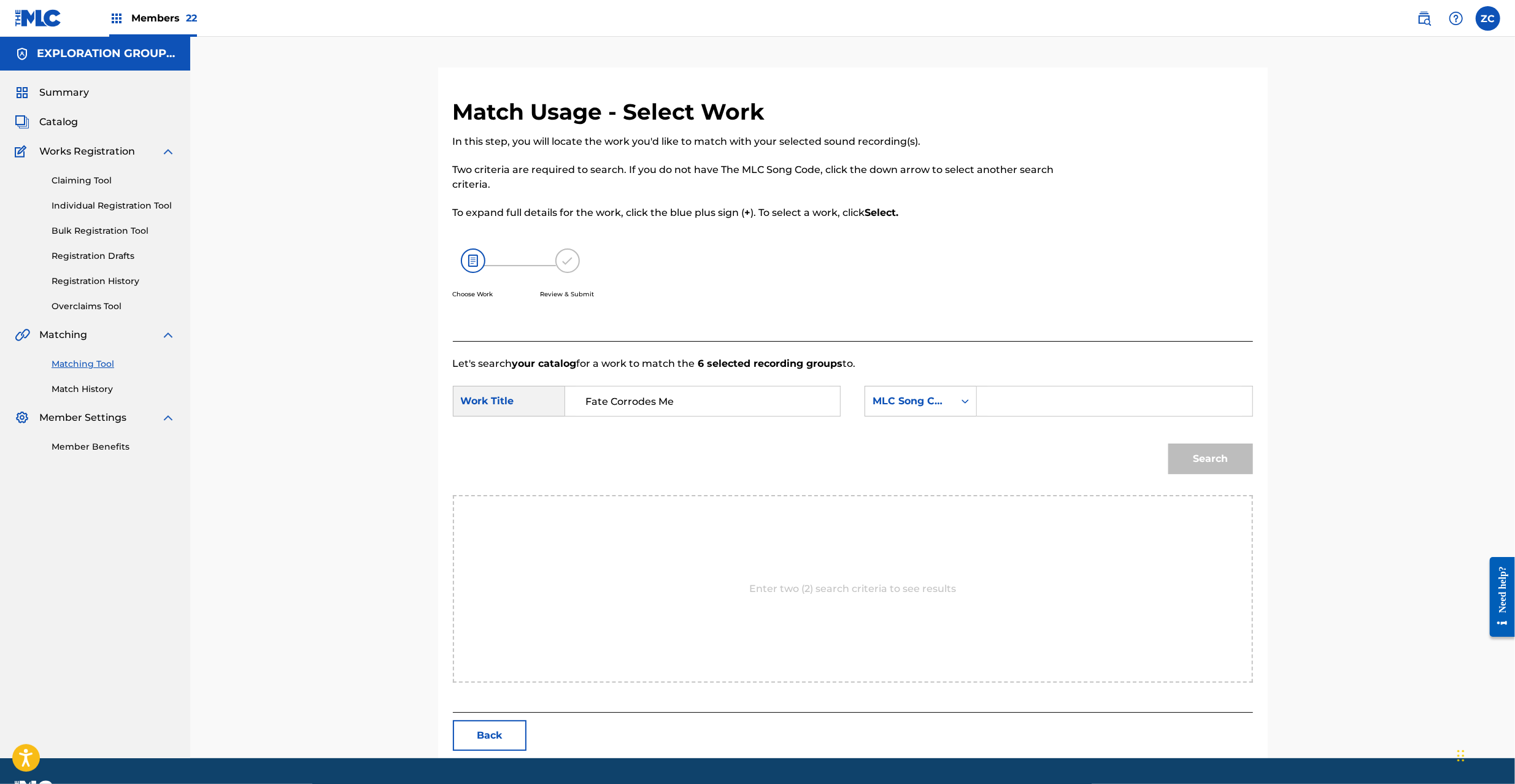
drag, startPoint x: 1037, startPoint y: 402, endPoint x: 1046, endPoint y: 406, distance: 9.8
click at [1037, 402] on input "Search Form" at bounding box center [1114, 401] width 254 height 29
paste input "FE277G"
type input "FE277G"
click at [1216, 464] on button "Search" at bounding box center [1211, 459] width 84 height 31
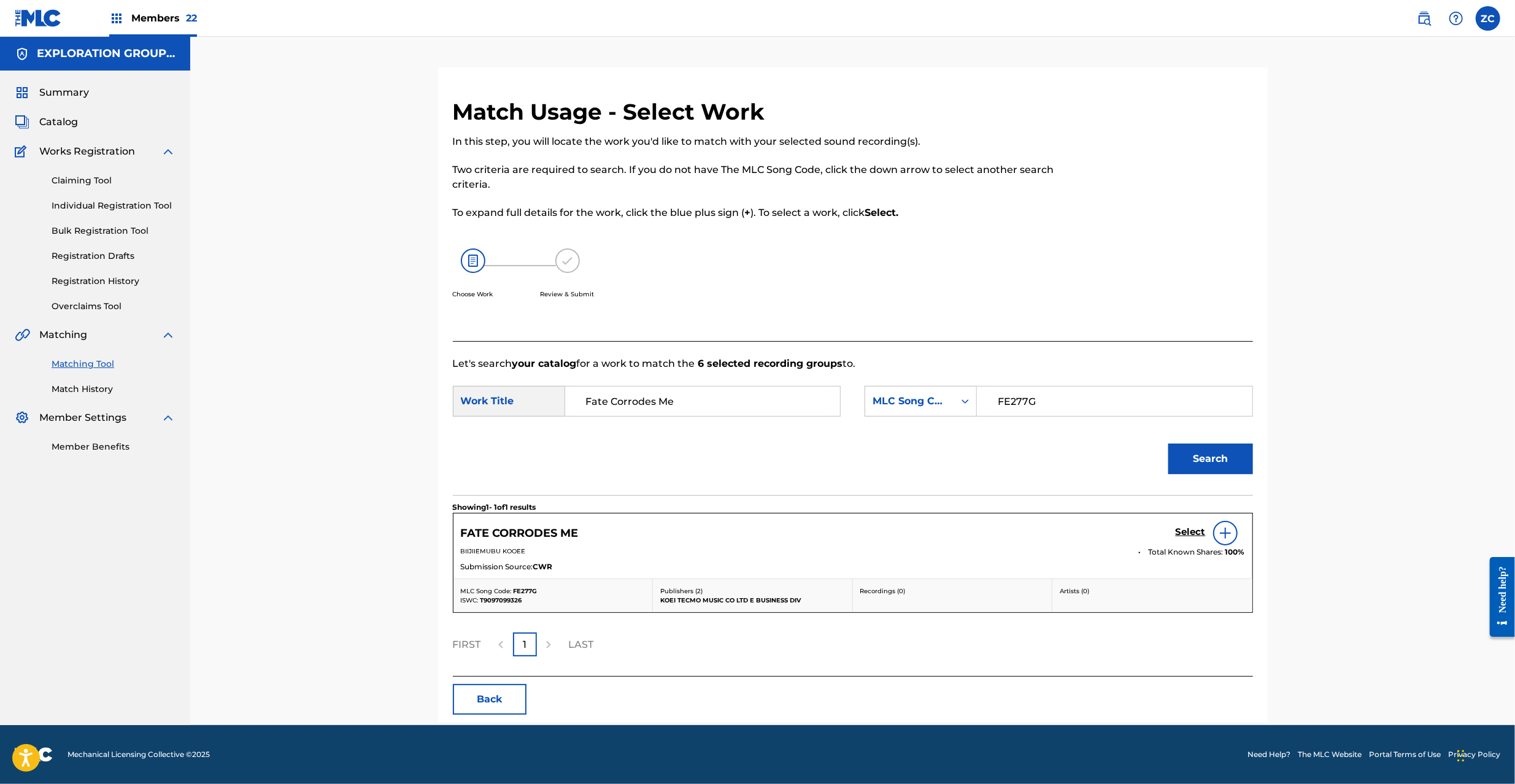
click at [1201, 531] on h5 "Select" at bounding box center [1191, 532] width 30 height 12
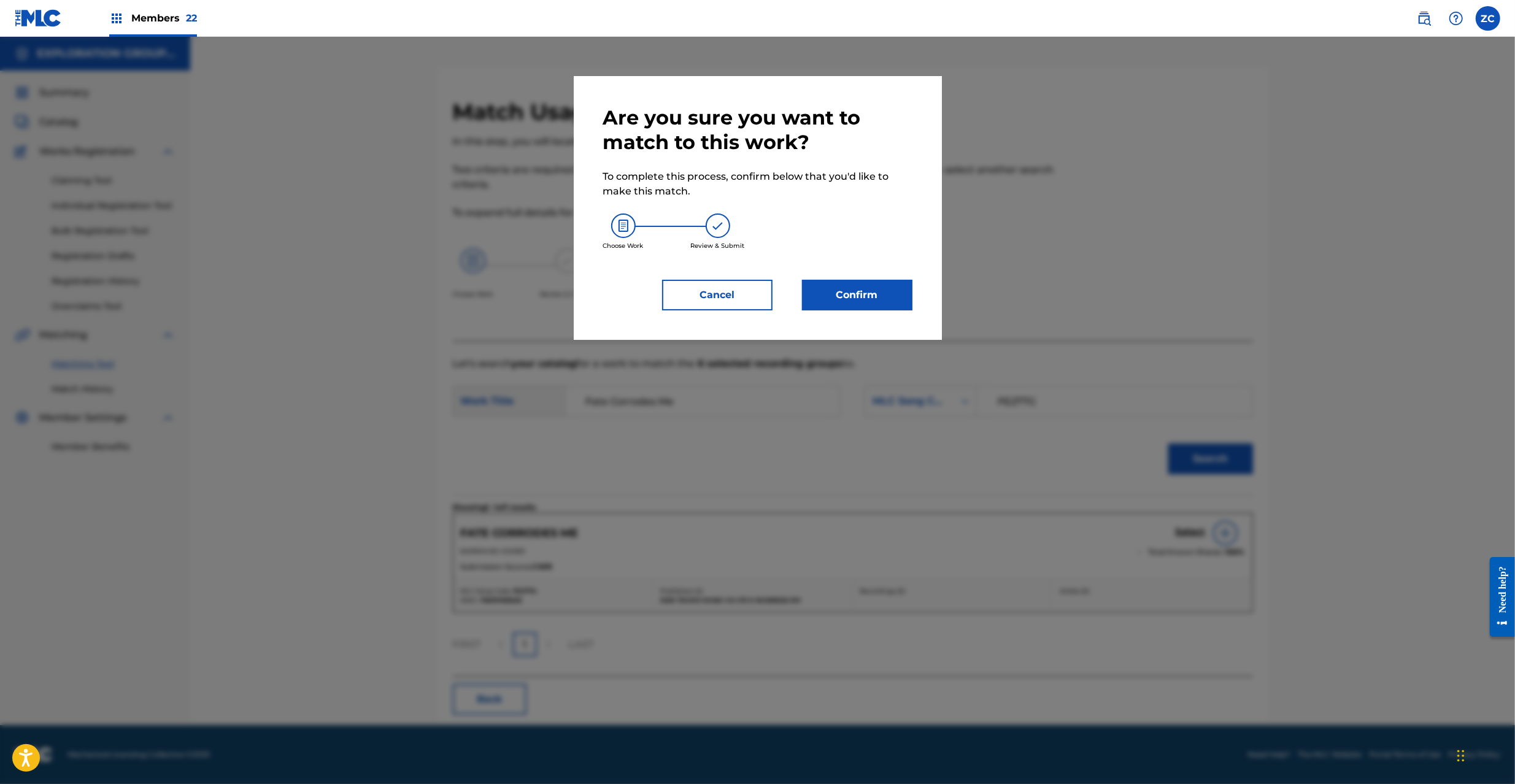
click at [836, 290] on button "Confirm" at bounding box center [857, 295] width 110 height 31
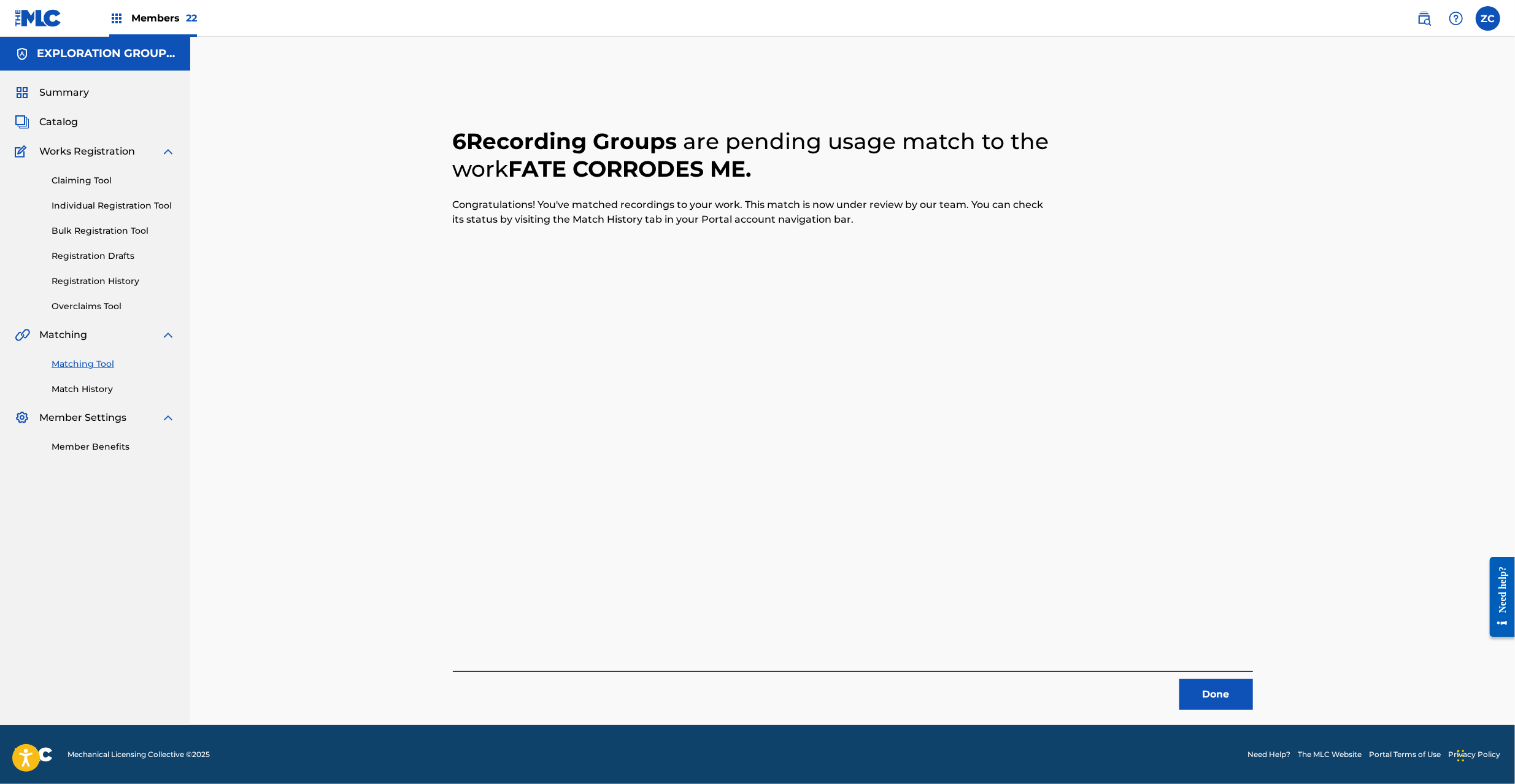
drag, startPoint x: 1220, startPoint y: 688, endPoint x: 879, endPoint y: 86, distance: 691.9
click at [1211, 666] on div "6 Recording Groups are pending usage match to the work FATE CORRODES ME . Congr…" at bounding box center [853, 404] width 800 height 612
click at [1205, 702] on button "Done" at bounding box center [1216, 694] width 74 height 31
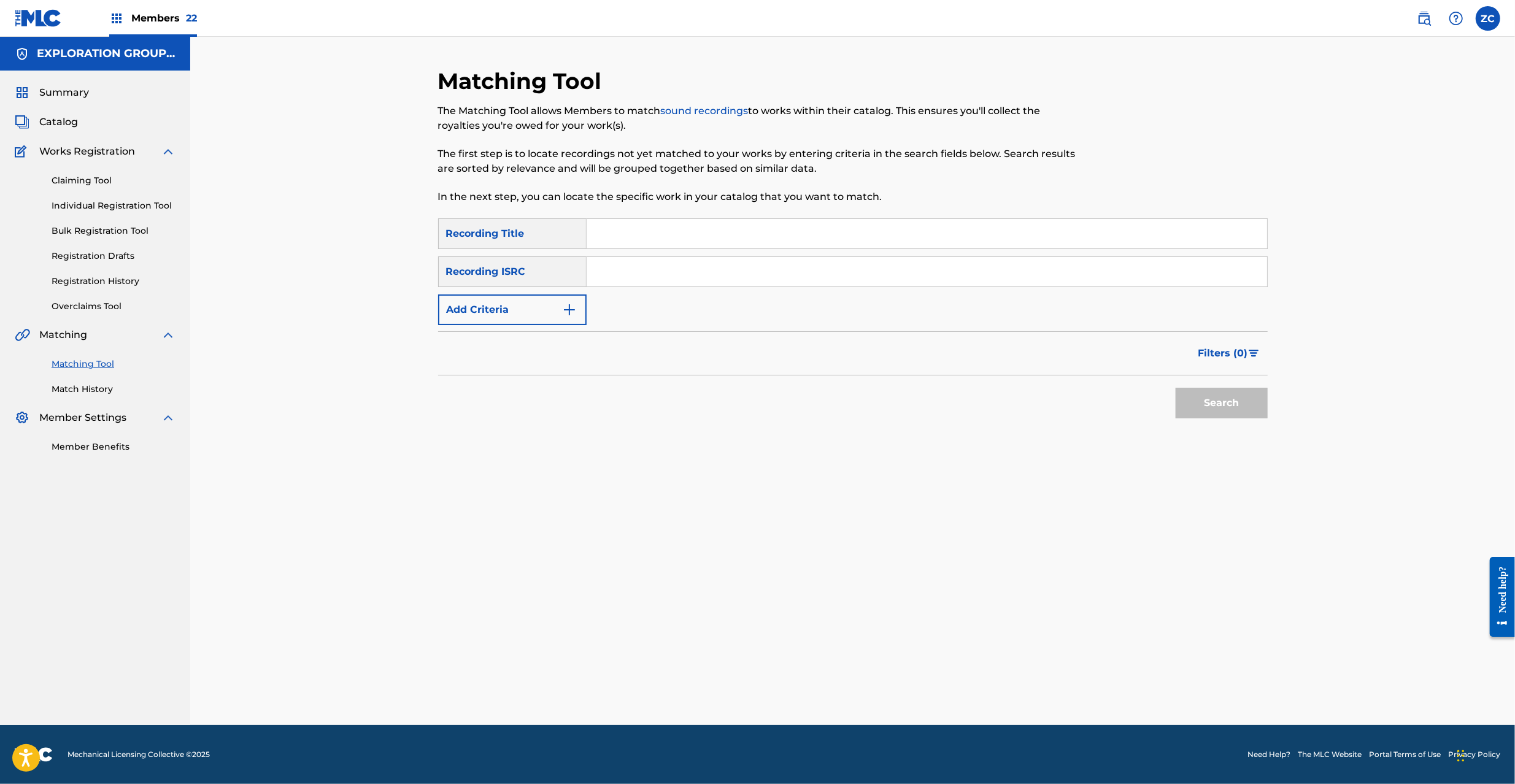
click at [711, 272] on input "Search Form" at bounding box center [927, 272] width 681 height 29
paste input "JPD100900110"
click at [1211, 401] on button "Search" at bounding box center [1222, 403] width 92 height 31
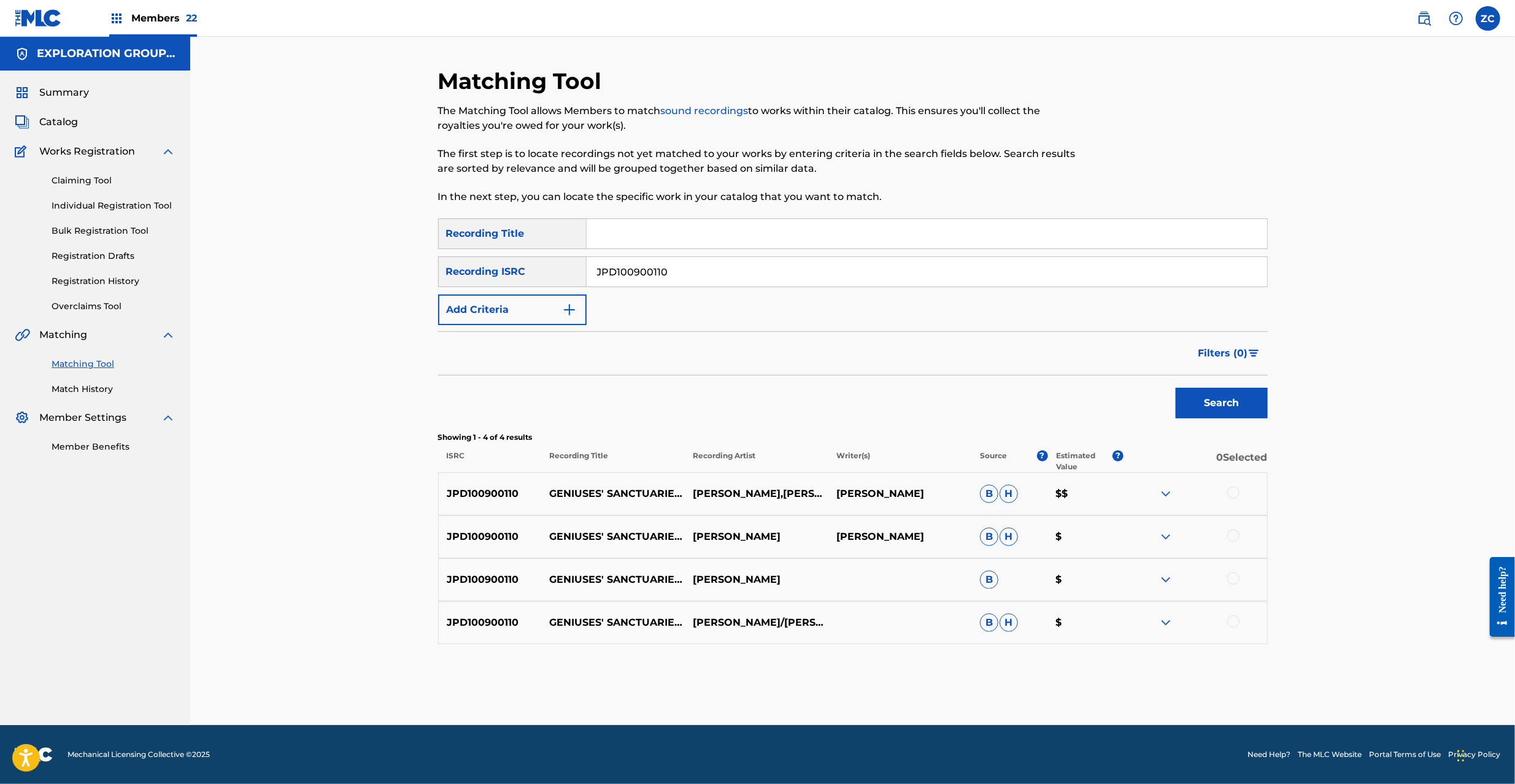
drag, startPoint x: 1236, startPoint y: 489, endPoint x: 1238, endPoint y: 544, distance: 55.0
click at [1235, 492] on div at bounding box center [1233, 493] width 12 height 12
click at [1232, 536] on div at bounding box center [1233, 536] width 12 height 12
click at [1233, 579] on div at bounding box center [1233, 578] width 12 height 12
click at [1233, 621] on div at bounding box center [1233, 621] width 12 height 12
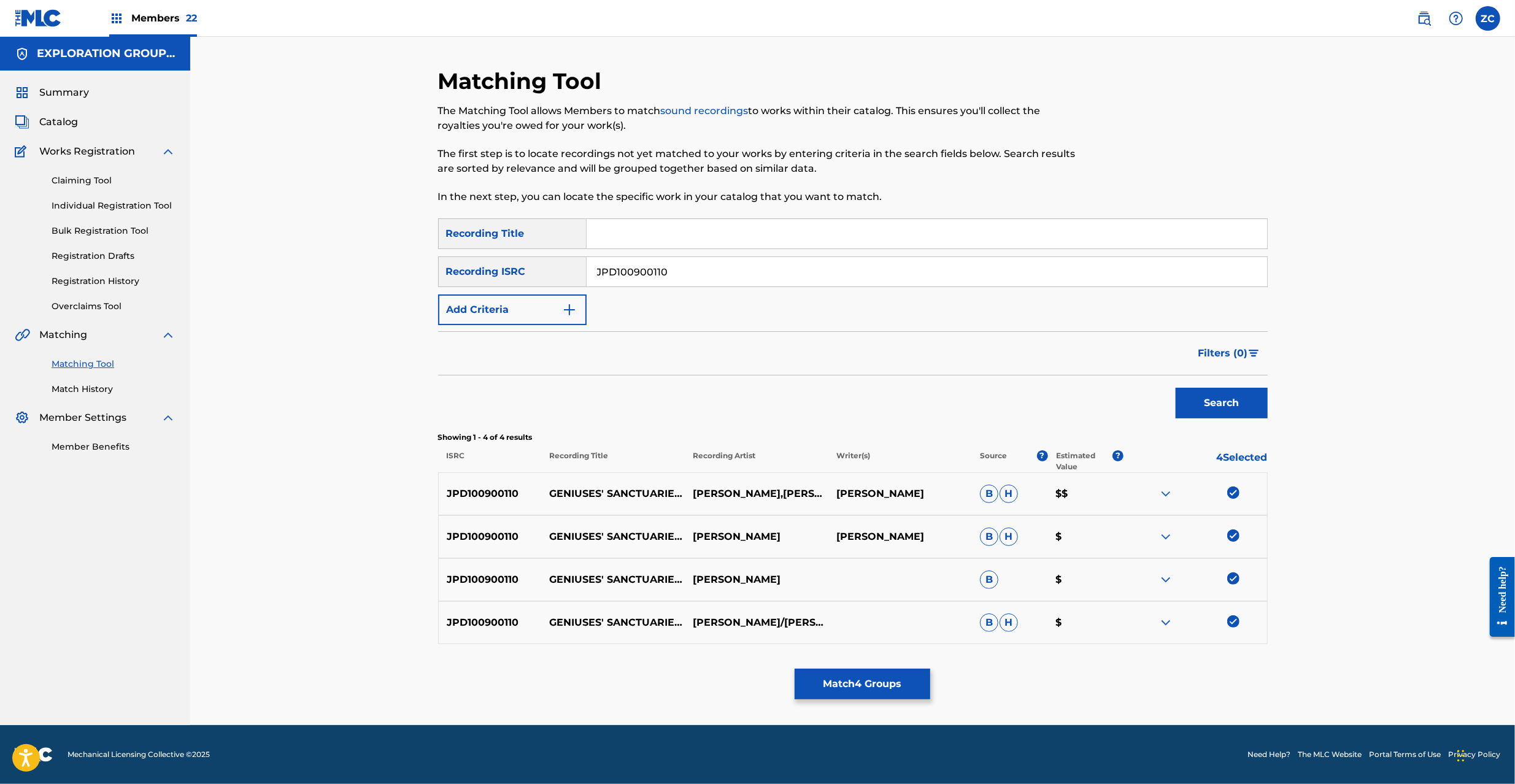
click at [769, 260] on input "JPD100900110" at bounding box center [927, 272] width 681 height 29
paste input "700417"
type input "JPD100700417"
click at [1225, 408] on button "Search" at bounding box center [1222, 403] width 92 height 31
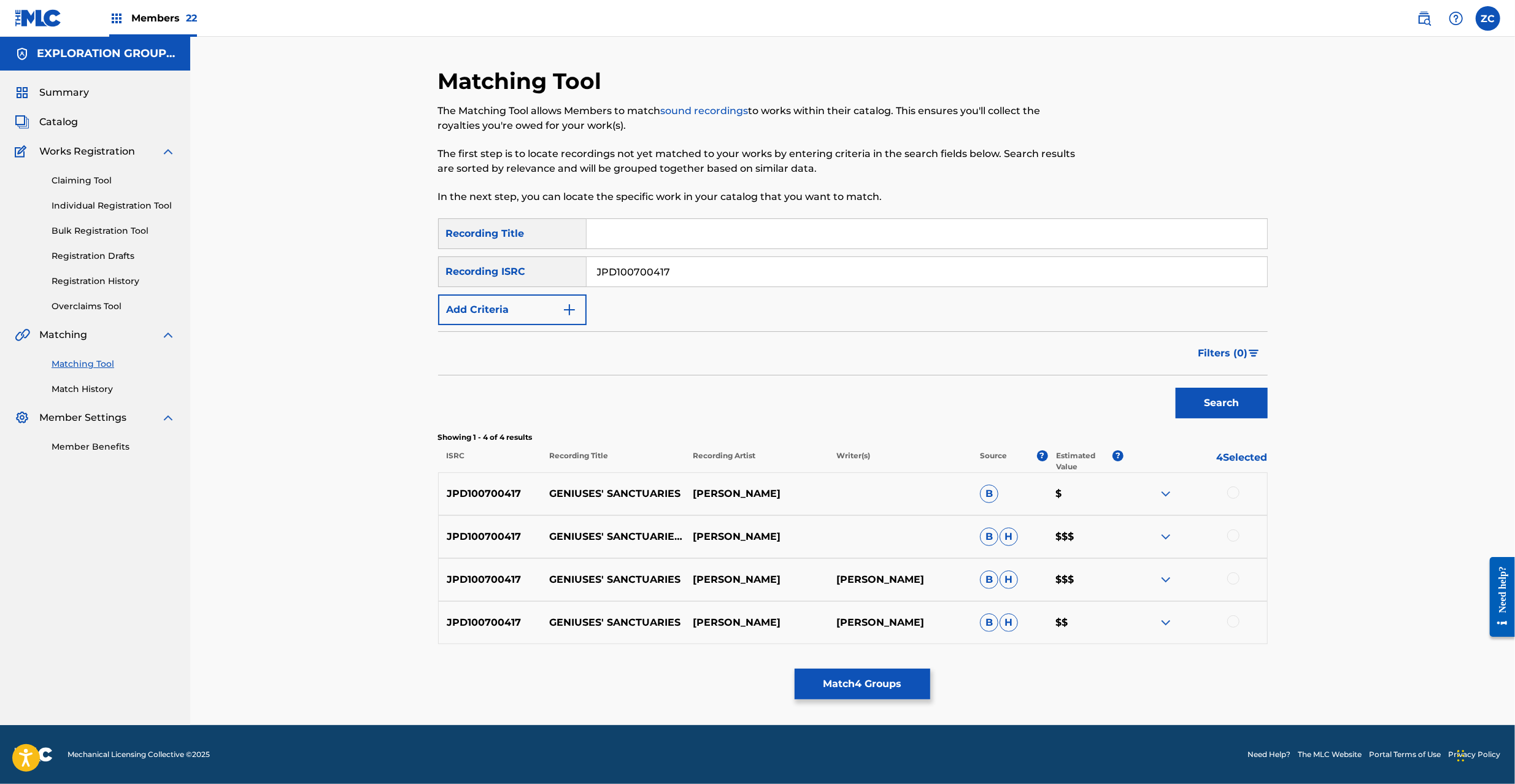
click at [1232, 498] on div at bounding box center [1233, 493] width 12 height 12
click at [1232, 538] on div at bounding box center [1233, 536] width 12 height 12
click at [1235, 578] on div at bounding box center [1233, 578] width 12 height 12
click at [1233, 619] on div at bounding box center [1233, 621] width 12 height 12
click at [863, 679] on button "Match 8 Groups" at bounding box center [862, 684] width 135 height 31
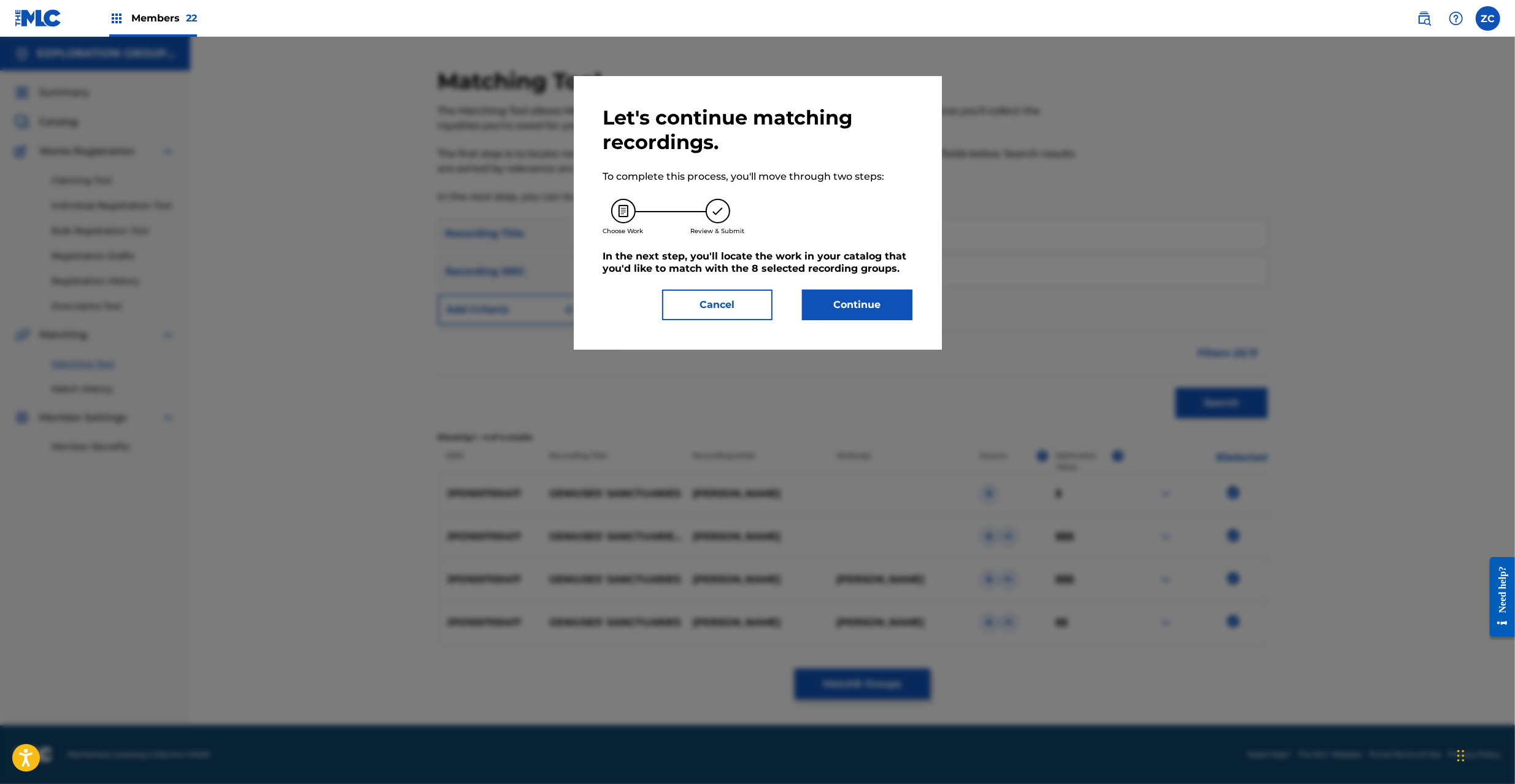
click at [869, 288] on div "Let's continue matching recordings. To complete this process, you'll move throu…" at bounding box center [758, 213] width 309 height 215
click at [847, 299] on button "Continue" at bounding box center [857, 305] width 110 height 31
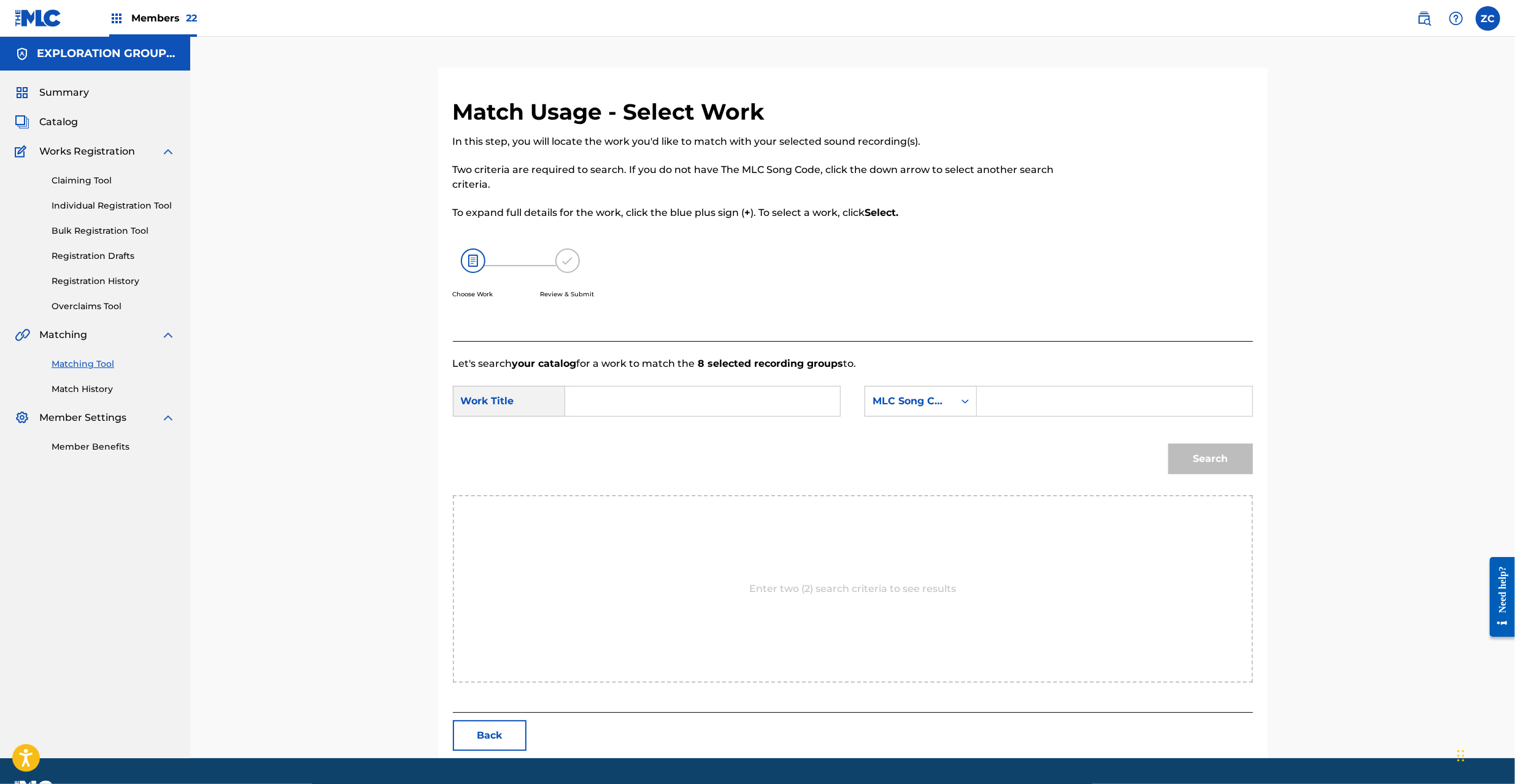
click at [744, 402] on input "Search Form" at bounding box center [702, 401] width 254 height 29
paste input "Geniuses' Sanctuaries GE003R"
click at [744, 399] on input "Geniuses' Sanctuaries GE003R" at bounding box center [702, 401] width 254 height 29
type input "Geniuses' Sanctuaries"
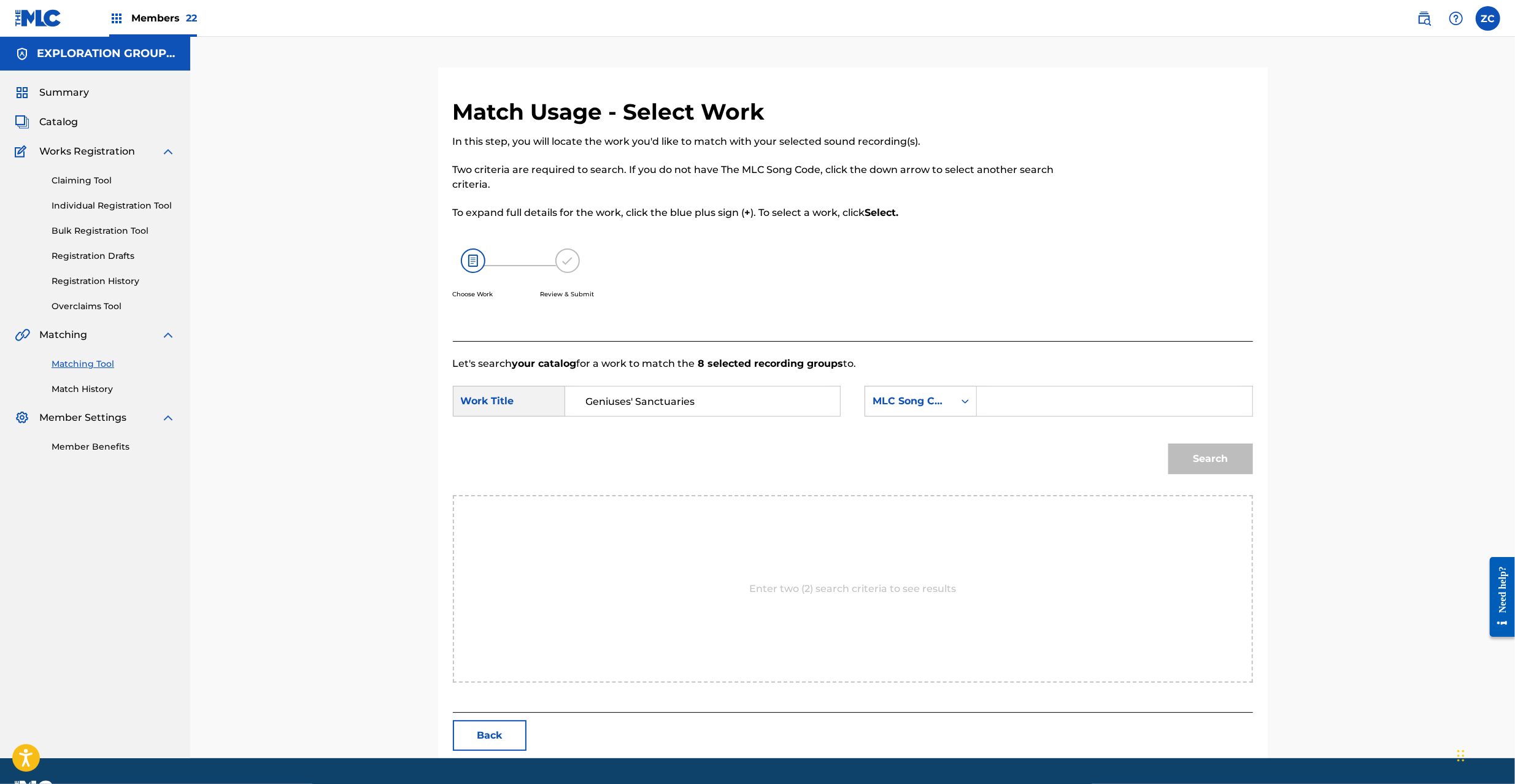
click at [1068, 399] on input "Search Form" at bounding box center [1114, 401] width 254 height 29
paste input "GE003R"
type input "GE003R"
click at [1220, 451] on button "Search" at bounding box center [1211, 459] width 84 height 31
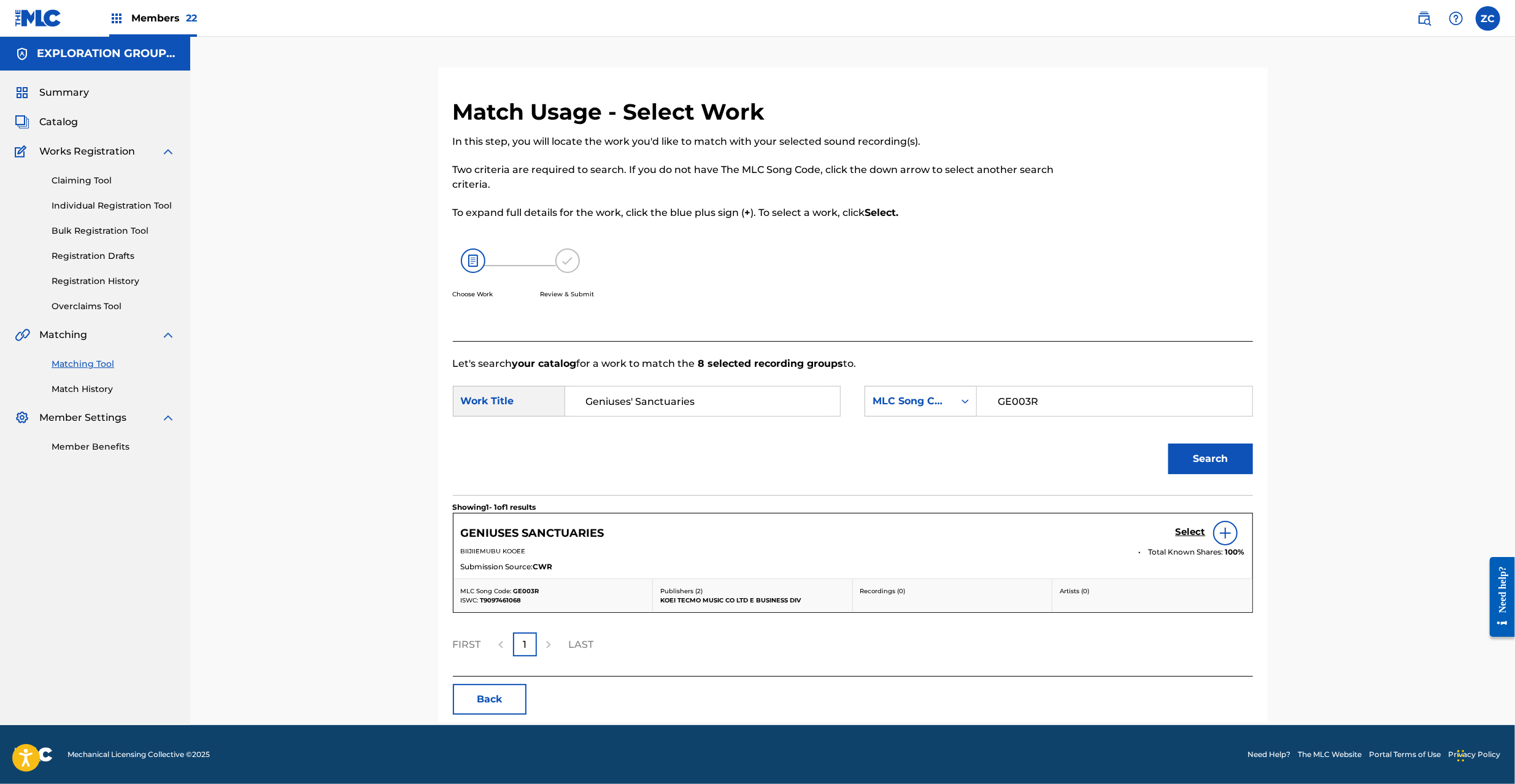
click at [1195, 532] on h5 "Select" at bounding box center [1191, 532] width 30 height 12
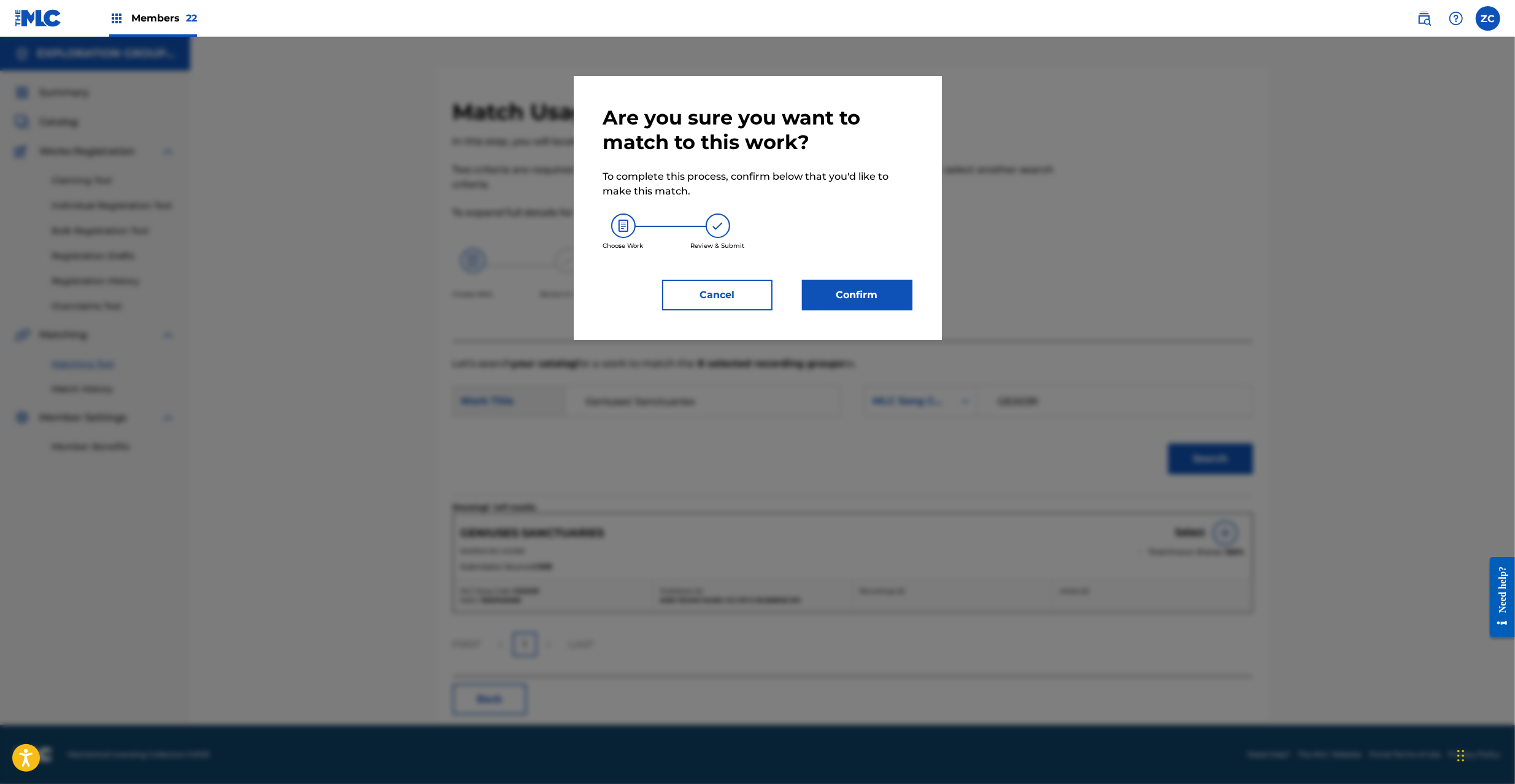
click at [851, 280] on button "Confirm" at bounding box center [857, 295] width 110 height 31
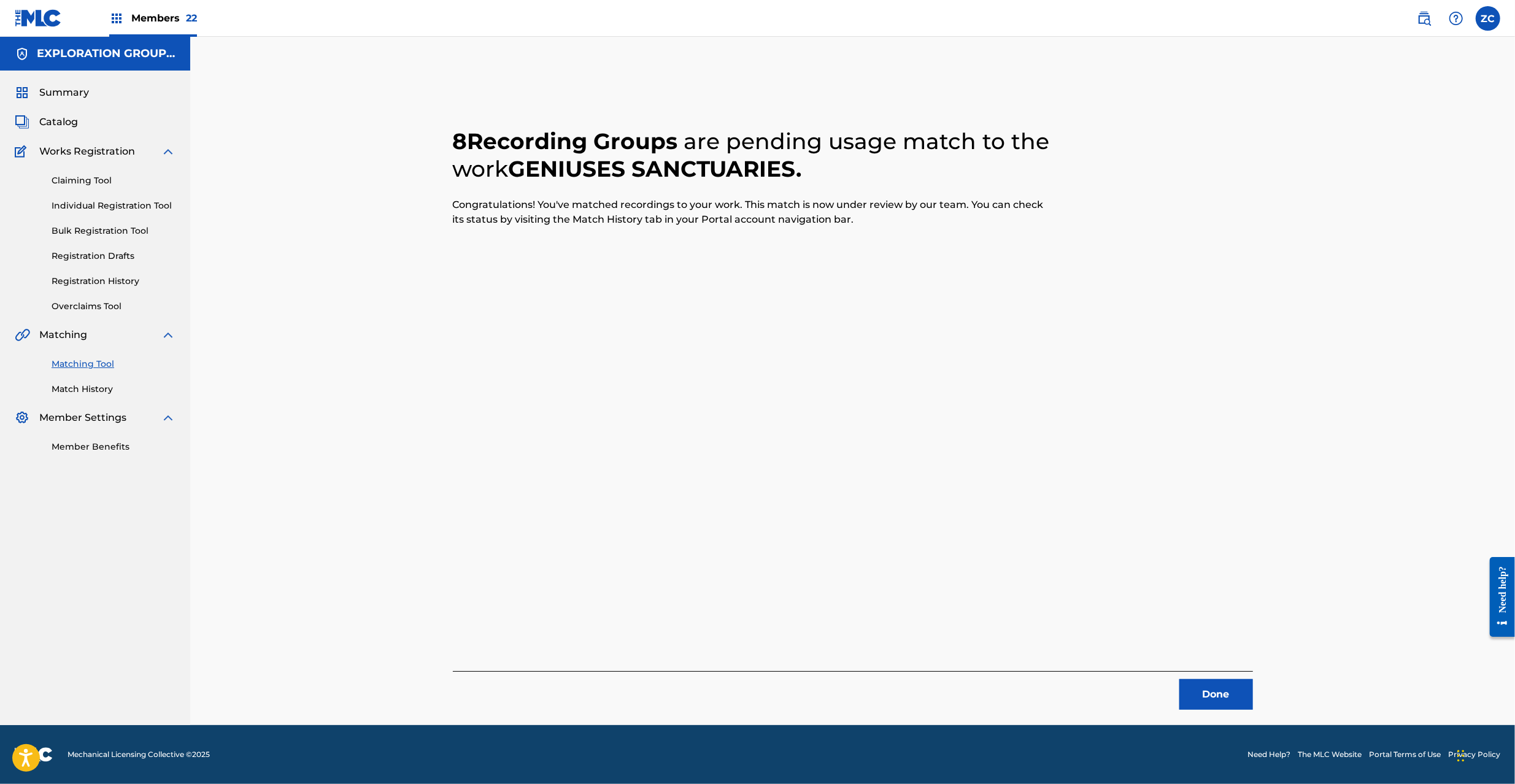
click at [1245, 708] on button "Done" at bounding box center [1216, 694] width 74 height 31
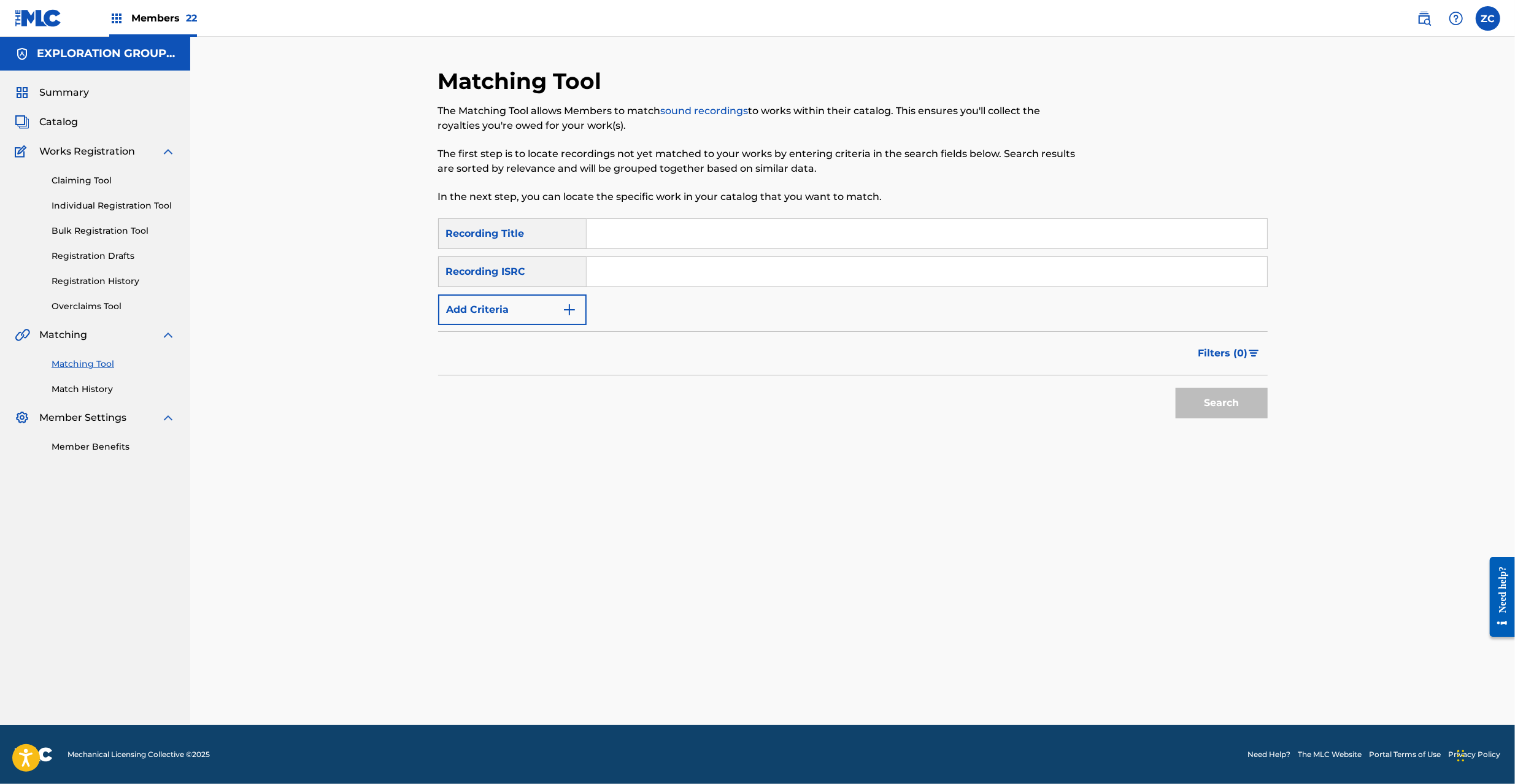
click at [774, 259] on input "Search Form" at bounding box center [927, 272] width 681 height 29
paste input "JPD101200078"
click at [1231, 402] on button "Search" at bounding box center [1222, 403] width 92 height 31
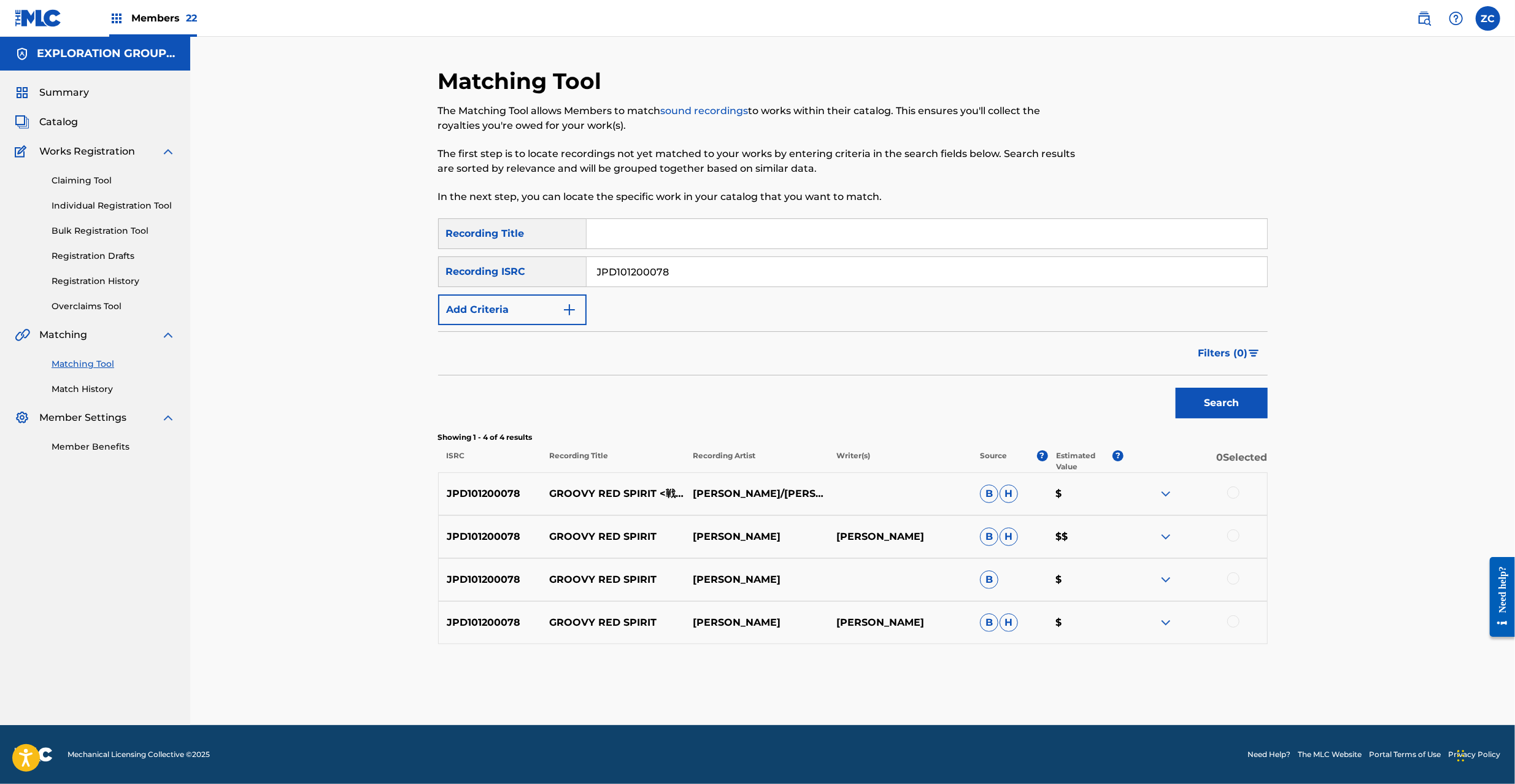
click at [1238, 492] on div at bounding box center [1233, 493] width 12 height 12
click at [1237, 535] on div at bounding box center [1233, 536] width 12 height 12
click at [1236, 579] on div at bounding box center [1233, 578] width 12 height 12
click at [1233, 622] on div at bounding box center [1233, 621] width 12 height 12
click at [773, 270] on input "JPD101200078" at bounding box center [927, 272] width 681 height 29
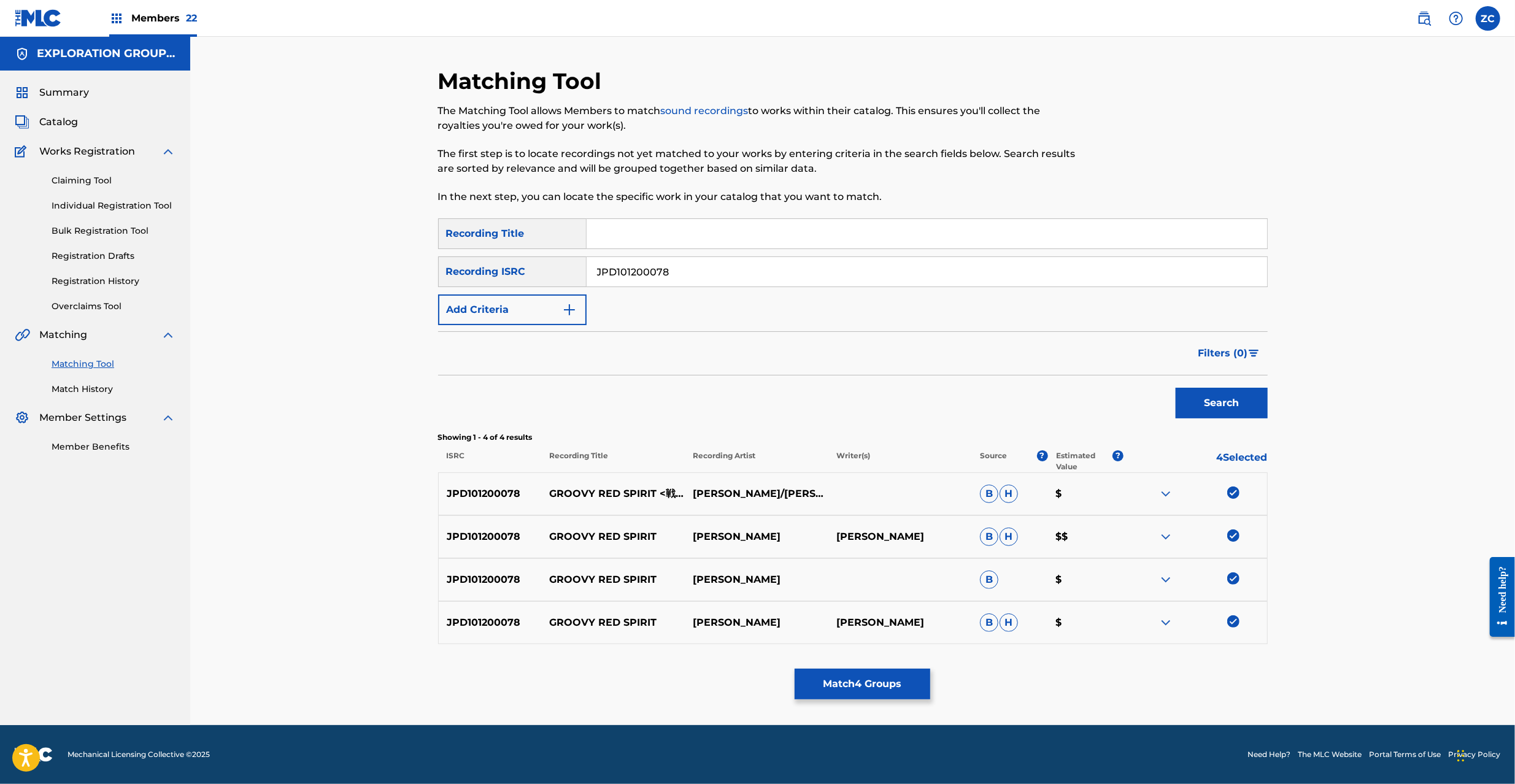
paste input "TCJPA1478695"
click at [1199, 408] on button "Search" at bounding box center [1222, 403] width 92 height 31
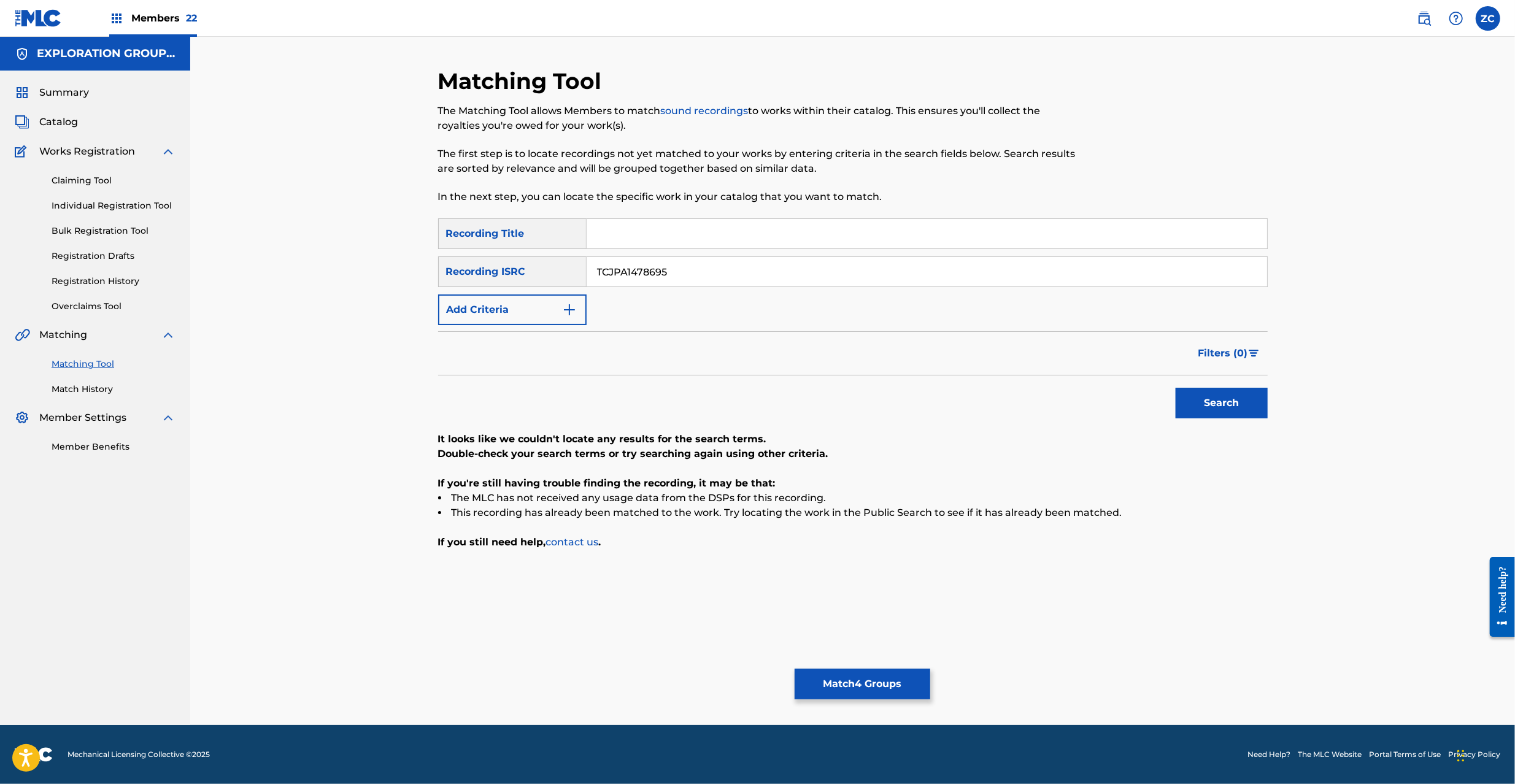
click at [675, 281] on input "TCJPA1478695" at bounding box center [927, 272] width 681 height 29
paste input "JPD101200077"
click at [1194, 405] on button "Search" at bounding box center [1222, 403] width 92 height 31
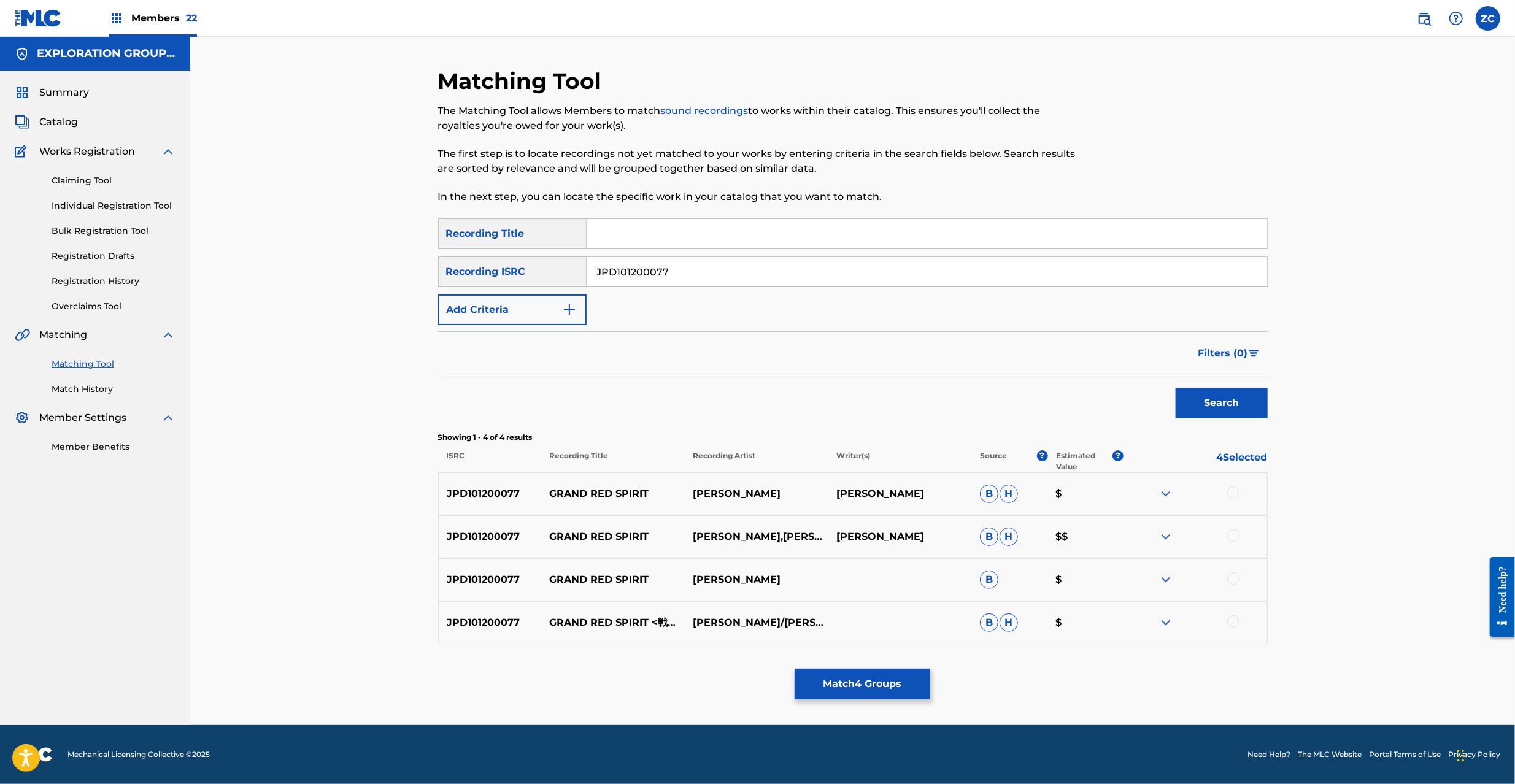
click at [1235, 493] on div at bounding box center [1233, 493] width 12 height 12
click at [1233, 538] on div at bounding box center [1233, 536] width 12 height 12
click at [1232, 575] on div at bounding box center [1233, 578] width 12 height 12
click at [1231, 620] on div at bounding box center [1233, 621] width 12 height 12
click at [789, 276] on input "JPD101200077" at bounding box center [927, 272] width 681 height 29
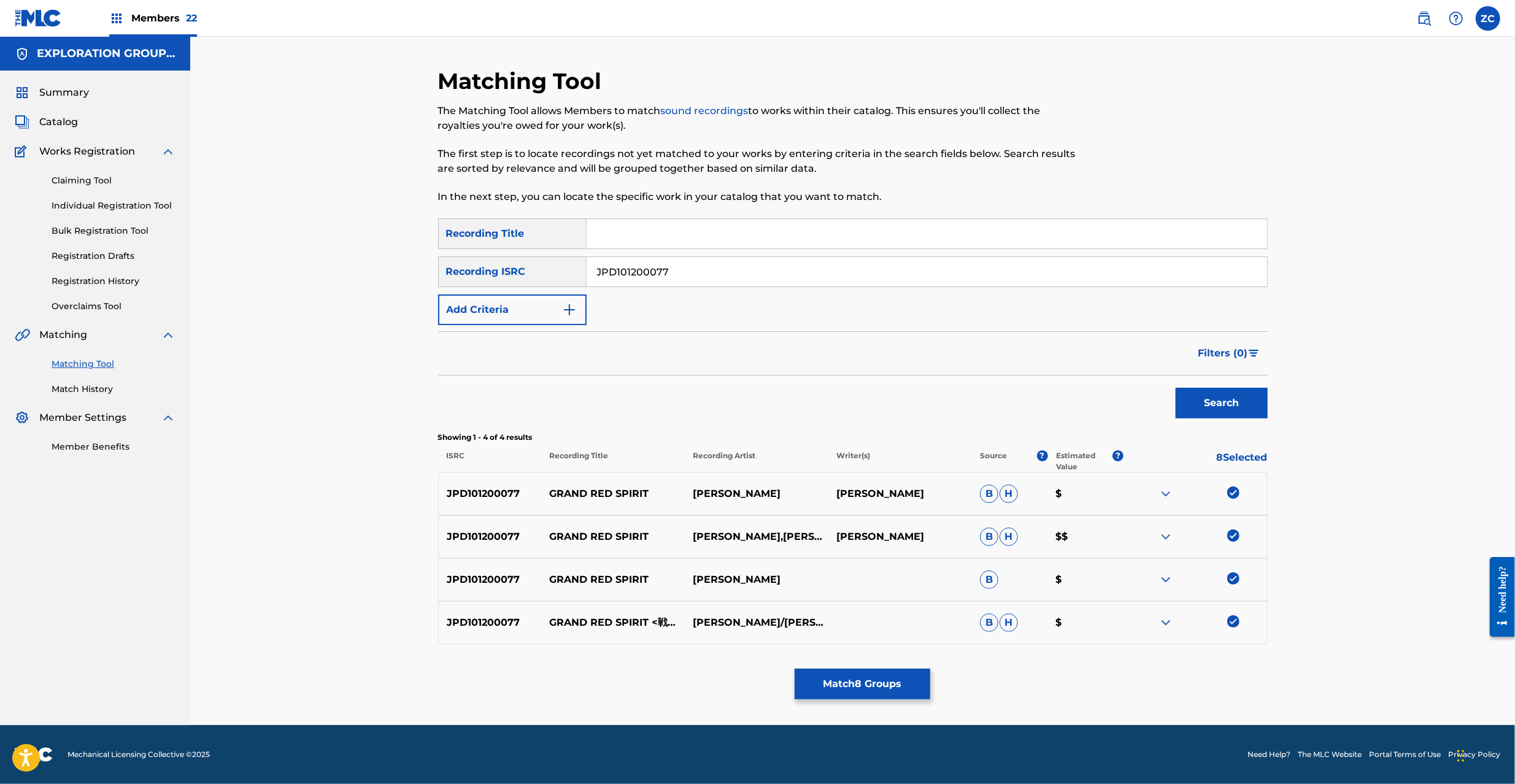
paste input "070012"
click at [1211, 412] on button "Search" at bounding box center [1222, 403] width 92 height 31
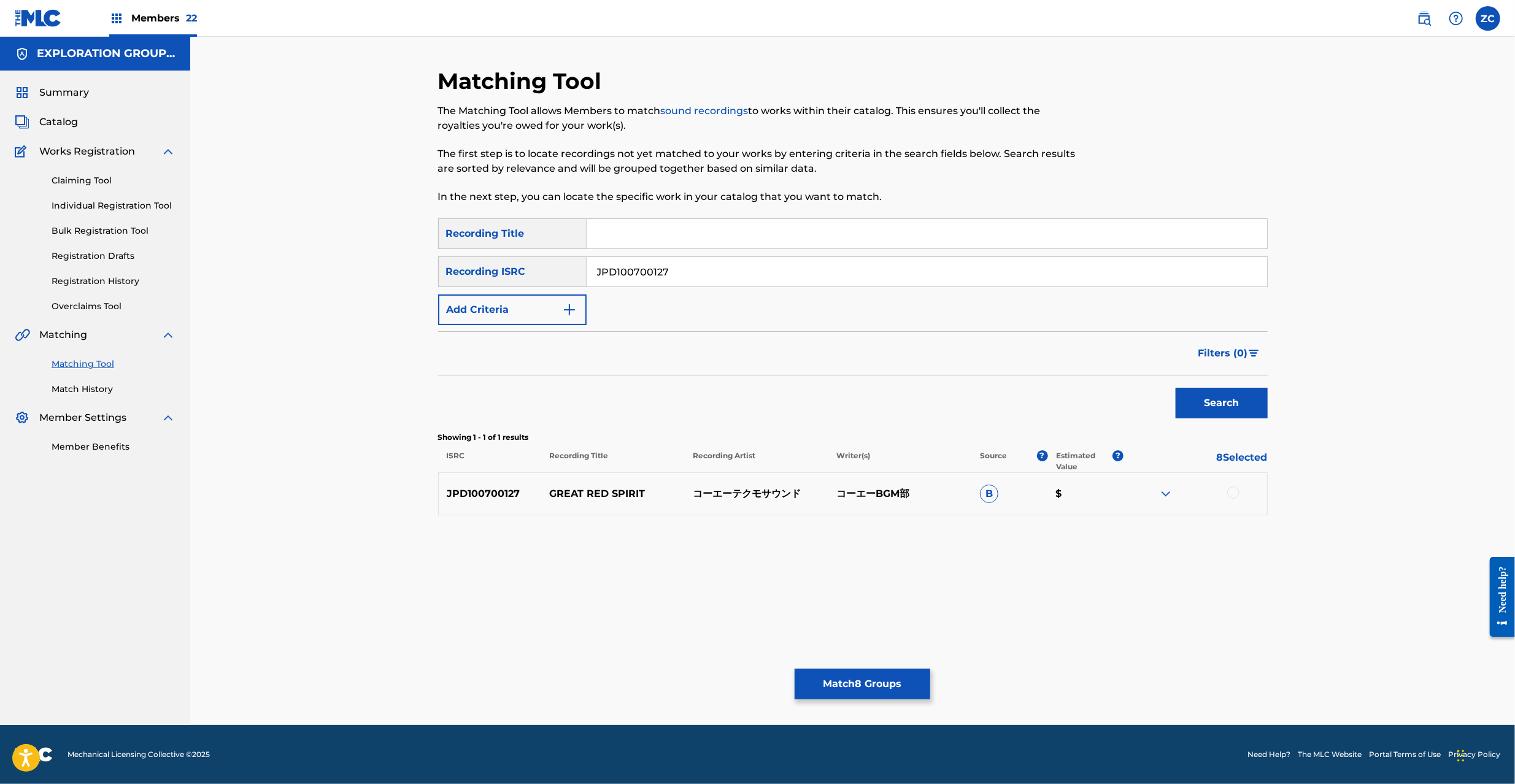
click at [1231, 493] on div at bounding box center [1233, 493] width 12 height 12
click at [857, 273] on input "JPD100700127" at bounding box center [927, 272] width 681 height 29
paste input "1300038"
click at [1201, 399] on button "Search" at bounding box center [1222, 403] width 92 height 31
click at [1235, 494] on div at bounding box center [1233, 493] width 12 height 12
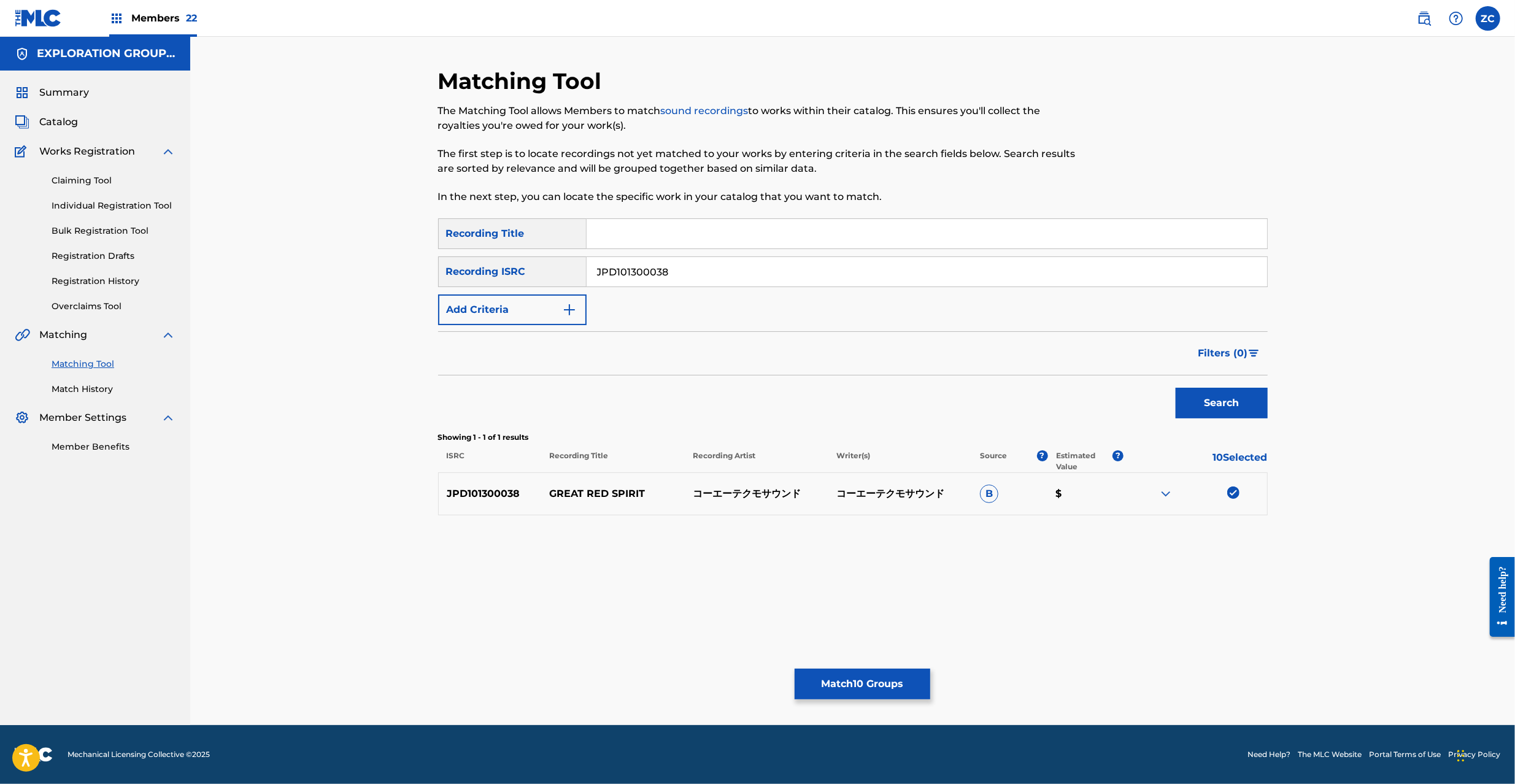
click at [871, 274] on input "JPD101300038" at bounding box center [927, 272] width 681 height 29
paste input "0400389"
type input "JPD100400389"
click at [1195, 393] on button "Search" at bounding box center [1222, 403] width 92 height 31
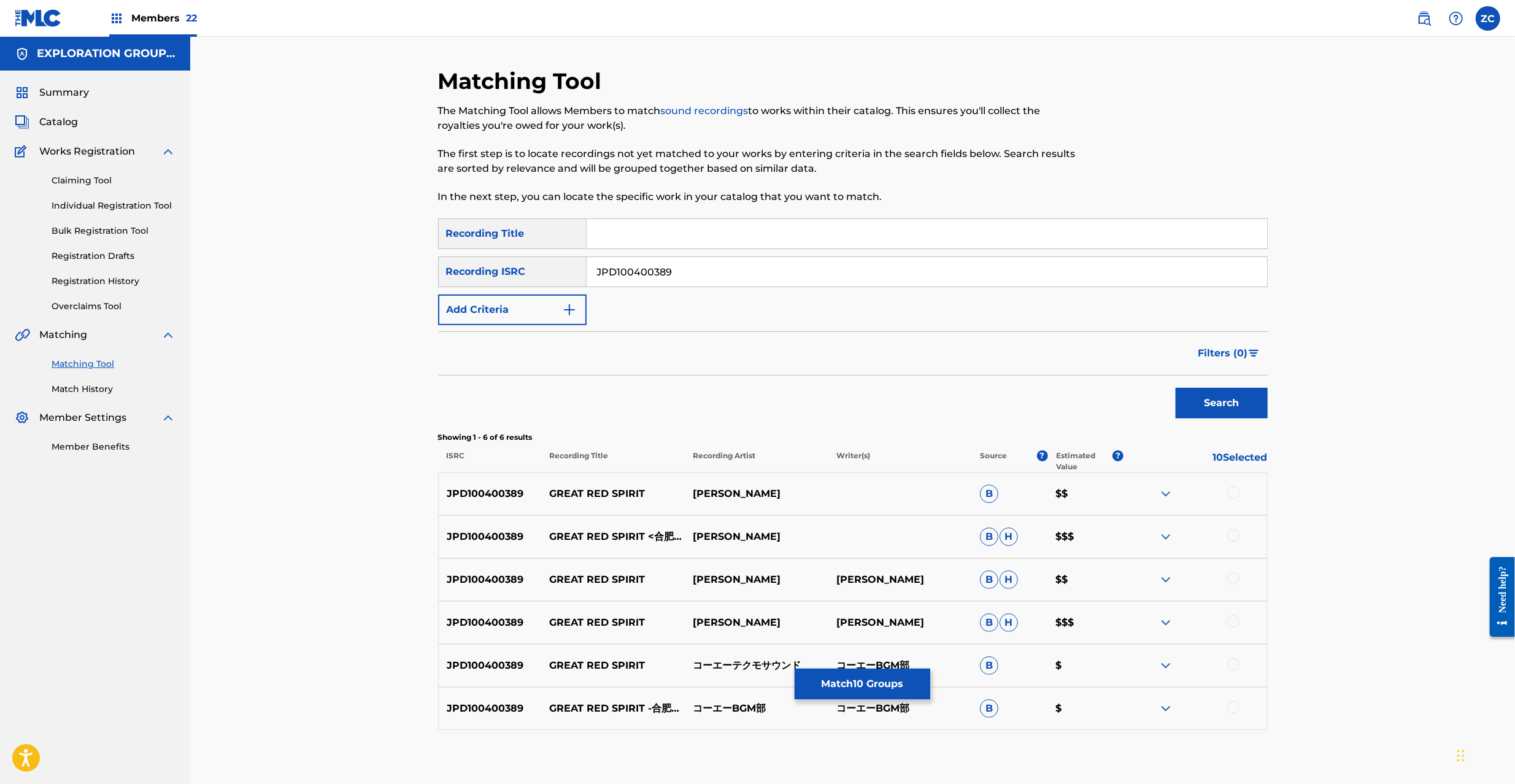
click at [1232, 493] on div at bounding box center [1233, 493] width 12 height 12
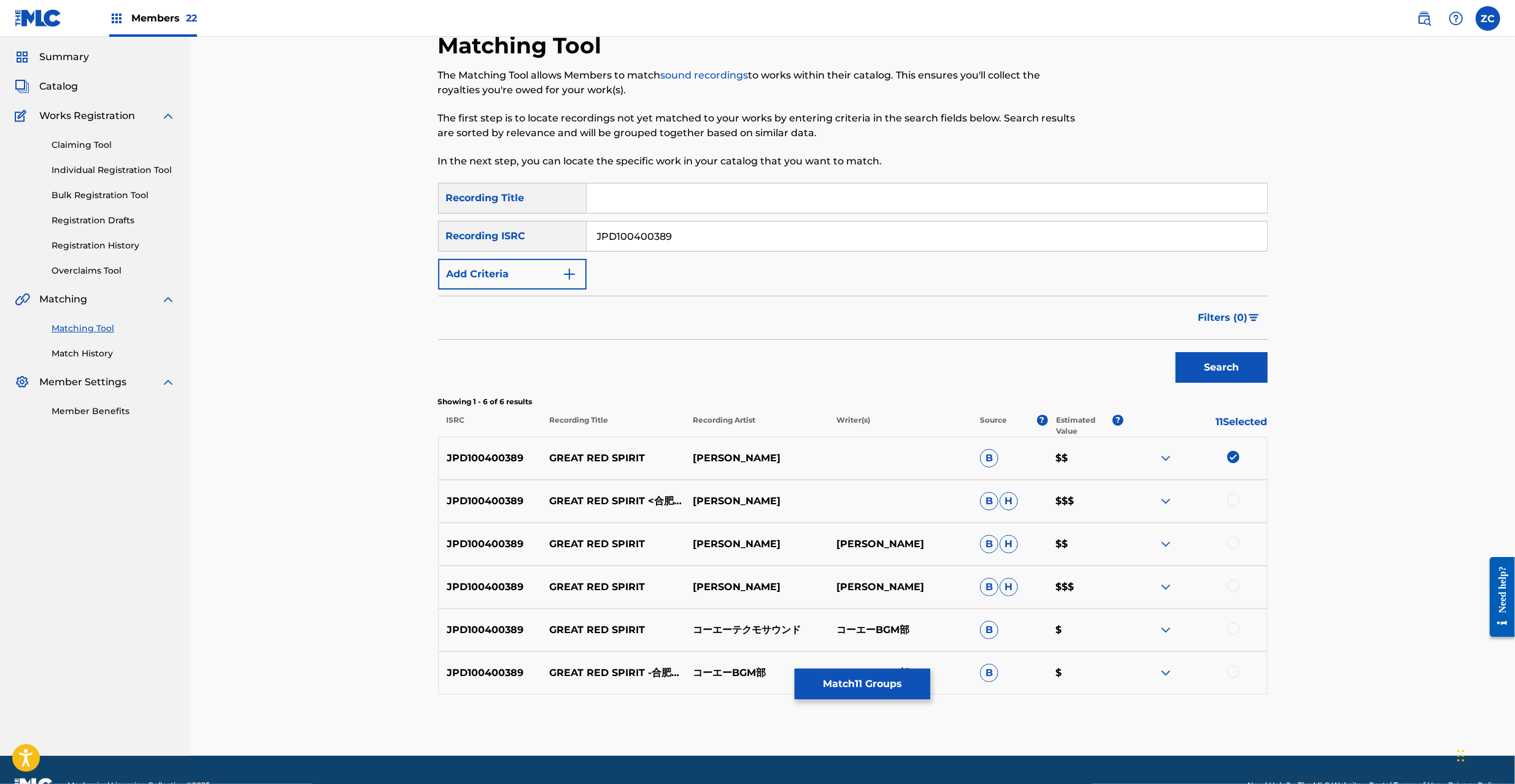
scroll to position [66, 0]
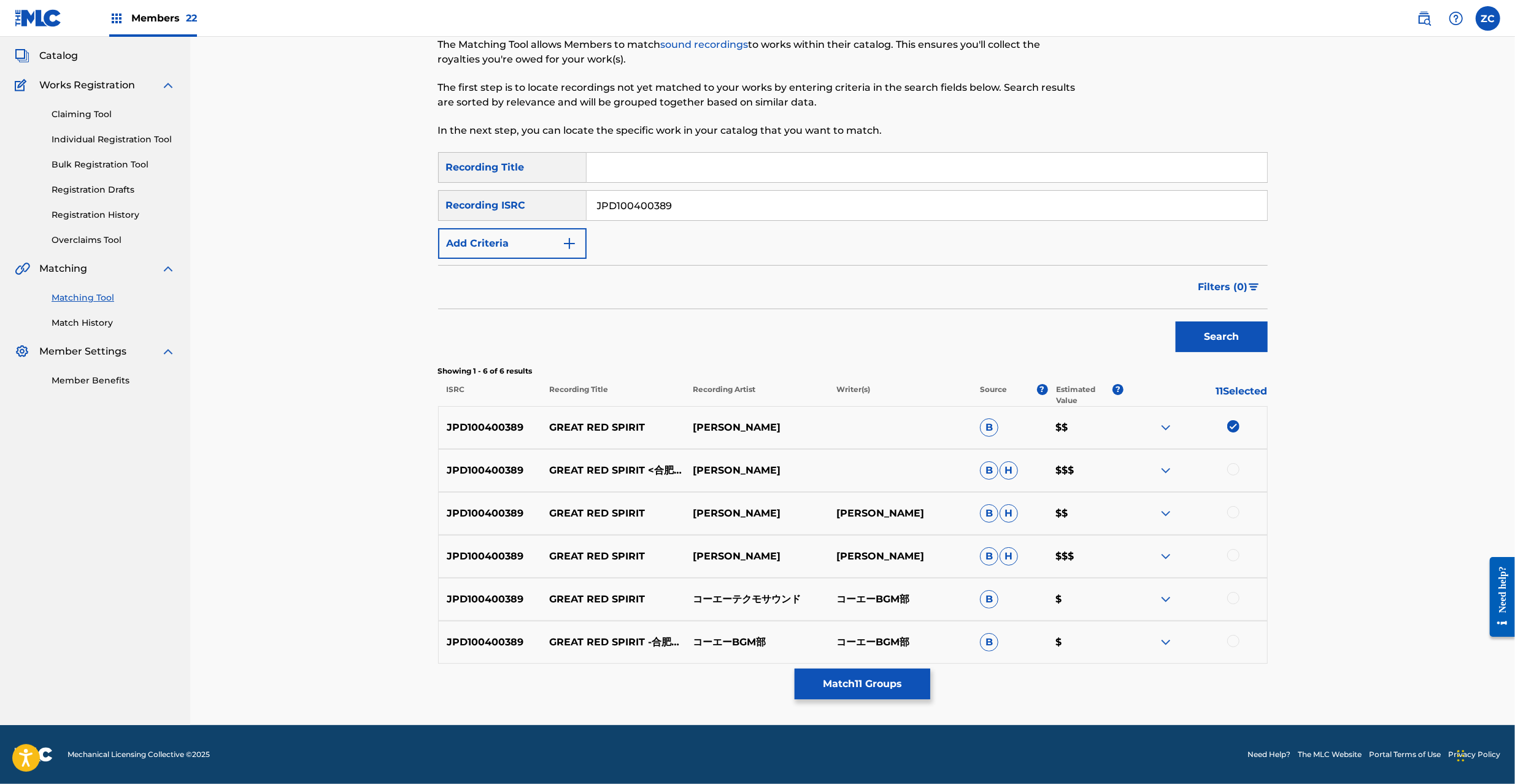
click at [1233, 467] on div at bounding box center [1233, 470] width 12 height 12
click at [1235, 511] on div at bounding box center [1233, 512] width 12 height 12
click at [1235, 553] on div at bounding box center [1233, 555] width 12 height 12
click at [1230, 595] on div at bounding box center [1233, 598] width 12 height 12
click at [1237, 640] on div at bounding box center [1233, 641] width 12 height 12
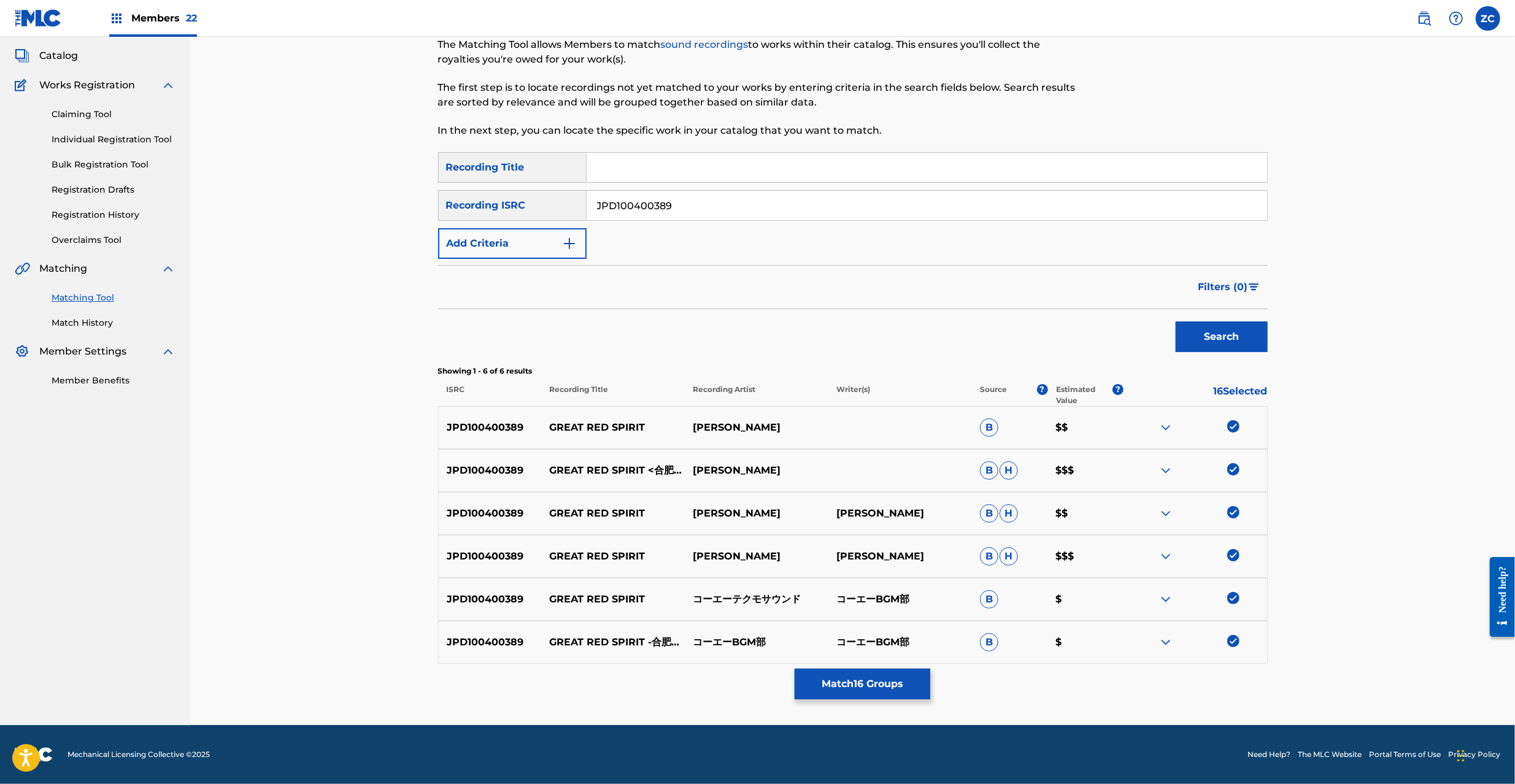
click at [870, 689] on button "Match 16 Groups" at bounding box center [862, 684] width 135 height 31
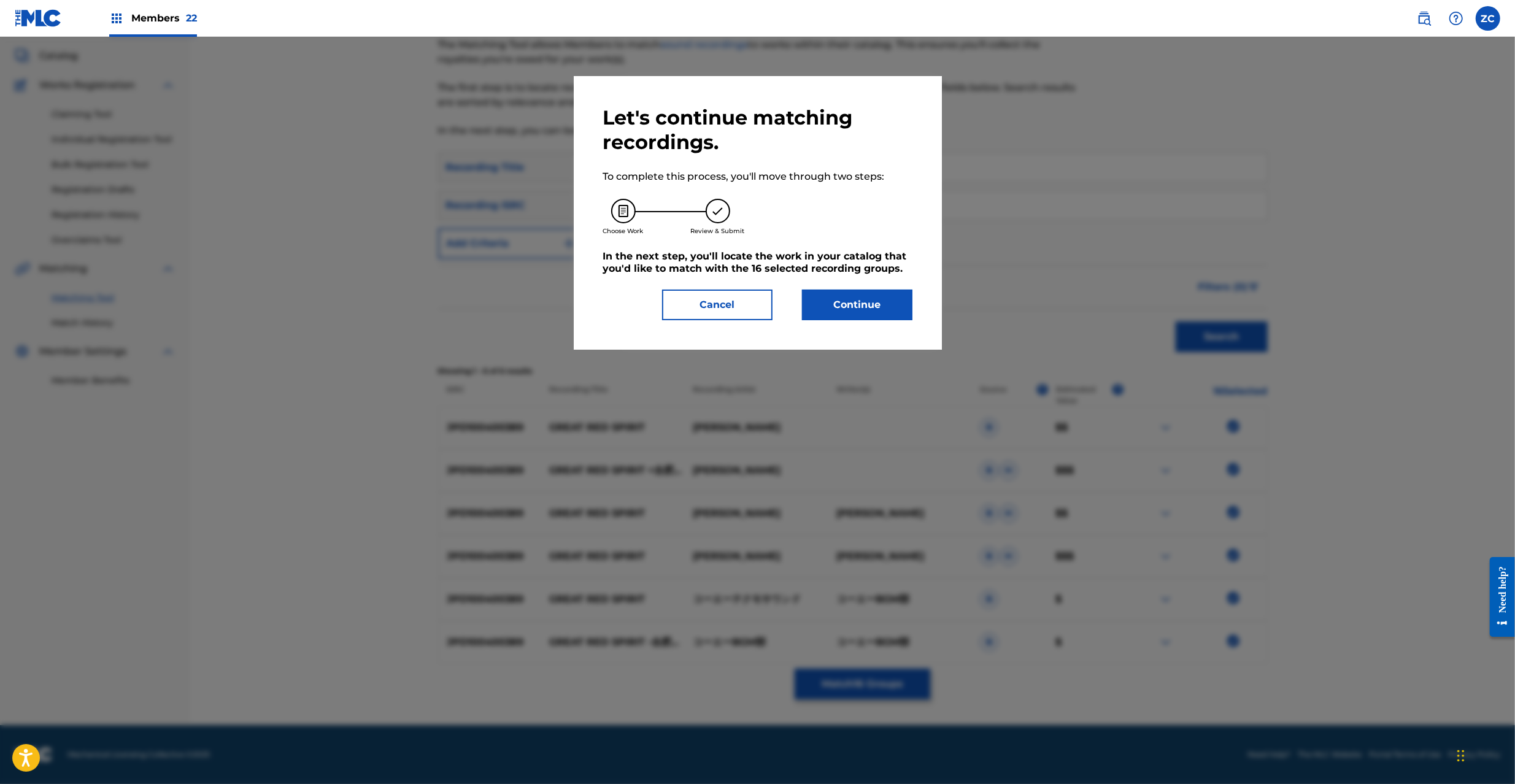
click at [857, 295] on button "Continue" at bounding box center [857, 305] width 110 height 31
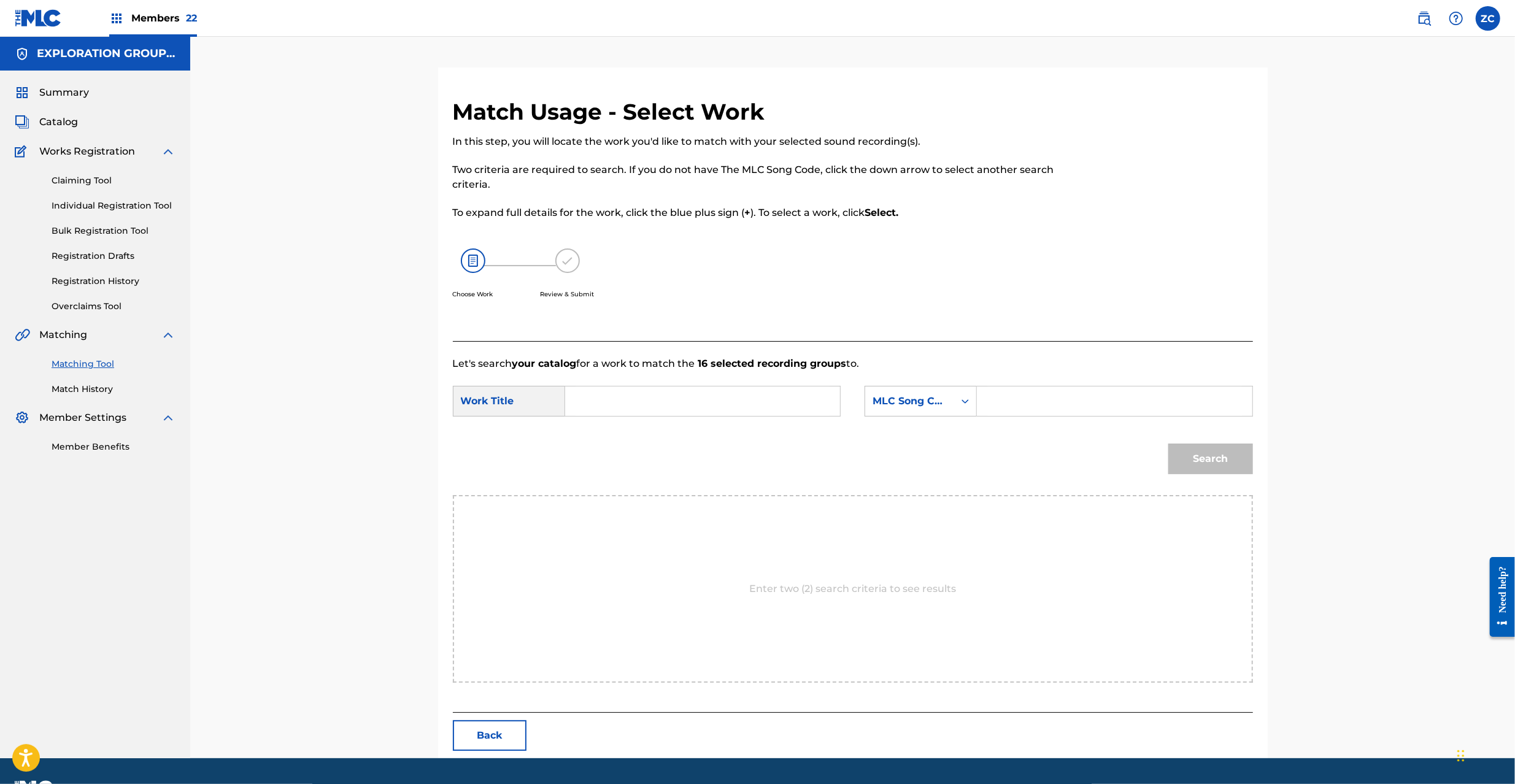
click at [756, 396] on input "Search Form" at bounding box center [702, 401] width 254 height 29
paste input "Great Red Spirit GE00W8"
click at [697, 403] on input "Great Red Spirit GE00W8" at bounding box center [702, 401] width 254 height 29
type input "Great Red Spirit"
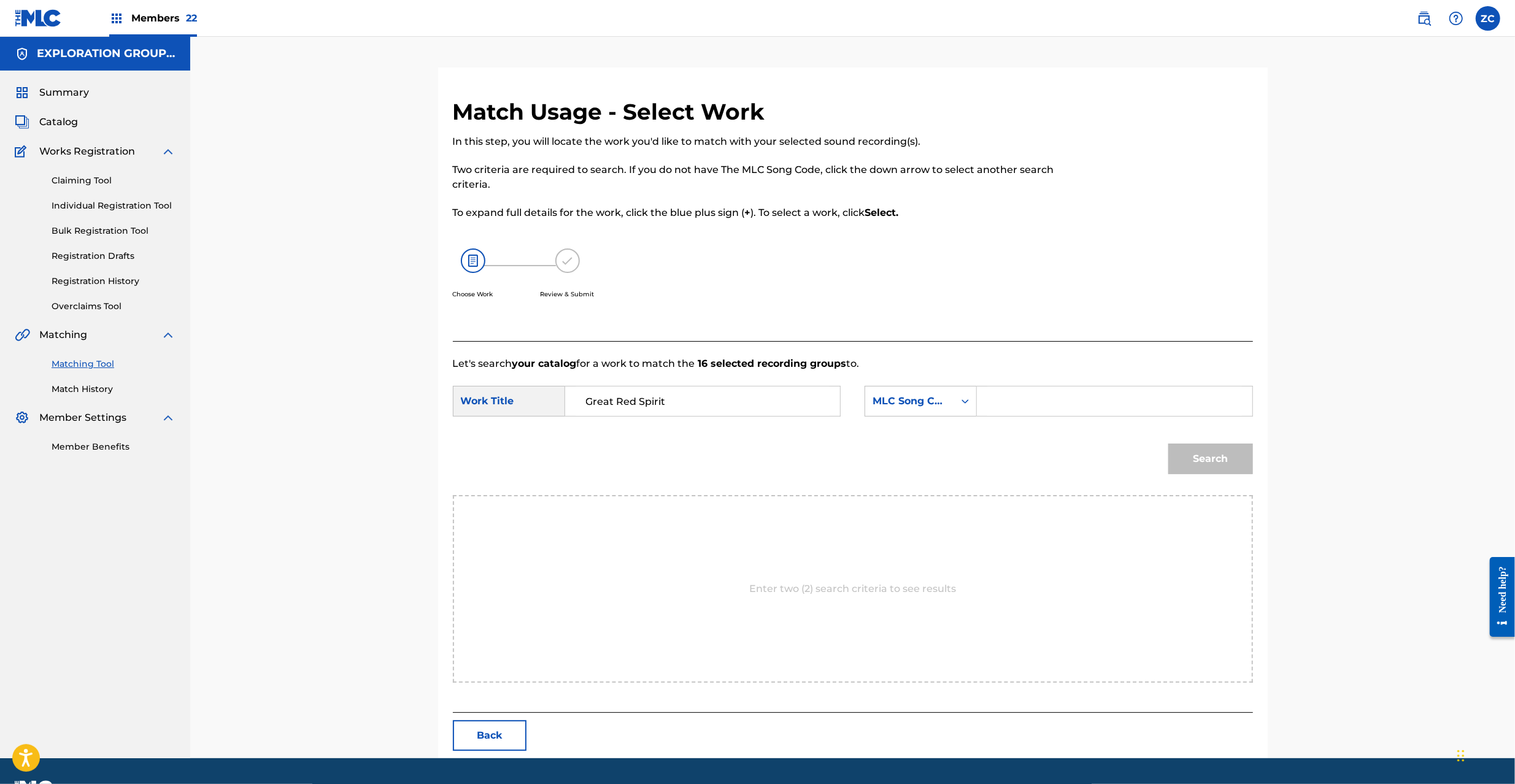
drag, startPoint x: 1076, startPoint y: 405, endPoint x: 1085, endPoint y: 408, distance: 9.5
click at [1076, 405] on input "Search Form" at bounding box center [1114, 401] width 254 height 29
paste input "GE00W8"
type input "GE00W8"
click at [1207, 461] on button "Search" at bounding box center [1211, 459] width 84 height 31
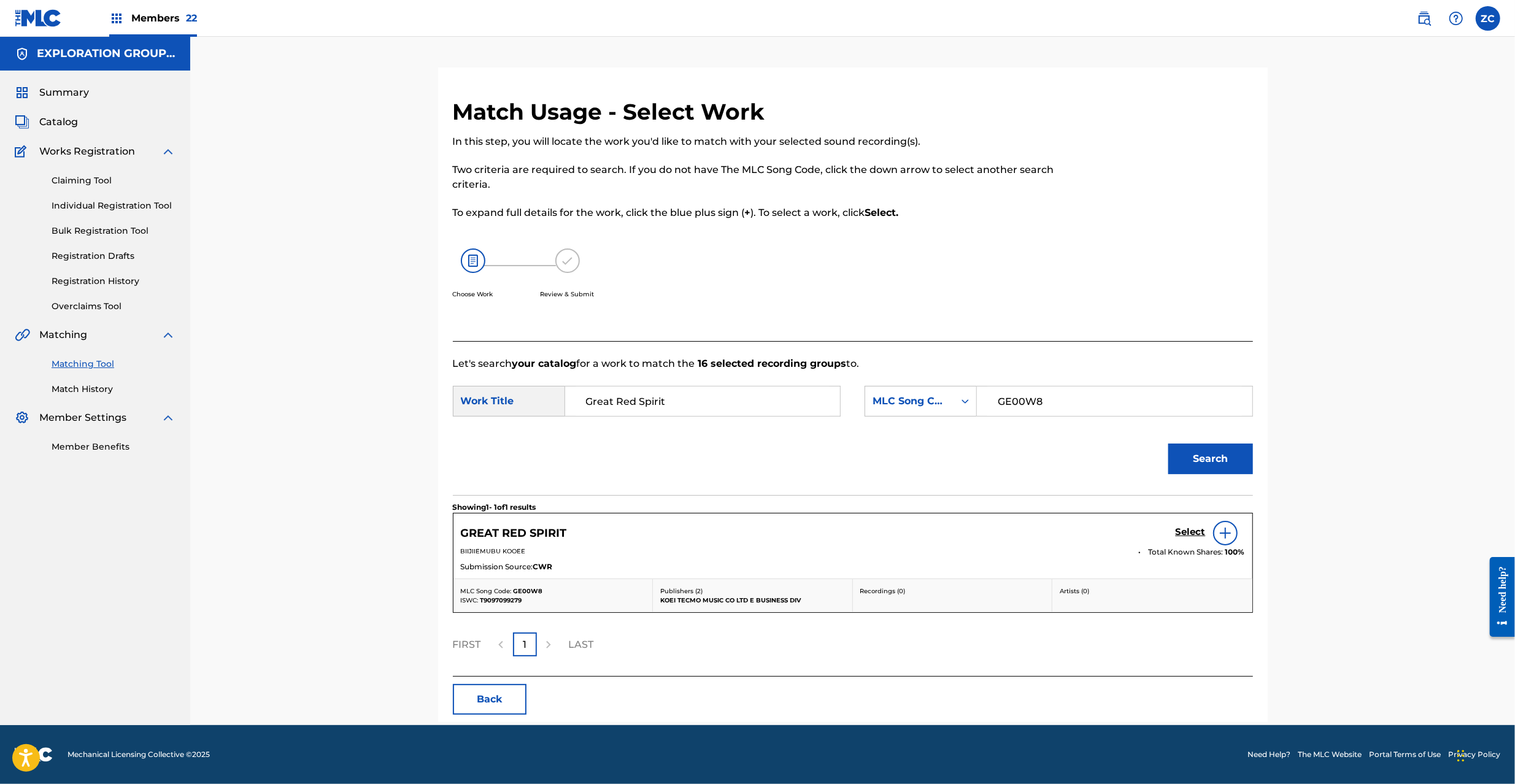
click at [1184, 534] on h5 "Select" at bounding box center [1191, 532] width 30 height 12
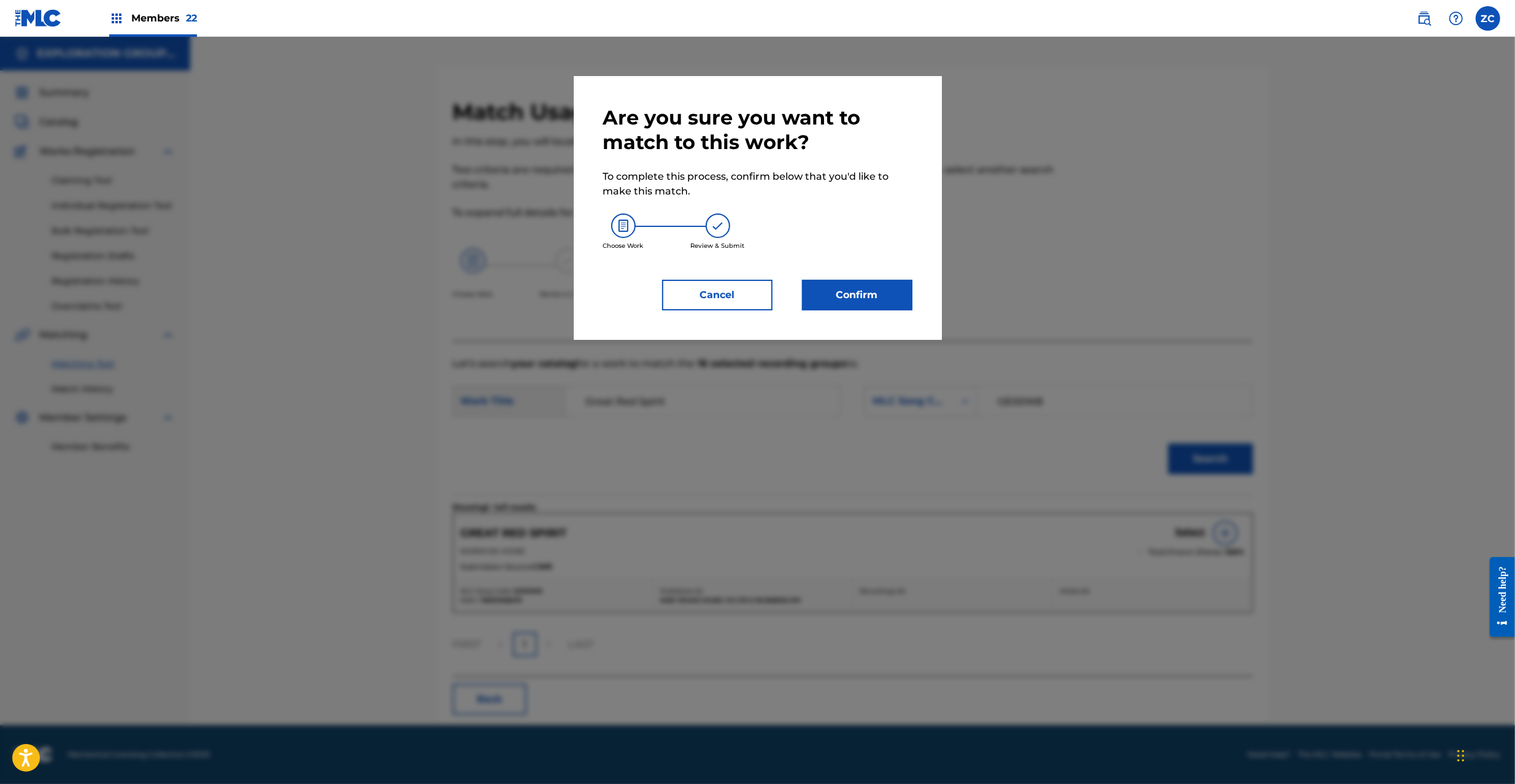
click at [858, 288] on button "Confirm" at bounding box center [857, 295] width 110 height 31
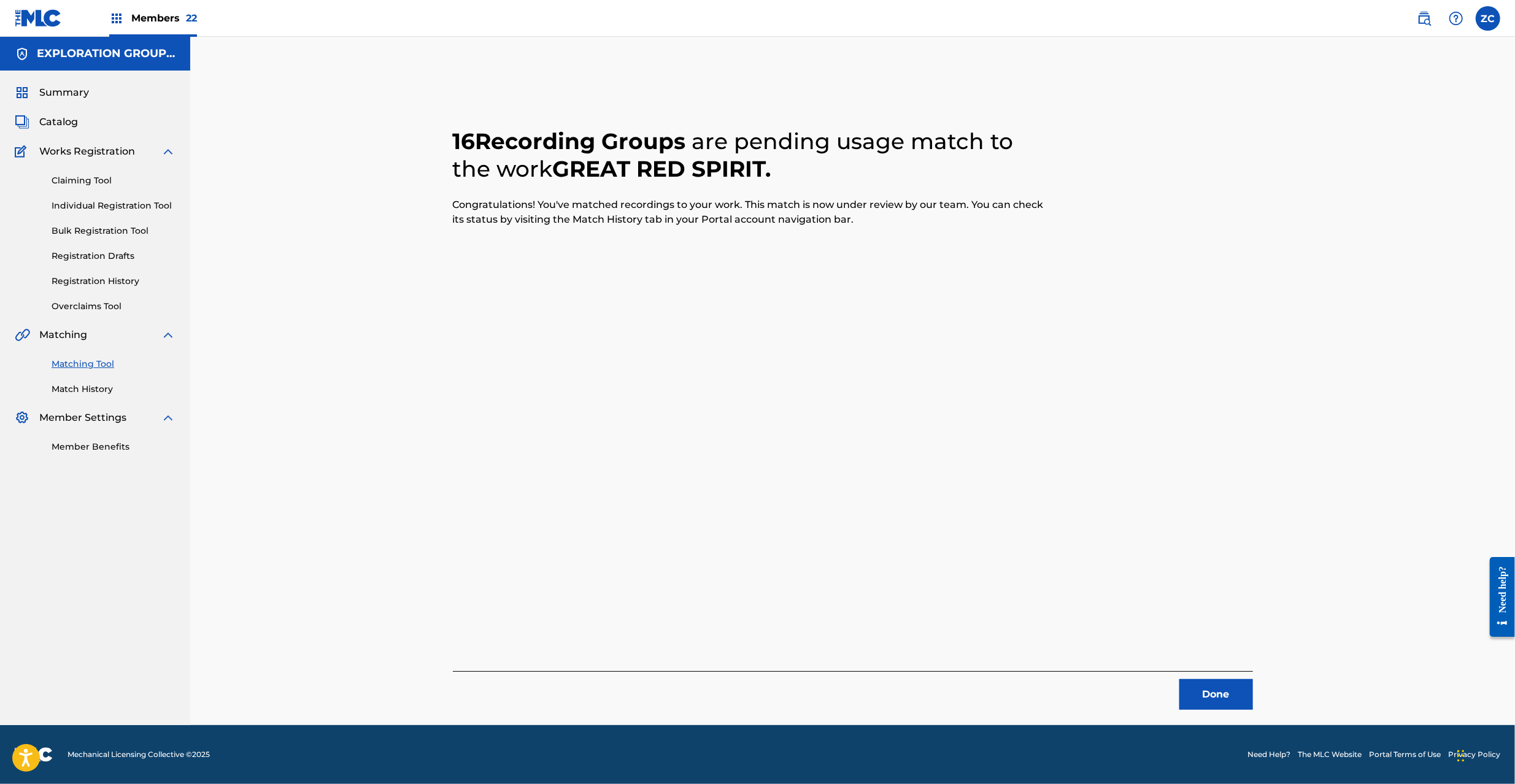
click at [1192, 698] on button "Done" at bounding box center [1216, 694] width 74 height 31
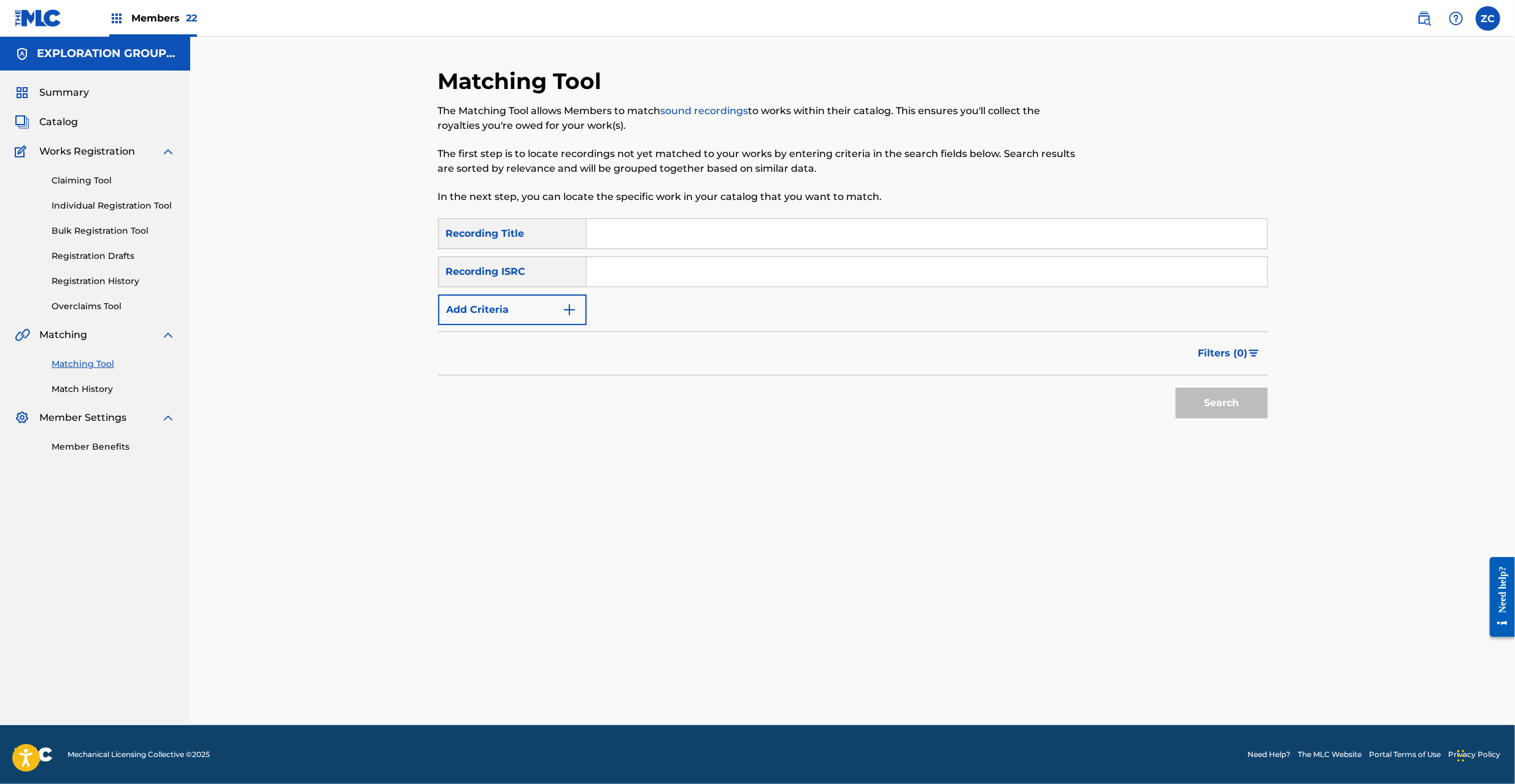
click at [792, 284] on input "Search Form" at bounding box center [927, 272] width 681 height 29
paste input "JPD100700390"
click at [1223, 410] on button "Search" at bounding box center [1222, 403] width 92 height 31
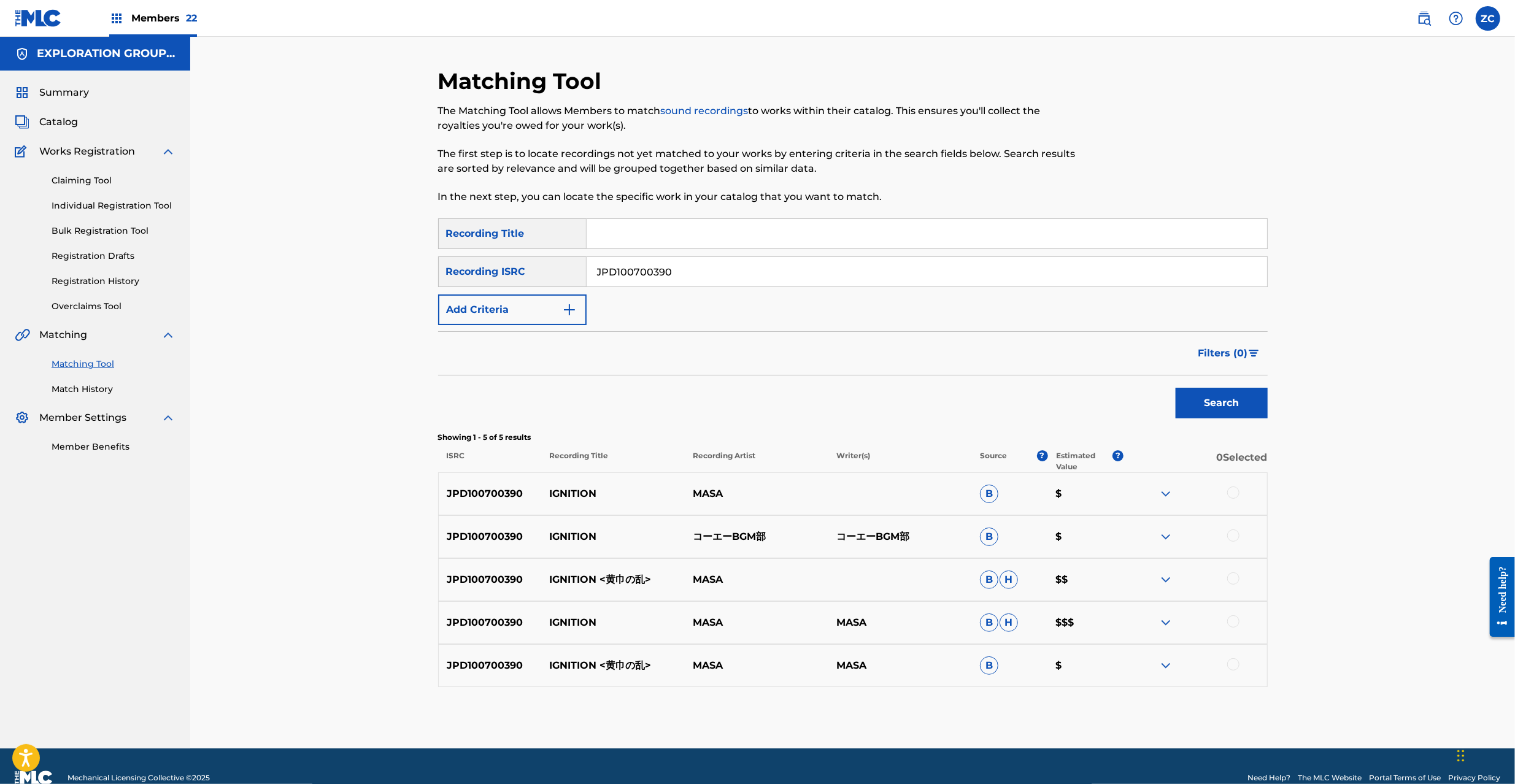
click at [1231, 489] on div at bounding box center [1233, 493] width 12 height 12
click at [1231, 532] on div at bounding box center [1233, 536] width 12 height 12
click at [1235, 578] on div at bounding box center [1233, 578] width 12 height 12
click at [1237, 622] on div at bounding box center [1233, 621] width 12 height 12
click at [1233, 661] on div at bounding box center [1233, 664] width 12 height 12
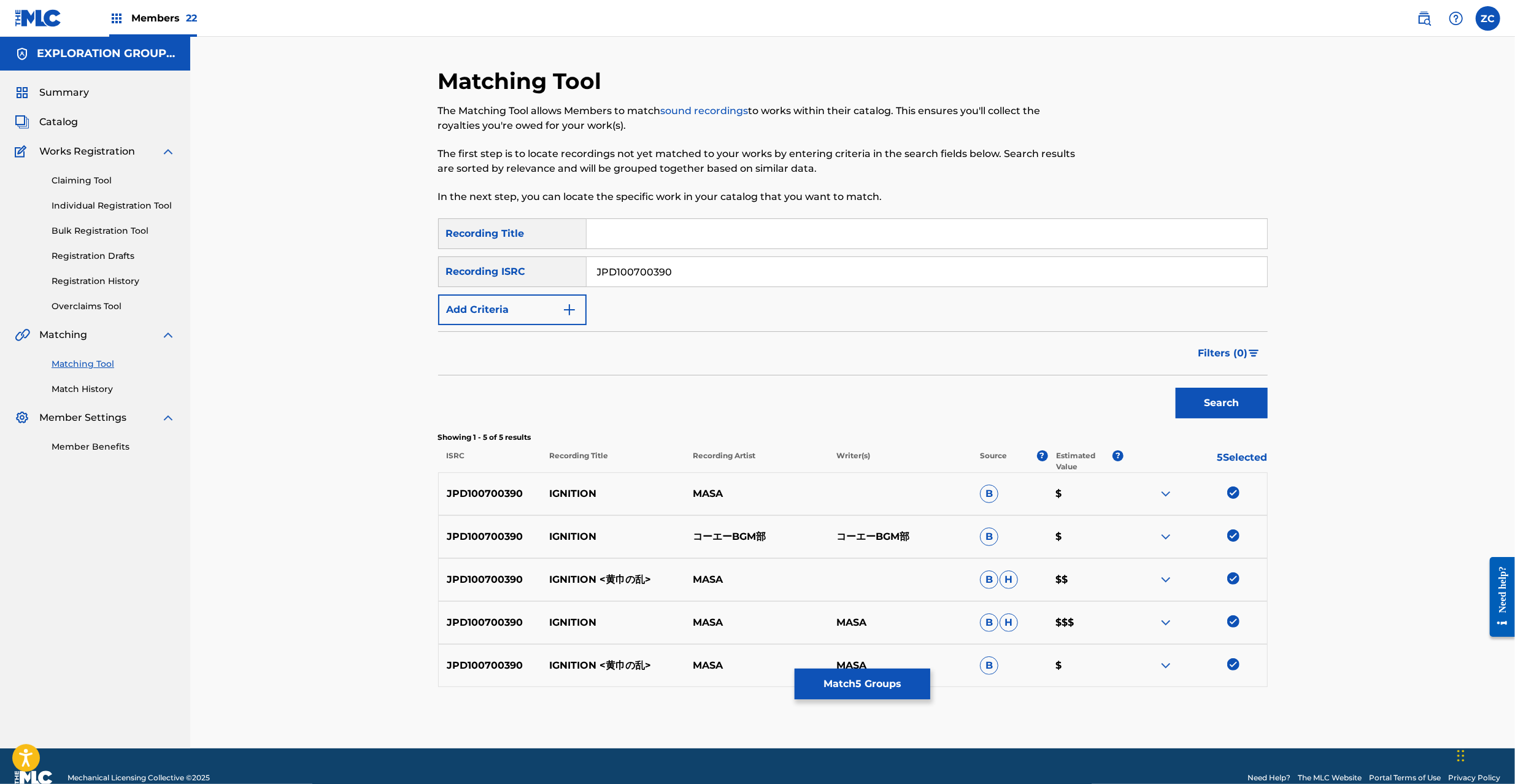
click at [730, 273] on input "JPD100700390" at bounding box center [927, 272] width 681 height 29
paste input "900085"
click at [1203, 406] on button "Search" at bounding box center [1222, 403] width 92 height 31
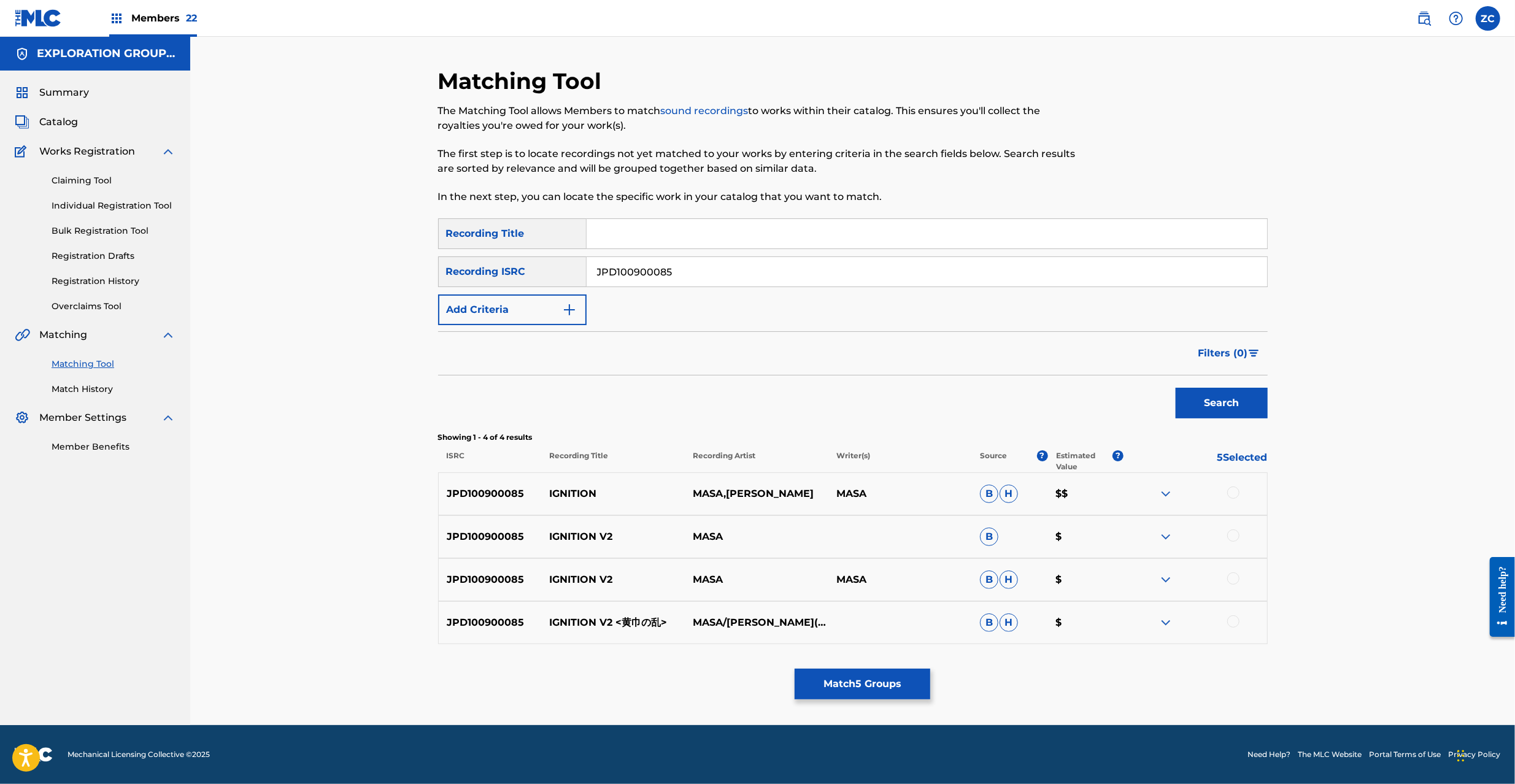
drag, startPoint x: 1235, startPoint y: 489, endPoint x: 1235, endPoint y: 535, distance: 46.0
click at [1235, 489] on div at bounding box center [1233, 493] width 12 height 12
click at [1233, 534] on div at bounding box center [1233, 536] width 12 height 12
click at [1233, 573] on div at bounding box center [1233, 578] width 12 height 12
click at [1232, 617] on div at bounding box center [1233, 621] width 12 height 12
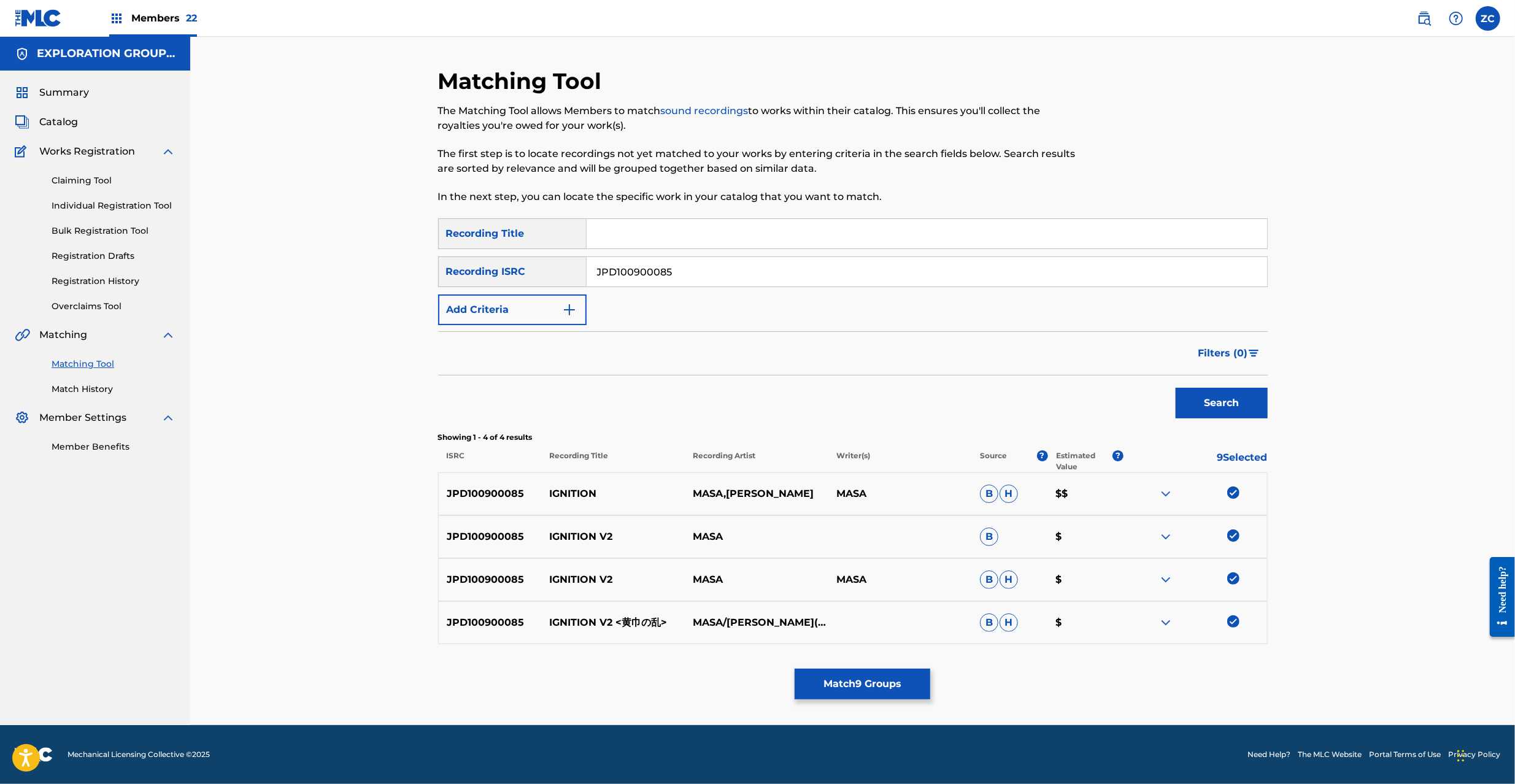
click at [747, 278] on input "JPD100900085" at bounding box center [927, 272] width 681 height 29
paste input "1300015"
type input "JPD101300015"
click at [1228, 408] on button "Search" at bounding box center [1222, 403] width 92 height 31
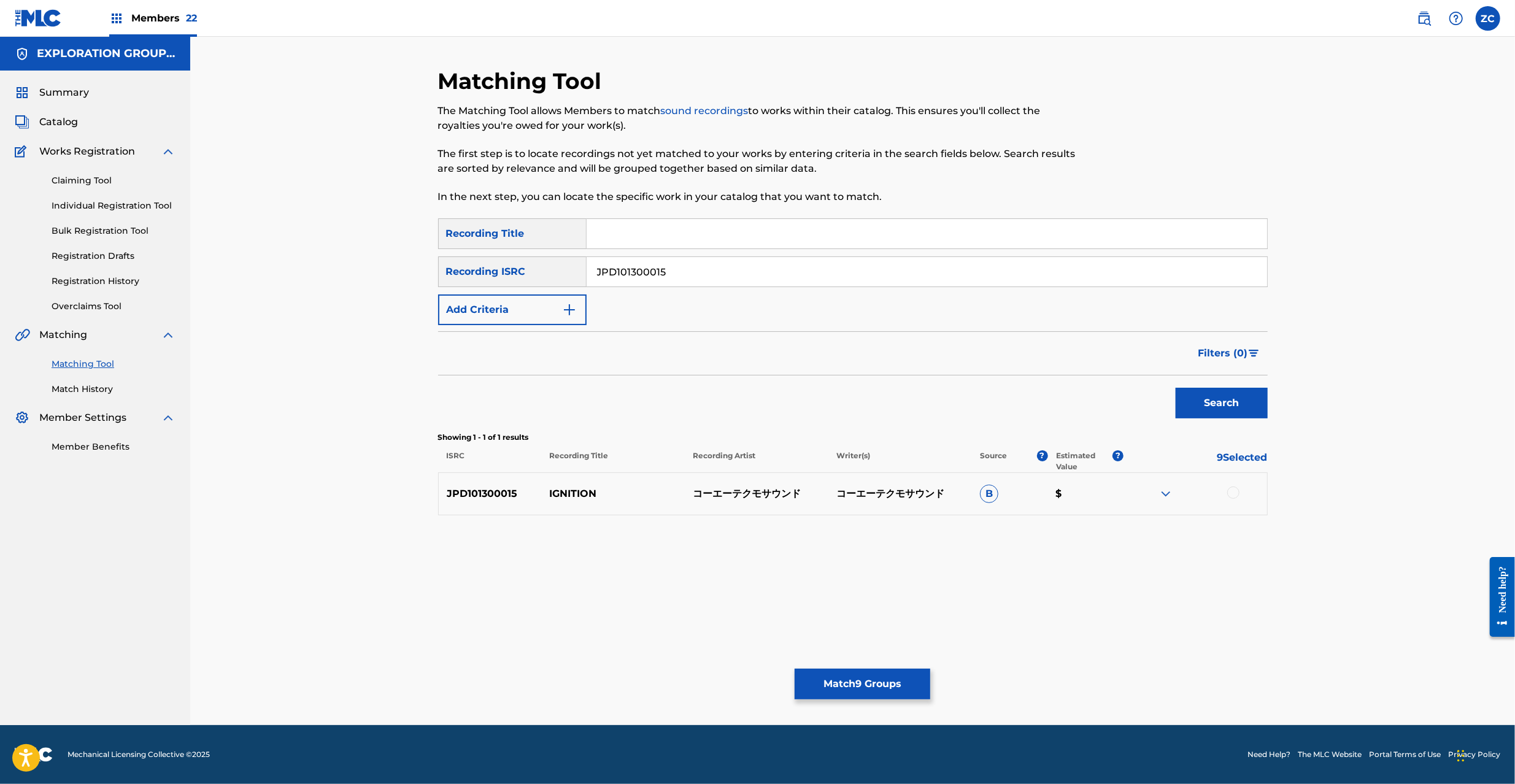
click at [1236, 491] on div at bounding box center [1233, 493] width 12 height 12
click at [915, 688] on button "Match 10 Groups" at bounding box center [862, 684] width 135 height 31
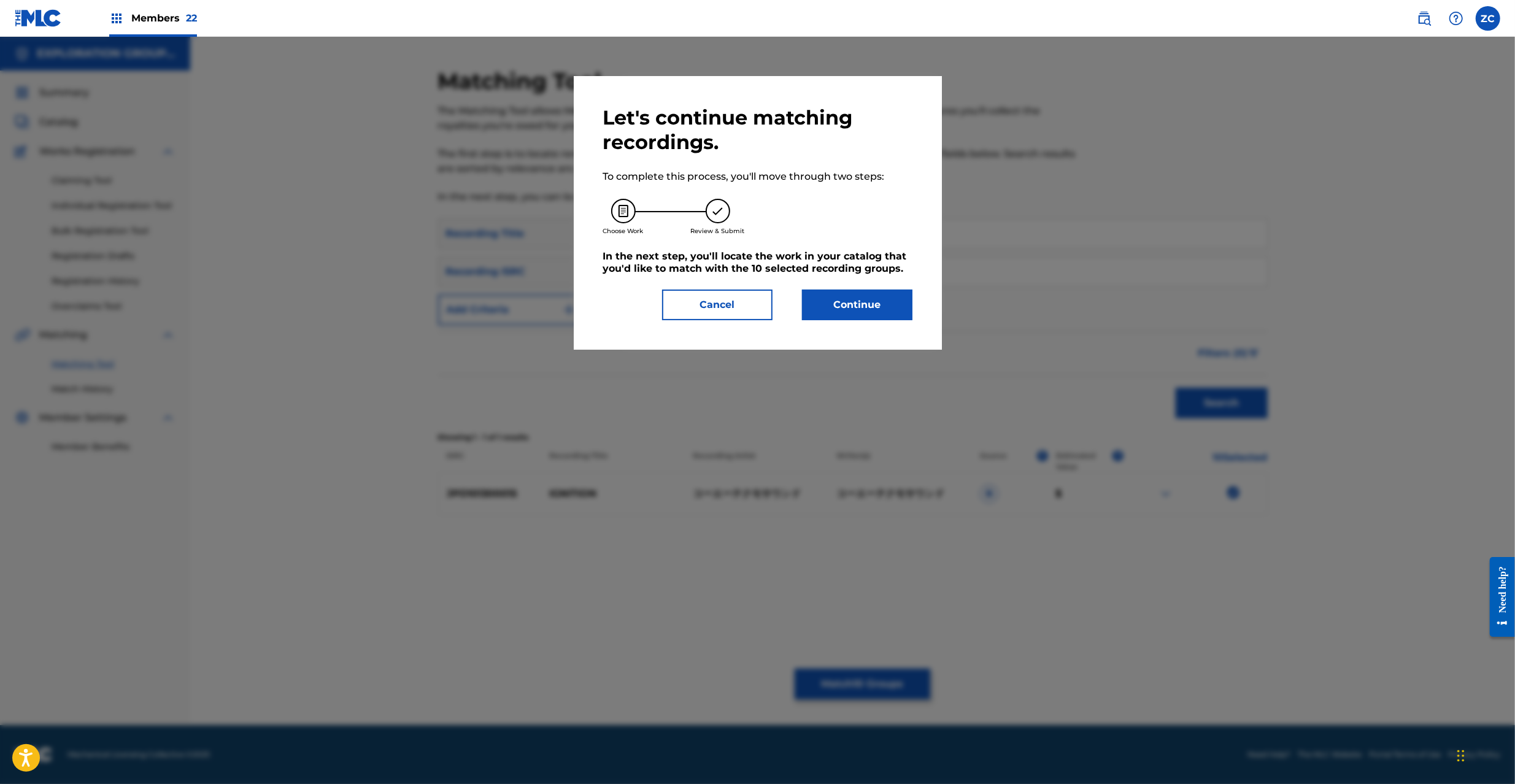
click at [833, 293] on button "Continue" at bounding box center [857, 305] width 110 height 31
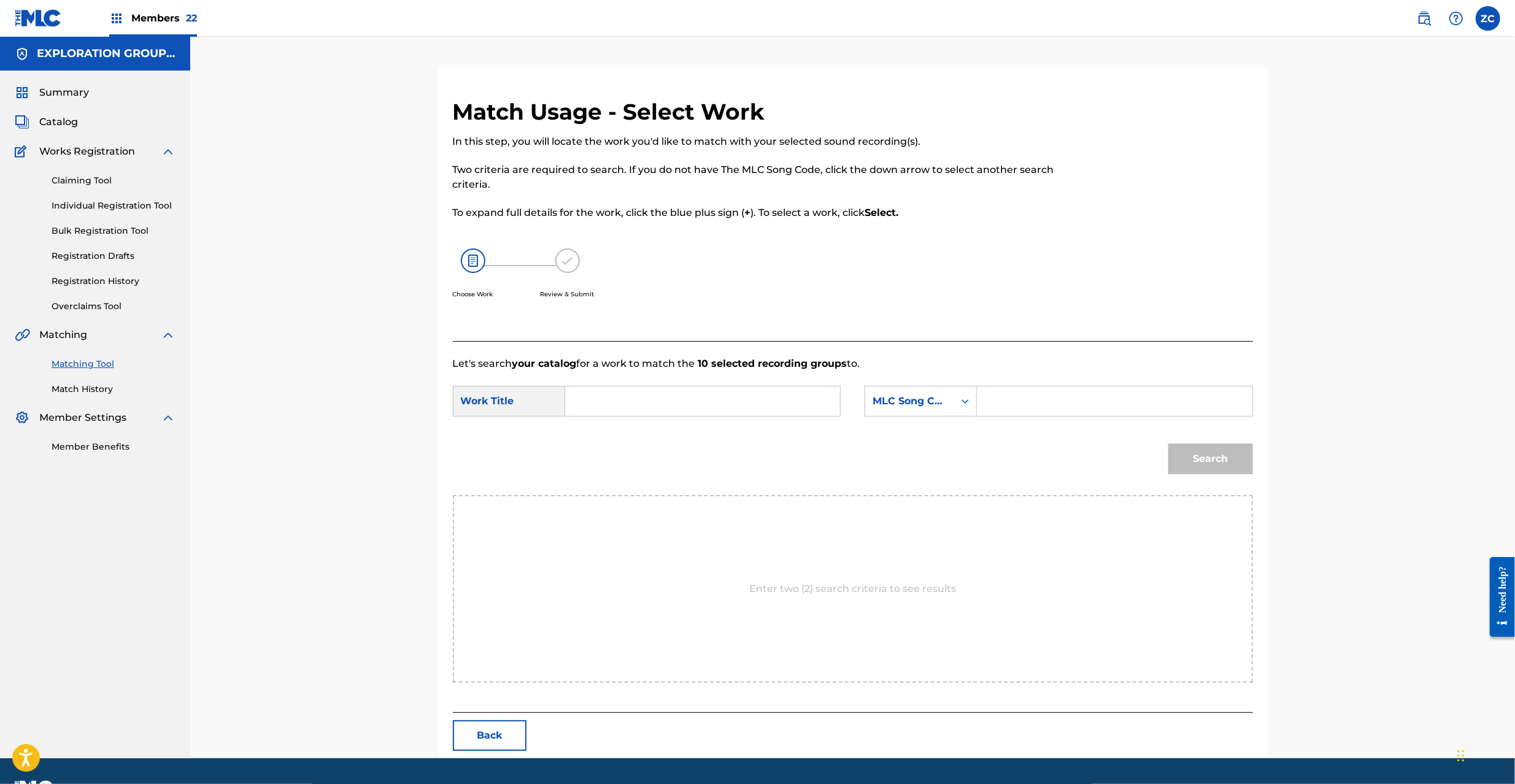
click at [769, 402] on input "Search Form" at bounding box center [702, 401] width 254 height 29
paste input "Ignition IC32C9"
click at [623, 401] on input "Ignition IC32C9" at bounding box center [702, 401] width 254 height 29
click at [643, 401] on input "Ignition IC32C9" at bounding box center [702, 401] width 254 height 29
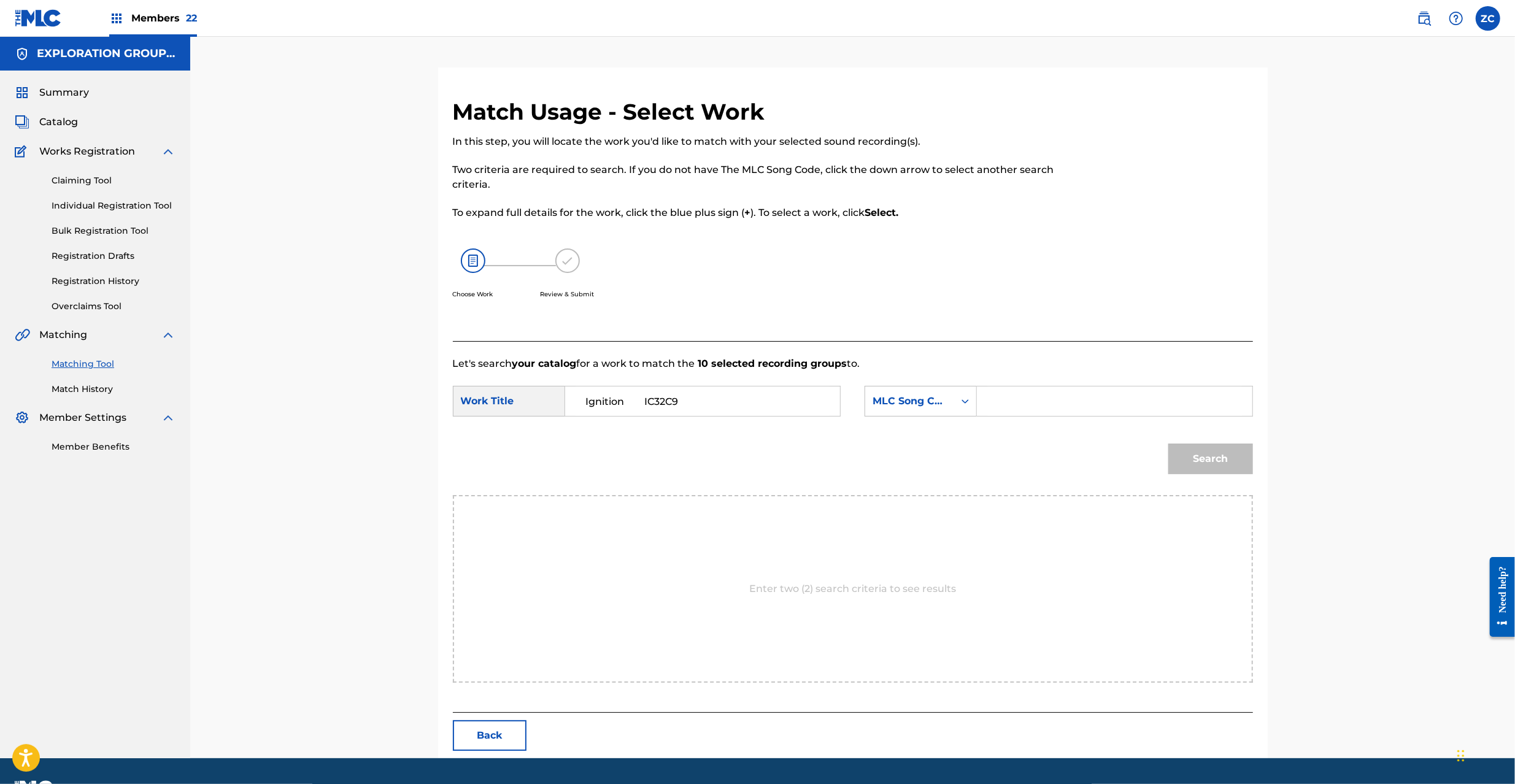
click at [643, 401] on input "Ignition IC32C9" at bounding box center [702, 401] width 254 height 29
type input "Ignition"
click at [1031, 401] on input "Search Form" at bounding box center [1114, 401] width 254 height 29
paste input "IC32C9"
type input "IC32C9"
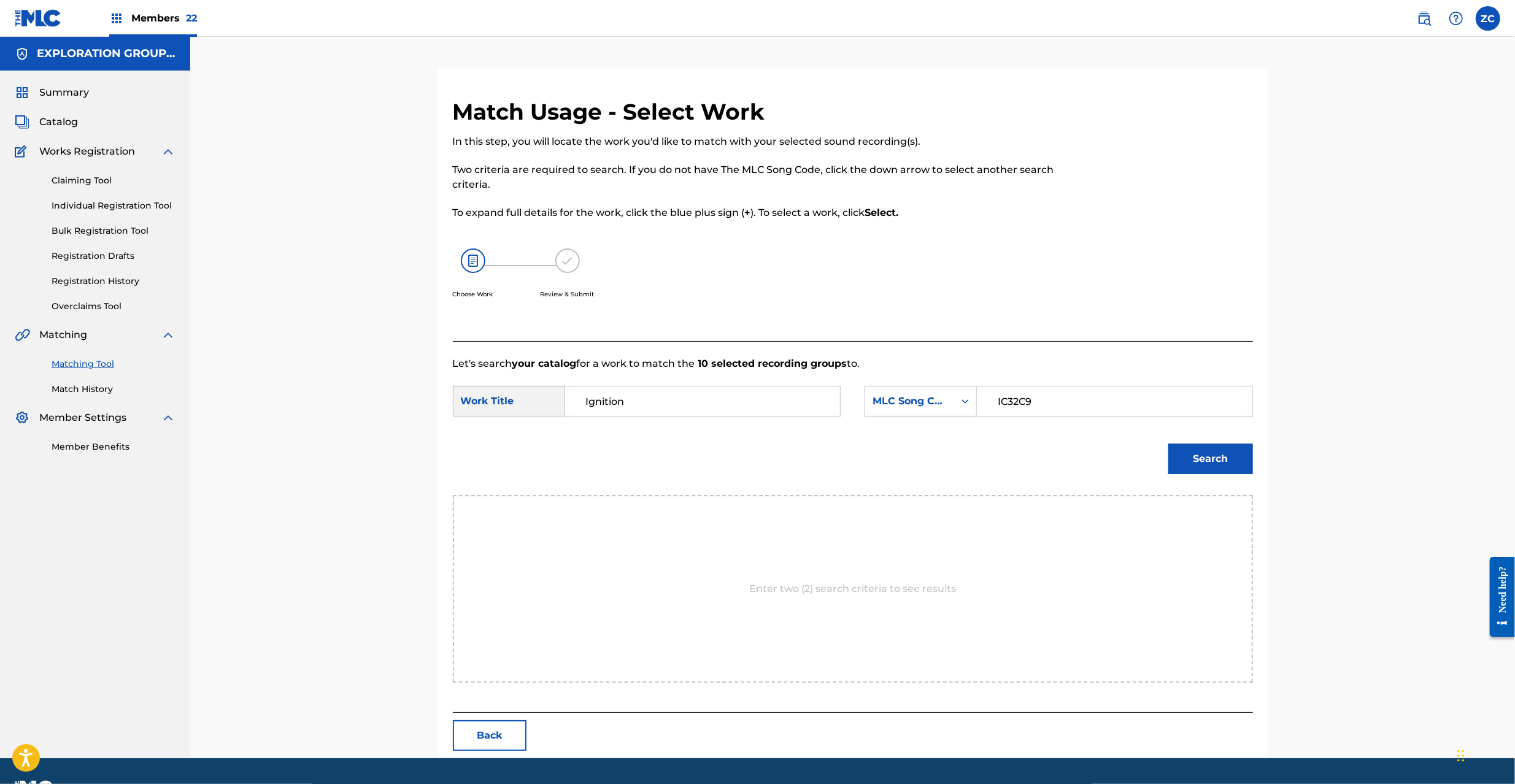
click at [1221, 457] on button "Search" at bounding box center [1211, 459] width 84 height 31
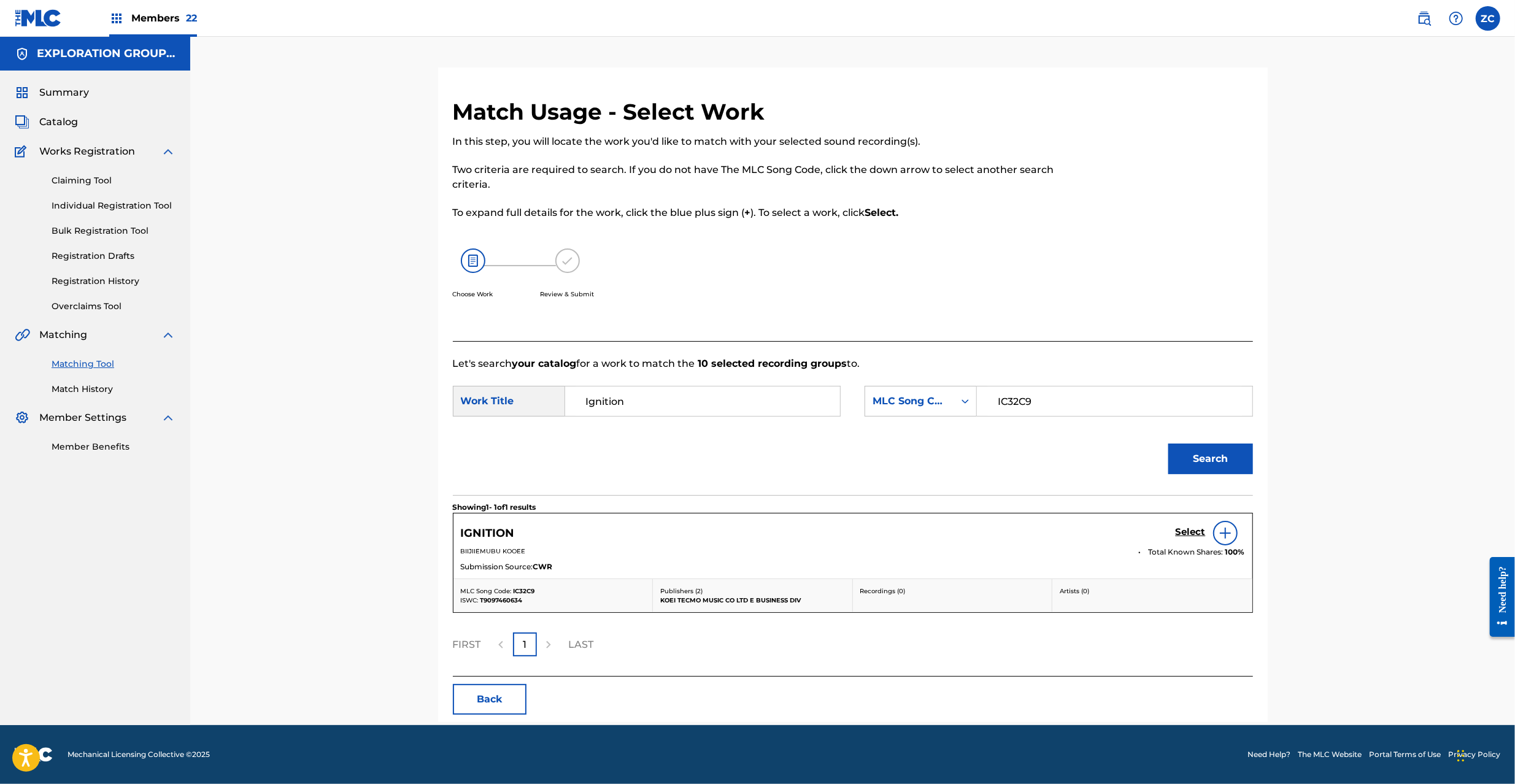
click at [1192, 534] on h5 "Select" at bounding box center [1191, 532] width 30 height 12
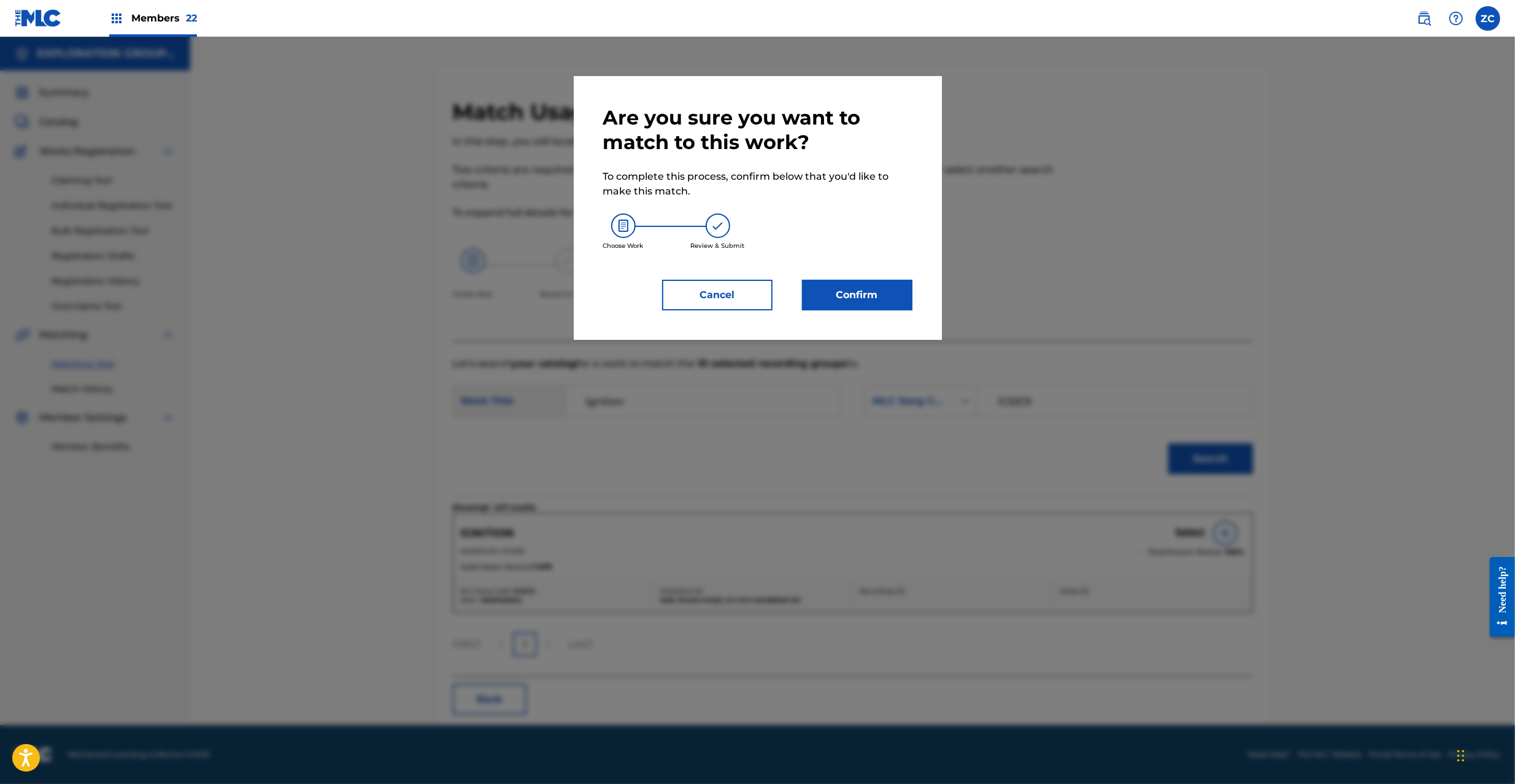
click at [851, 293] on button "Confirm" at bounding box center [857, 295] width 110 height 31
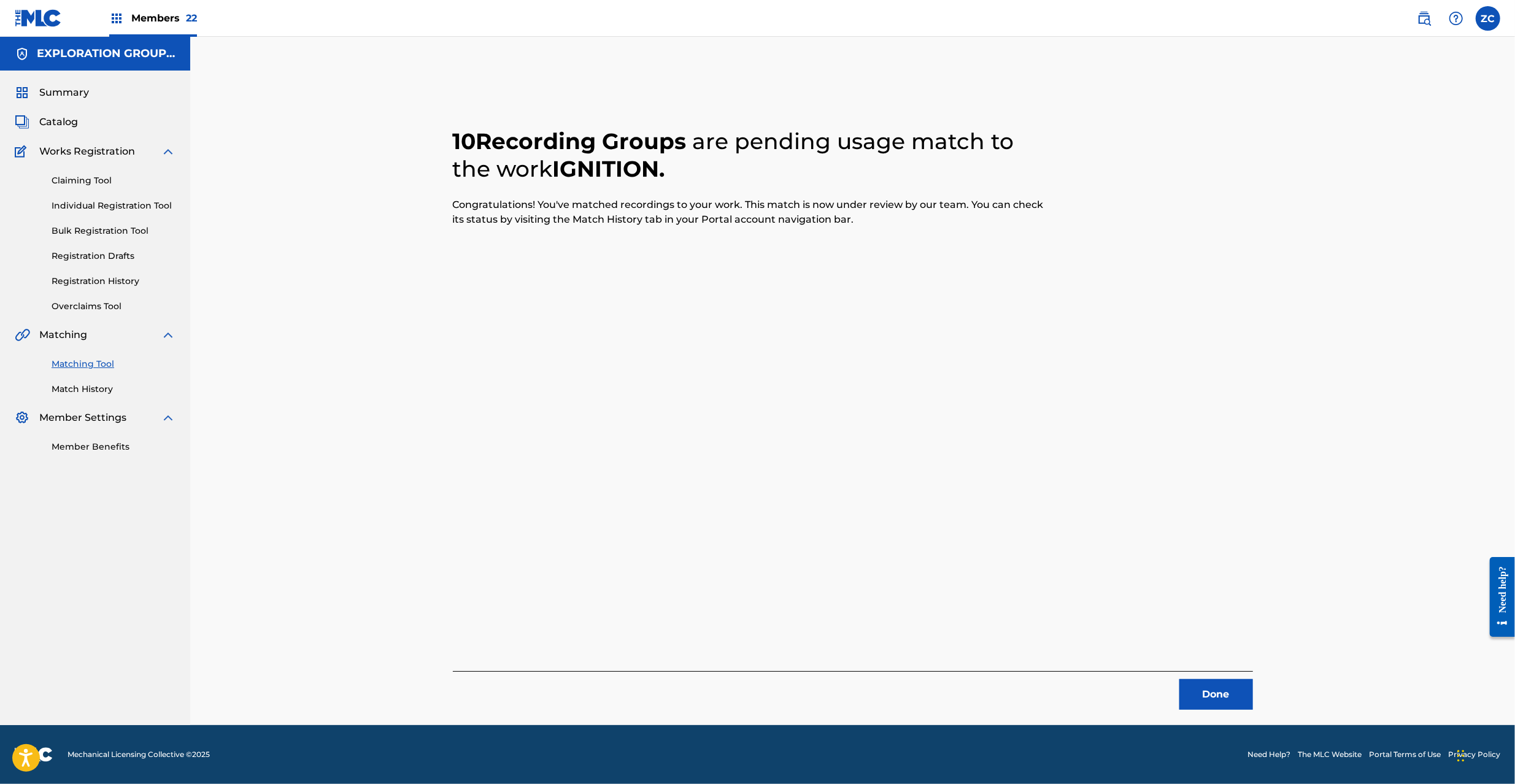
click at [1221, 695] on button "Done" at bounding box center [1216, 694] width 74 height 31
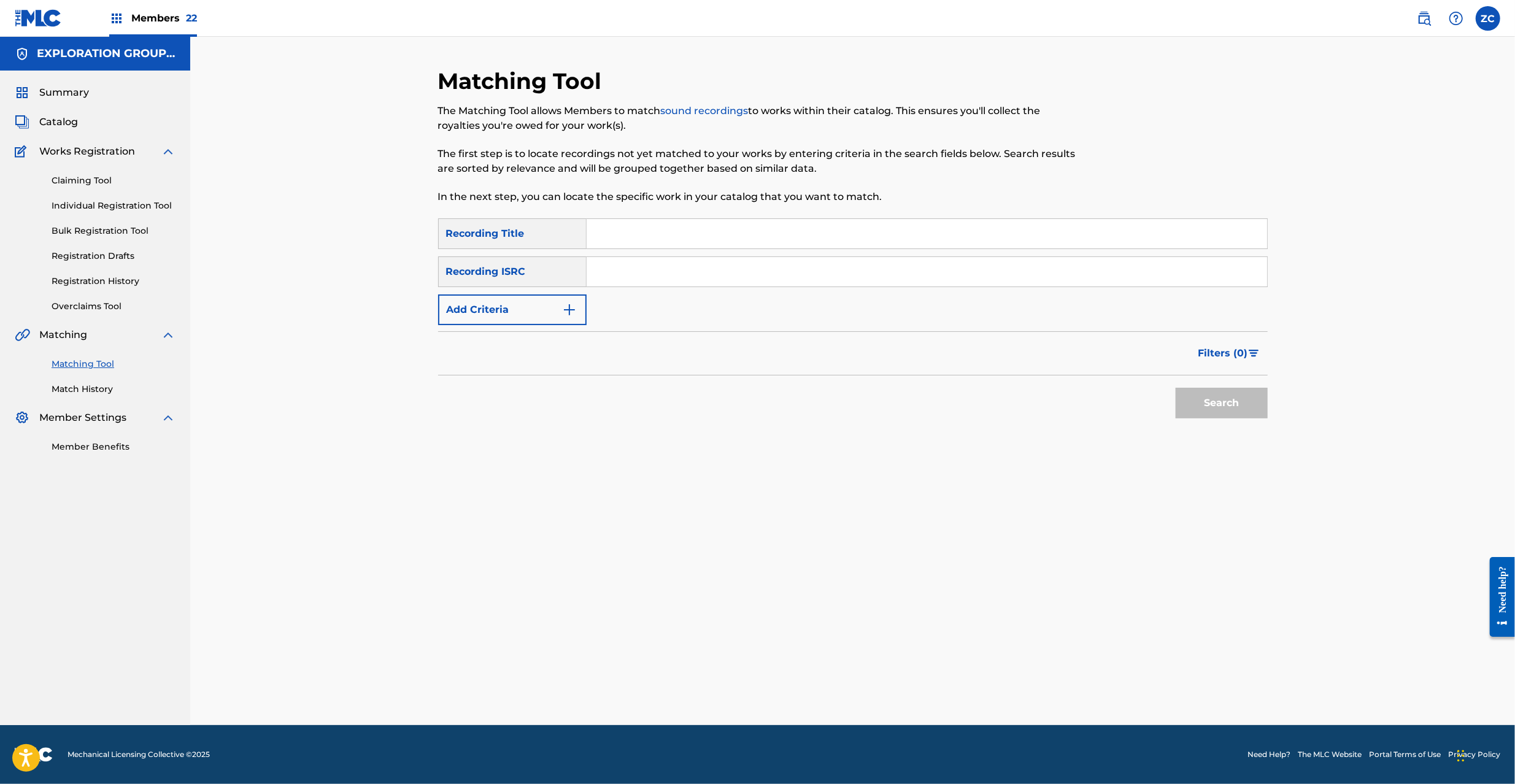
click at [634, 274] on input "Search Form" at bounding box center [927, 272] width 681 height 29
paste input "JPD100400383"
type input "JPD100400383"
click at [1239, 411] on button "Search" at bounding box center [1222, 403] width 92 height 31
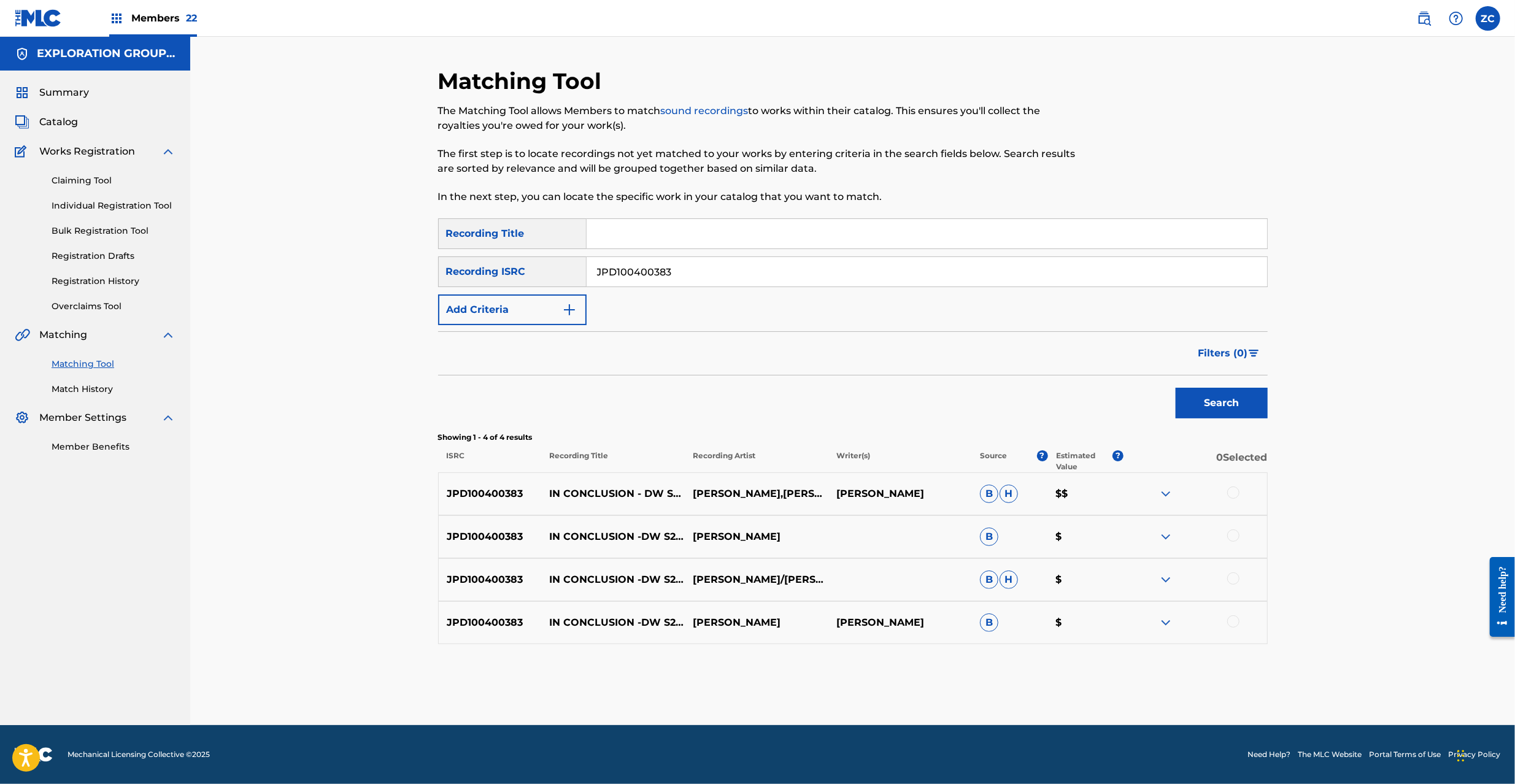
click at [702, 278] on input "JPD100400383" at bounding box center [927, 272] width 681 height 29
click at [1228, 495] on div at bounding box center [1233, 493] width 12 height 12
click at [1235, 536] on div at bounding box center [1233, 536] width 12 height 12
click at [1233, 577] on div at bounding box center [1233, 578] width 12 height 12
click at [1235, 625] on div at bounding box center [1233, 621] width 12 height 12
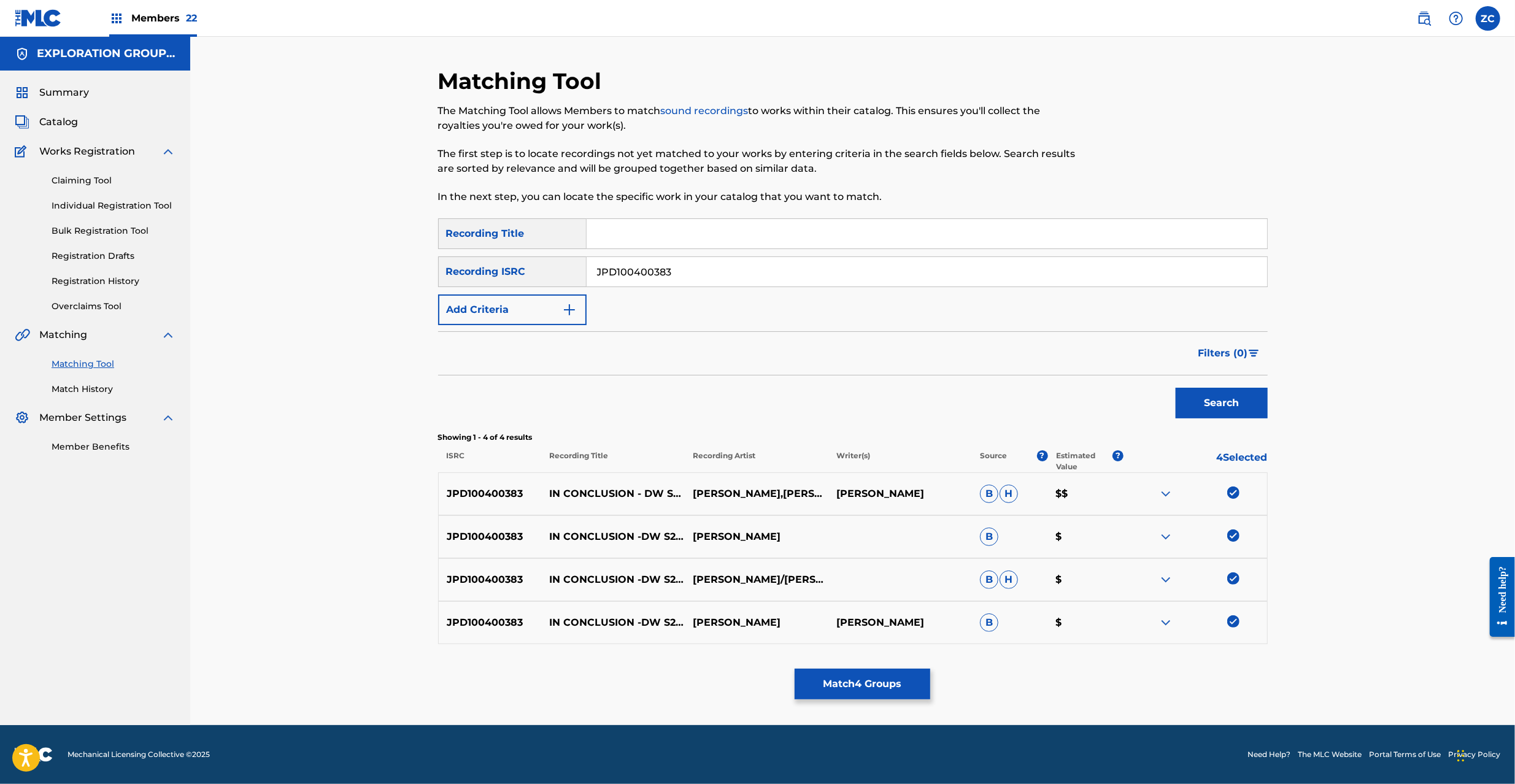
click at [883, 679] on button "Match 4 Groups" at bounding box center [862, 684] width 135 height 31
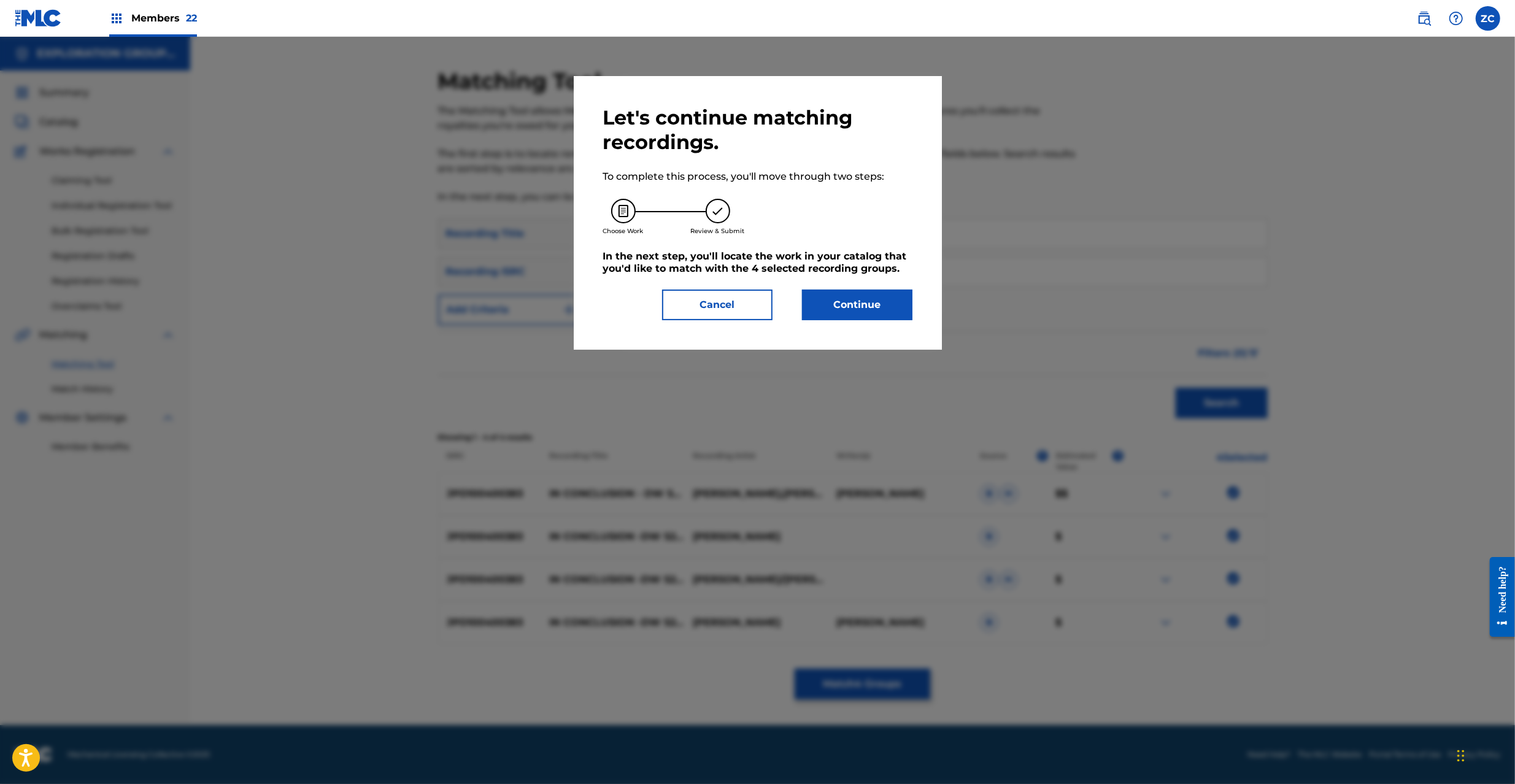
click at [890, 314] on button "Continue" at bounding box center [857, 305] width 110 height 31
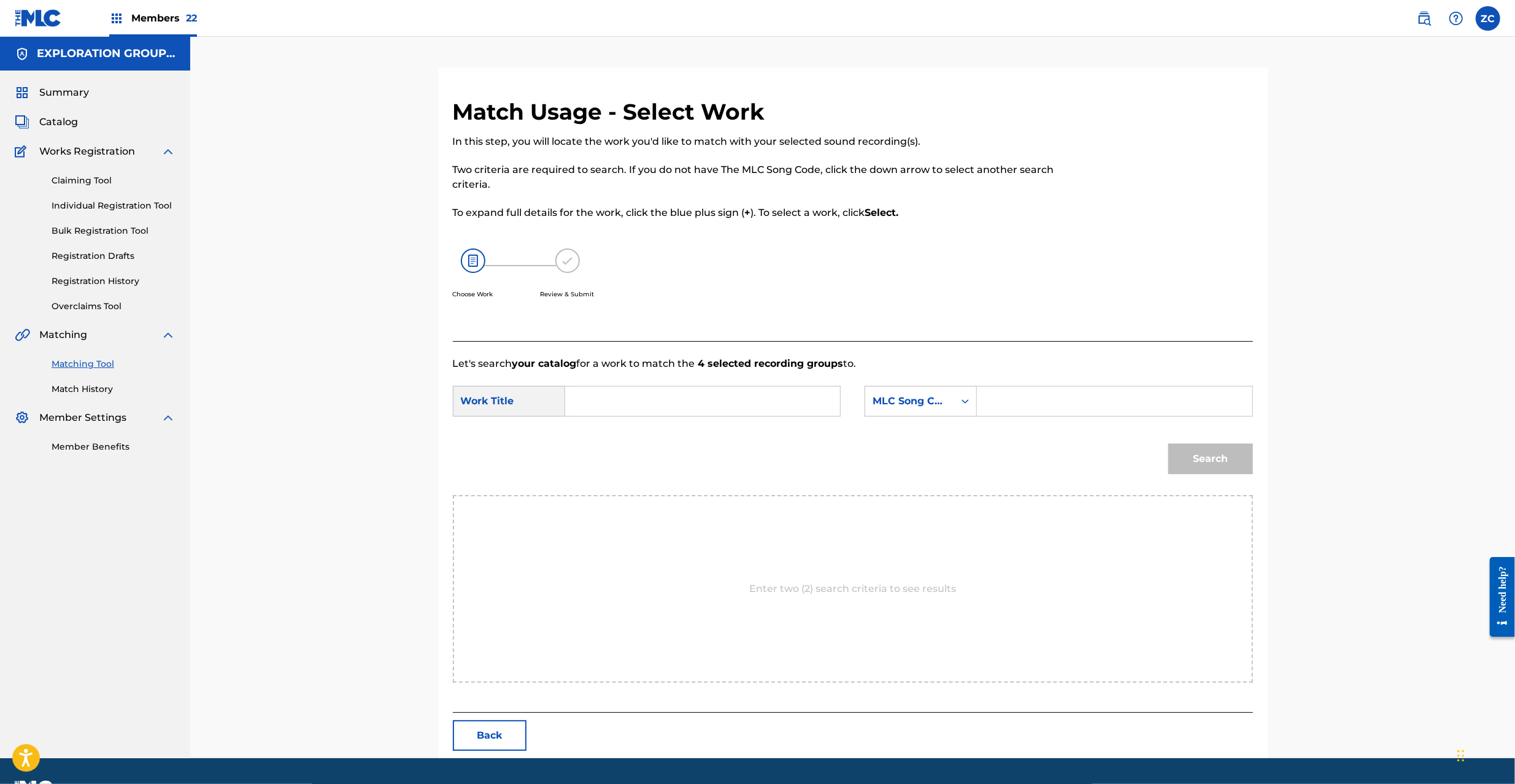
click at [719, 399] on input "Search Form" at bounding box center [702, 401] width 254 height 29
paste input "In Conclusion-Dw S2H Mix- IC317A"
click at [728, 403] on input "In Conclusion-Dw S2H Mix- IC317A" at bounding box center [702, 401] width 254 height 29
click at [754, 403] on input "In Conclusion-Dw S2H Mix- IC317A" at bounding box center [702, 401] width 254 height 29
click at [754, 402] on input "In Conclusion-Dw S2H Mix- IC317A" at bounding box center [702, 401] width 254 height 29
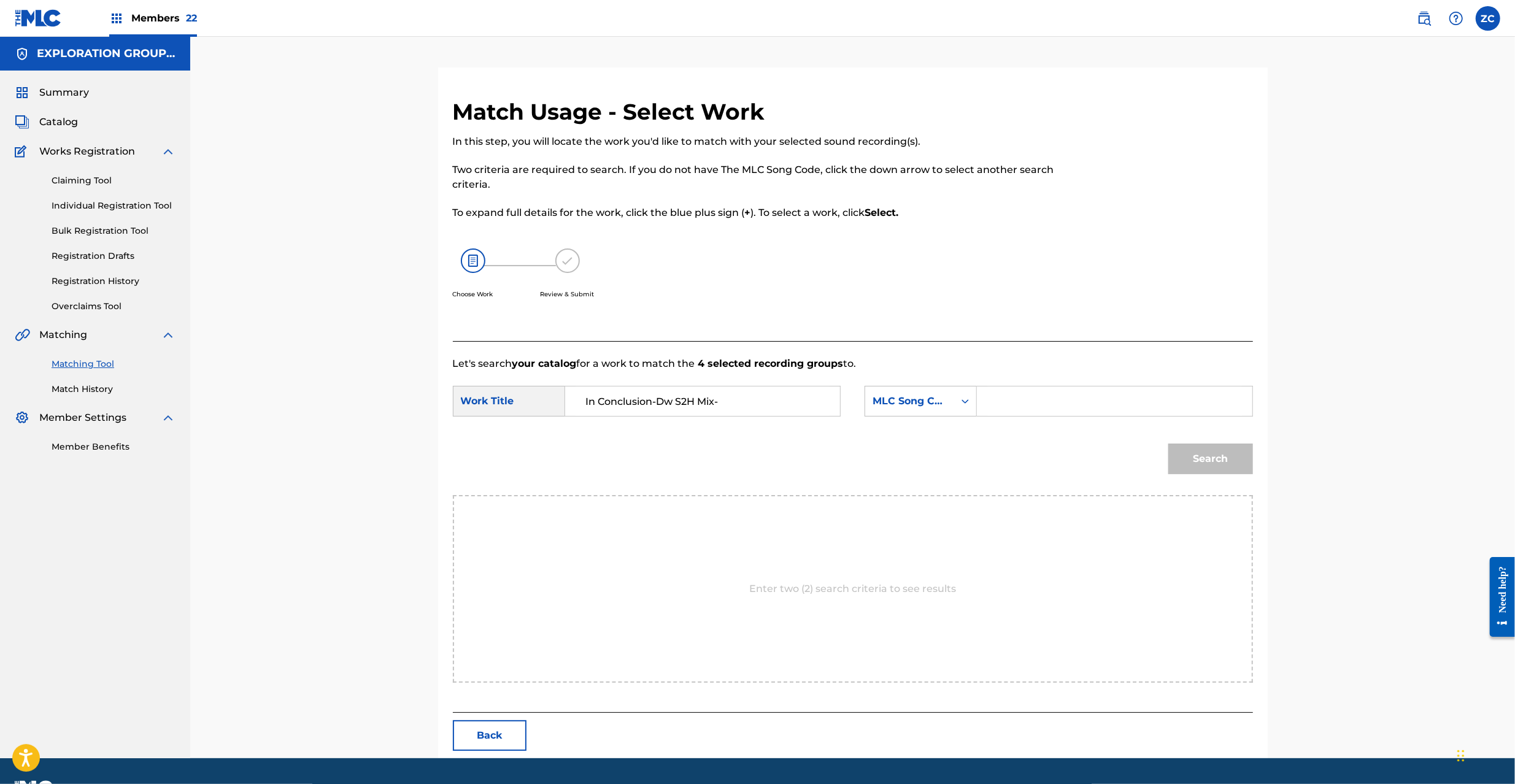
type input "In Conclusion-Dw S2H Mix-"
click at [1075, 391] on input "Search Form" at bounding box center [1114, 401] width 254 height 29
paste input "IC317A"
type input "IC317A"
click at [1223, 465] on button "Search" at bounding box center [1211, 459] width 84 height 31
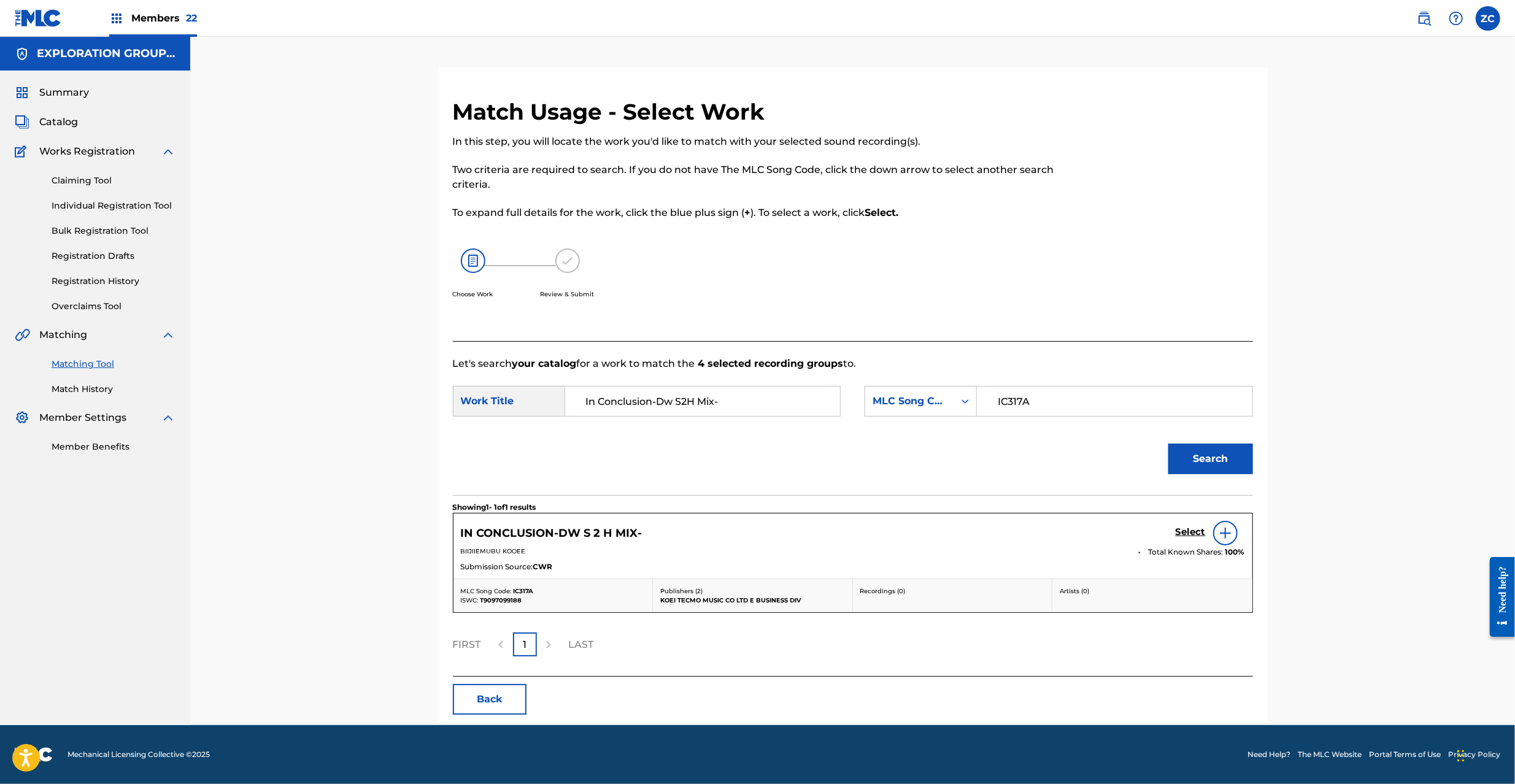
click at [1192, 534] on h5 "Select" at bounding box center [1191, 532] width 30 height 12
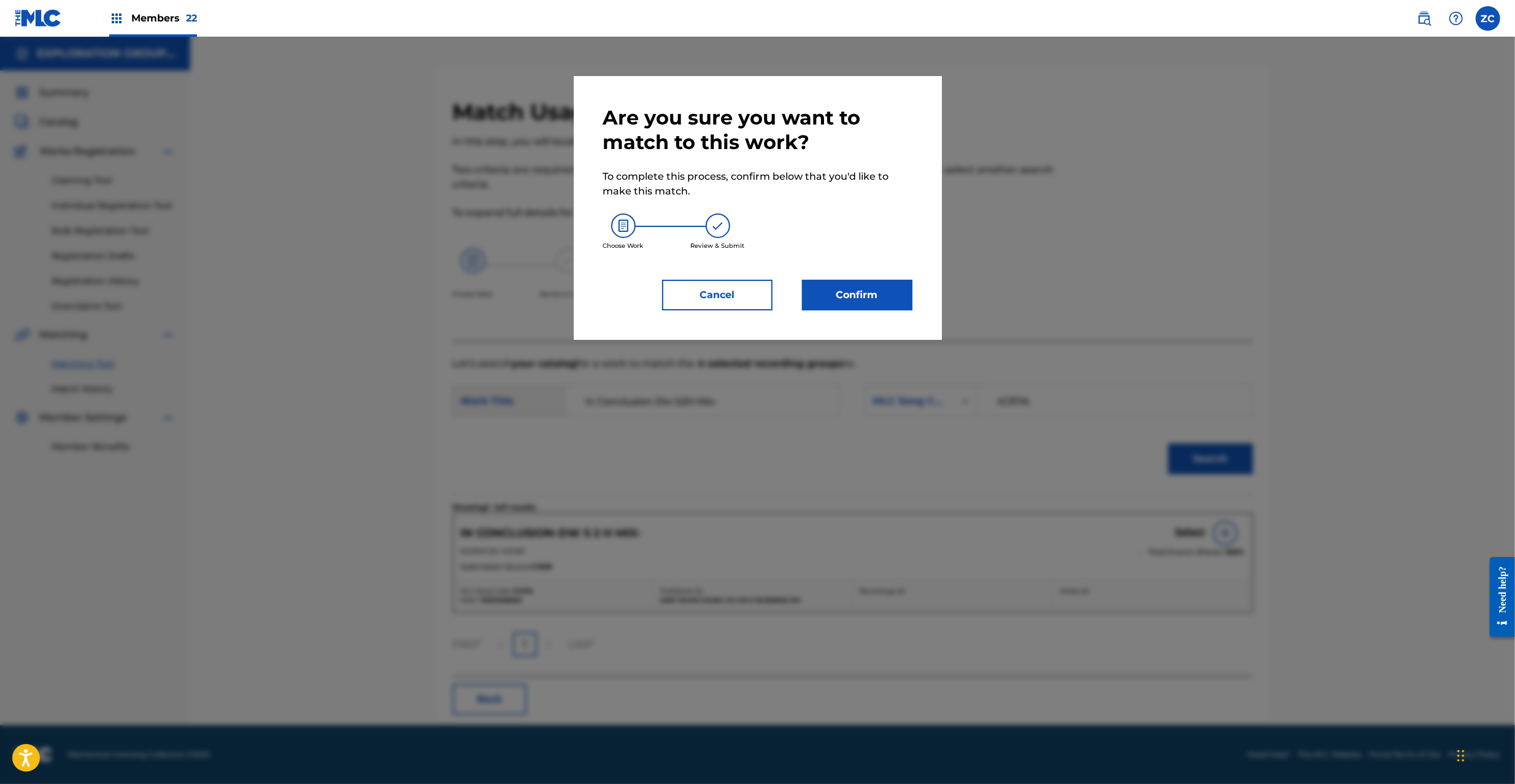
click at [883, 295] on button "Confirm" at bounding box center [857, 295] width 110 height 31
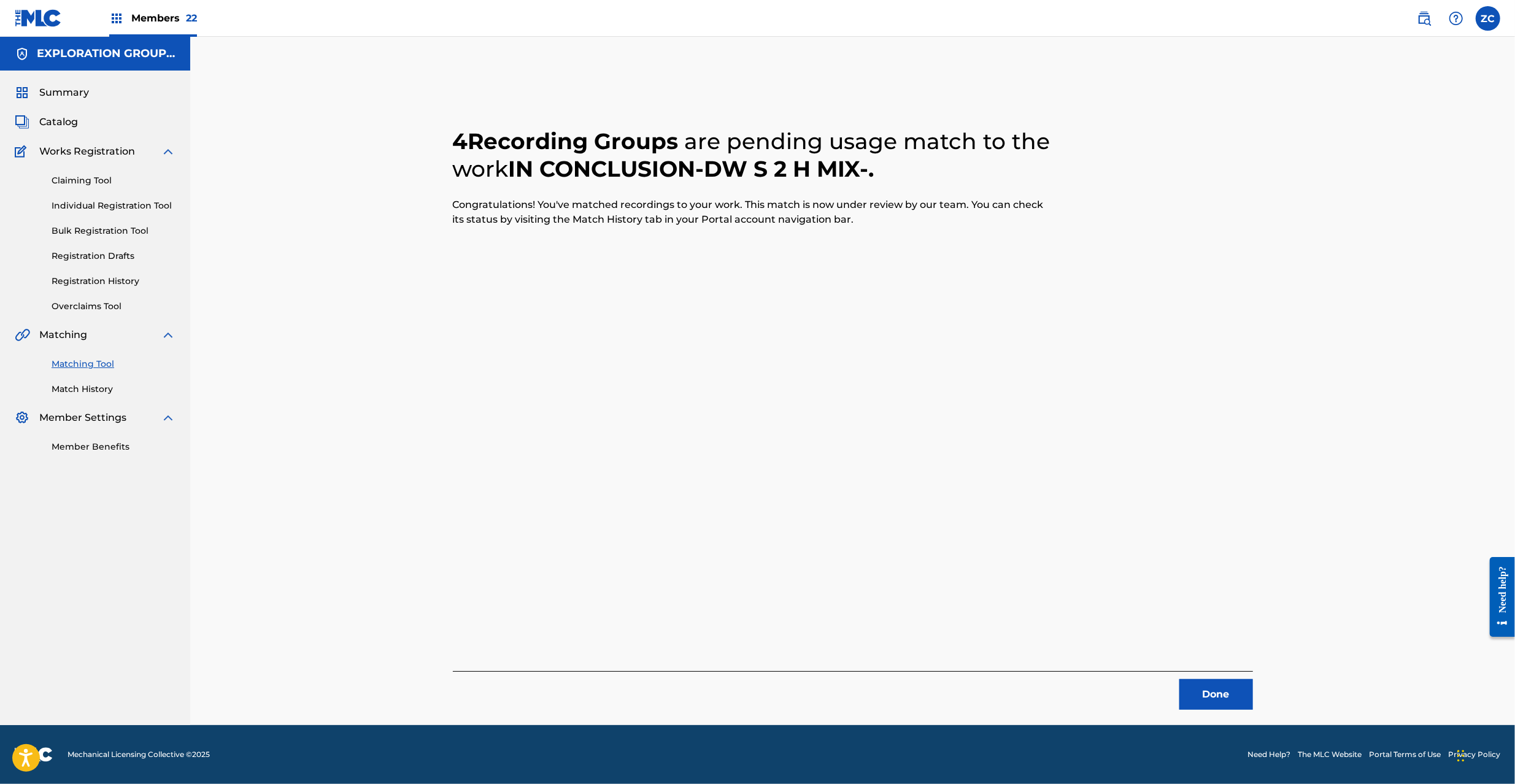
click at [1186, 676] on div "Done" at bounding box center [853, 690] width 800 height 39
click at [1201, 691] on button "Done" at bounding box center [1216, 694] width 74 height 31
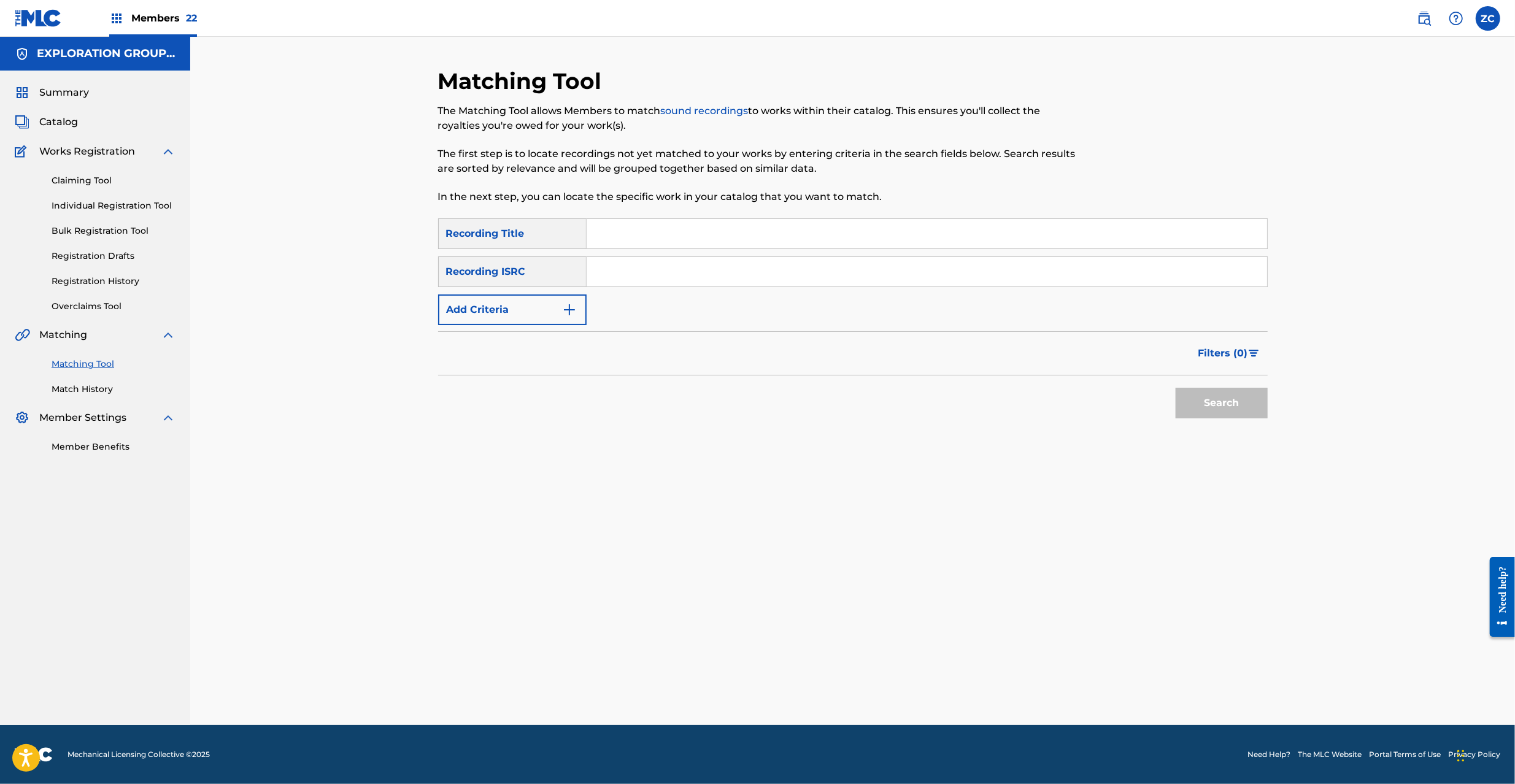
drag, startPoint x: 661, startPoint y: 276, endPoint x: 701, endPoint y: 285, distance: 41.0
click at [661, 276] on input "Search Form" at bounding box center [927, 272] width 681 height 29
paste input "JPD100900108"
click at [1226, 399] on button "Search" at bounding box center [1222, 403] width 92 height 31
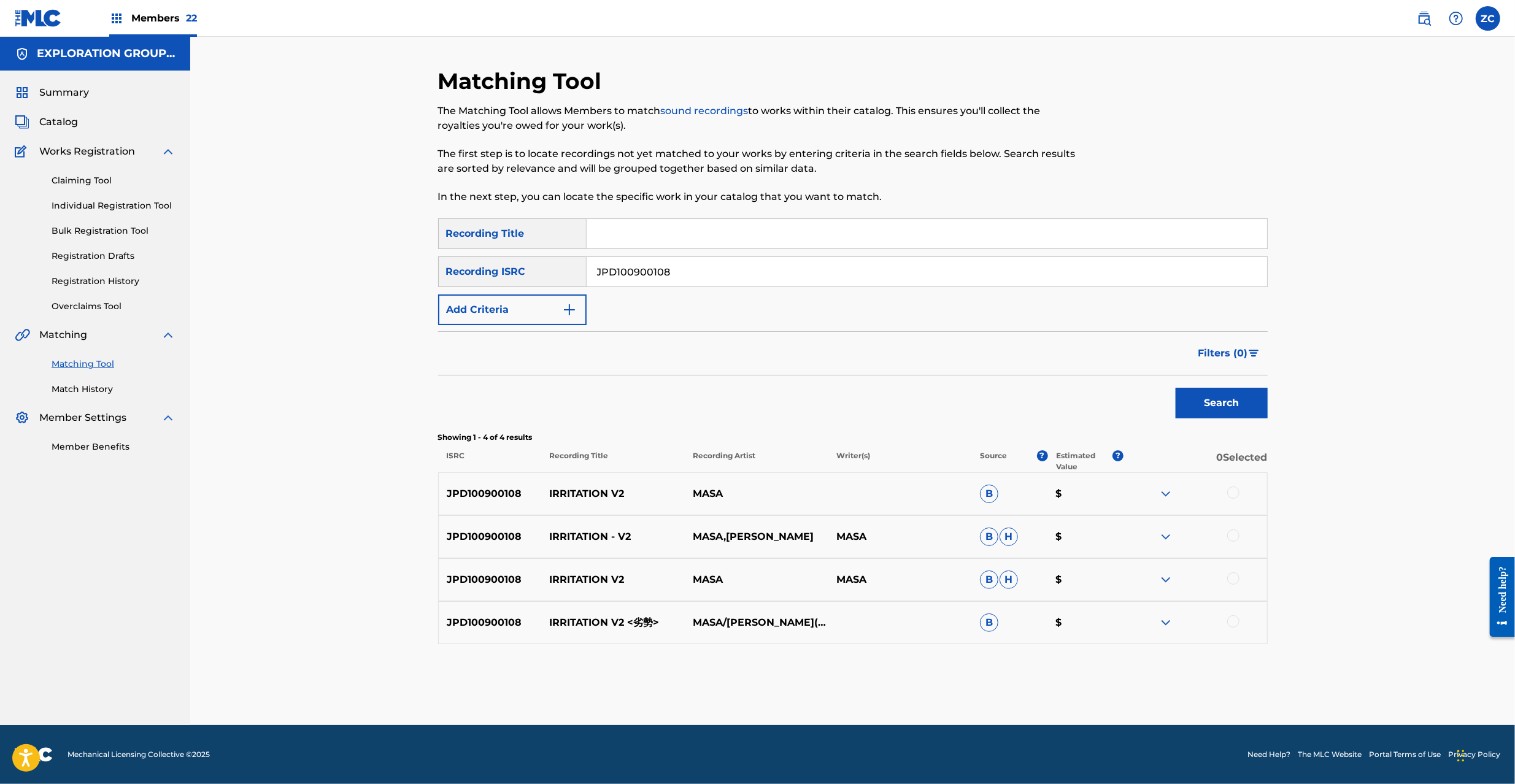
drag, startPoint x: 1233, startPoint y: 493, endPoint x: 1233, endPoint y: 534, distance: 41.0
click at [1233, 496] on div at bounding box center [1233, 493] width 12 height 12
click at [1233, 538] on div at bounding box center [1233, 536] width 12 height 12
click at [1228, 579] on div at bounding box center [1233, 578] width 12 height 12
click at [1233, 624] on div at bounding box center [1233, 621] width 12 height 12
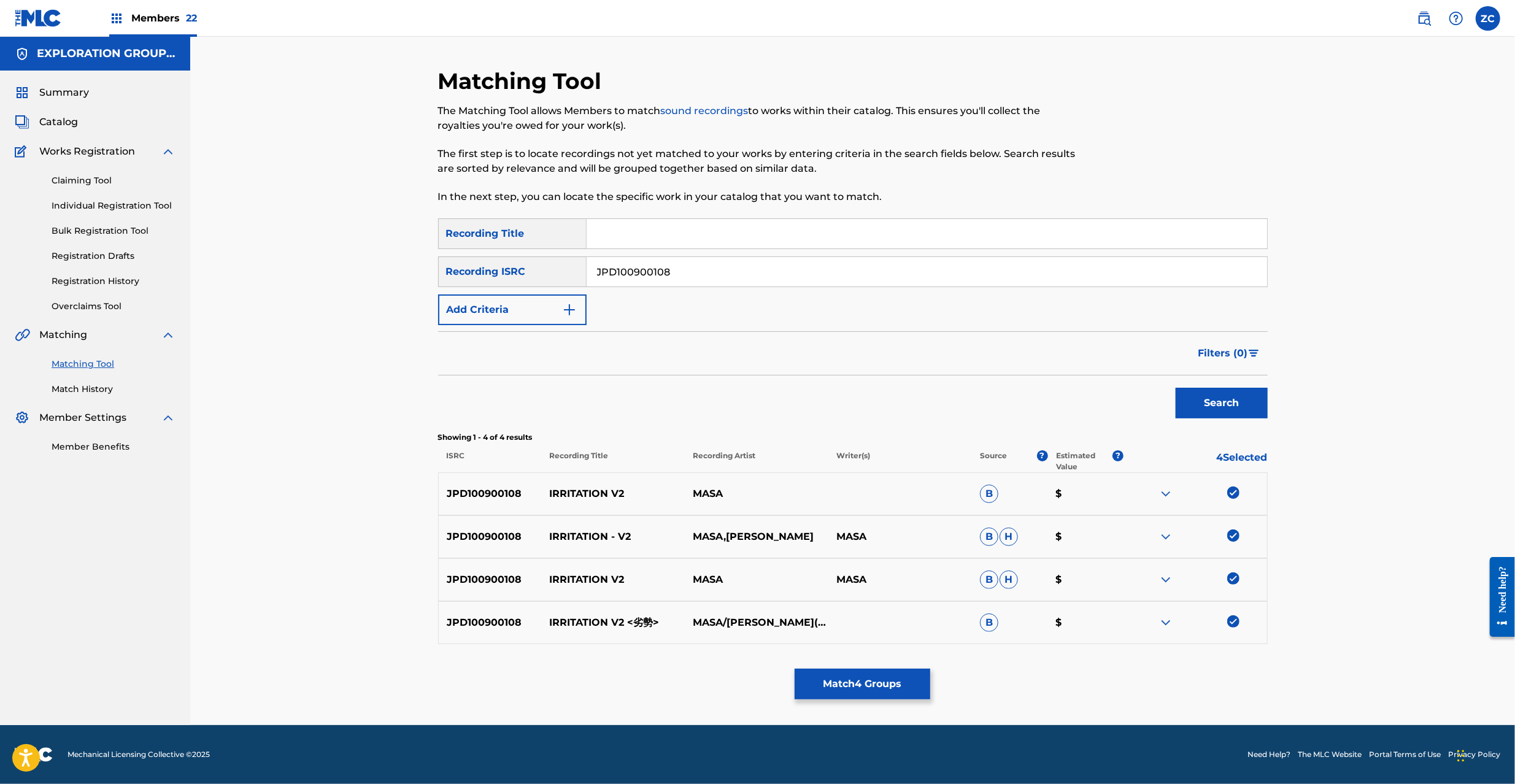
click at [781, 265] on input "JPD100900108" at bounding box center [927, 272] width 681 height 29
paste input "700400"
type input "JPD100700400"
click at [1224, 408] on button "Search" at bounding box center [1222, 403] width 92 height 31
click at [1235, 491] on div at bounding box center [1233, 493] width 12 height 12
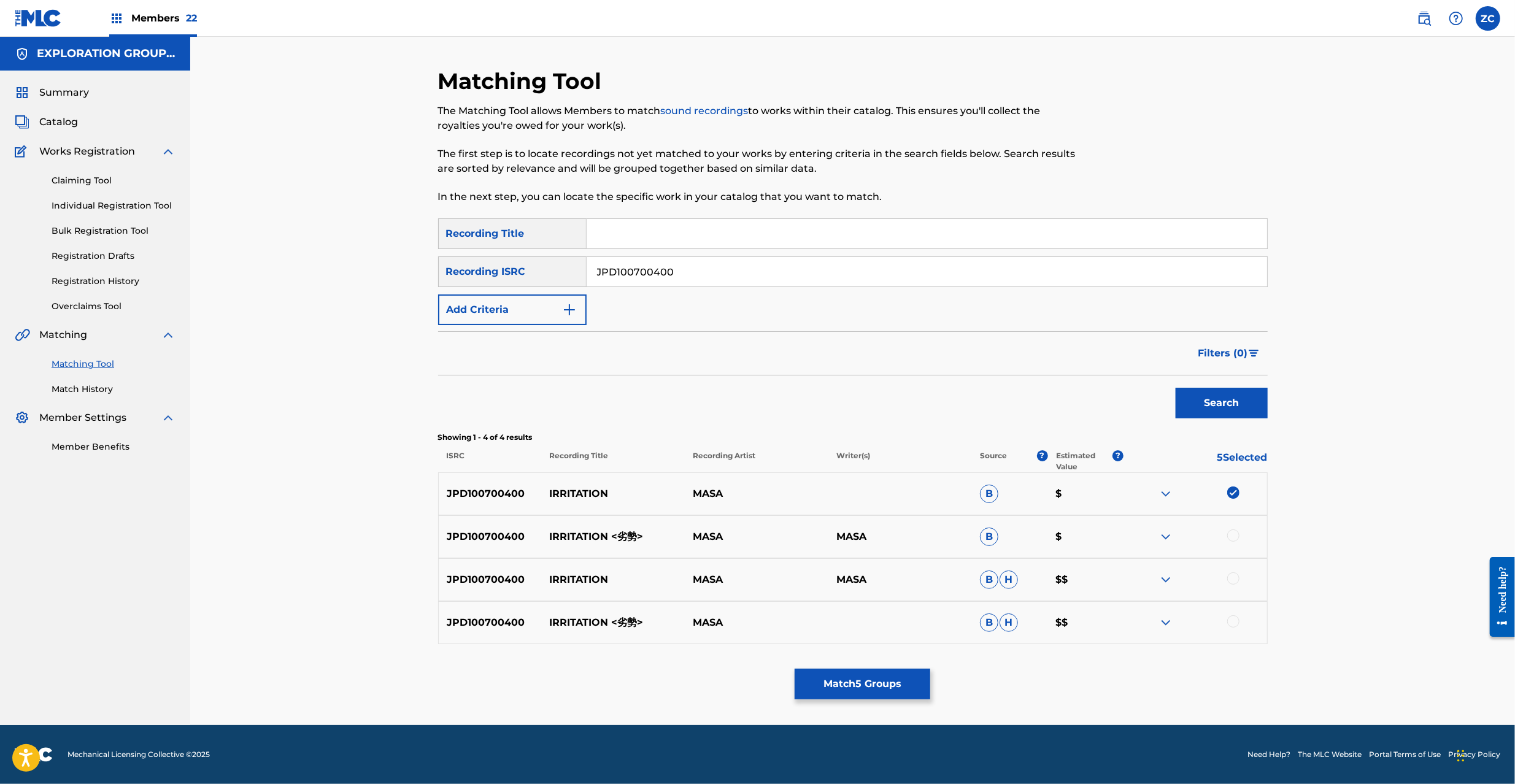
click at [1235, 538] on div at bounding box center [1233, 536] width 12 height 12
click at [1231, 581] on div at bounding box center [1233, 578] width 12 height 12
click at [1231, 622] on div at bounding box center [1233, 621] width 12 height 12
click at [870, 681] on button "Match 8 Groups" at bounding box center [862, 684] width 135 height 31
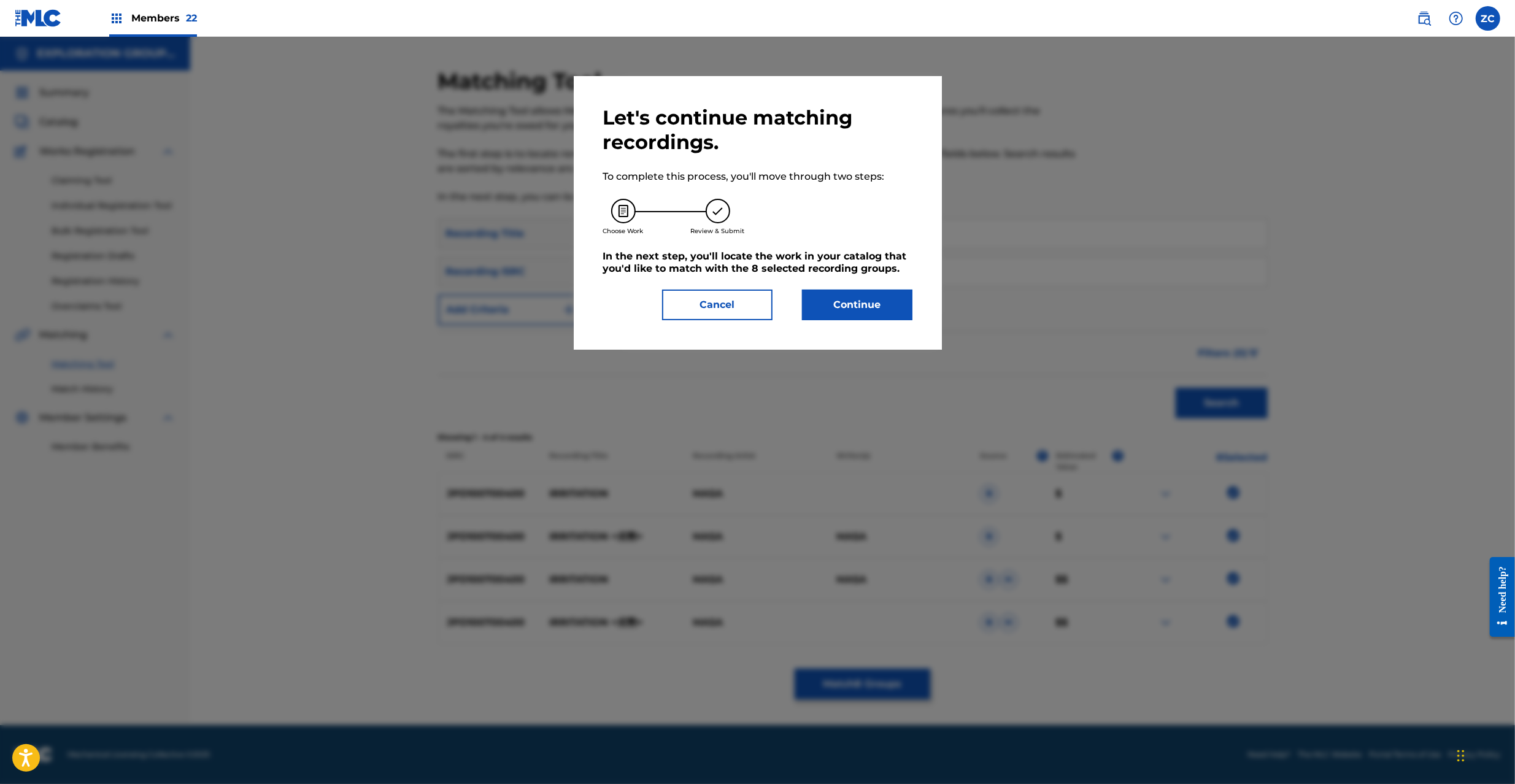
click at [850, 303] on button "Continue" at bounding box center [857, 305] width 110 height 31
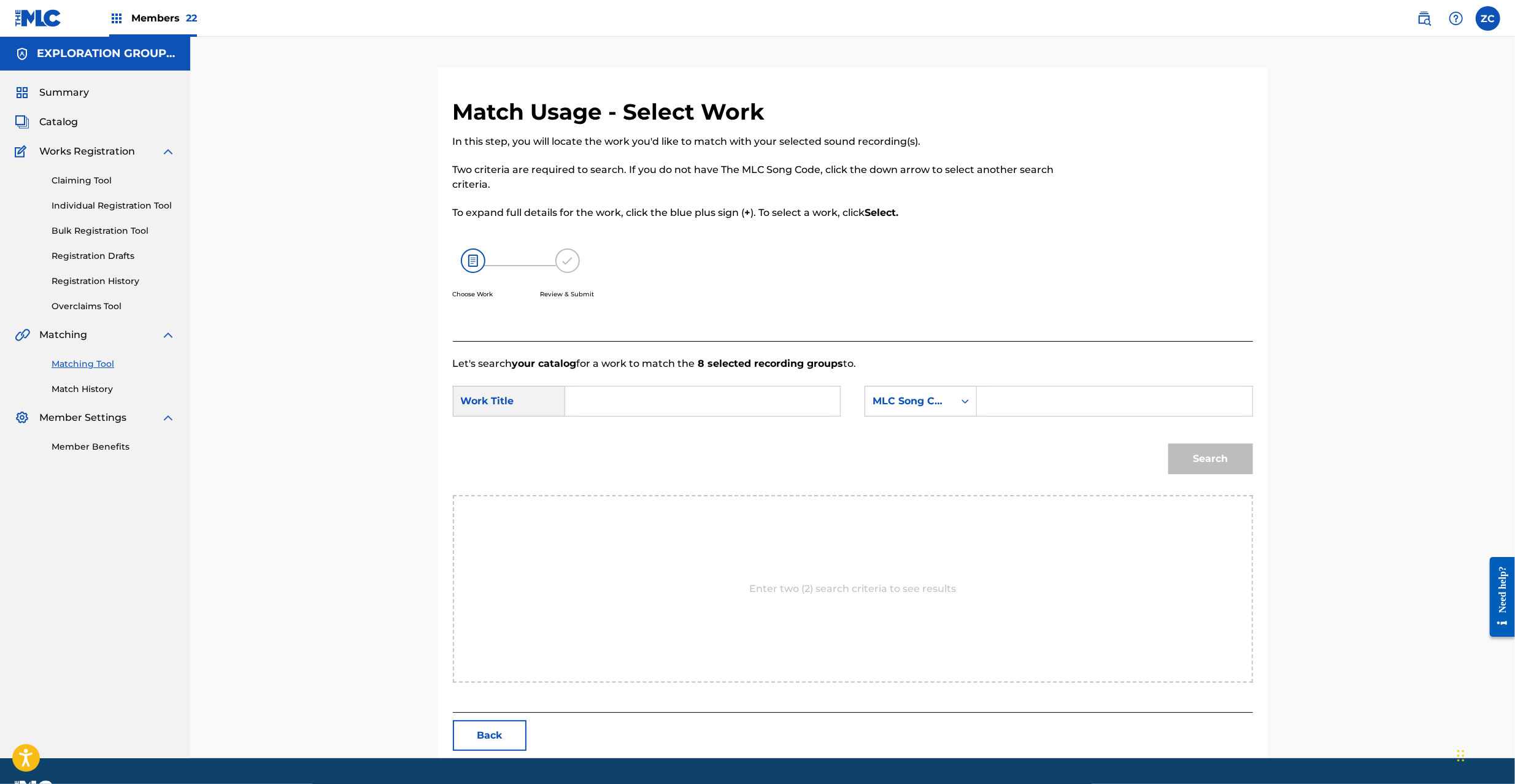
click at [732, 400] on input "Search Form" at bounding box center [702, 401] width 254 height 29
paste input "Irritation IC319J"
click at [661, 399] on input "Irritation IC319J" at bounding box center [702, 401] width 254 height 29
type input "Irritation"
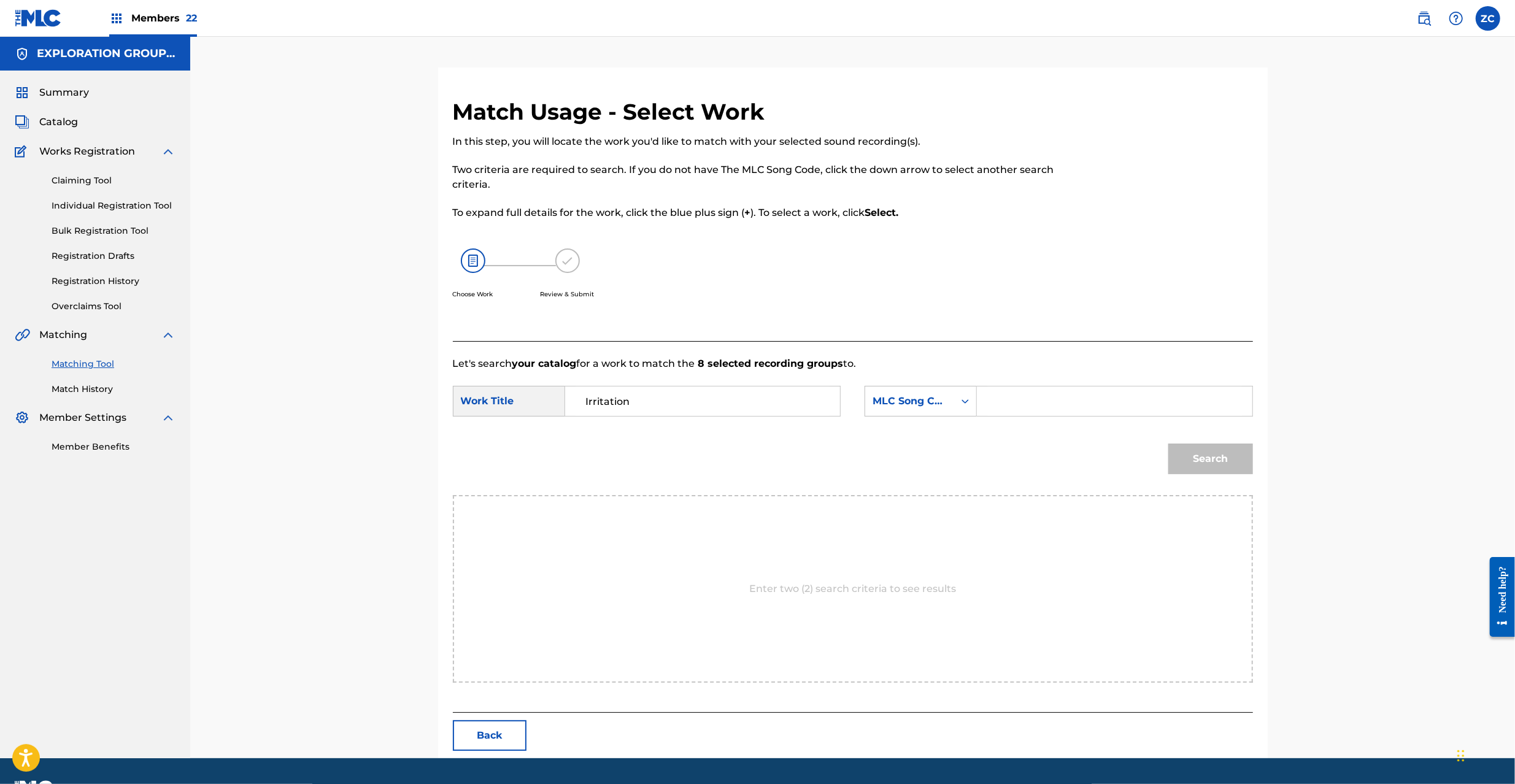
click at [1105, 405] on input "Search Form" at bounding box center [1114, 401] width 254 height 29
paste input "IC319J"
type input "IC319J"
click at [1257, 466] on div "Match Usage - Select Work In this step, you will locate the work you'd like to …" at bounding box center [853, 428] width 830 height 660
click at [1231, 459] on button "Search" at bounding box center [1211, 459] width 84 height 31
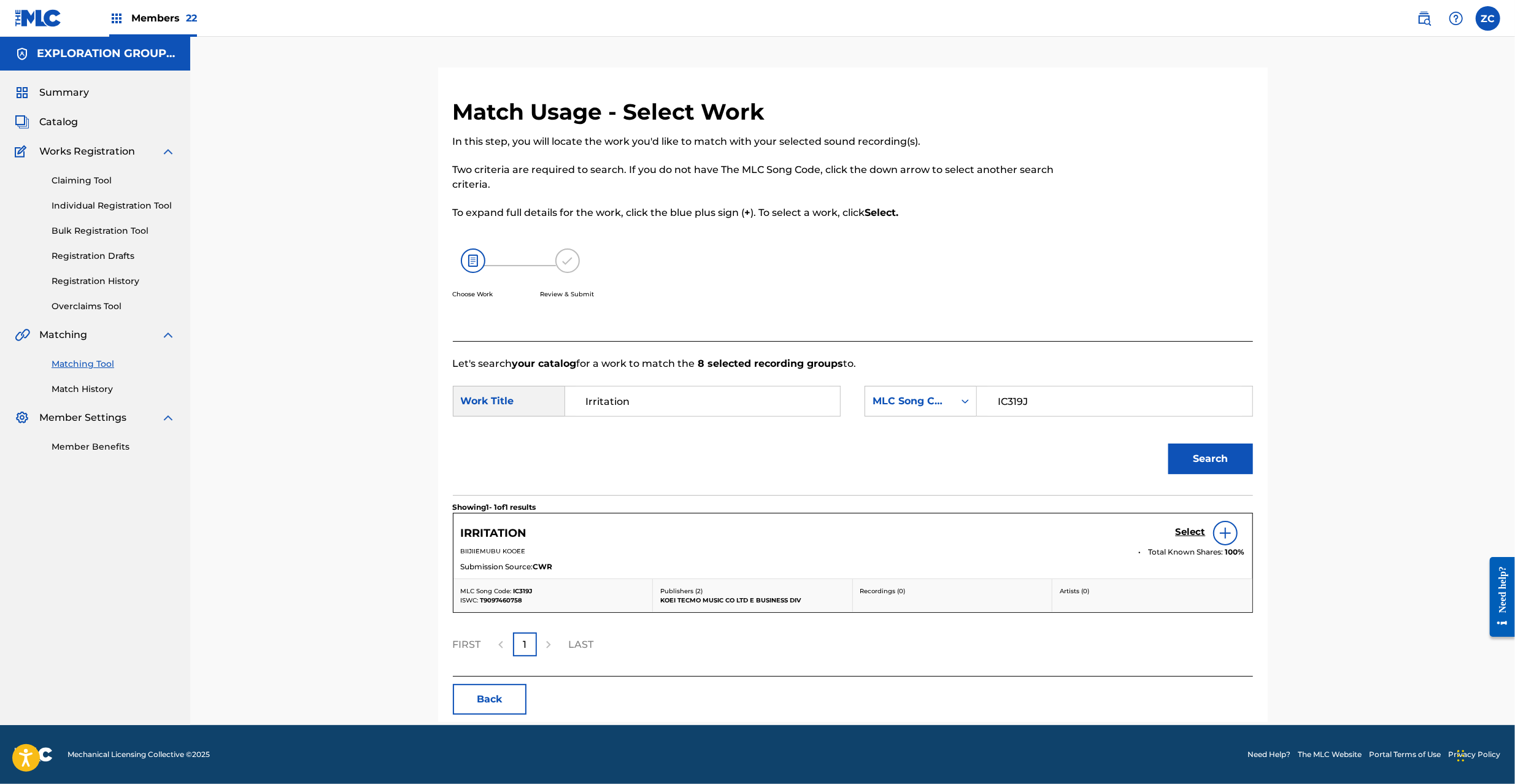
click at [1201, 530] on h5 "Select" at bounding box center [1191, 532] width 30 height 12
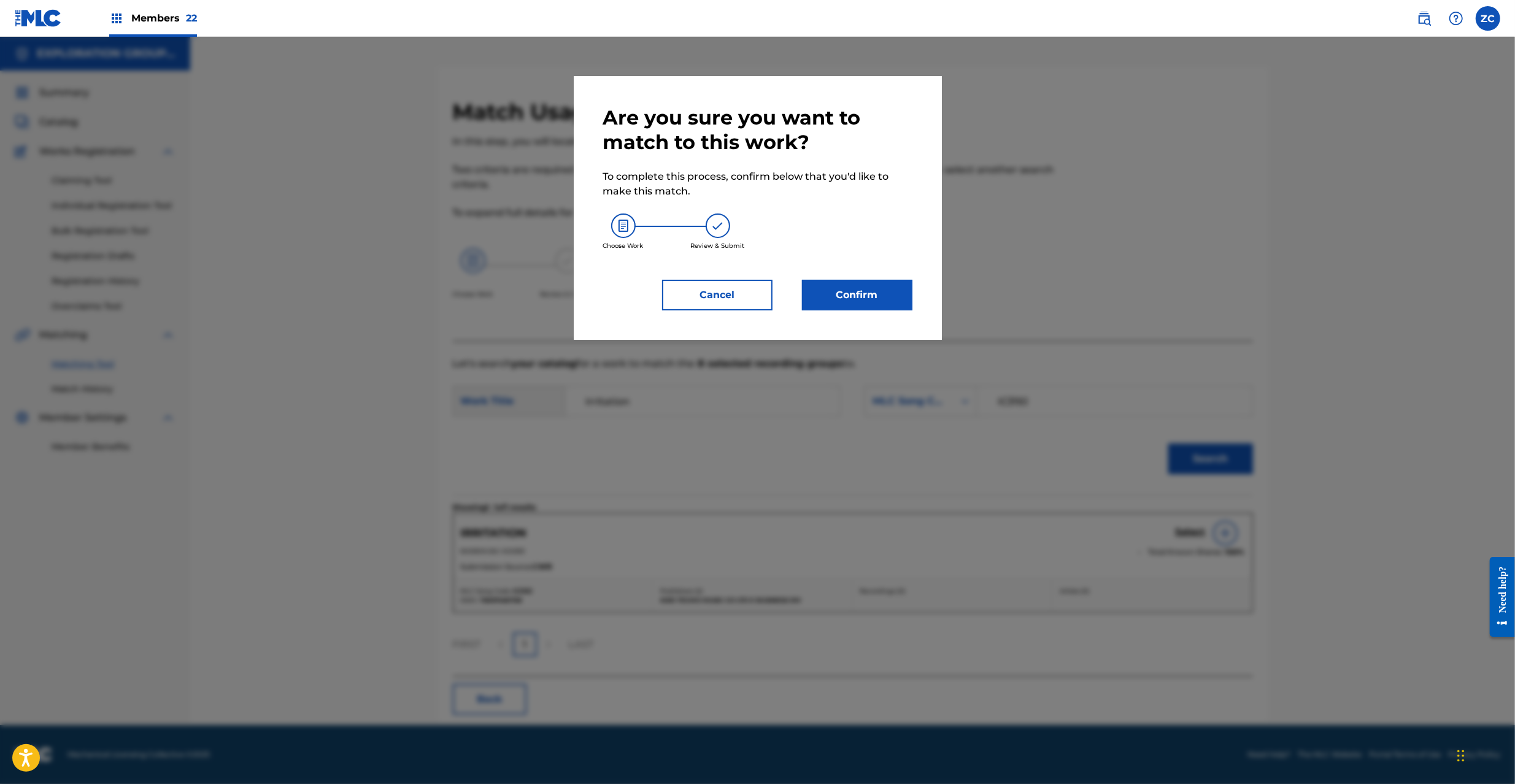
click at [820, 288] on button "Confirm" at bounding box center [857, 295] width 110 height 31
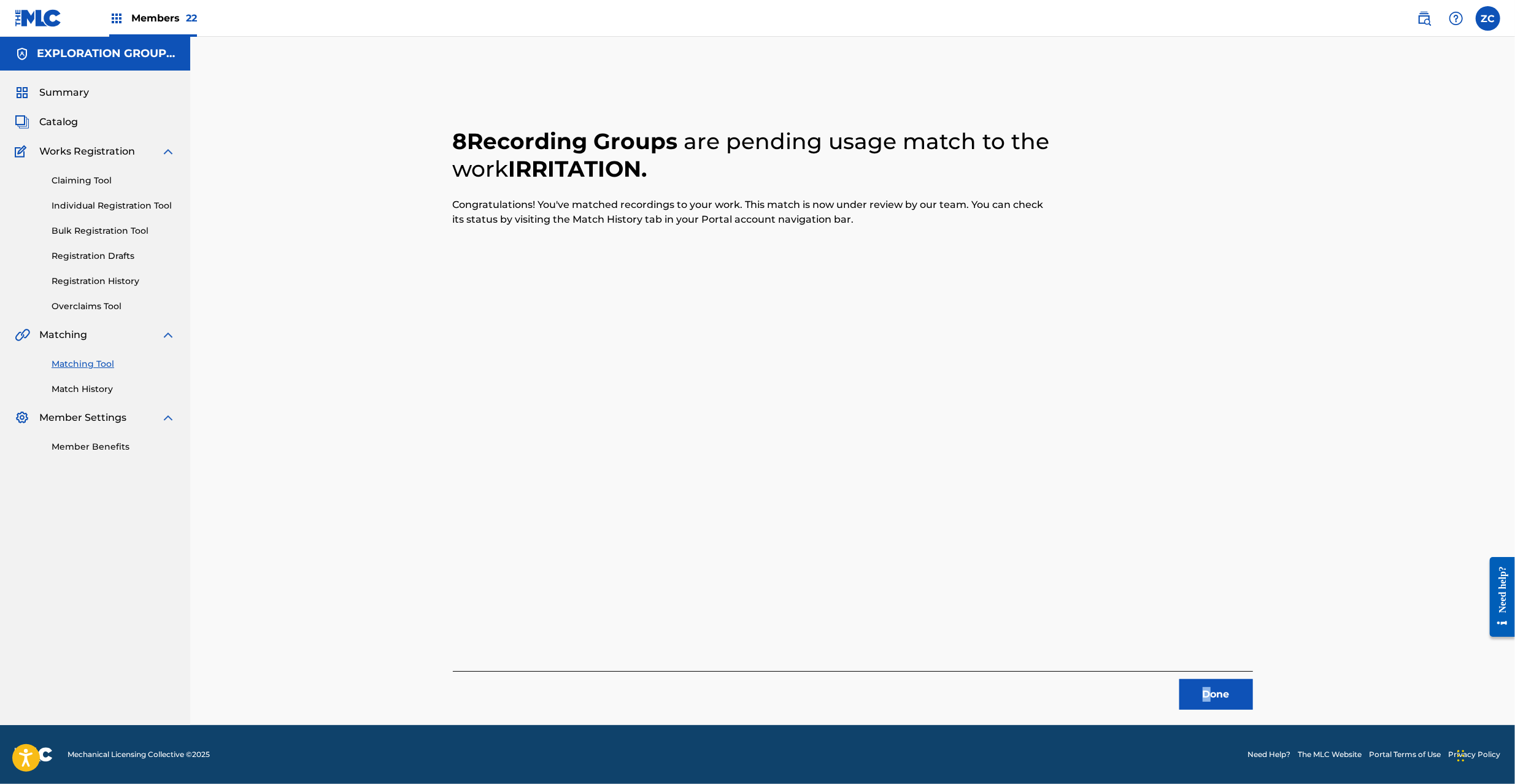
drag, startPoint x: 1205, startPoint y: 712, endPoint x: 1198, endPoint y: 677, distance: 35.7
click at [1207, 712] on div "8 Recording Groups are pending usage match to the work IRRITATION . Congratulat…" at bounding box center [853, 396] width 859 height 658
click at [1219, 687] on button "Done" at bounding box center [1216, 694] width 74 height 31
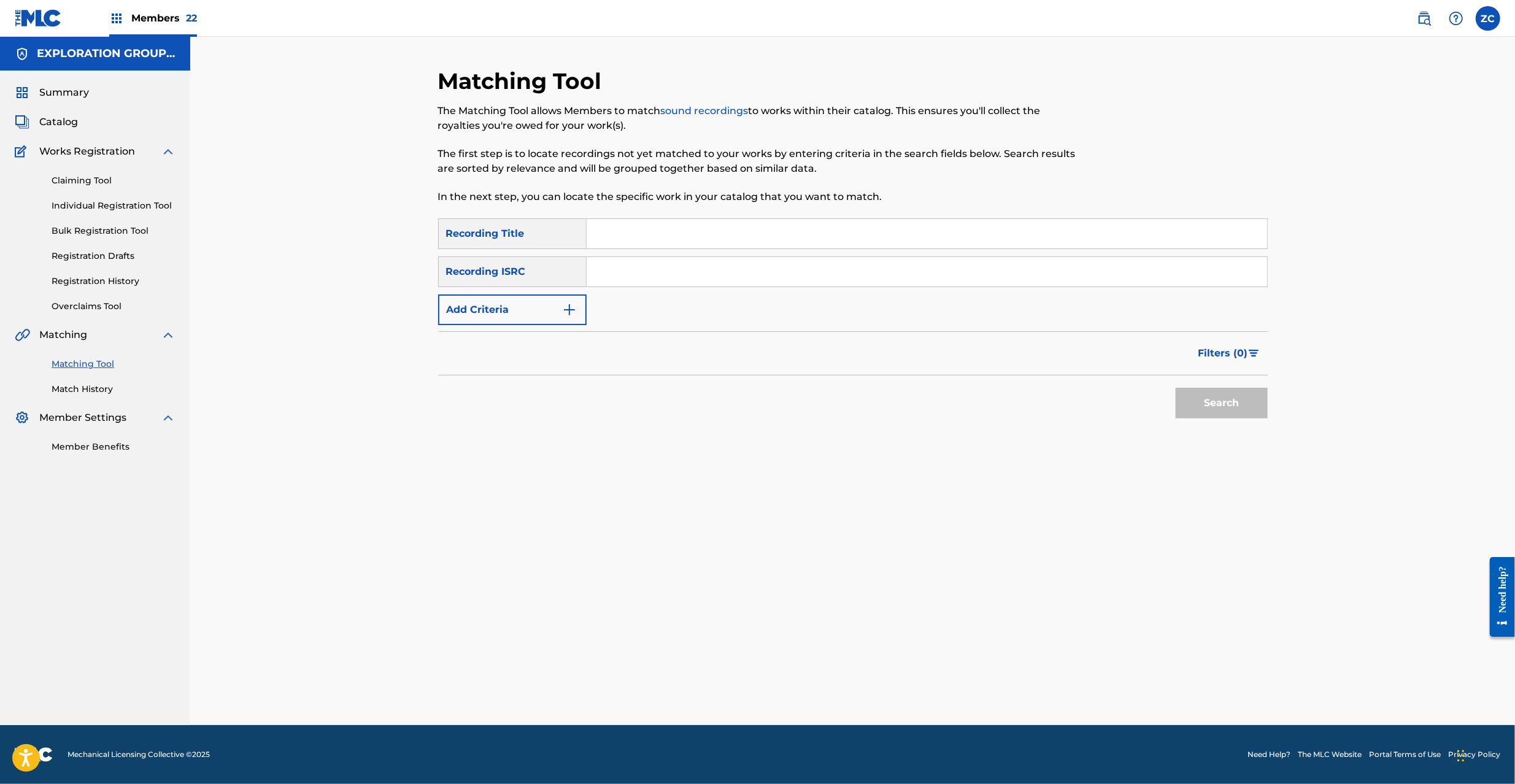
click at [52, 114] on div "Summary Catalog Works Registration Claiming Tool Individual Registration Tool B…" at bounding box center [95, 270] width 191 height 397
click at [76, 112] on div "Summary Catalog Works Registration Claiming Tool Individual Registration Tool B…" at bounding box center [95, 270] width 191 height 397
click at [60, 121] on span "Catalog" at bounding box center [59, 122] width 39 height 15
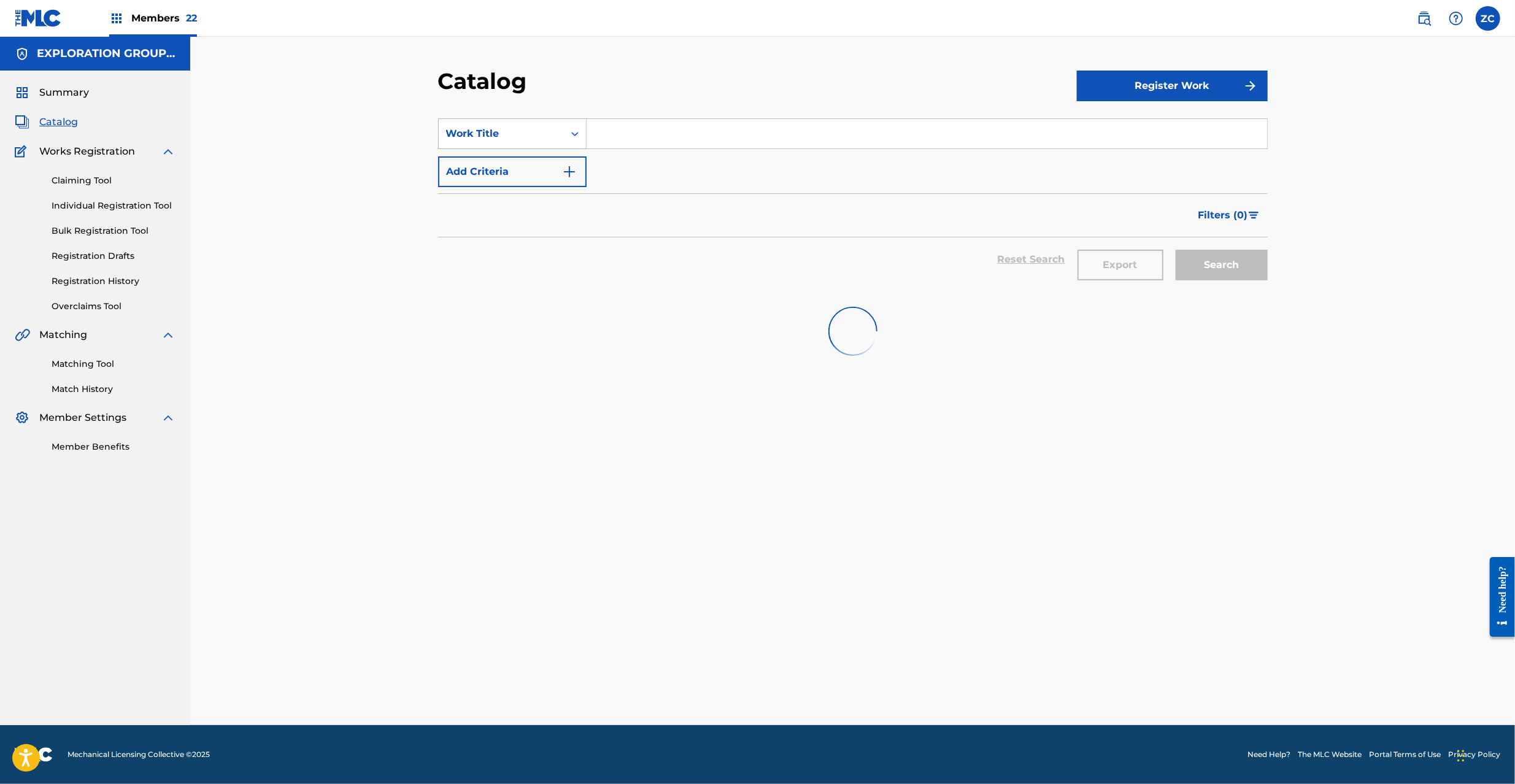
click at [536, 148] on div "Work Title" at bounding box center [512, 133] width 148 height 31
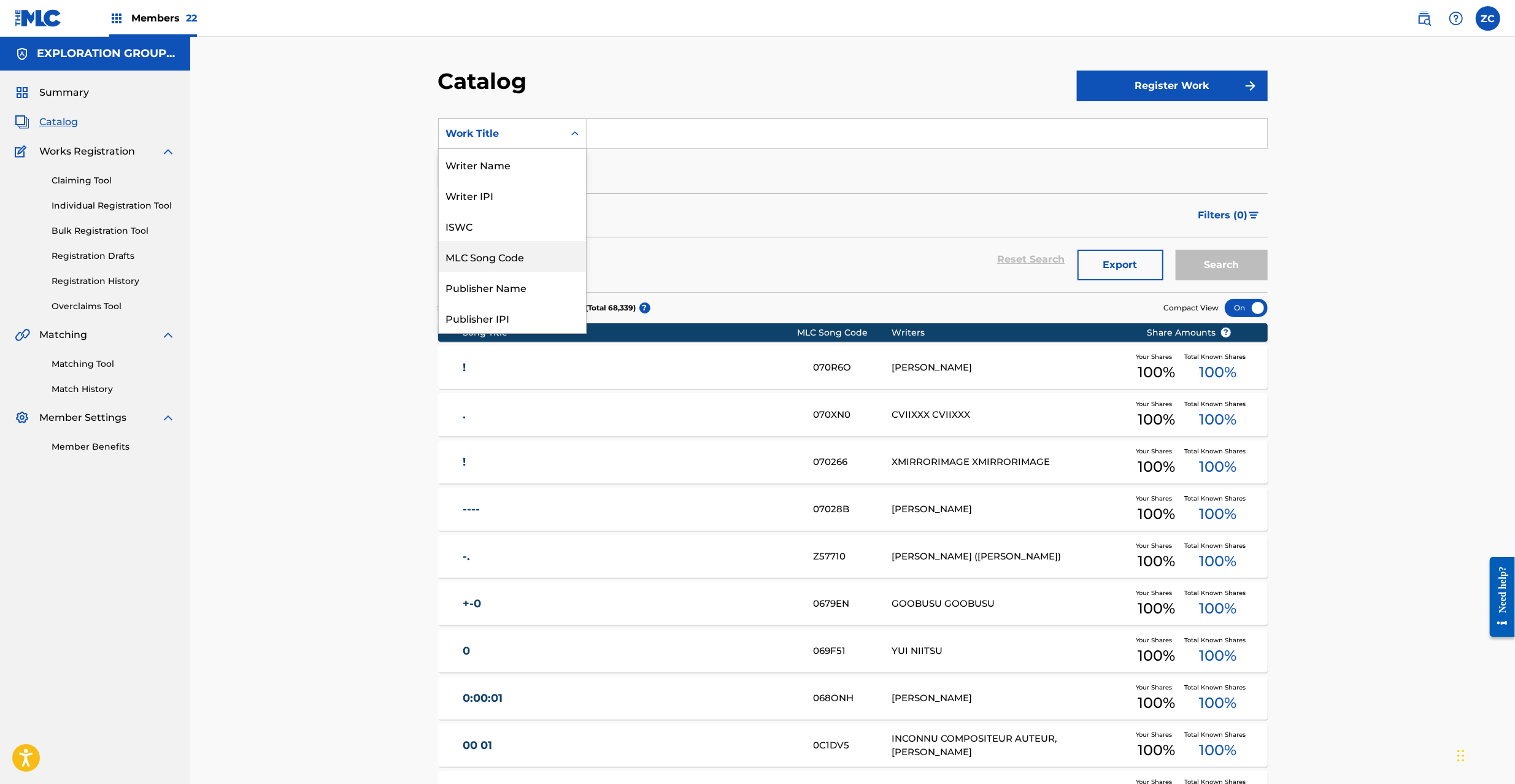
click at [489, 263] on div "MLC Song Code" at bounding box center [512, 256] width 147 height 31
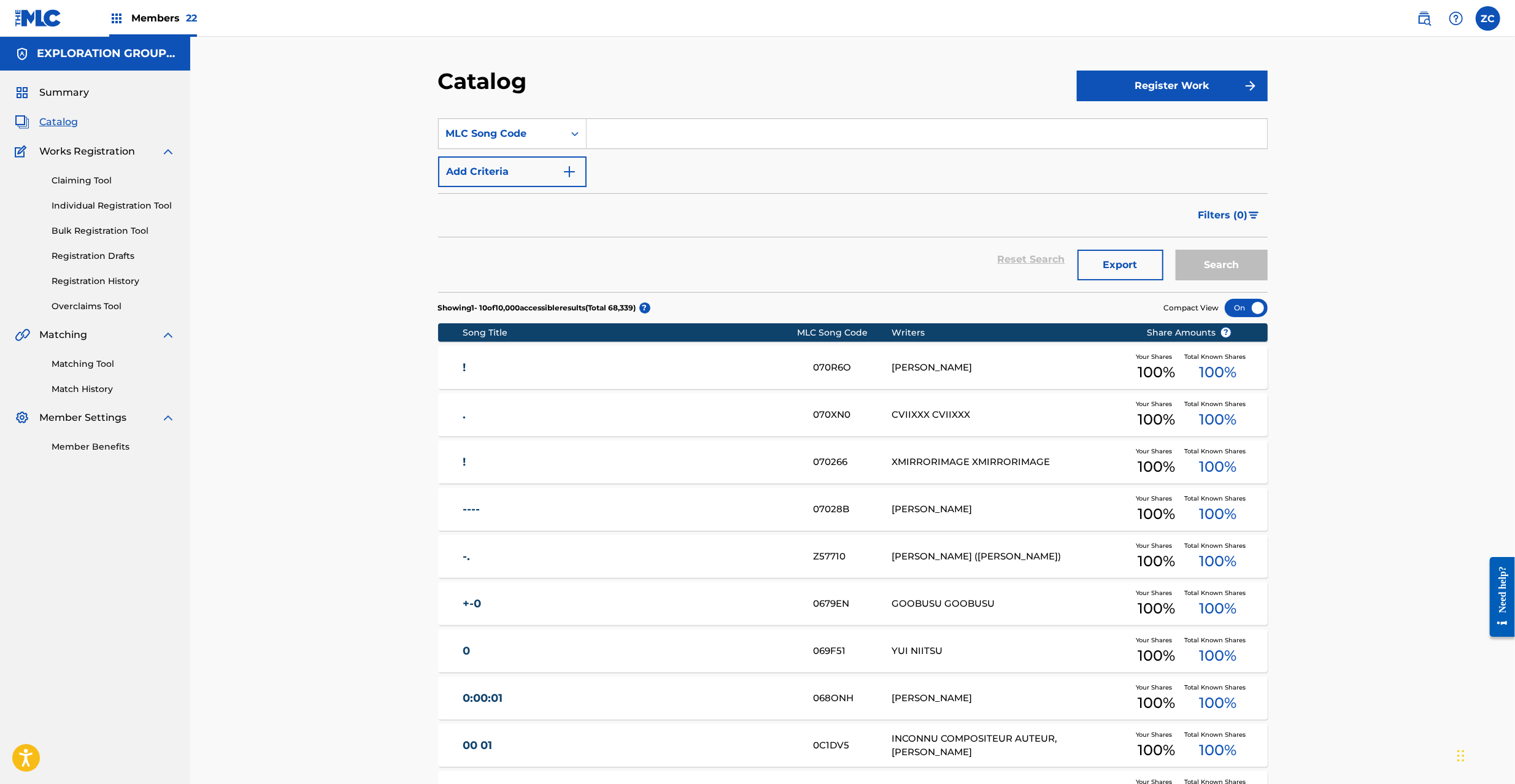
click at [707, 123] on input "Search Form" at bounding box center [927, 133] width 681 height 29
paste input "KI9OCB"
type input "KI9OCB"
click at [1215, 267] on button "Search" at bounding box center [1222, 265] width 92 height 31
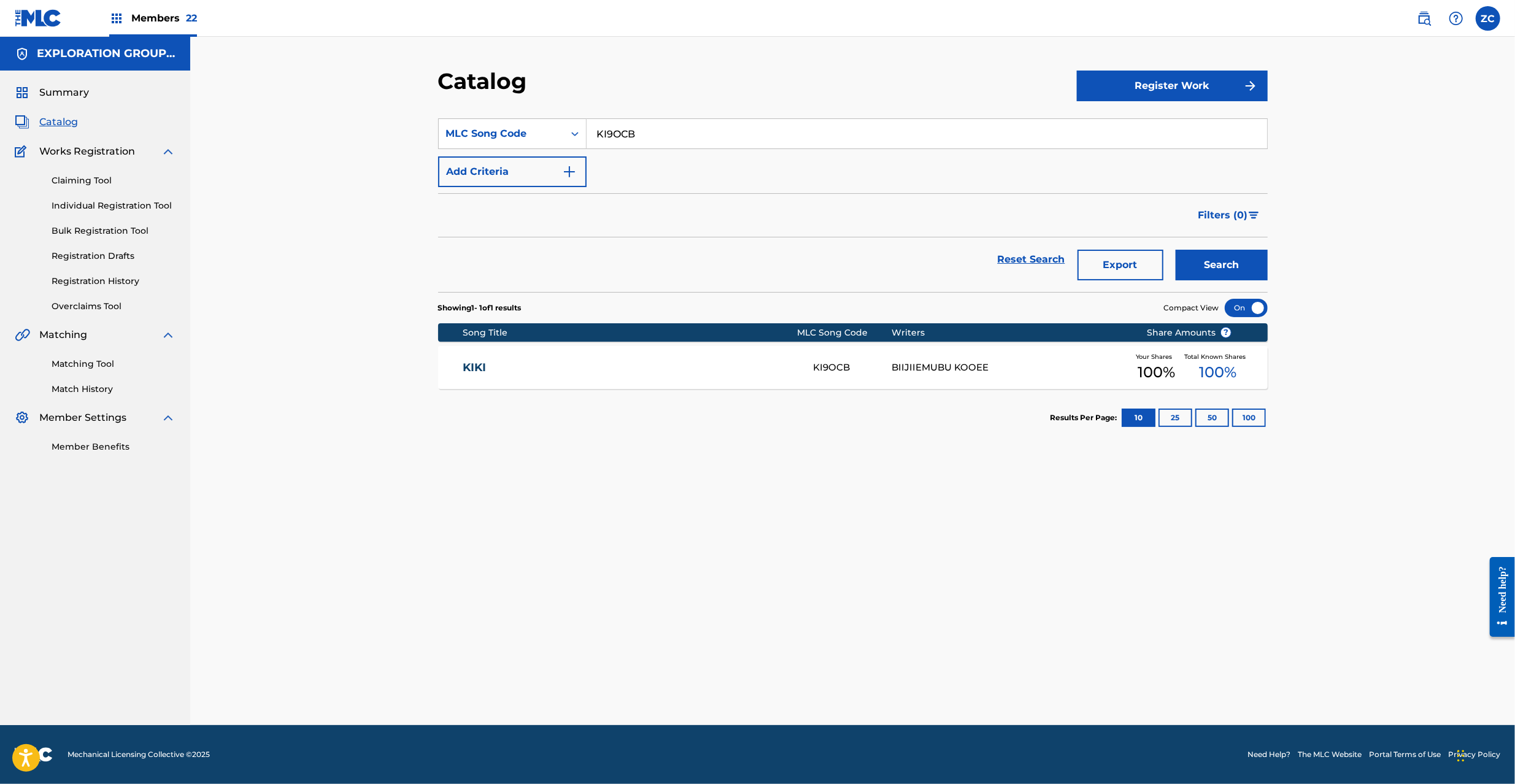
click at [715, 382] on div "KIKI KI9OCB BIIJIIEMUBU KOOEE Your Shares 100 % Total Known Shares 100 %" at bounding box center [853, 368] width 830 height 43
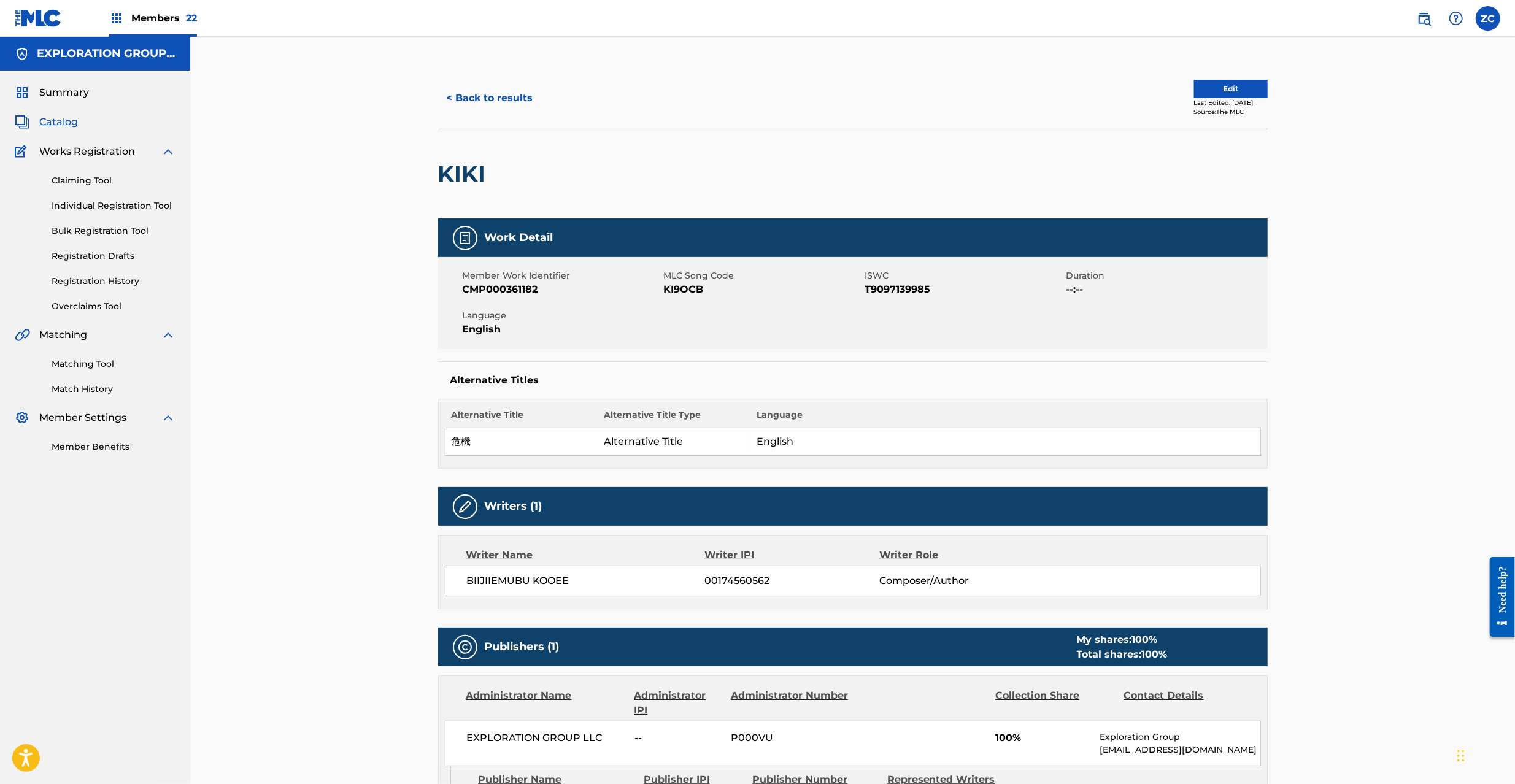
click at [503, 97] on button "< Back to results" at bounding box center [490, 98] width 103 height 31
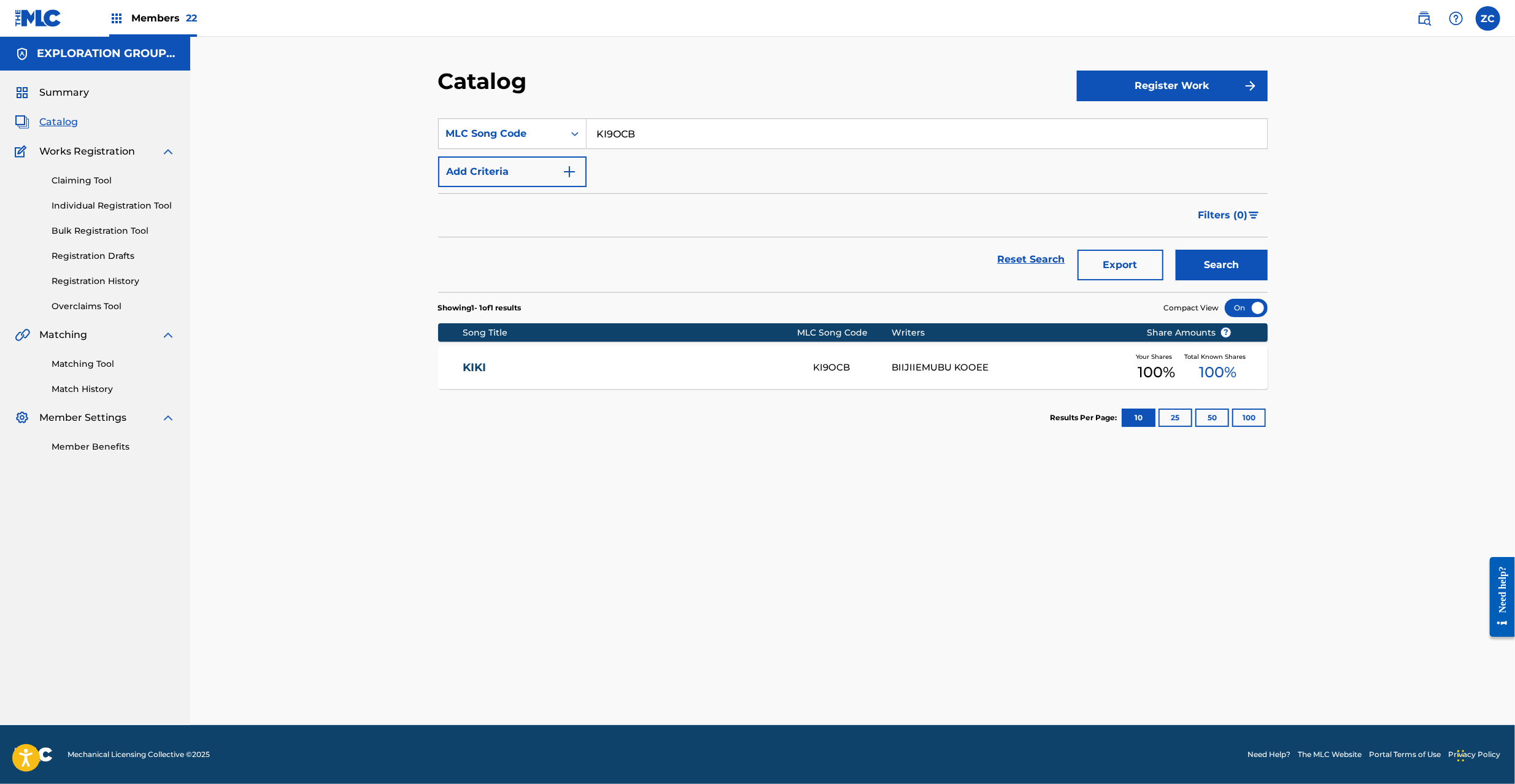
click at [1045, 258] on link "Reset Search" at bounding box center [1031, 260] width 80 height 27
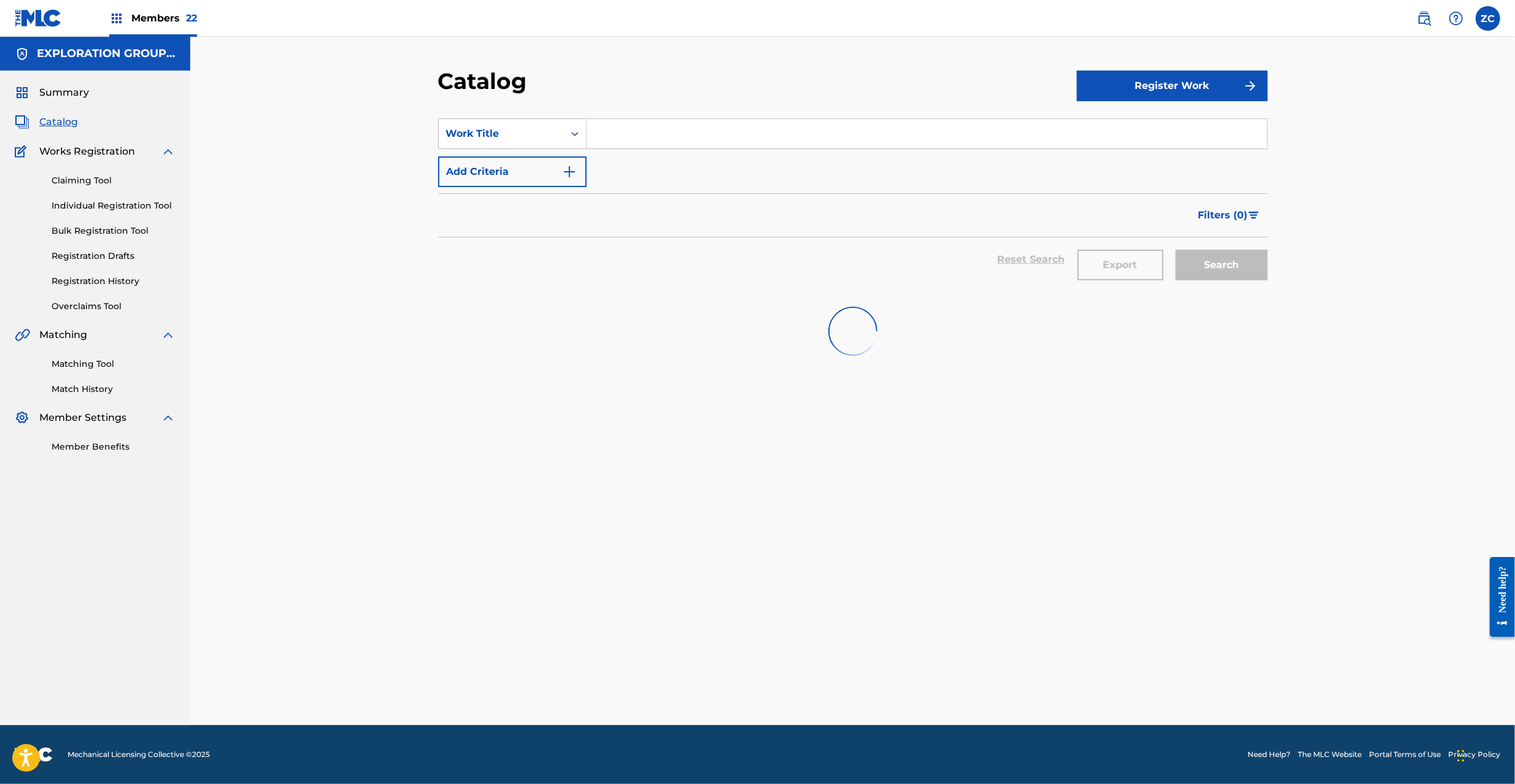
click at [1046, 140] on input "Search Form" at bounding box center [927, 133] width 681 height 29
paste input "Kiki"
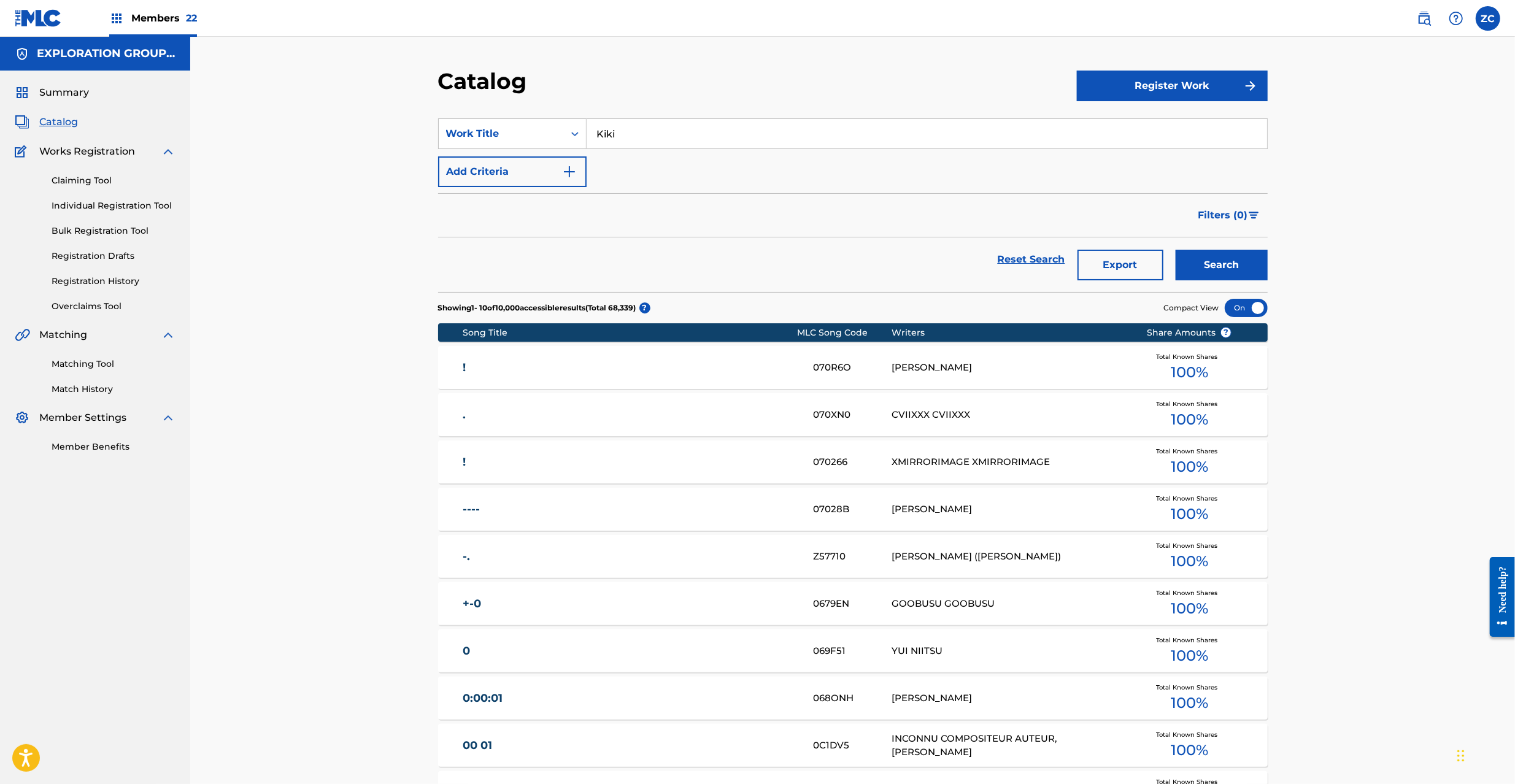
type input "Kiki"
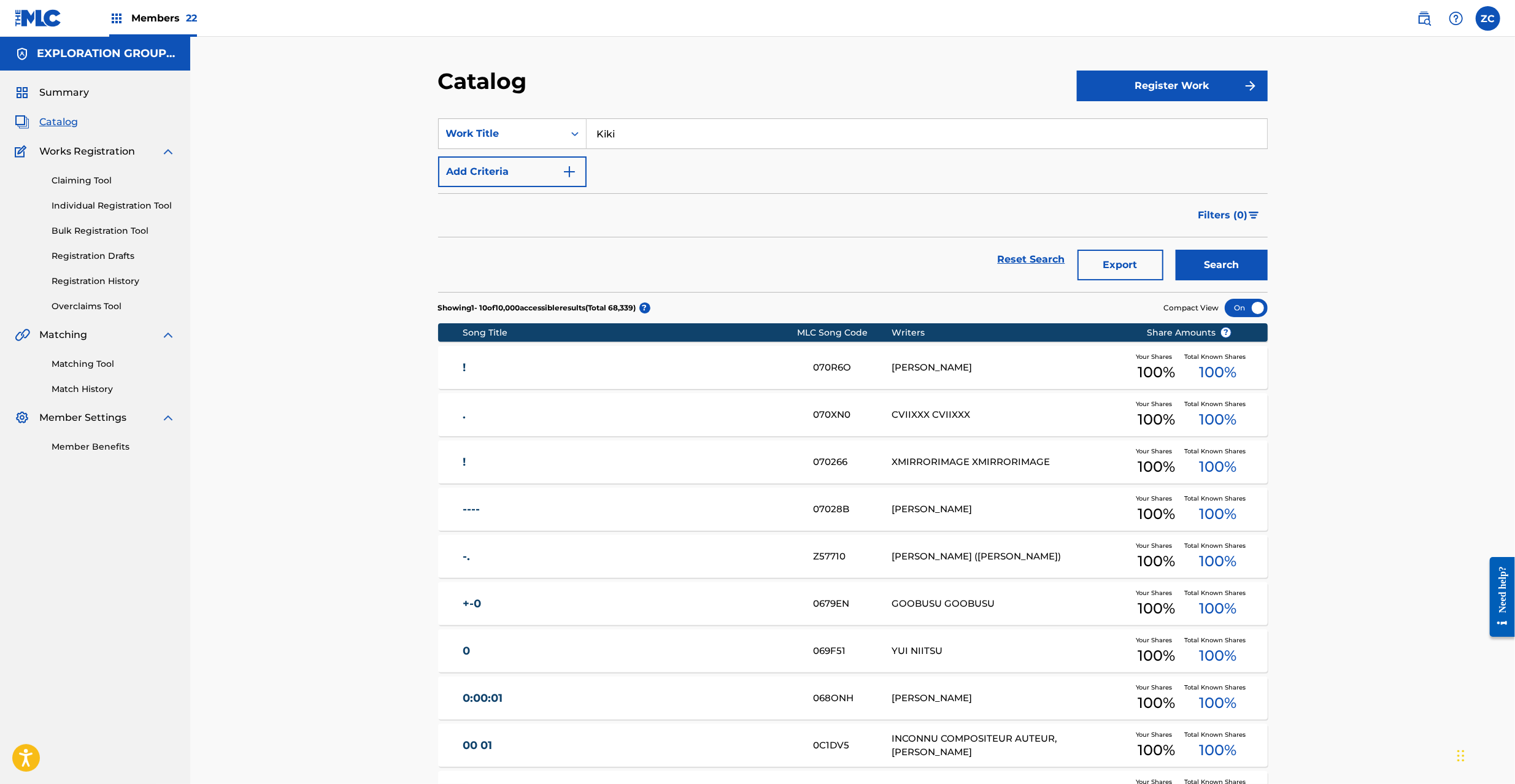
click at [1228, 265] on button "Search" at bounding box center [1222, 265] width 92 height 31
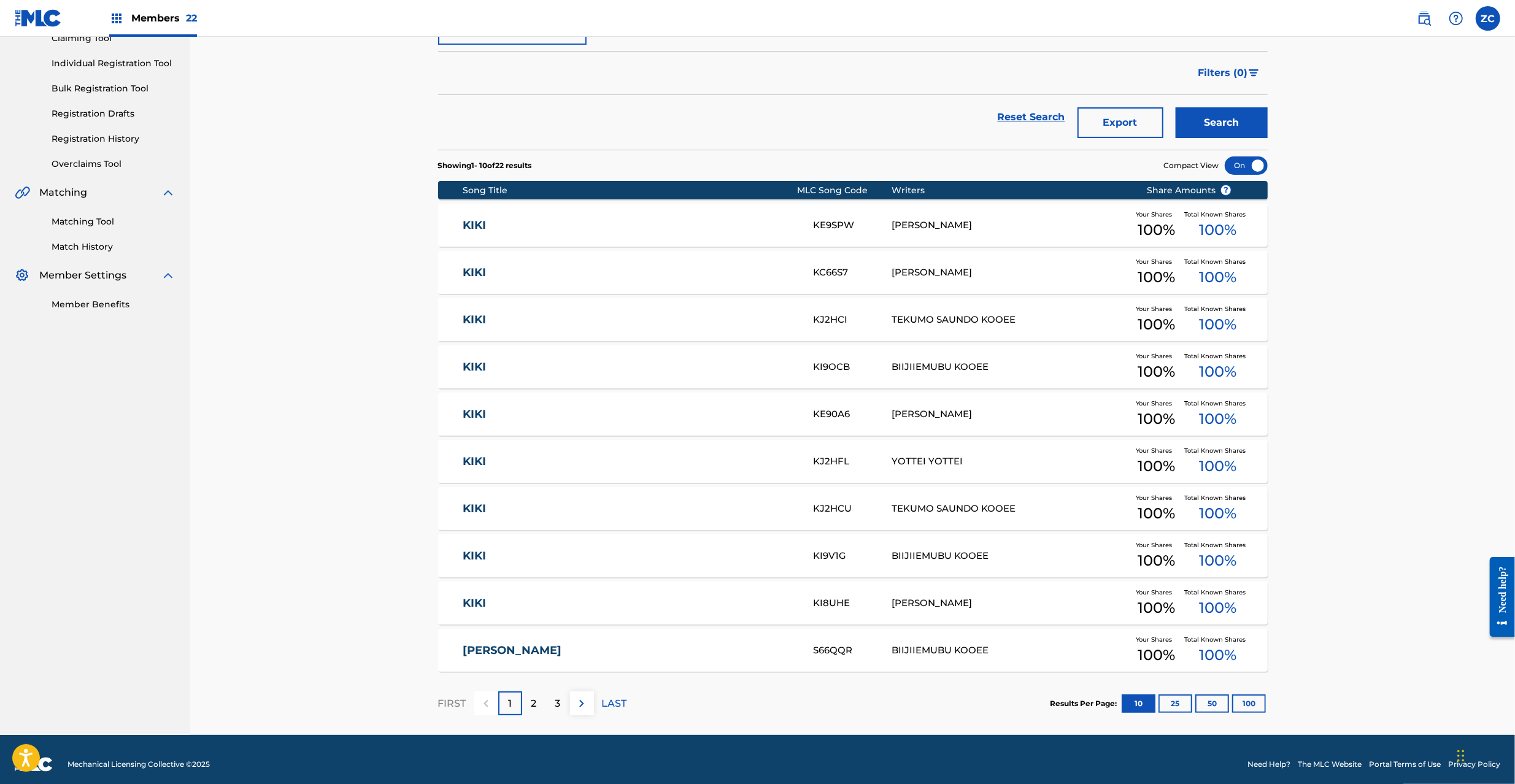
scroll to position [152, 0]
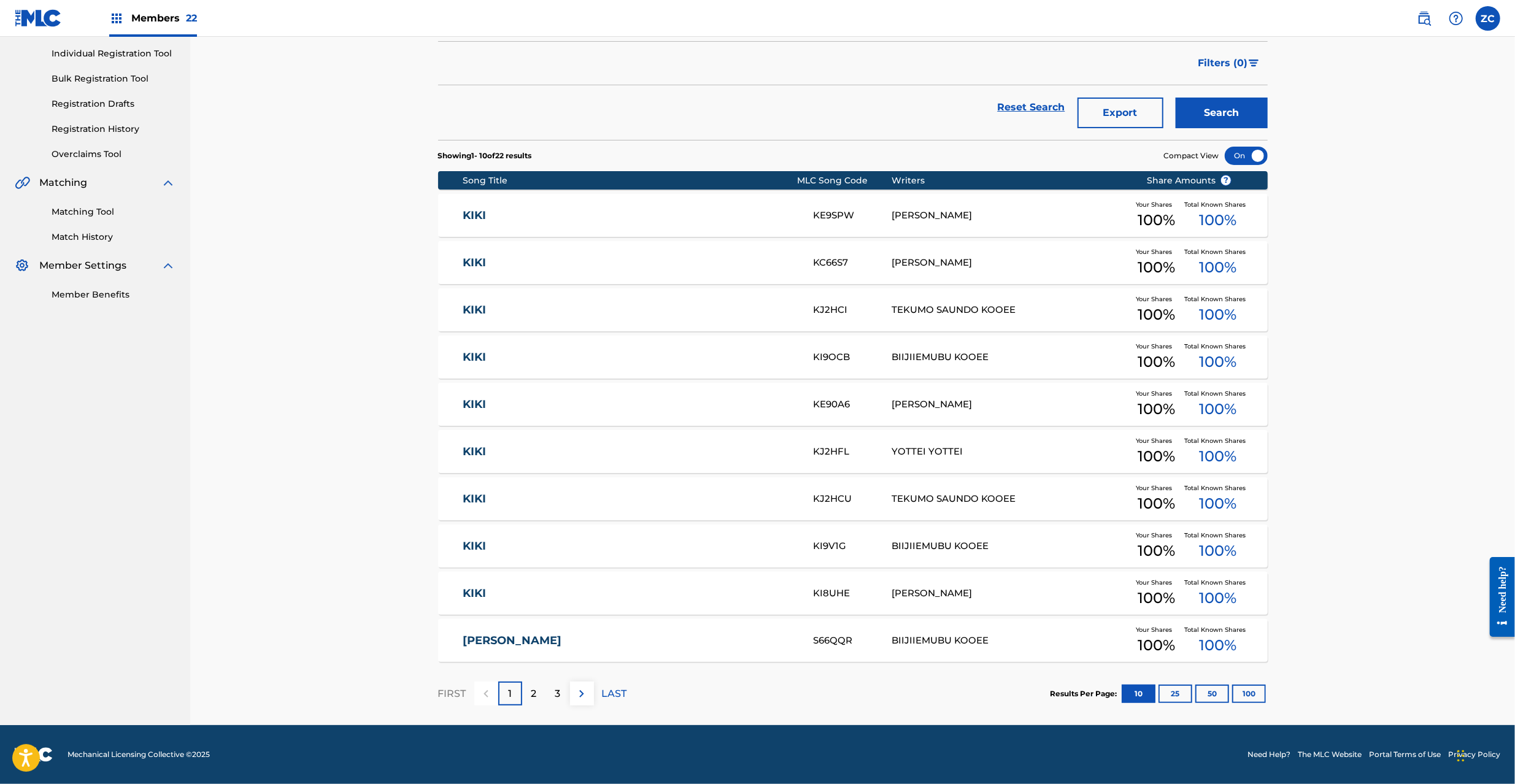
click at [94, 212] on link "Matching Tool" at bounding box center [114, 212] width 124 height 13
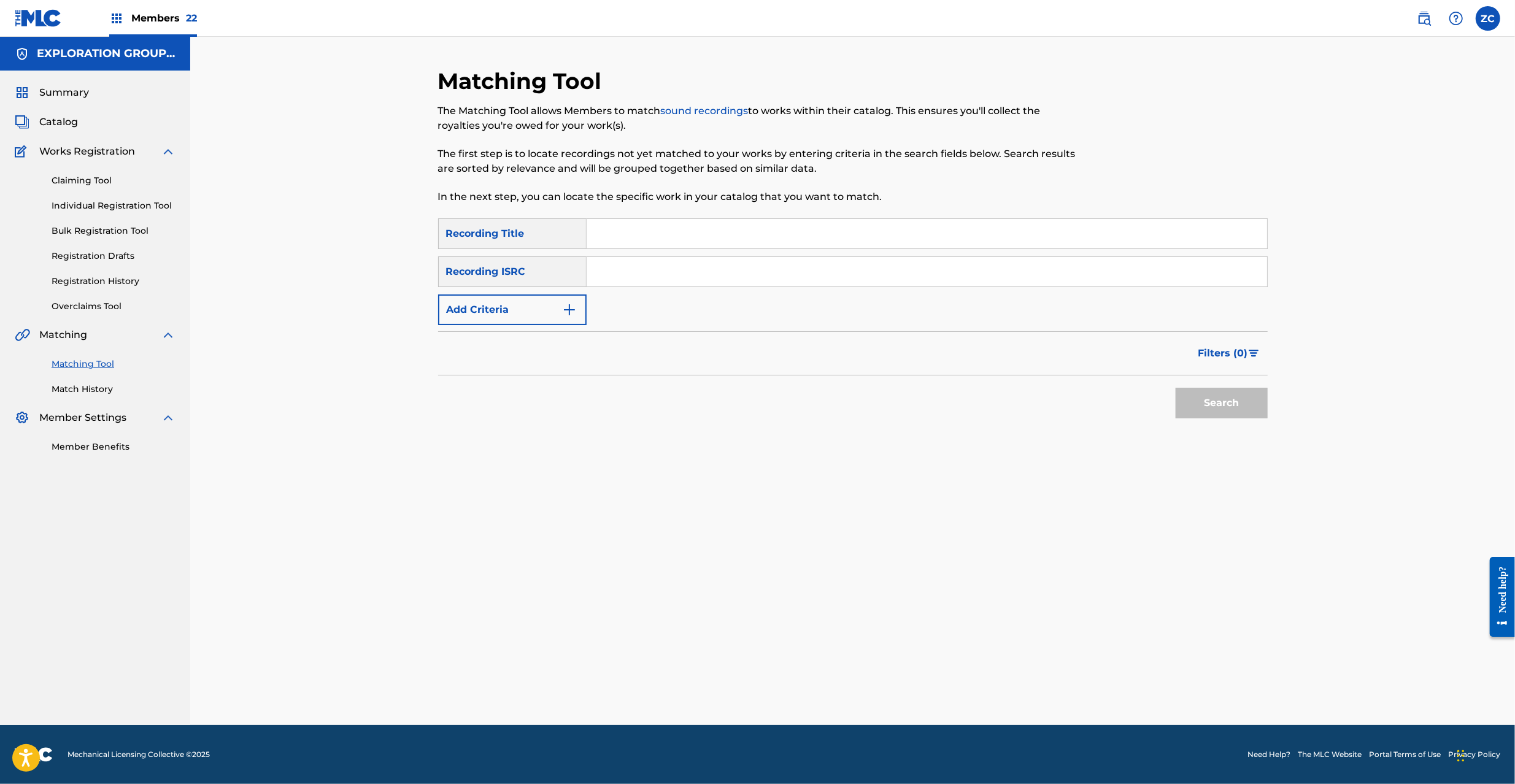
drag, startPoint x: 713, startPoint y: 280, endPoint x: 790, endPoint y: 285, distance: 77.2
click at [713, 280] on input "Search Form" at bounding box center [927, 272] width 681 height 29
paste input "JPD101300014"
click at [1233, 400] on button "Search" at bounding box center [1222, 403] width 92 height 31
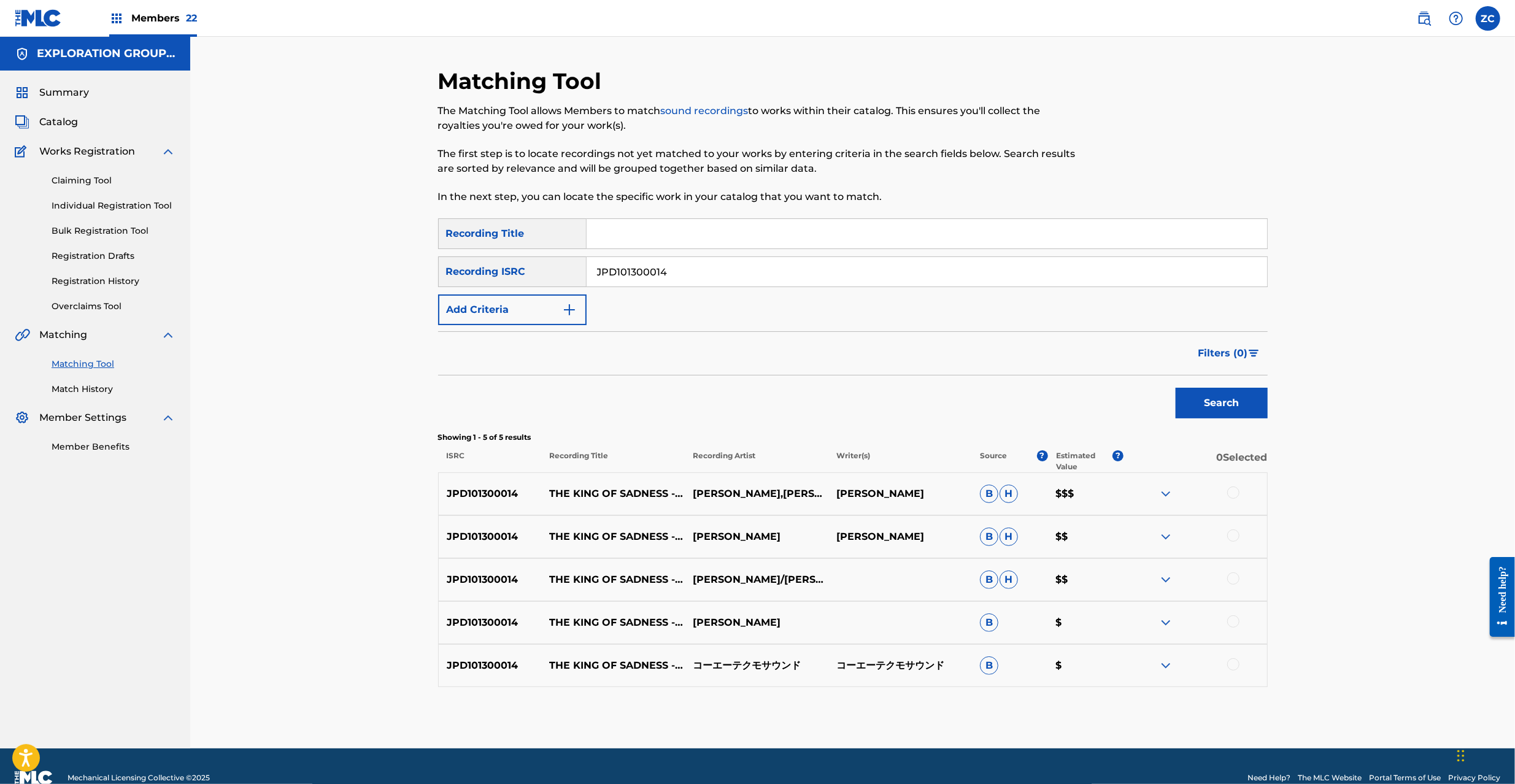
click at [1233, 492] on div at bounding box center [1233, 493] width 12 height 12
click at [1233, 538] on div at bounding box center [1233, 536] width 12 height 12
drag, startPoint x: 1231, startPoint y: 577, endPoint x: 1235, endPoint y: 621, distance: 44.2
click at [1231, 578] on div at bounding box center [1233, 578] width 12 height 12
click at [1235, 621] on div at bounding box center [1233, 621] width 12 height 12
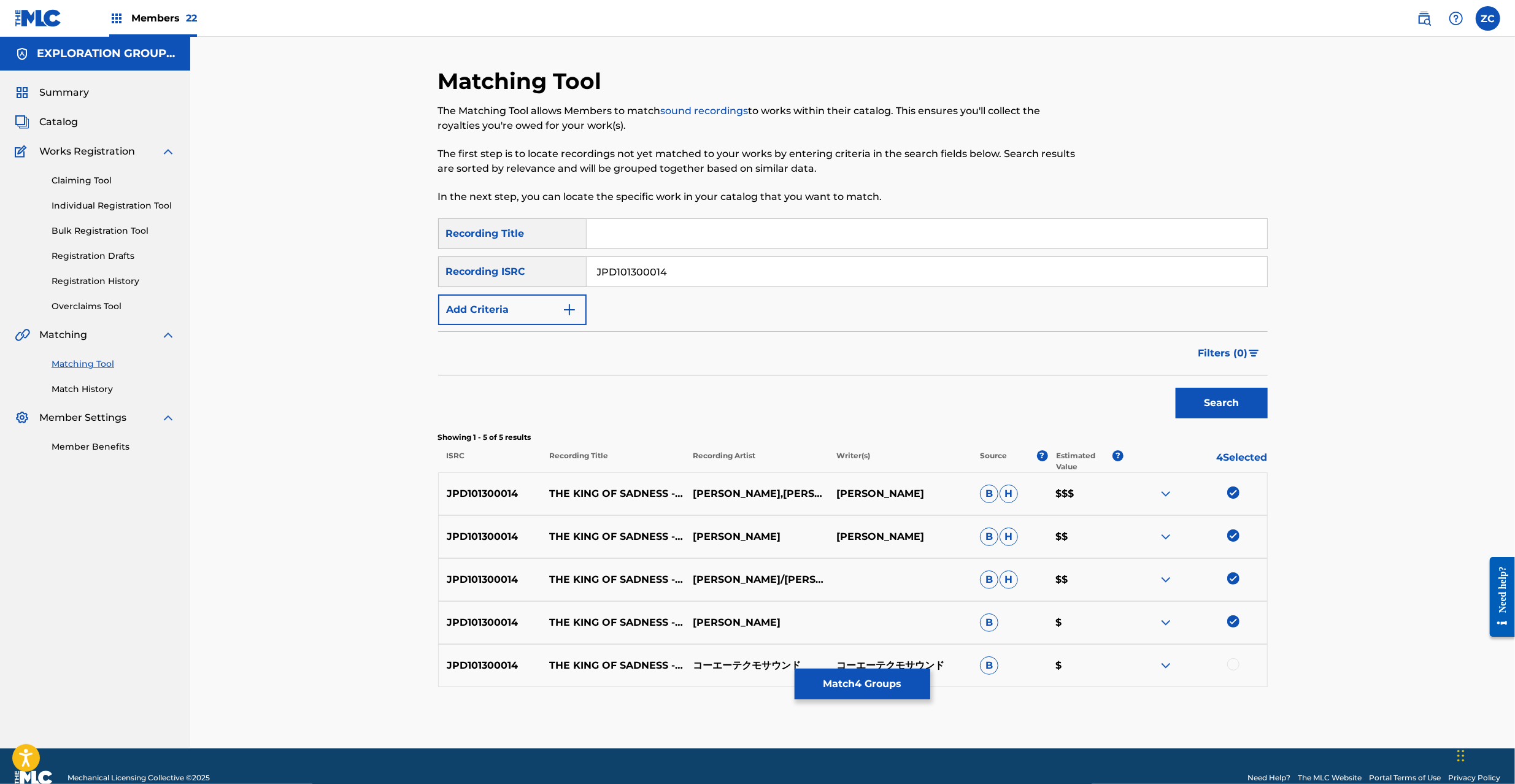
click at [1233, 666] on div at bounding box center [1233, 664] width 12 height 12
click at [786, 278] on input "JPD101300014" at bounding box center [927, 272] width 681 height 29
paste input "0700132"
click at [1231, 413] on button "Search" at bounding box center [1222, 403] width 92 height 31
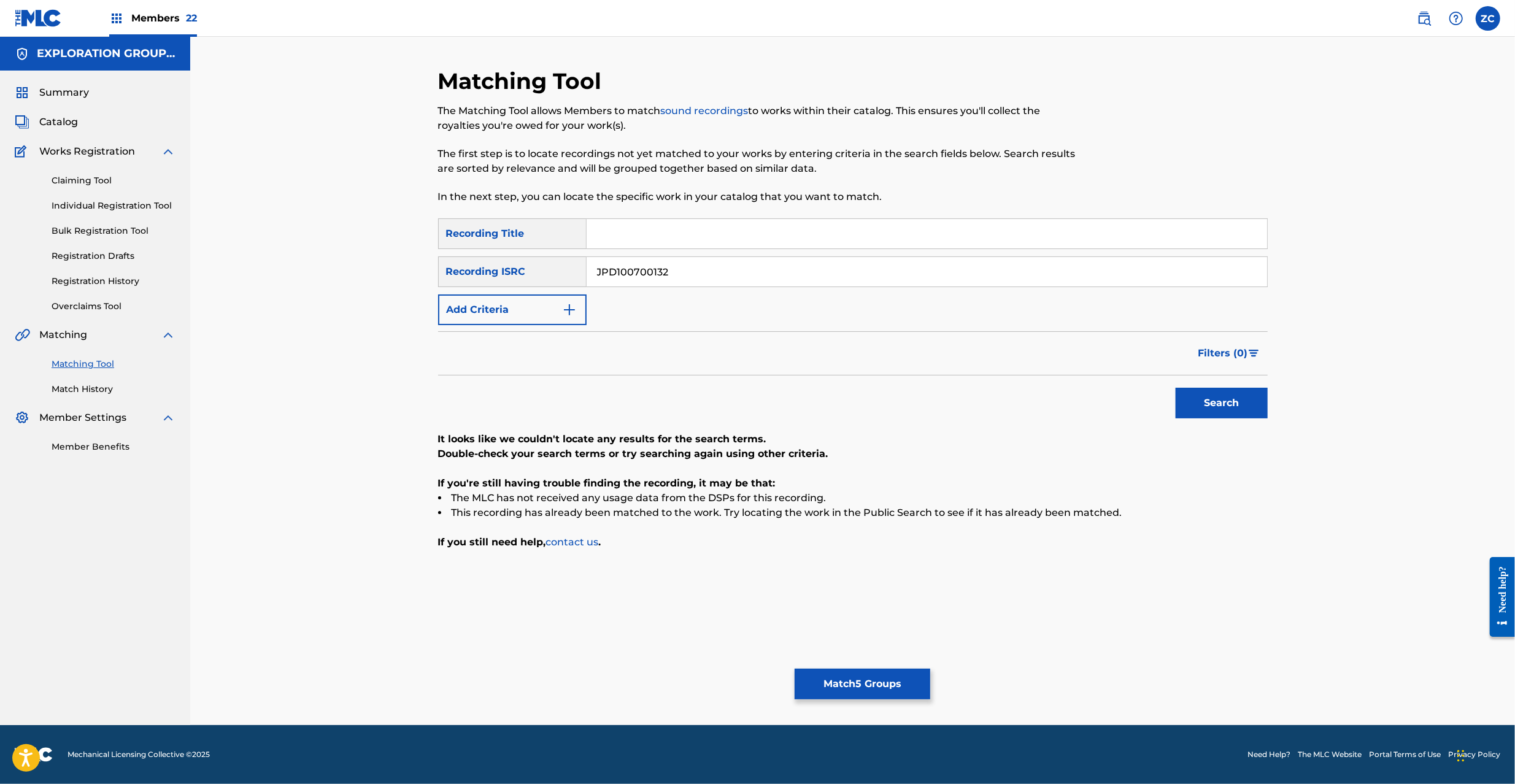
click at [782, 271] on input "JPD100700132" at bounding box center [927, 272] width 681 height 29
paste input "400399"
type input "JPD100400399"
click at [1241, 405] on button "Search" at bounding box center [1222, 403] width 92 height 31
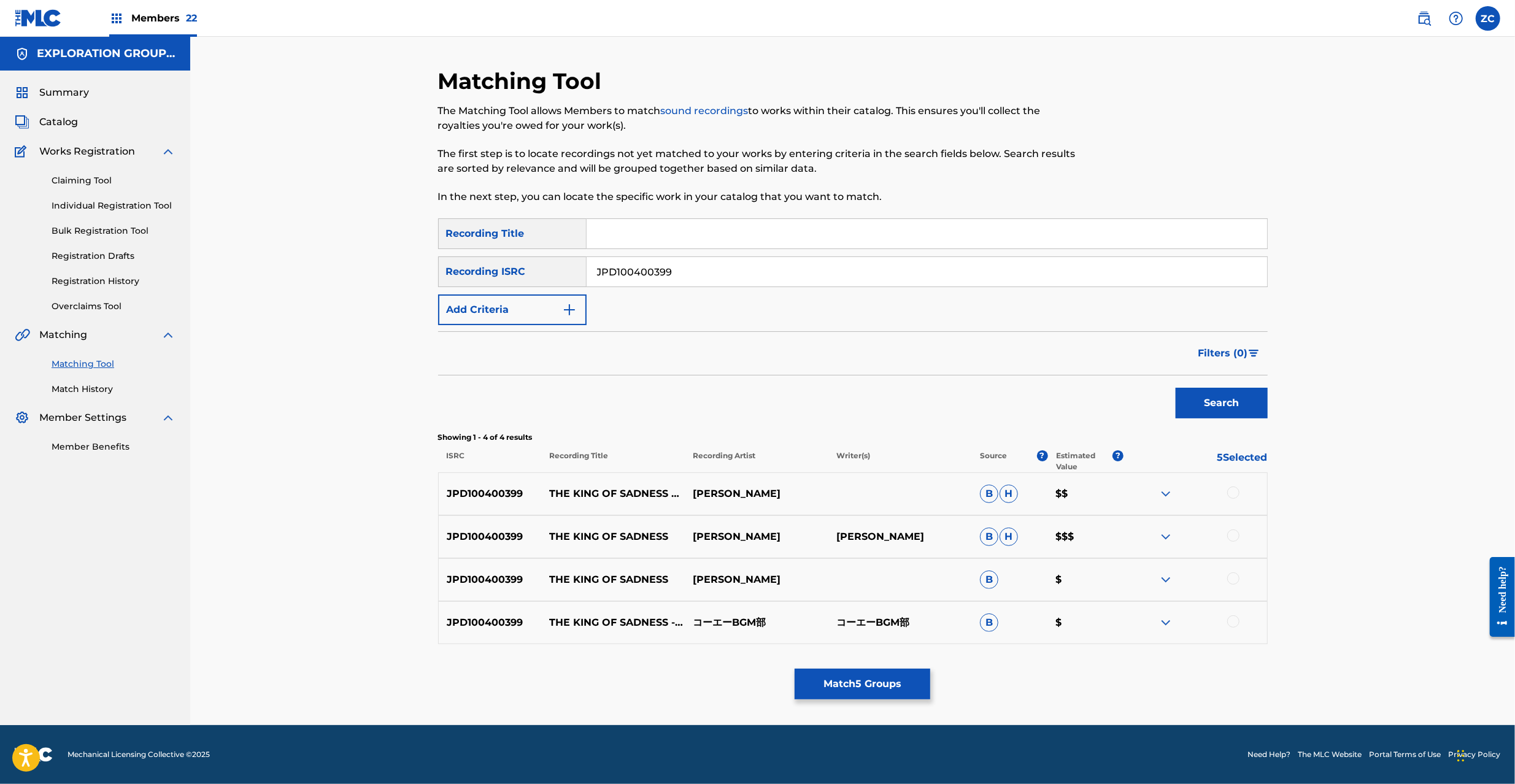
click at [1236, 491] on div at bounding box center [1233, 493] width 12 height 12
click at [1232, 531] on div at bounding box center [1233, 536] width 12 height 12
click at [1236, 576] on div at bounding box center [1233, 578] width 12 height 12
click at [1233, 620] on div at bounding box center [1233, 621] width 12 height 12
click at [875, 692] on button "Match 9 Groups" at bounding box center [862, 684] width 135 height 31
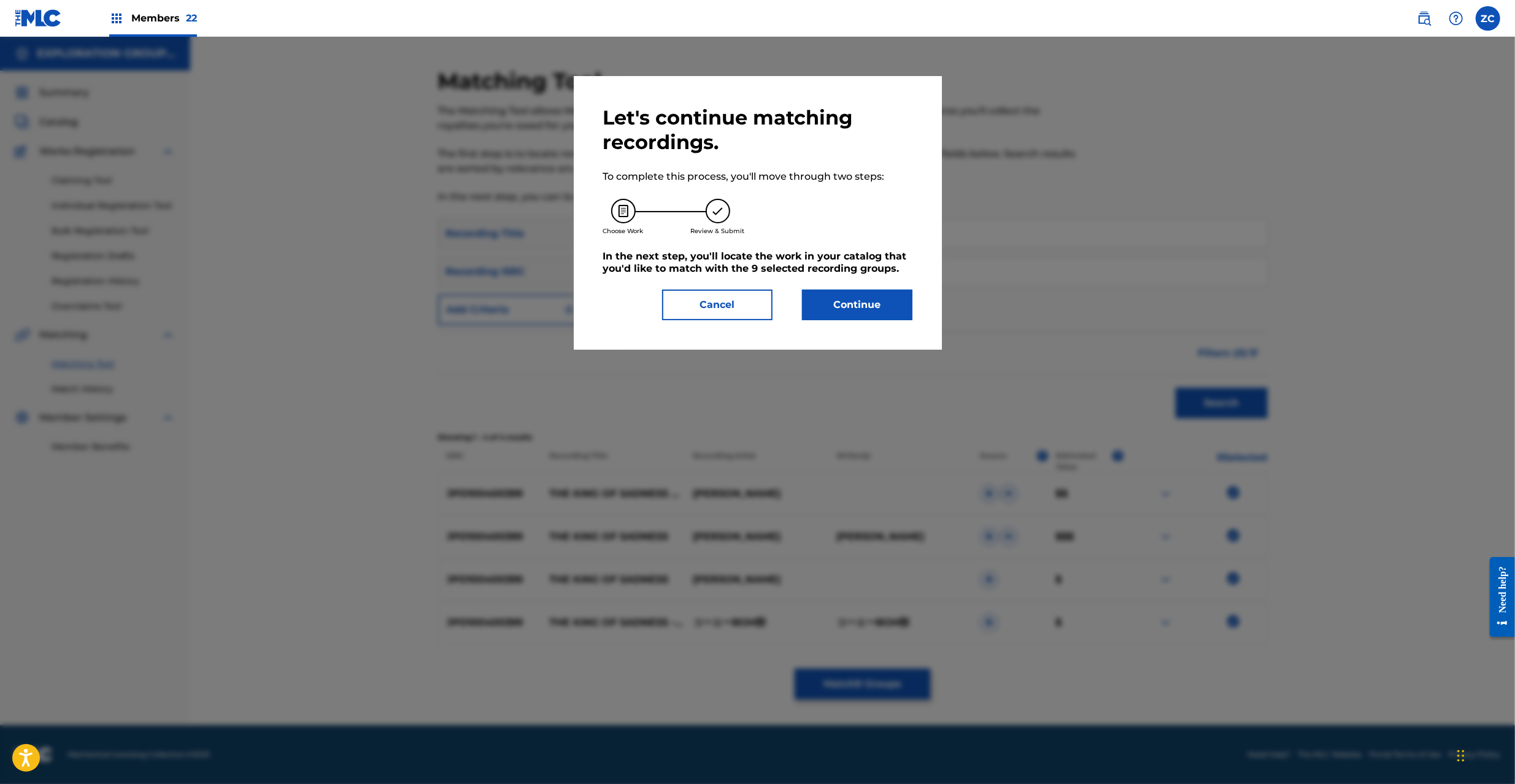
click at [841, 302] on button "Continue" at bounding box center [857, 305] width 110 height 31
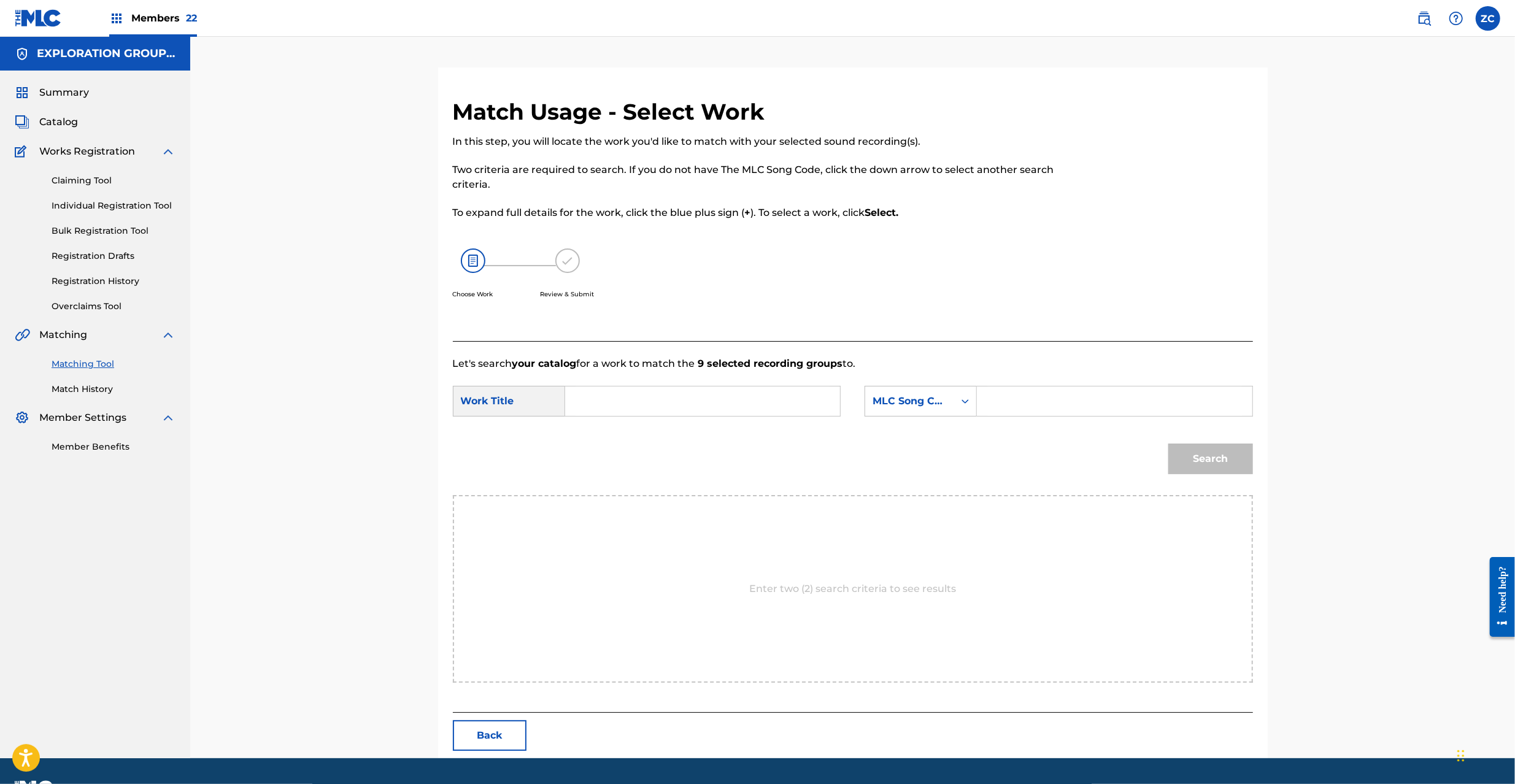
click at [746, 406] on input "Search Form" at bounding box center [702, 401] width 254 height 29
paste input "King Of Sadness The KE6DZ1"
click at [702, 403] on input "King Of Sadness The KE6DZ1" at bounding box center [702, 401] width 254 height 29
type input "King Of Sadness The"
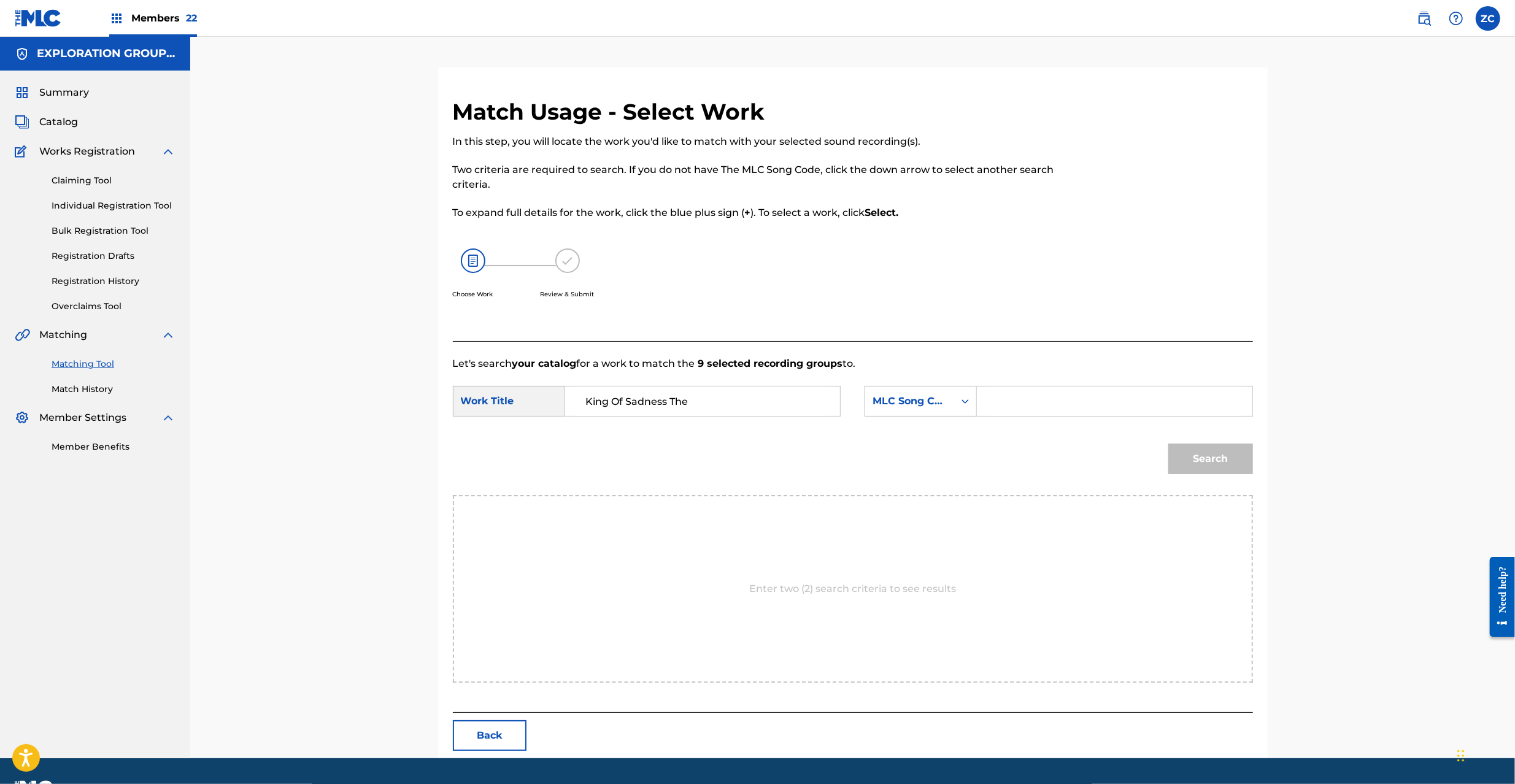
click at [1060, 403] on input "Search Form" at bounding box center [1114, 401] width 254 height 29
paste input "KE6DZ1"
type input "KE6DZ1"
drag, startPoint x: 1226, startPoint y: 457, endPoint x: 1009, endPoint y: 465, distance: 217.1
click at [1228, 459] on button "Search" at bounding box center [1211, 459] width 84 height 31
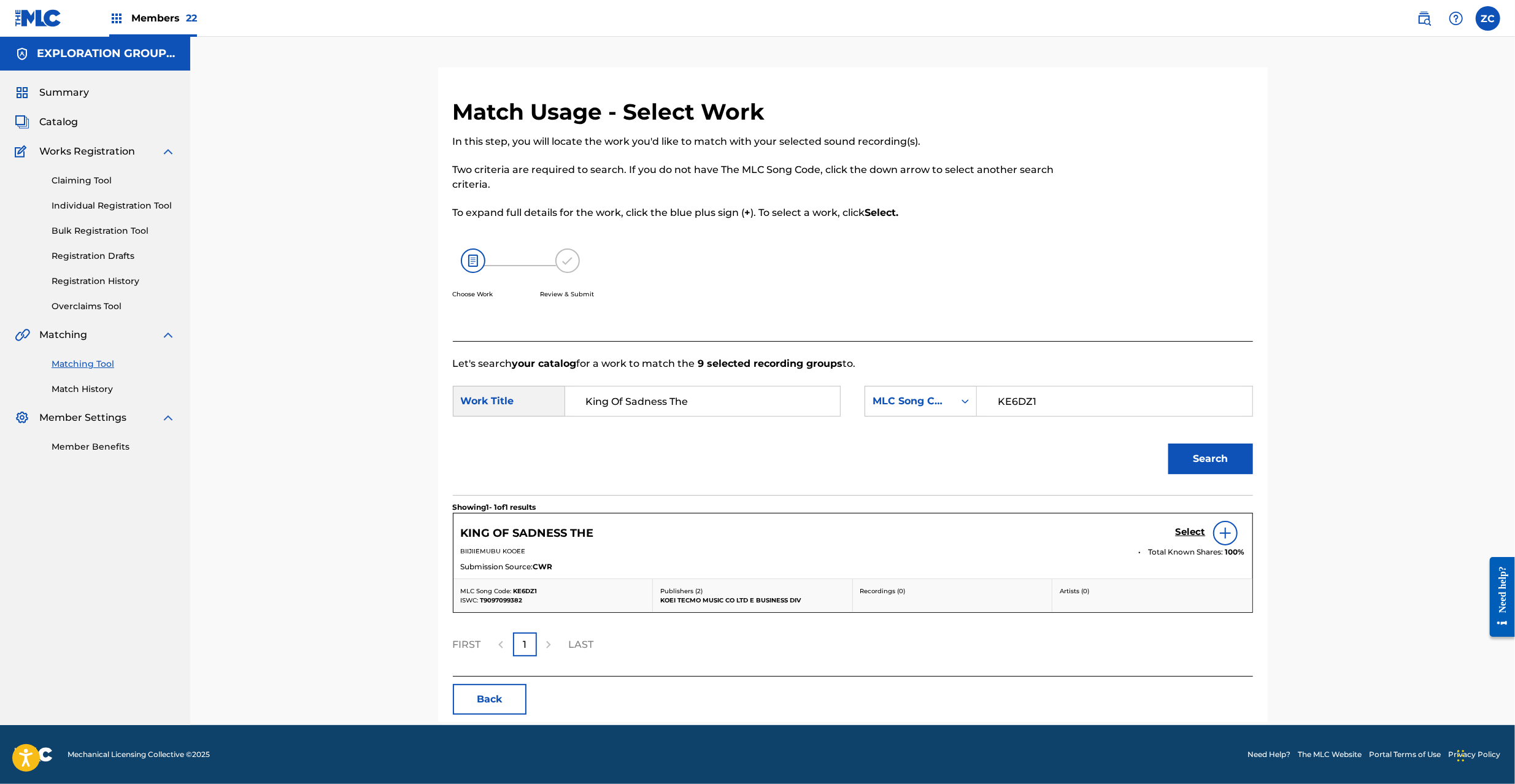
click at [1186, 536] on h5 "Select" at bounding box center [1191, 532] width 30 height 12
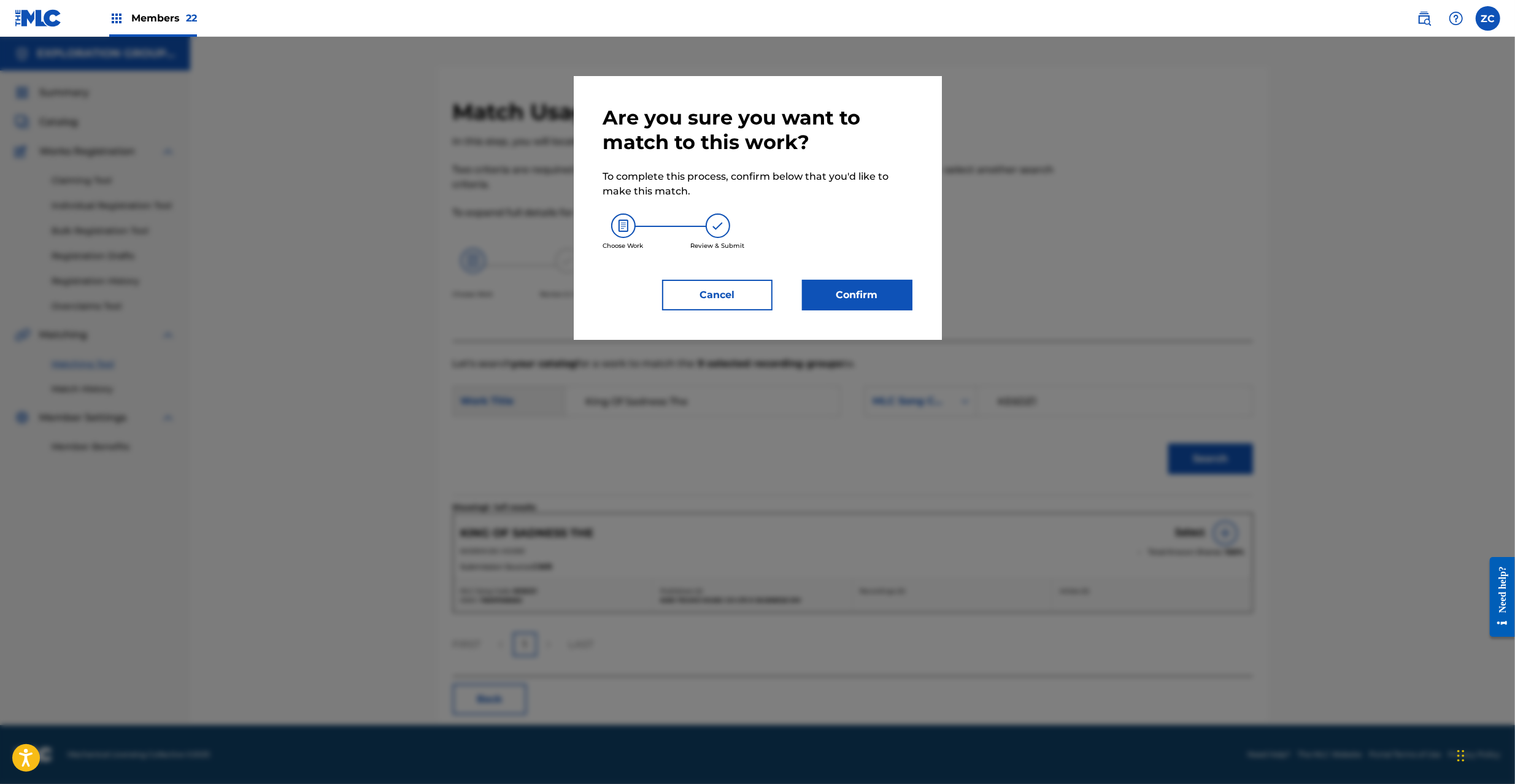
click at [870, 315] on div "Are you sure you want to match to this work? To complete this process, confirm …" at bounding box center [758, 208] width 368 height 264
click at [871, 284] on button "Confirm" at bounding box center [857, 295] width 110 height 31
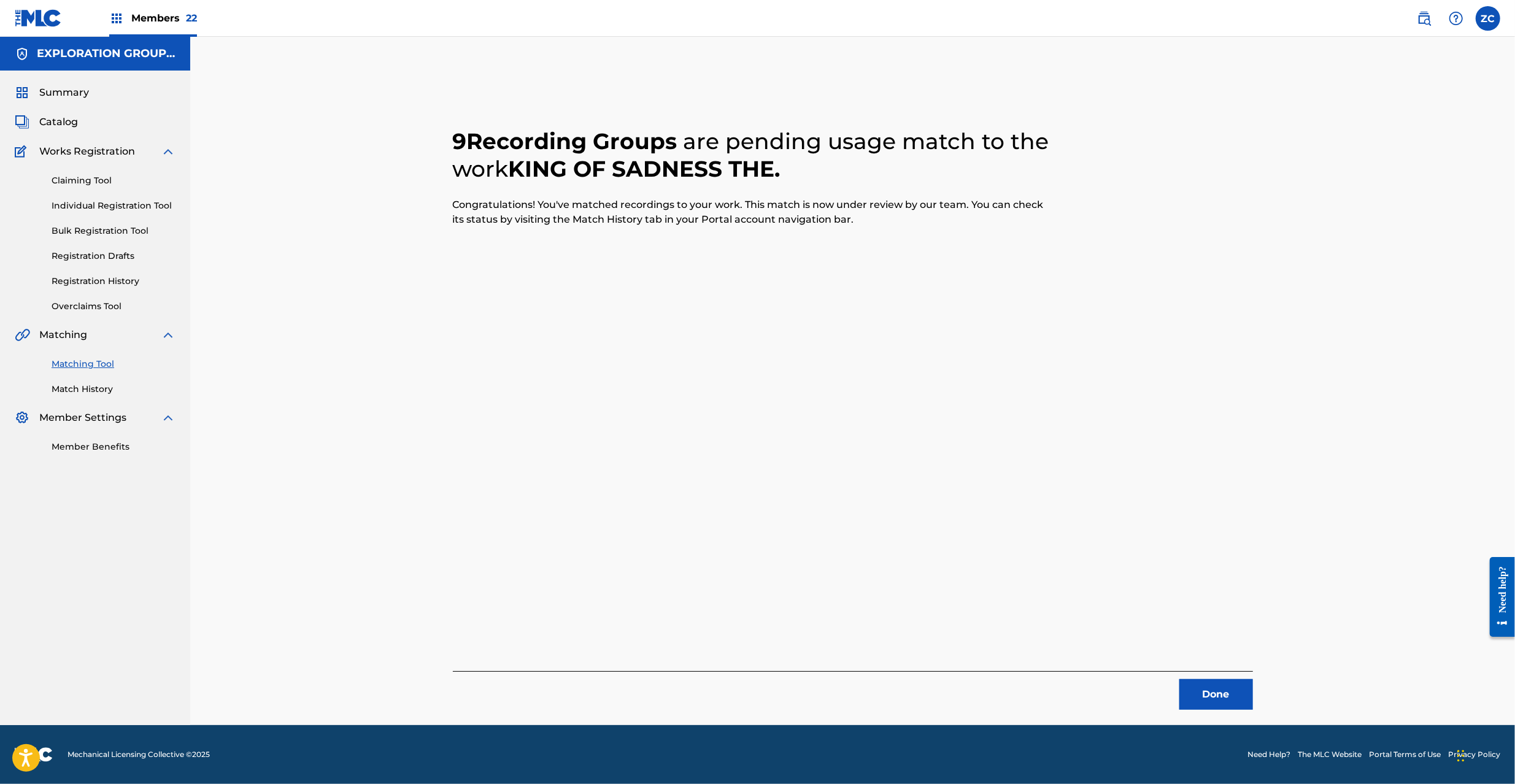
click at [1221, 681] on button "Done" at bounding box center [1216, 694] width 74 height 31
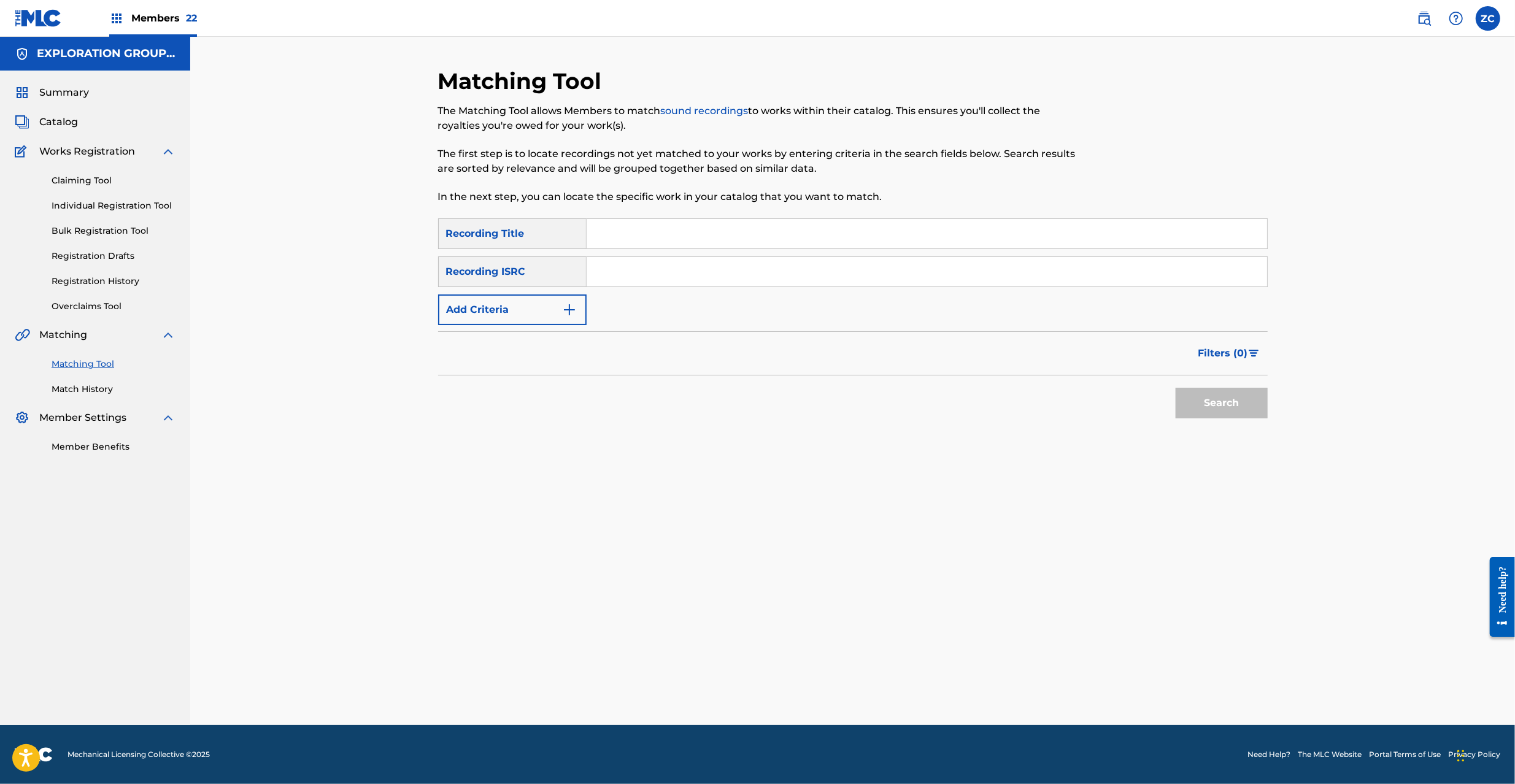
click at [807, 281] on input "Search Form" at bounding box center [927, 272] width 681 height 29
paste input "JPD100700406"
click at [1223, 408] on button "Search" at bounding box center [1222, 403] width 92 height 31
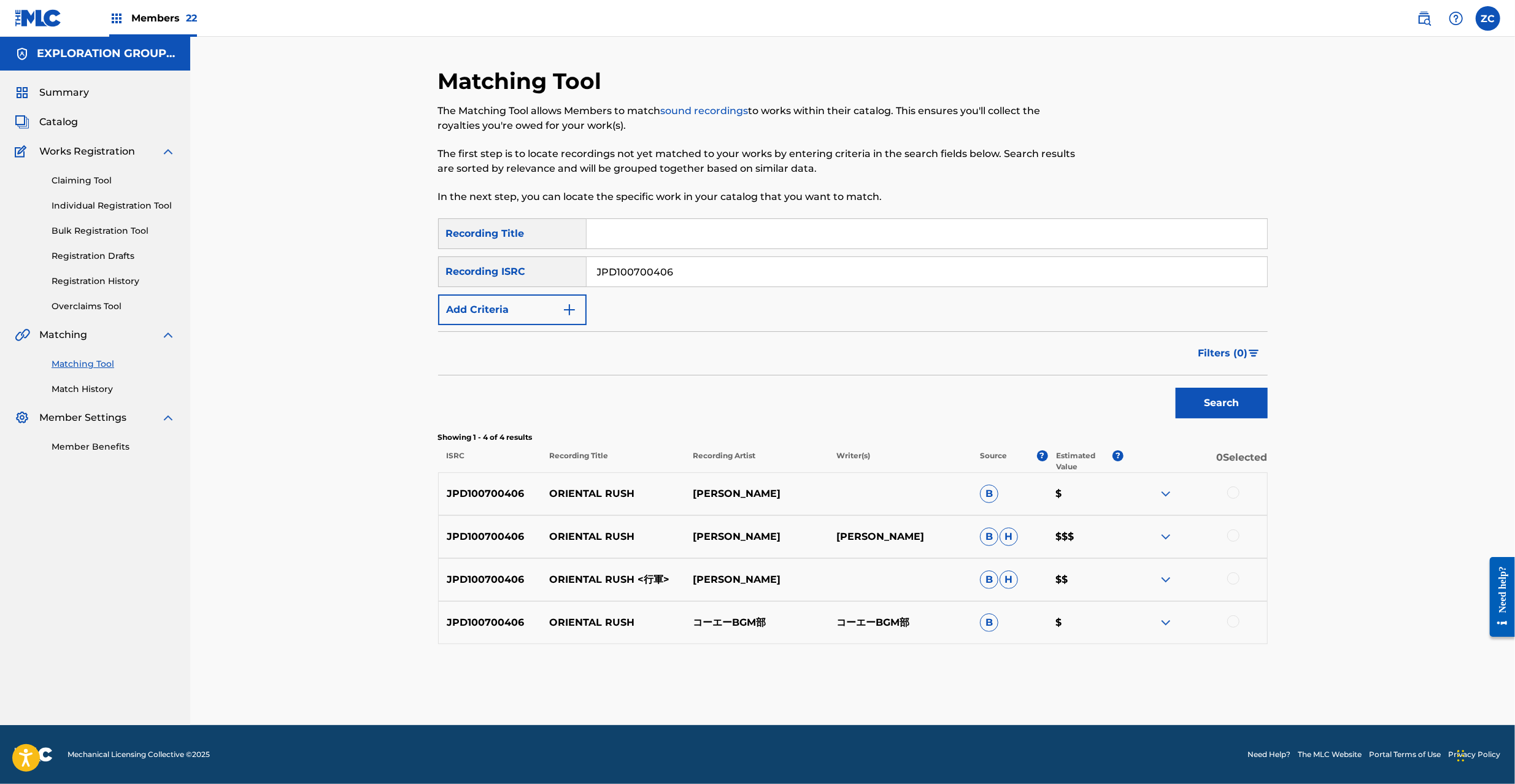
click at [1235, 491] on div at bounding box center [1233, 493] width 12 height 12
click at [1231, 540] on div at bounding box center [1233, 536] width 12 height 12
click at [1233, 578] on div at bounding box center [1233, 578] width 12 height 12
click at [1233, 609] on div "JPD100700406 ORIENTAL RUSH コーエーBGM部 コーエーBGM部 B $" at bounding box center [853, 623] width 830 height 43
click at [1233, 626] on div at bounding box center [1233, 621] width 12 height 12
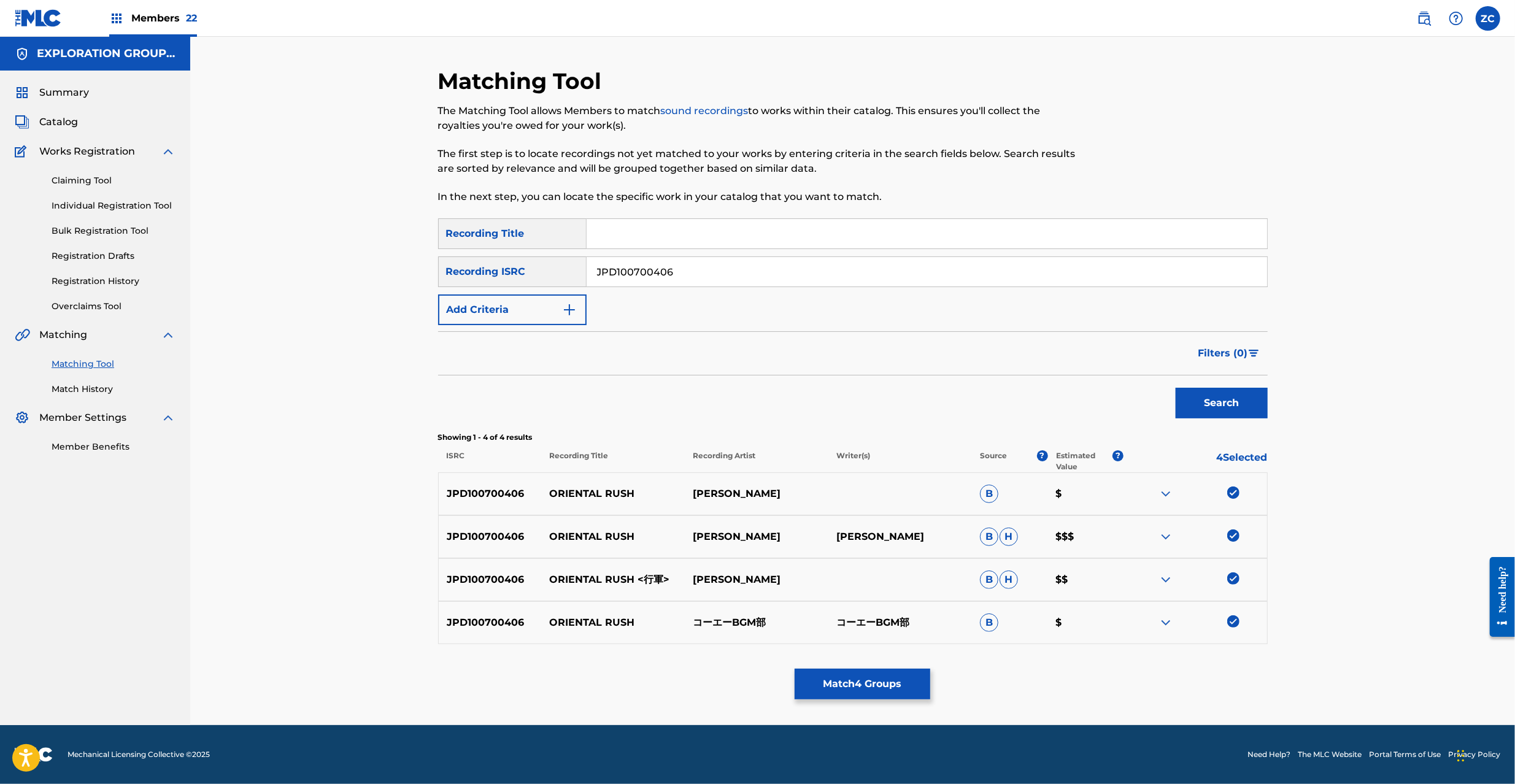
click at [715, 267] on input "JPD100700406" at bounding box center [927, 272] width 681 height 29
paste input "1300040"
click at [1241, 406] on button "Search" at bounding box center [1222, 403] width 92 height 31
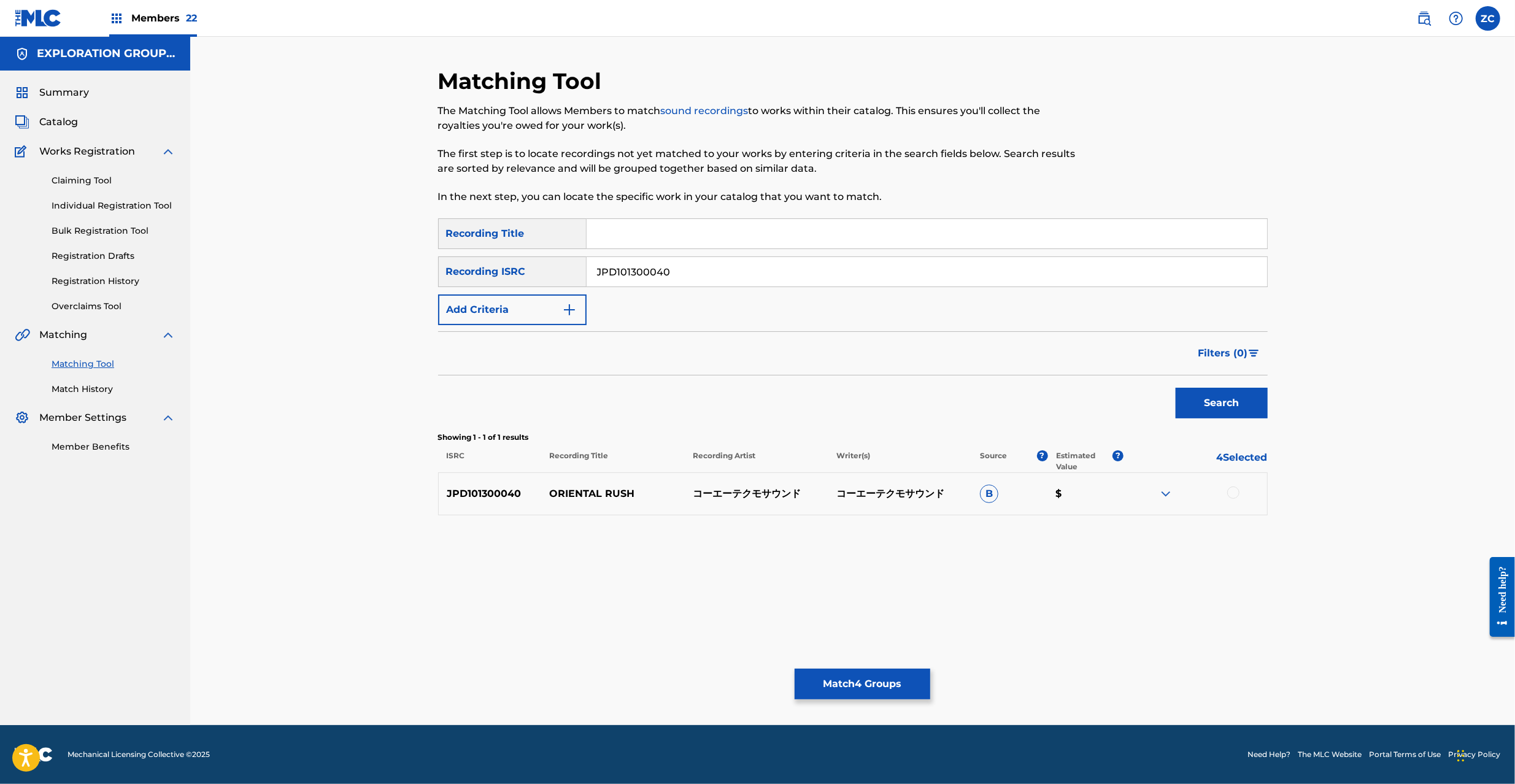
click at [1228, 491] on div at bounding box center [1233, 493] width 12 height 12
click at [735, 280] on input "JPD101300040" at bounding box center [927, 272] width 681 height 29
paste input "0900092"
type input "JPD100900092"
click at [1209, 402] on button "Search" at bounding box center [1222, 403] width 92 height 31
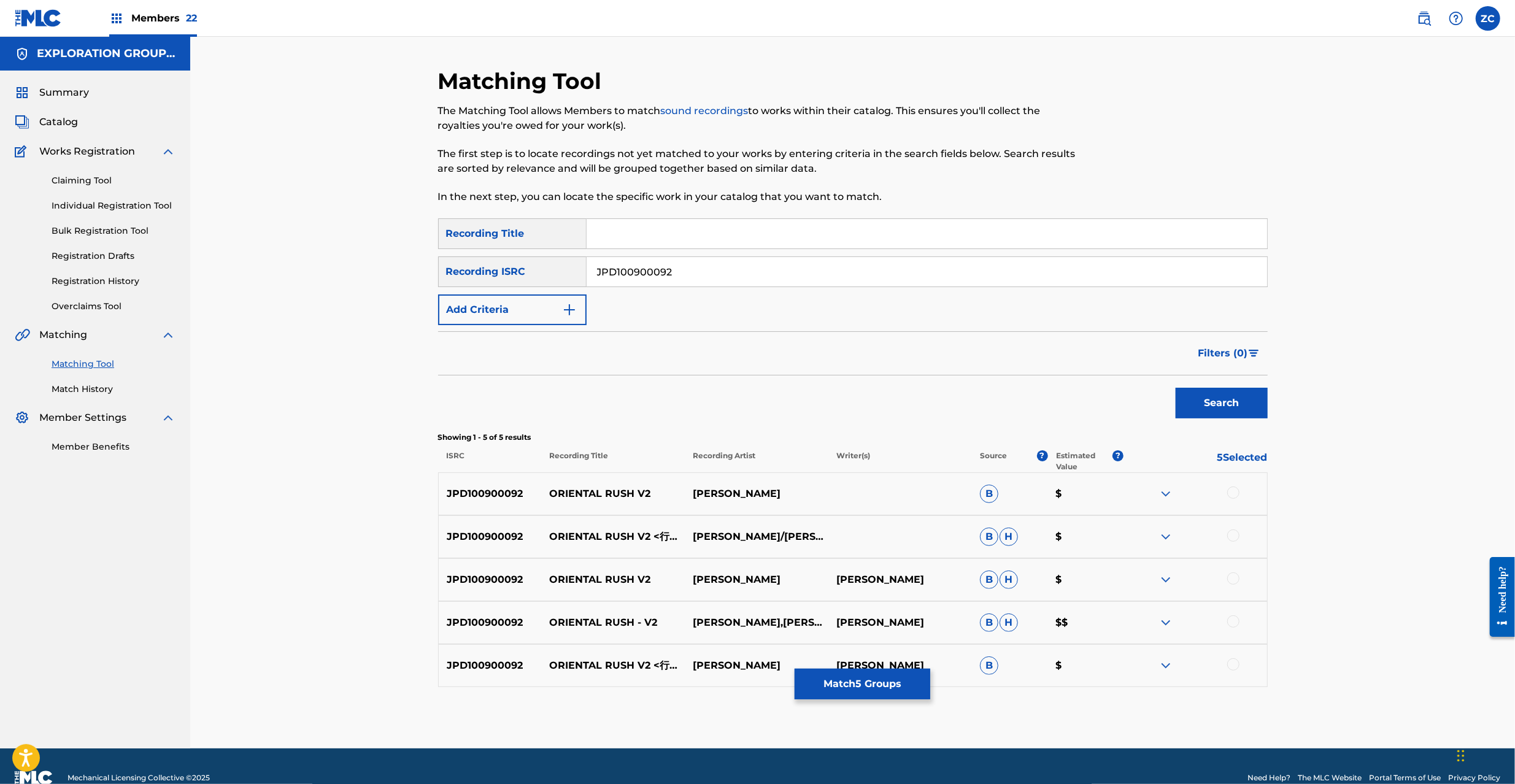
click at [1230, 496] on div at bounding box center [1233, 493] width 12 height 12
click at [1235, 540] on div at bounding box center [1233, 536] width 12 height 12
click at [1231, 579] on div at bounding box center [1233, 578] width 12 height 12
click at [1233, 620] on div at bounding box center [1233, 621] width 12 height 12
click at [1230, 666] on div at bounding box center [1233, 664] width 12 height 12
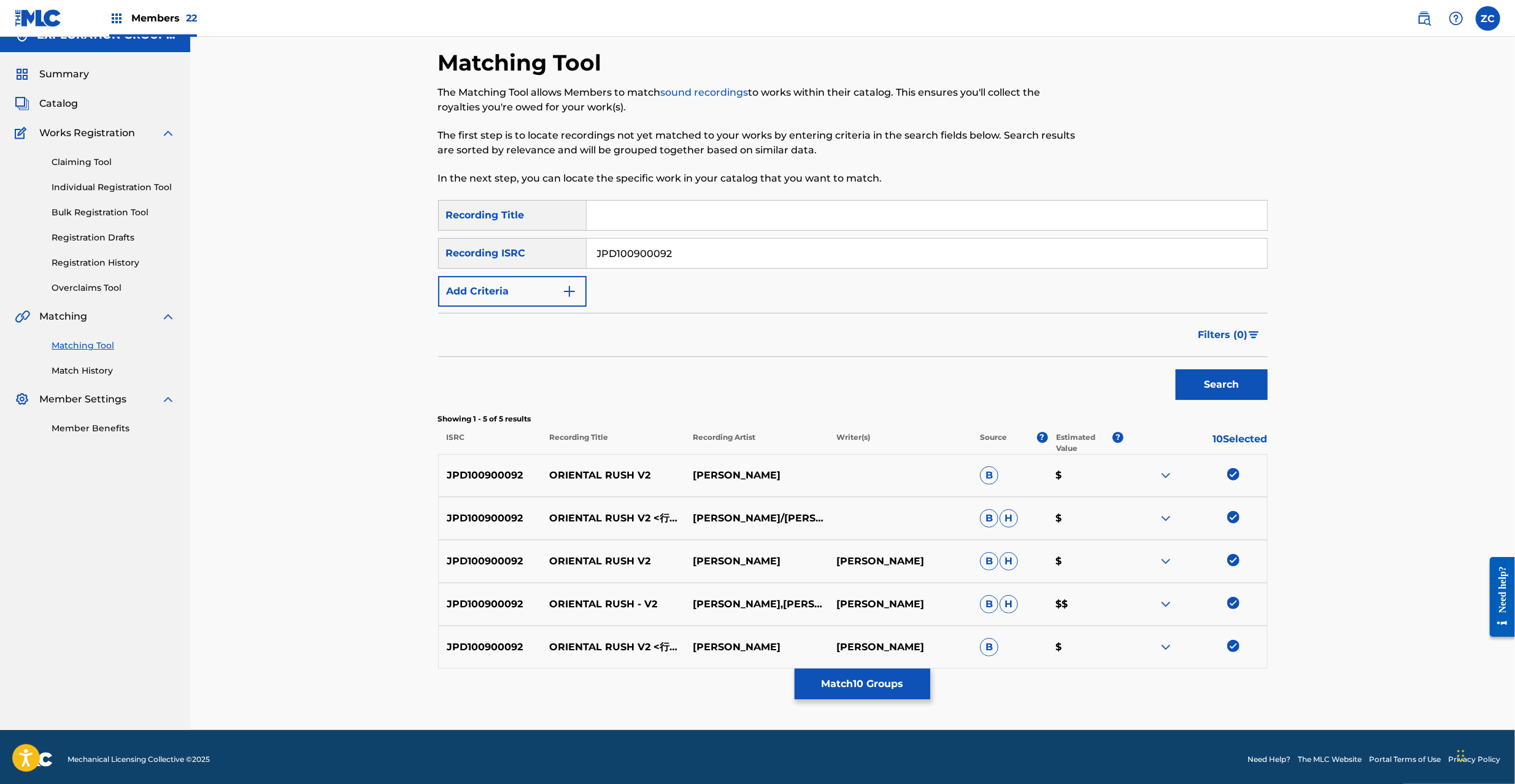
scroll to position [23, 0]
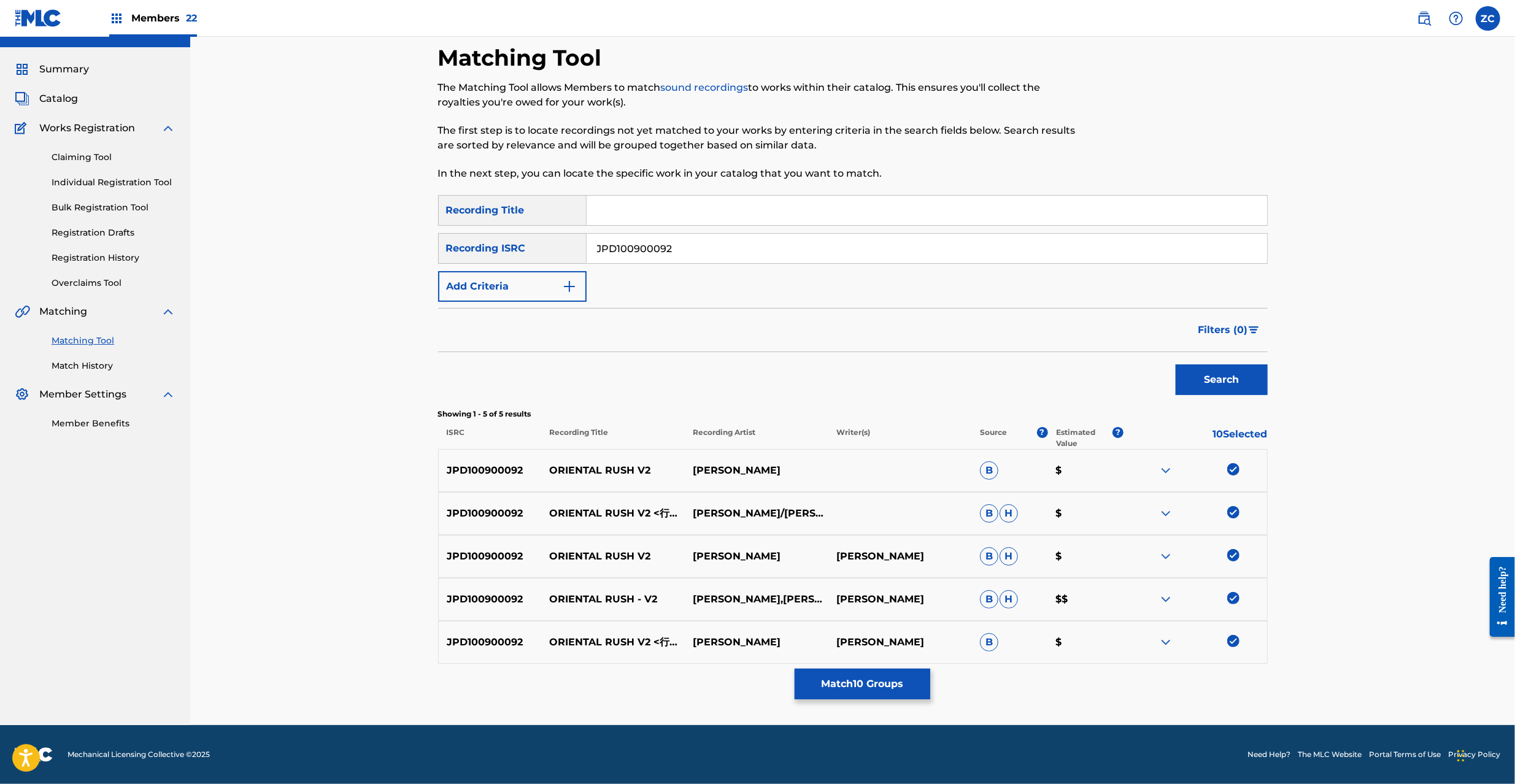
click at [887, 686] on button "Match 10 Groups" at bounding box center [862, 684] width 135 height 31
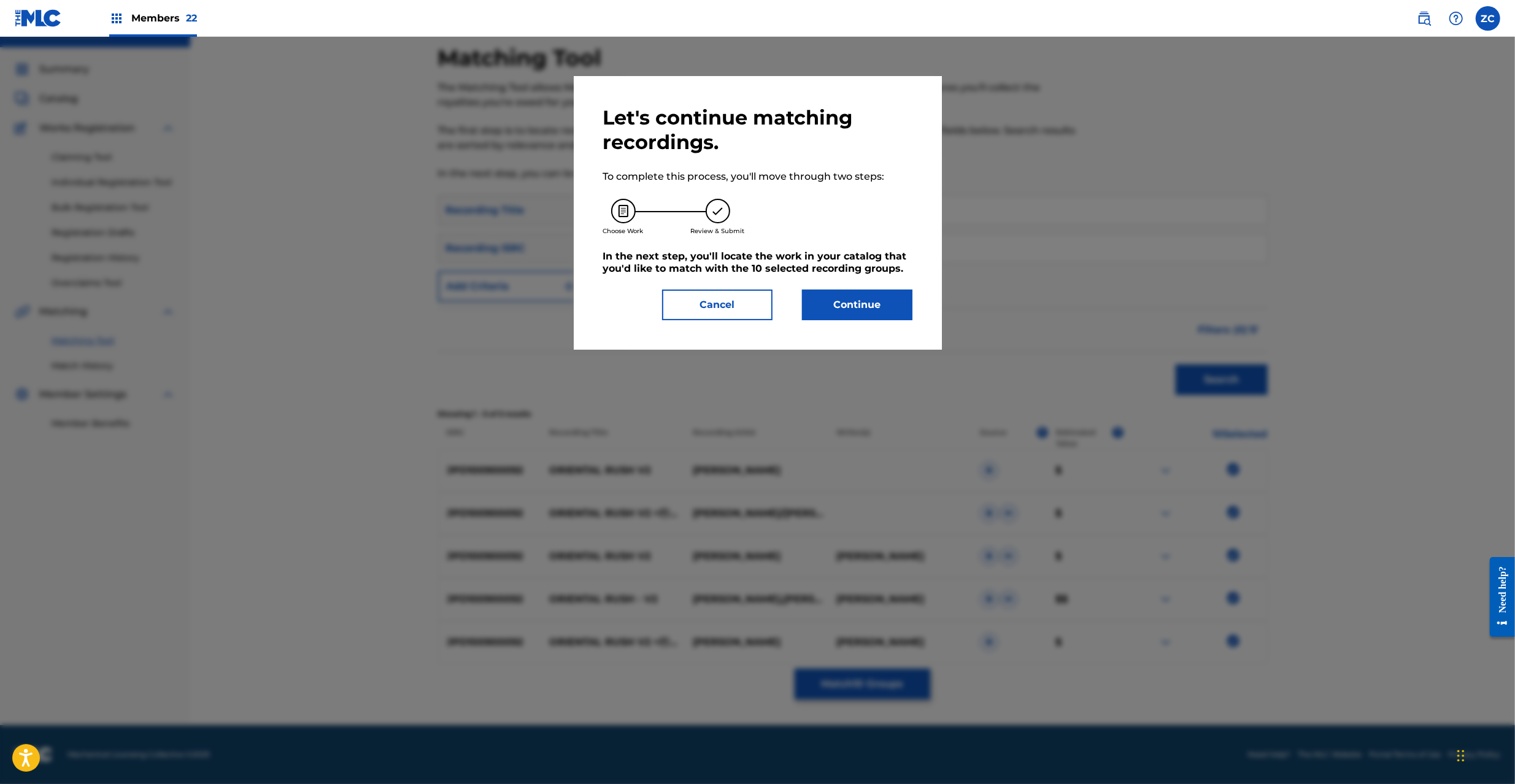
click at [838, 298] on button "Continue" at bounding box center [857, 305] width 110 height 31
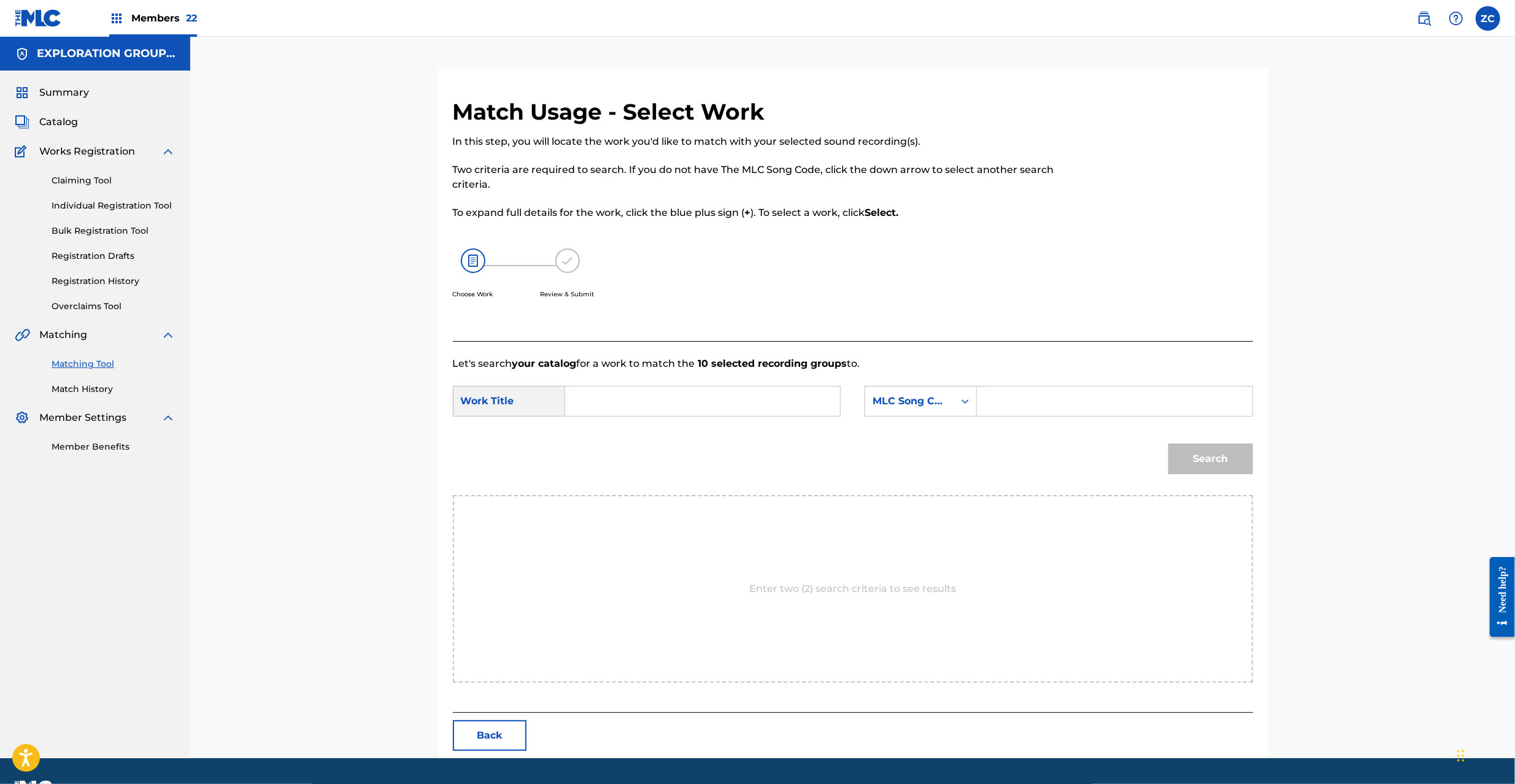
click at [745, 396] on input "Search Form" at bounding box center [702, 401] width 254 height 29
paste input "Oriental Rush OC1WQ1"
click at [710, 398] on input "Oriental Rush OC1WQ1" at bounding box center [702, 401] width 254 height 29
click at [698, 402] on input "Oriental Rush OC1WQ" at bounding box center [702, 401] width 254 height 29
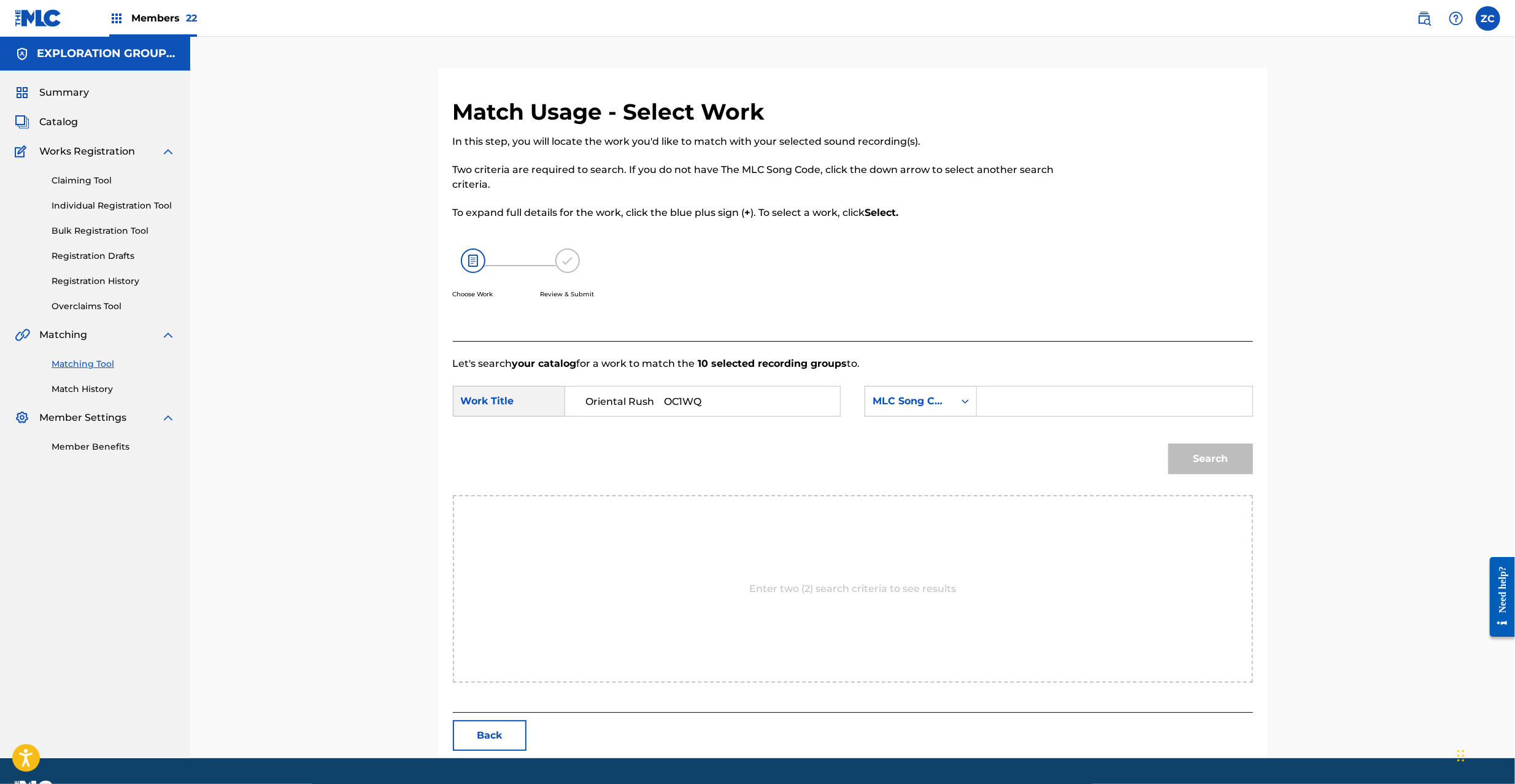
click at [698, 402] on input "Oriental Rush OC1WQ" at bounding box center [702, 401] width 254 height 29
type input "Oriental Rush"
drag, startPoint x: 1034, startPoint y: 402, endPoint x: 1054, endPoint y: 408, distance: 20.9
click at [1034, 402] on input "Search Form" at bounding box center [1114, 401] width 254 height 29
paste input "OC1WQ"
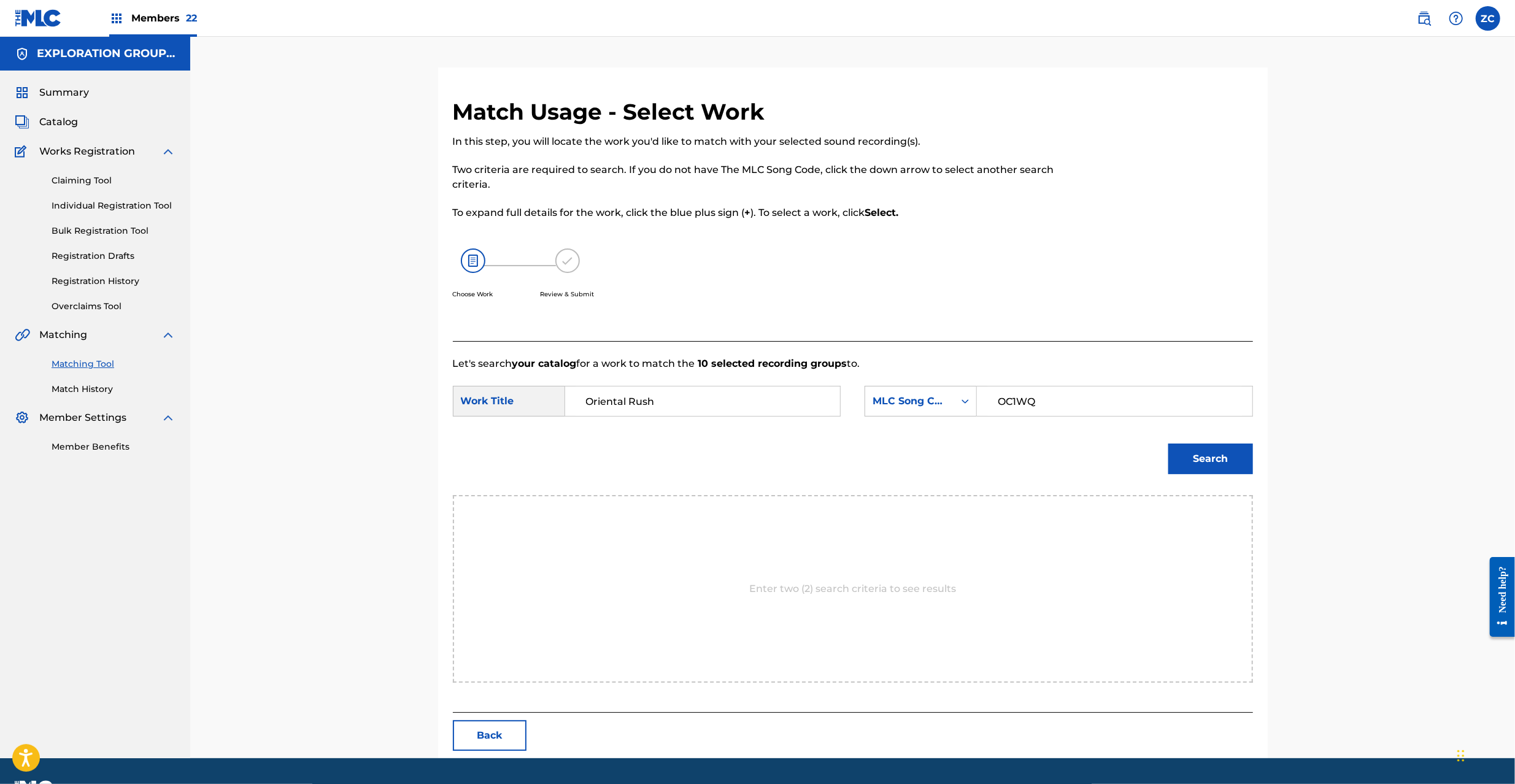
type input "OC1WQ"
click at [1228, 465] on button "Search" at bounding box center [1211, 459] width 84 height 31
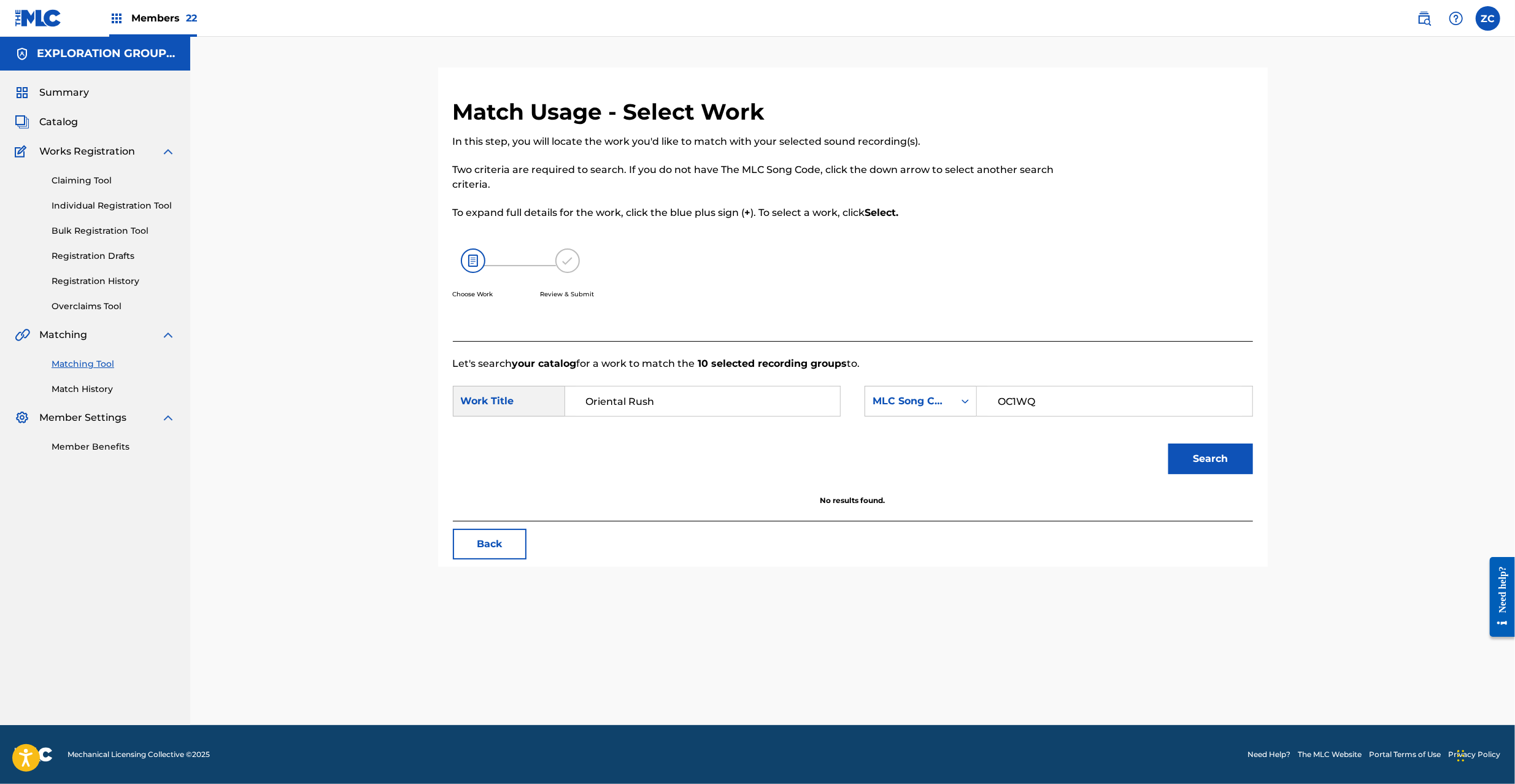
click at [1070, 404] on input "OC1WQ" at bounding box center [1114, 401] width 254 height 29
type input "OC1WQ1"
click at [1201, 459] on button "Search" at bounding box center [1211, 459] width 84 height 31
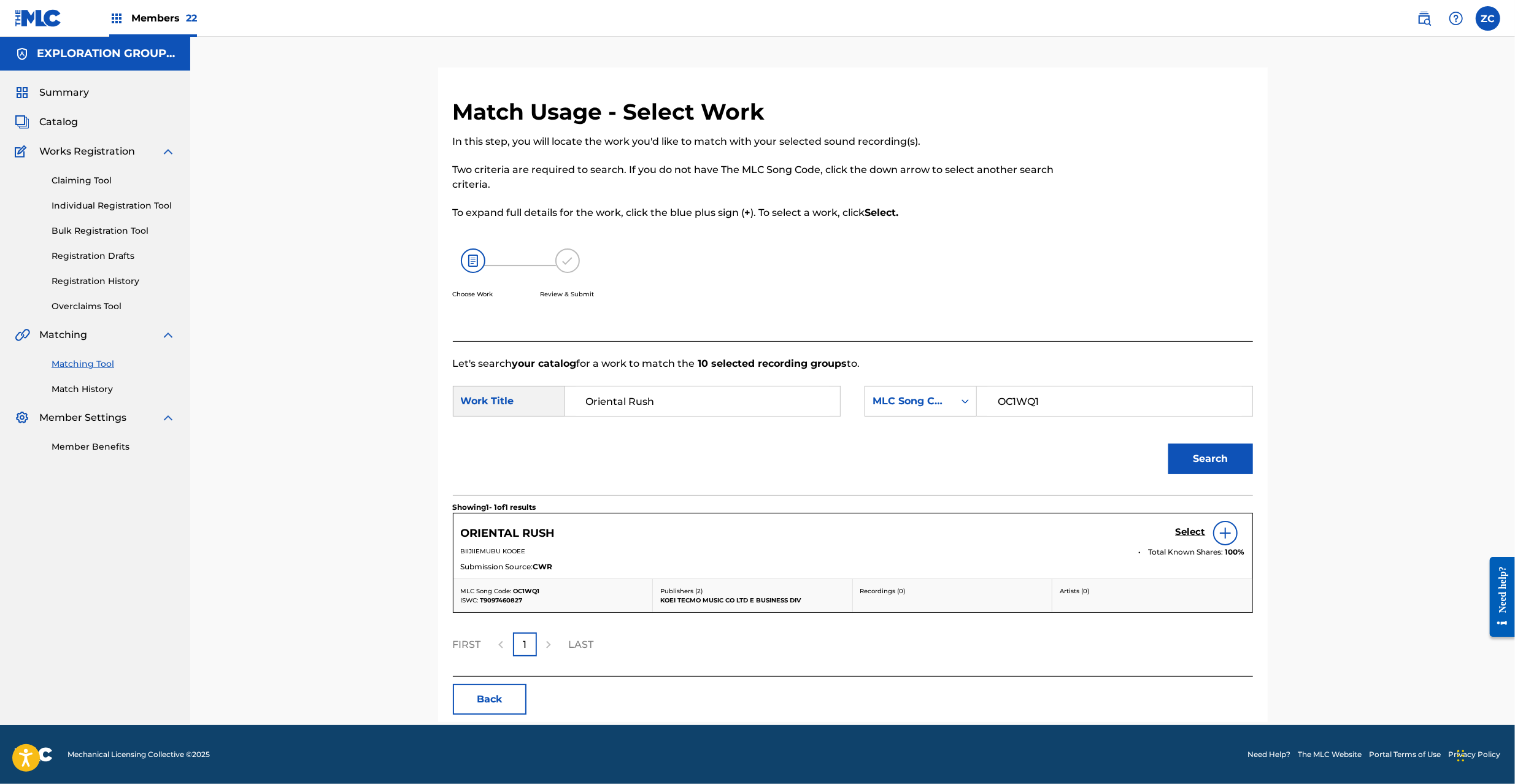
click at [1186, 534] on h5 "Select" at bounding box center [1191, 532] width 30 height 12
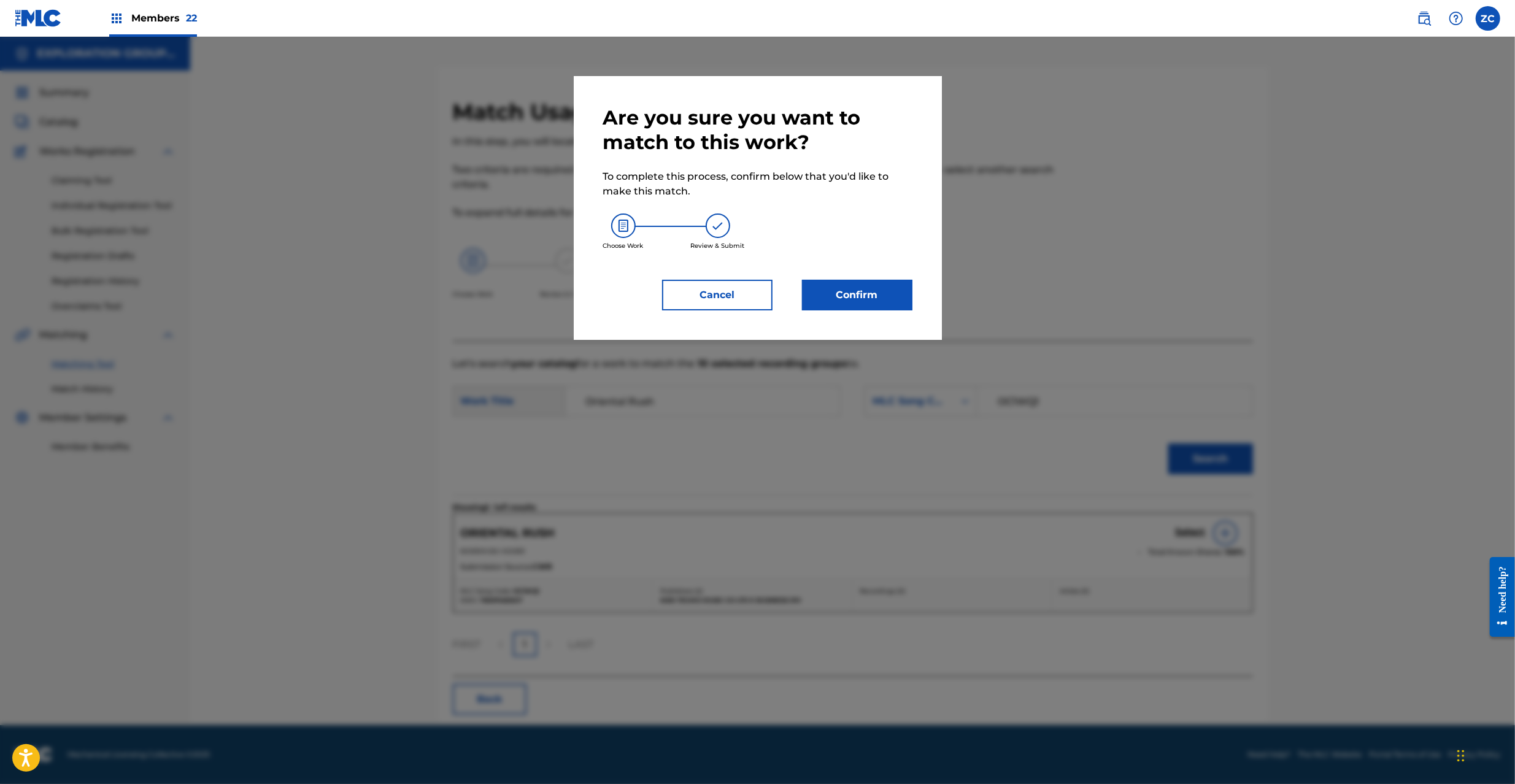
click at [833, 298] on button "Confirm" at bounding box center [857, 295] width 110 height 31
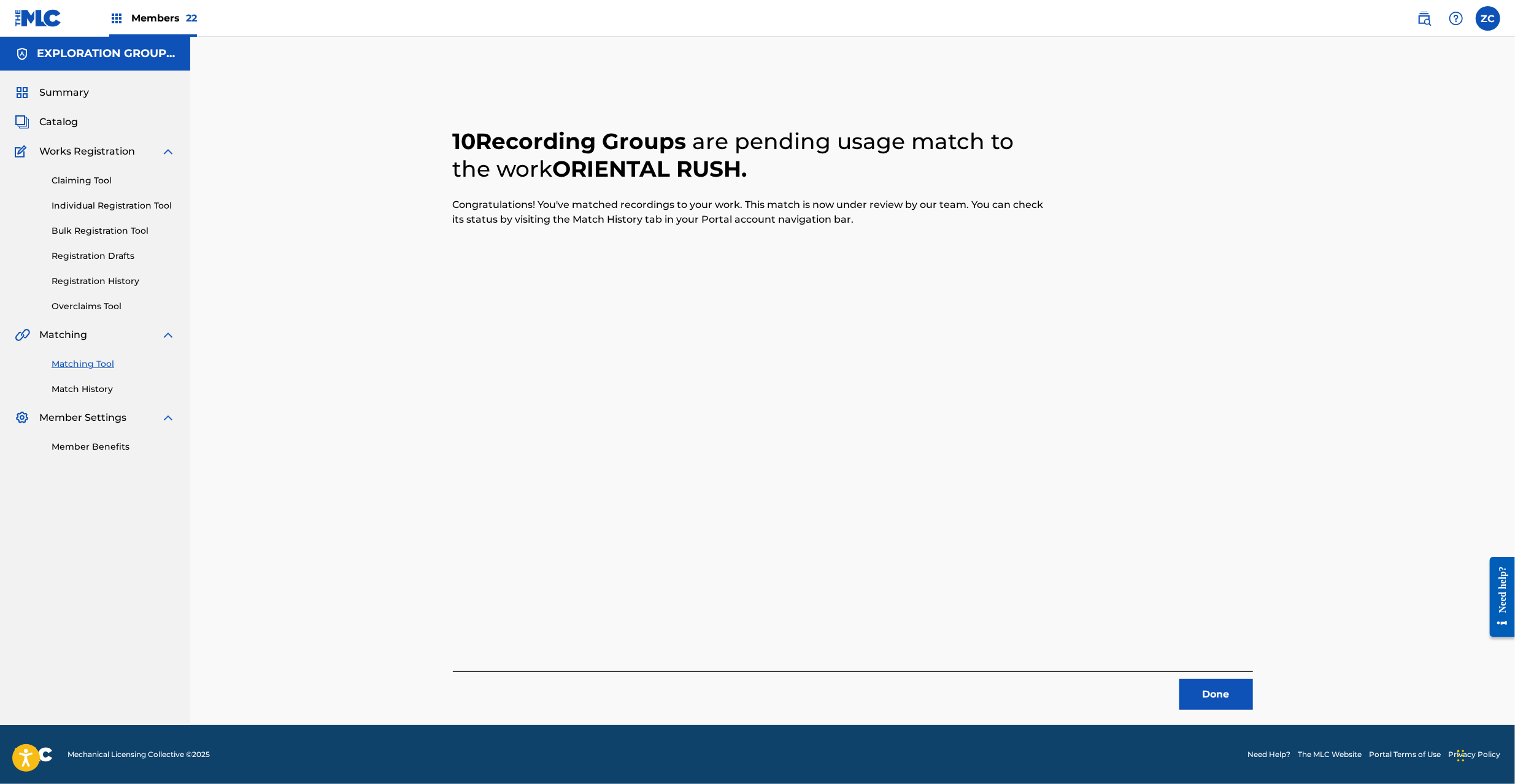
click at [1204, 685] on button "Done" at bounding box center [1216, 694] width 74 height 31
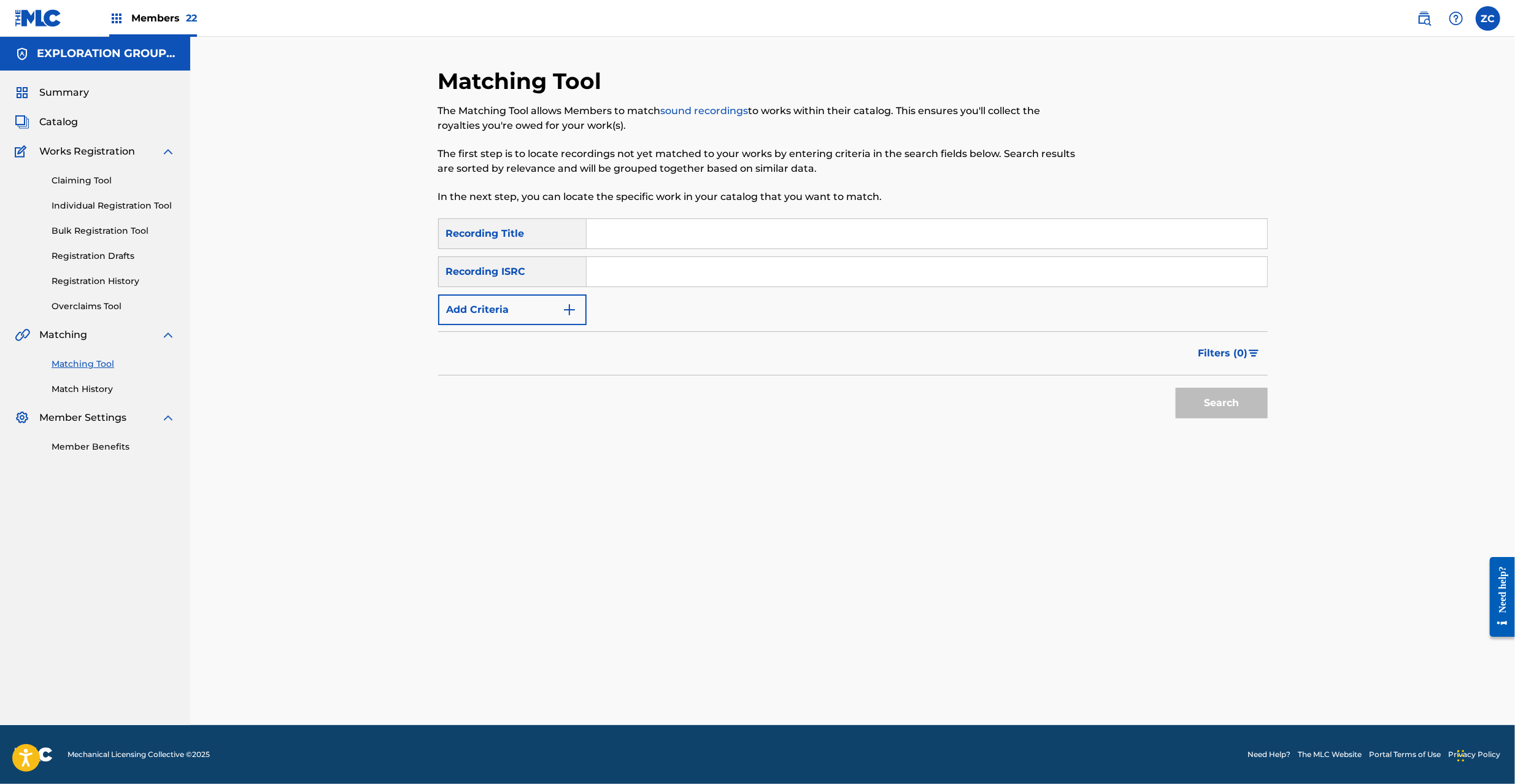
drag, startPoint x: 718, startPoint y: 280, endPoint x: 728, endPoint y: 278, distance: 10.2
click at [718, 278] on input "Search Form" at bounding box center [927, 272] width 681 height 29
paste input "JPD100700413"
click at [1253, 406] on button "Search" at bounding box center [1222, 403] width 92 height 31
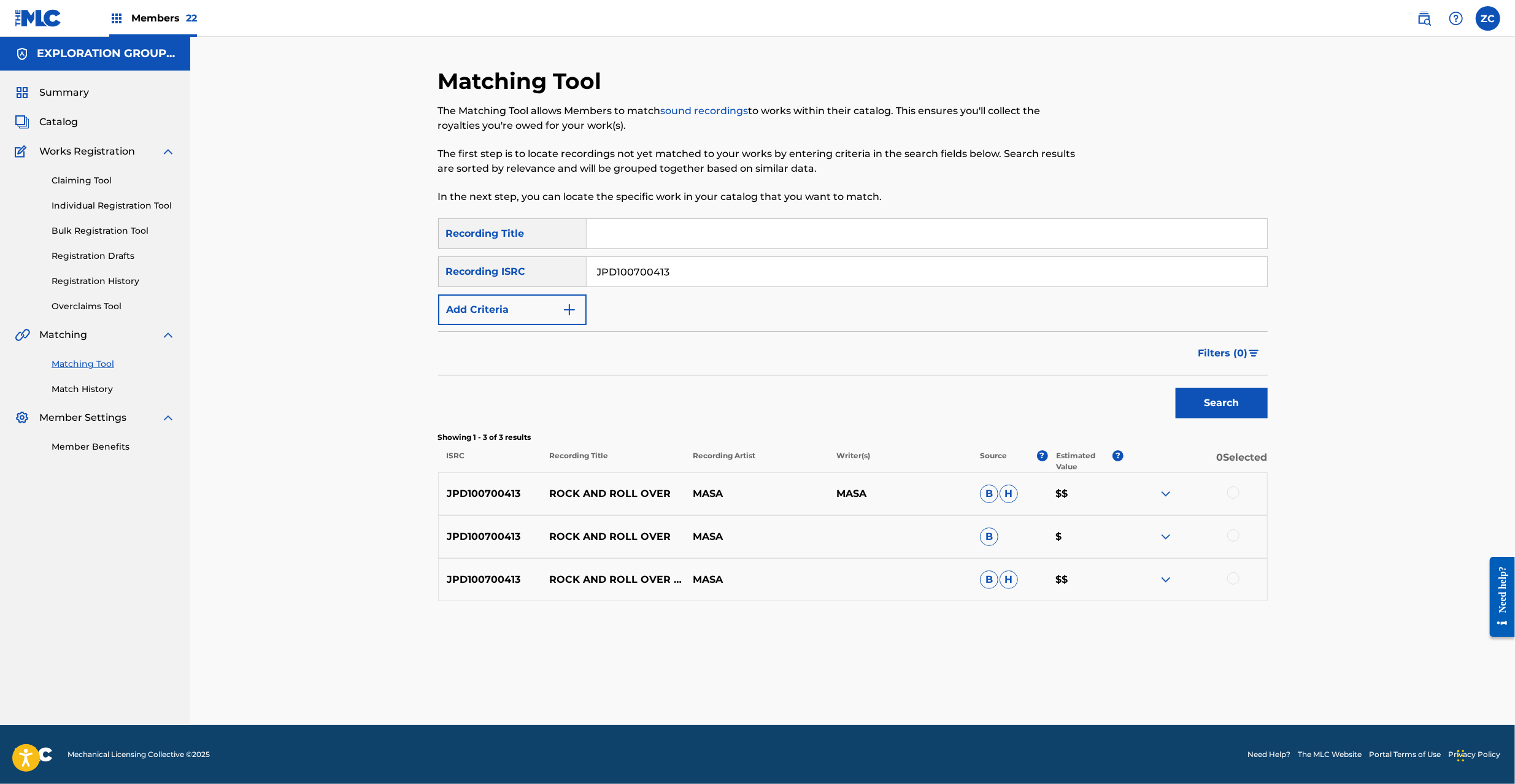
click at [1238, 492] on div at bounding box center [1233, 493] width 12 height 12
click at [1235, 535] on div at bounding box center [1233, 536] width 12 height 12
click at [1231, 577] on div at bounding box center [1233, 578] width 12 height 12
click at [762, 272] on input "JPD100700413" at bounding box center [927, 272] width 681 height 29
paste input "900102"
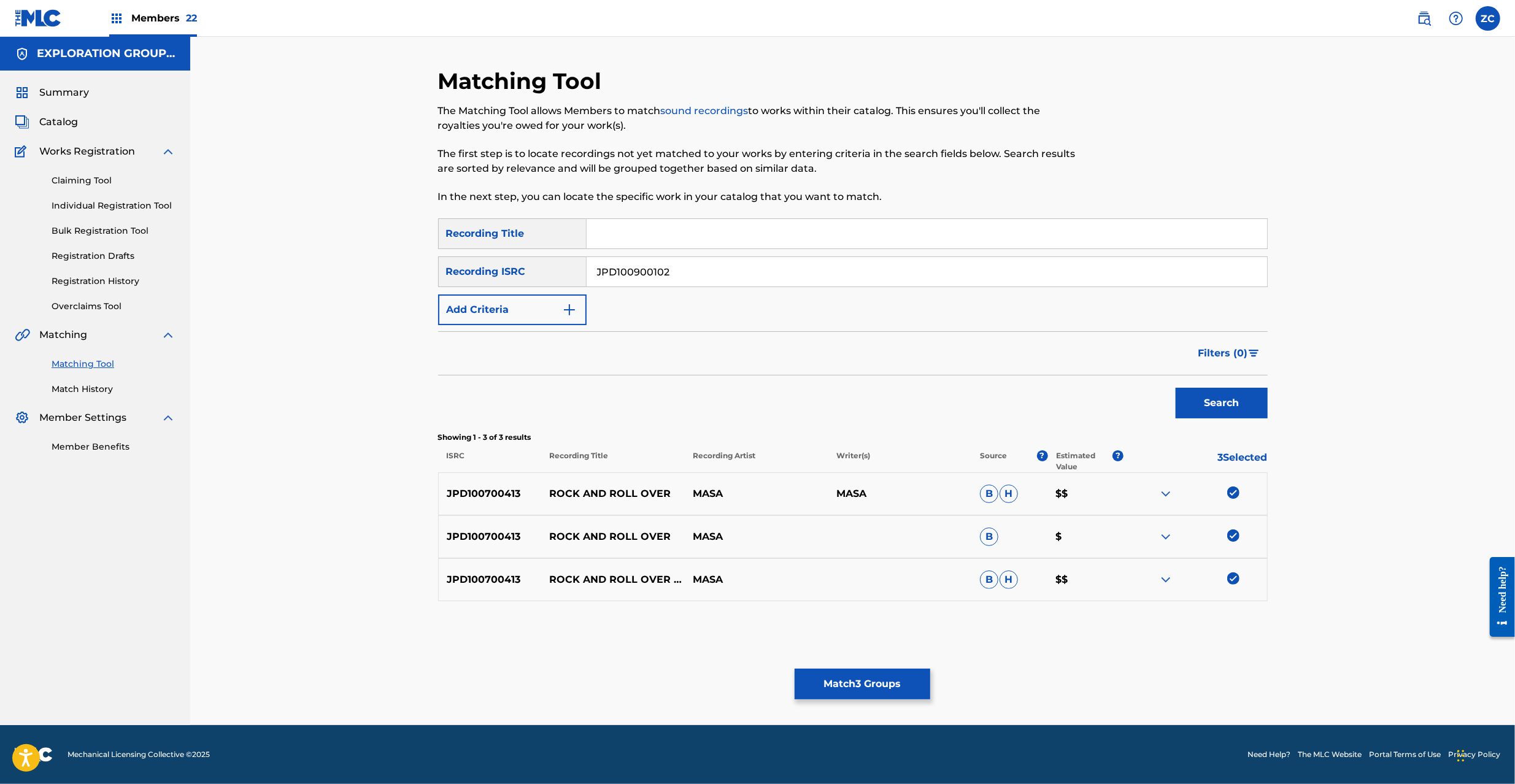
type input "JPD100900102"
click at [1206, 410] on button "Search" at bounding box center [1222, 403] width 92 height 31
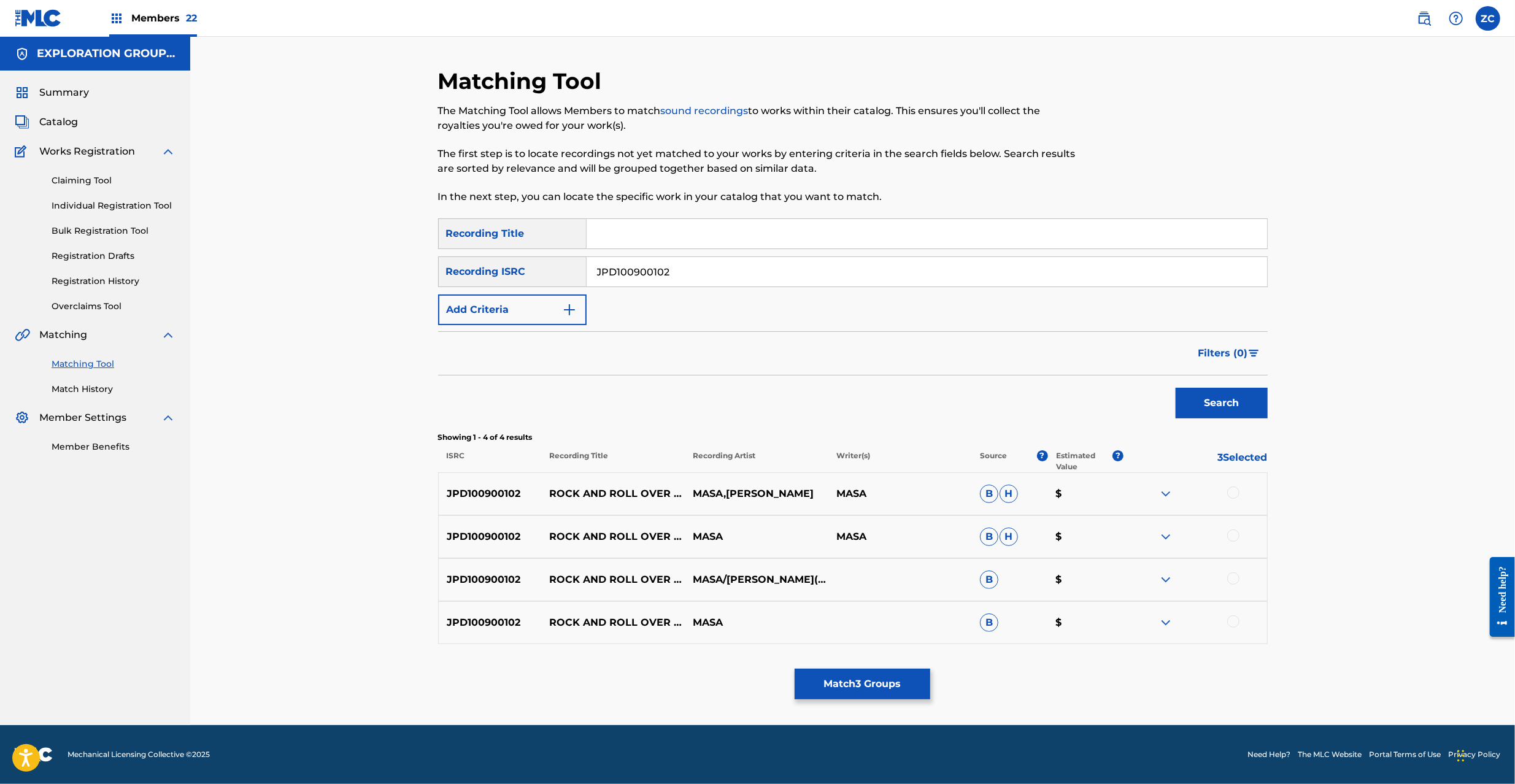
click at [1237, 492] on div at bounding box center [1233, 493] width 12 height 12
click at [1235, 539] on div at bounding box center [1233, 536] width 12 height 12
click at [1230, 577] on div at bounding box center [1233, 578] width 12 height 12
click at [1232, 622] on div at bounding box center [1233, 621] width 12 height 12
click at [870, 679] on button "Match 7 Groups" at bounding box center [862, 684] width 135 height 31
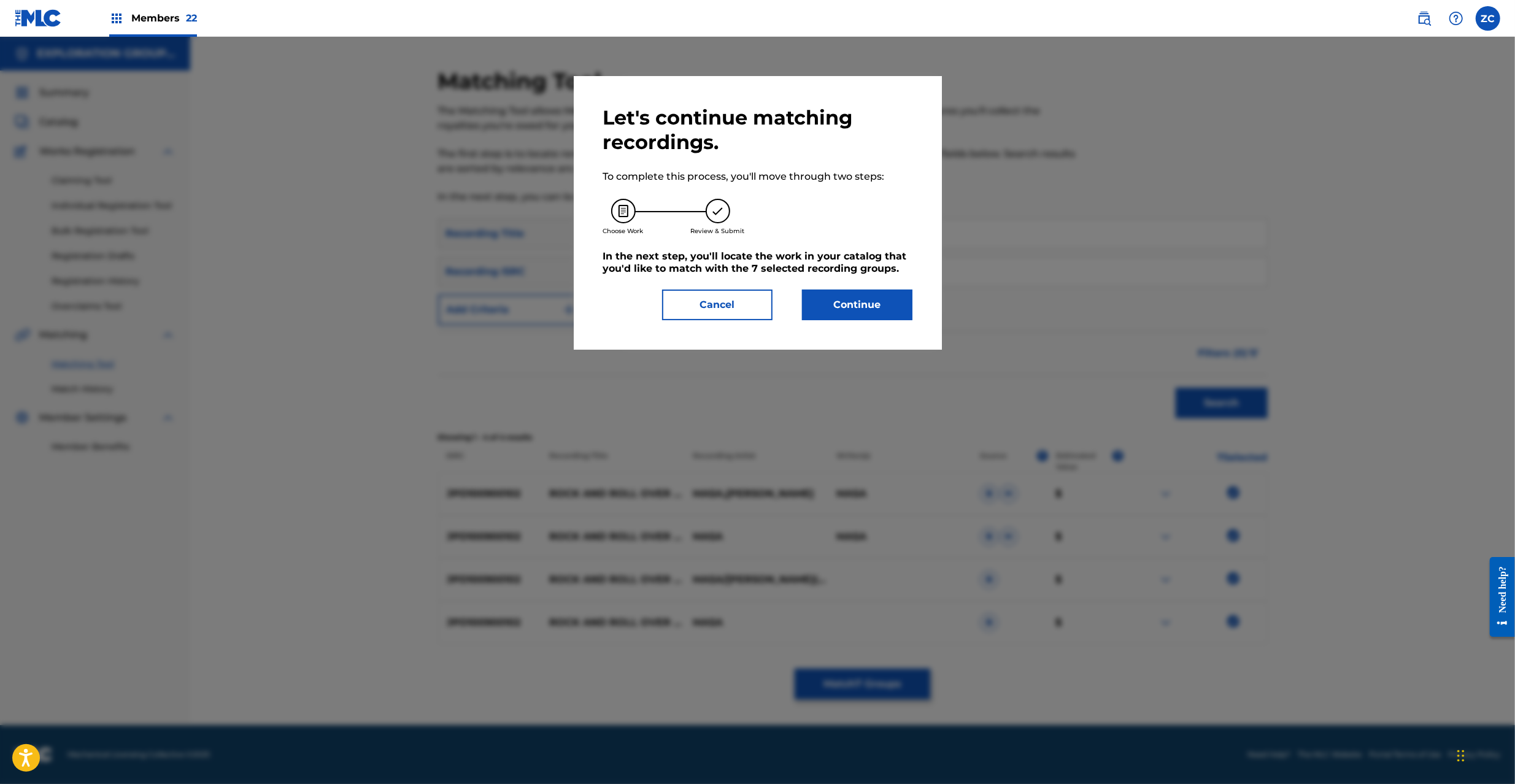
click at [872, 313] on button "Continue" at bounding box center [857, 305] width 110 height 31
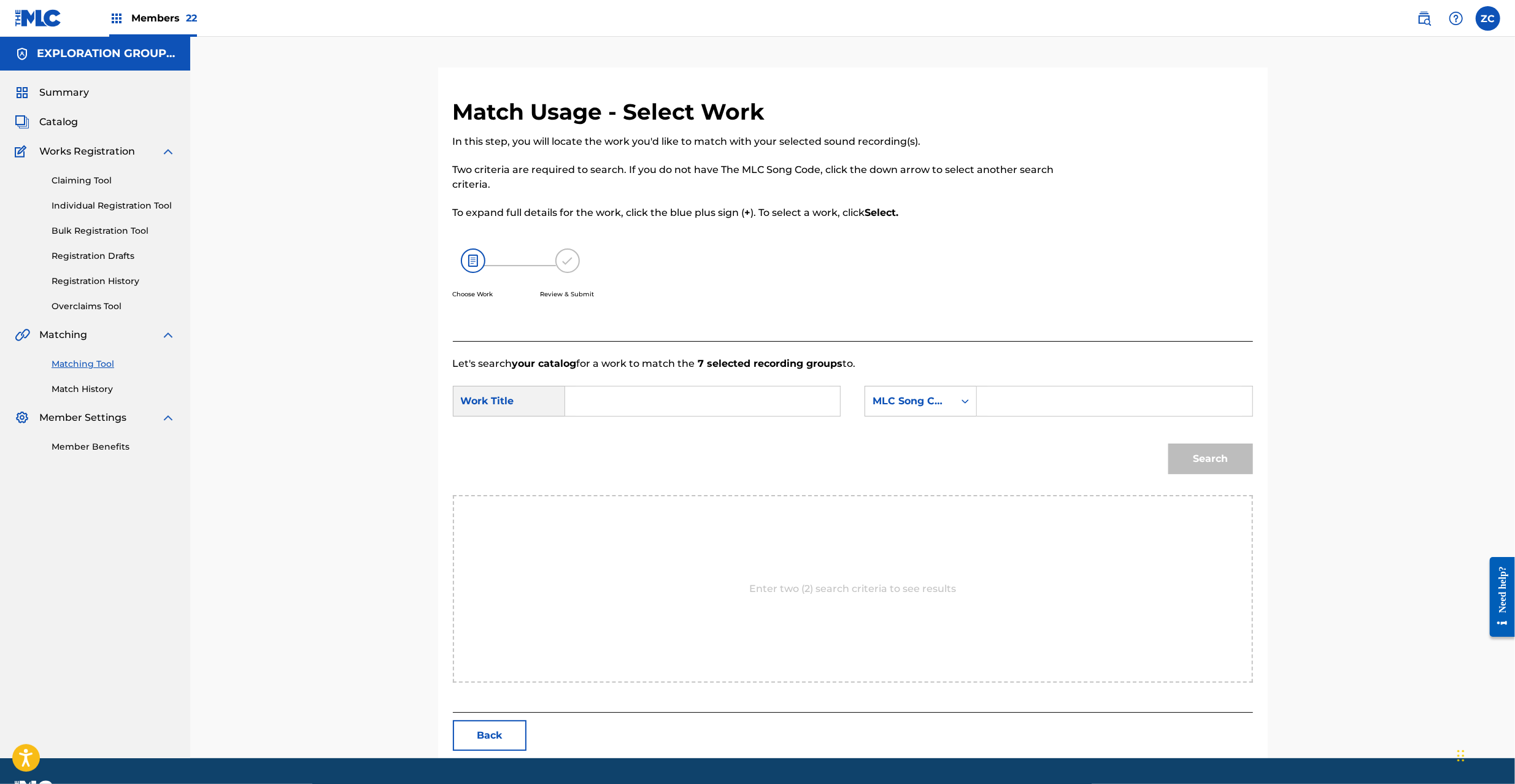
click at [721, 410] on input "Search Form" at bounding box center [702, 401] width 254 height 29
paste input "Rock And Roll Over RA99VA"
click at [712, 408] on input "Rock And Roll Over RA99VA" at bounding box center [702, 401] width 254 height 29
type input "Rock And Roll Over"
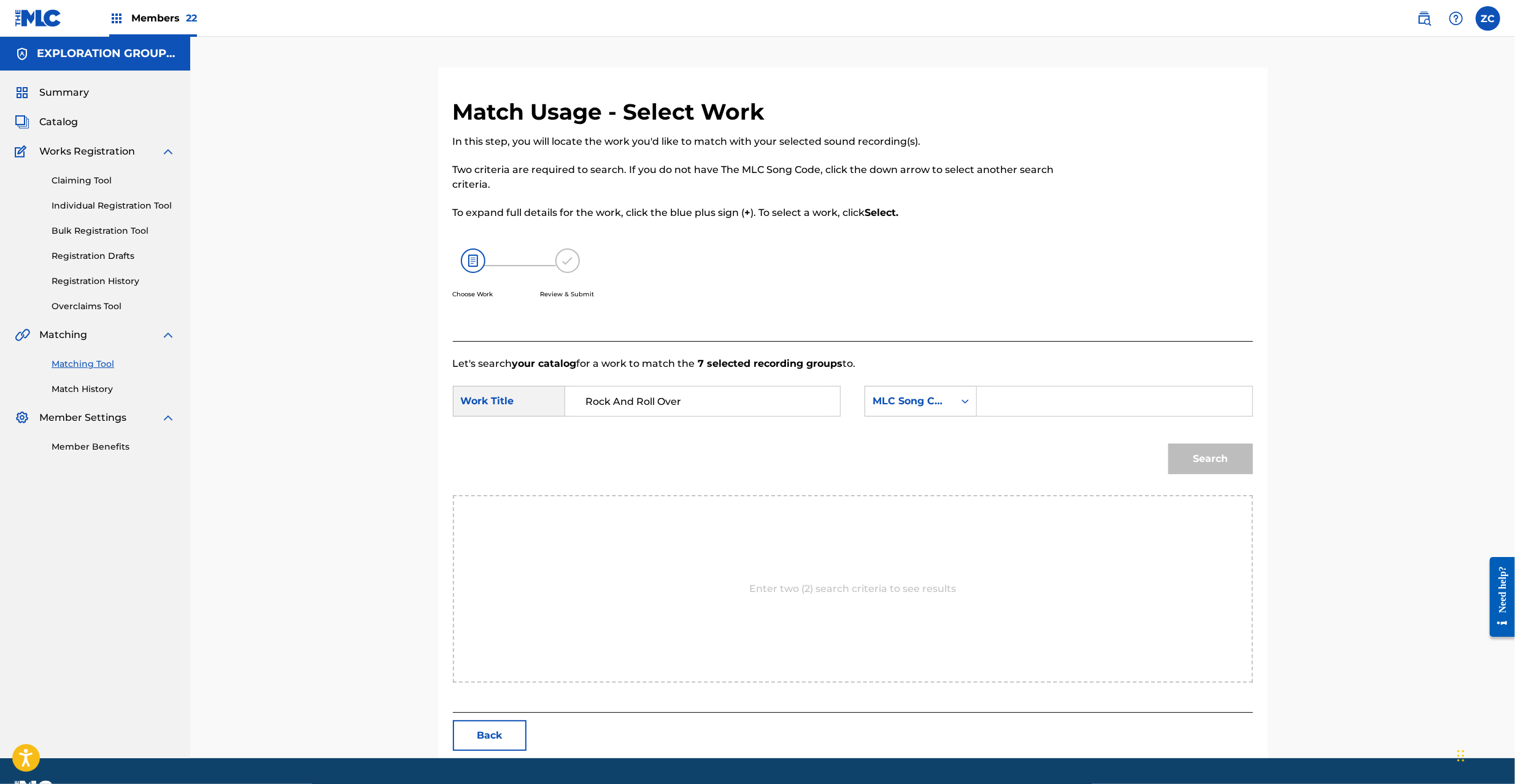
click at [1078, 410] on input "Search Form" at bounding box center [1114, 401] width 254 height 29
paste input "RA99VA"
type input "RA99VA"
click at [1210, 458] on button "Search" at bounding box center [1211, 459] width 84 height 31
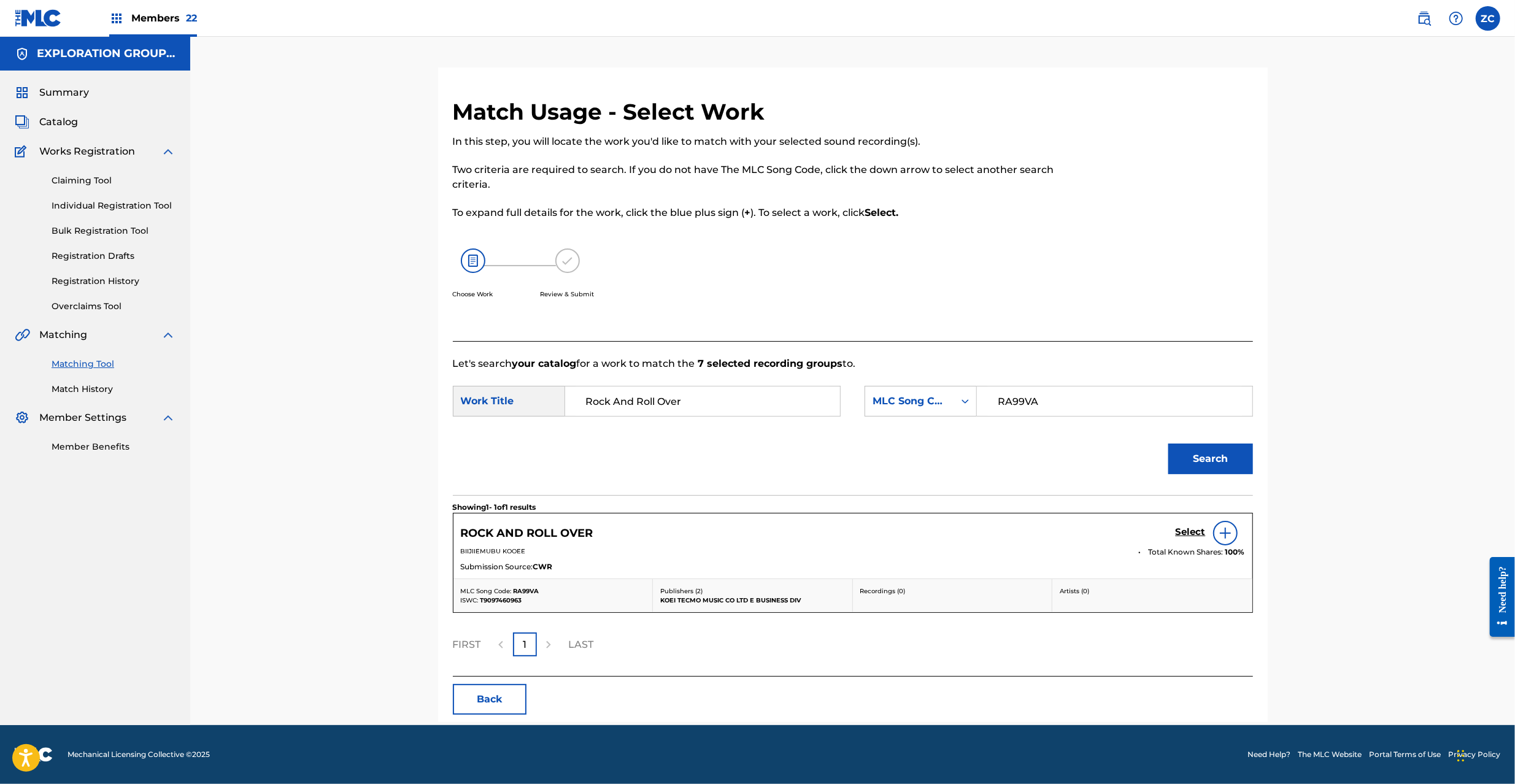
click at [1184, 530] on h5 "Select" at bounding box center [1191, 532] width 30 height 12
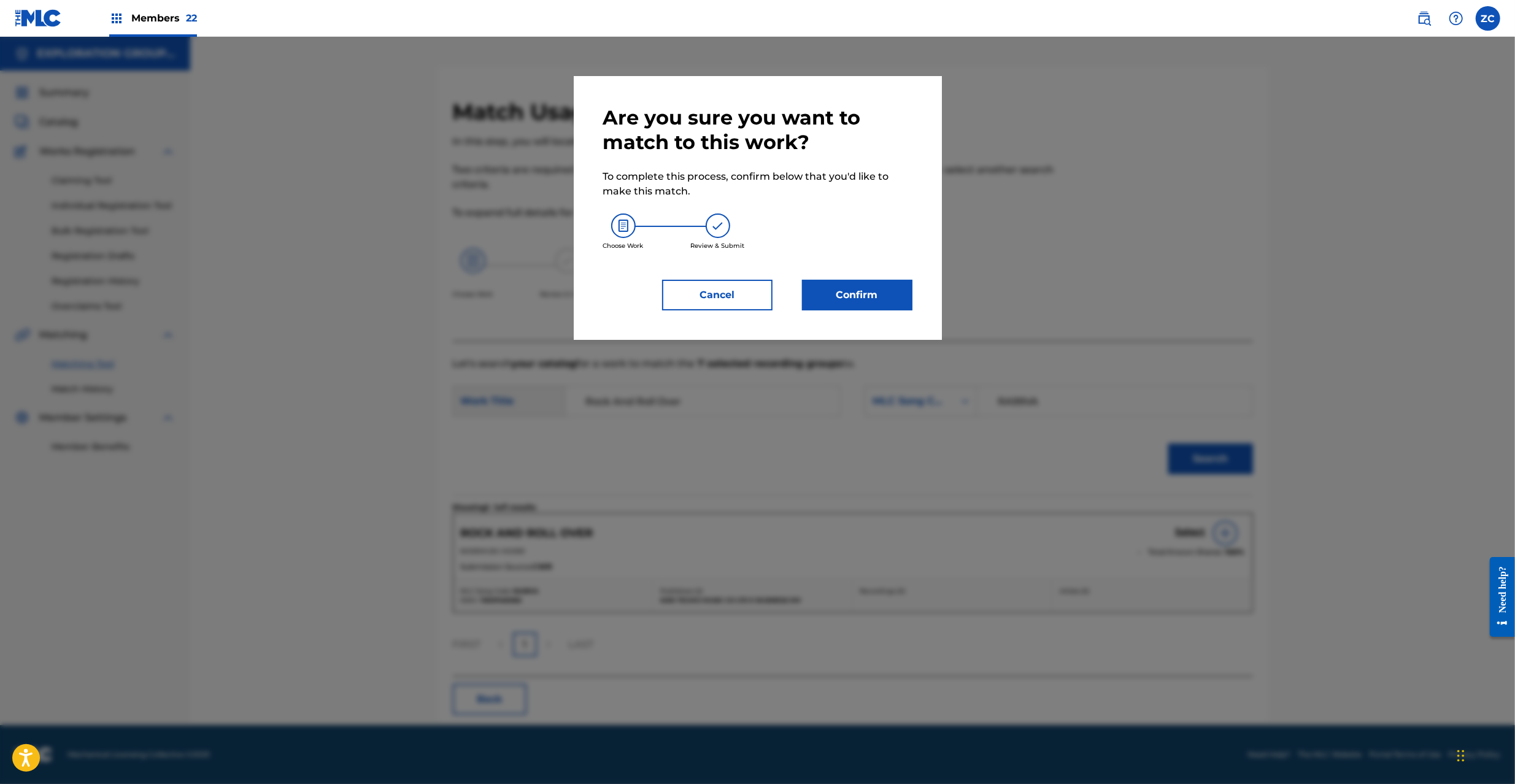
click at [874, 300] on button "Confirm" at bounding box center [857, 295] width 110 height 31
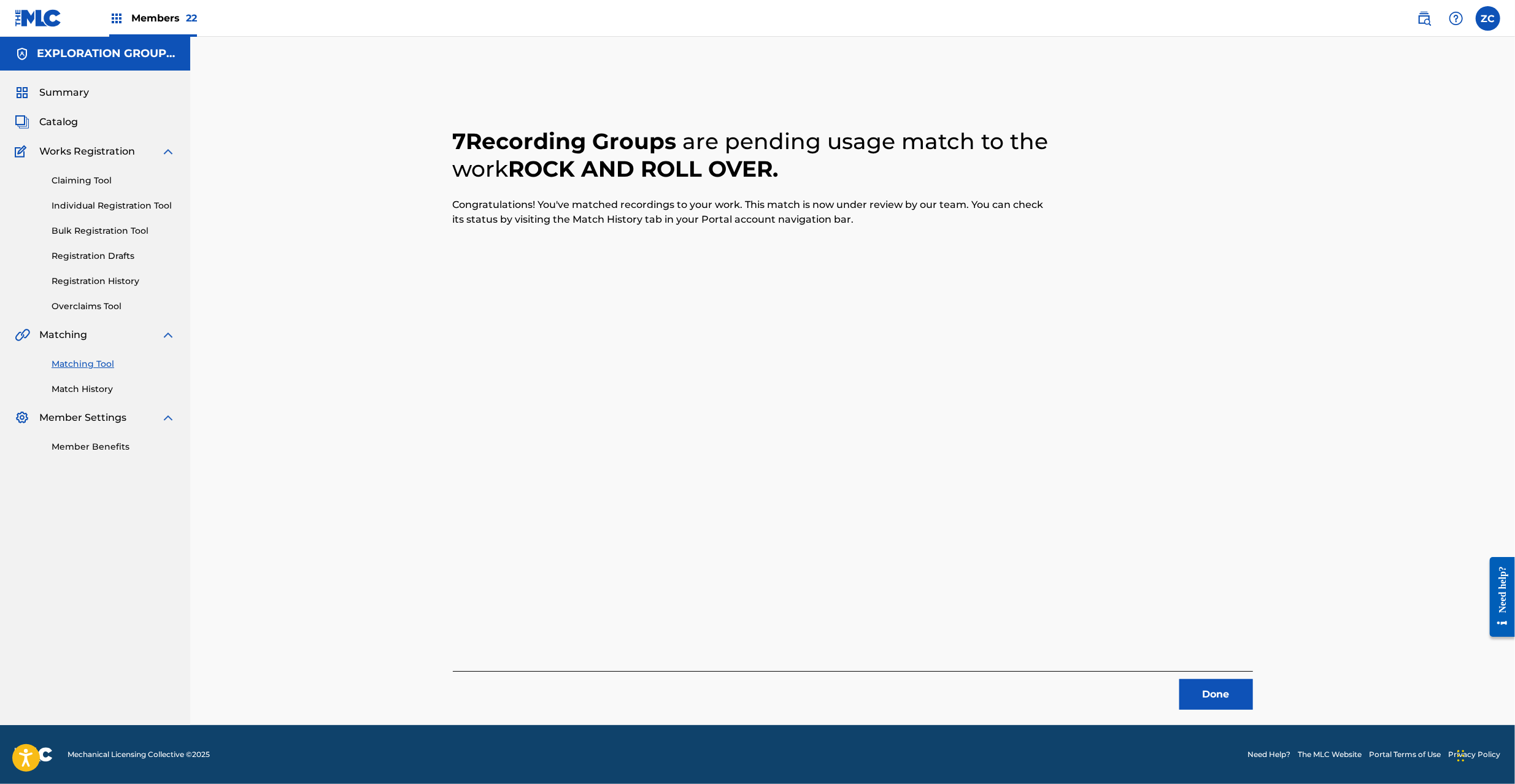
click at [1218, 695] on button "Done" at bounding box center [1216, 694] width 74 height 31
